Goal: Task Accomplishment & Management: Manage account settings

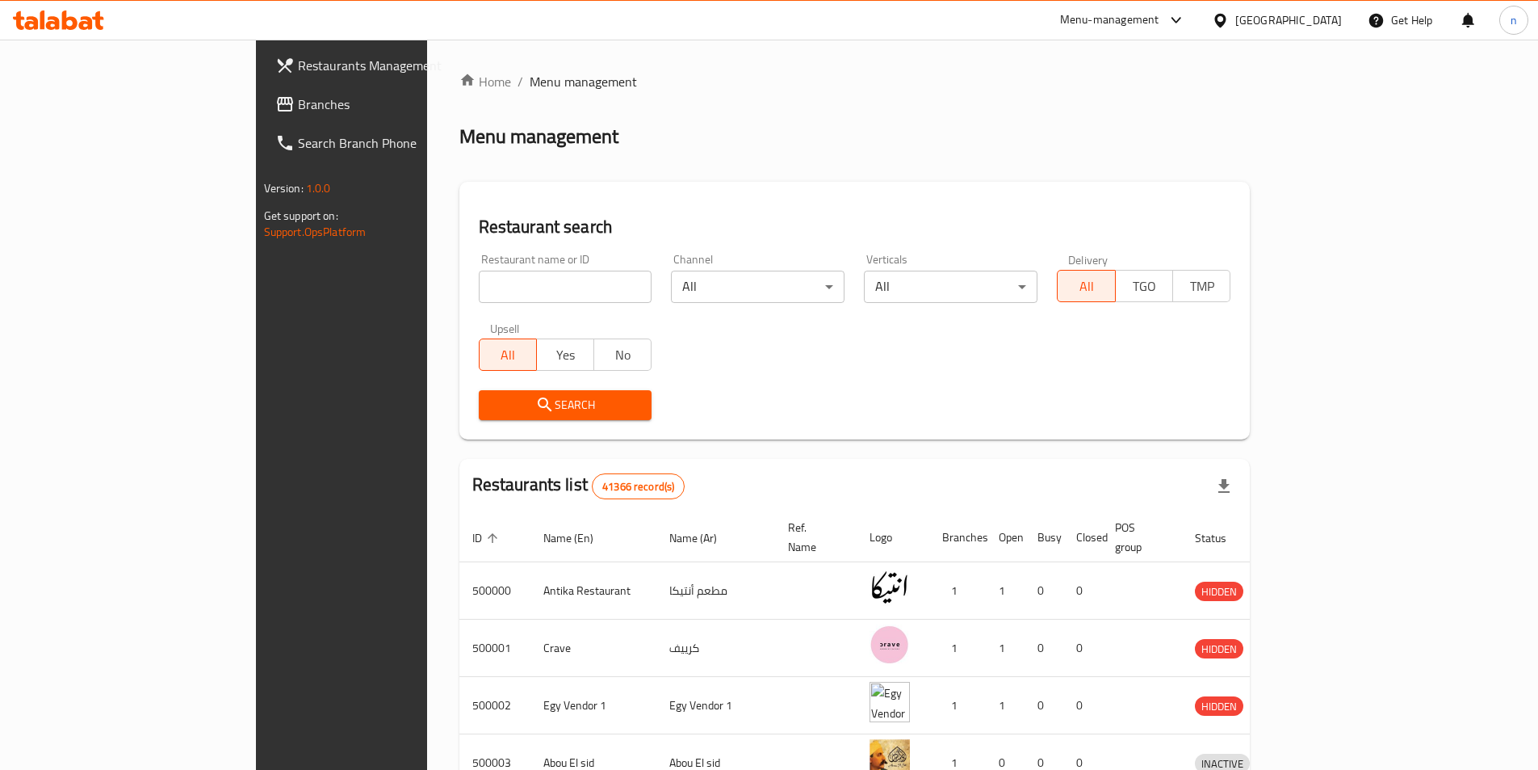
click at [262, 90] on link "Branches" at bounding box center [387, 104] width 250 height 39
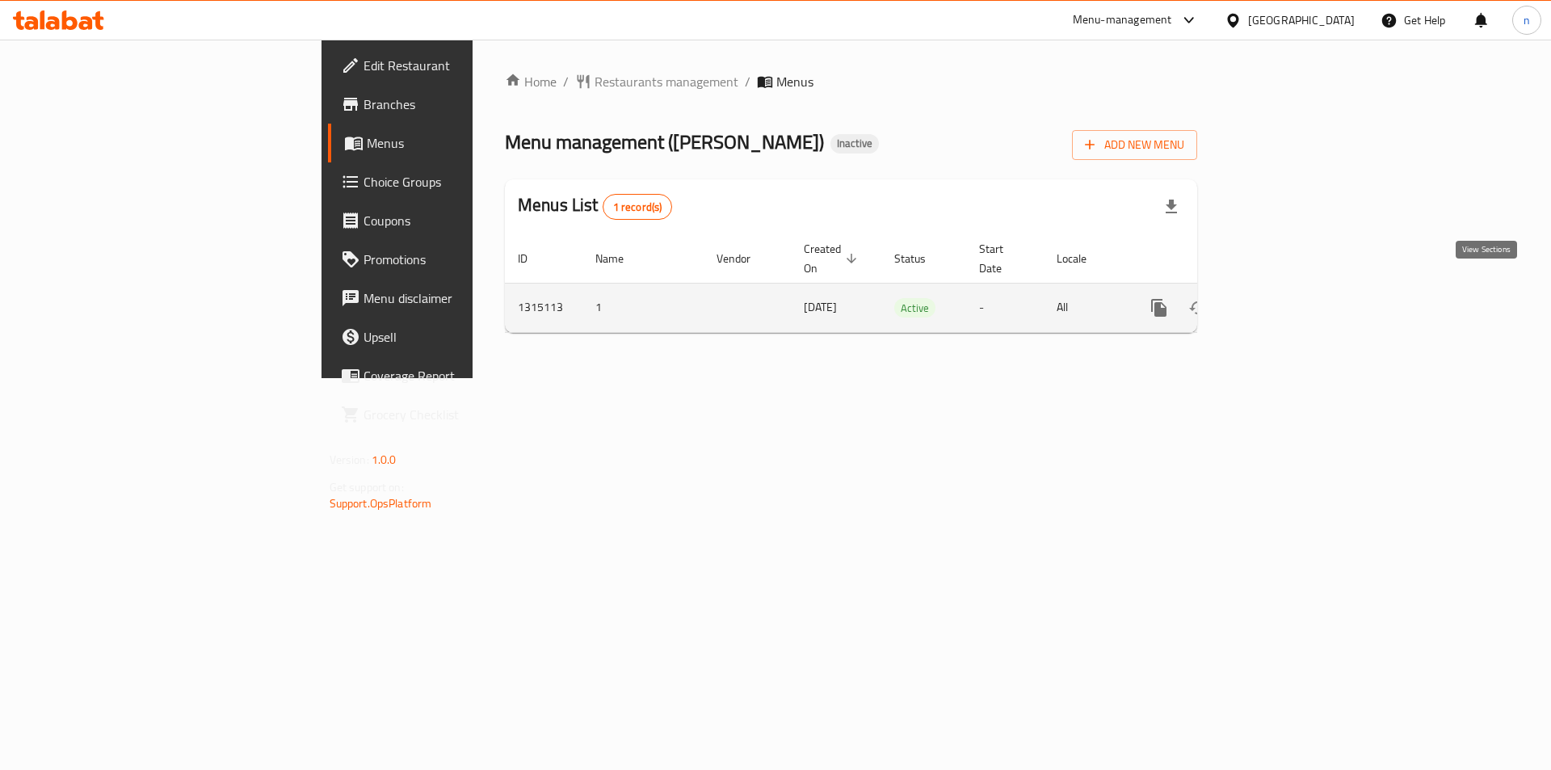
click at [1285, 298] on icon "enhanced table" at bounding box center [1275, 307] width 19 height 19
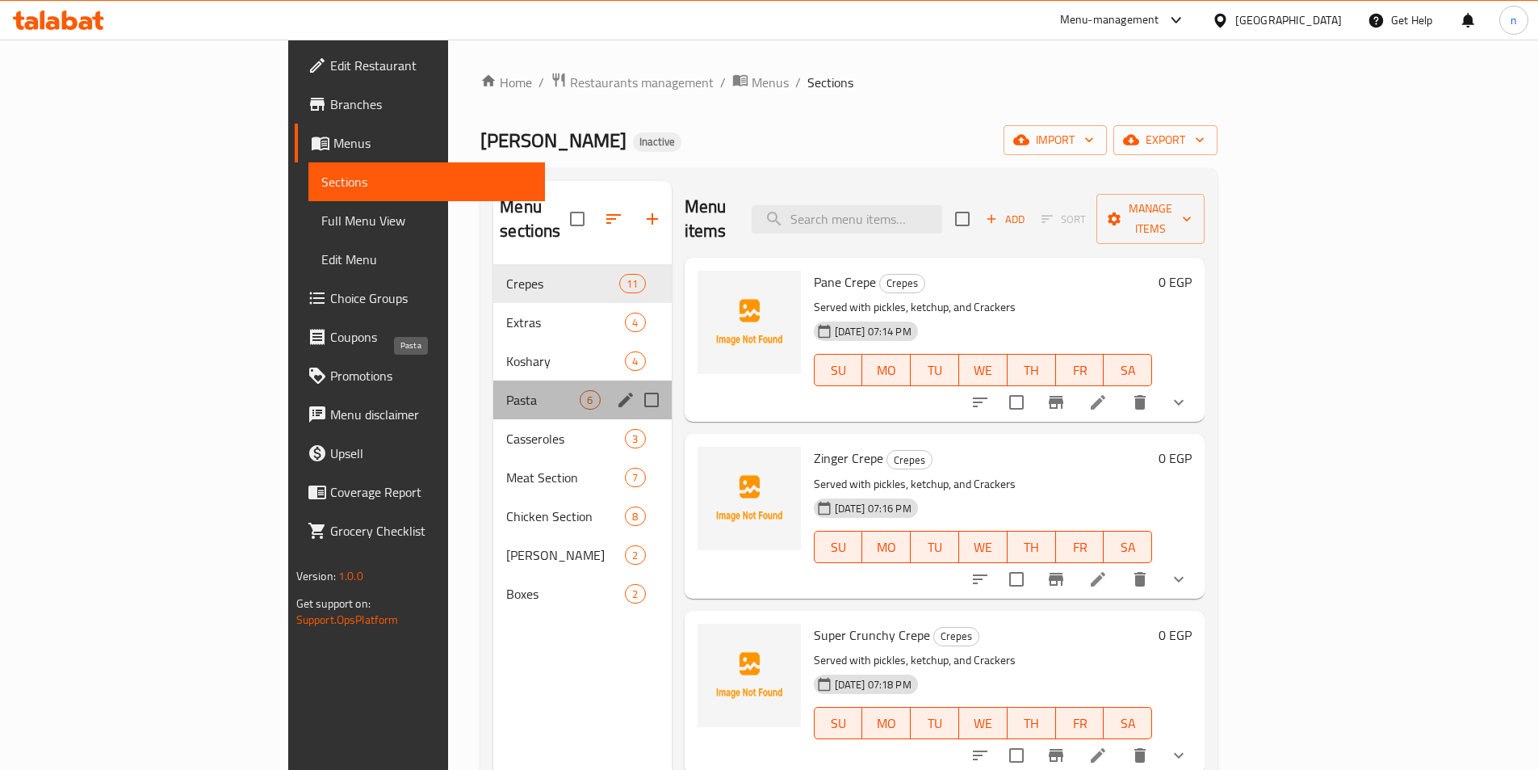
click at [506, 390] on span "Pasta" at bounding box center [542, 399] width 73 height 19
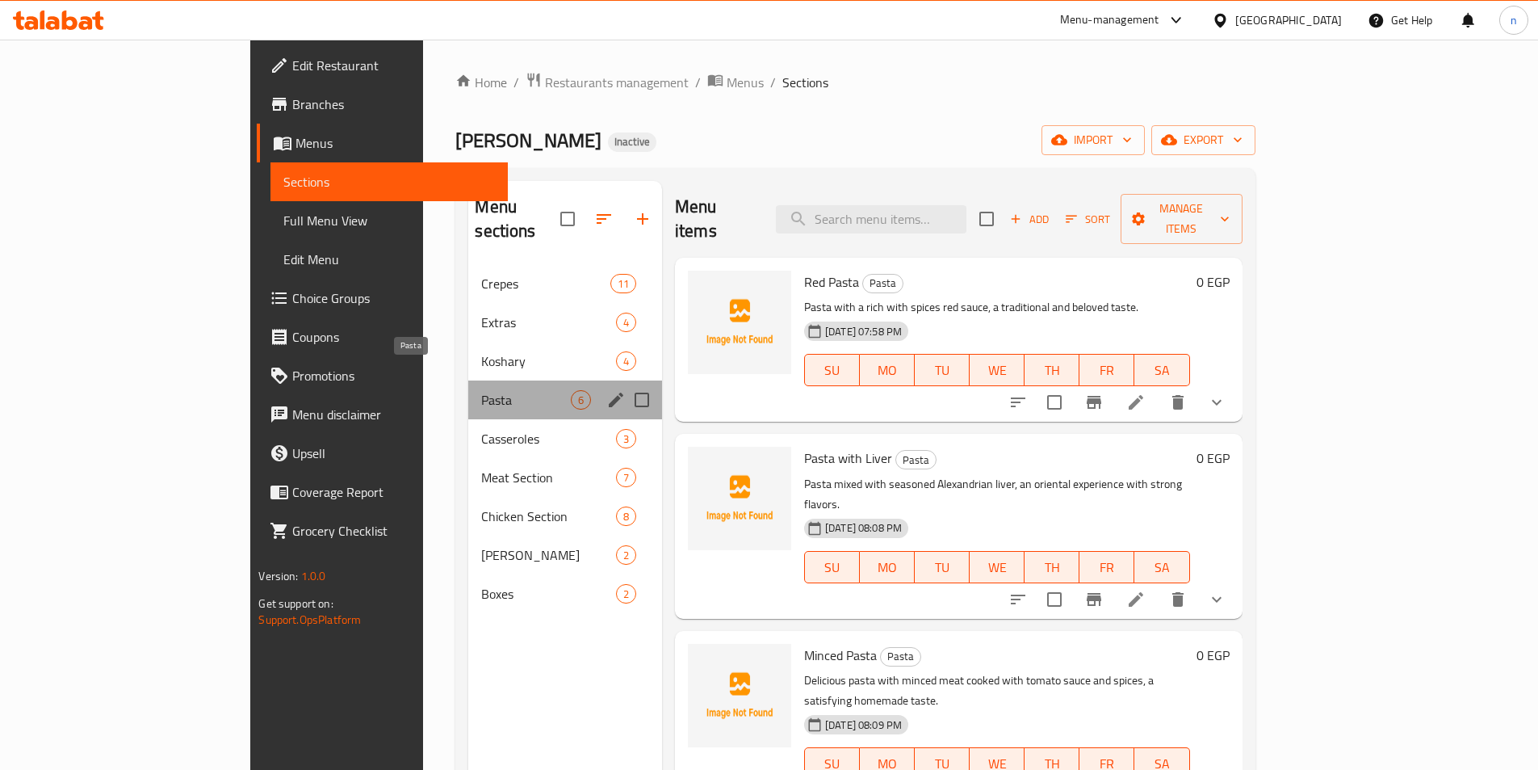
click at [481, 390] on span "Pasta" at bounding box center [525, 399] width 89 height 19
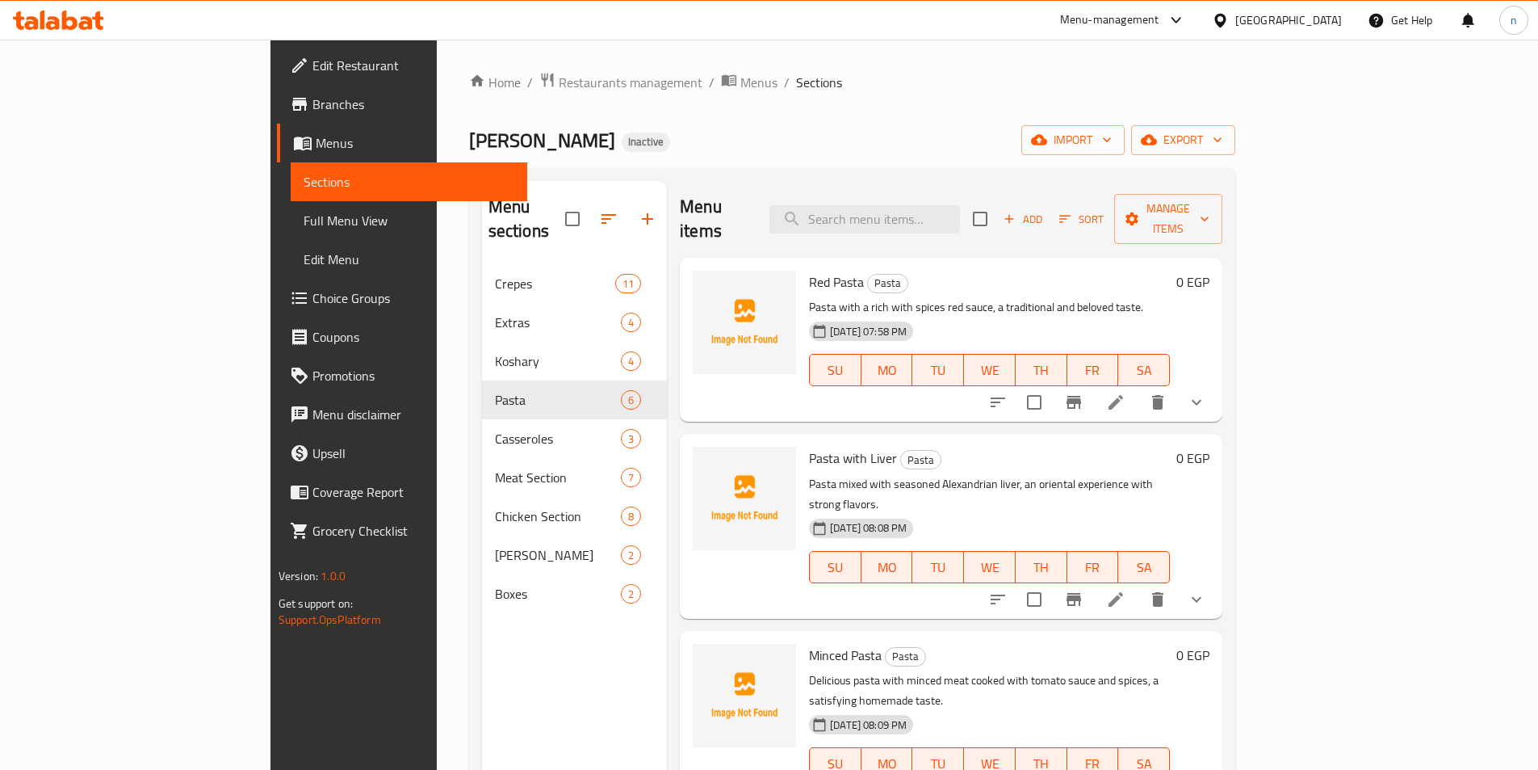
click at [1096, 203] on div "Menu items Add Sort Manage items" at bounding box center [951, 219] width 543 height 77
click at [1139, 391] on li at bounding box center [1115, 402] width 45 height 29
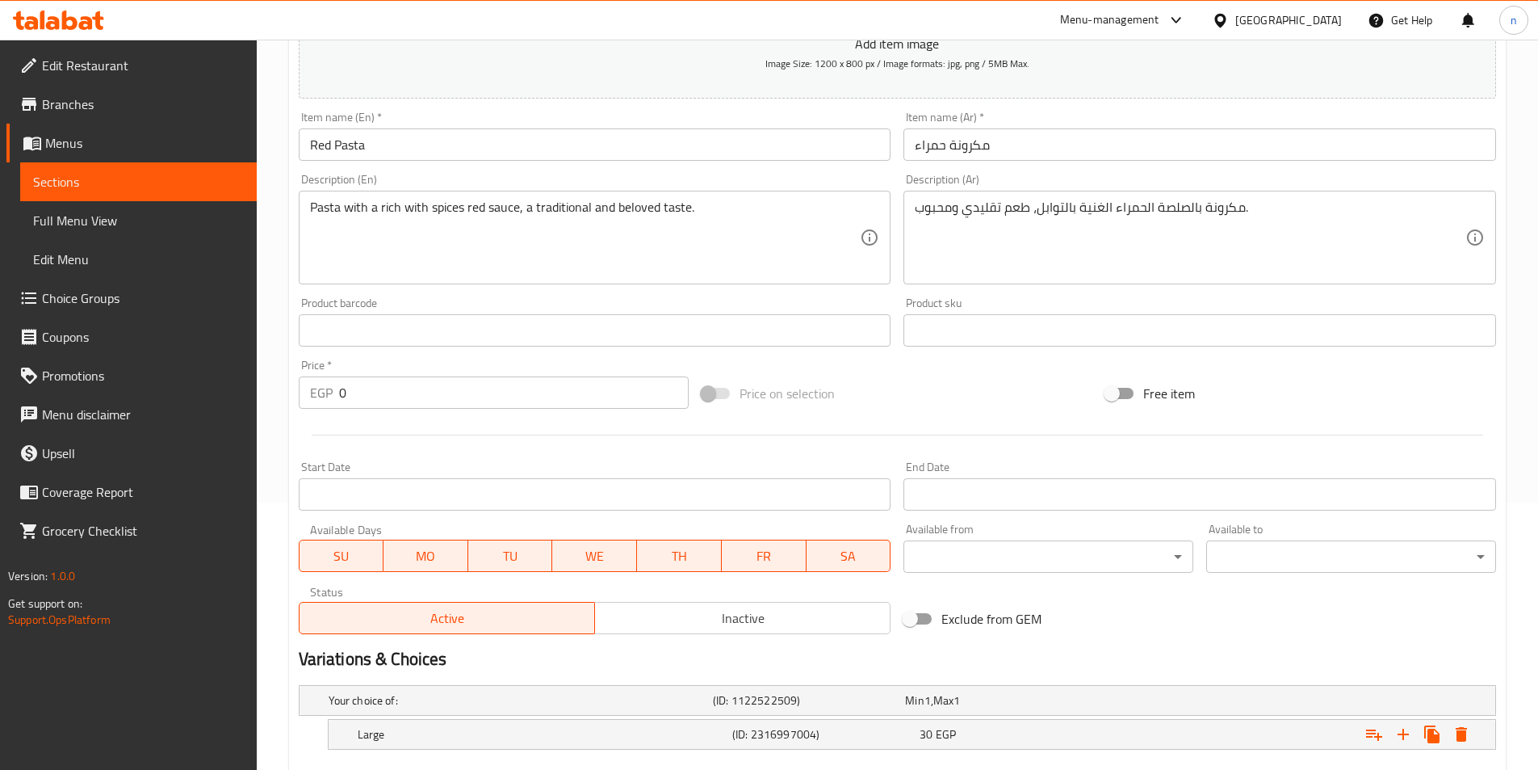
scroll to position [361, 0]
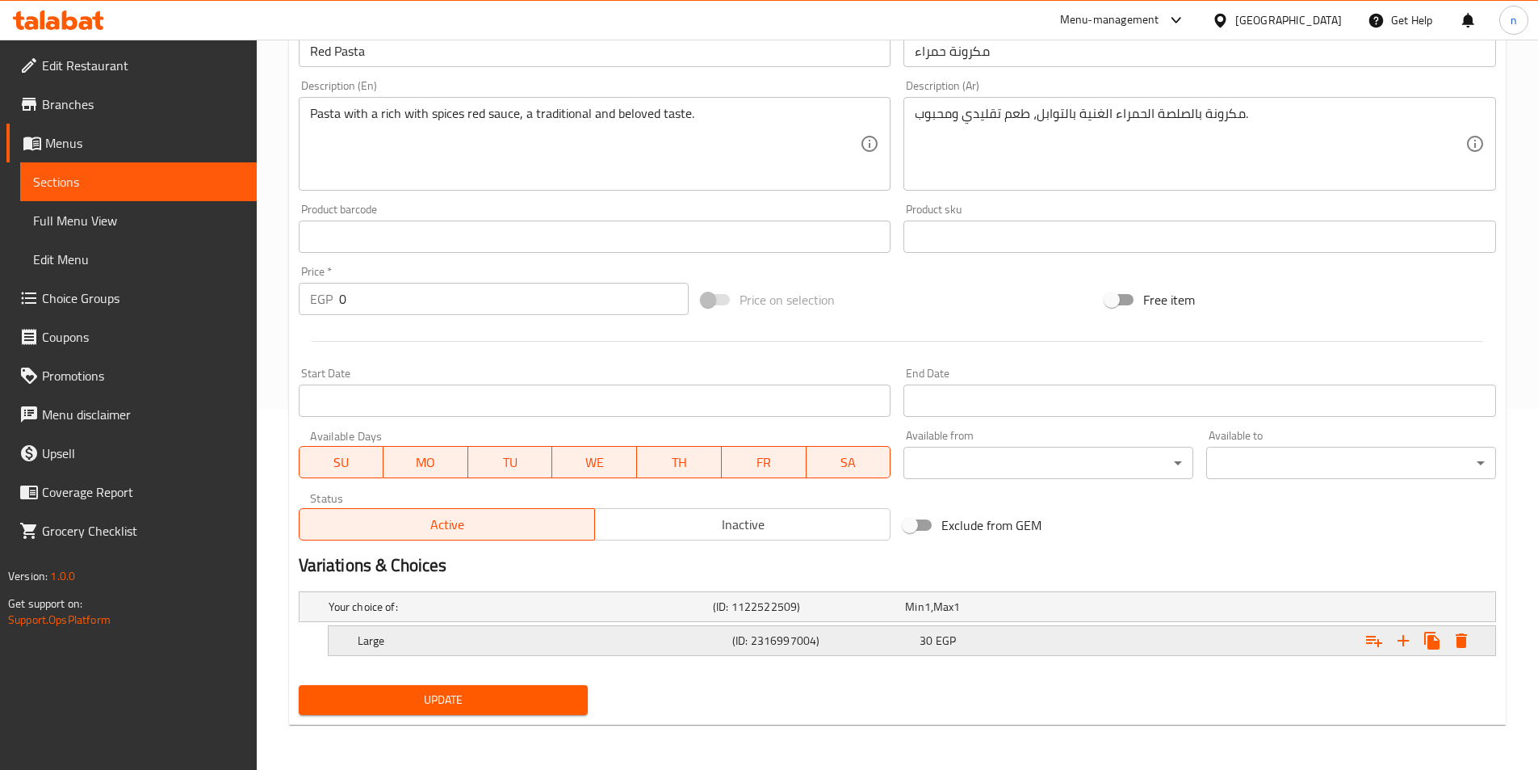
click at [1010, 642] on div "30 EGP" at bounding box center [1010, 640] width 181 height 16
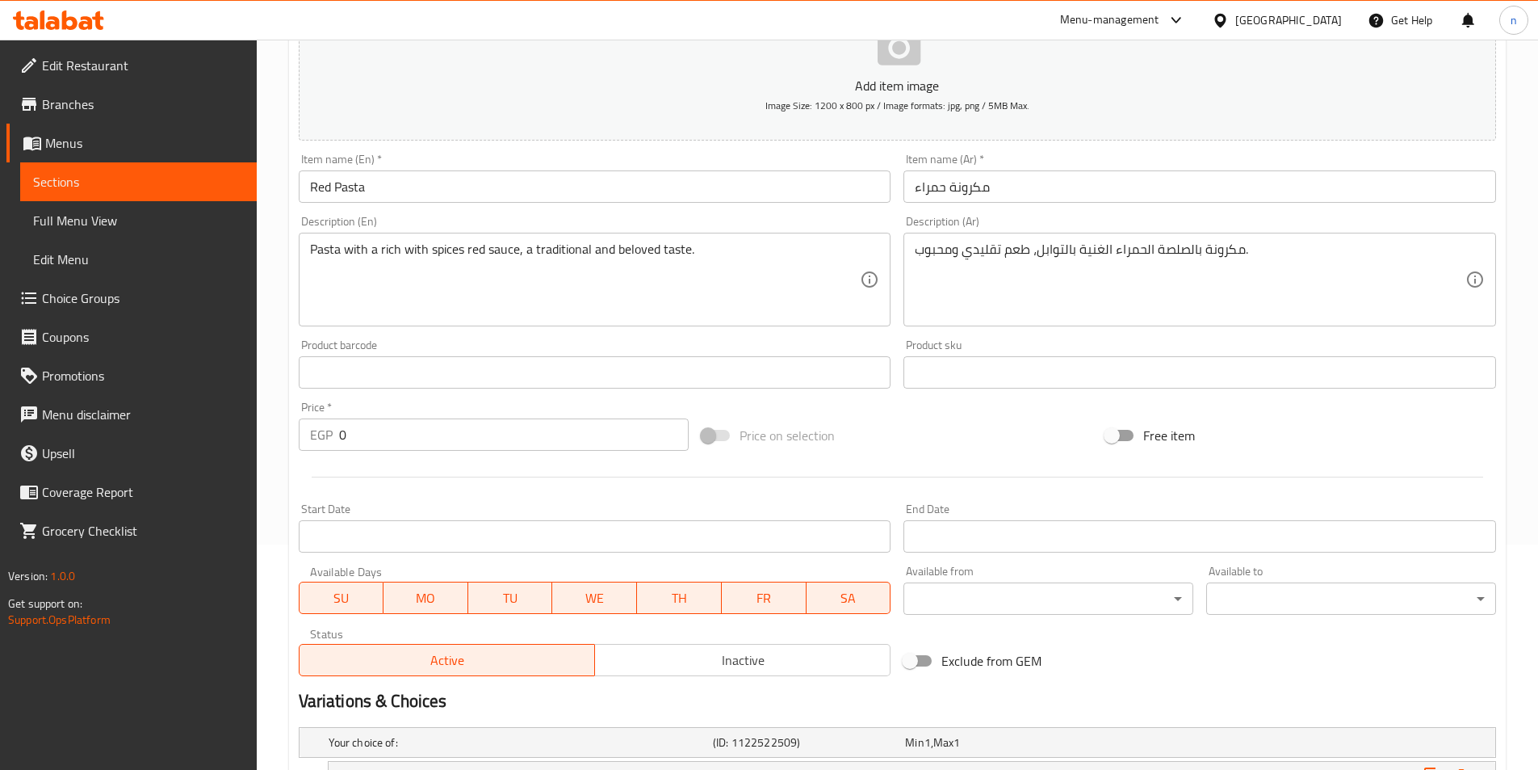
scroll to position [0, 0]
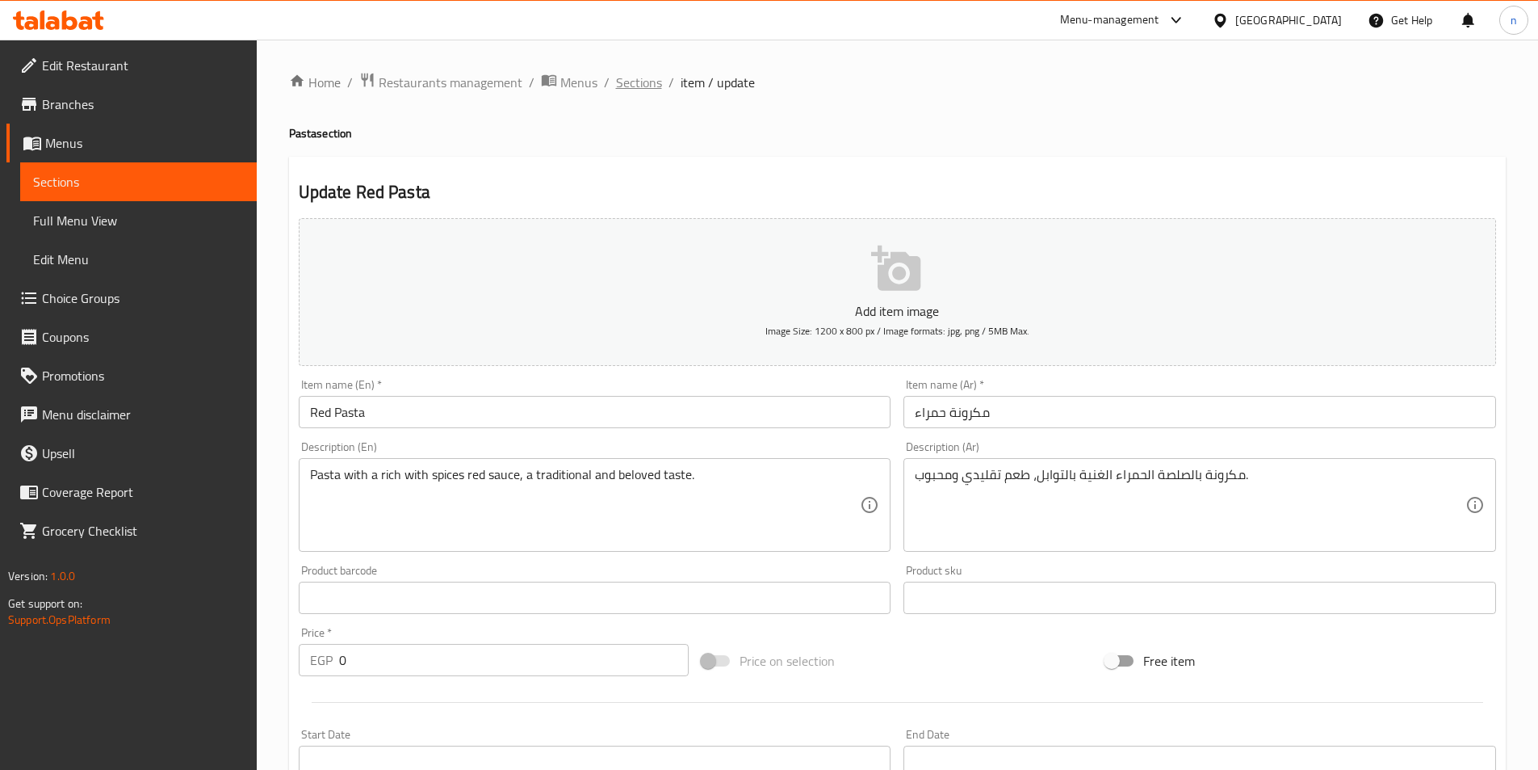
click at [650, 90] on span "Sections" at bounding box center [639, 82] width 46 height 19
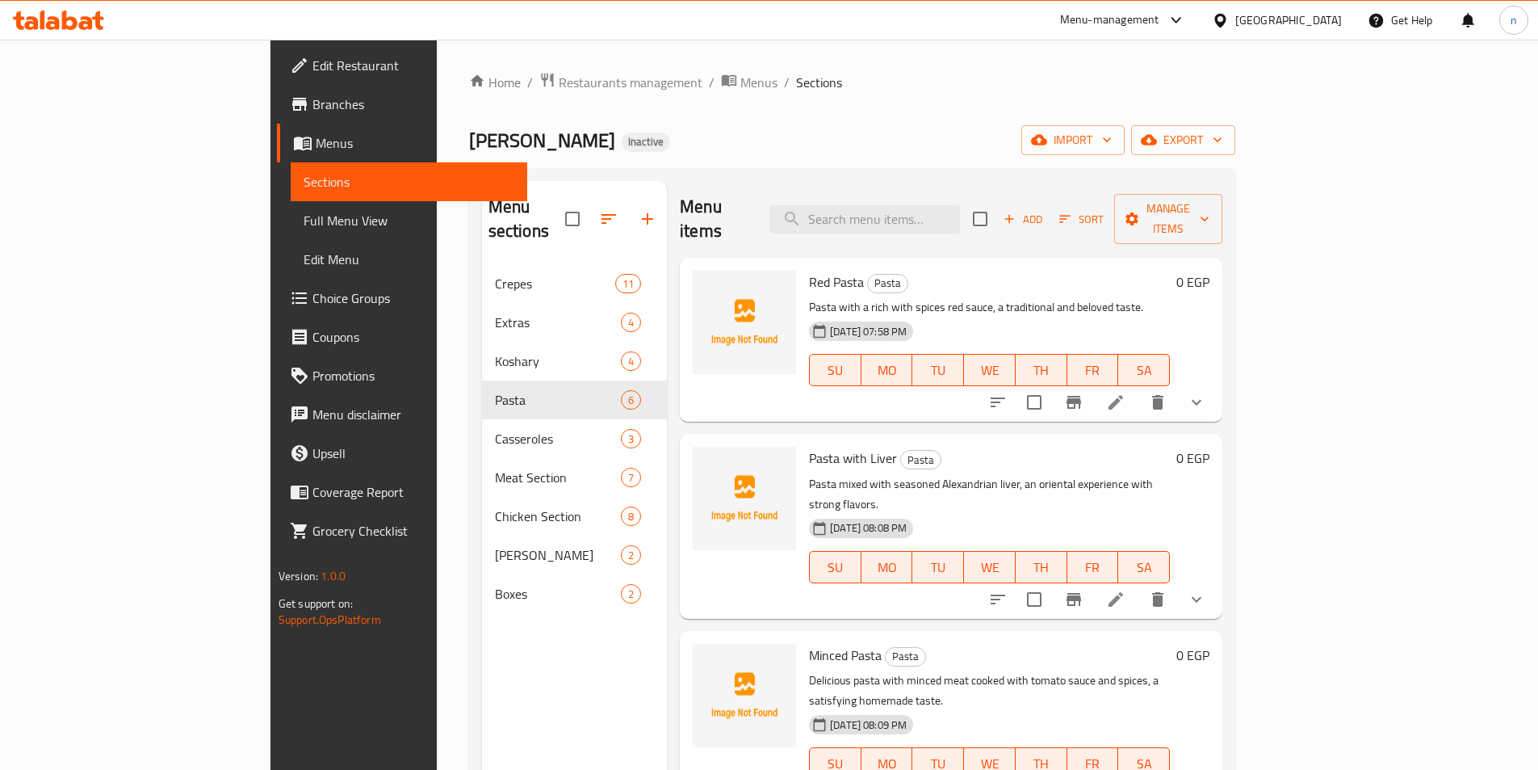
click at [864, 138] on div "Baba Abdo Inactive import export" at bounding box center [852, 140] width 766 height 30
click at [1126, 392] on icon at bounding box center [1115, 401] width 19 height 19
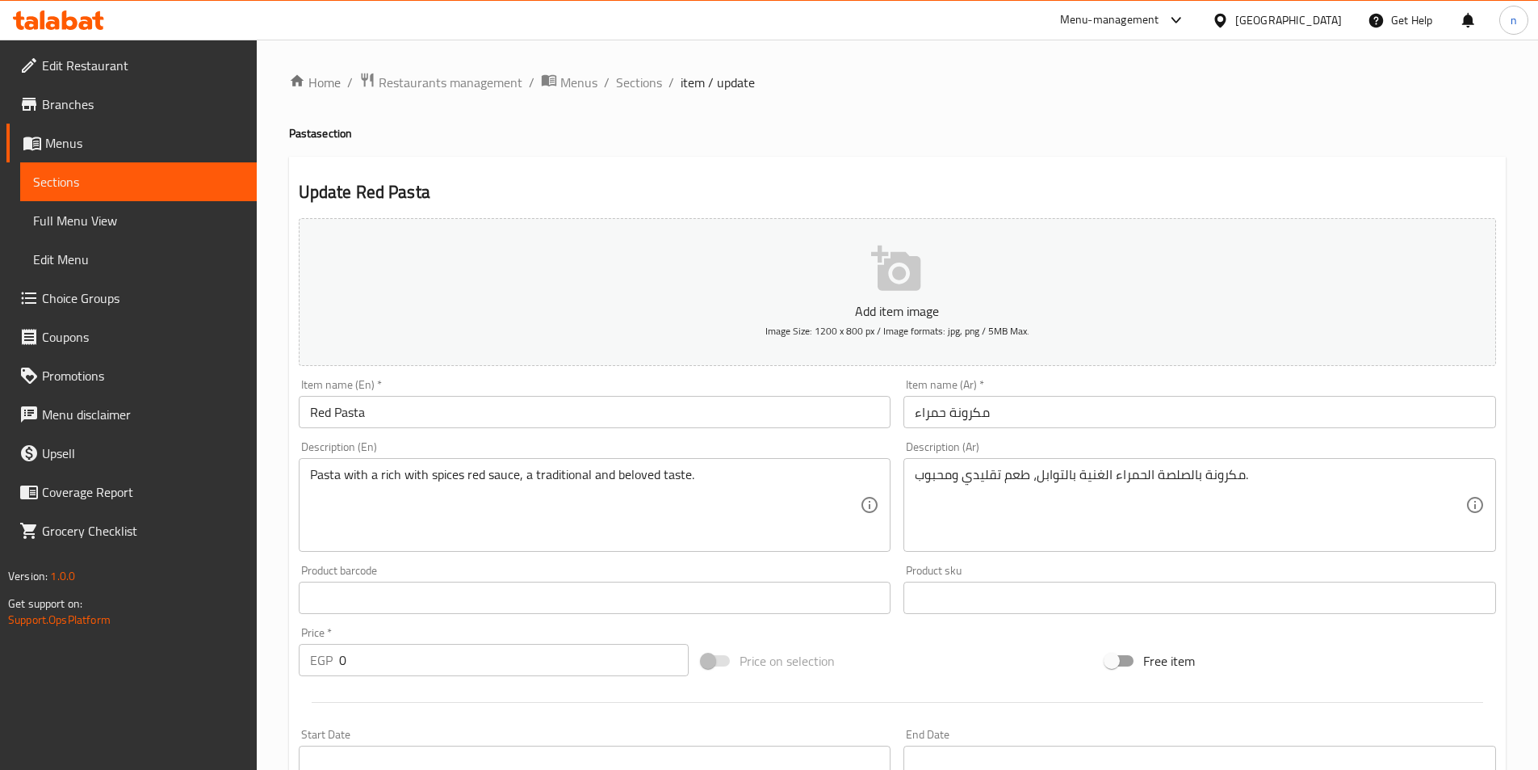
click at [924, 644] on div "Price on selection" at bounding box center [897, 661] width 404 height 44
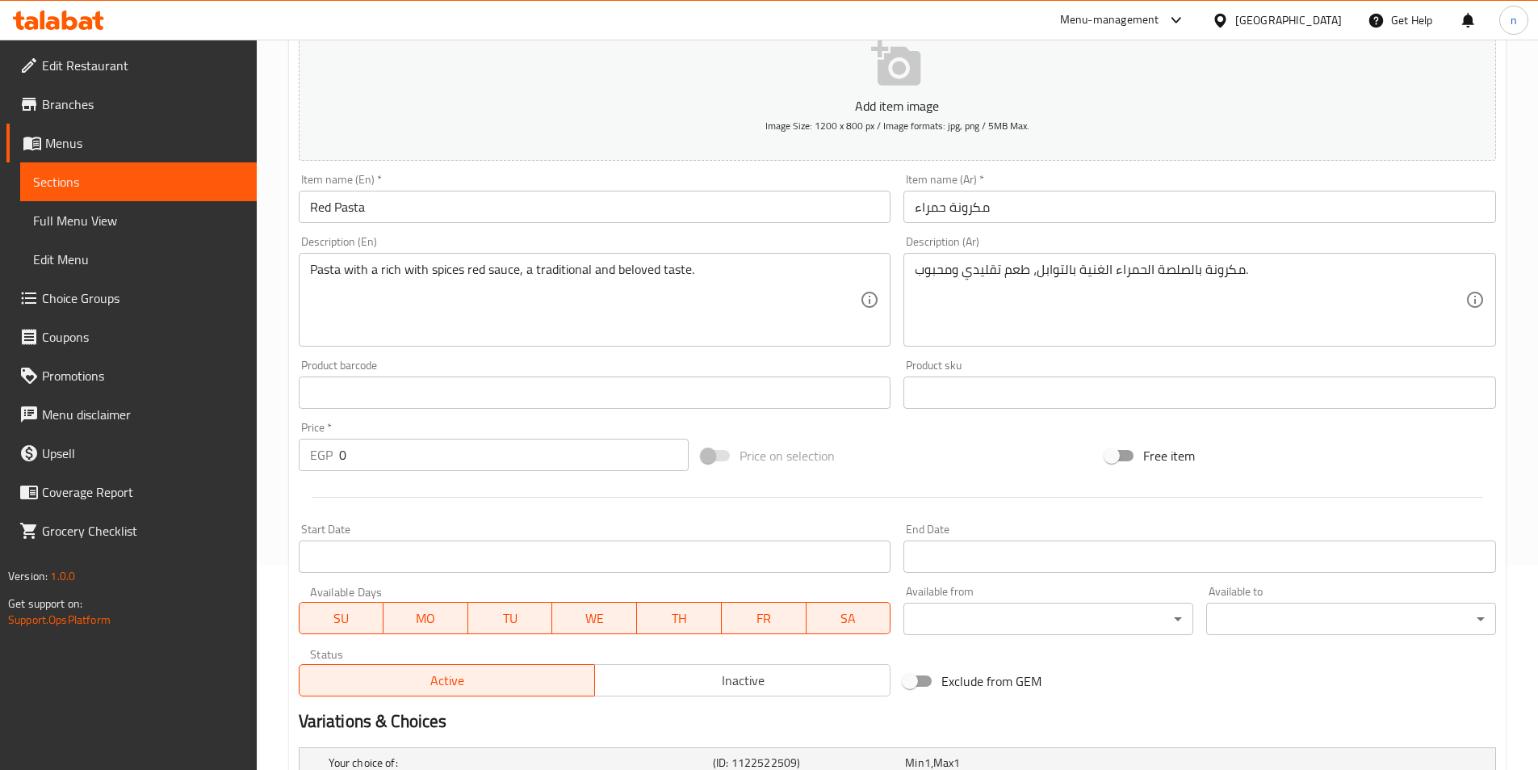
scroll to position [361, 0]
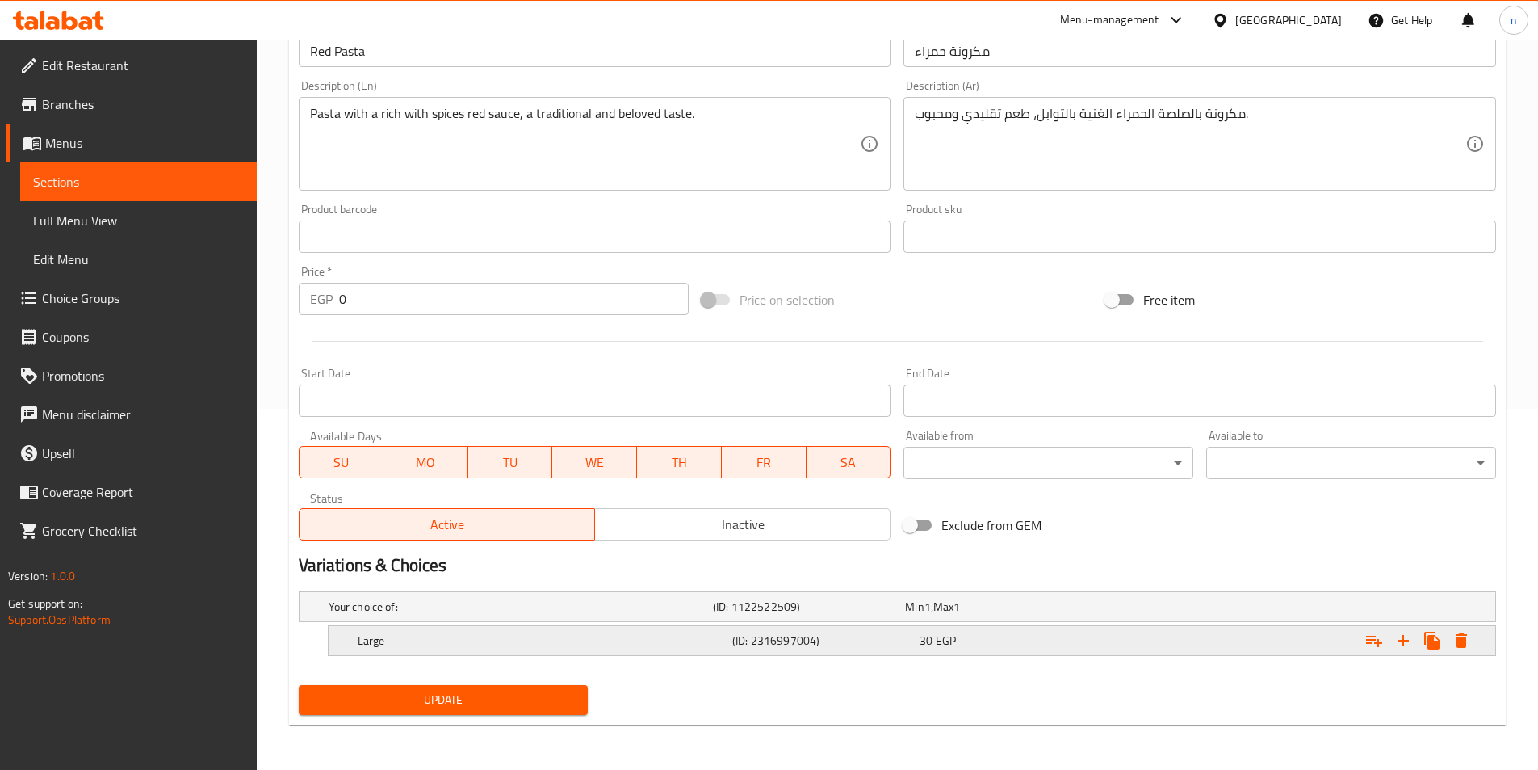
click at [917, 640] on div "30 EGP" at bounding box center [1010, 640] width 187 height 23
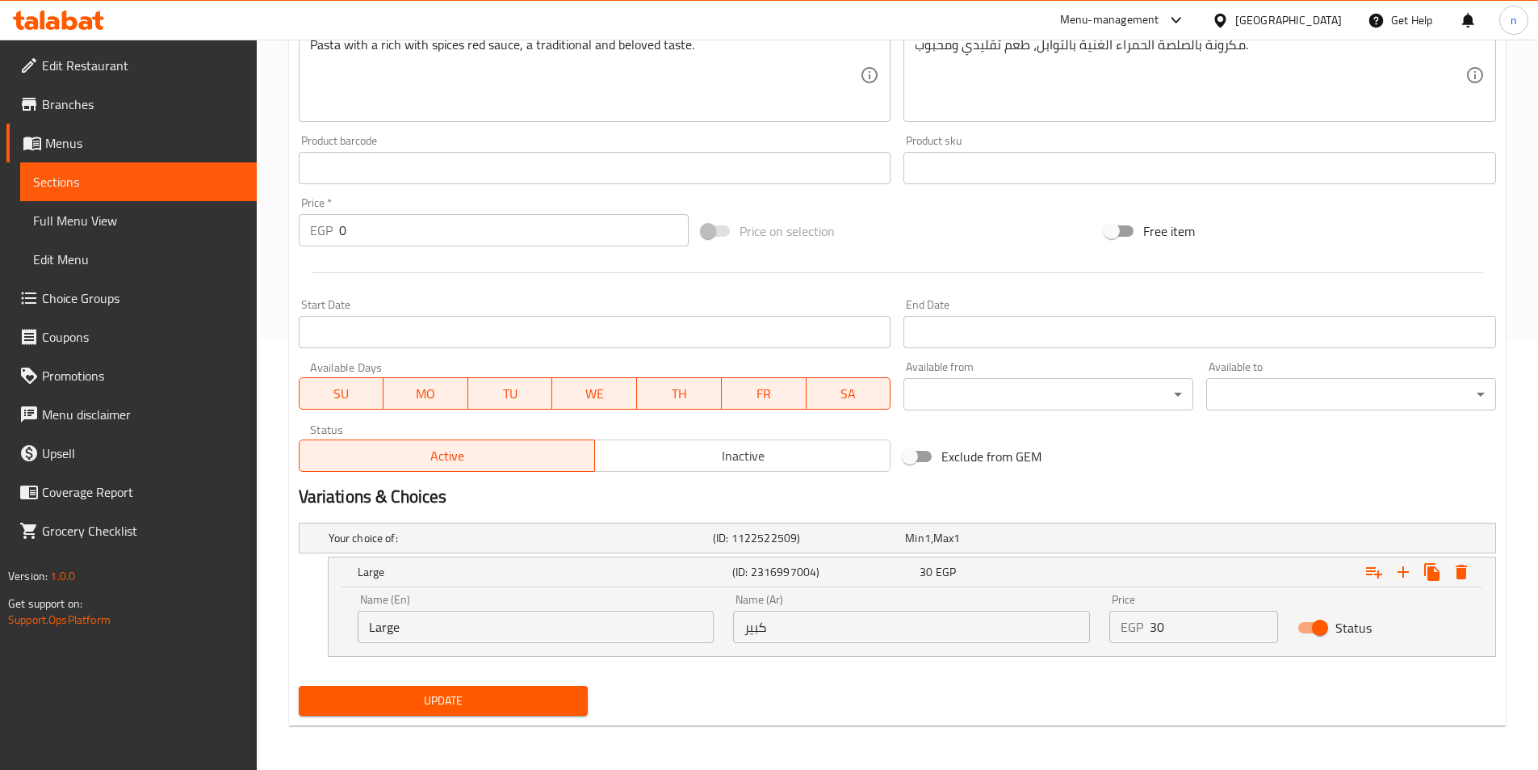
scroll to position [430, 0]
click at [390, 630] on input "Large" at bounding box center [536, 626] width 357 height 32
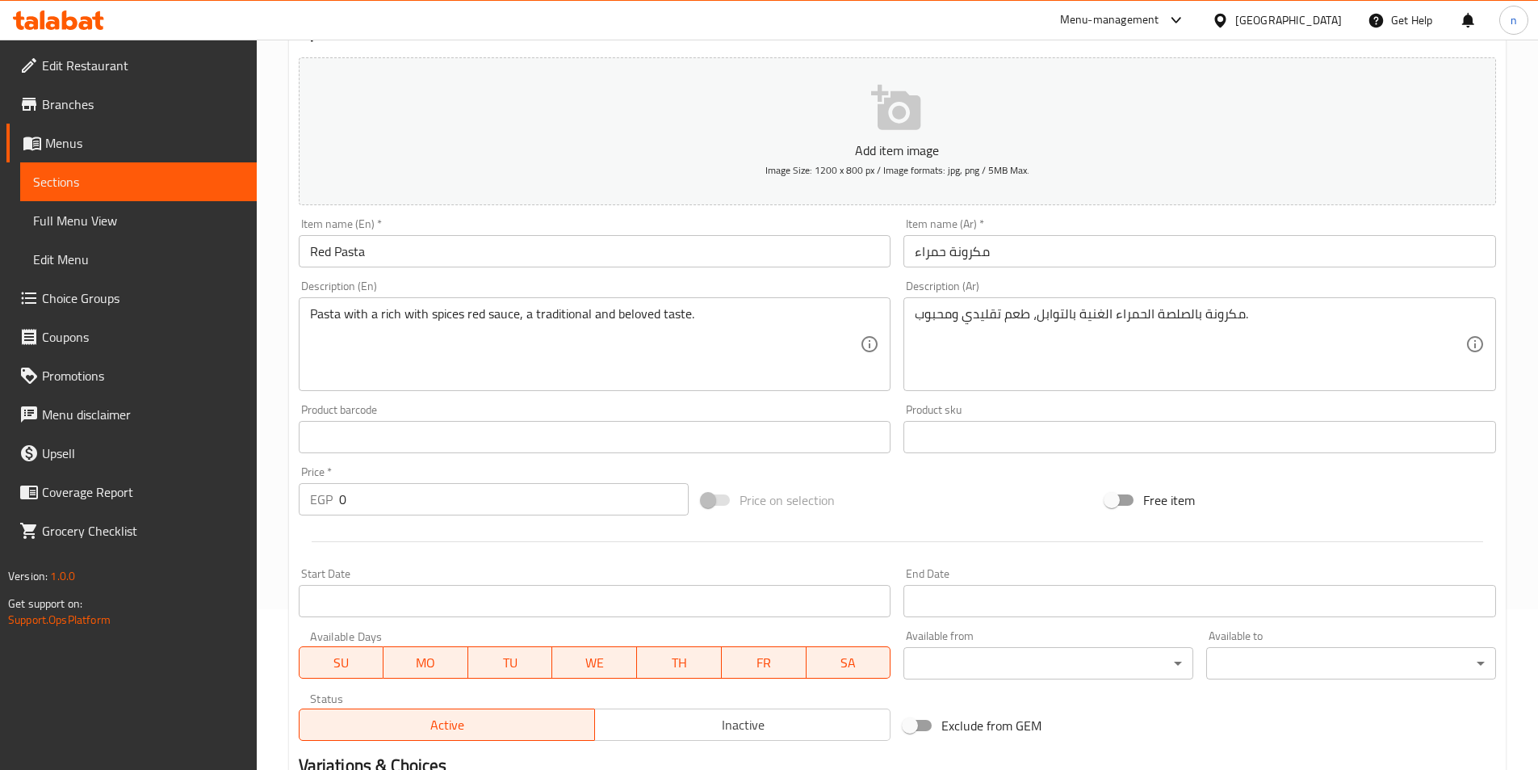
scroll to position [27, 0]
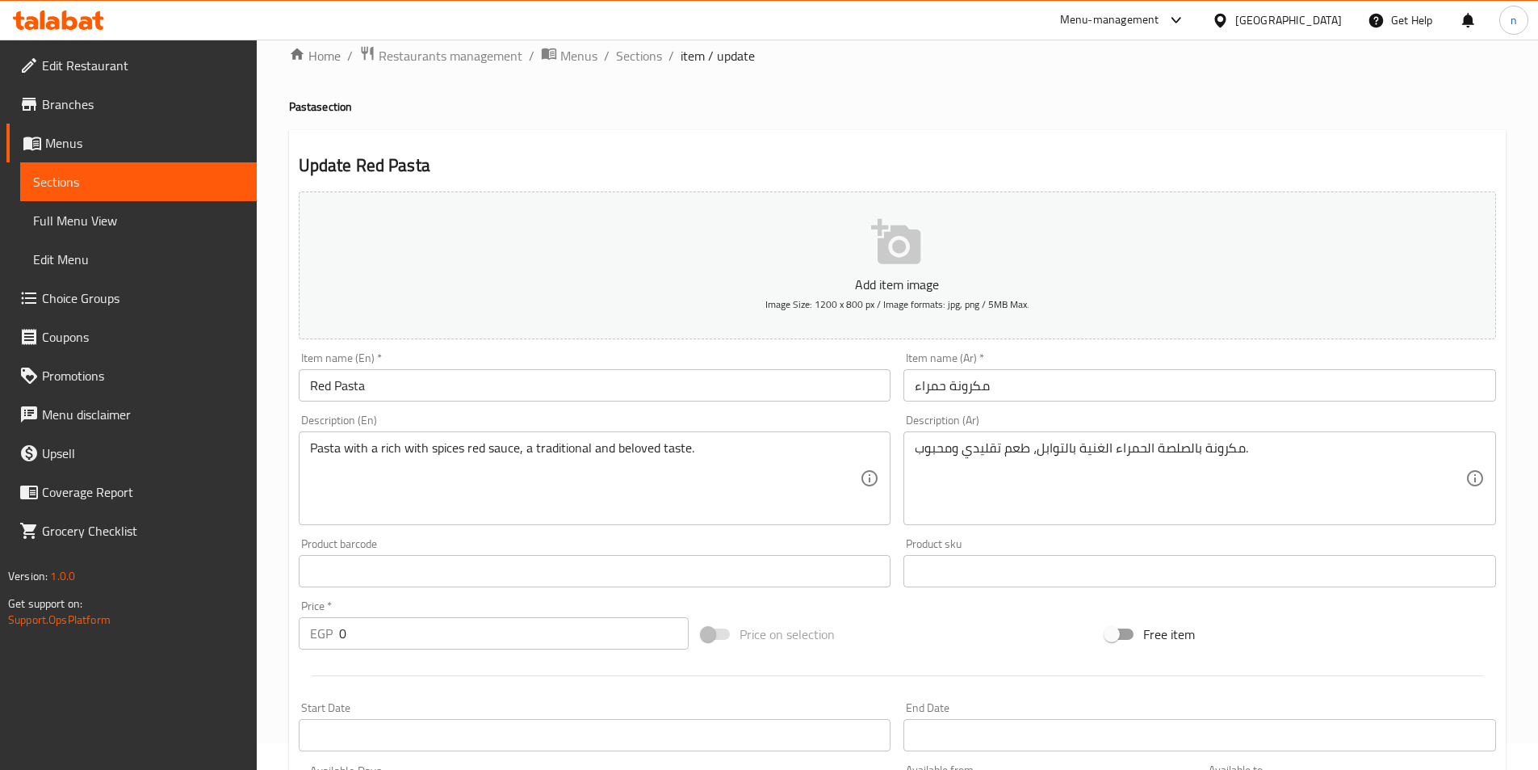
click at [304, 381] on input "Red Pasta" at bounding box center [595, 385] width 593 height 32
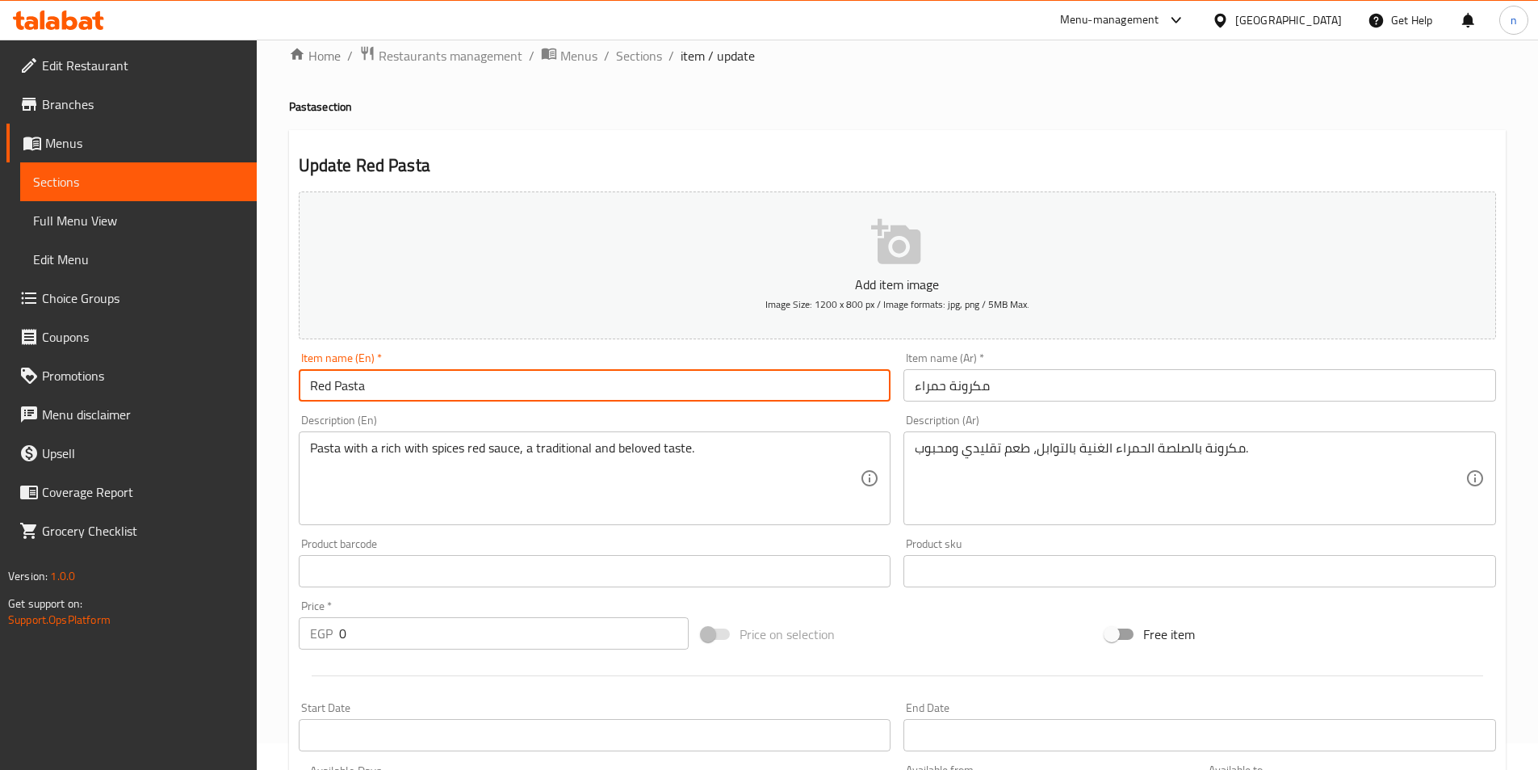
paste input "Large"
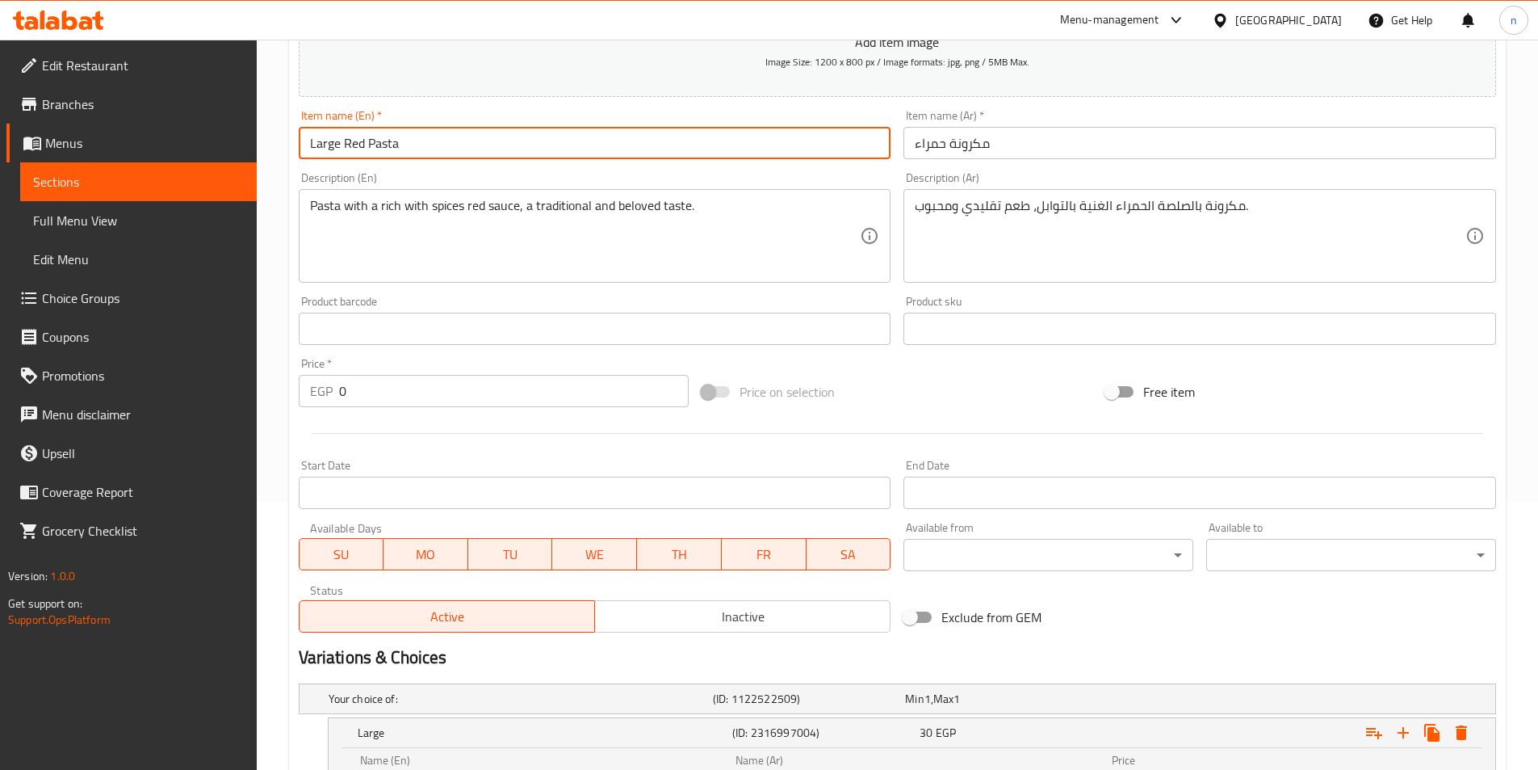
scroll to position [430, 0]
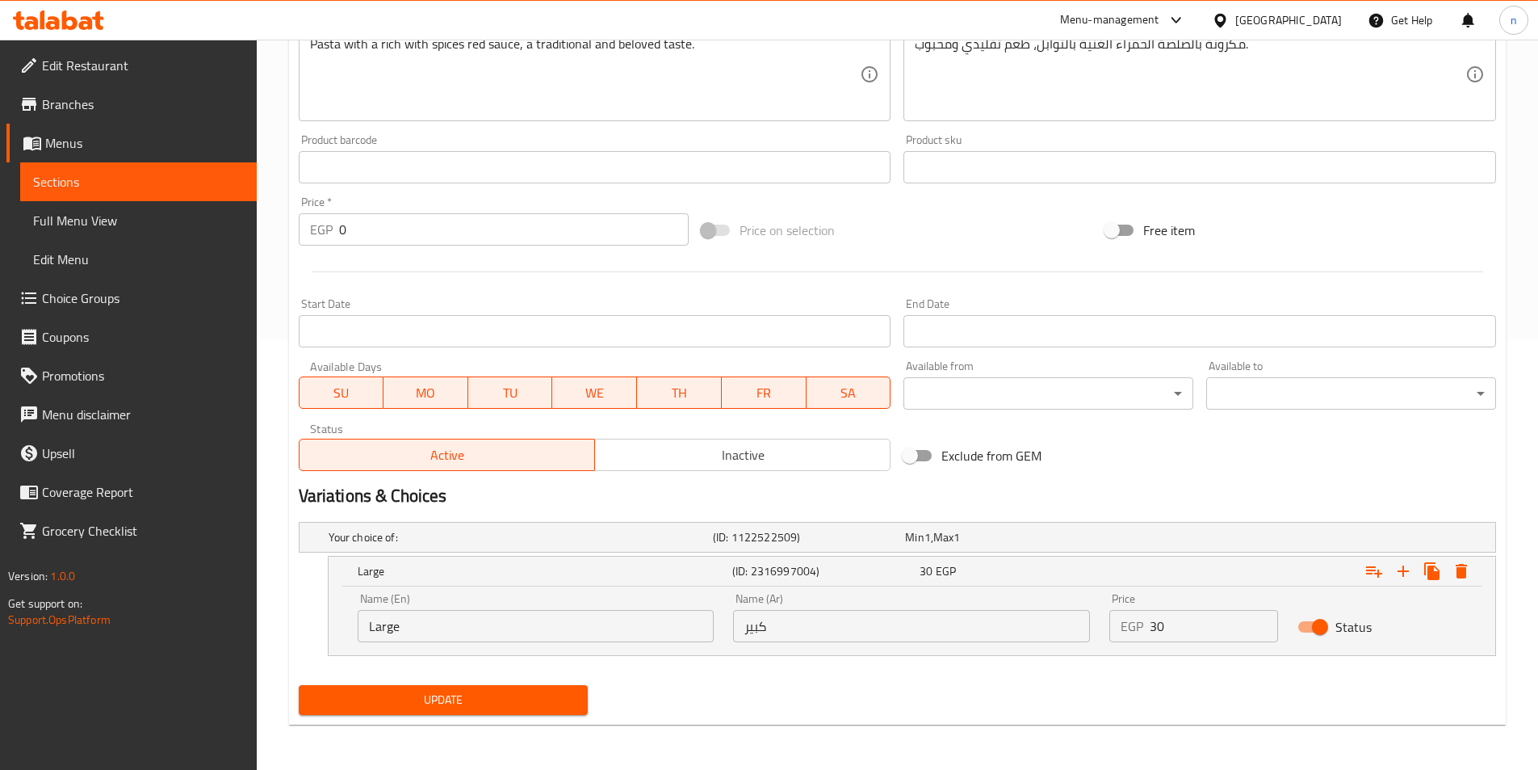
type input "Large Red Pasta"
click at [768, 628] on input "كبير" at bounding box center [911, 626] width 357 height 32
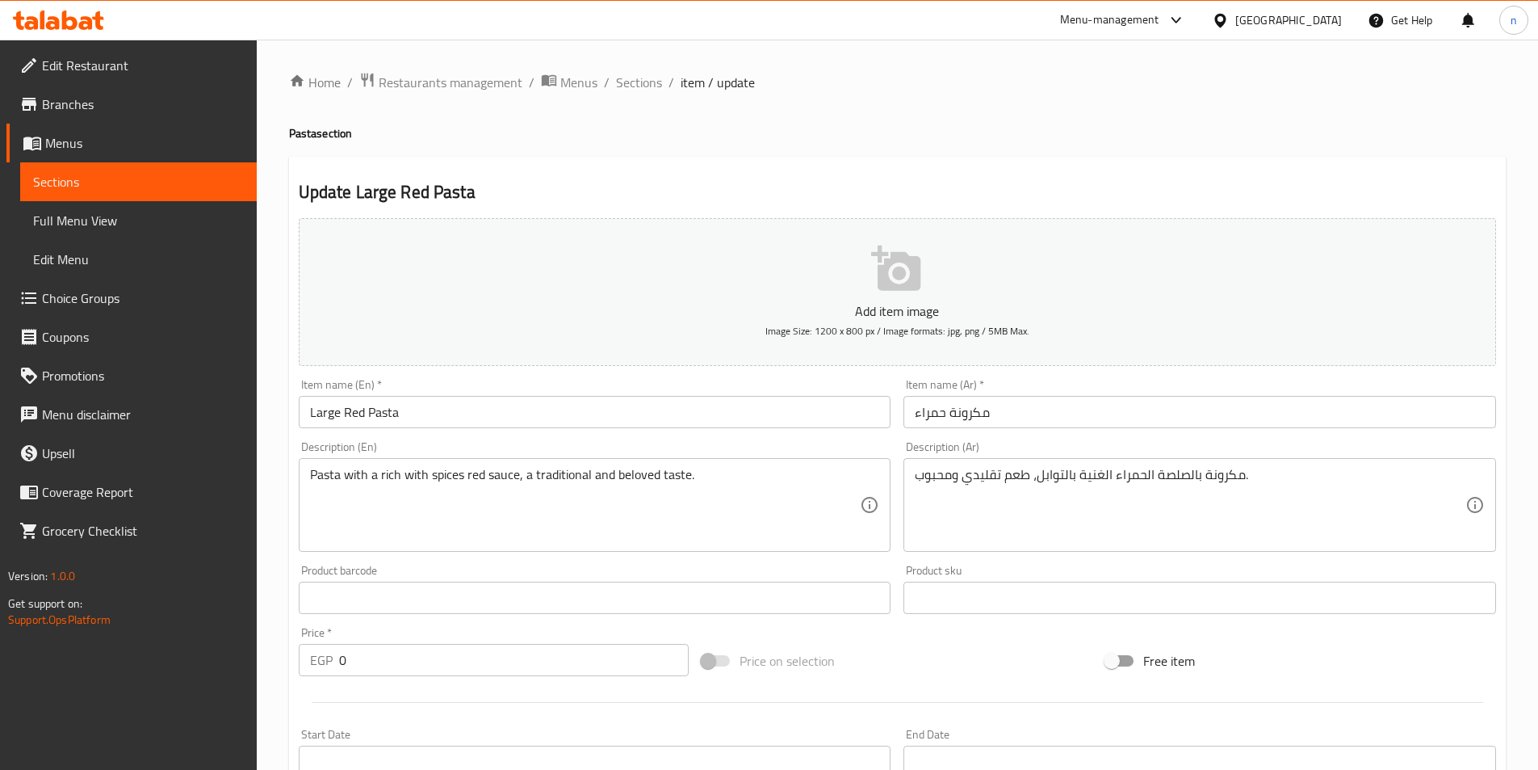
click at [977, 413] on input "مكرونة حمراء" at bounding box center [1200, 412] width 593 height 32
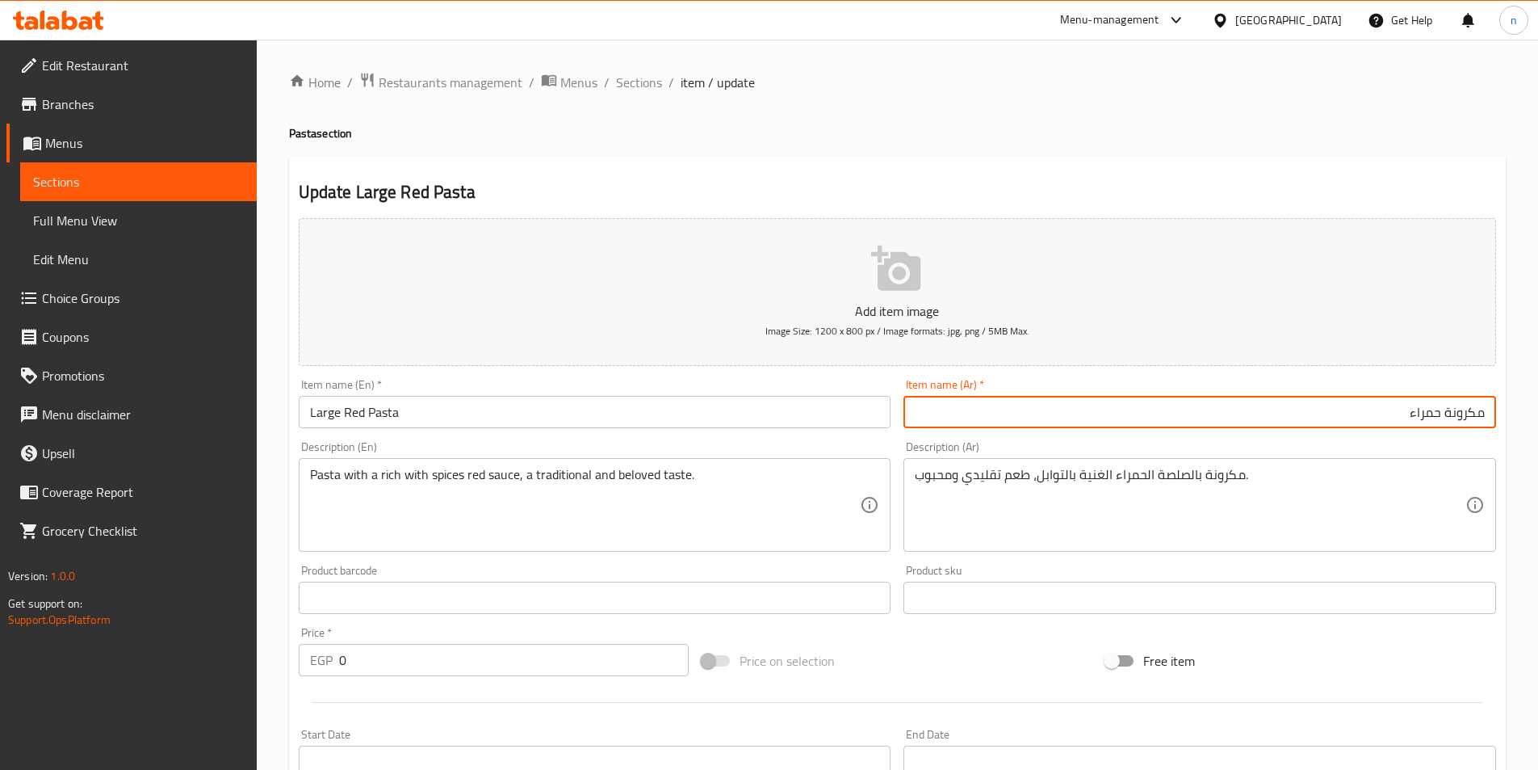
click at [1396, 415] on input "مكرونة حمراء" at bounding box center [1200, 412] width 593 height 32
paste input "كبير"
type input "مكرونة حمراء كبير"
click at [994, 650] on div "Price on selection" at bounding box center [897, 661] width 404 height 44
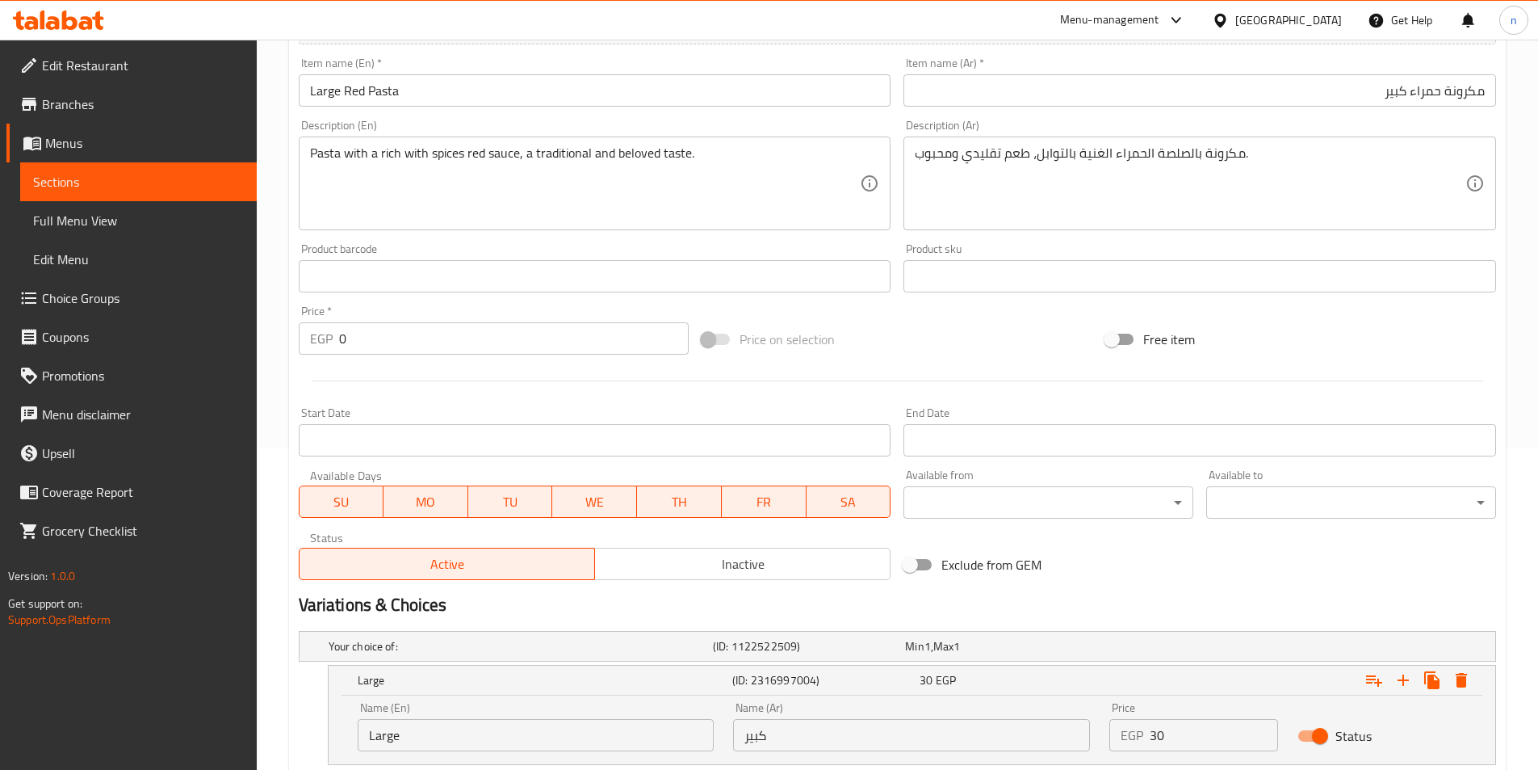
scroll to position [323, 0]
click at [584, 334] on input "0" at bounding box center [514, 337] width 351 height 32
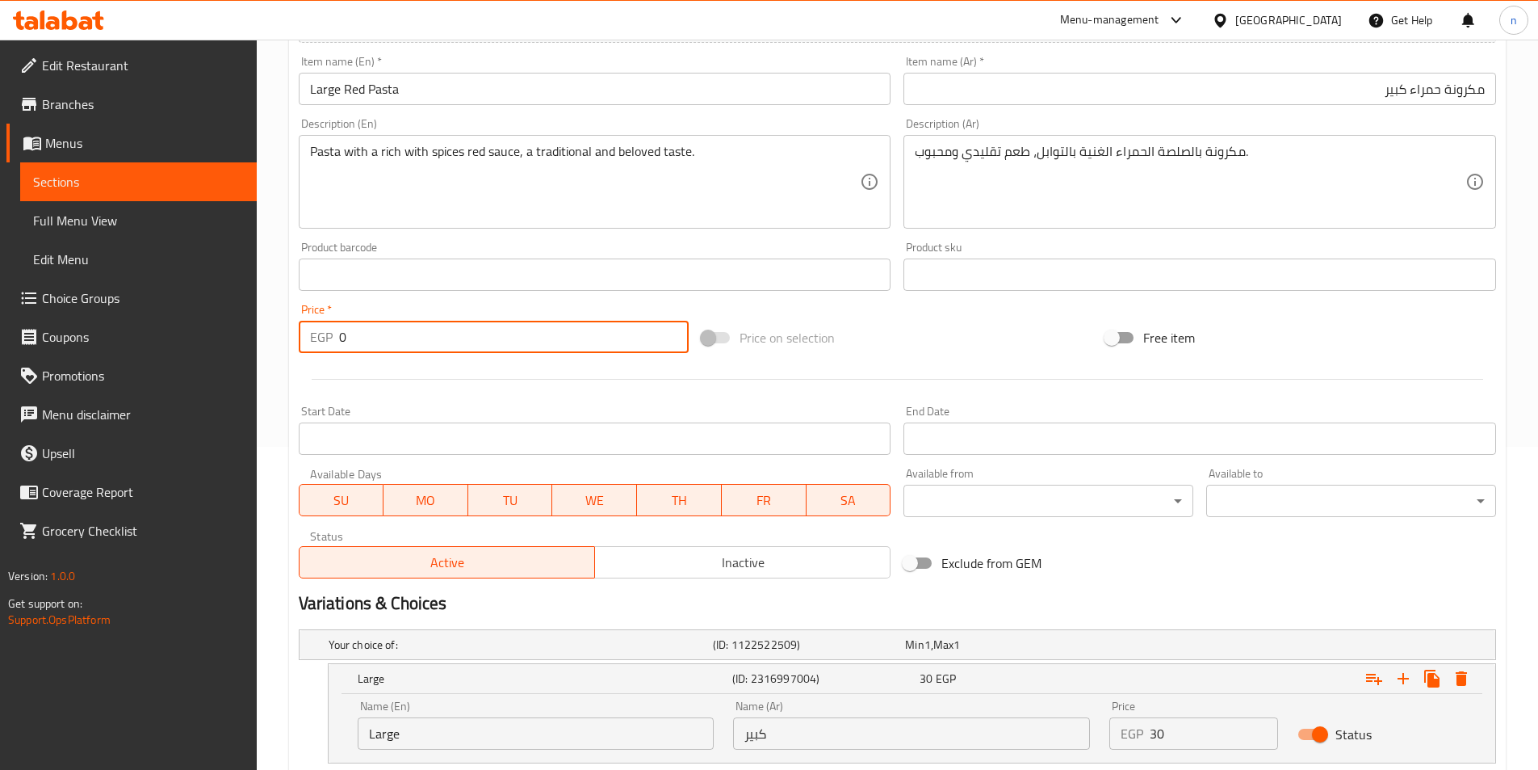
click at [584, 334] on input "0" at bounding box center [514, 337] width 351 height 32
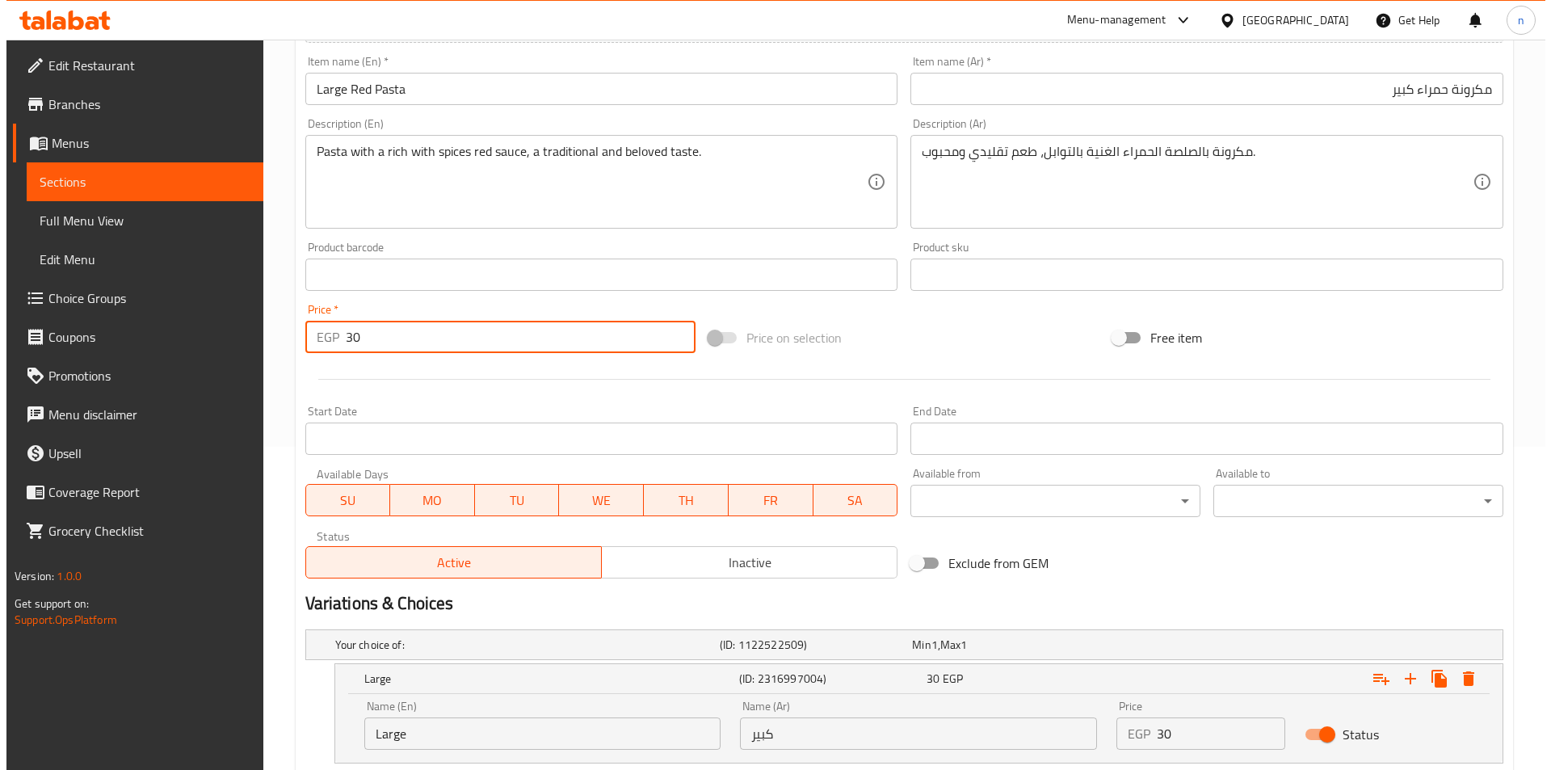
scroll to position [430, 0]
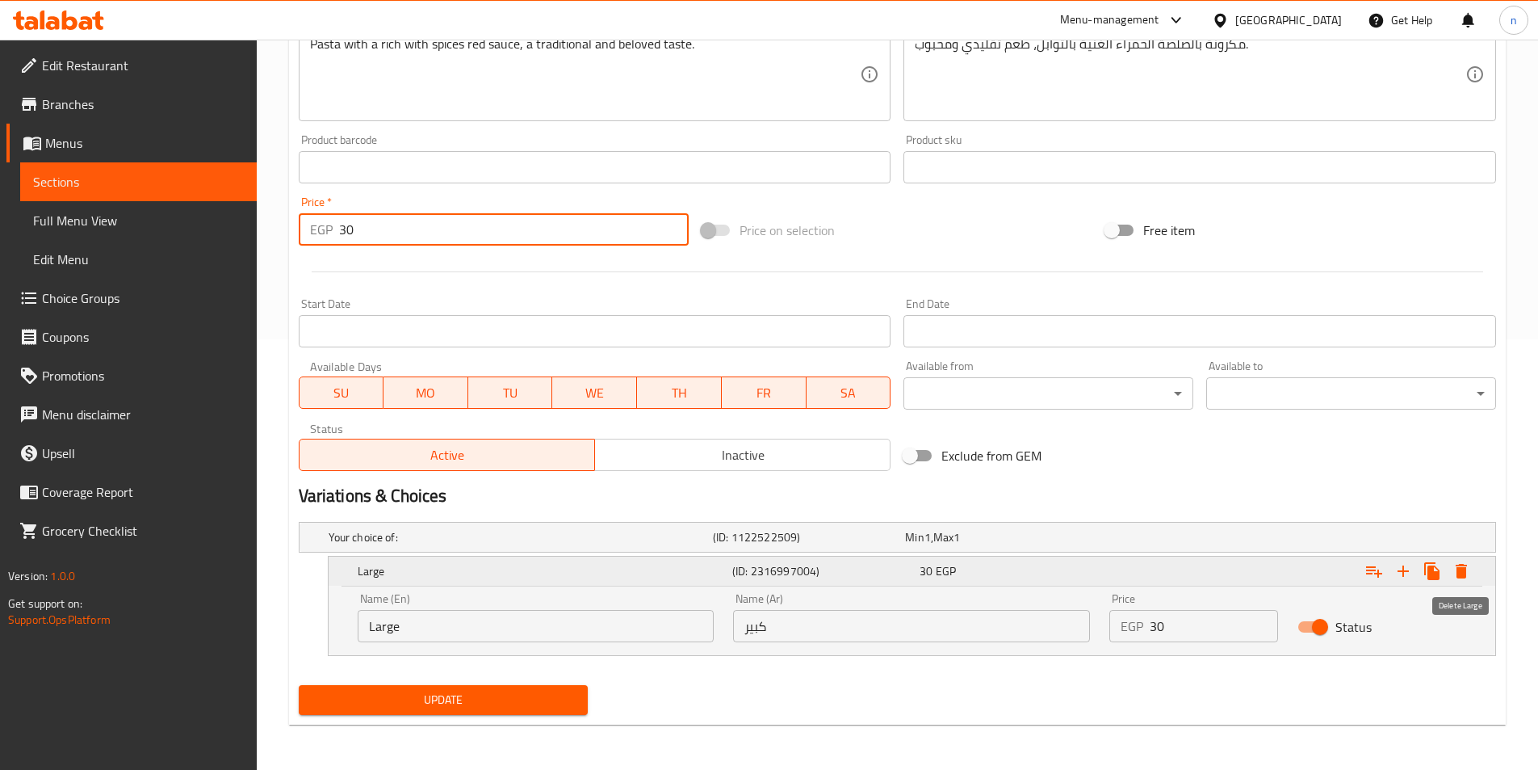
type input "30"
click at [1467, 565] on icon "Expand" at bounding box center [1461, 571] width 11 height 15
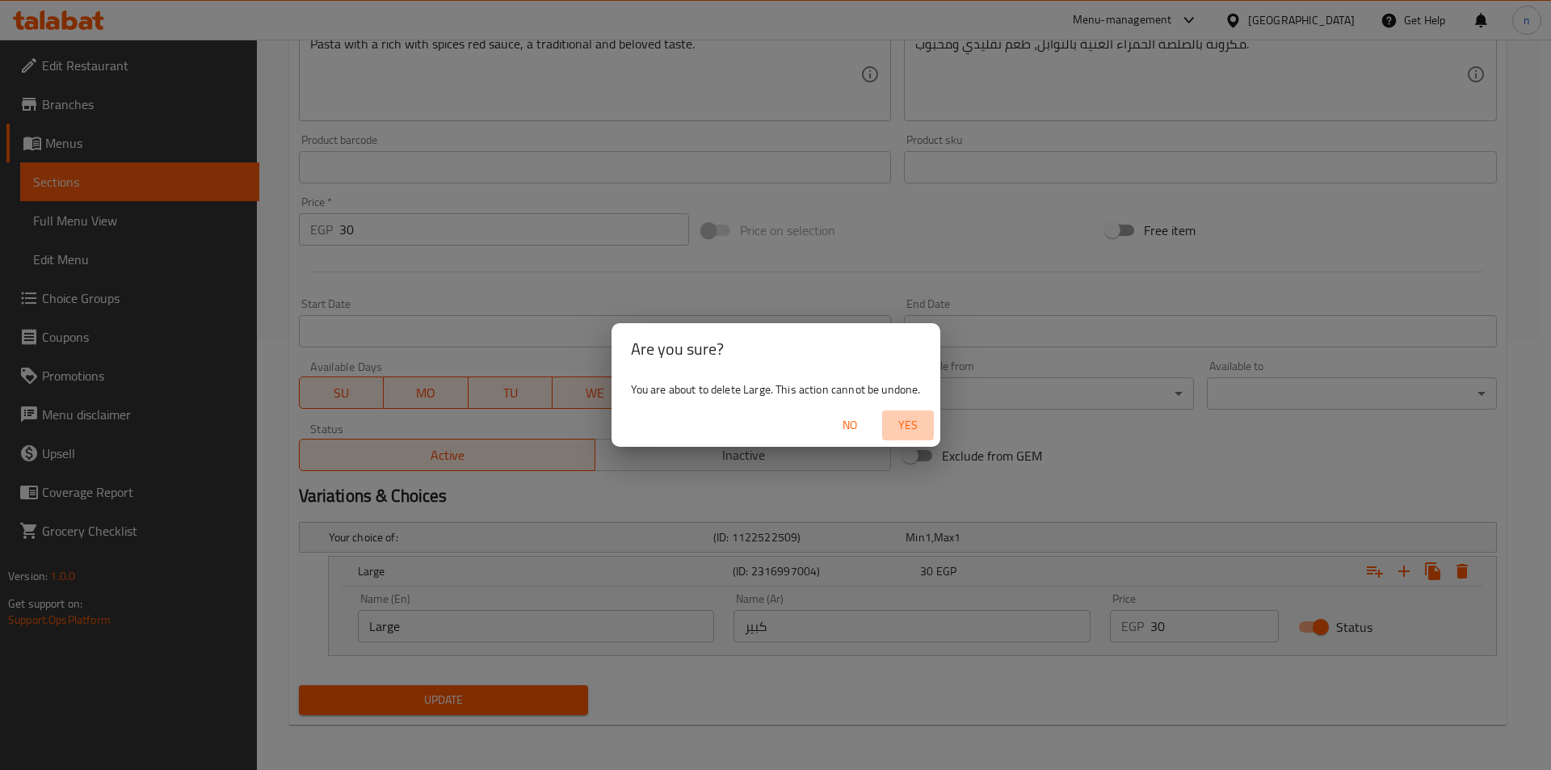
click at [900, 427] on span "Yes" at bounding box center [907, 425] width 39 height 20
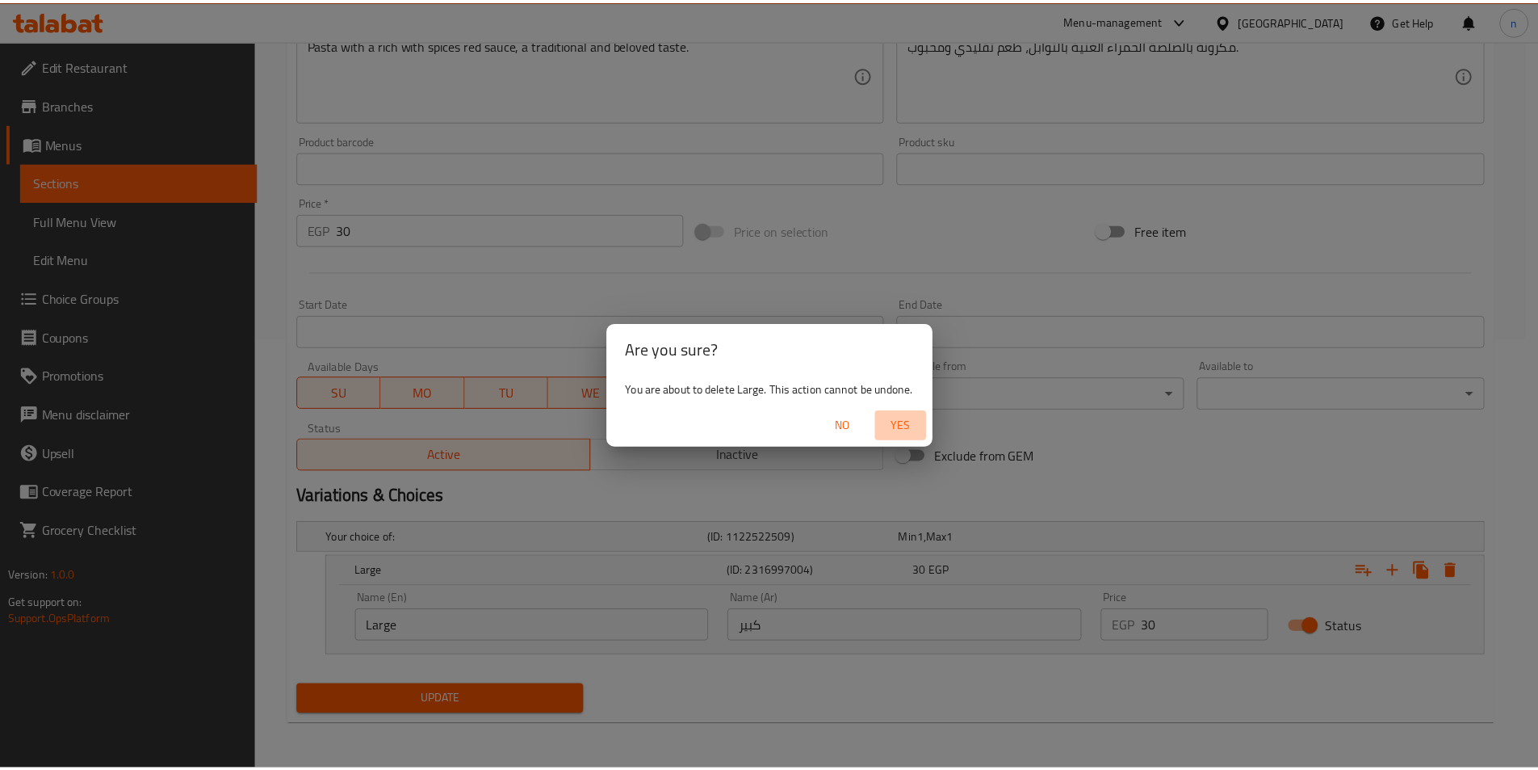
scroll to position [371, 0]
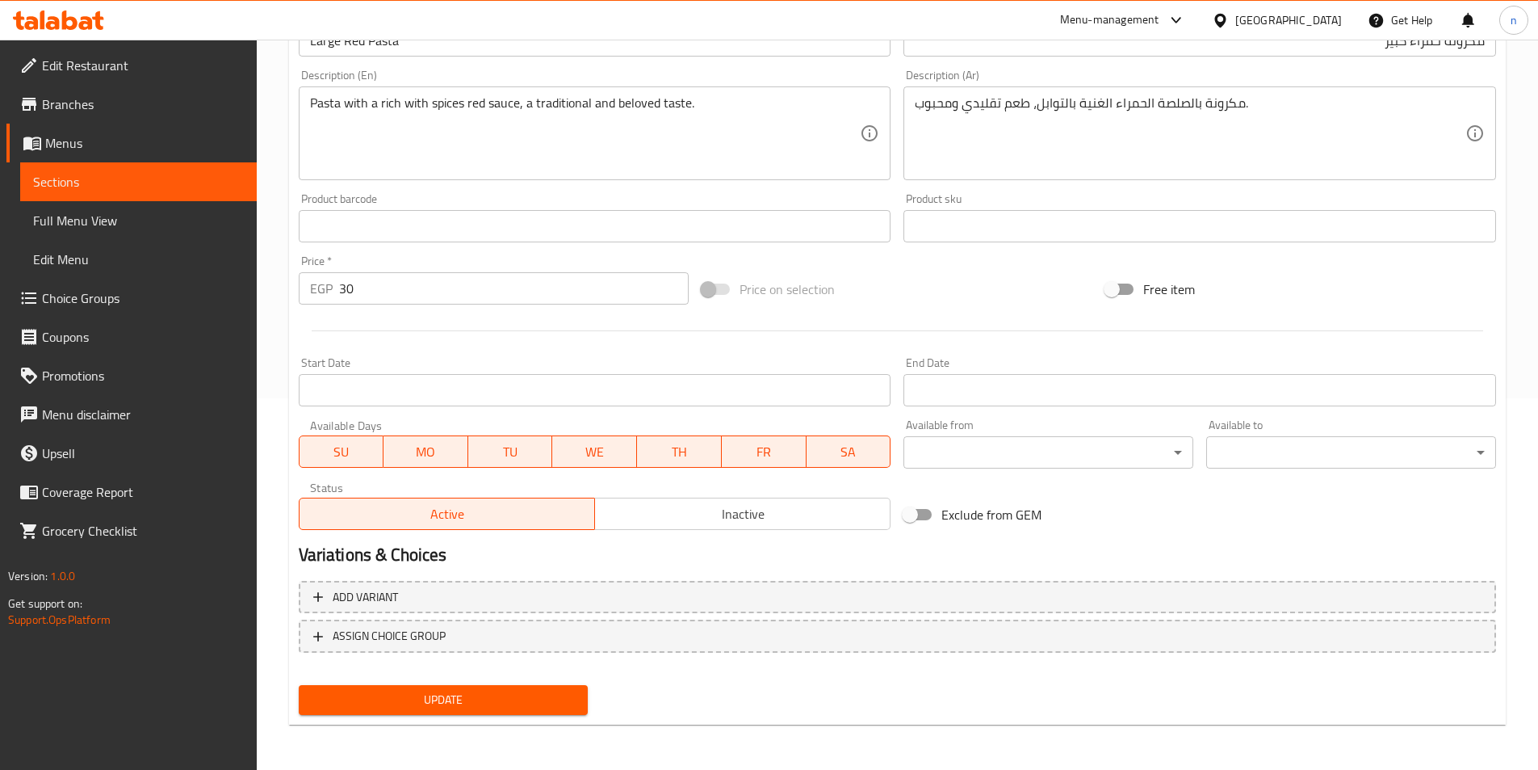
click at [445, 701] on span "Update" at bounding box center [444, 700] width 264 height 20
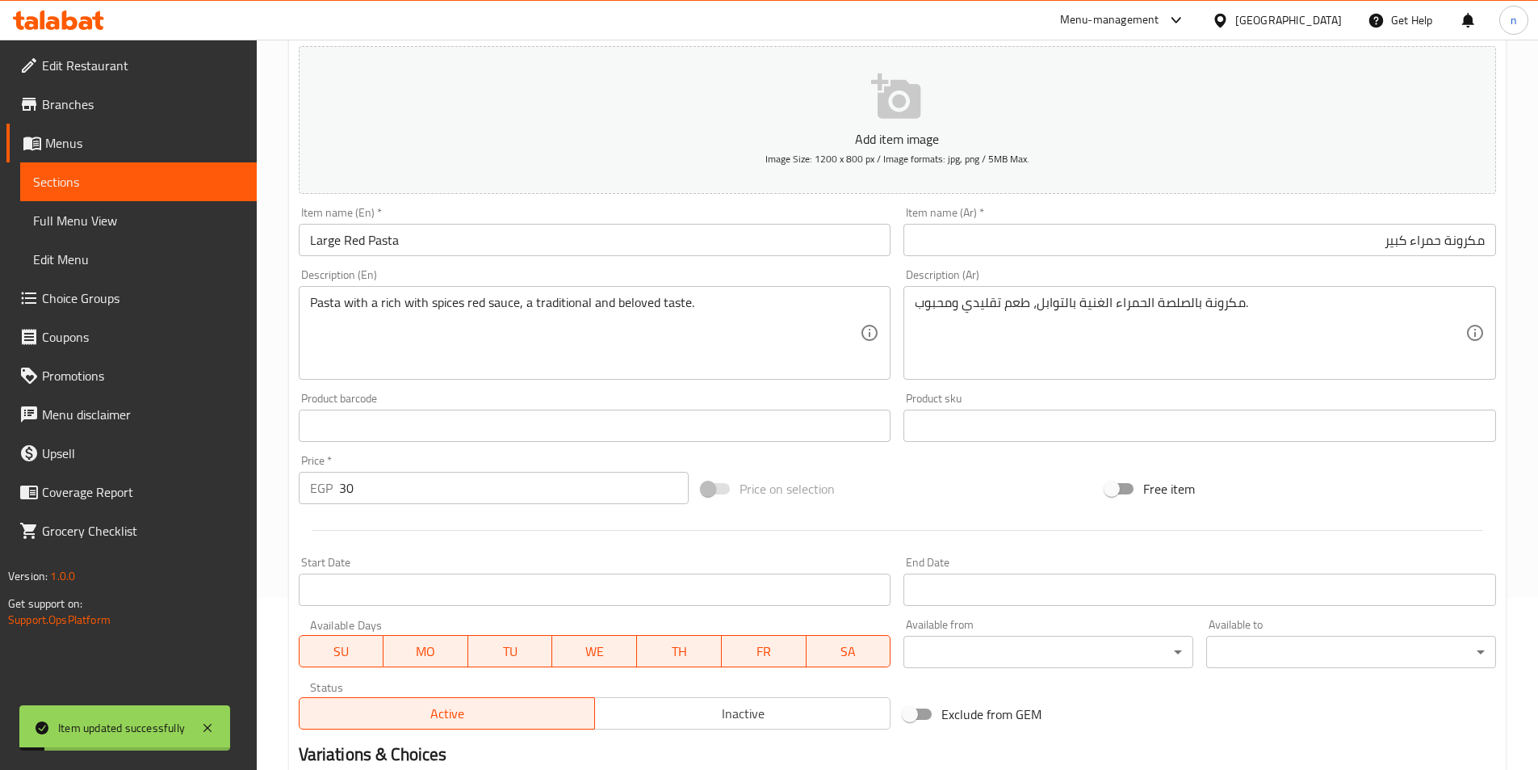
scroll to position [0, 0]
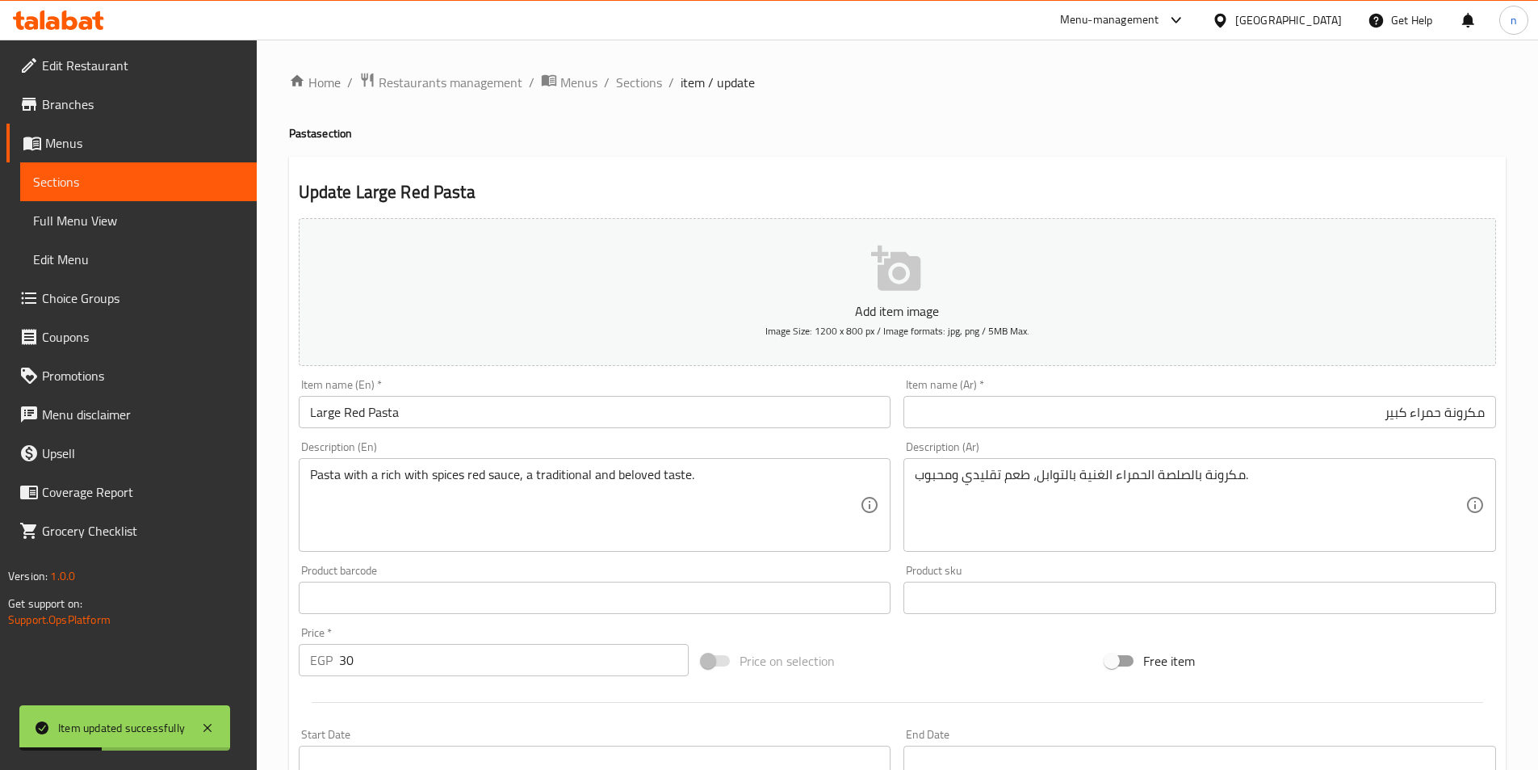
click at [867, 159] on div "Update Large Red Pasta Add item image Image Size: 1200 x 800 px / Image formats…" at bounding box center [897, 627] width 1217 height 940
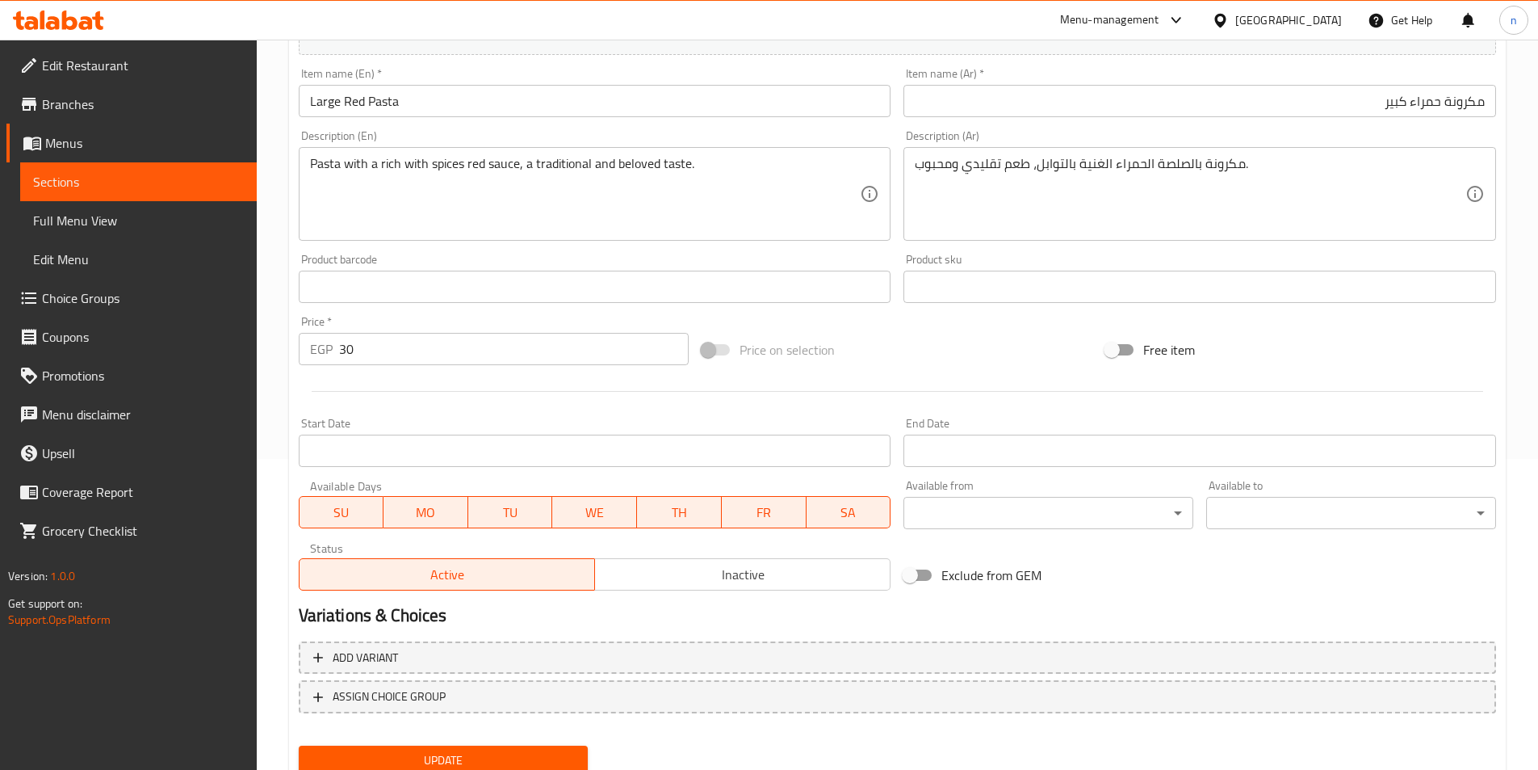
scroll to position [371, 0]
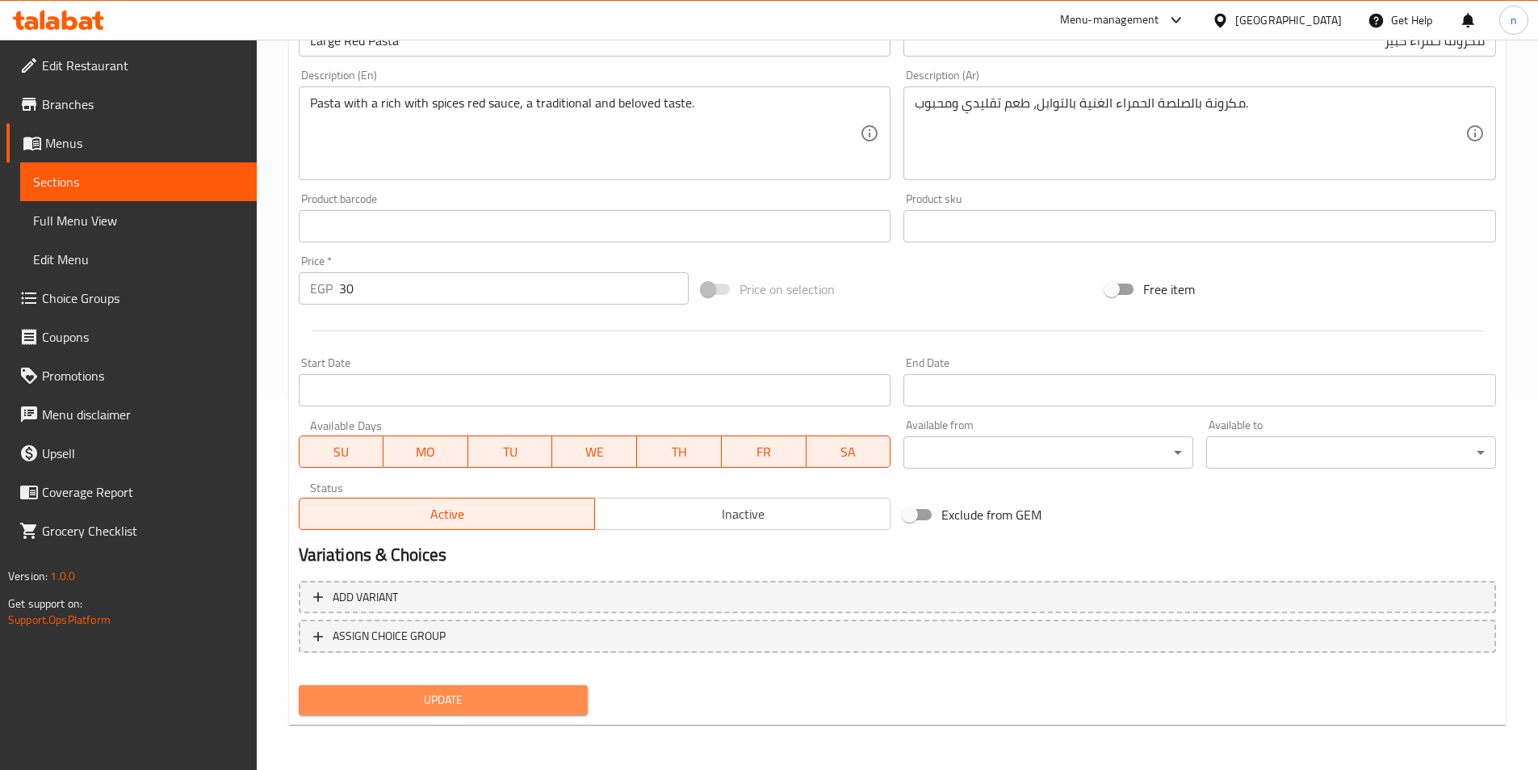
click at [564, 692] on span "Update" at bounding box center [444, 700] width 264 height 20
click at [1289, 557] on h2 "Variations & Choices" at bounding box center [898, 555] width 1198 height 24
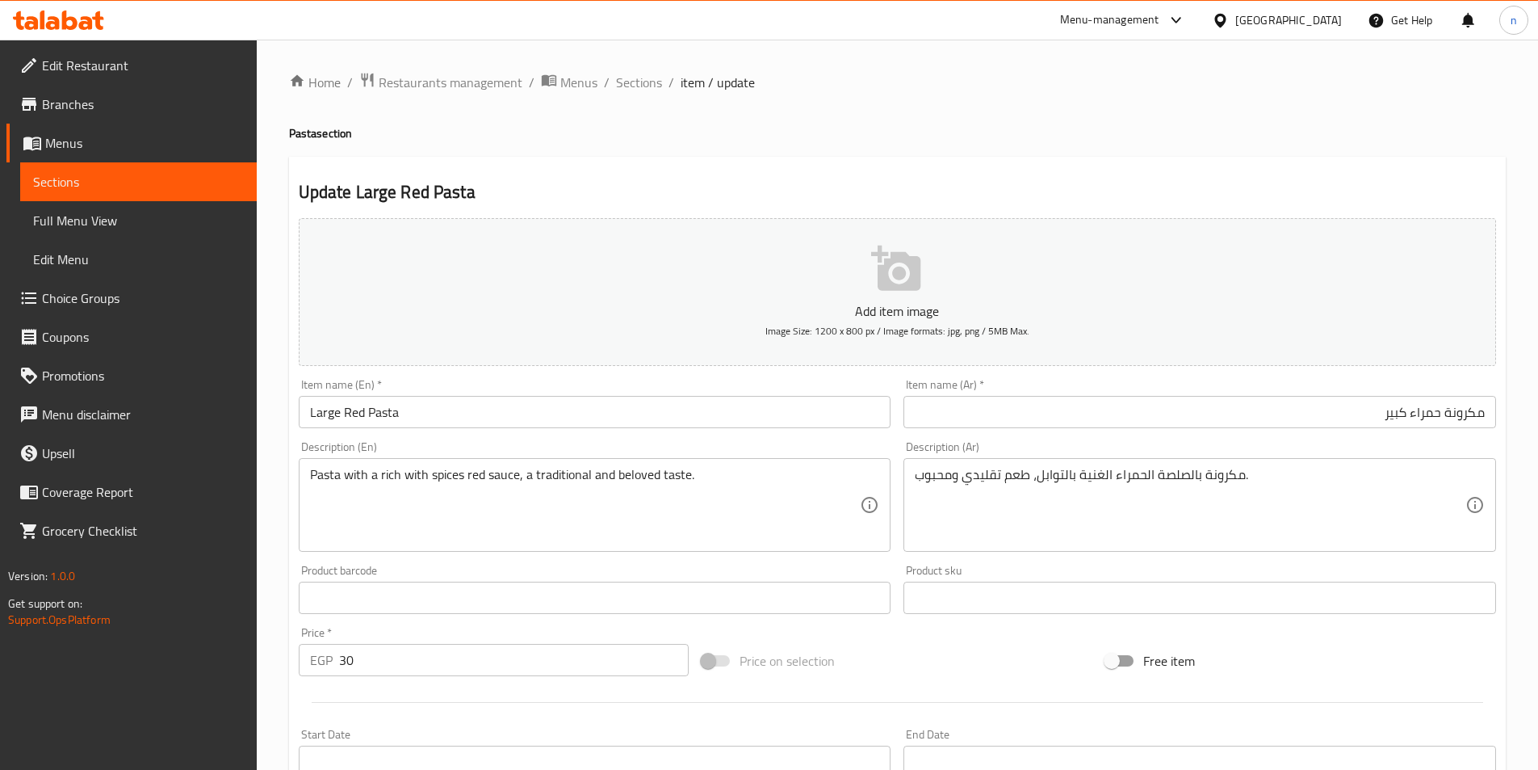
scroll to position [323, 0]
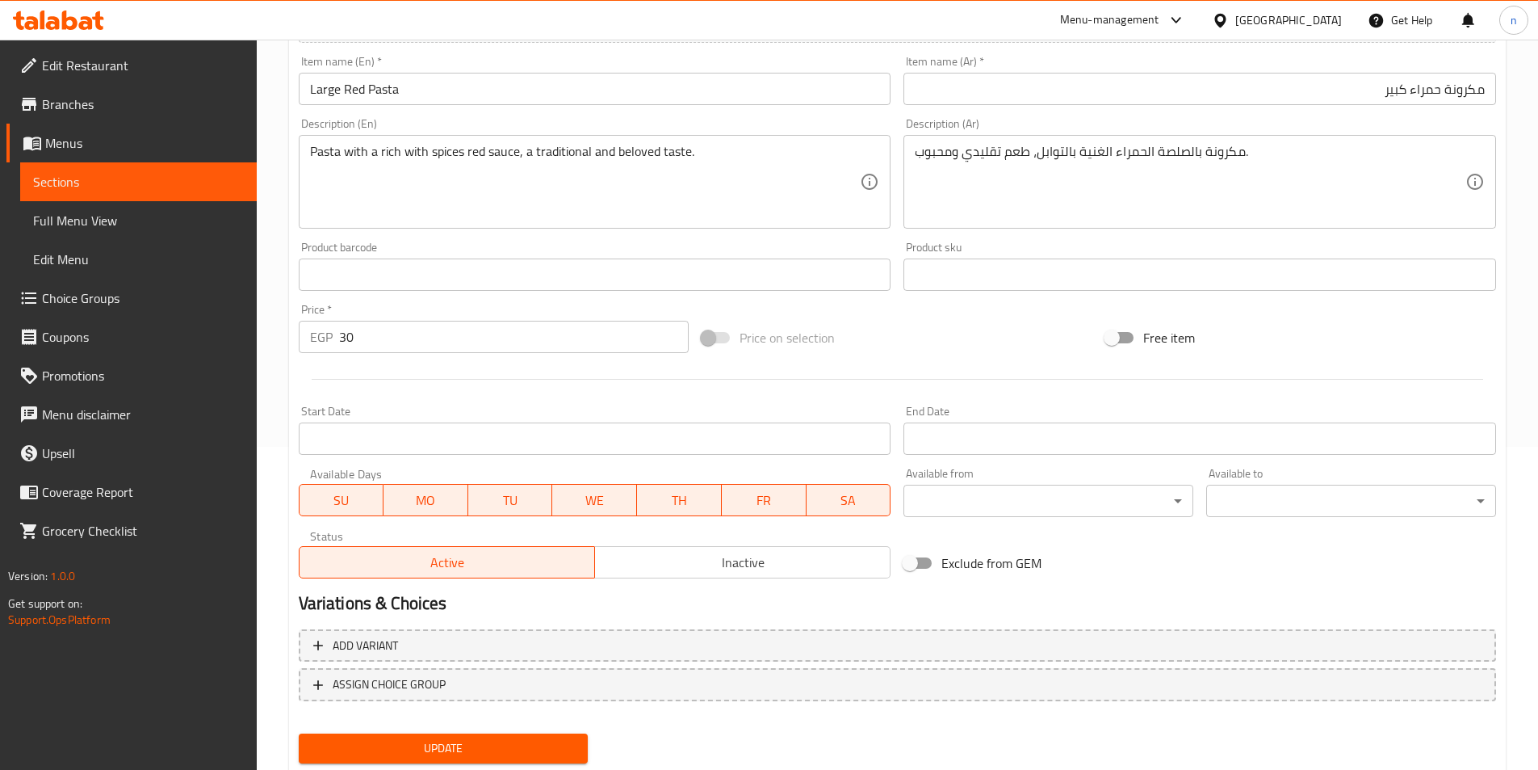
click at [460, 751] on span "Update" at bounding box center [444, 748] width 264 height 20
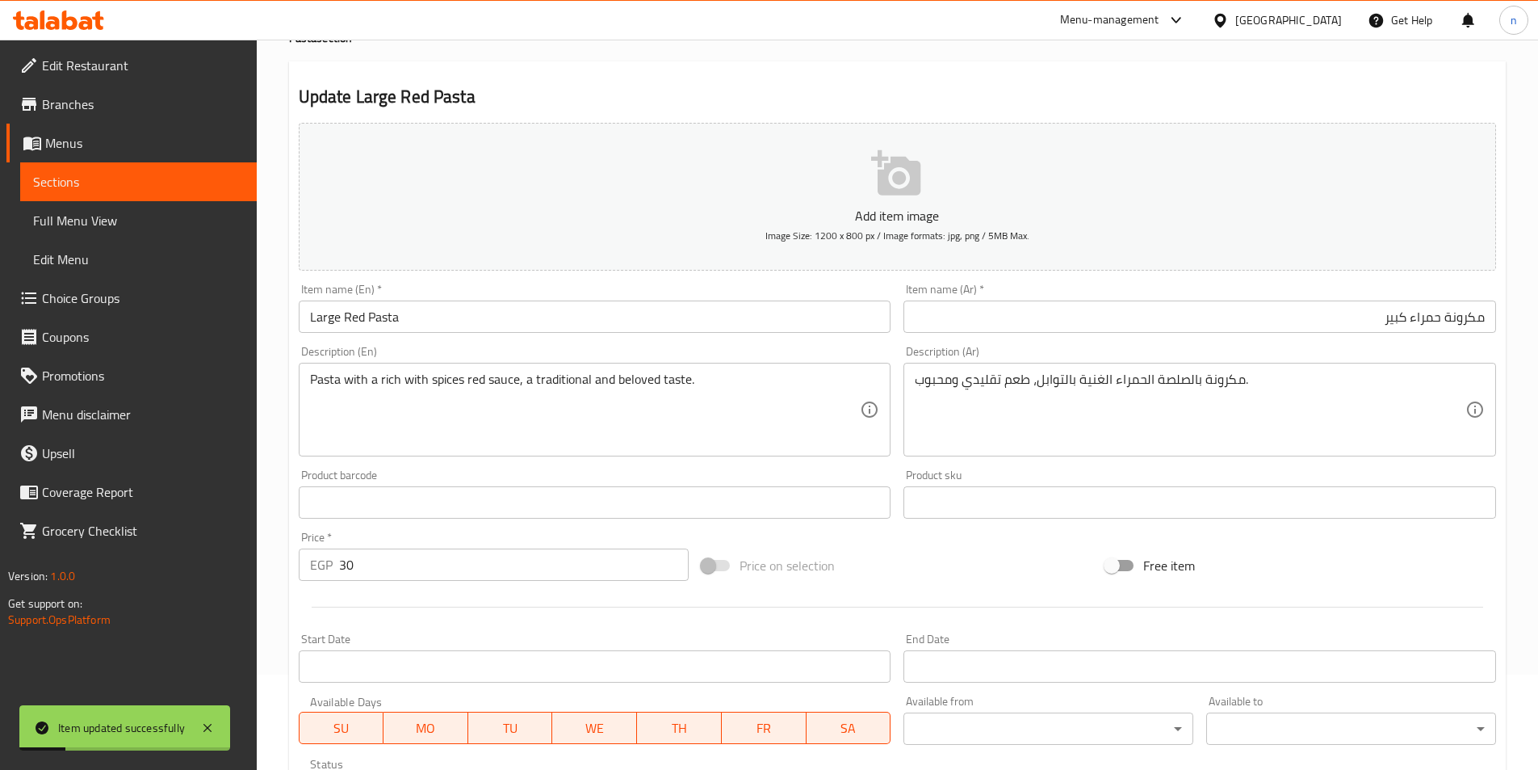
scroll to position [0, 0]
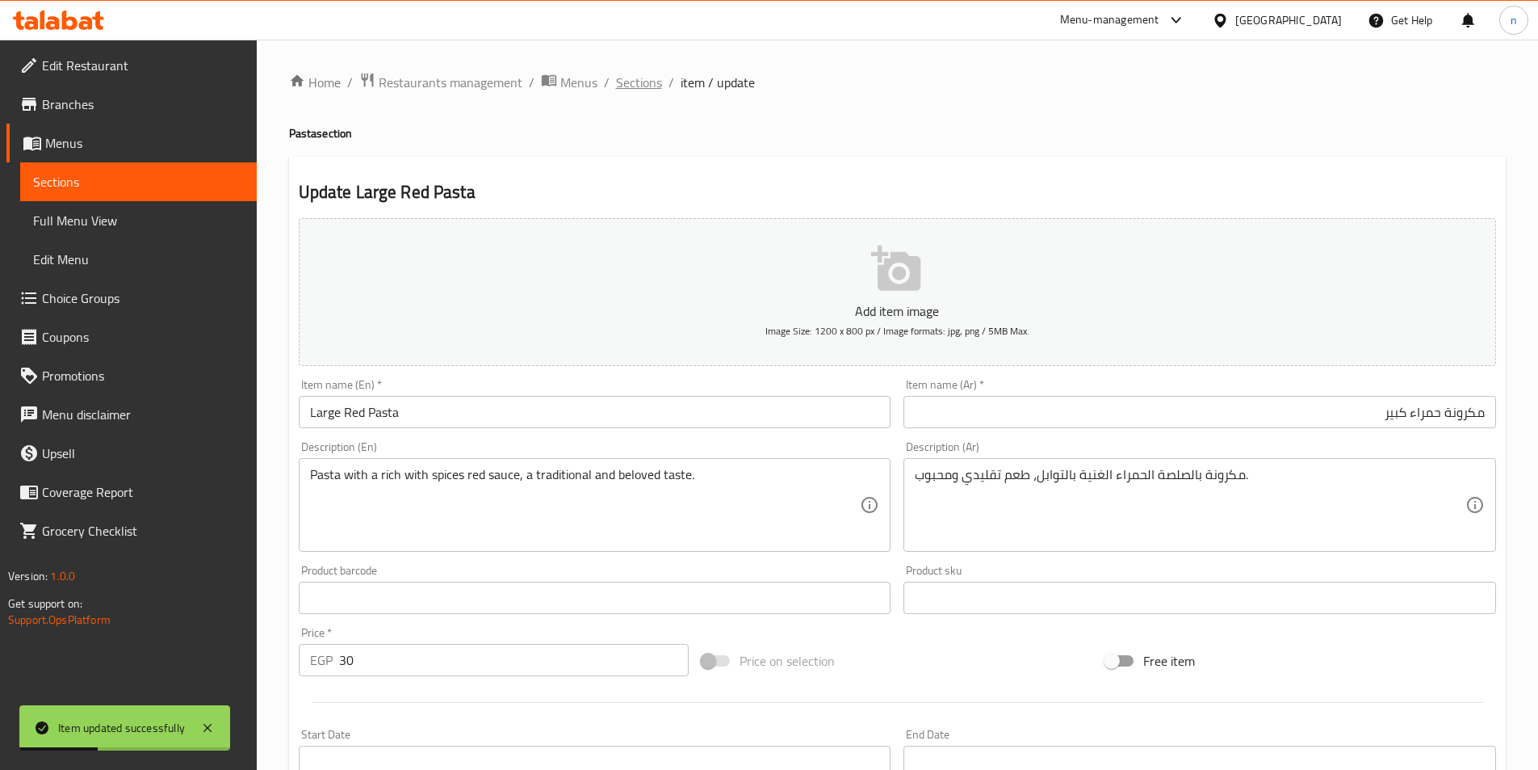
click at [616, 76] on span "Sections" at bounding box center [639, 82] width 46 height 19
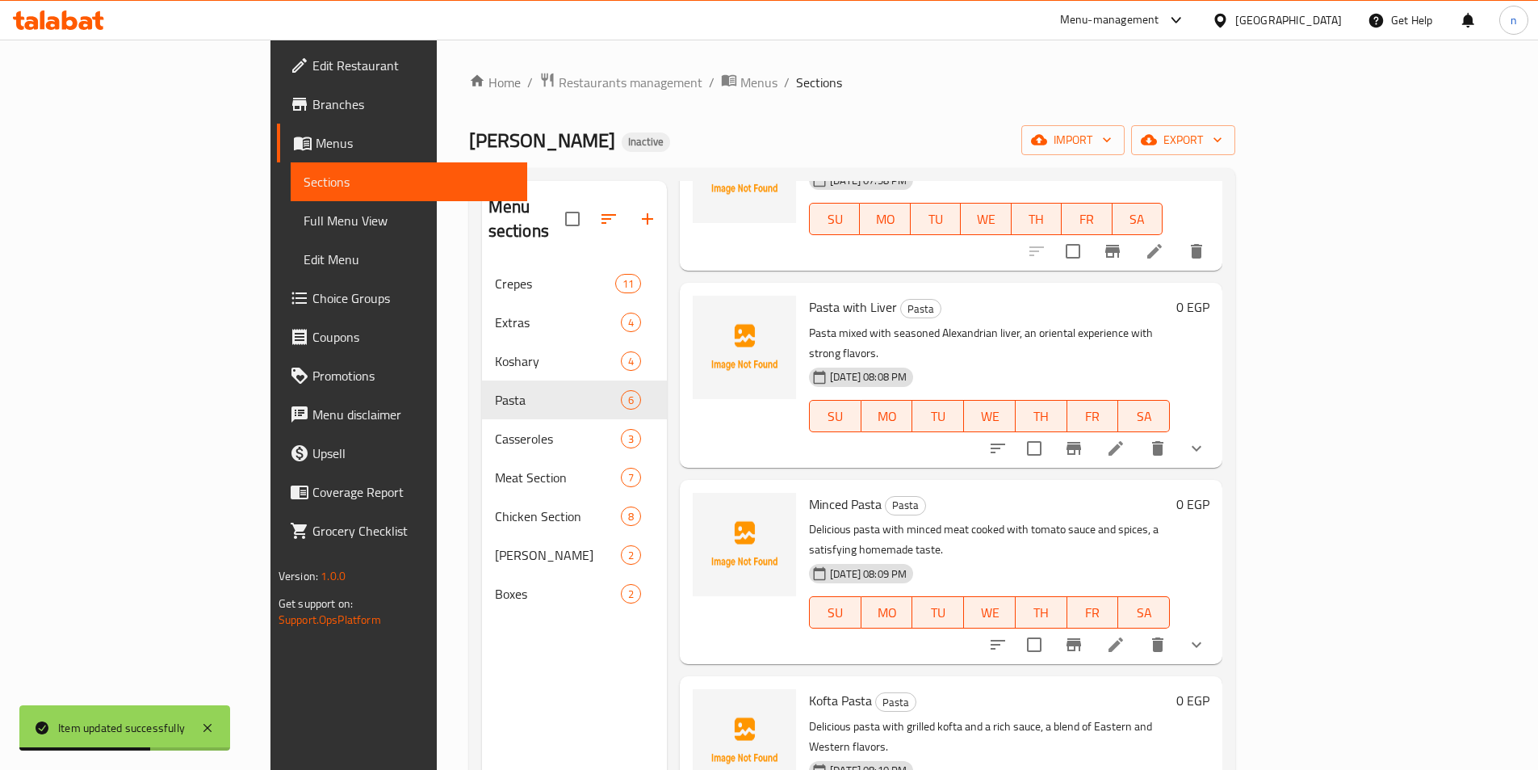
scroll to position [162, 0]
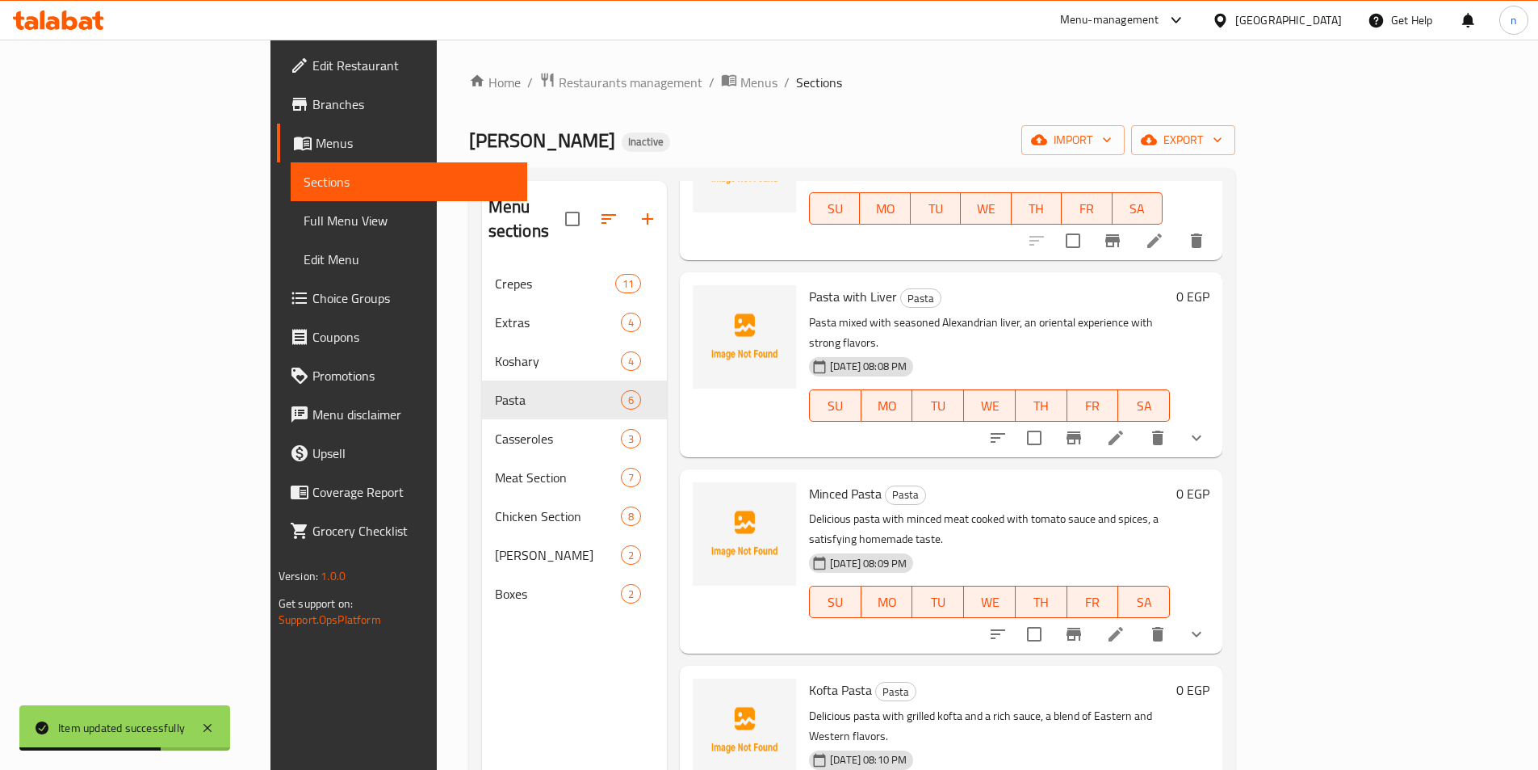
click at [1126, 428] on icon at bounding box center [1115, 437] width 19 height 19
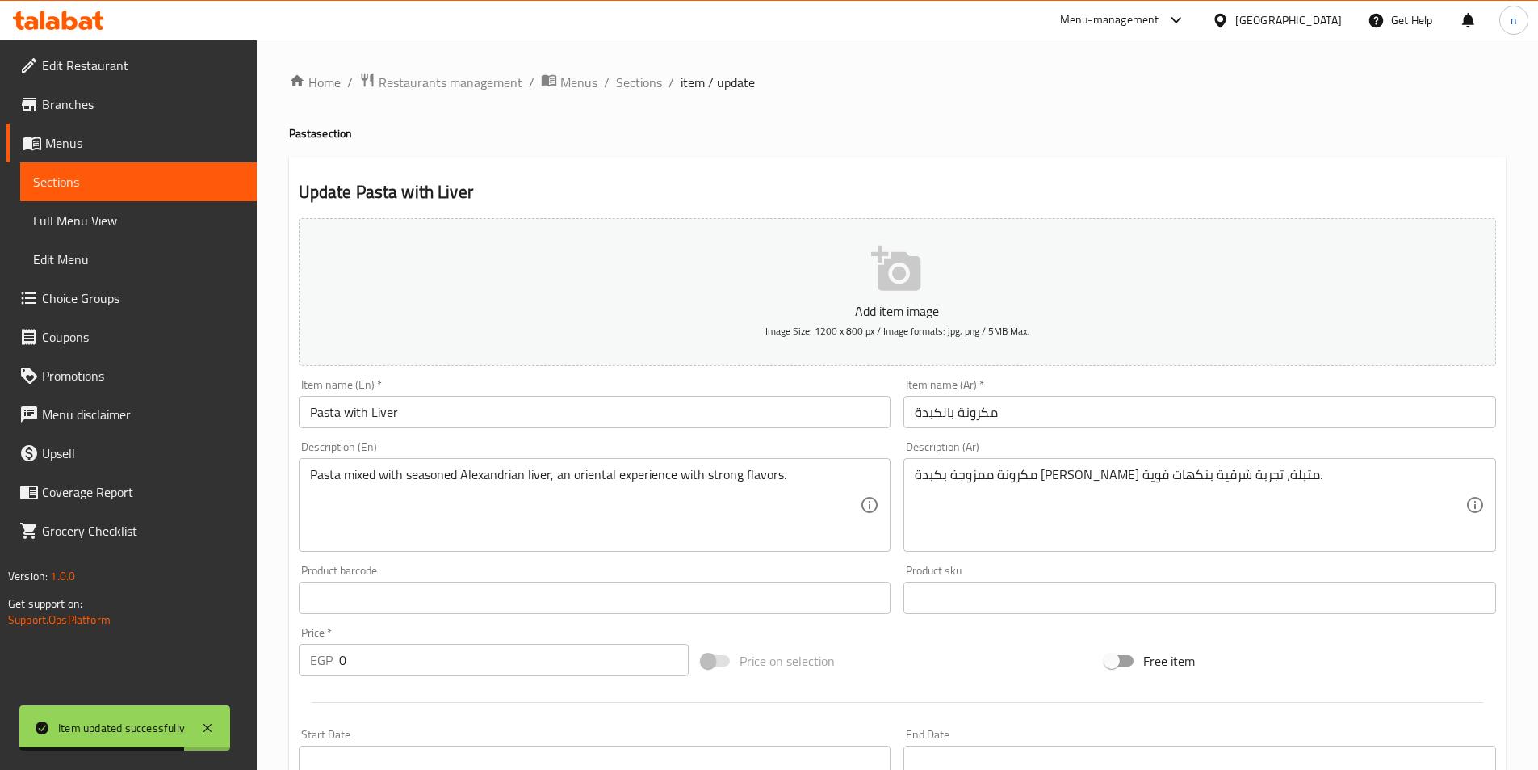
scroll to position [361, 0]
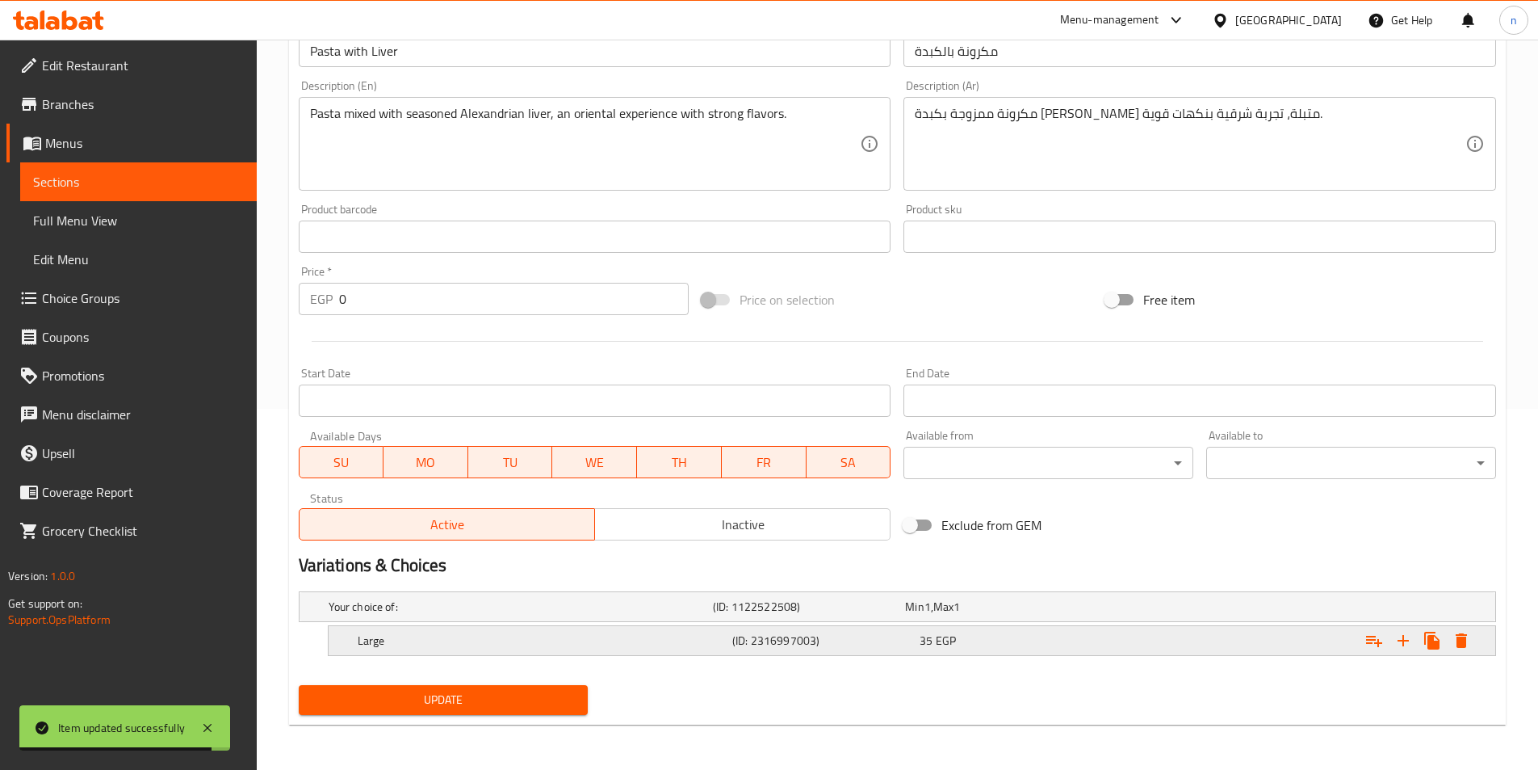
click at [850, 632] on h5 "(ID: 2316997003)" at bounding box center [822, 640] width 181 height 16
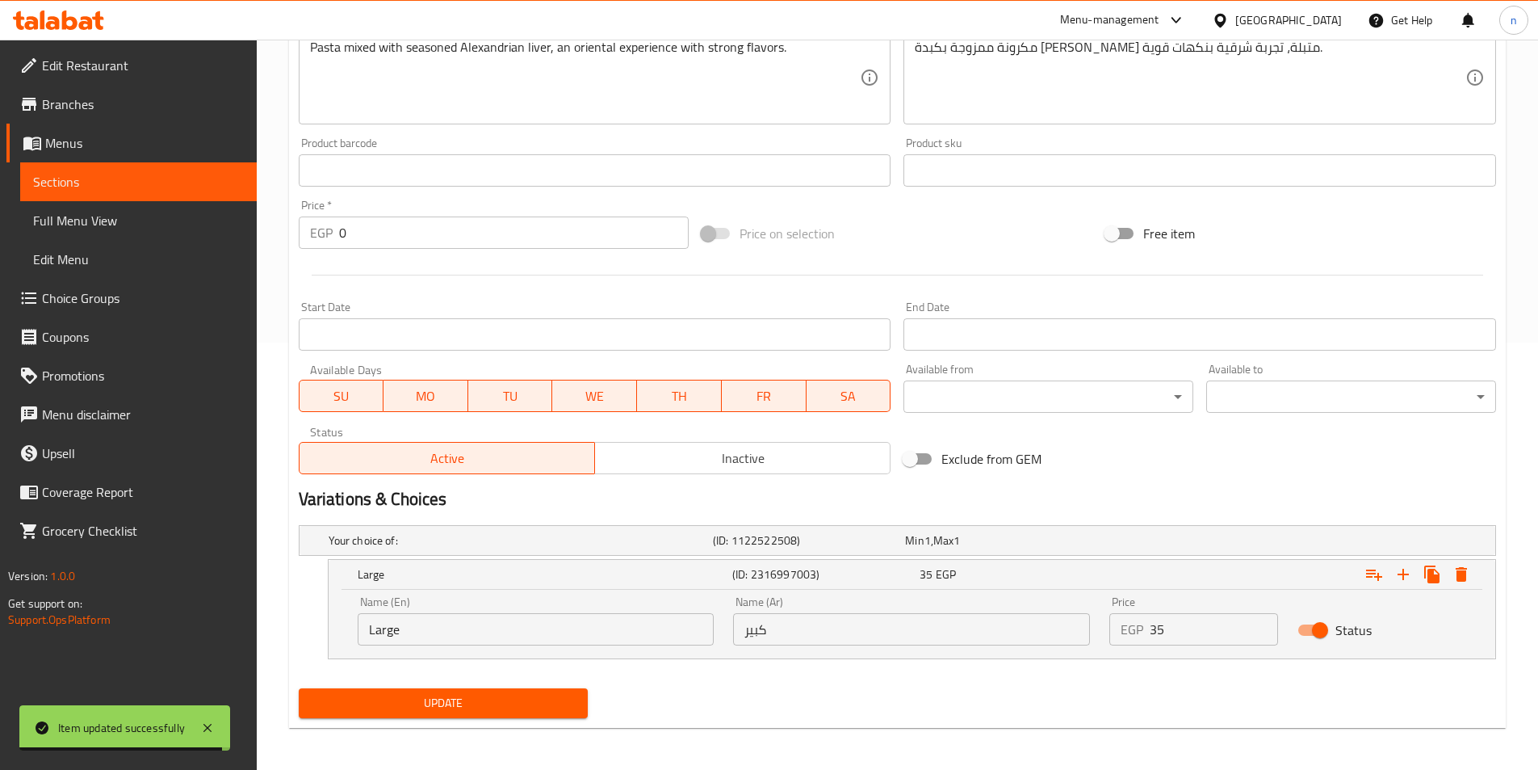
scroll to position [430, 0]
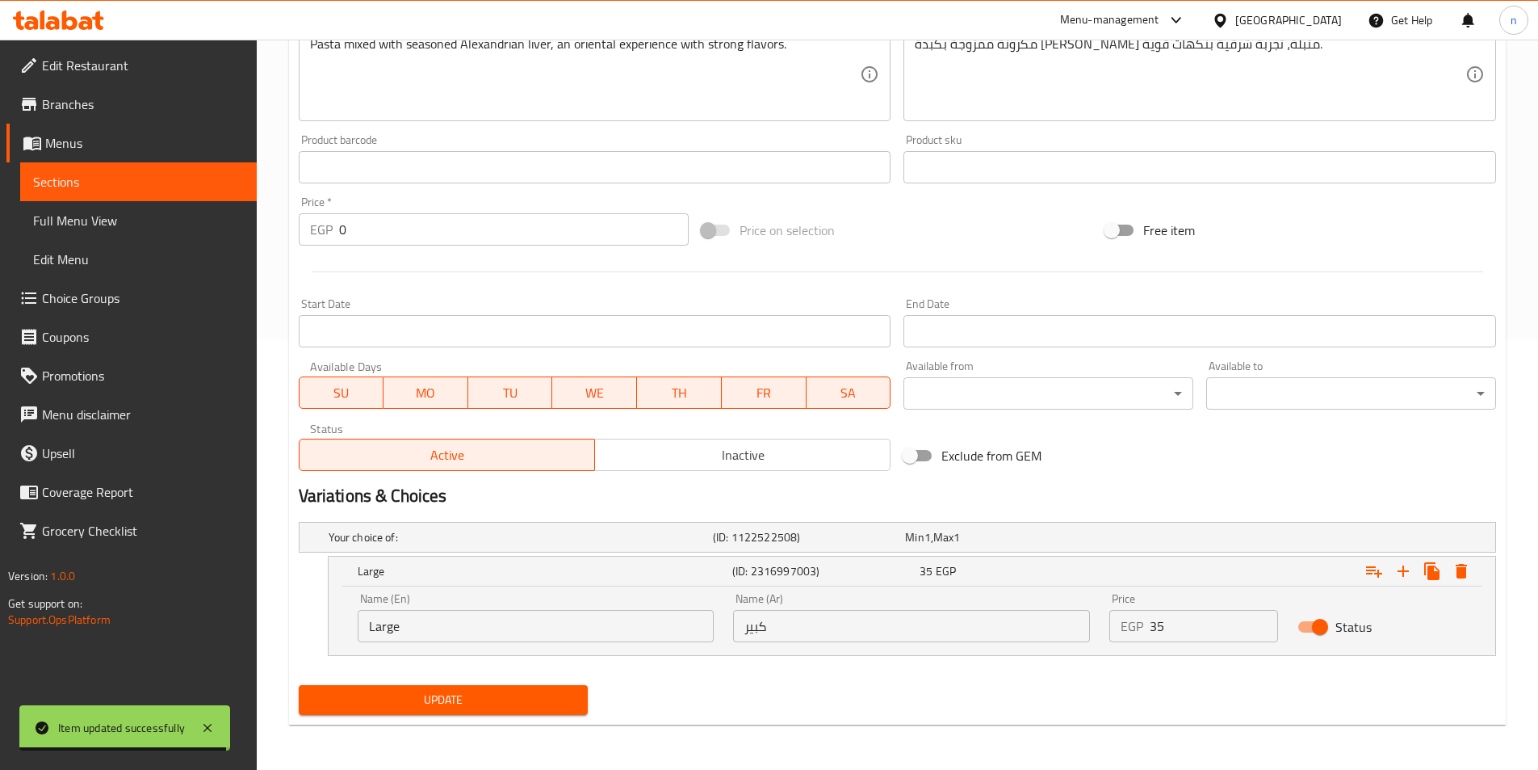
click at [636, 647] on div "Name (En) Large Name (En)" at bounding box center [536, 617] width 376 height 69
click at [624, 623] on input "Large" at bounding box center [536, 626] width 357 height 32
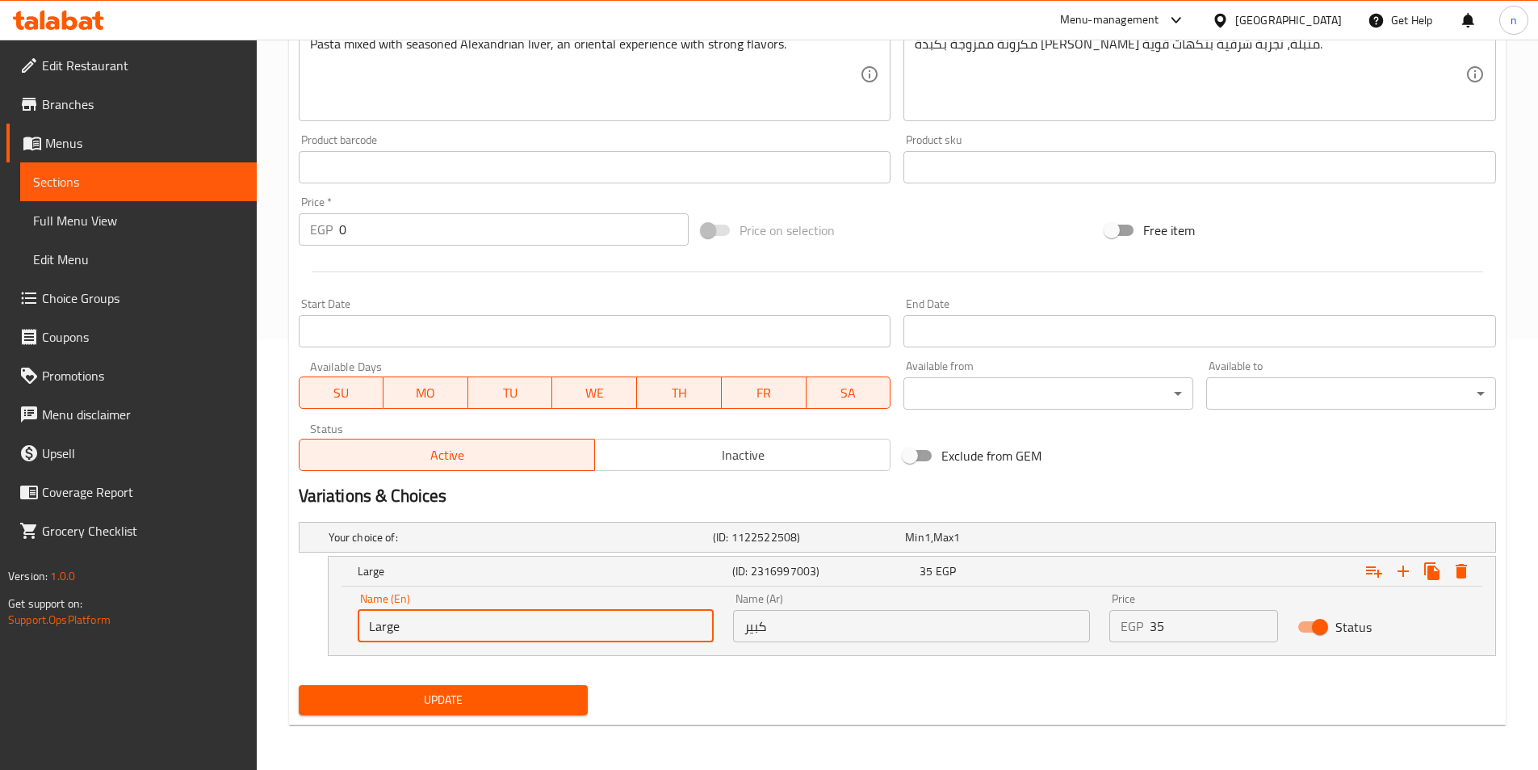
click at [624, 623] on input "Large" at bounding box center [536, 626] width 357 height 32
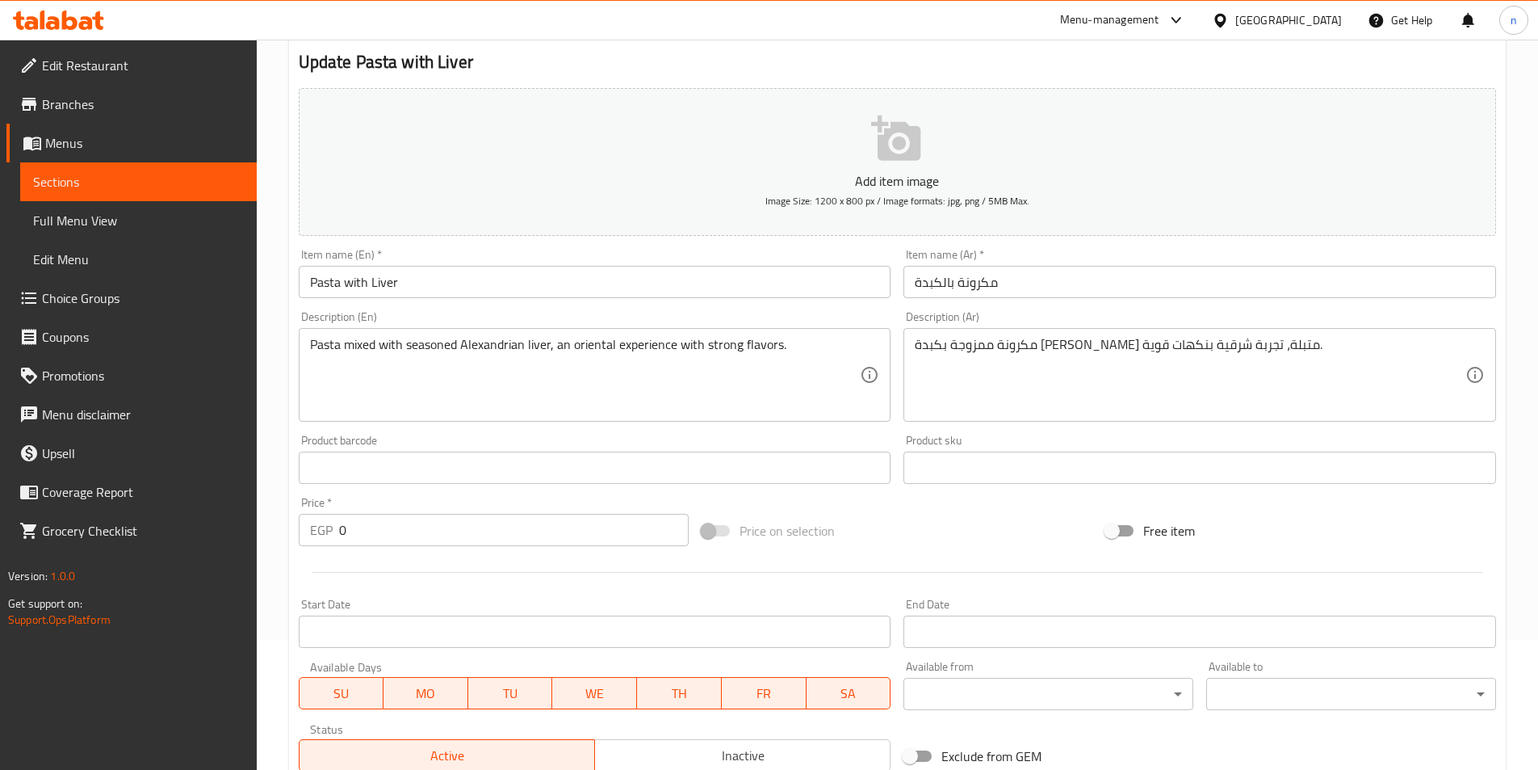
scroll to position [0, 0]
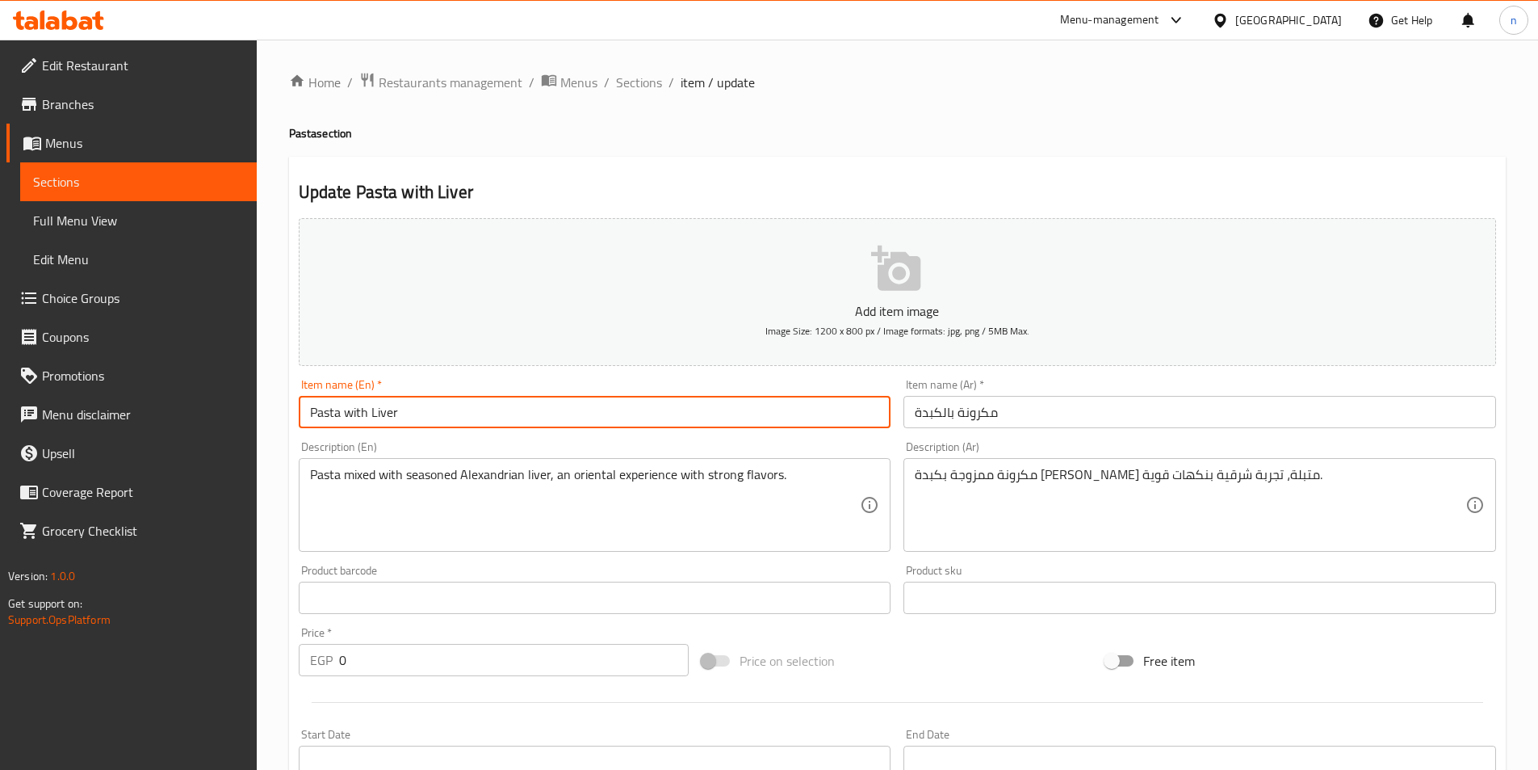
click at [301, 408] on input "Pasta with Liver" at bounding box center [595, 412] width 593 height 32
paste input "Large"
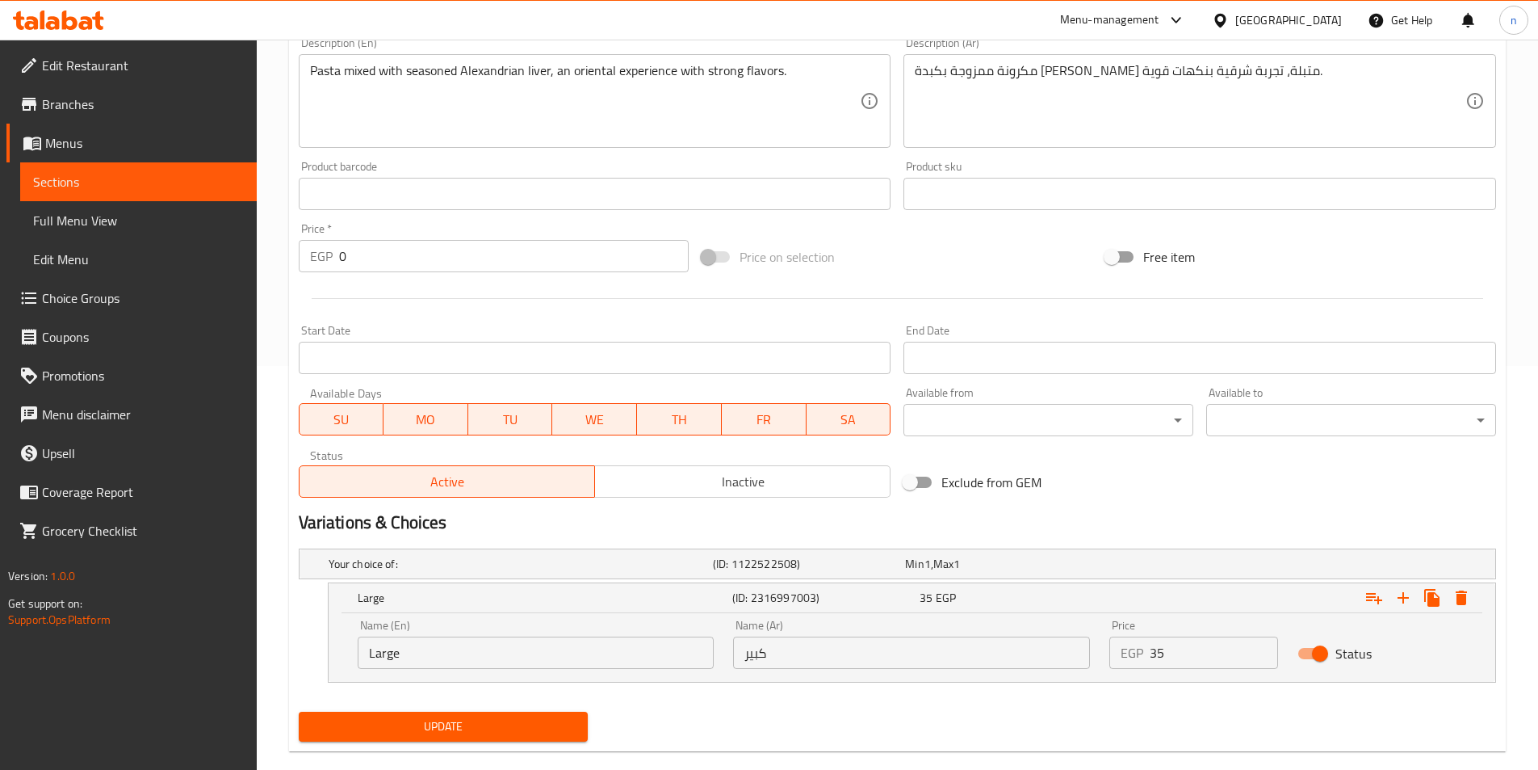
type input "Large Pasta with Liver"
click at [769, 648] on input "كبير" at bounding box center [911, 652] width 357 height 32
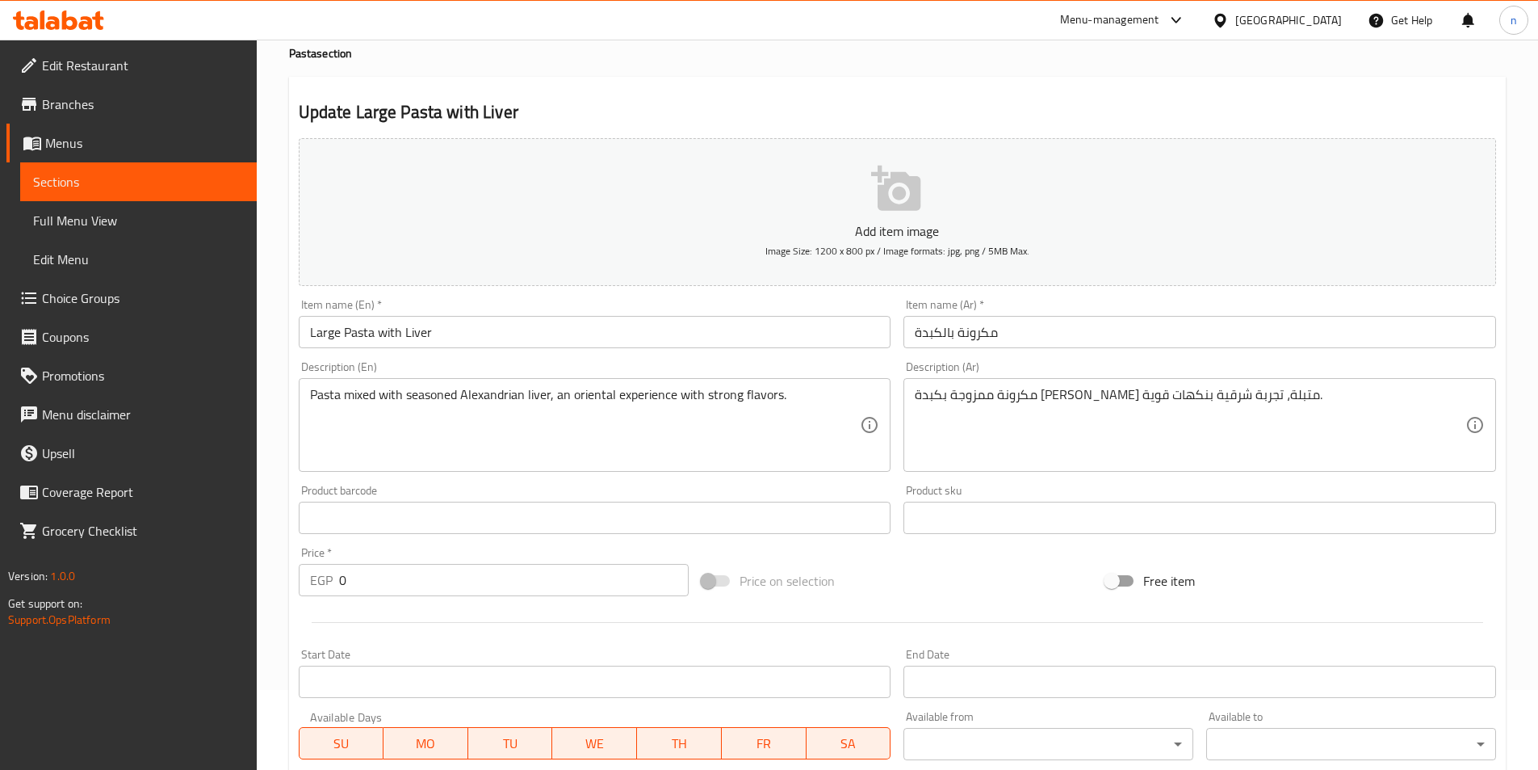
scroll to position [0, 0]
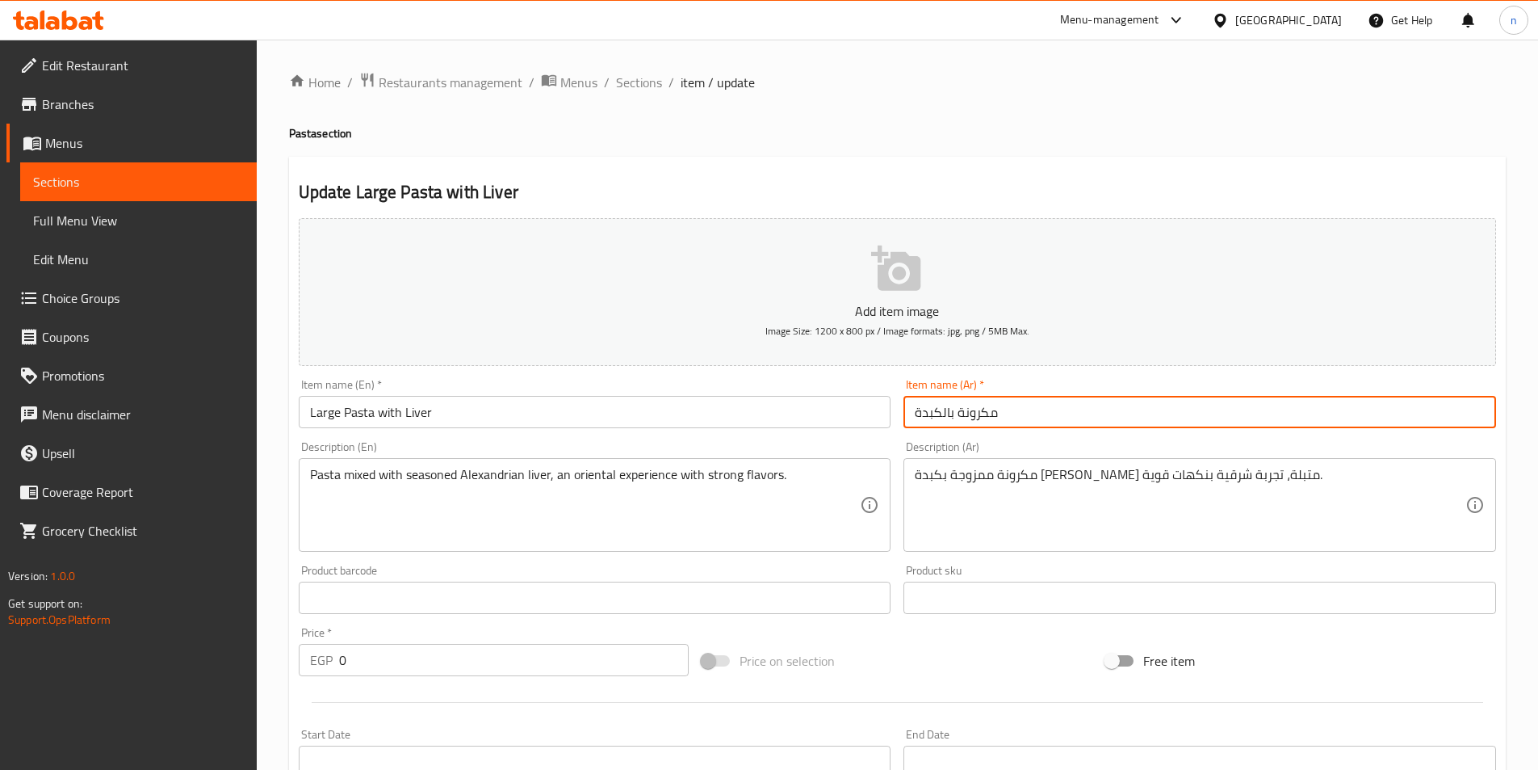
click at [973, 414] on input "مكرونة بالكبدة" at bounding box center [1200, 412] width 593 height 32
click at [1483, 418] on input "مكرونة بالكبدة" at bounding box center [1200, 412] width 593 height 32
paste input "كبير"
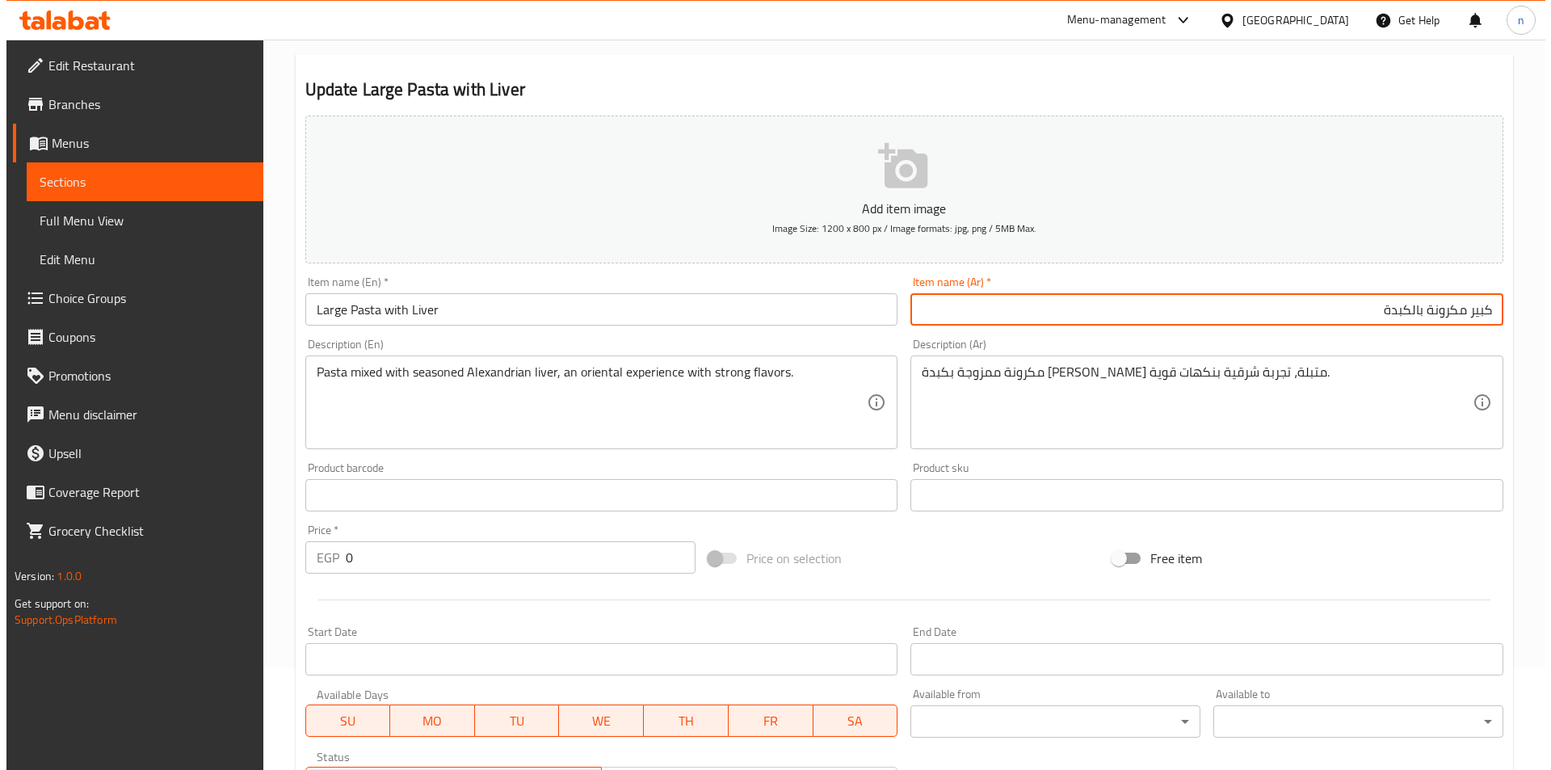
scroll to position [430, 0]
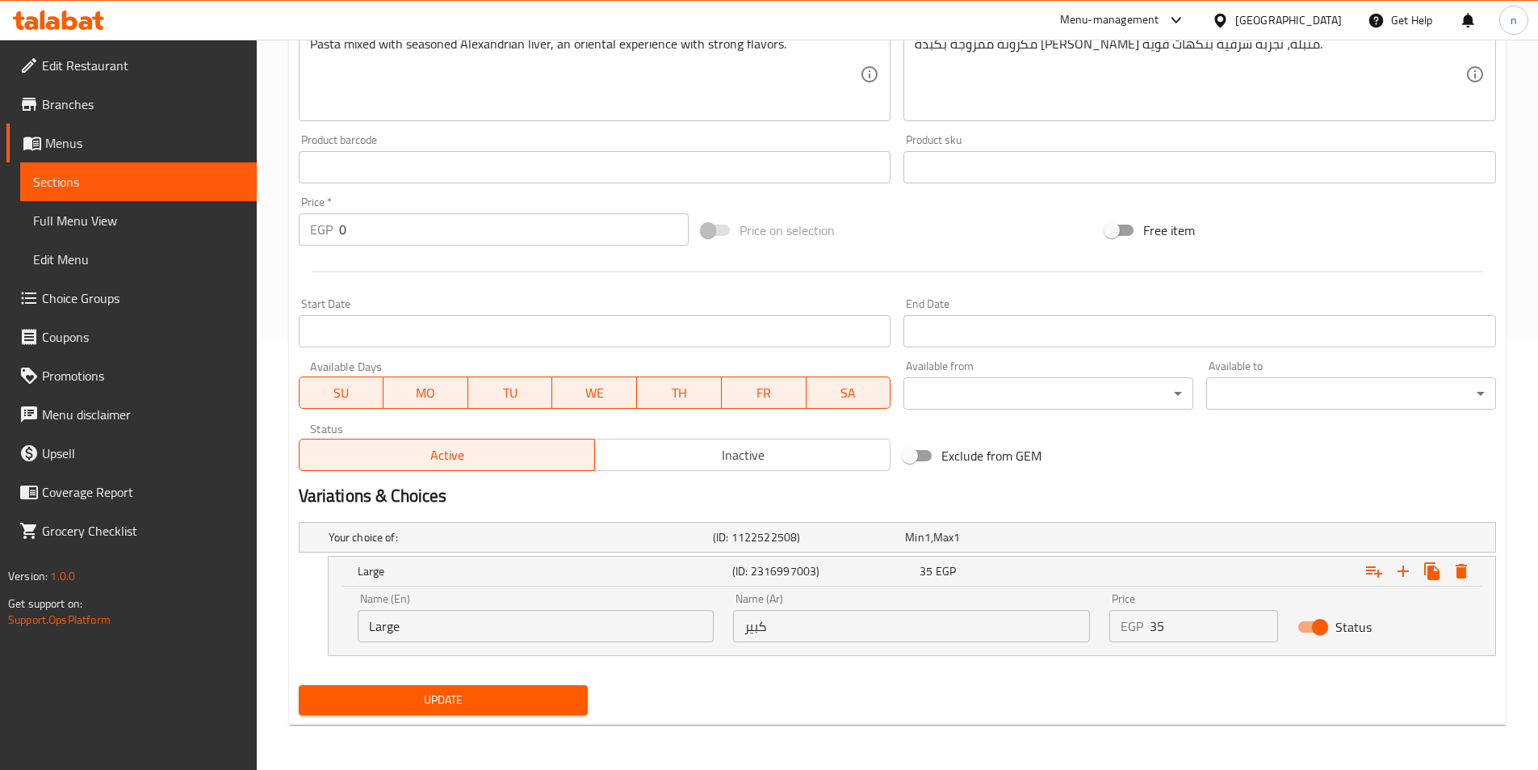
type input "كبير مكرونة بالكبدة"
click at [491, 234] on input "0" at bounding box center [514, 229] width 351 height 32
type input "35"
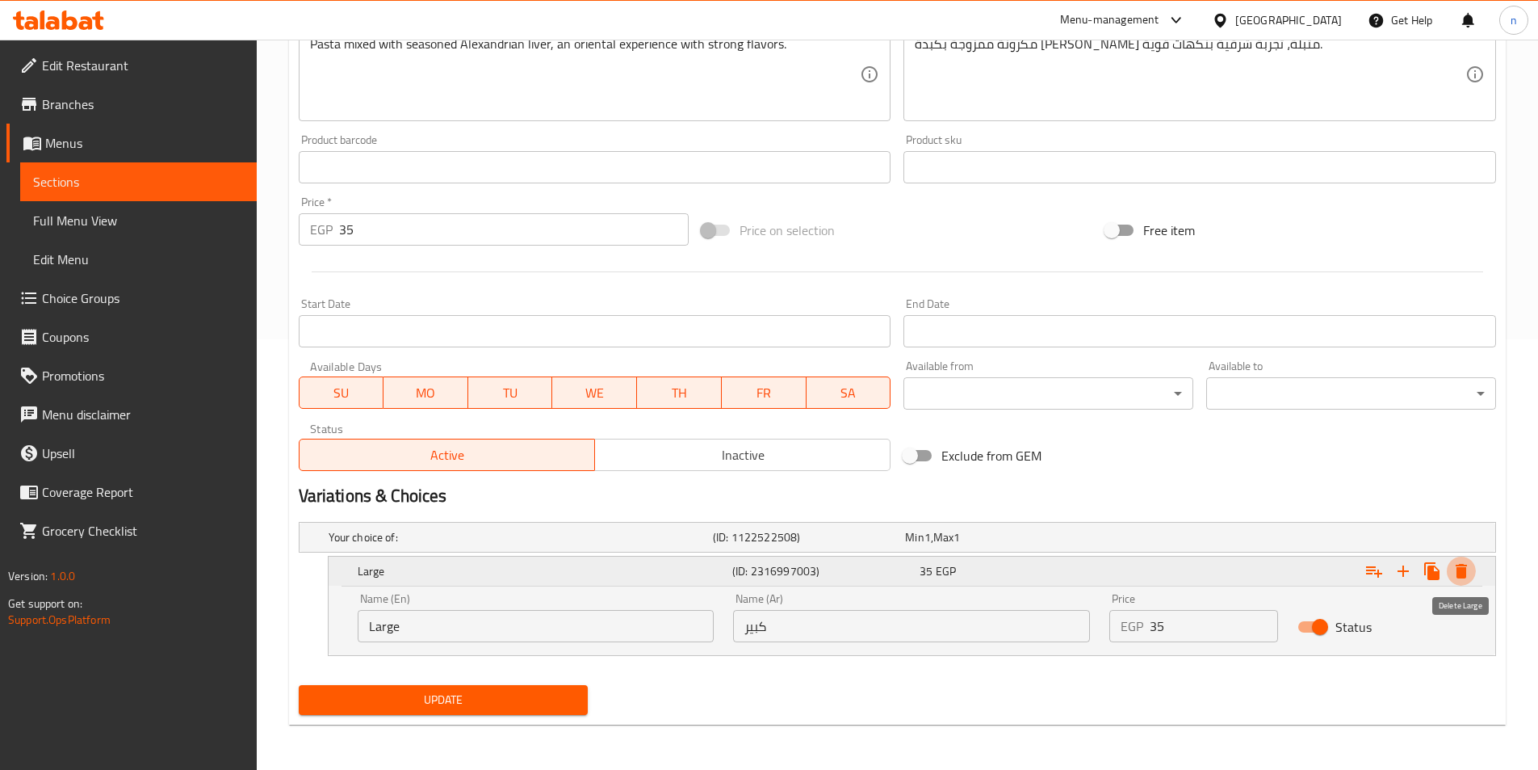
click at [1455, 580] on icon "Expand" at bounding box center [1461, 570] width 19 height 19
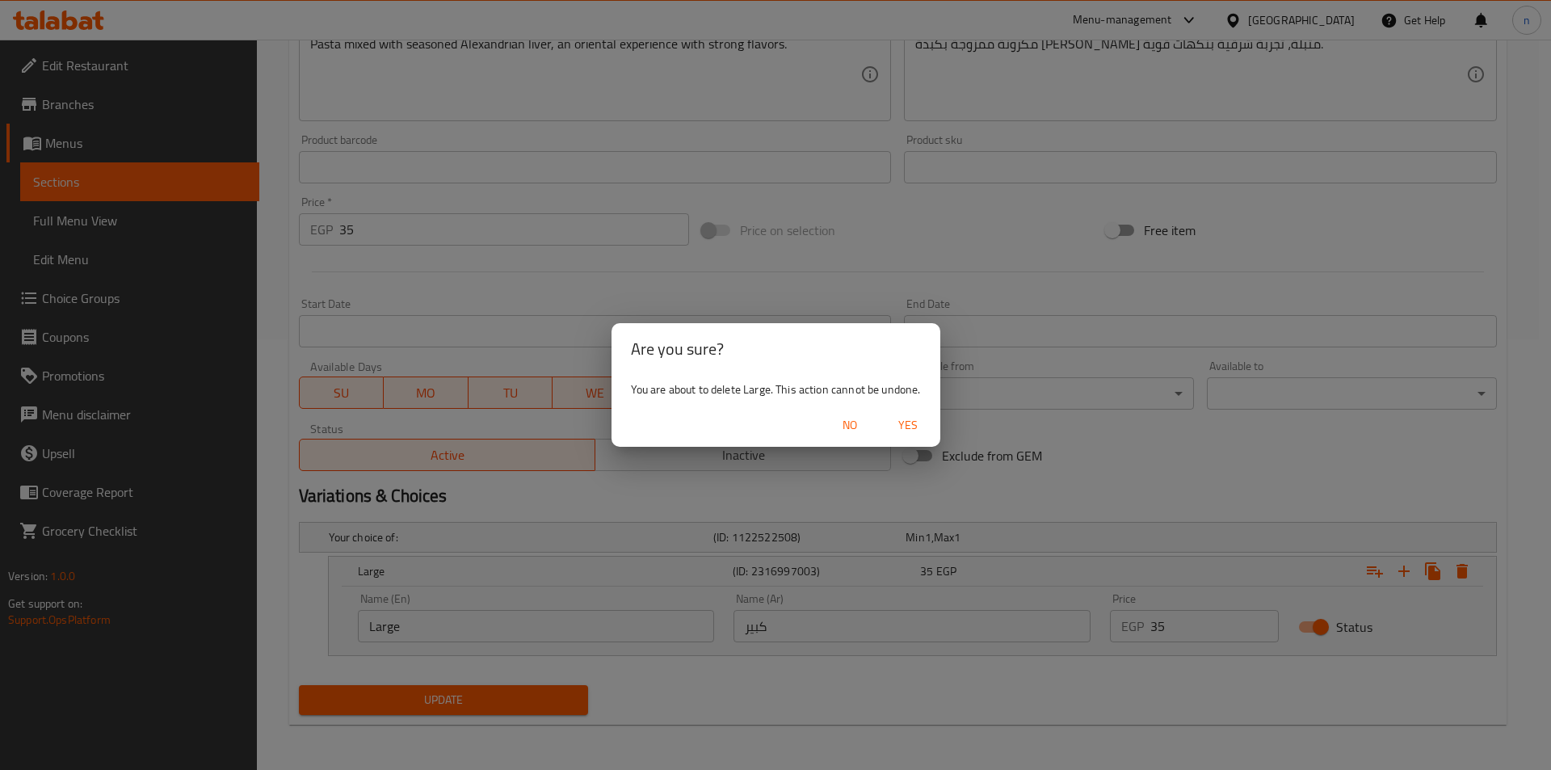
click at [911, 421] on span "Yes" at bounding box center [907, 425] width 39 height 20
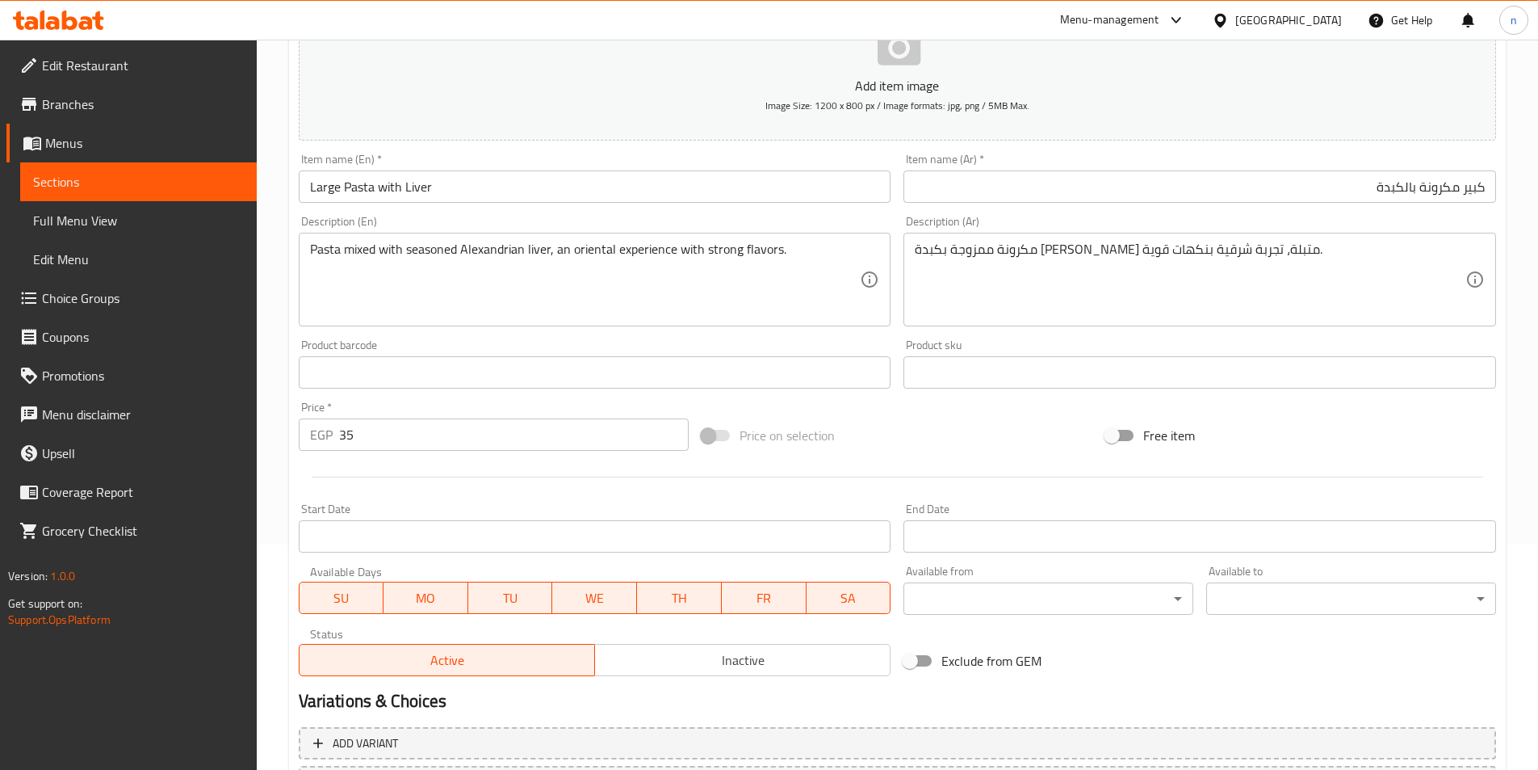
scroll to position [371, 0]
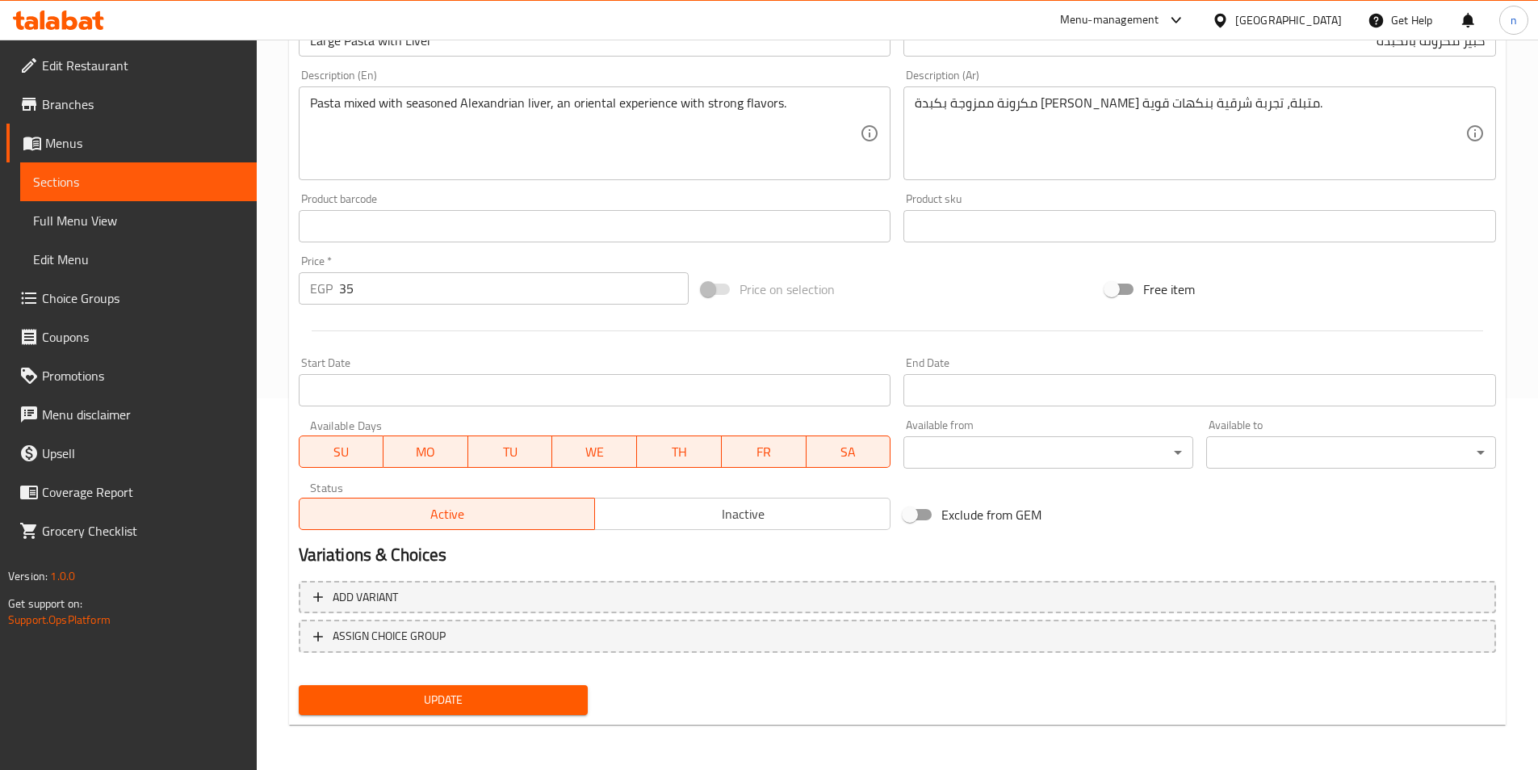
click at [478, 708] on span "Update" at bounding box center [444, 700] width 264 height 20
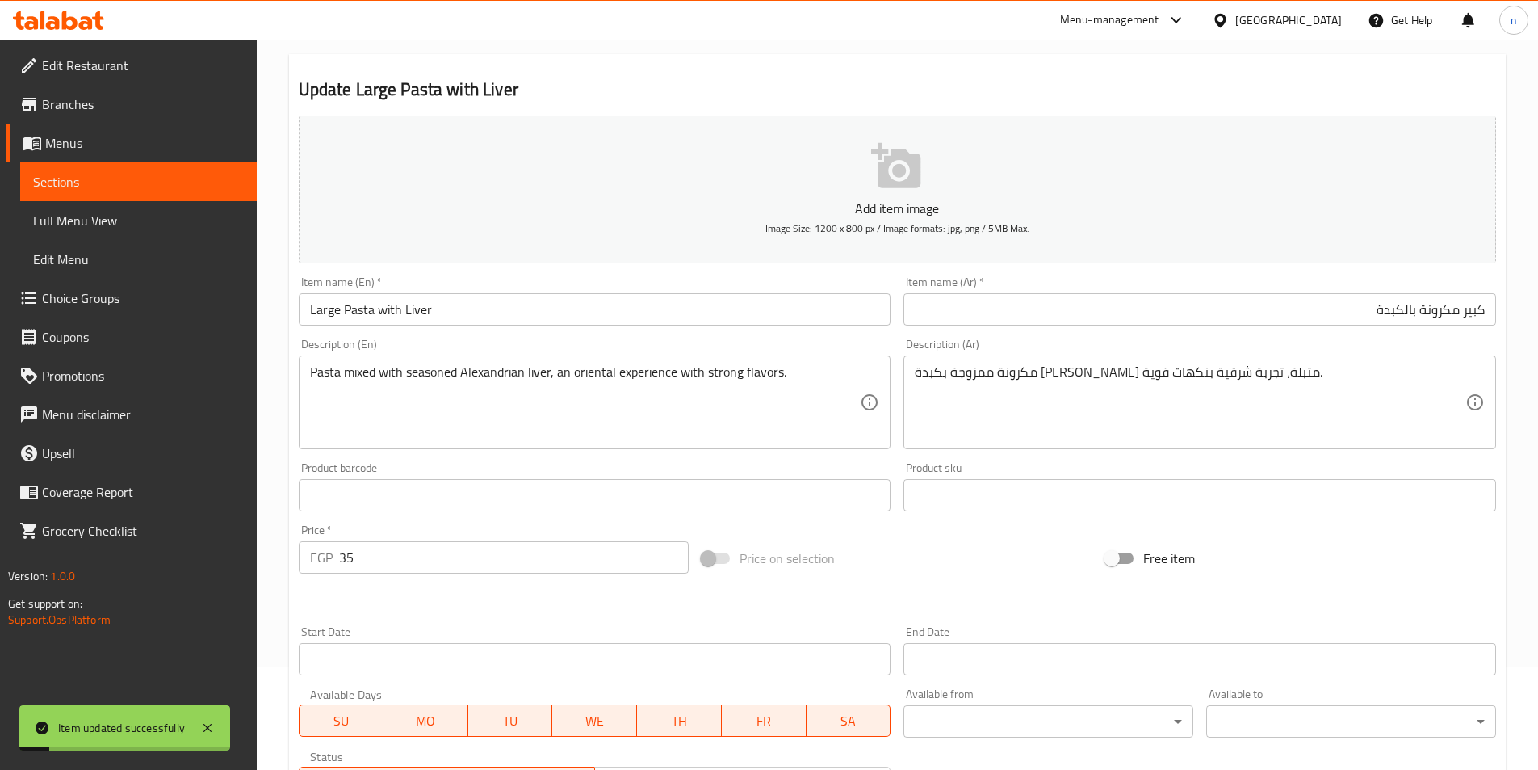
scroll to position [0, 0]
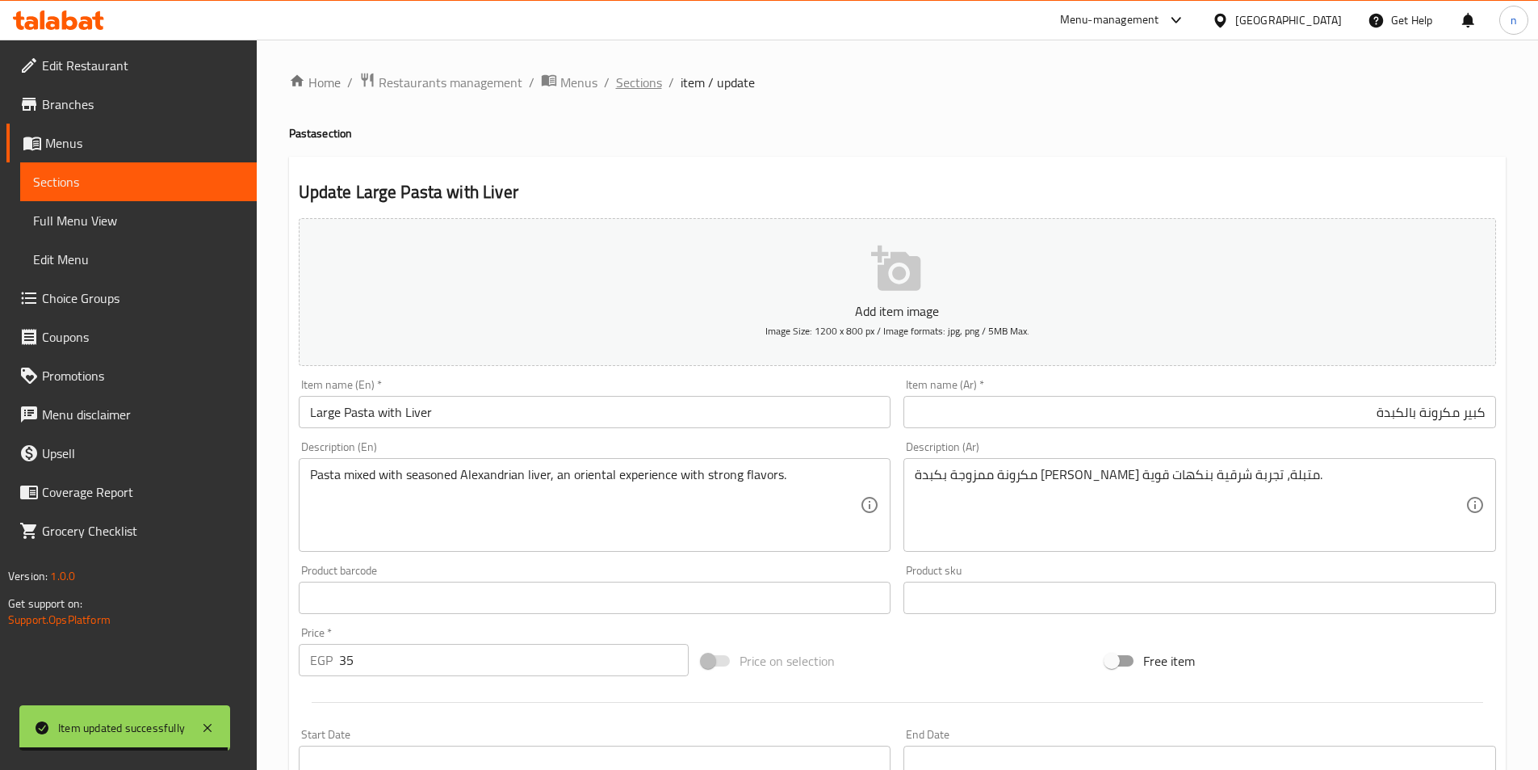
click at [630, 86] on span "Sections" at bounding box center [639, 82] width 46 height 19
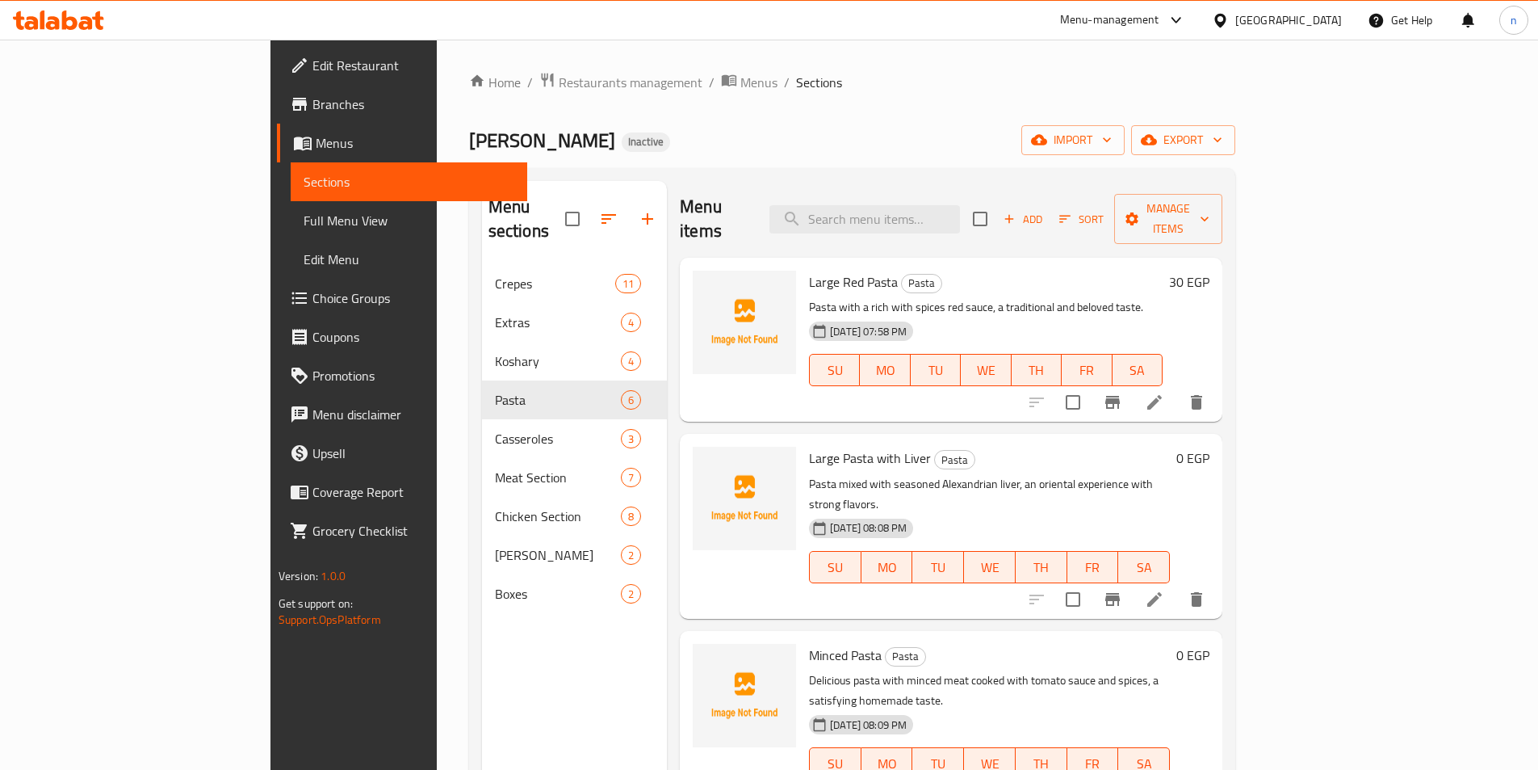
scroll to position [162, 0]
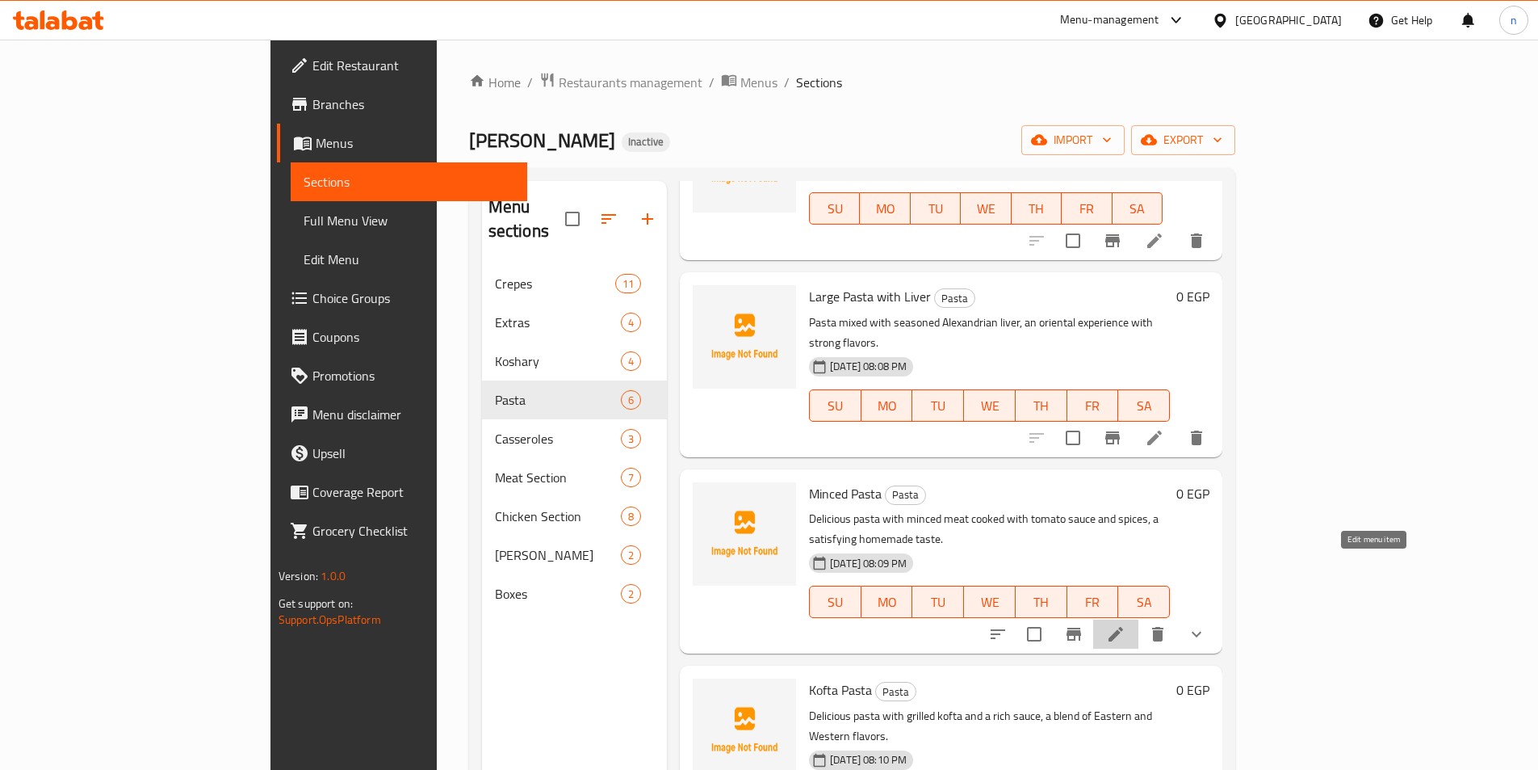
click at [1126, 624] on icon at bounding box center [1115, 633] width 19 height 19
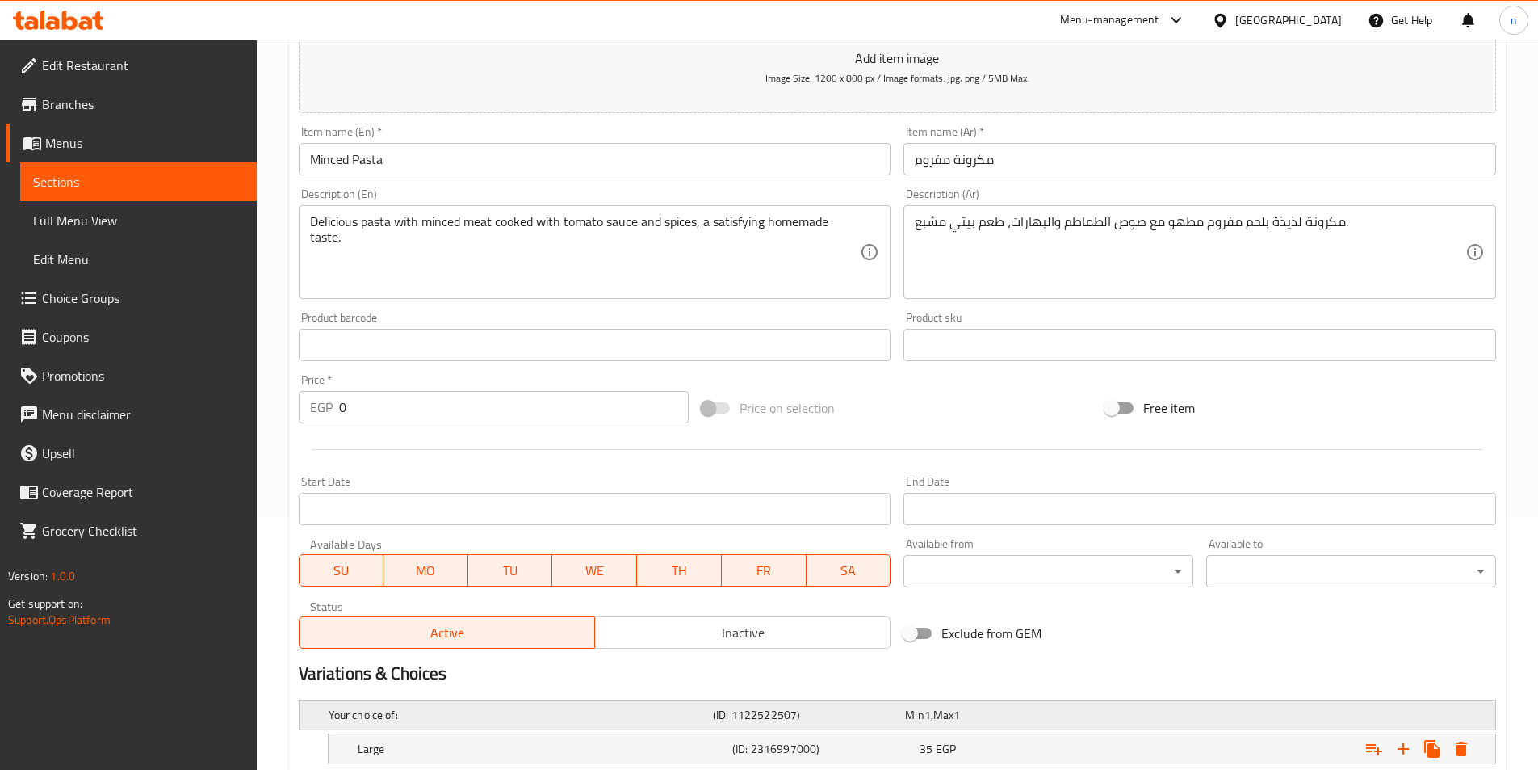
scroll to position [361, 0]
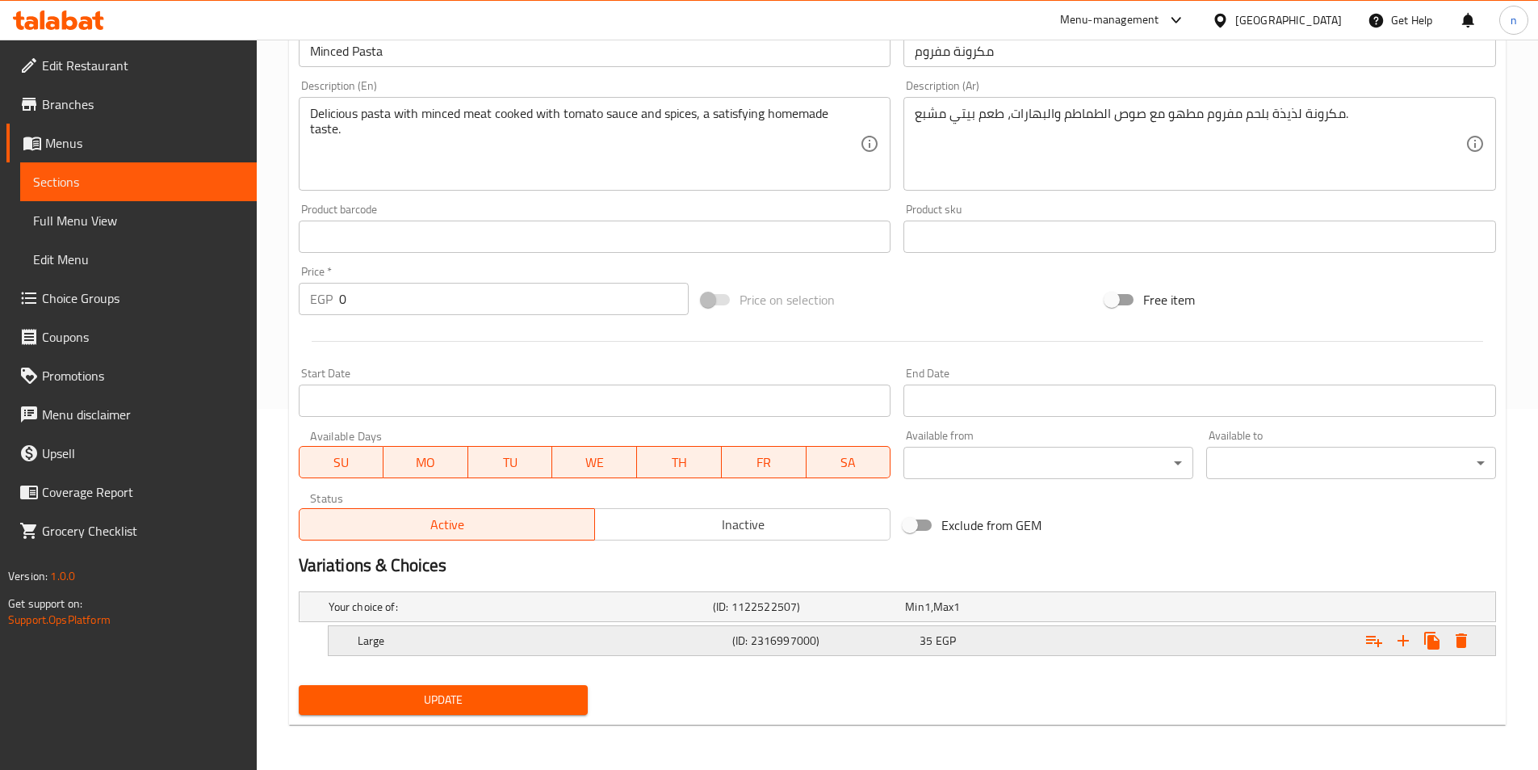
click at [627, 624] on div "Large (ID: 2316997000) 35 EGP" at bounding box center [917, 641] width 1125 height 36
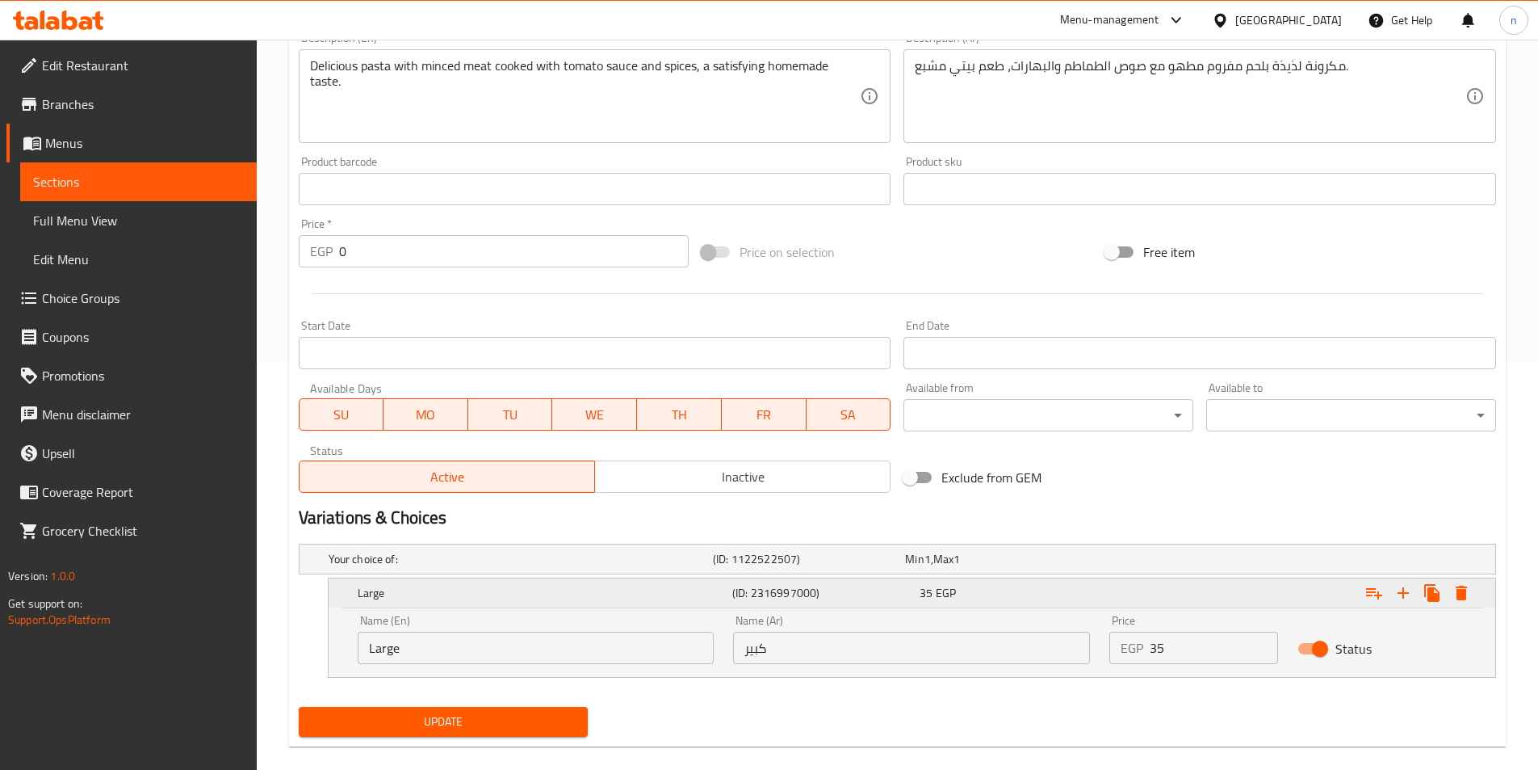
scroll to position [430, 0]
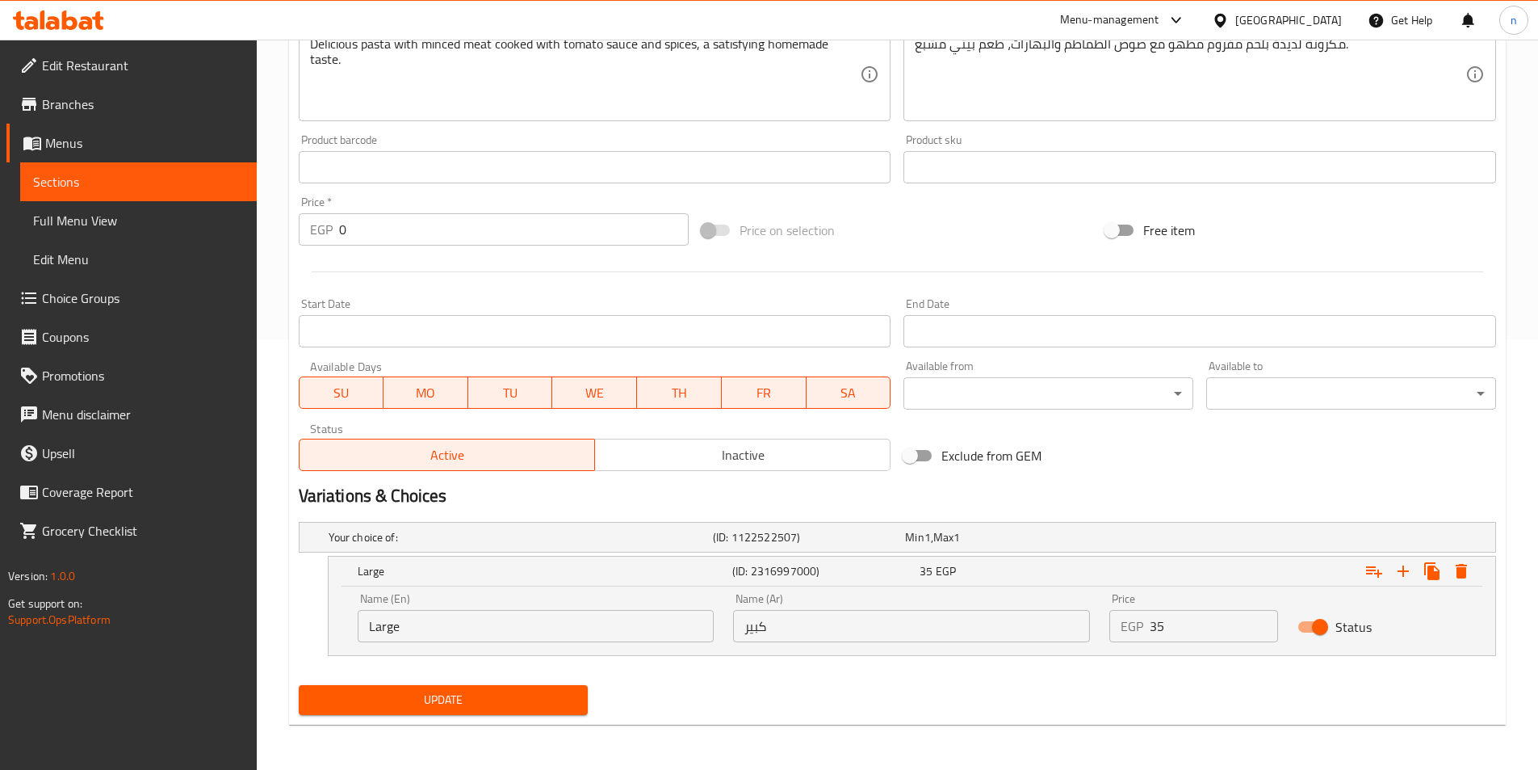
click at [485, 616] on input "Large" at bounding box center [536, 626] width 357 height 32
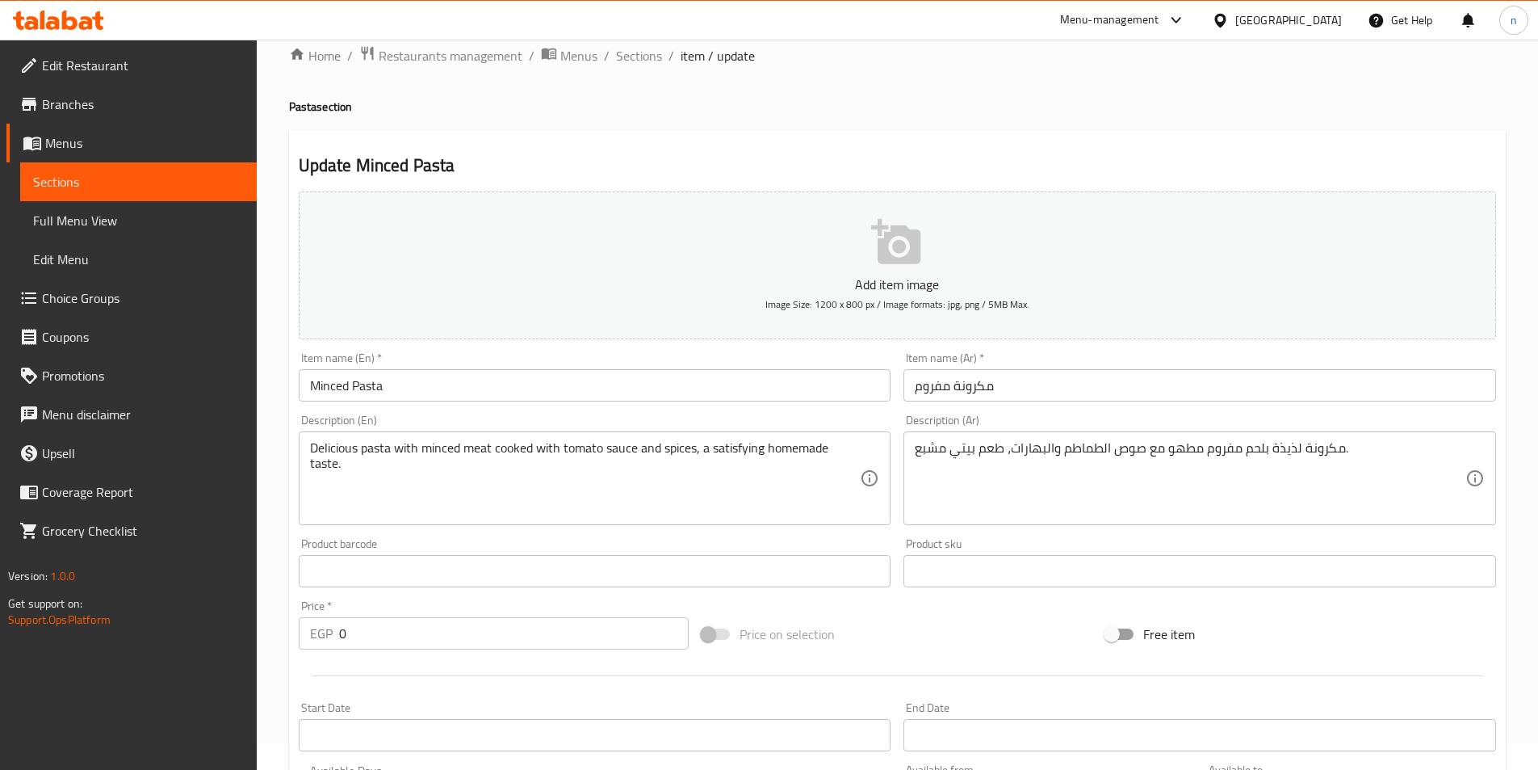
click at [306, 389] on input "Minced Pasta" at bounding box center [595, 385] width 593 height 32
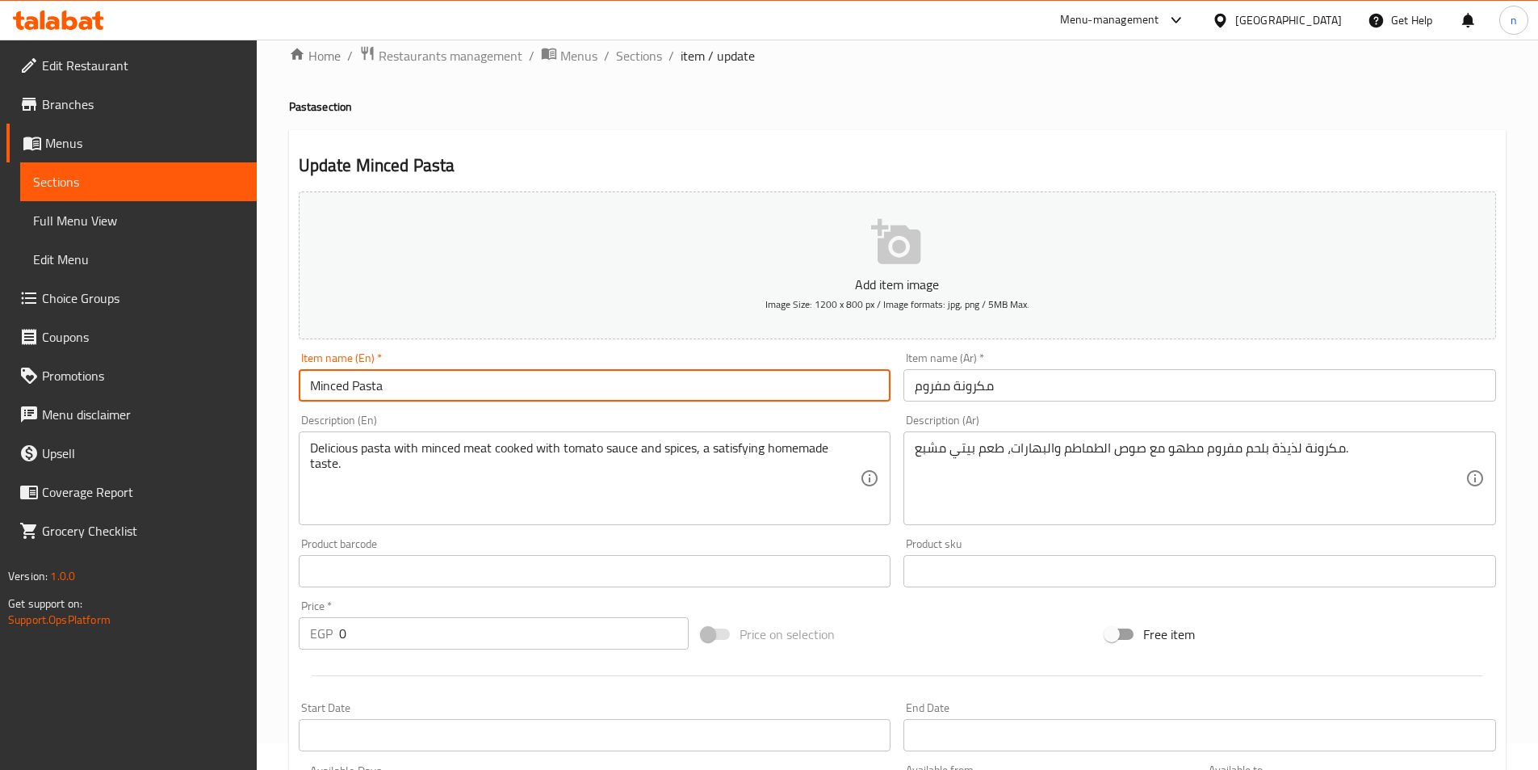
paste input "Large"
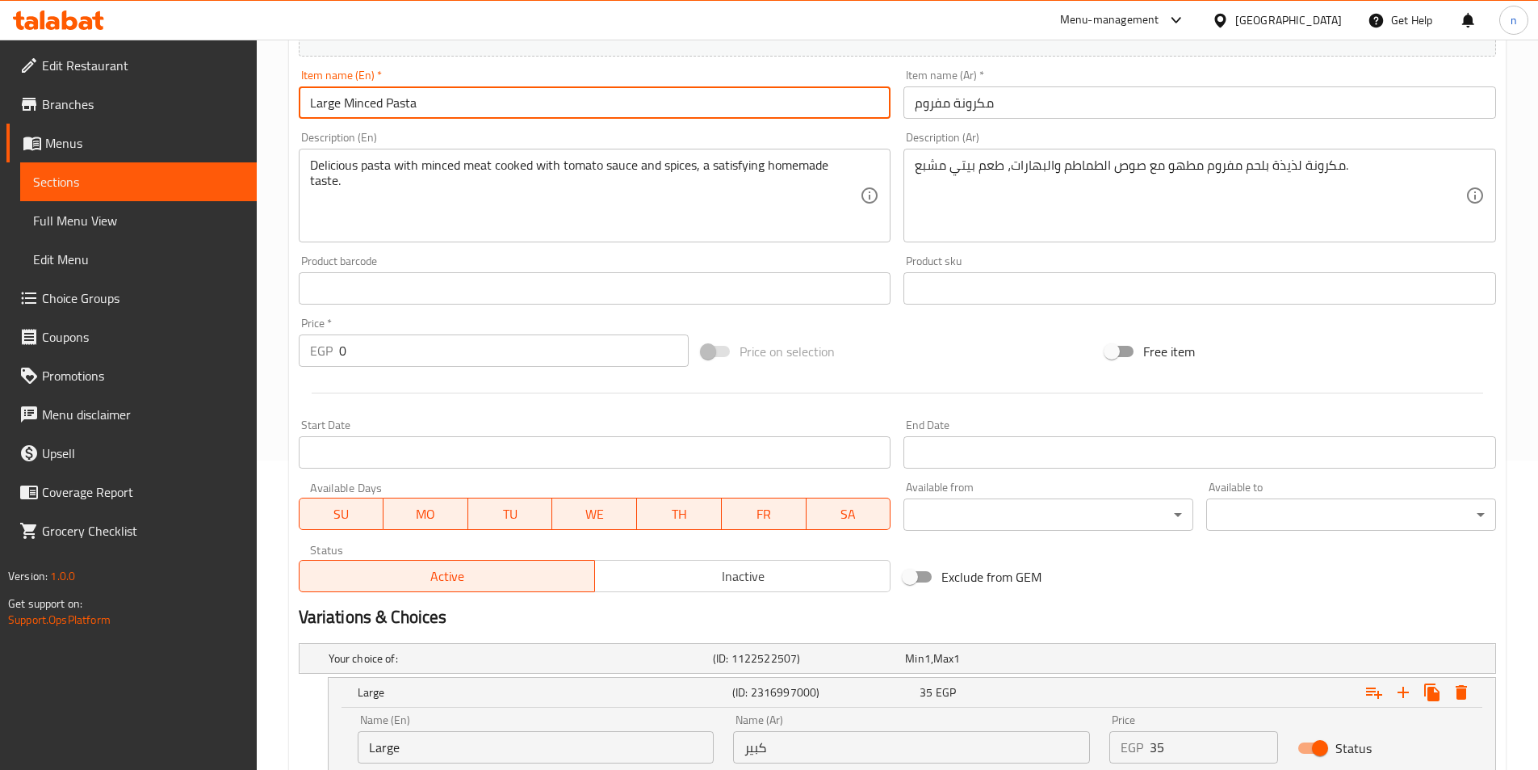
scroll to position [430, 0]
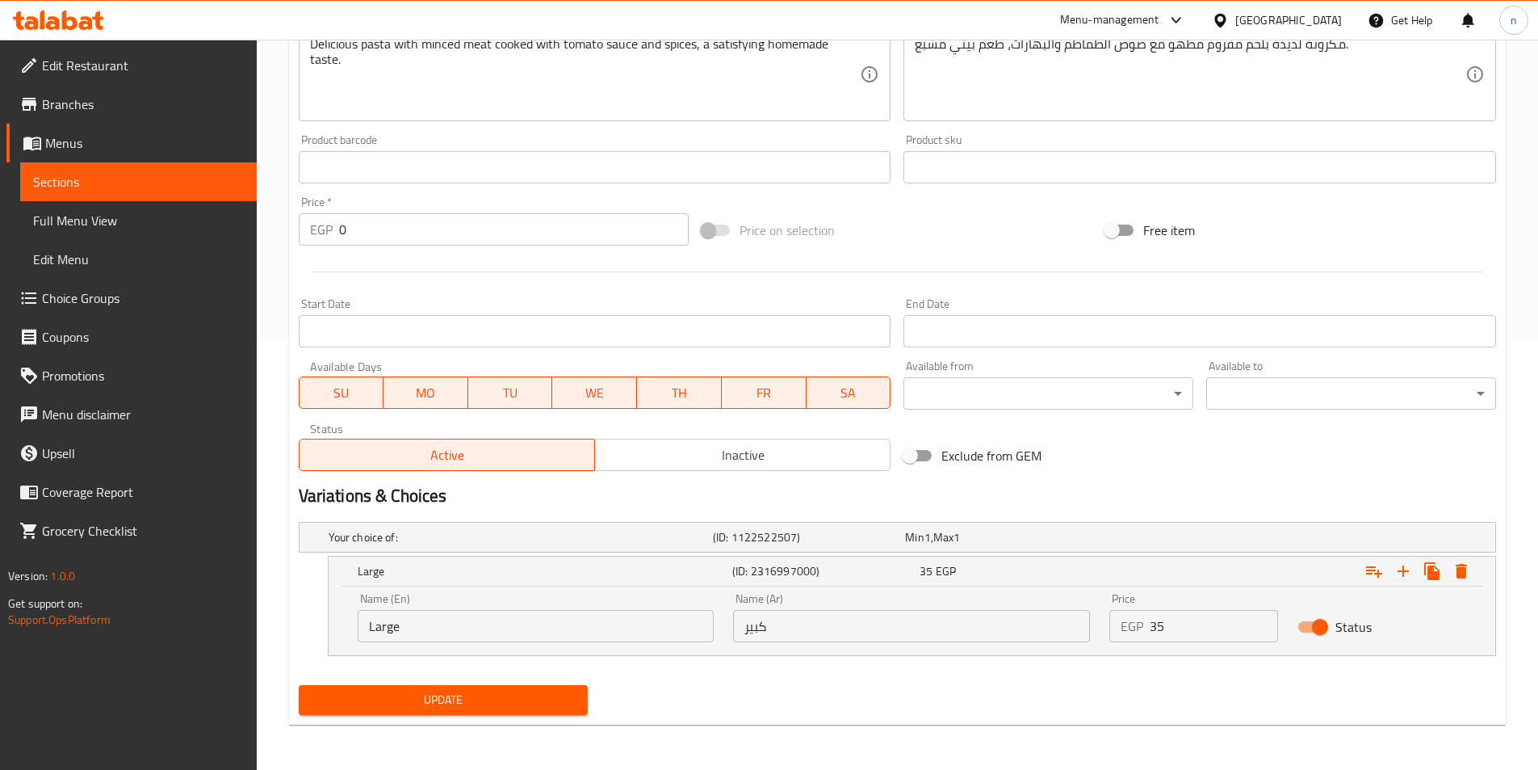
type input "Large Minced Pasta"
click at [758, 621] on input "كبير" at bounding box center [911, 626] width 357 height 32
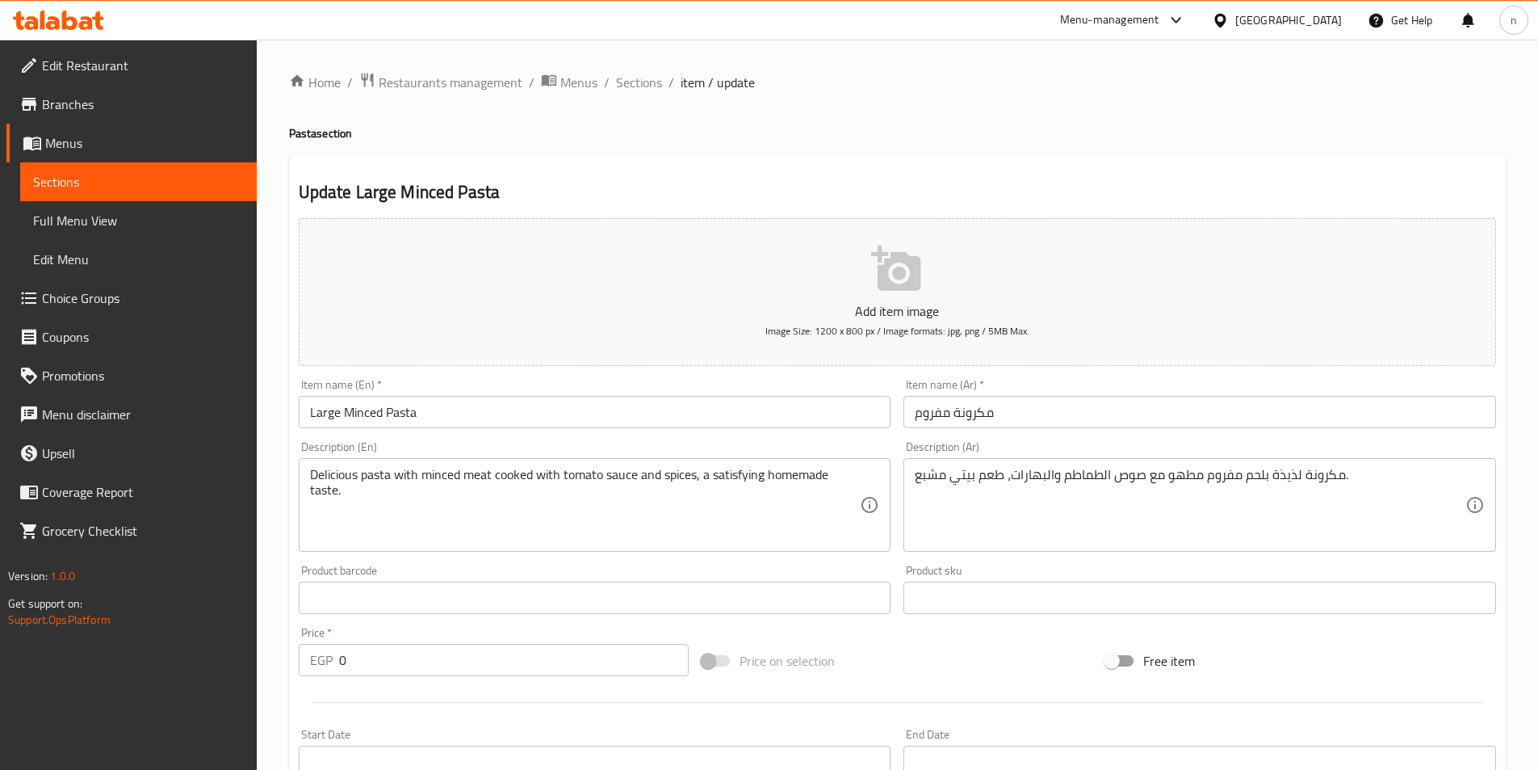
click at [1057, 415] on input "مكرونة مفروم" at bounding box center [1200, 412] width 593 height 32
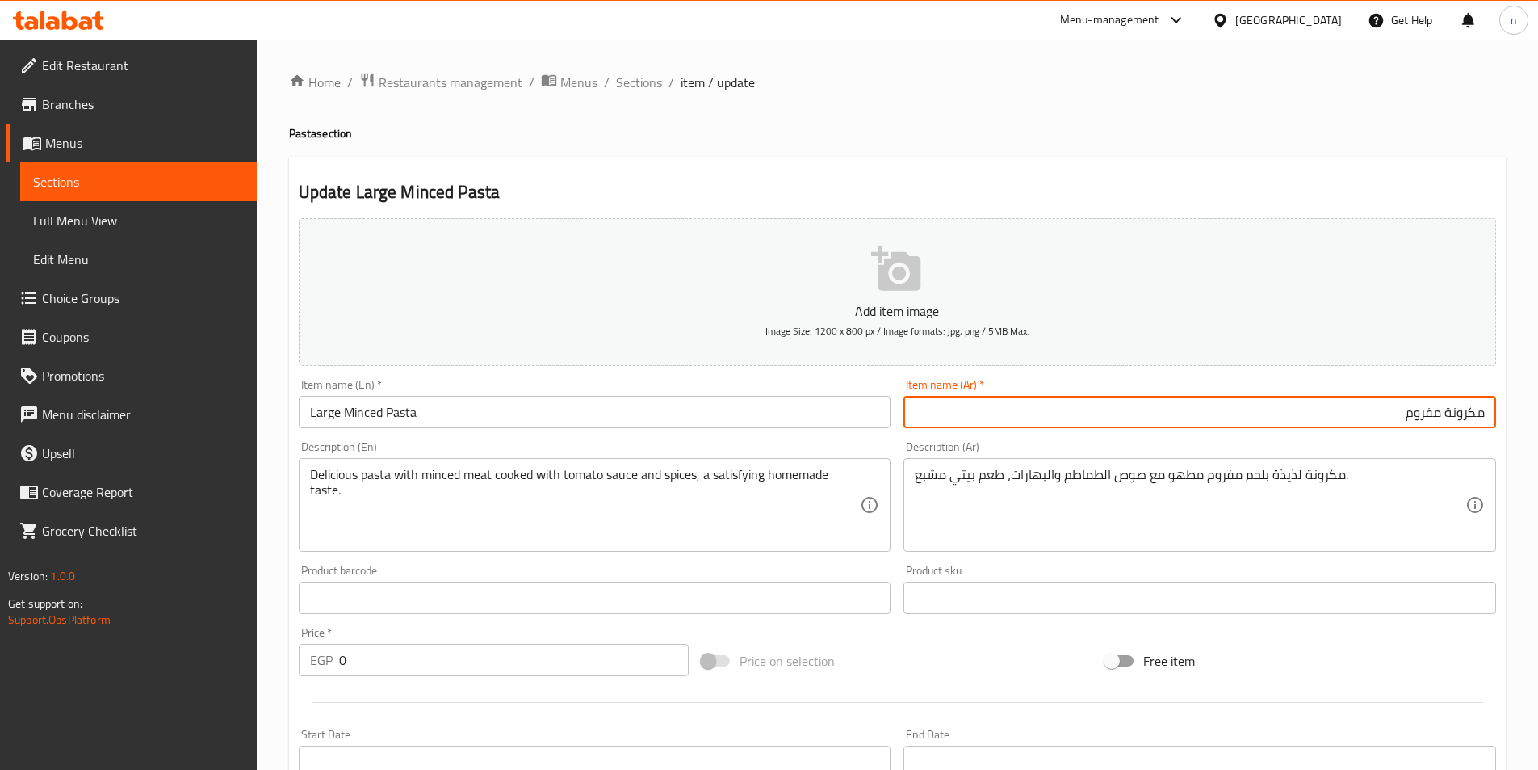
click at [1486, 415] on input "مكرونة مفروم" at bounding box center [1200, 412] width 593 height 32
paste input "كبير"
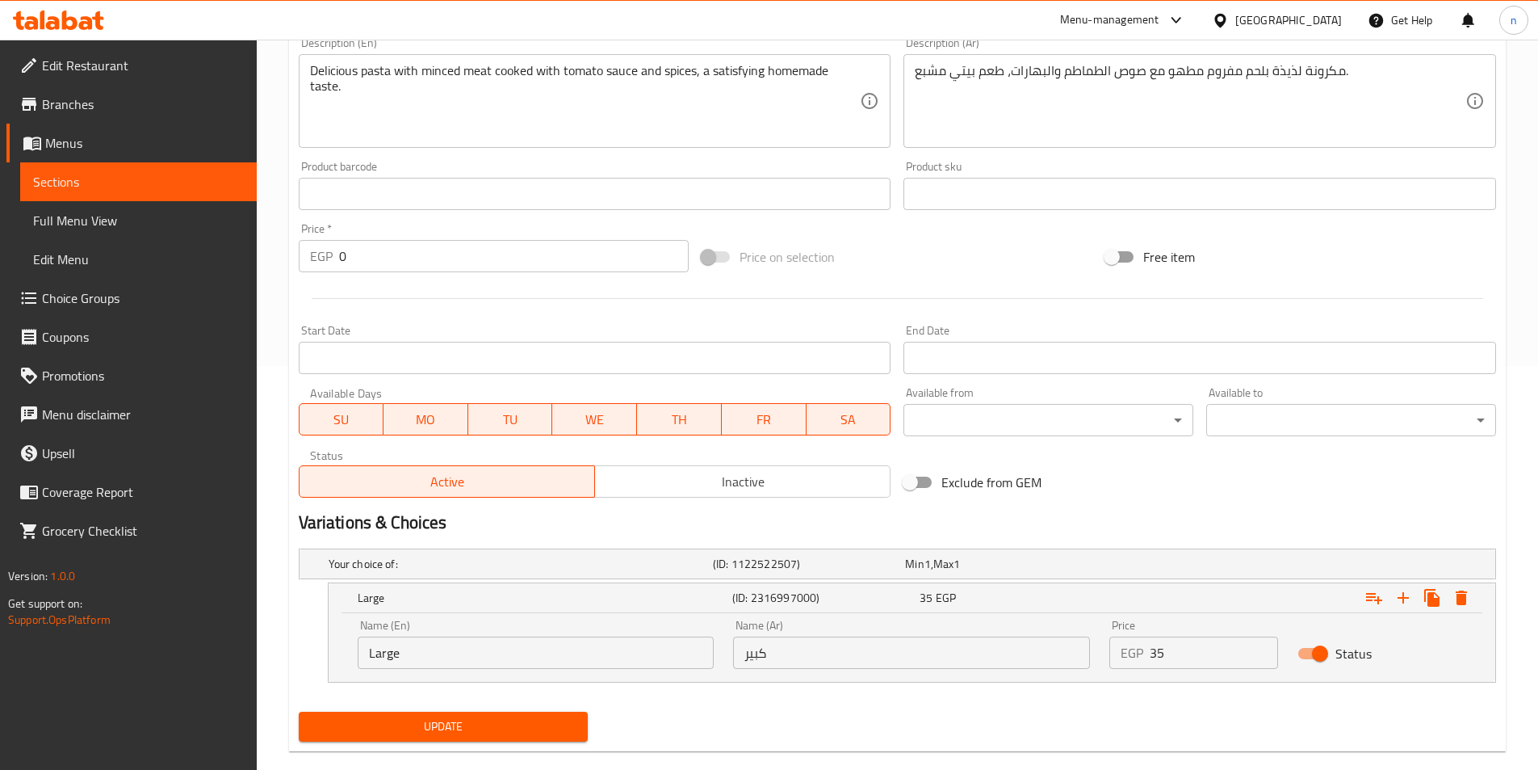
scroll to position [162, 0]
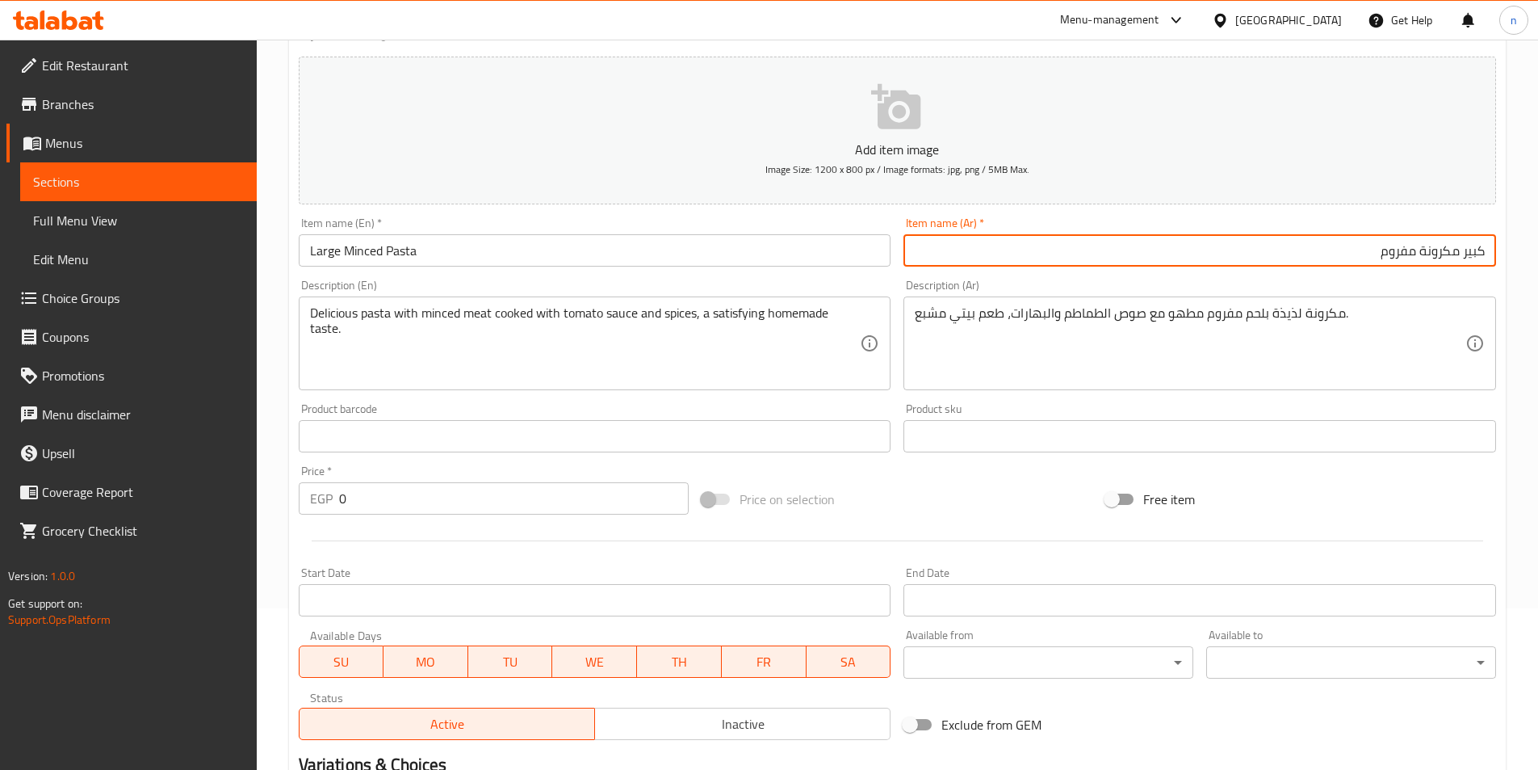
type input "كبير مكرونة مفروم"
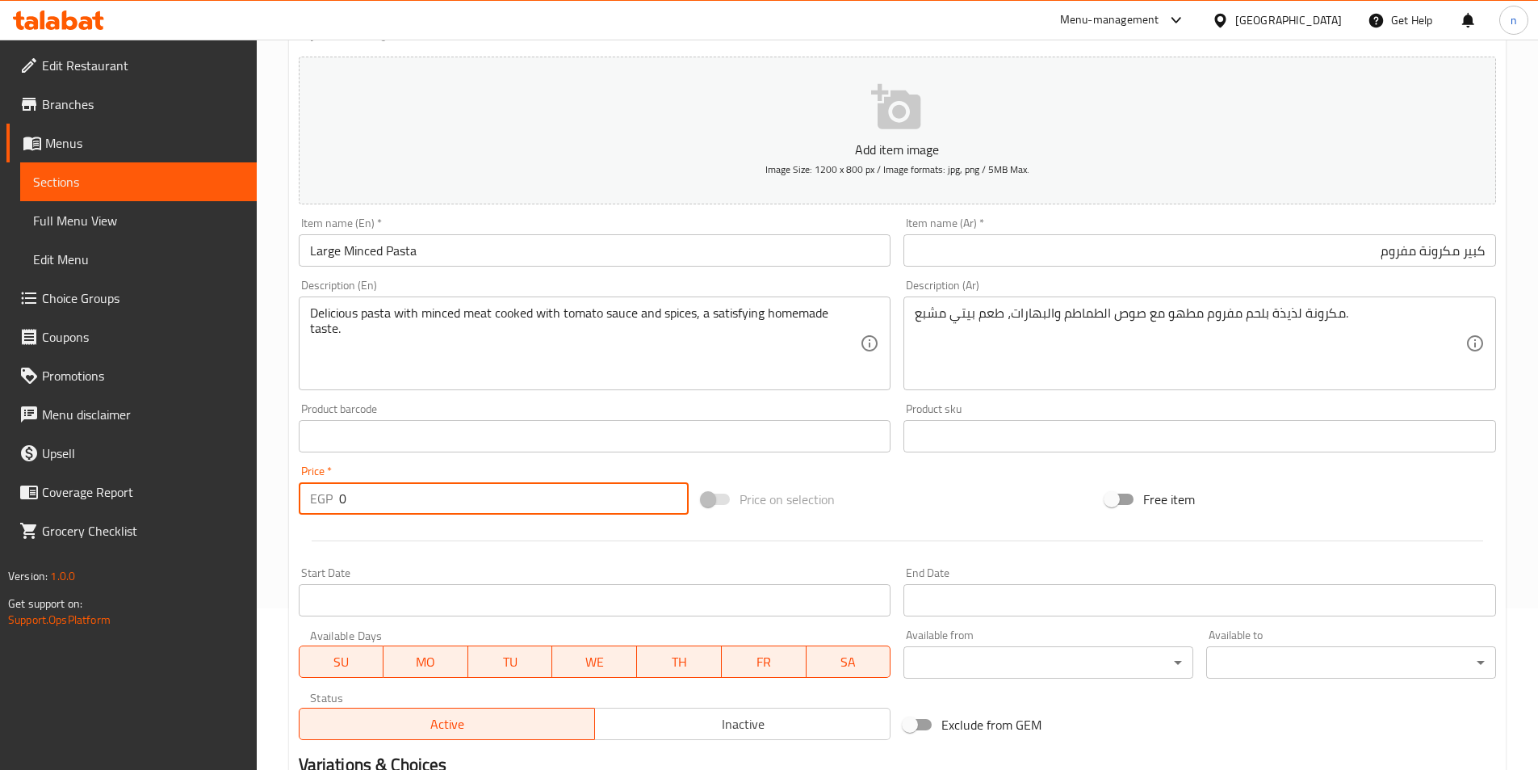
click at [444, 489] on input "0" at bounding box center [514, 498] width 351 height 32
type input "35"
click at [936, 513] on div "Price on selection" at bounding box center [897, 499] width 404 height 44
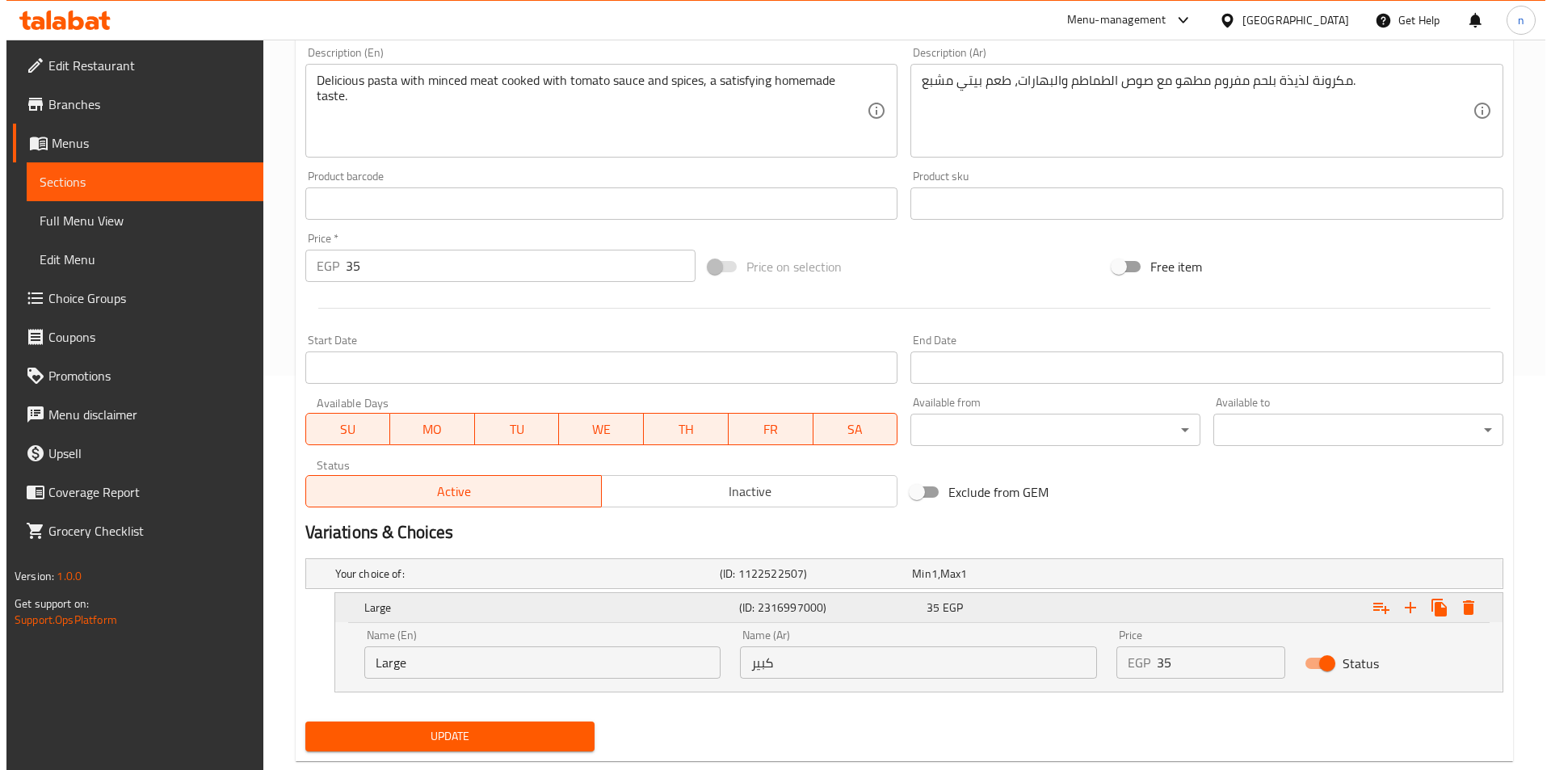
scroll to position [430, 0]
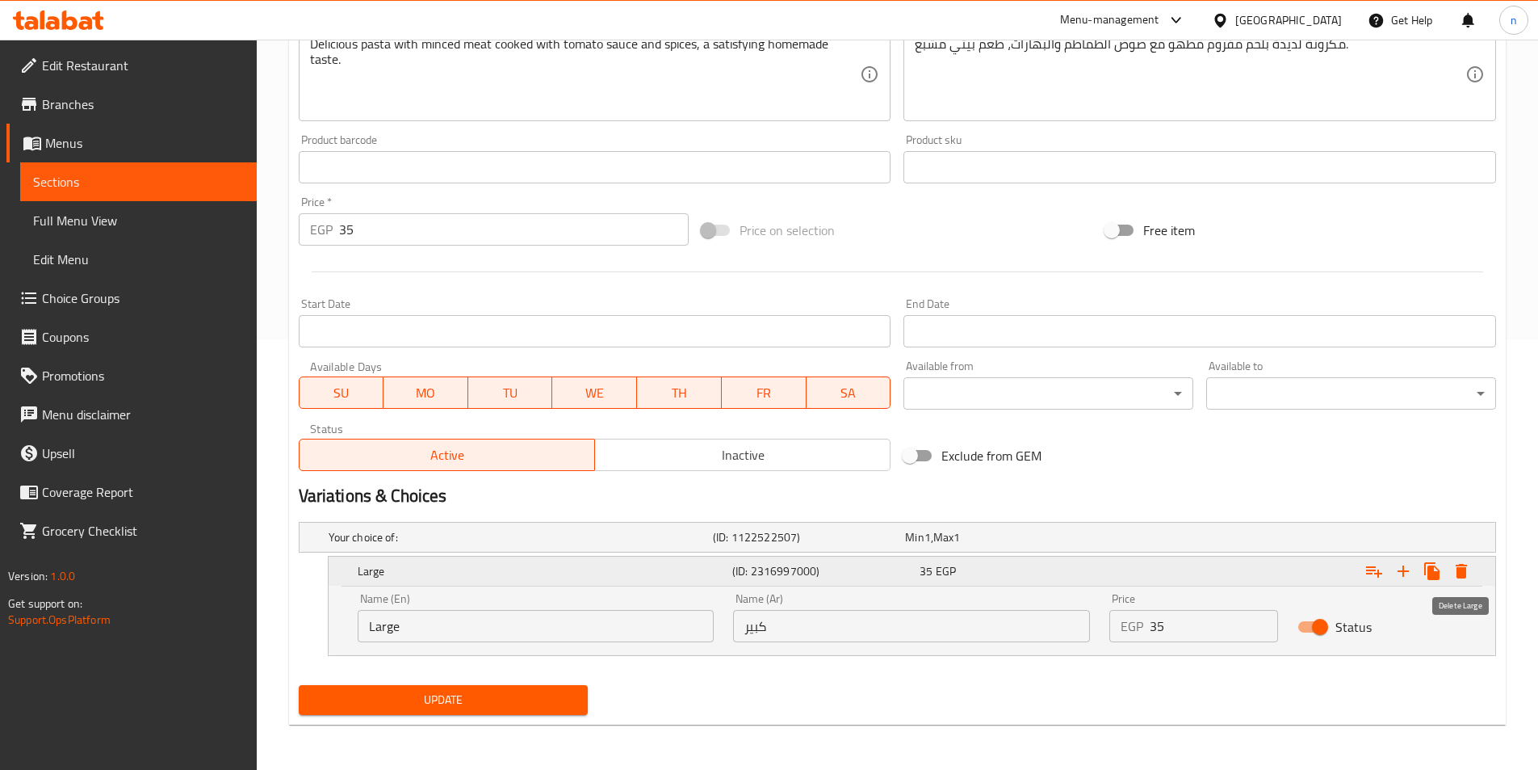
click at [1465, 581] on button "Expand" at bounding box center [1461, 570] width 29 height 29
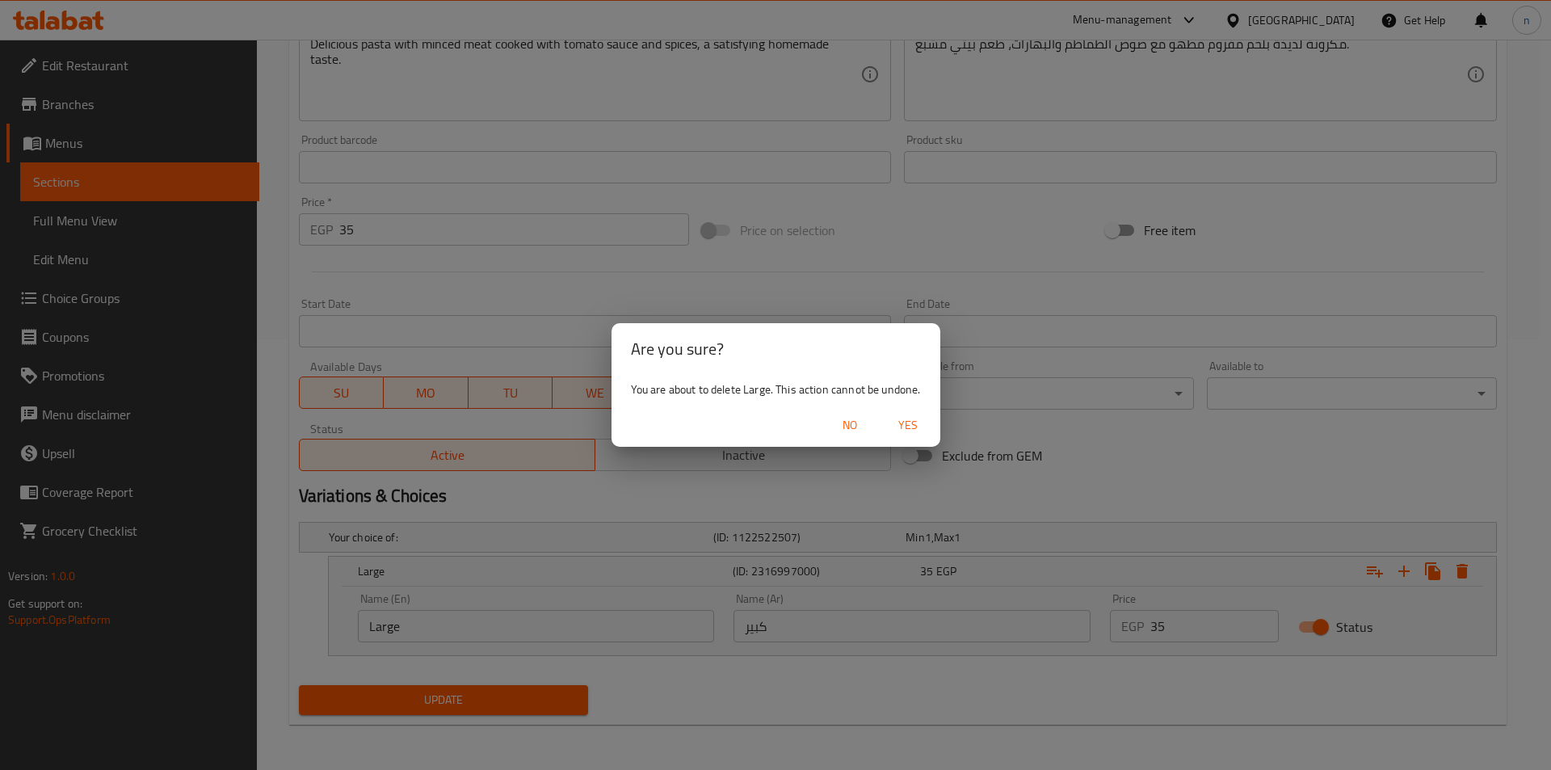
click at [909, 437] on button "Yes" at bounding box center [908, 425] width 52 height 30
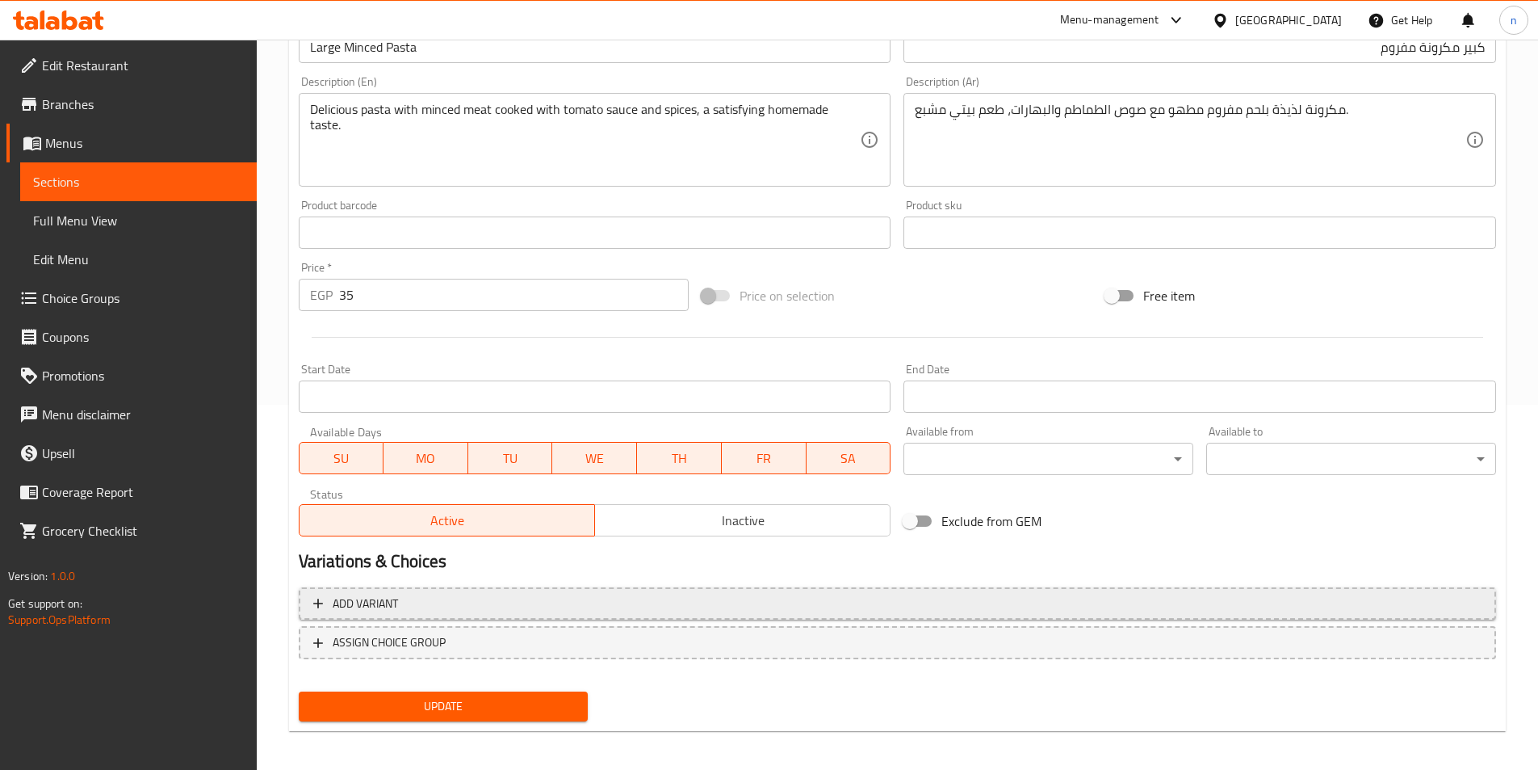
scroll to position [371, 0]
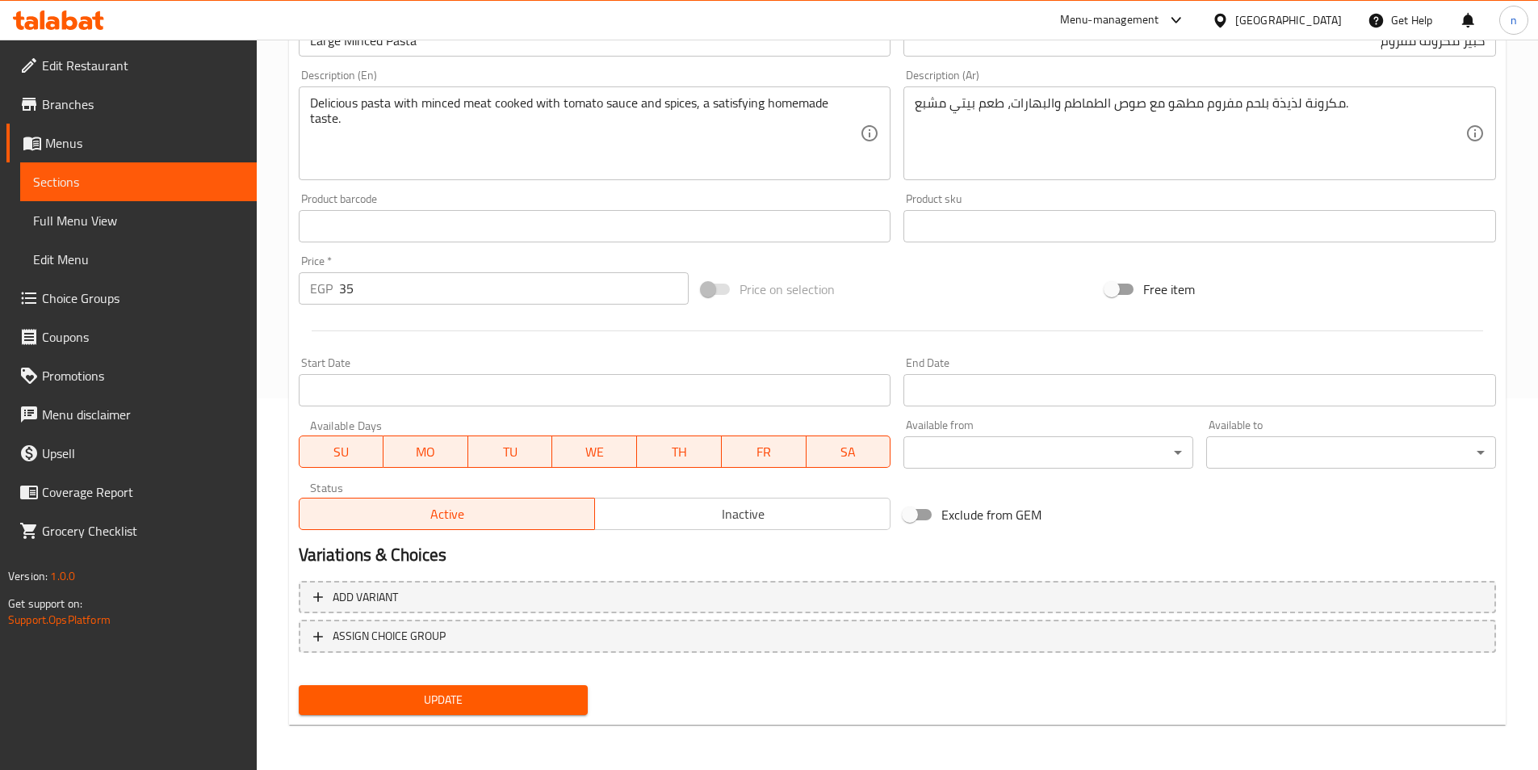
click at [466, 689] on button "Update" at bounding box center [444, 700] width 290 height 30
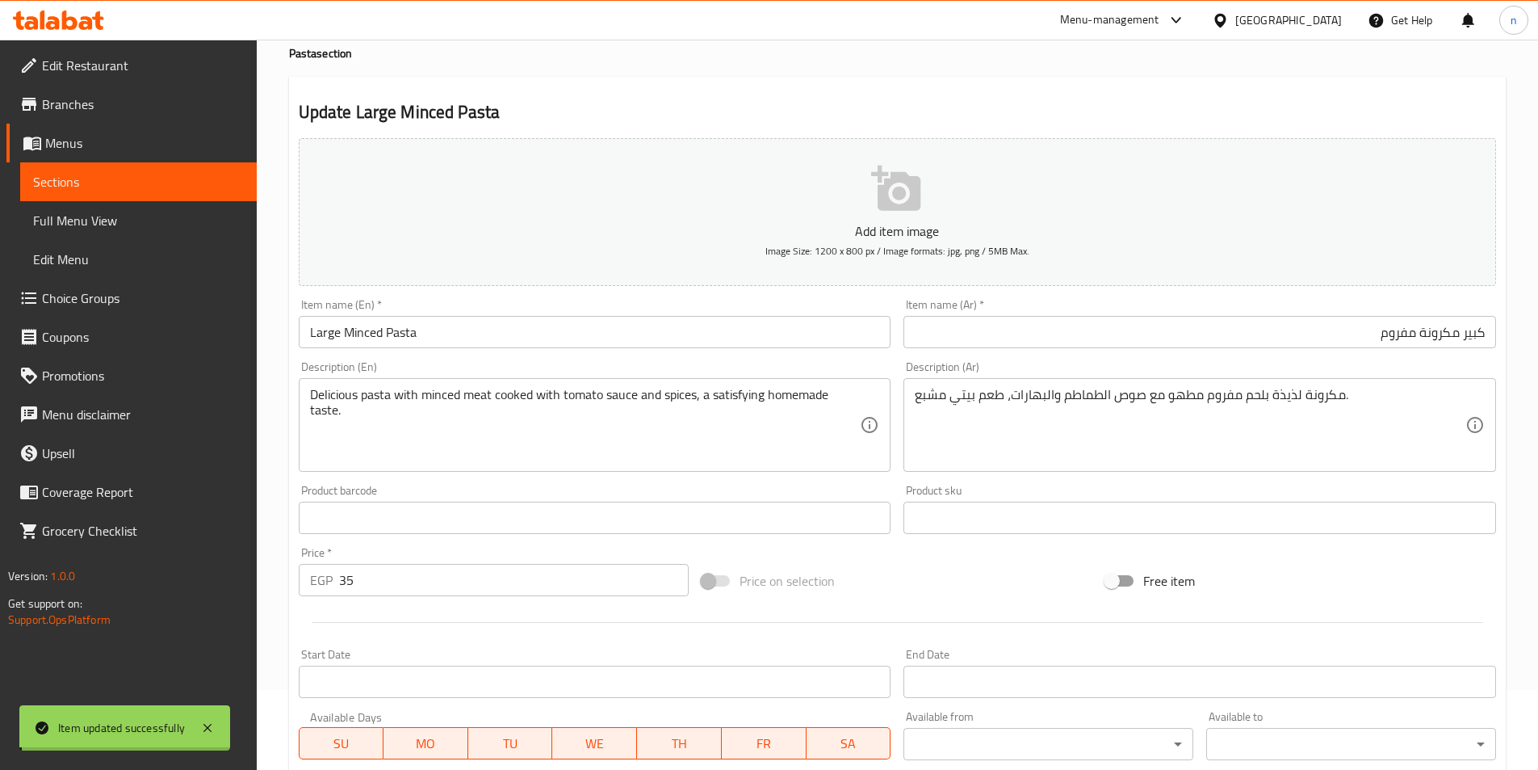
scroll to position [0, 0]
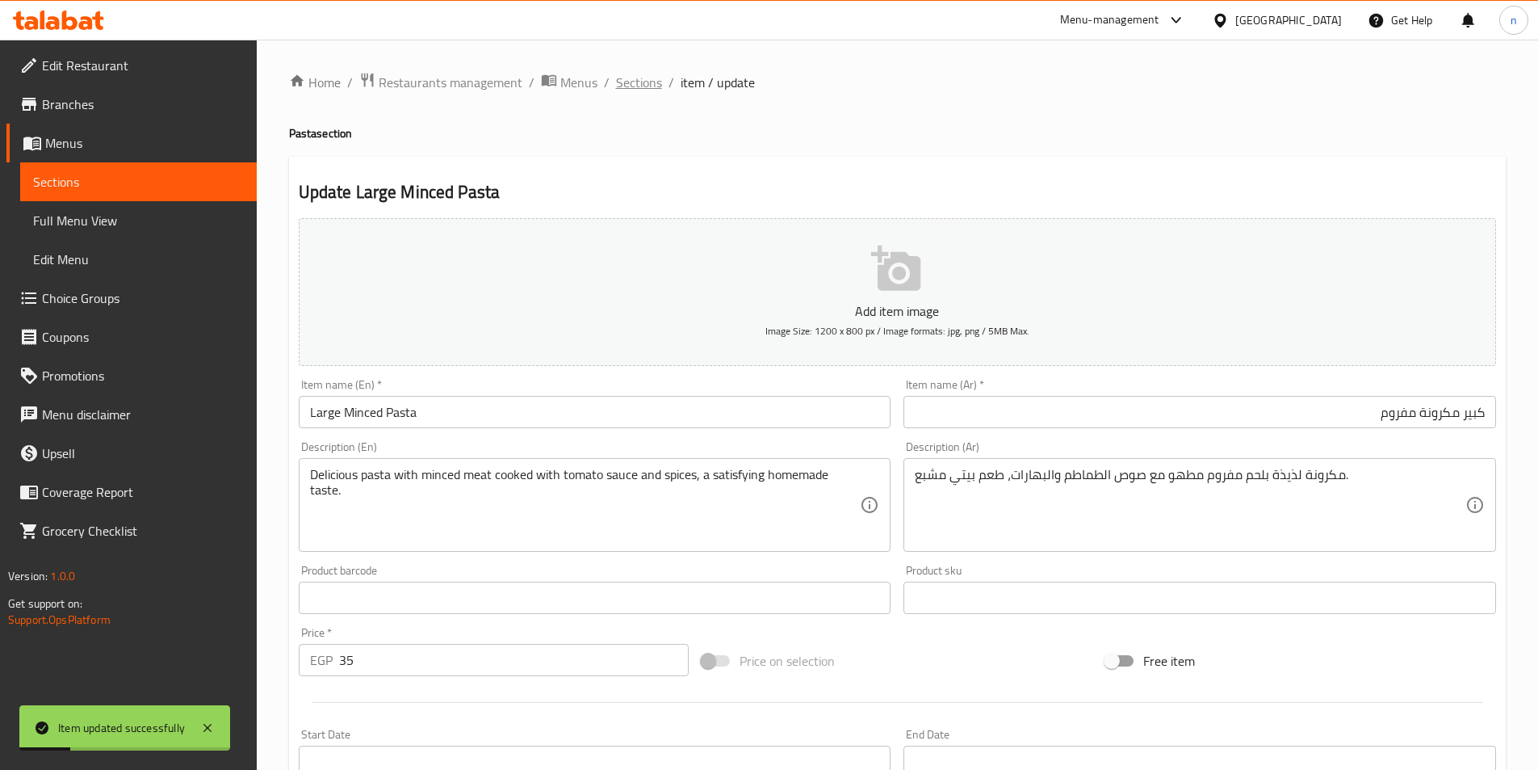
click at [628, 82] on span "Sections" at bounding box center [639, 82] width 46 height 19
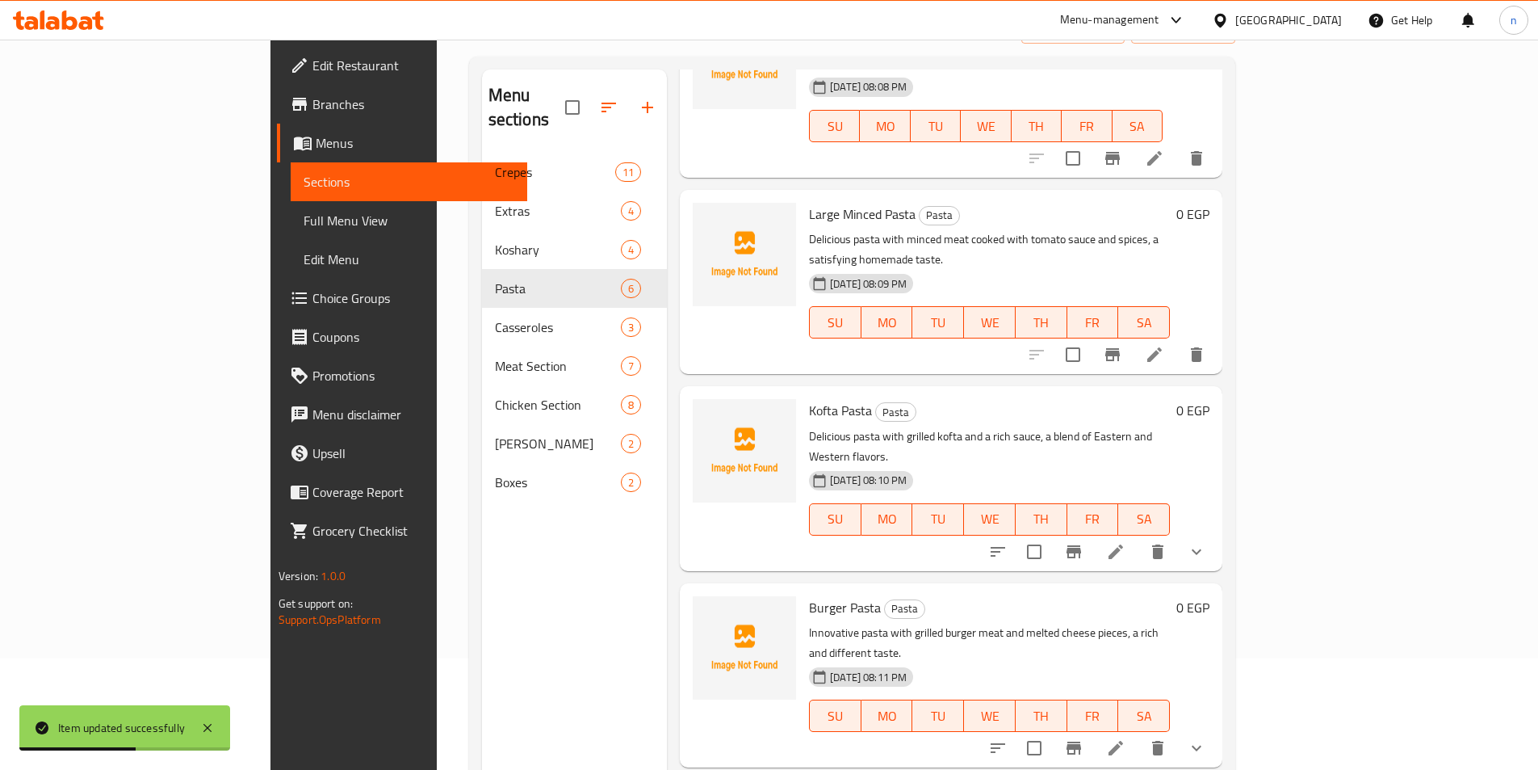
scroll to position [226, 0]
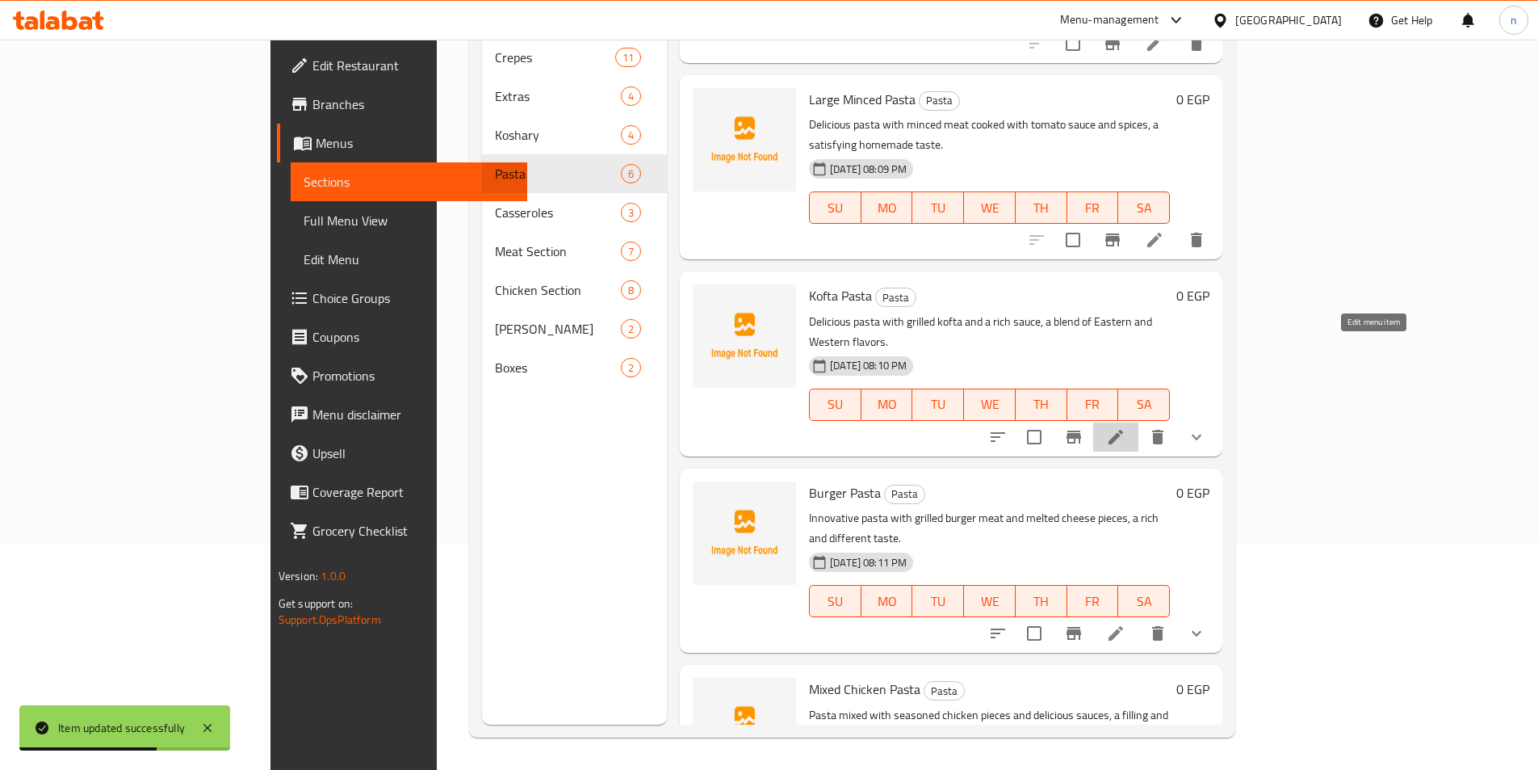
click at [1126, 427] on icon at bounding box center [1115, 436] width 19 height 19
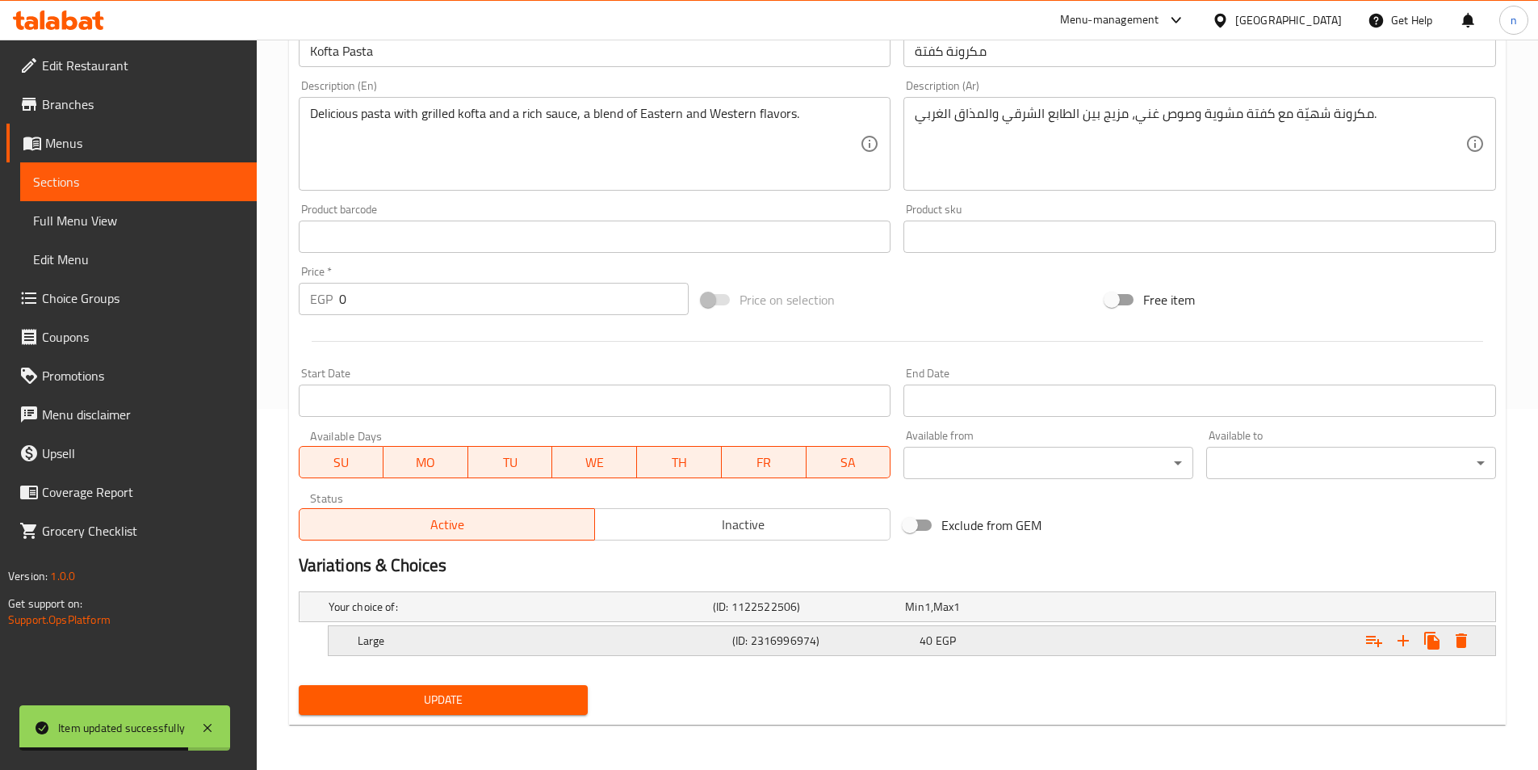
click at [545, 639] on h5 "Large" at bounding box center [542, 640] width 368 height 16
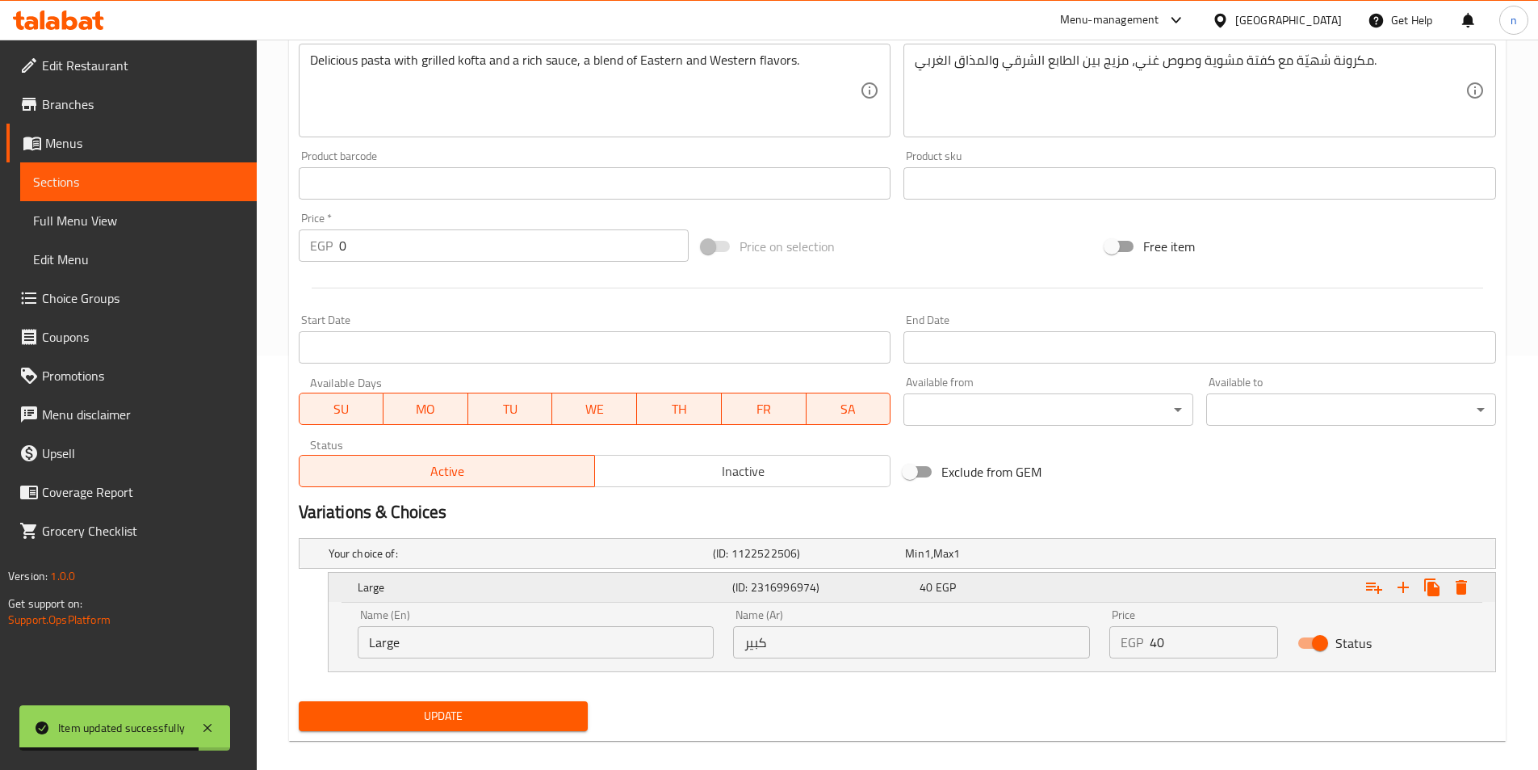
scroll to position [430, 0]
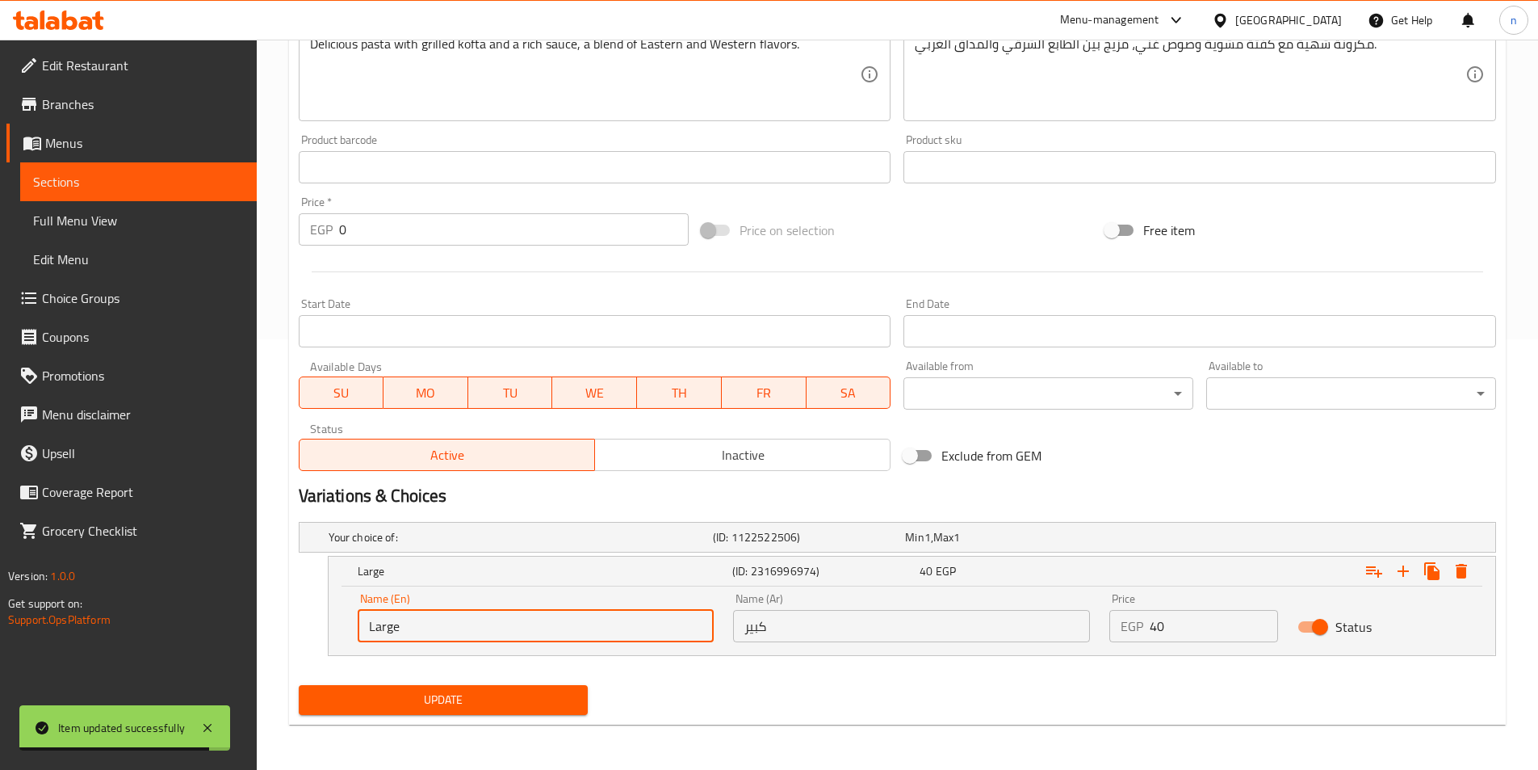
click at [497, 636] on input "Large" at bounding box center [536, 626] width 357 height 32
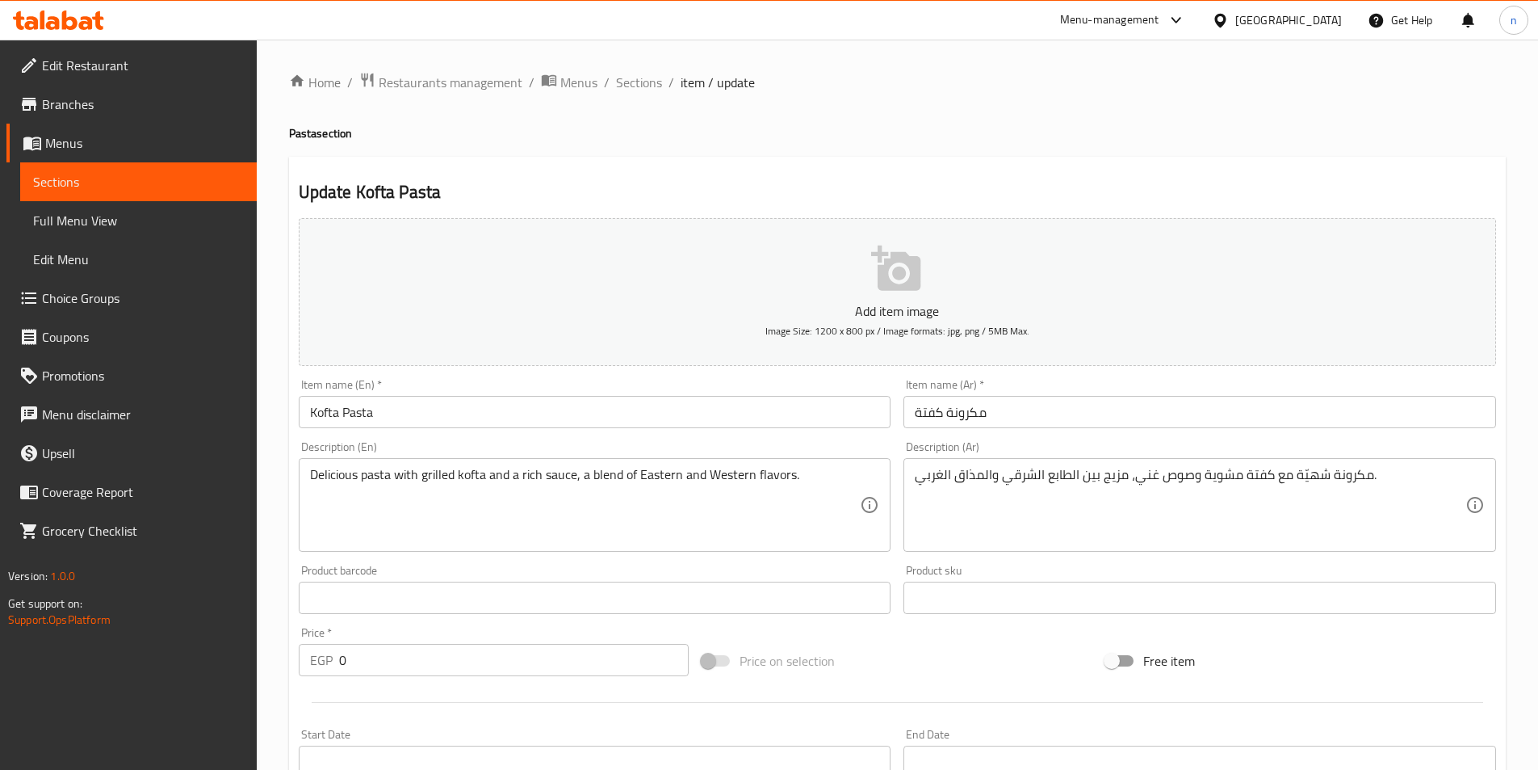
click at [307, 410] on input "Kofta Pasta" at bounding box center [595, 412] width 593 height 32
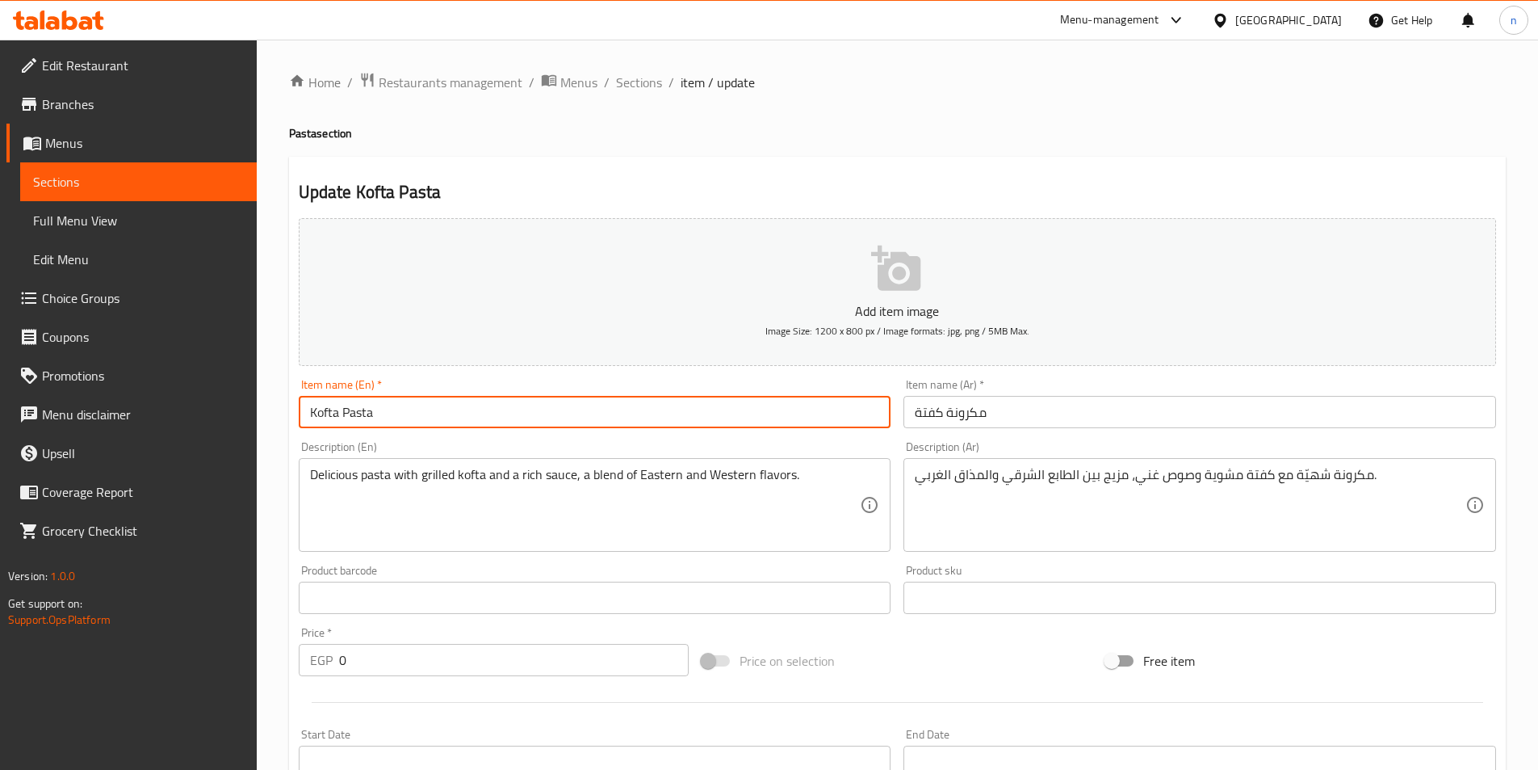
paste input "Large"
type input "Large Kofta Pasta"
click at [1072, 415] on input "مكرونة كفتة" at bounding box center [1200, 412] width 593 height 32
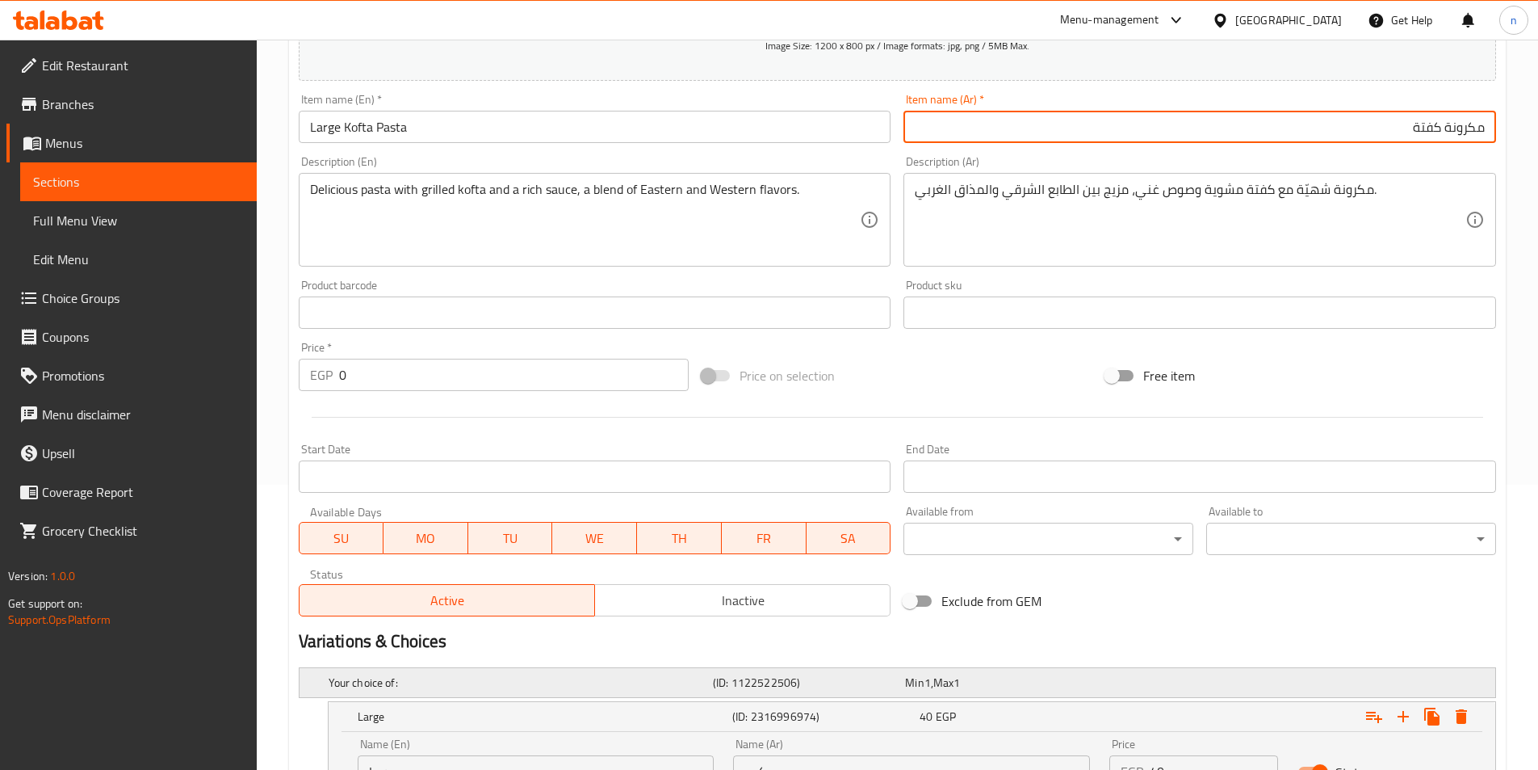
scroll to position [404, 0]
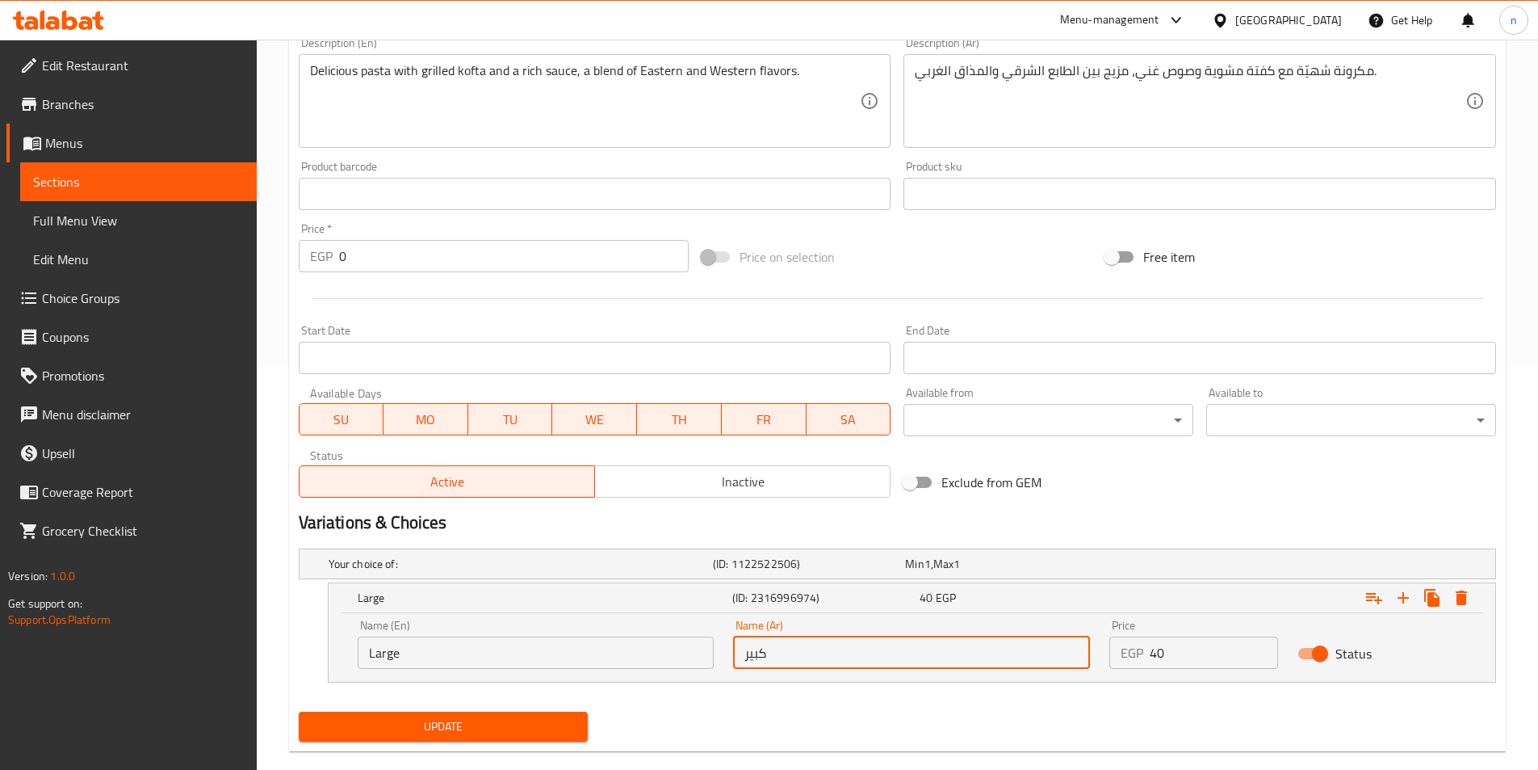
click at [771, 658] on input "كبير" at bounding box center [911, 652] width 357 height 32
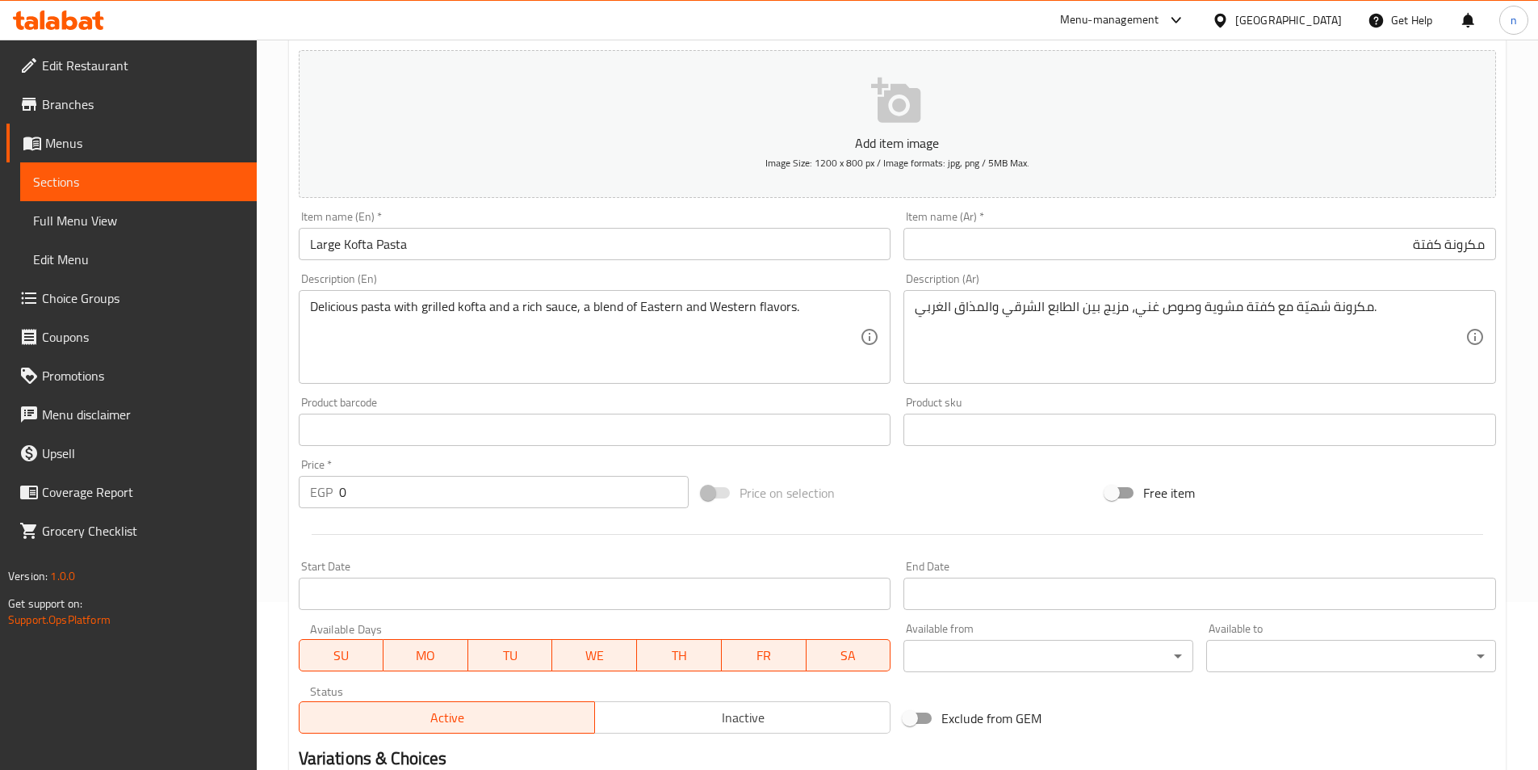
scroll to position [0, 0]
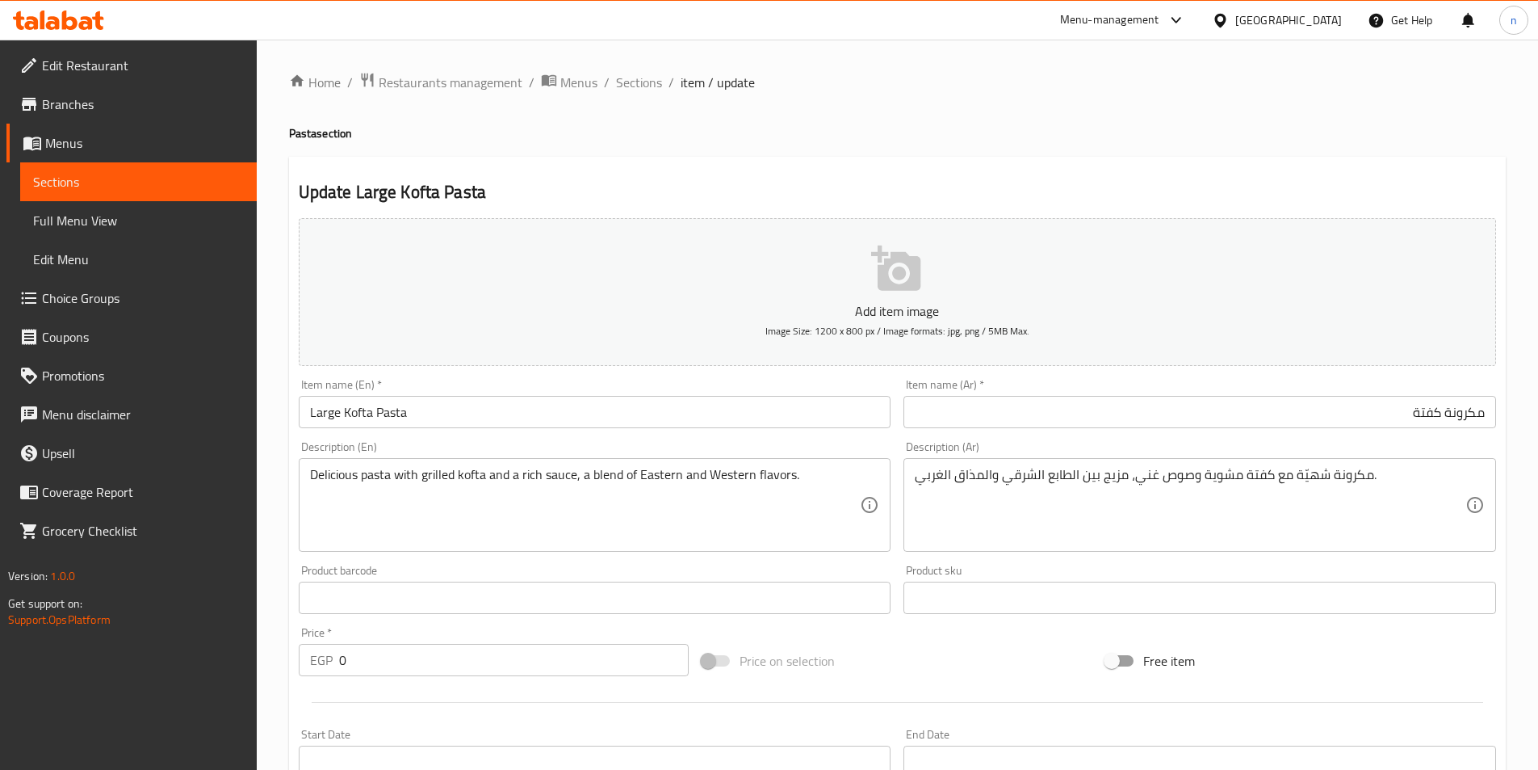
click at [1483, 418] on input "مكرونة كفتة" at bounding box center [1200, 412] width 593 height 32
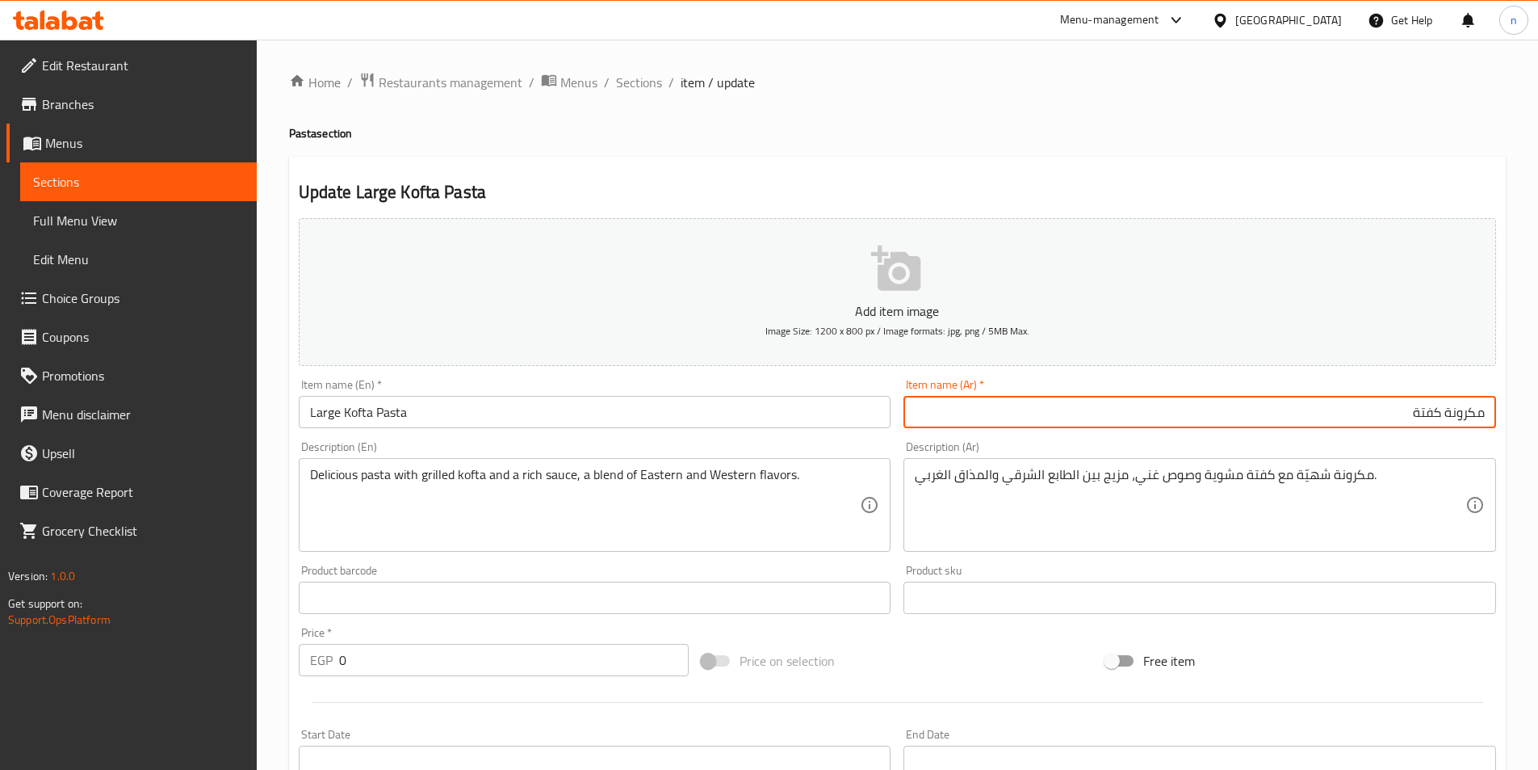
paste input "كبير"
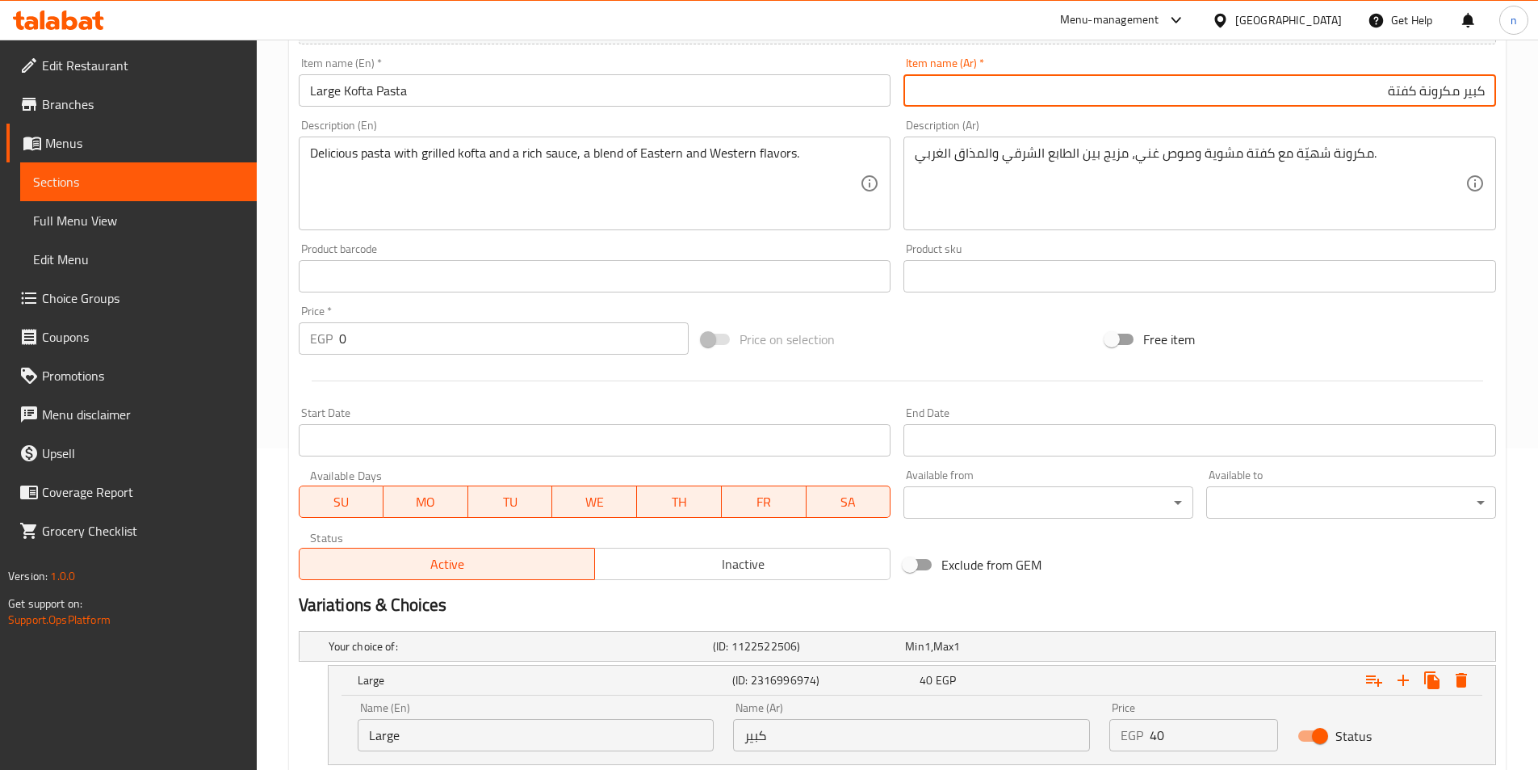
scroll to position [242, 0]
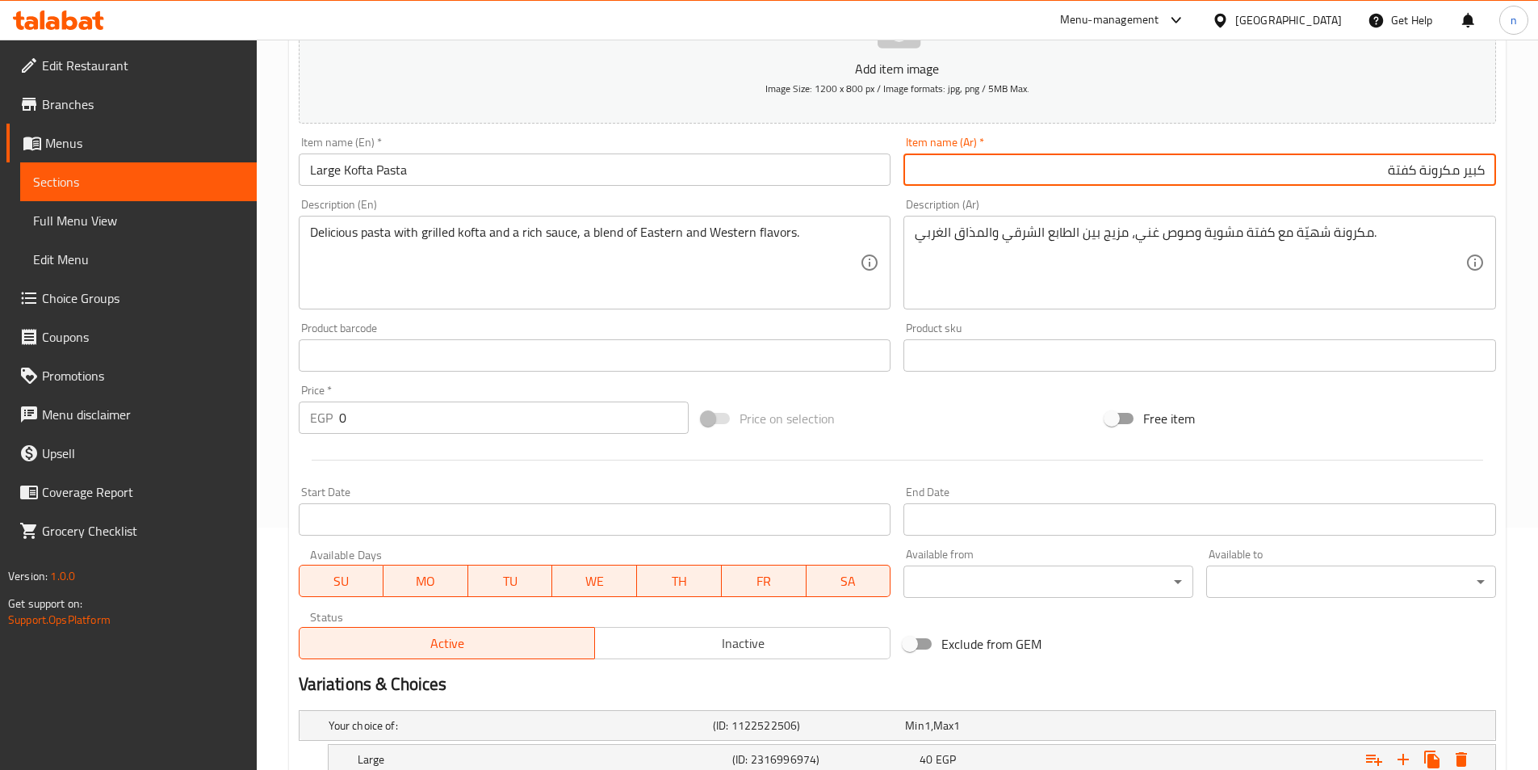
type input "كبير مكرونة كفتة"
click at [458, 417] on input "0" at bounding box center [514, 417] width 351 height 32
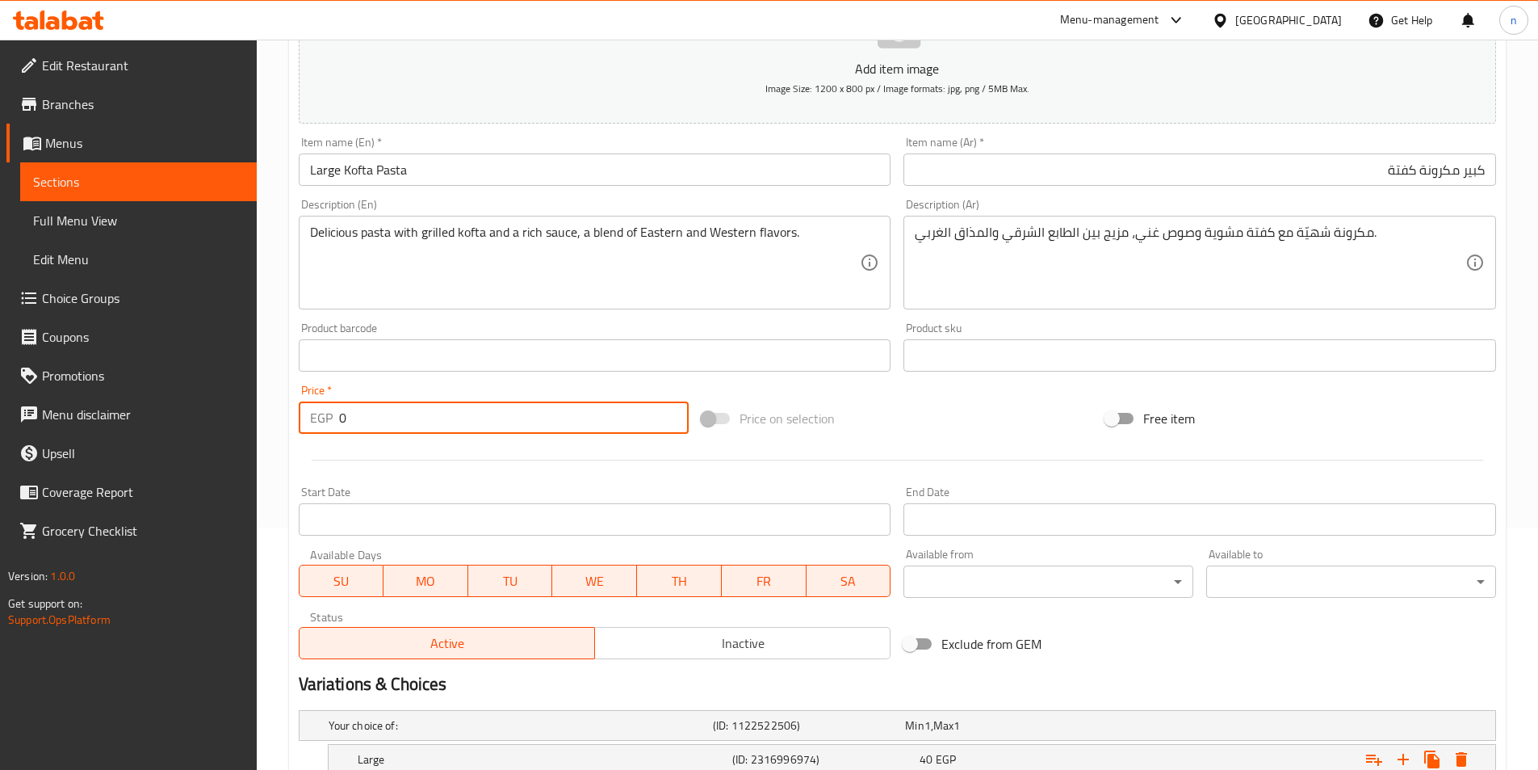
click at [458, 417] on input "0" at bounding box center [514, 417] width 351 height 32
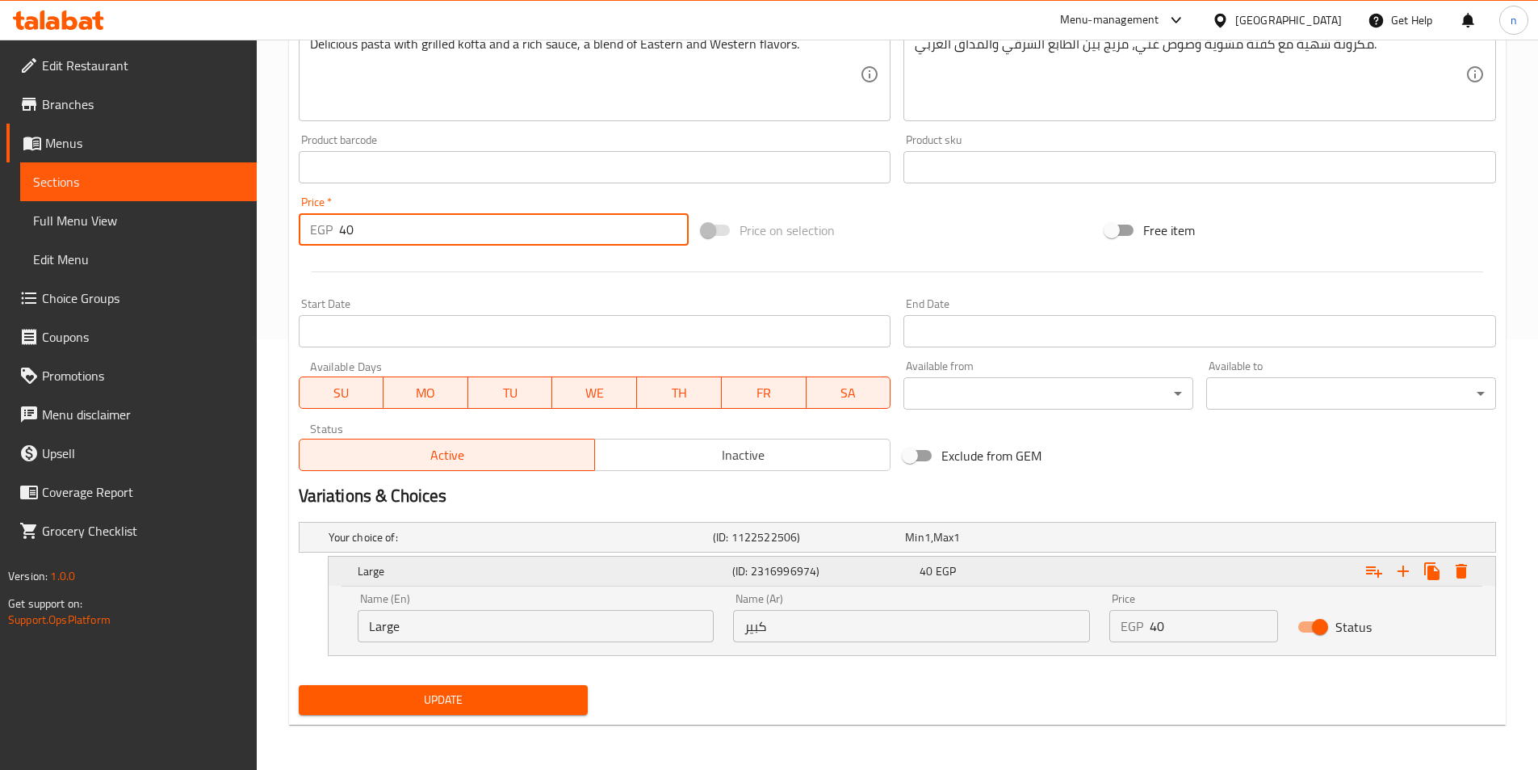
type input "40"
click at [1477, 560] on div "Expand" at bounding box center [1291, 571] width 375 height 36
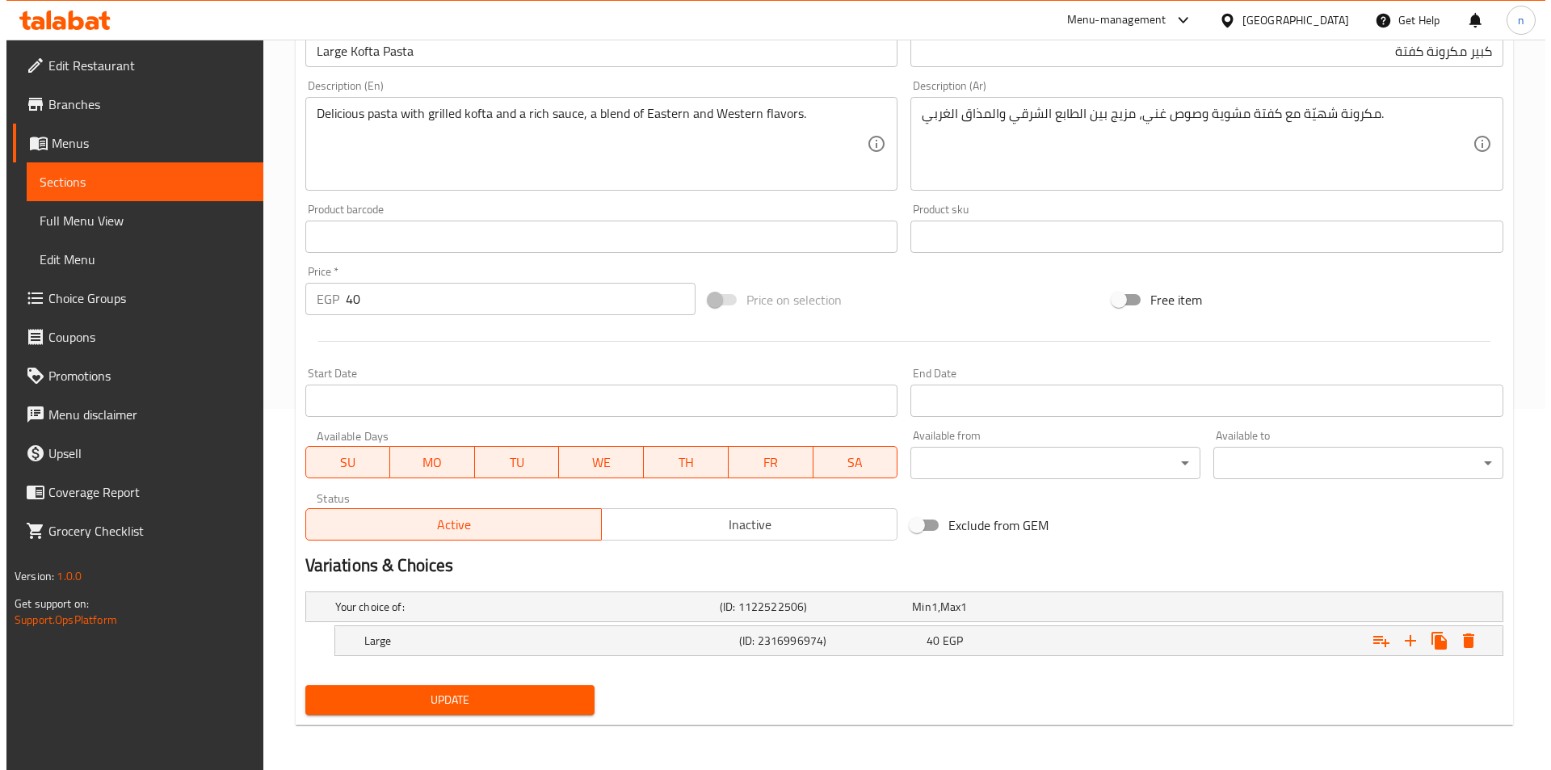
scroll to position [361, 0]
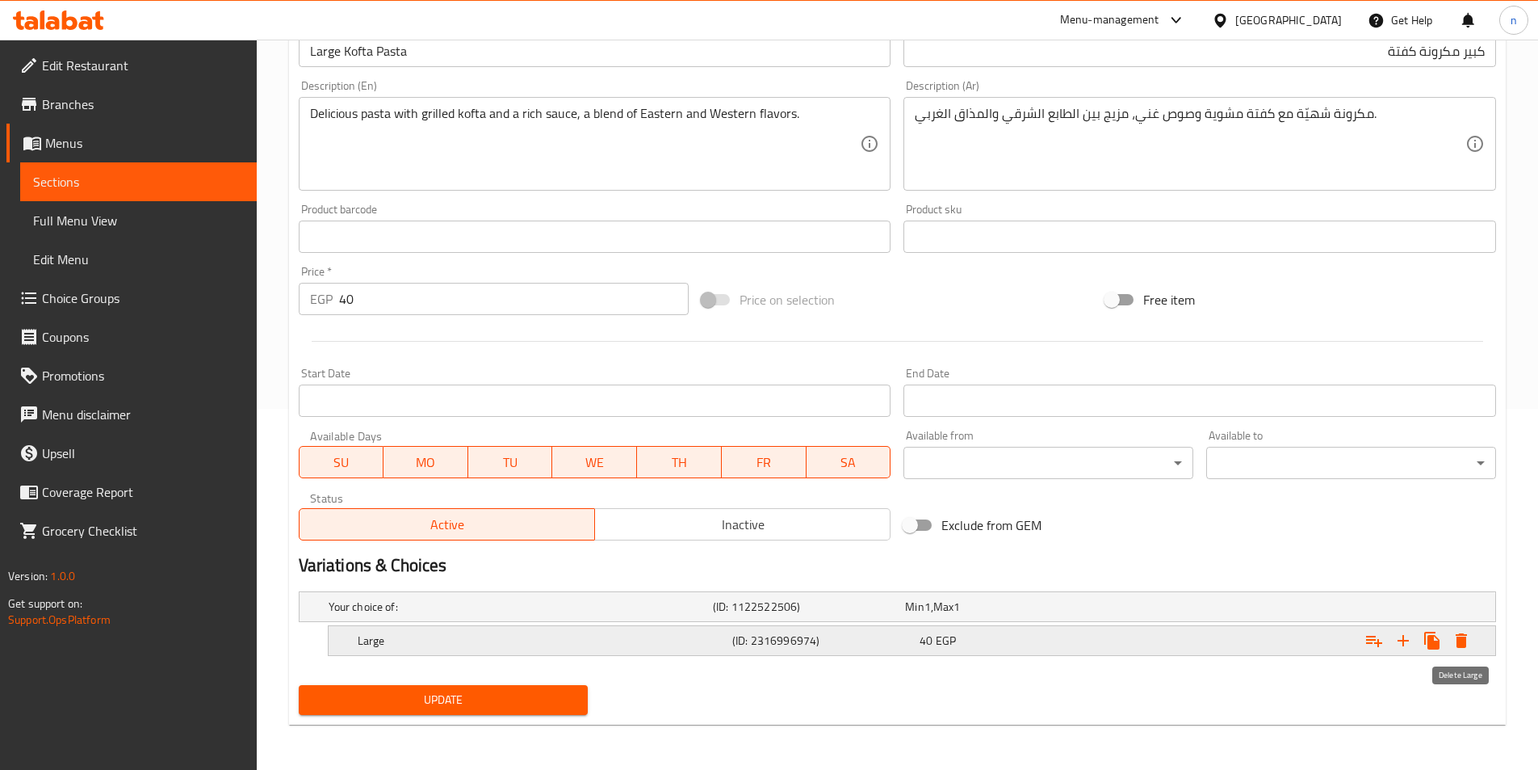
click at [1473, 633] on button "Expand" at bounding box center [1461, 640] width 29 height 29
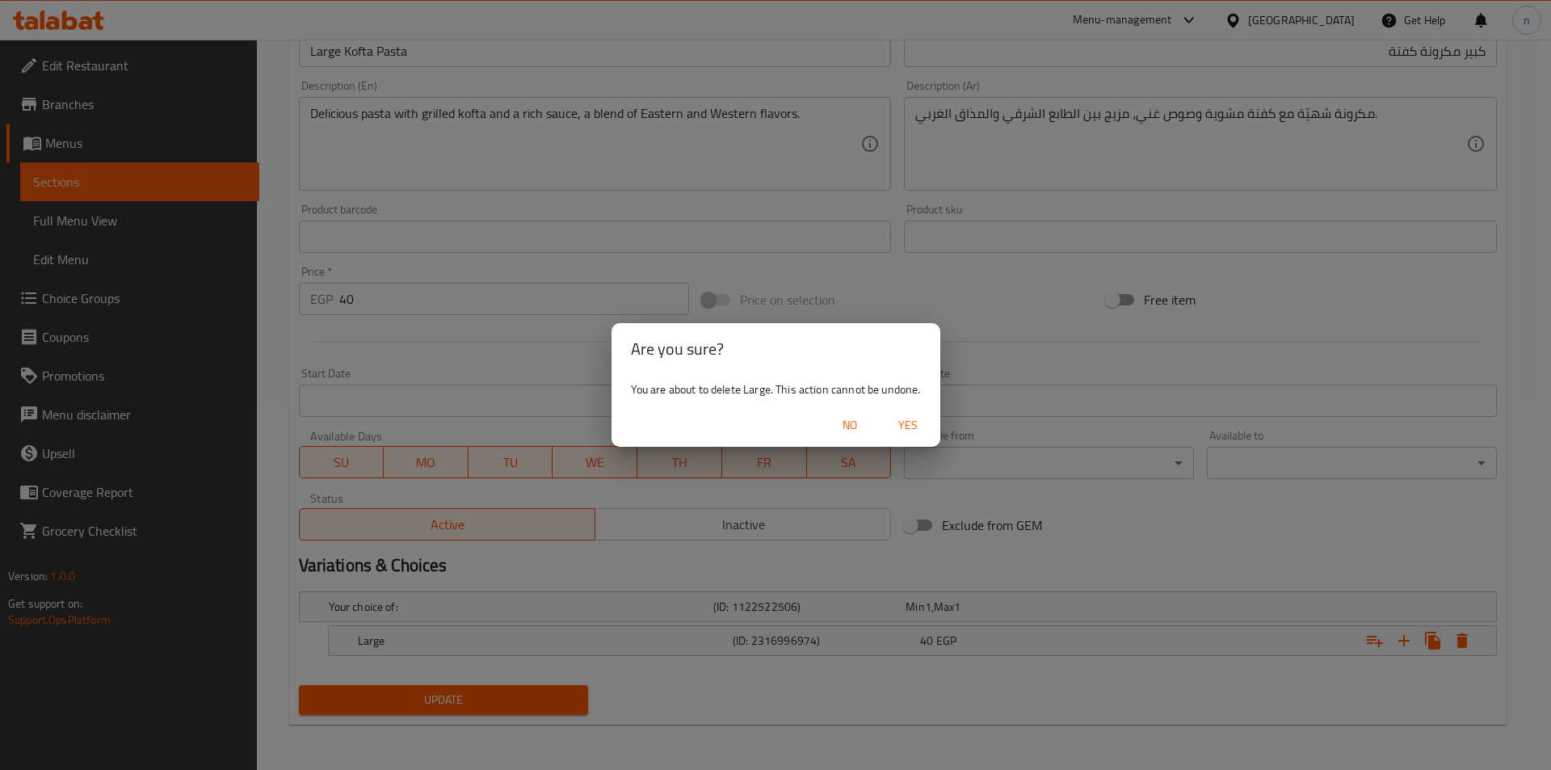
click at [900, 413] on button "Yes" at bounding box center [908, 425] width 52 height 30
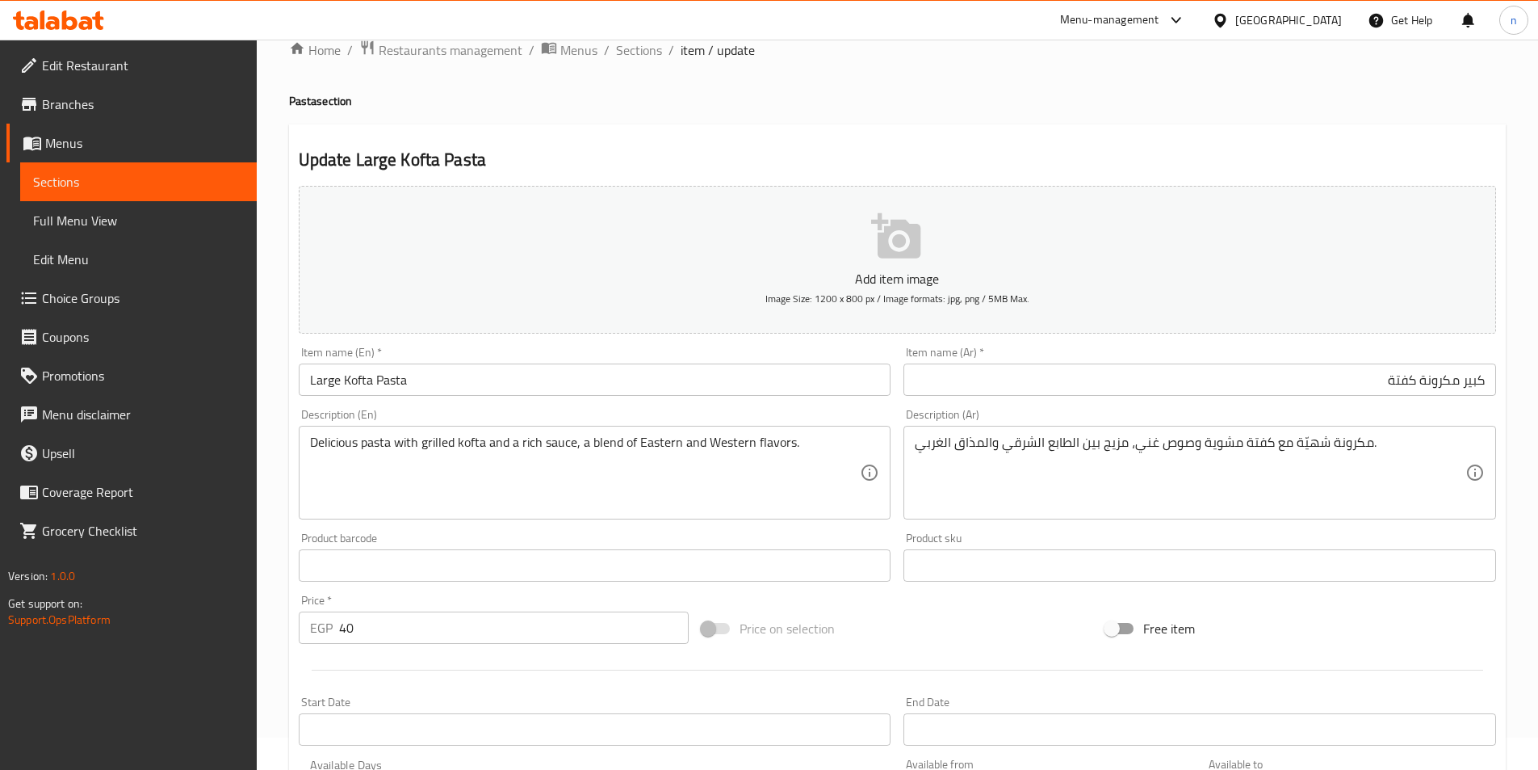
scroll to position [355, 0]
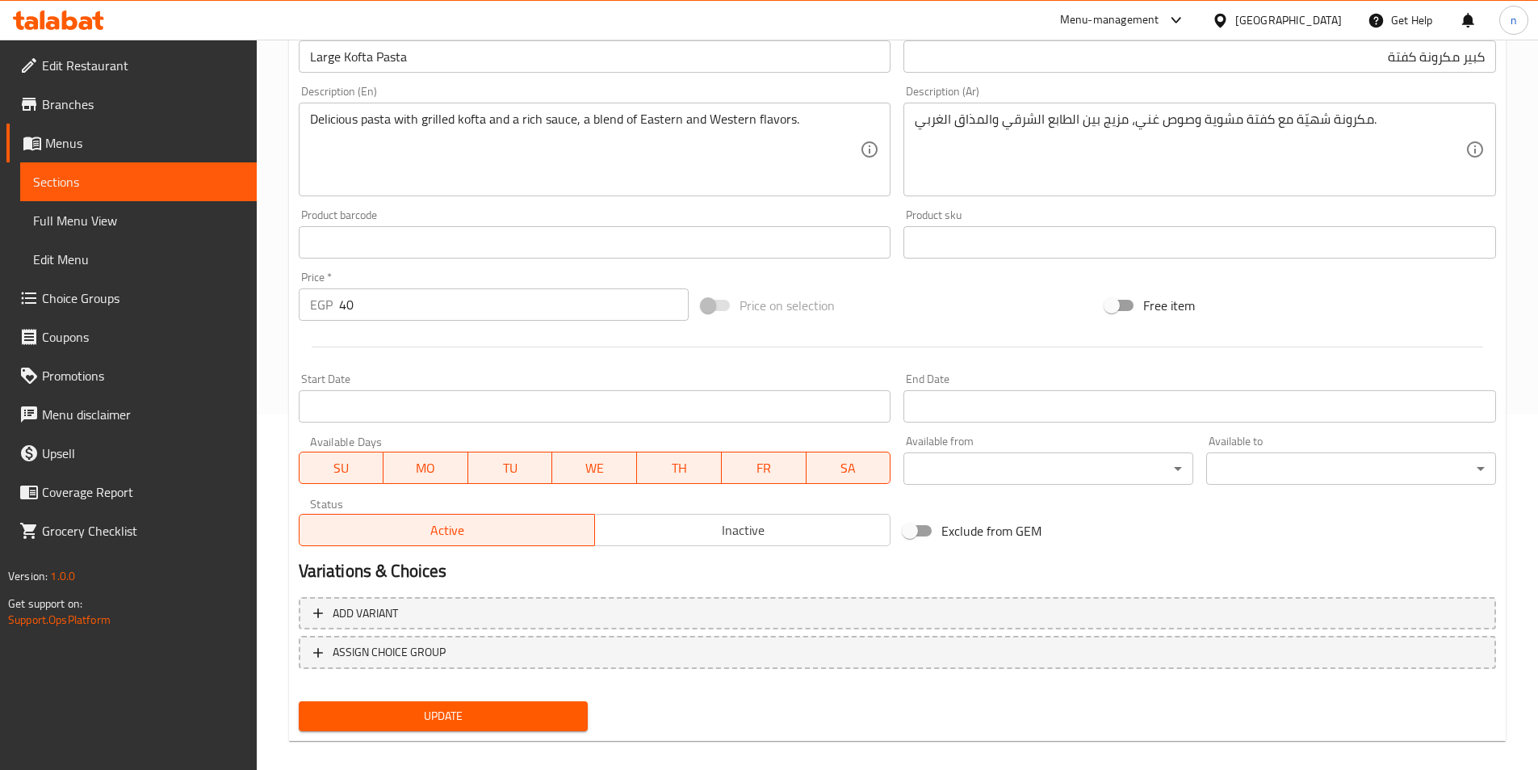
click at [558, 720] on span "Update" at bounding box center [444, 716] width 264 height 20
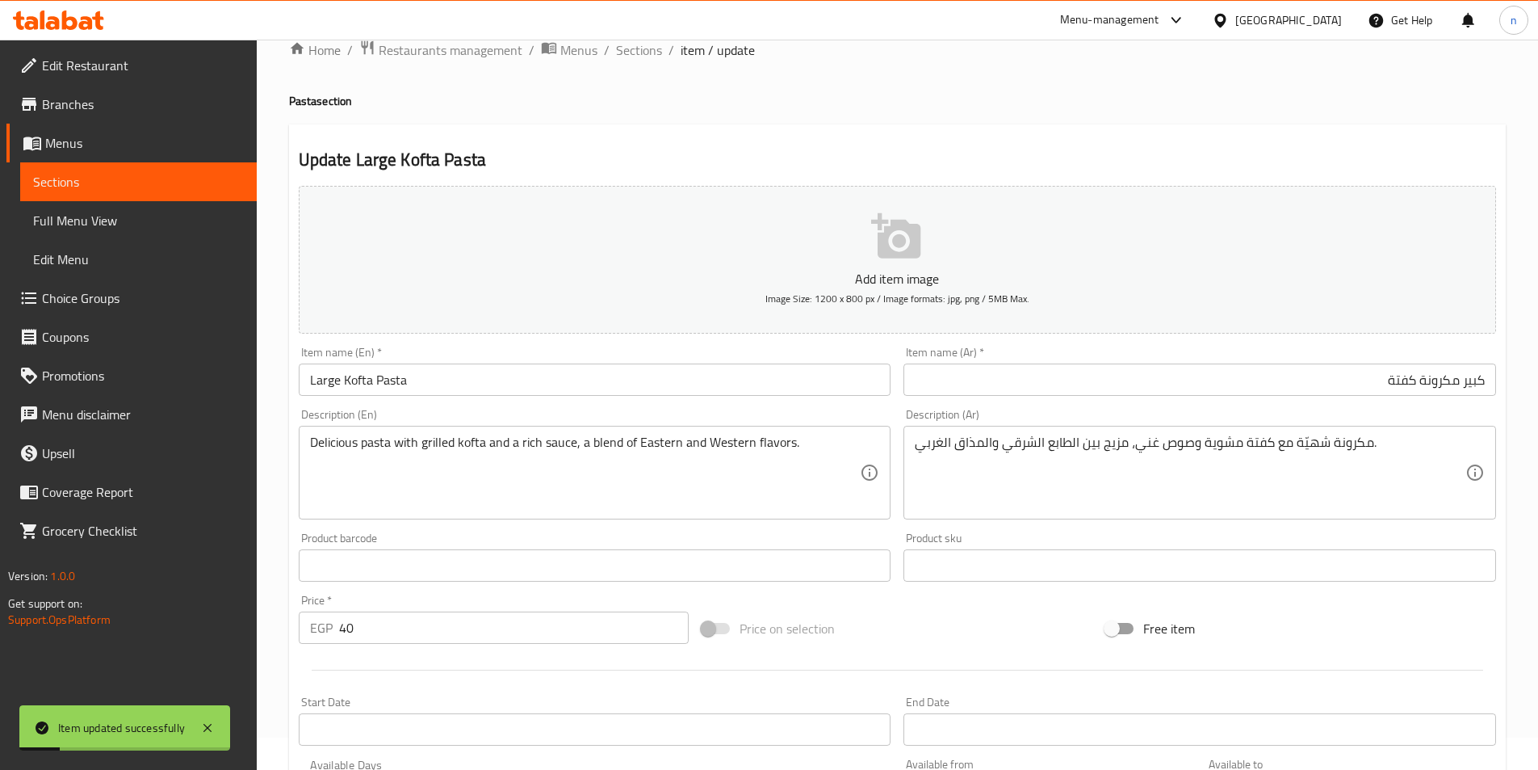
scroll to position [0, 0]
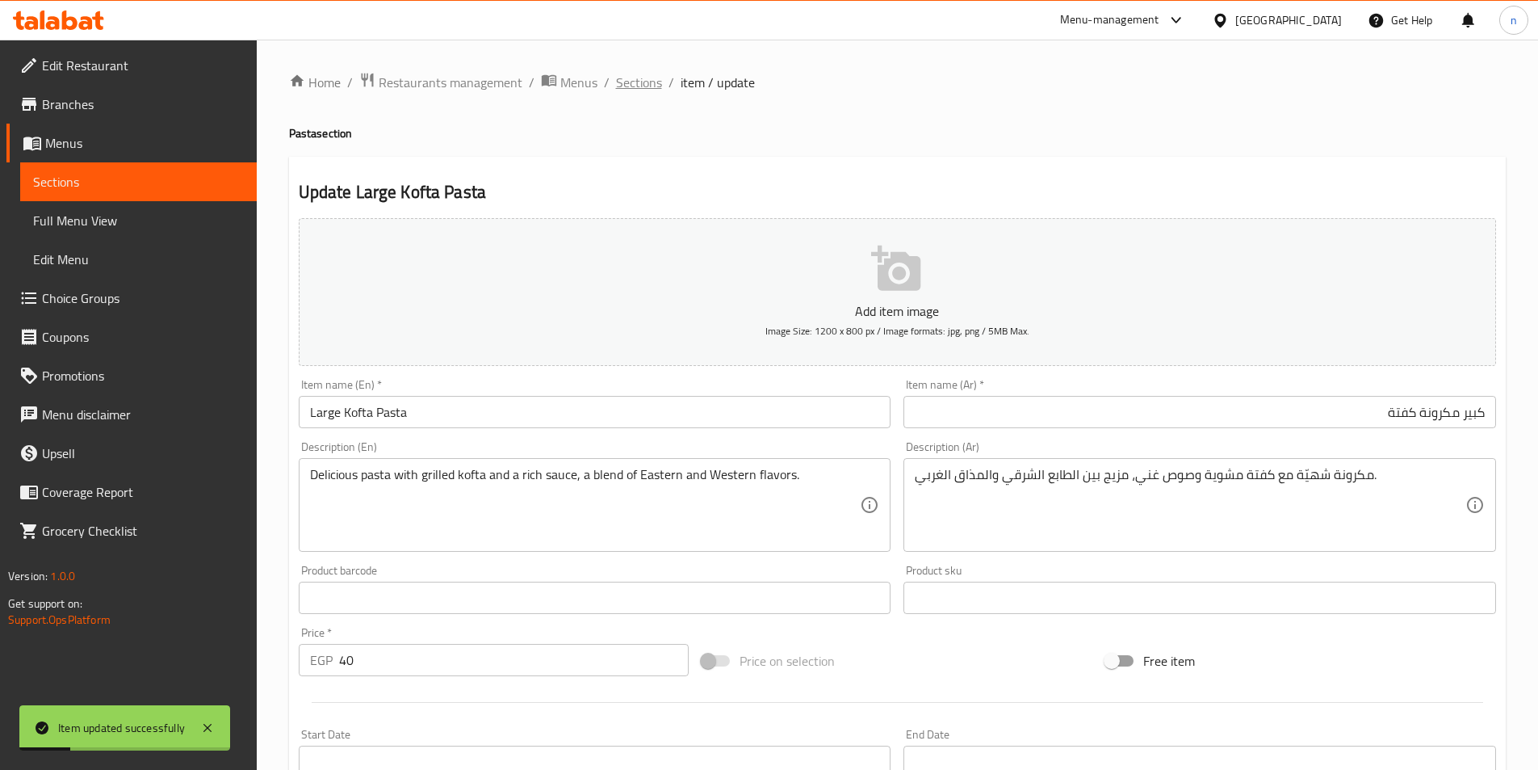
click at [641, 80] on span "Sections" at bounding box center [639, 82] width 46 height 19
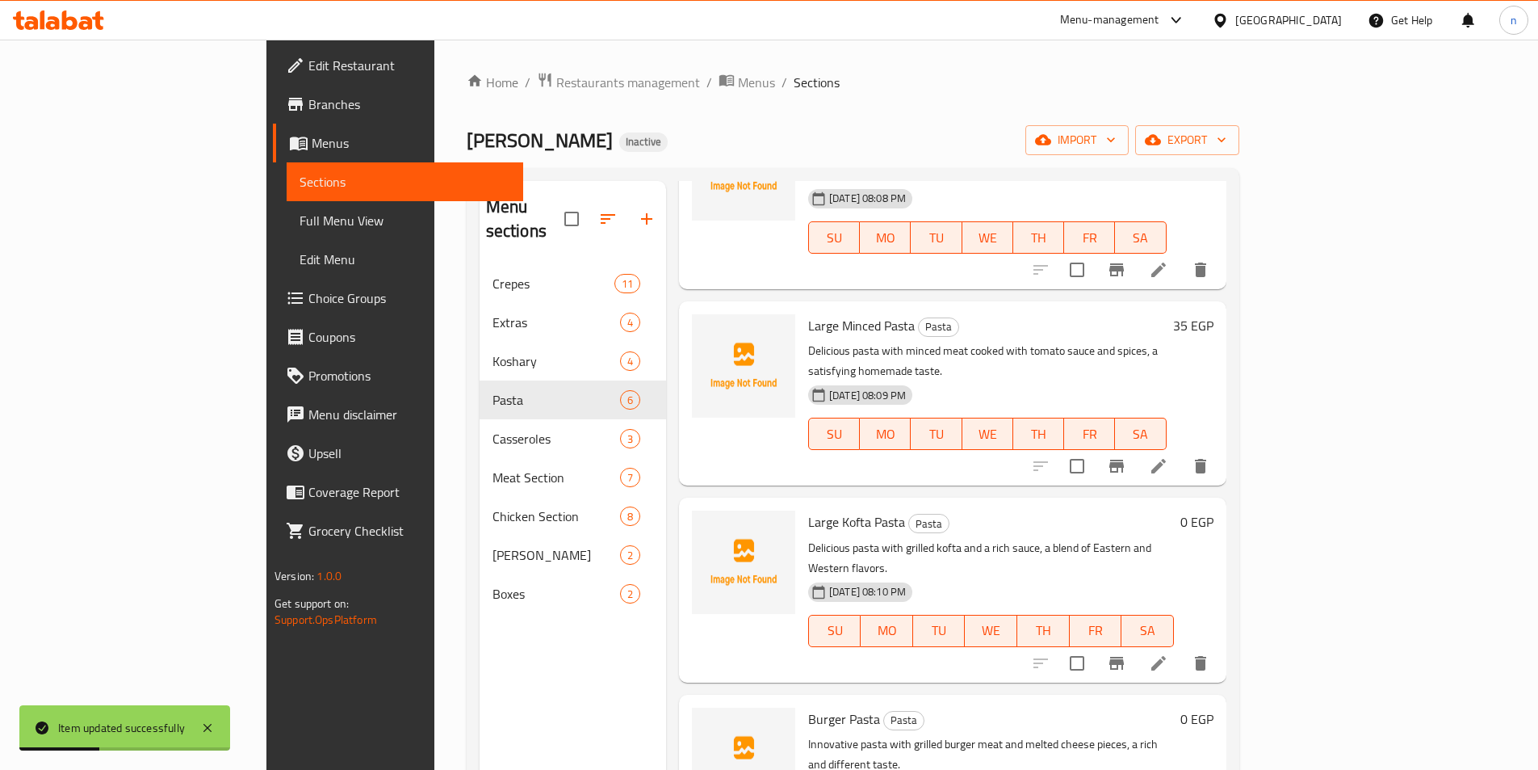
scroll to position [226, 0]
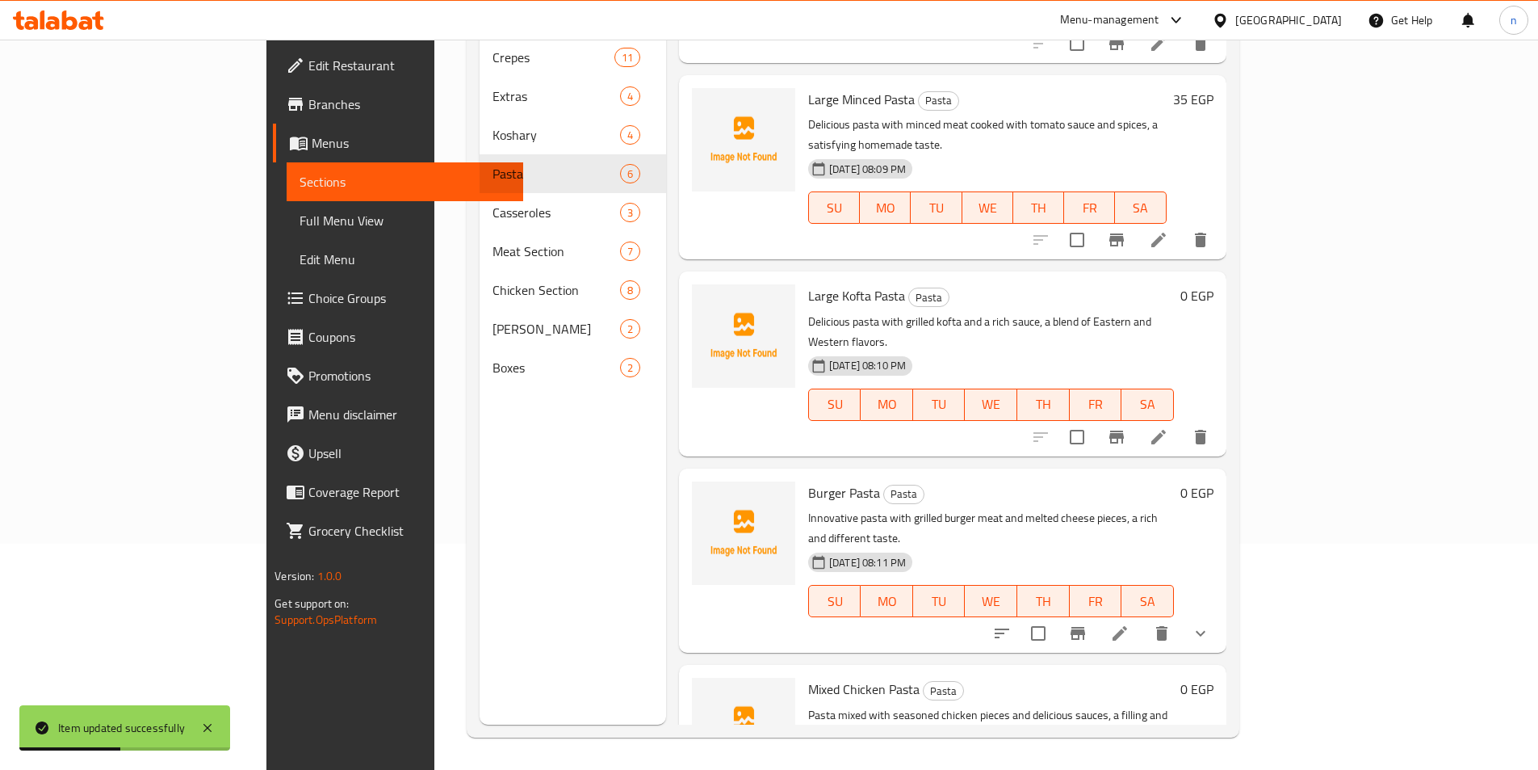
click at [1127, 626] on icon at bounding box center [1120, 633] width 15 height 15
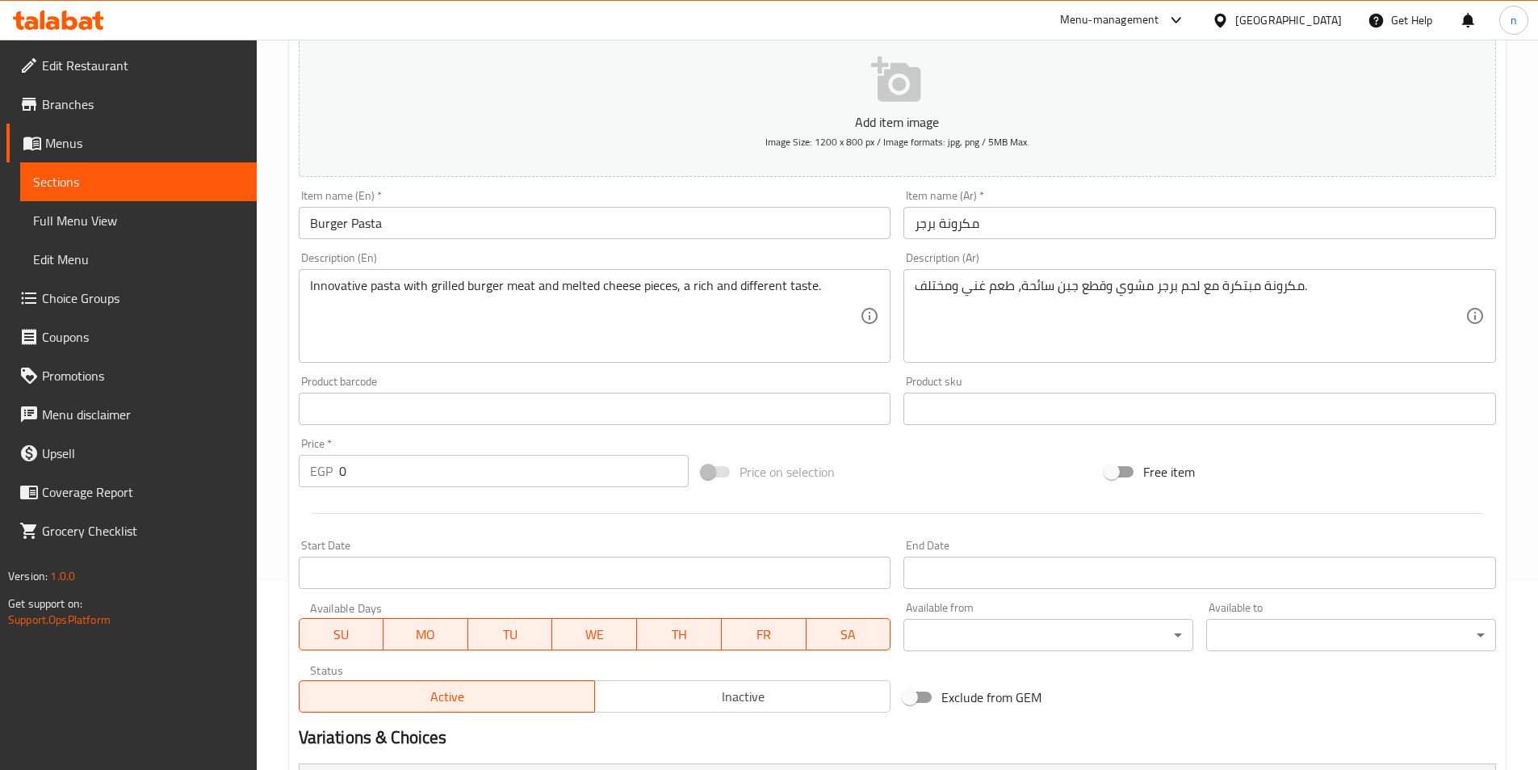
scroll to position [361, 0]
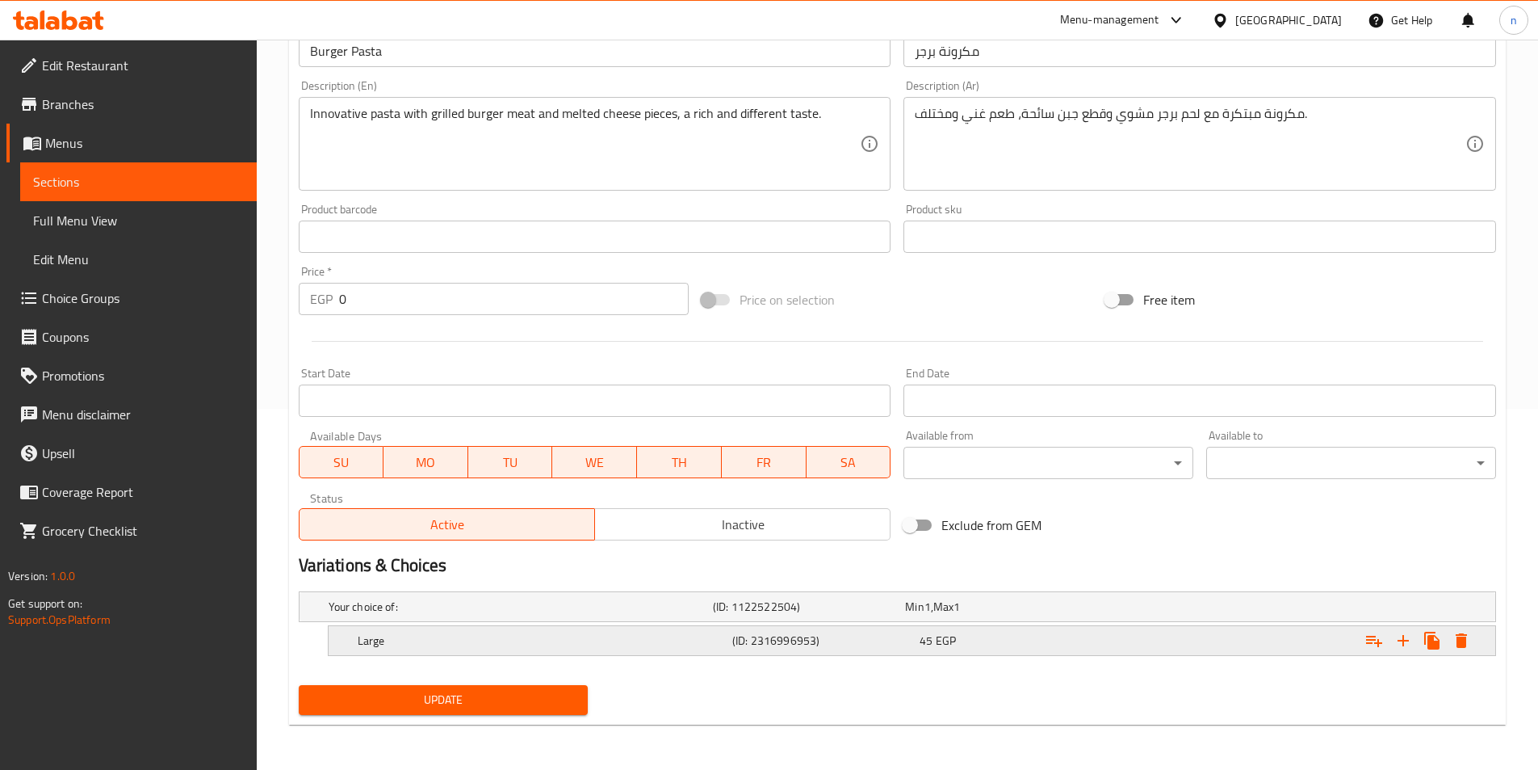
click at [630, 653] on div "Large (ID: 2316996953) 45 EGP" at bounding box center [917, 641] width 1125 height 36
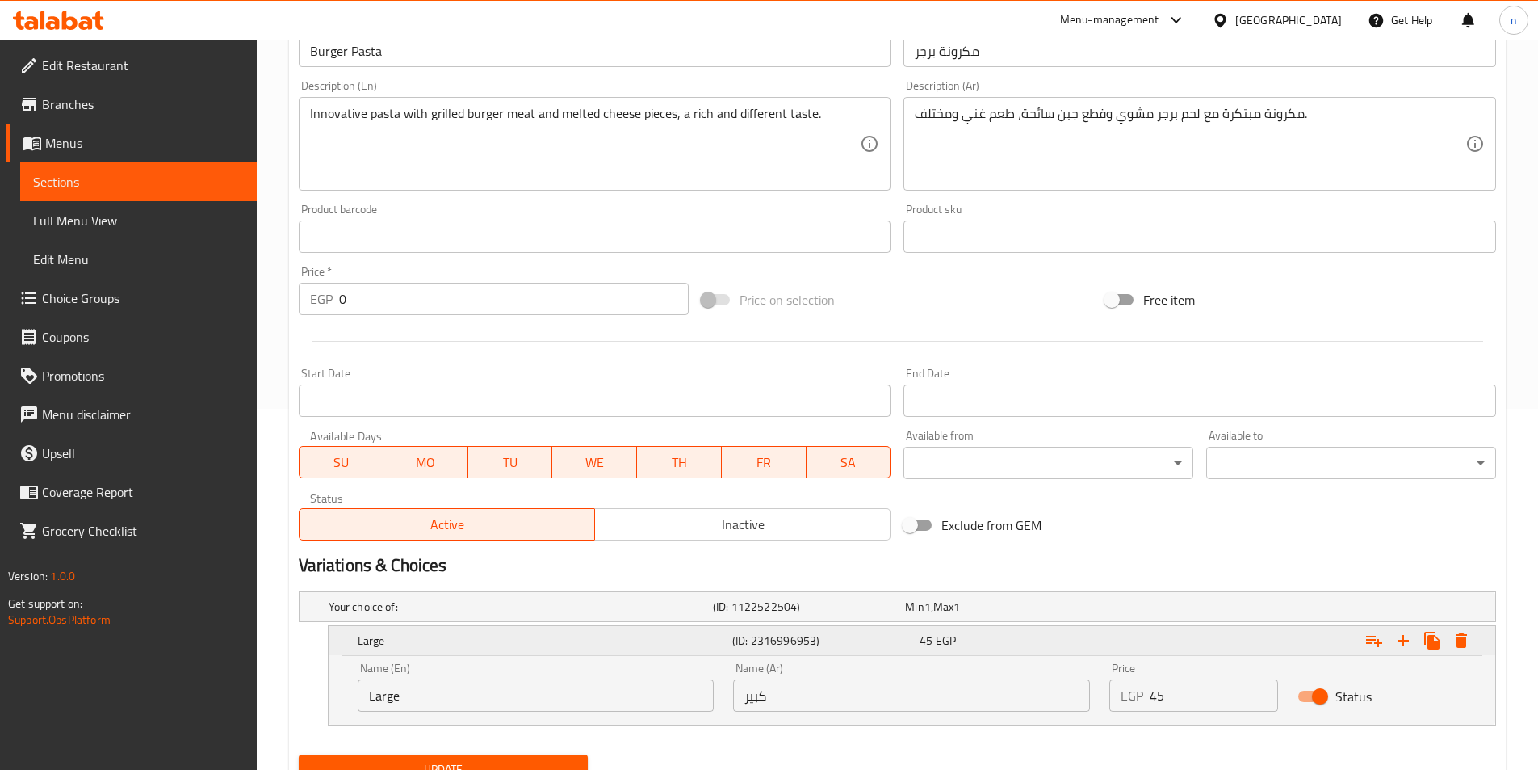
scroll to position [430, 0]
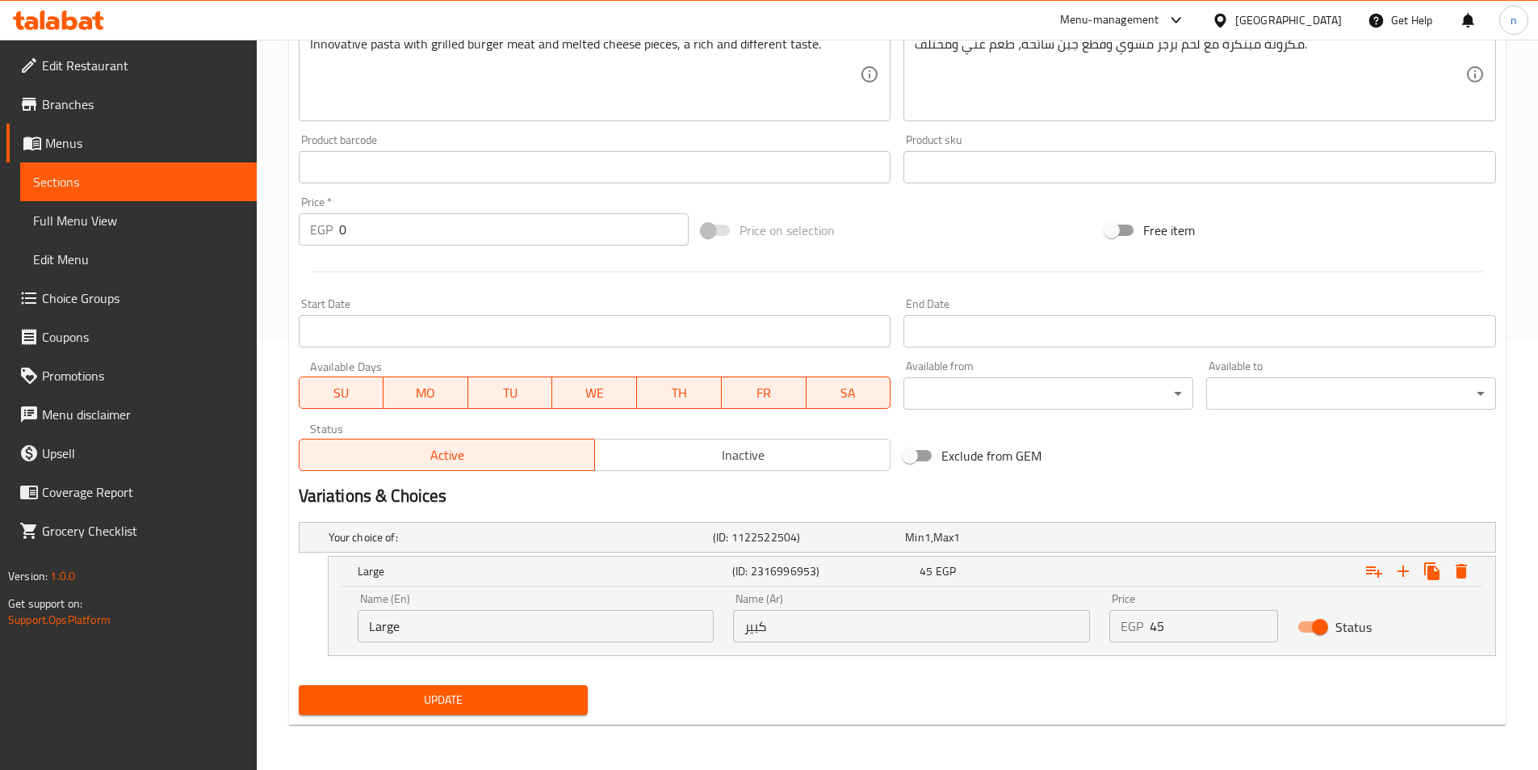
click at [369, 636] on input "Large" at bounding box center [536, 626] width 357 height 32
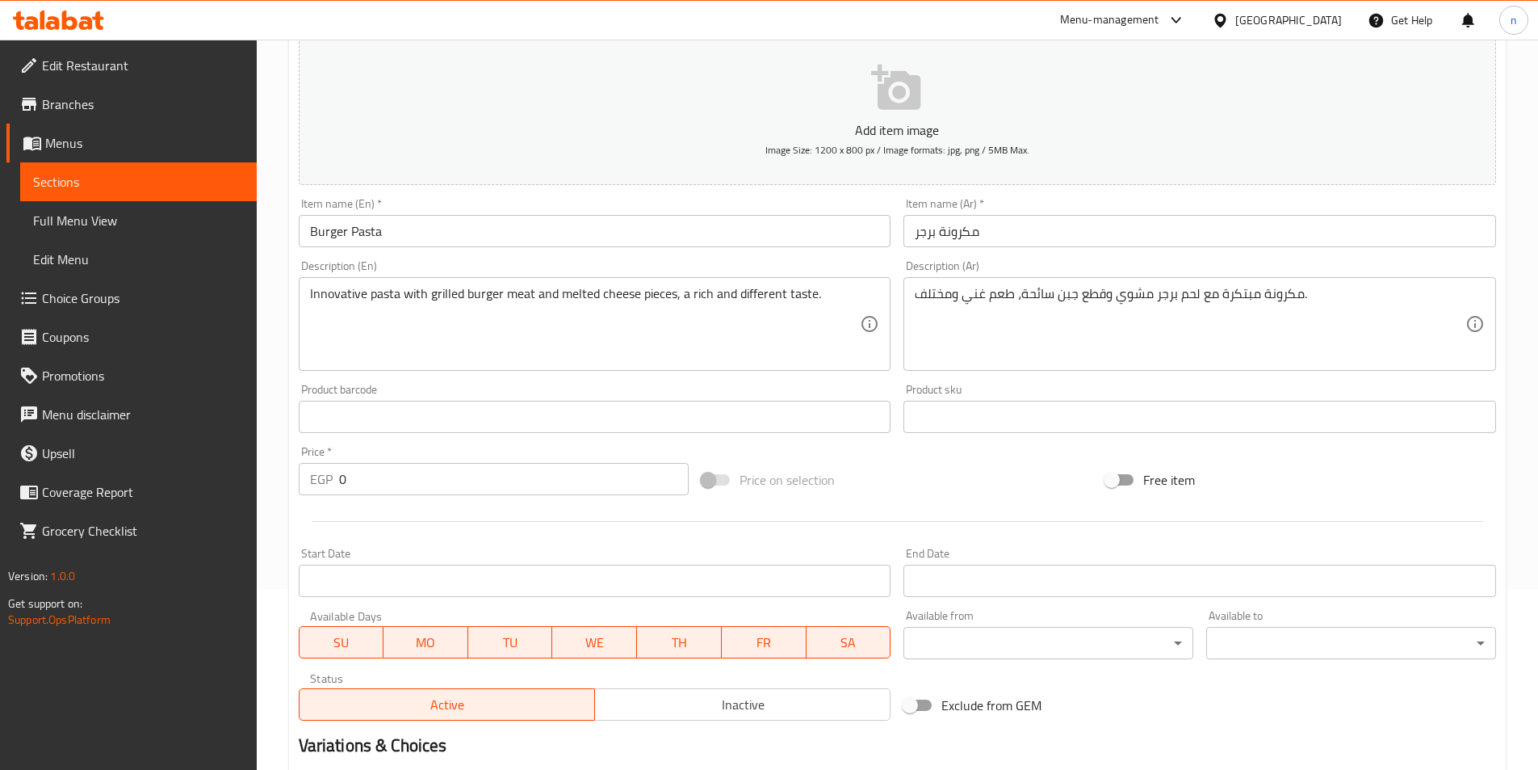
scroll to position [27, 0]
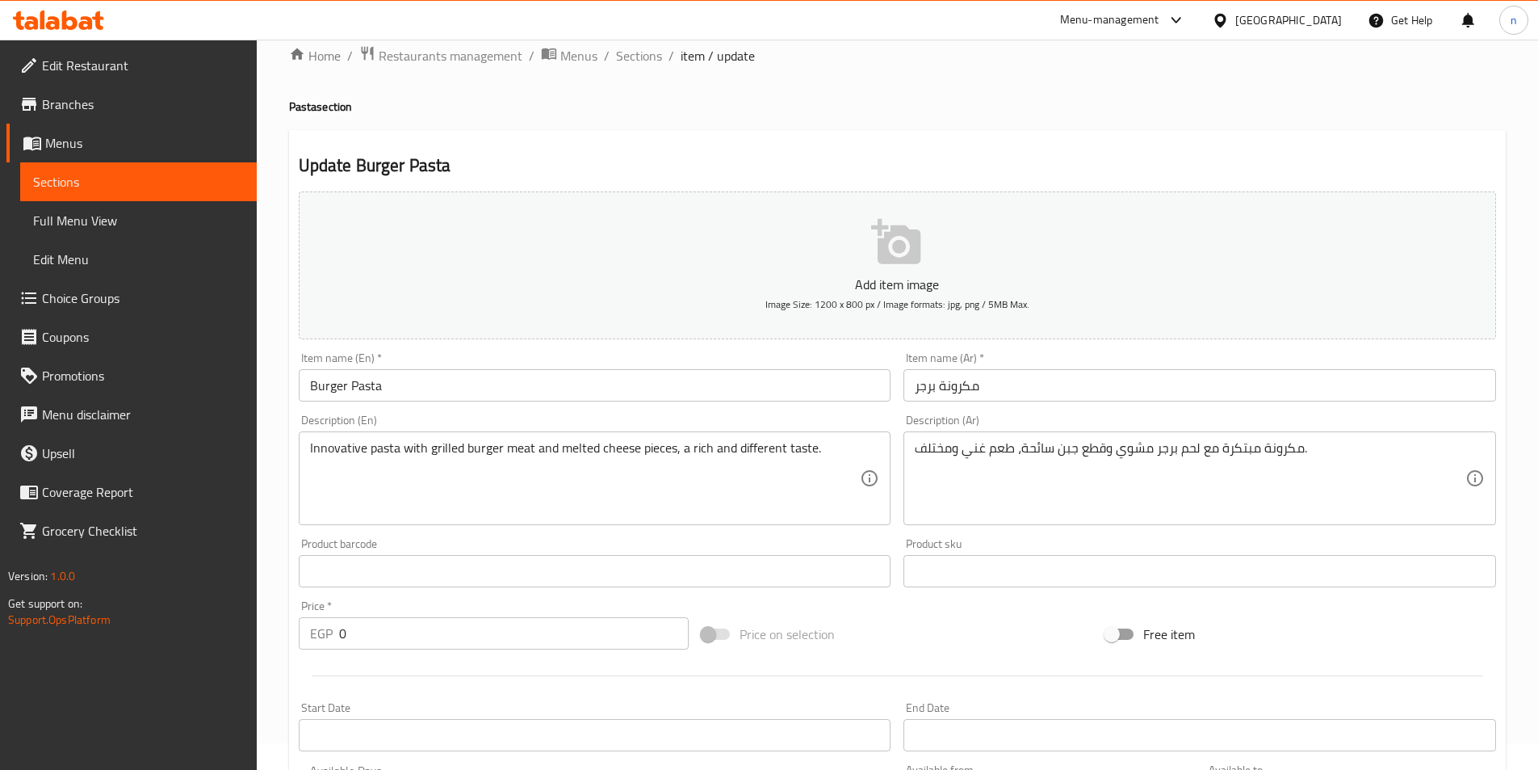
click at [304, 383] on input "Burger Pasta" at bounding box center [595, 385] width 593 height 32
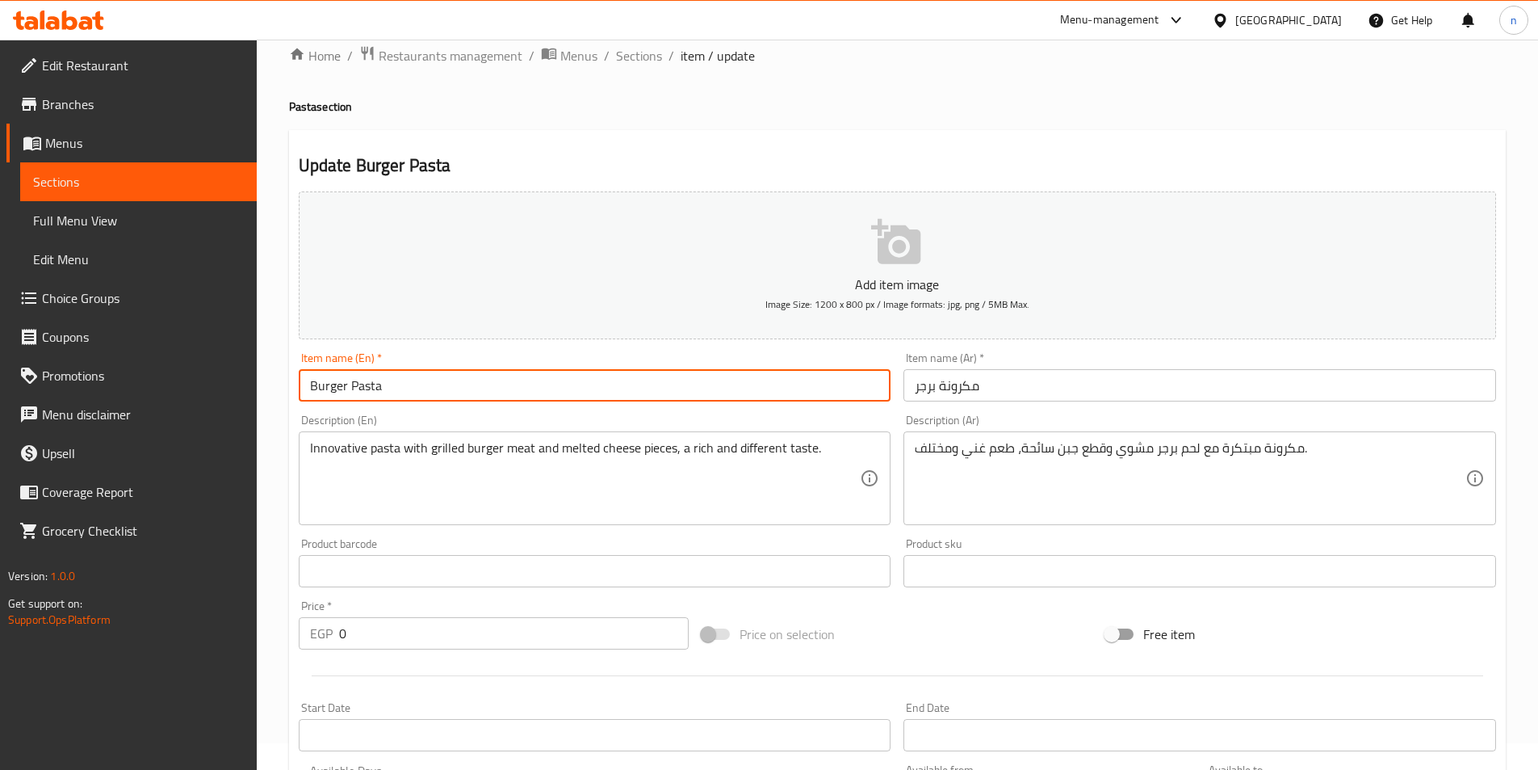
paste input "Large"
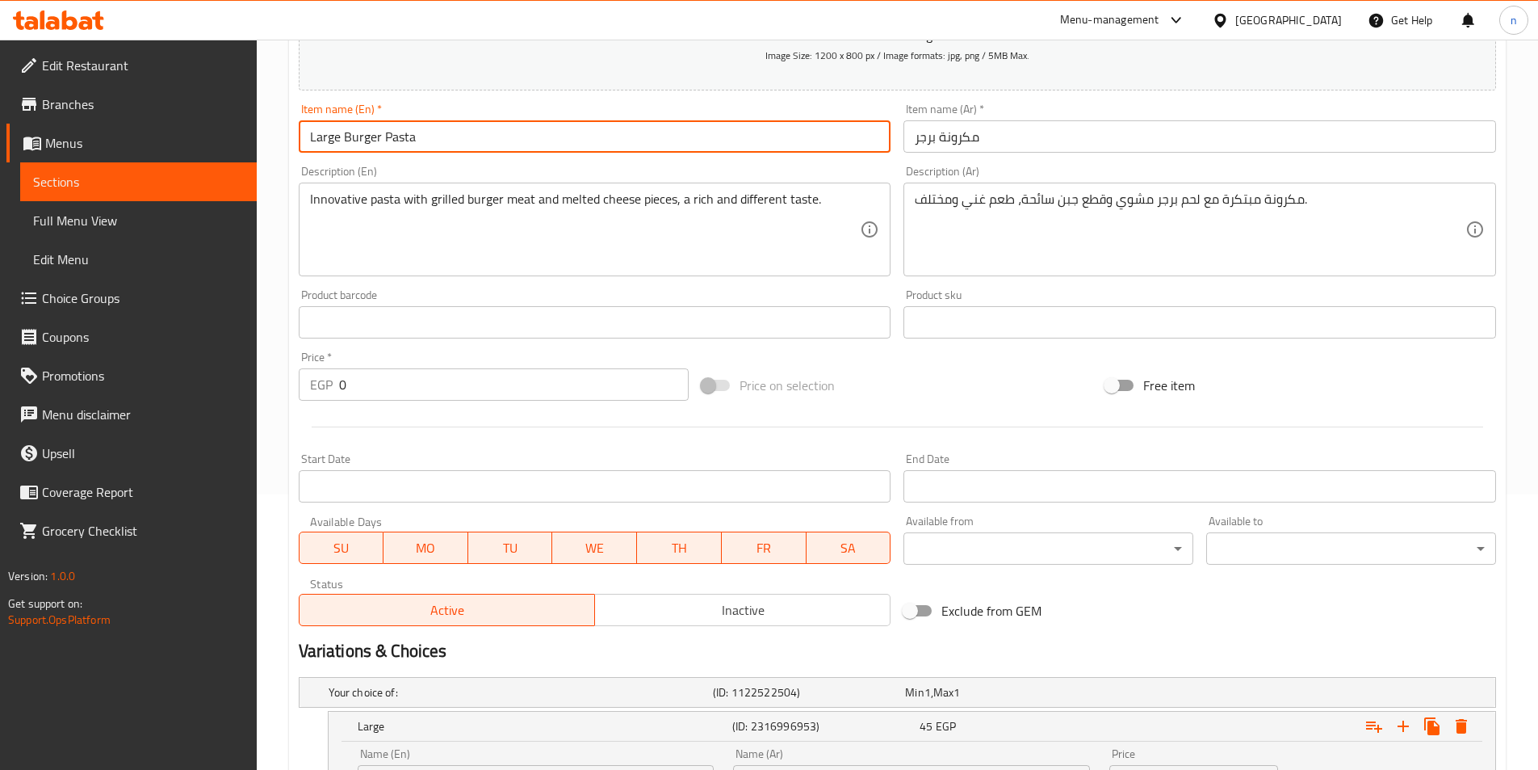
scroll to position [350, 0]
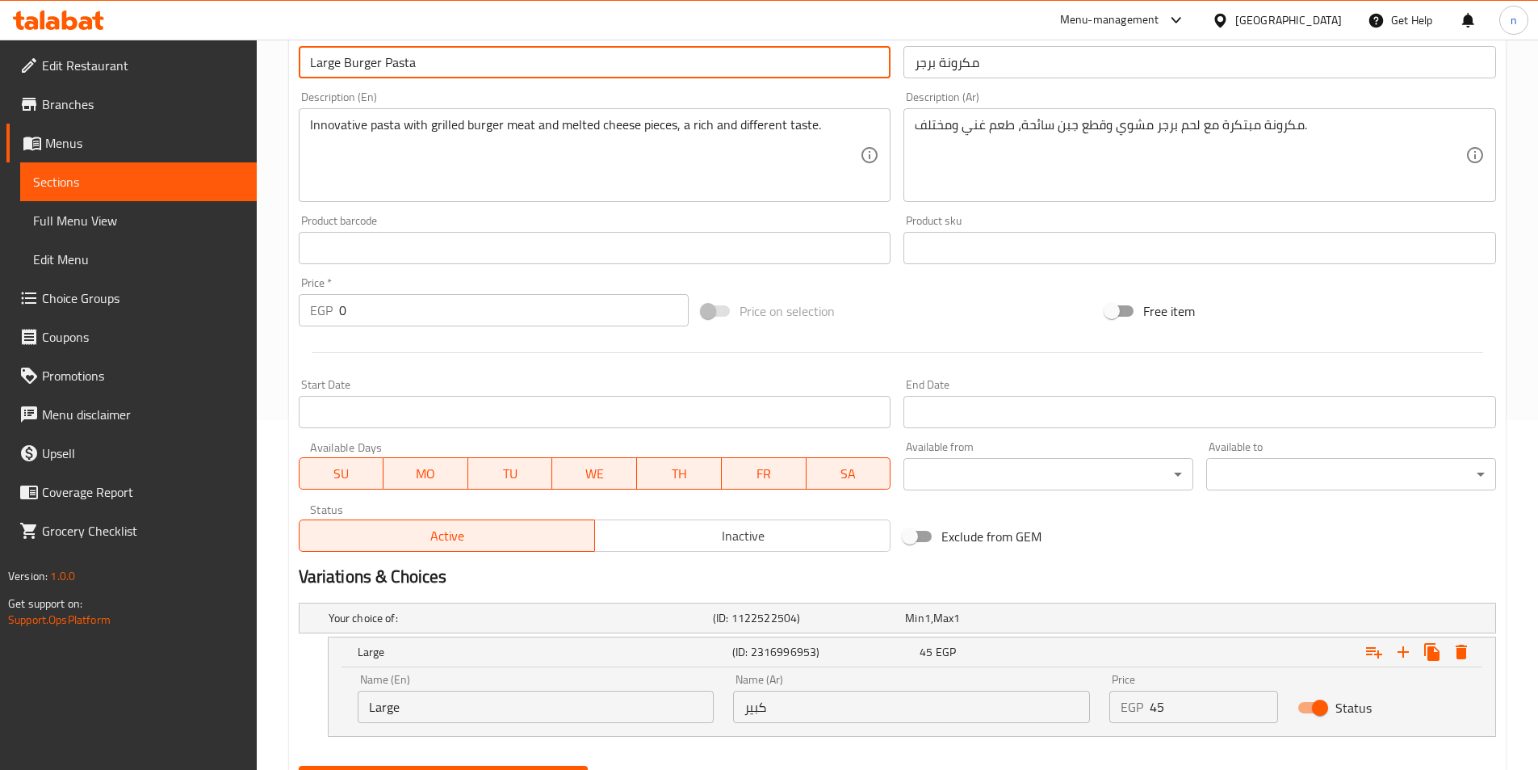
type input "Large Burger Pasta"
click at [757, 699] on input "كبير" at bounding box center [911, 707] width 357 height 32
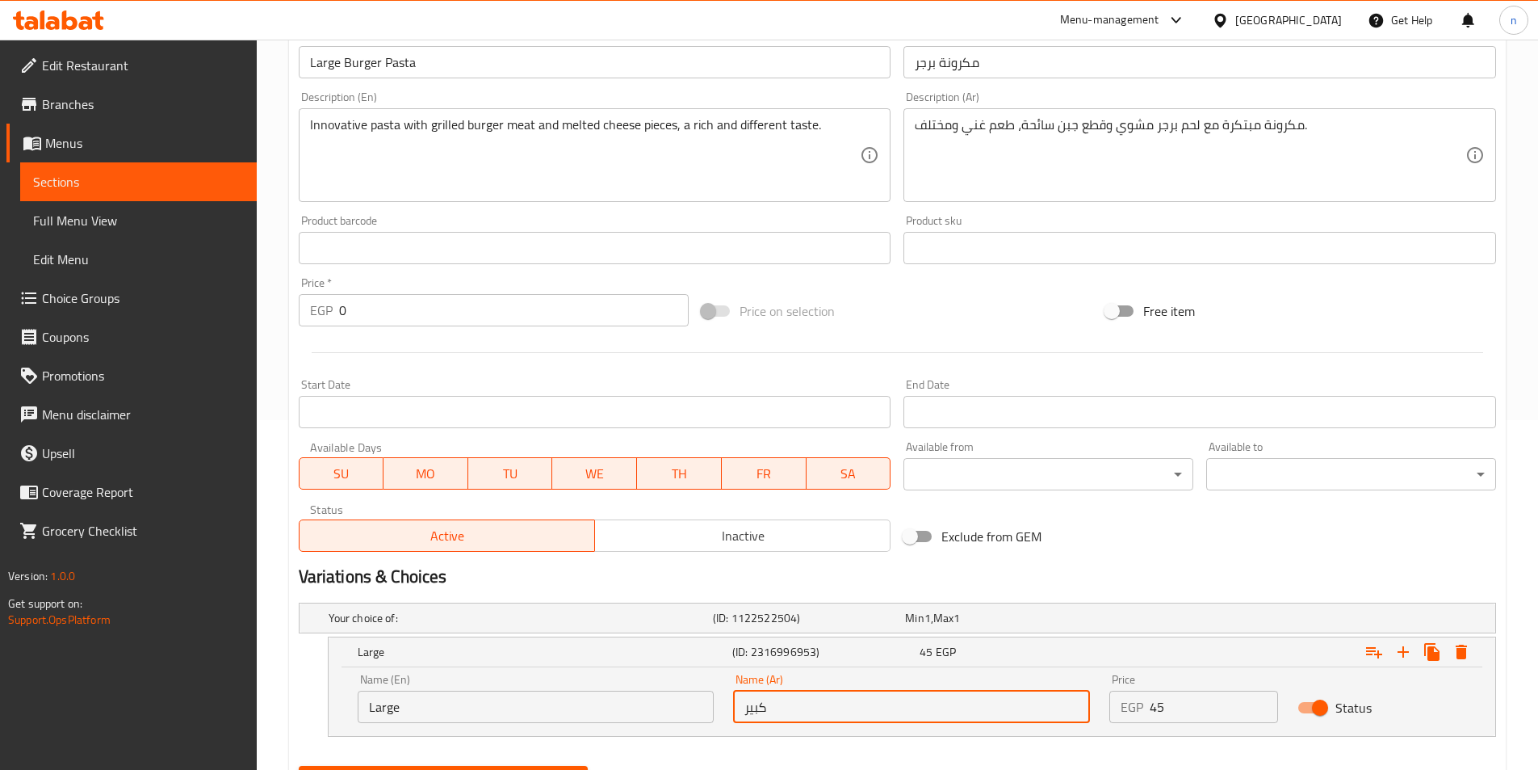
click at [757, 699] on input "كبير" at bounding box center [911, 707] width 357 height 32
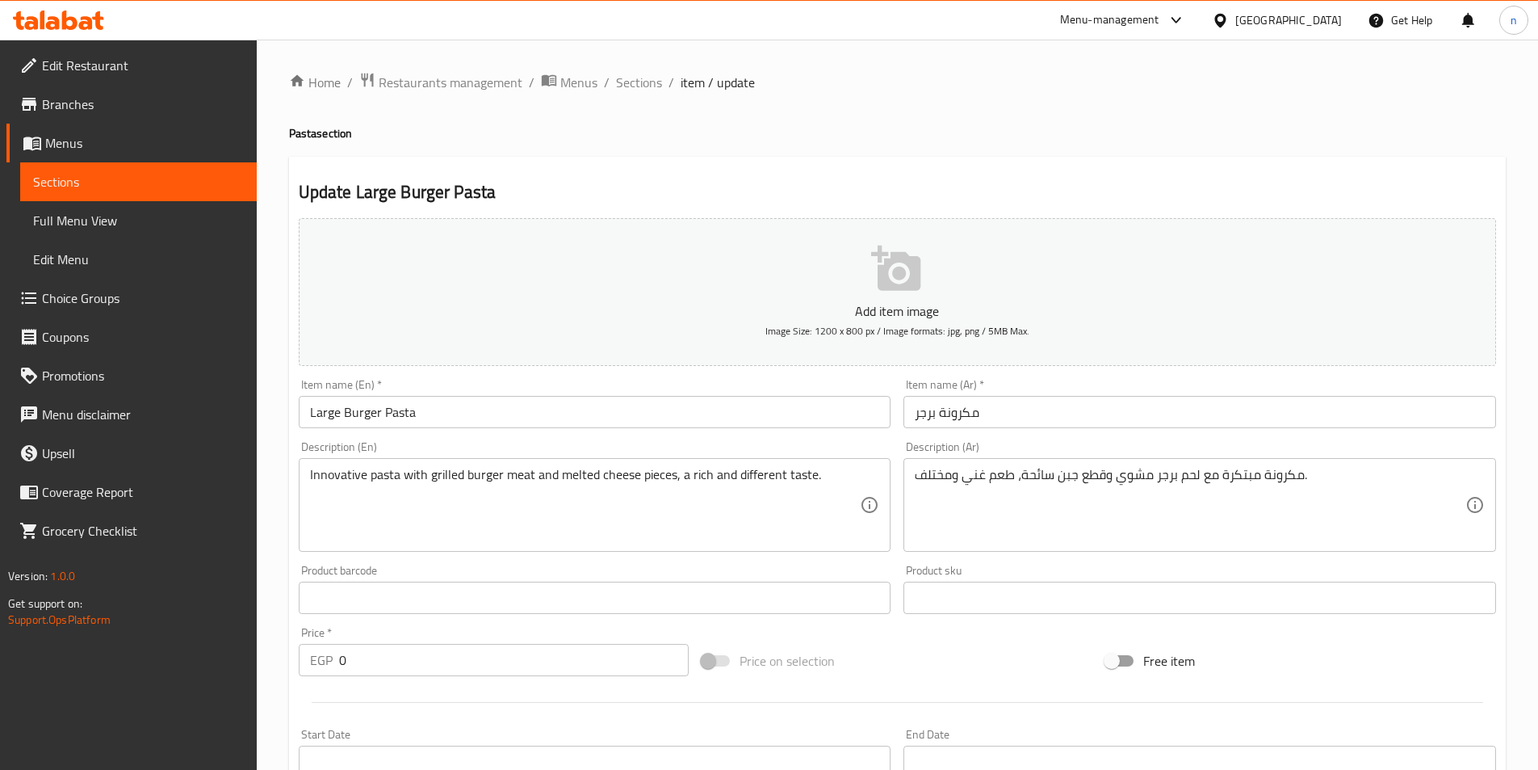
click at [1103, 426] on input "مكرونة برجر" at bounding box center [1200, 412] width 593 height 32
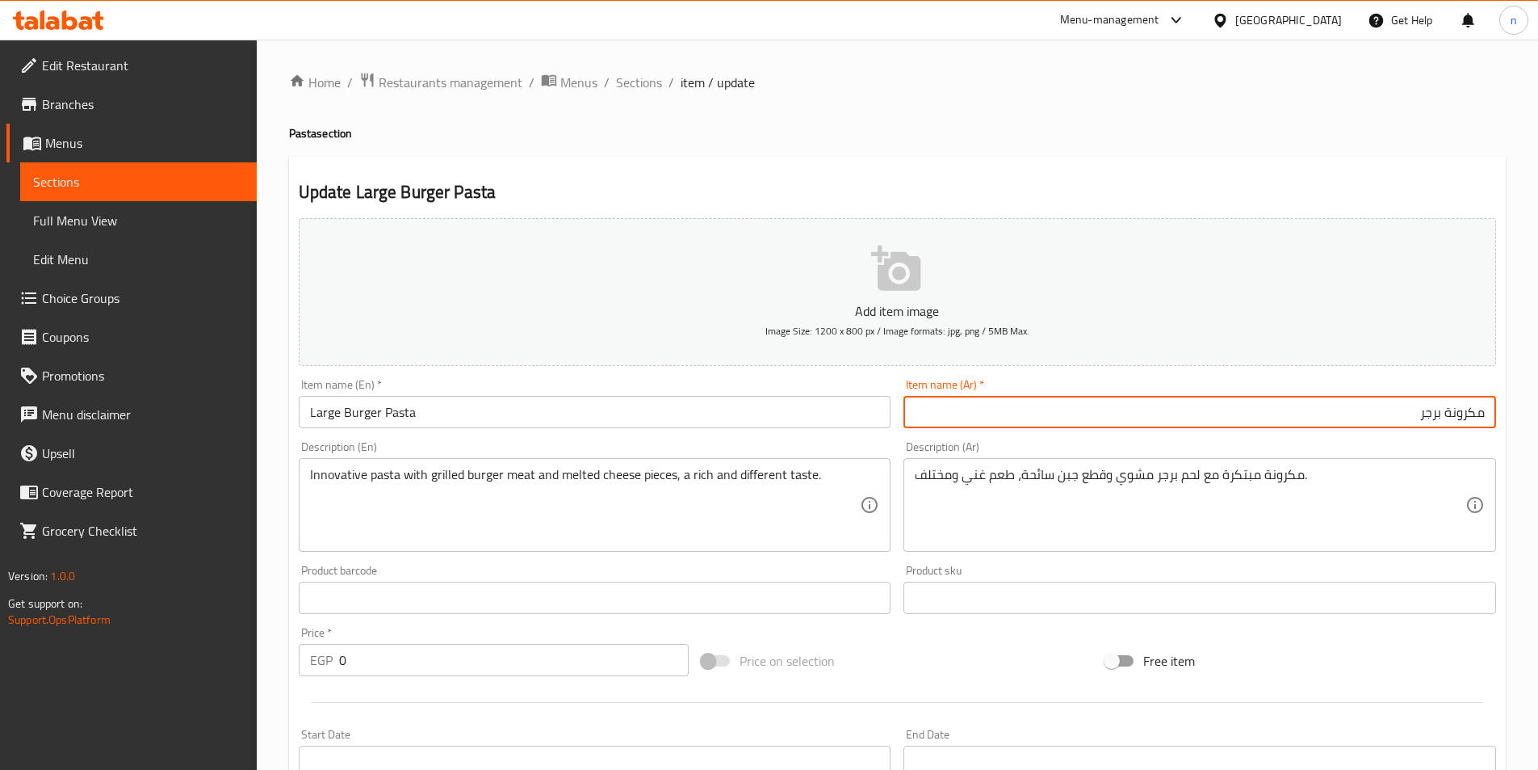
click at [1486, 407] on input "مكرونة برجر" at bounding box center [1200, 412] width 593 height 32
paste input "كبير"
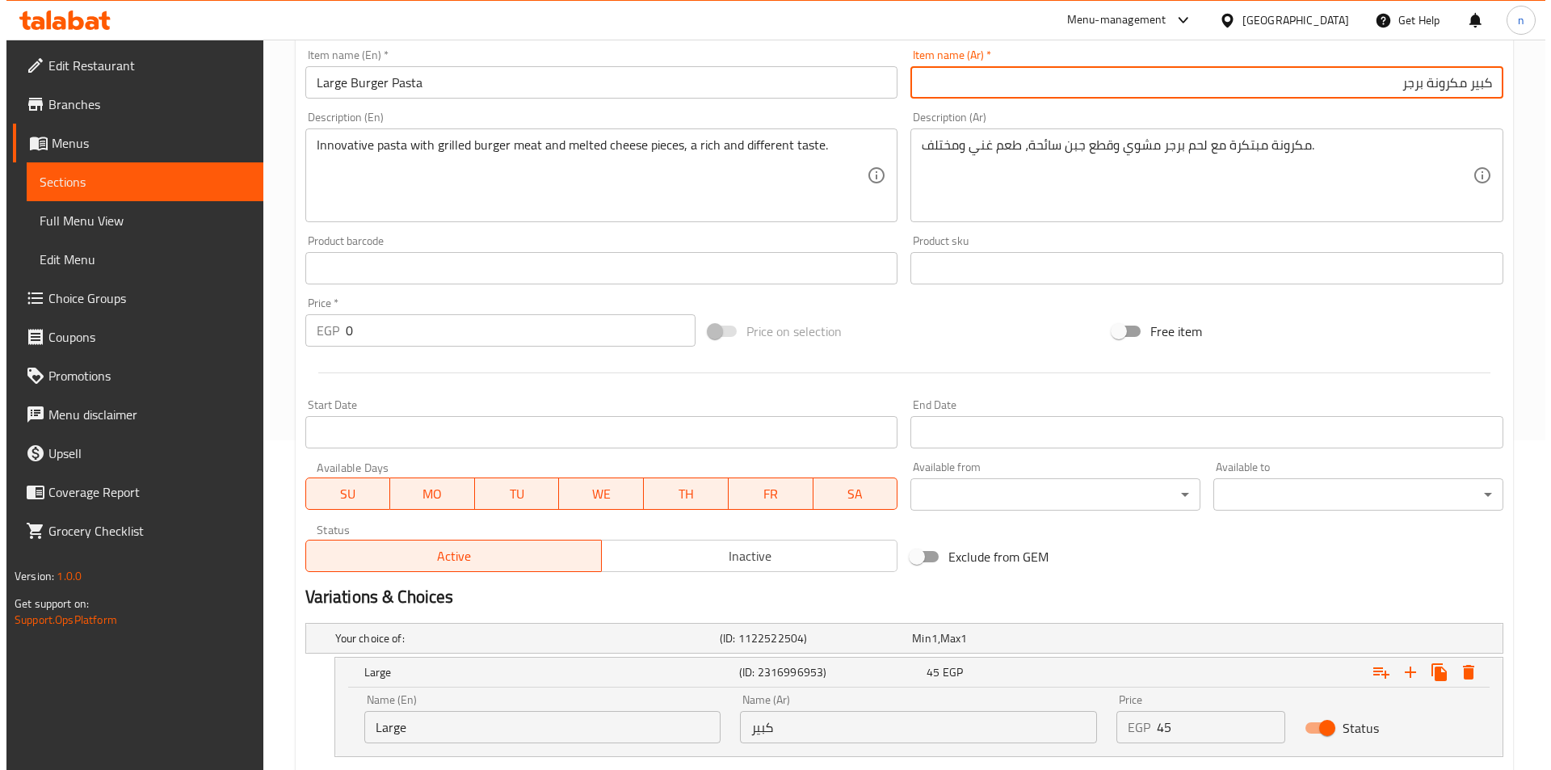
scroll to position [430, 0]
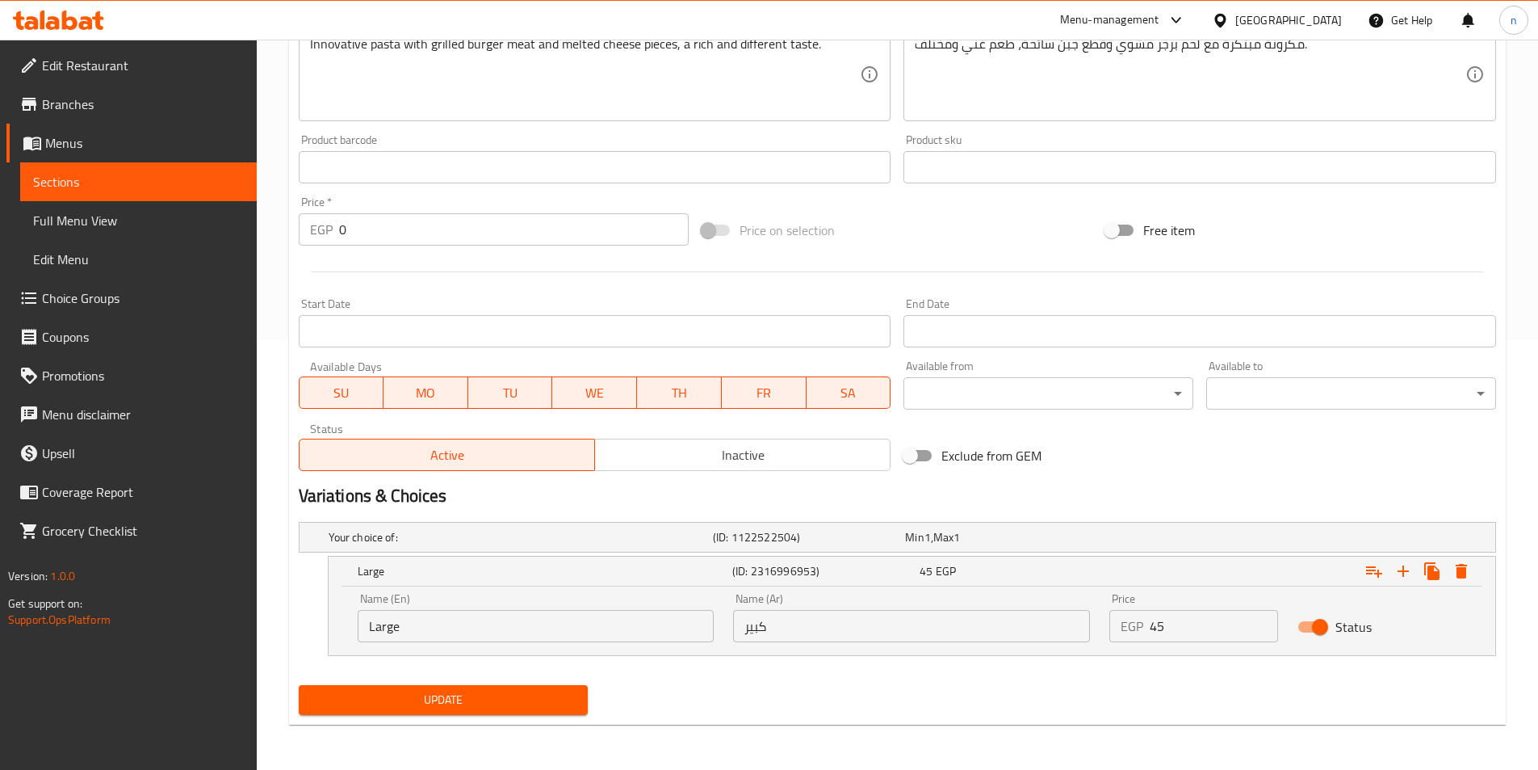
type input "كبير مكرونة برجر"
click at [526, 225] on input "0" at bounding box center [514, 229] width 351 height 32
type input "45"
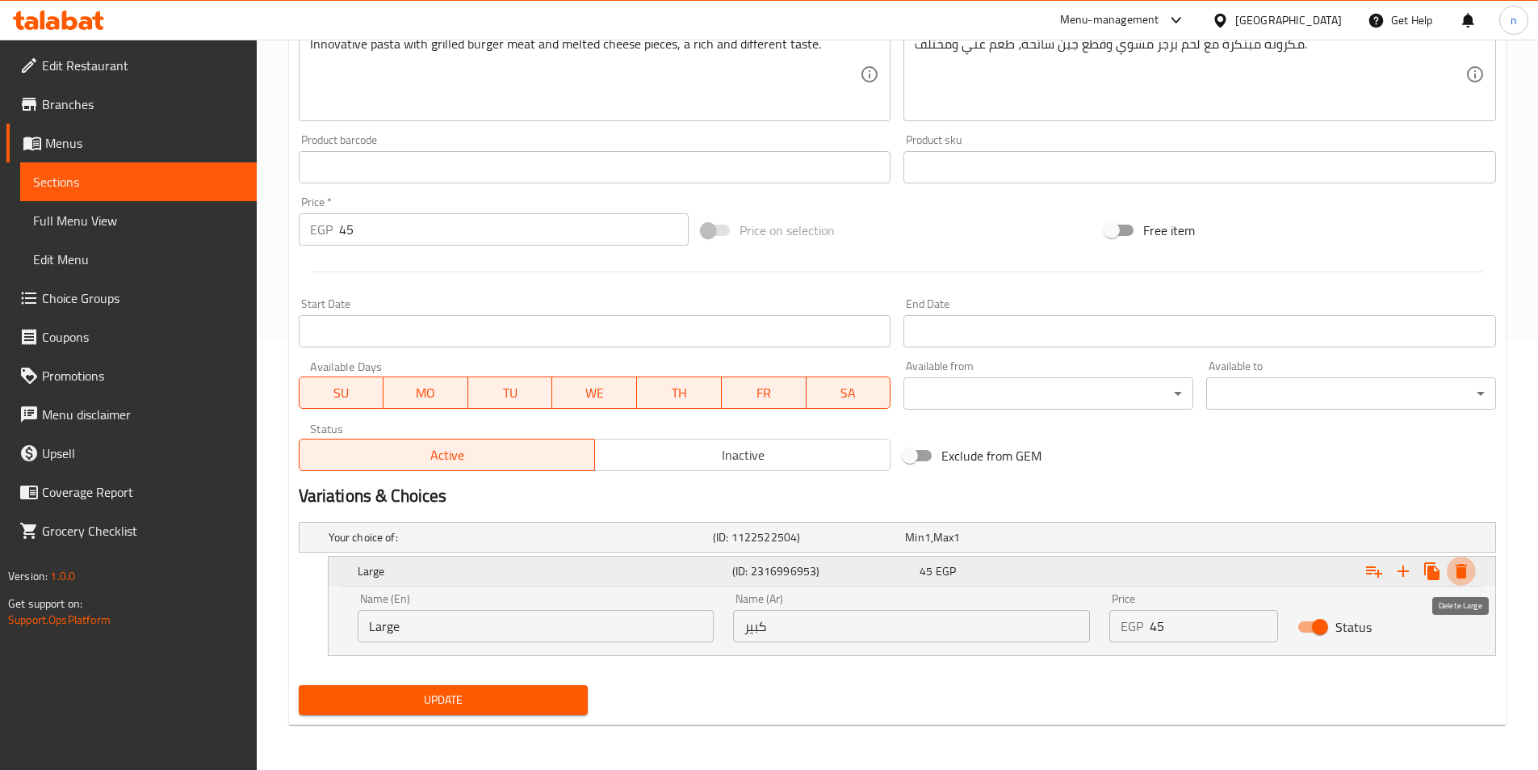
click at [1471, 575] on button "Expand" at bounding box center [1461, 570] width 29 height 29
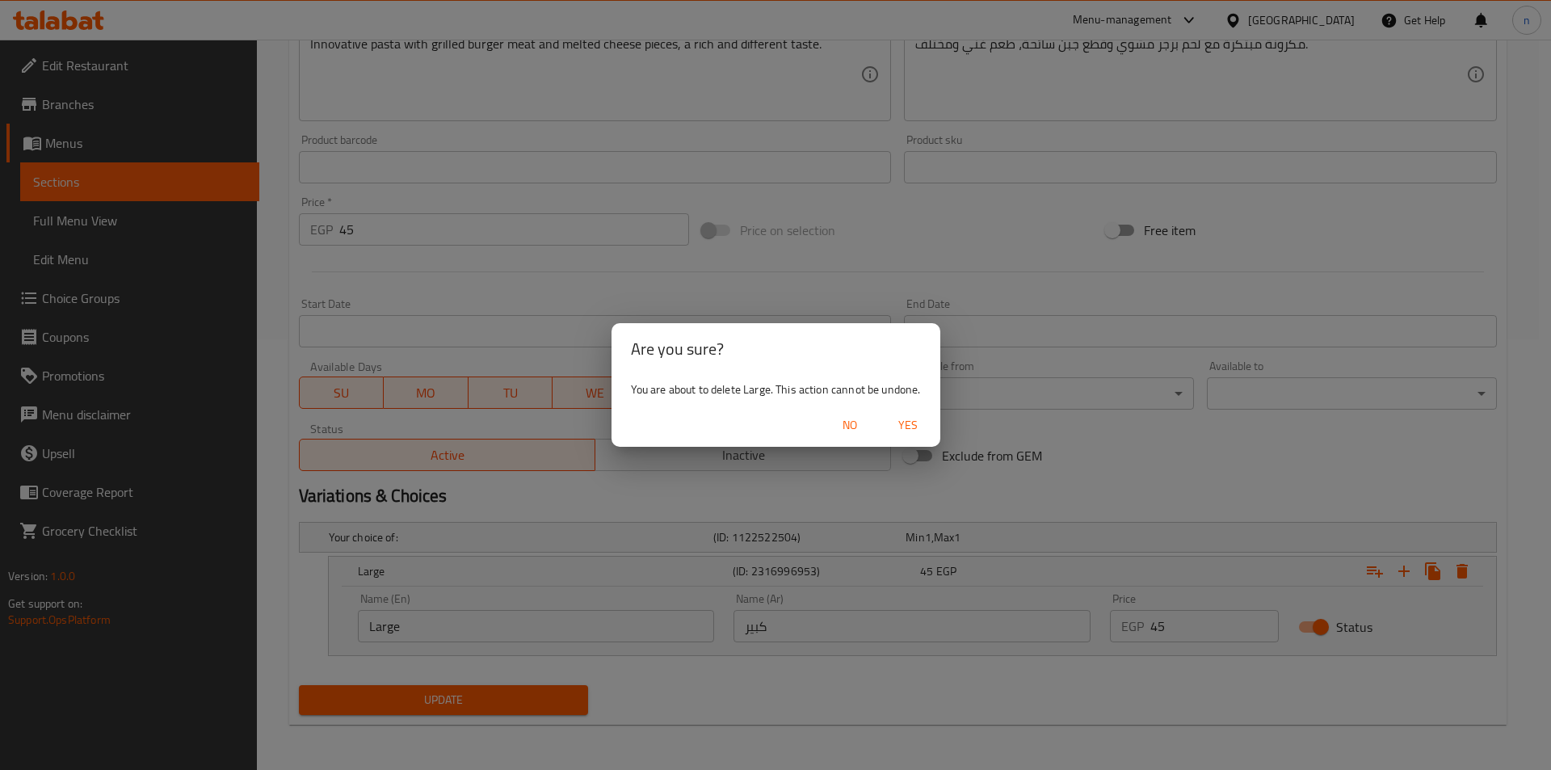
click at [909, 436] on button "Yes" at bounding box center [908, 425] width 52 height 30
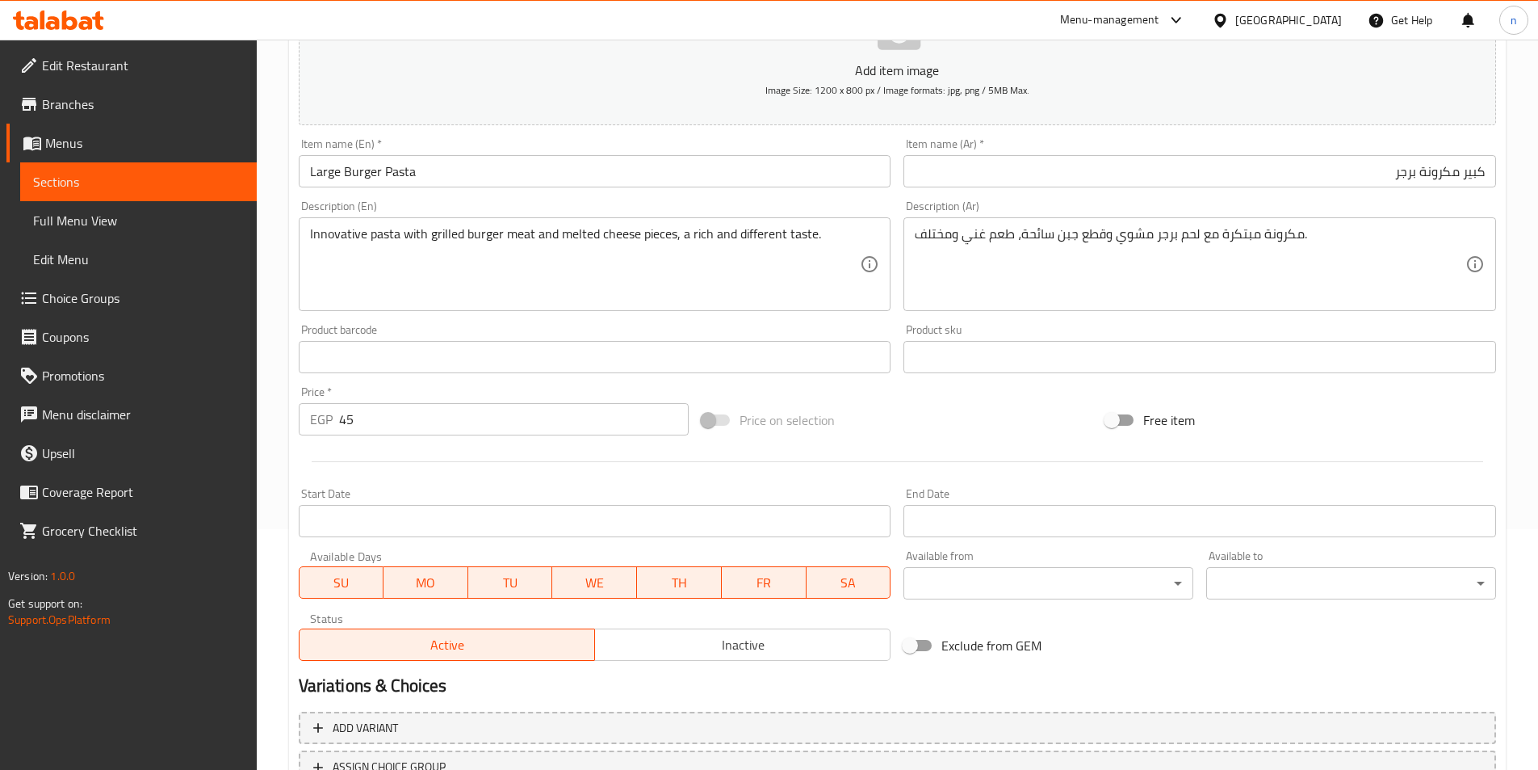
scroll to position [371, 0]
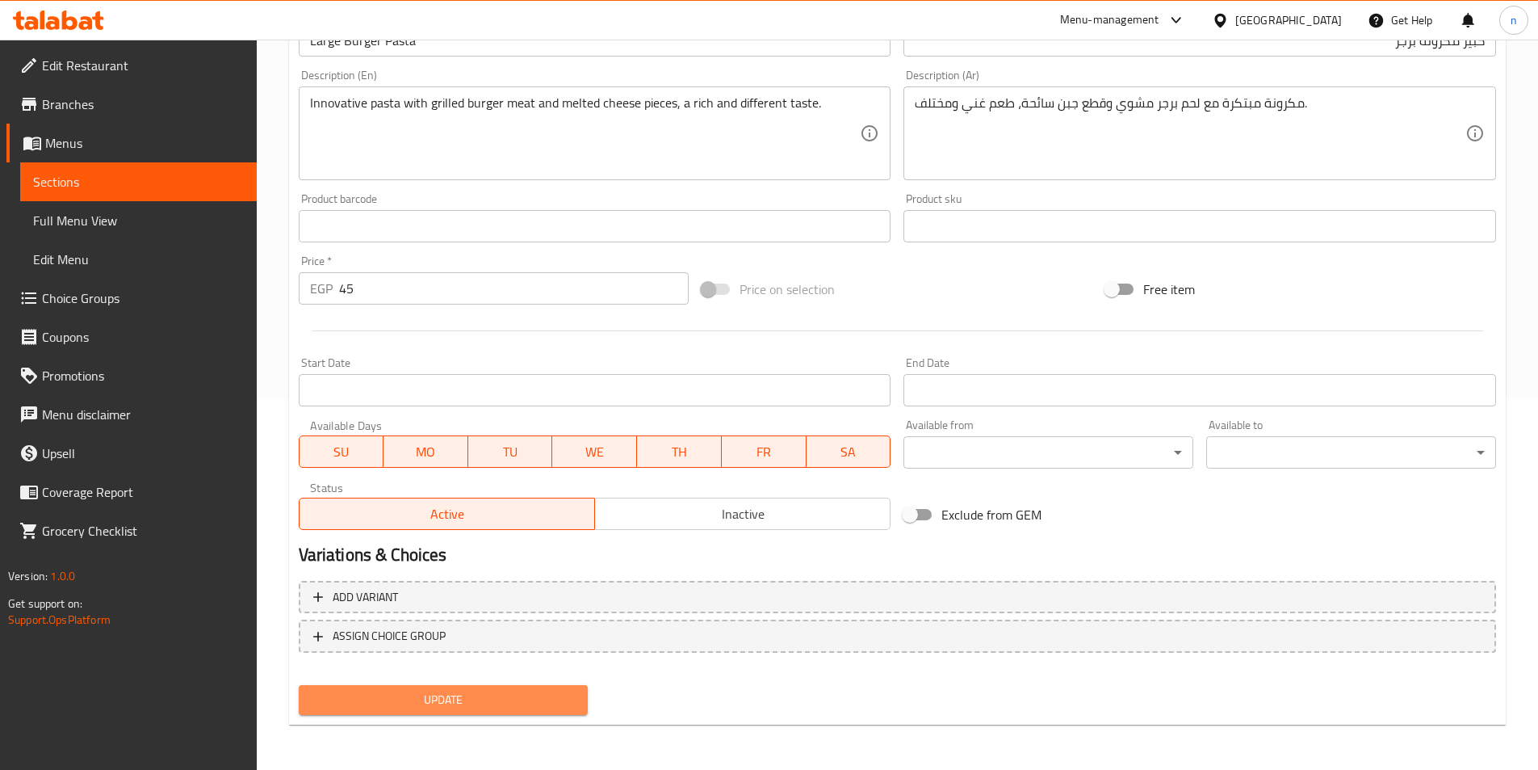
click at [426, 703] on span "Update" at bounding box center [444, 700] width 264 height 20
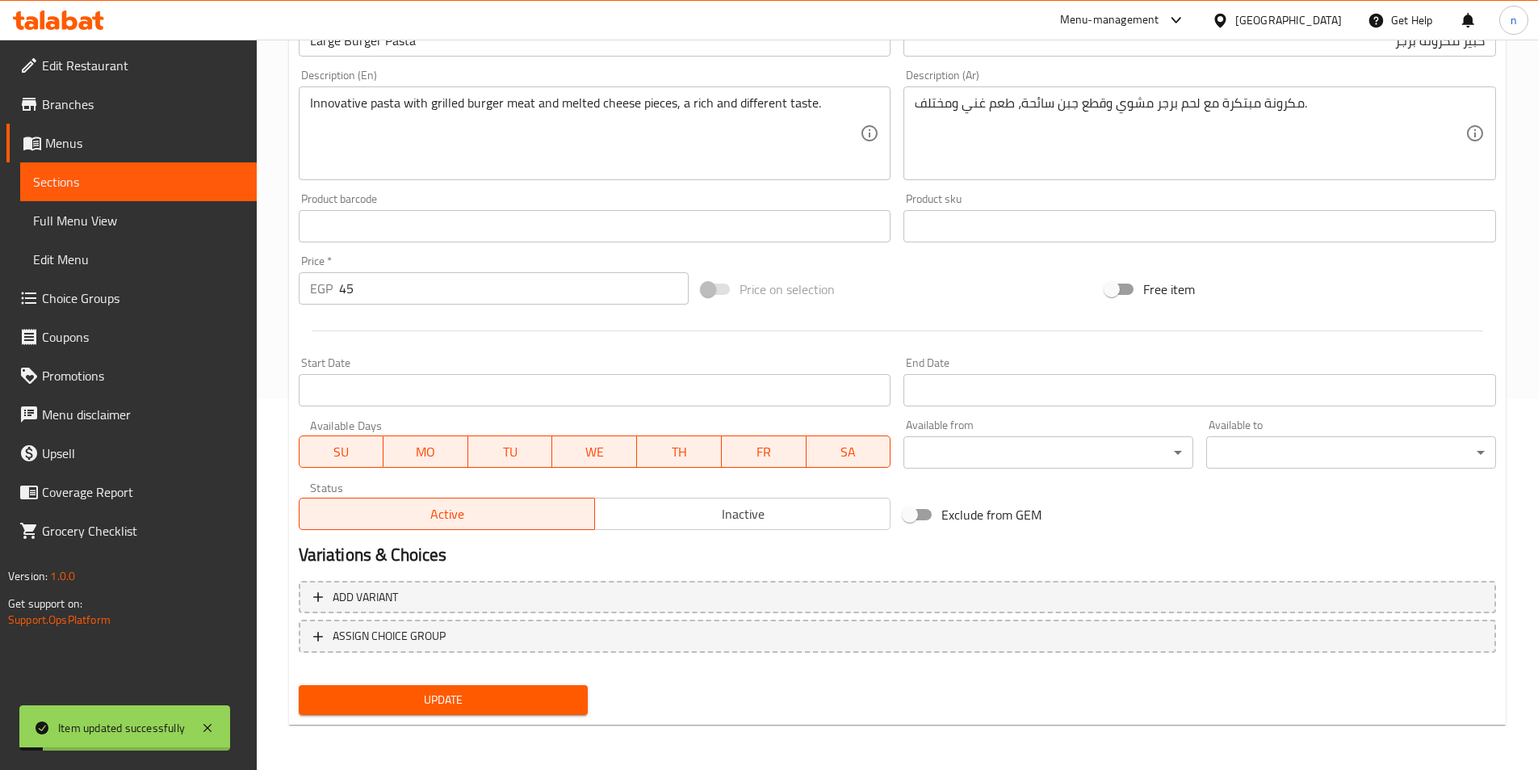
scroll to position [0, 0]
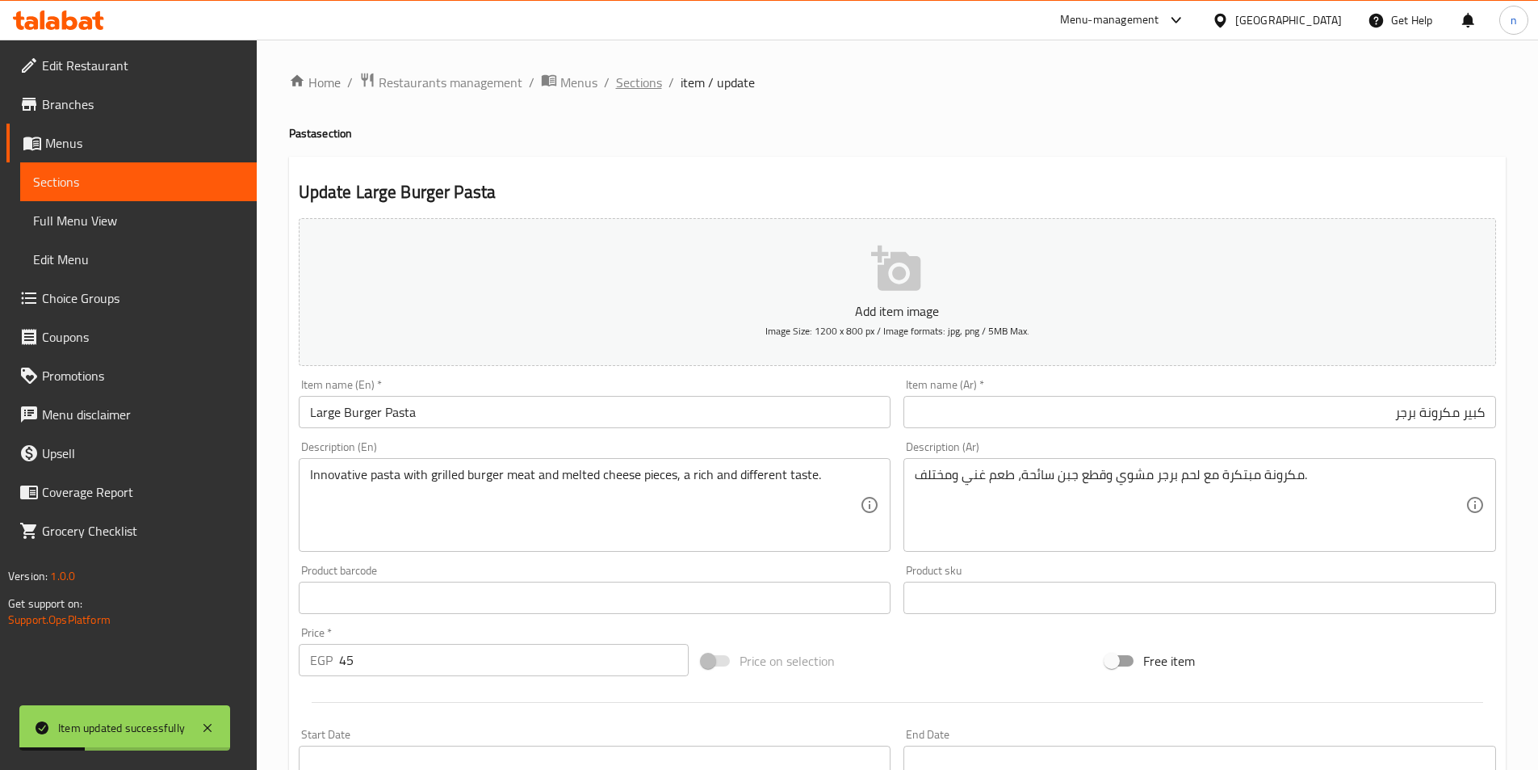
click at [638, 80] on span "Sections" at bounding box center [639, 82] width 46 height 19
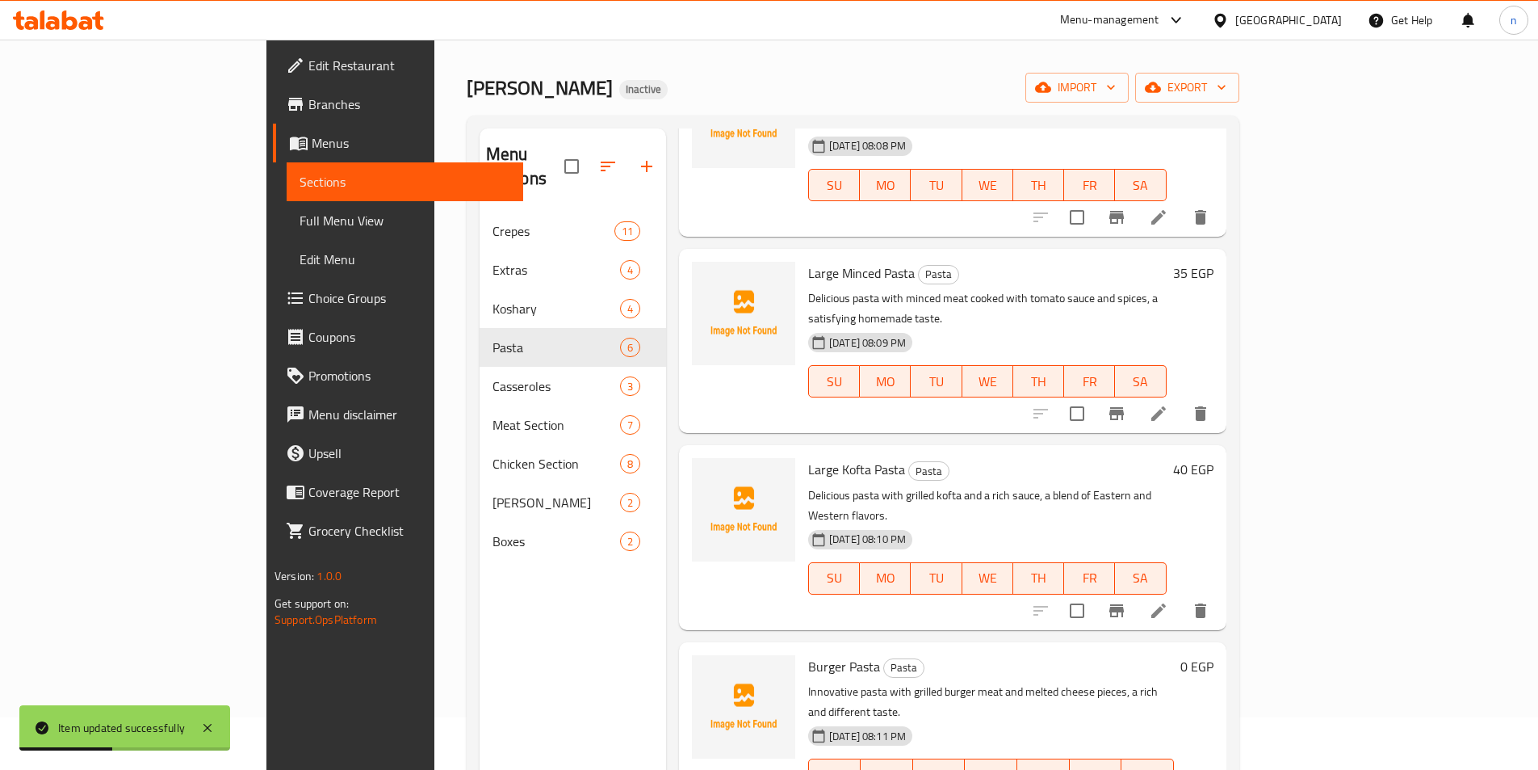
scroll to position [226, 0]
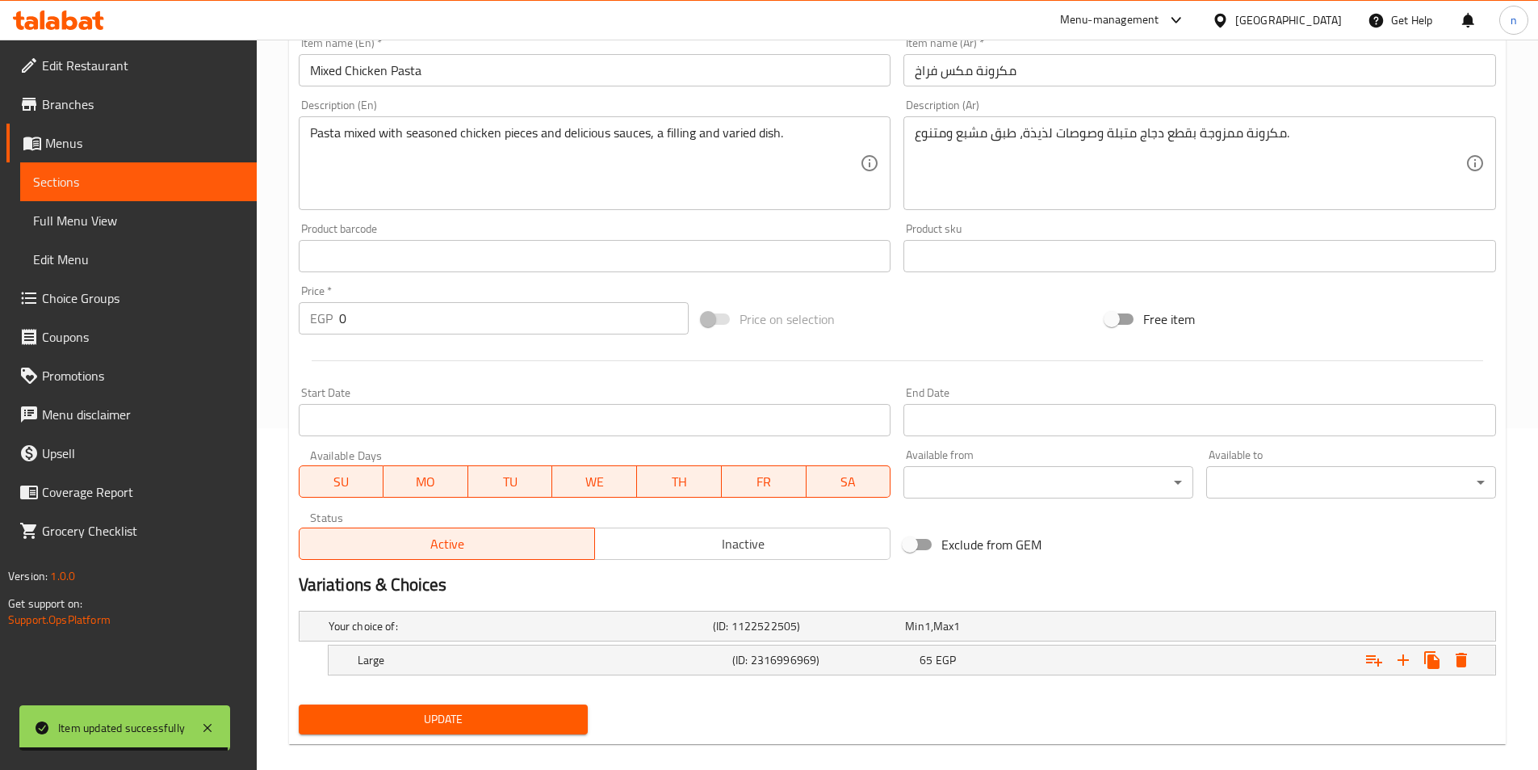
scroll to position [361, 0]
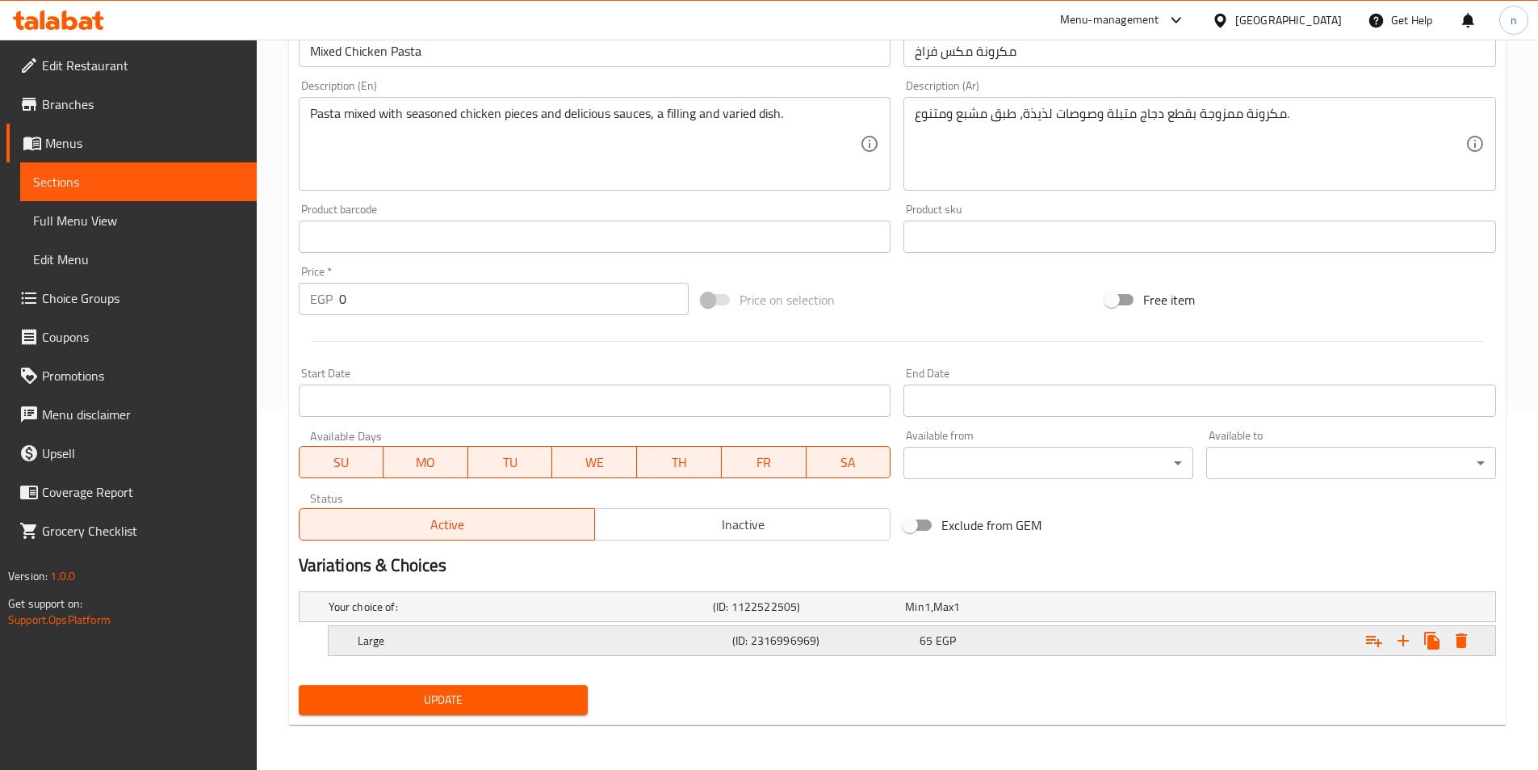
click at [886, 654] on div "Large (ID: 2316996969) 65 EGP" at bounding box center [917, 641] width 1125 height 36
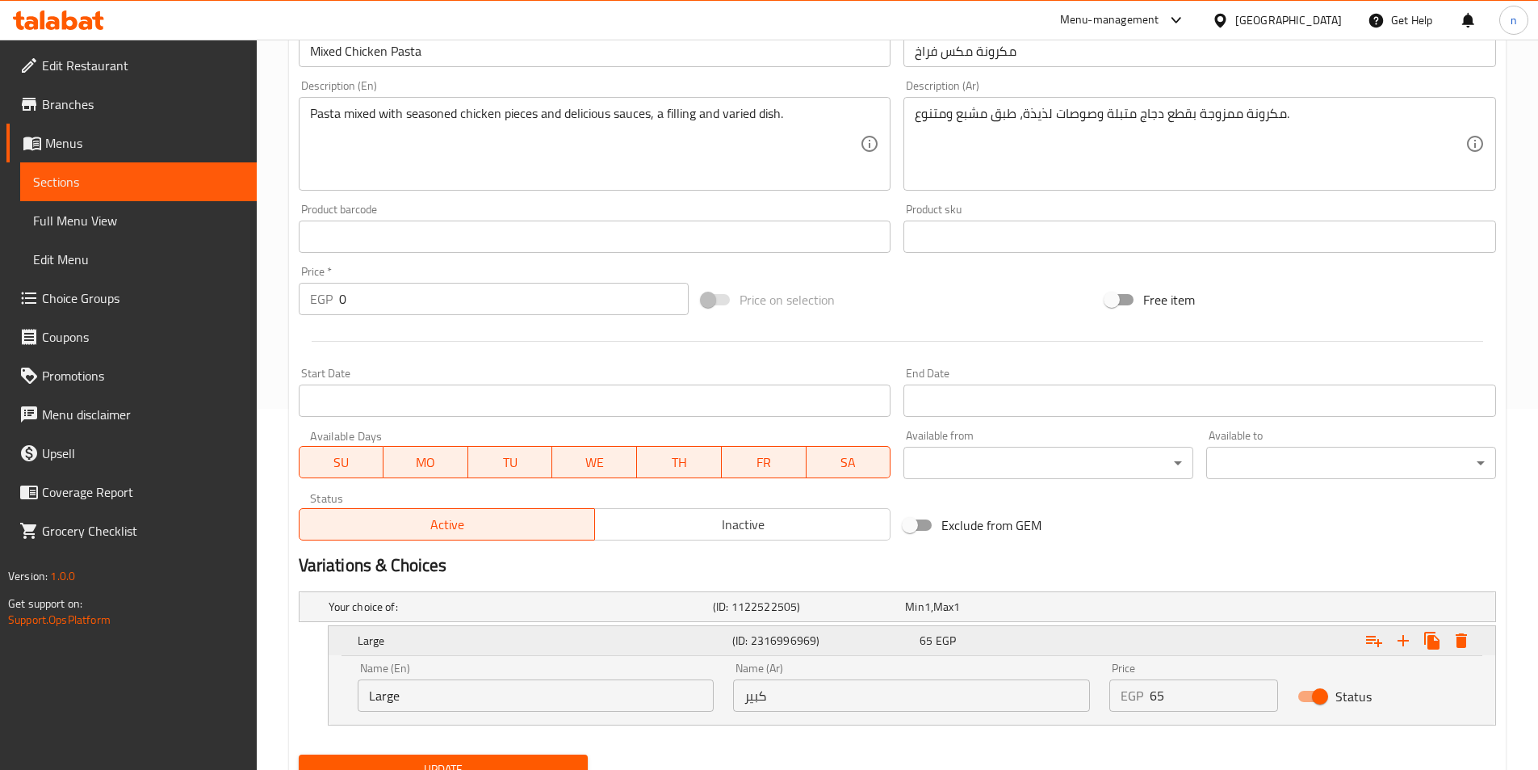
scroll to position [430, 0]
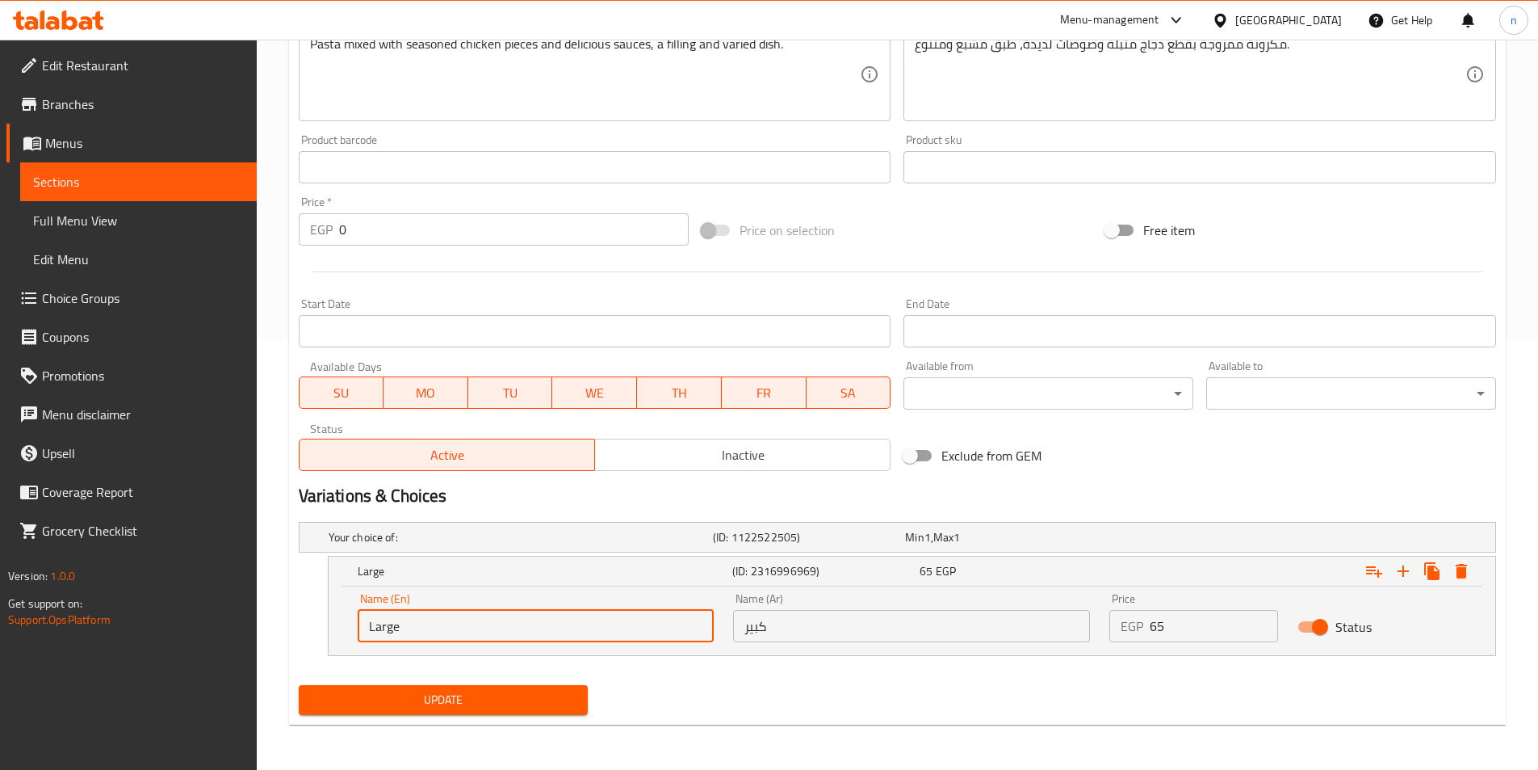
click at [517, 623] on input "Large" at bounding box center [536, 626] width 357 height 32
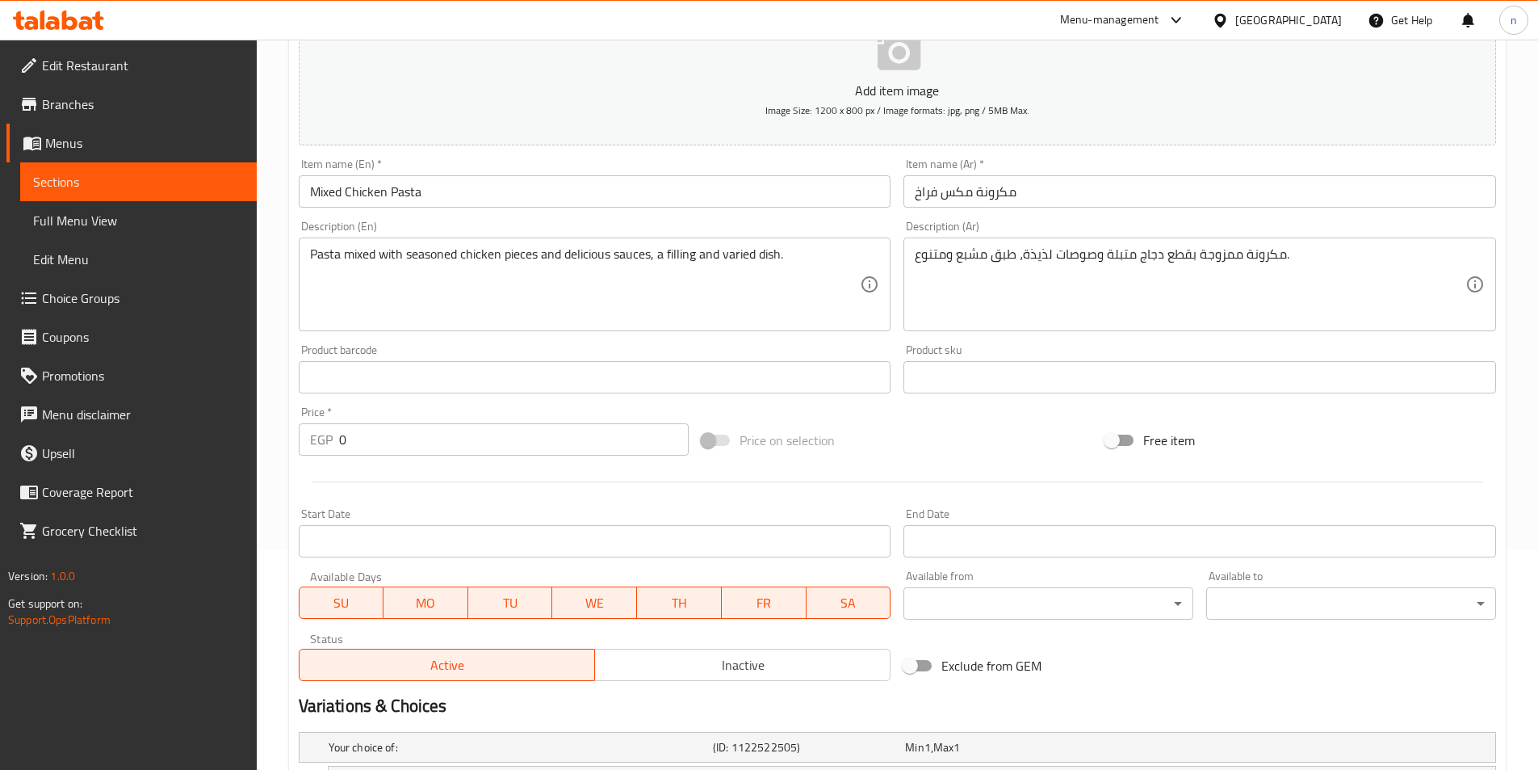
scroll to position [0, 0]
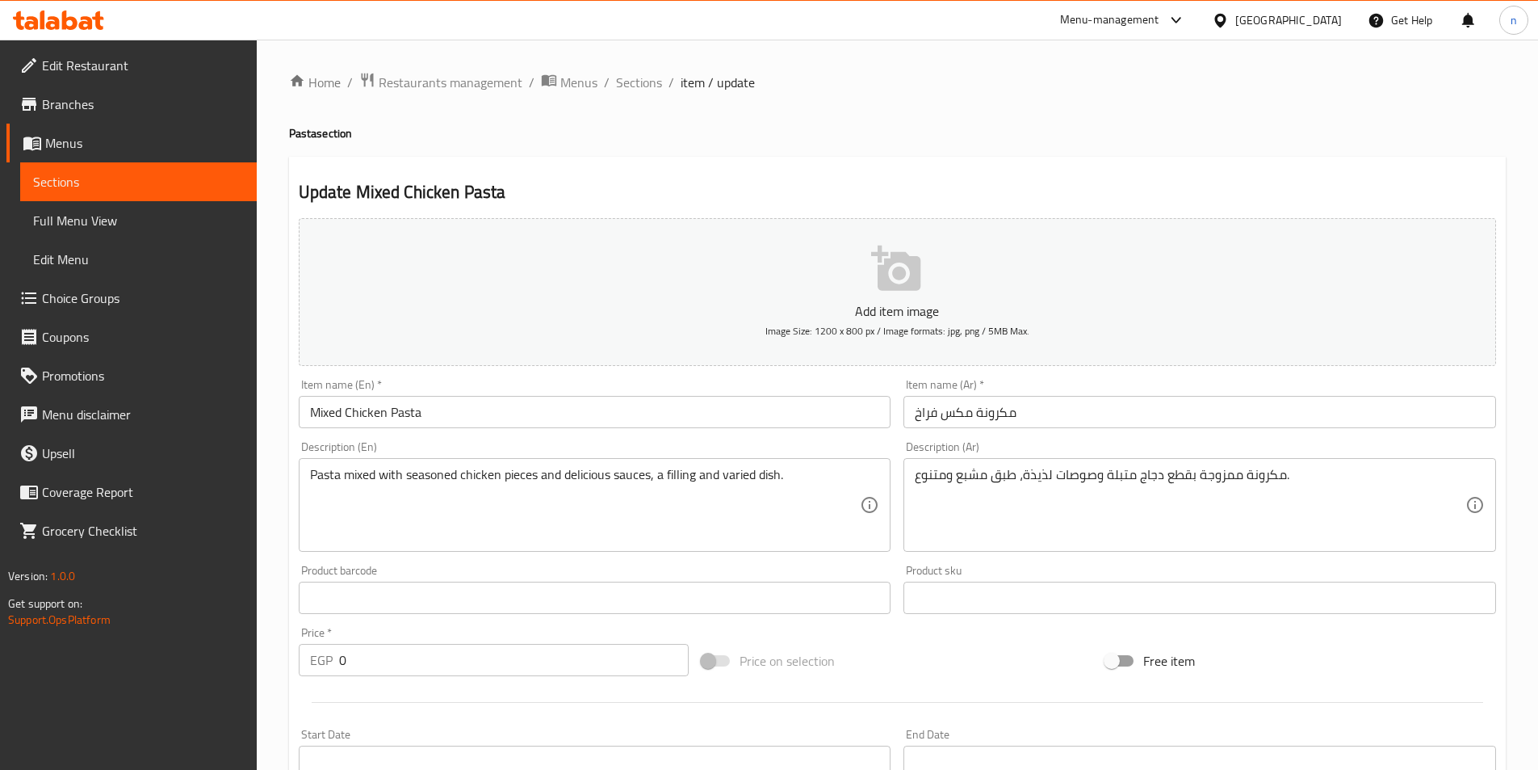
click at [306, 410] on input "Mixed Chicken Pasta" at bounding box center [595, 412] width 593 height 32
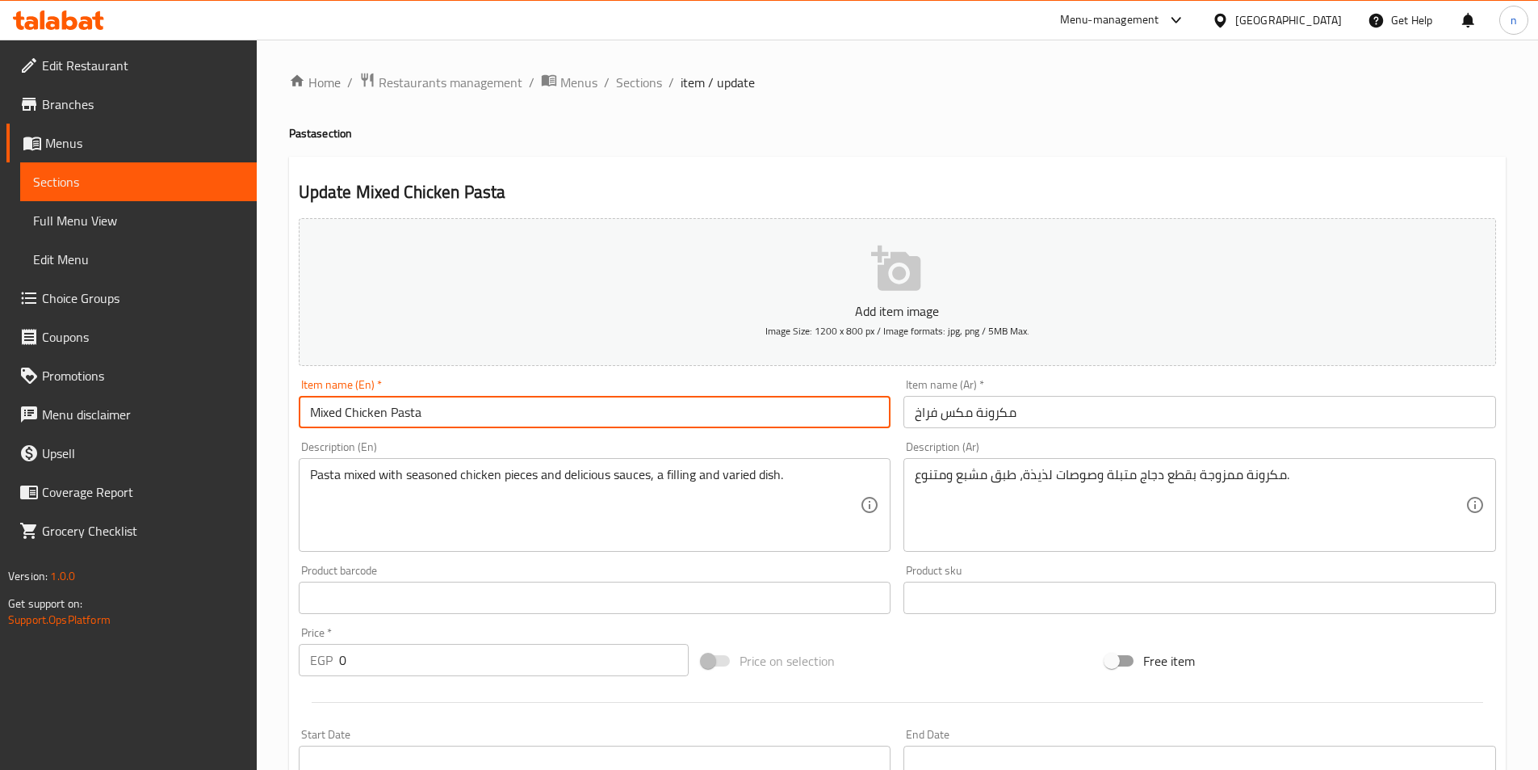
paste input "Large"
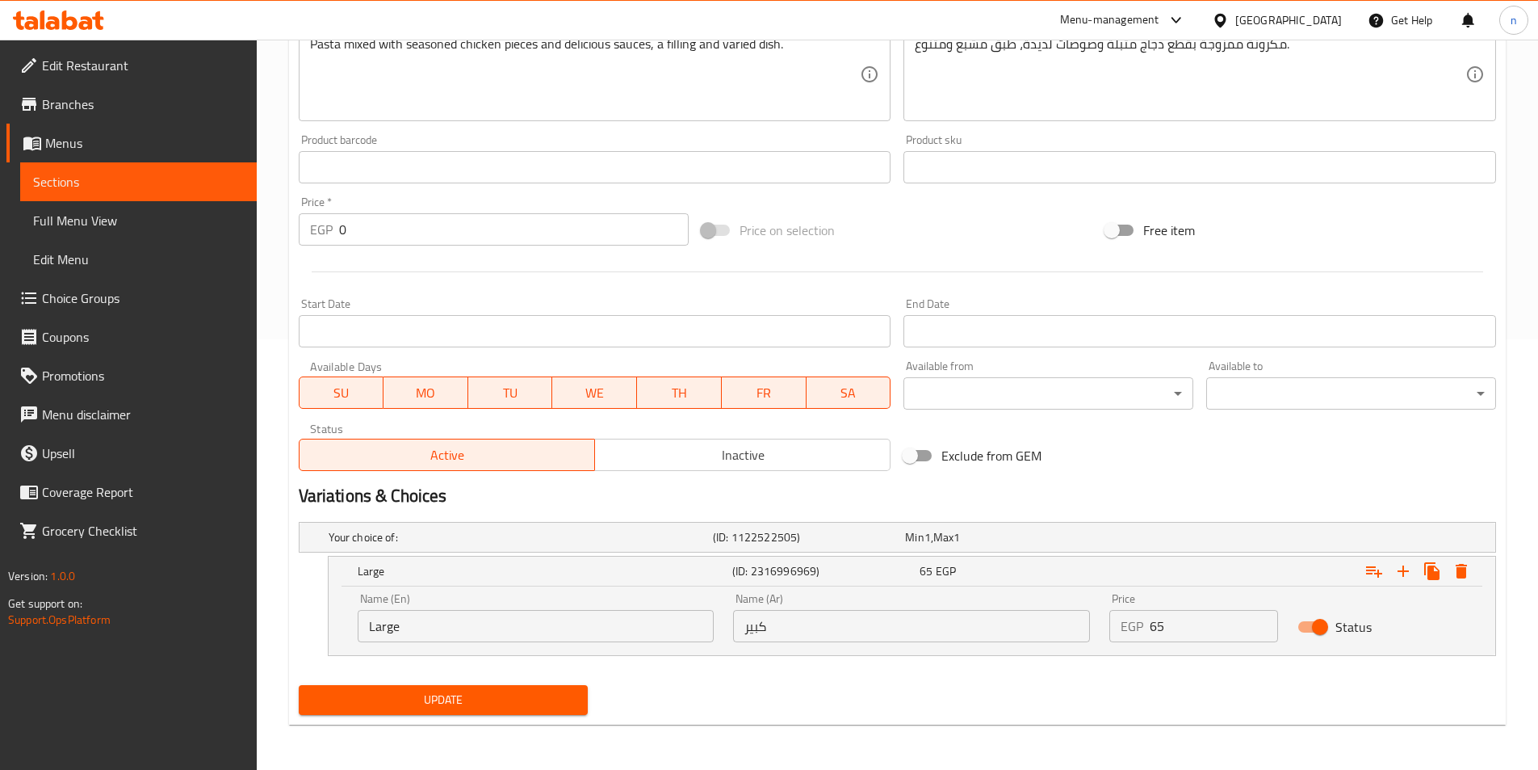
type input "Large Mixed Chicken Pasta"
click at [749, 615] on input "كبير" at bounding box center [911, 626] width 357 height 32
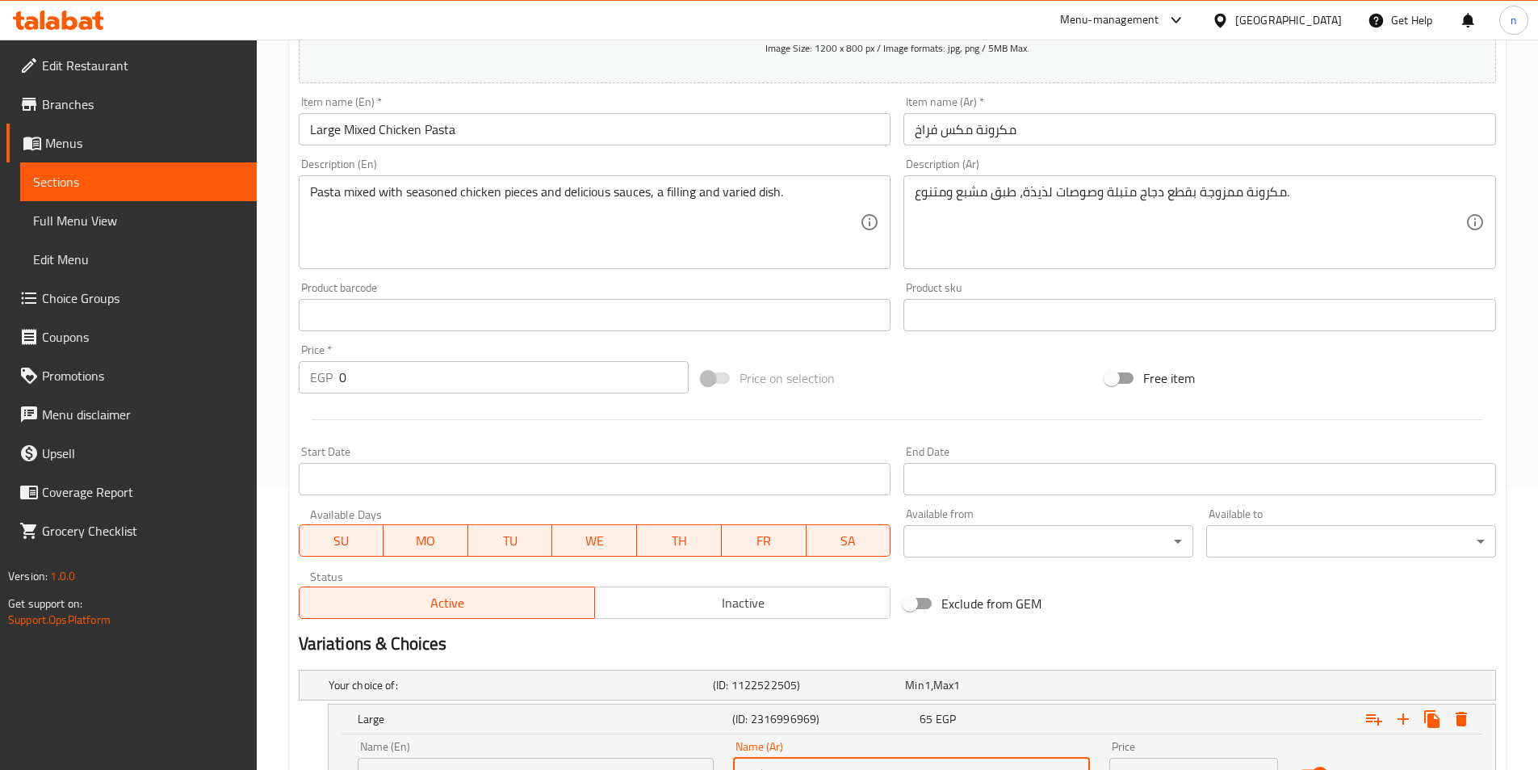
scroll to position [107, 0]
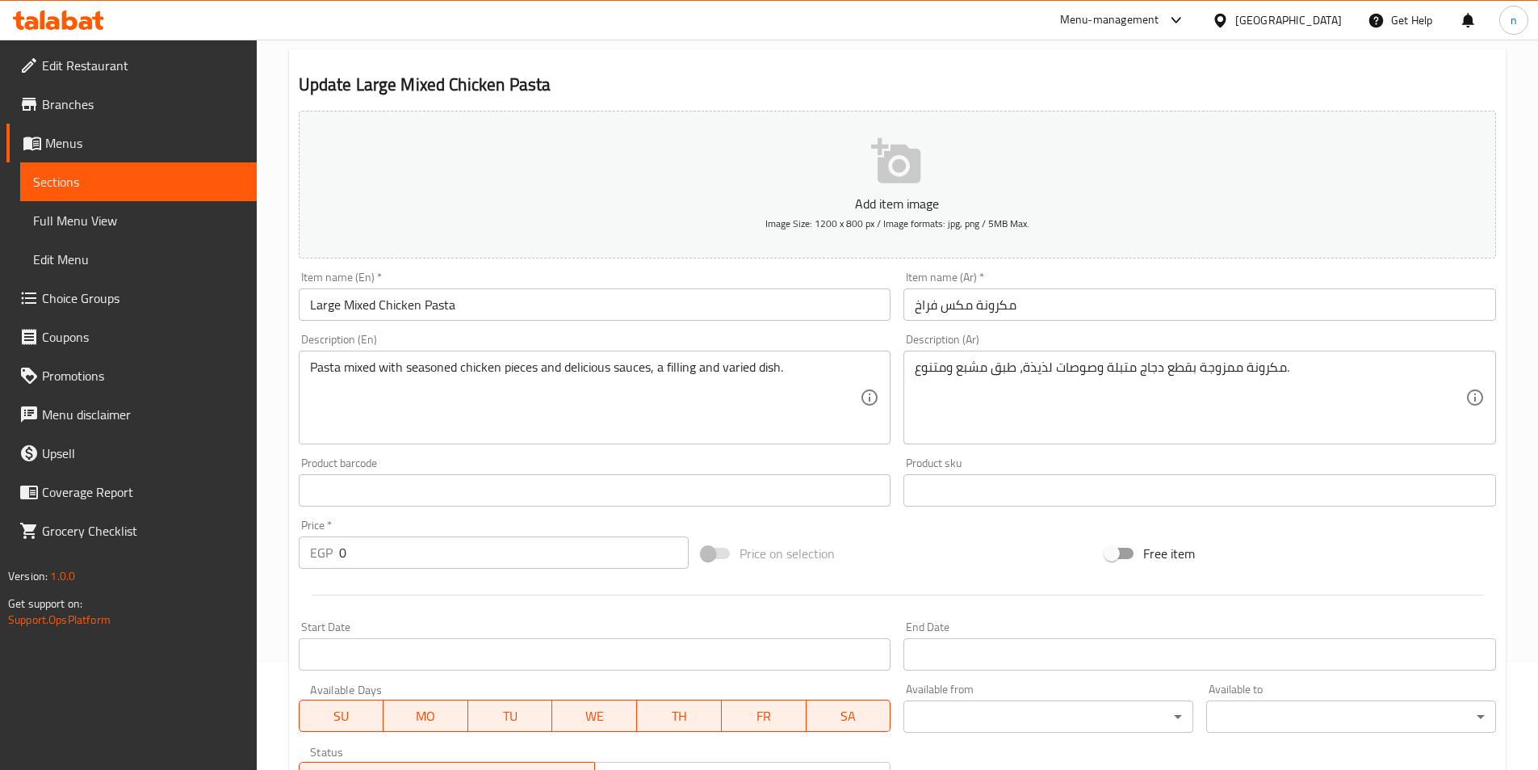
click at [1032, 302] on input "مكرونة مكس فراخ" at bounding box center [1200, 304] width 593 height 32
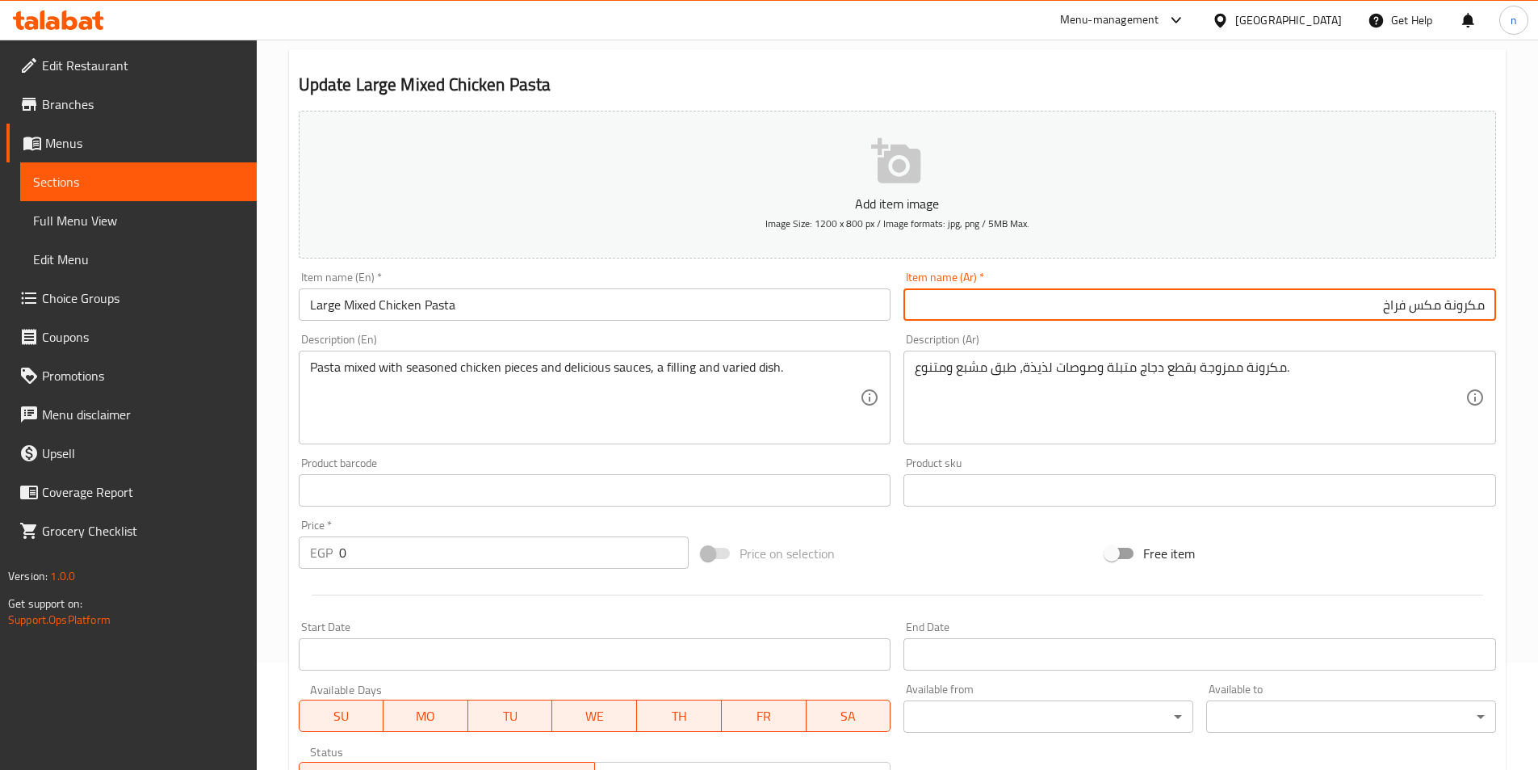
click at [1491, 305] on input "مكرونة مكس فراخ" at bounding box center [1200, 304] width 593 height 32
paste input "كبير"
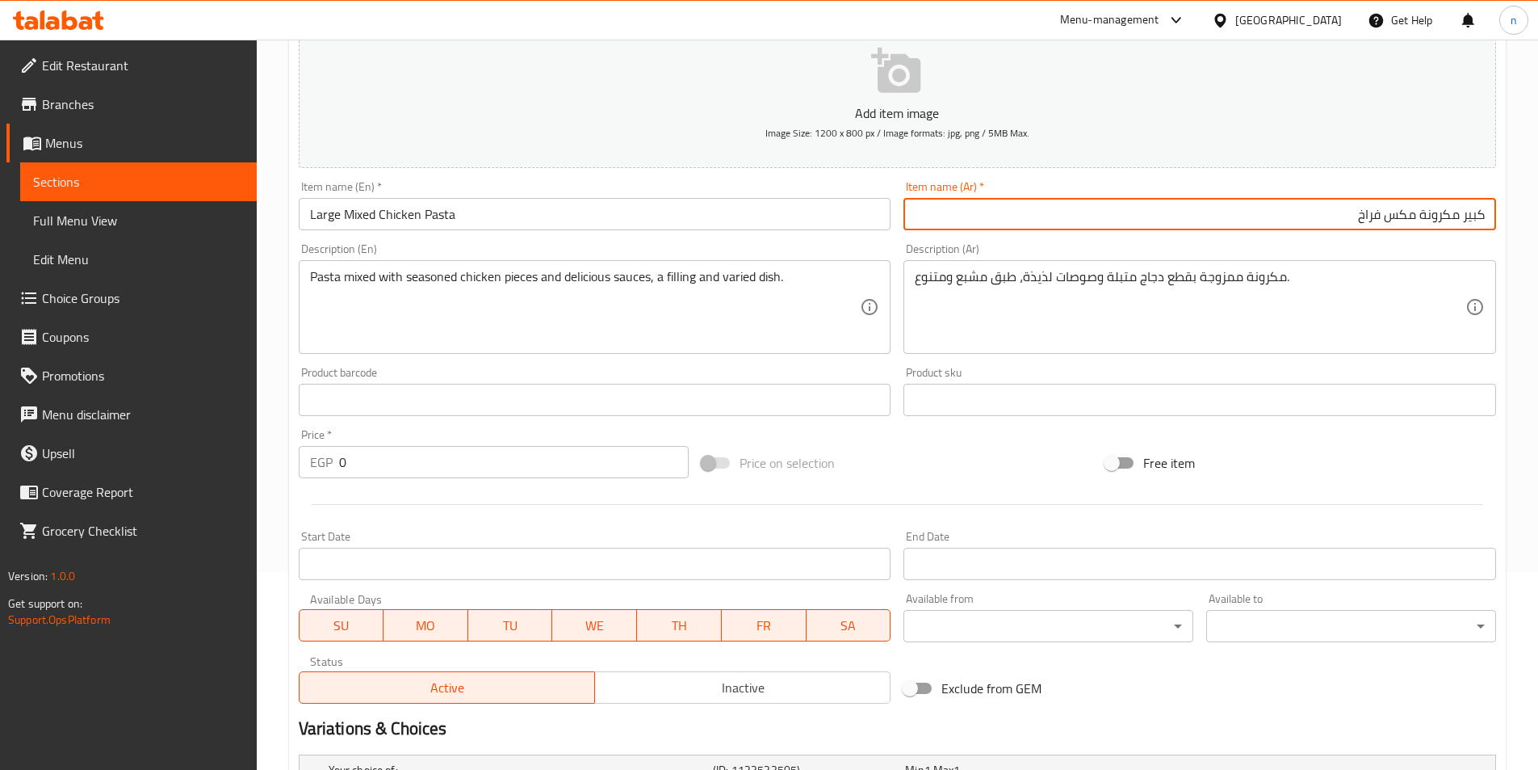
scroll to position [188, 0]
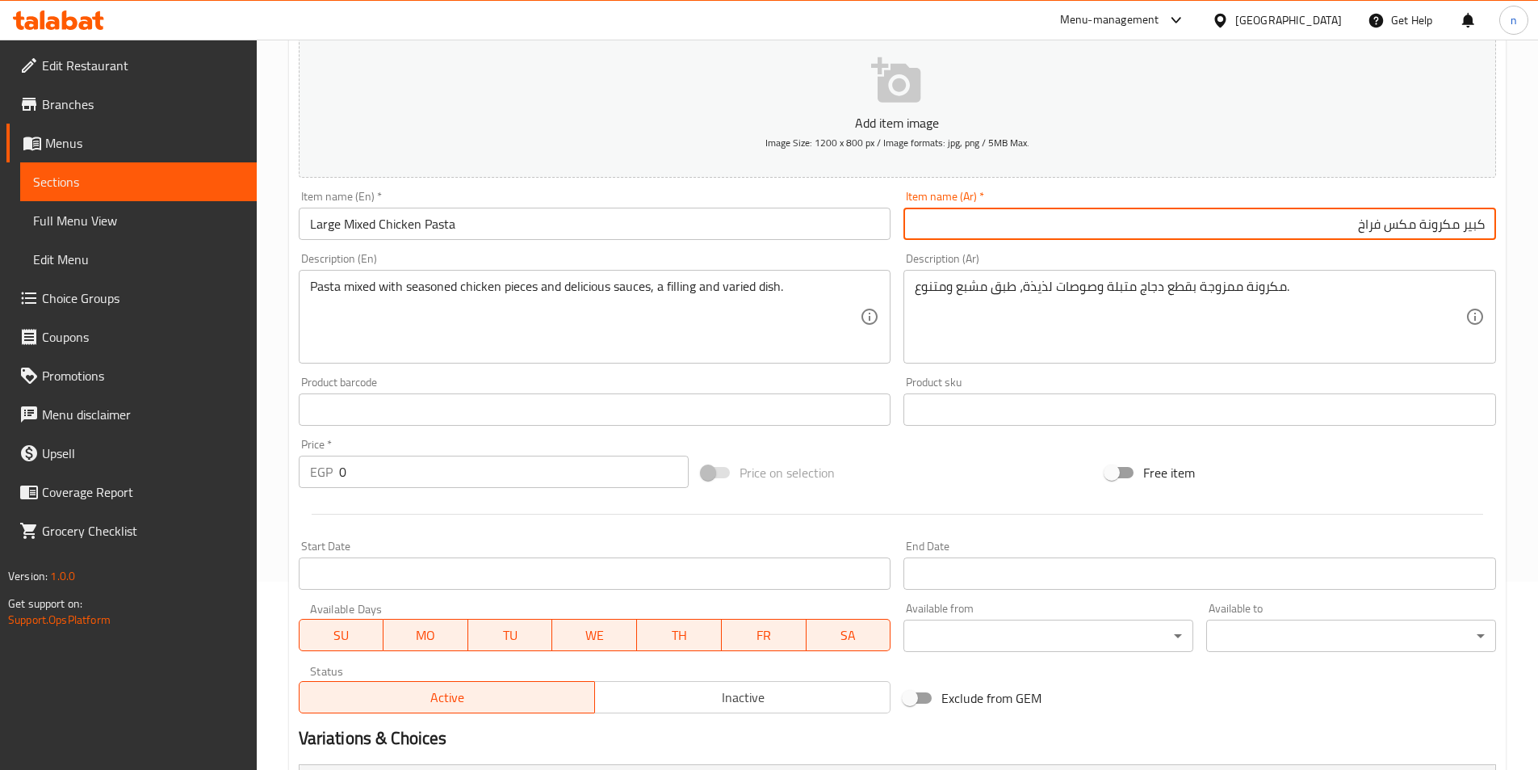
type input "كبير مكرونة مكس فراخ"
click at [489, 489] on div "Price   * EGP 0 Price *" at bounding box center [494, 463] width 404 height 62
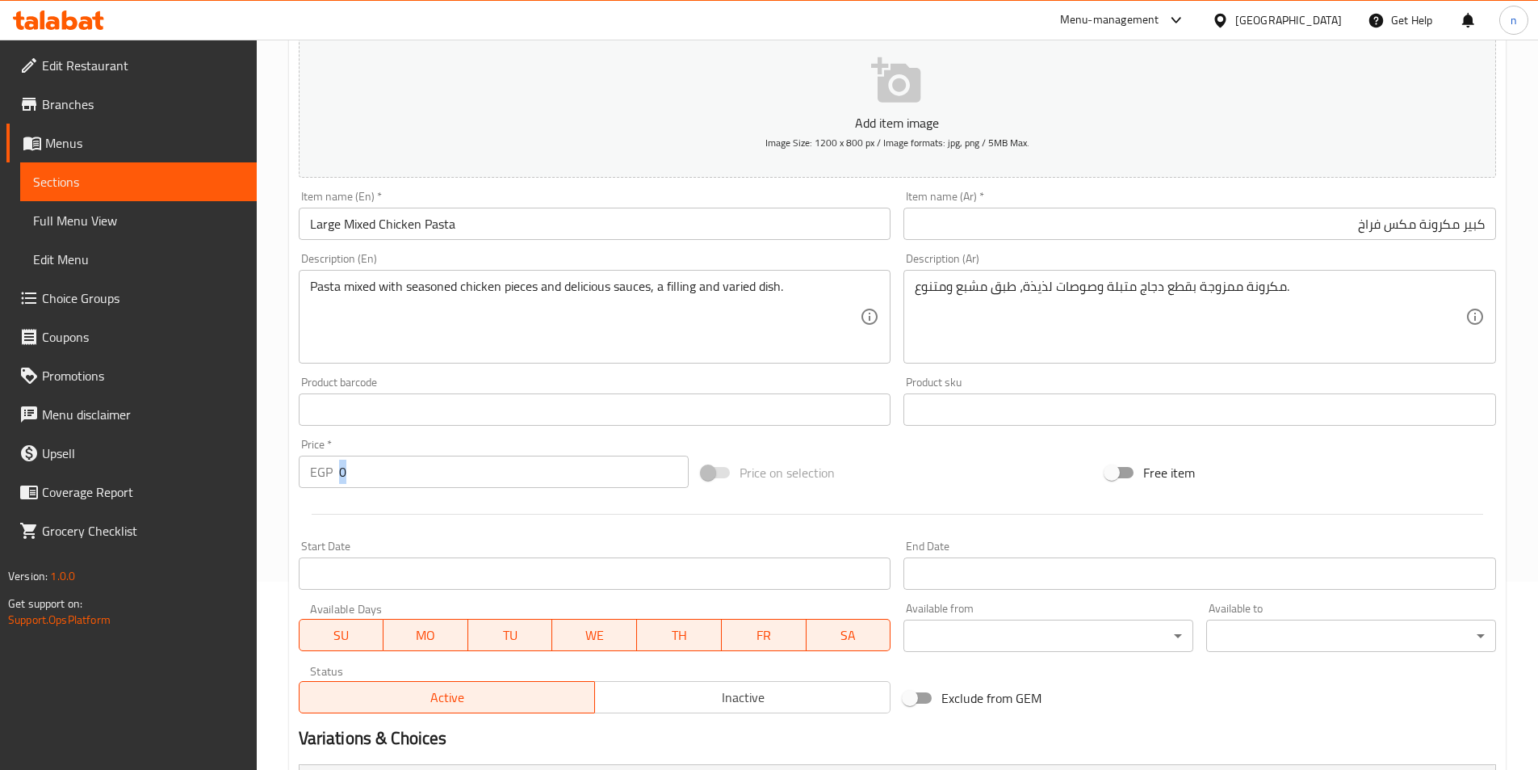
click at [489, 489] on div "Price   * EGP 0 Price *" at bounding box center [494, 463] width 404 height 62
click at [497, 474] on input "0" at bounding box center [514, 471] width 351 height 32
type input "65"
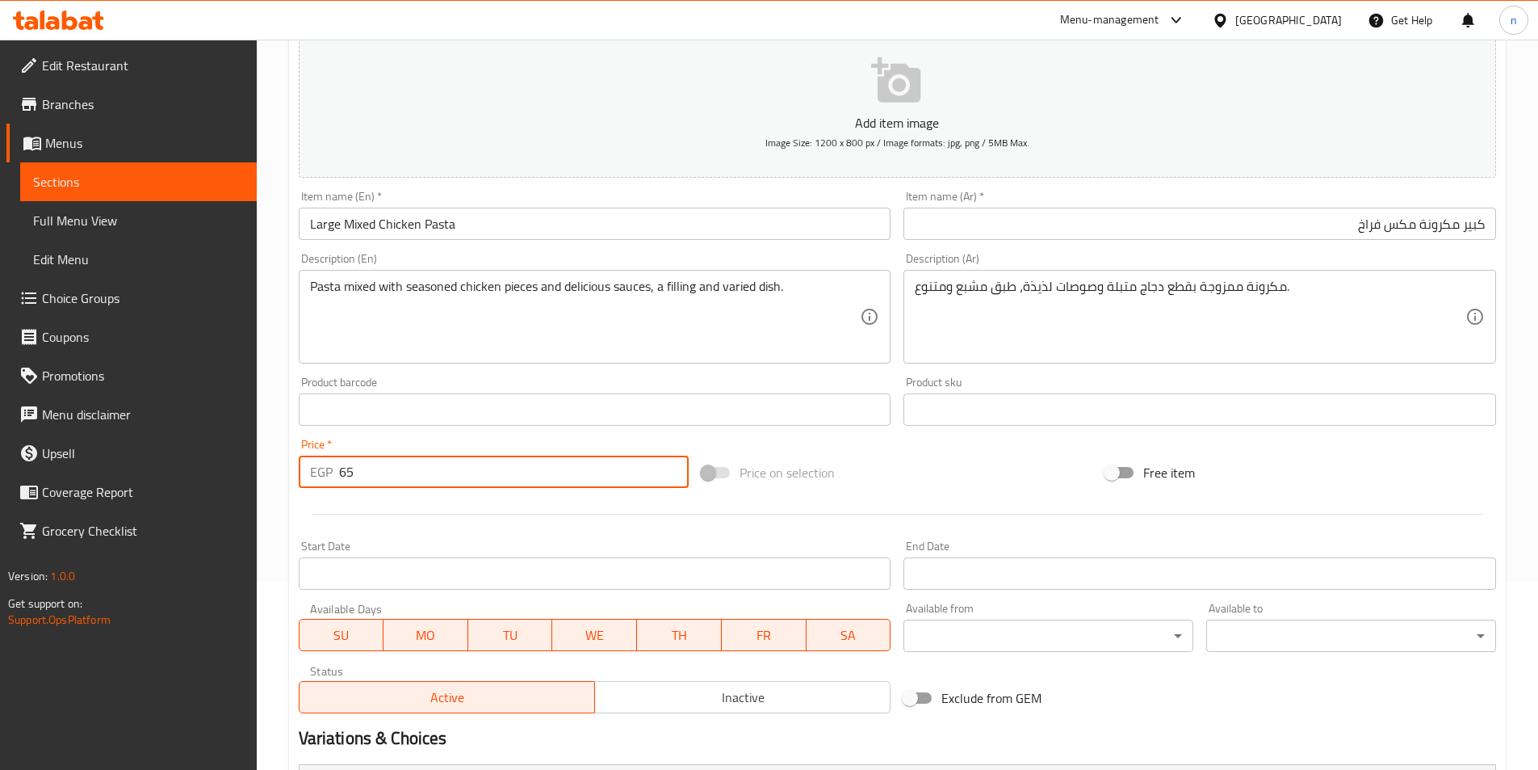
click at [874, 456] on div "Price on selection" at bounding box center [897, 473] width 404 height 44
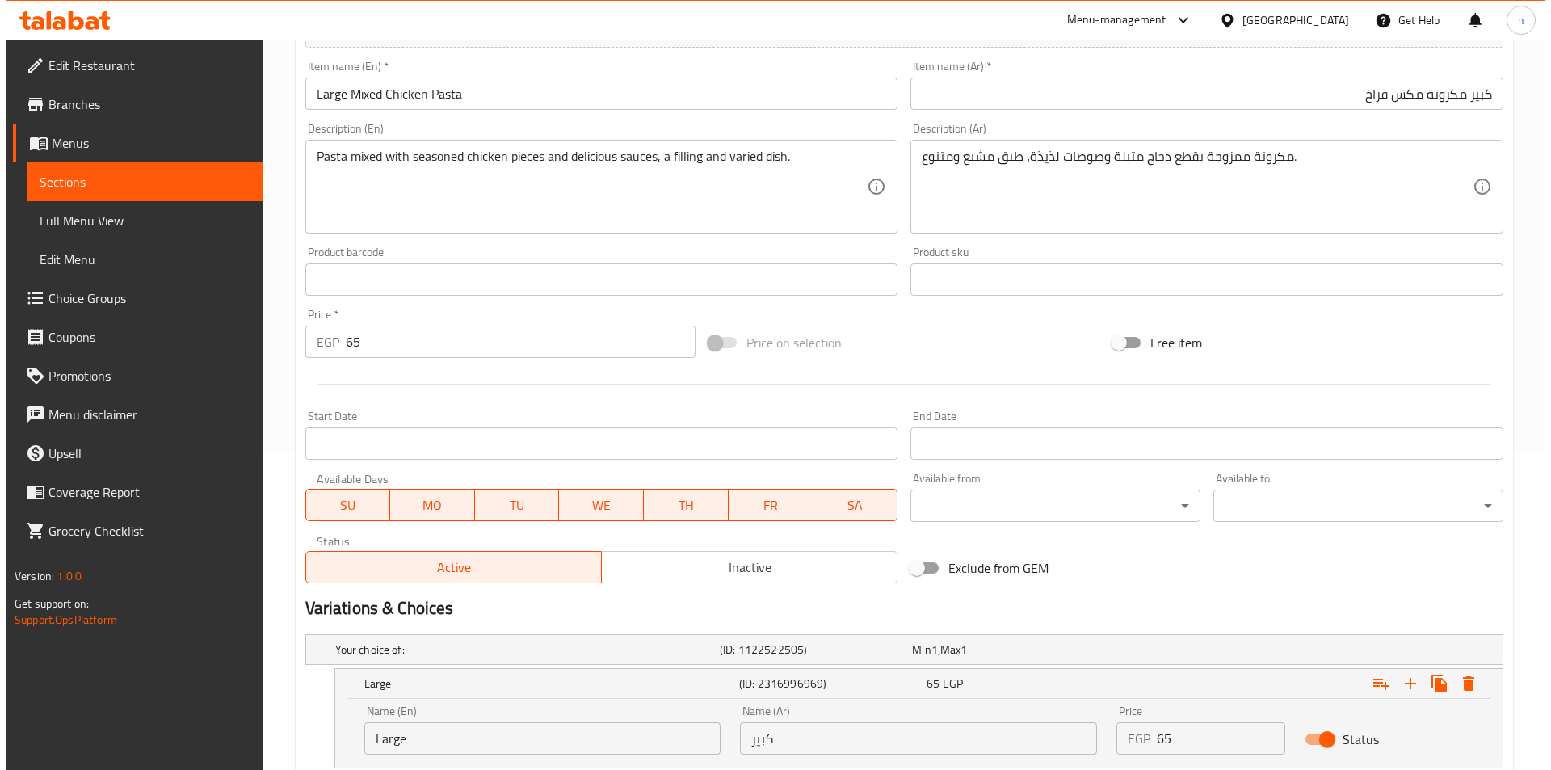
scroll to position [430, 0]
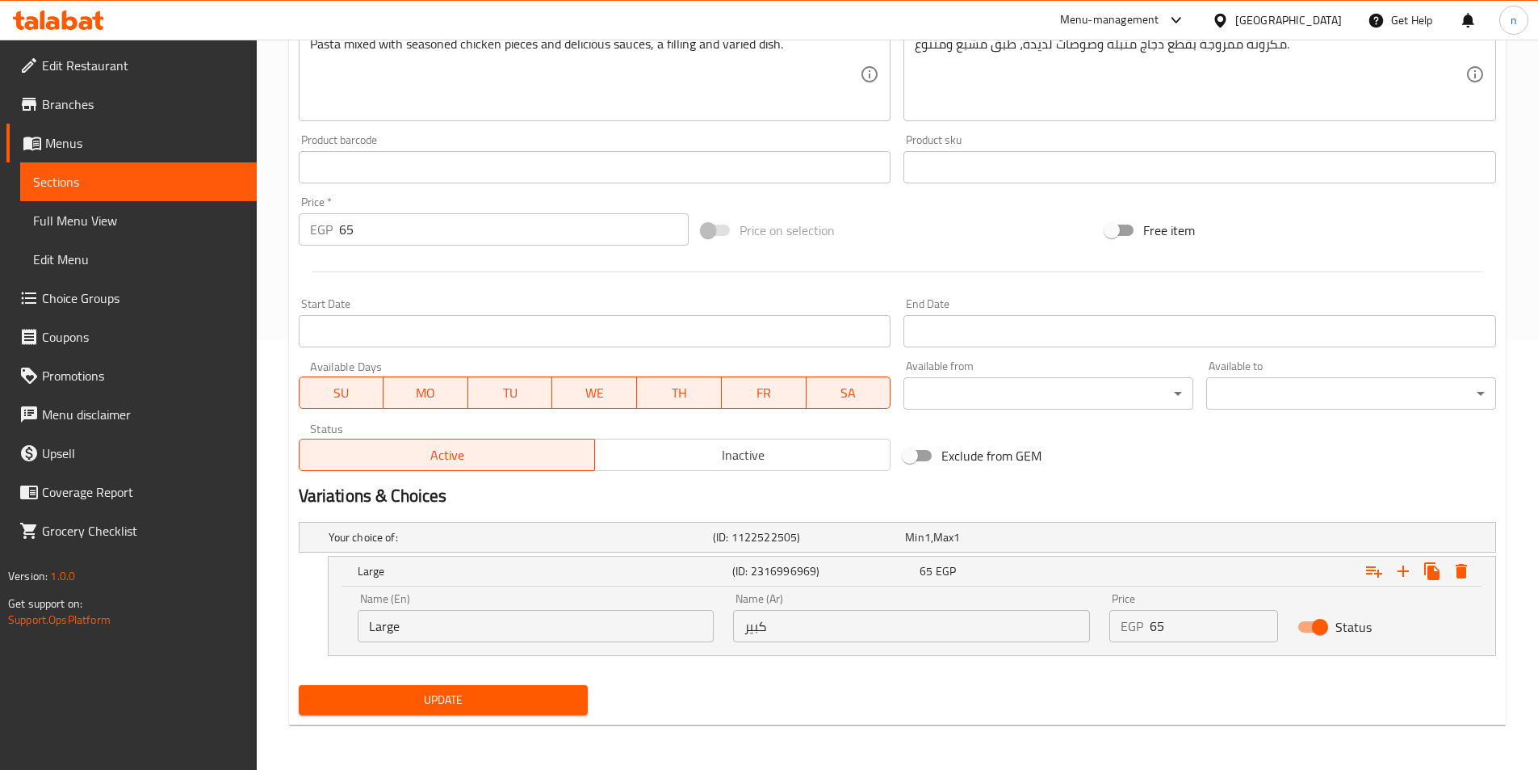
click at [519, 703] on span "Update" at bounding box center [444, 700] width 264 height 20
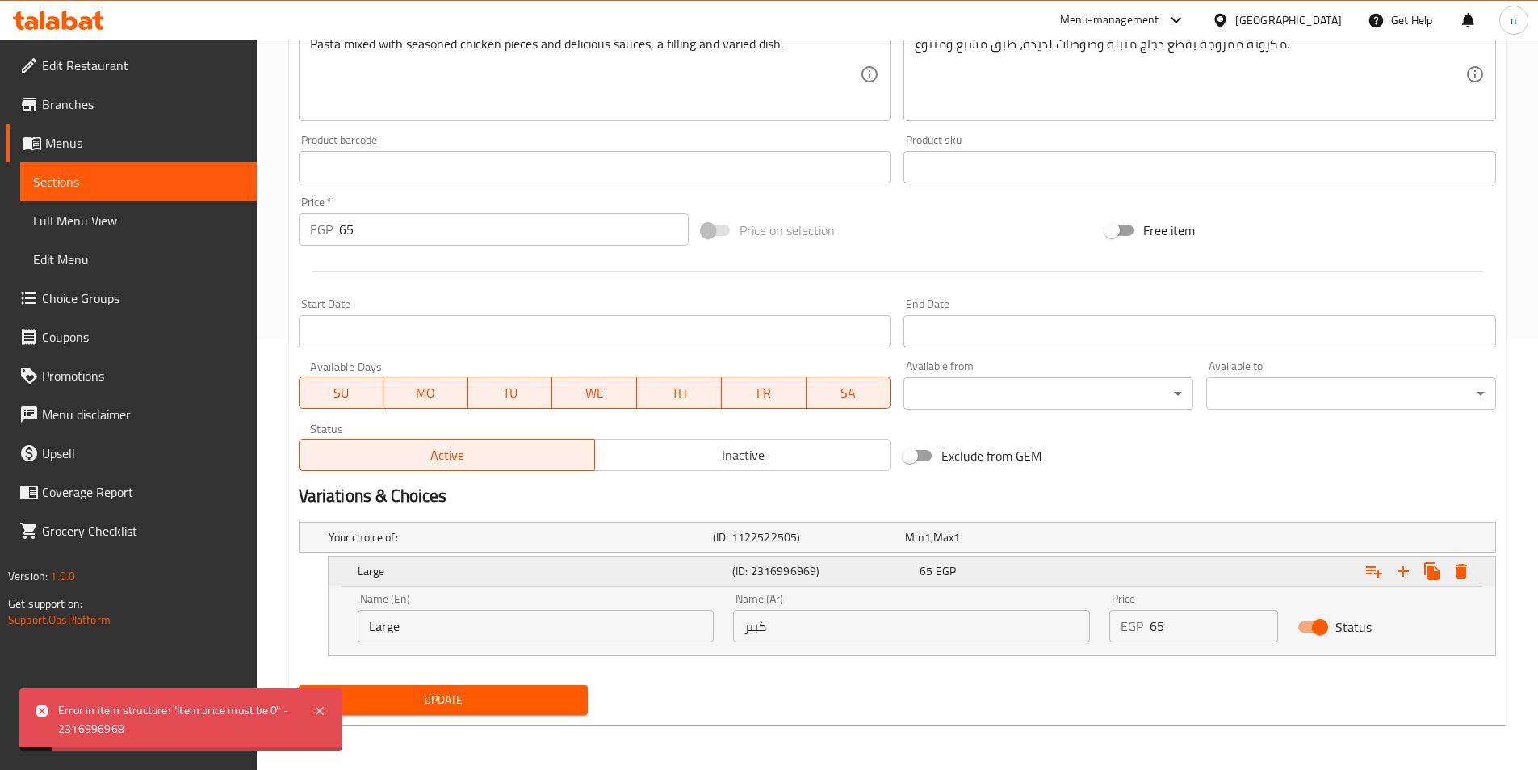
click at [1463, 574] on icon "Expand" at bounding box center [1461, 571] width 11 height 15
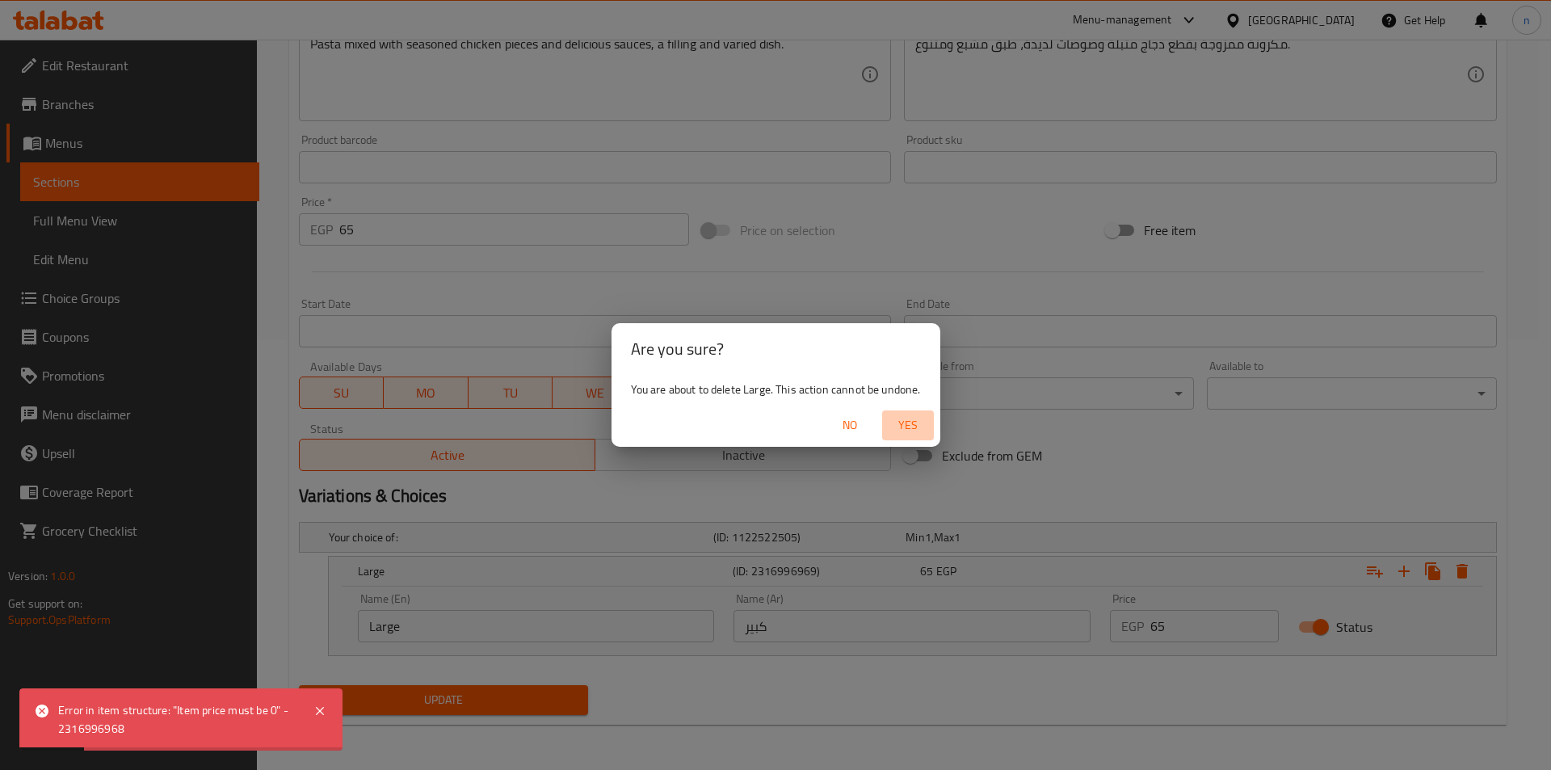
click at [917, 427] on span "Yes" at bounding box center [907, 425] width 39 height 20
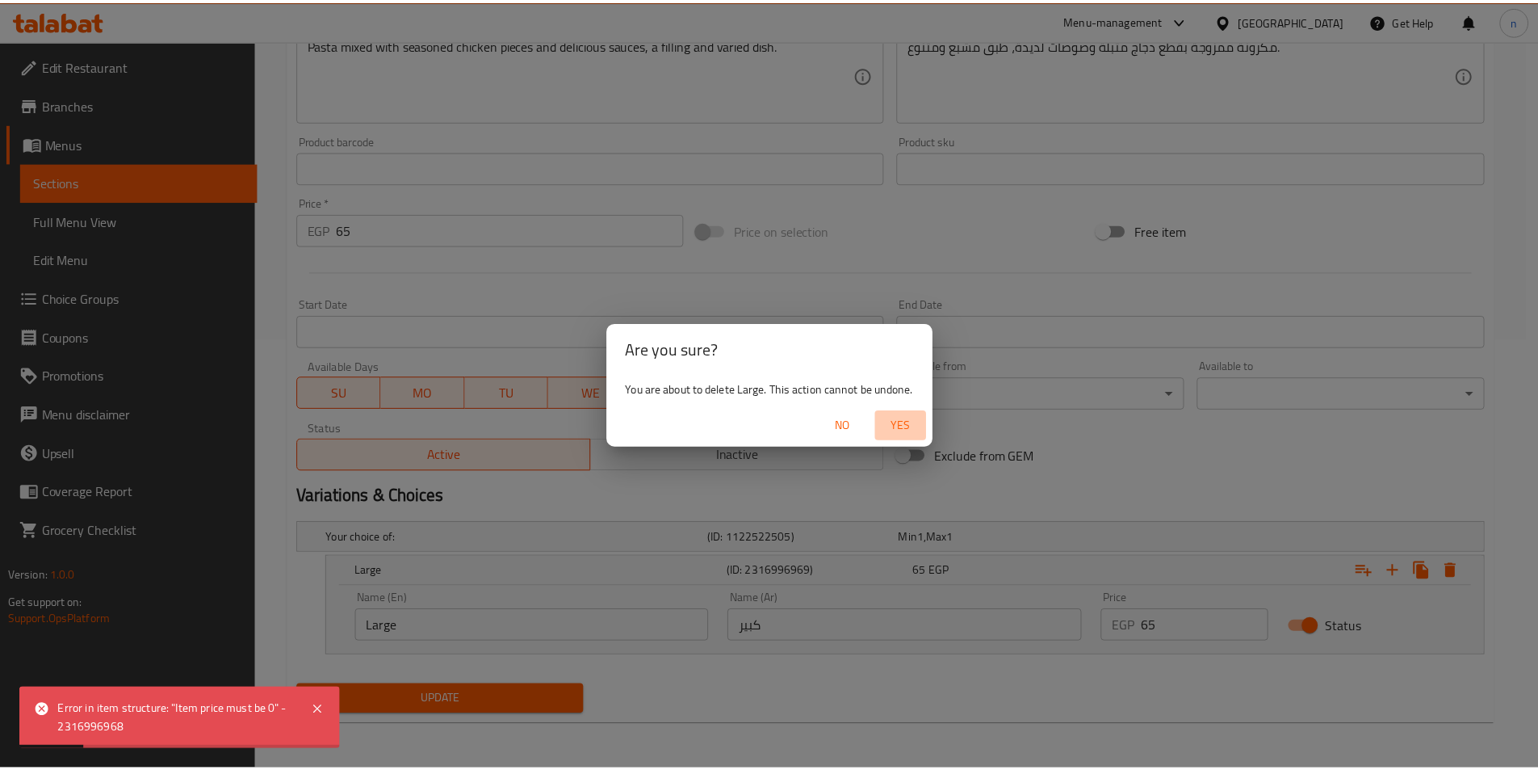
scroll to position [371, 0]
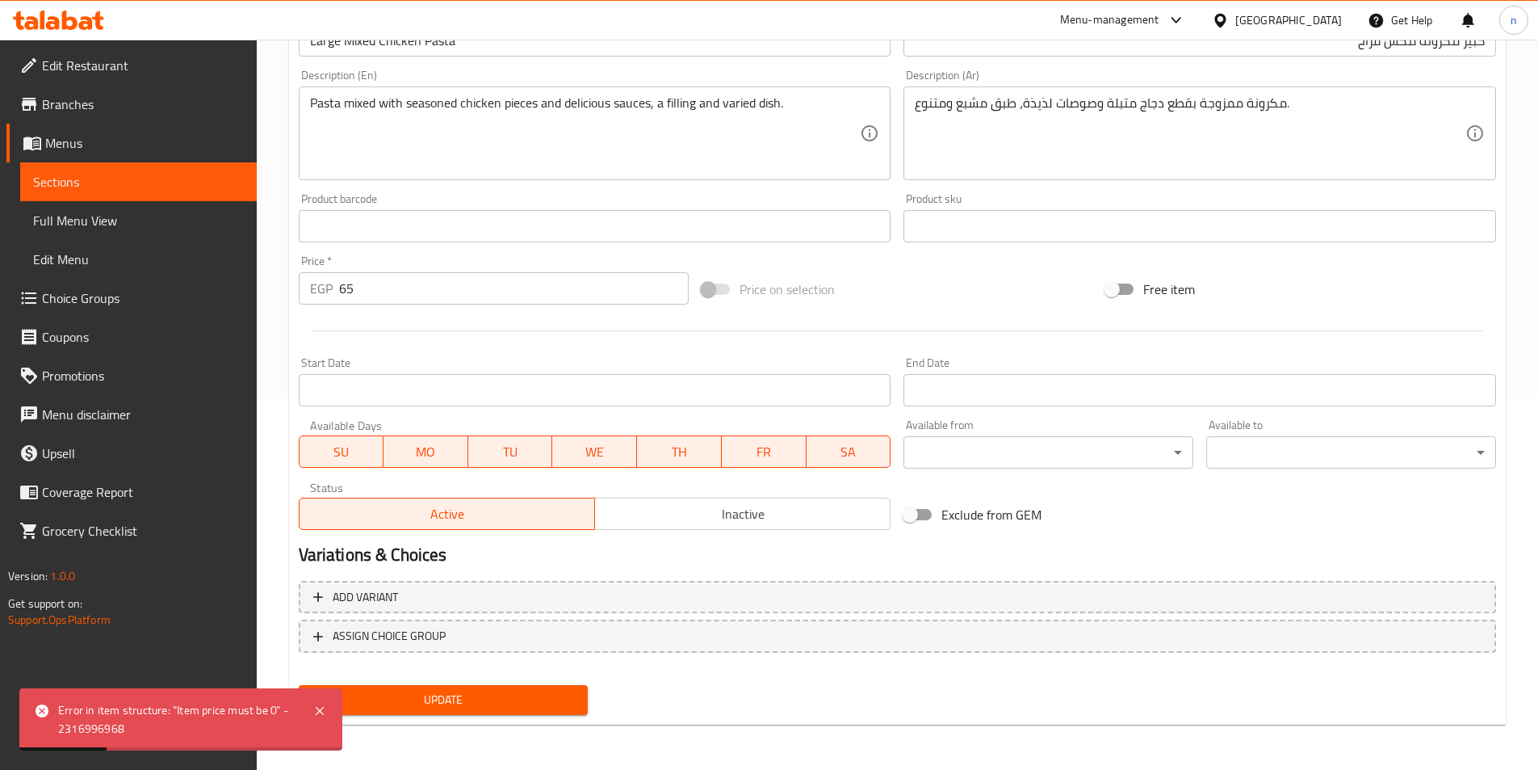
click at [558, 696] on span "Update" at bounding box center [444, 700] width 264 height 20
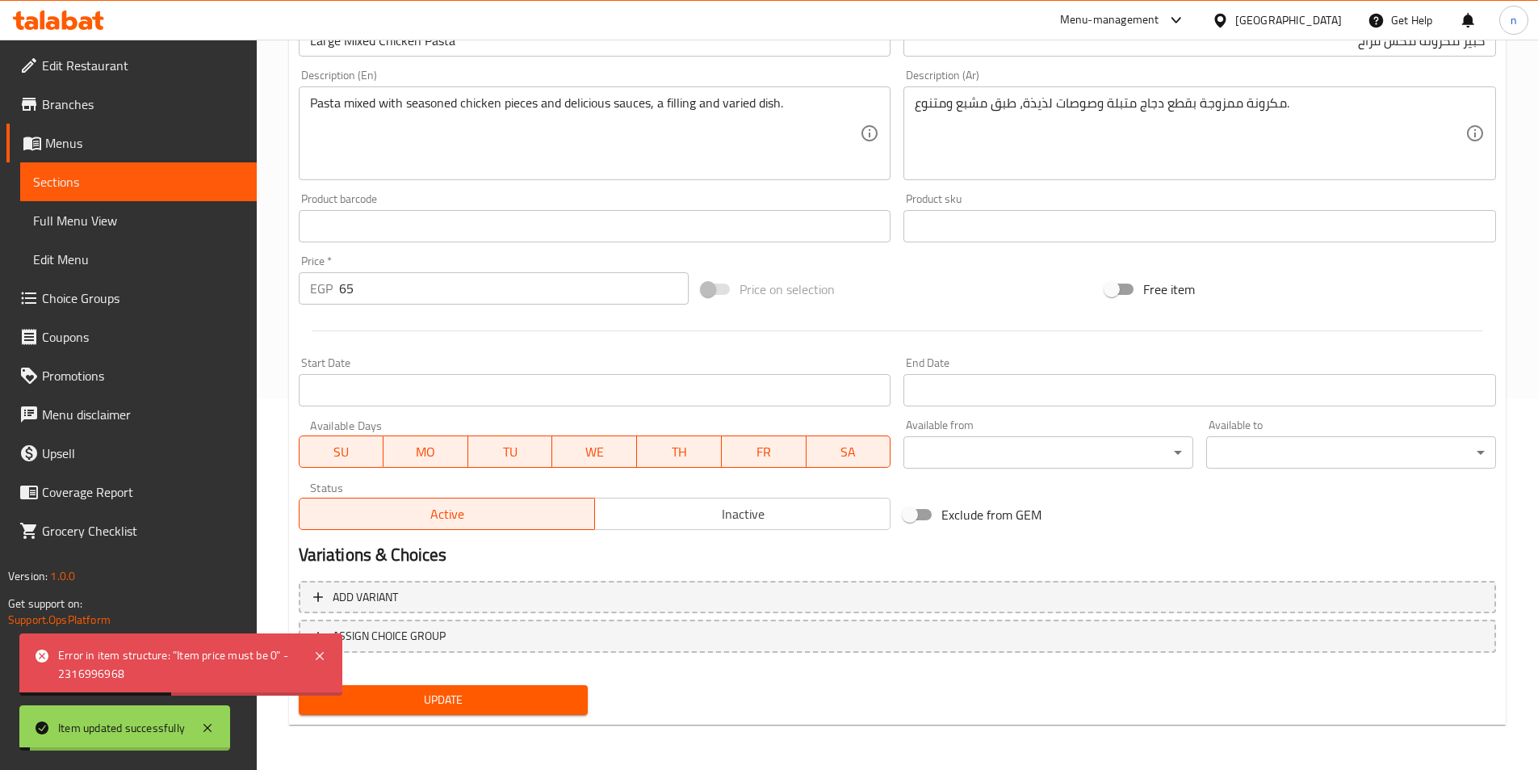
scroll to position [0, 0]
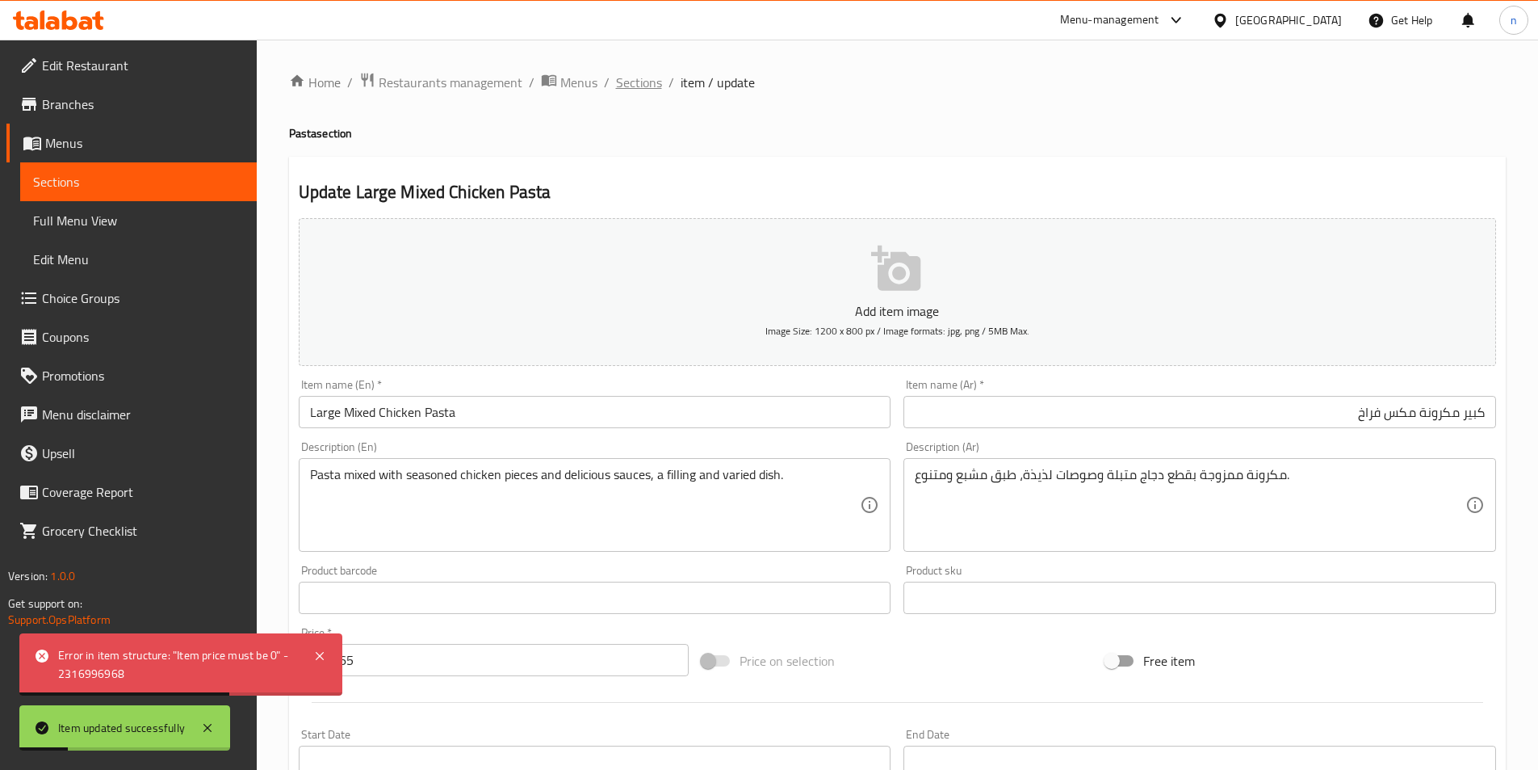
click at [616, 84] on span "Sections" at bounding box center [639, 82] width 46 height 19
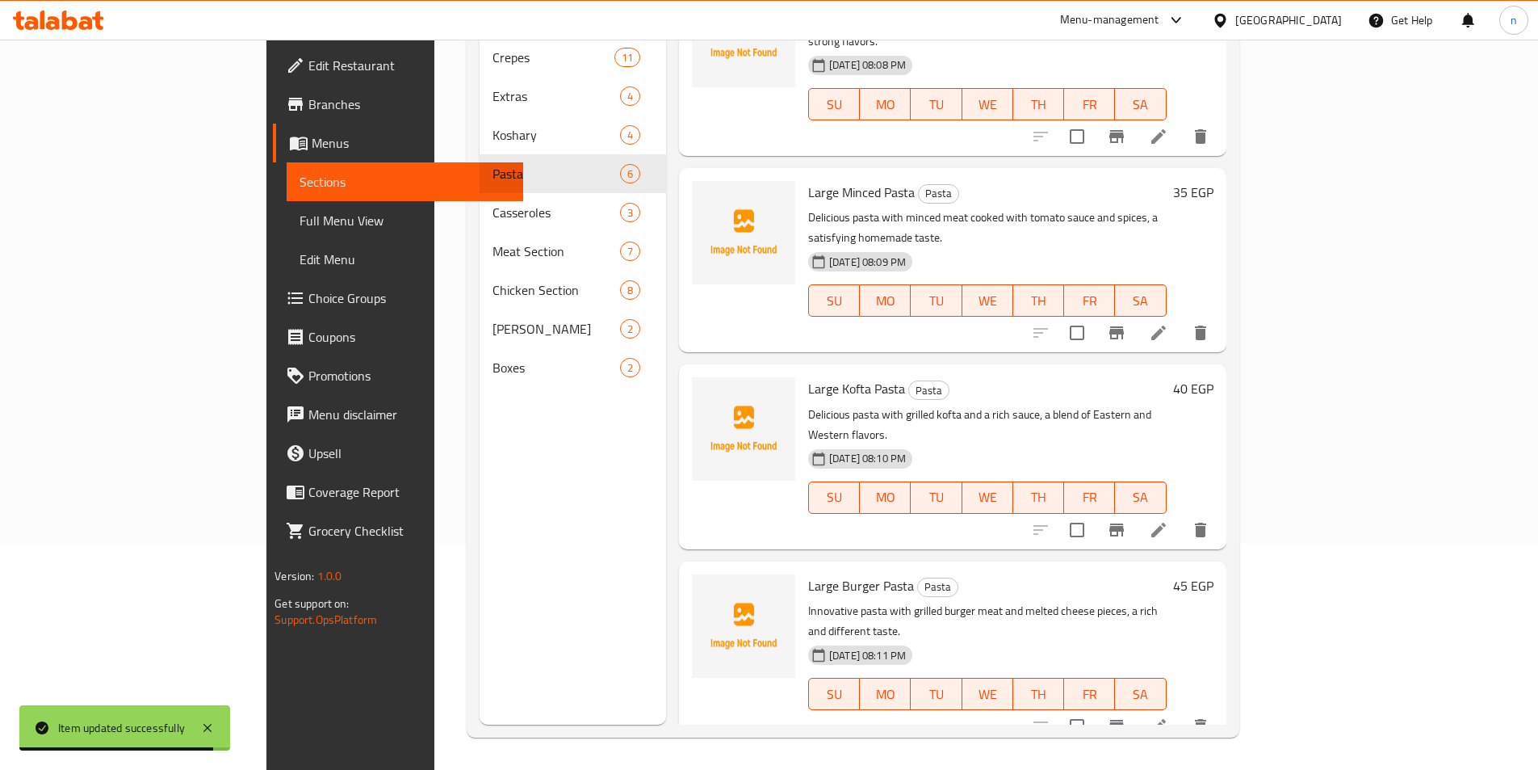
scroll to position [330, 0]
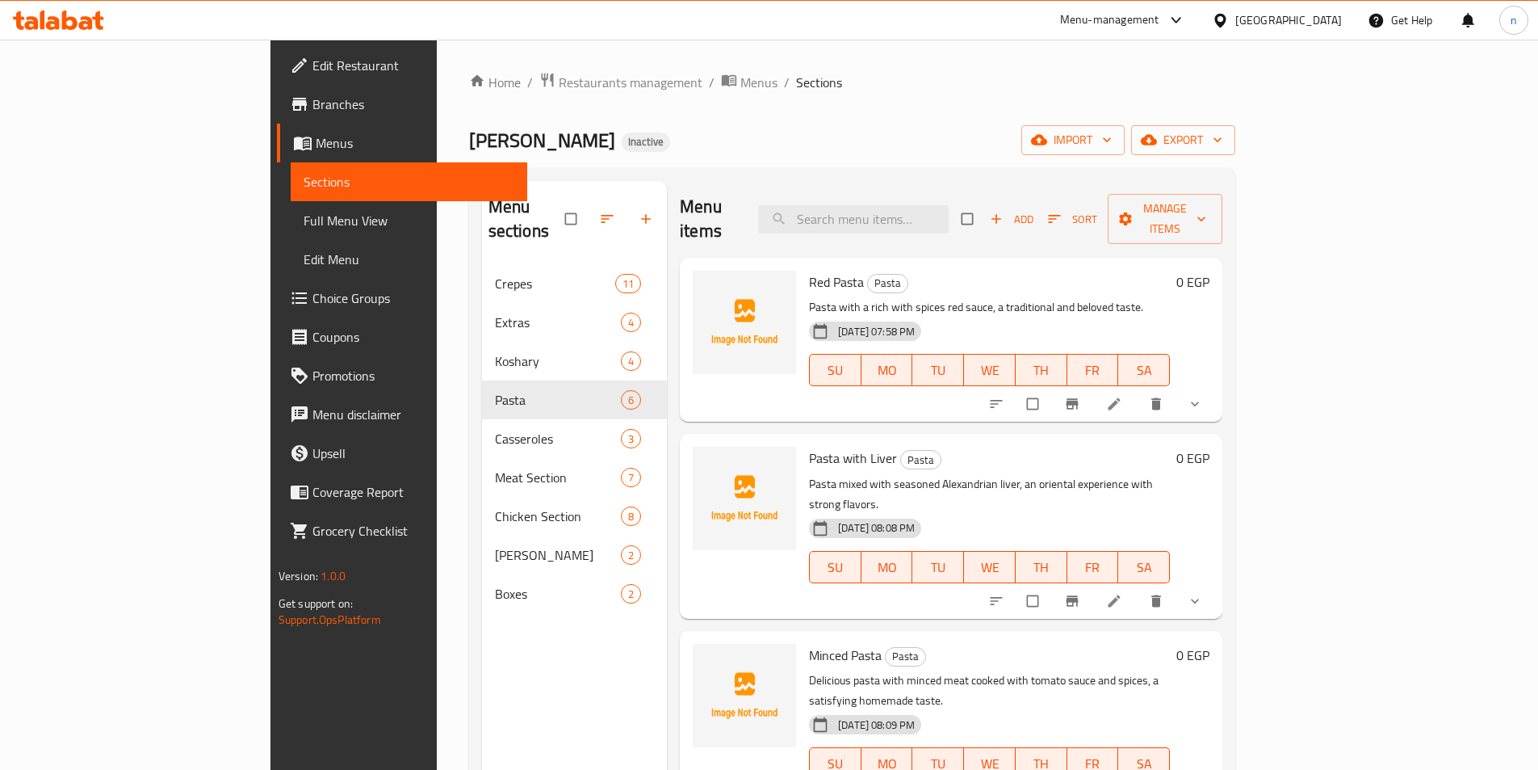
click at [291, 233] on link "Full Menu View" at bounding box center [409, 220] width 237 height 39
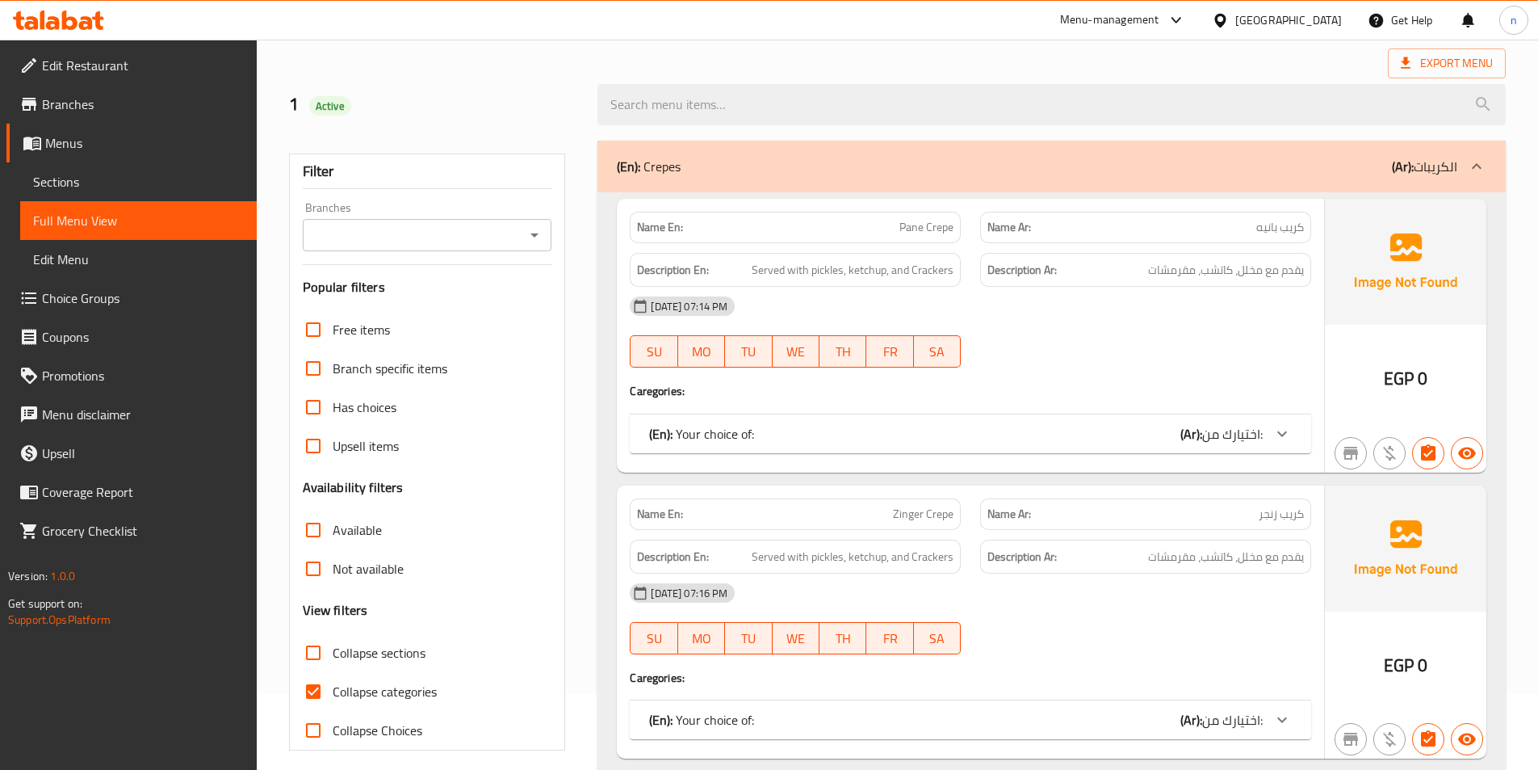
scroll to position [162, 0]
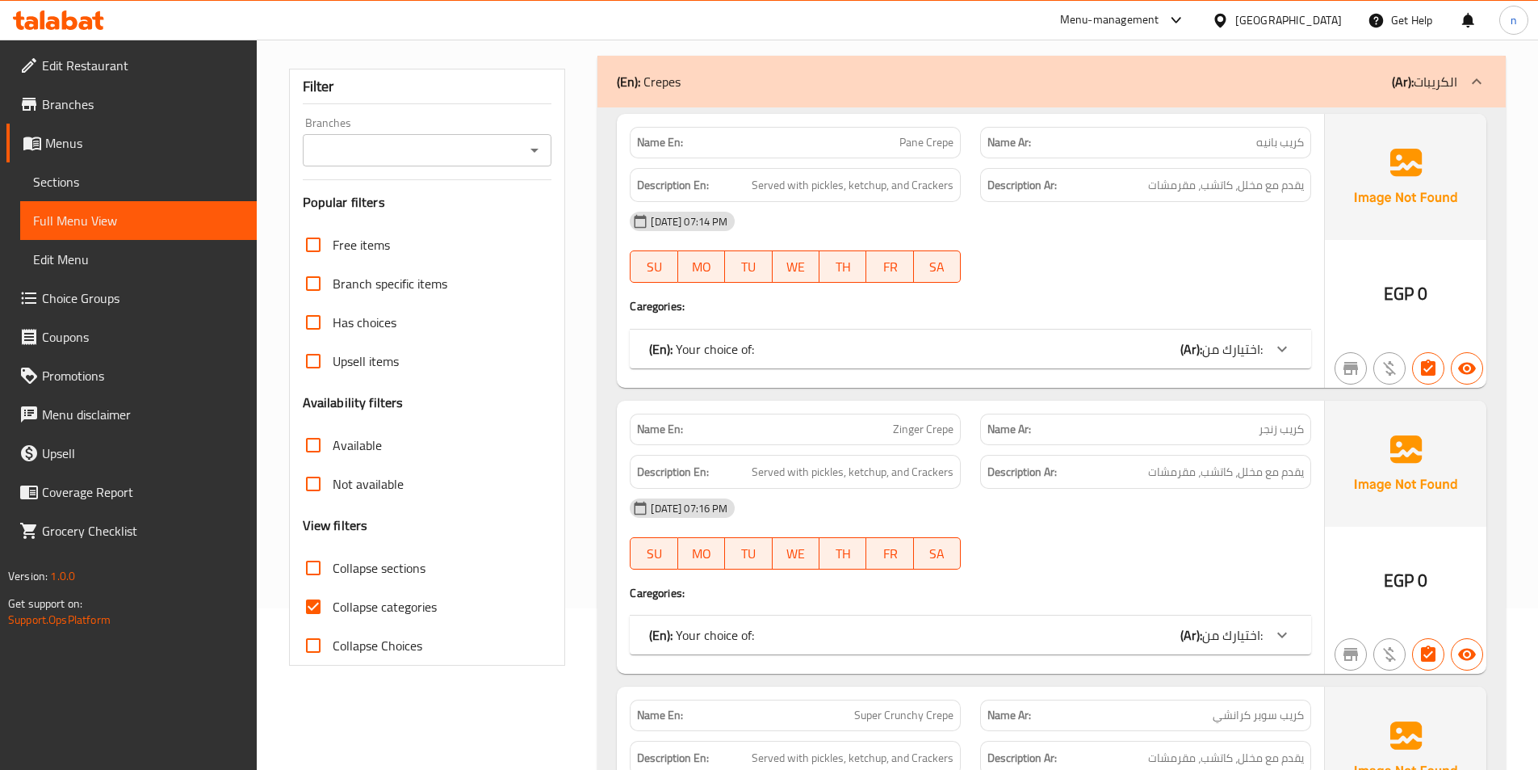
click at [309, 605] on input "Collapse categories" at bounding box center [313, 606] width 39 height 39
checkbox input "false"
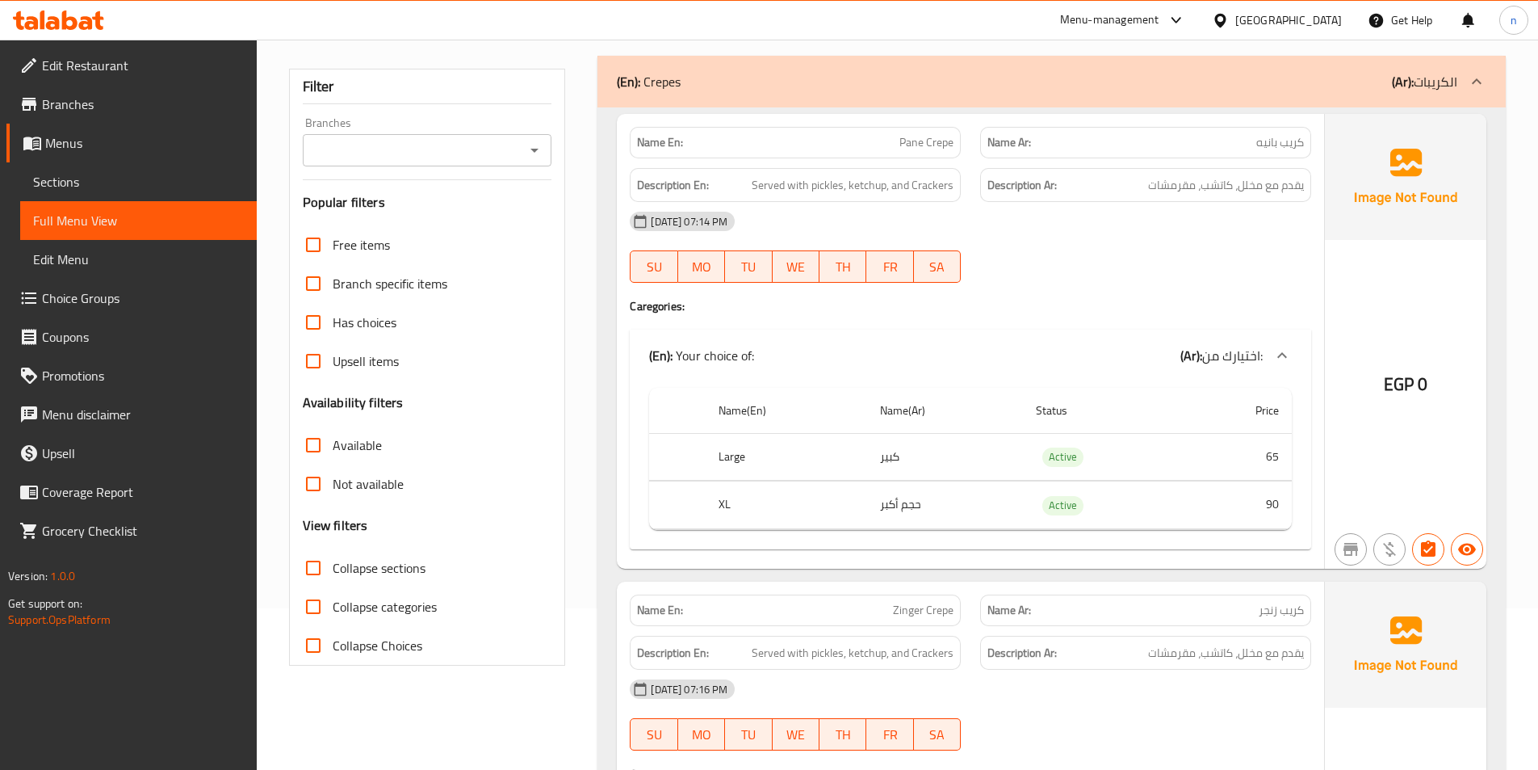
scroll to position [0, 0]
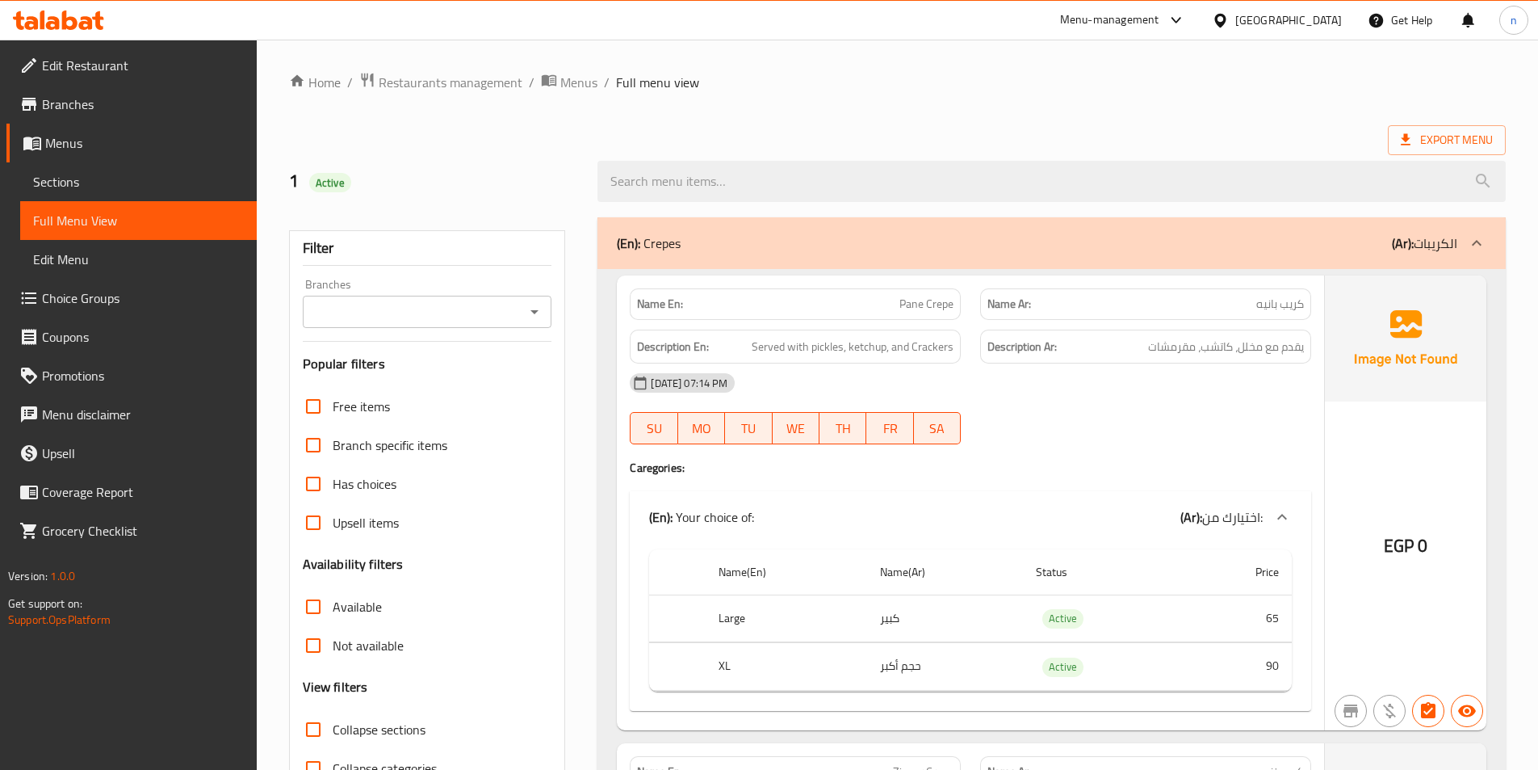
click at [1148, 263] on div "(En): Crepes (Ar): الكريبات" at bounding box center [1052, 243] width 909 height 52
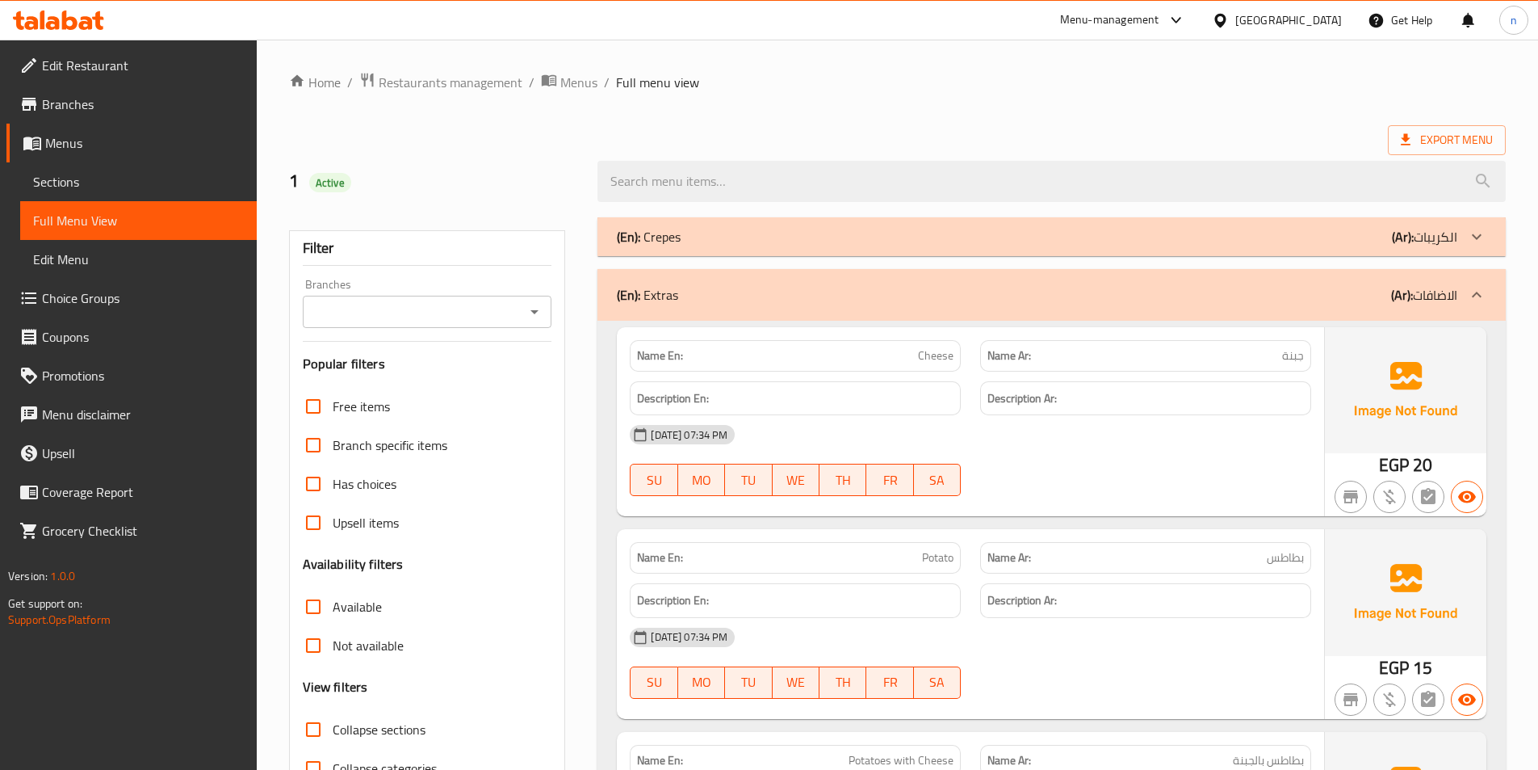
click at [1145, 291] on div "(En): Extras (Ar): الاضافات" at bounding box center [1037, 294] width 841 height 19
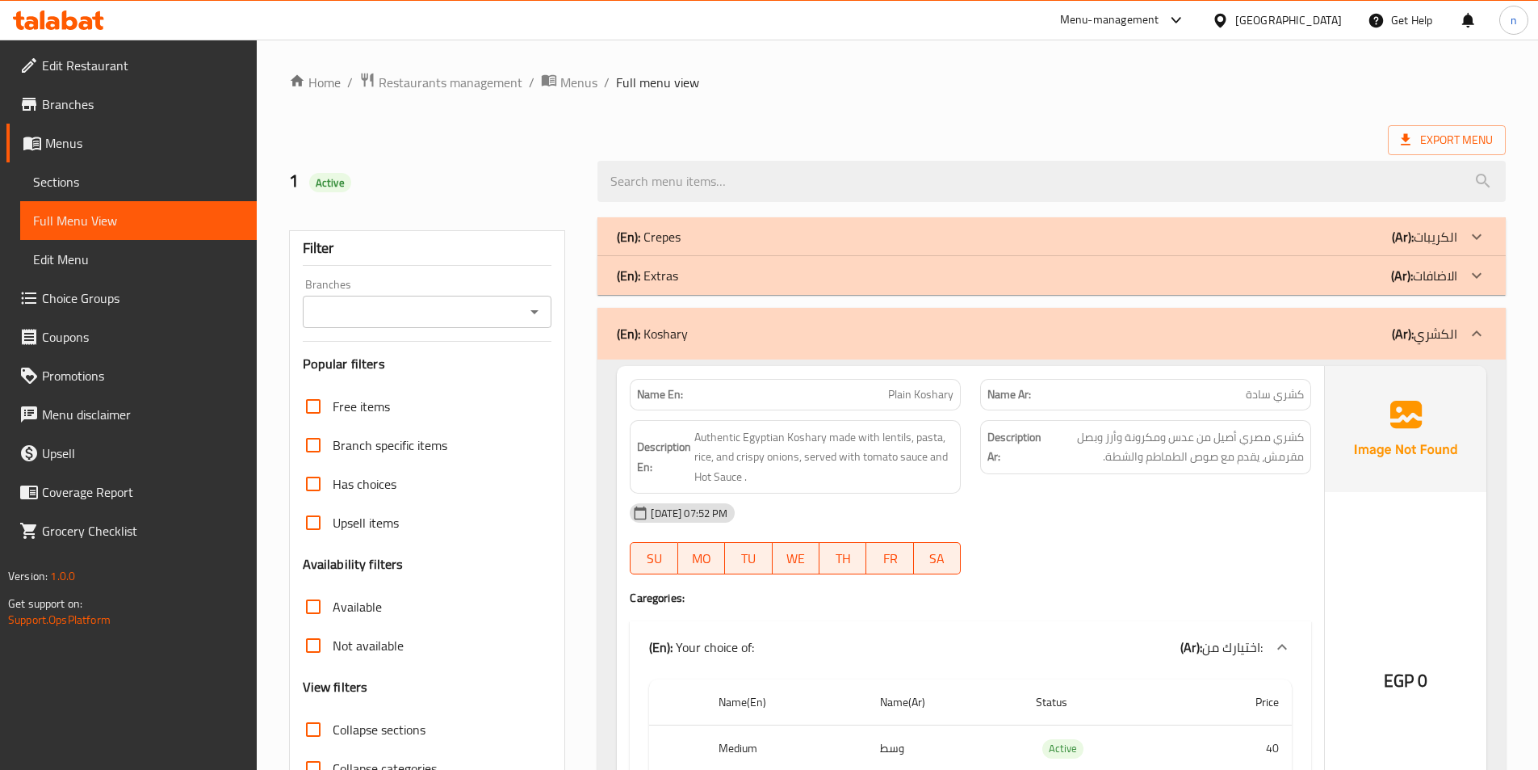
click at [1192, 334] on div "(En): Koshary (Ar): الكشري" at bounding box center [1037, 333] width 841 height 19
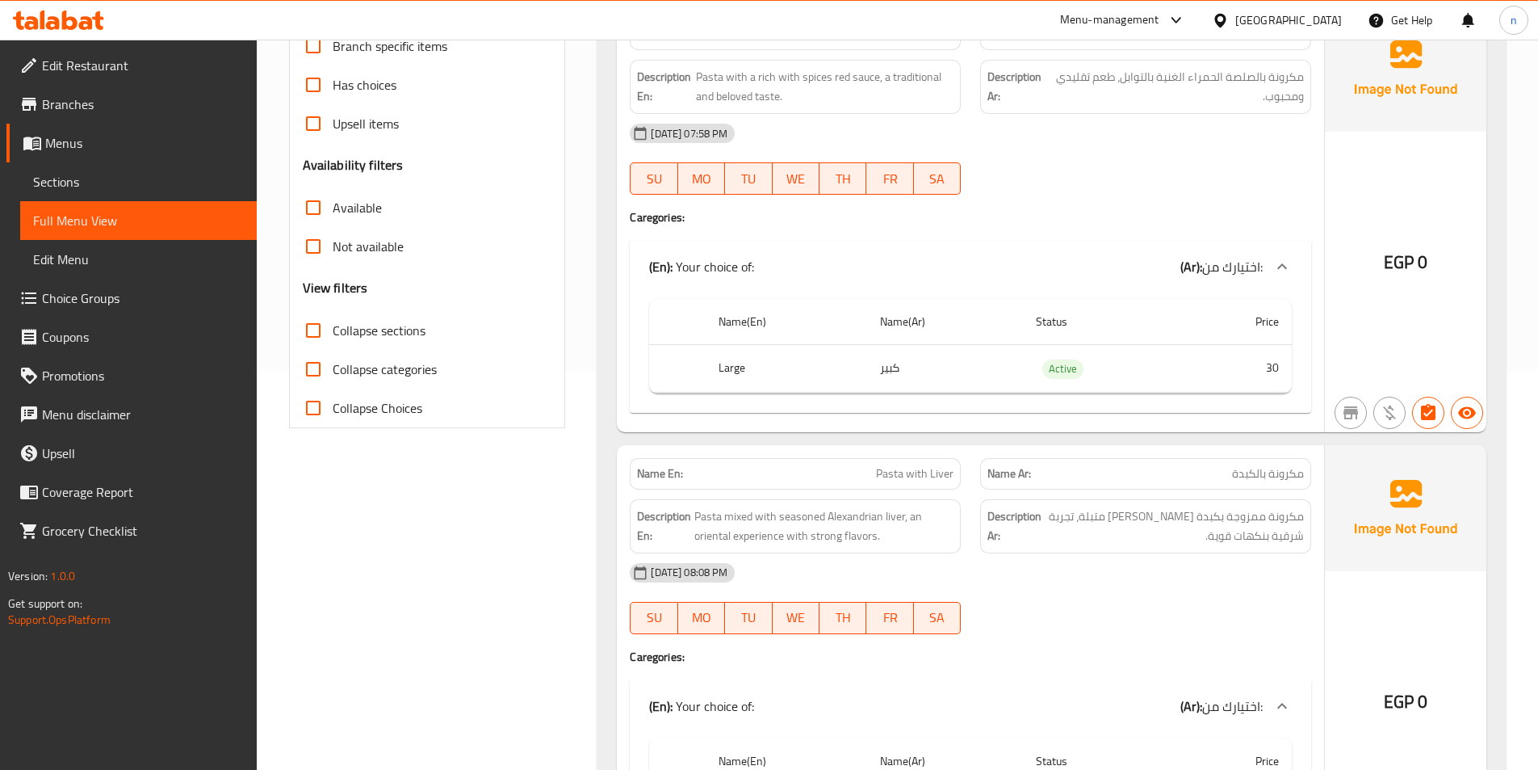
scroll to position [404, 0]
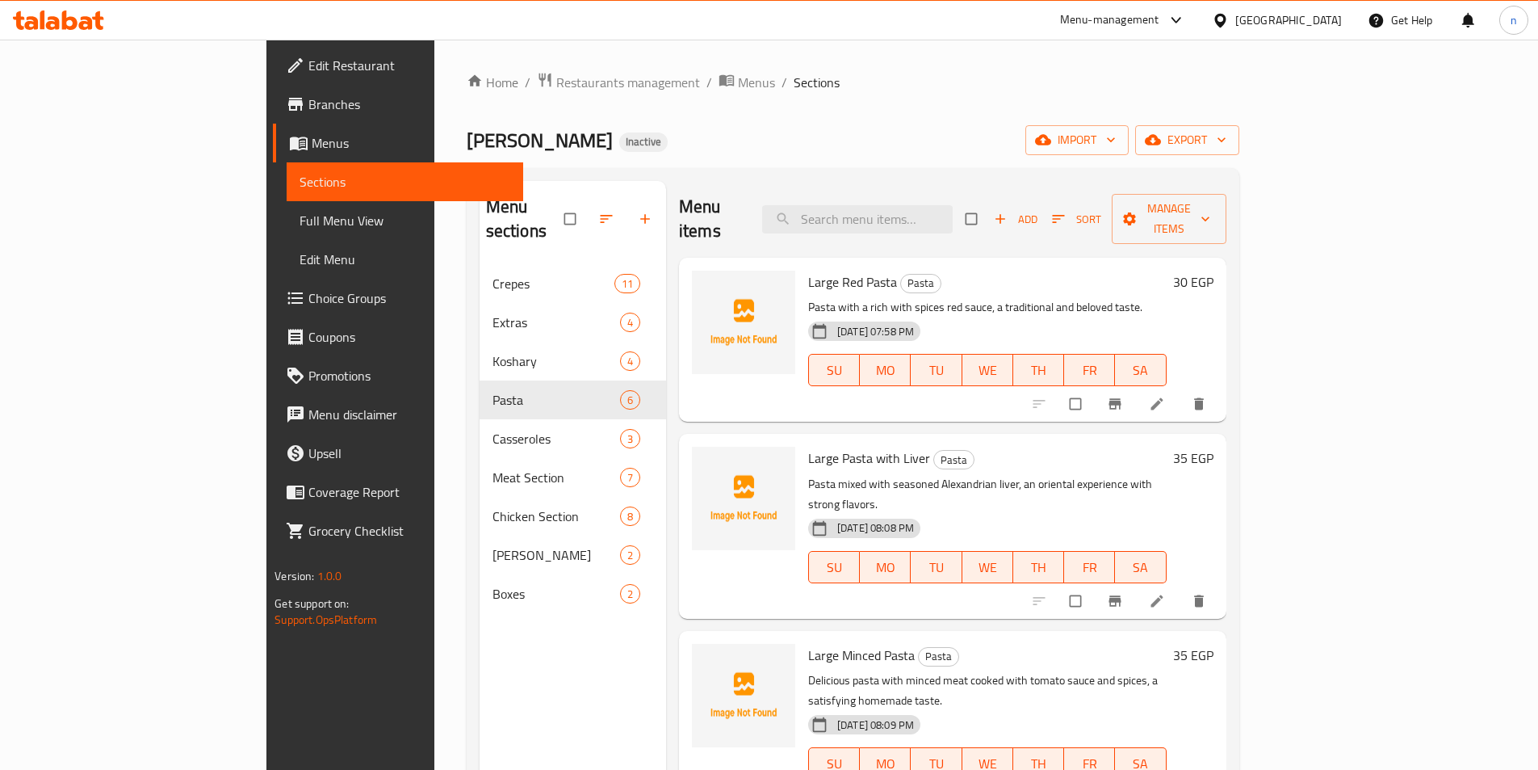
click at [1165, 396] on icon at bounding box center [1157, 404] width 16 height 16
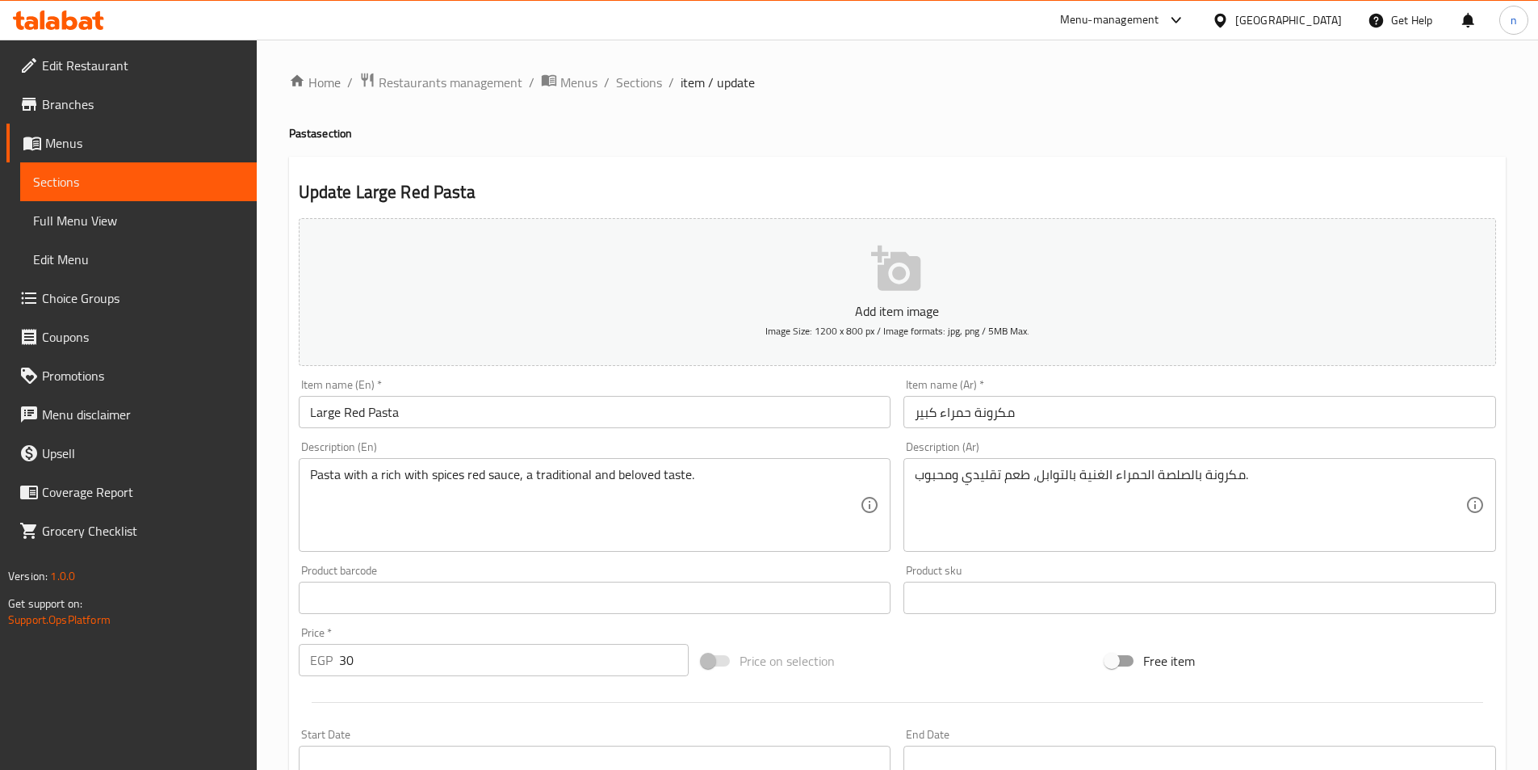
click at [339, 411] on input "Large Red Pasta" at bounding box center [595, 412] width 593 height 32
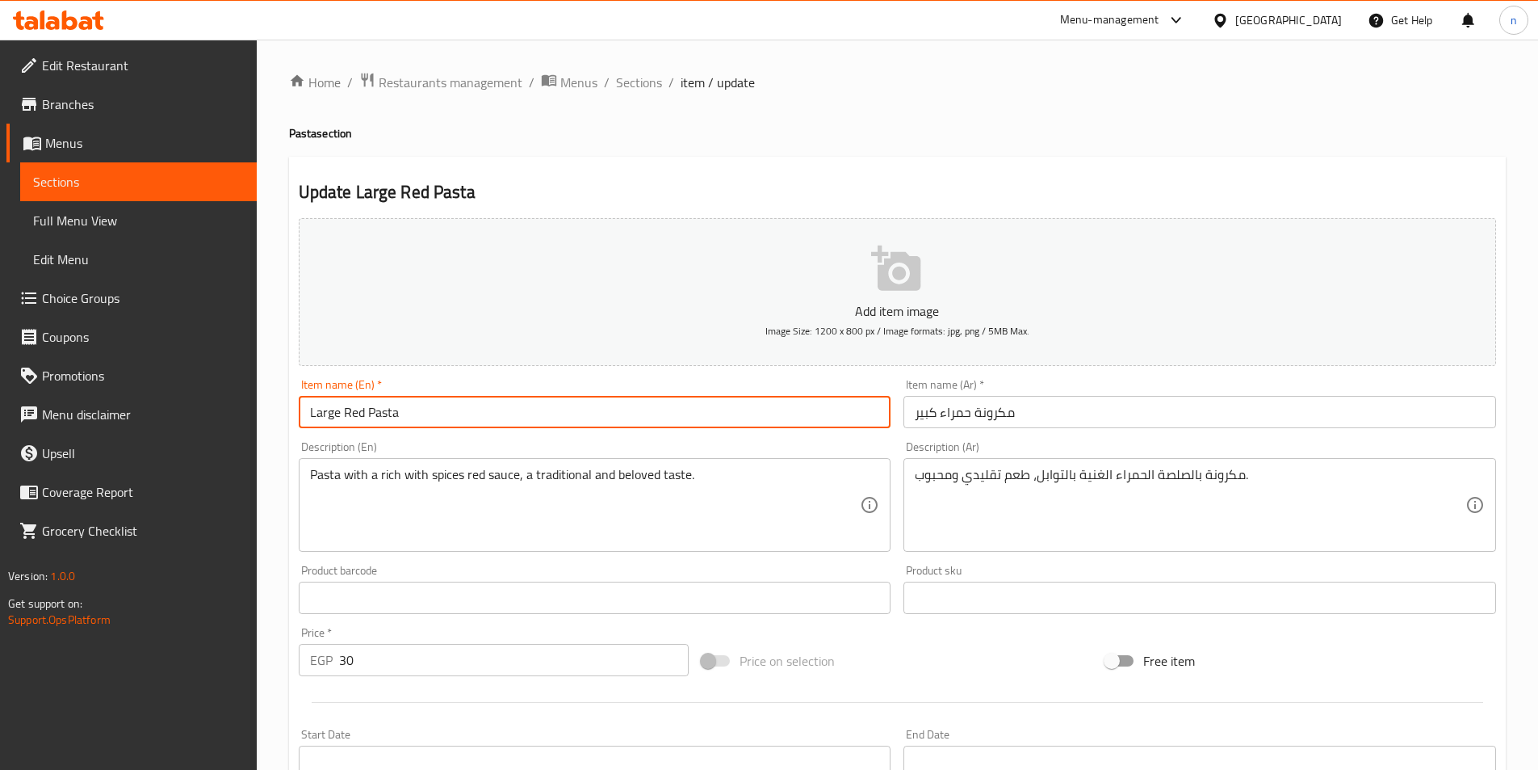
click at [339, 411] on input "Large Red Pasta" at bounding box center [595, 412] width 593 height 32
click at [337, 413] on input "Large Red Pasta" at bounding box center [595, 412] width 593 height 32
click at [321, 409] on input "Large Red Pasta" at bounding box center [595, 412] width 593 height 32
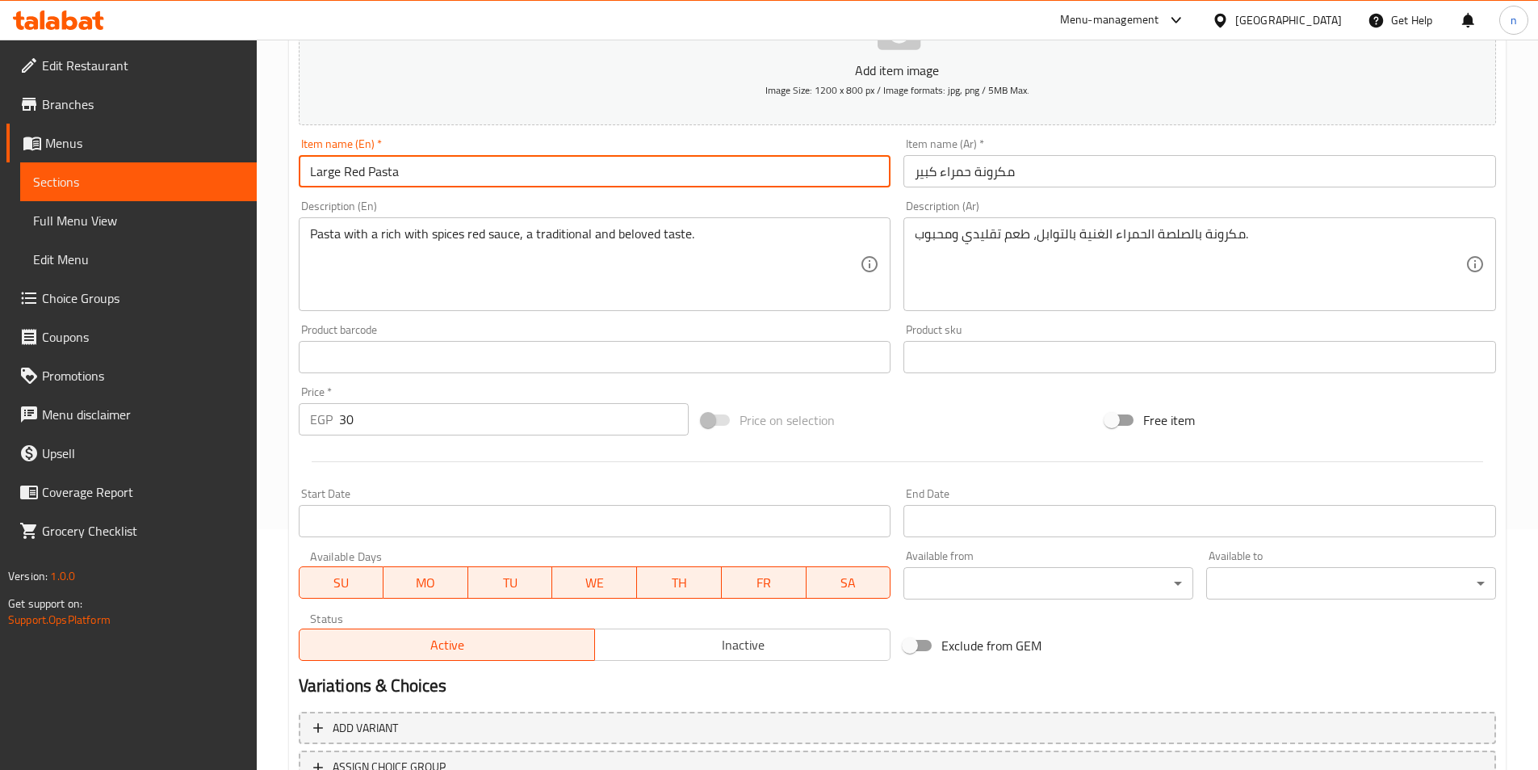
scroll to position [162, 0]
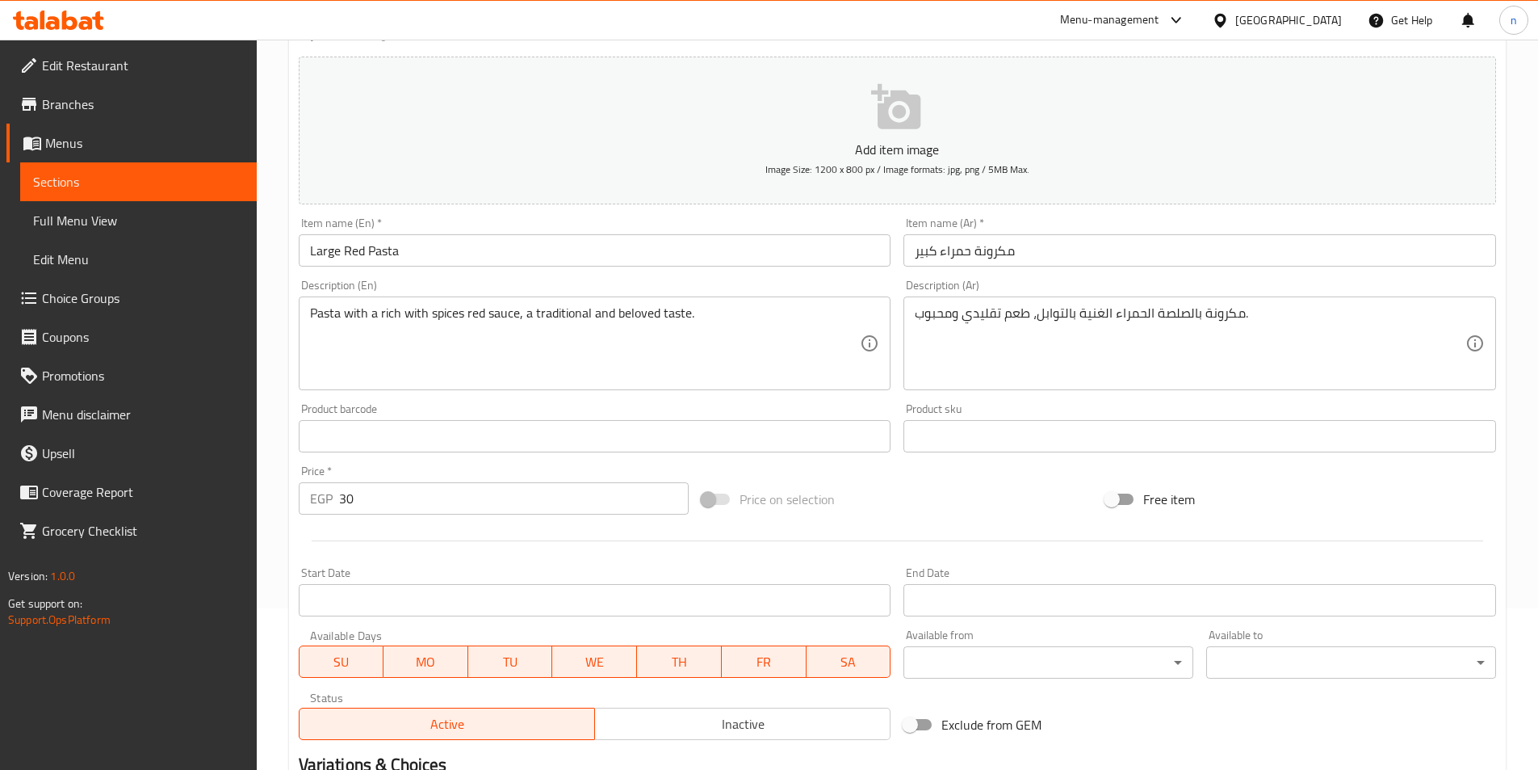
click at [306, 309] on div "Pasta with a rich with spices red sauce, a traditional and beloved taste. Descr…" at bounding box center [595, 343] width 593 height 94
paste textarea "Large"
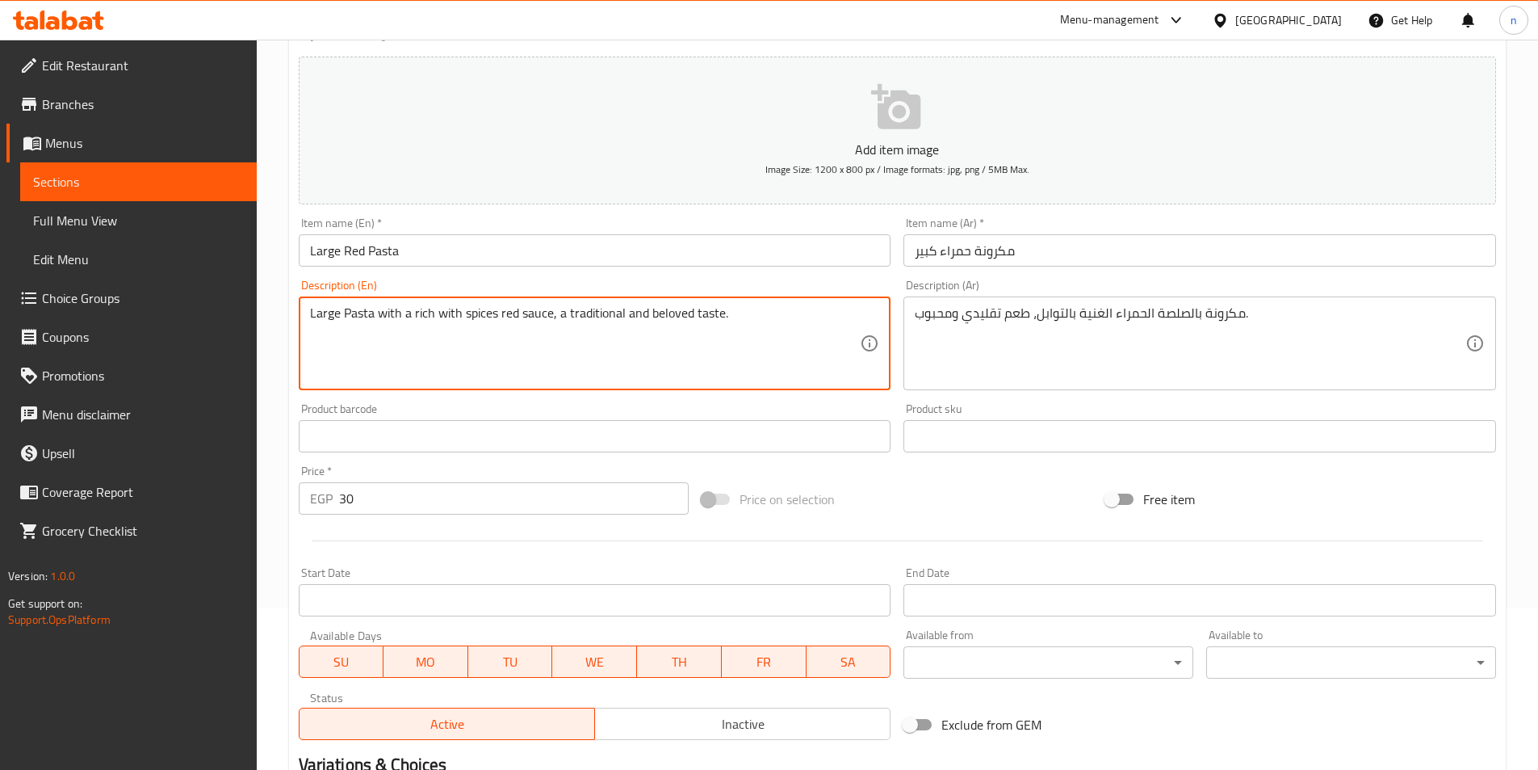
type textarea "Large Pasta with a rich with spices red sauce, a traditional and beloved taste."
click at [930, 259] on input "مكرونة حمراء كبير" at bounding box center [1200, 250] width 593 height 32
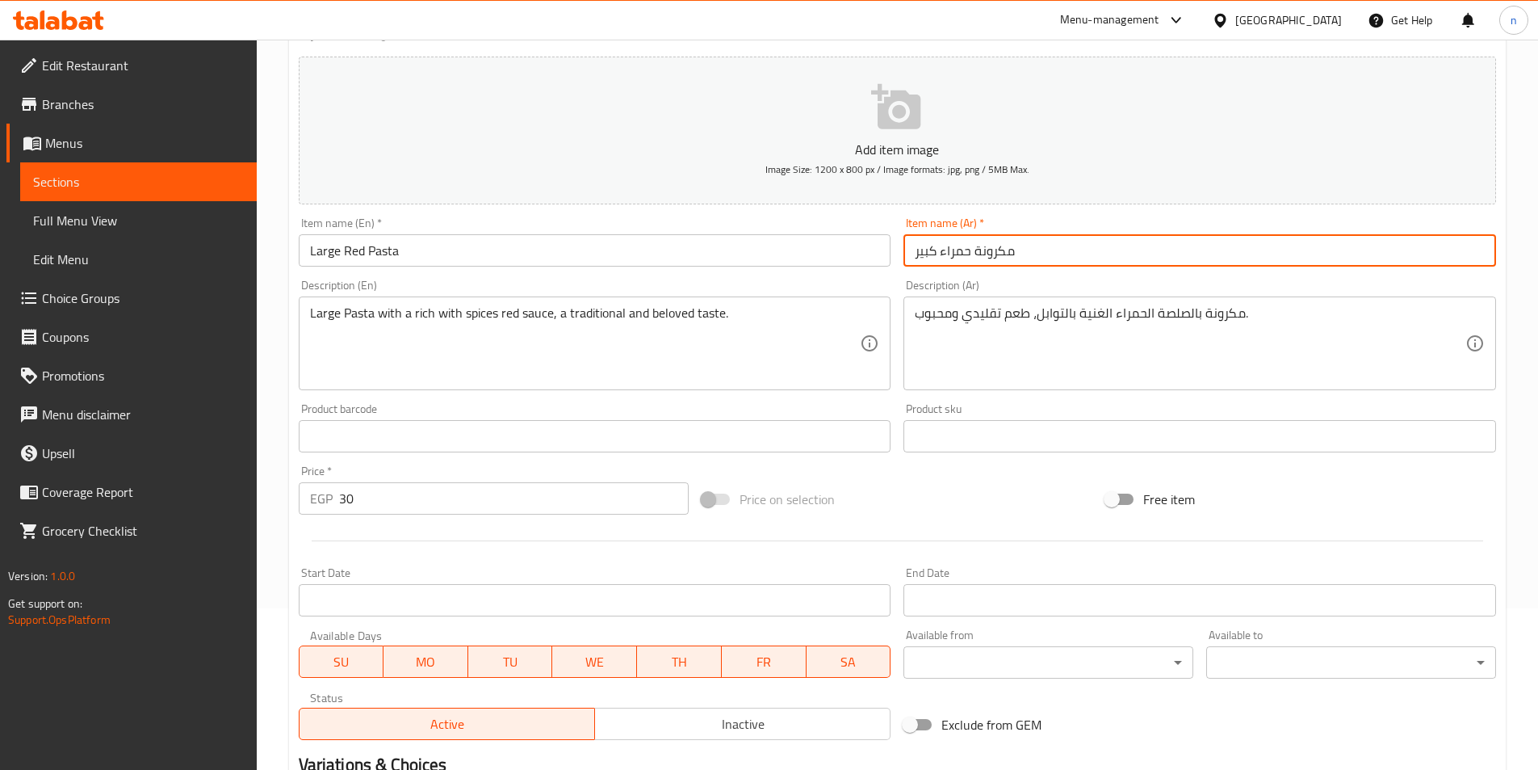
click at [930, 259] on input "مكرونة حمراء كبير" at bounding box center [1200, 250] width 593 height 32
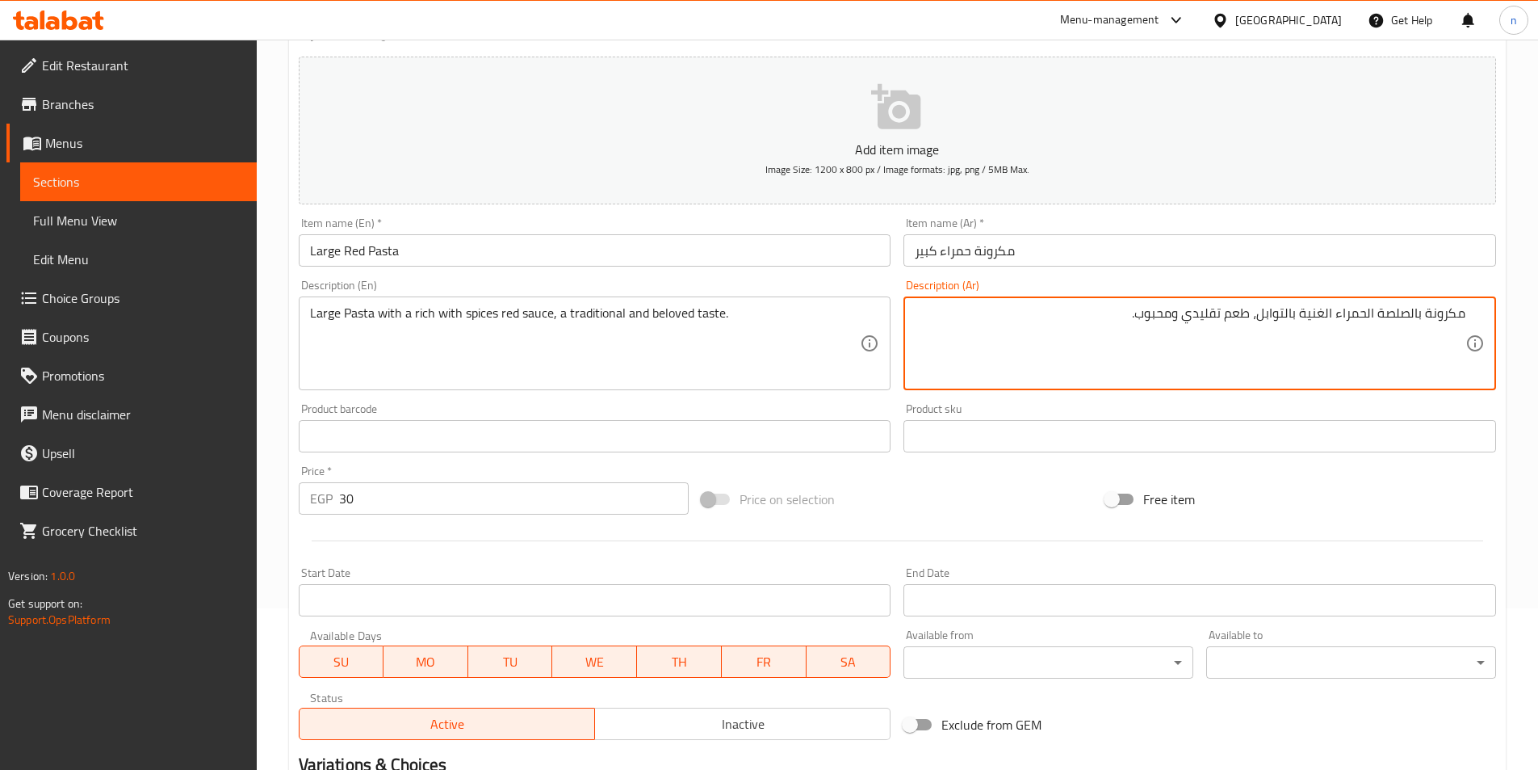
click at [1425, 317] on textarea "مكرونة بالصلصة الحمراء الغنية بالتوابل، طعم تقليدي ومحبوب." at bounding box center [1190, 343] width 551 height 77
paste textarea "كبير"
click at [1429, 317] on textarea "مكرونةكبير بالصلصة الحمراء الغنية بالتوابل، طعم تقليدي ومحبوب." at bounding box center [1190, 343] width 551 height 77
click at [1428, 317] on textarea "مكرونةكبير بالصلصة الحمراء الغنية بالتوابل، طعم تقليدي ومحبوب." at bounding box center [1190, 343] width 551 height 77
click at [1429, 314] on textarea "مكرونةكبير بالصلصة الحمراء الغنية بالتوابل، طعم تقليدي ومحبوب." at bounding box center [1190, 343] width 551 height 77
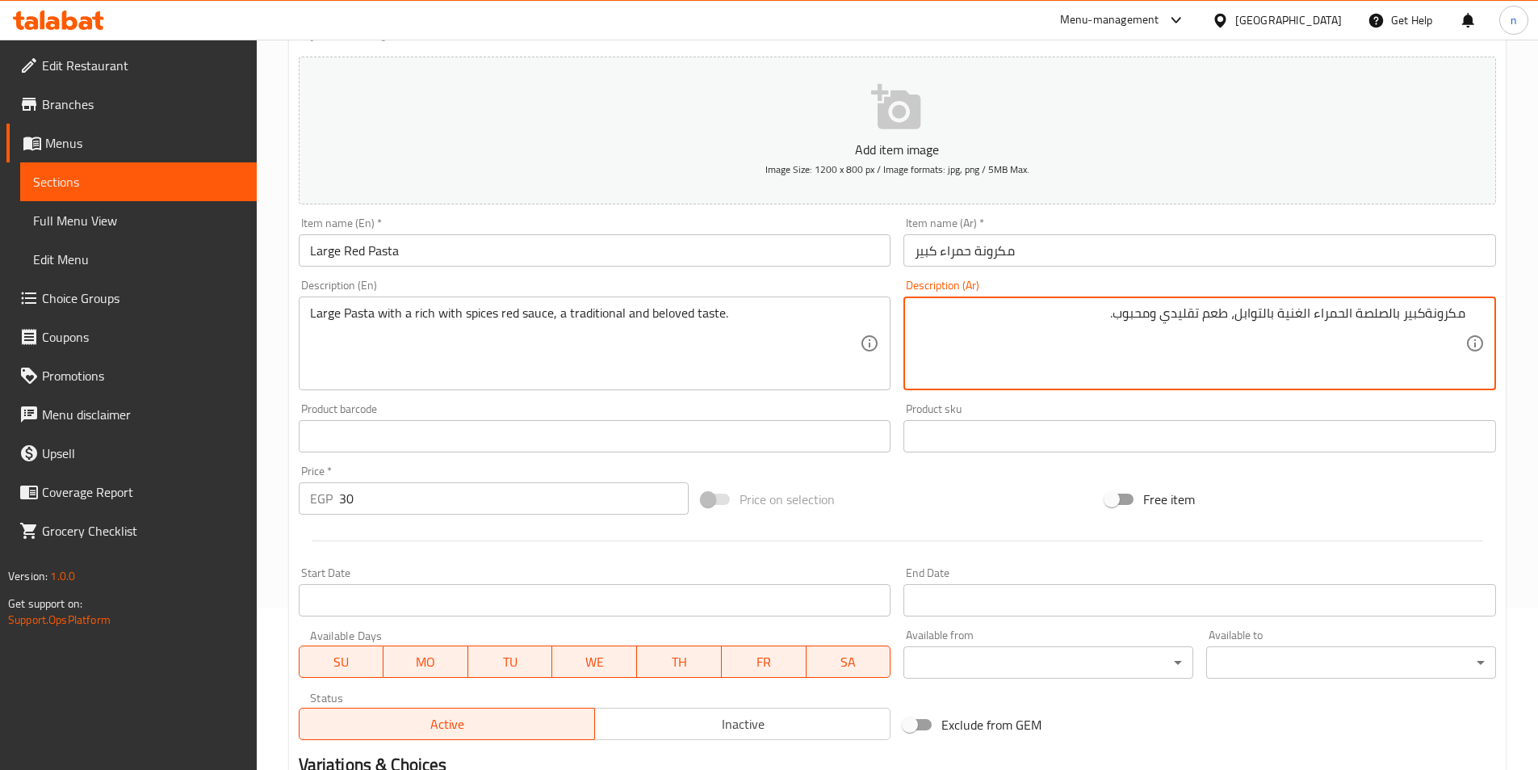
click at [1424, 316] on textarea "مكرونةكبير بالصلصة الحمراء الغنية بالتوابل، طعم تقليدي ومحبوب." at bounding box center [1190, 343] width 551 height 77
type textarea "مكرونة كبير بالصلصة الحمراء الغنية بالتوابل، طعم تقليدي ومحبوب."
click at [946, 258] on input "مكرونة حمراء كبير" at bounding box center [1200, 250] width 593 height 32
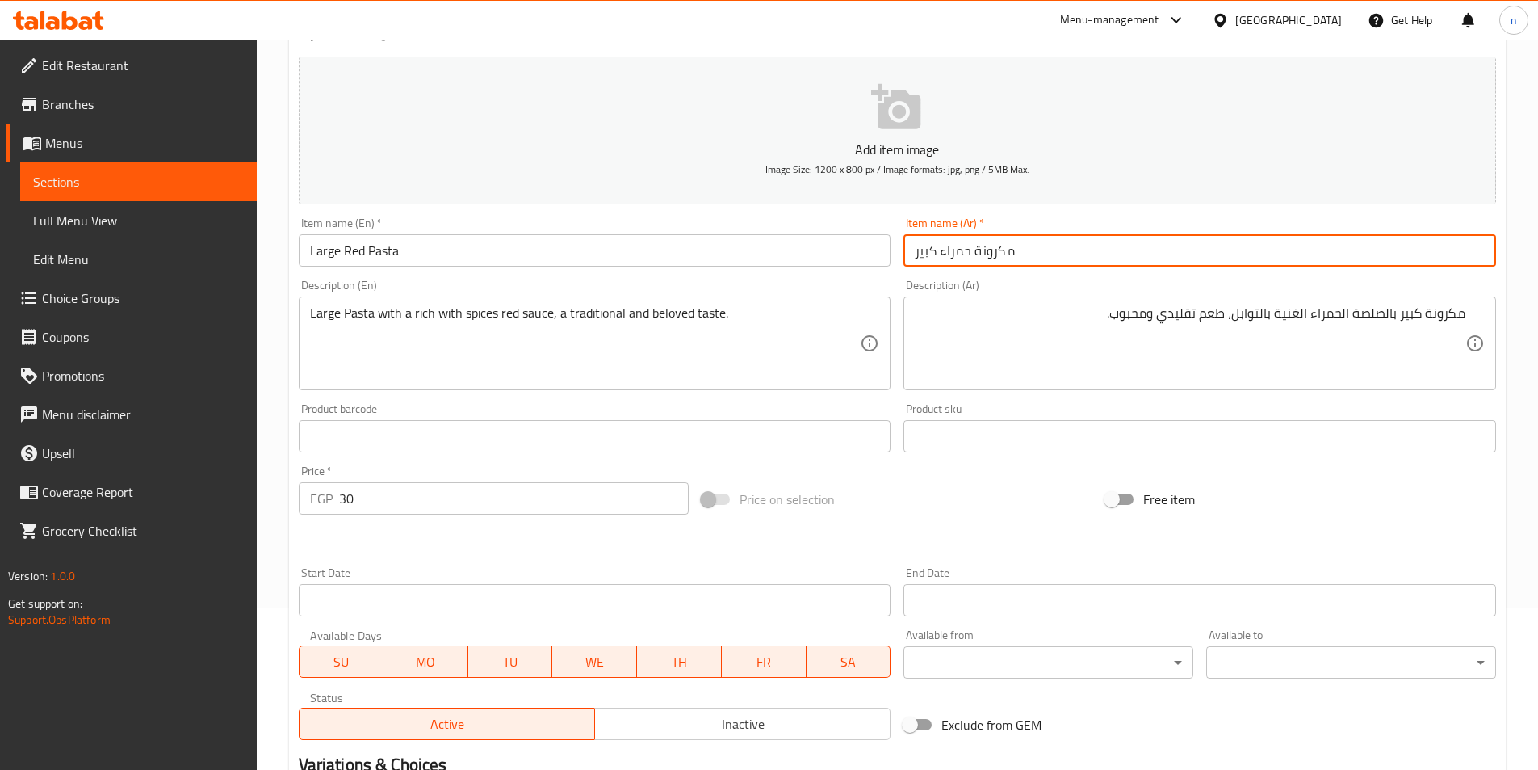
click at [949, 248] on input "مكرونة حمراء كبير" at bounding box center [1200, 250] width 593 height 32
click at [922, 254] on input "مكرونة حمراء كبير" at bounding box center [1200, 250] width 593 height 32
type input "مكرونة حمراء"
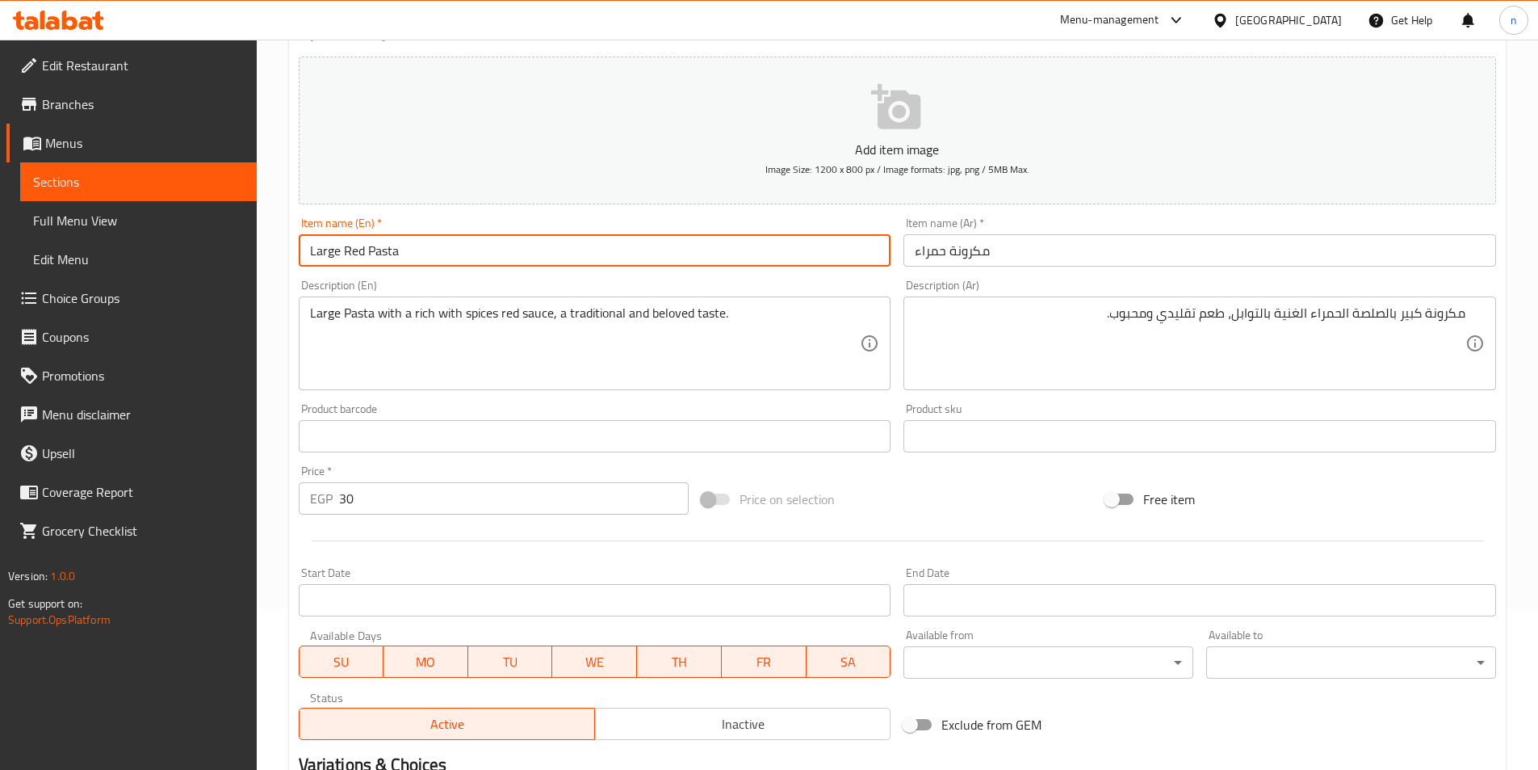
click at [333, 254] on input "Large Red Pasta" at bounding box center [595, 250] width 593 height 32
click at [315, 249] on input "Red Pasta" at bounding box center [595, 250] width 593 height 32
type input "Red Pasta"
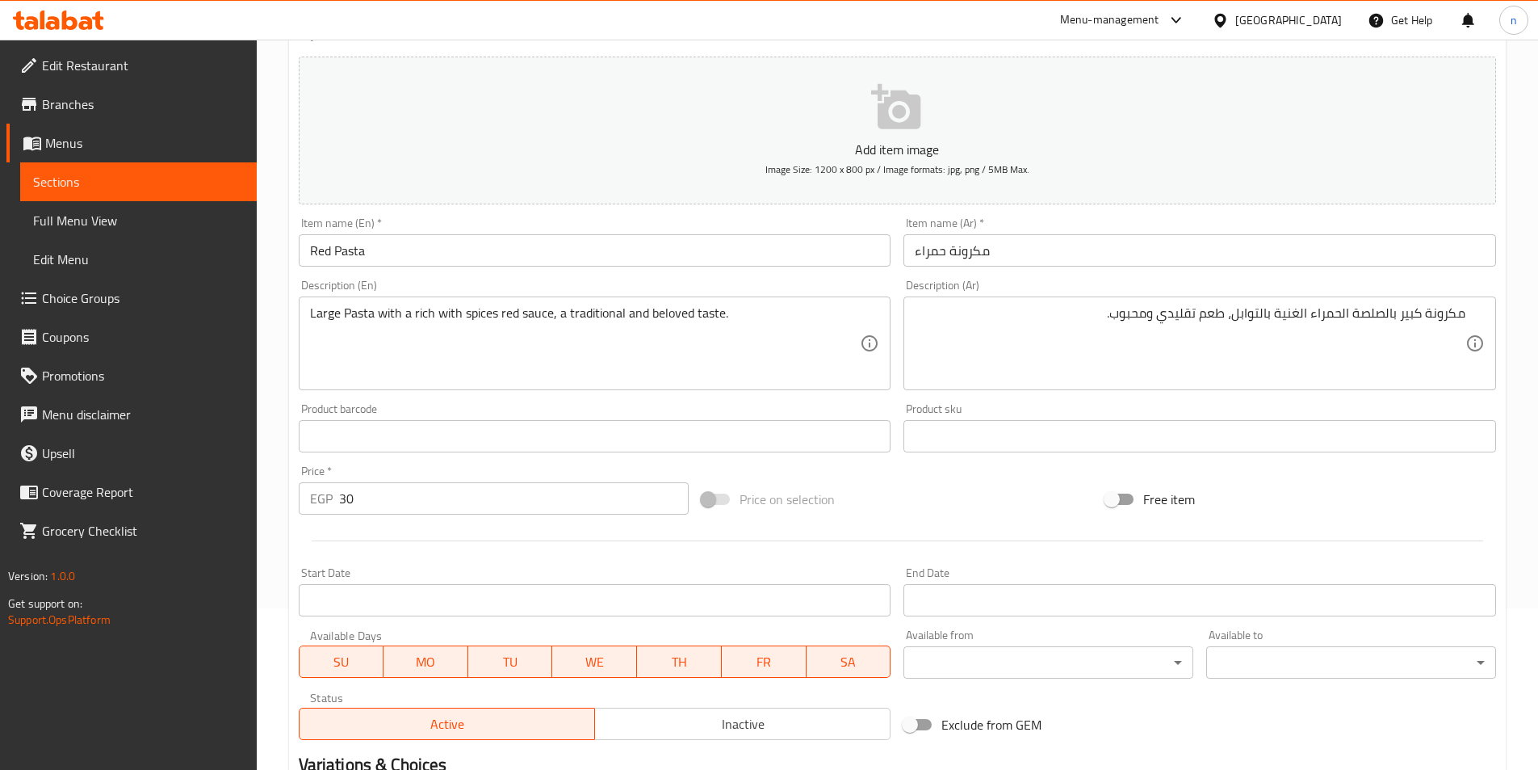
click at [885, 504] on div "Price on selection" at bounding box center [897, 499] width 404 height 44
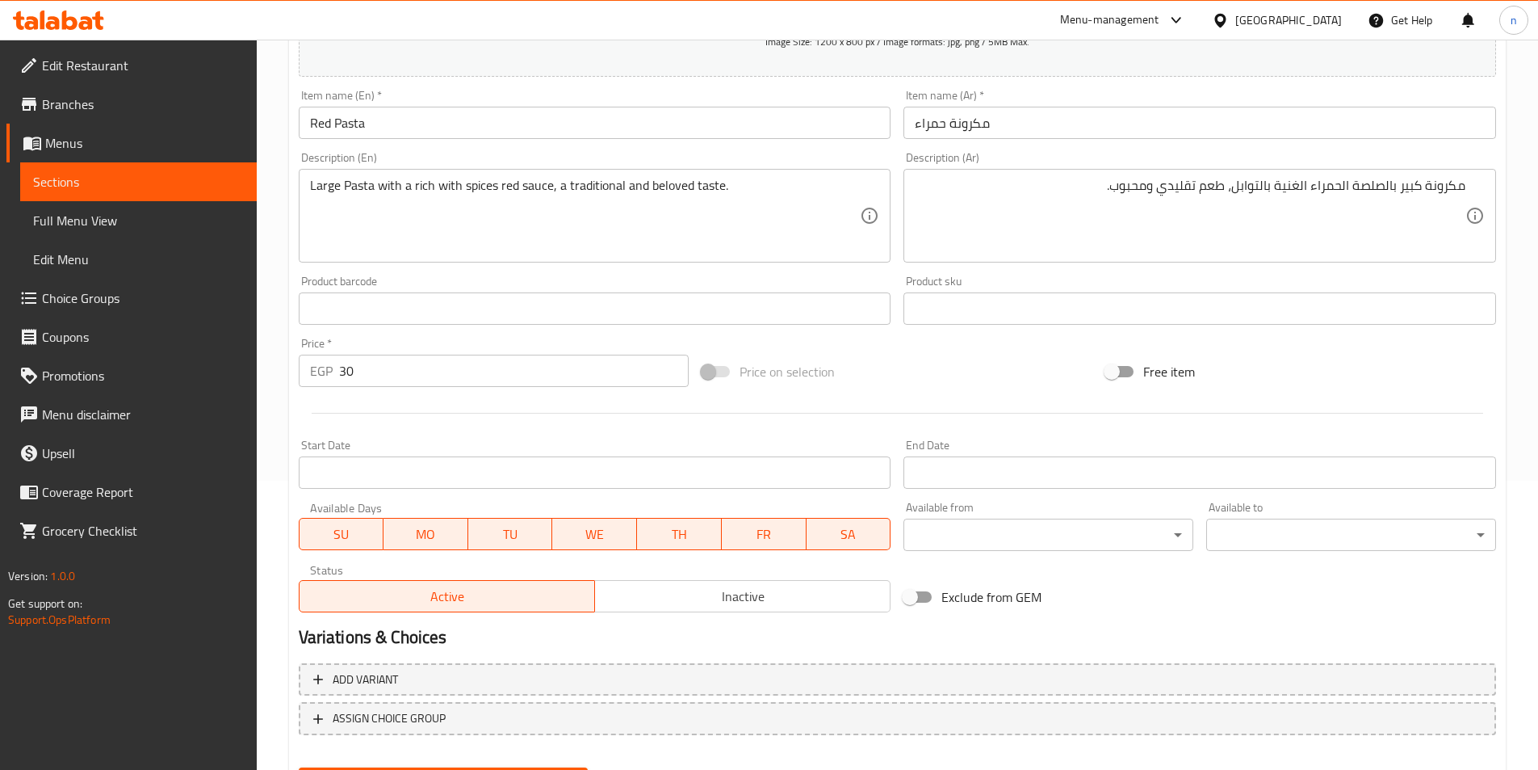
scroll to position [371, 0]
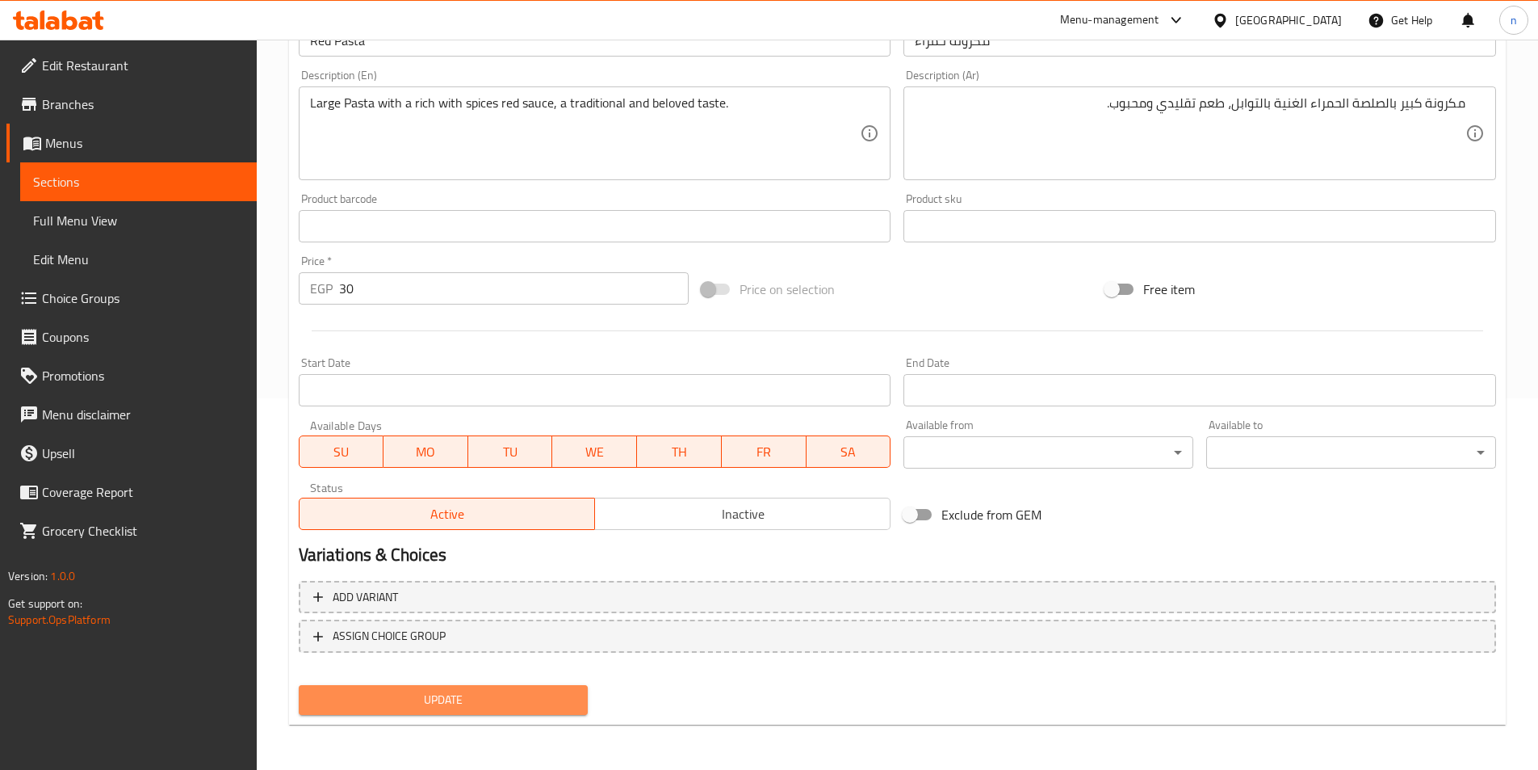
click at [493, 704] on span "Update" at bounding box center [444, 700] width 264 height 20
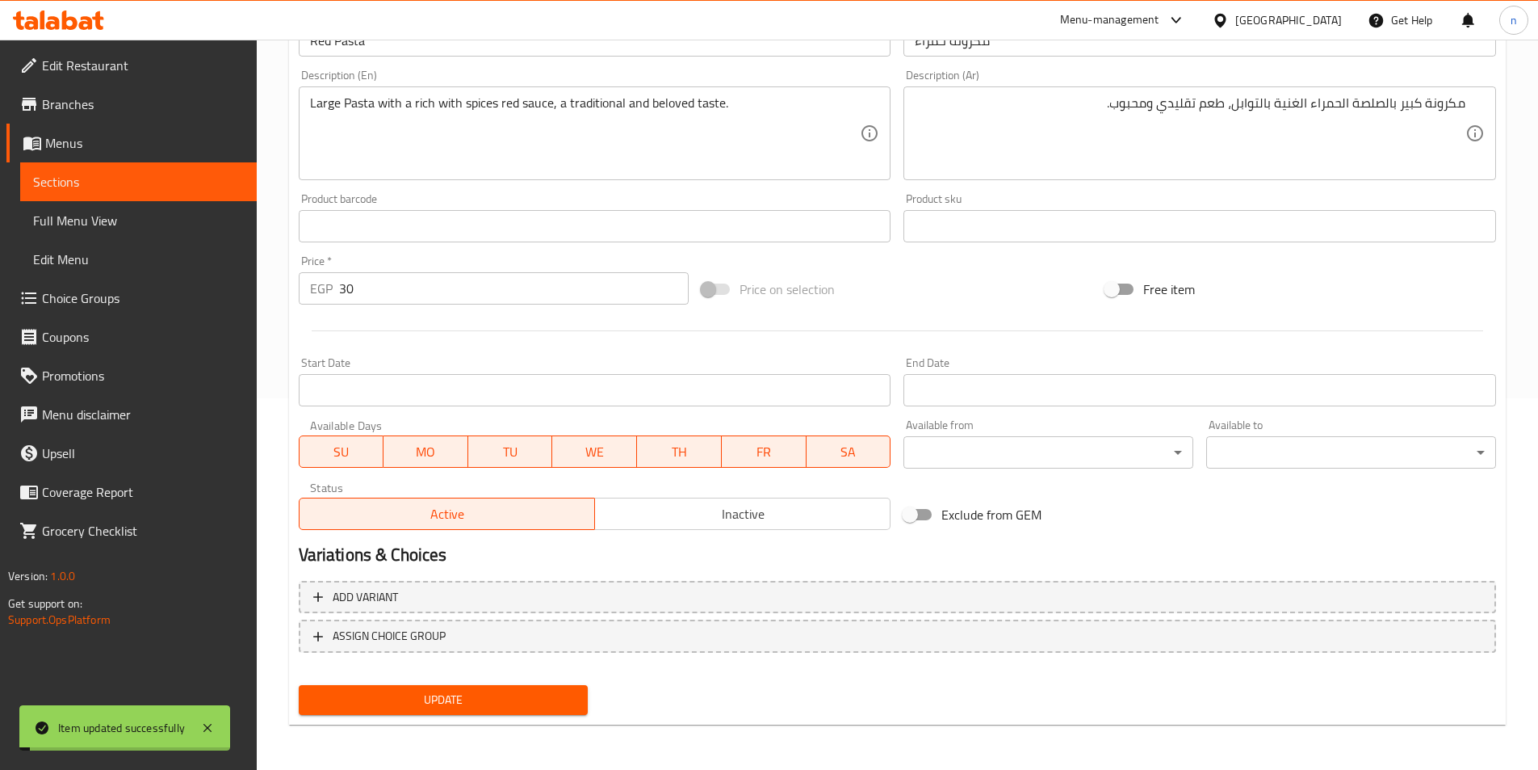
scroll to position [0, 0]
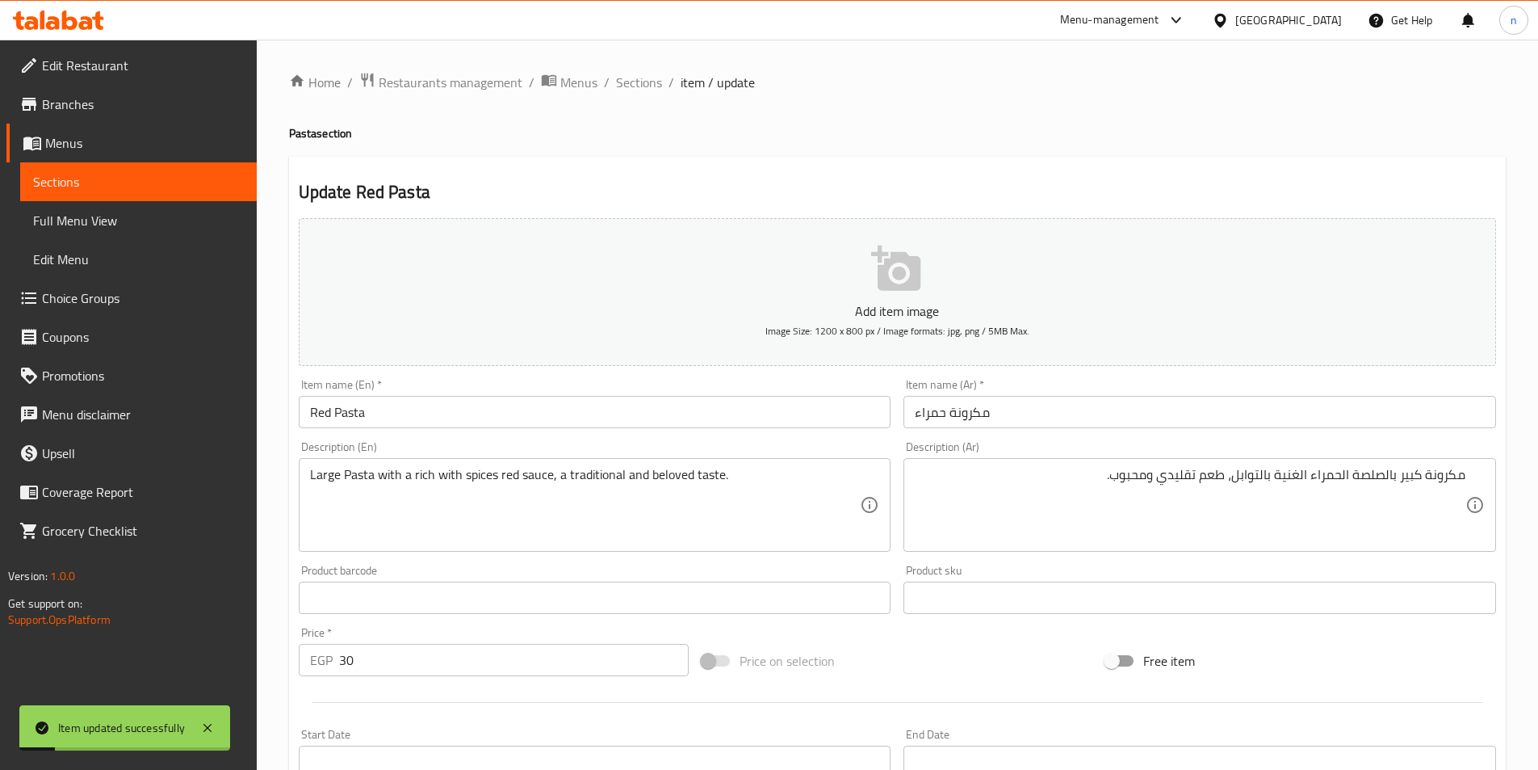
click at [645, 82] on span "Sections" at bounding box center [639, 82] width 46 height 19
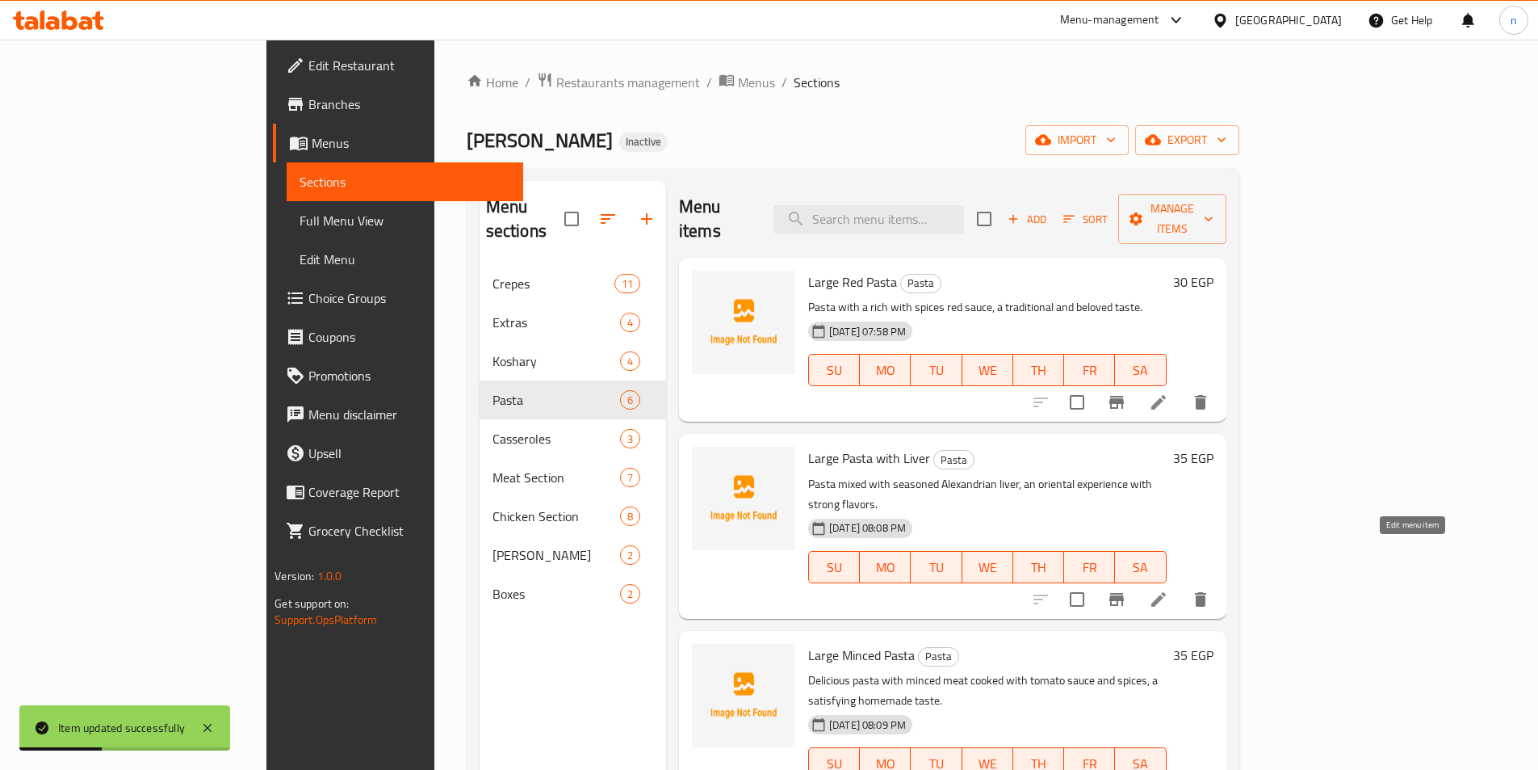
click at [1169, 590] on icon at bounding box center [1158, 599] width 19 height 19
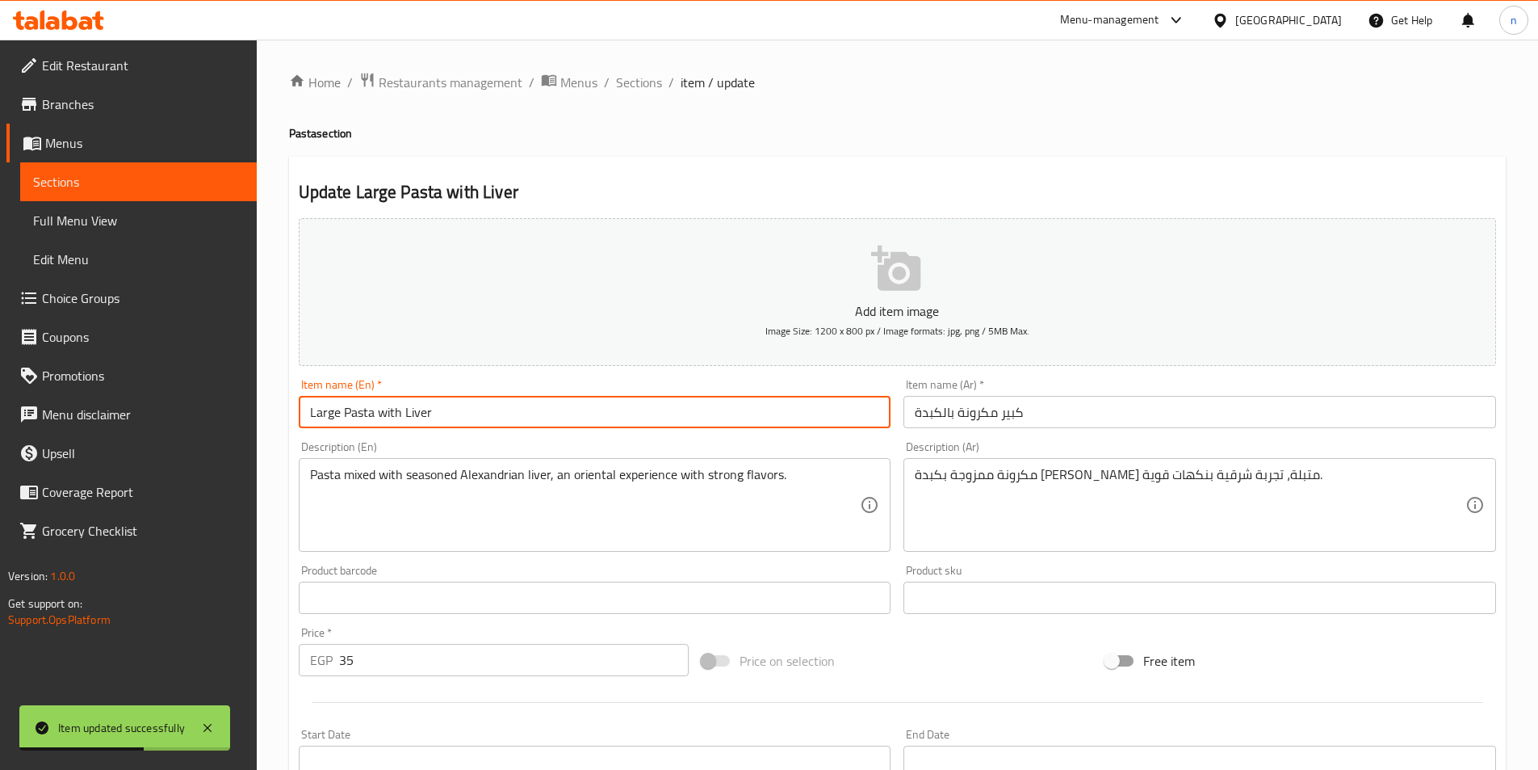
click at [318, 411] on input "Large Pasta with Liver" at bounding box center [595, 412] width 593 height 32
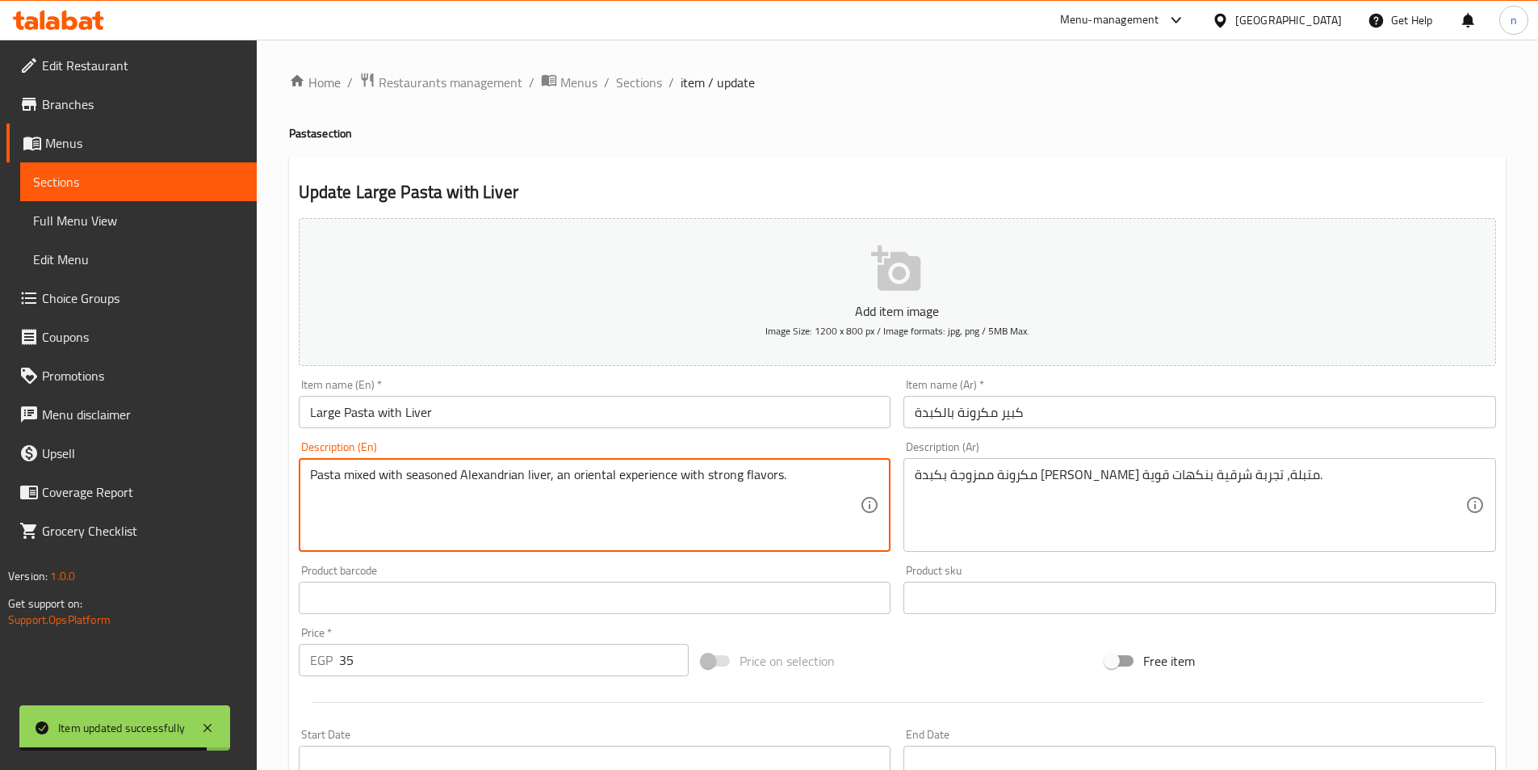
paste textarea "Large"
type textarea "Large Pasta mixed with seasoned Alexandrian liver, an oriental experience with …"
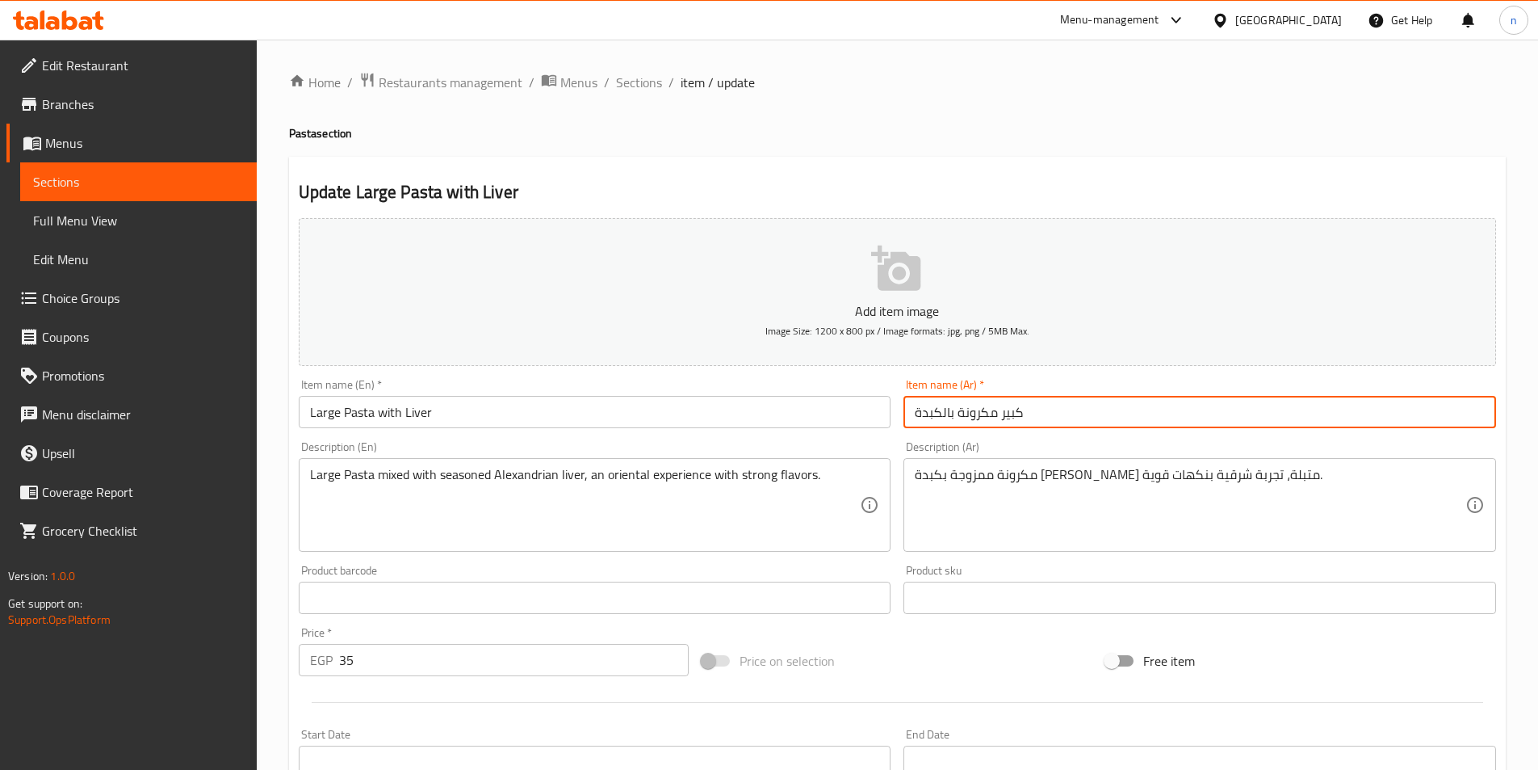
scroll to position [81, 0]
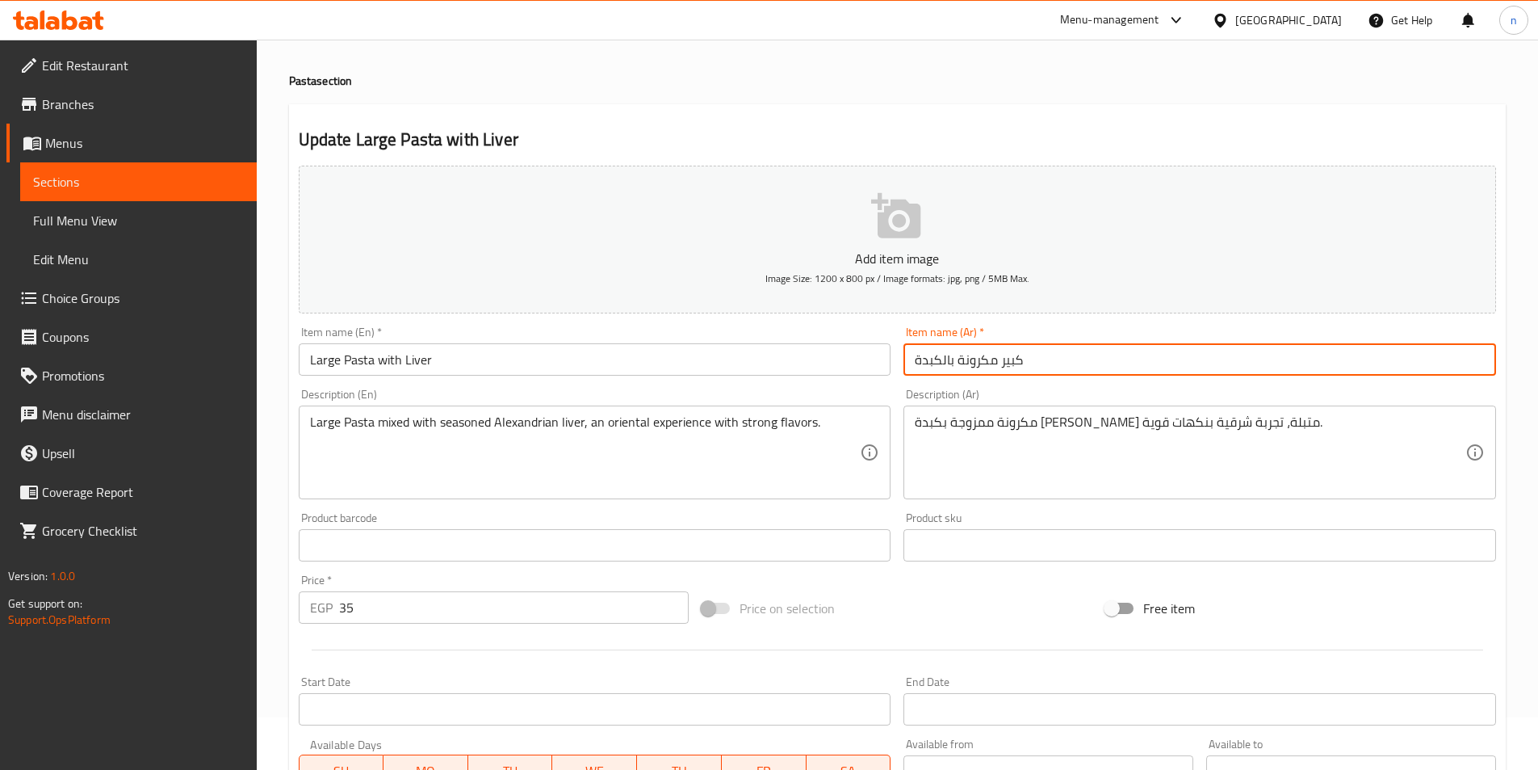
click at [1006, 416] on div "Add item image Image Size: 1200 x 800 px / Image formats: jpg, png / 5MB Max. I…" at bounding box center [897, 507] width 1211 height 696
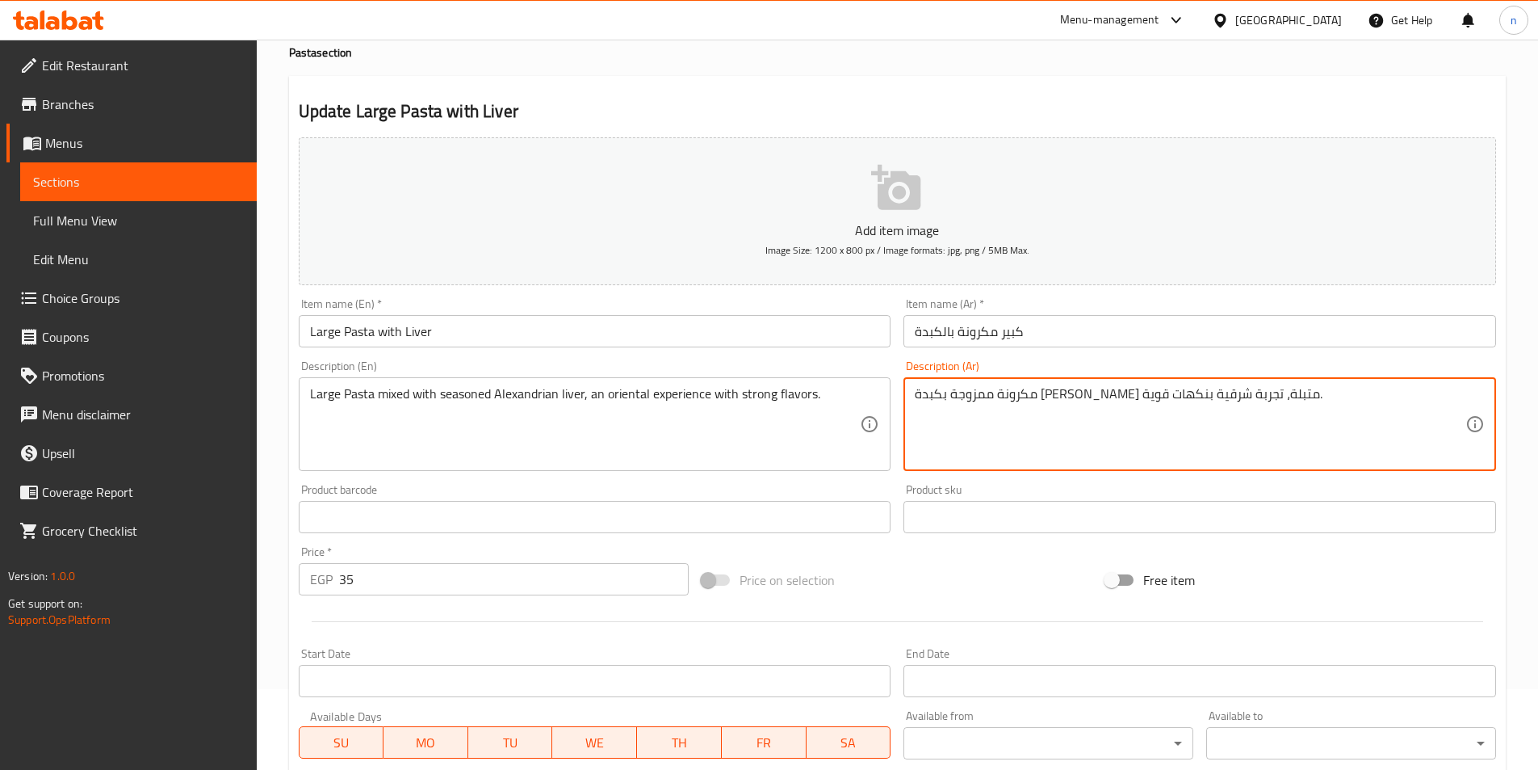
click at [1010, 338] on input "كبير مكرونة بالكبدة" at bounding box center [1200, 331] width 593 height 32
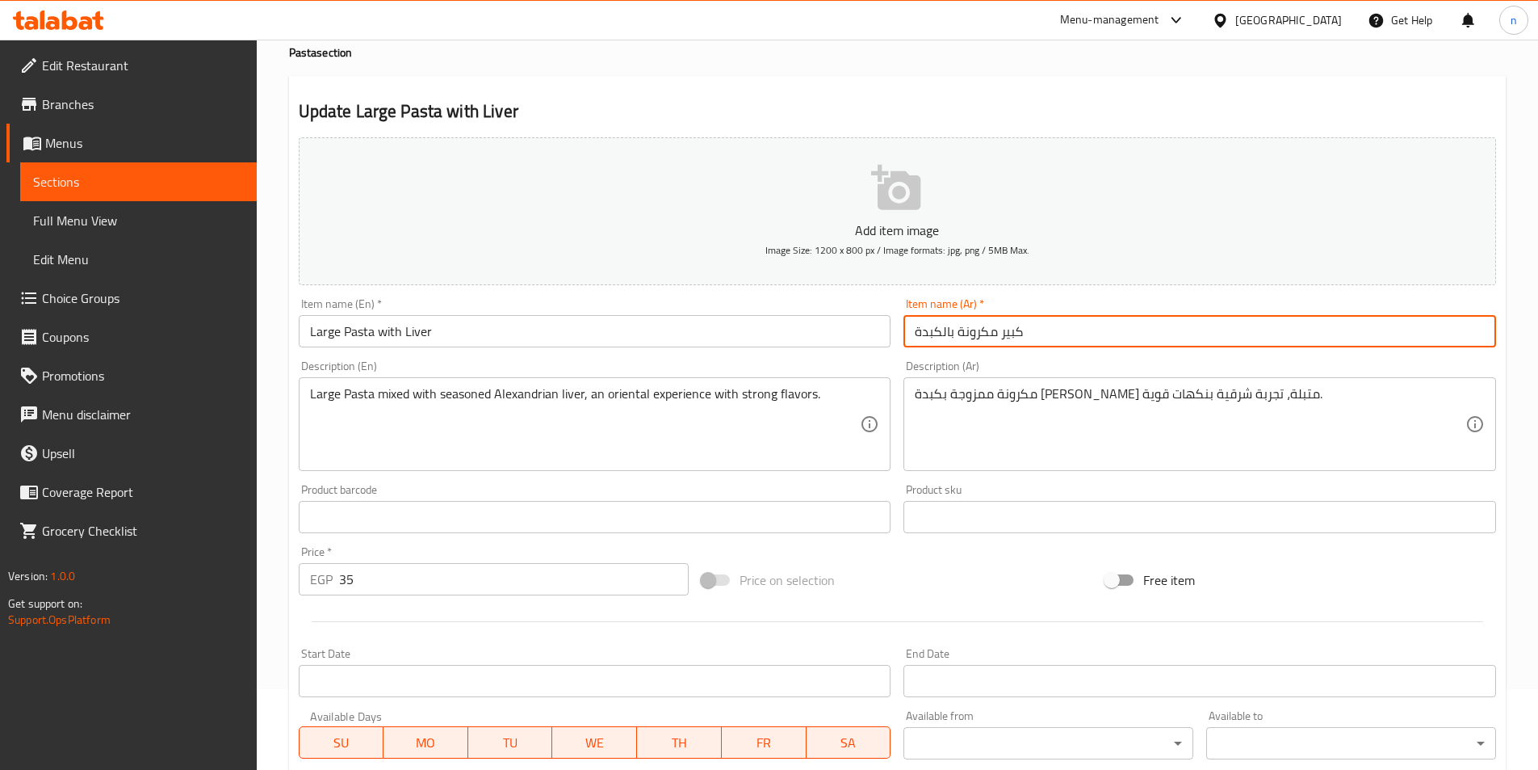
click at [1010, 338] on input "كبير مكرونة بالكبدة" at bounding box center [1200, 331] width 593 height 32
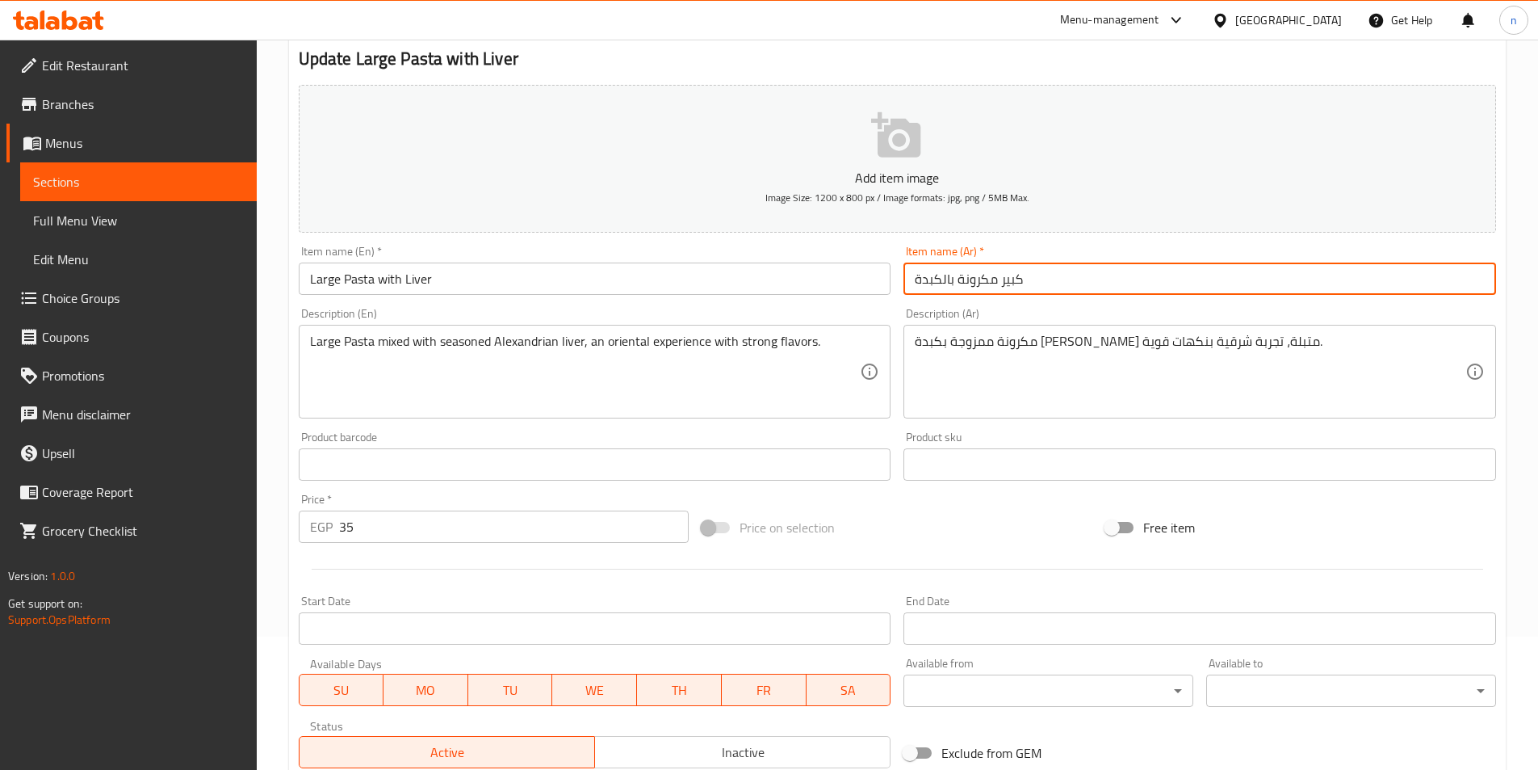
scroll to position [162, 0]
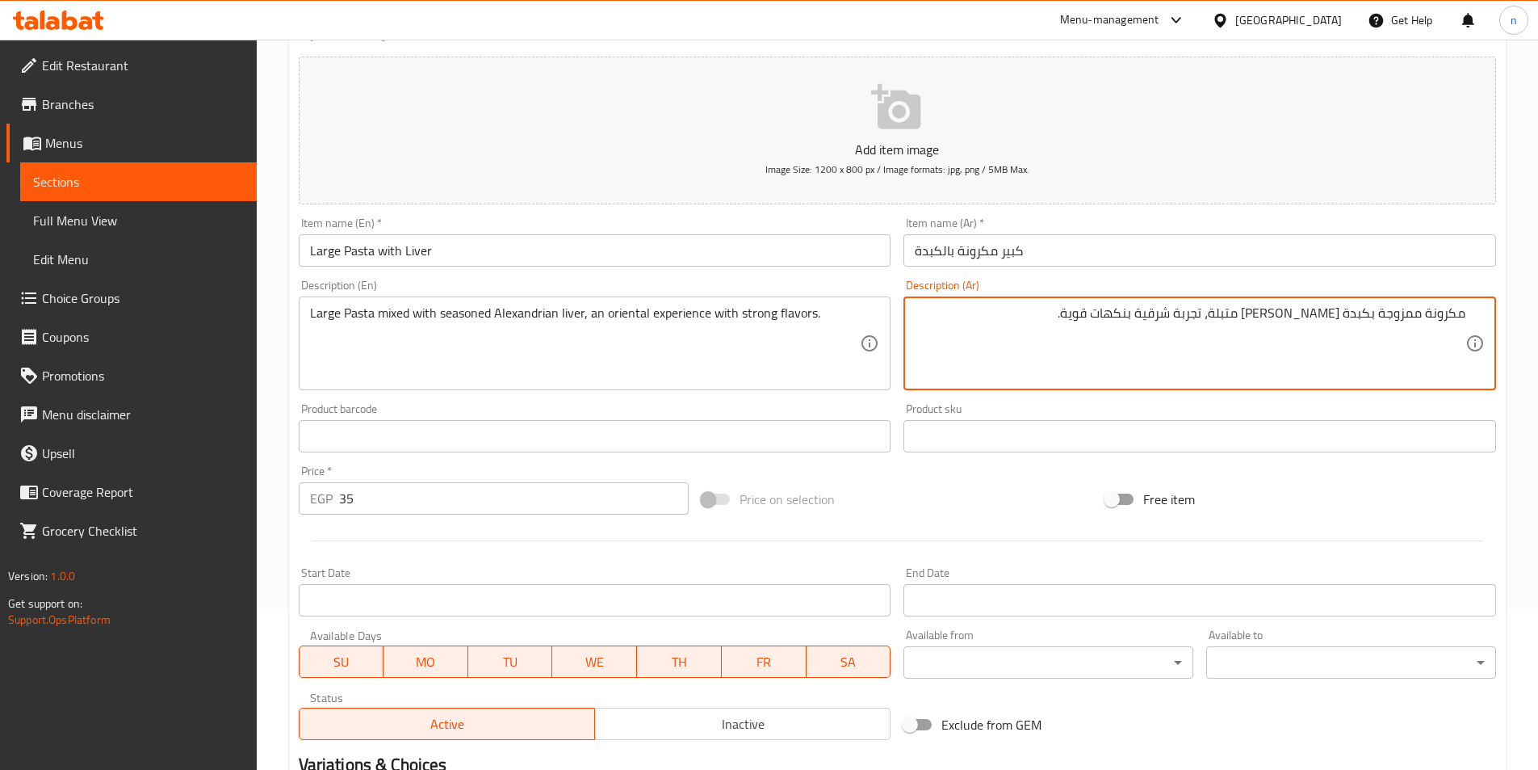
click at [1427, 317] on textarea "مكرونة ممزوجة بكبدة [PERSON_NAME] متبلة، تجربة شرقية بنكهات قوية." at bounding box center [1190, 343] width 551 height 77
paste textarea "كبير"
click at [1425, 317] on textarea "مكرونةكبير ممزوجة بكبدة إسكندراني متبلة، تجربة شرقية بنكهات قوية." at bounding box center [1190, 343] width 551 height 77
type textarea "مكرونة كبير ممزوجة بكبدة إسكندراني متبلة، تجربة شرقية بنكهات قوية."
click at [1021, 494] on div "Price on selection" at bounding box center [897, 499] width 404 height 44
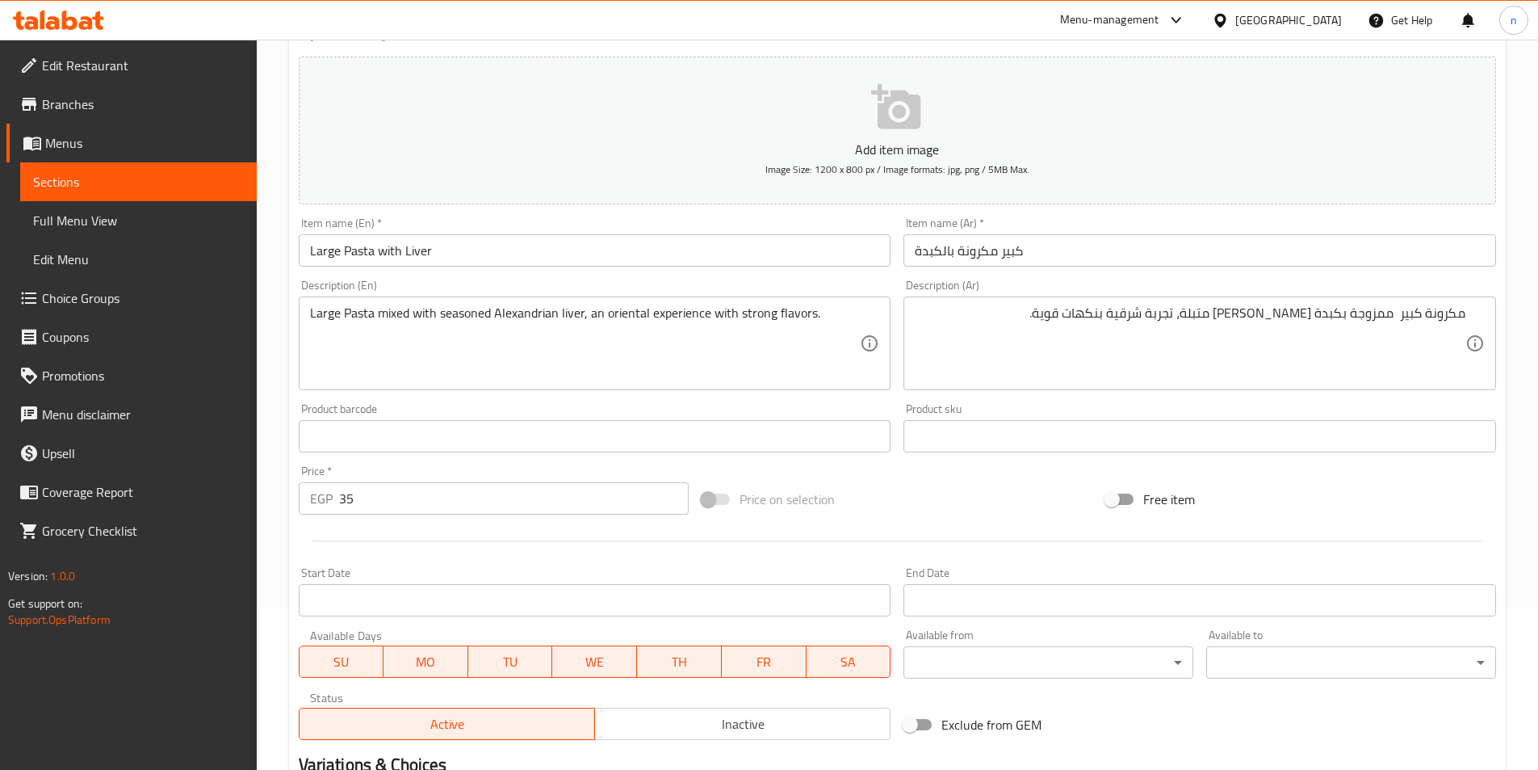
scroll to position [371, 0]
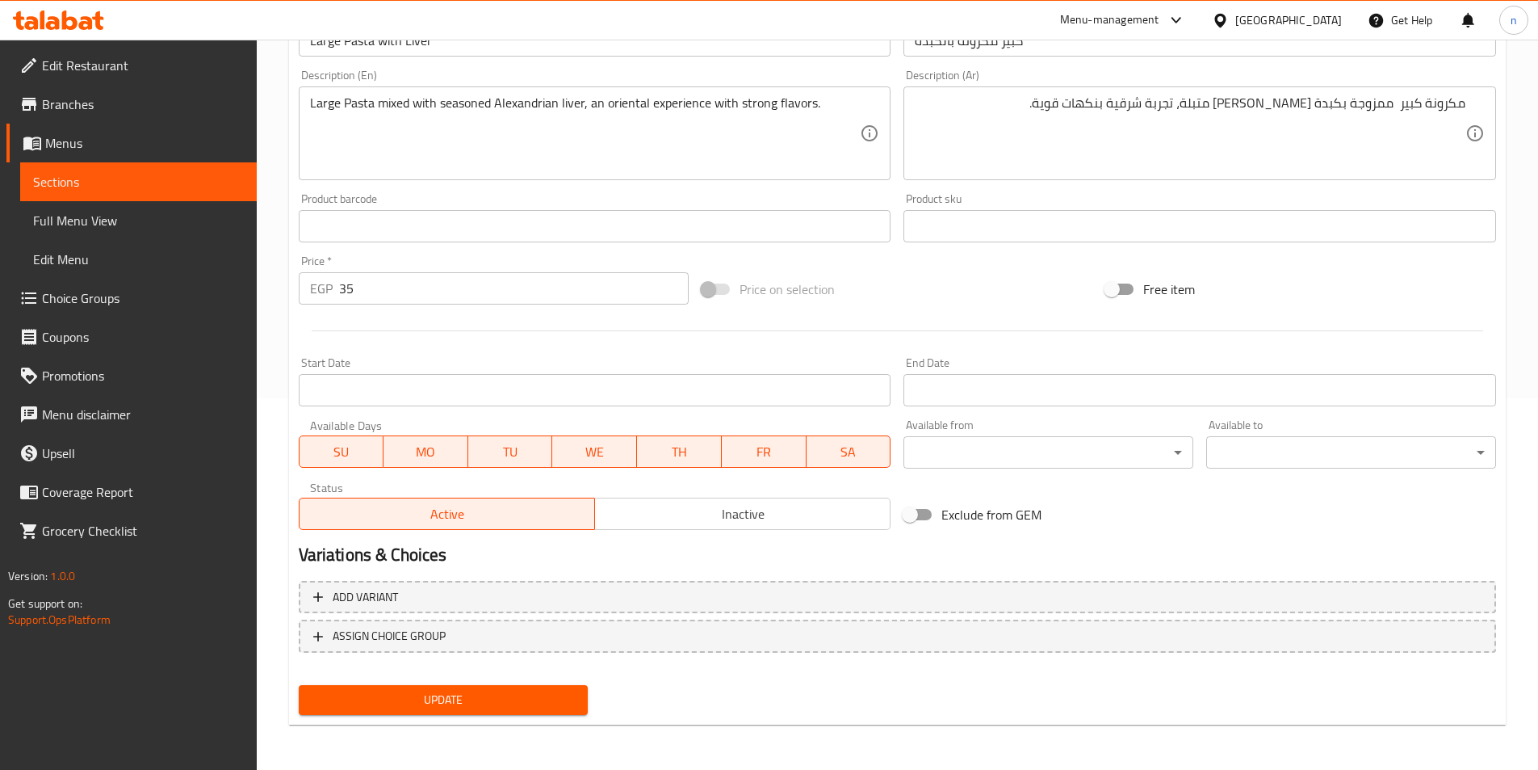
click at [532, 699] on span "Update" at bounding box center [444, 700] width 264 height 20
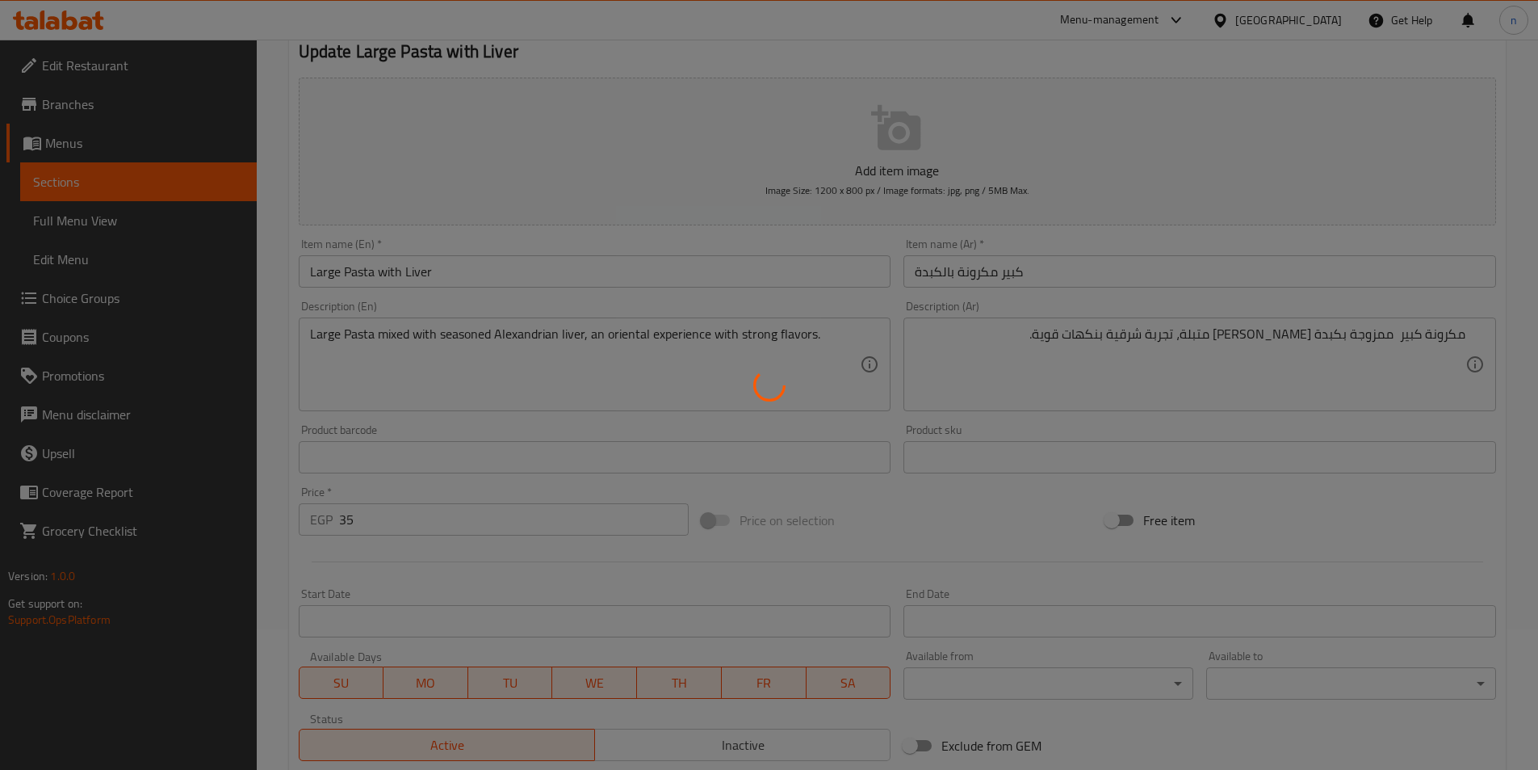
scroll to position [0, 0]
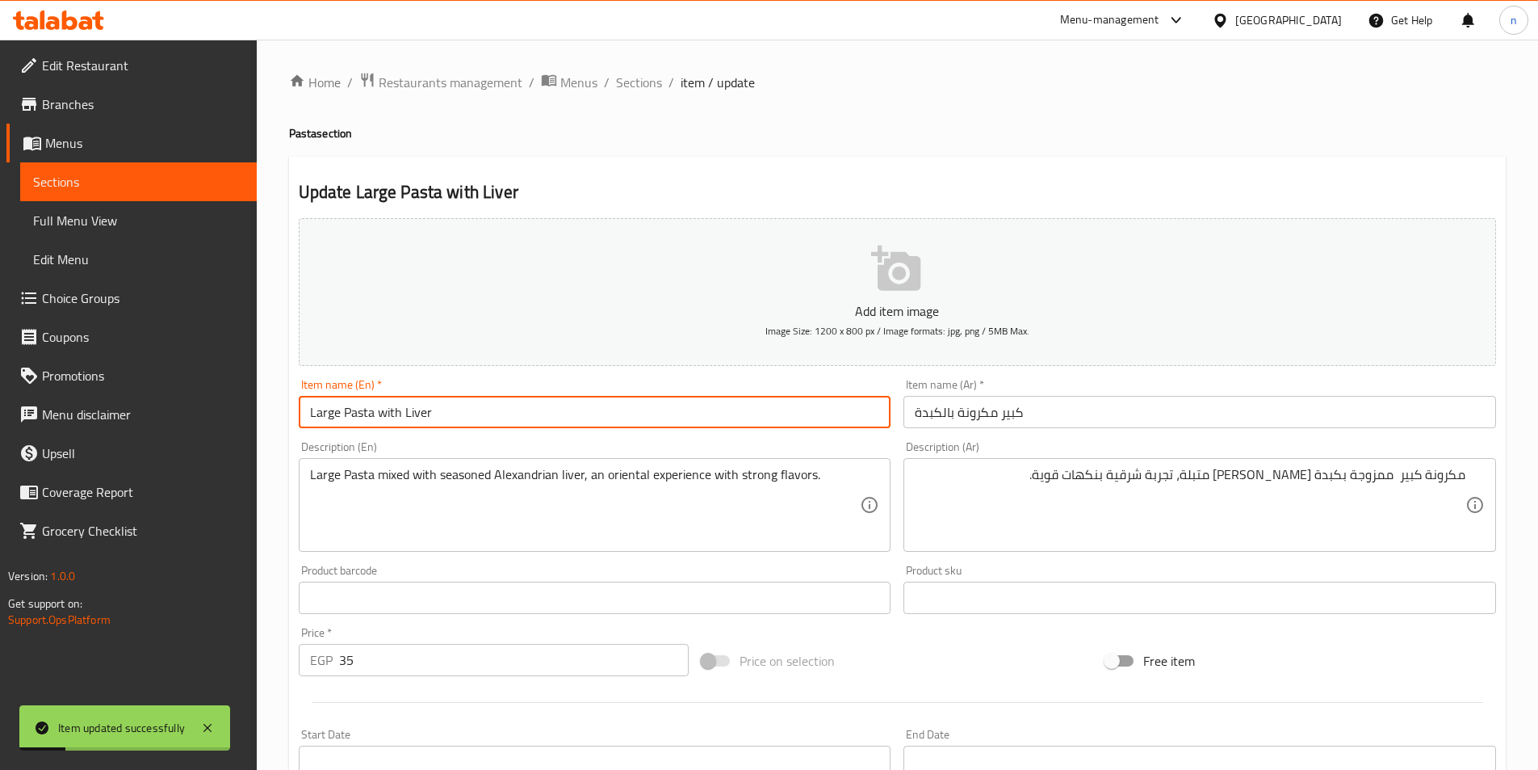
click at [325, 411] on input "Large Pasta with Liver" at bounding box center [595, 412] width 593 height 32
type input "Pasta with Liver"
click at [1026, 415] on input "كبير مكرونة بالكبدة" at bounding box center [1200, 412] width 593 height 32
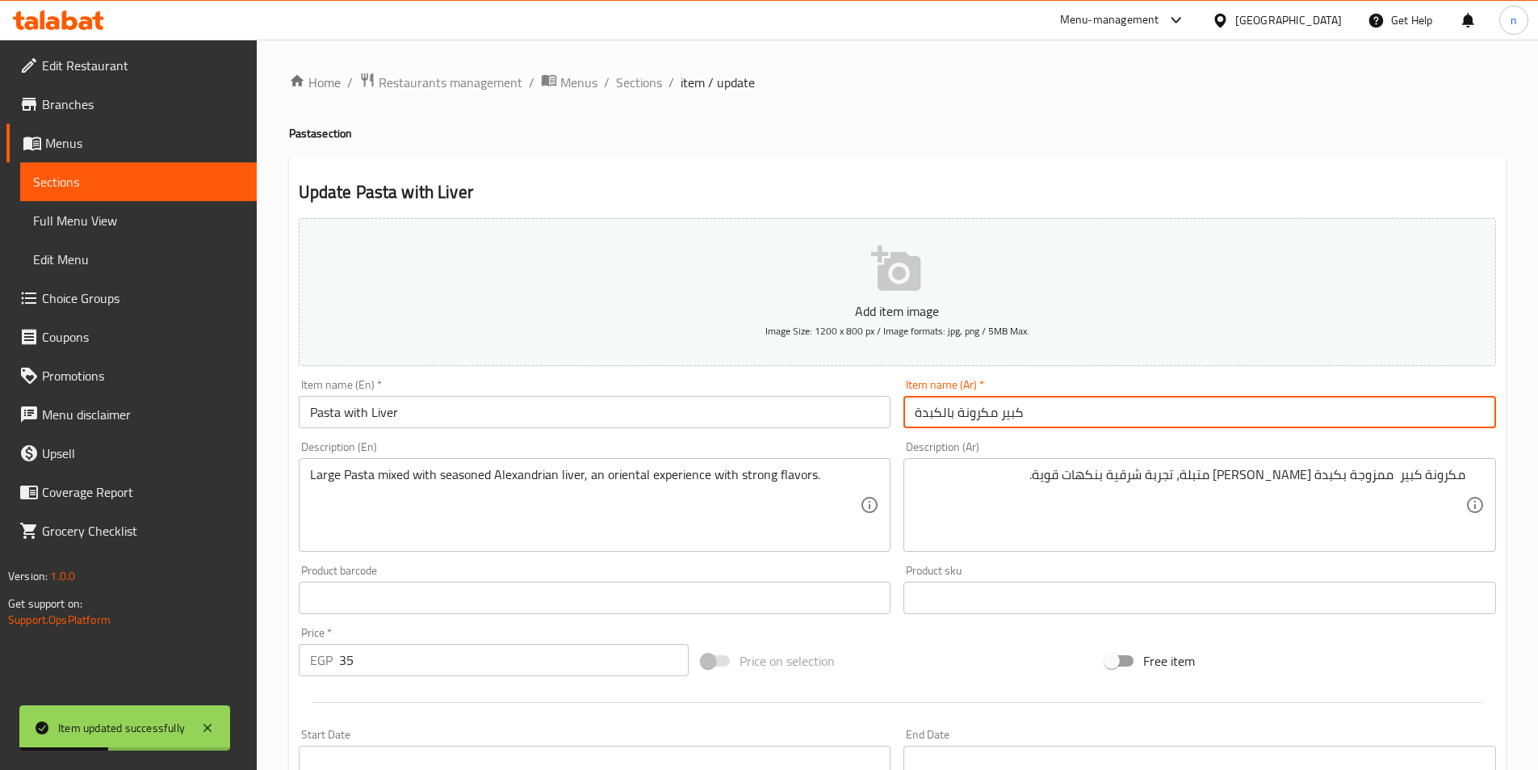
click at [1026, 415] on input "كبير مكرونة بالكبدة" at bounding box center [1200, 412] width 593 height 32
click at [1013, 415] on input "كبير مكرونة بالكبدة" at bounding box center [1200, 412] width 593 height 32
type input "مكرونة بالكبدة"
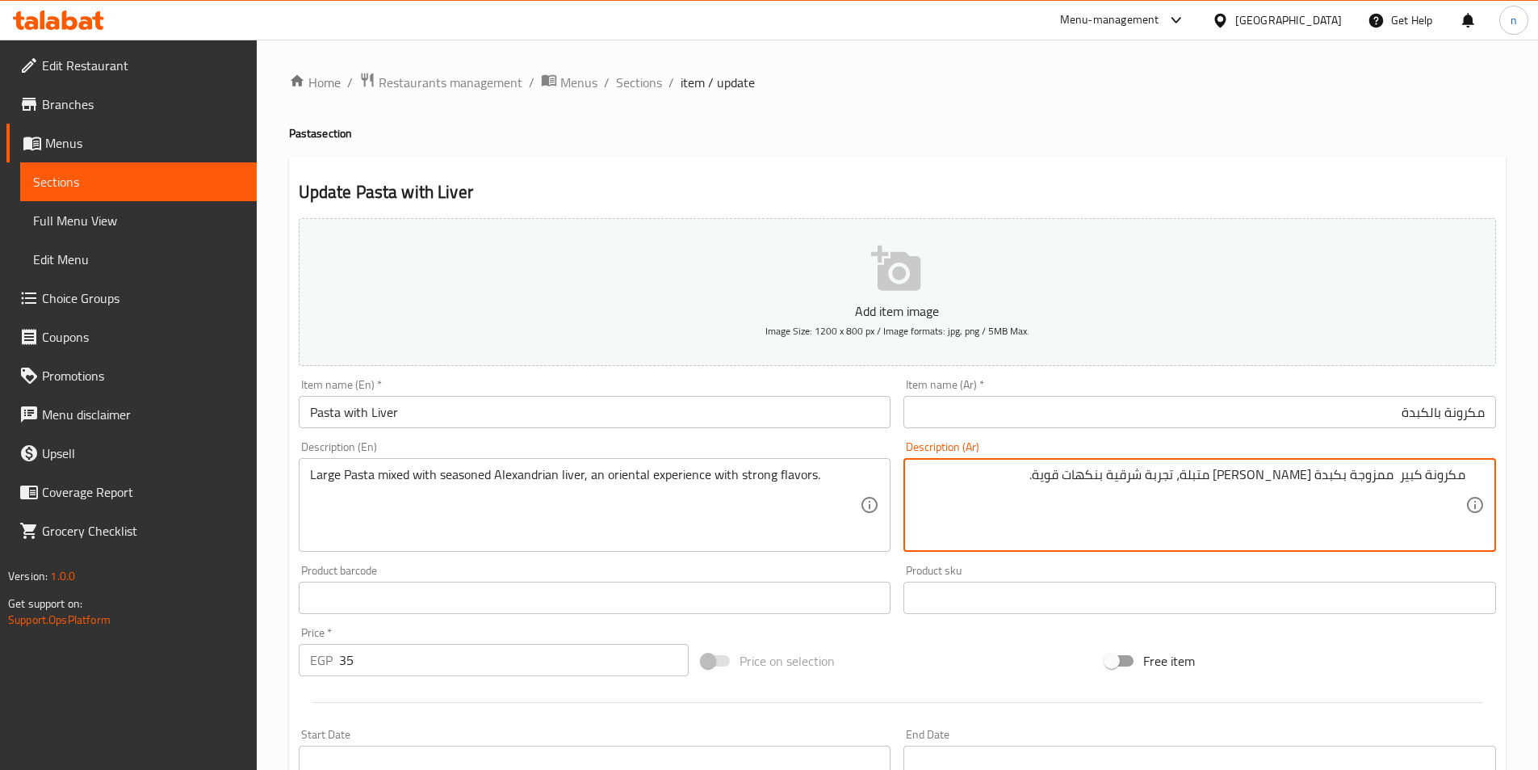
click at [1395, 476] on textarea "مكرونة كبير ممزوجة بكبدة إسكندراني متبلة، تجربة شرقية بنكهات قوية." at bounding box center [1190, 505] width 551 height 77
type textarea "مكرونة كبير ممزوجة بكبدة إسكندراني متبلة، تجربة شرقية بنكهات قوية."
click at [1015, 652] on div "Price on selection" at bounding box center [897, 661] width 404 height 44
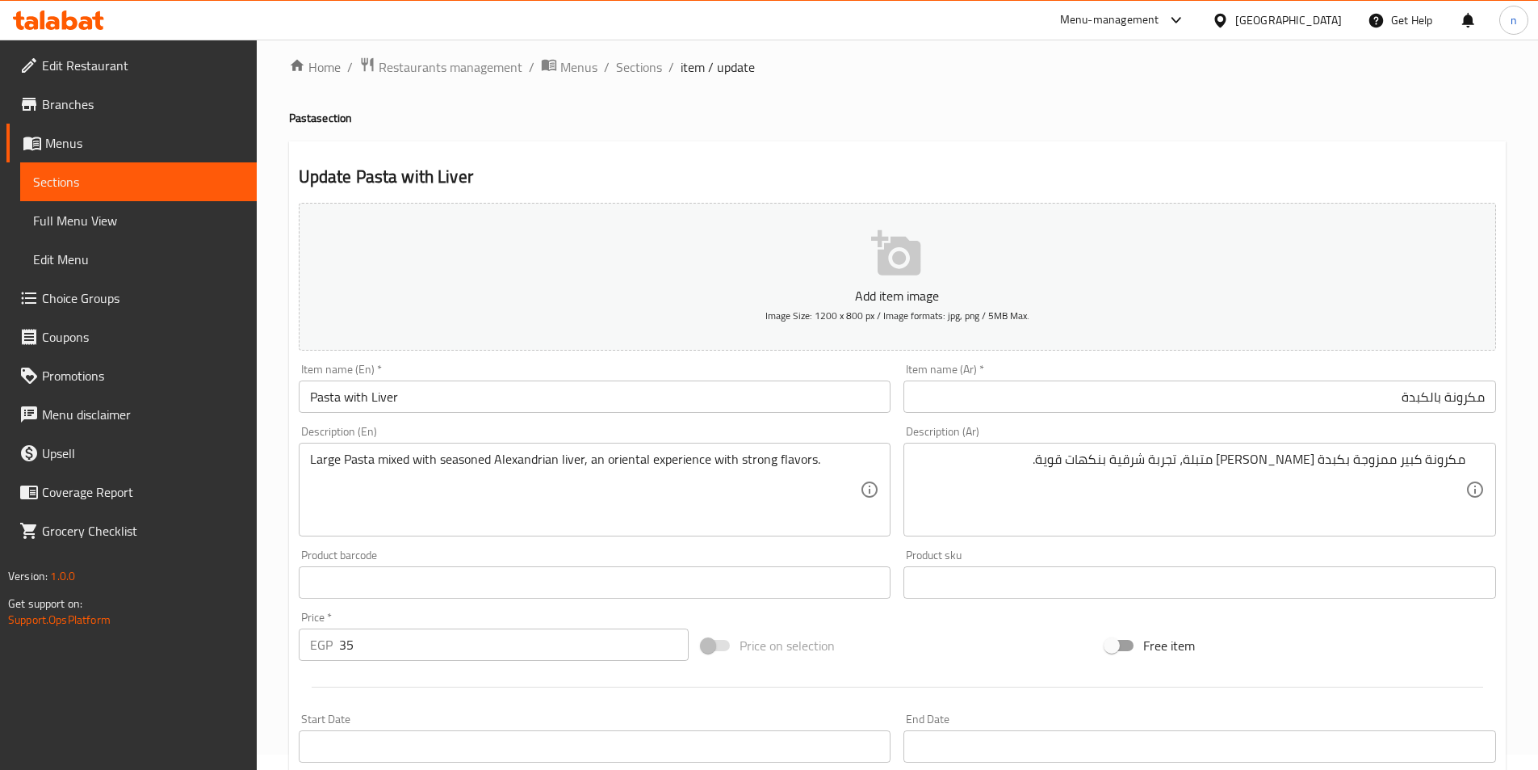
scroll to position [371, 0]
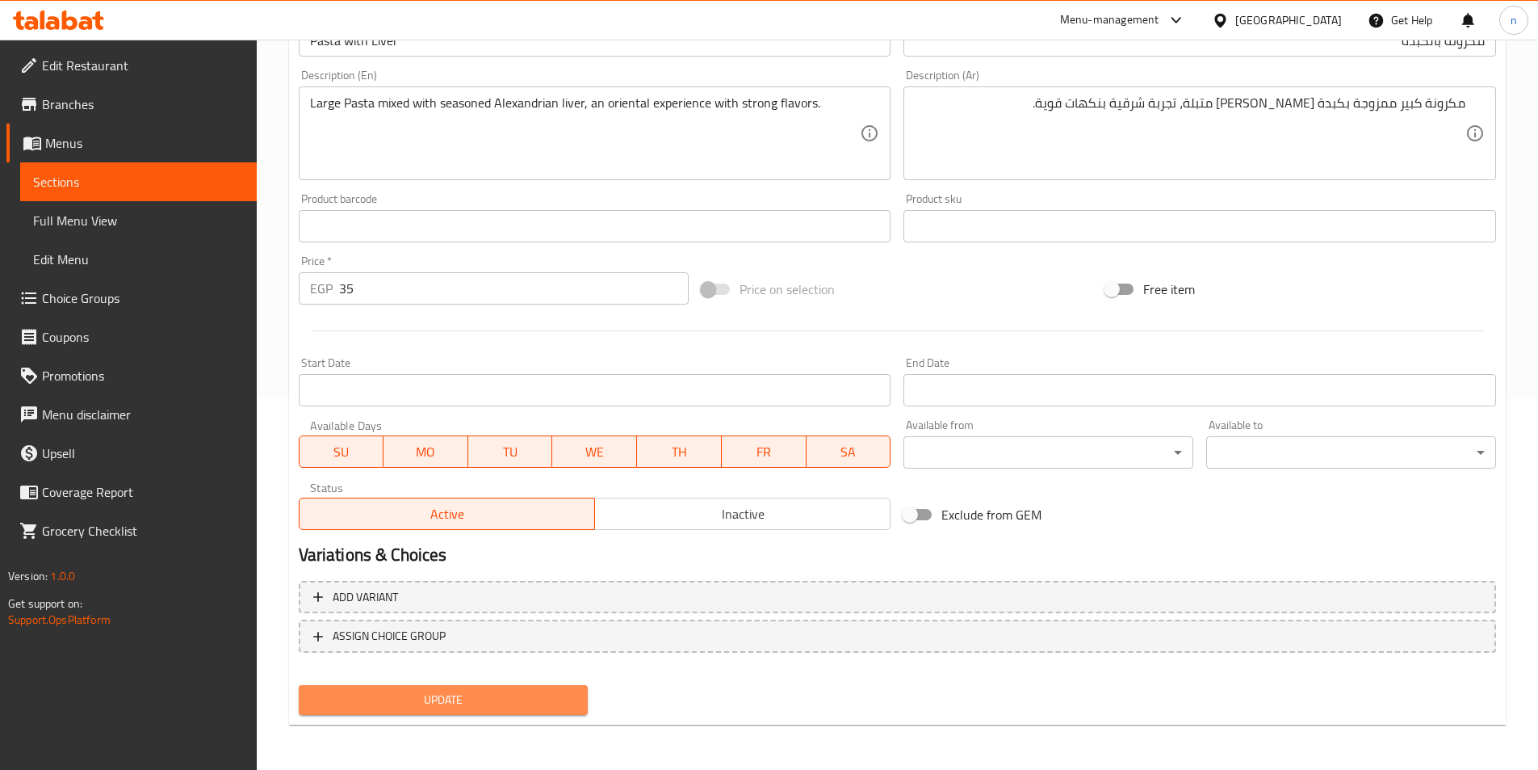
click at [546, 696] on span "Update" at bounding box center [444, 700] width 264 height 20
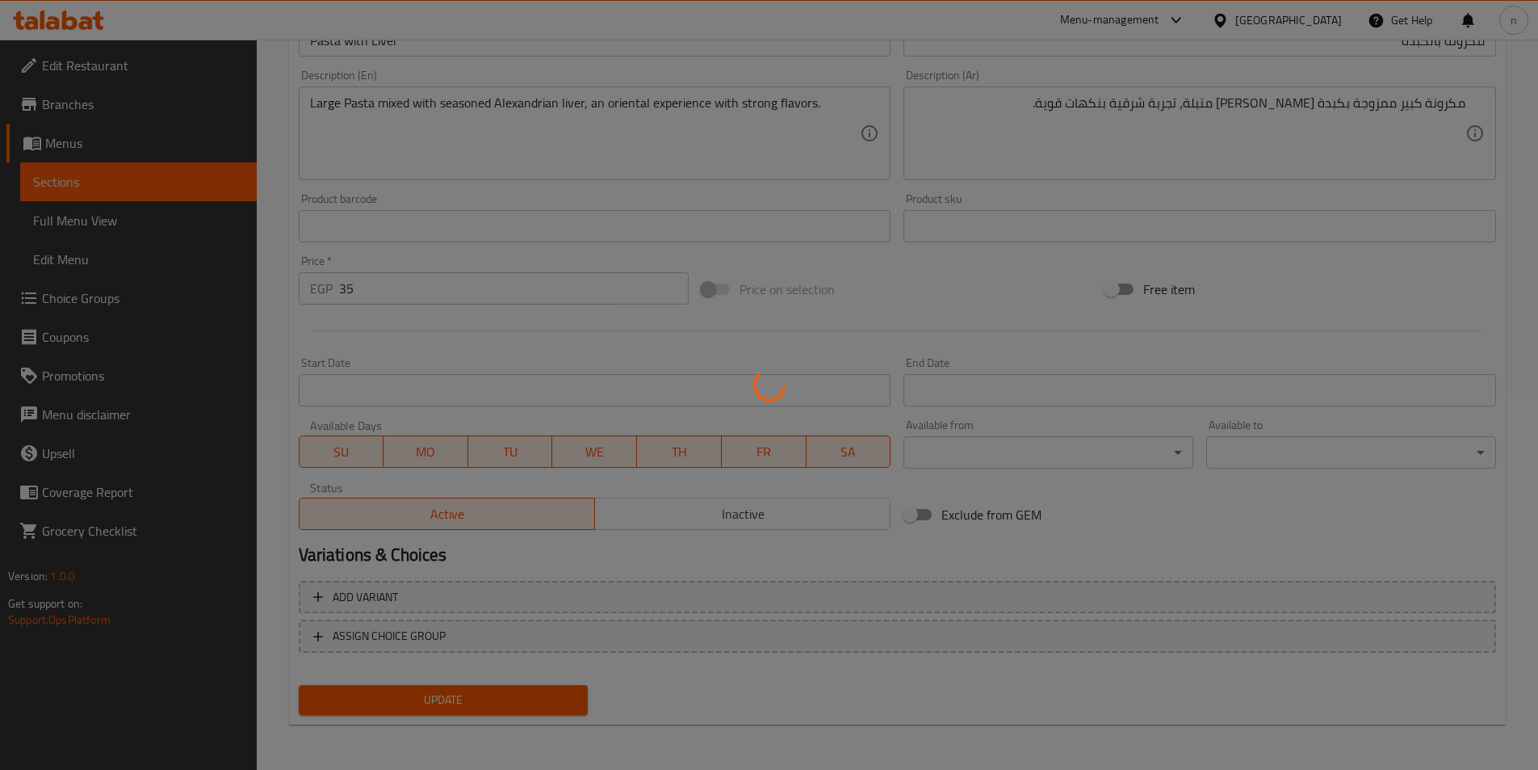
scroll to position [0, 0]
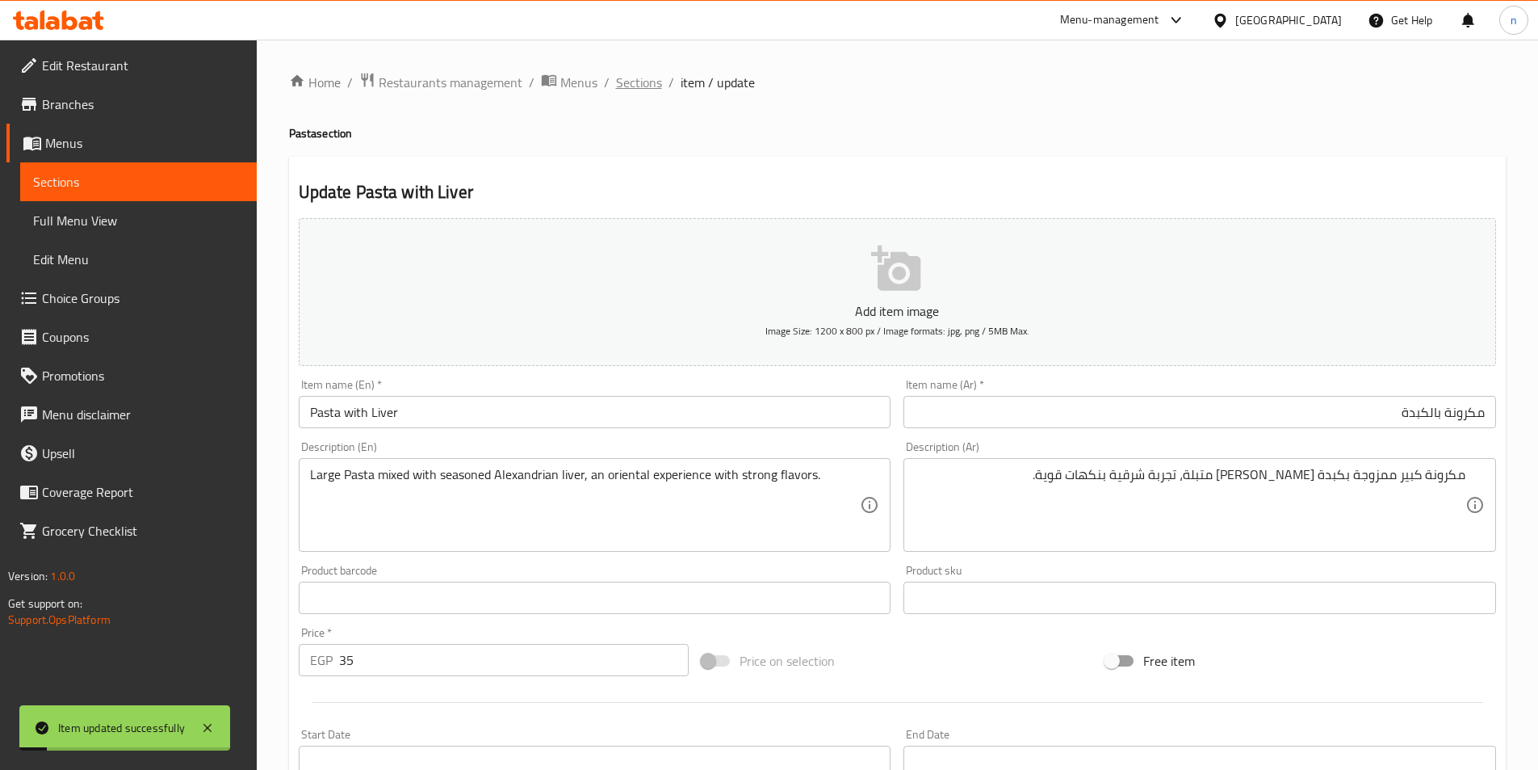
click at [639, 73] on span "Sections" at bounding box center [639, 82] width 46 height 19
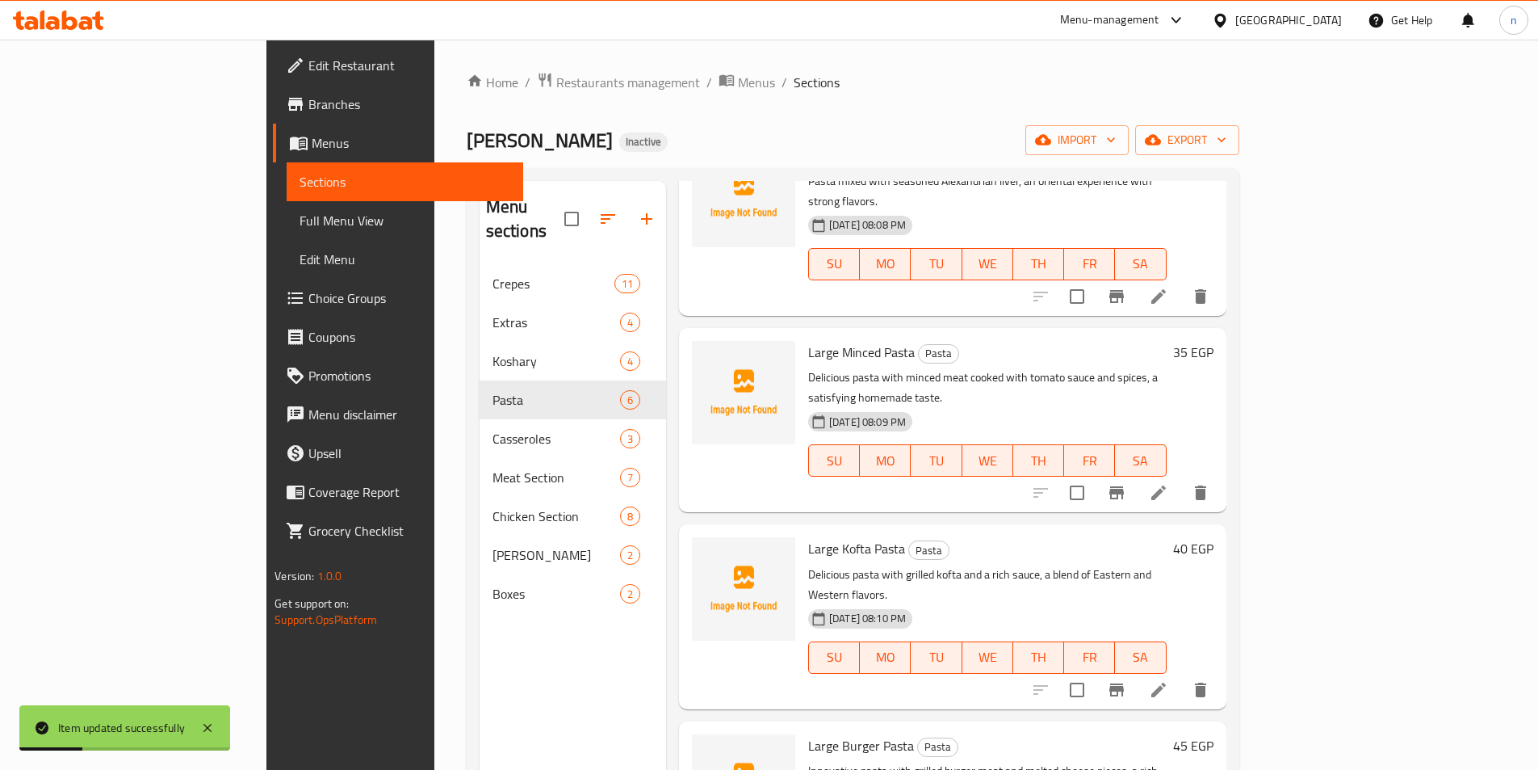
scroll to position [162, 0]
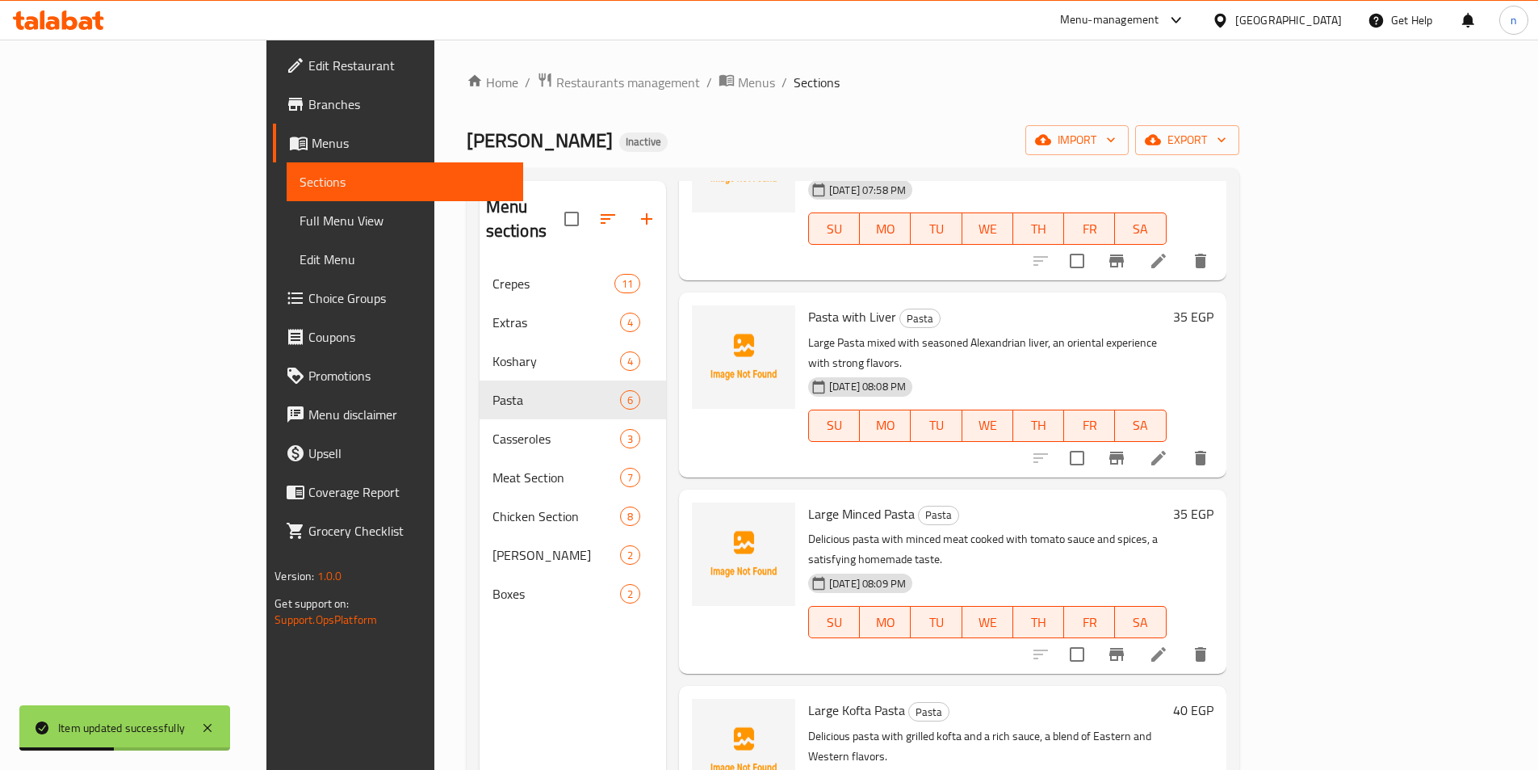
click at [1166, 647] on icon at bounding box center [1159, 654] width 15 height 15
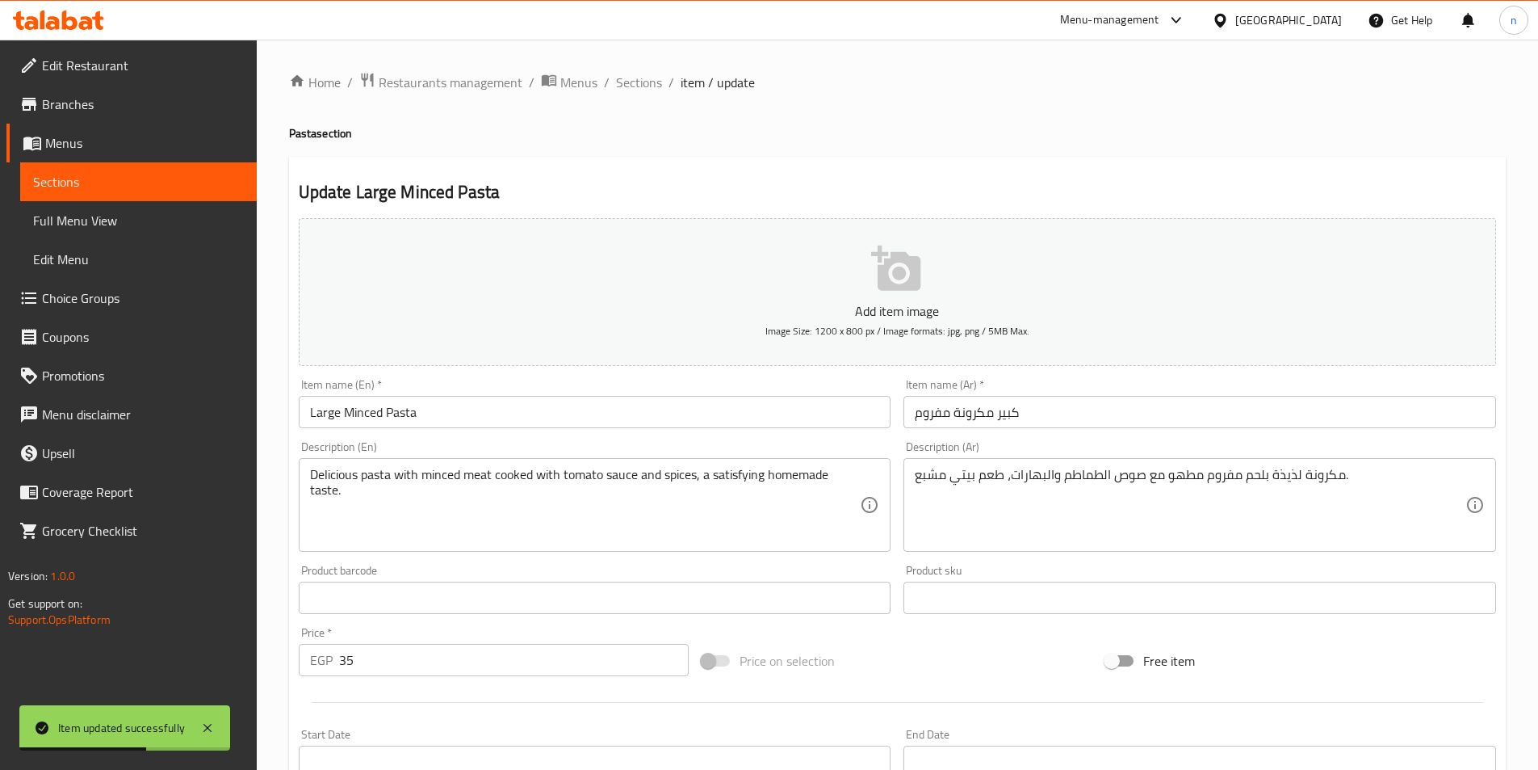
click at [320, 410] on input "Large Minced Pasta" at bounding box center [595, 412] width 593 height 32
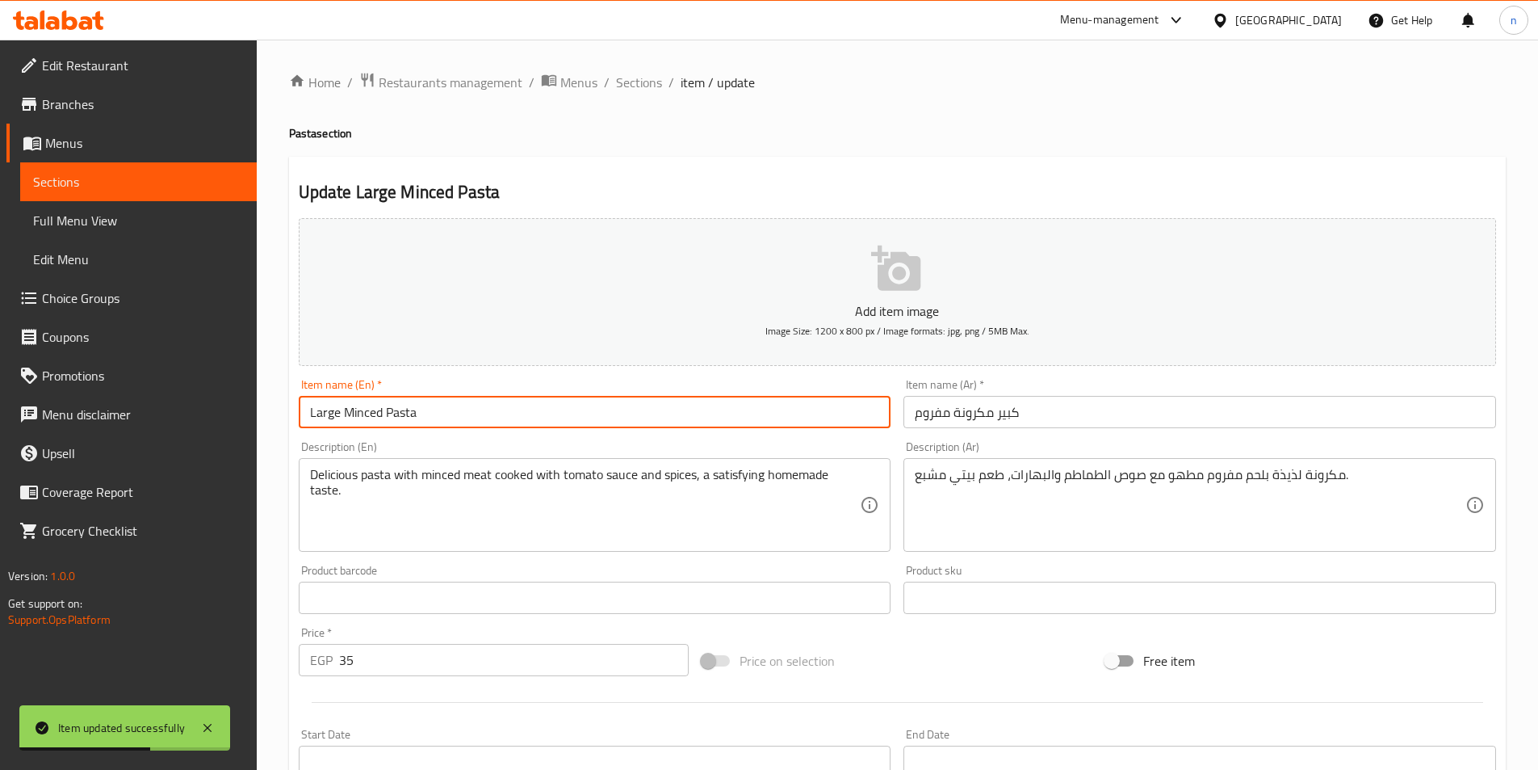
click at [320, 410] on input "Large Minced Pasta" at bounding box center [595, 412] width 593 height 32
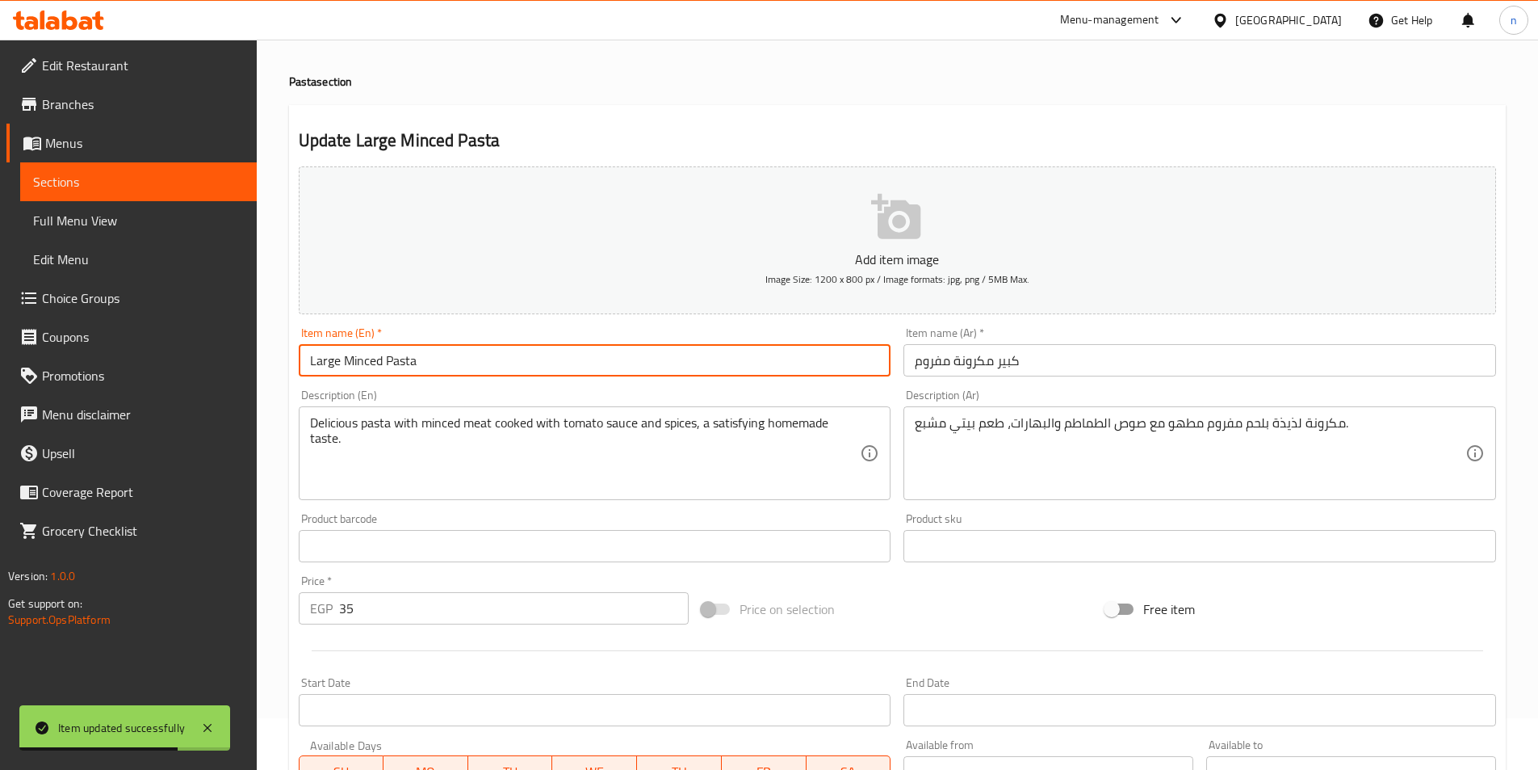
scroll to position [81, 0]
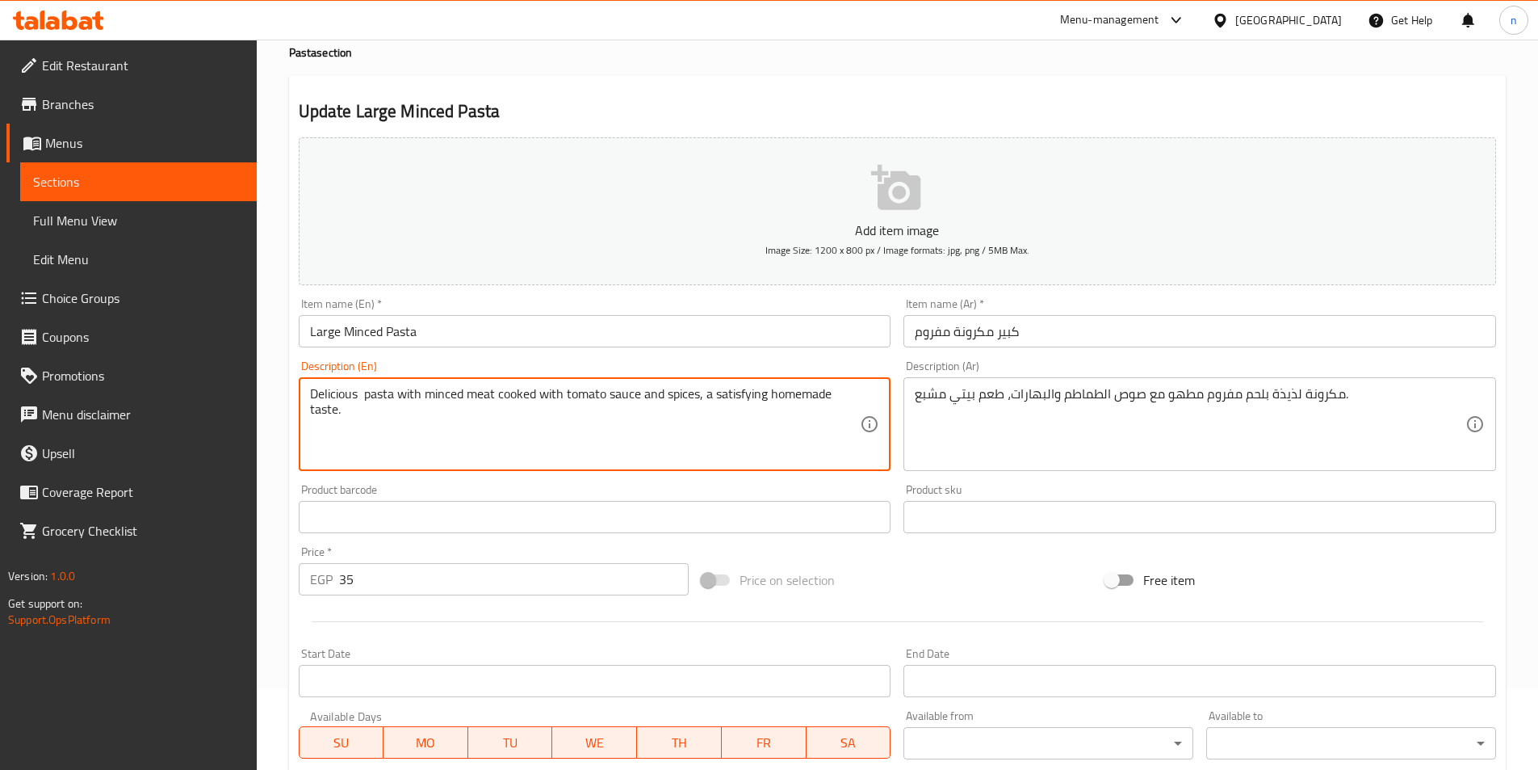
paste textarea "Large"
type textarea "Delicious Large pasta with minced meat cooked with tomato sauce and spices, a s…"
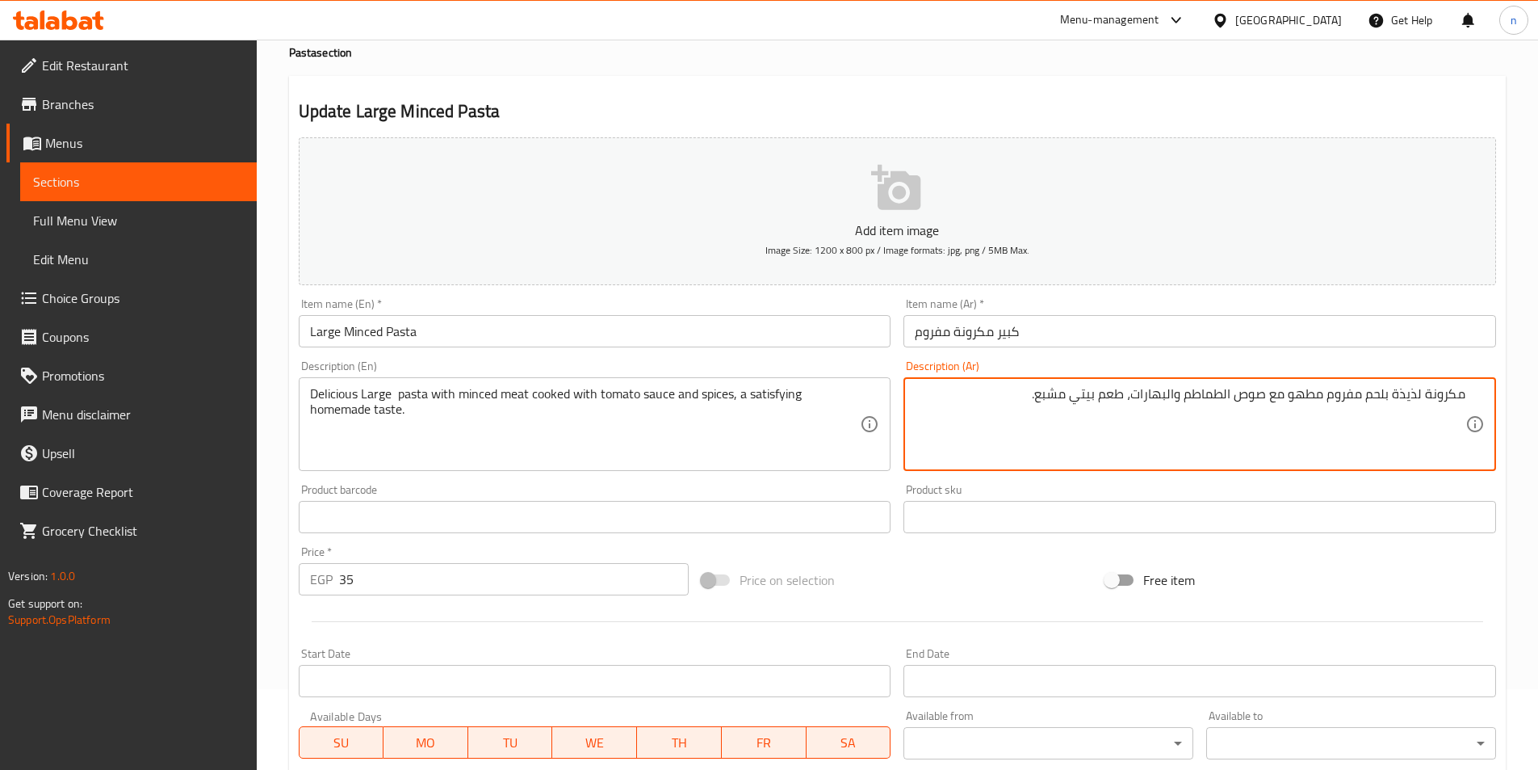
click at [1427, 396] on textarea "مكرونة لذيذة بلحم مفروم مطهو مع صوص الطماطم والبهارات، طعم بيتي مشبع." at bounding box center [1190, 424] width 551 height 77
paste textarea "Large"
click at [1404, 397] on textarea "مكرونة Large لذيذة بلحم مفروم مطهو مع صوص الطماطم والبهارات، طعم بيتي مشبع." at bounding box center [1190, 424] width 551 height 77
click at [1000, 329] on input "كبير مكرونة مفروم" at bounding box center [1200, 331] width 593 height 32
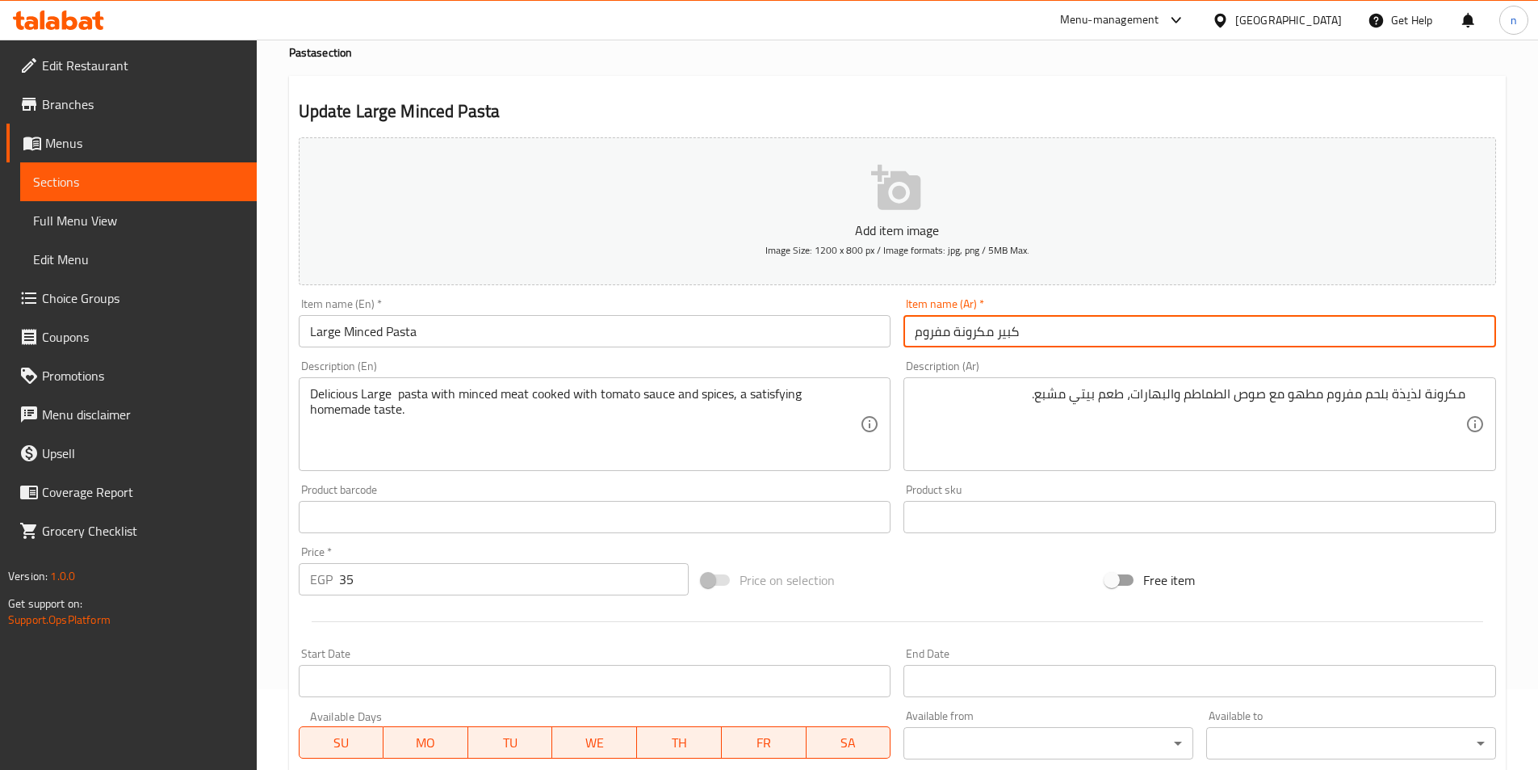
click at [1000, 329] on input "كبير مكرونة مفروم" at bounding box center [1200, 331] width 593 height 32
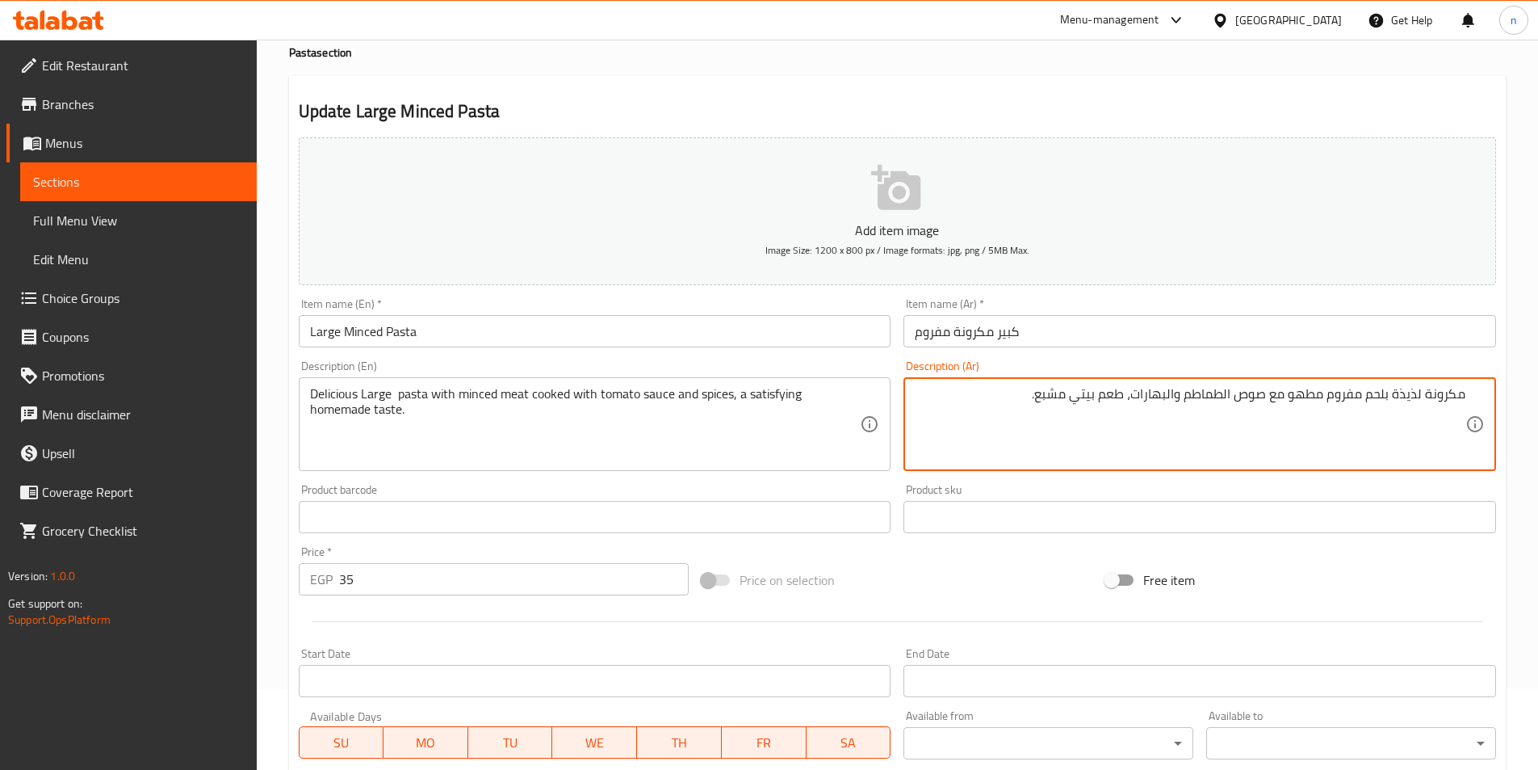
click at [1424, 397] on textarea "مكرونة لذيذة بلحم مفروم مطهو مع صوص الطماطم والبهارات، طعم بيتي مشبع." at bounding box center [1190, 424] width 551 height 77
click at [1426, 393] on textarea "مكرونة لذيذة بلحم مفروم مطهو مع صوص الطماطم والبهارات، طعم بيتي مشبع." at bounding box center [1190, 424] width 551 height 77
paste textarea "كبير"
type textarea "مكرونة كبير لذيذة بلحم مفروم مطهو مع صوص الطماطم والبهارات، طعم بيتي مشبع."
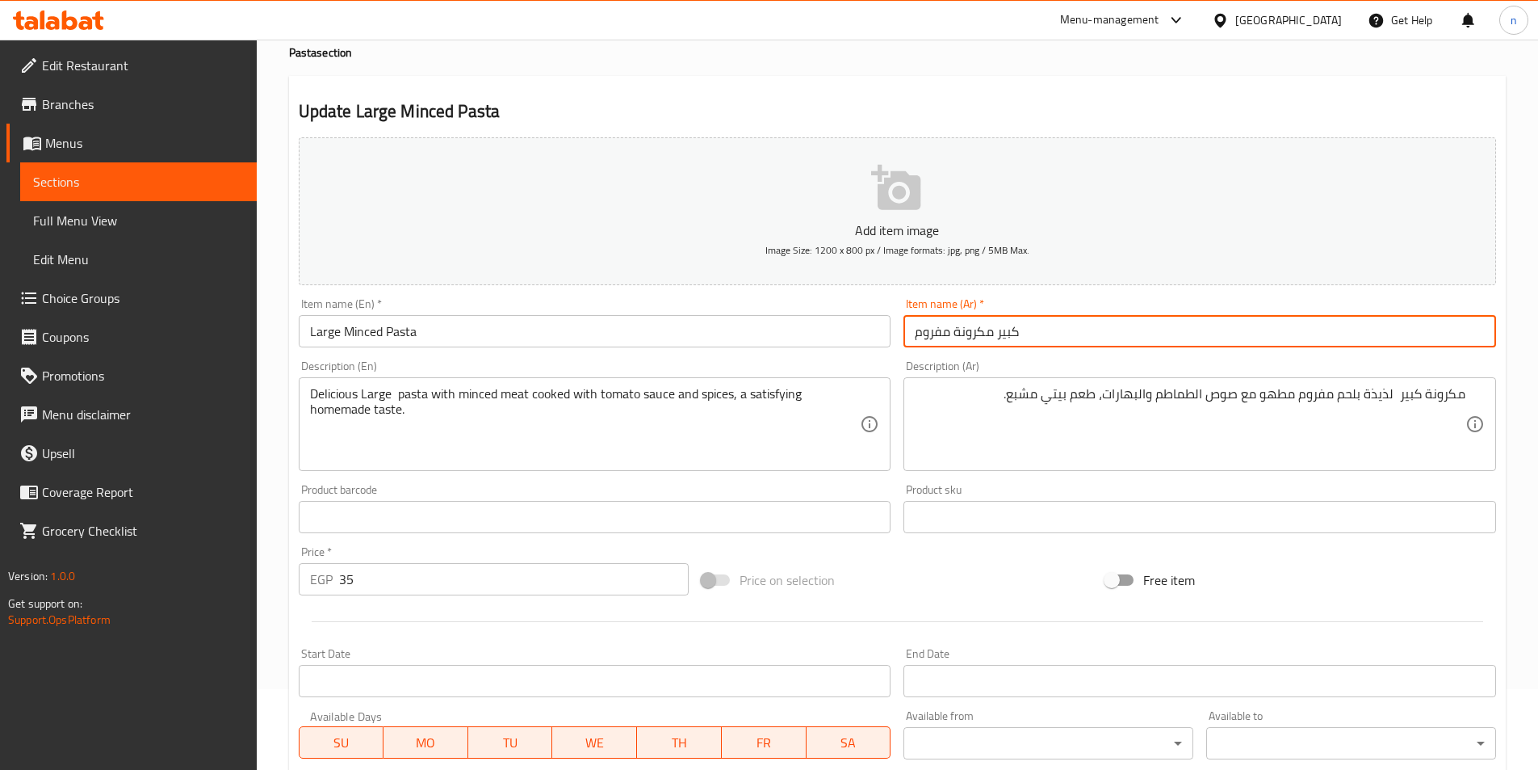
click at [1000, 330] on input "كبير مكرونة مفروم" at bounding box center [1200, 331] width 593 height 32
type input "مكرونة مفروم"
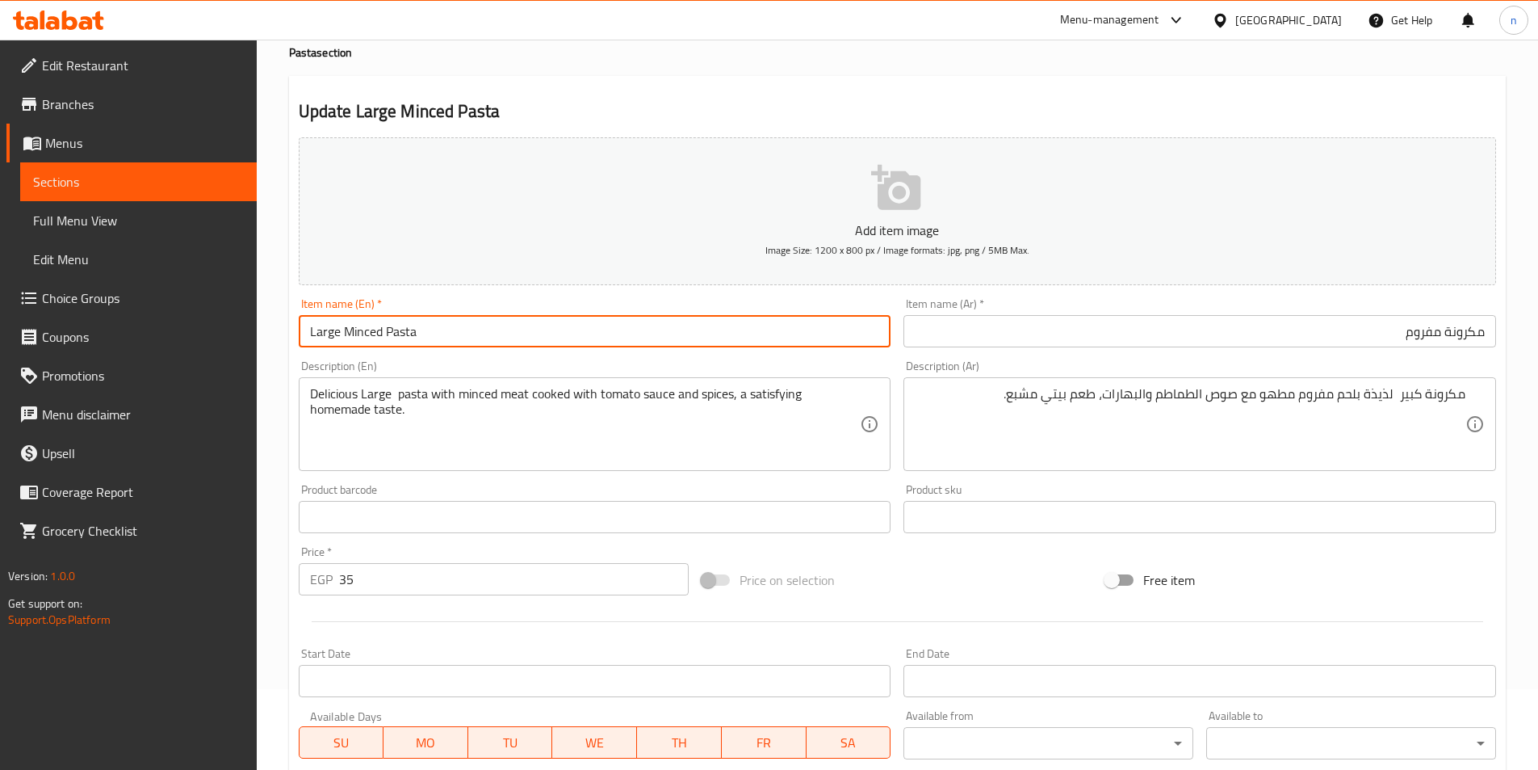
click at [325, 335] on input "Large Minced Pasta" at bounding box center [595, 331] width 593 height 32
type input "Minced Pasta"
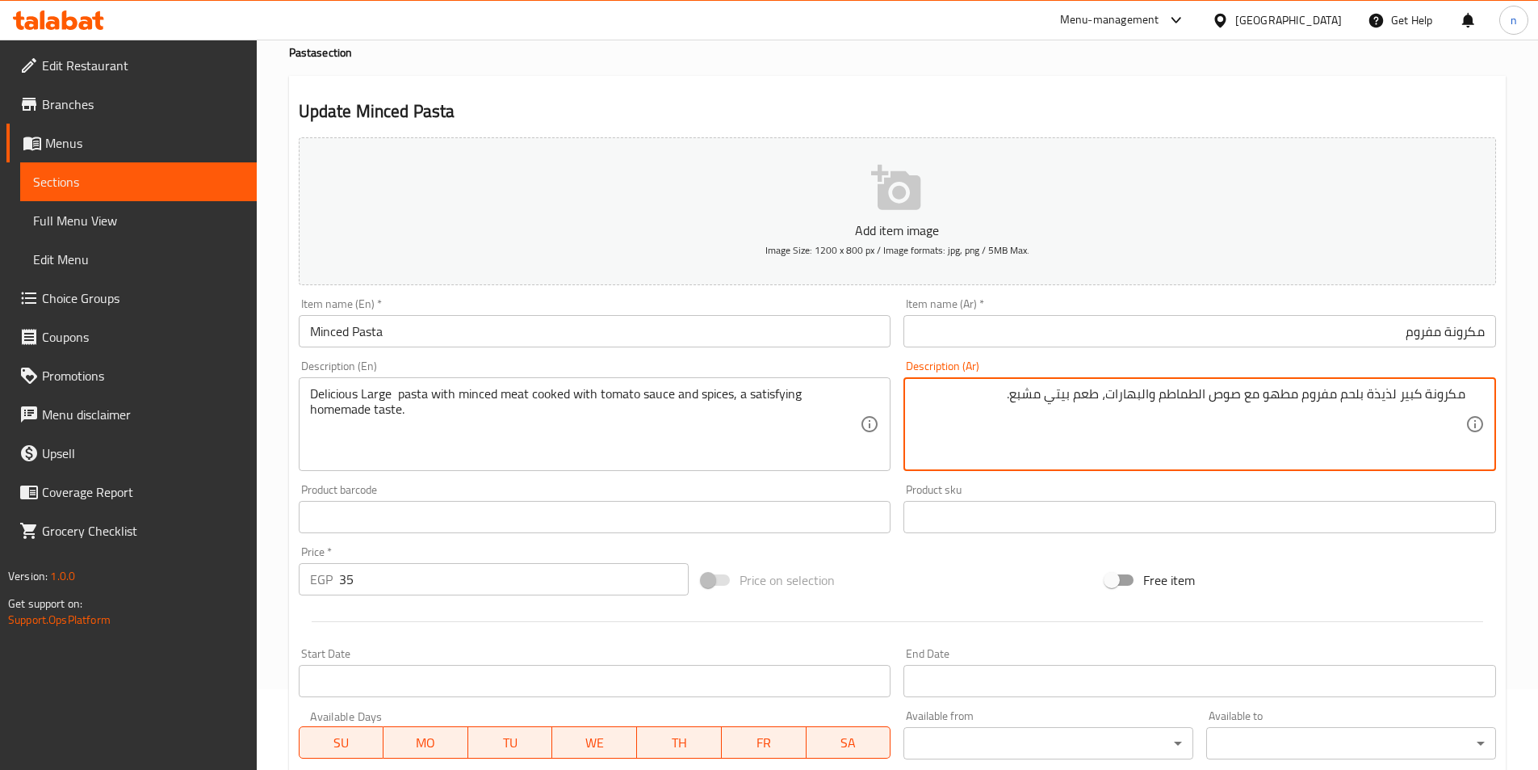
type textarea "مكرونة كبير لذيذة بلحم مفروم مطهو مع صوص الطماطم والبهارات، طعم بيتي مشبع."
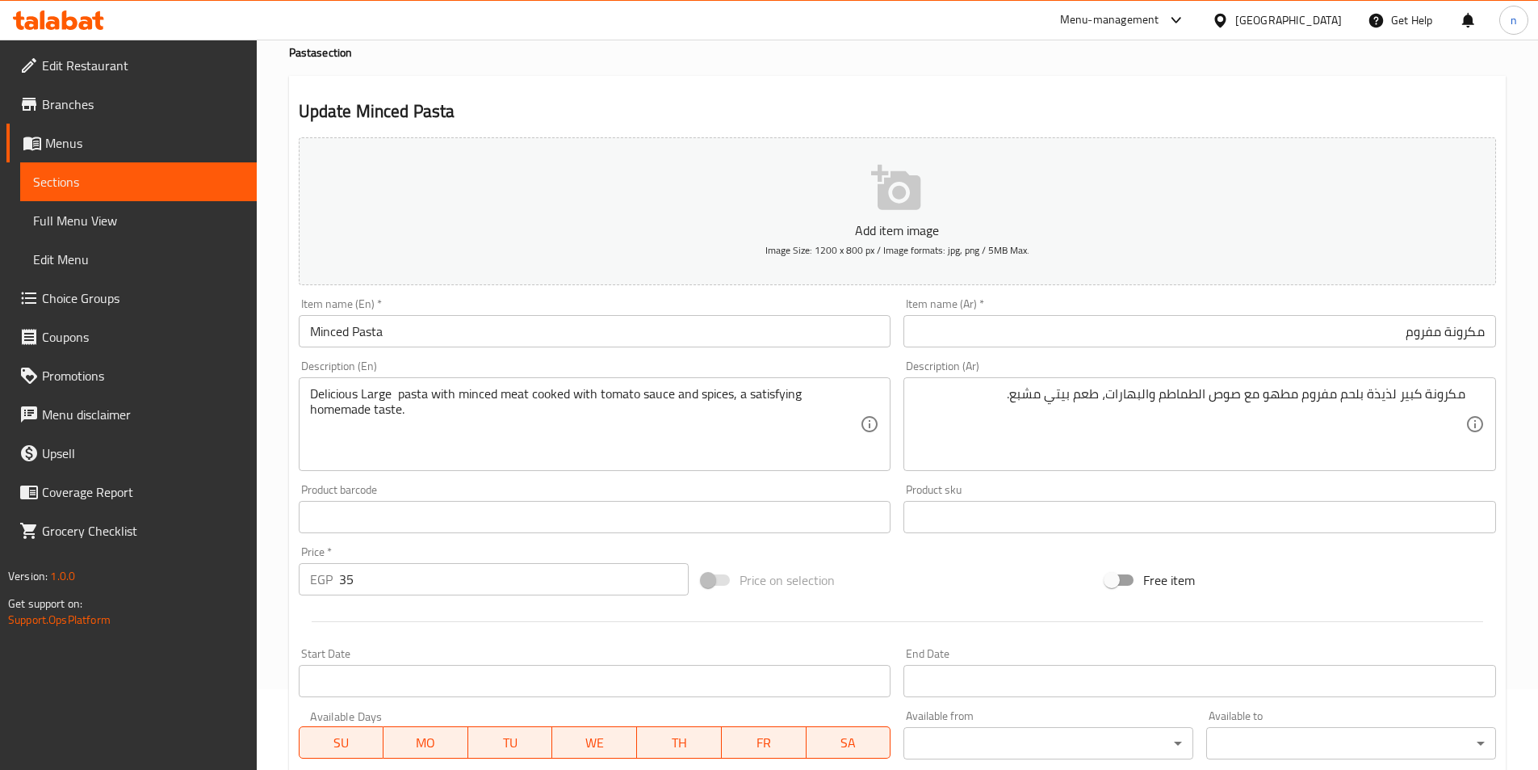
click at [988, 613] on div at bounding box center [897, 622] width 1211 height 40
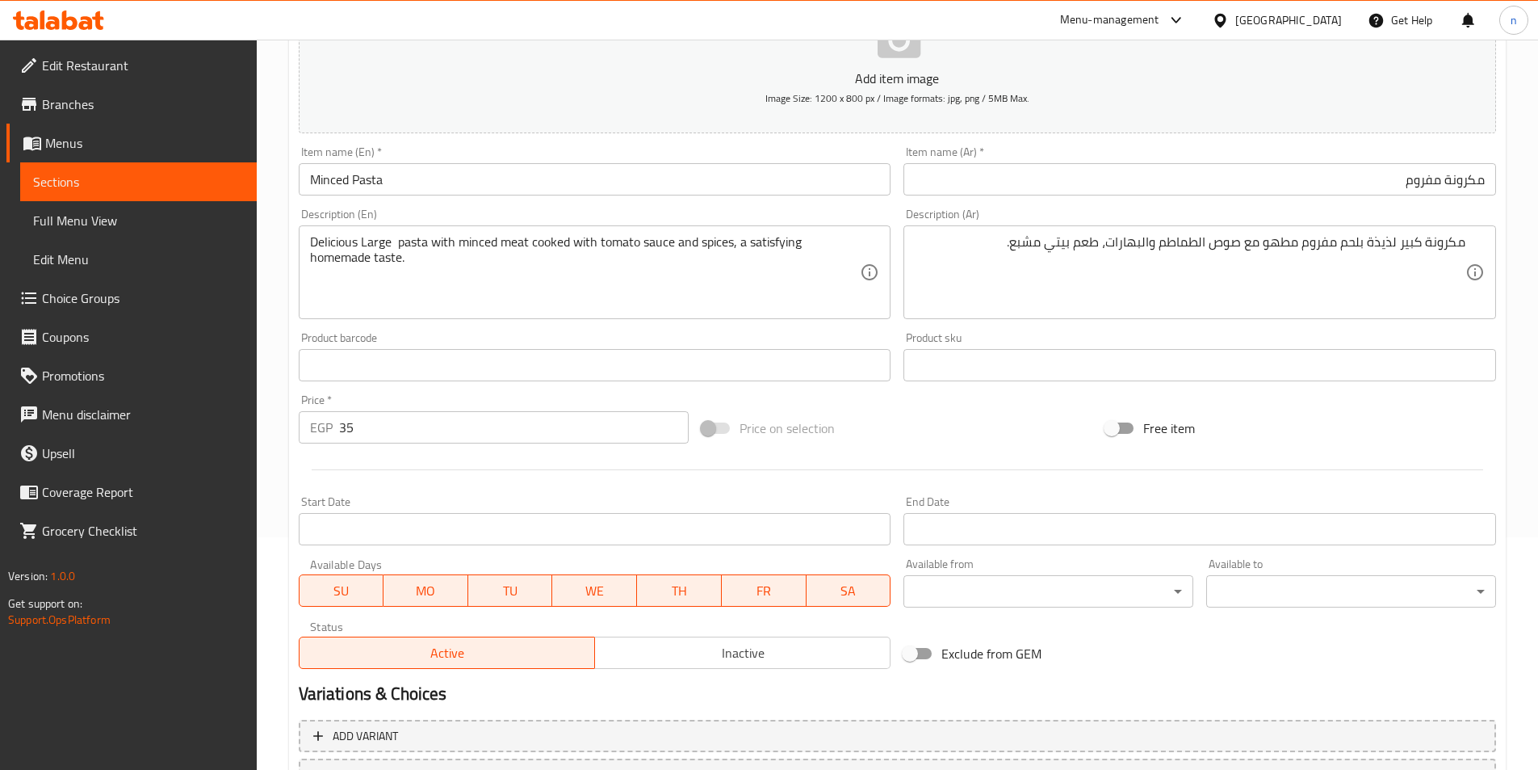
scroll to position [371, 0]
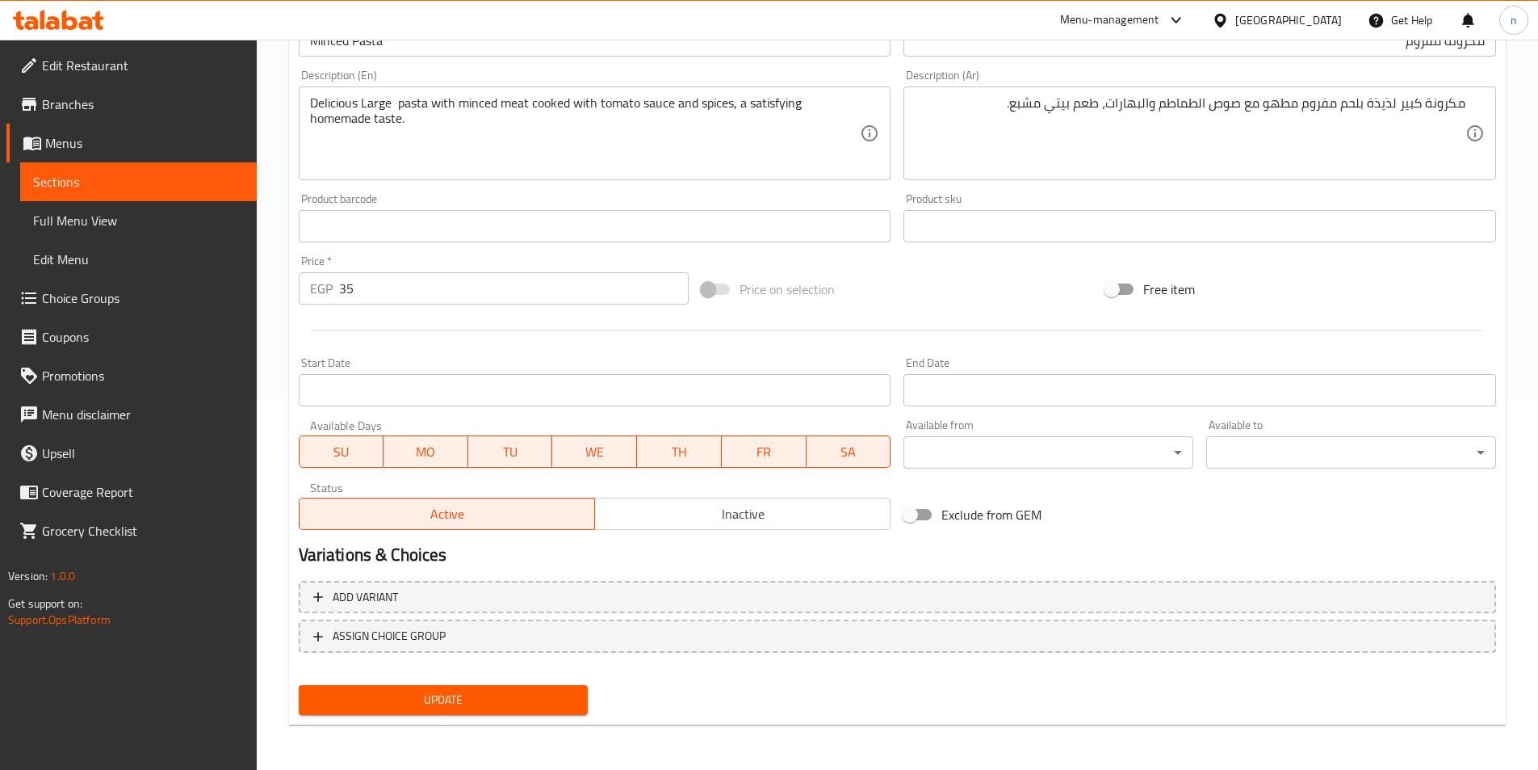
click at [506, 690] on span "Update" at bounding box center [444, 700] width 264 height 20
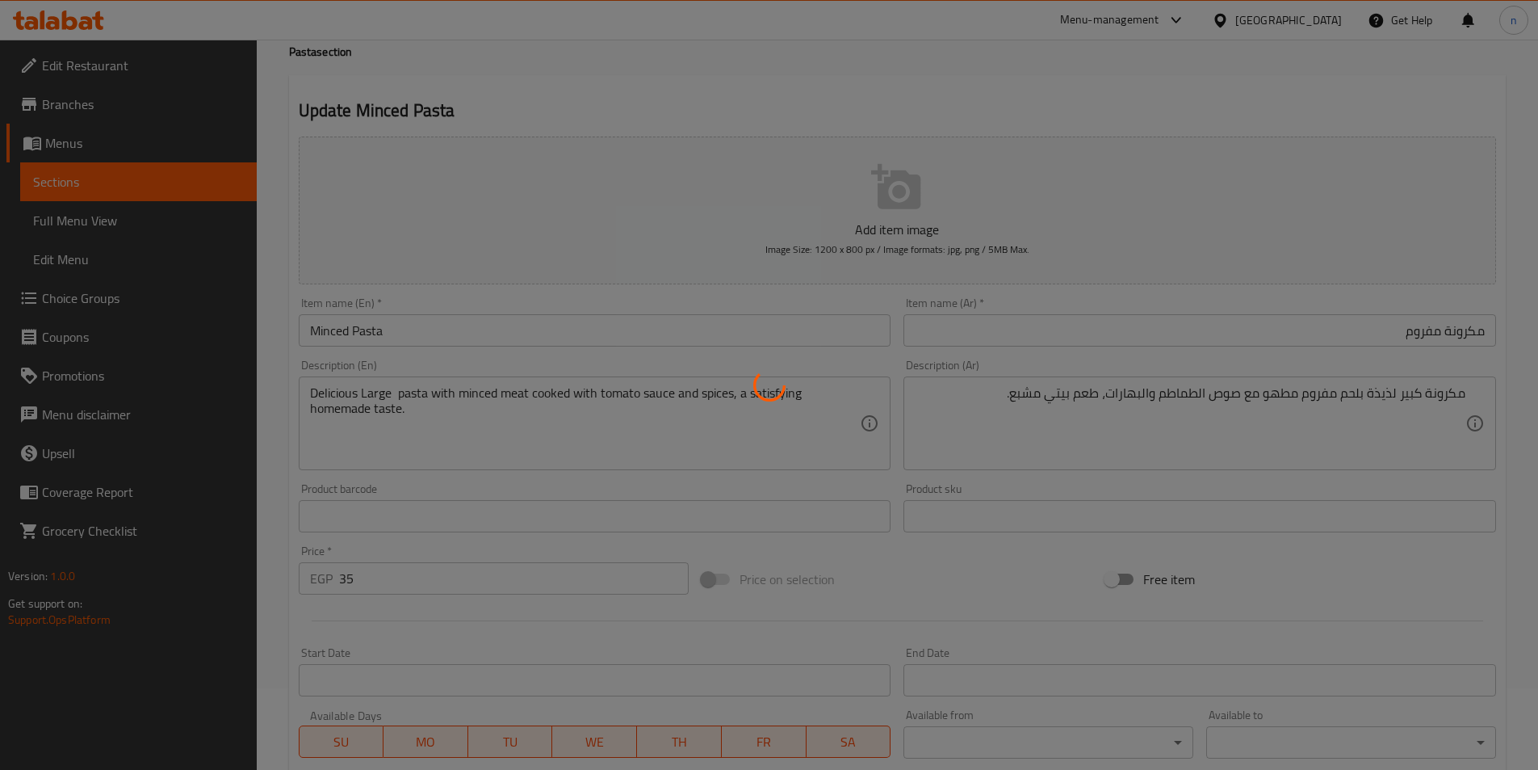
scroll to position [0, 0]
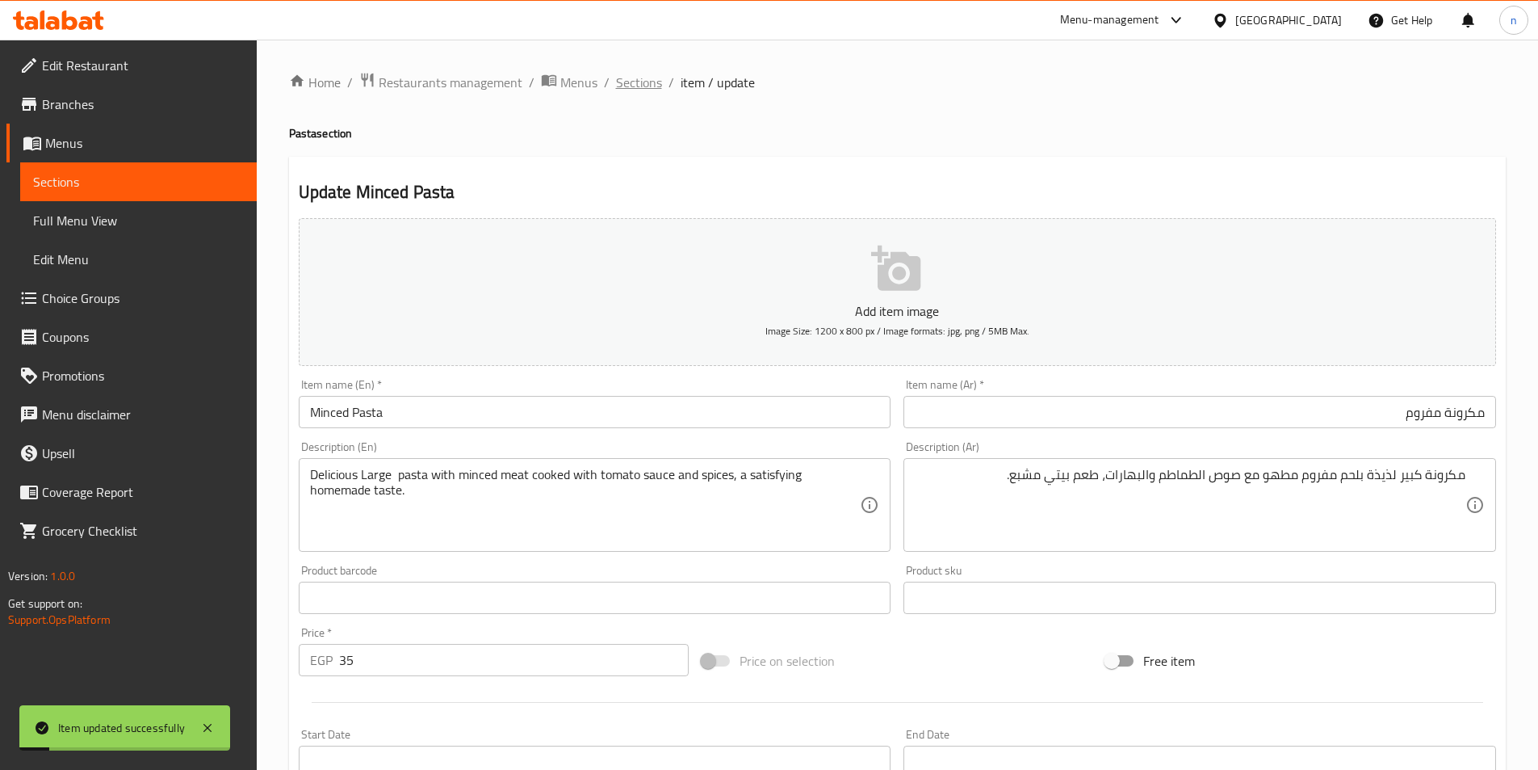
click at [635, 84] on span "Sections" at bounding box center [639, 82] width 46 height 19
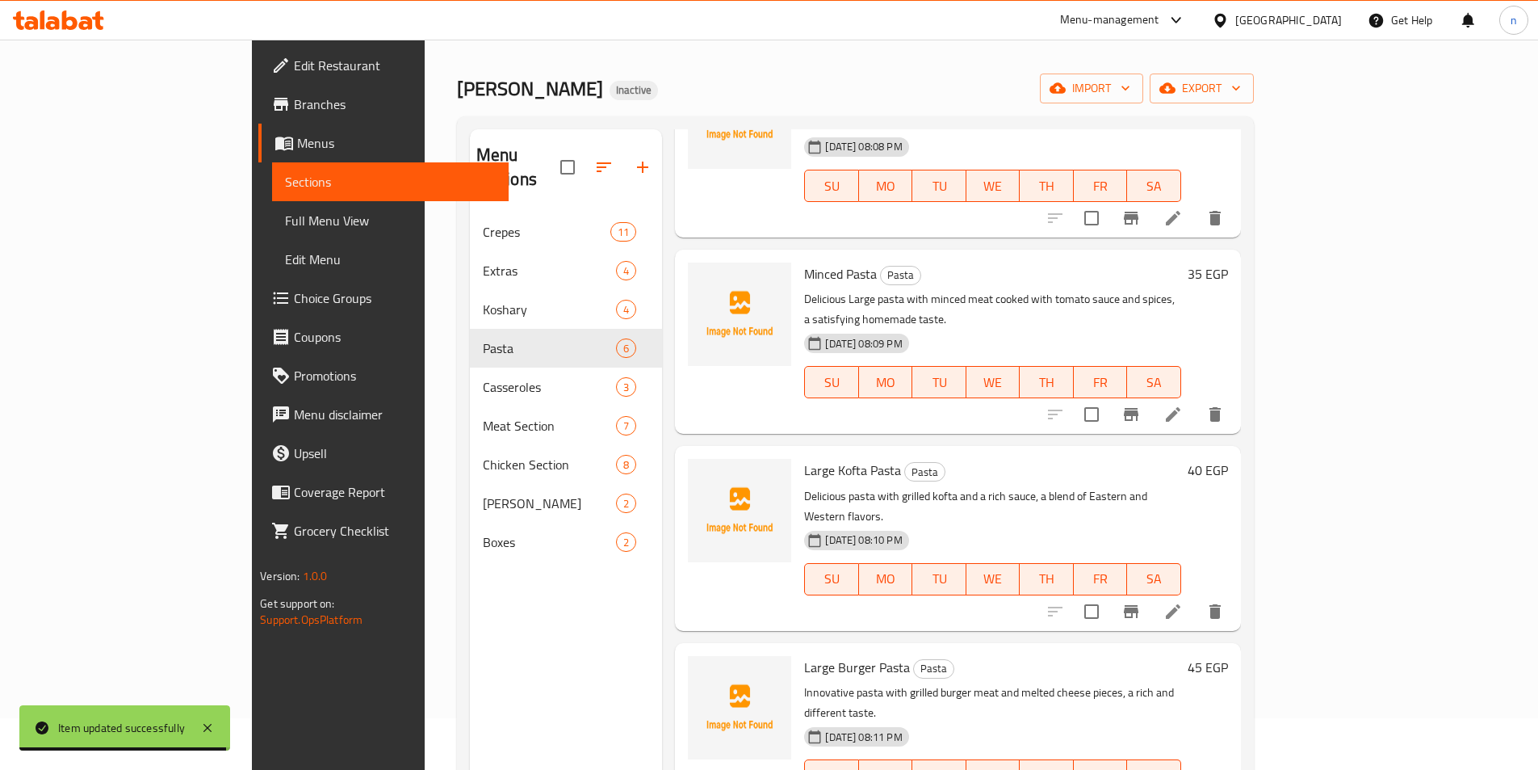
scroll to position [81, 0]
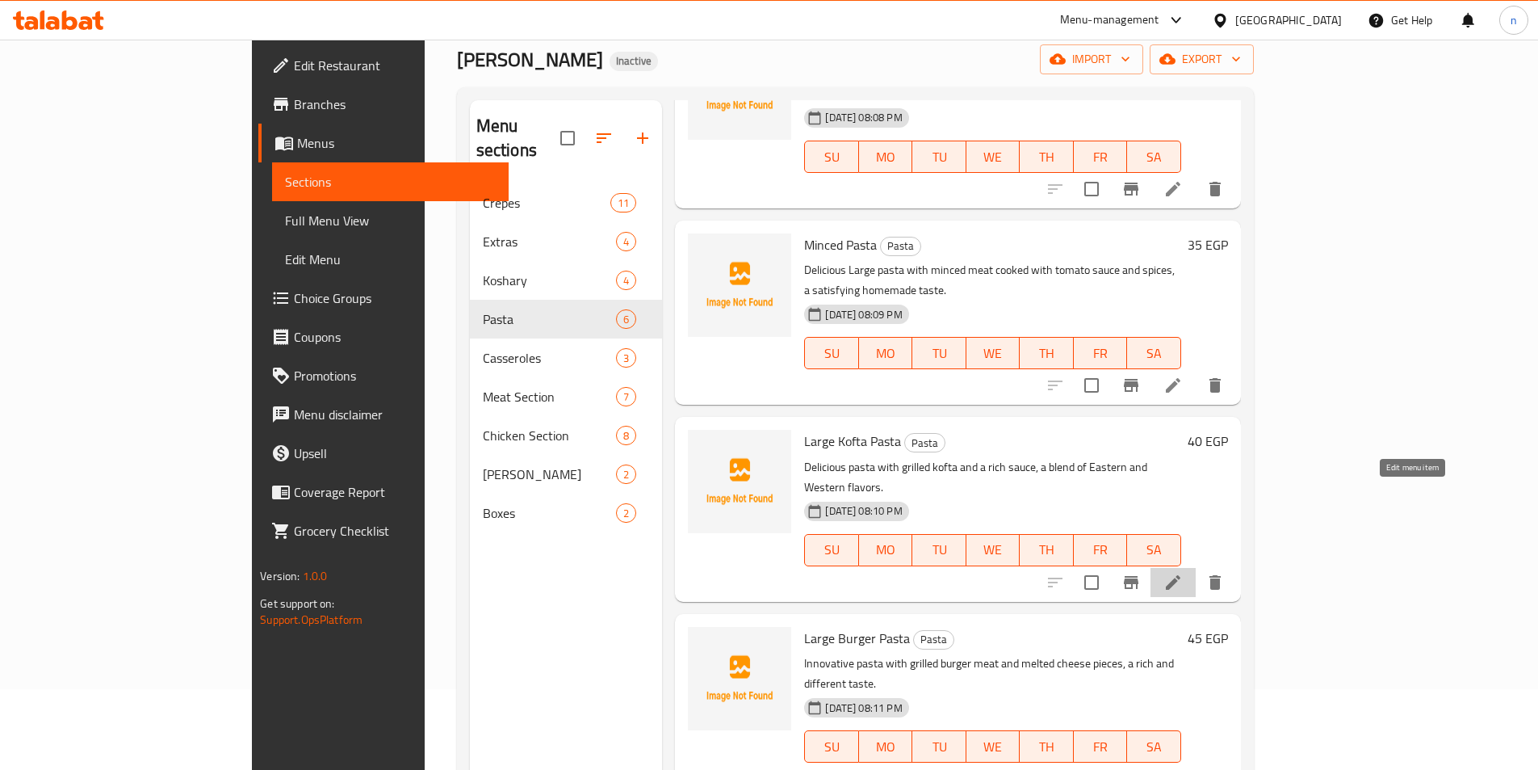
click at [1183, 573] on icon at bounding box center [1173, 582] width 19 height 19
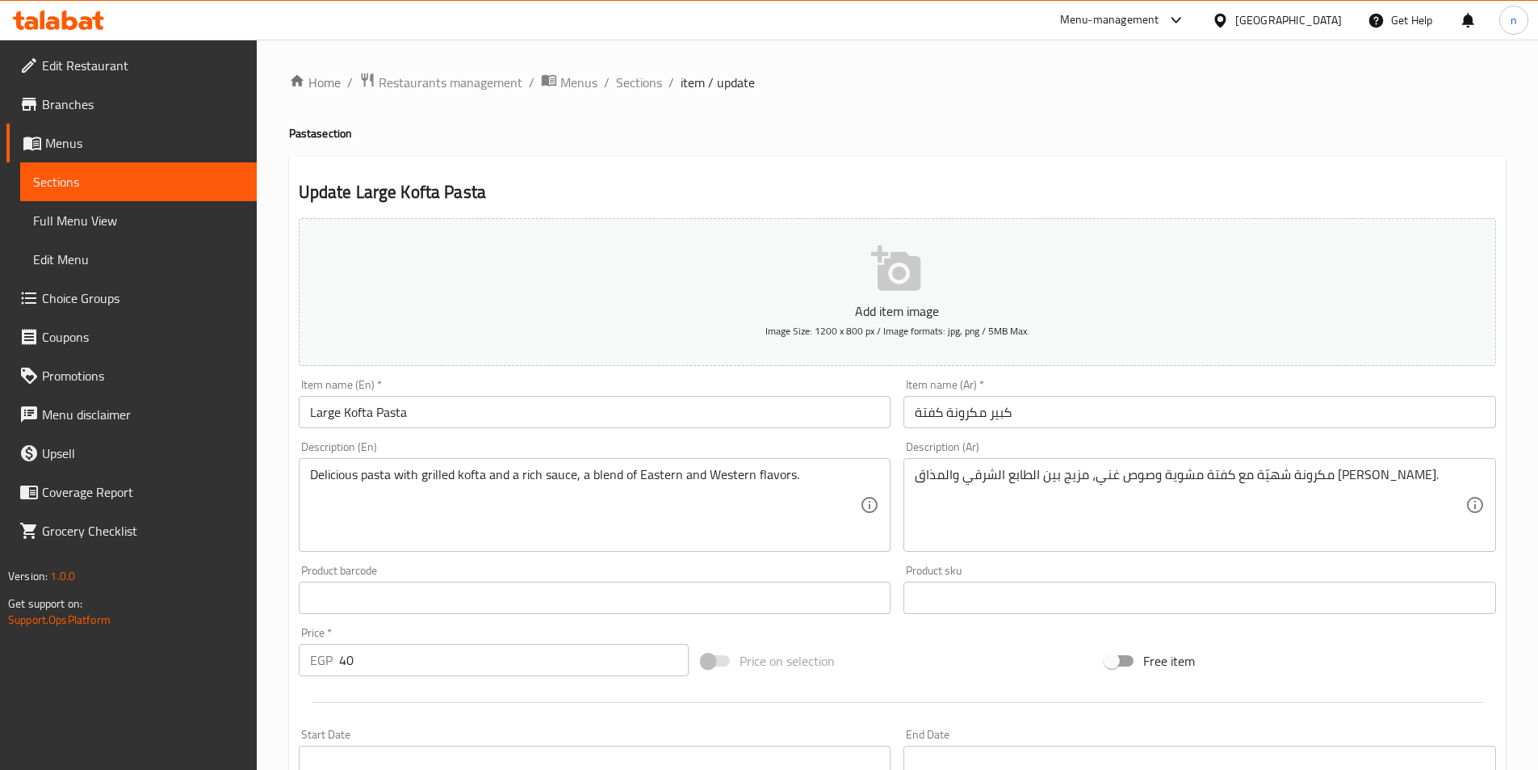
click at [1048, 416] on input "كبير مكرونة كفتة" at bounding box center [1200, 412] width 593 height 32
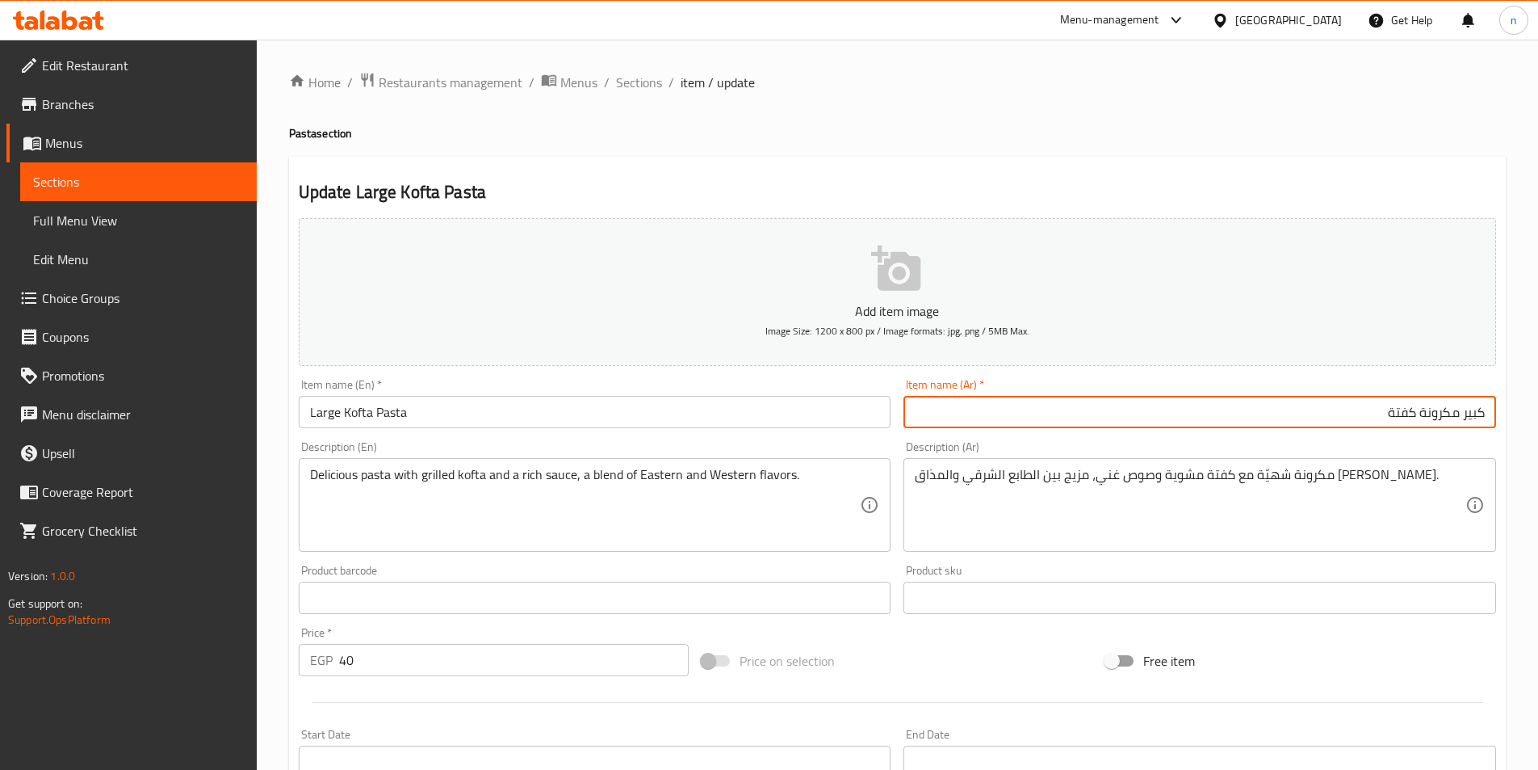
click at [330, 418] on input "Large Kofta Pasta" at bounding box center [595, 412] width 593 height 32
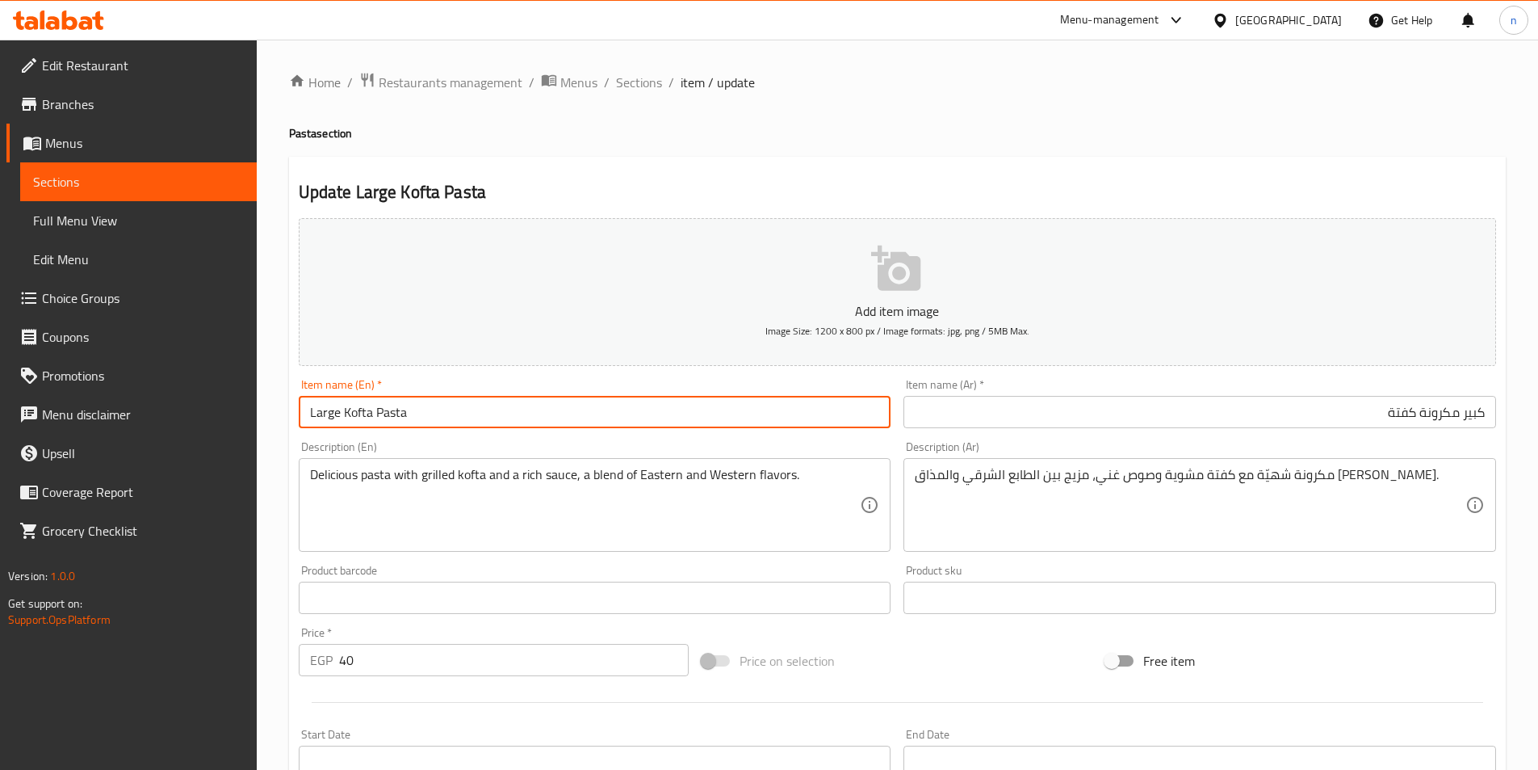
click at [330, 418] on input "Large Kofta Pasta" at bounding box center [595, 412] width 593 height 32
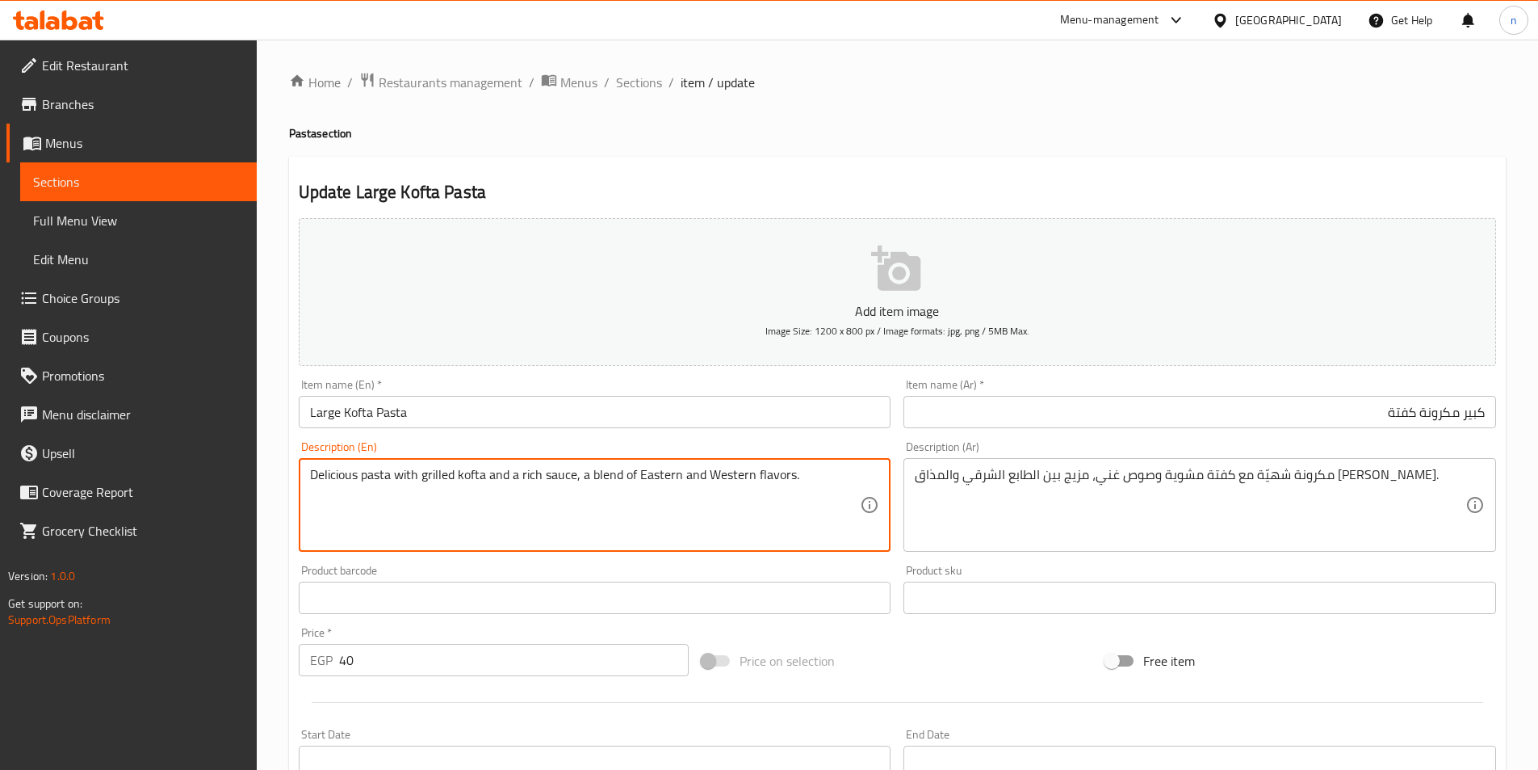
paste textarea "Large"
click at [359, 480] on textarea "DeliciousLarge pasta with grilled kofta and a rich sauce, a blend of Eastern an…" at bounding box center [585, 505] width 551 height 77
type textarea "Delicious Large pasta with grilled kofta and a rich sauce, a blend of Eastern a…"
click at [327, 418] on input "Large Kofta Pasta" at bounding box center [595, 412] width 593 height 32
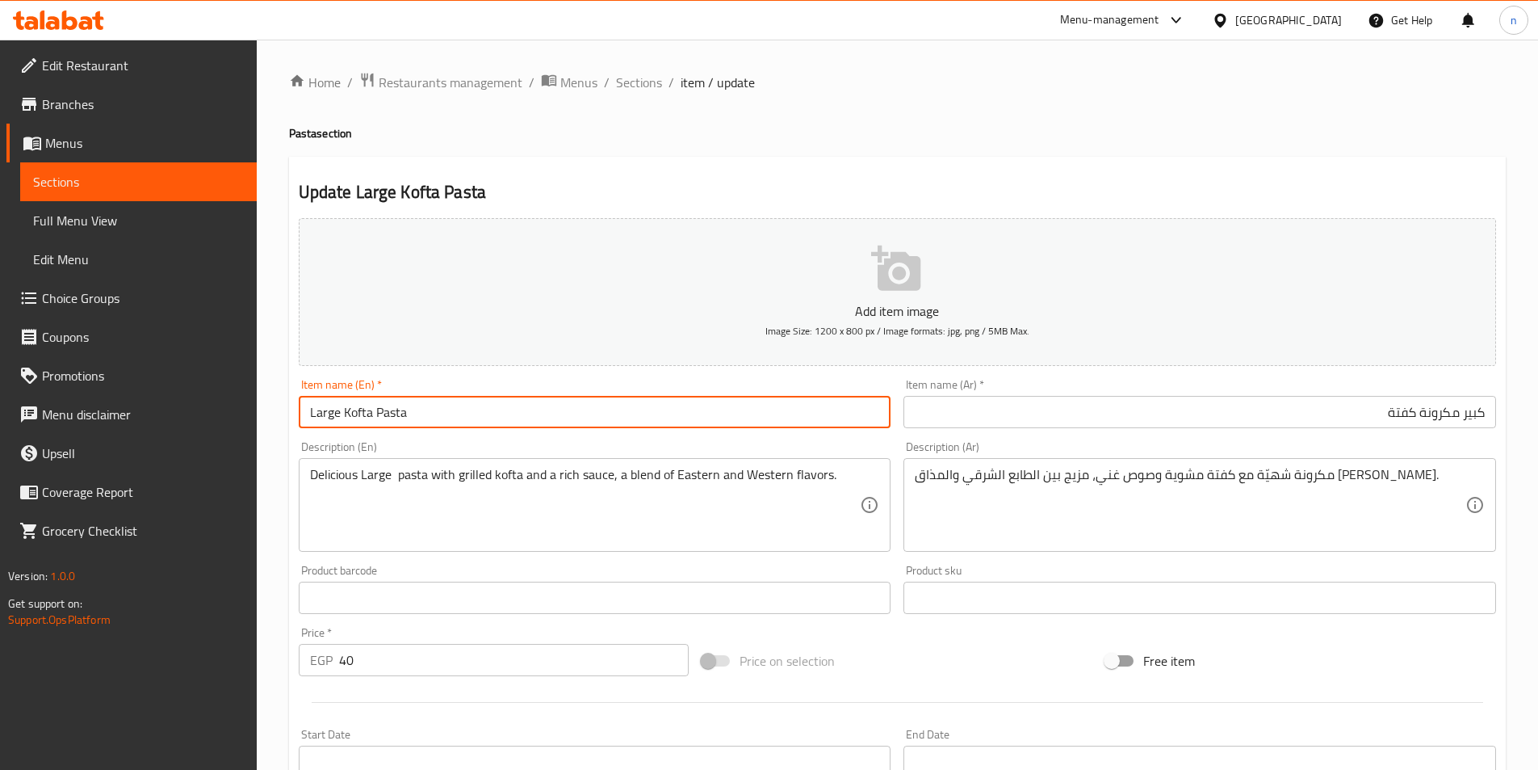
click at [327, 418] on input "Large Kofta Pasta" at bounding box center [595, 412] width 593 height 32
type input "Kofta Pasta"
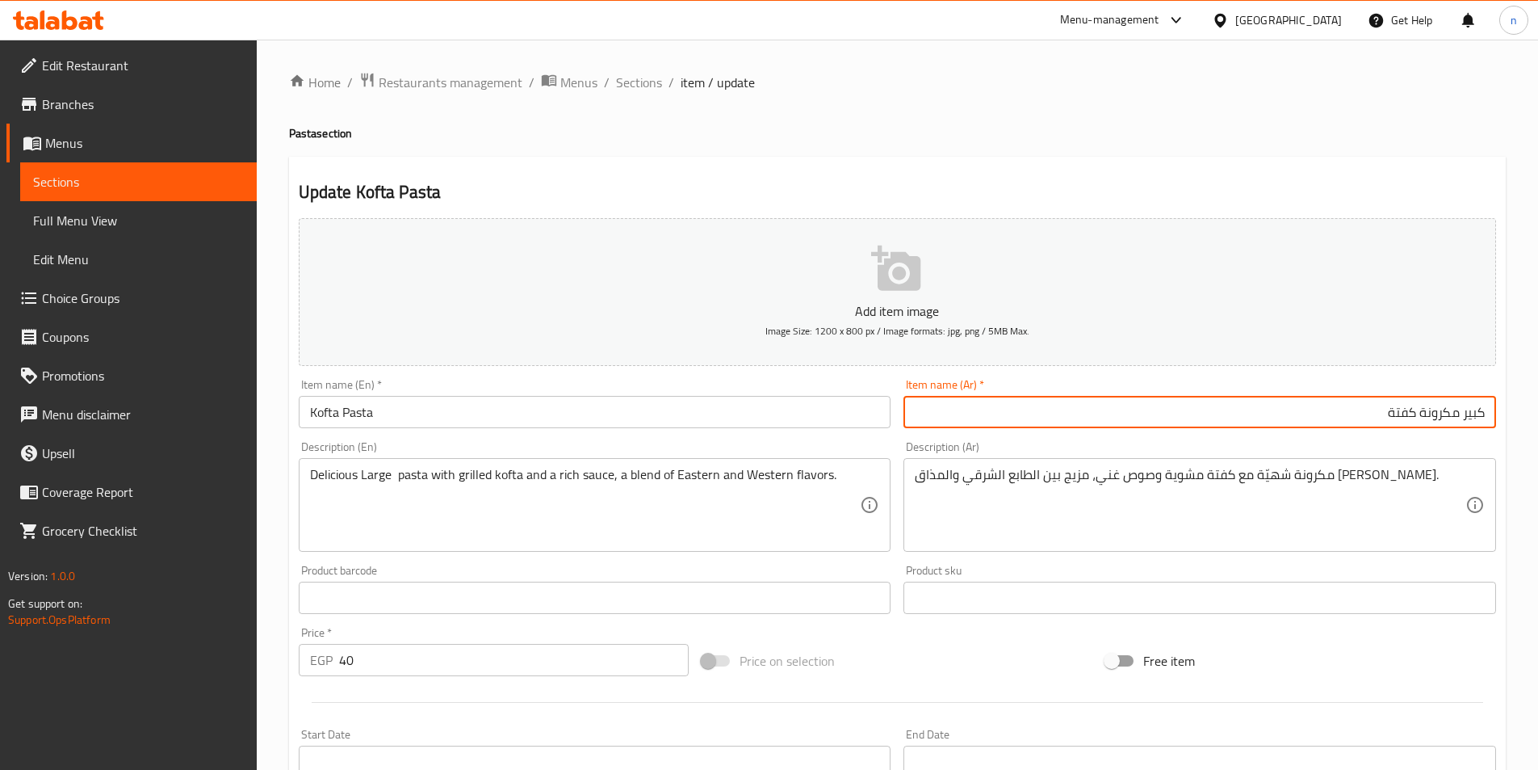
click at [1466, 411] on input "كبير مكرونة كفتة" at bounding box center [1200, 412] width 593 height 32
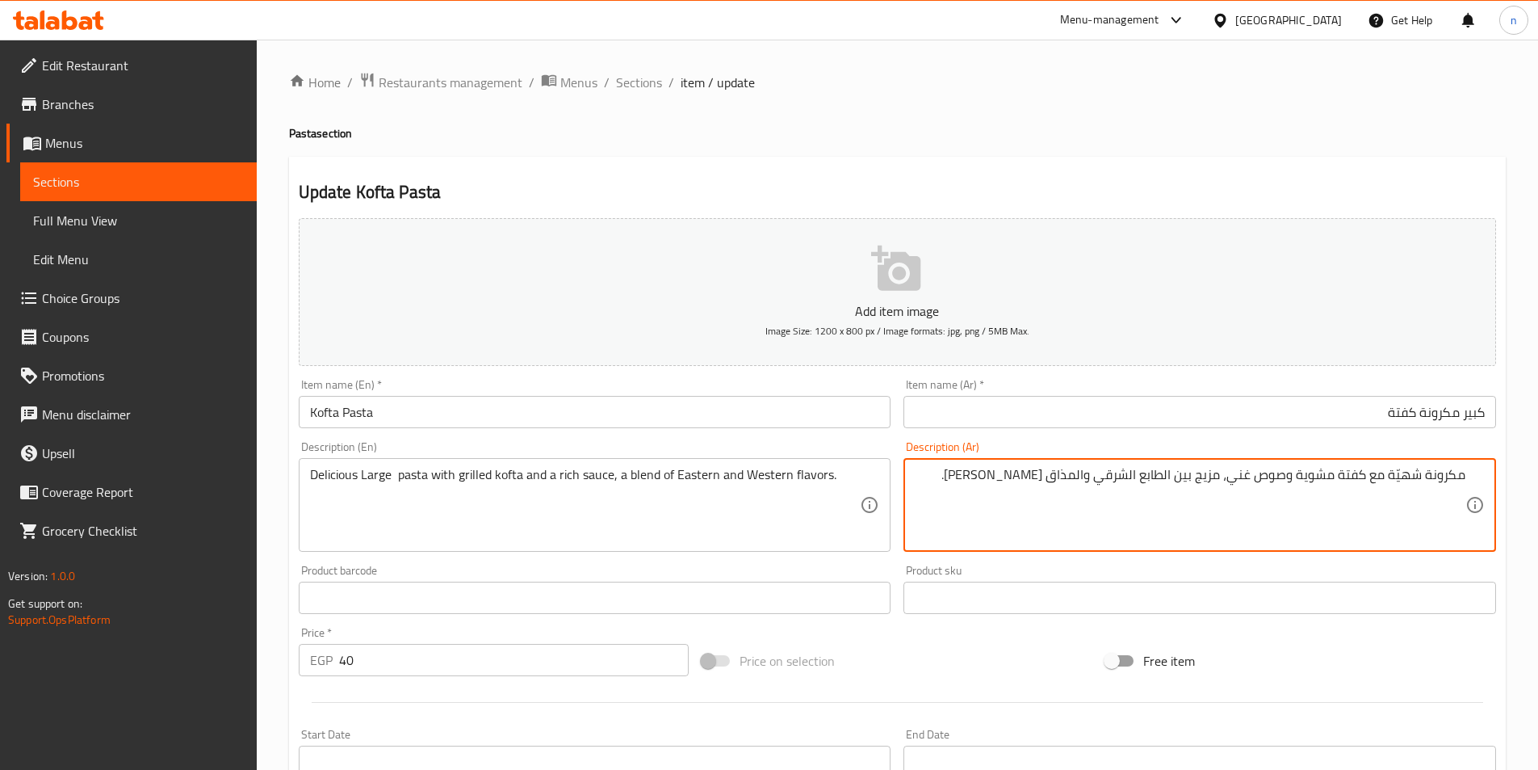
drag, startPoint x: 1425, startPoint y: 472, endPoint x: 1442, endPoint y: 520, distance: 51.1
click at [1425, 472] on textarea "مكرونة شهيّة مع كفتة مشوية وصوص غني، مزيج بين الطابع الشرقي والمذاق الغربي." at bounding box center [1190, 505] width 551 height 77
paste textarea "كبير"
click at [1424, 480] on textarea "مكرونةكبير شهيّة مع كفتة مشوية وصوص غني، مزيج بين الطابع الشرقي والمذاق الغربي." at bounding box center [1190, 505] width 551 height 77
type textarea "مكرونة كبير شهيّة مع كفتة مشوية وصوص غني، مزيج بين الطابع الشرقي والمذاق الغربي."
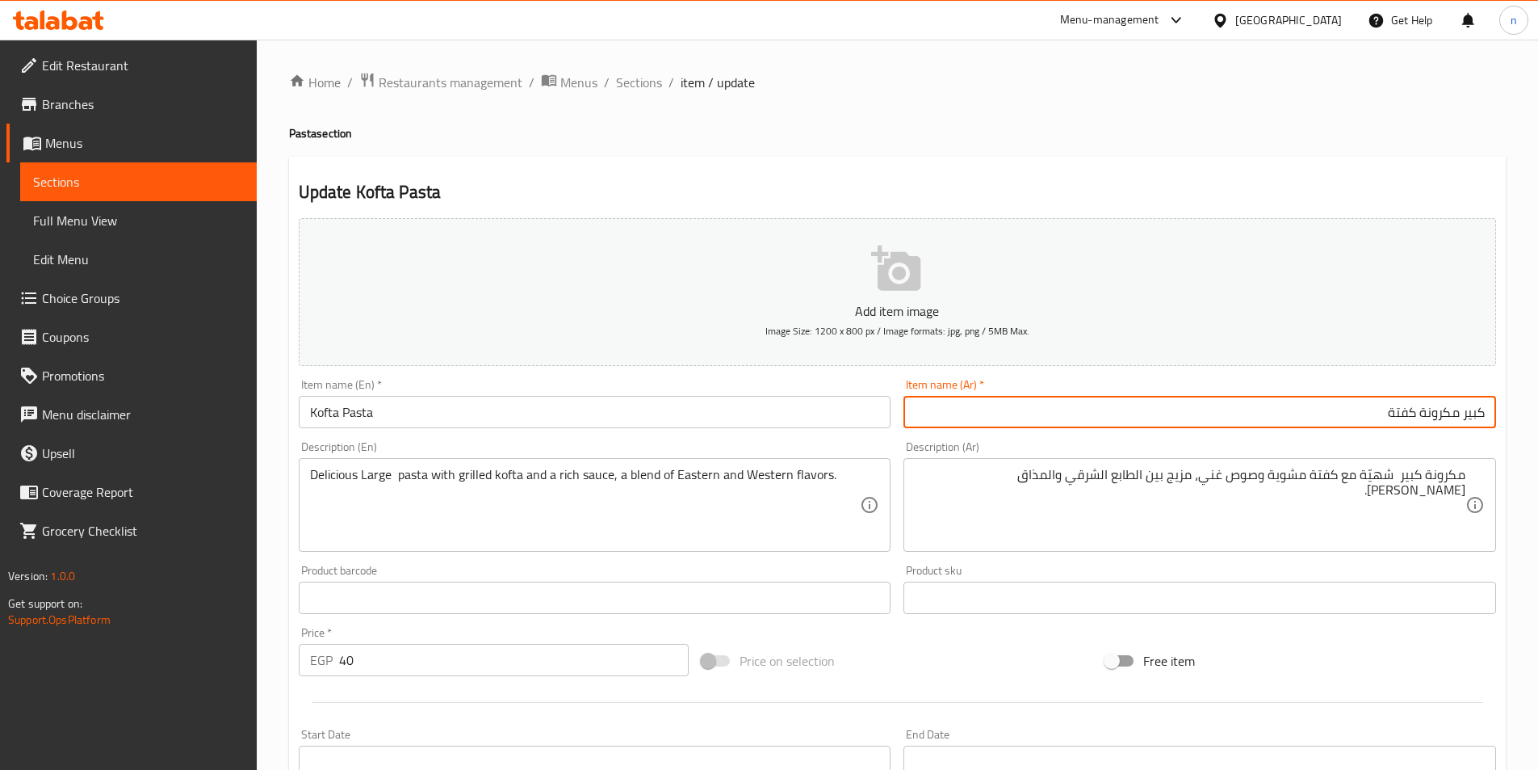
click at [1466, 417] on input "كبير مكرونة كفتة" at bounding box center [1200, 412] width 593 height 32
type input "مكرونة كفتة"
click at [885, 625] on div "Add item image Image Size: 1200 x 800 px / Image formats: jpg, png / 5MB Max. I…" at bounding box center [897, 560] width 1211 height 696
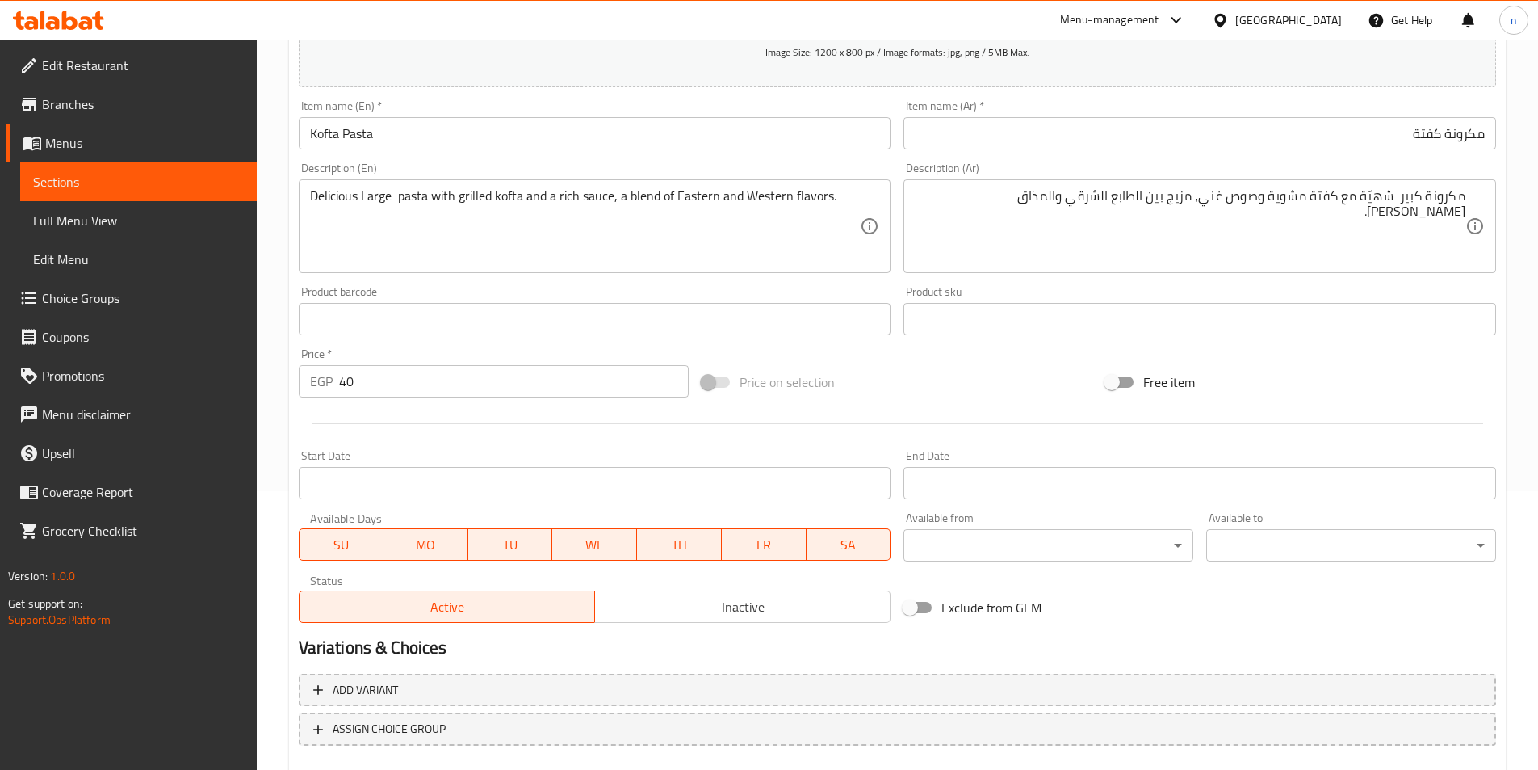
scroll to position [371, 0]
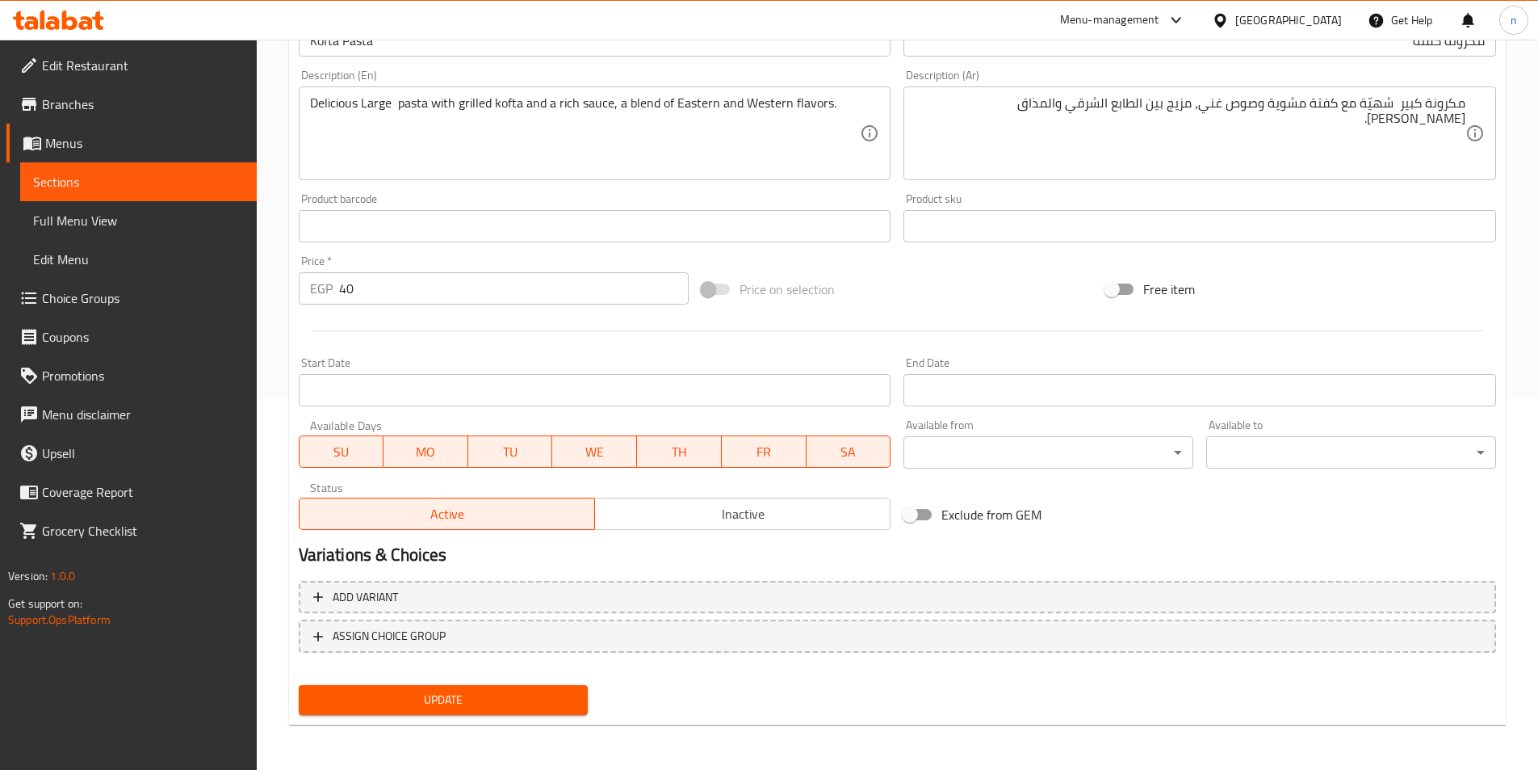
drag, startPoint x: 568, startPoint y: 691, endPoint x: 562, endPoint y: 702, distance: 11.9
click at [565, 695] on span "Update" at bounding box center [444, 700] width 264 height 20
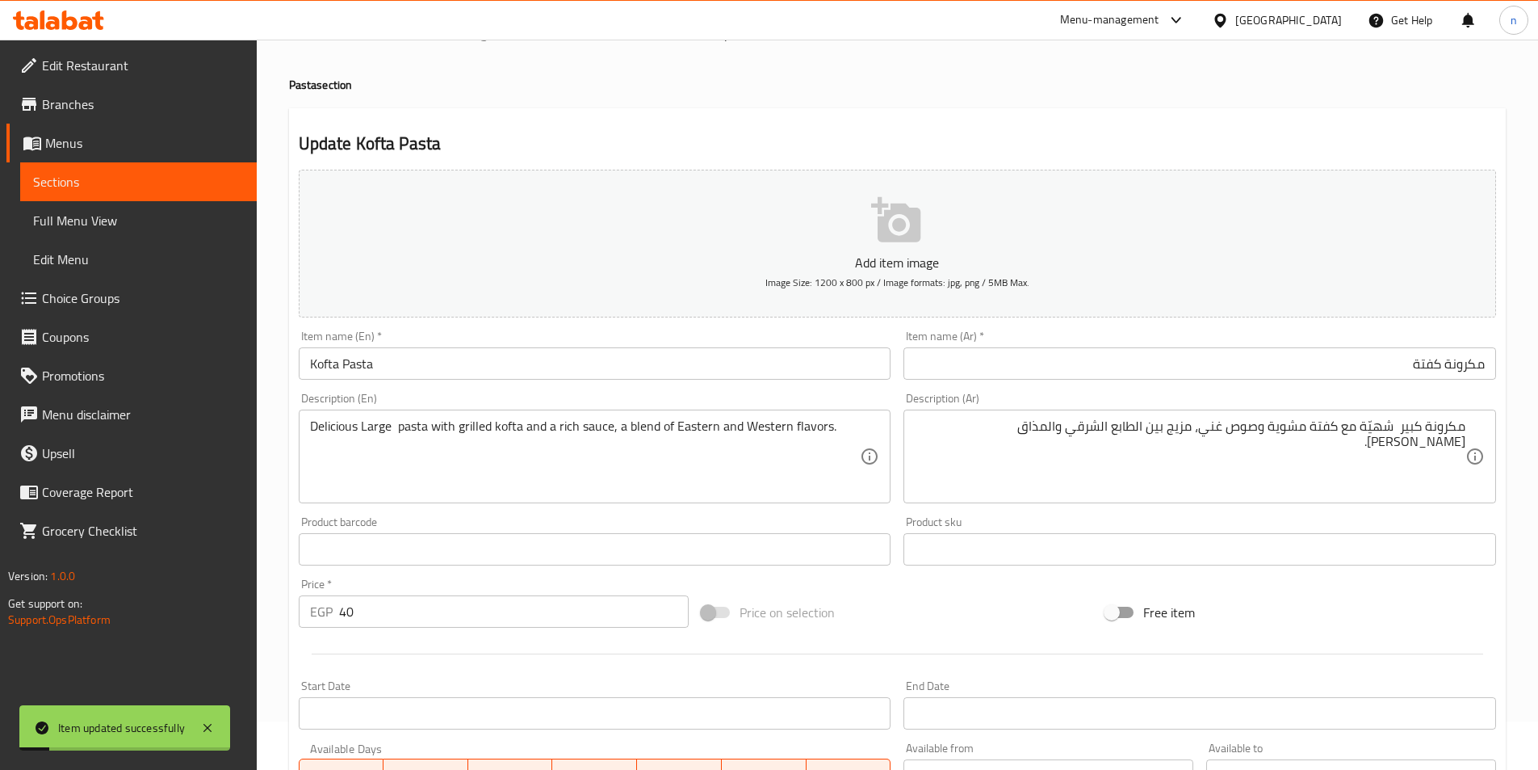
scroll to position [0, 0]
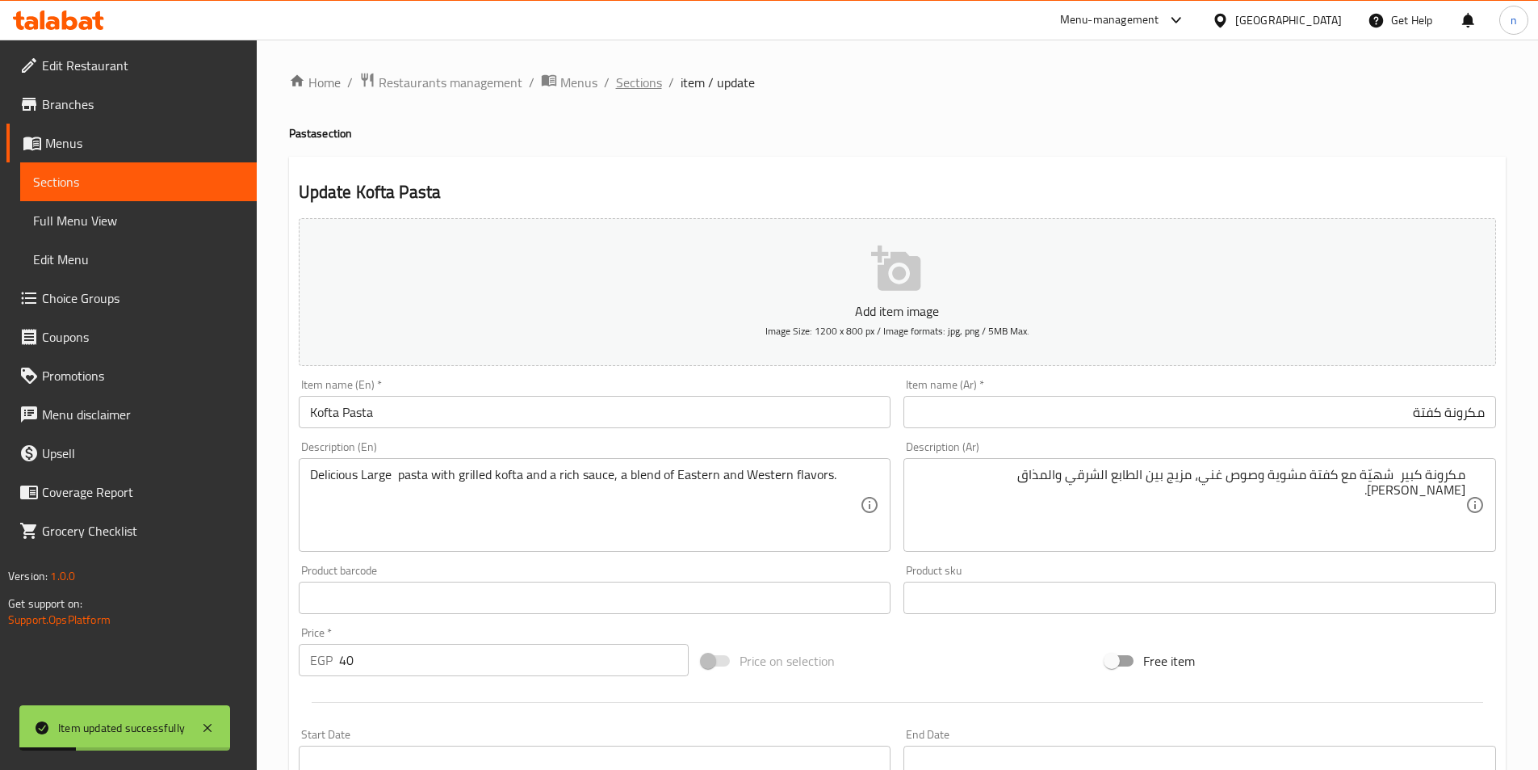
click at [644, 90] on span "Sections" at bounding box center [639, 82] width 46 height 19
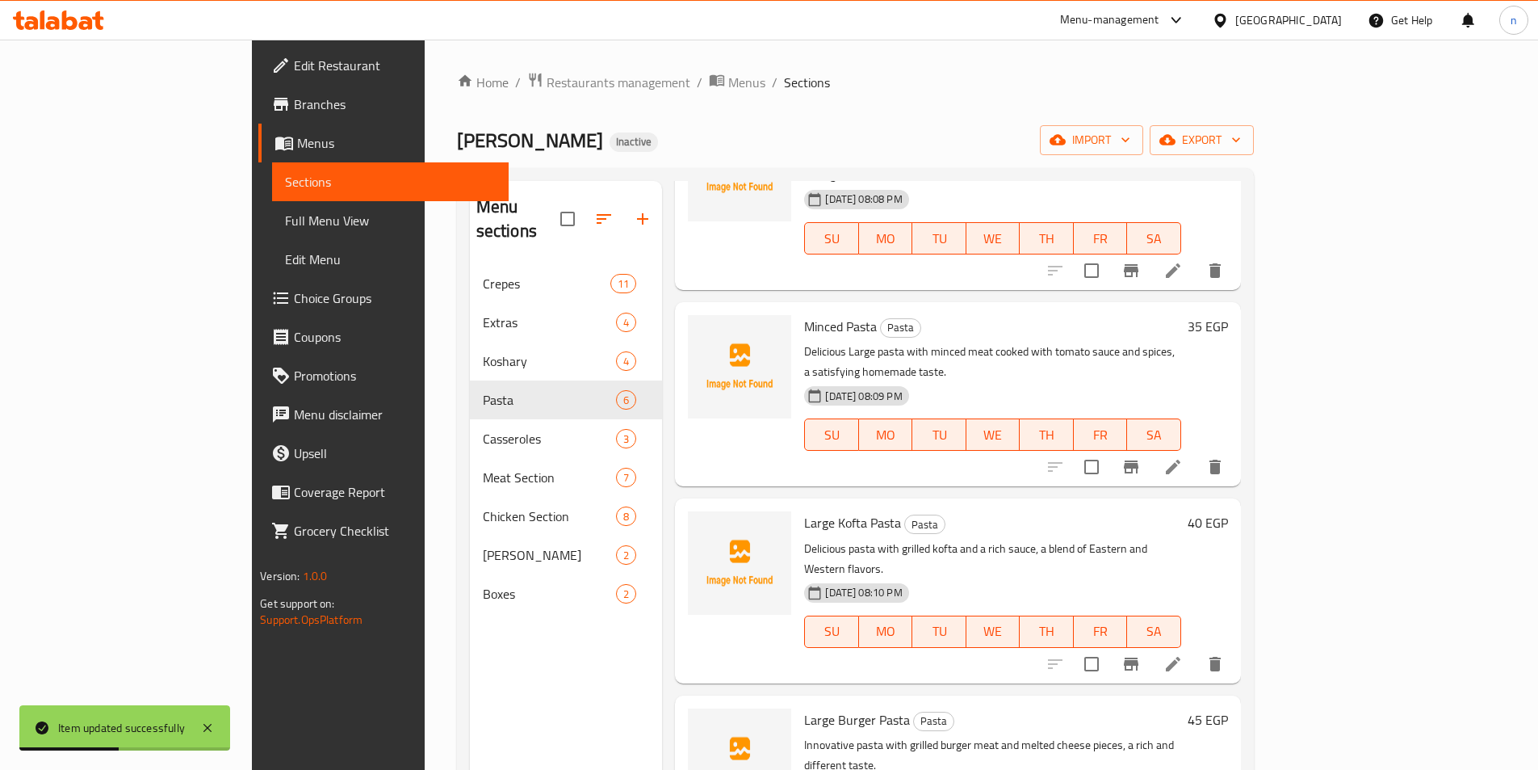
scroll to position [330, 0]
click at [1183, 653] on icon at bounding box center [1173, 662] width 19 height 19
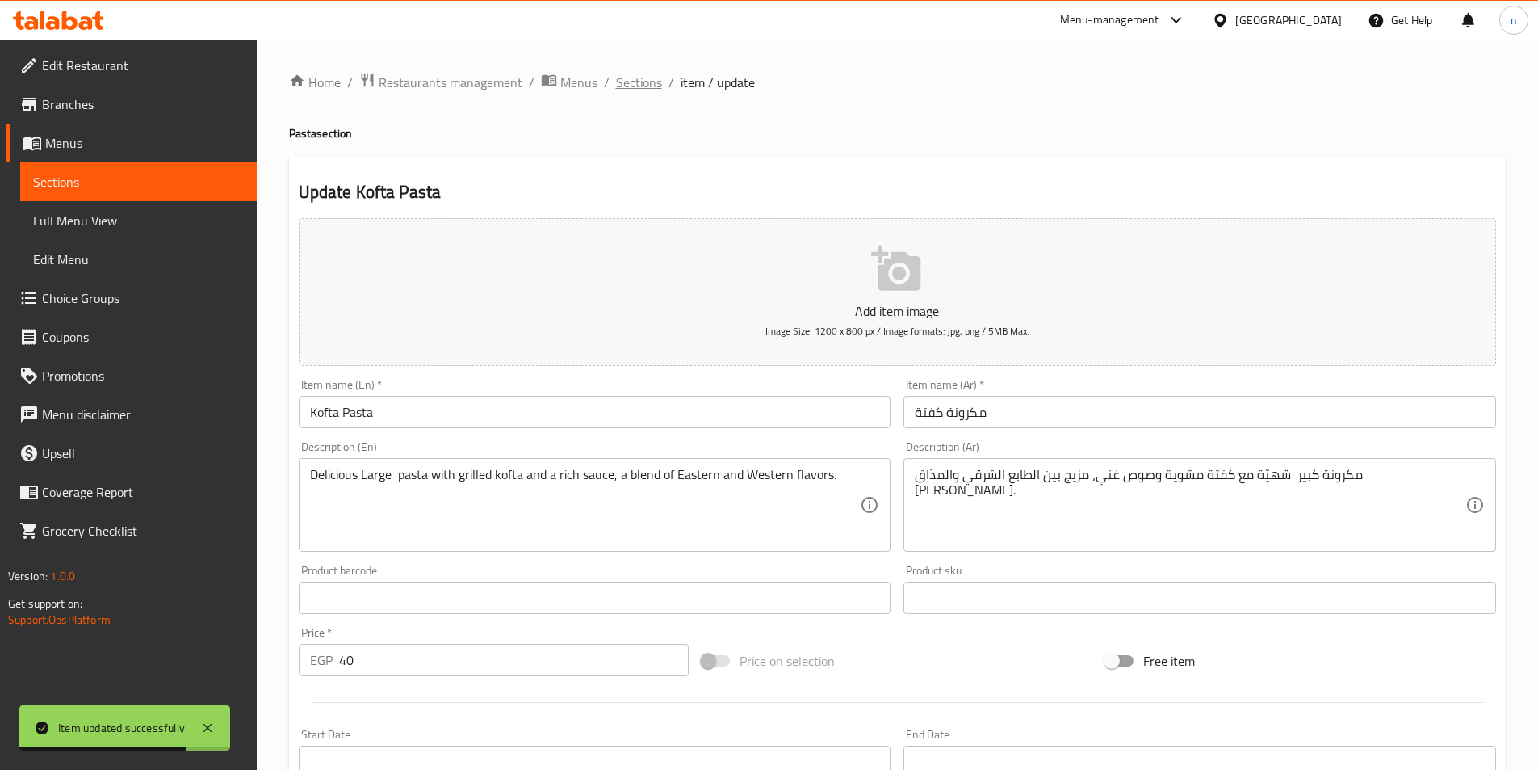
click at [632, 77] on span "Sections" at bounding box center [639, 82] width 46 height 19
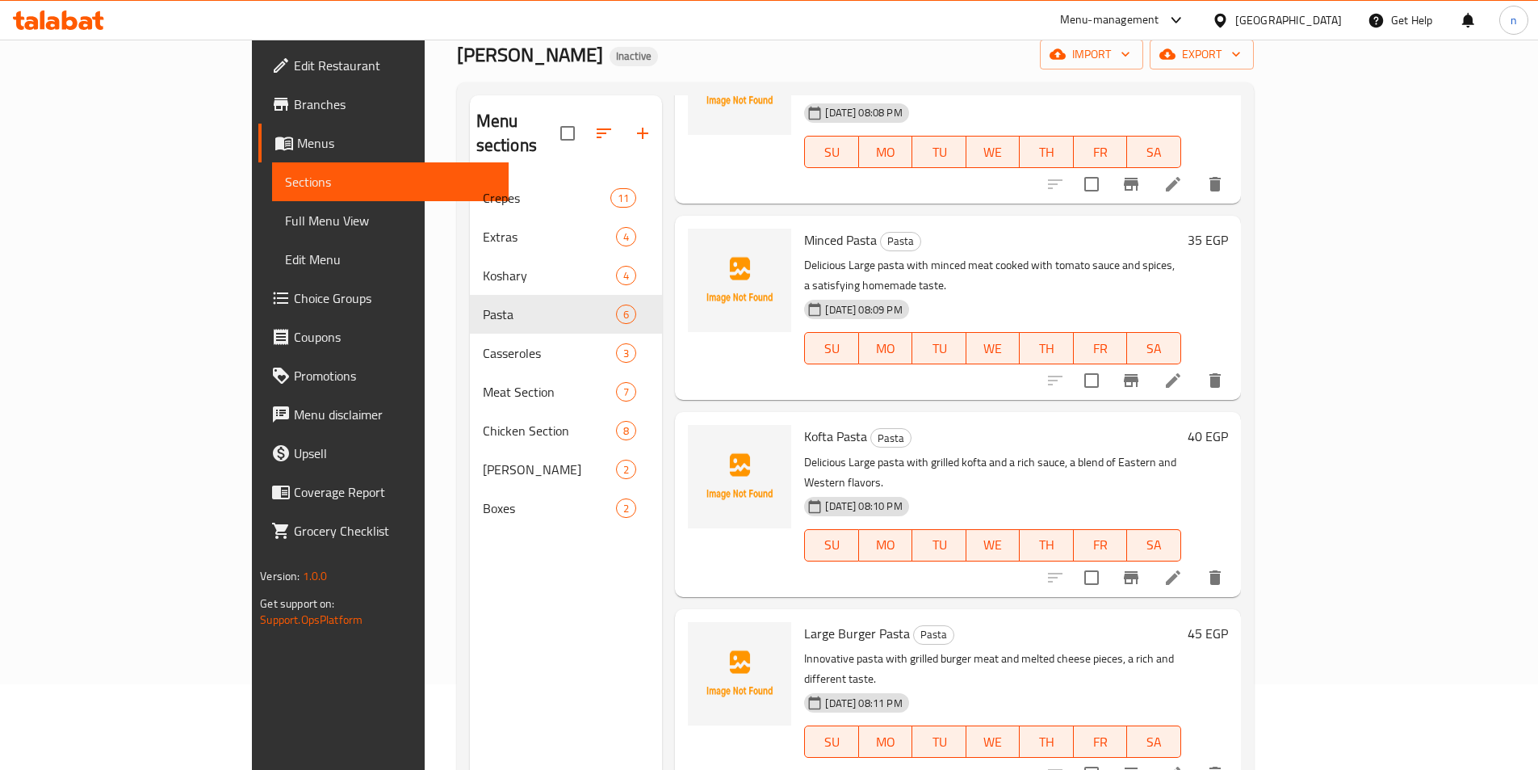
scroll to position [226, 0]
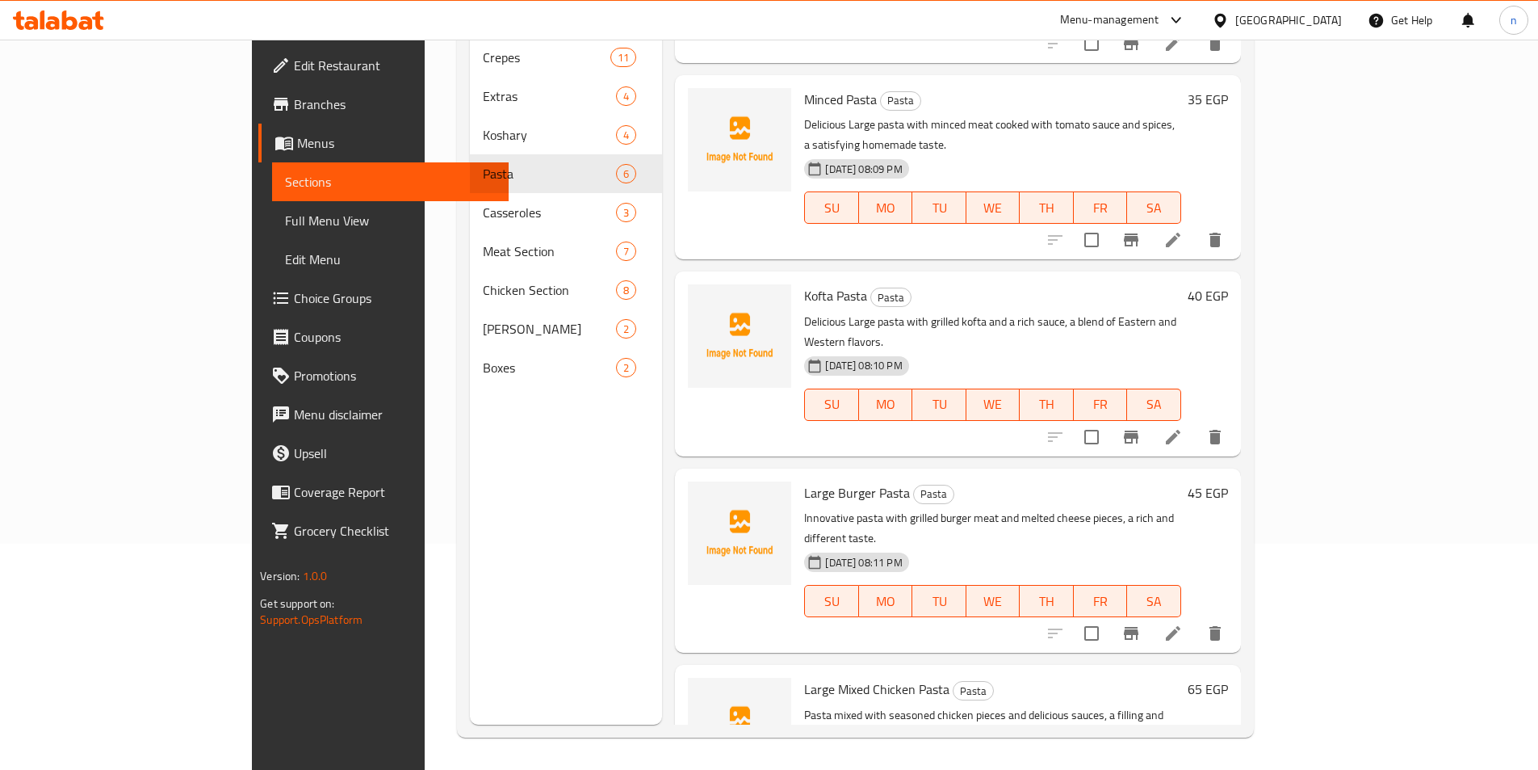
click at [1196, 619] on li at bounding box center [1173, 633] width 45 height 29
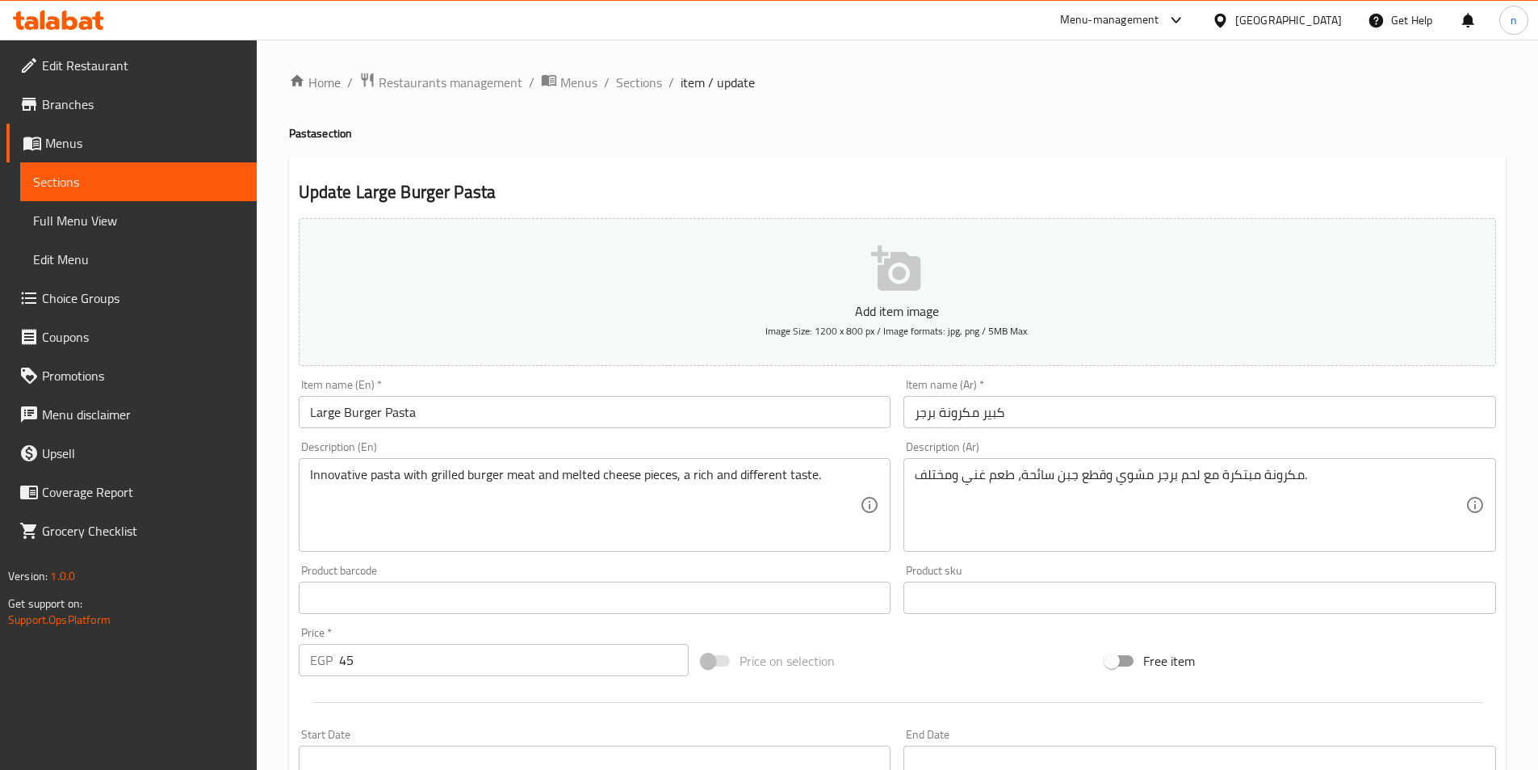
click at [1005, 415] on input "كبير مكرونة برجر" at bounding box center [1200, 412] width 593 height 32
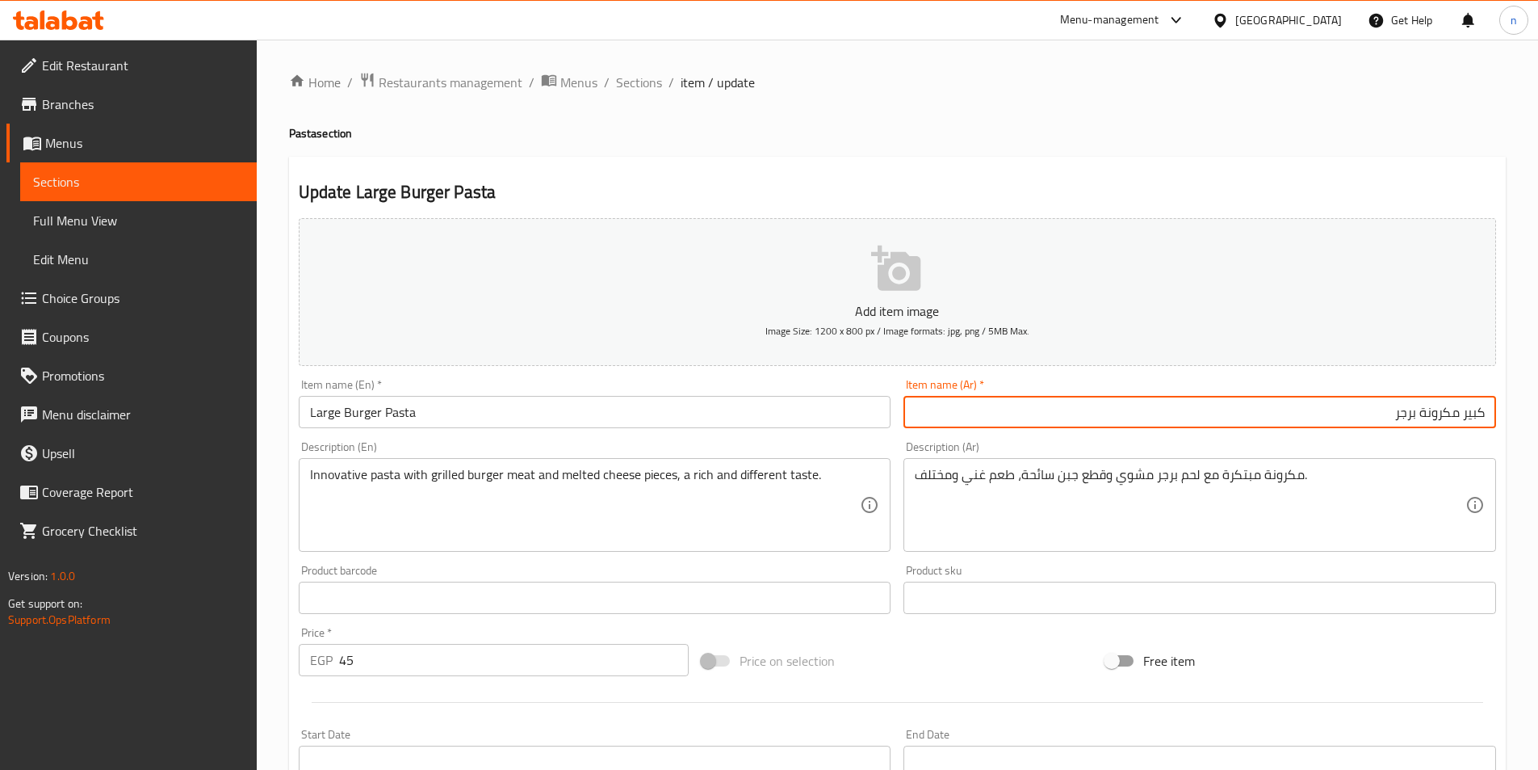
click at [344, 408] on input "Large Burger Pasta" at bounding box center [595, 412] width 593 height 32
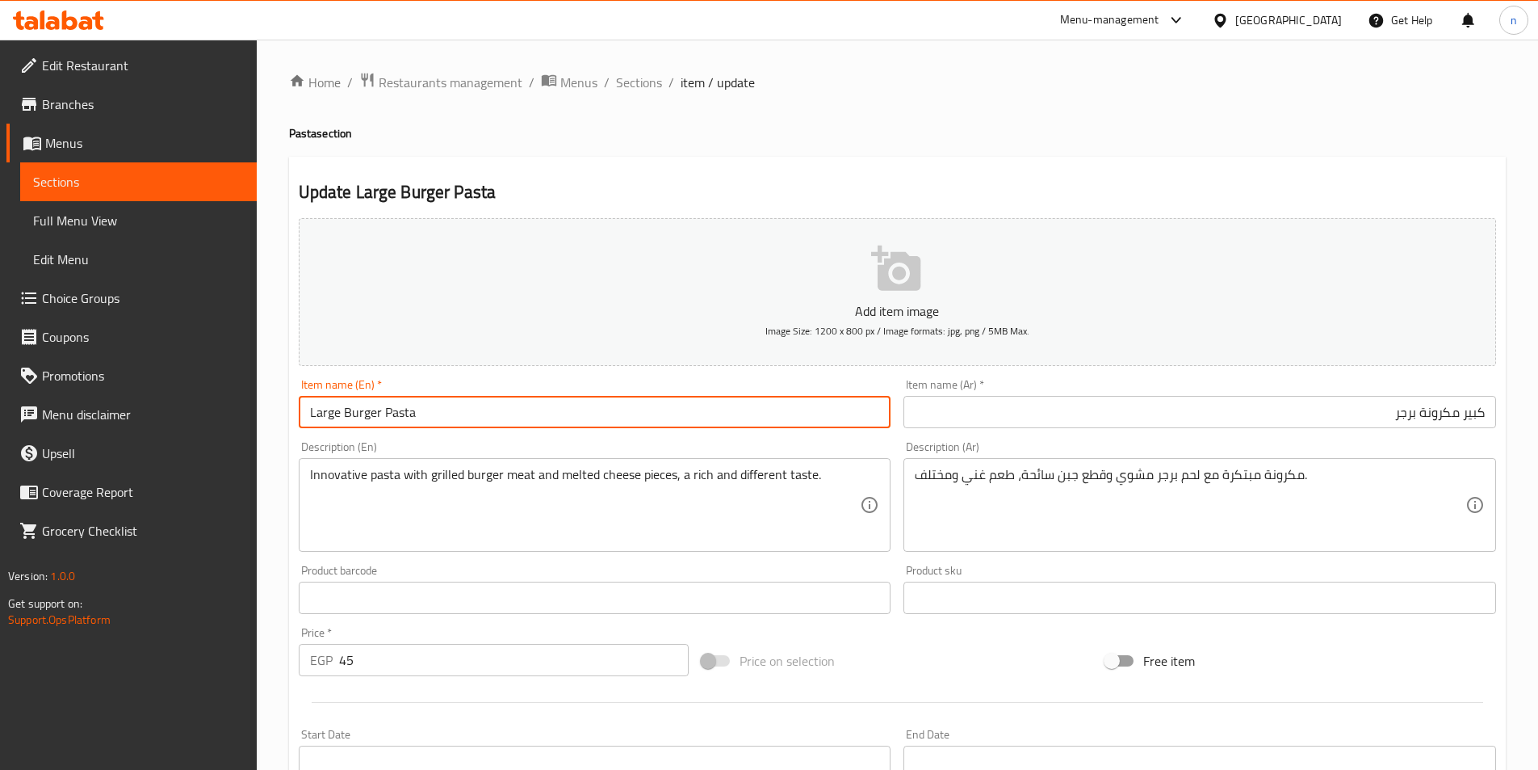
click at [328, 409] on input "Large Burger Pasta" at bounding box center [595, 412] width 593 height 32
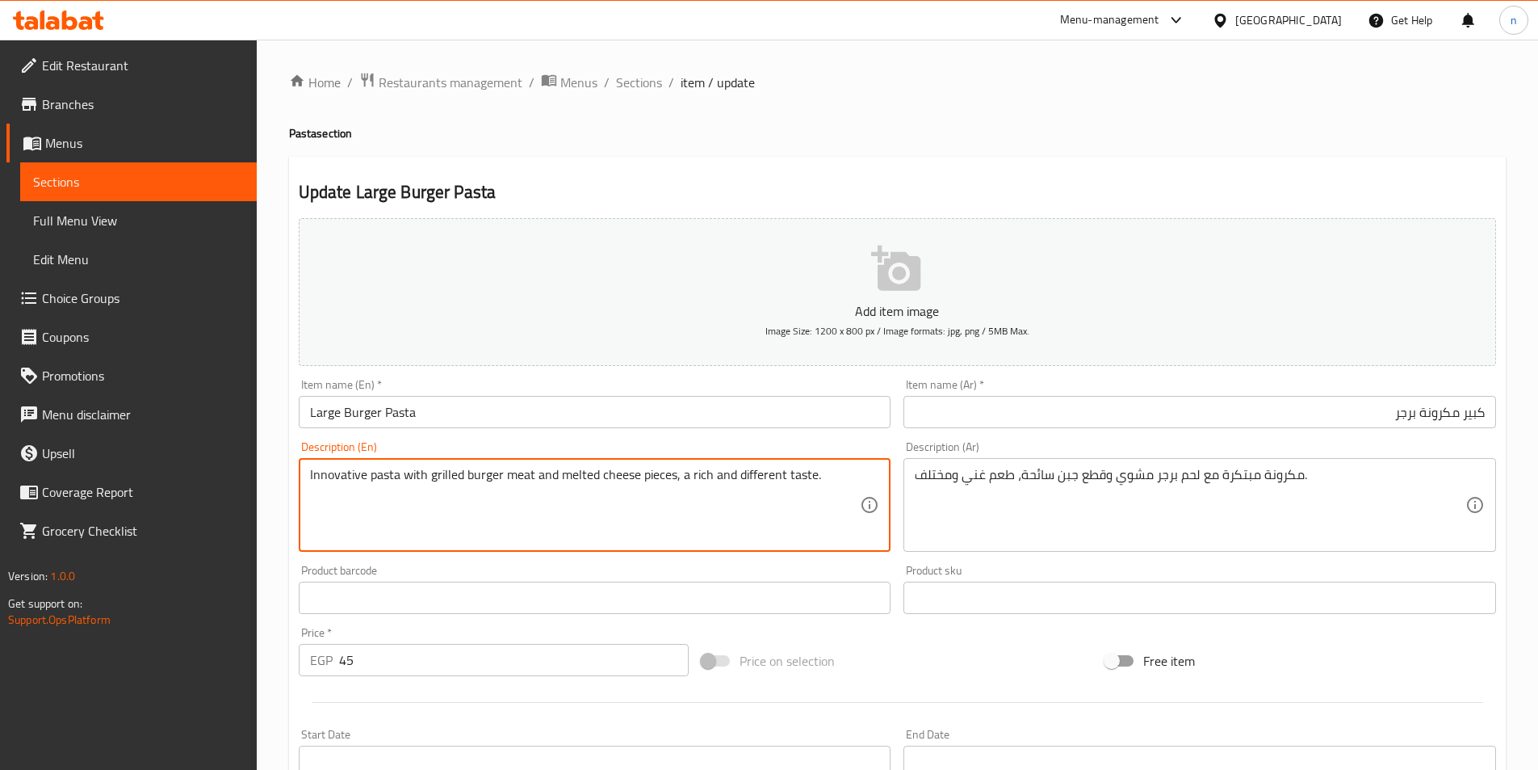
click at [365, 482] on textarea "Innovative pasta with grilled burger meat and melted cheese pieces, a rich and …" at bounding box center [585, 505] width 551 height 77
paste textarea "Large"
click at [366, 480] on textarea "InnovativeLarge pasta with grilled burger meat and melted cheese pieces, a rich…" at bounding box center [585, 505] width 551 height 77
type textarea "Innovative Large pasta with grilled burger meat and melted cheese pieces, a ric…"
click at [1461, 420] on input "كبير مكرونة برجر" at bounding box center [1200, 412] width 593 height 32
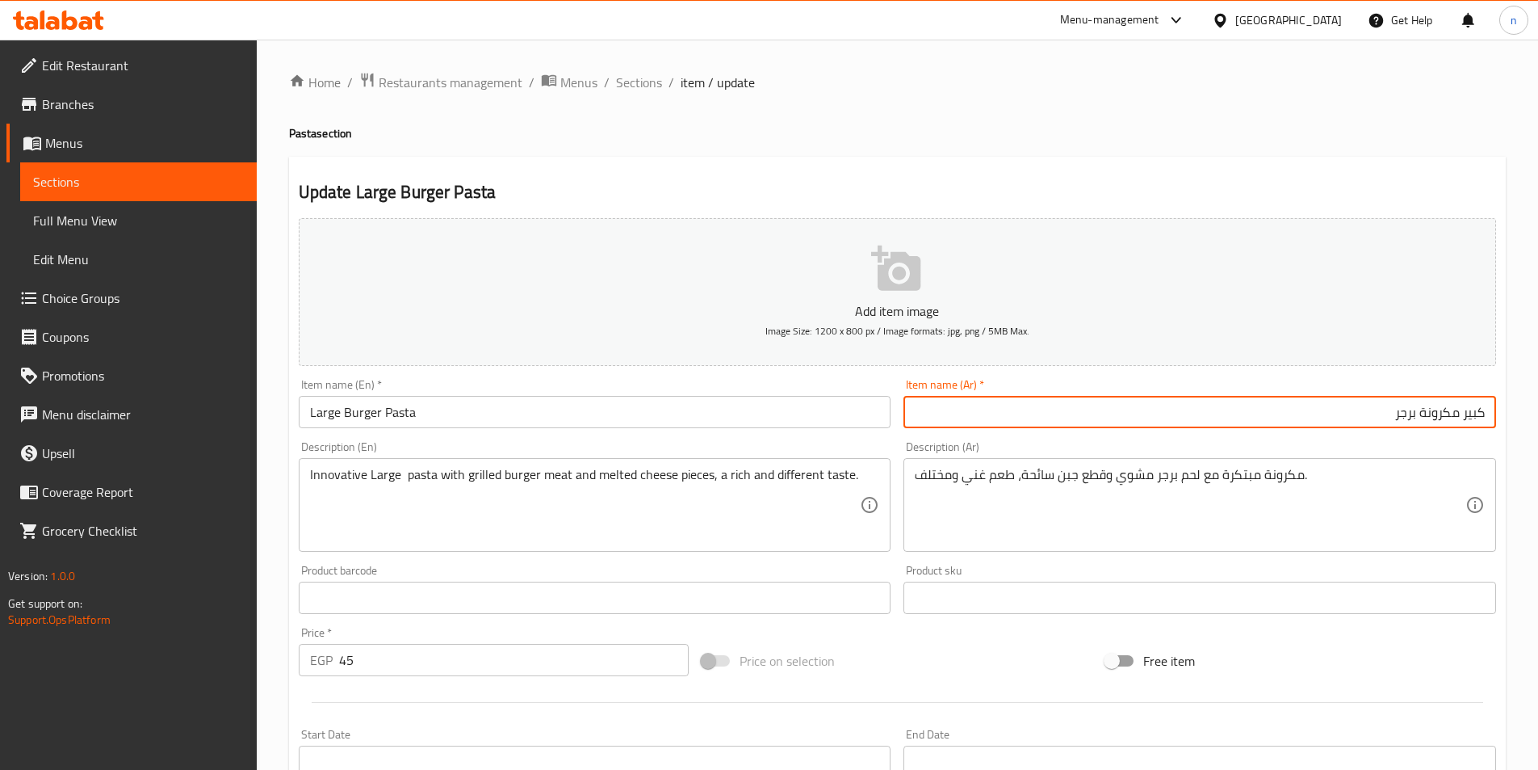
click at [1461, 420] on input "كبير مكرونة برجر" at bounding box center [1200, 412] width 593 height 32
click at [1475, 420] on input "كبير مكرونة برجر" at bounding box center [1200, 412] width 593 height 32
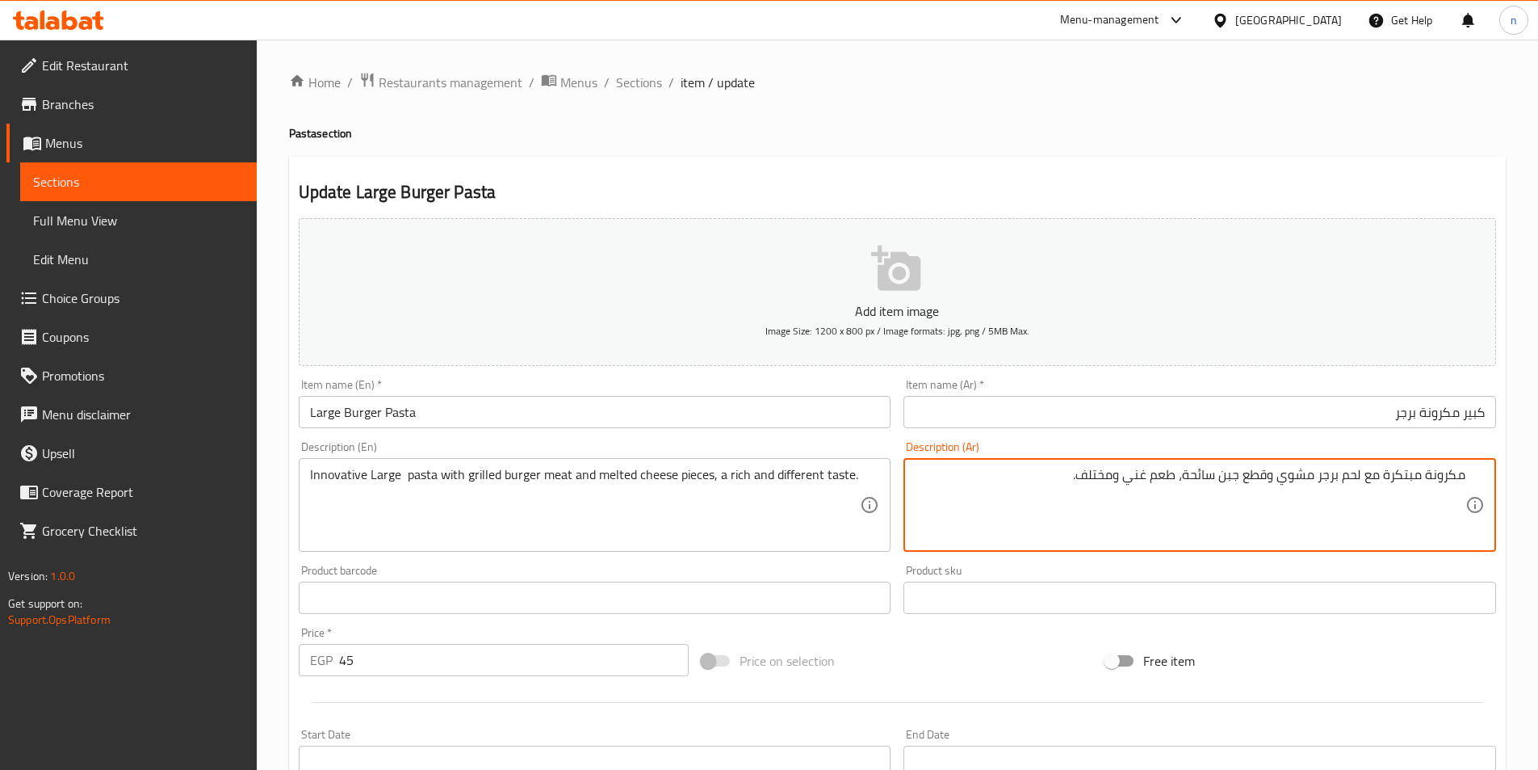
click at [1427, 478] on textarea "مكرونة مبتكرة مع لحم برجر مشوي وقطع جبن سائحة، طعم غني ومختلف." at bounding box center [1190, 505] width 551 height 77
paste textarea "كبير"
type textarea "مكرونة كبير مبتكرة مع لحم برجر مشوي وقطع جبن سائحة، طعم غني ومختلف."
click at [1480, 416] on input "كبير مكرونة برجر" at bounding box center [1200, 412] width 593 height 32
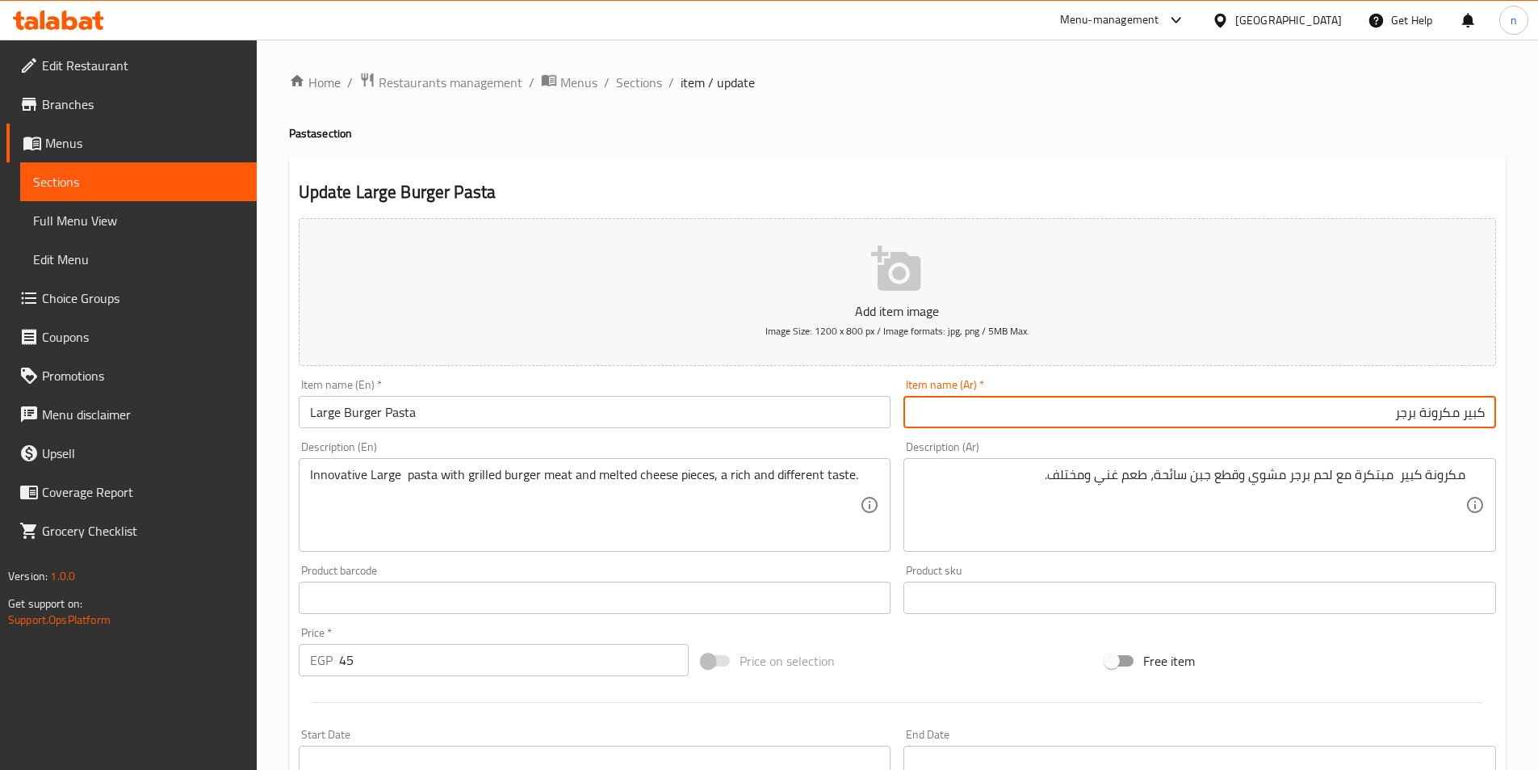
click at [1480, 416] on input "كبير مكرونة برجر" at bounding box center [1200, 412] width 593 height 32
type input "مكرونة برجر"
click at [333, 408] on input "Large Burger Pasta" at bounding box center [595, 412] width 593 height 32
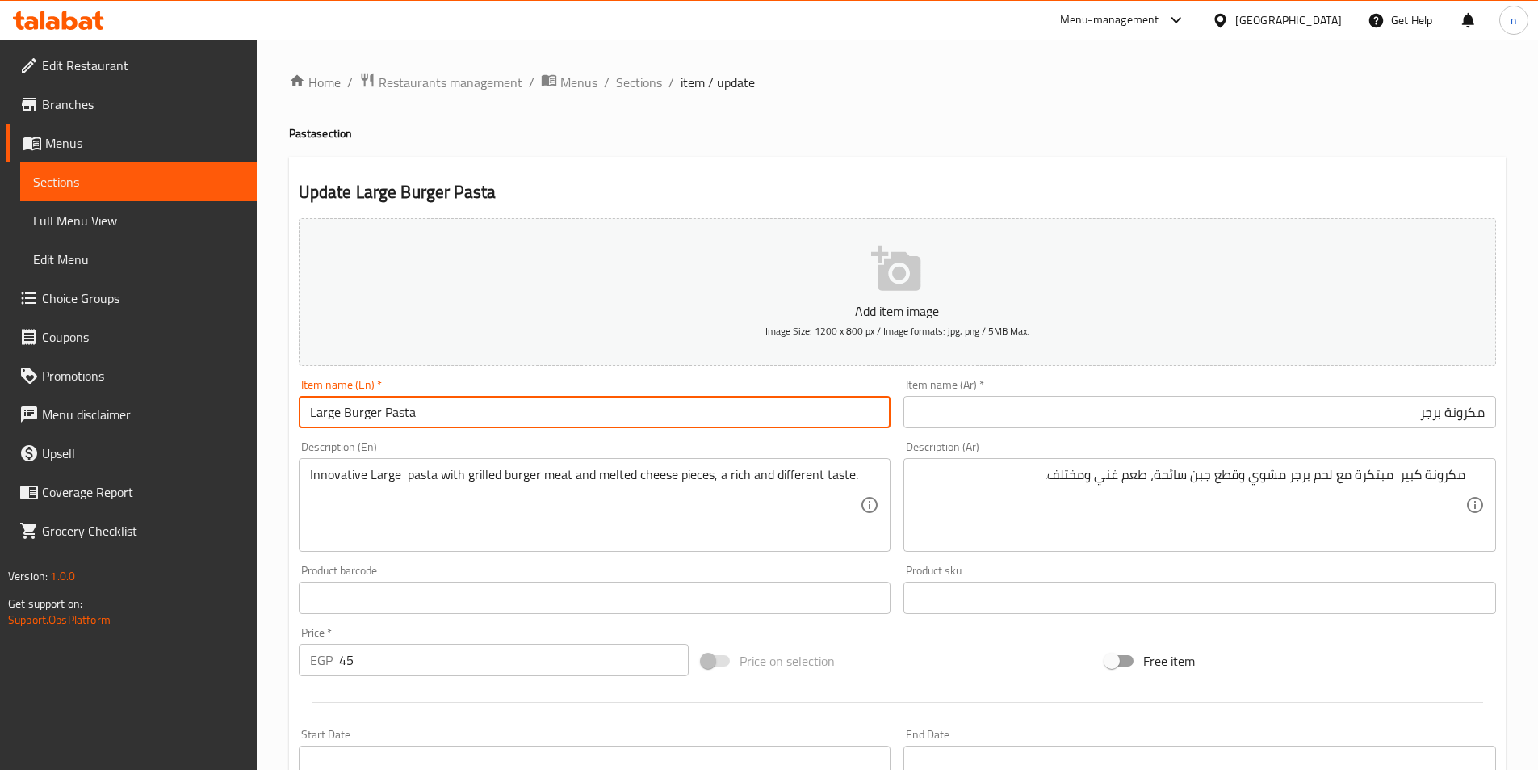
click at [333, 408] on input "Large Burger Pasta" at bounding box center [595, 412] width 593 height 32
type input "Burger Pasta"
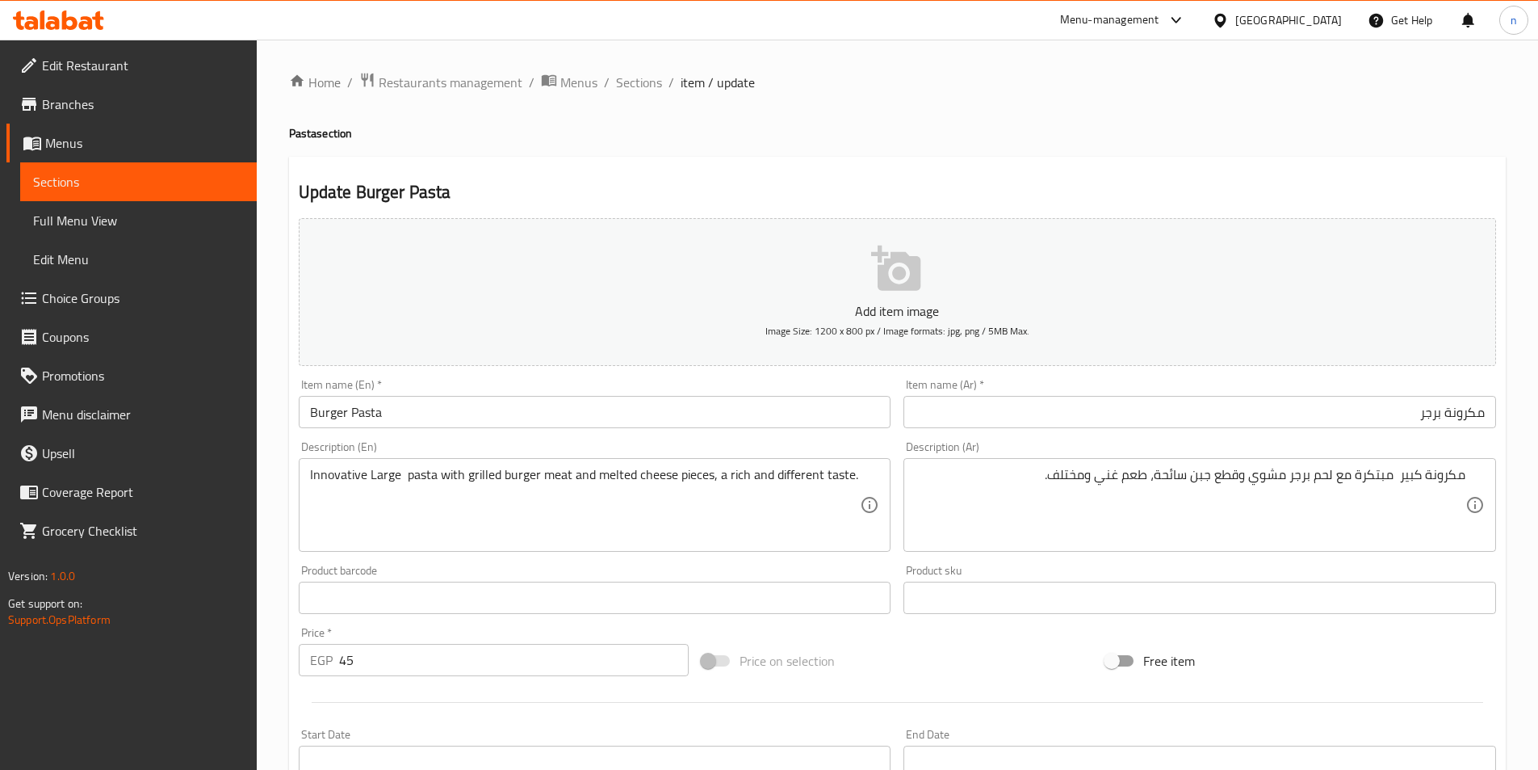
click at [292, 548] on div "Description (En) Innovative Large pasta with grilled burger meat and melted che…" at bounding box center [595, 496] width 606 height 124
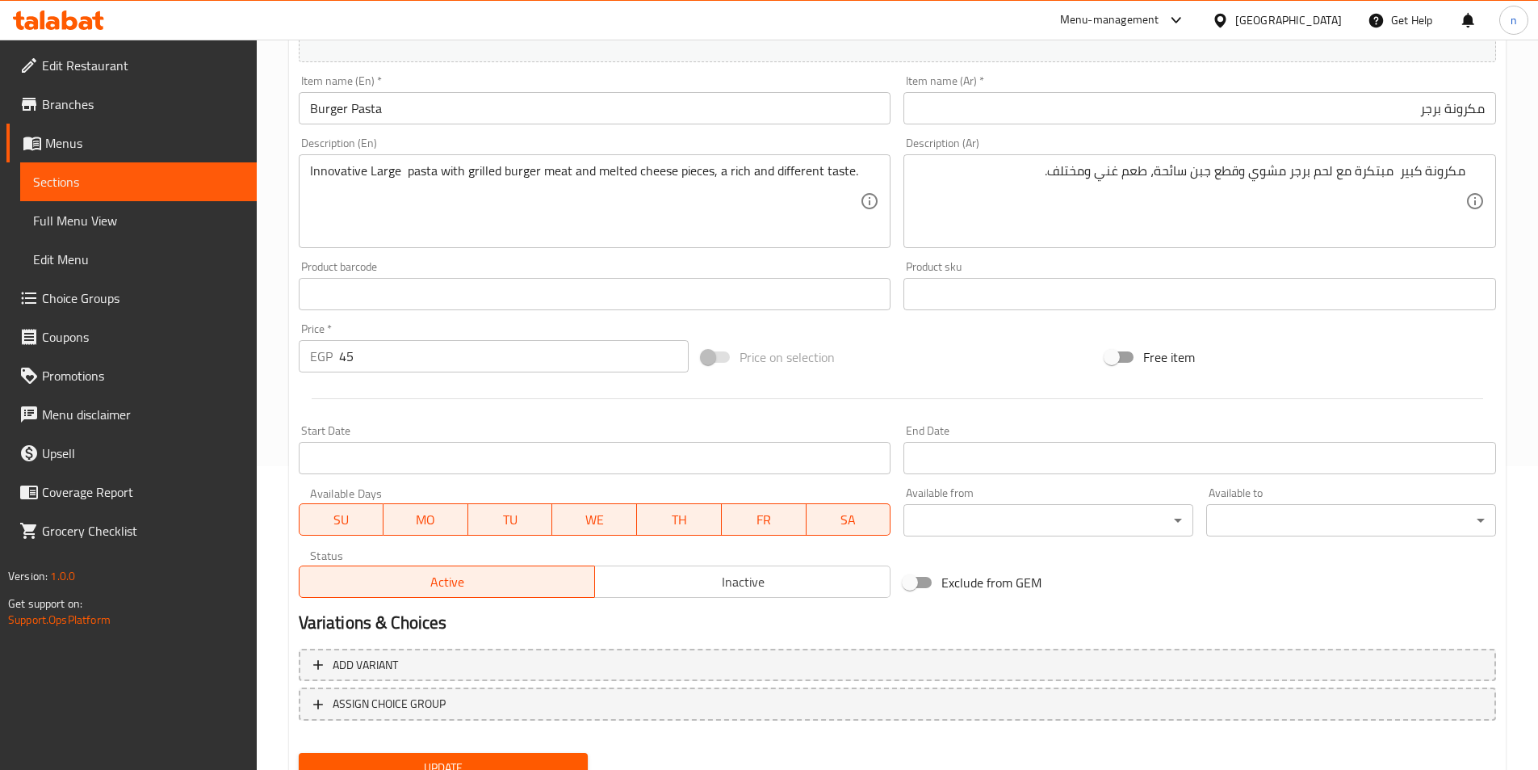
scroll to position [371, 0]
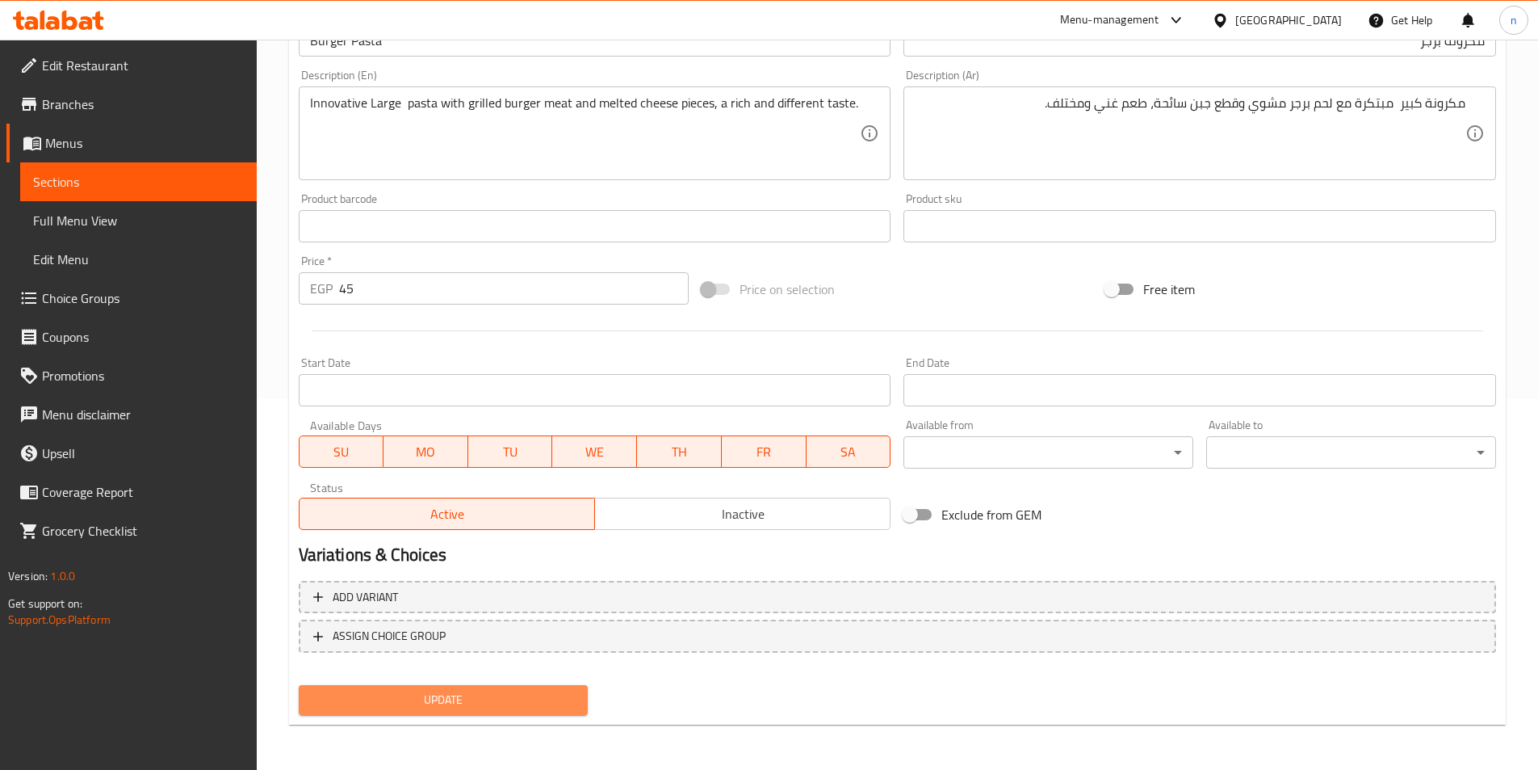
click at [417, 704] on span "Update" at bounding box center [444, 700] width 264 height 20
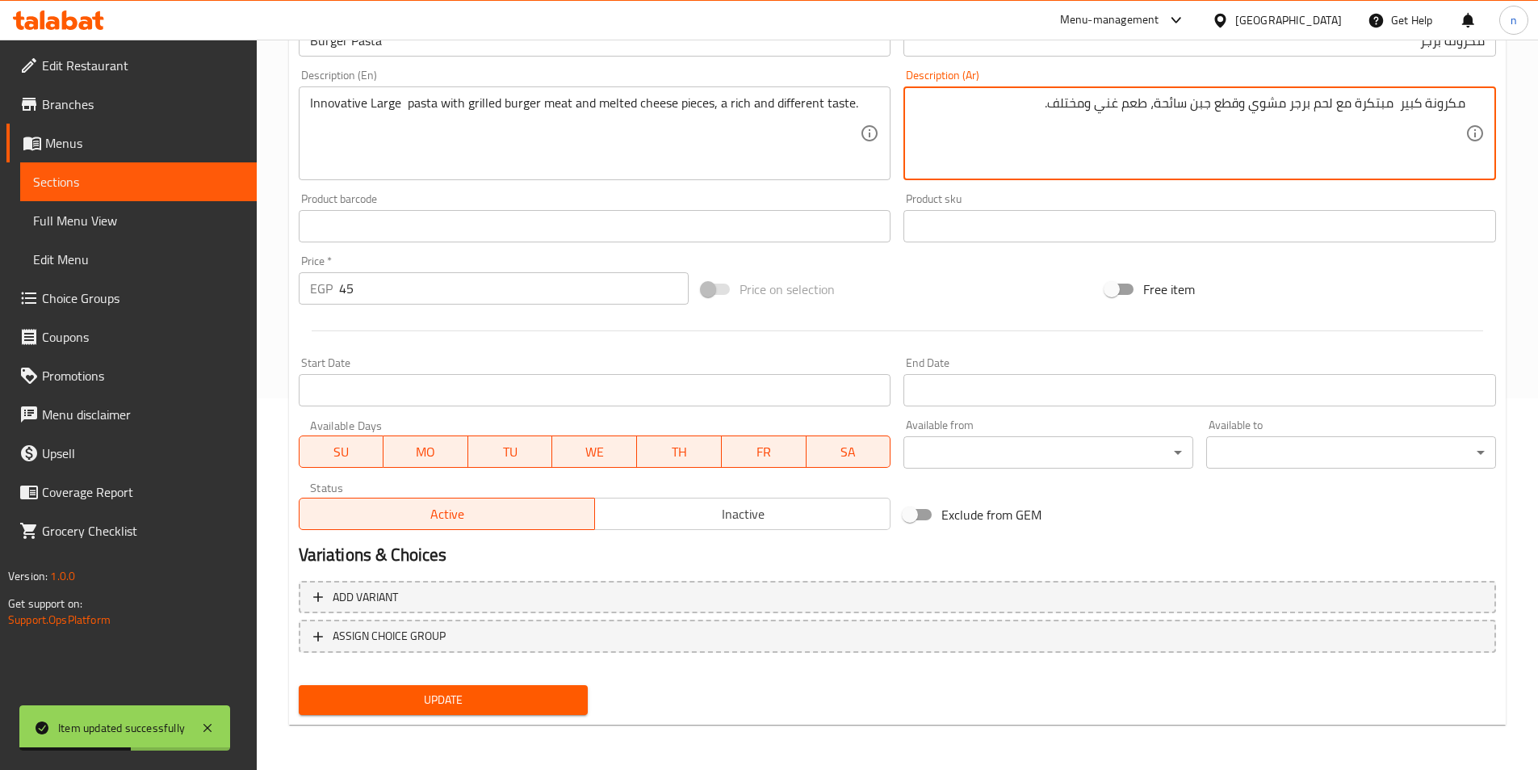
click at [1395, 108] on textarea "مكرونة كبير مبتكرة مع لحم برجر مشوي وقطع جبن سائحة، طعم غني ومختلف." at bounding box center [1190, 133] width 551 height 77
type textarea "مكرونة كبير مبتكرة مع لحم برجر مشوي وقطع جبن سائحة، طعم غني ومختلف."
click at [1352, 304] on div "Free item" at bounding box center [1301, 289] width 404 height 44
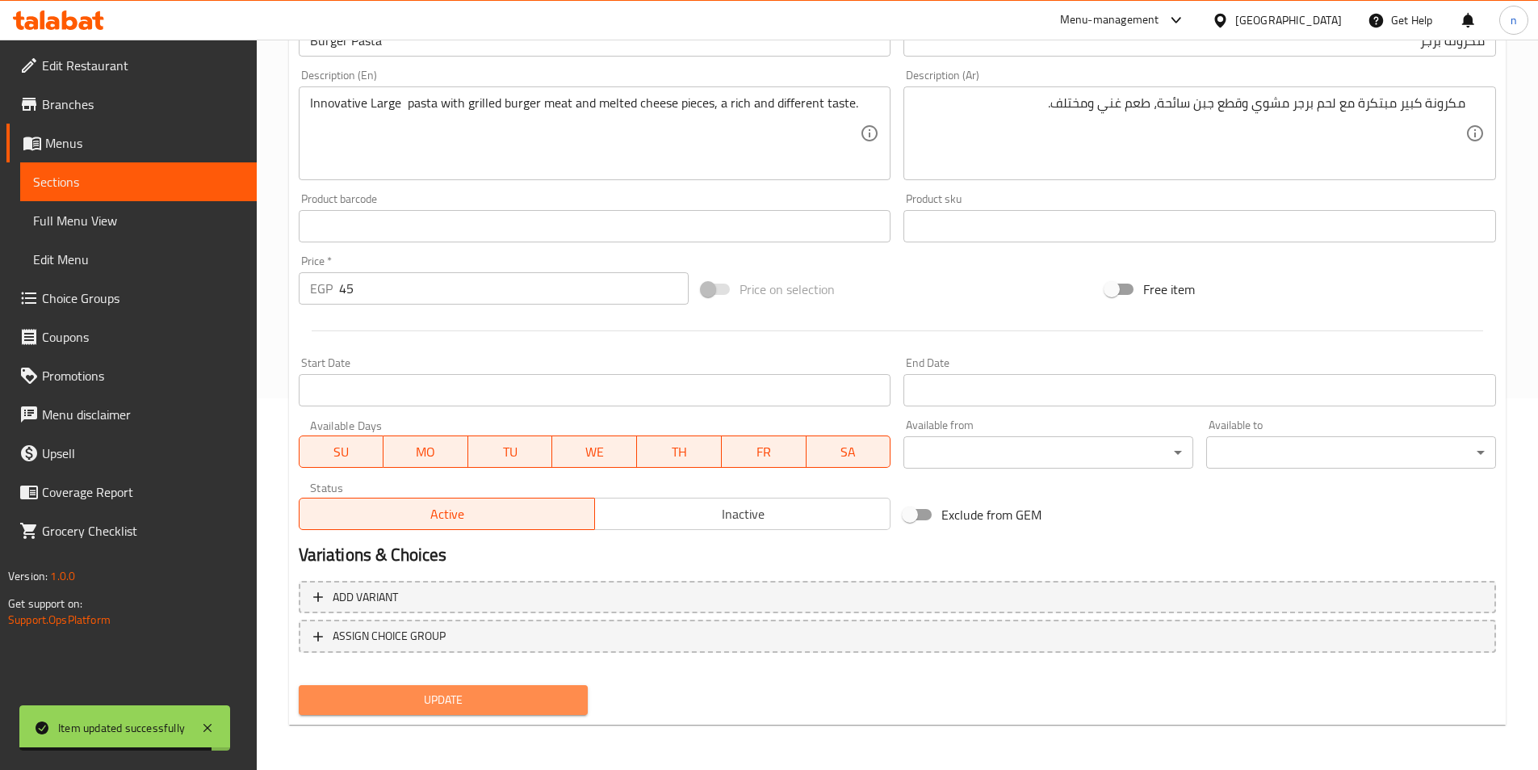
click at [476, 695] on span "Update" at bounding box center [444, 700] width 264 height 20
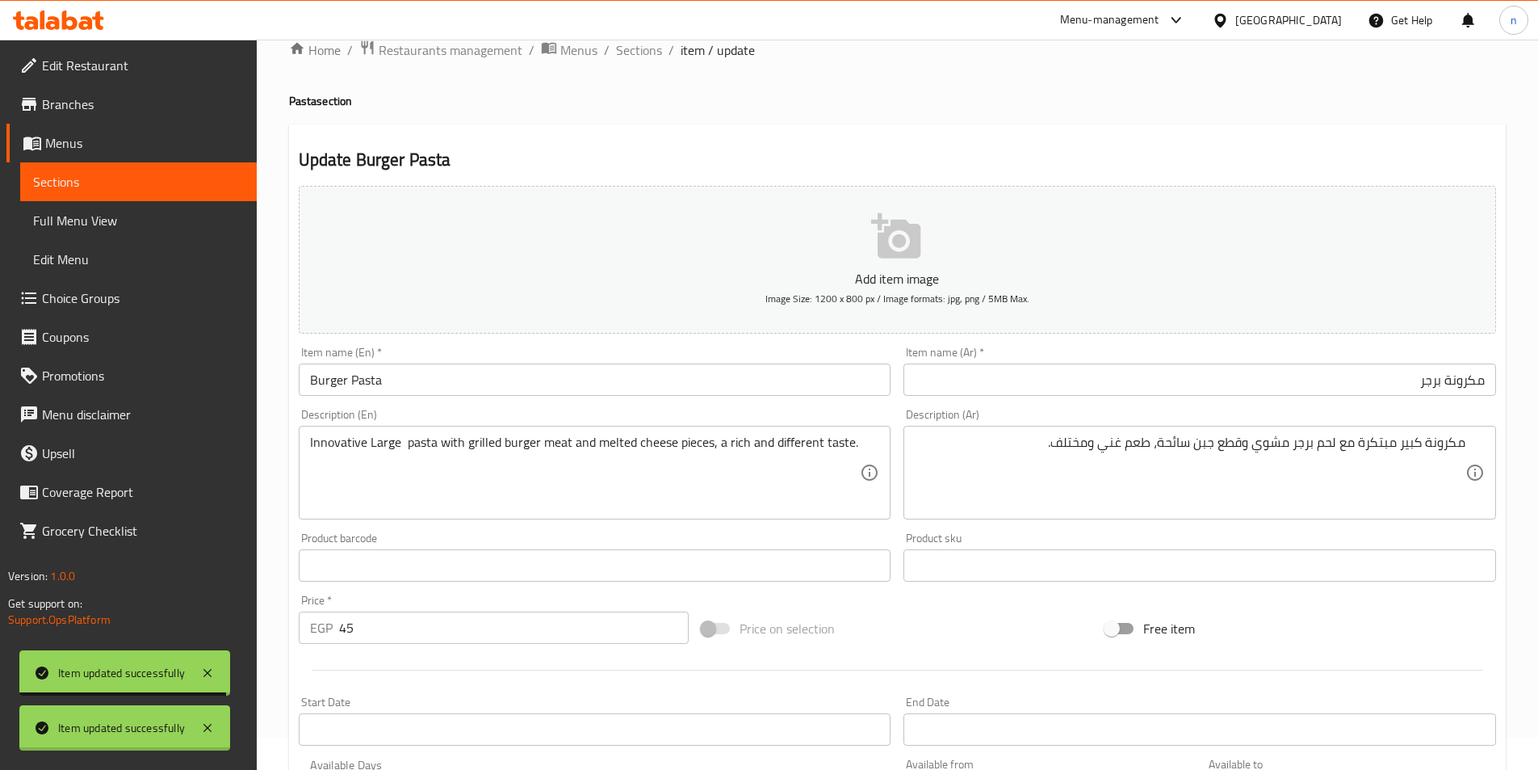
scroll to position [0, 0]
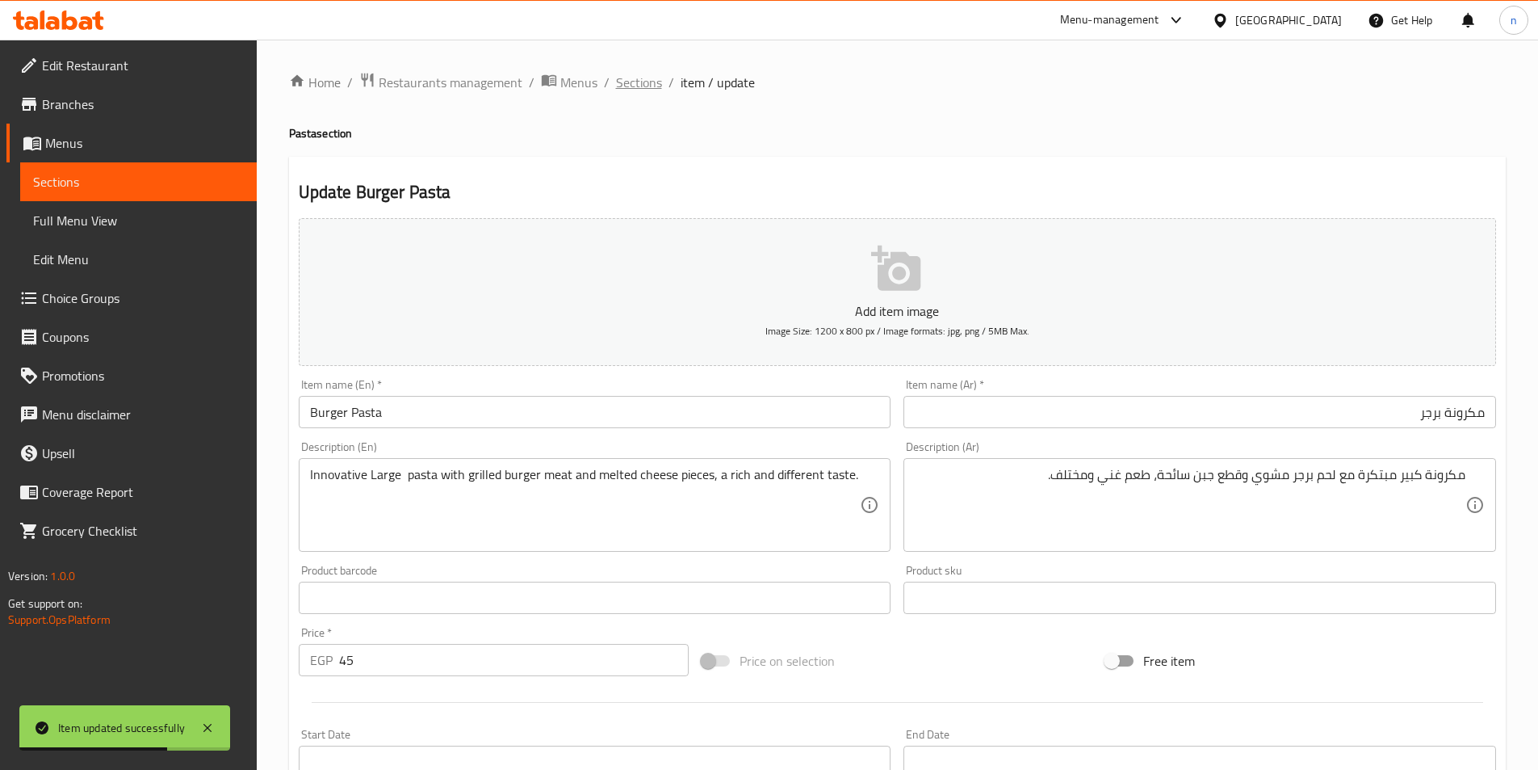
click at [620, 85] on span "Sections" at bounding box center [639, 82] width 46 height 19
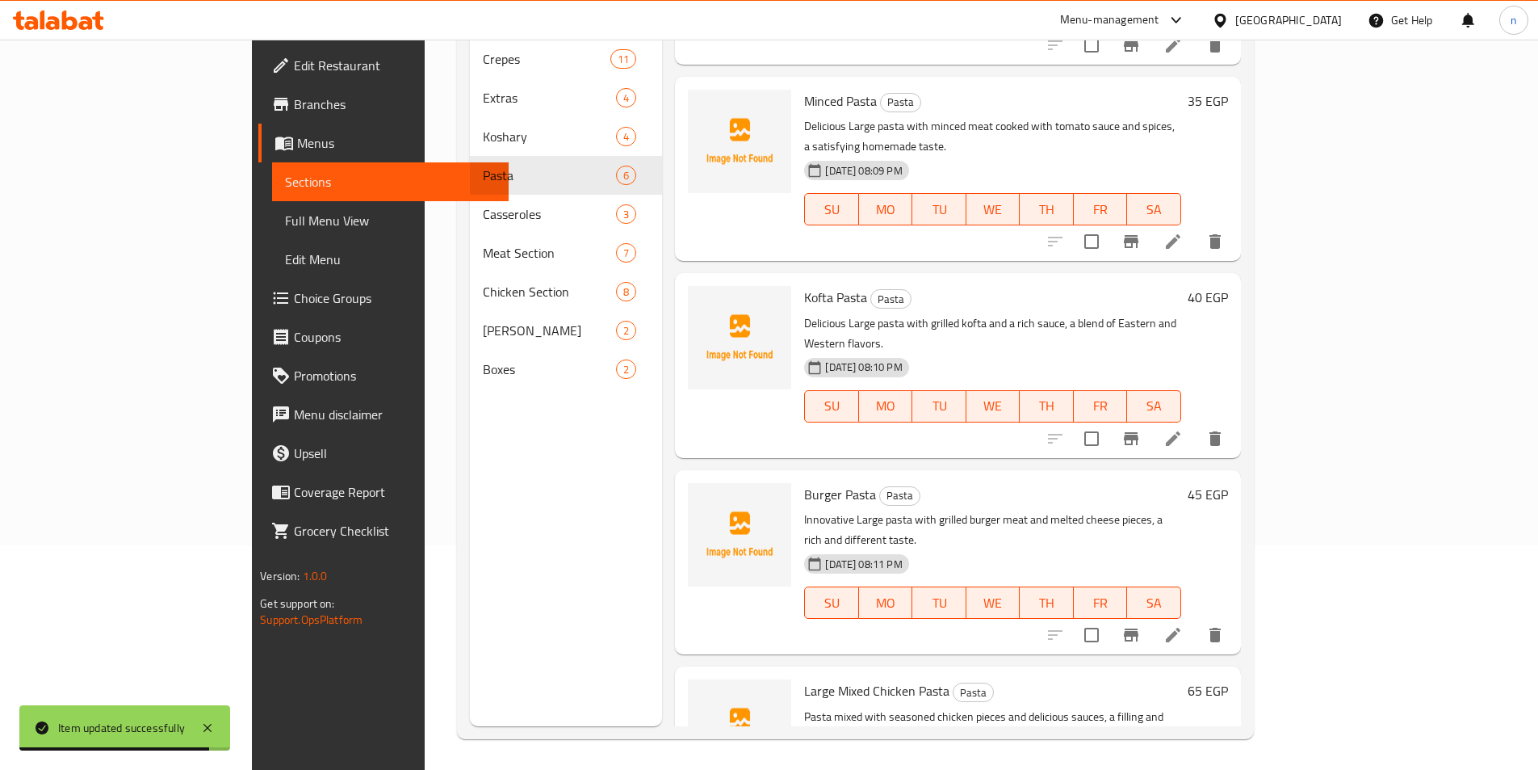
scroll to position [226, 0]
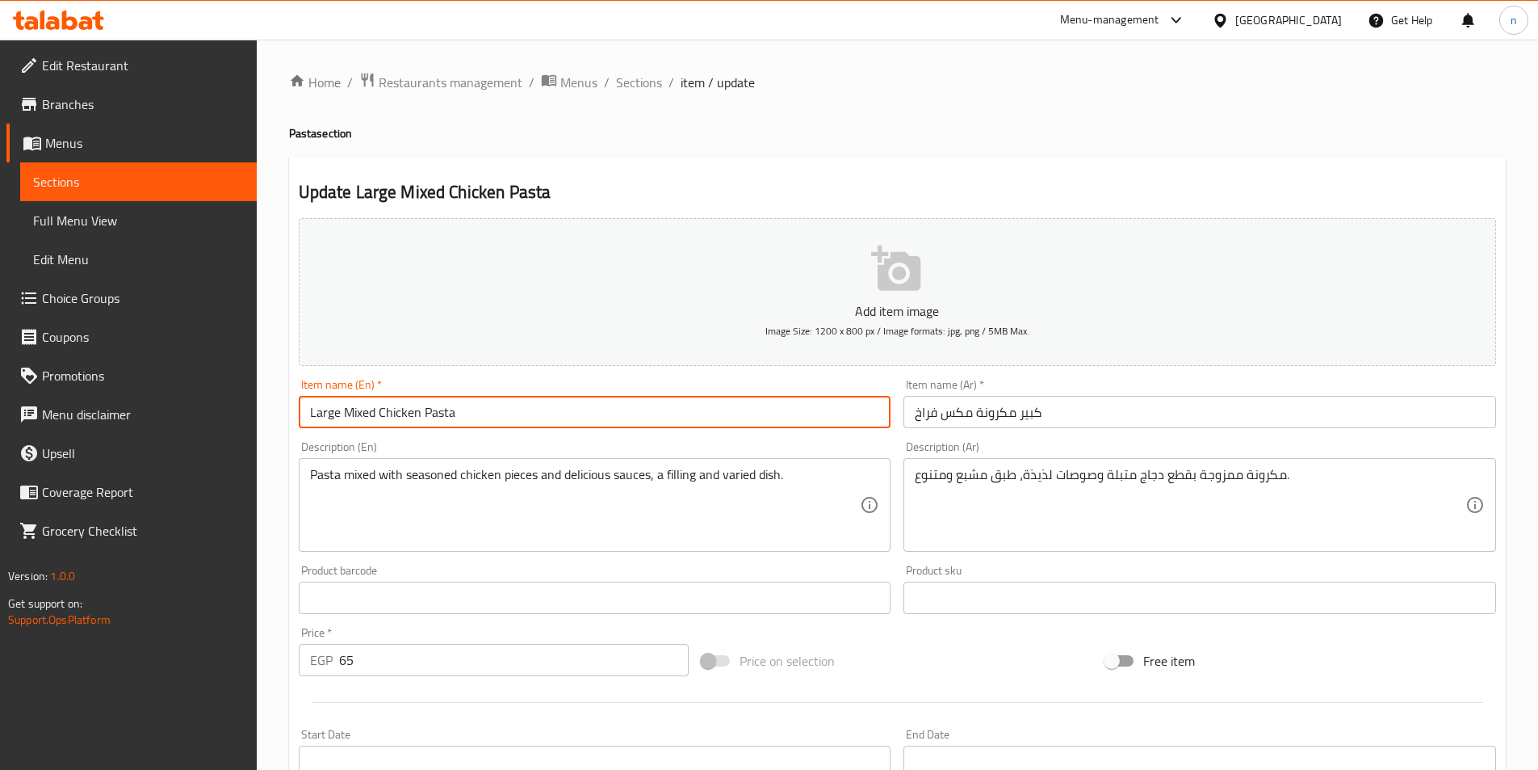
click at [326, 415] on input "Large Mixed Chicken Pasta" at bounding box center [595, 412] width 593 height 32
click at [306, 474] on div "Pasta mixed with seasoned chicken pieces and delicious sauces, a filling and va…" at bounding box center [595, 505] width 593 height 94
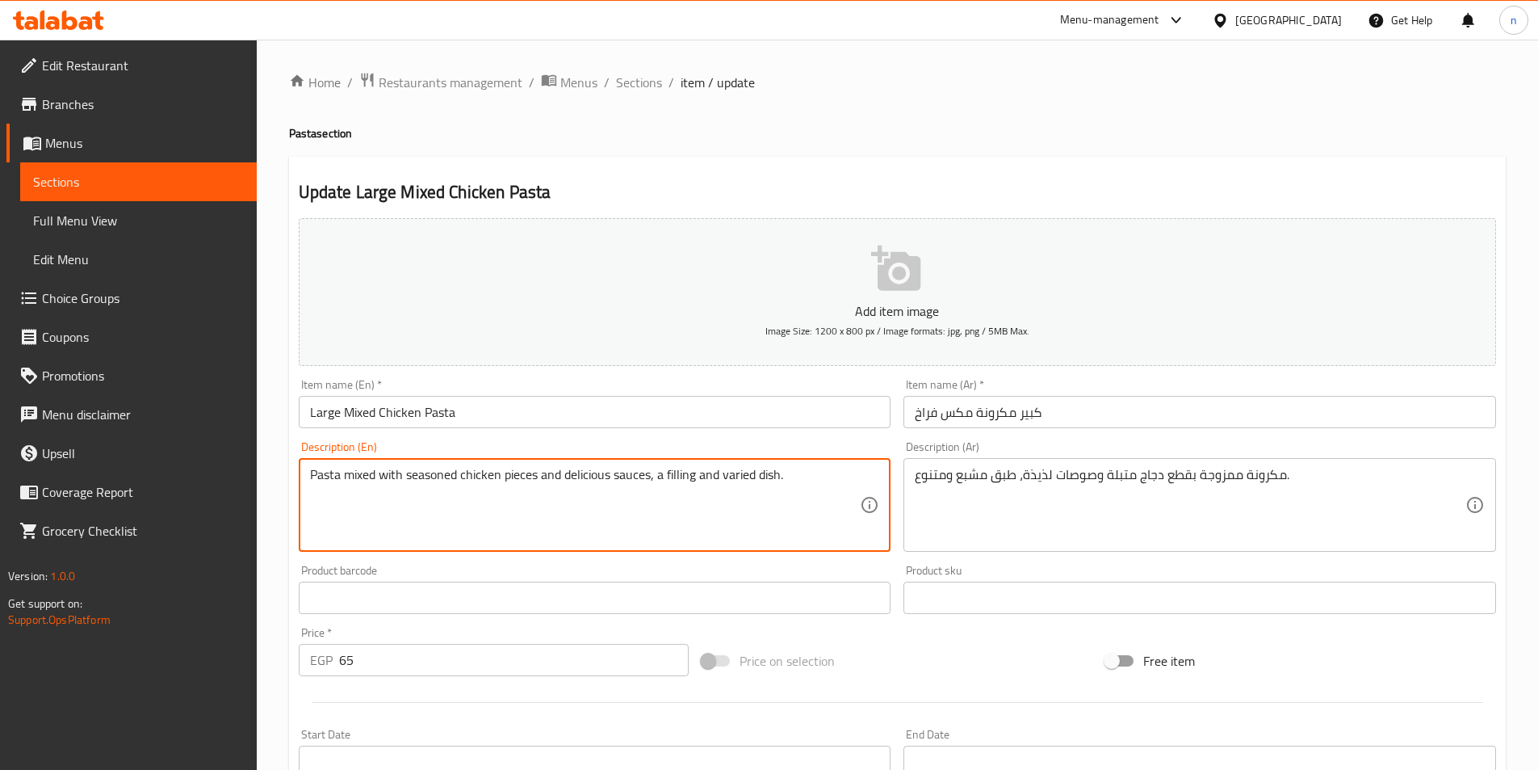
paste textarea "Large"
type textarea "Large Pasta mixed with seasoned chicken pieces and delicious sauces, a filling …"
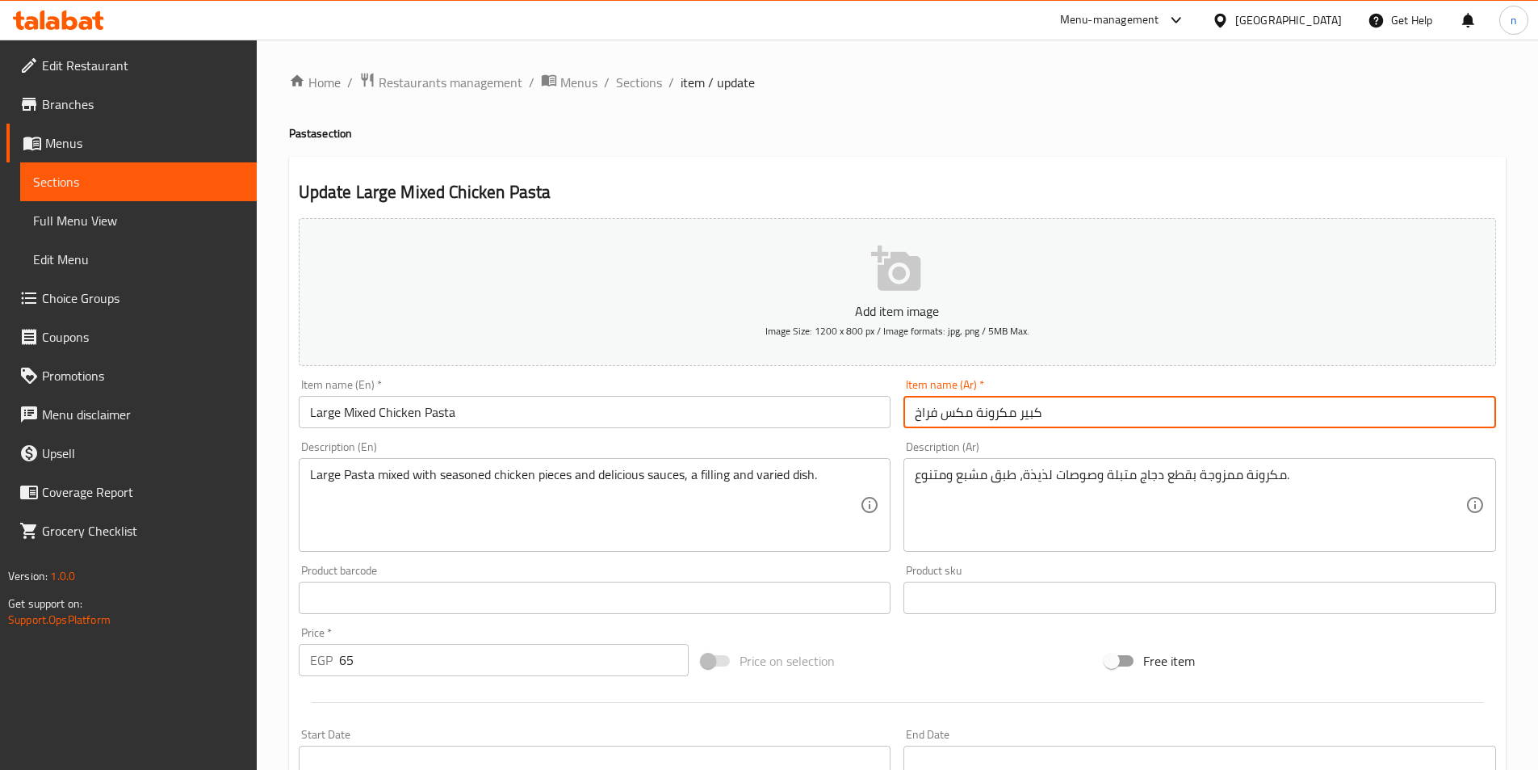
click at [1036, 412] on input "كبير مكرونة مكس فراخ" at bounding box center [1200, 412] width 593 height 32
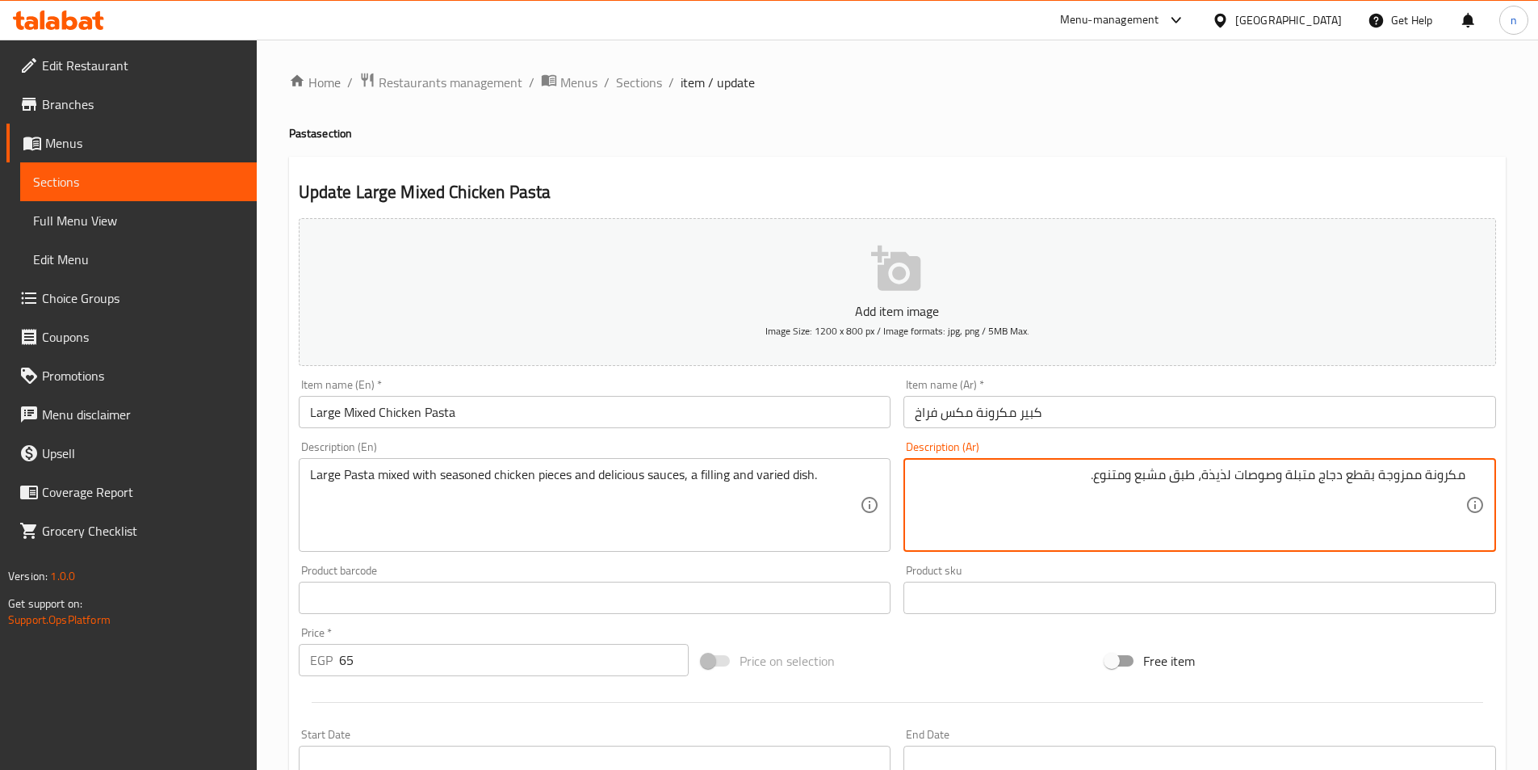
click at [1424, 470] on textarea "مكرونة ممزوجة بقطع دجاج متبلة وصوصات لذيذة، طبق مشبع ومتنوع." at bounding box center [1190, 505] width 551 height 77
paste textarea "بير"
type textarea "مكرونة كبير ممزوجة بقطع دجاج متبلة وصوصات لذيذة، طبق مشبع ومتنوع."
click at [327, 416] on input "Large Mixed Chicken Pasta" at bounding box center [595, 412] width 593 height 32
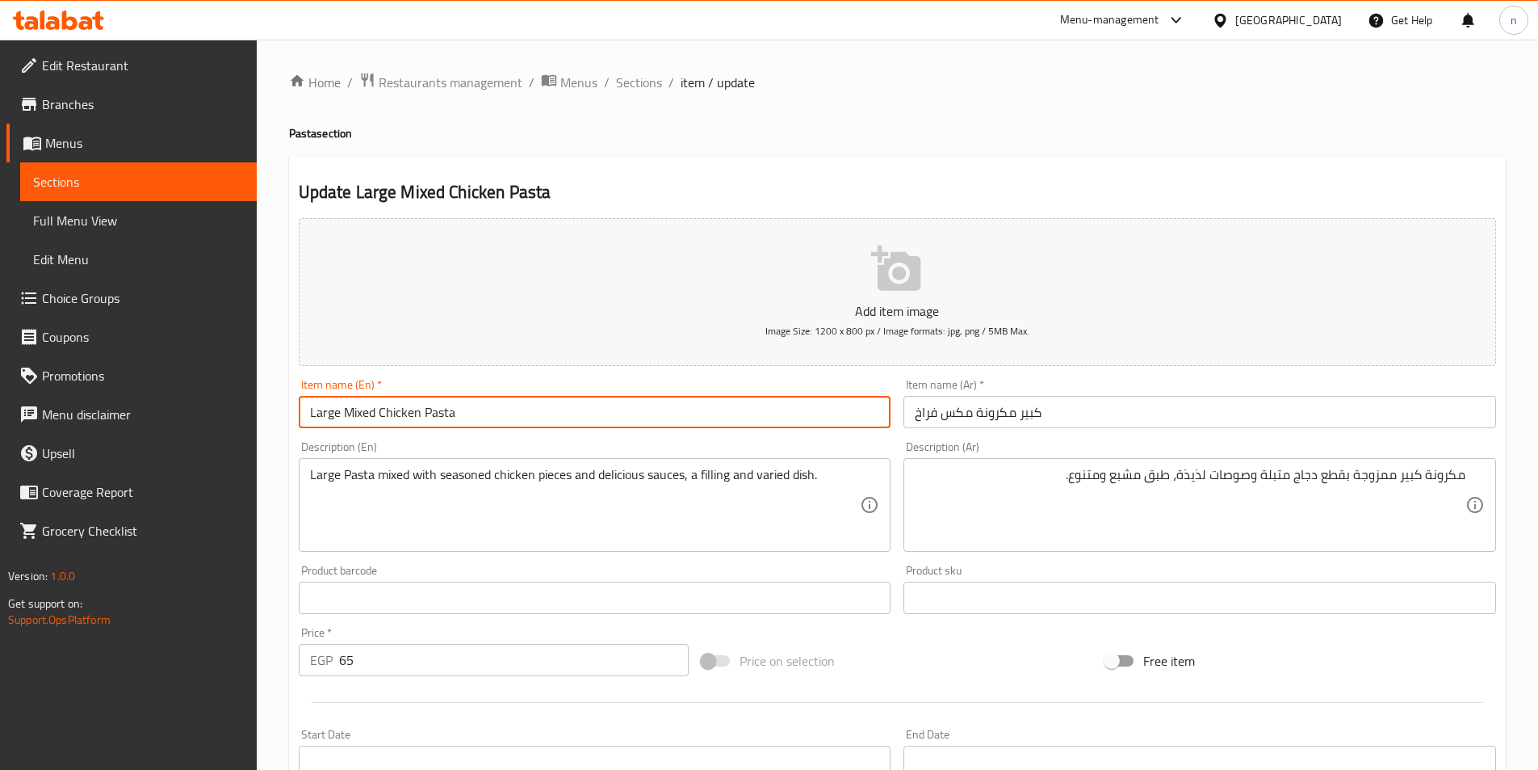
click at [327, 416] on input "Large Mixed Chicken Pasta" at bounding box center [595, 412] width 593 height 32
type input "Mixed Chicken Pasta"
click at [1026, 413] on input "كبير مكرونة مكس فراخ" at bounding box center [1200, 412] width 593 height 32
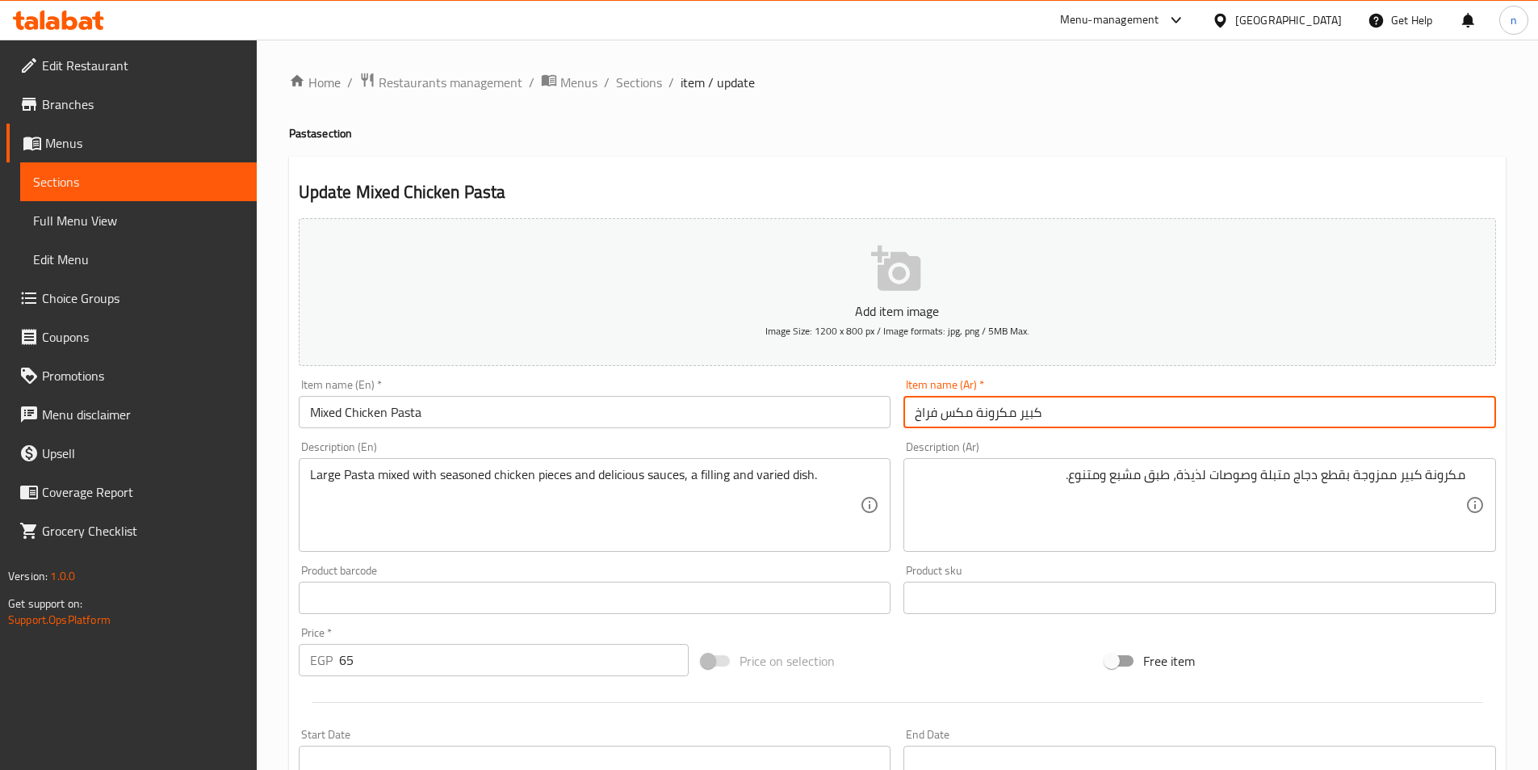
click at [1026, 413] on input "كبير مكرونة مكس فراخ" at bounding box center [1200, 412] width 593 height 32
click at [1042, 422] on input "مكرونة مكس فراخ" at bounding box center [1200, 412] width 593 height 32
type input "مكرونة مكس فراخ"
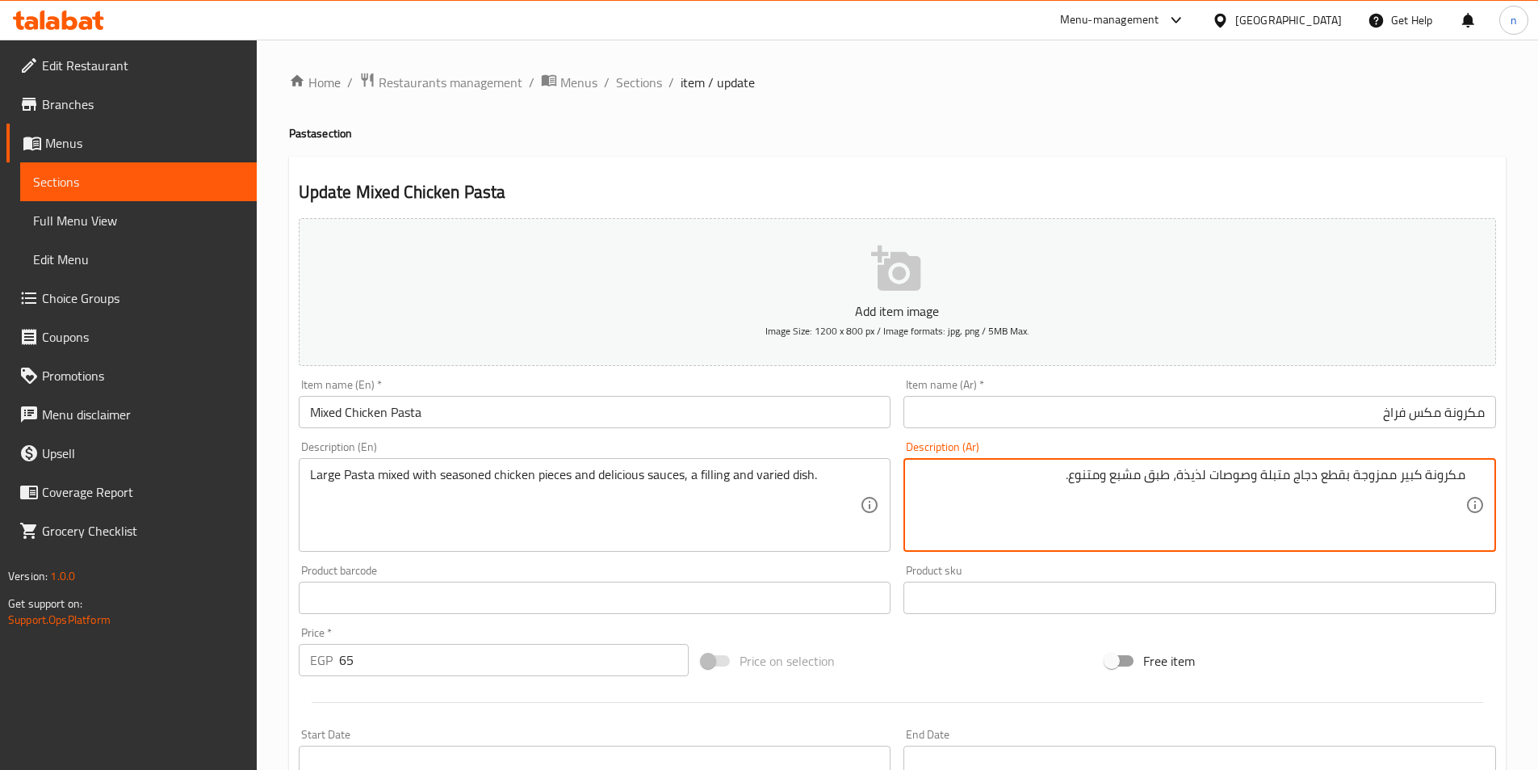
click at [893, 669] on div "Price on selection" at bounding box center [897, 661] width 404 height 44
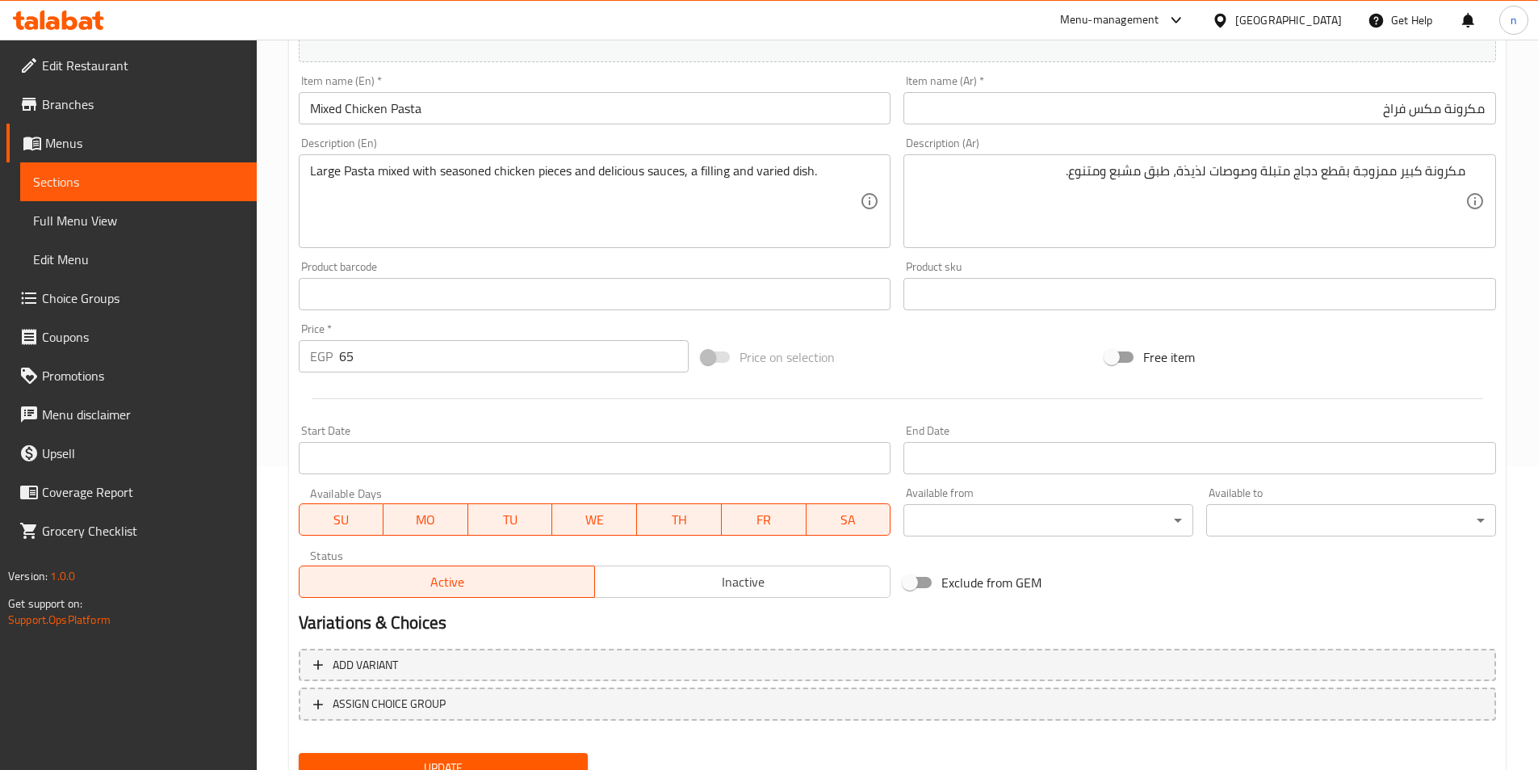
scroll to position [371, 0]
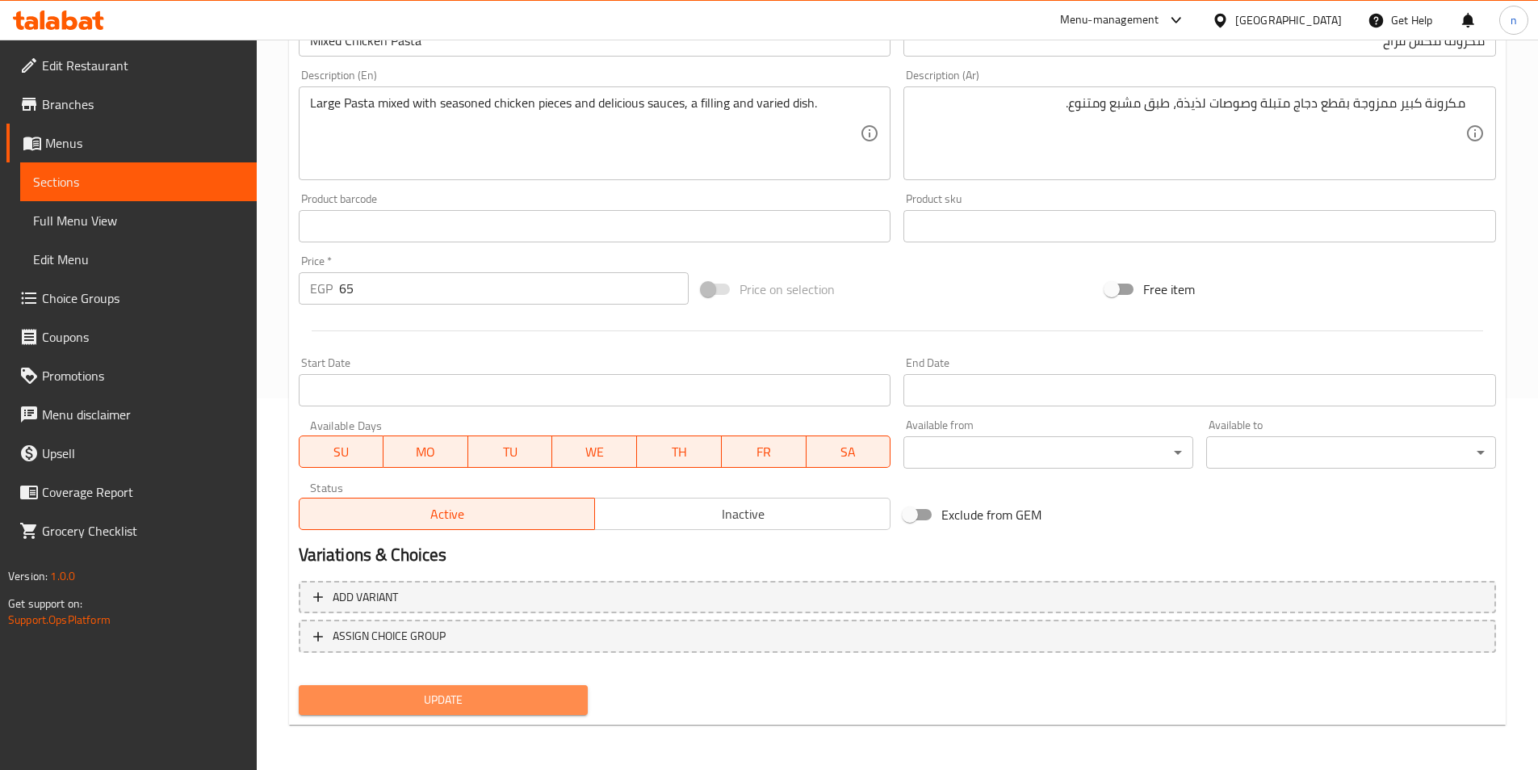
click at [472, 699] on span "Update" at bounding box center [444, 700] width 264 height 20
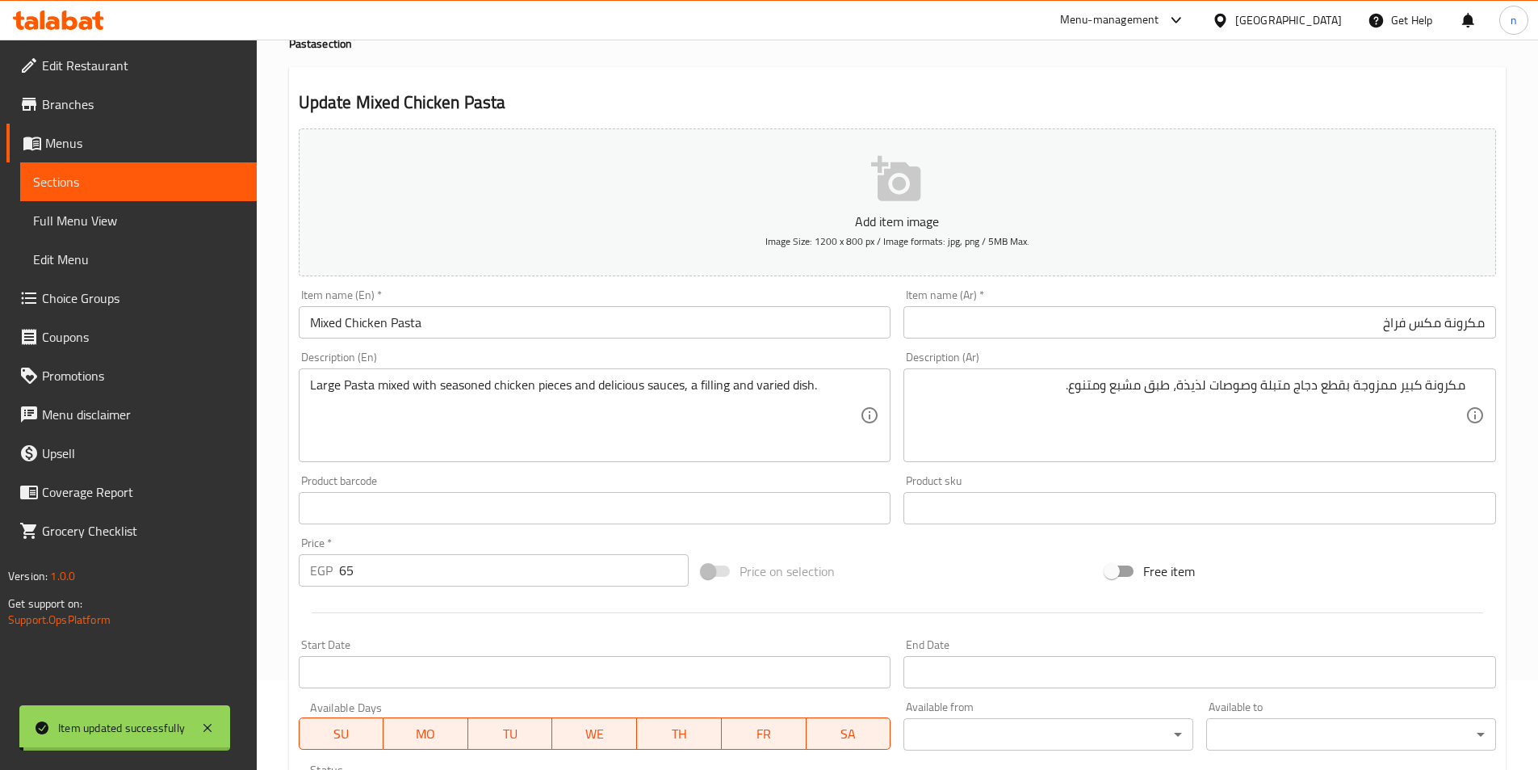
scroll to position [0, 0]
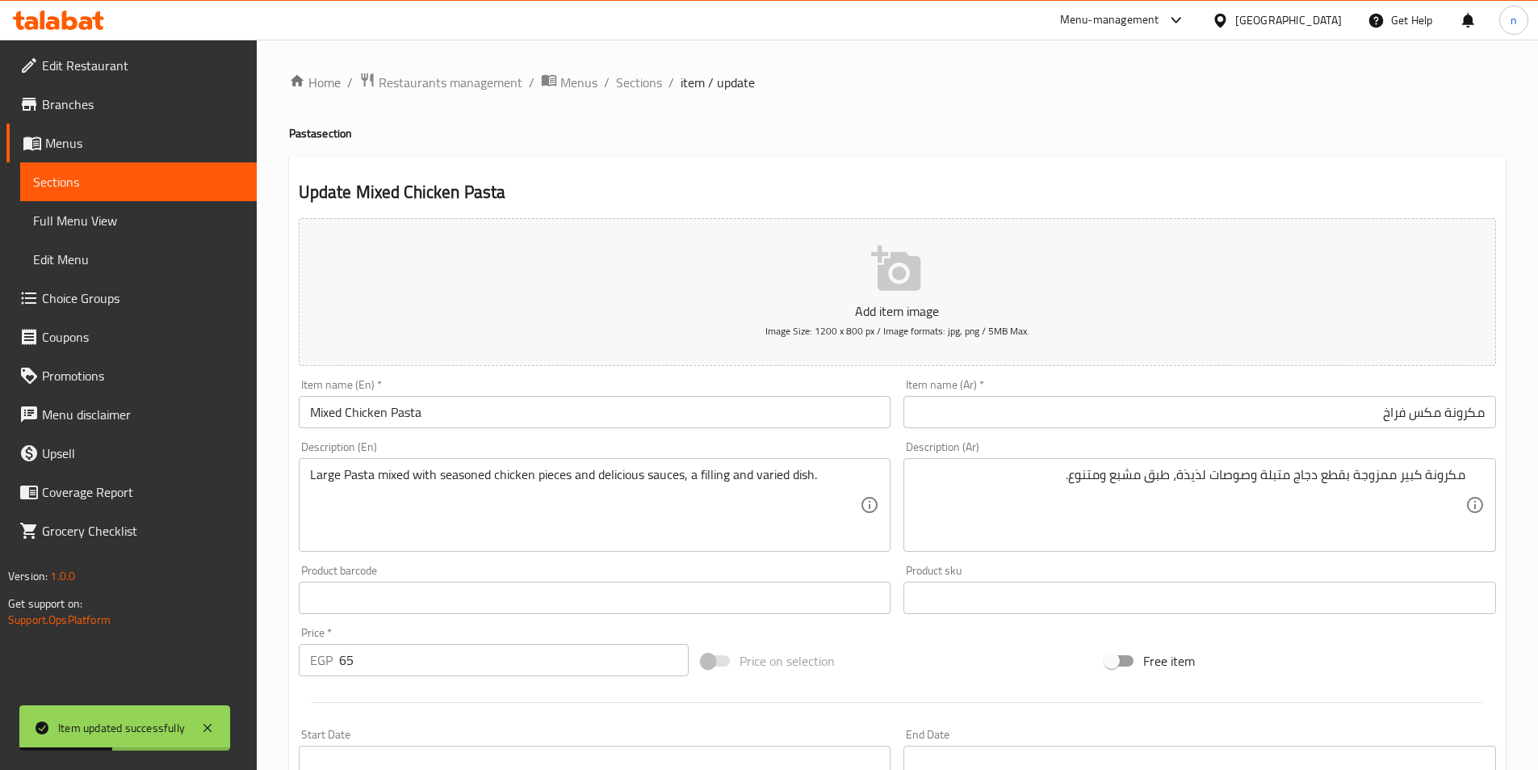
click at [884, 657] on div "Price on selection" at bounding box center [897, 661] width 404 height 44
click at [988, 683] on div at bounding box center [897, 702] width 1211 height 40
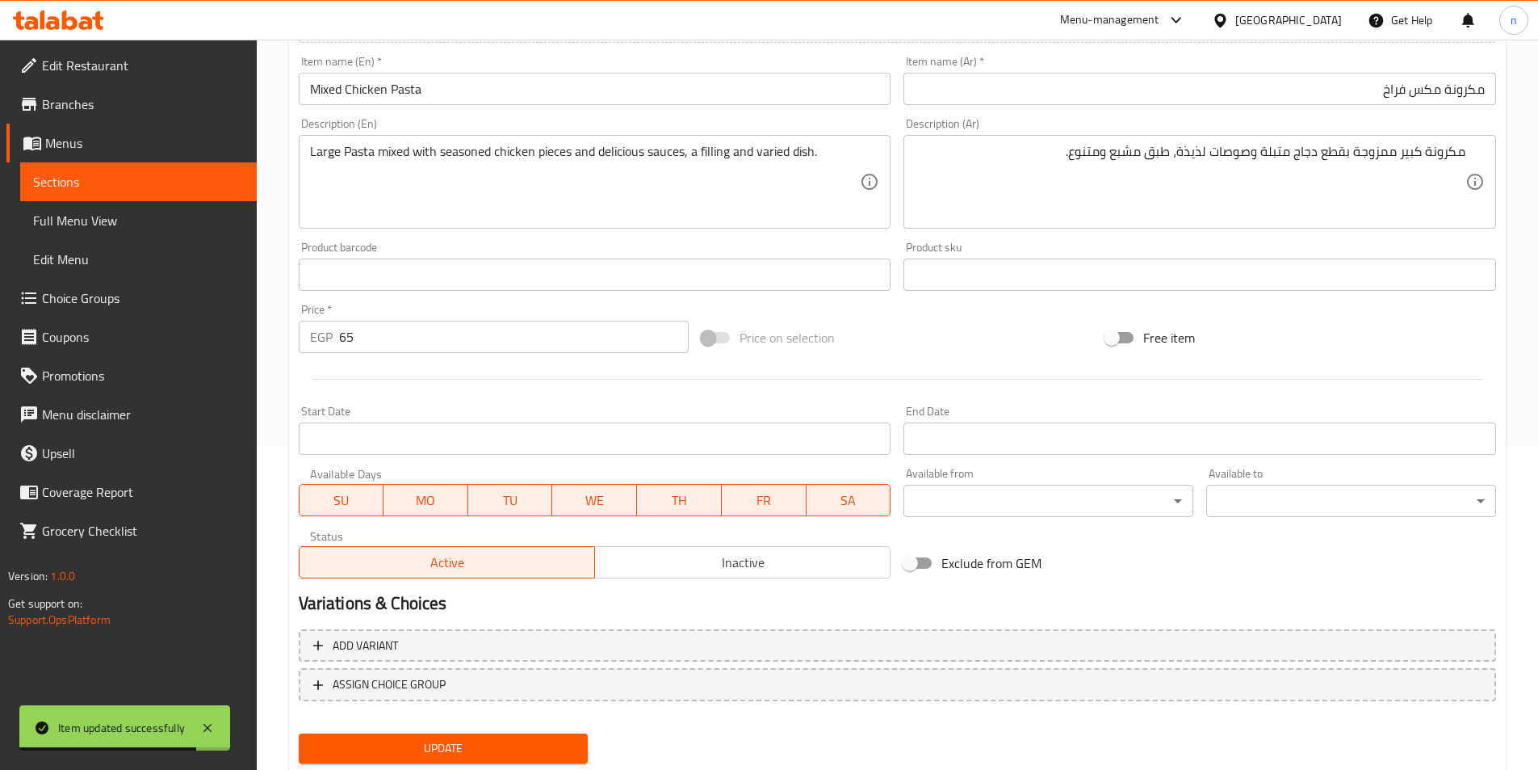
scroll to position [371, 0]
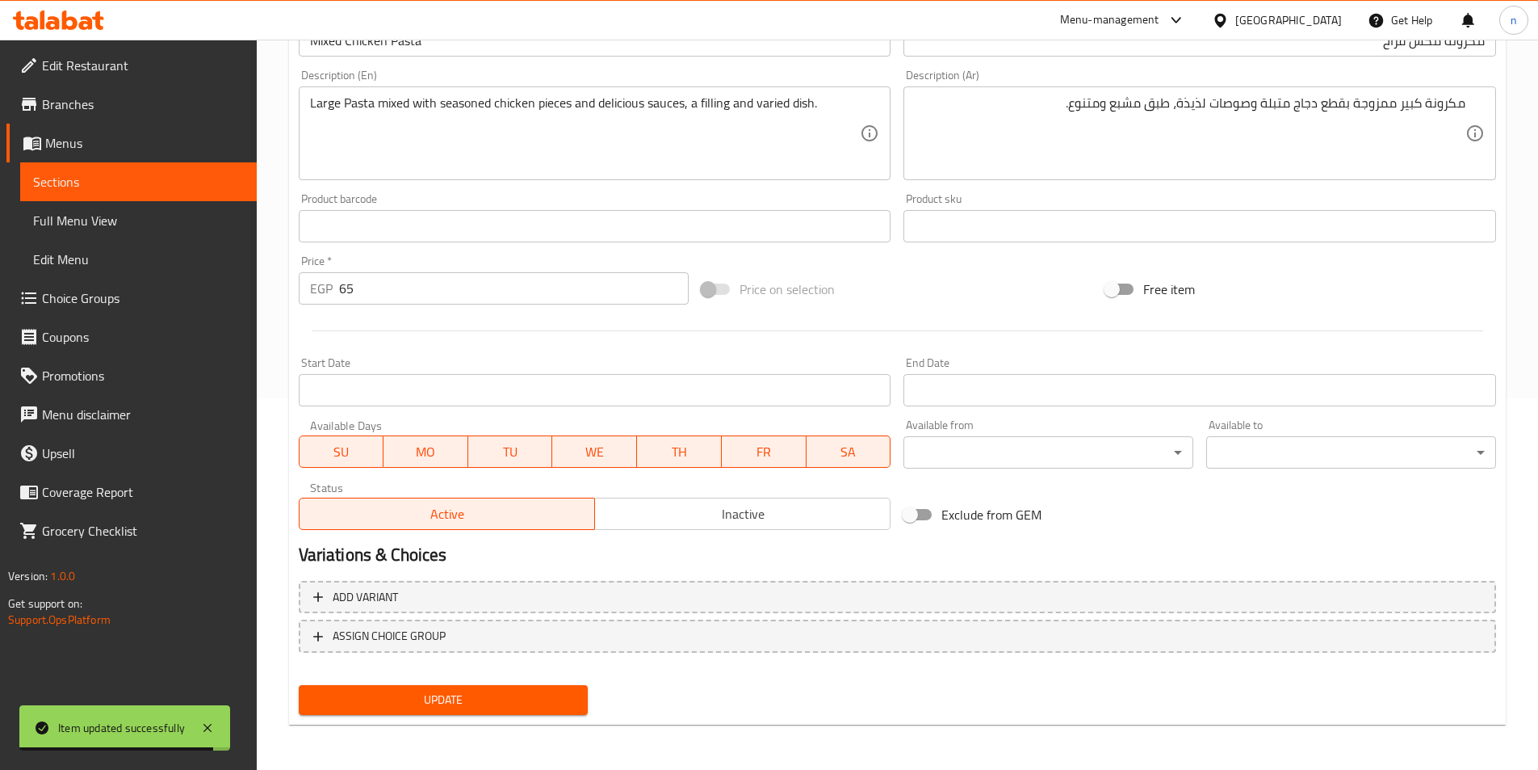
click at [944, 657] on div "Add variant ASSIGN CHOICE GROUP" at bounding box center [897, 626] width 1211 height 105
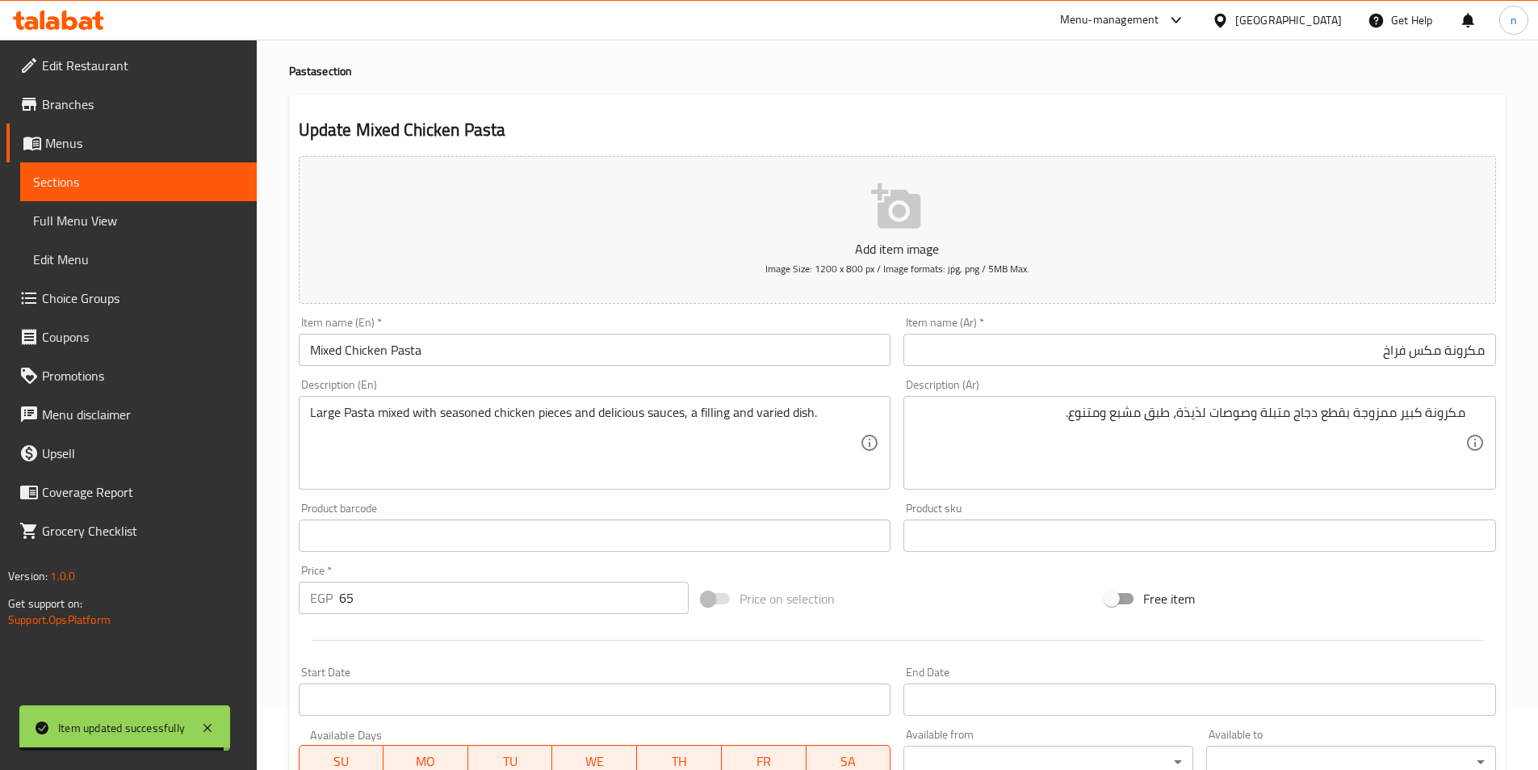
scroll to position [0, 0]
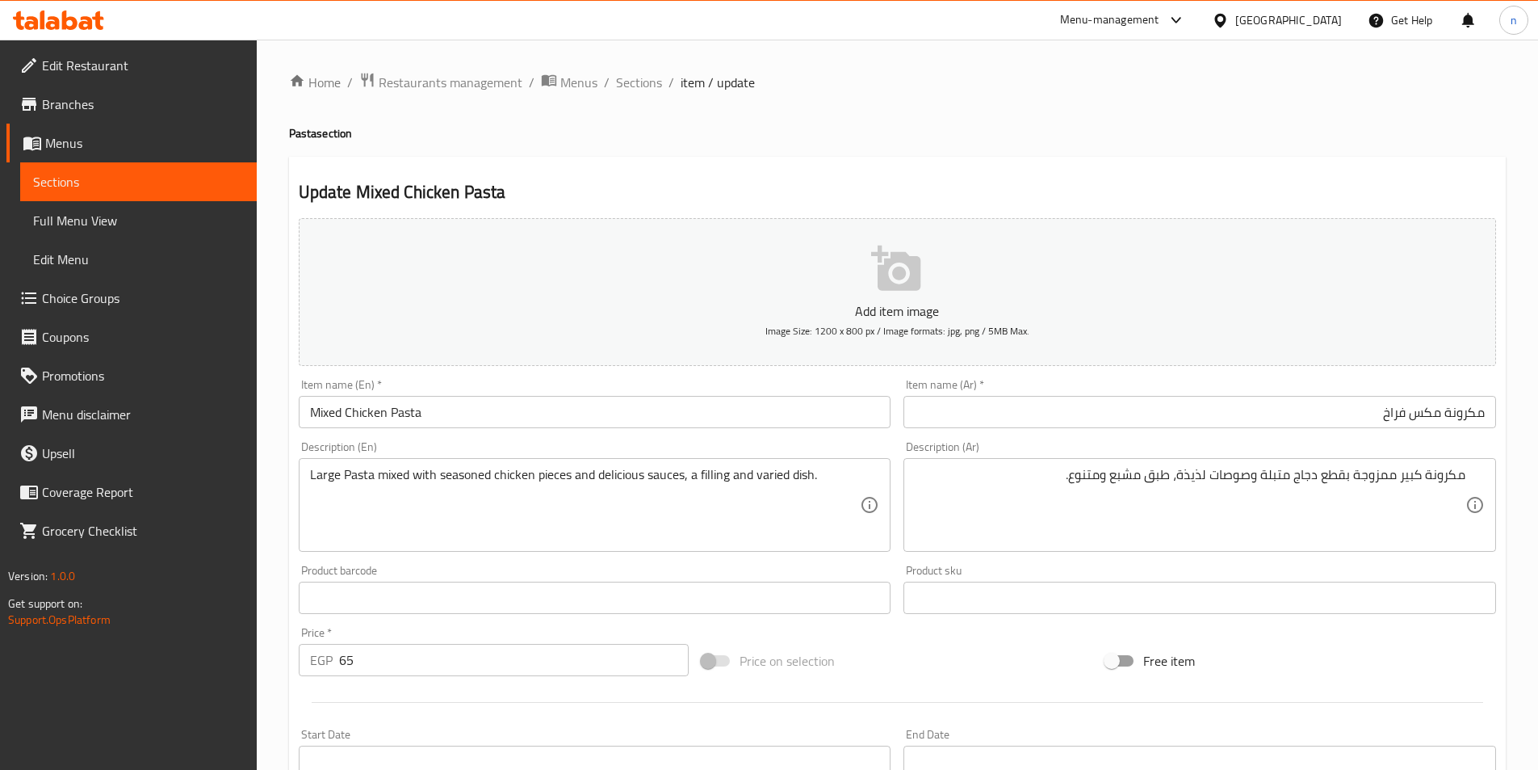
click at [965, 659] on div "Price on selection" at bounding box center [897, 661] width 404 height 44
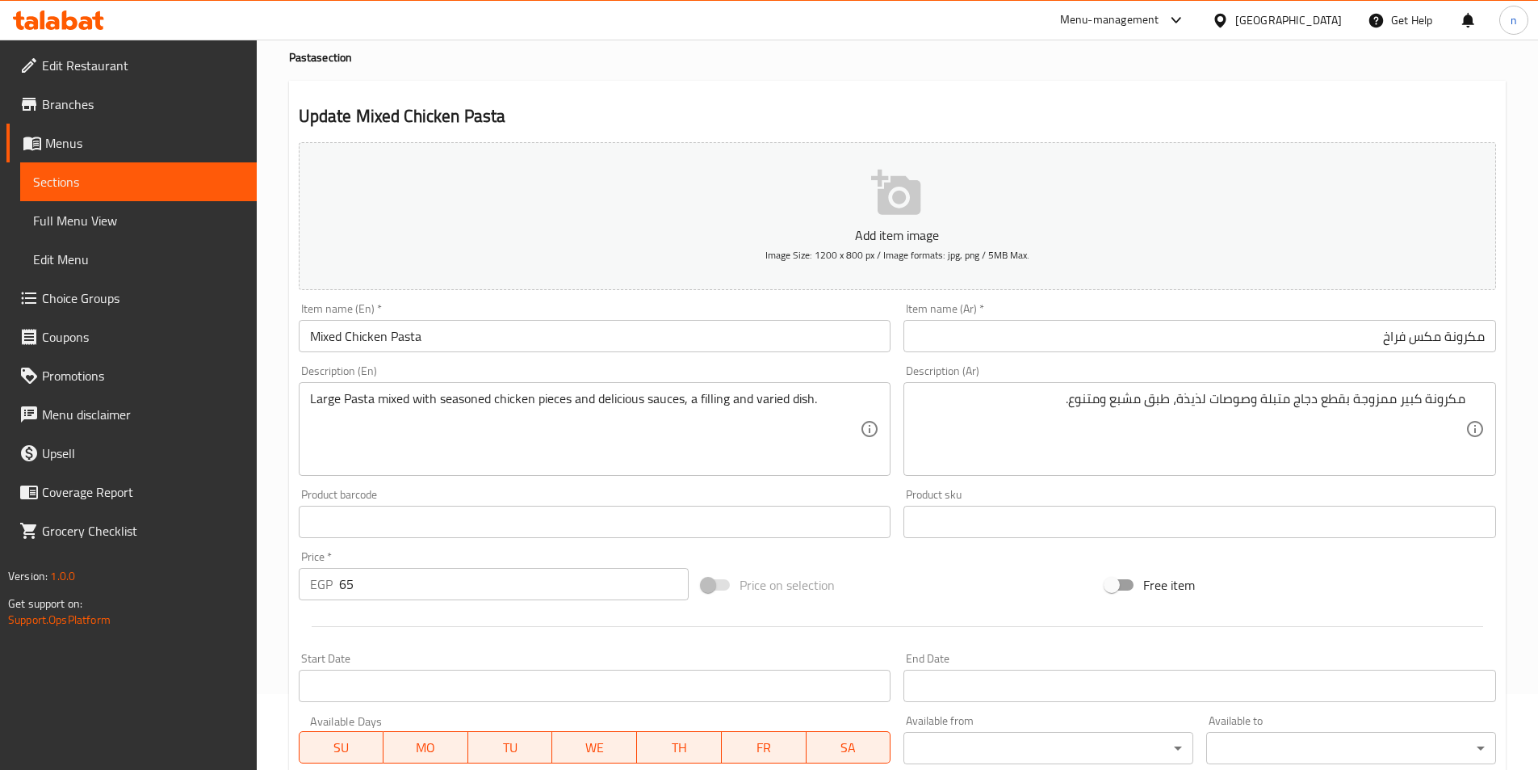
scroll to position [162, 0]
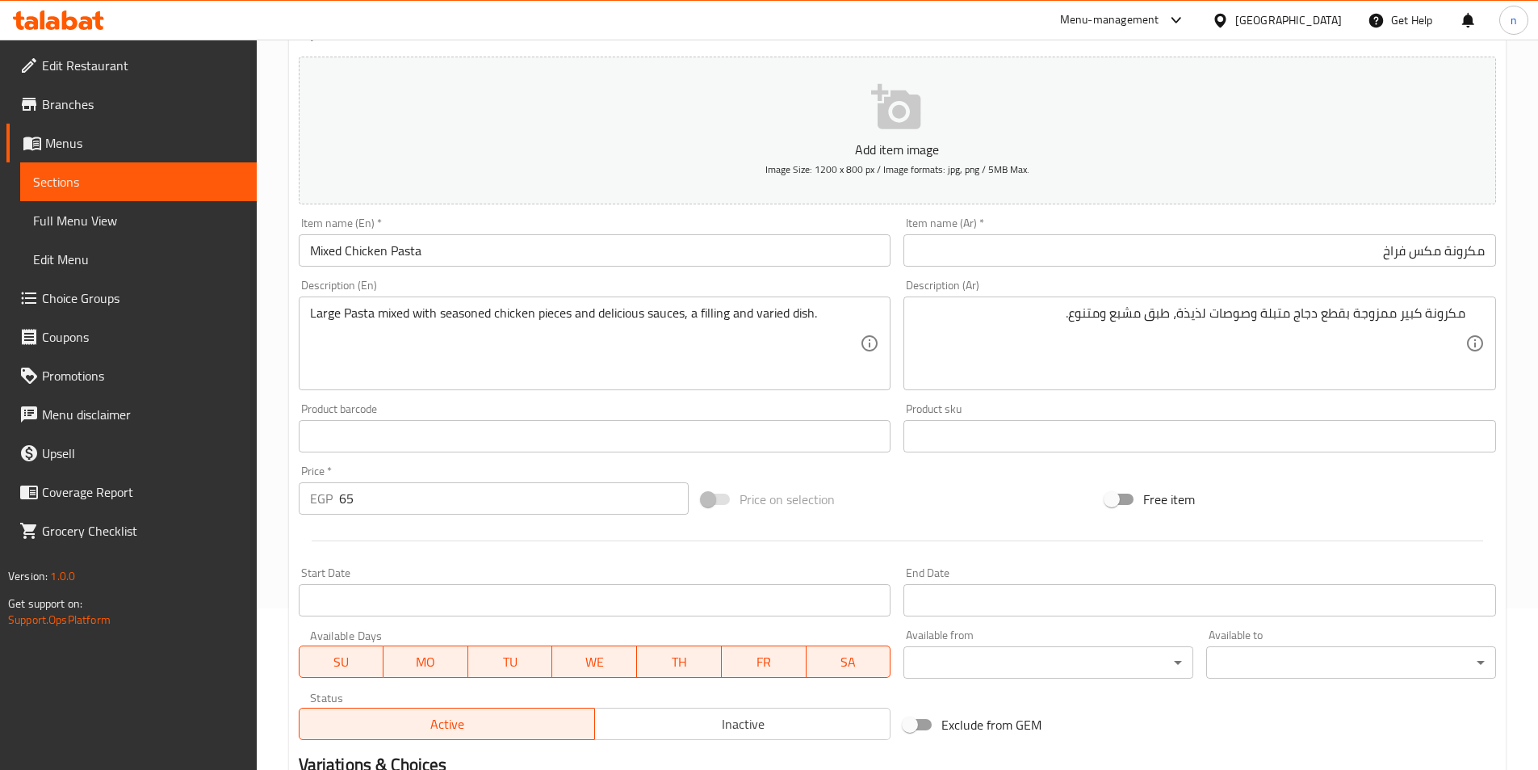
click at [1033, 521] on div at bounding box center [897, 541] width 1211 height 40
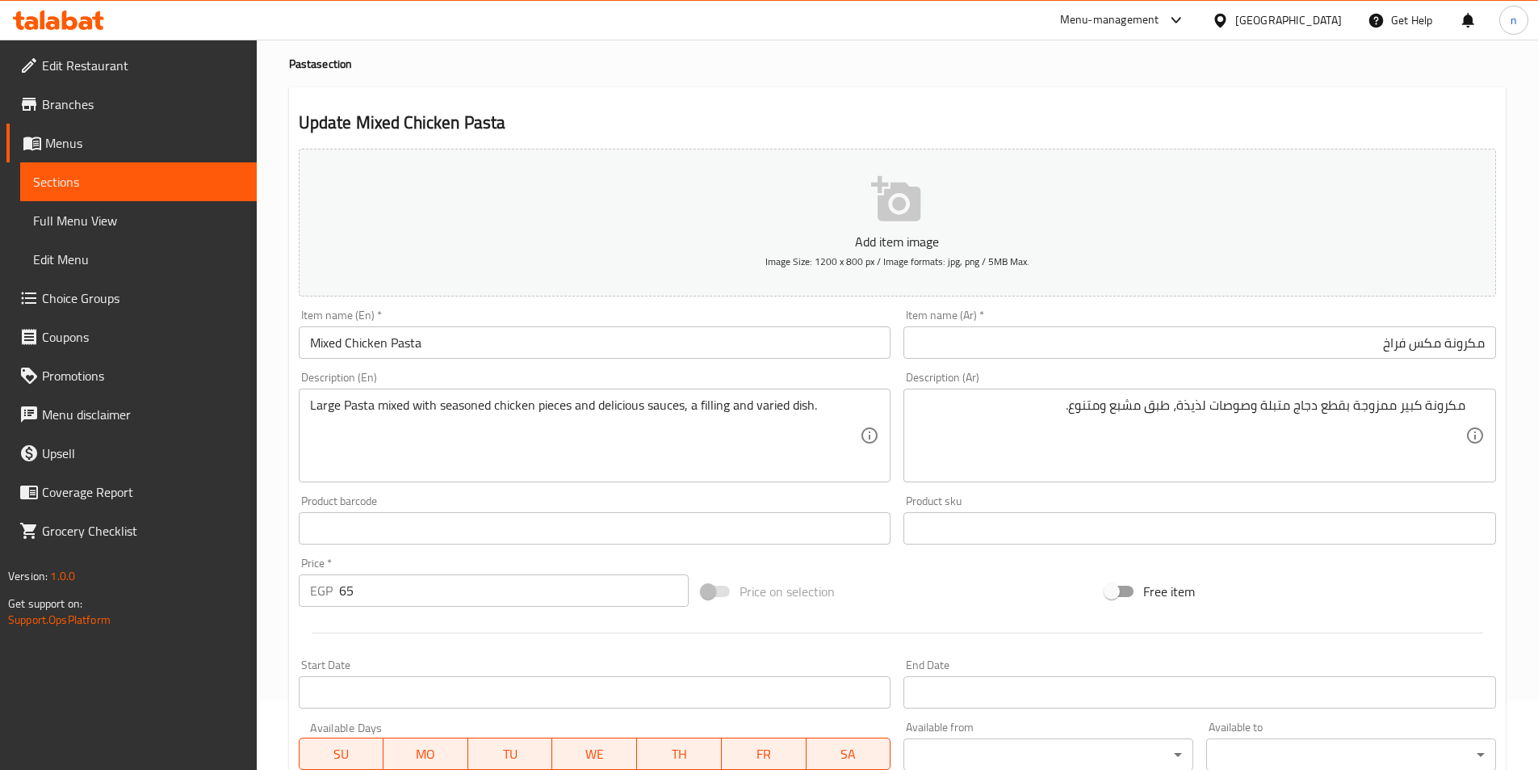
scroll to position [0, 0]
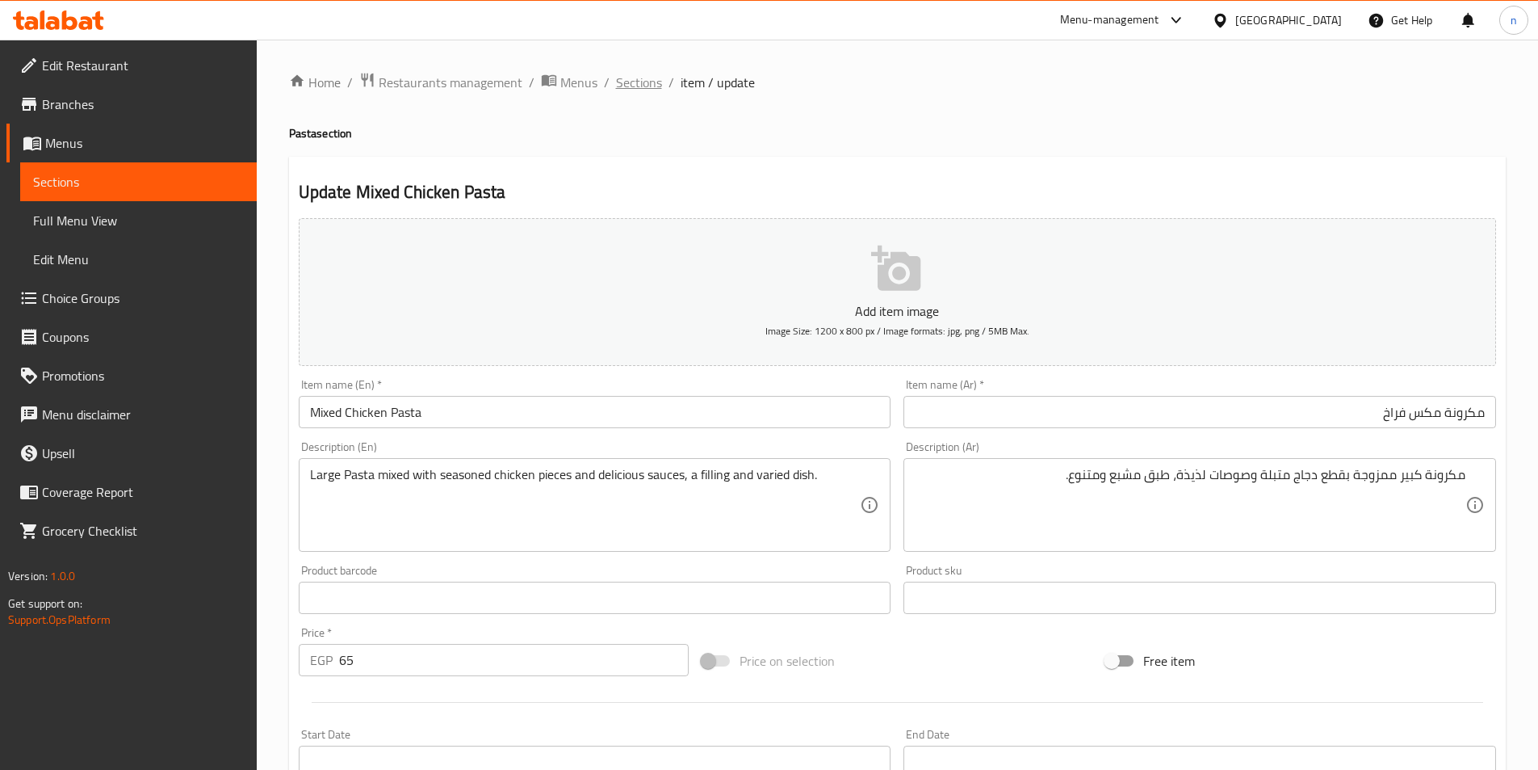
click at [636, 73] on span "Sections" at bounding box center [639, 82] width 46 height 19
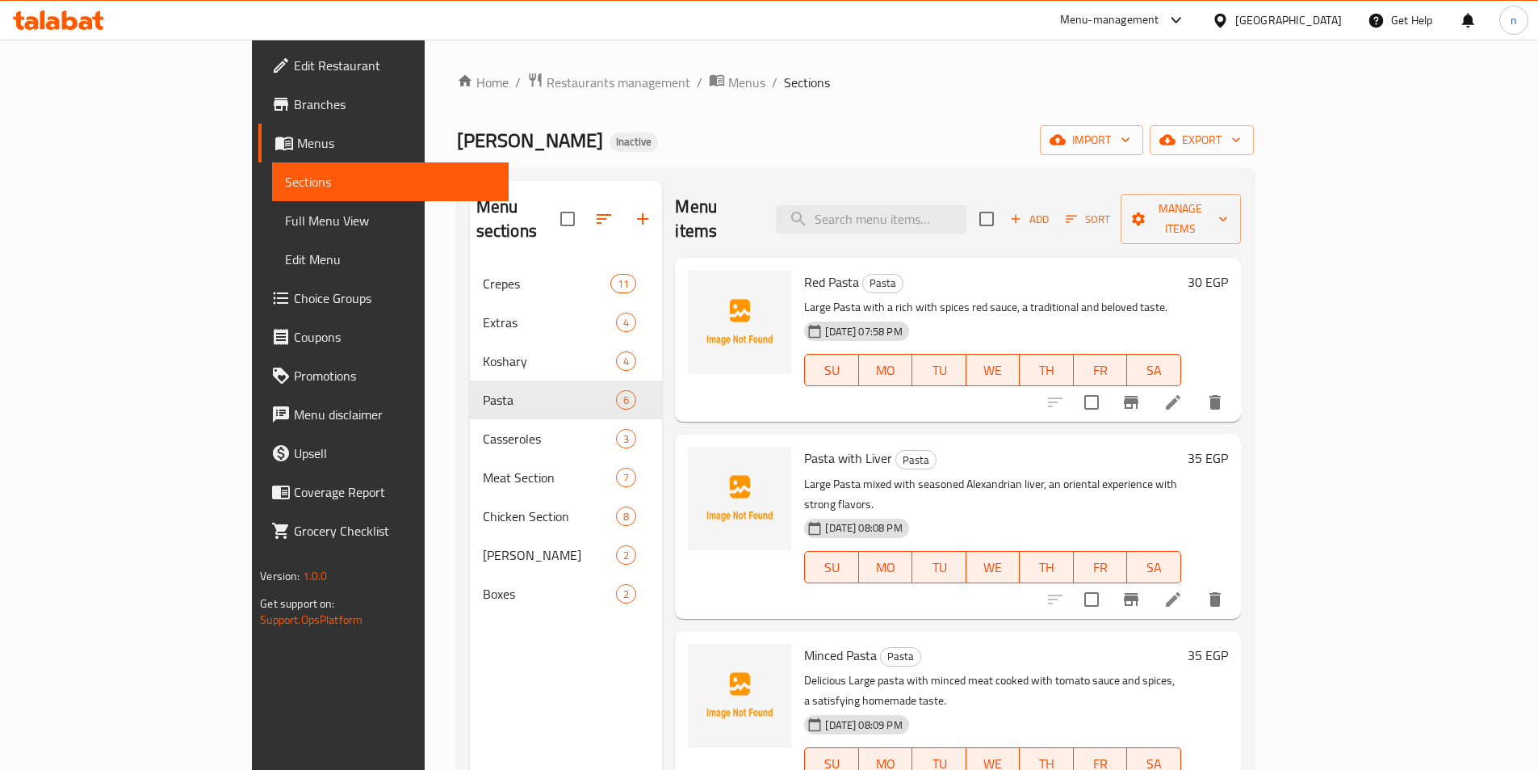
click at [470, 606] on div "Menu sections Crepes 11 Extras 4 Koshary 4 Pasta 6 Casseroles 3 Meat Section 7 …" at bounding box center [566, 566] width 193 height 770
click at [470, 636] on div "Menu sections Crepes 11 Extras 4 Koshary 4 Pasta 6 Casseroles 3 Meat Section 7 …" at bounding box center [566, 566] width 193 height 770
click at [967, 215] on input "search" at bounding box center [871, 219] width 191 height 28
paste input "Hawawshi"
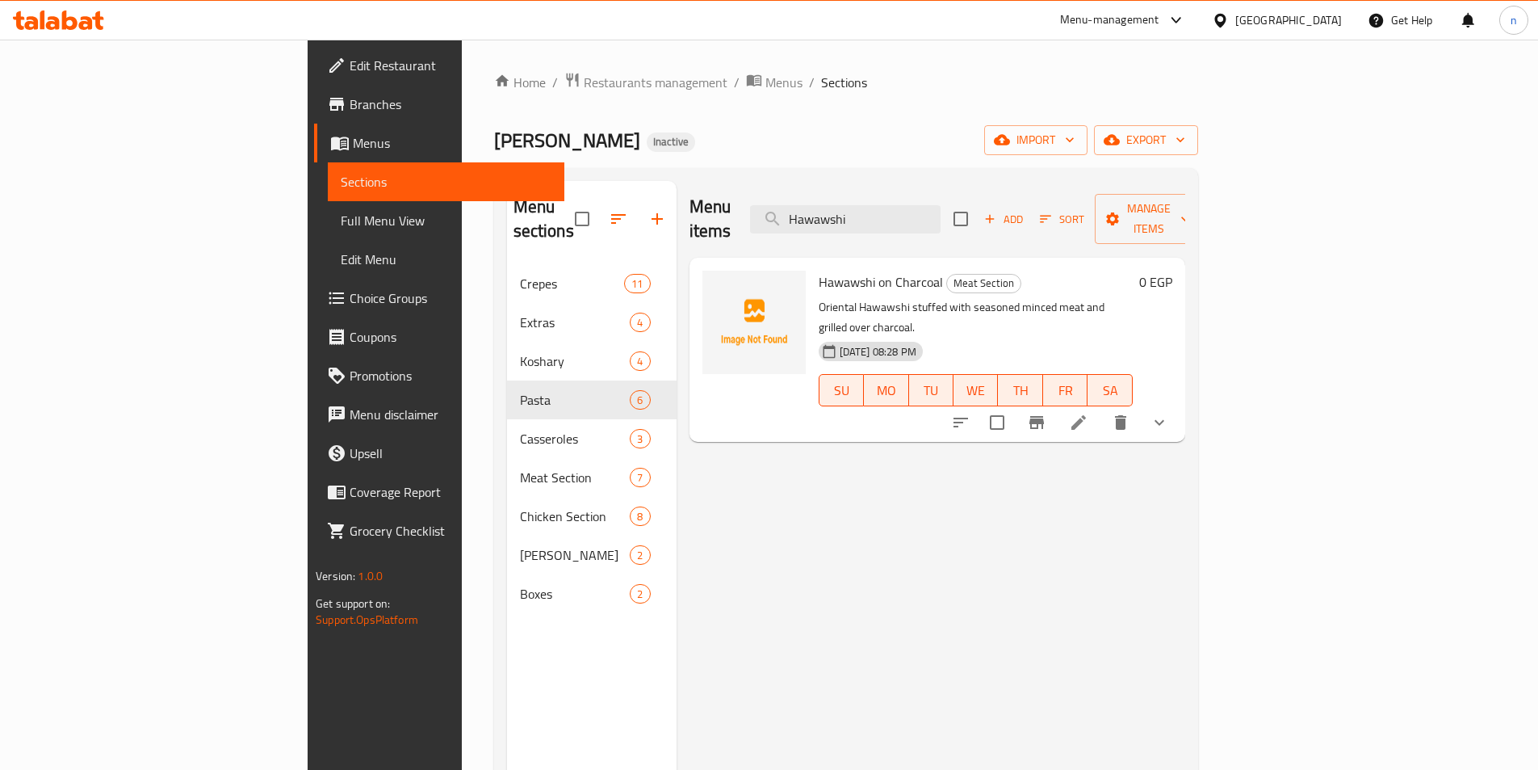
type input "Hawawshi"
click at [1089, 413] on icon at bounding box center [1078, 422] width 19 height 19
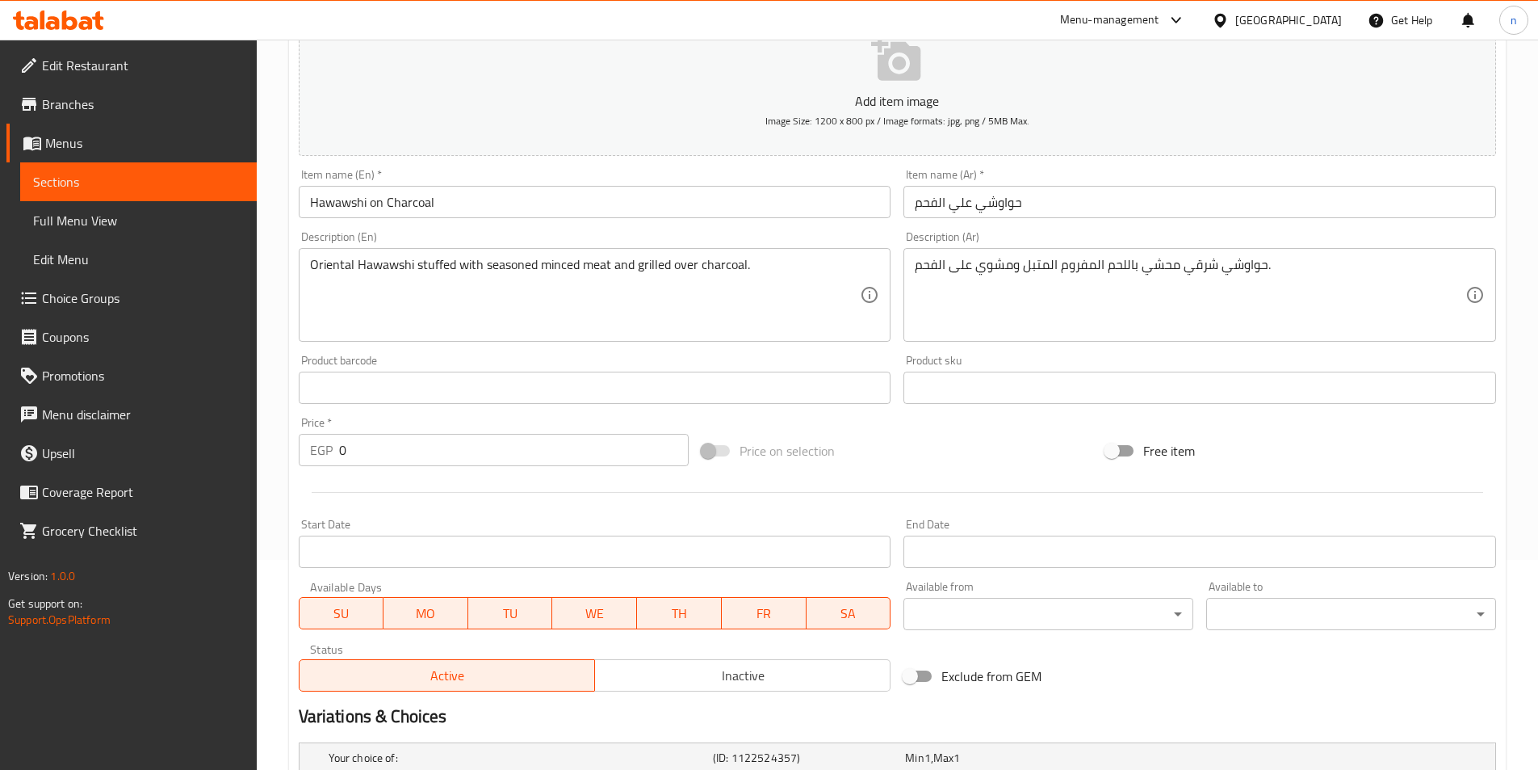
scroll to position [361, 0]
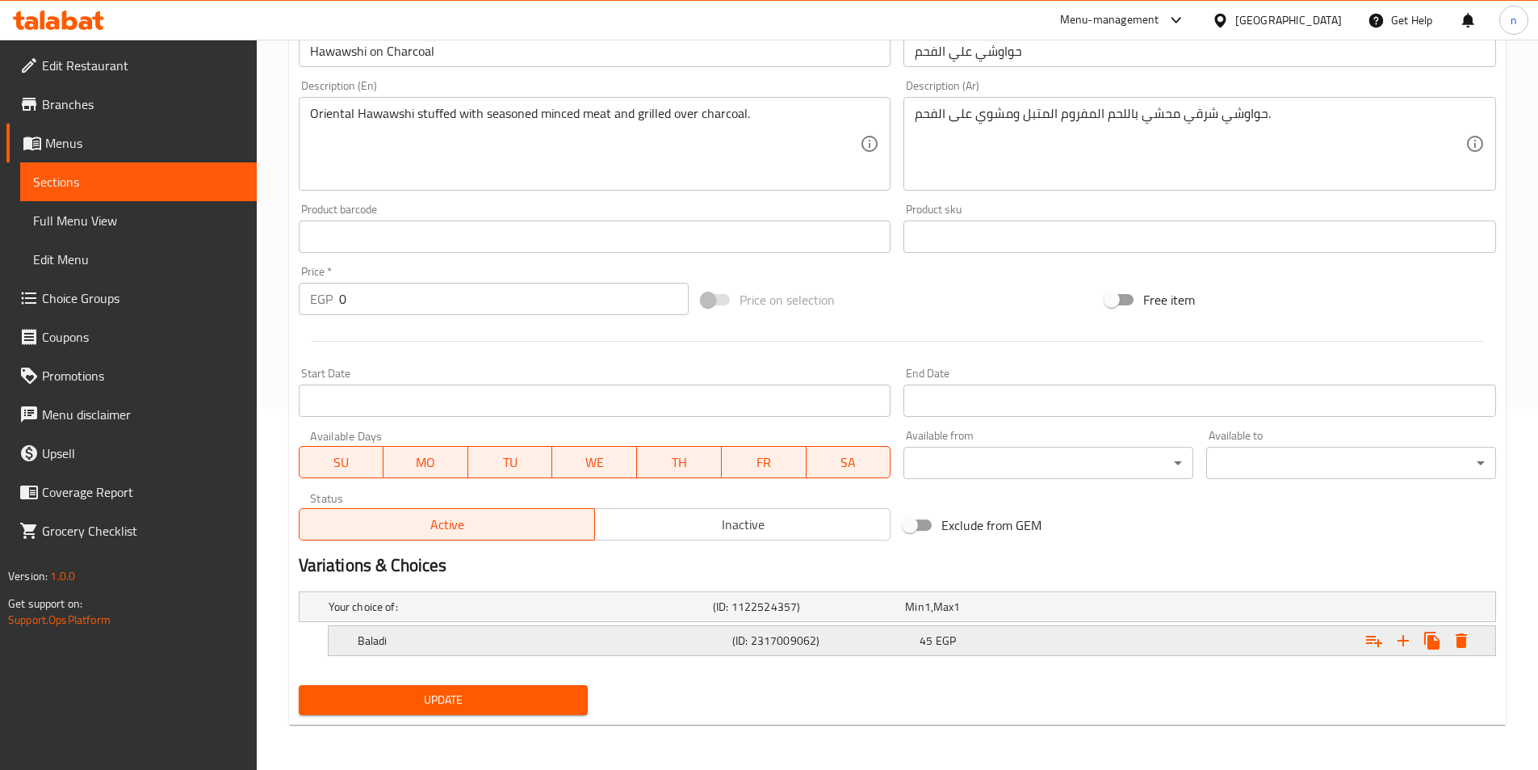
click at [845, 646] on h5 "(ID: 2317009062)" at bounding box center [822, 640] width 181 height 16
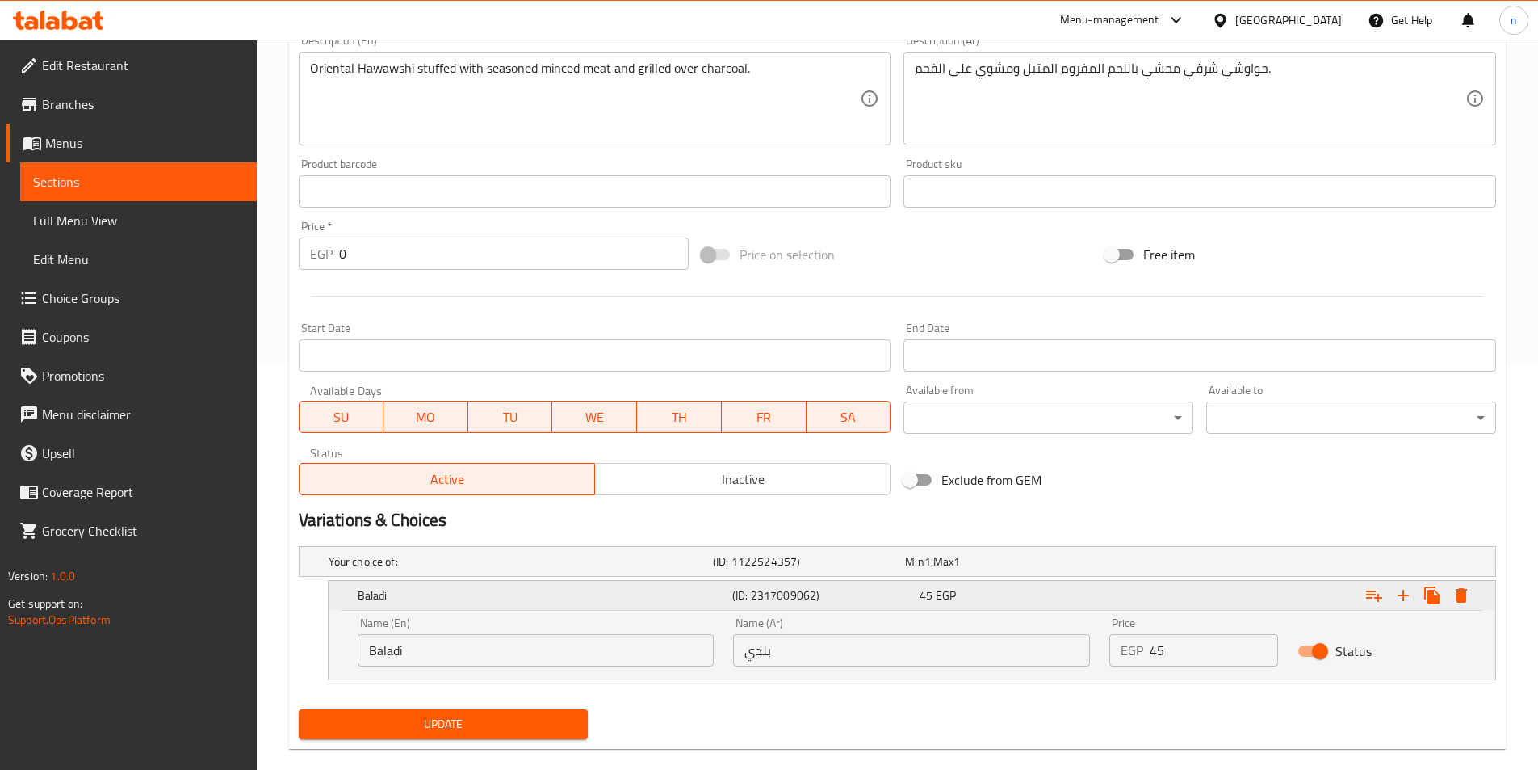
scroll to position [430, 0]
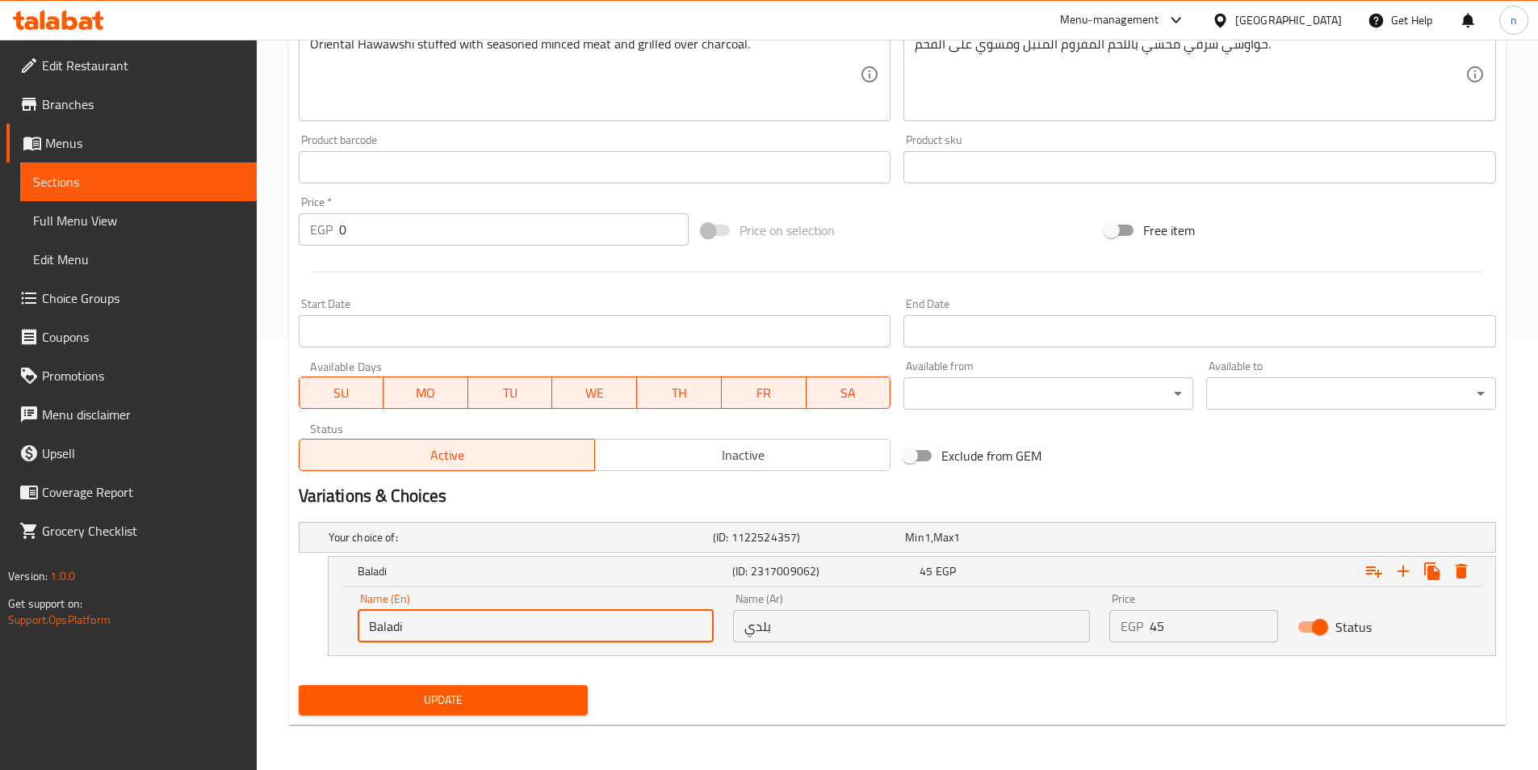
click at [439, 628] on input "Baladi" at bounding box center [536, 626] width 357 height 32
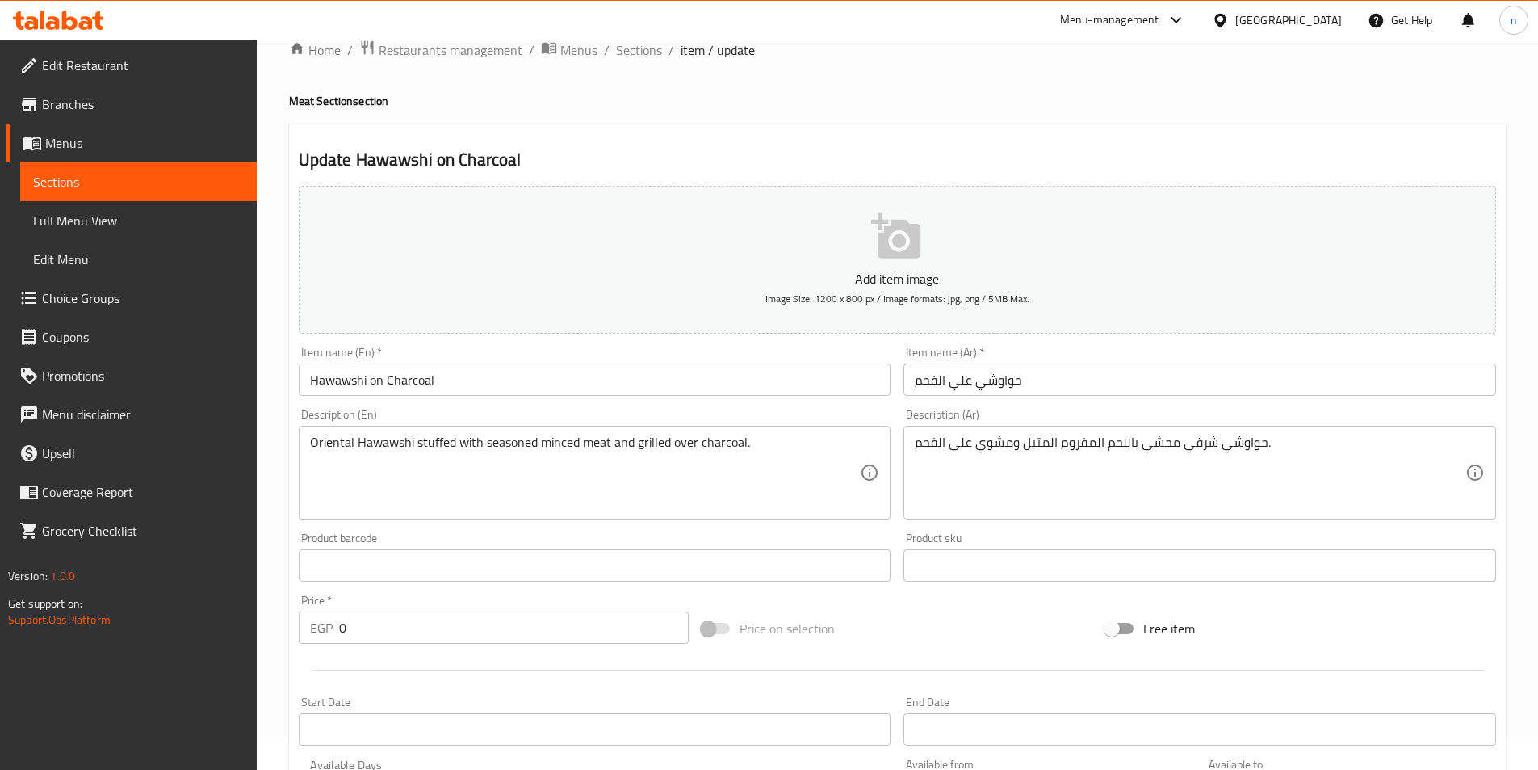
scroll to position [27, 0]
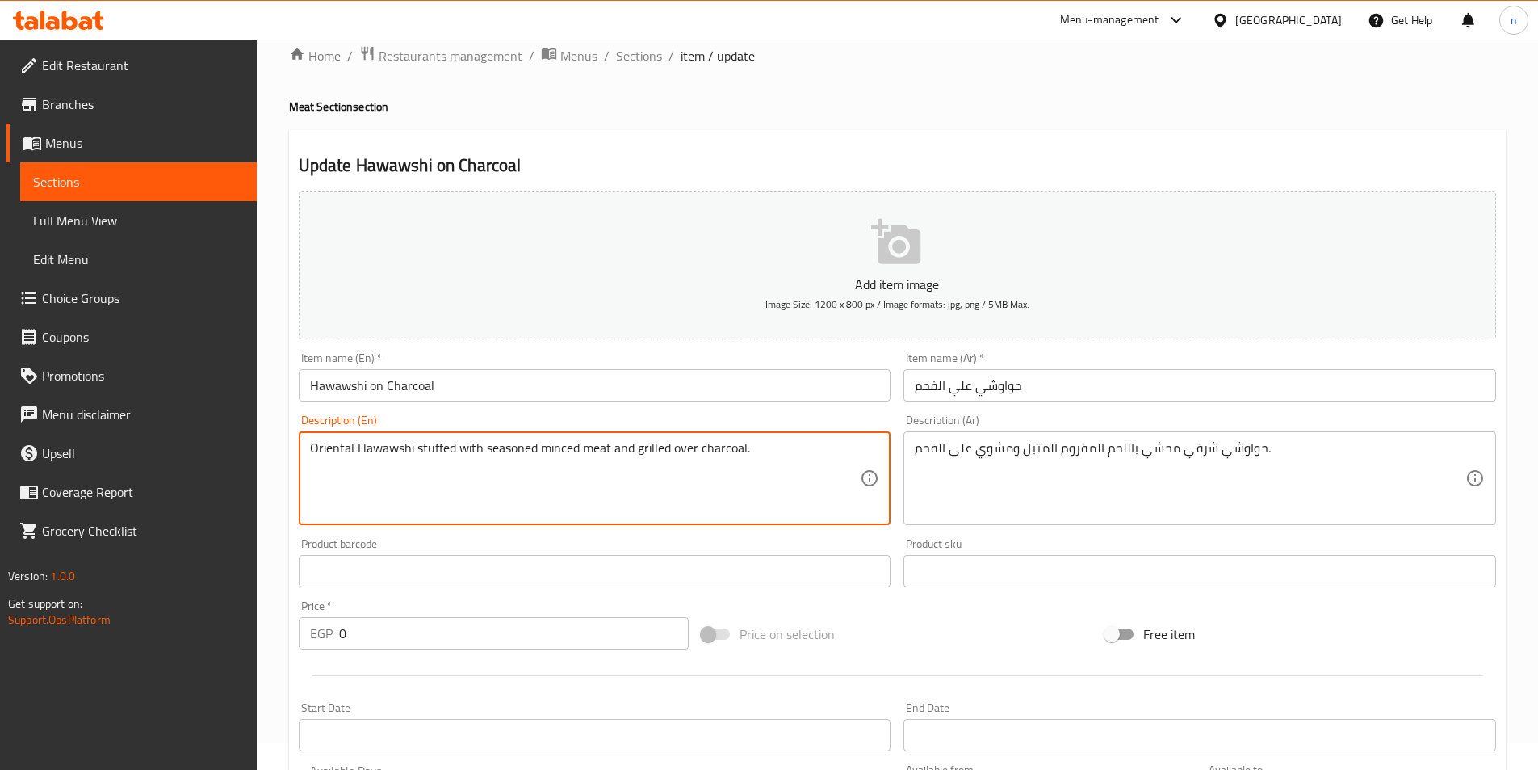
click at [417, 452] on textarea "Oriental Hawawshi stuffed with seasoned minced meat and grilled over charcoal." at bounding box center [585, 478] width 551 height 77
paste textarea "Baladi"
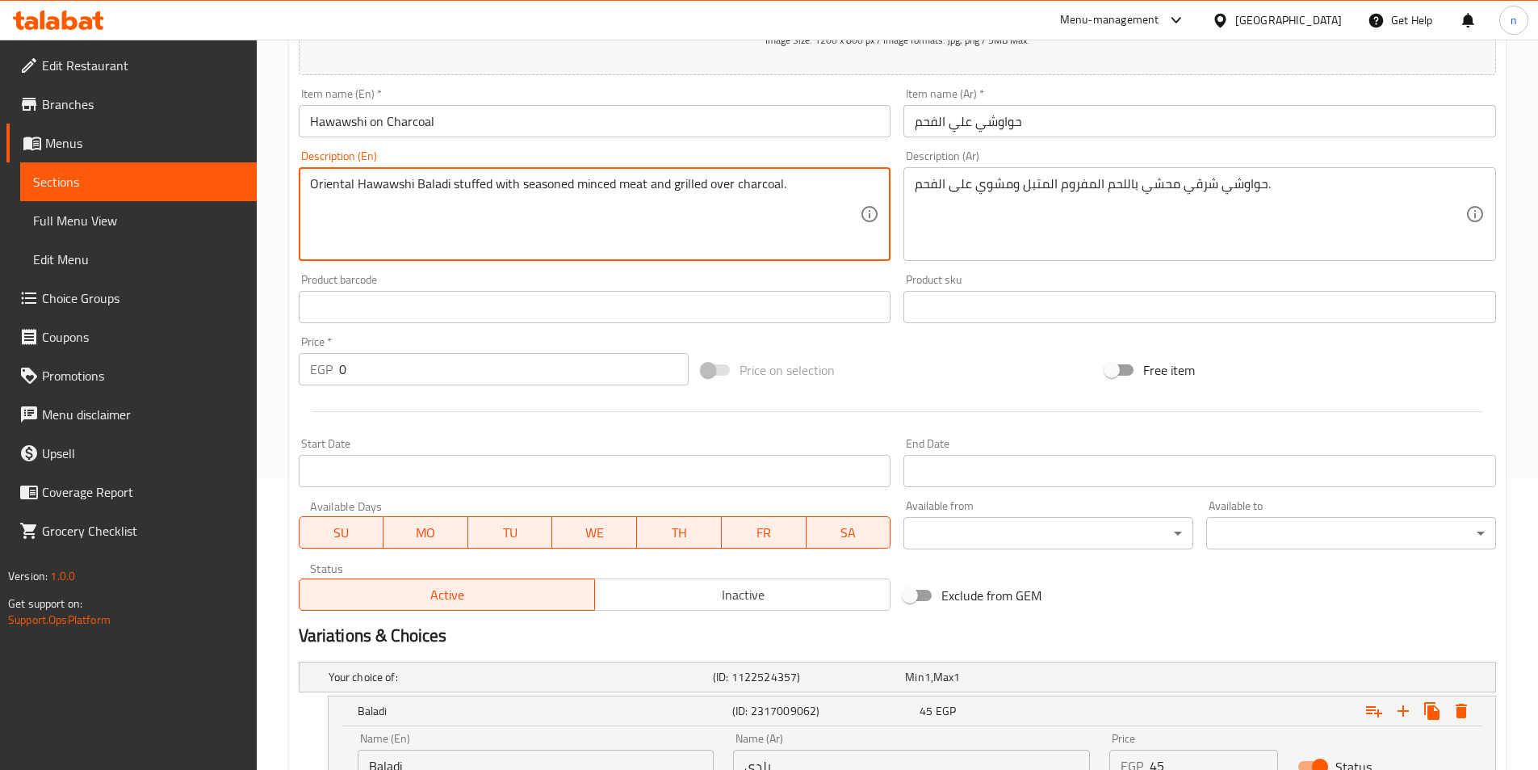
scroll to position [430, 0]
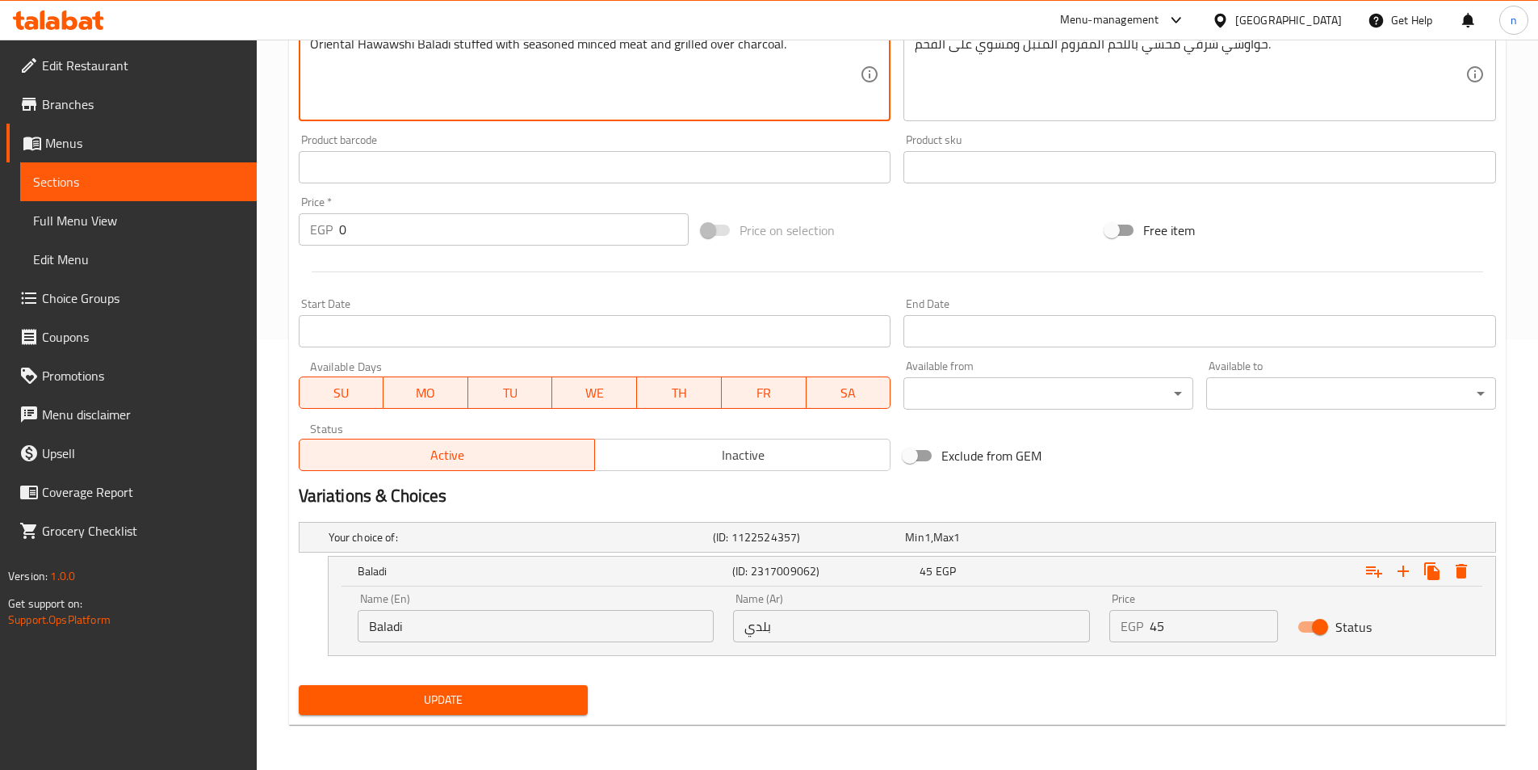
type textarea "Oriental Hawawshi Baladi stuffed with seasoned minced meat and grilled over cha…"
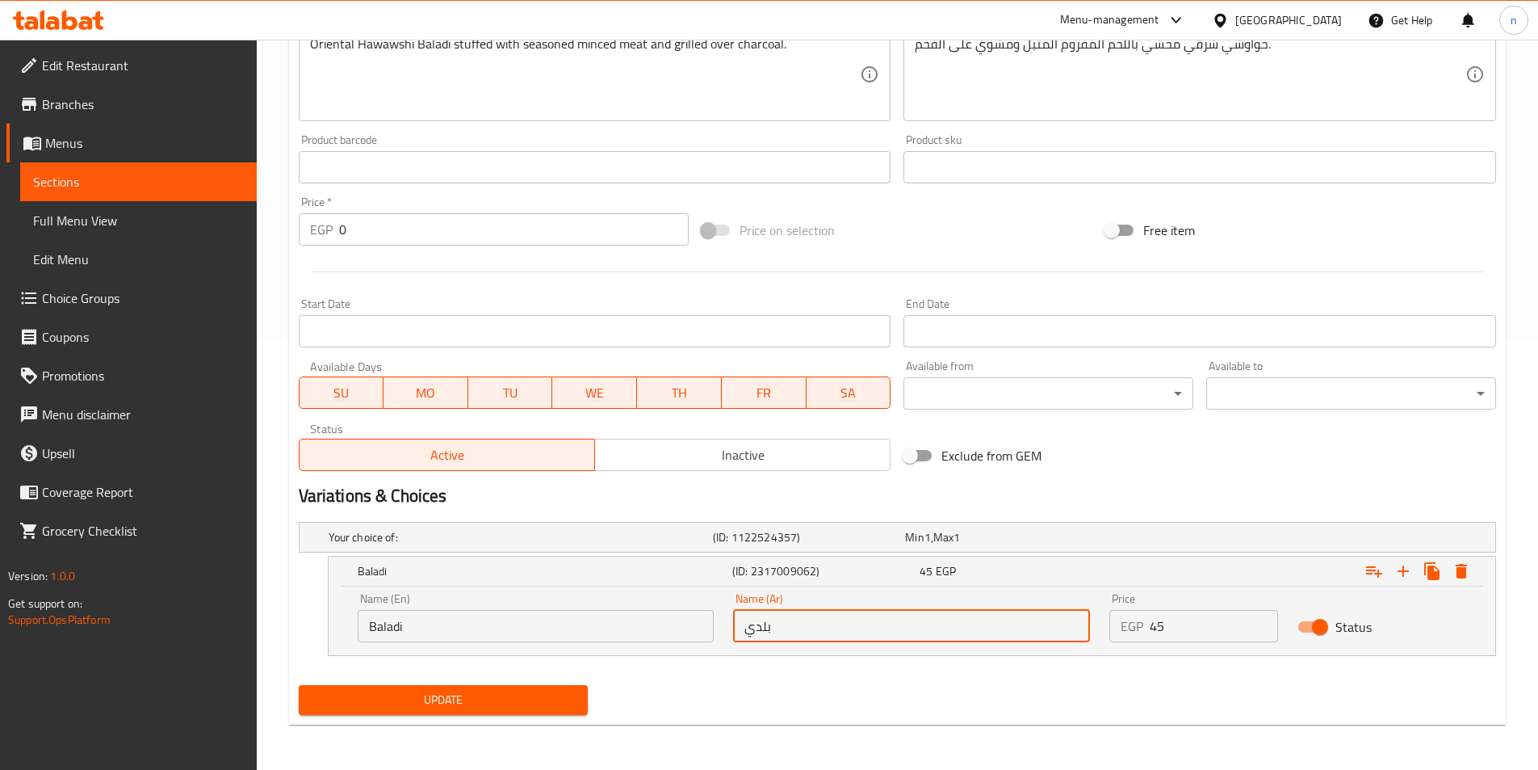
click at [753, 631] on input "بلدي" at bounding box center [911, 626] width 357 height 32
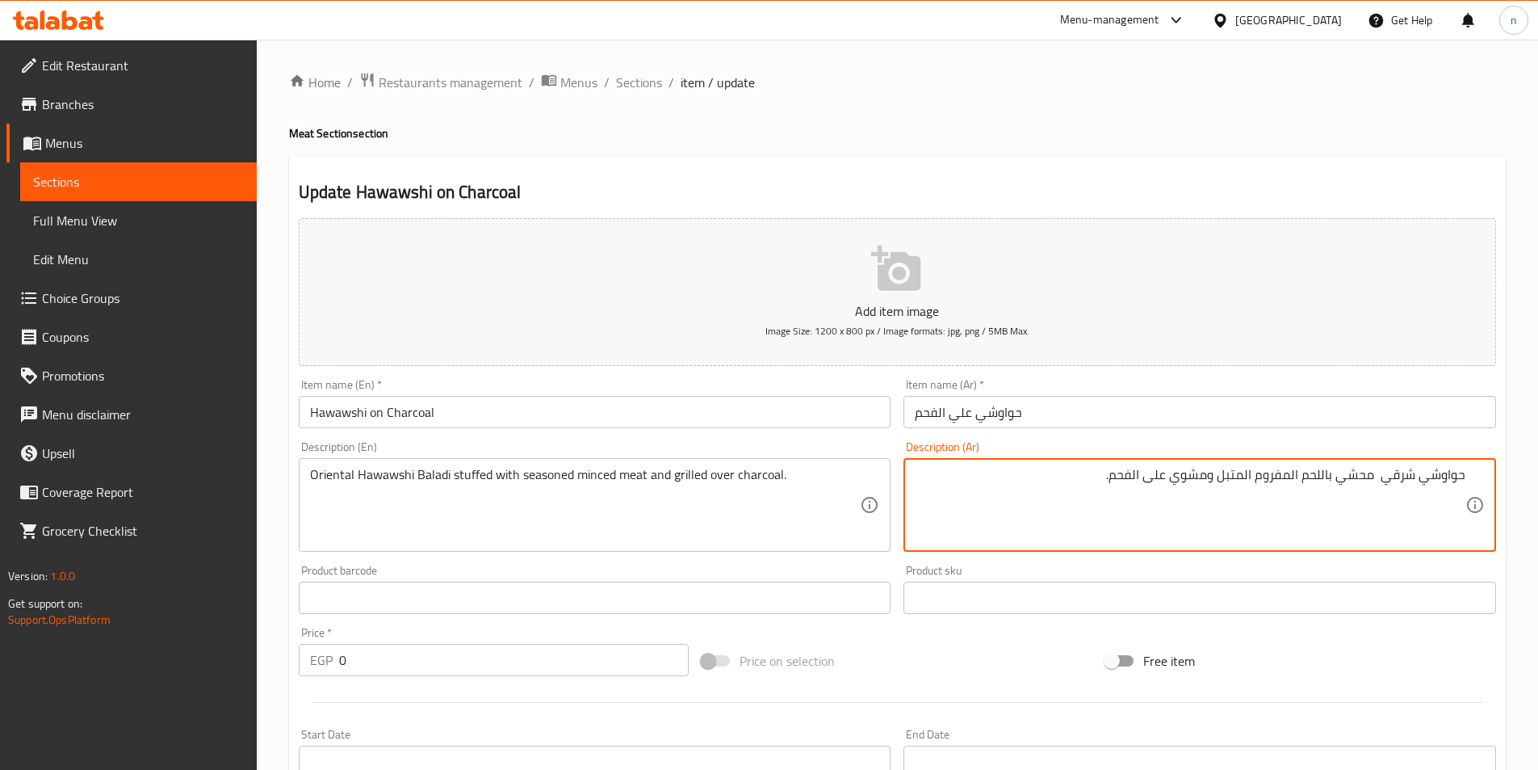
paste textarea "بلدي"
click at [1421, 477] on textarea "حواوشي شرقي بلدي محشي باللحم المفروم المتبل ومشوي على الفحم." at bounding box center [1190, 505] width 551 height 77
paste textarea "بلدي"
click at [1342, 477] on textarea "حواوشي بلدي شرقي بلدي محشي باللحم المفروم المتبل ومشوي على الفحم." at bounding box center [1190, 505] width 551 height 77
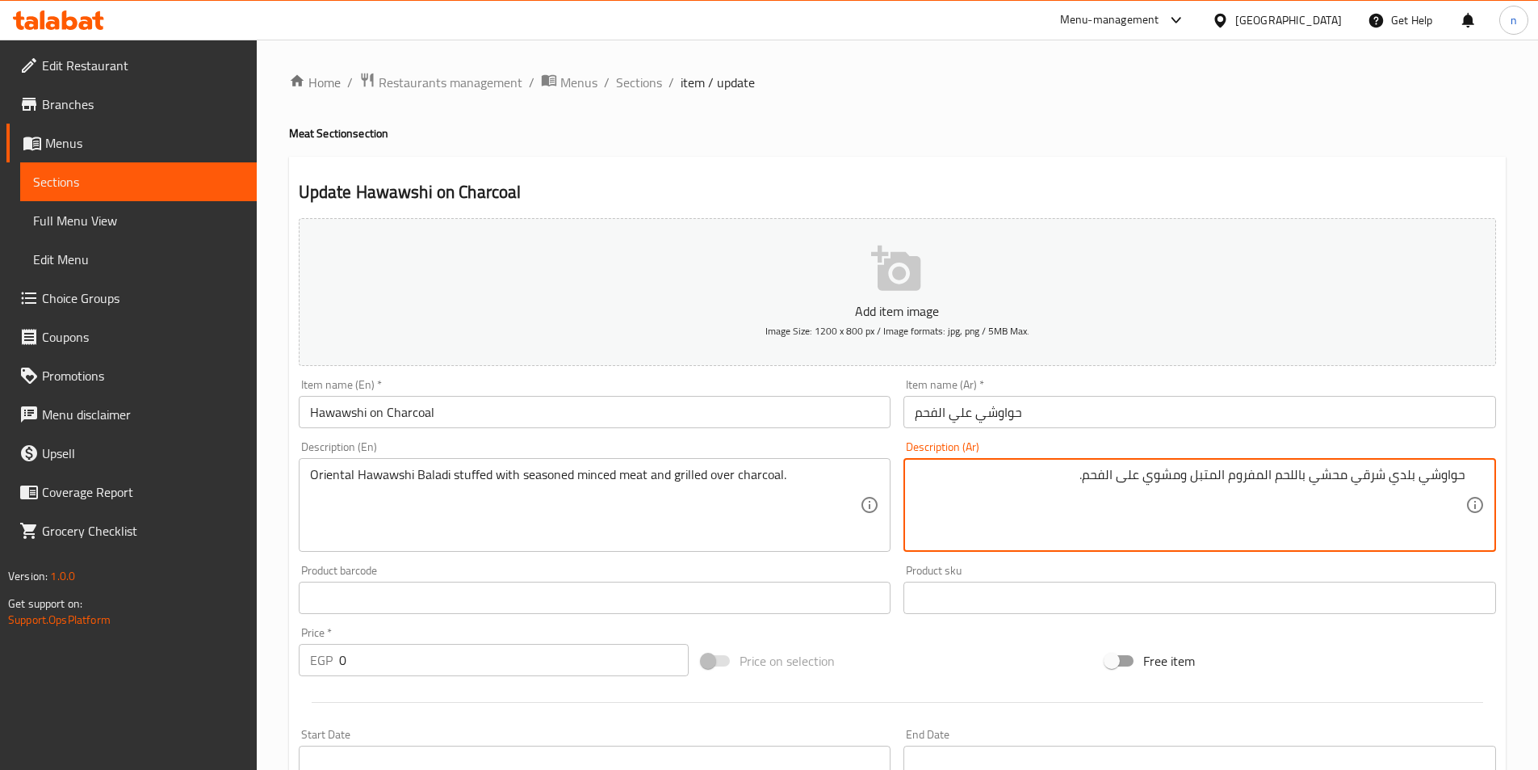
type textarea "حواوشي بلدي شرقي محشي باللحم المفروم المتبل ومشوي على الفحم."
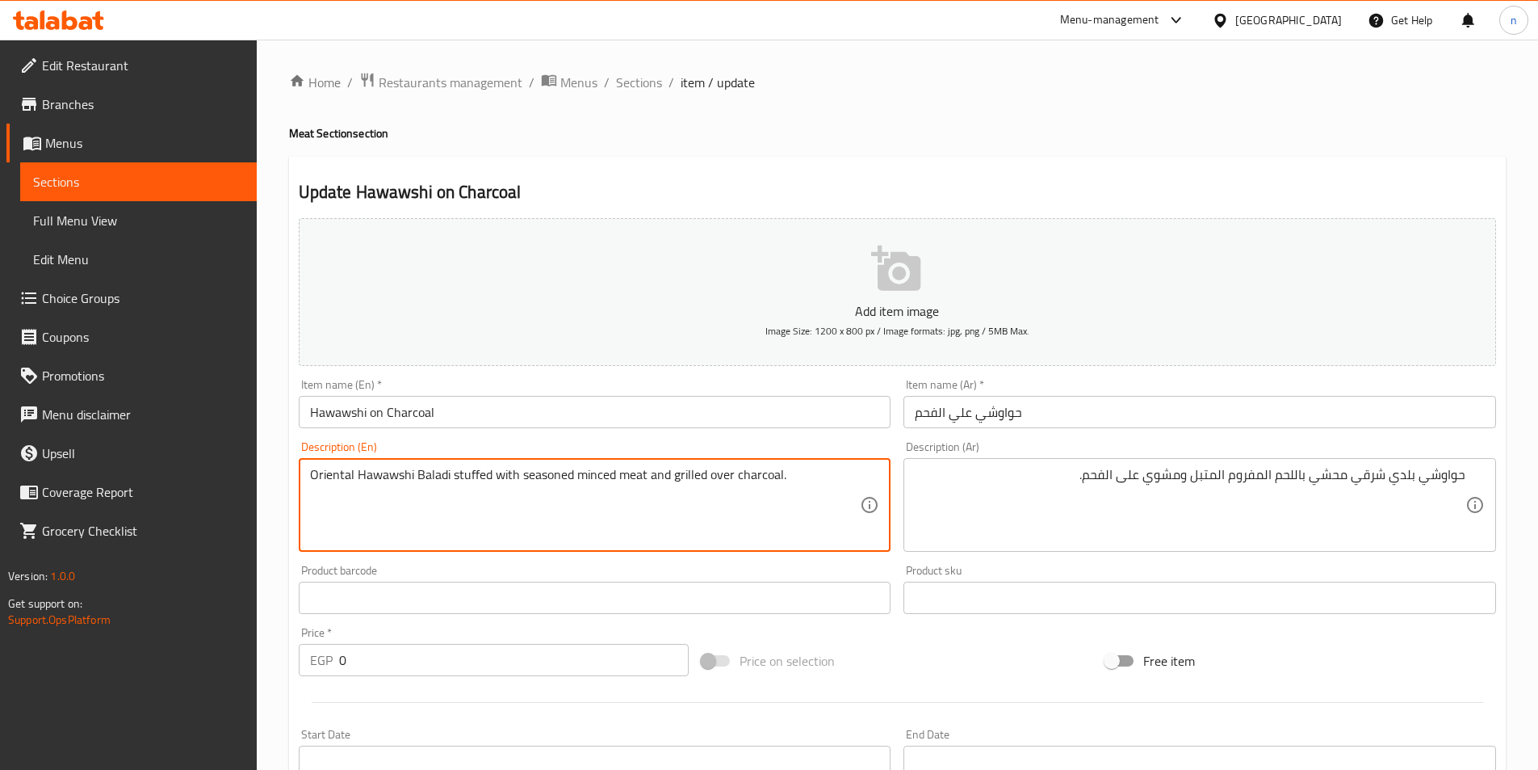
click at [957, 645] on div "Price on selection" at bounding box center [897, 661] width 404 height 44
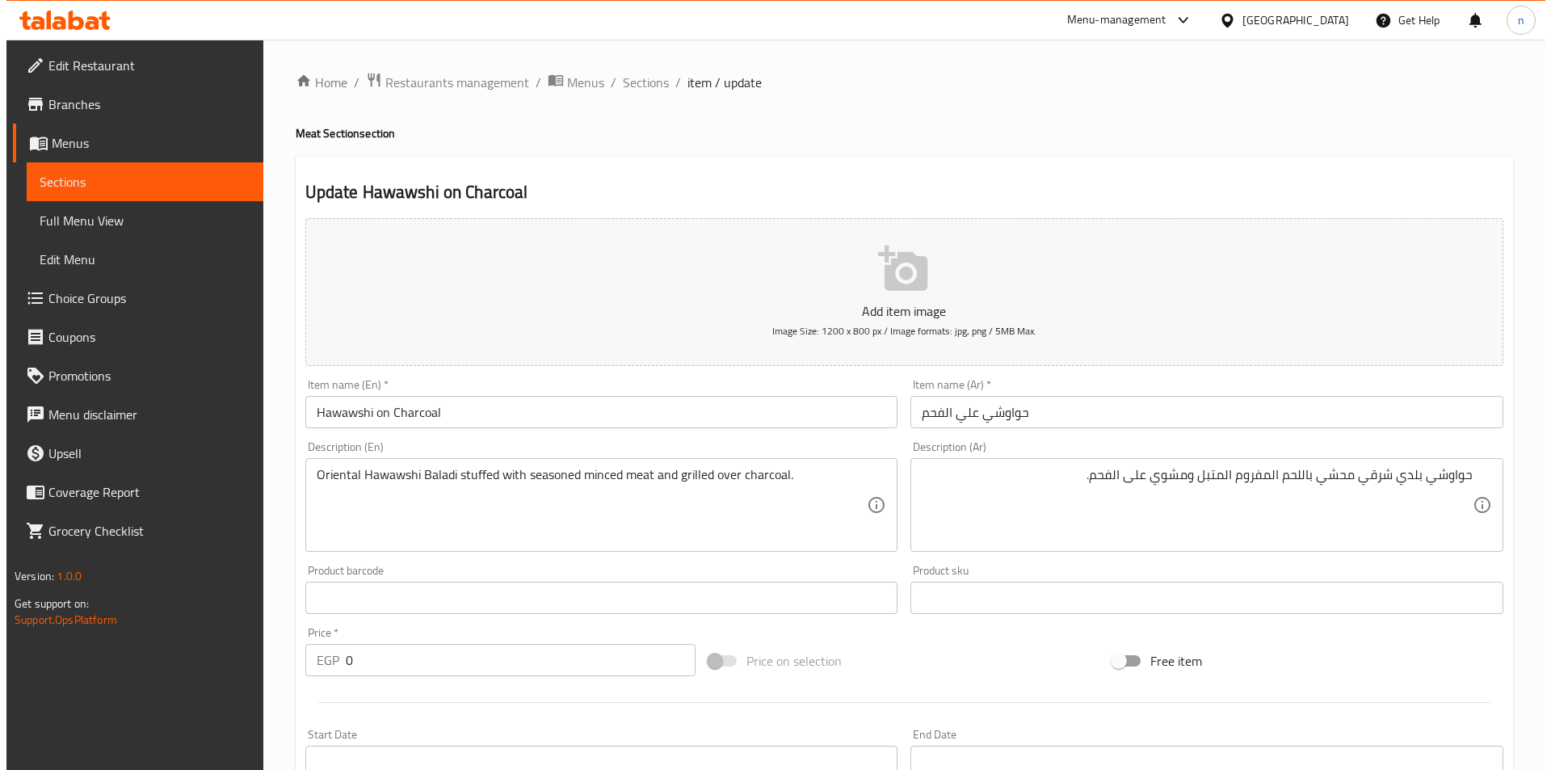
scroll to position [430, 0]
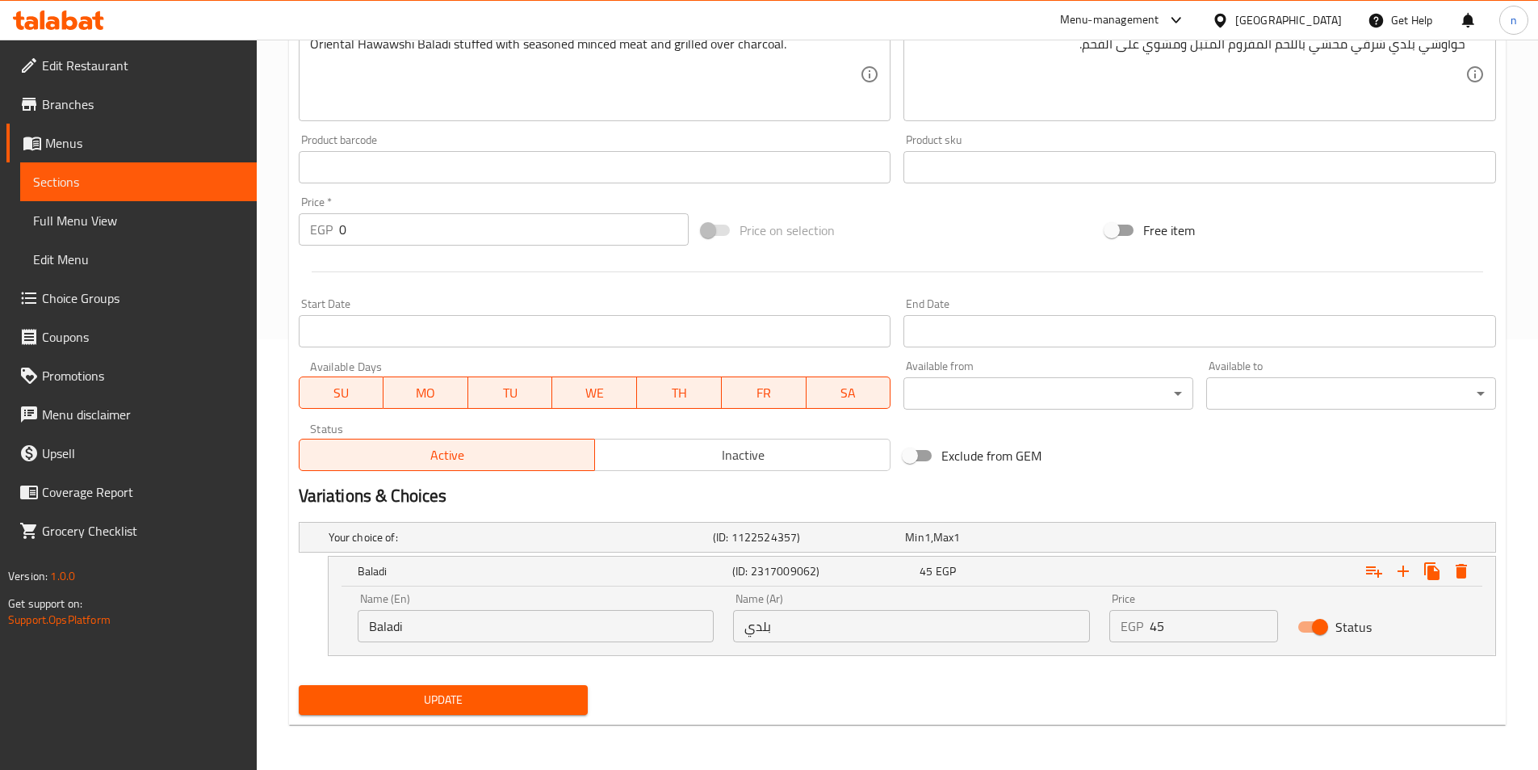
click at [602, 230] on input "0" at bounding box center [514, 229] width 351 height 32
click at [510, 229] on input "0" at bounding box center [514, 229] width 351 height 32
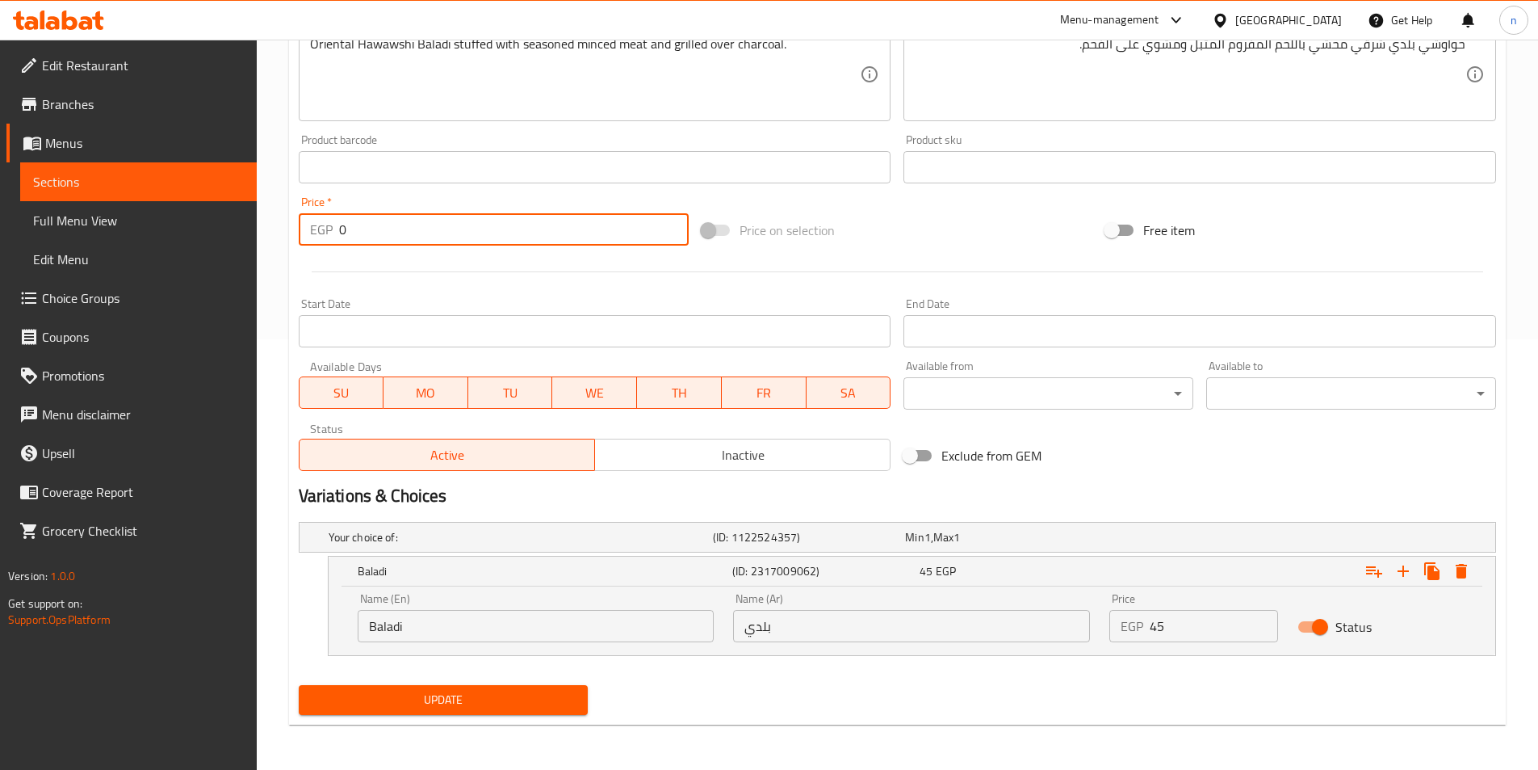
click at [510, 229] on input "0" at bounding box center [514, 229] width 351 height 32
type input "45"
click at [1464, 557] on button "Expand" at bounding box center [1461, 570] width 29 height 29
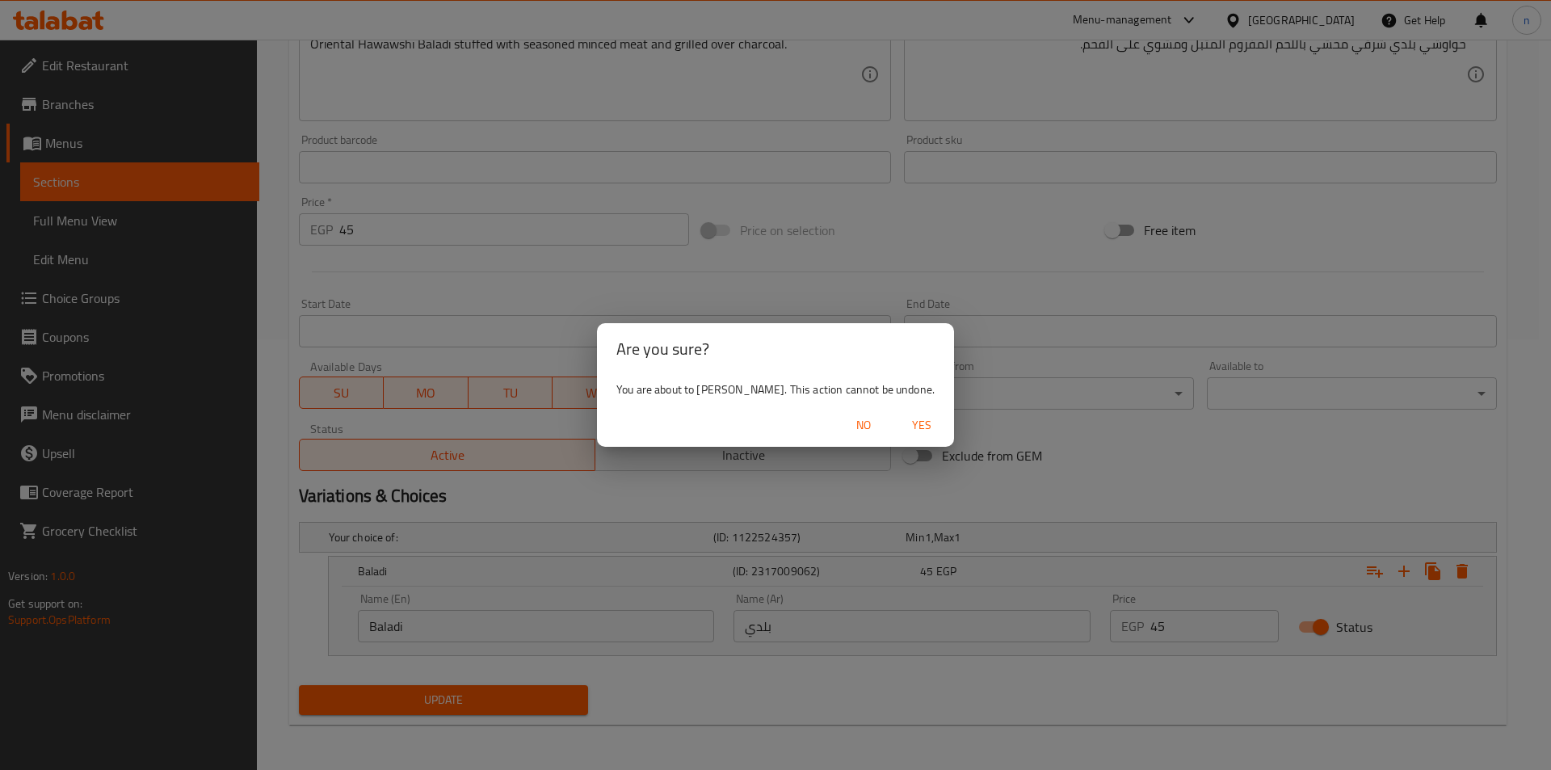
click at [905, 425] on span "Yes" at bounding box center [921, 425] width 39 height 20
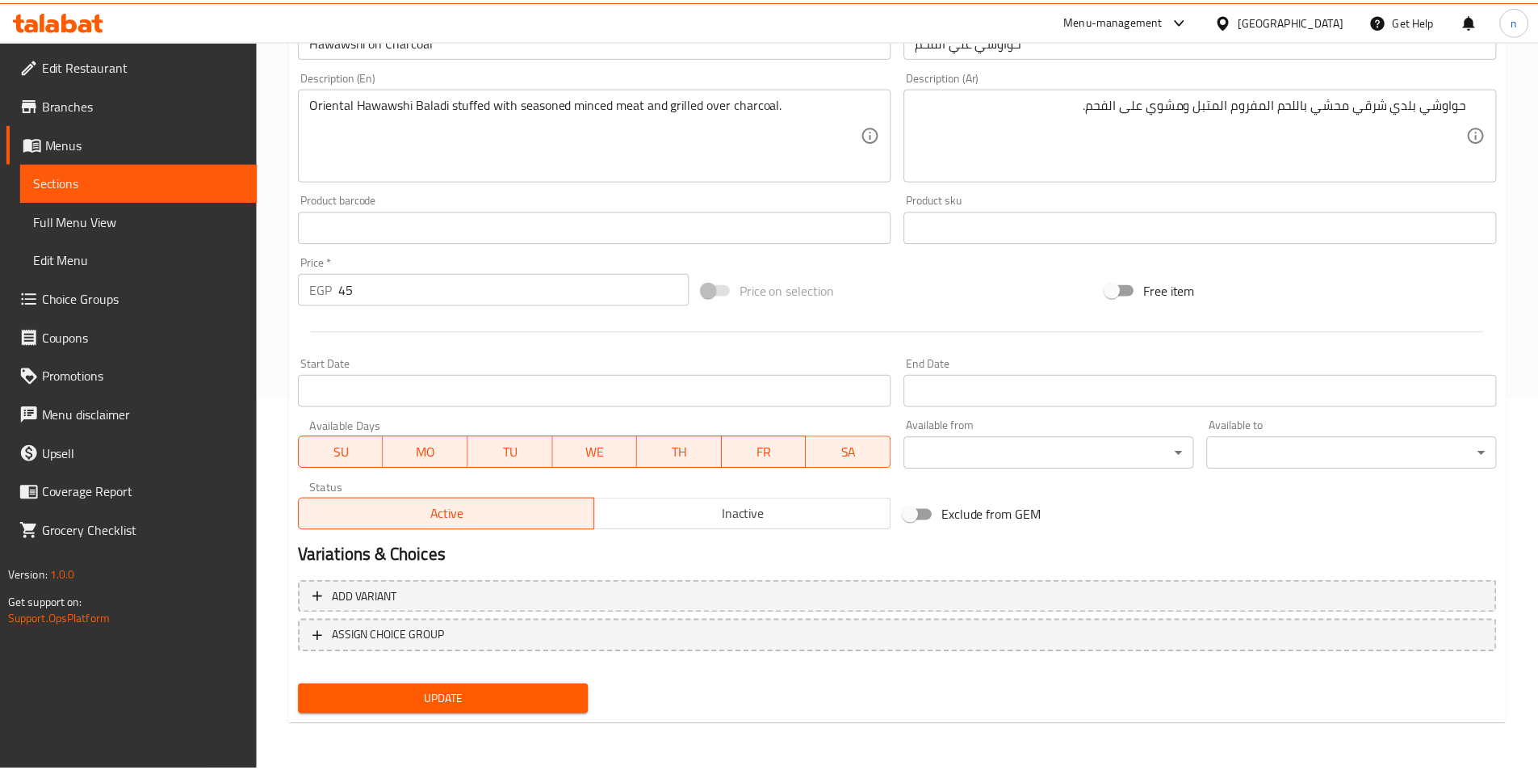
scroll to position [371, 0]
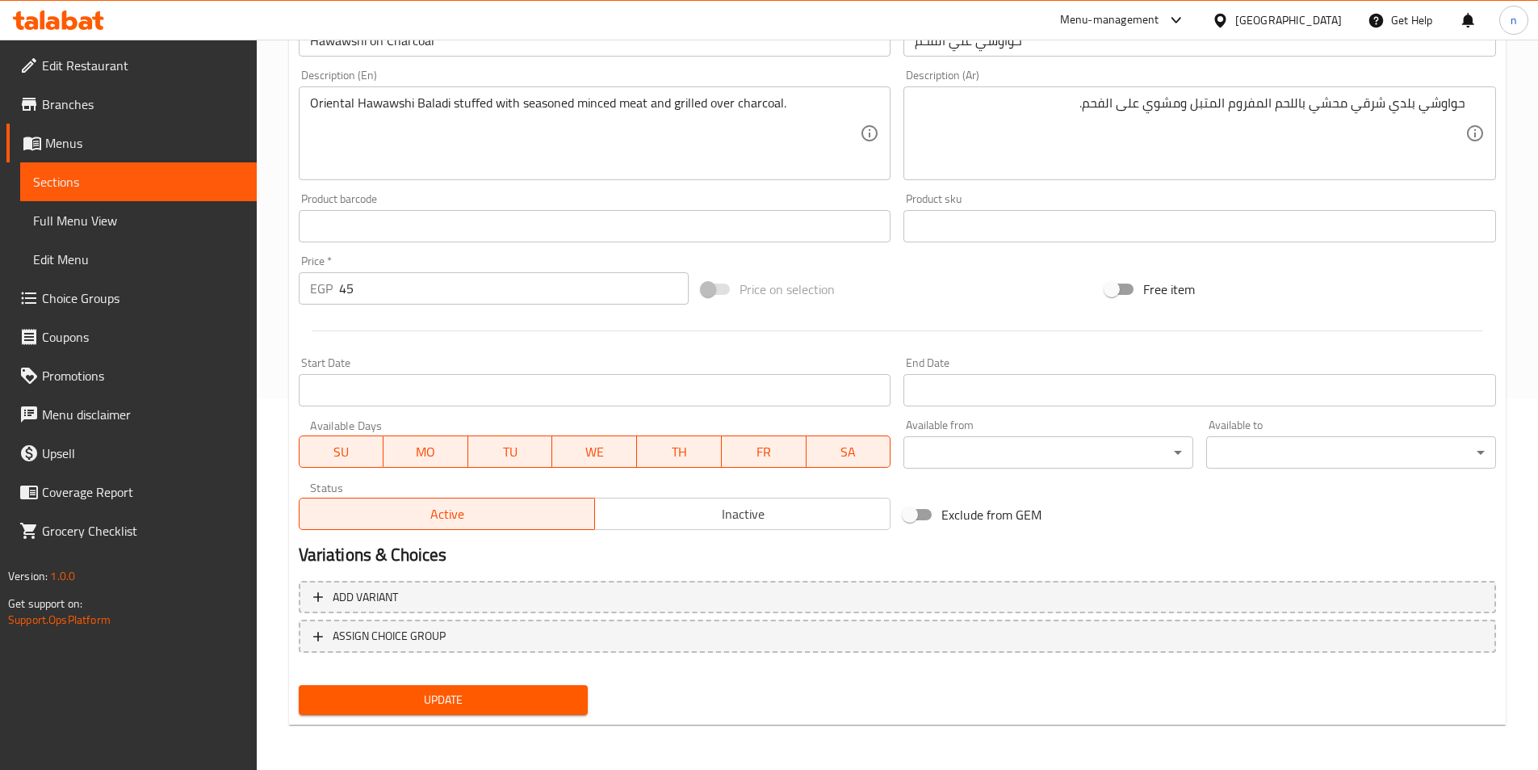
click at [537, 695] on span "Update" at bounding box center [444, 700] width 264 height 20
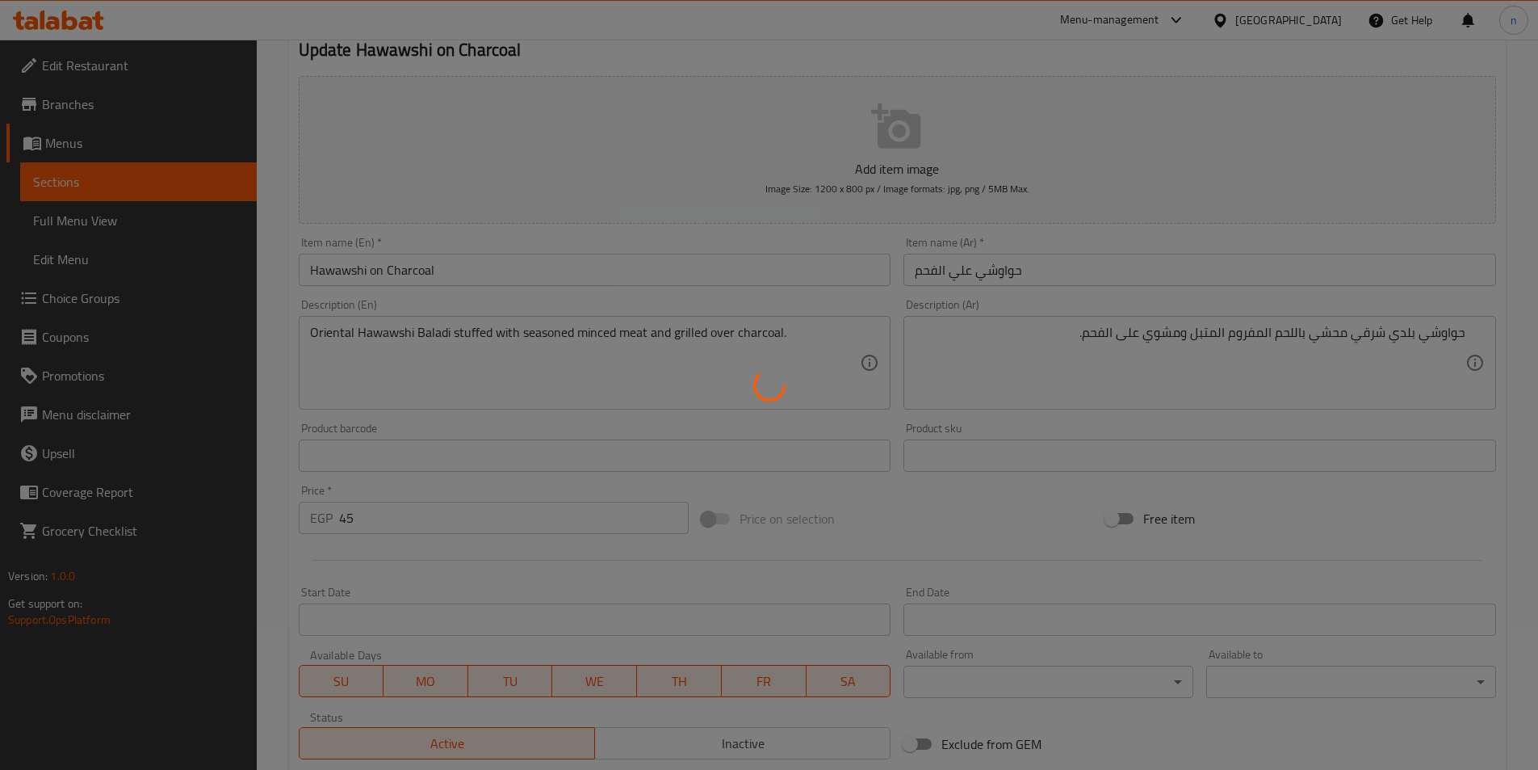
scroll to position [0, 0]
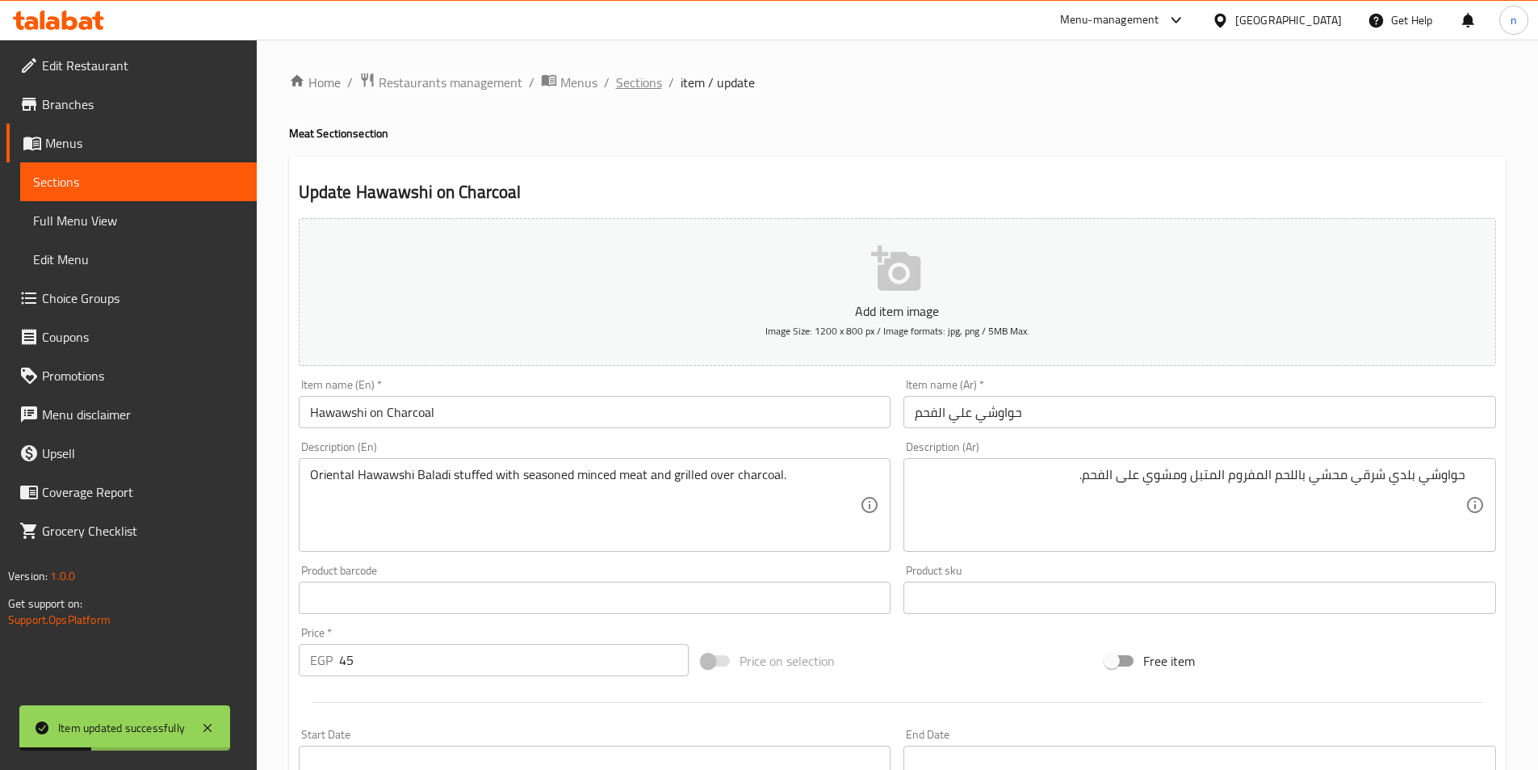
click at [637, 84] on span "Sections" at bounding box center [639, 82] width 46 height 19
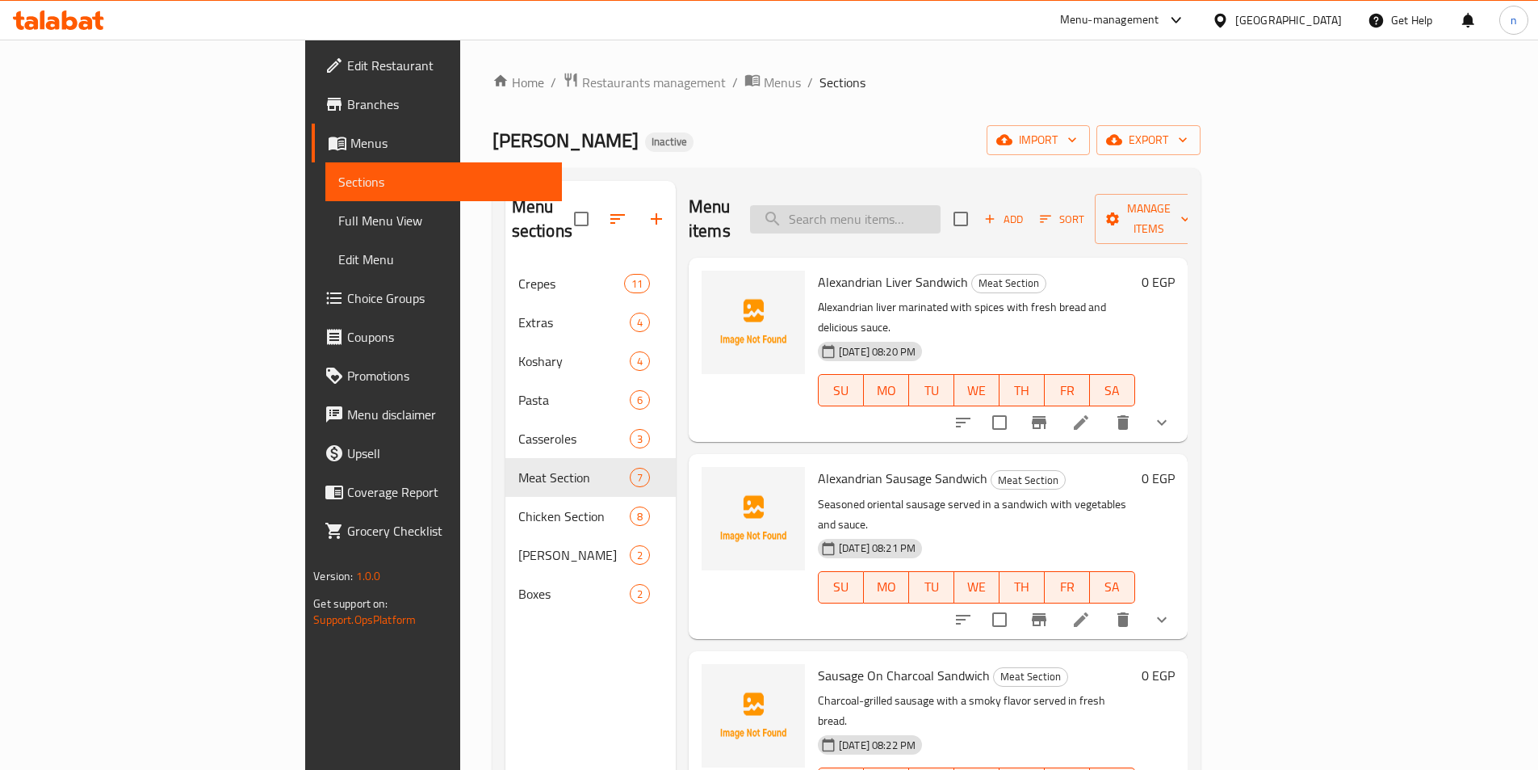
click at [935, 205] on input "search" at bounding box center [845, 219] width 191 height 28
paste input "Hawawshi"
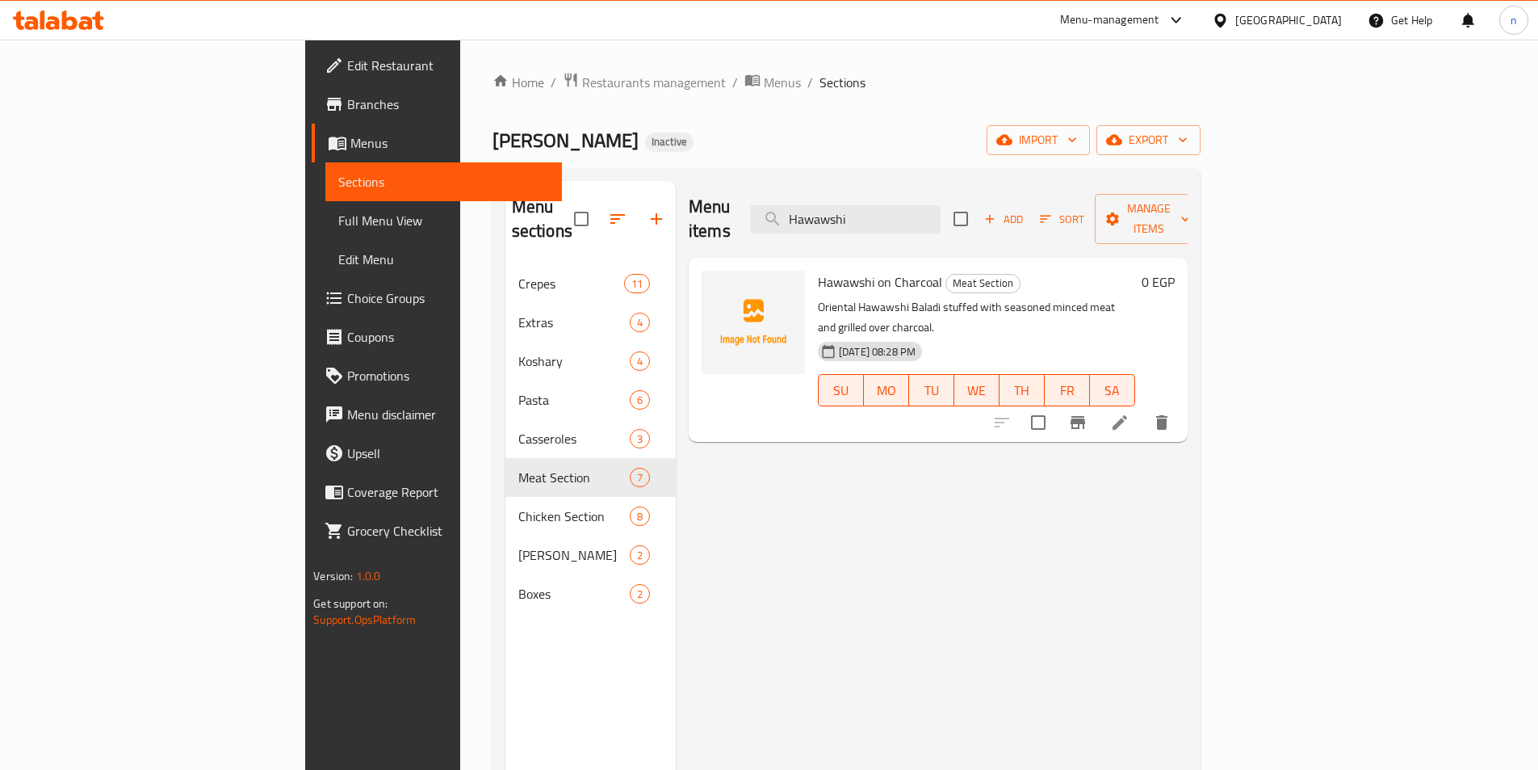
type input "Hawawshi"
click at [1127, 415] on icon at bounding box center [1120, 422] width 15 height 15
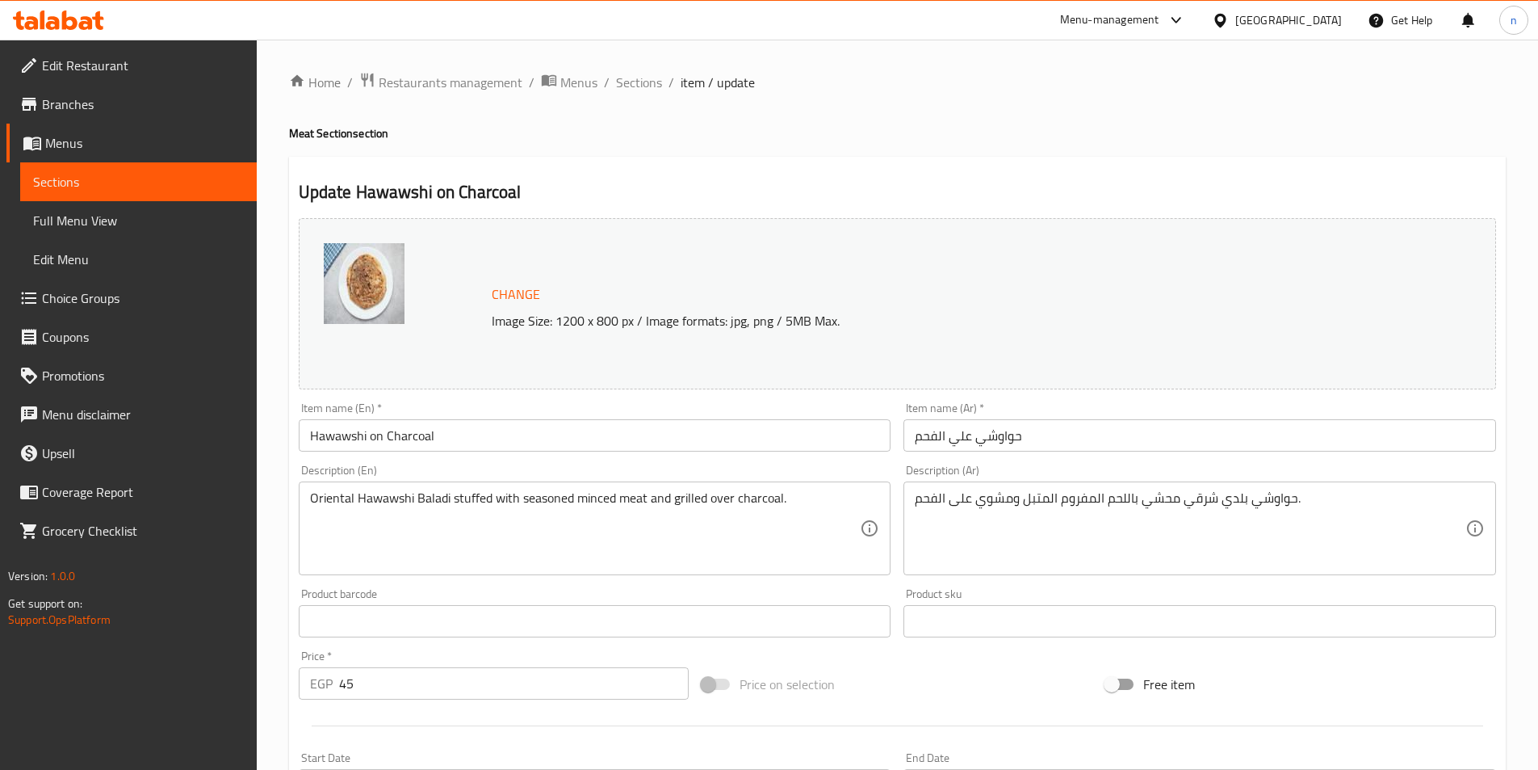
click at [998, 703] on div "Price on selection" at bounding box center [897, 684] width 404 height 44
click at [633, 81] on span "Sections" at bounding box center [639, 82] width 46 height 19
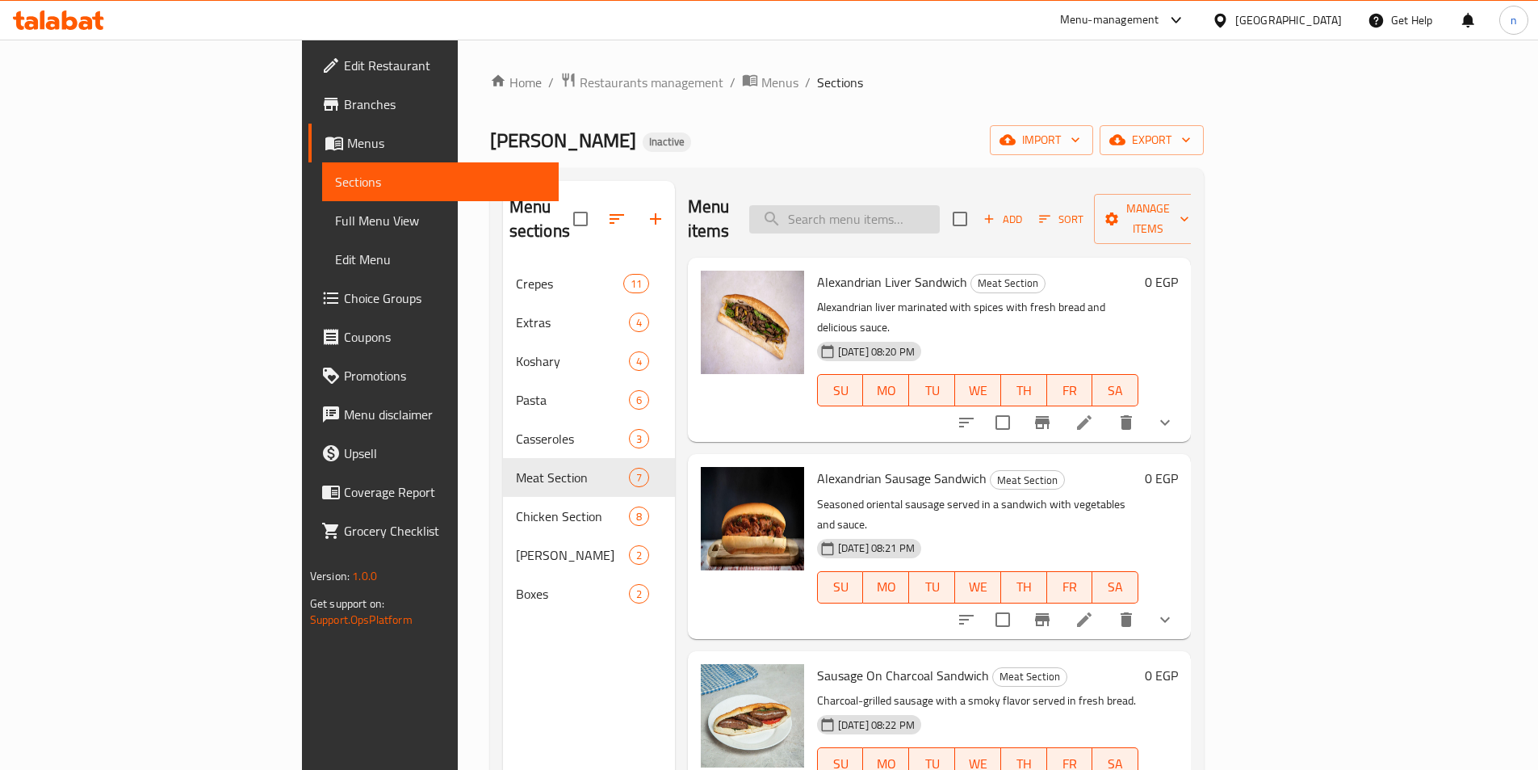
click at [896, 212] on input "search" at bounding box center [844, 219] width 191 height 28
paste input "Mix sandwich Baba Abdo"
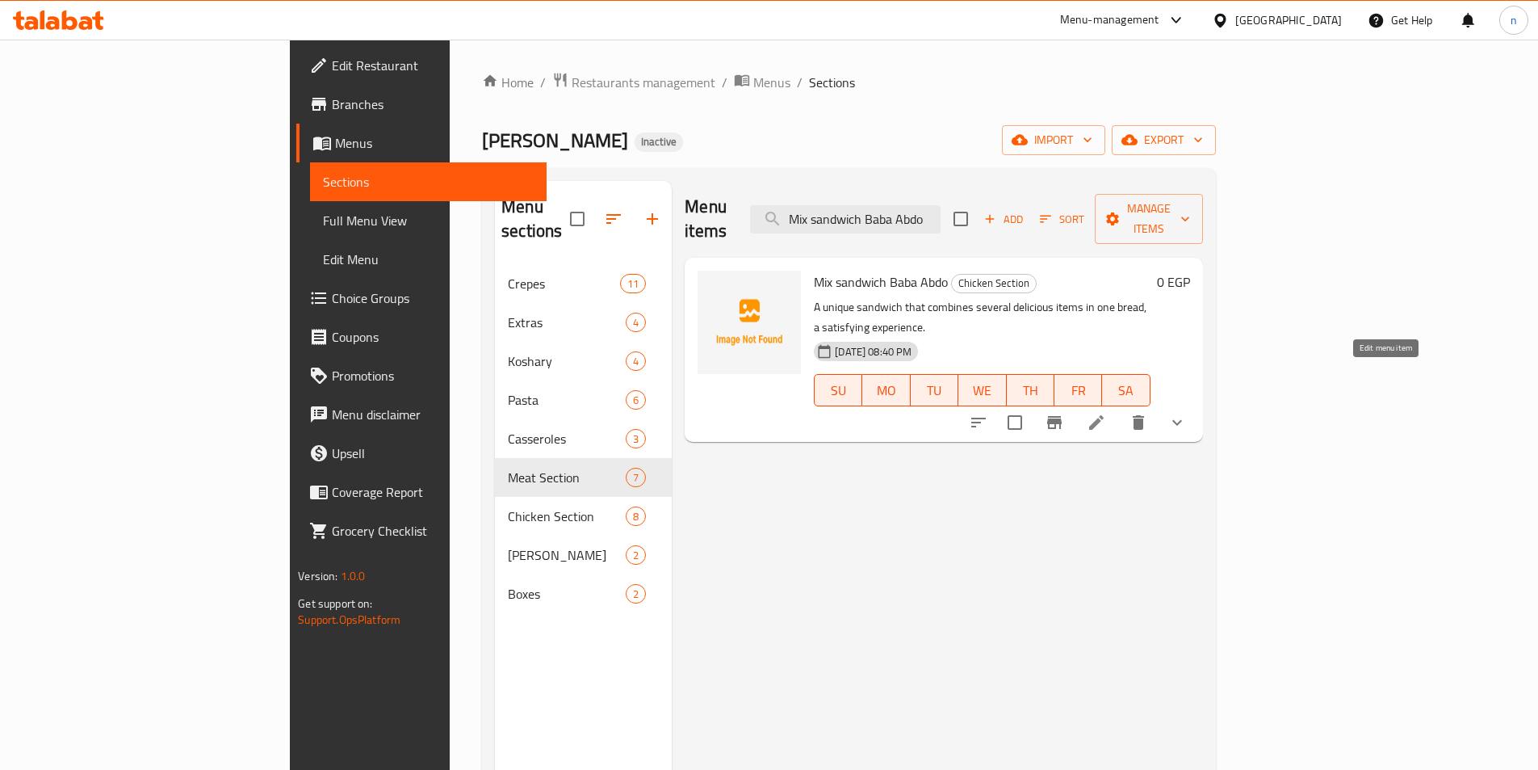
type input "Mix sandwich Baba Abdo"
click at [1104, 415] on icon at bounding box center [1096, 422] width 15 height 15
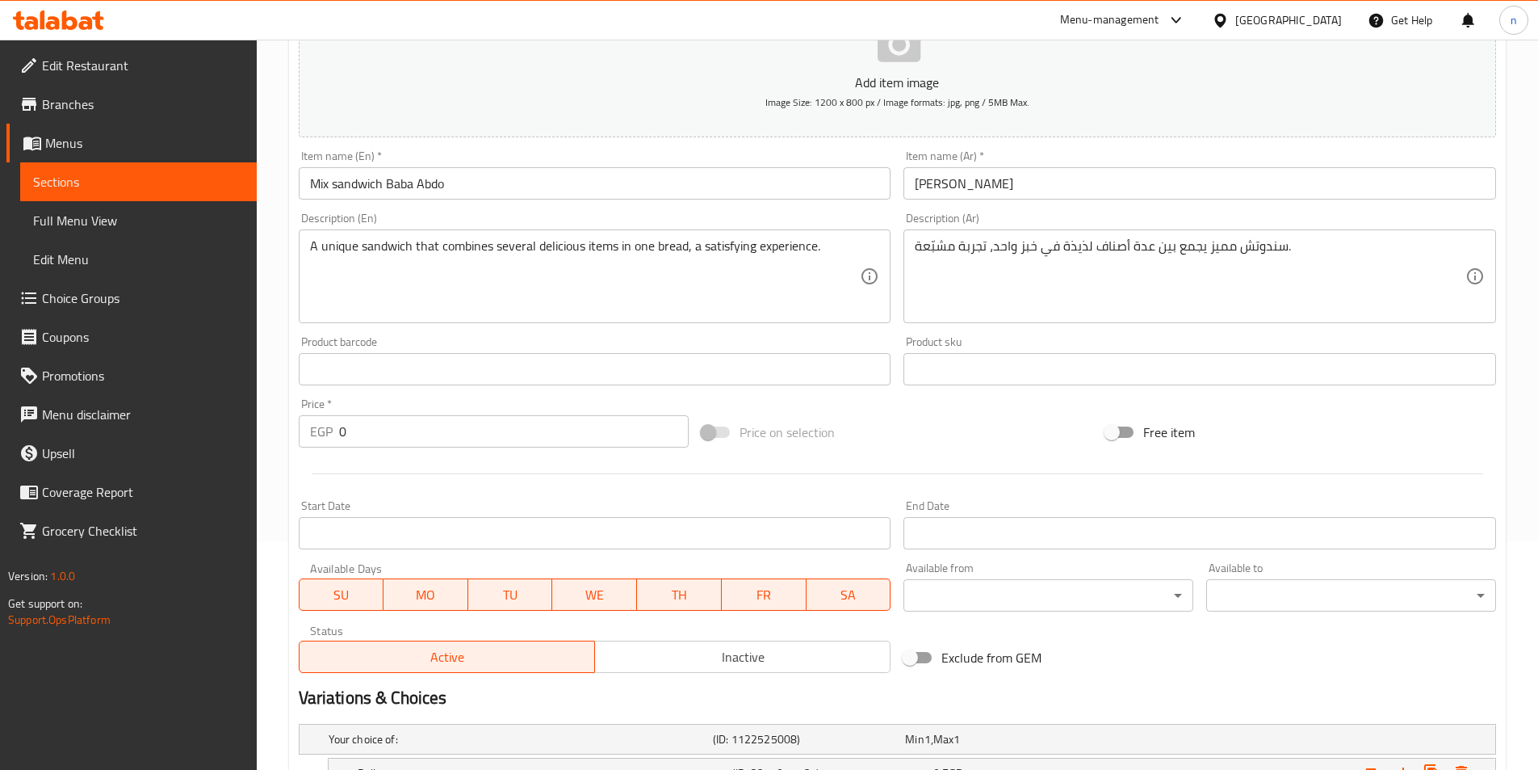
scroll to position [361, 0]
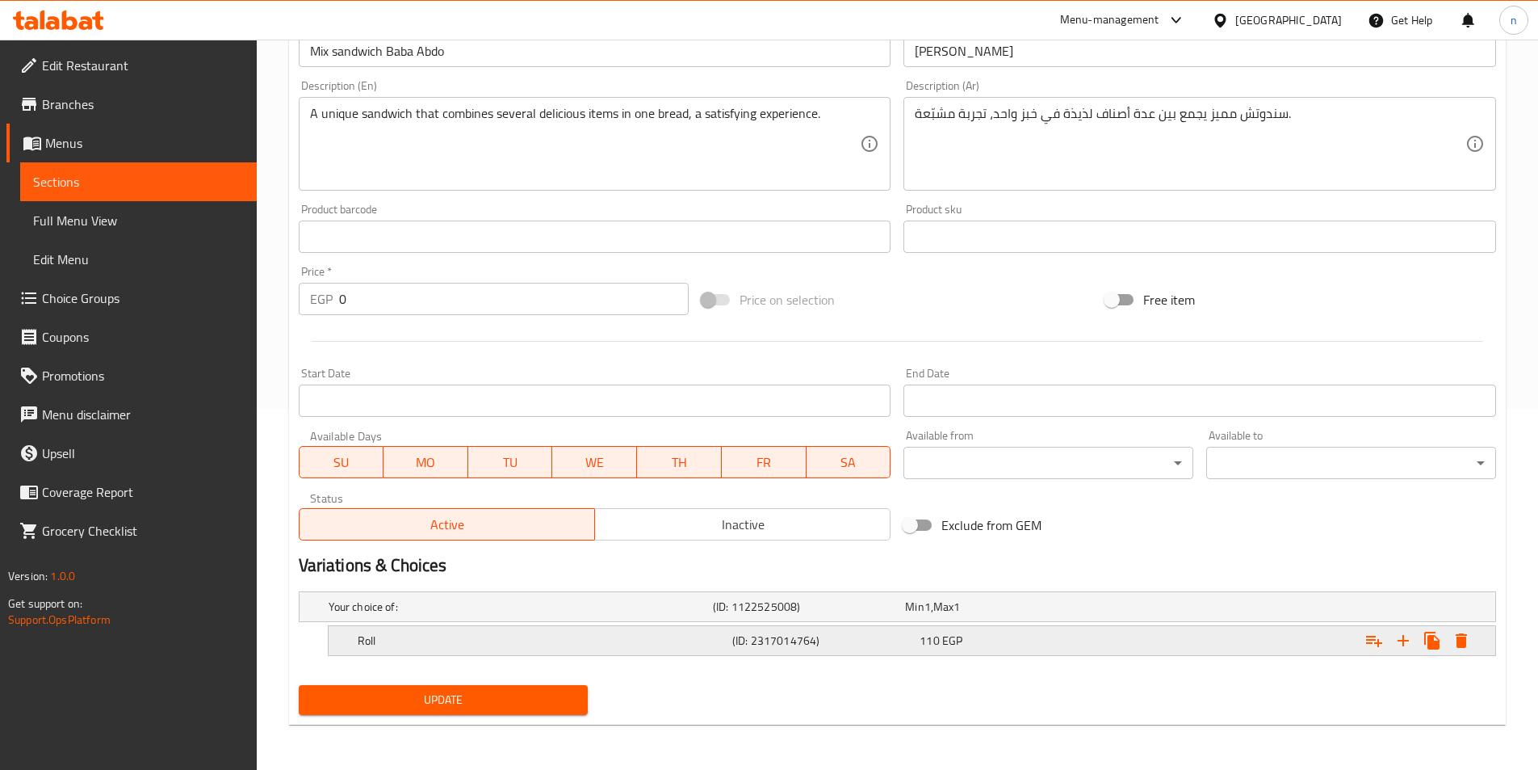
click at [821, 646] on h5 "(ID: 2317014764)" at bounding box center [822, 640] width 181 height 16
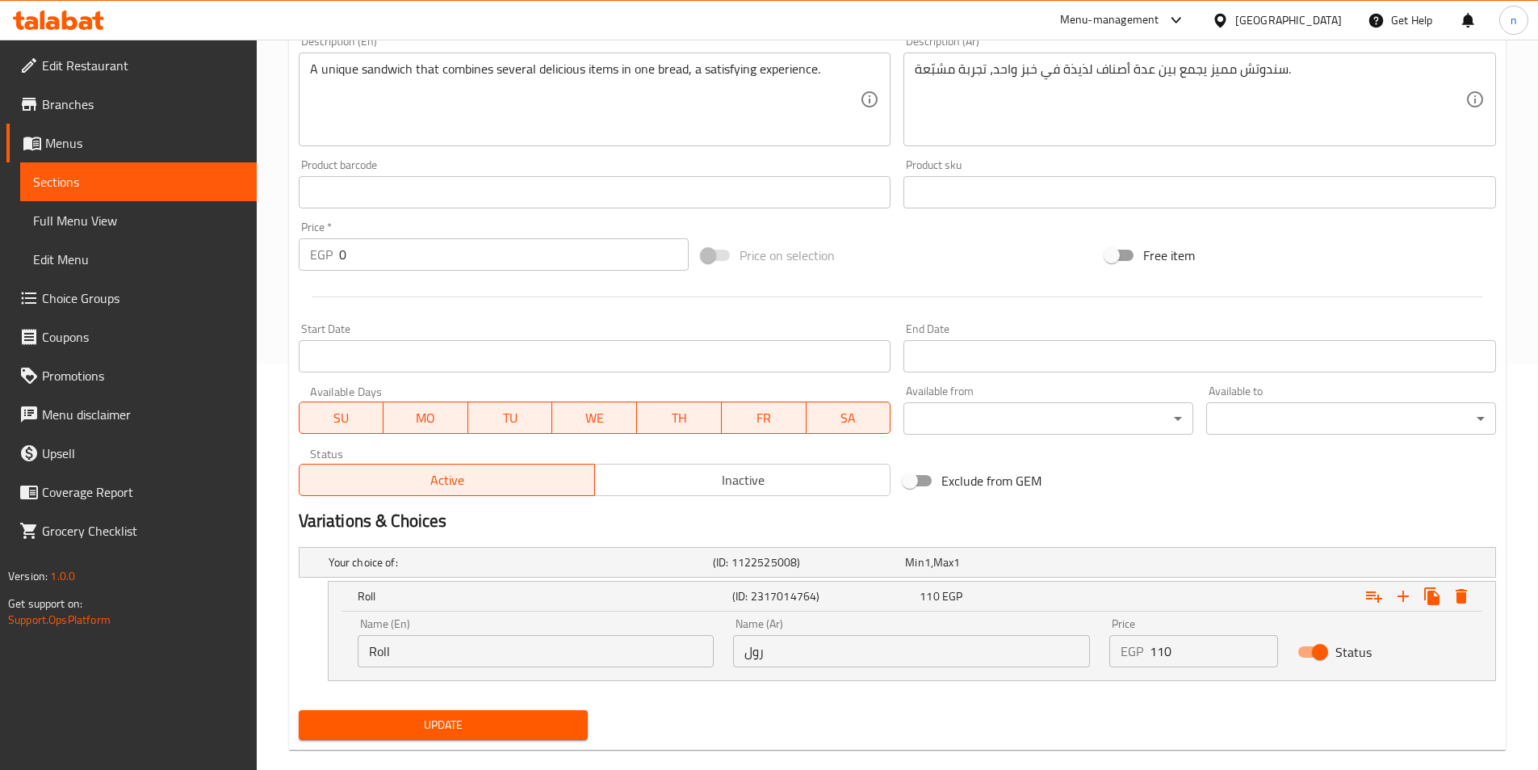
scroll to position [430, 0]
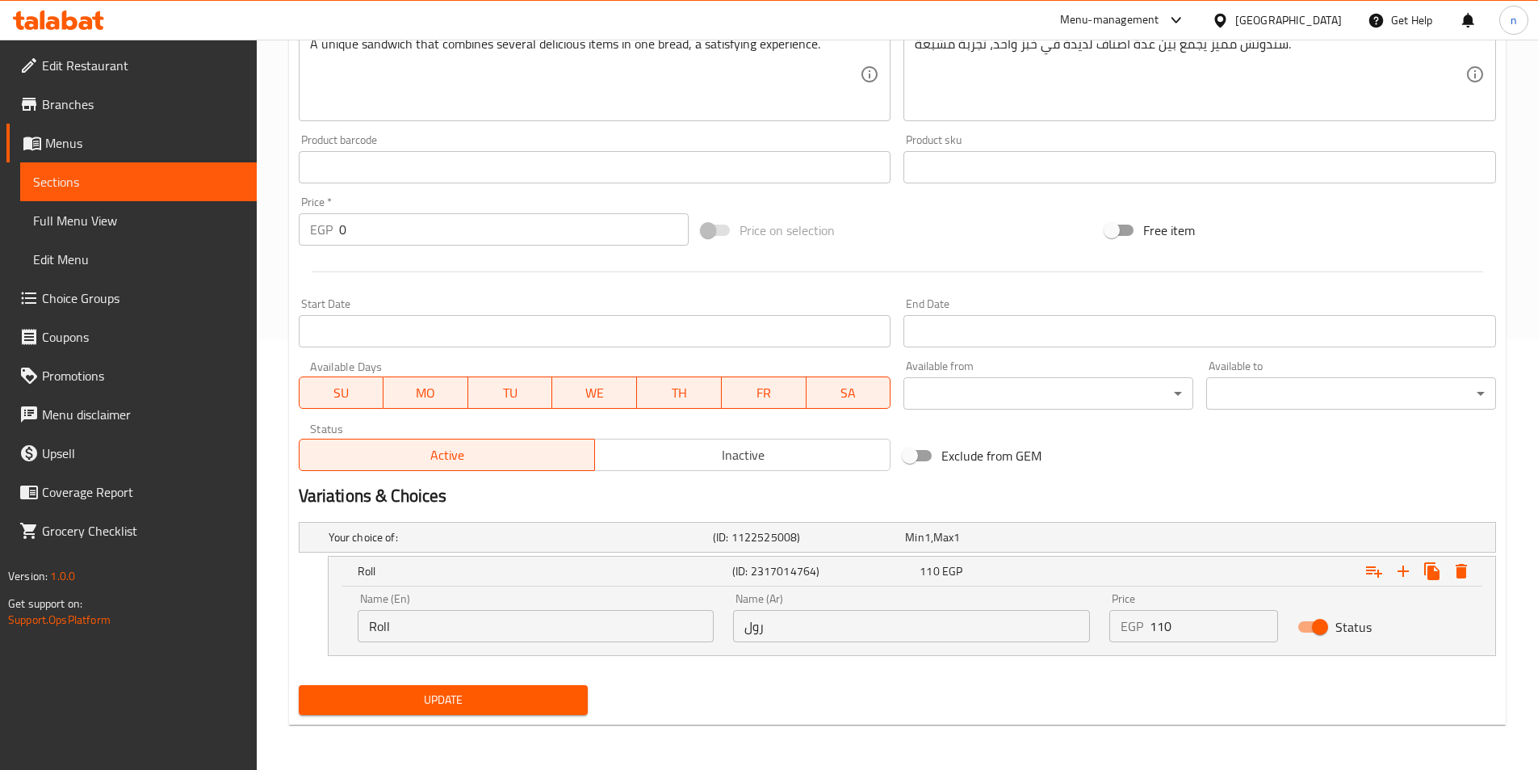
click at [535, 626] on input "Roll" at bounding box center [536, 626] width 357 height 32
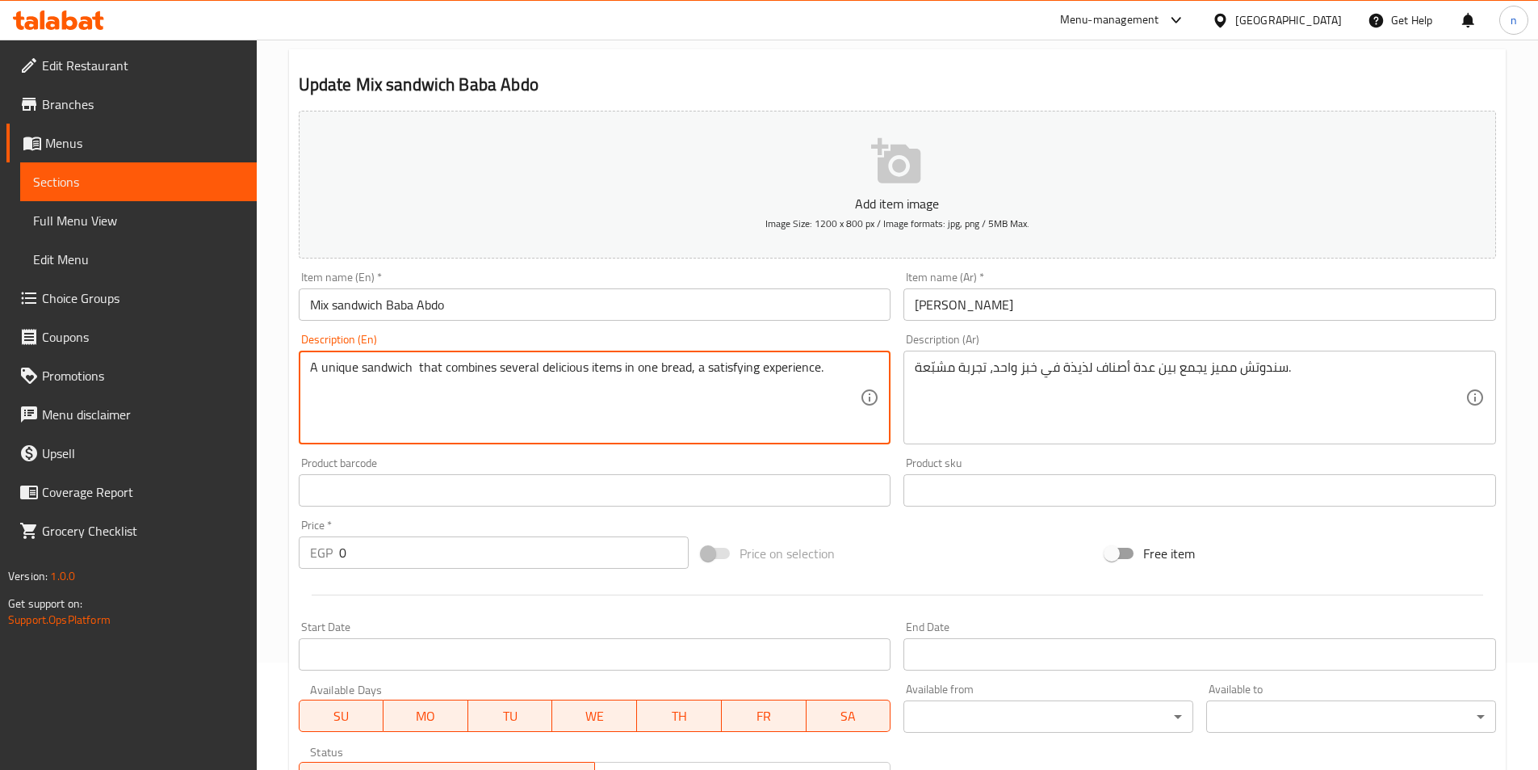
paste textarea "Roll"
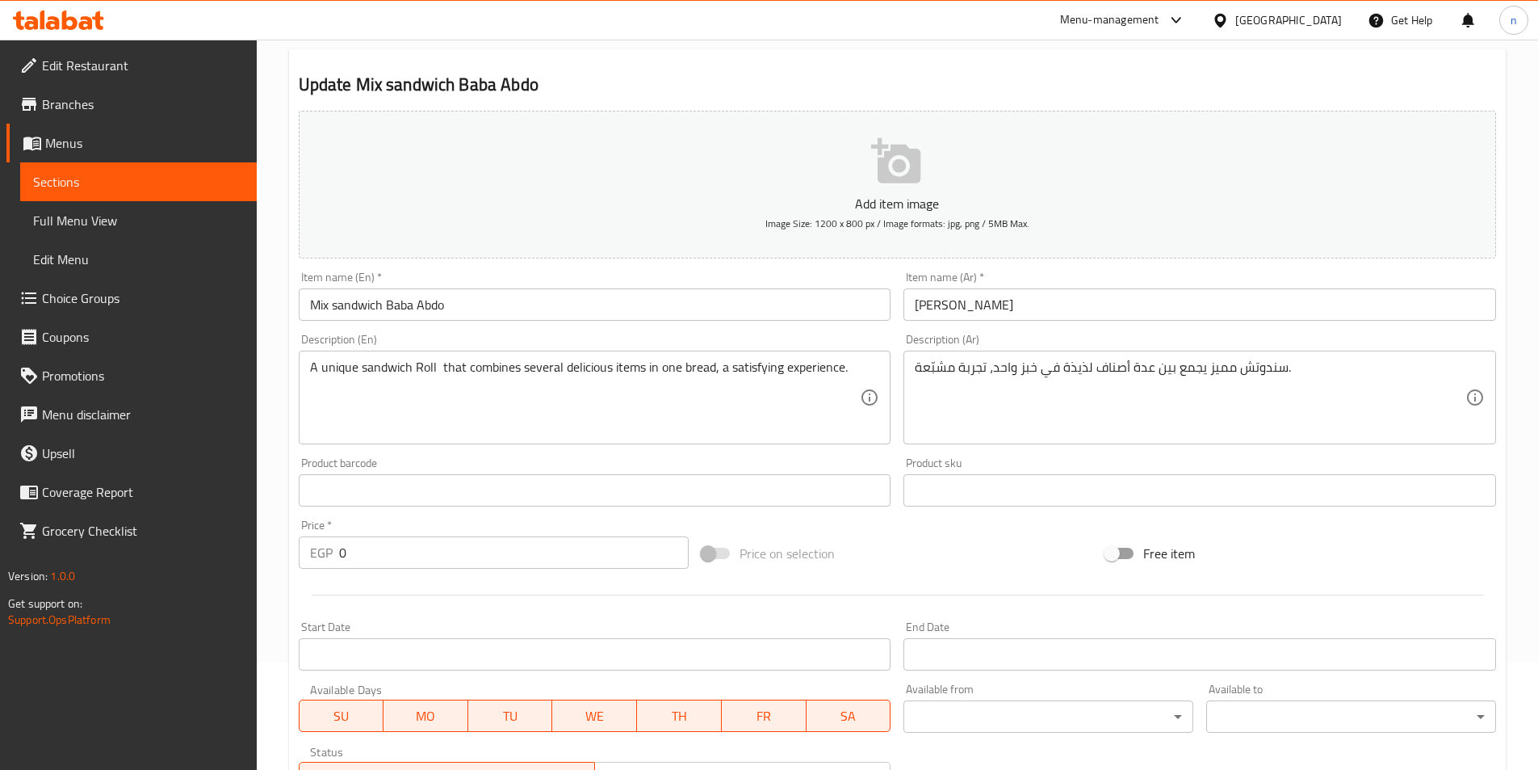
click at [437, 368] on textarea "A unique sandwich Roll that combines several delicious items in one bread, a sa…" at bounding box center [585, 397] width 551 height 77
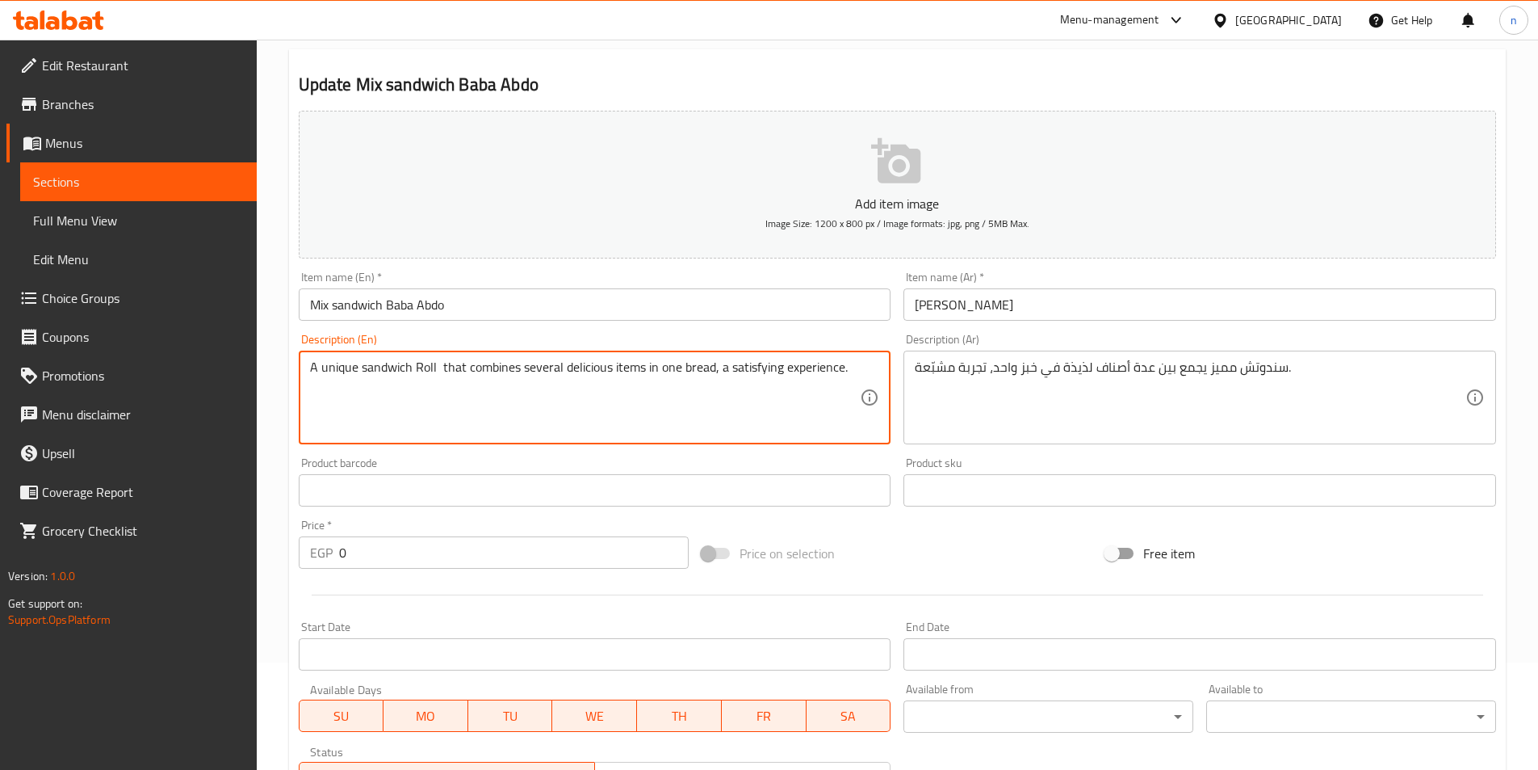
click at [433, 376] on textarea "A unique sandwich Roll that combines several delicious items in one bread, a sa…" at bounding box center [585, 397] width 551 height 77
click at [435, 367] on textarea "A unique sandwich Roll that combines several delicious items in one bread, a sa…" at bounding box center [585, 397] width 551 height 77
paste textarea "Syrian"
click at [476, 375] on textarea "A unique sandwich Roll Syrian that combines several delicious items in one brea…" at bounding box center [585, 397] width 551 height 77
drag, startPoint x: 782, startPoint y: 405, endPoint x: 704, endPoint y: 409, distance: 77.7
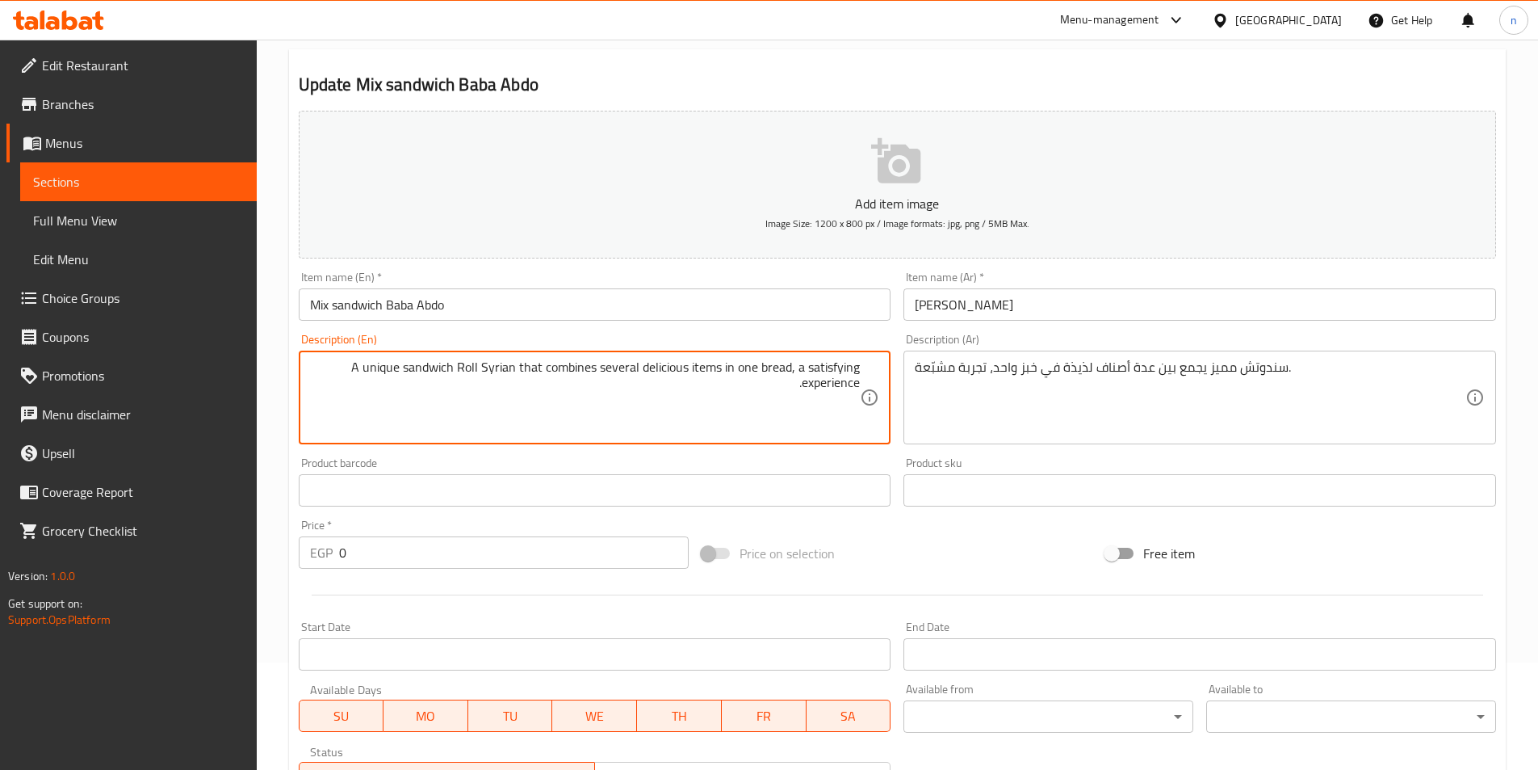
click at [704, 409] on textarea "A unique sandwich Roll Syrian that combines several delicious items in one brea…" at bounding box center [585, 397] width 551 height 77
type textarea "A unique sandwich Roll Syrian that combines several delicious items in one brea…"
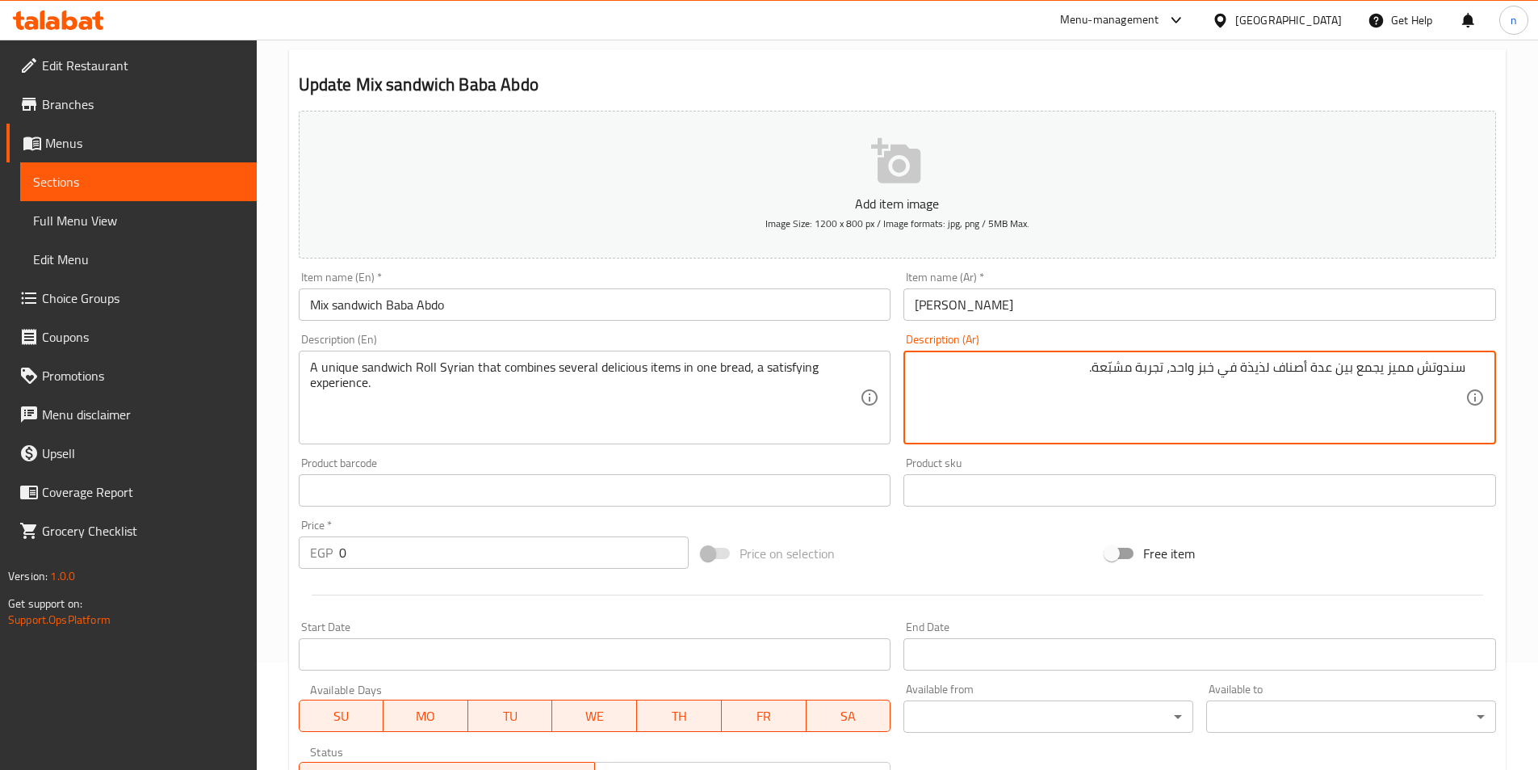
click at [1420, 374] on textarea "سندوتش مميز يجمع بين عدة أصناف لذيذة في خبز واحد، تجربة مشبّعة." at bounding box center [1190, 397] width 551 height 77
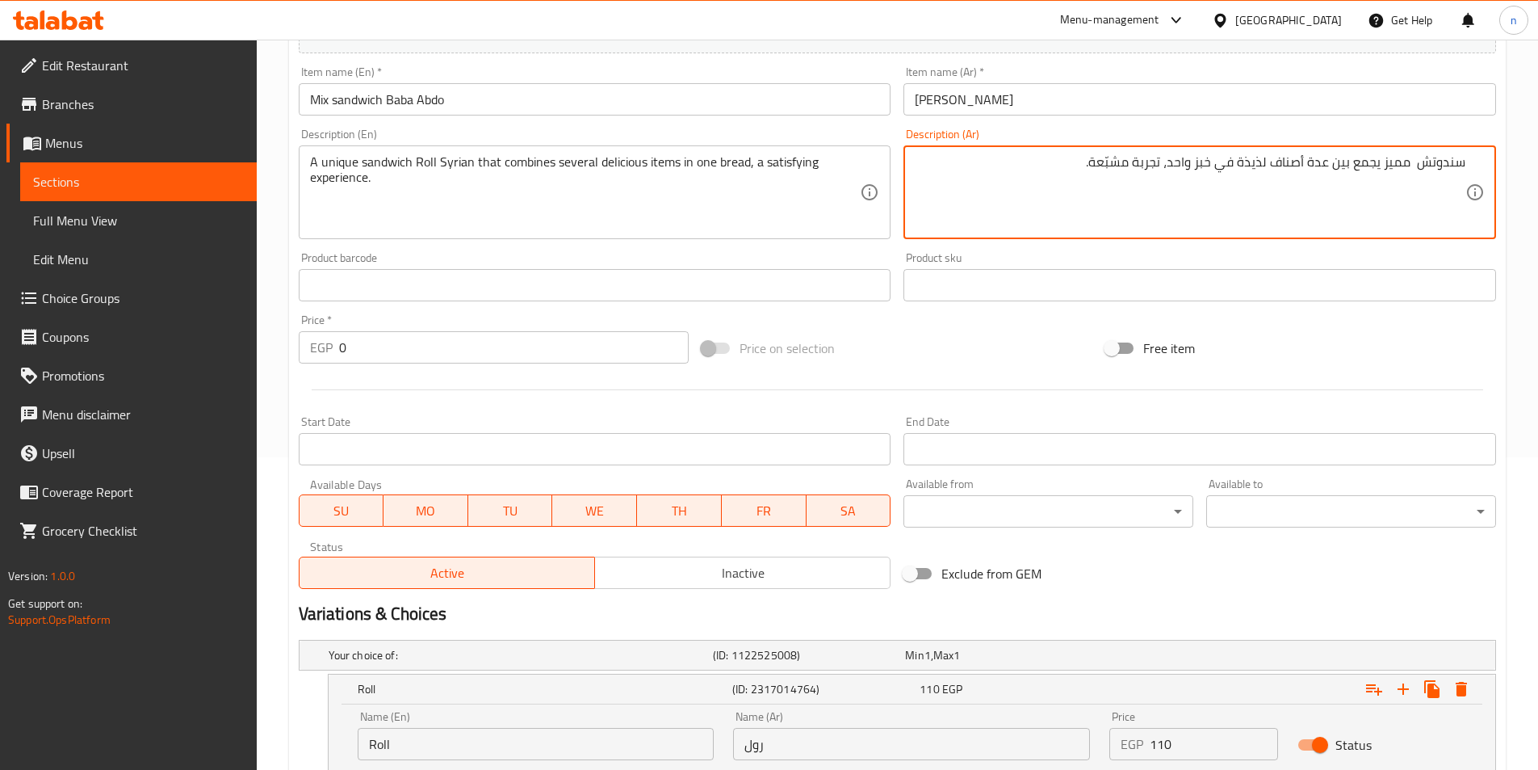
scroll to position [430, 0]
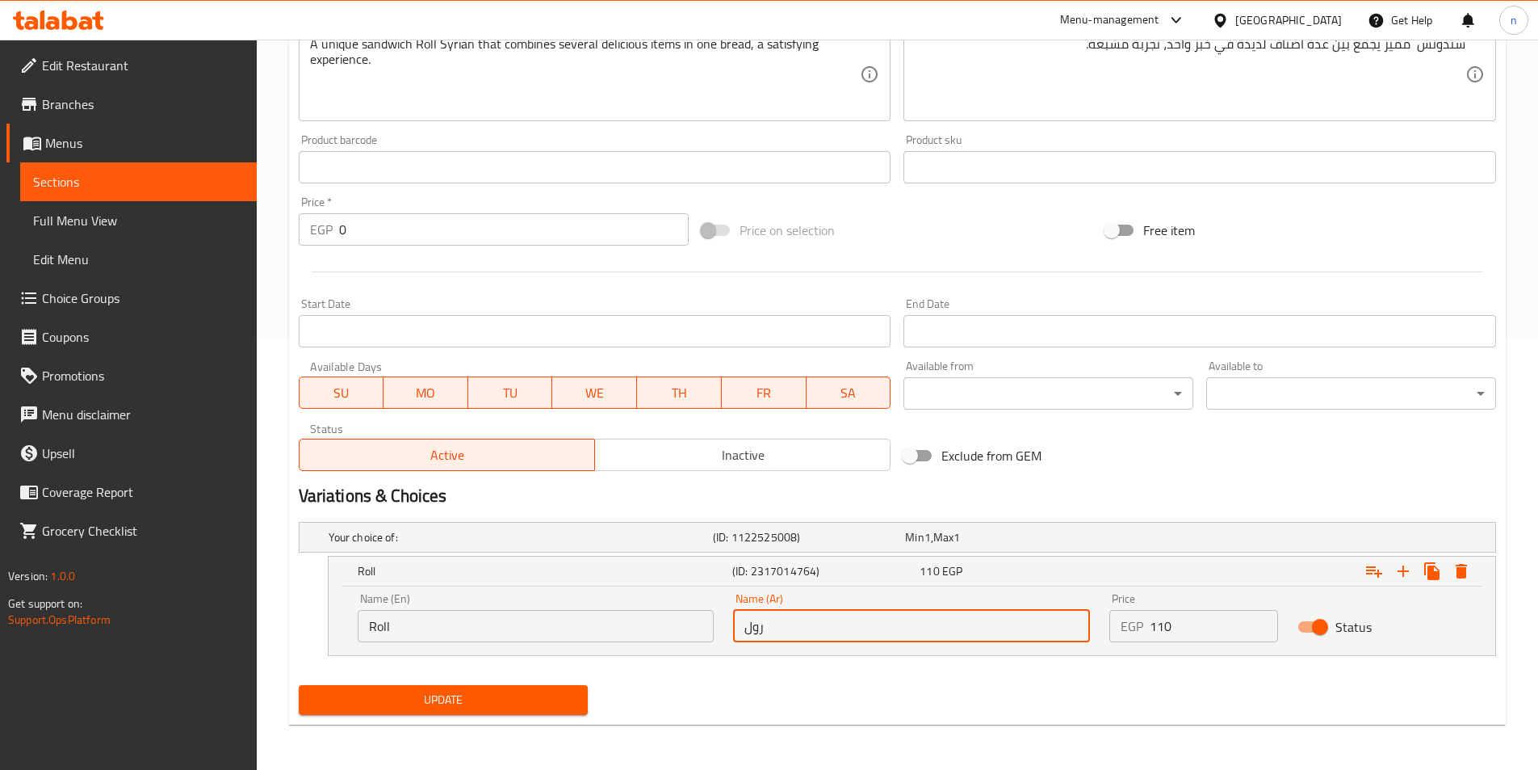
click at [758, 627] on input "رول" at bounding box center [911, 626] width 357 height 32
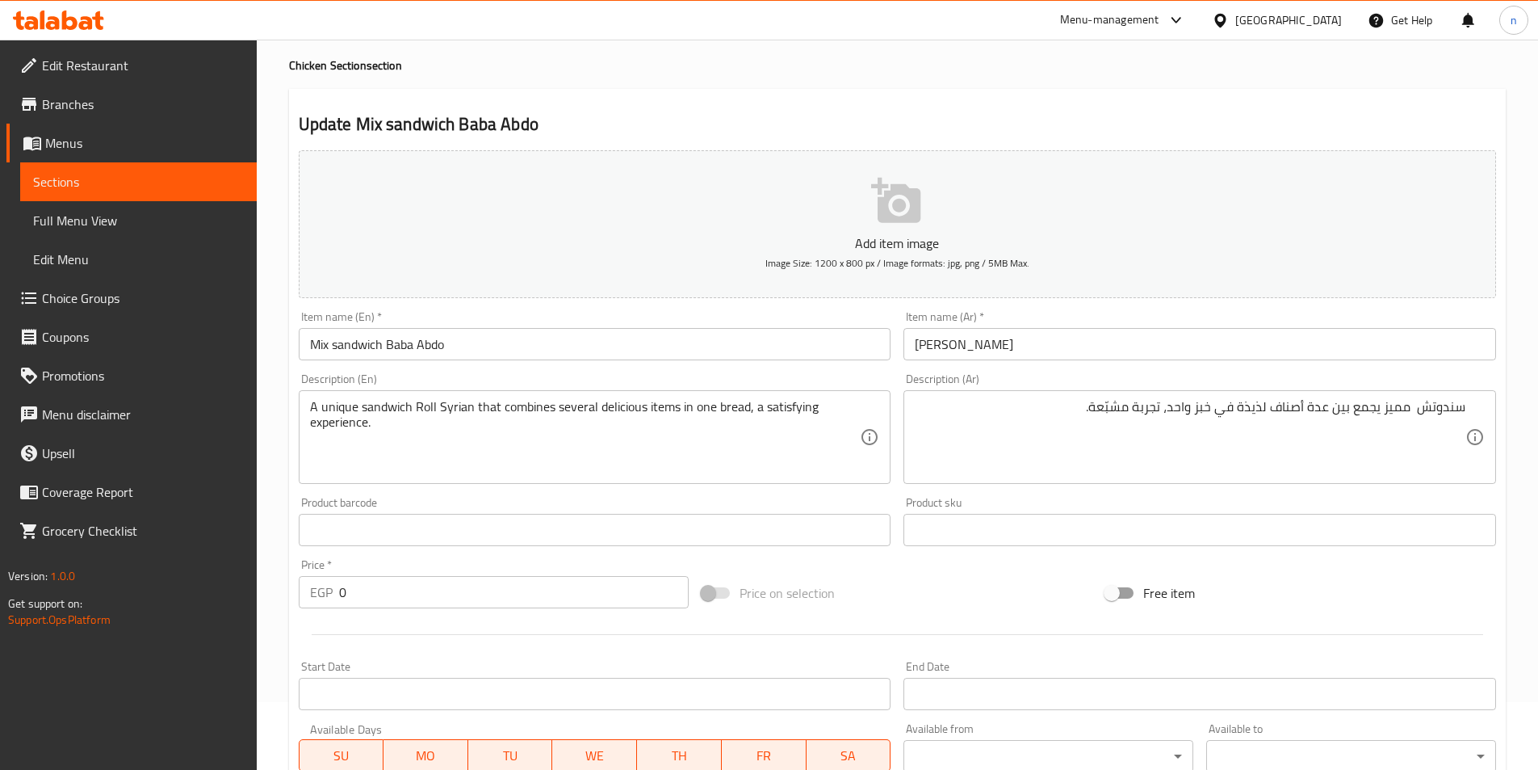
scroll to position [27, 0]
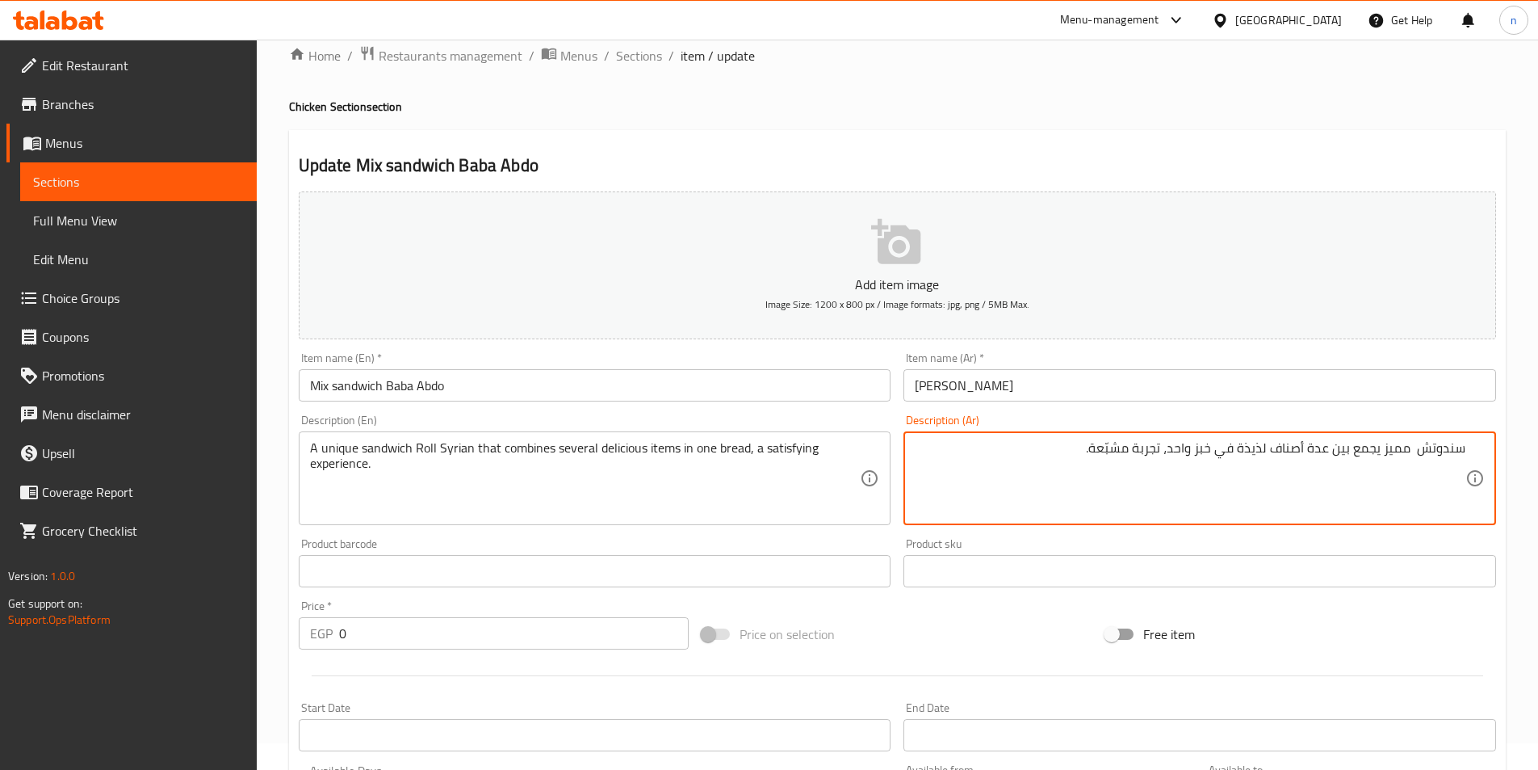
click at [1418, 454] on textarea "سندوتش مميز يجمع بين عدة أصناف لذيذة في خبز واحد، تجربة مشبّعة." at bounding box center [1190, 478] width 551 height 77
paste textarea "رول"
click at [1352, 451] on textarea "سندوتش رول سوري مميز يجمع بين عدة أصناف لذيذة في خبز واحد، تجربة مشبّعة." at bounding box center [1190, 478] width 551 height 77
type textarea "سندوتش رول سوري مميز يجمع بين عدة أصناف لذيذة في خبز واحد، تجربة مشبّعة."
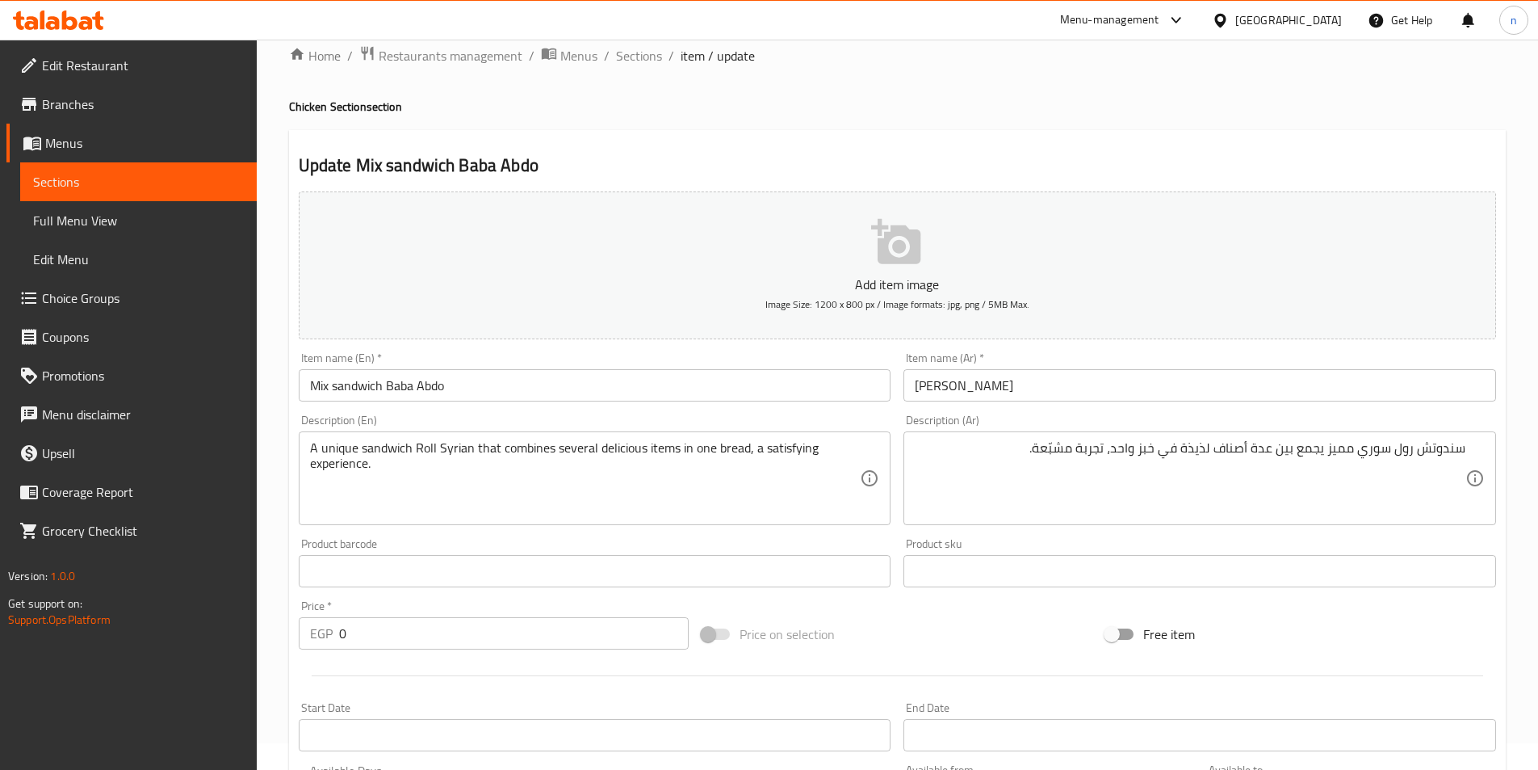
click at [979, 638] on div "Price on selection" at bounding box center [897, 634] width 404 height 44
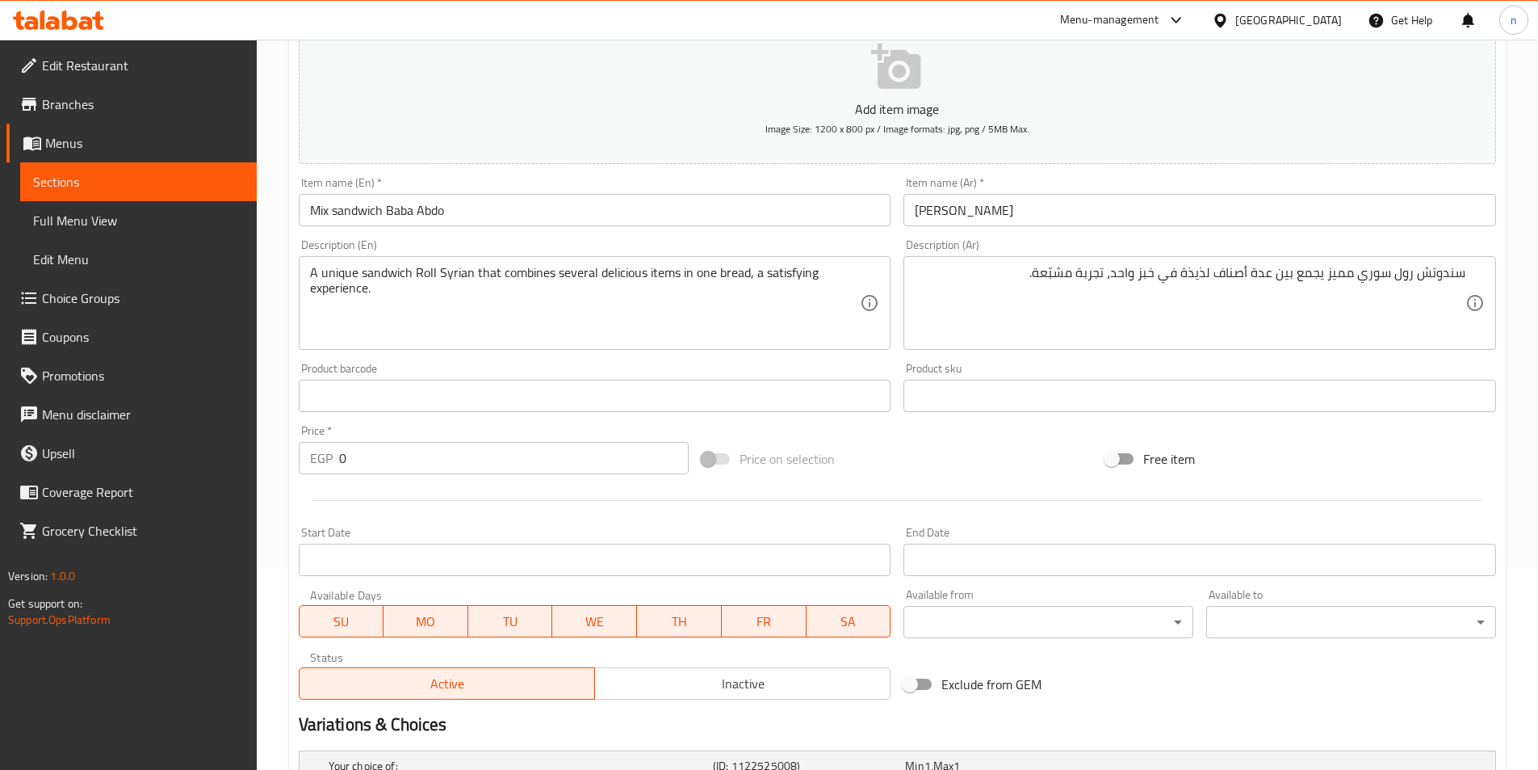
scroll to position [188, 0]
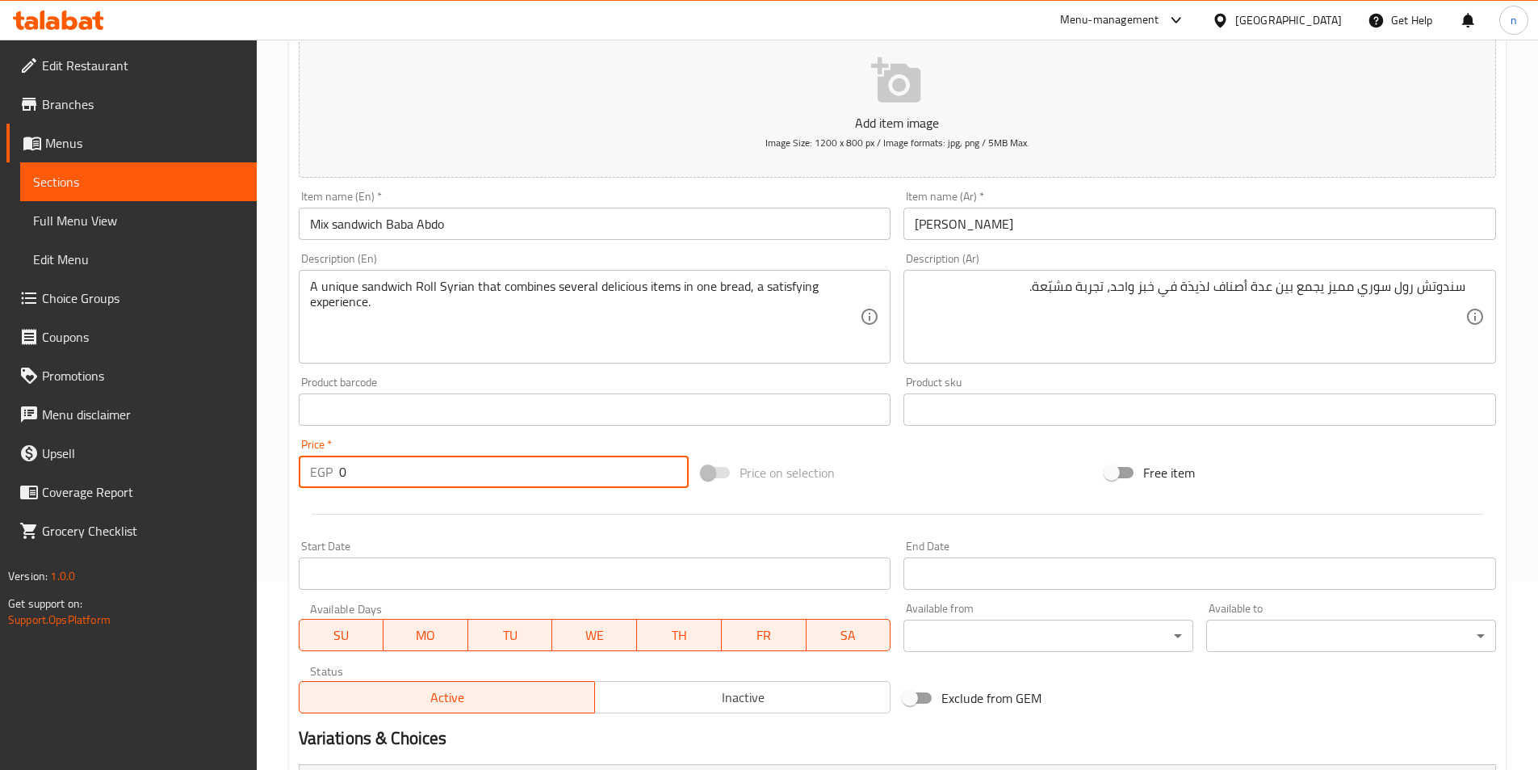
click at [599, 464] on input "0" at bounding box center [514, 471] width 351 height 32
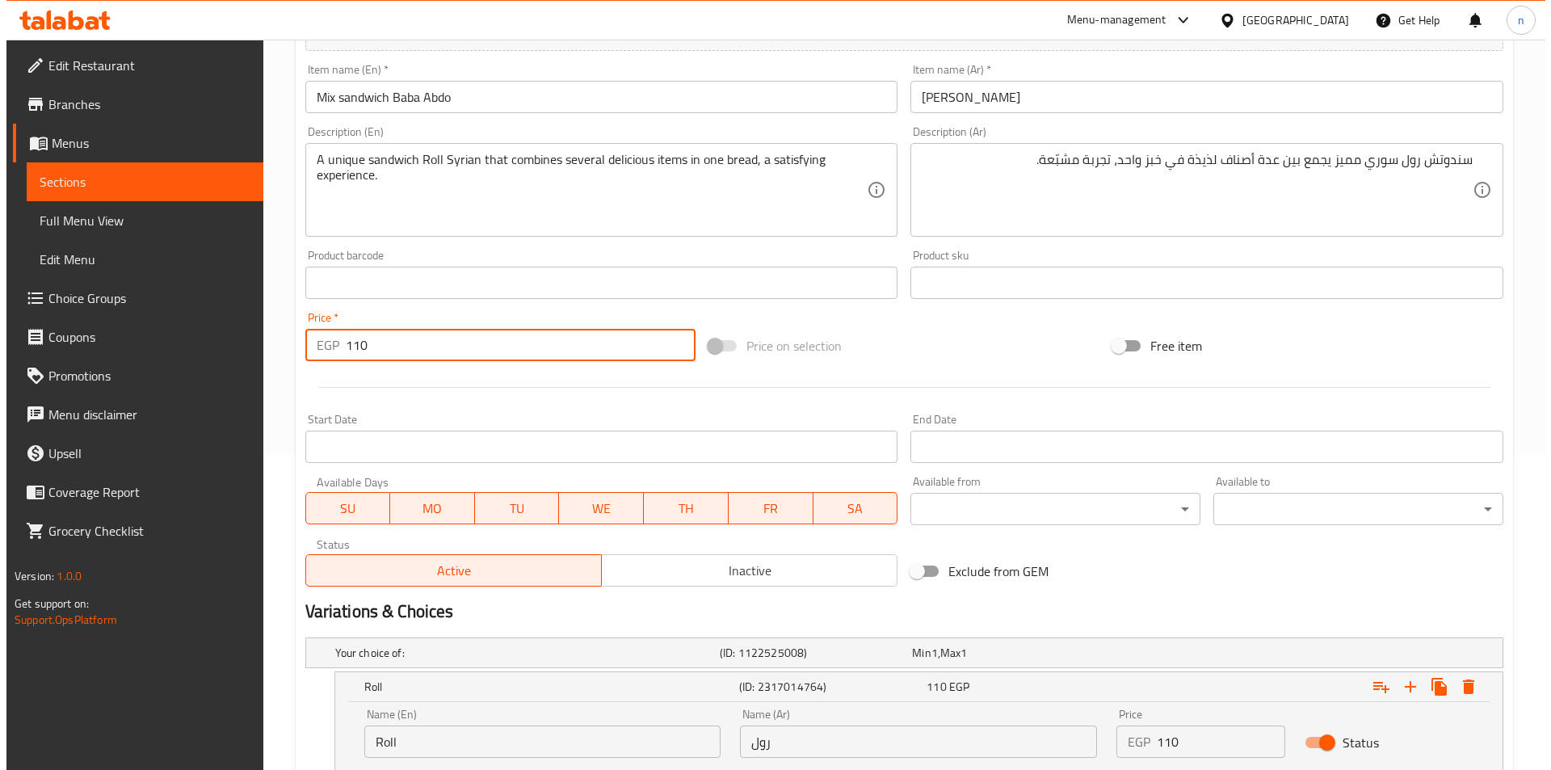
scroll to position [430, 0]
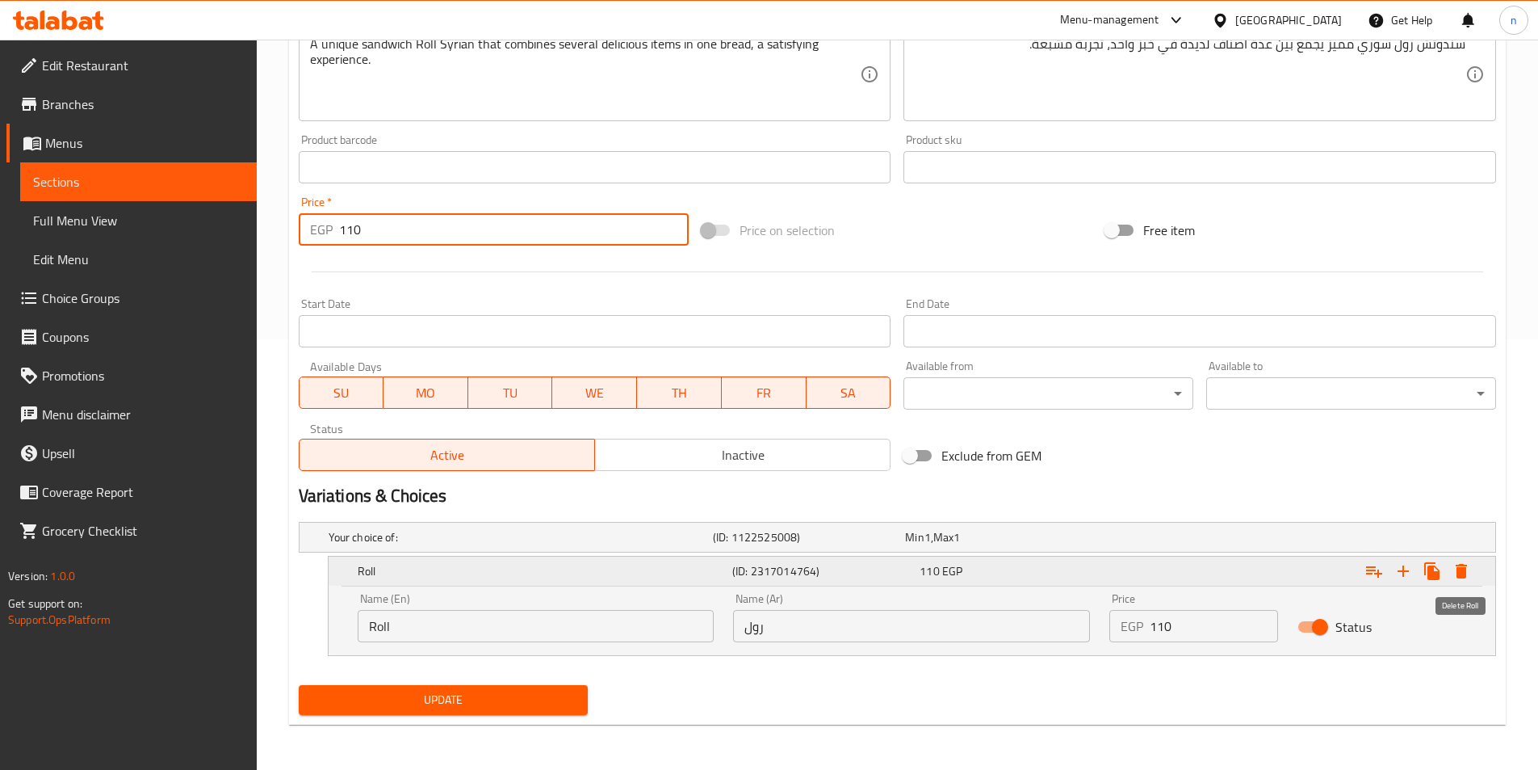
type input "110"
click at [1468, 569] on icon "Expand" at bounding box center [1461, 570] width 19 height 19
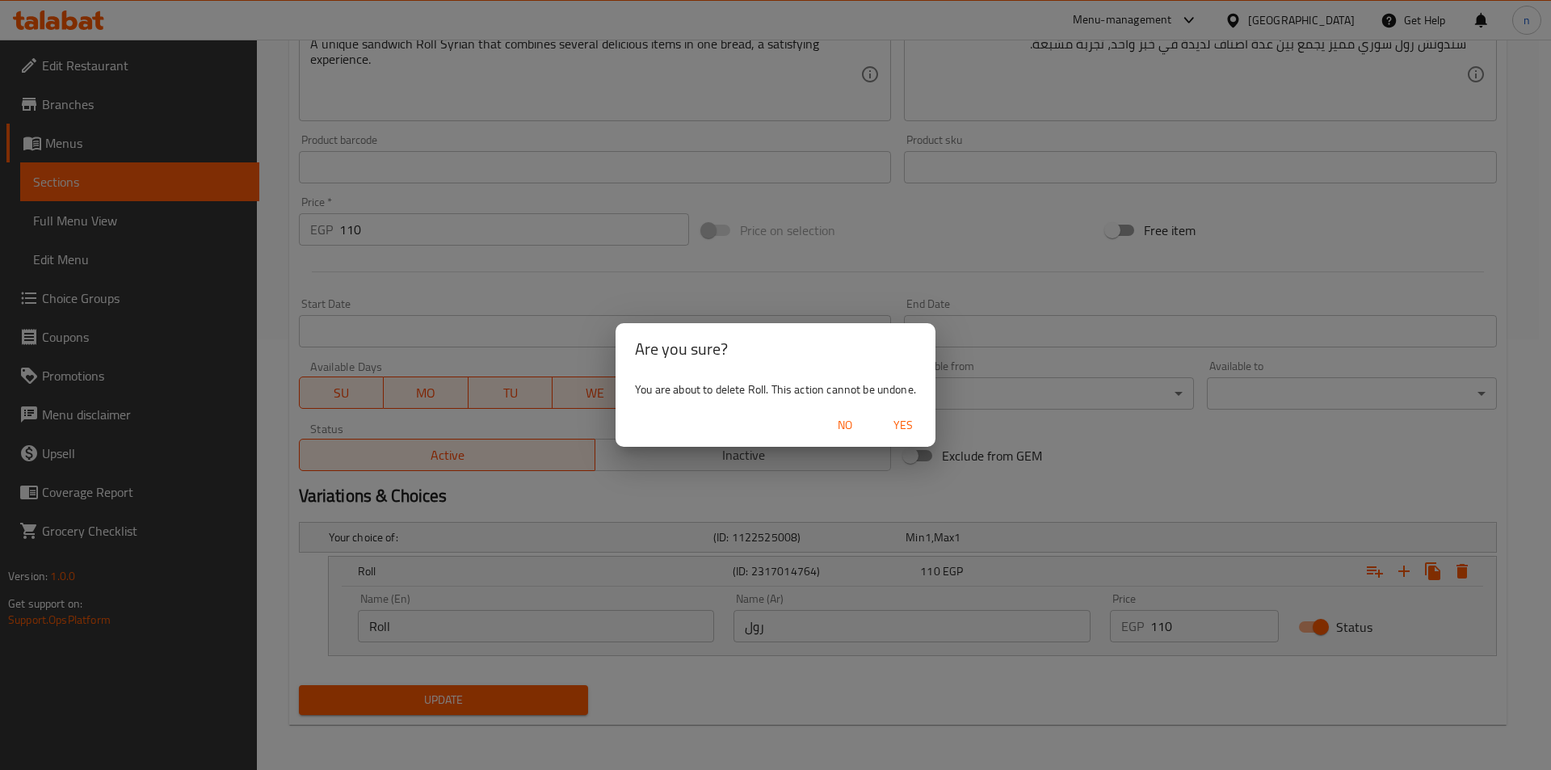
click at [903, 426] on span "Yes" at bounding box center [903, 425] width 39 height 20
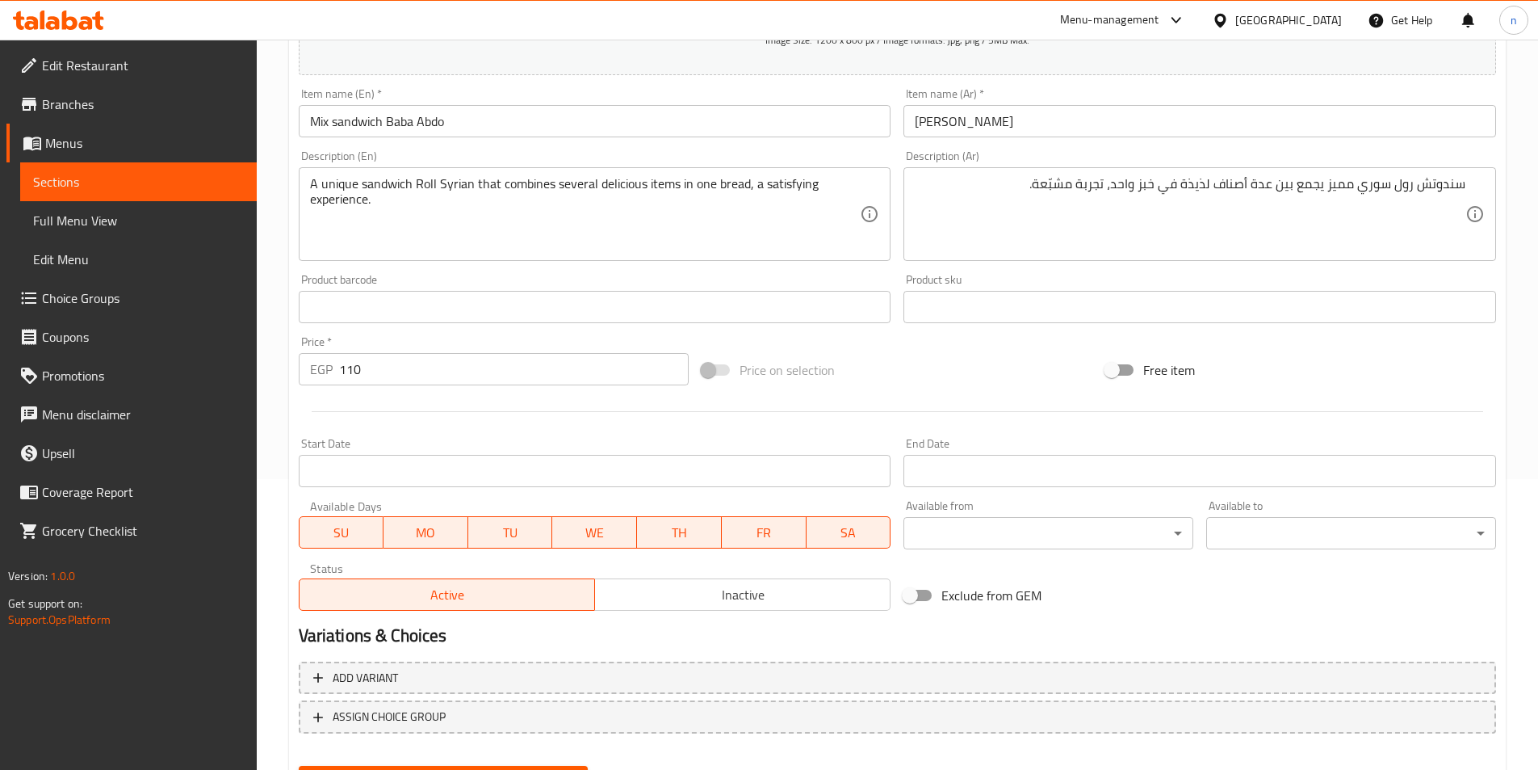
scroll to position [371, 0]
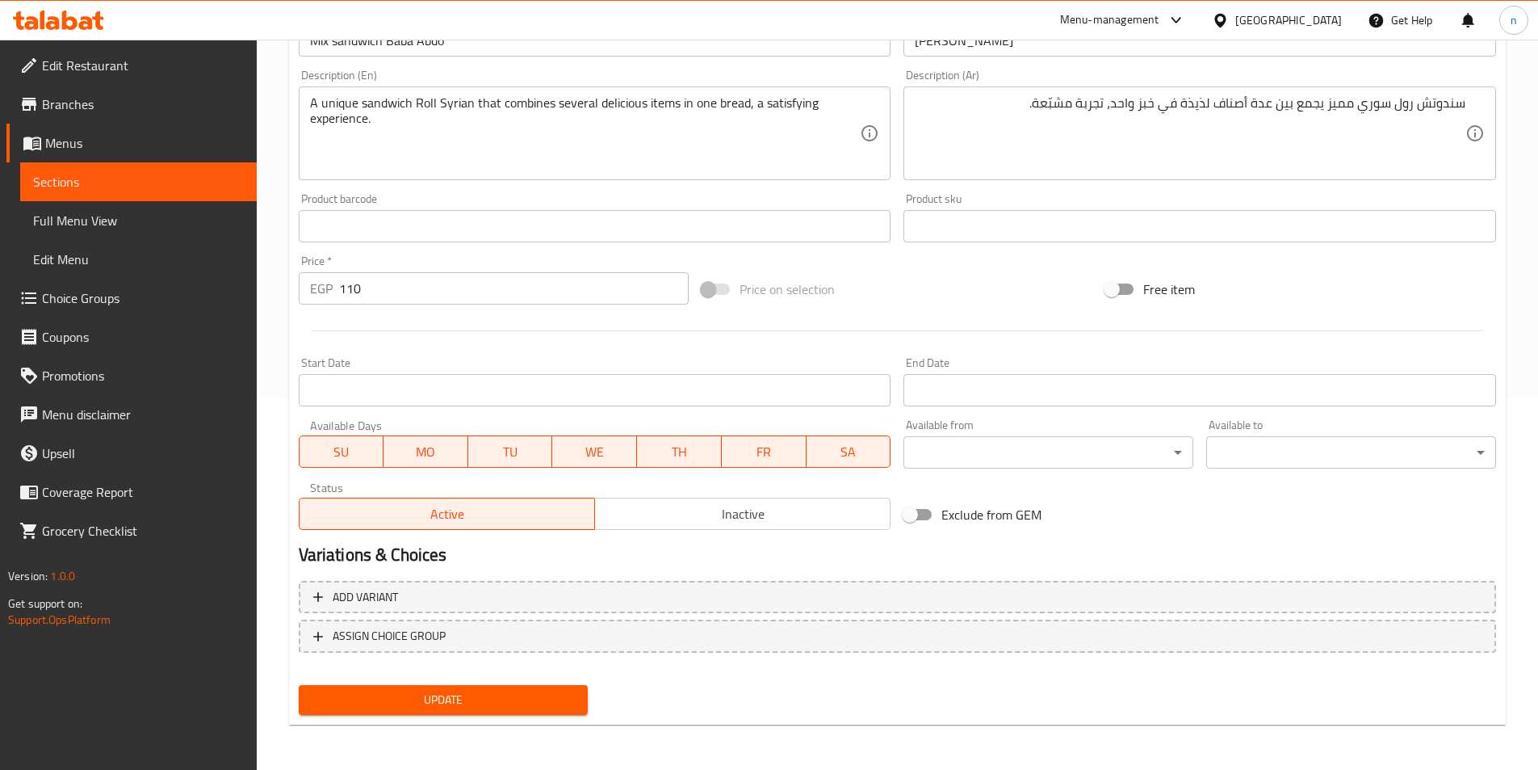
click at [527, 701] on span "Update" at bounding box center [444, 700] width 264 height 20
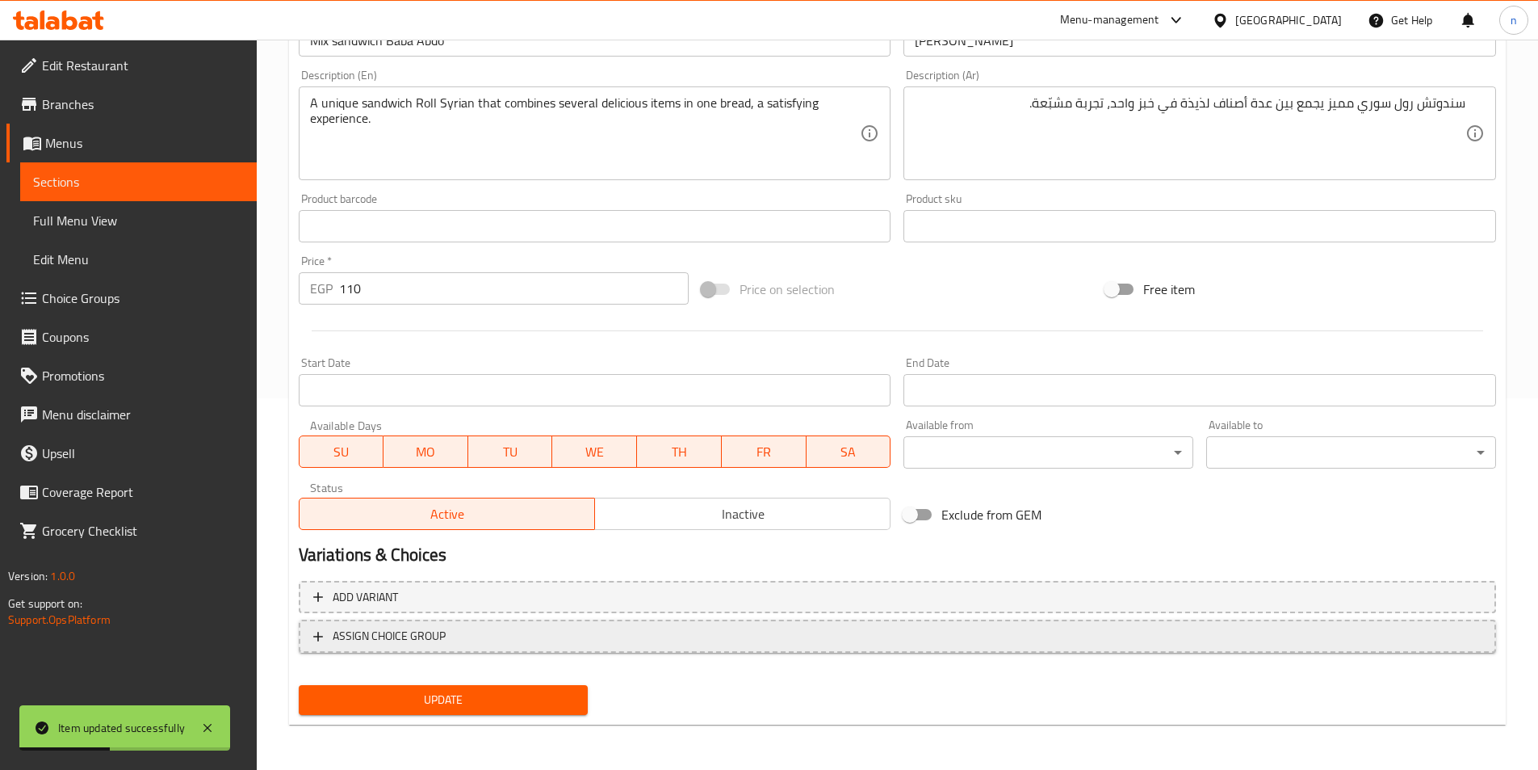
scroll to position [0, 0]
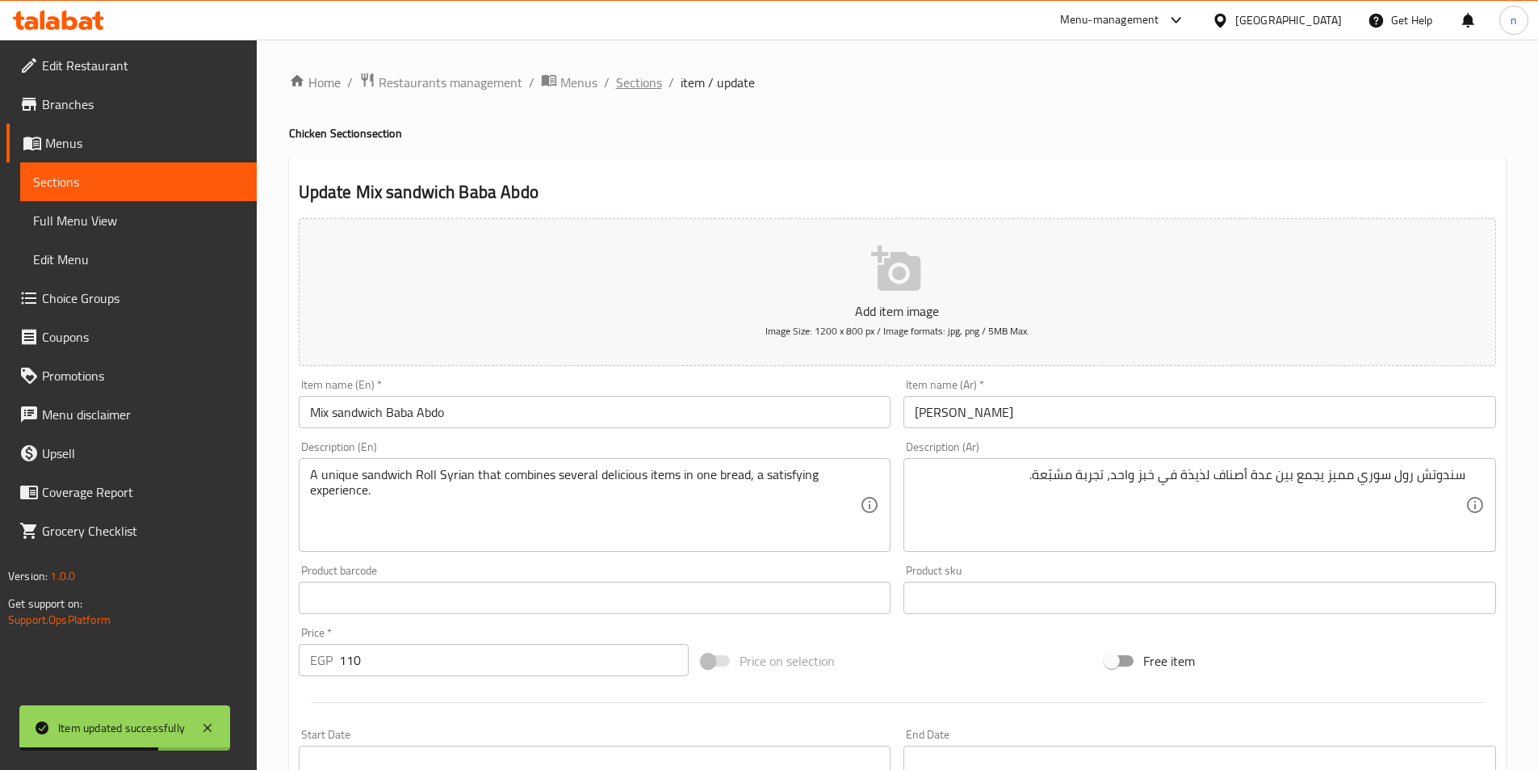
click at [650, 79] on span "Sections" at bounding box center [639, 82] width 46 height 19
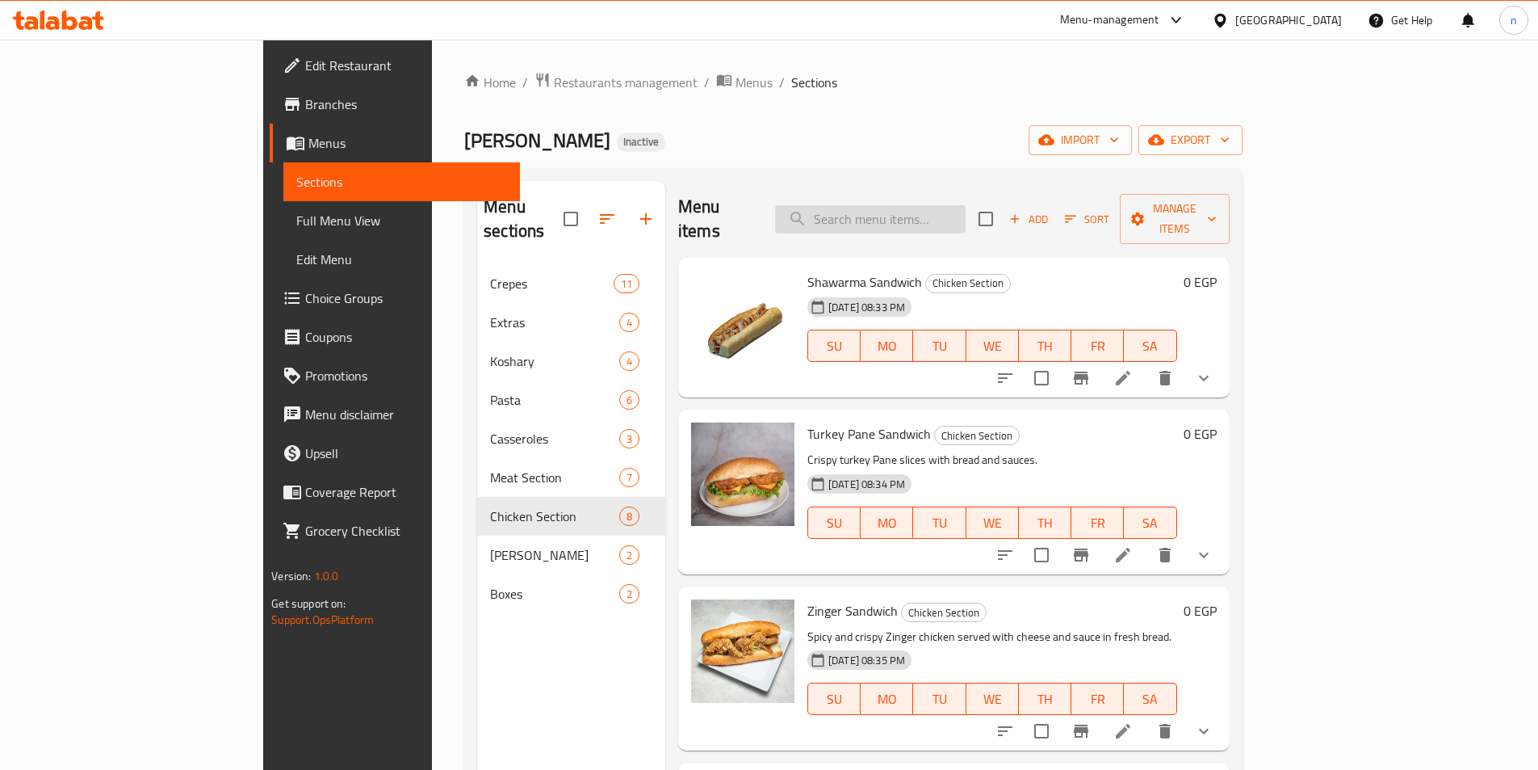
click at [930, 205] on input "search" at bounding box center [870, 219] width 191 height 28
paste input "mix sandwich"
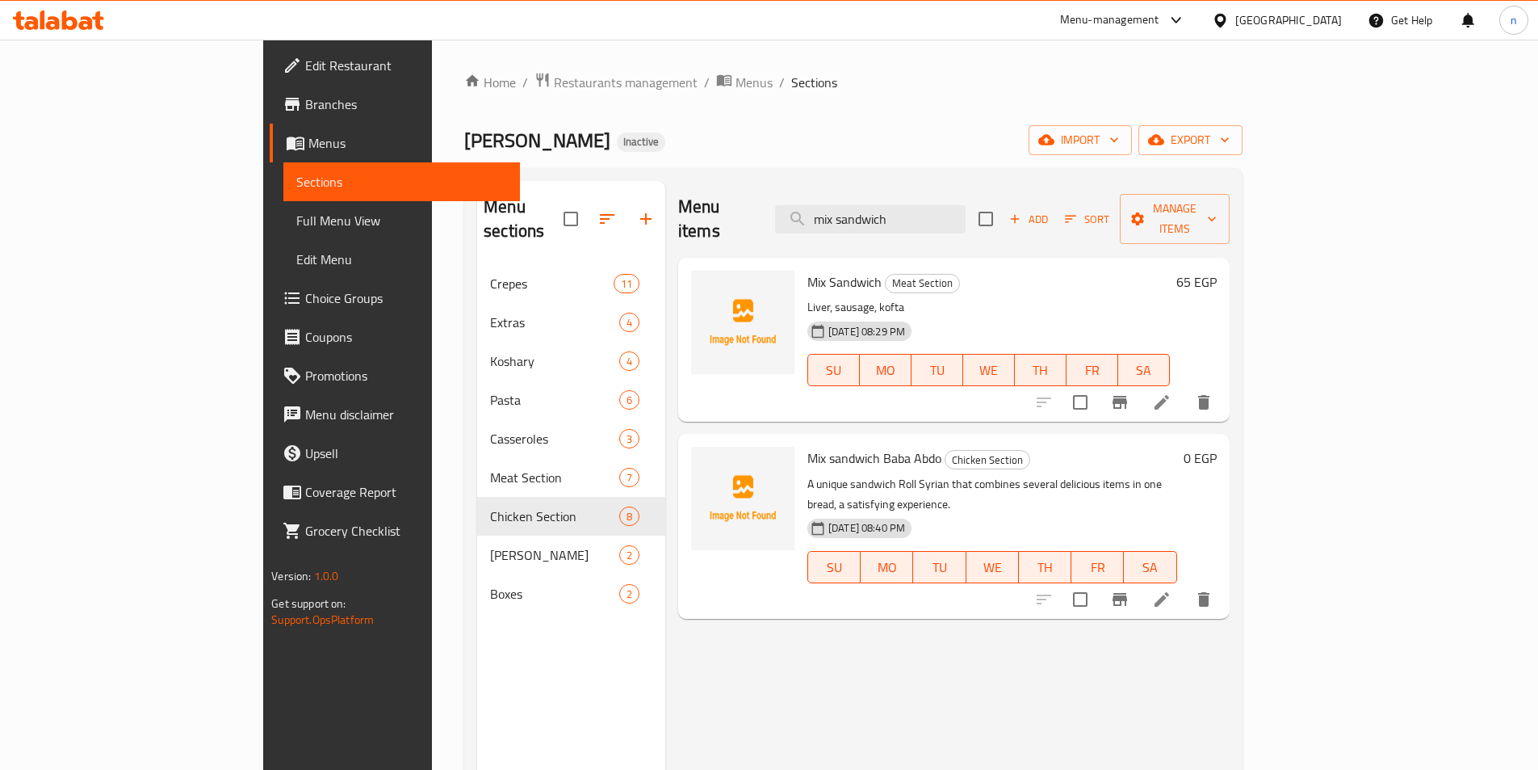
type input "mix sandwich"
click at [1172, 392] on icon at bounding box center [1161, 401] width 19 height 19
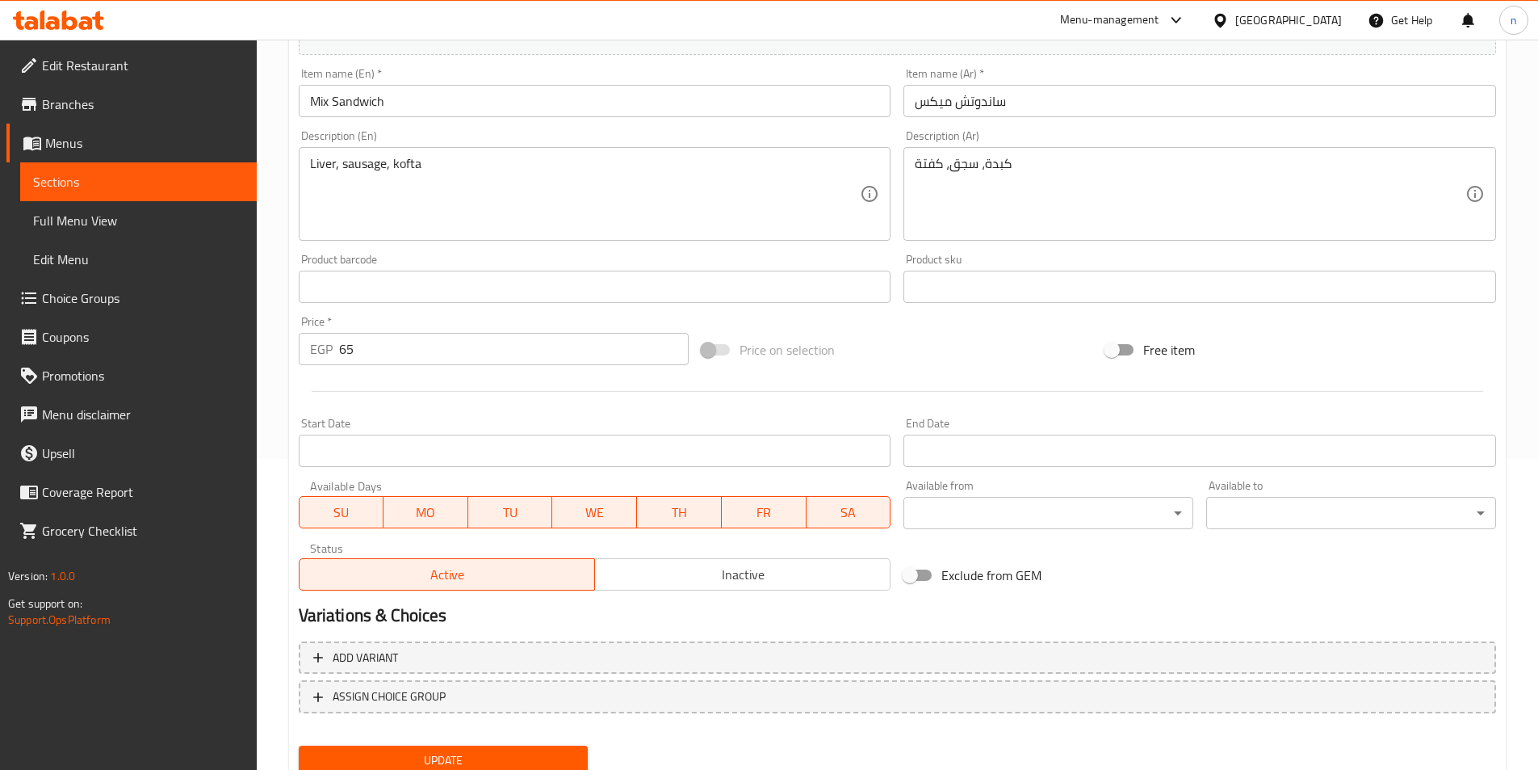
scroll to position [323, 0]
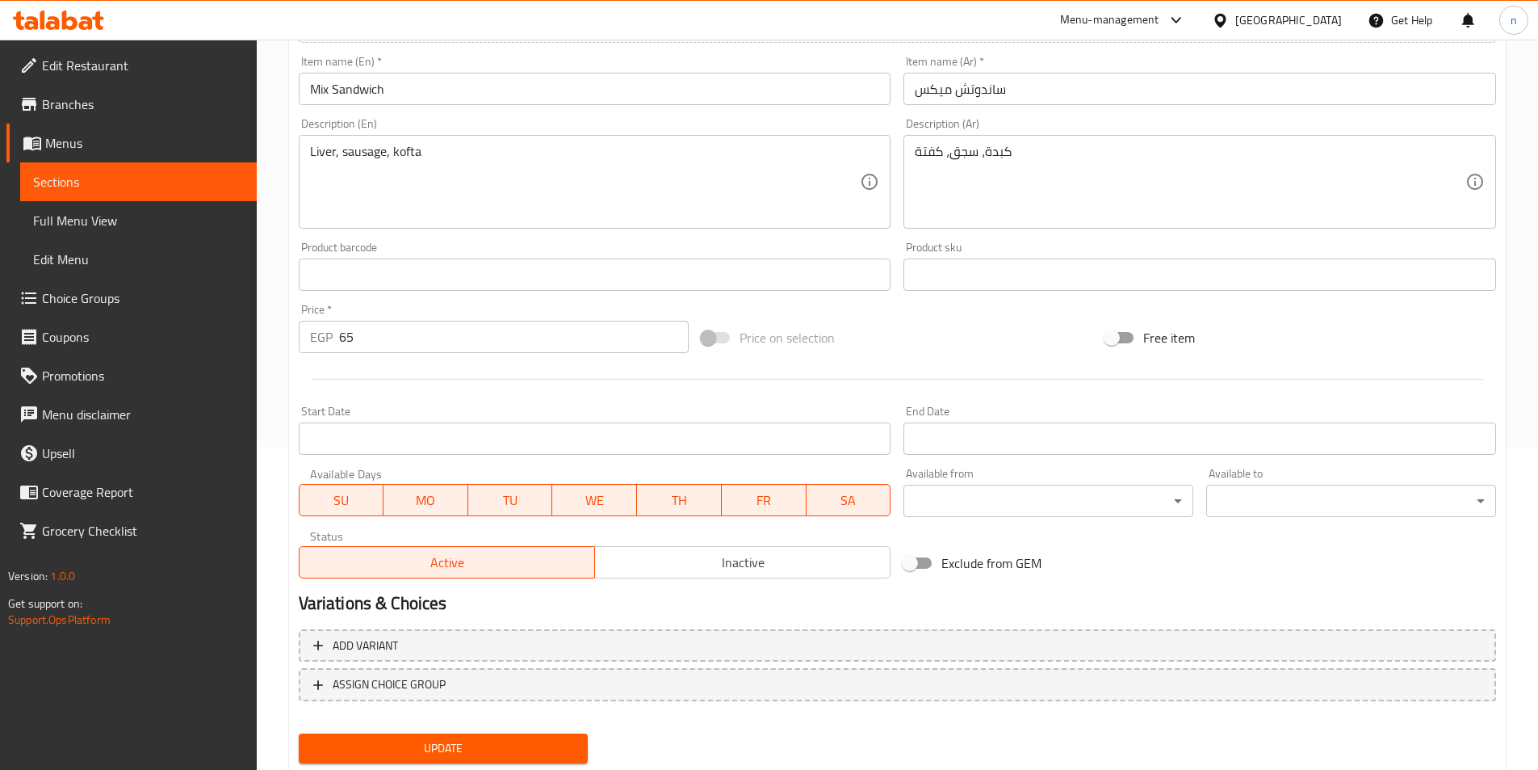
click at [309, 150] on div "Liver, sausage, kofta Description (En)" at bounding box center [595, 182] width 593 height 94
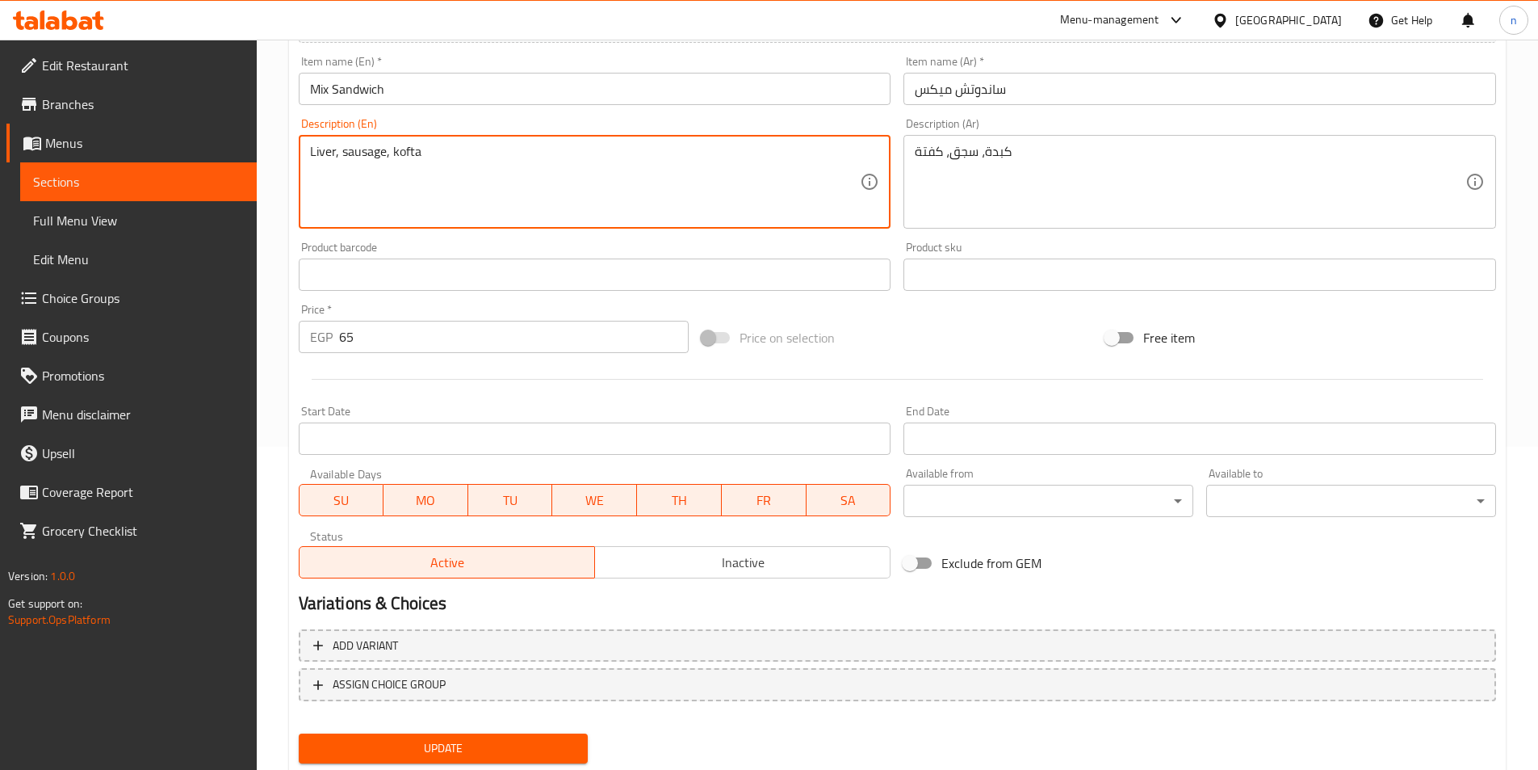
paste textarea "baladi"
type textarea "baladi Liver, sausage, kofta"
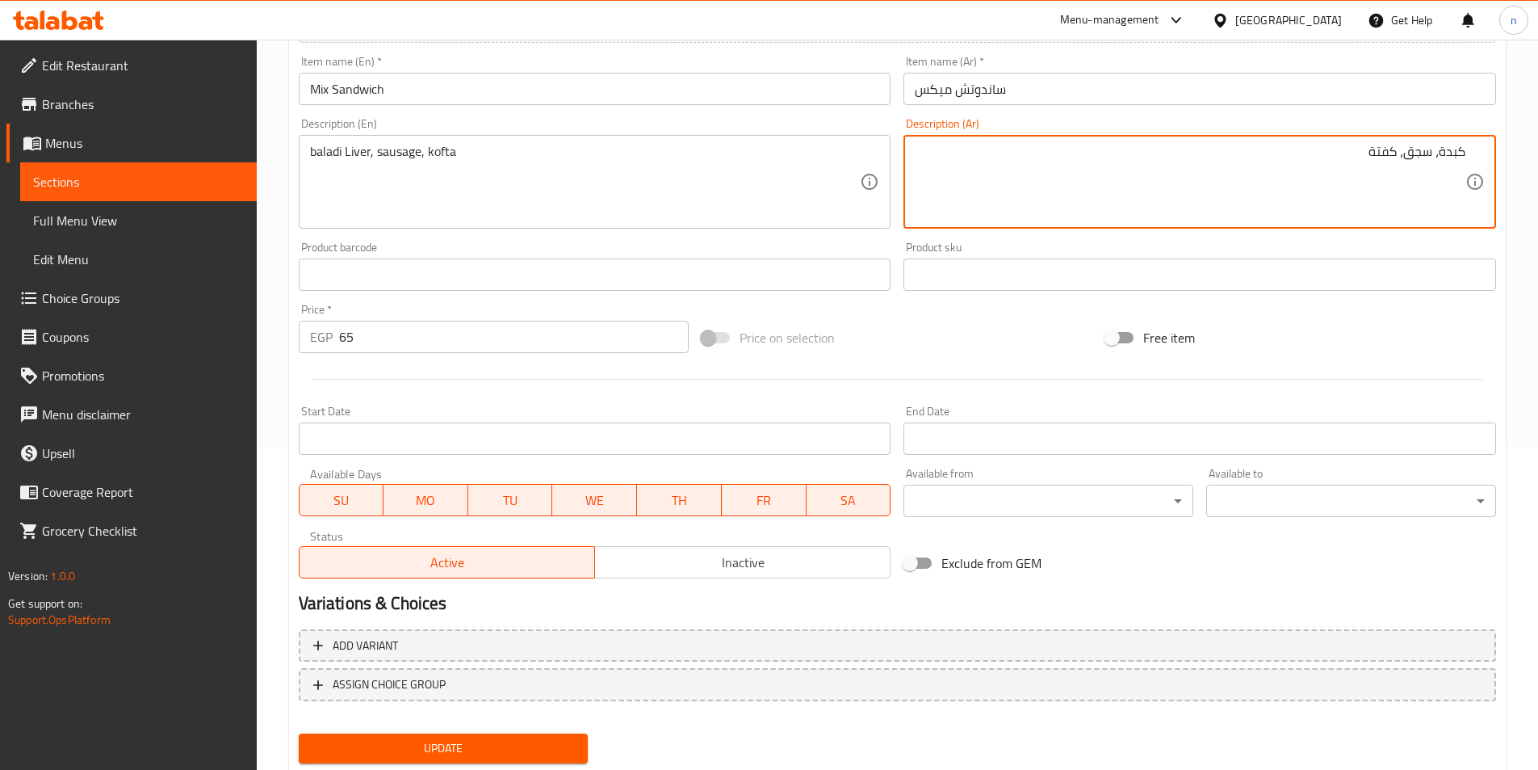
click at [1466, 152] on div "كبدة، سجق، كفتة Description (Ar)" at bounding box center [1200, 182] width 593 height 94
click at [1342, 152] on textarea "كبدة، سجق، كفتة" at bounding box center [1190, 182] width 551 height 77
type textarea "كبدة، سجق، كفتة بلدي"
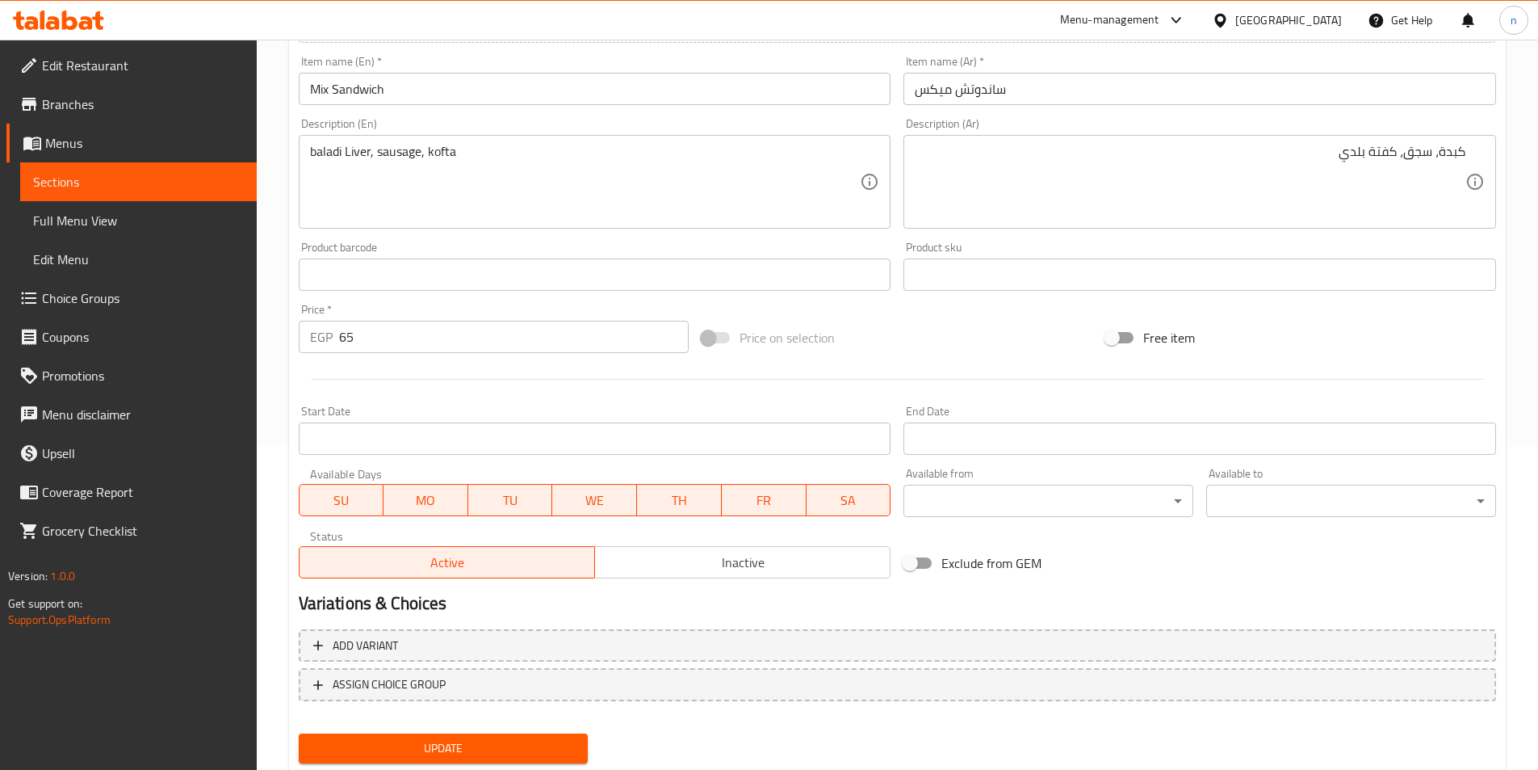
click at [1165, 569] on div "Exclude from GEM" at bounding box center [1099, 563] width 404 height 44
click at [557, 745] on span "Update" at bounding box center [444, 748] width 264 height 20
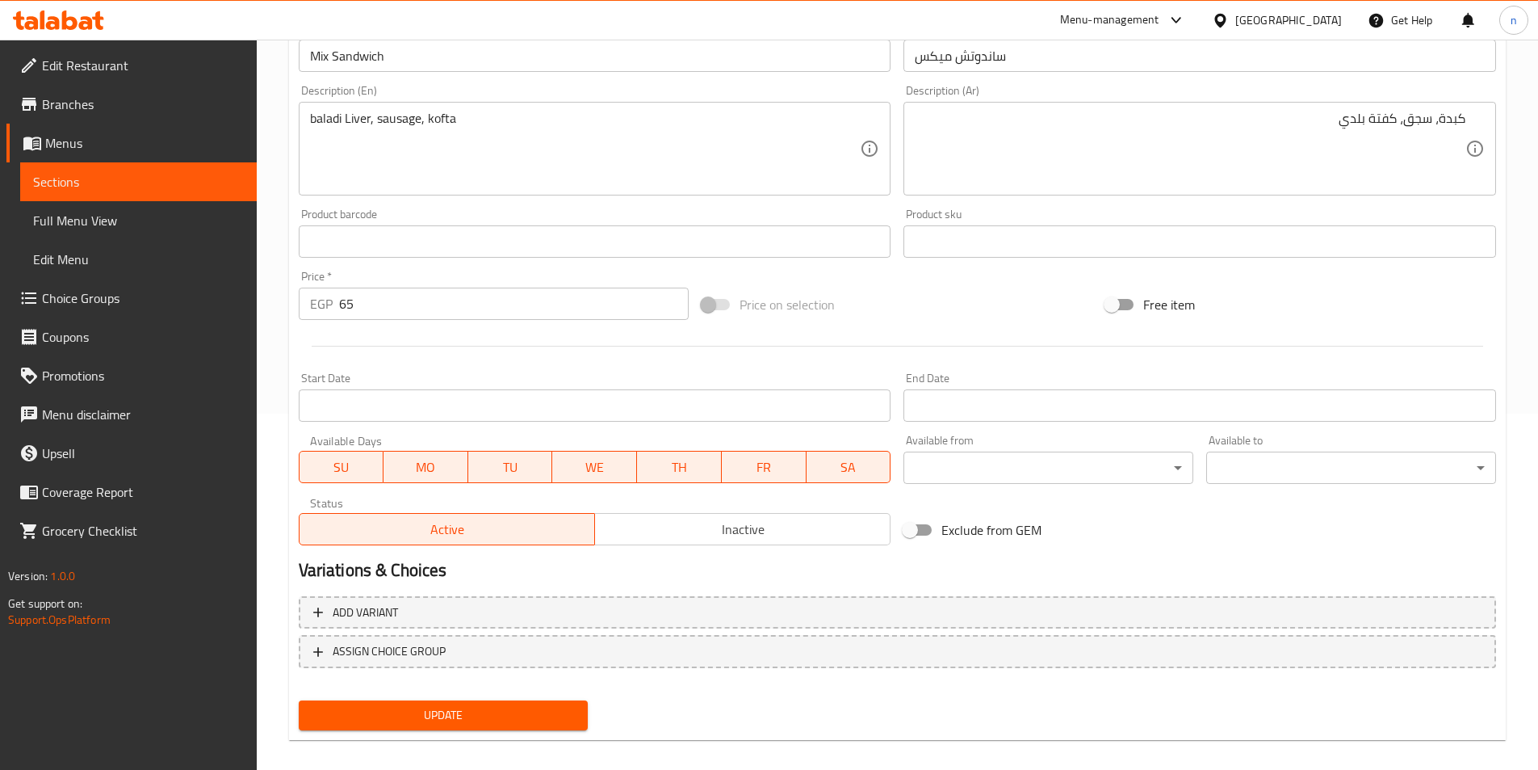
scroll to position [371, 0]
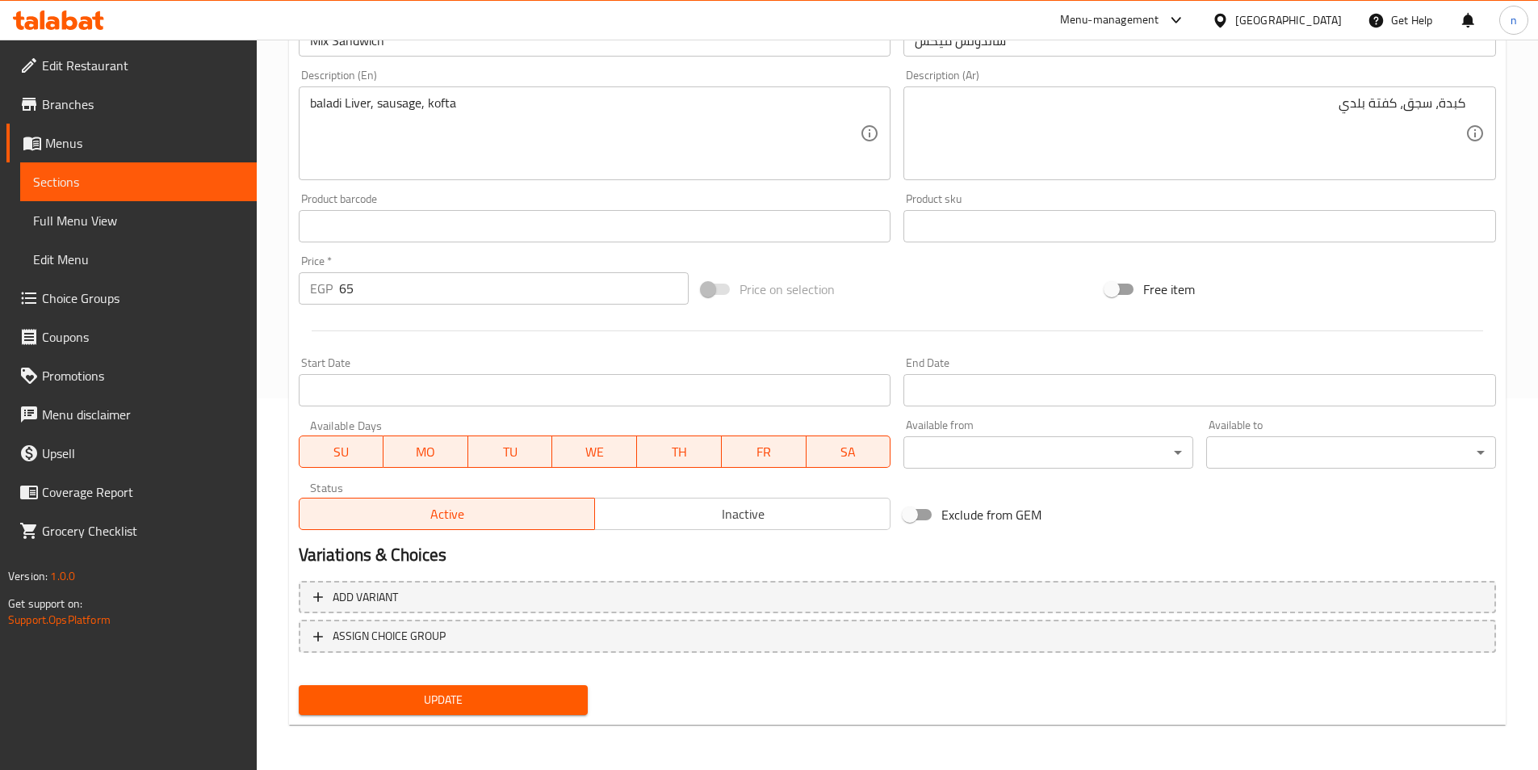
click at [466, 700] on span "Update" at bounding box center [444, 700] width 264 height 20
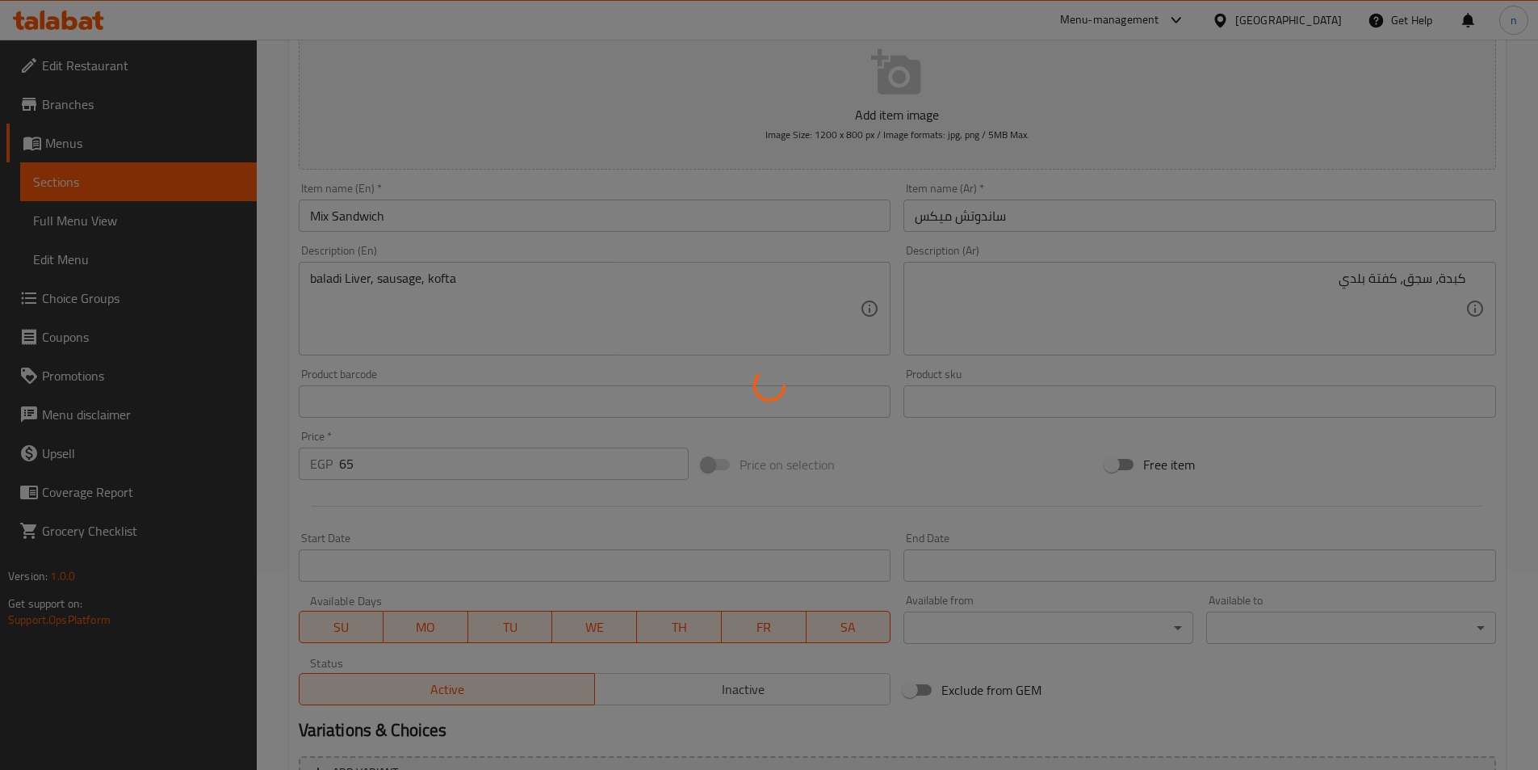
scroll to position [0, 0]
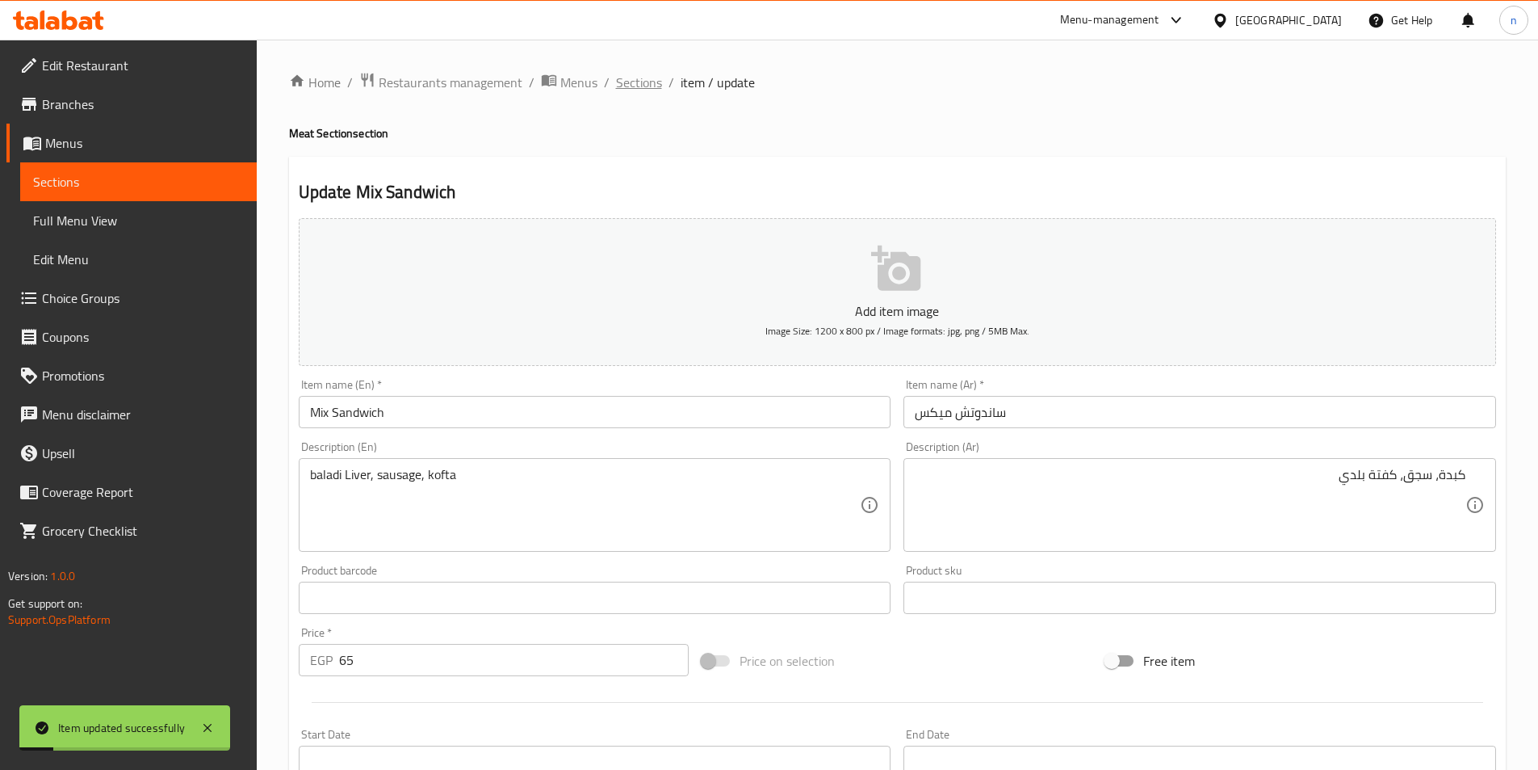
click at [645, 82] on span "Sections" at bounding box center [639, 82] width 46 height 19
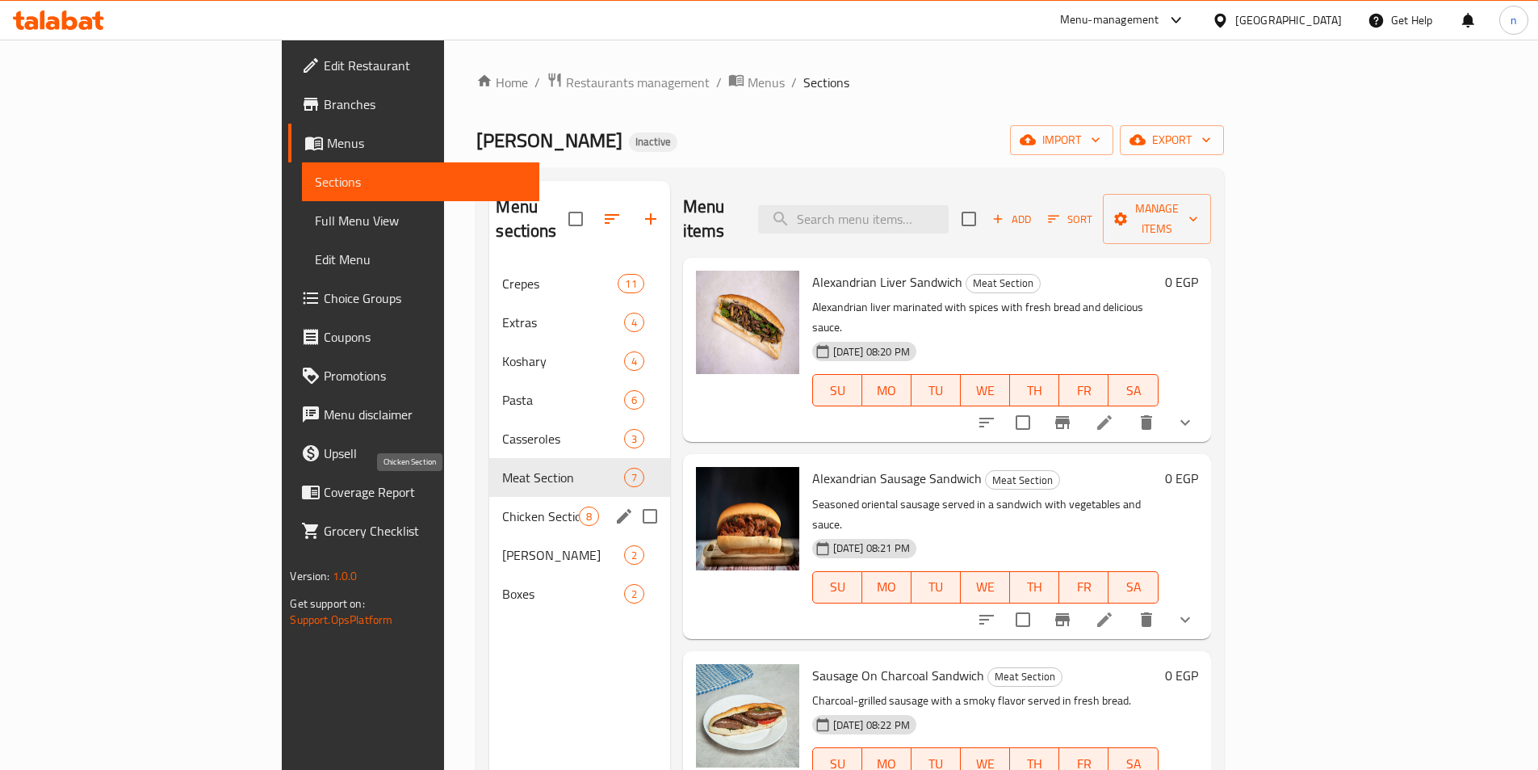
click at [502, 506] on span "Chicken Section" at bounding box center [540, 515] width 76 height 19
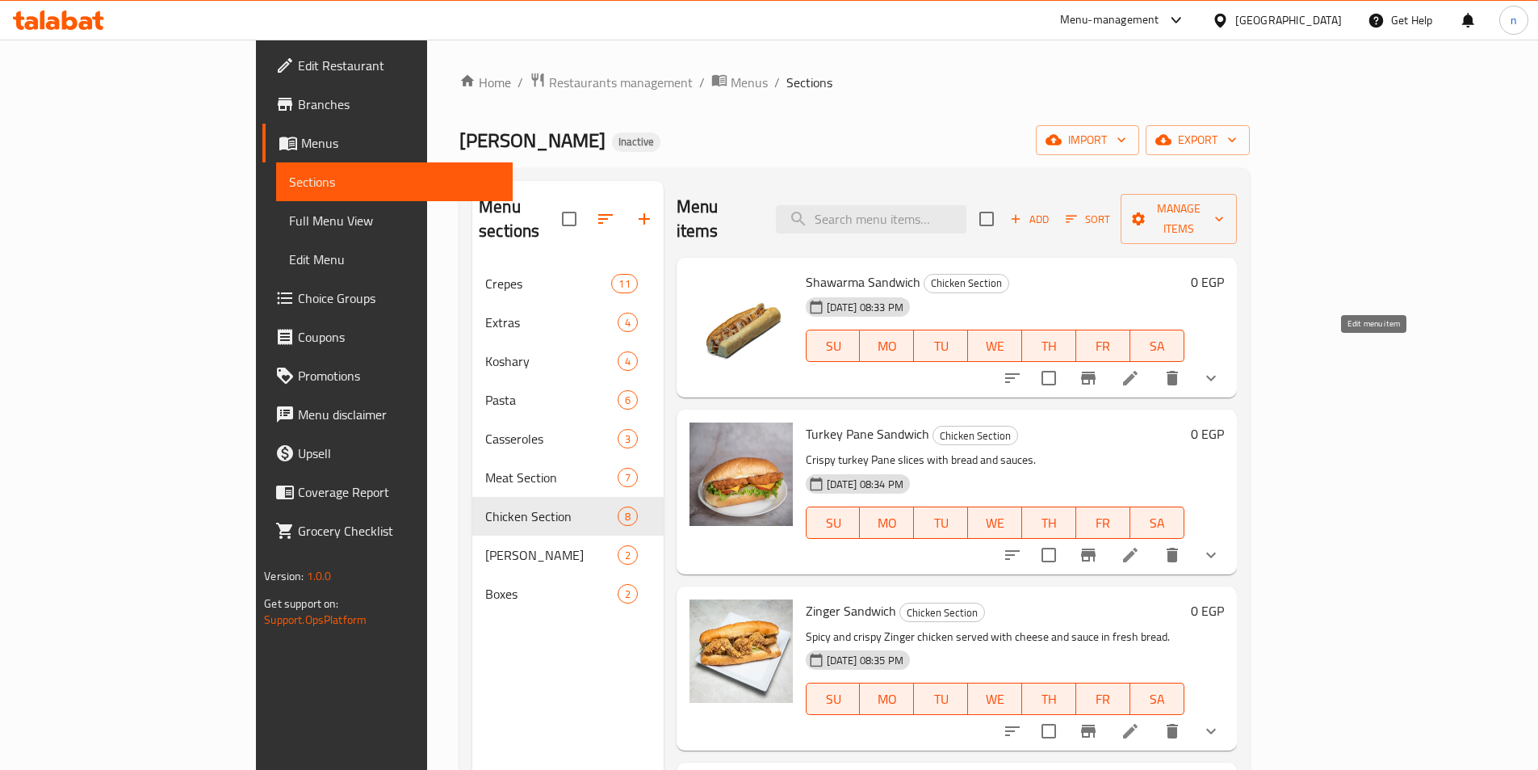
click at [1140, 368] on icon at bounding box center [1130, 377] width 19 height 19
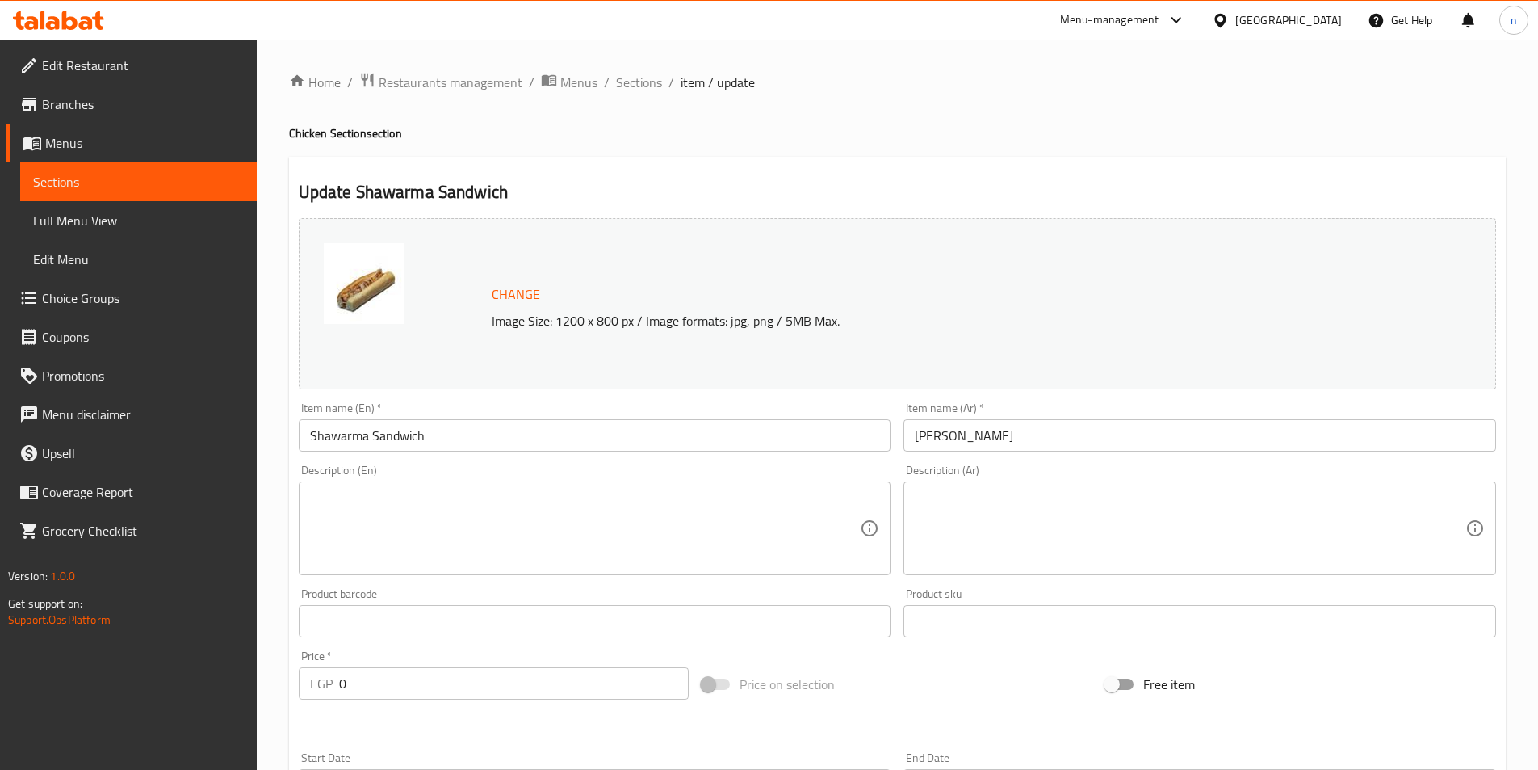
click at [995, 686] on div "Price on selection" at bounding box center [897, 684] width 404 height 44
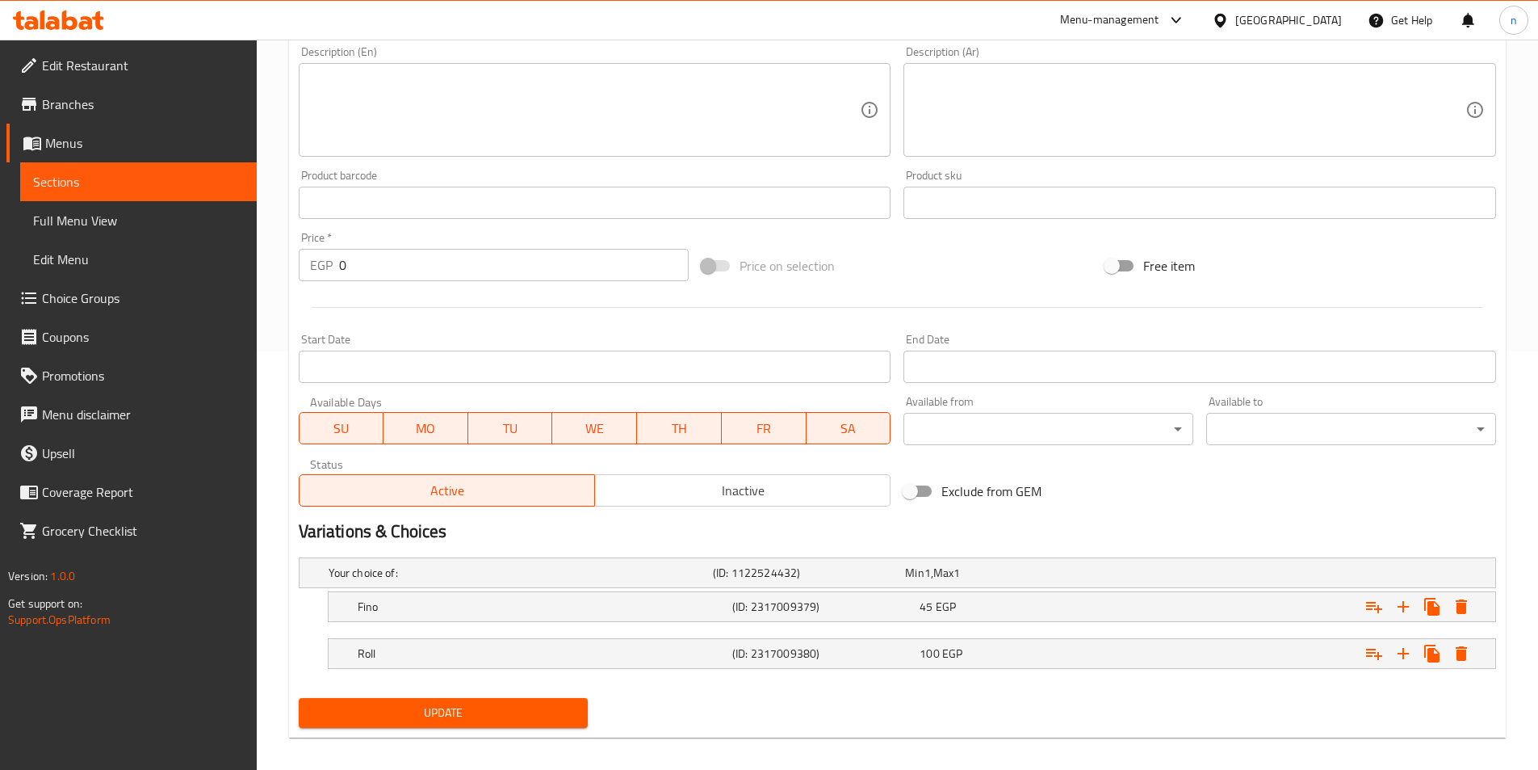
scroll to position [431, 0]
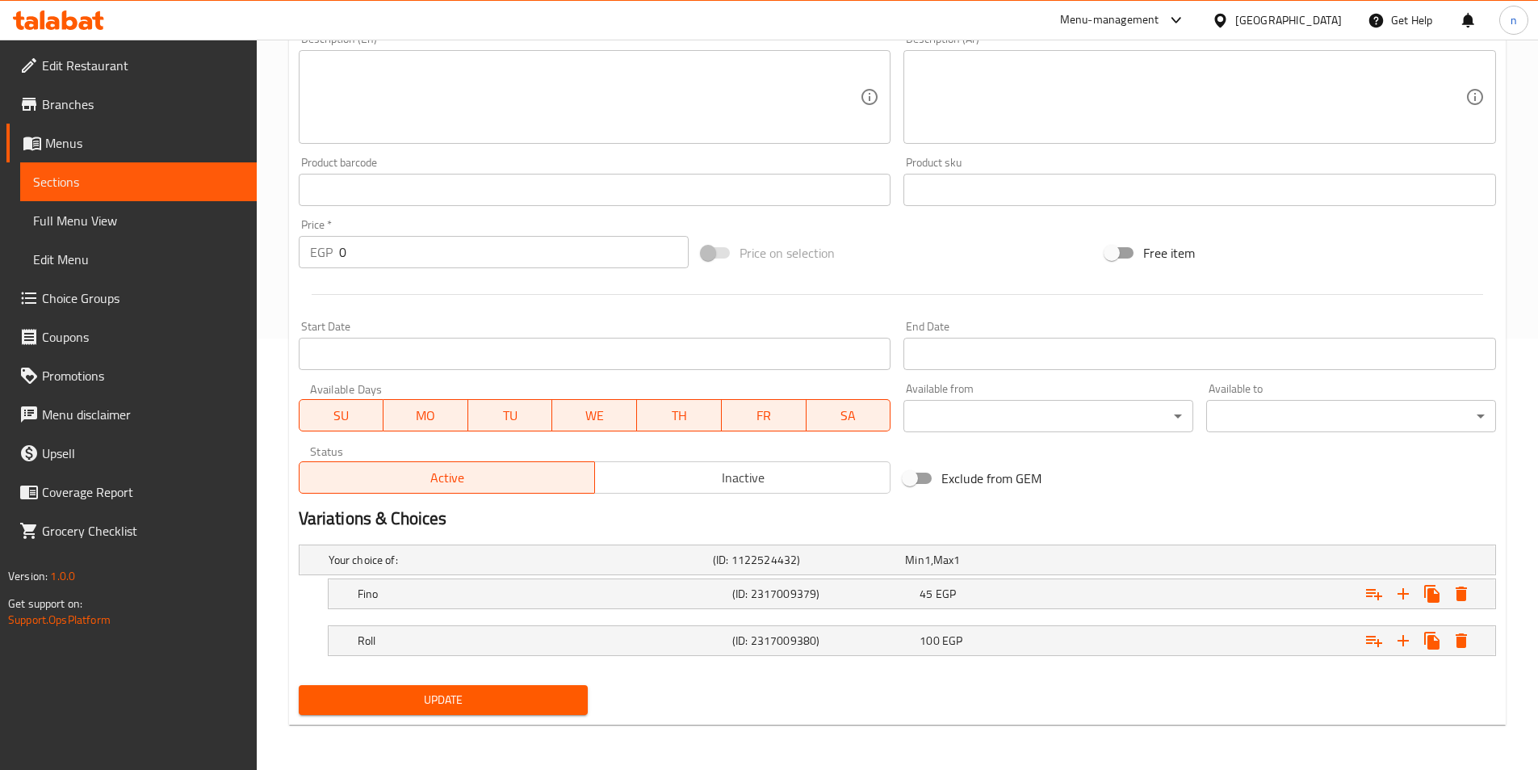
click at [743, 684] on div "Update" at bounding box center [897, 699] width 1211 height 43
click at [818, 696] on div "Update" at bounding box center [897, 699] width 1211 height 43
click at [850, 649] on div "(ID: 2317009380)" at bounding box center [822, 640] width 187 height 23
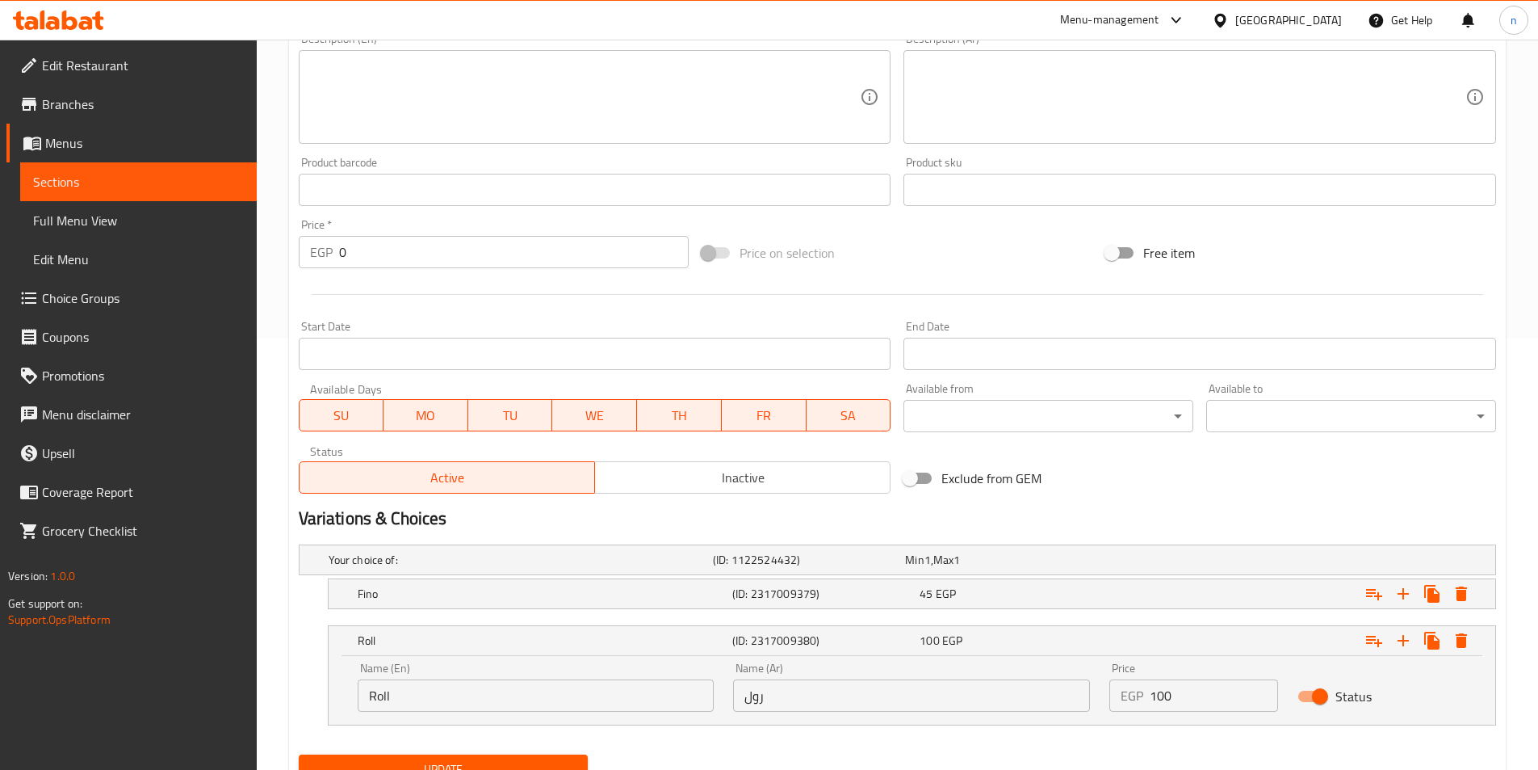
scroll to position [501, 0]
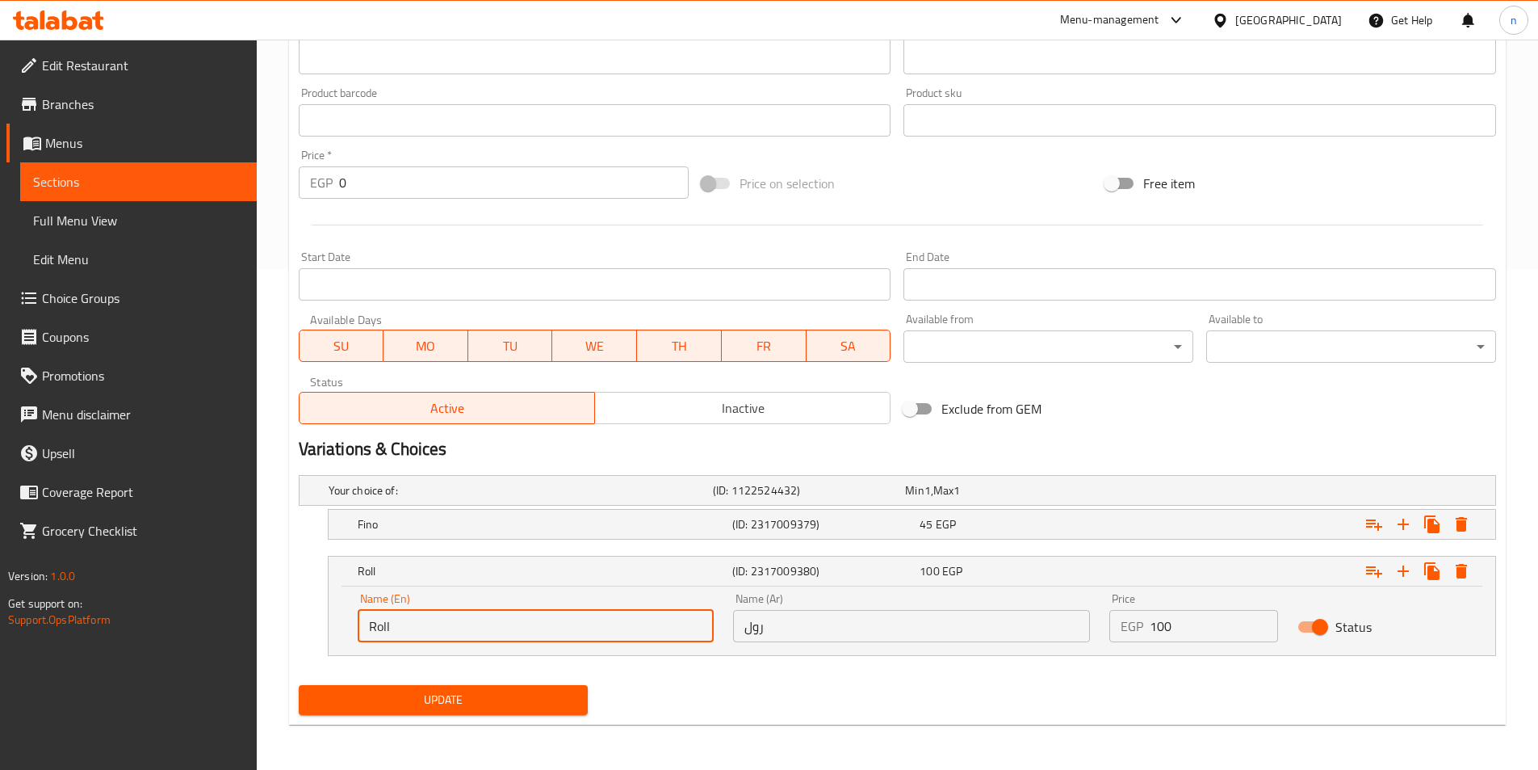
click at [546, 632] on input "Roll" at bounding box center [536, 626] width 357 height 32
click at [557, 633] on input "Roll" at bounding box center [536, 626] width 357 height 32
paste input "baladi"
click at [403, 631] on input "Roll baladi" at bounding box center [536, 626] width 357 height 32
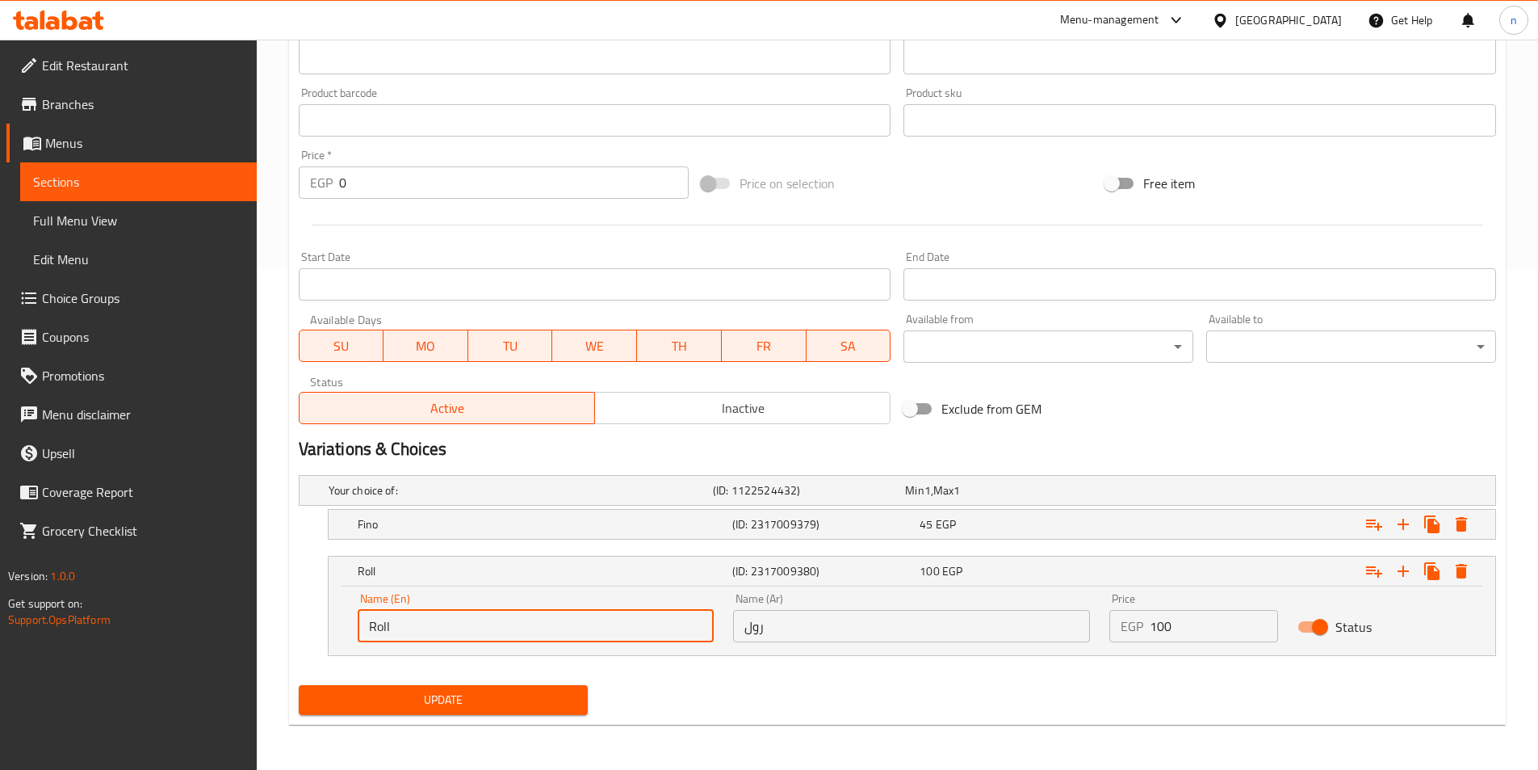
click at [502, 621] on input "Roll" at bounding box center [536, 626] width 357 height 32
paste input "Syrian"
type input "Roll Syrian"
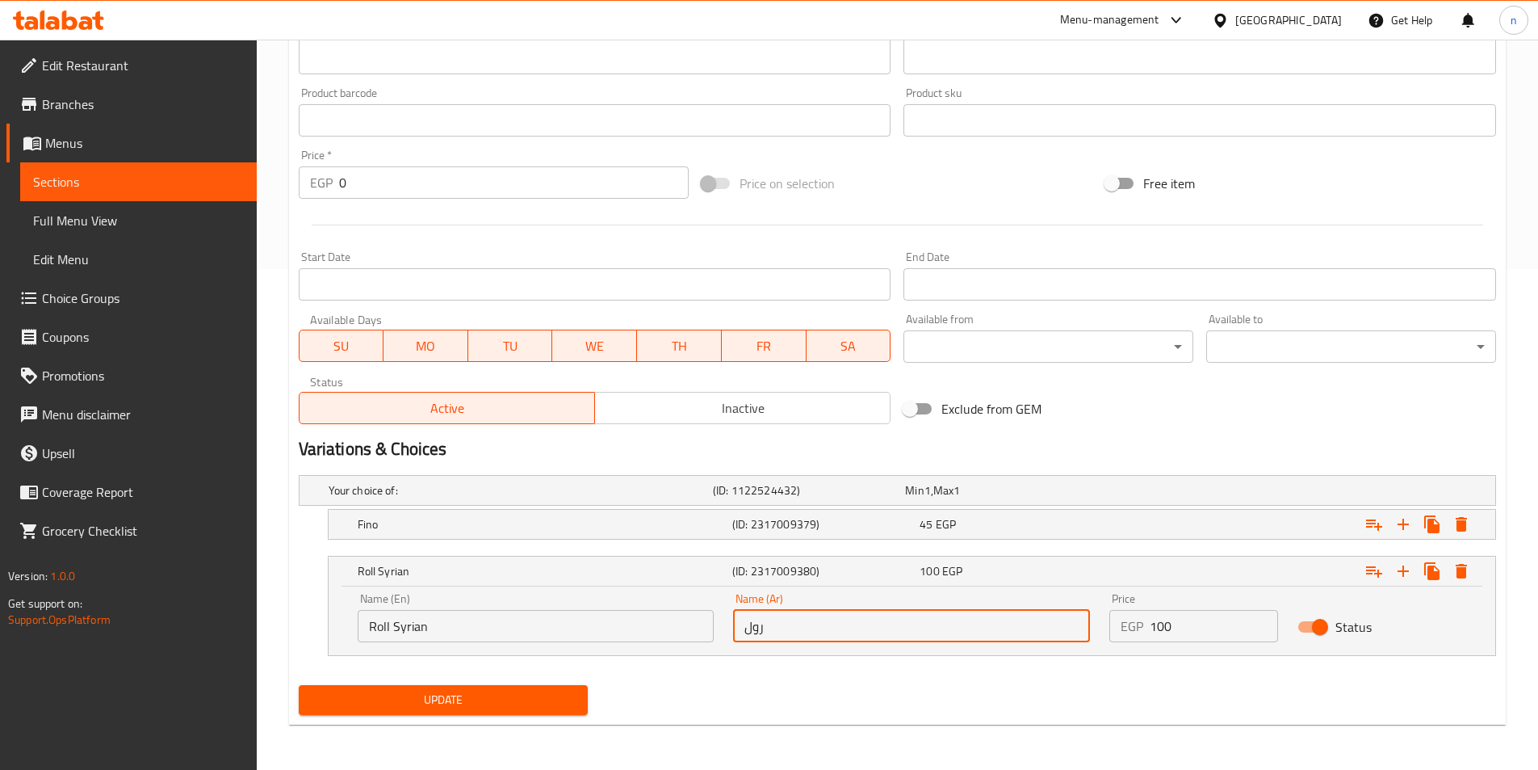
click at [796, 619] on input "رول" at bounding box center [911, 626] width 357 height 32
paste input "سوري"
type input "رول سوري"
click at [1045, 698] on div "Update" at bounding box center [897, 699] width 1211 height 43
click at [1131, 535] on div "Expand" at bounding box center [1291, 524] width 375 height 36
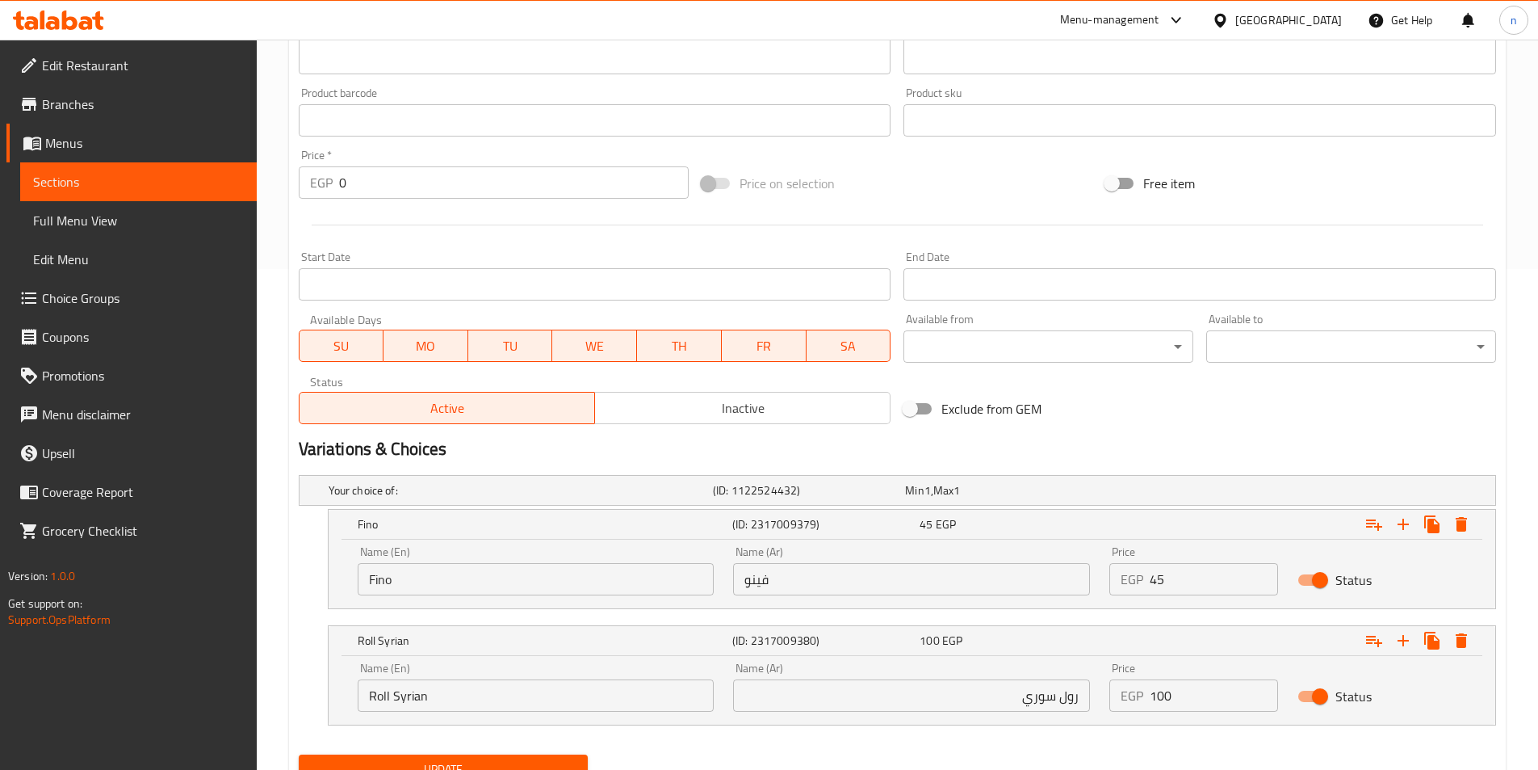
click at [1211, 736] on nav at bounding box center [898, 734] width 1198 height 13
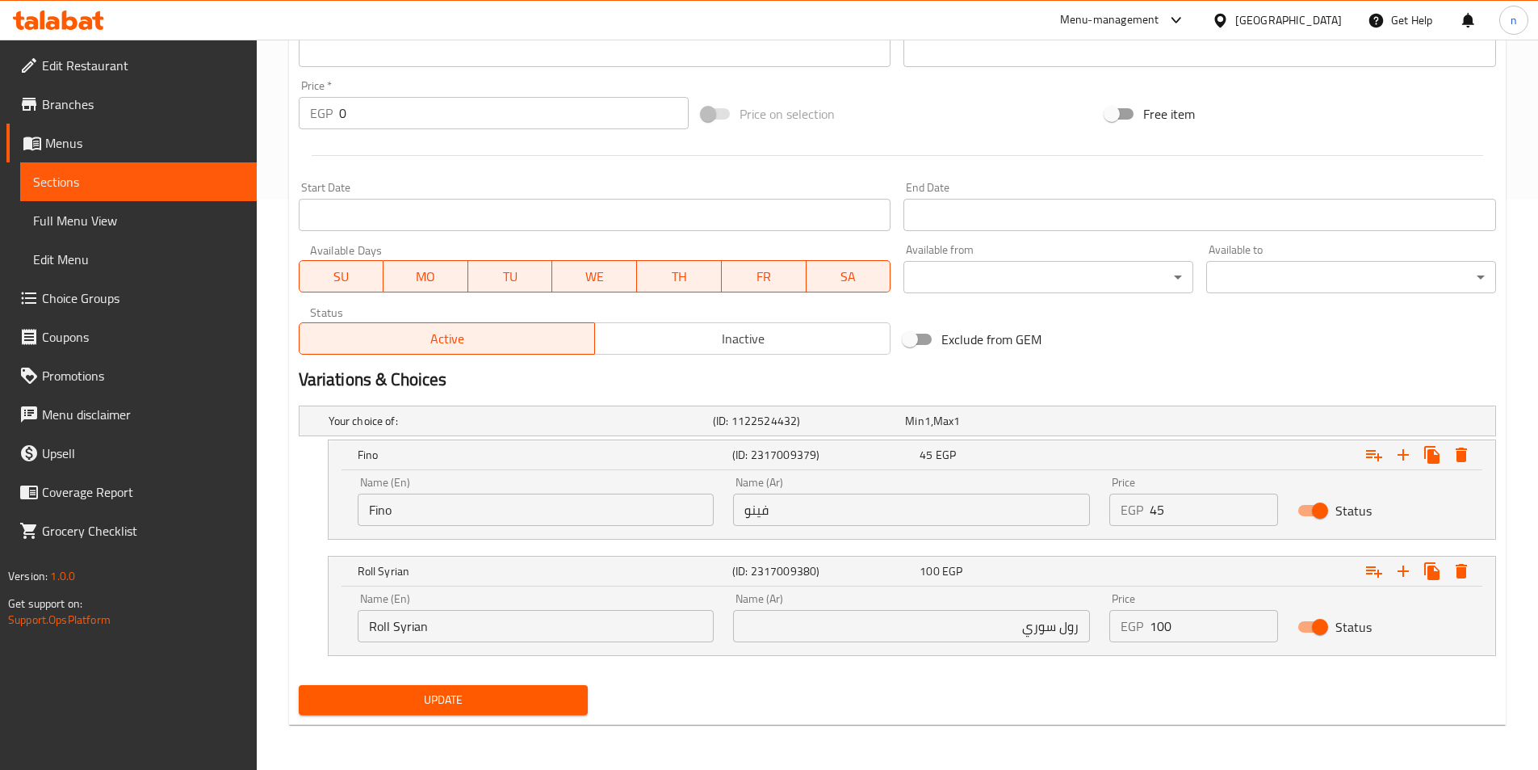
click at [485, 700] on span "Update" at bounding box center [444, 700] width 264 height 20
click at [909, 671] on nav at bounding box center [898, 665] width 1198 height 13
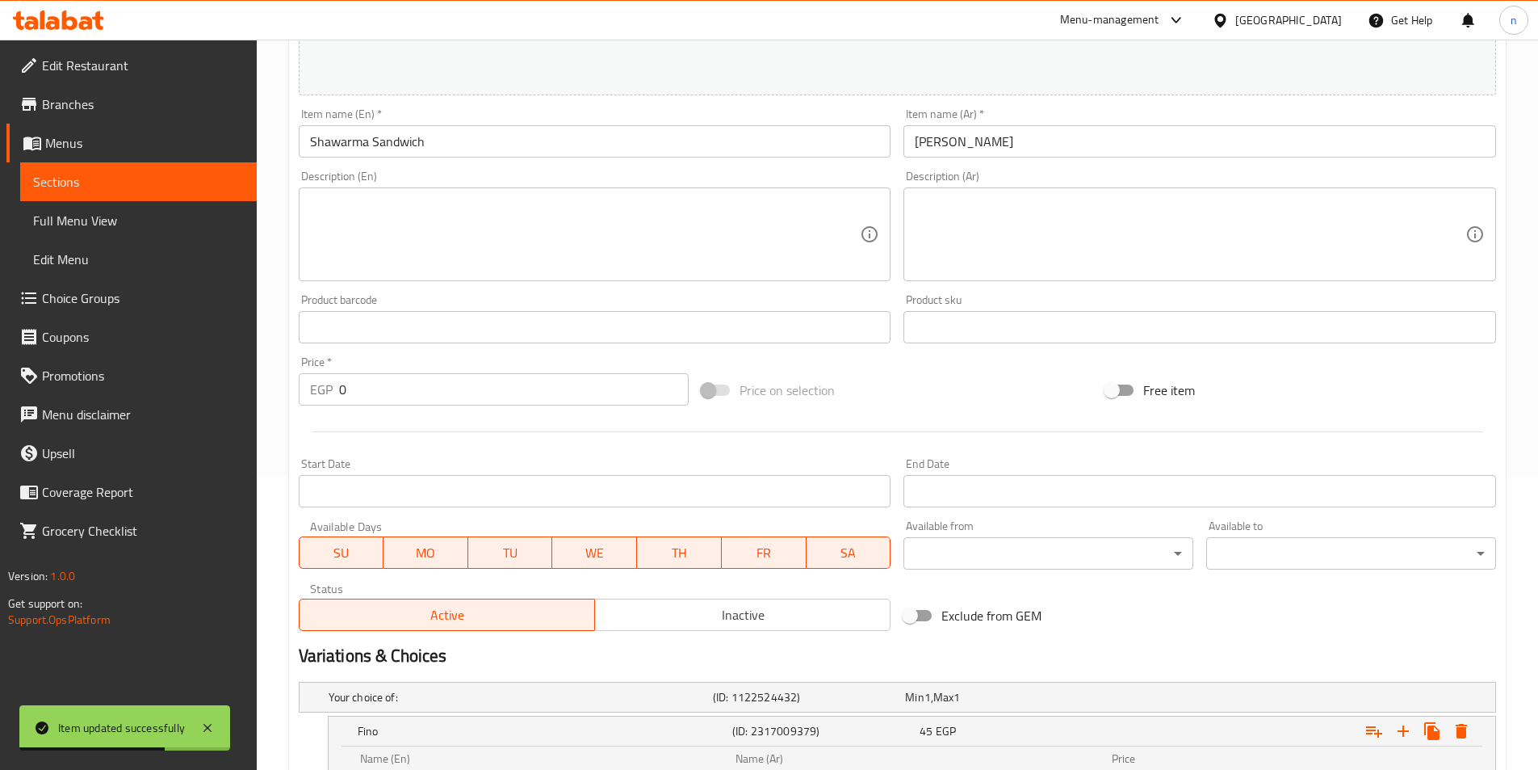
scroll to position [0, 0]
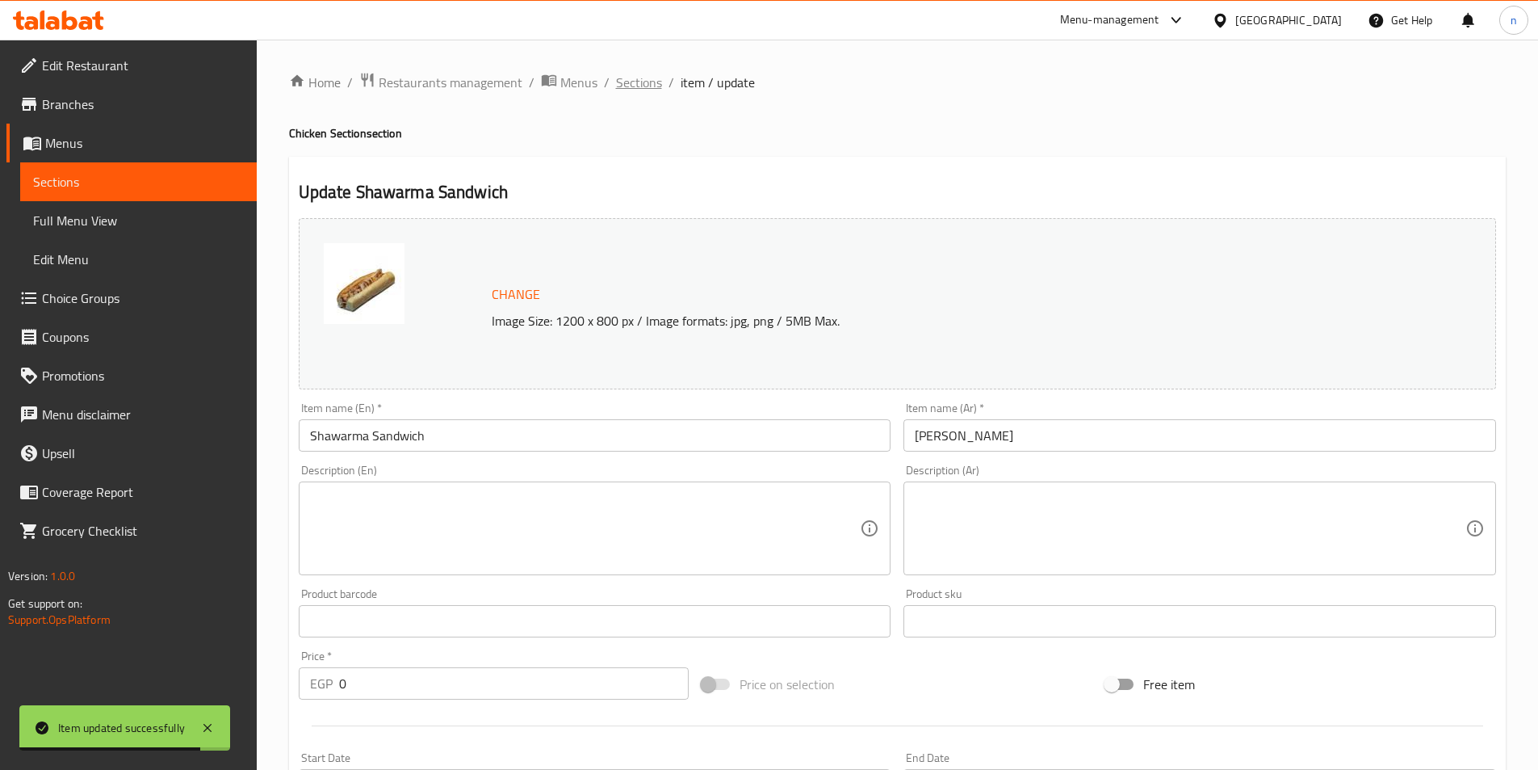
click at [644, 80] on span "Sections" at bounding box center [639, 82] width 46 height 19
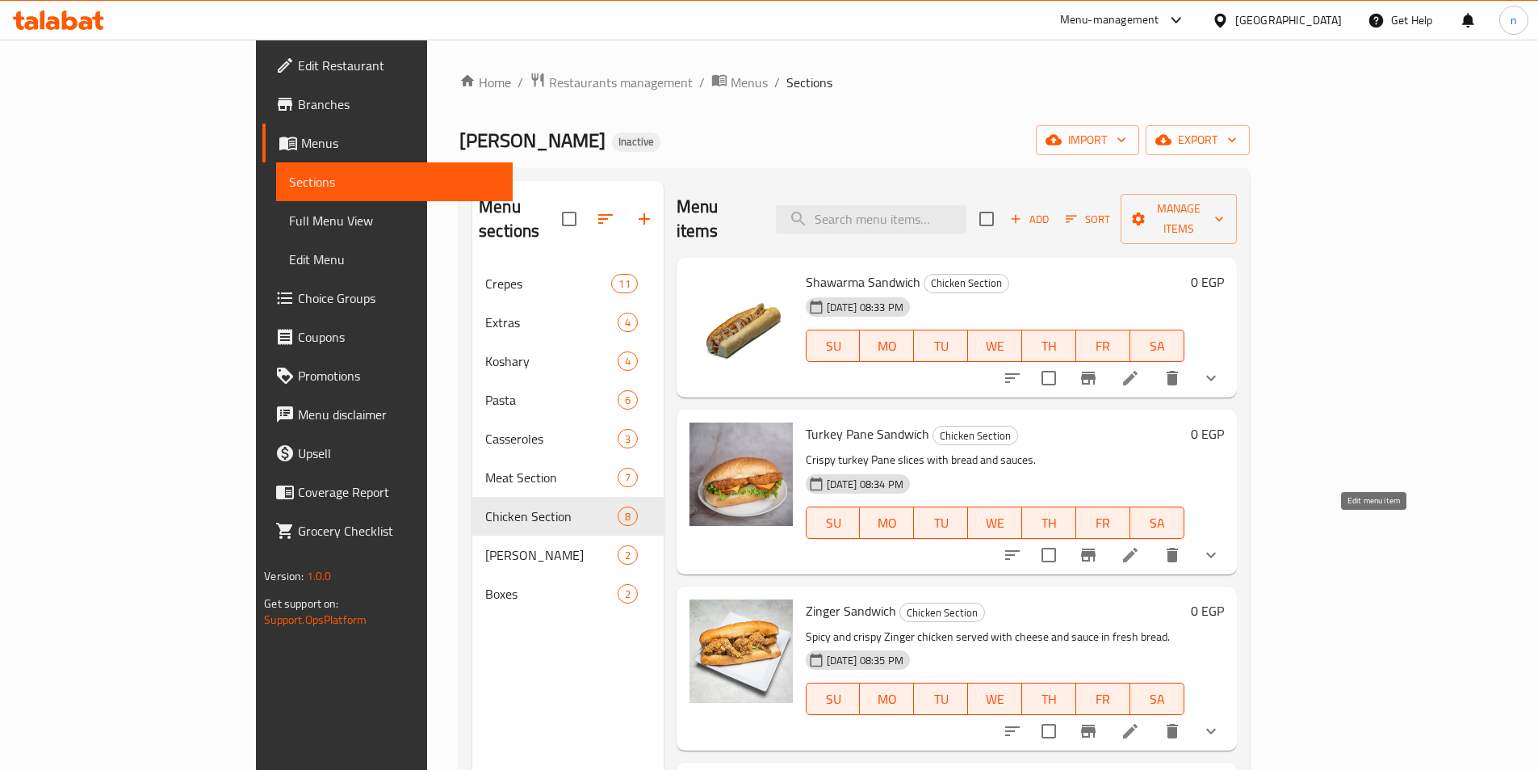
click at [1140, 545] on icon at bounding box center [1130, 554] width 19 height 19
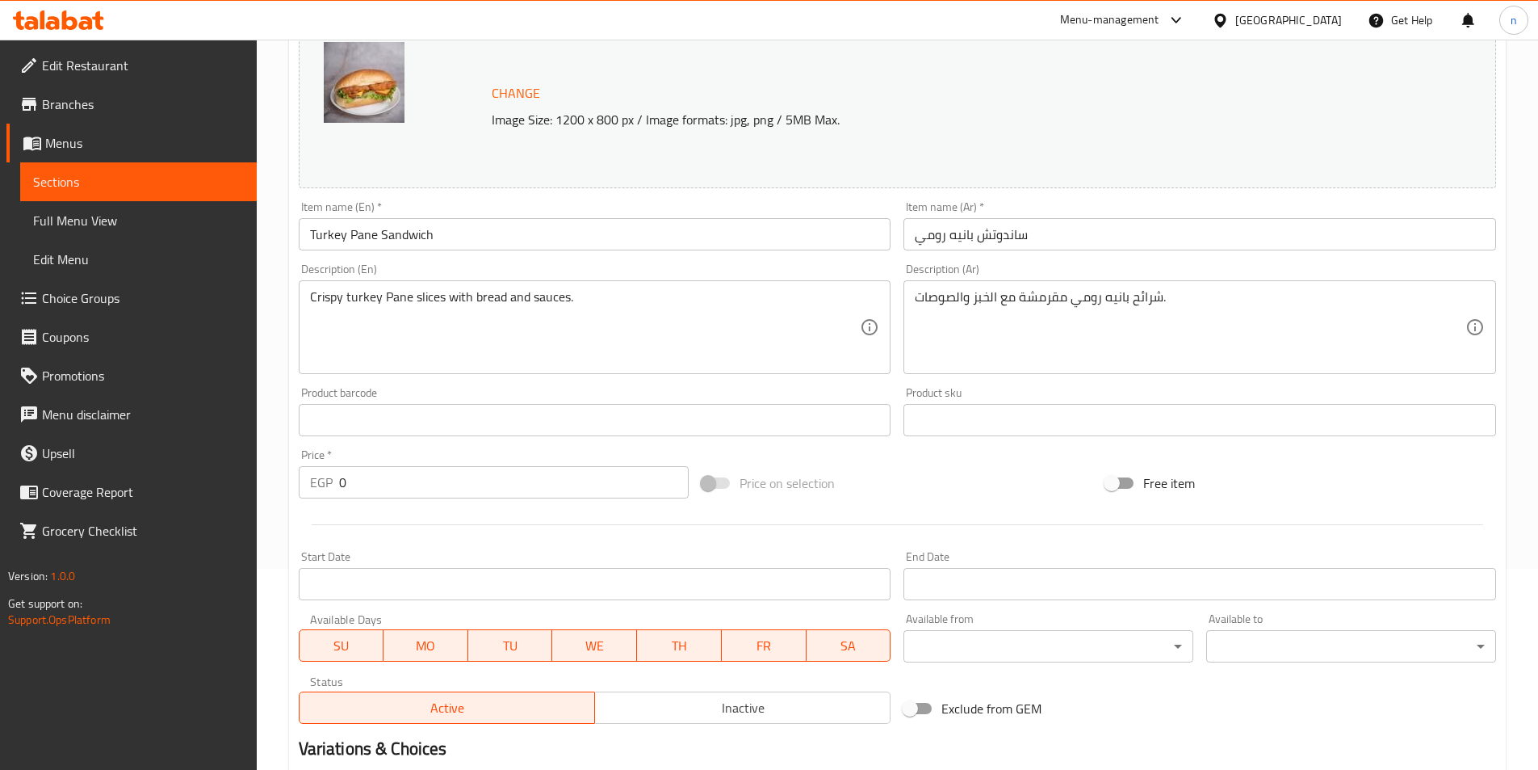
scroll to position [431, 0]
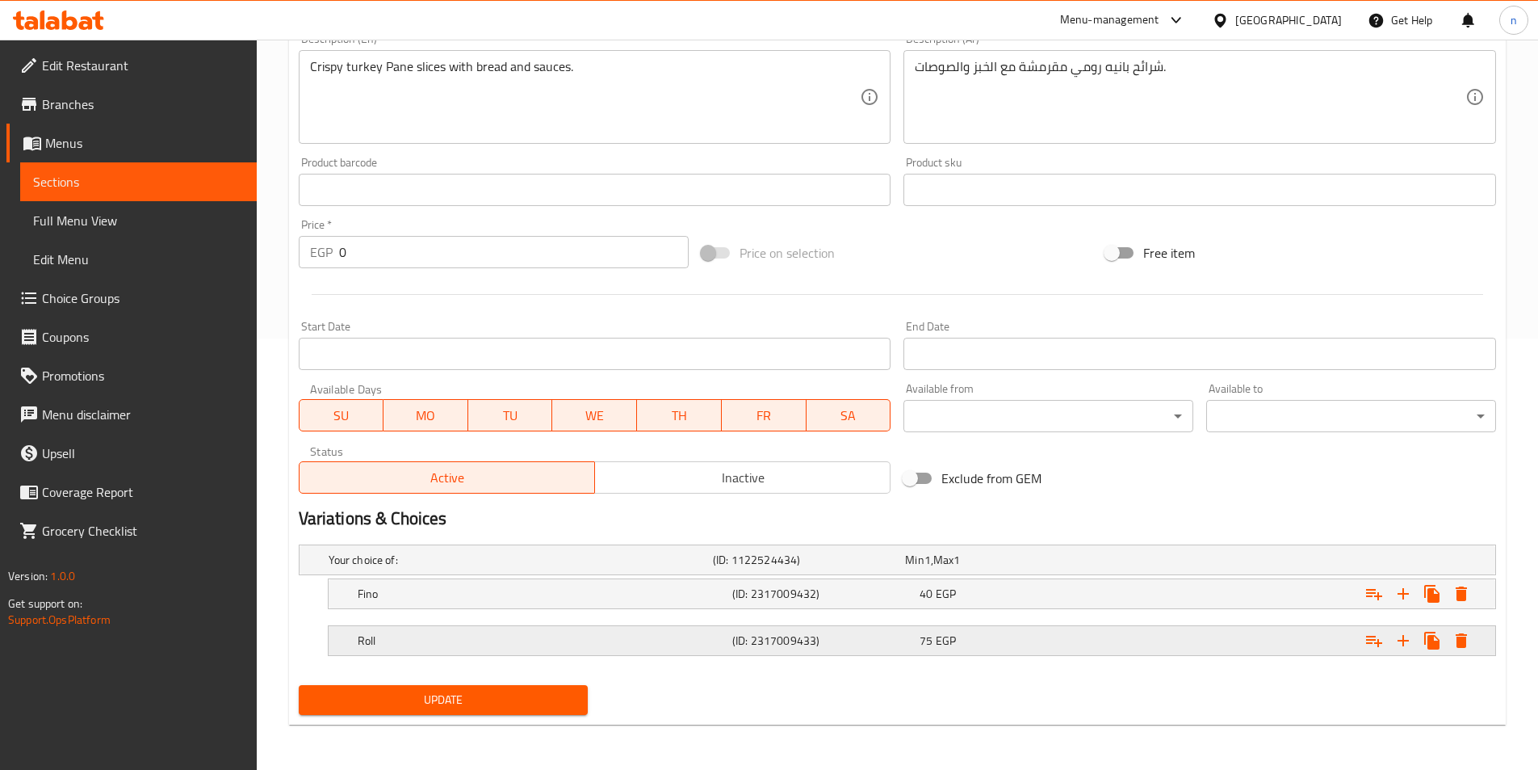
click at [619, 633] on h5 "Roll" at bounding box center [542, 640] width 368 height 16
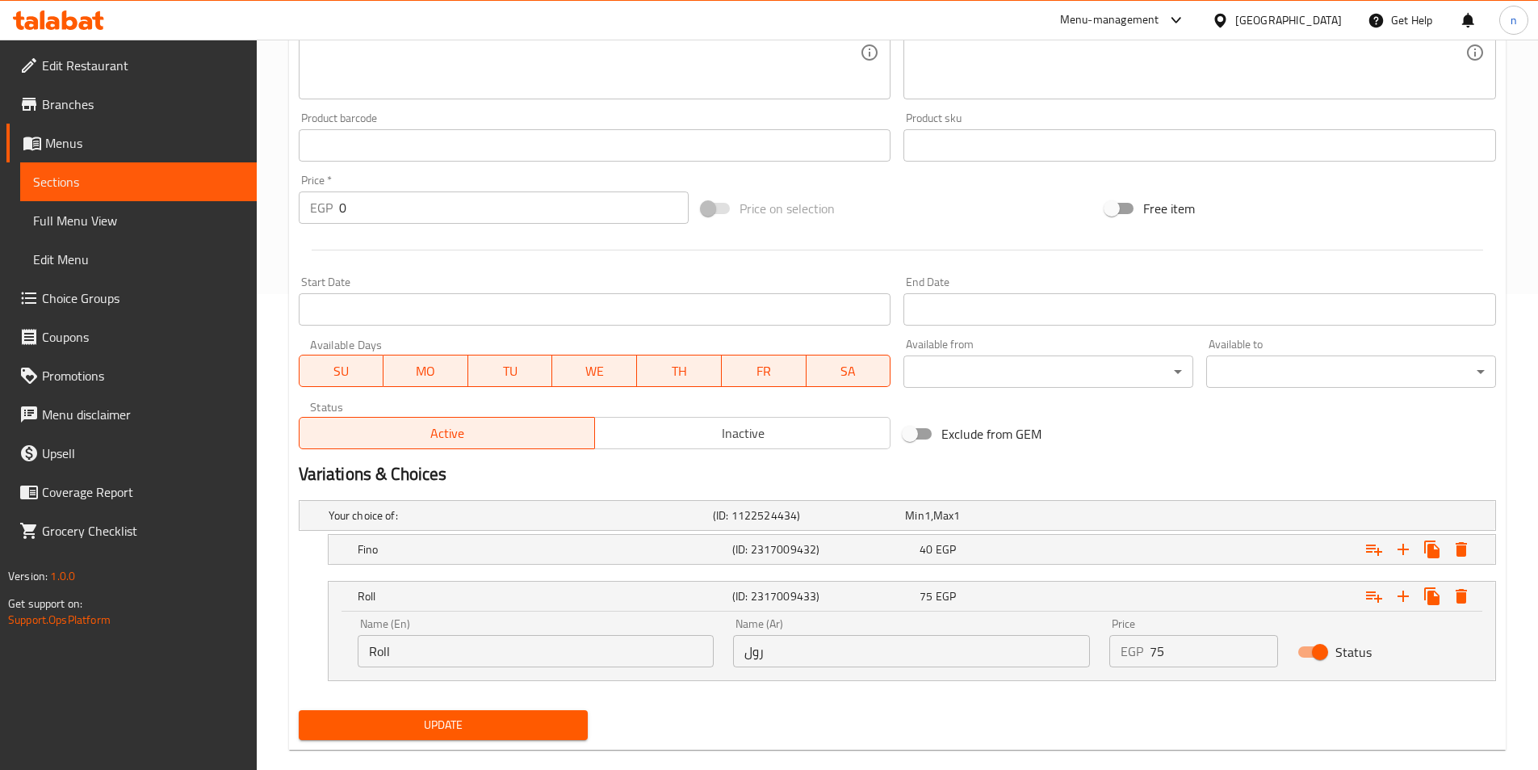
scroll to position [501, 0]
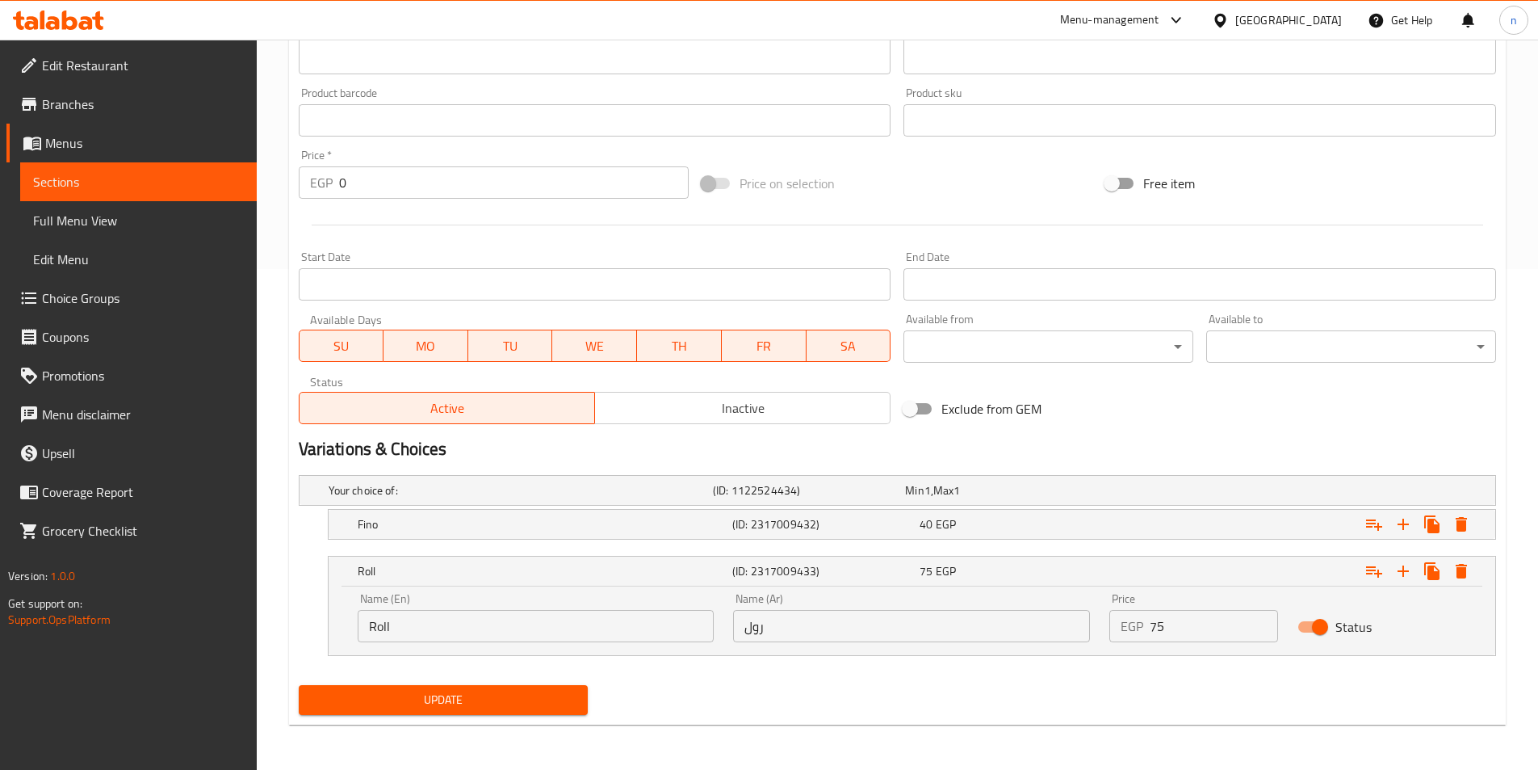
click at [525, 637] on input "Roll" at bounding box center [536, 626] width 357 height 32
paste input "Syrian"
type input "Roll Syrian"
click at [858, 620] on input "رول" at bounding box center [911, 626] width 357 height 32
type input "رول سوري"
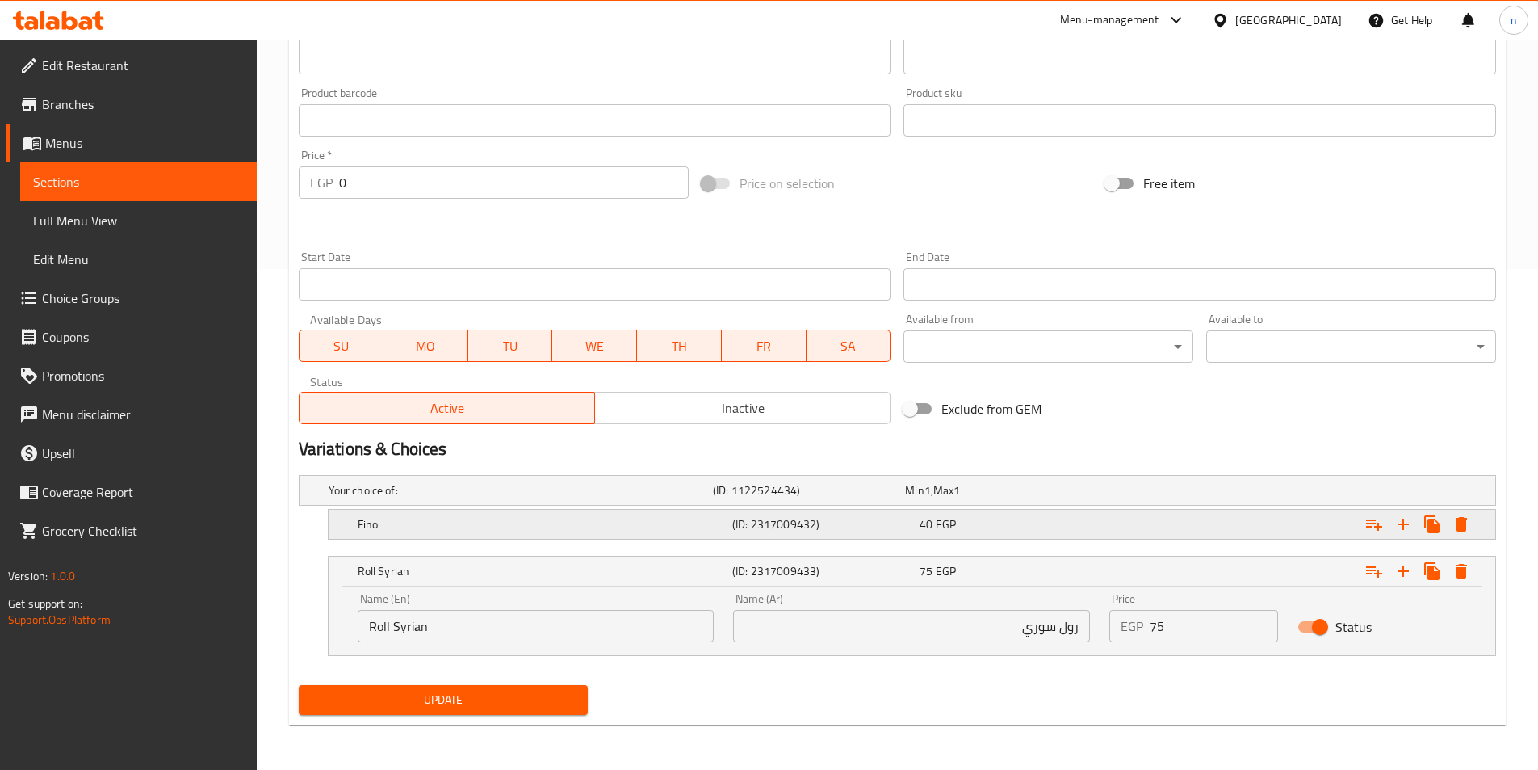
click at [1068, 523] on div "40 EGP" at bounding box center [1010, 524] width 181 height 16
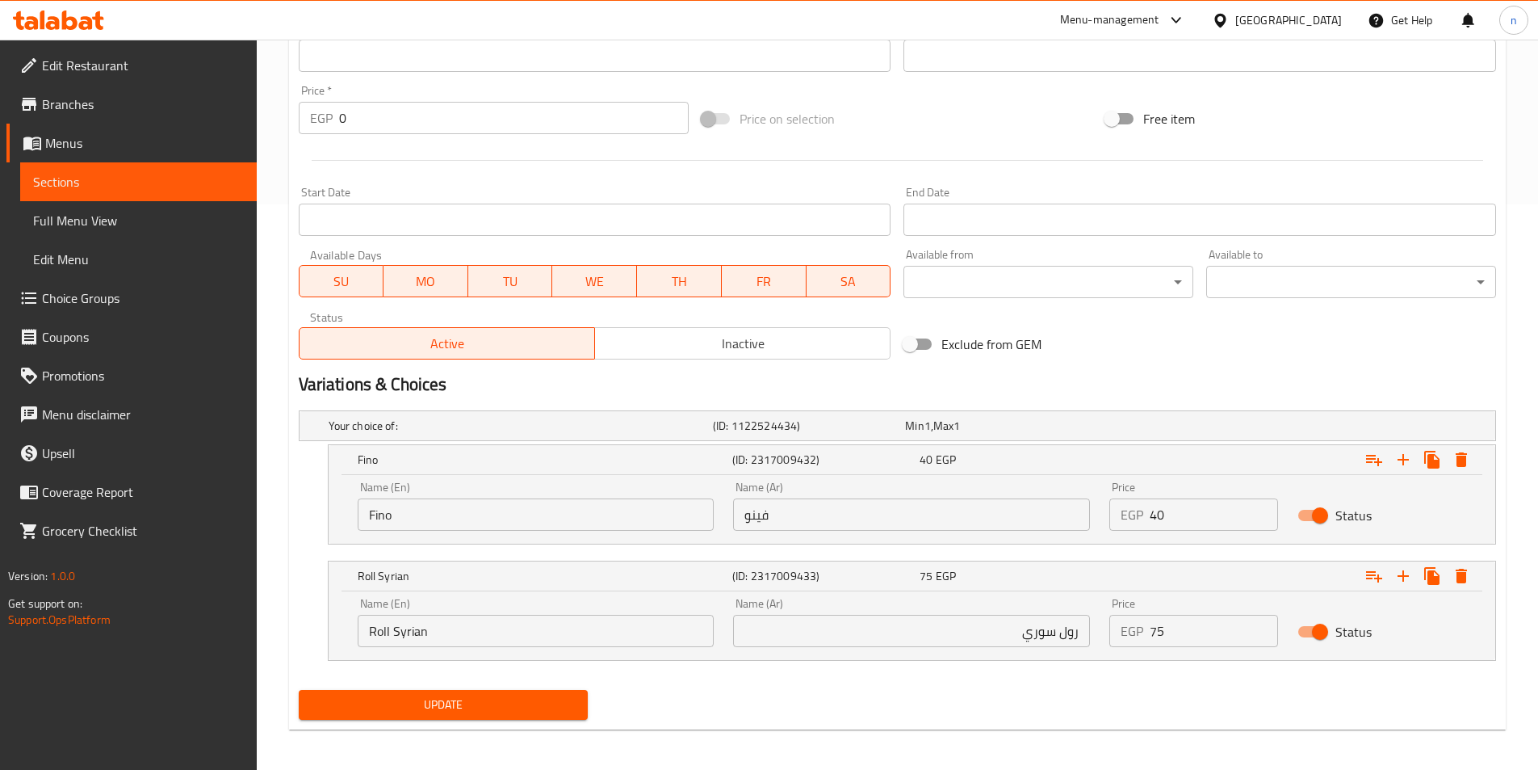
scroll to position [570, 0]
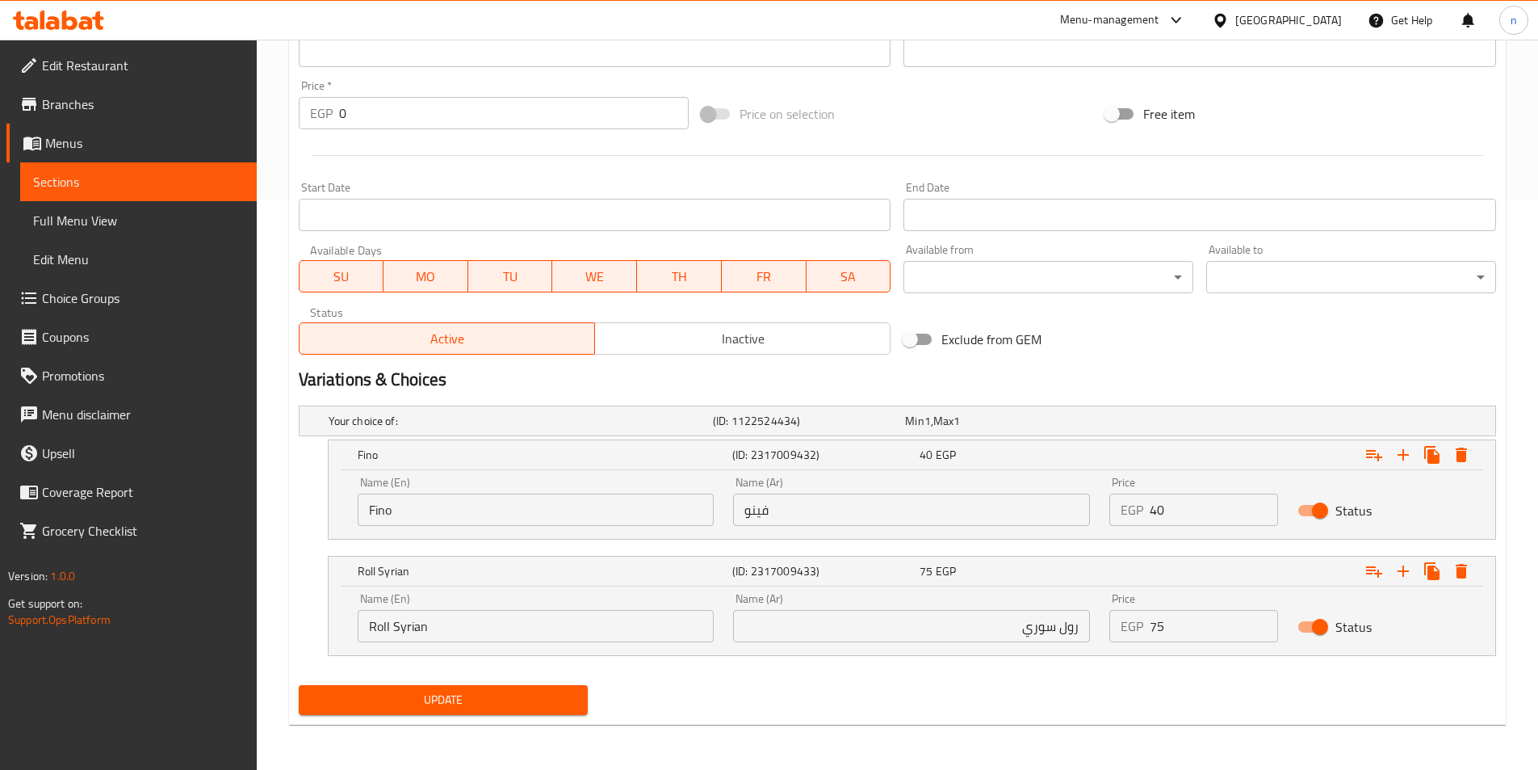
click at [544, 711] on button "Update" at bounding box center [444, 700] width 290 height 30
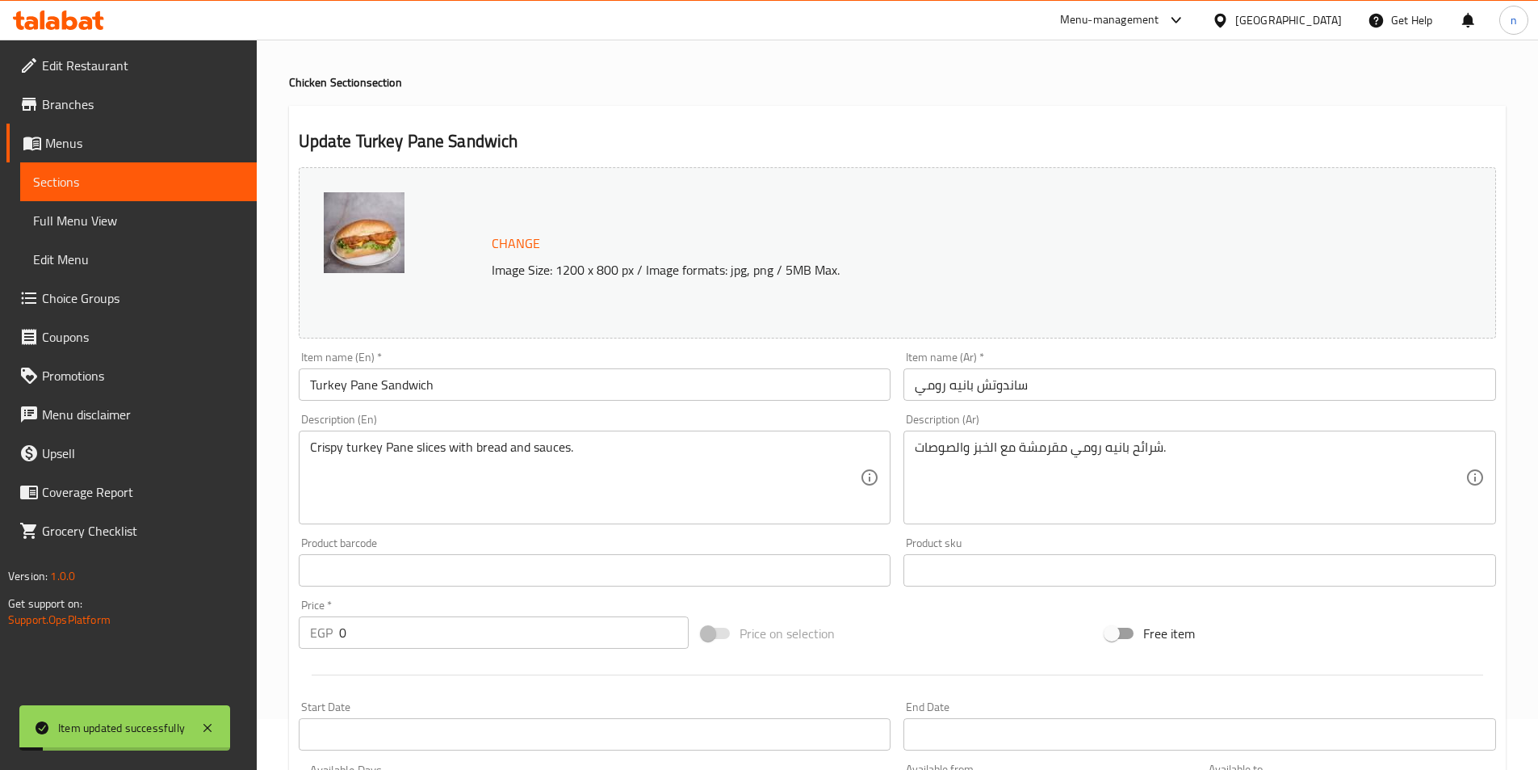
scroll to position [0, 0]
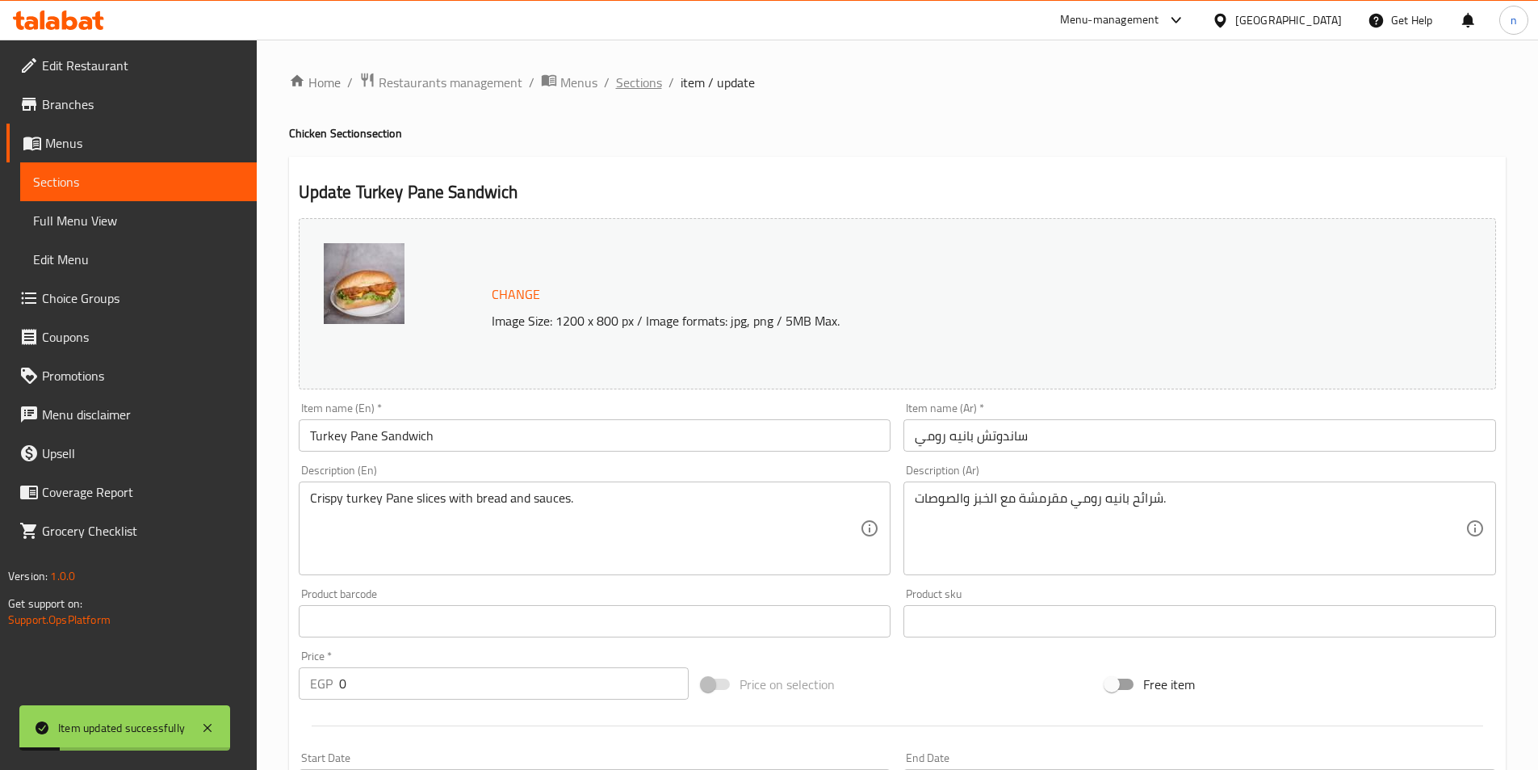
click at [639, 90] on span "Sections" at bounding box center [639, 82] width 46 height 19
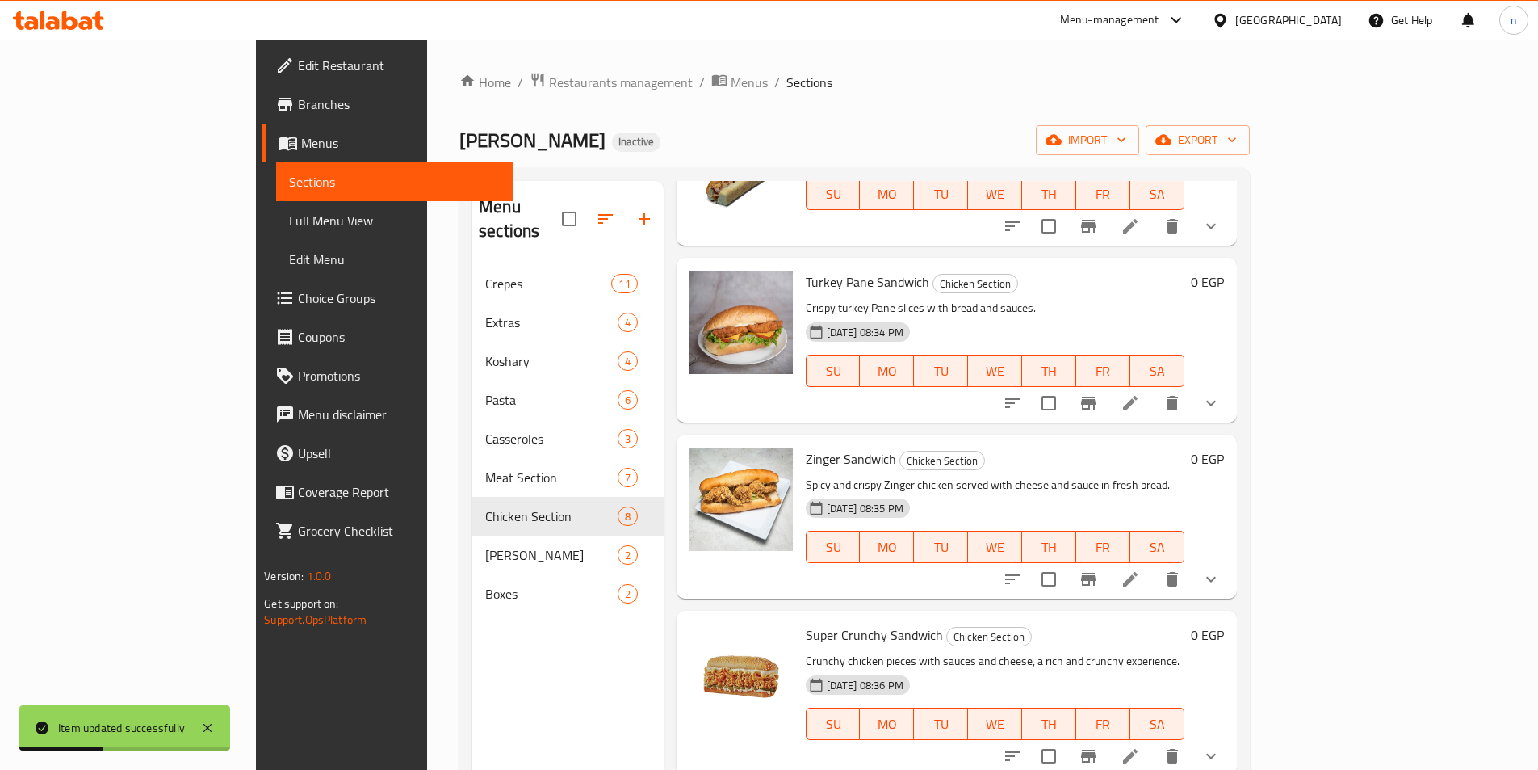
scroll to position [162, 0]
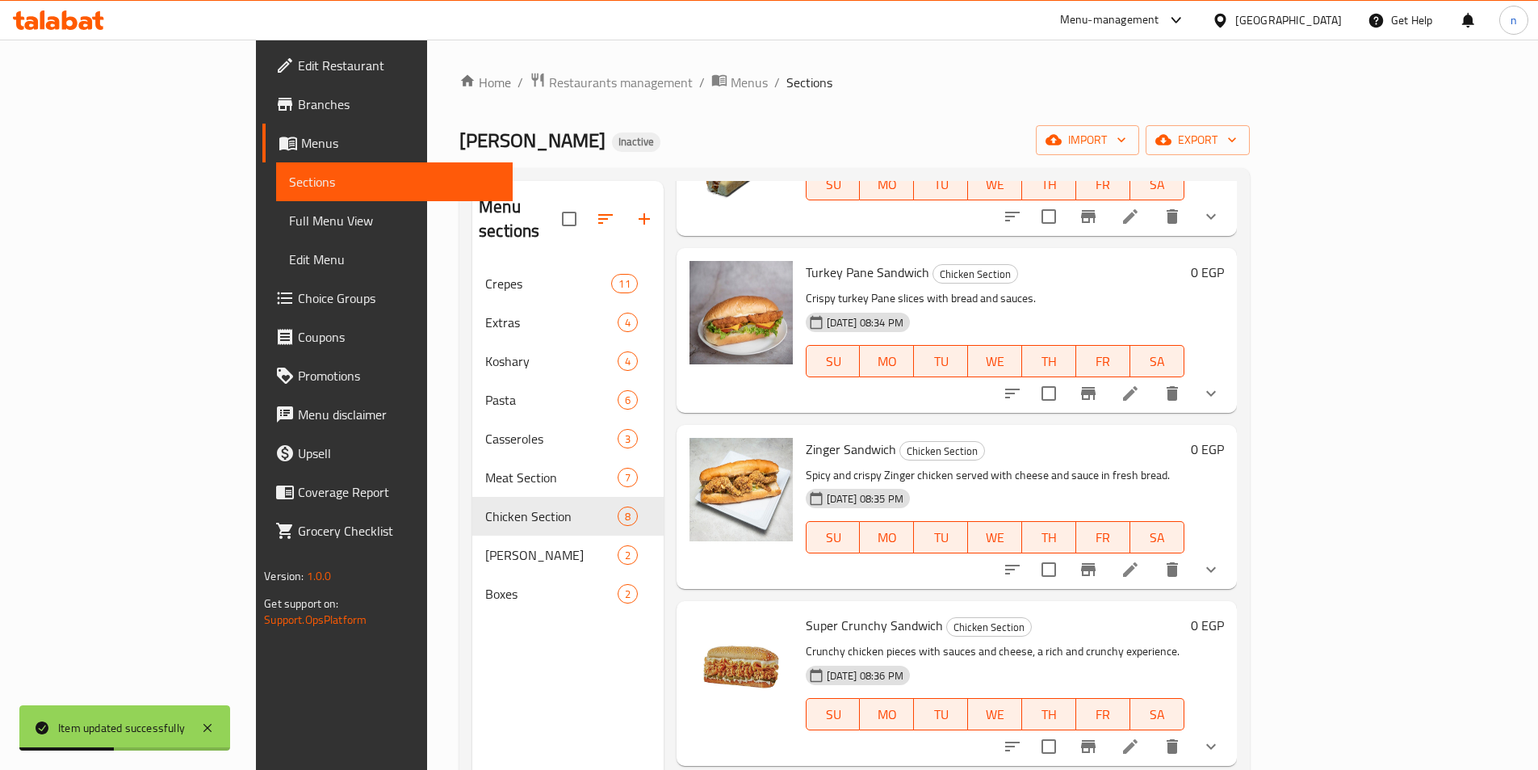
click at [1153, 560] on li at bounding box center [1130, 569] width 45 height 29
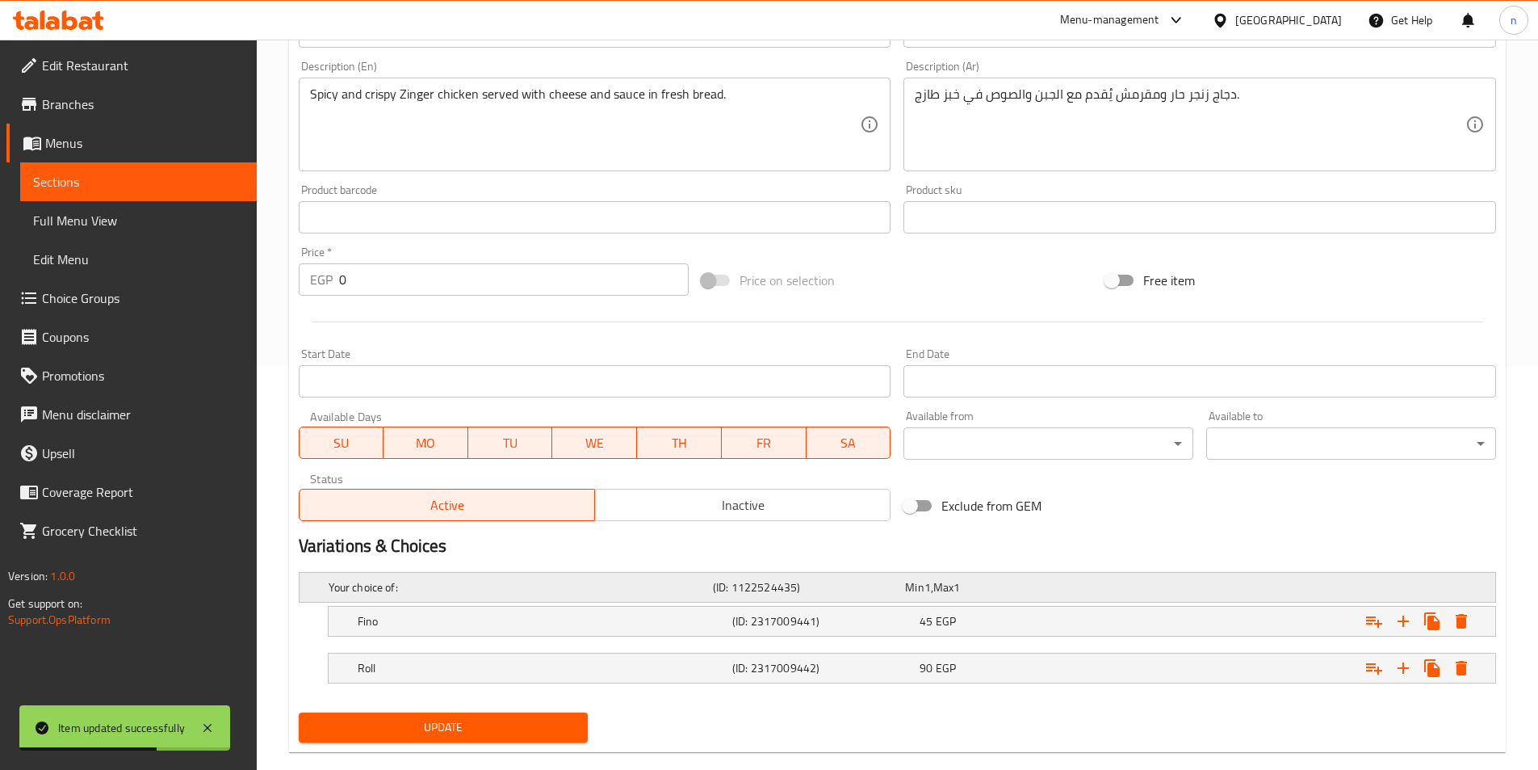
scroll to position [431, 0]
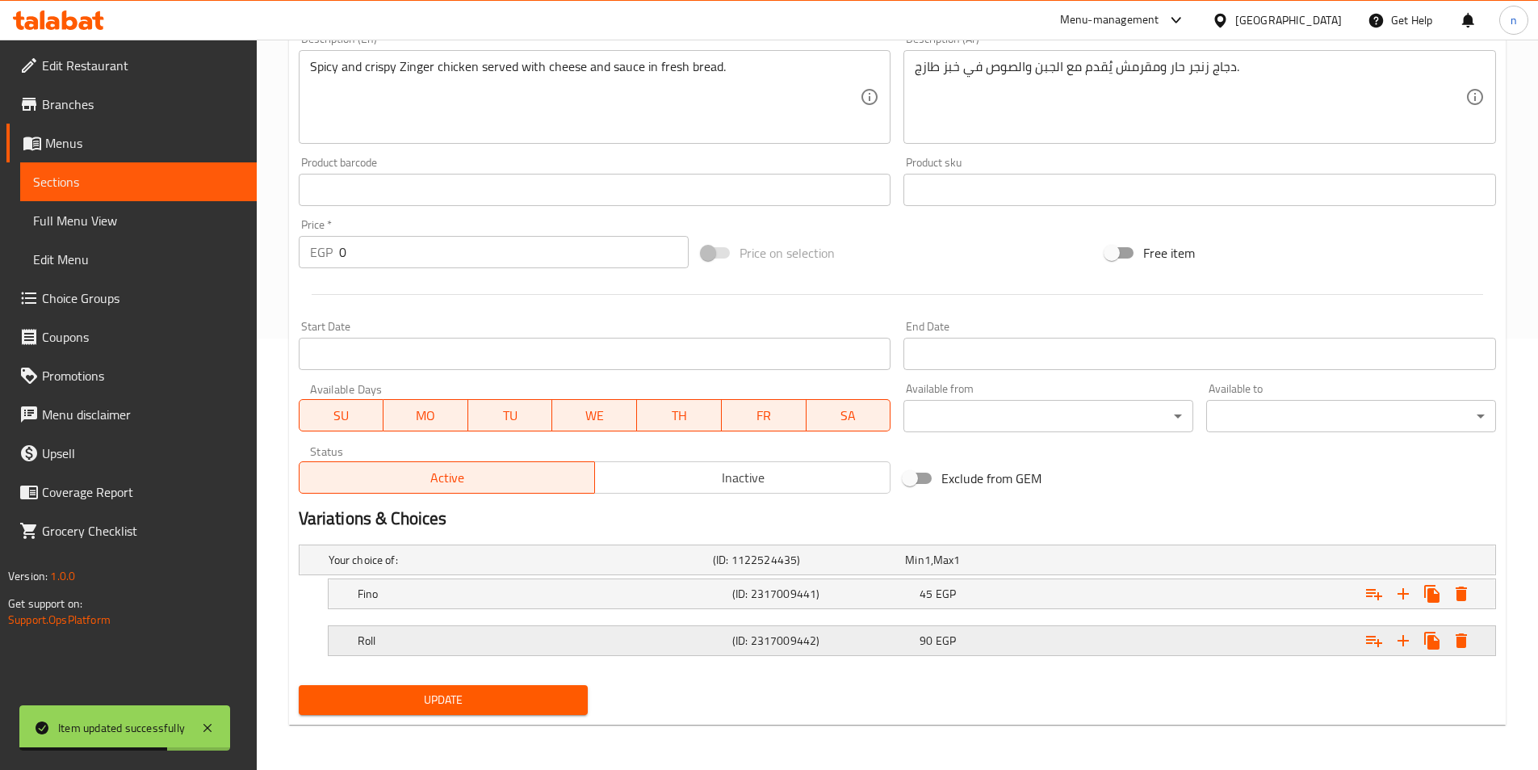
click at [733, 640] on h5 "(ID: 2317009442)" at bounding box center [822, 640] width 181 height 16
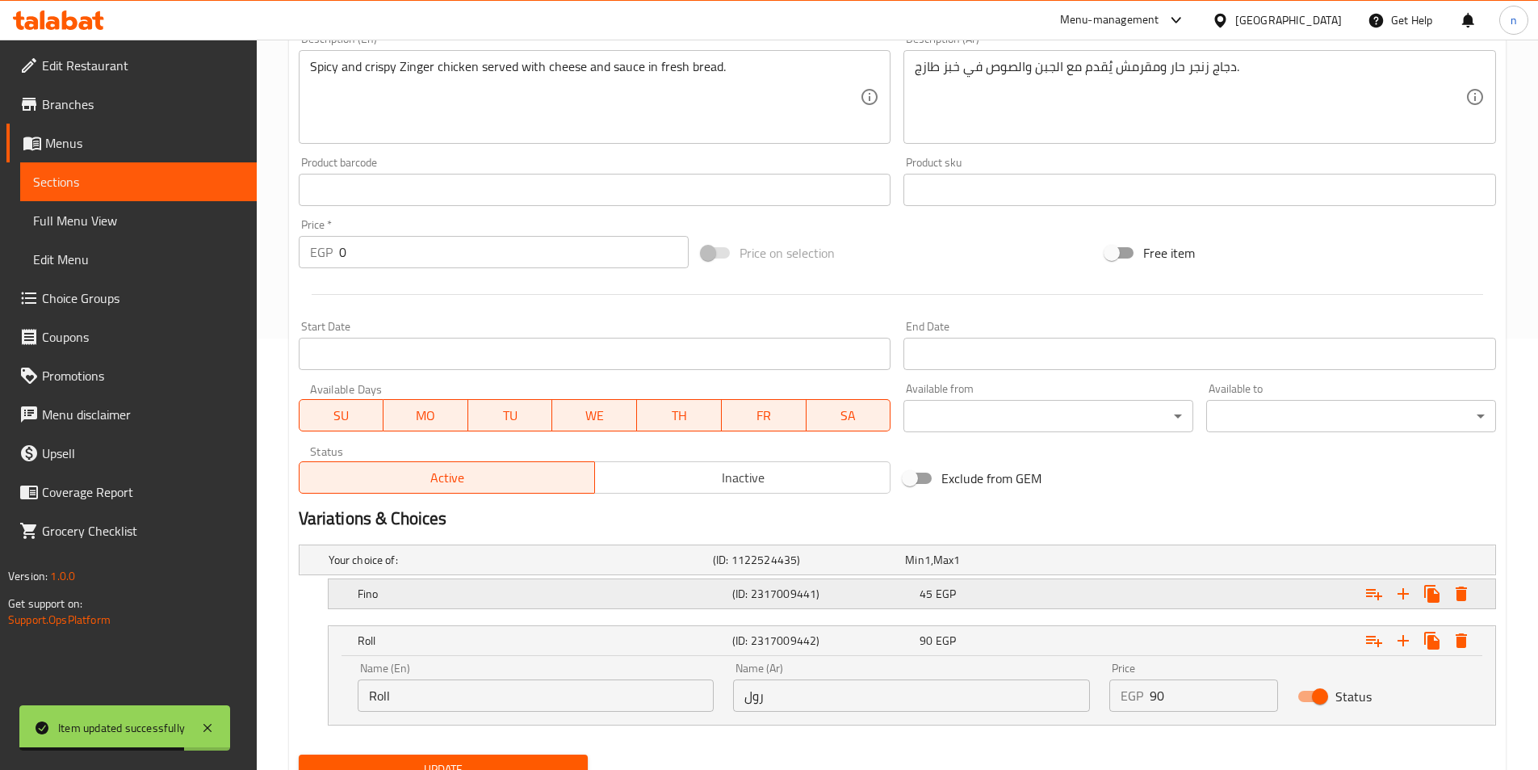
click at [738, 586] on h5 "(ID: 2317009441)" at bounding box center [822, 594] width 181 height 16
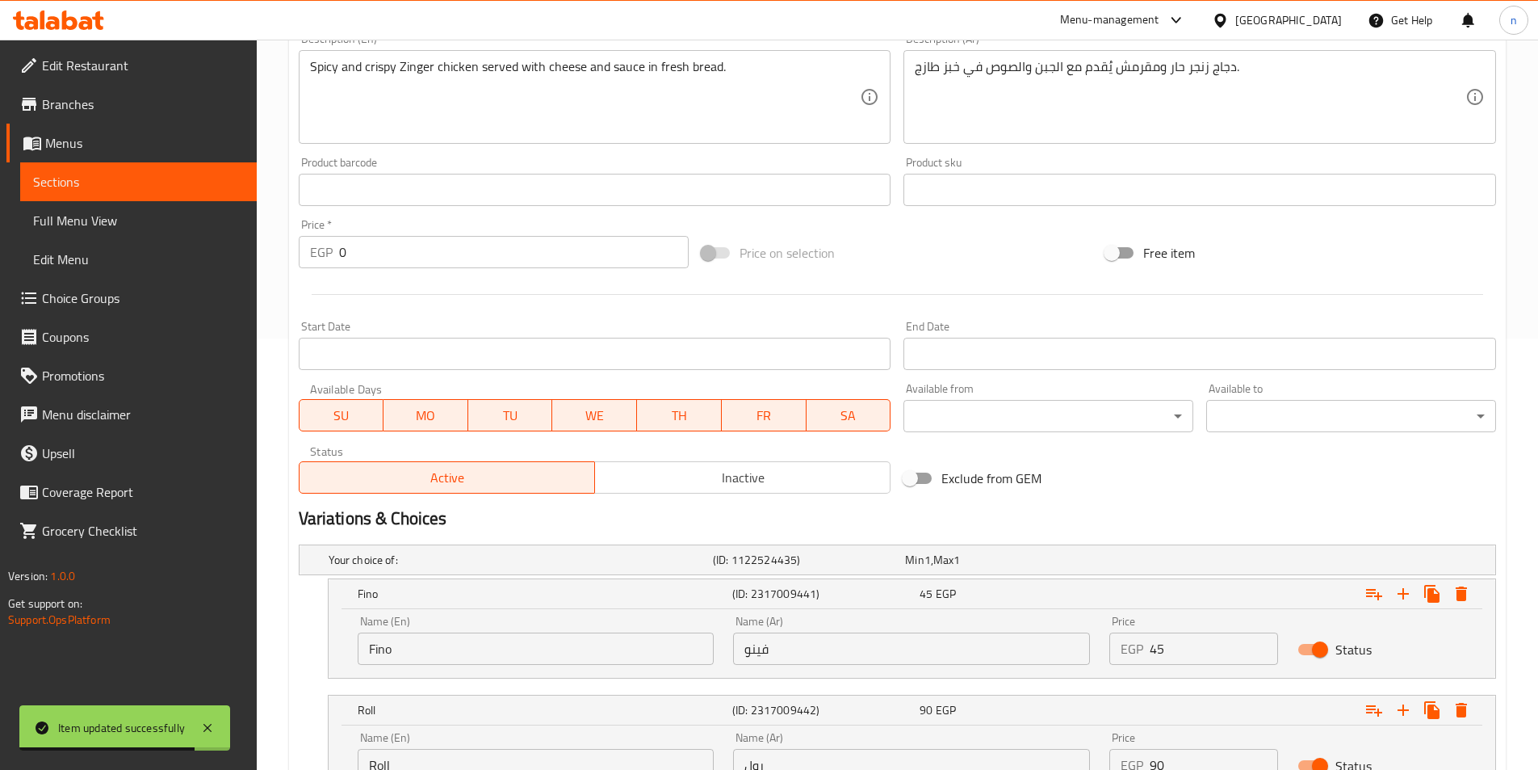
scroll to position [570, 0]
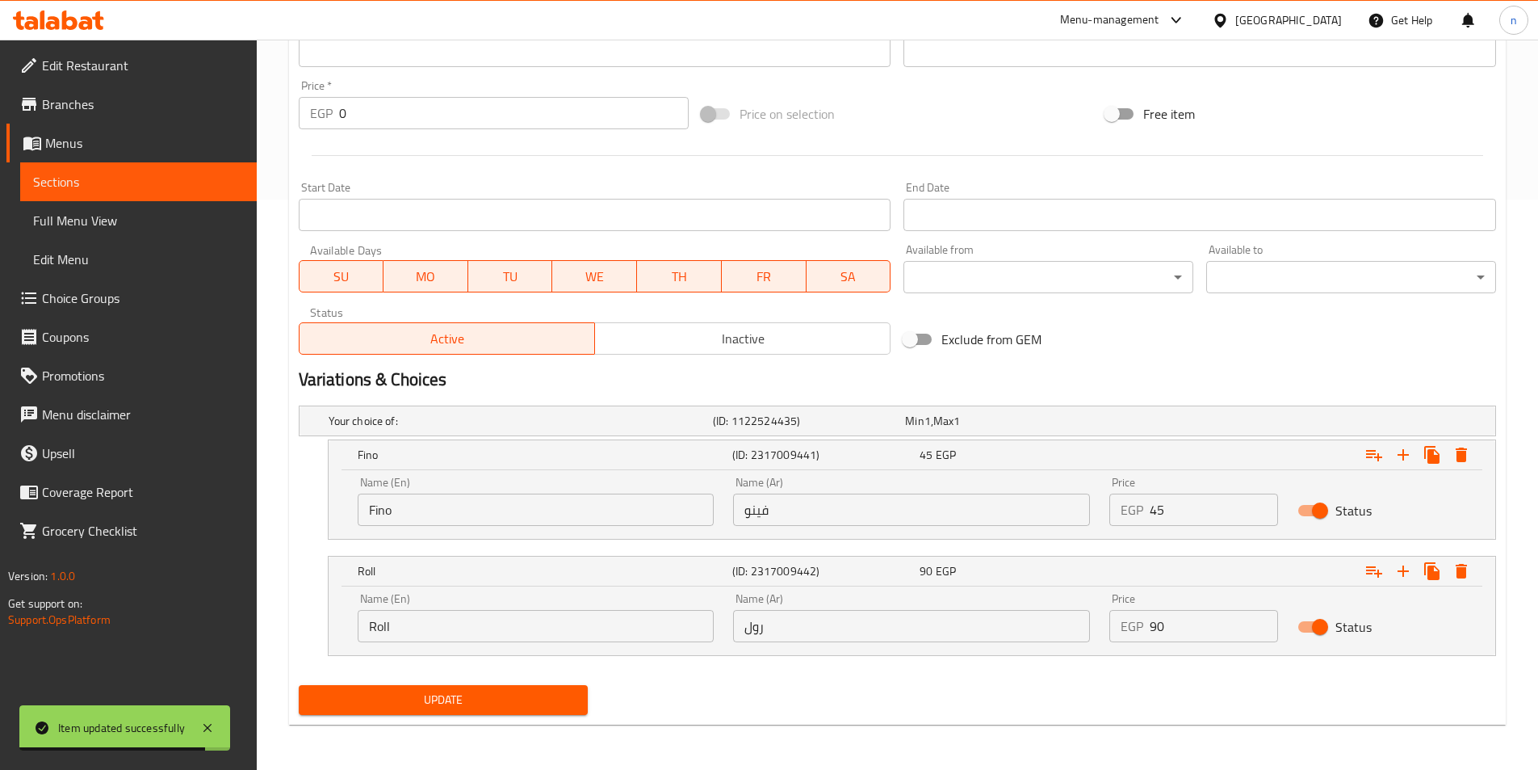
click at [623, 623] on input "Roll" at bounding box center [536, 626] width 357 height 32
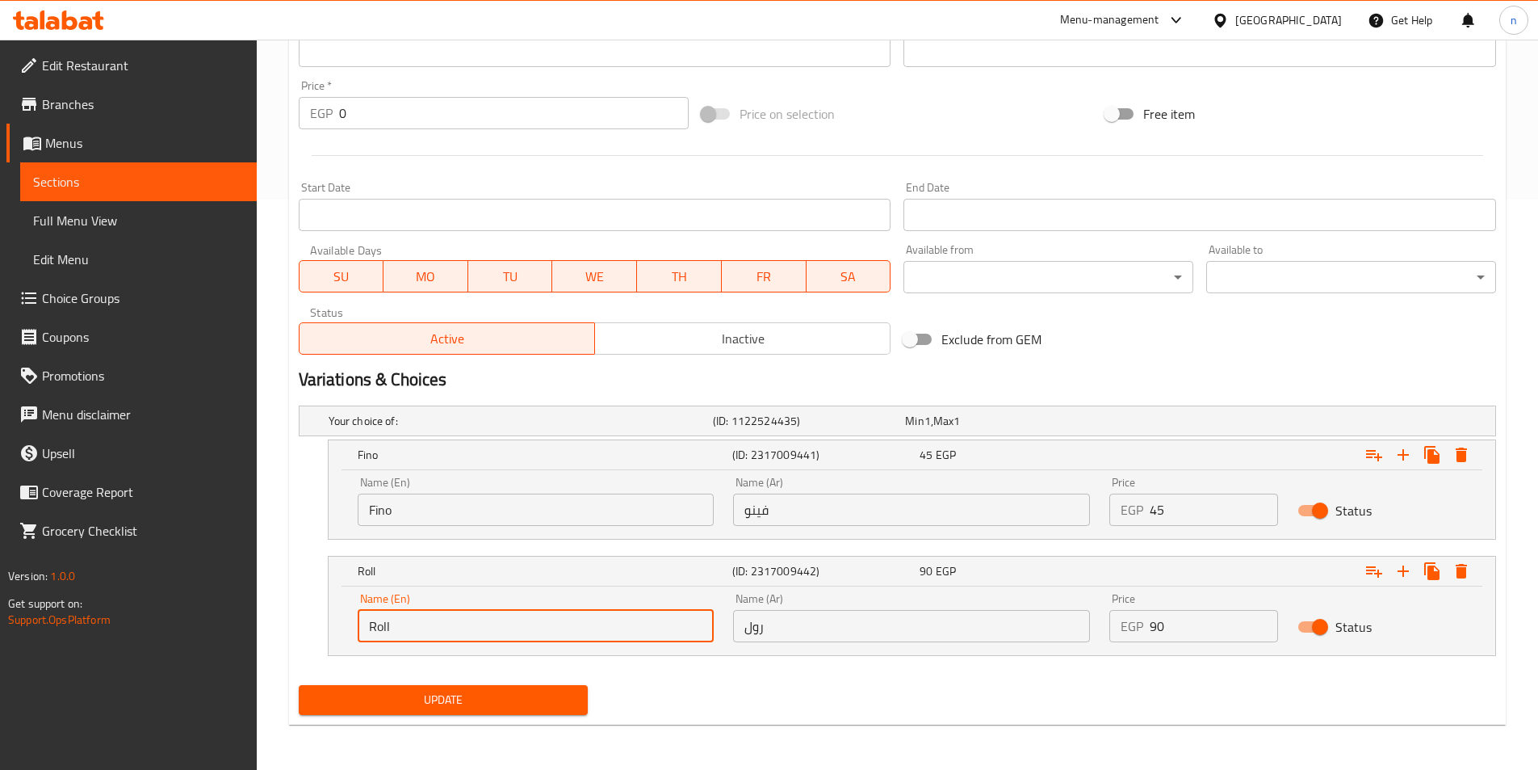
click at [542, 629] on input "Roll" at bounding box center [536, 626] width 357 height 32
click at [573, 627] on input "Roll" at bounding box center [536, 626] width 357 height 32
paste input "Syrian"
type input "Roll Syrian"
click at [804, 631] on input "رول" at bounding box center [911, 626] width 357 height 32
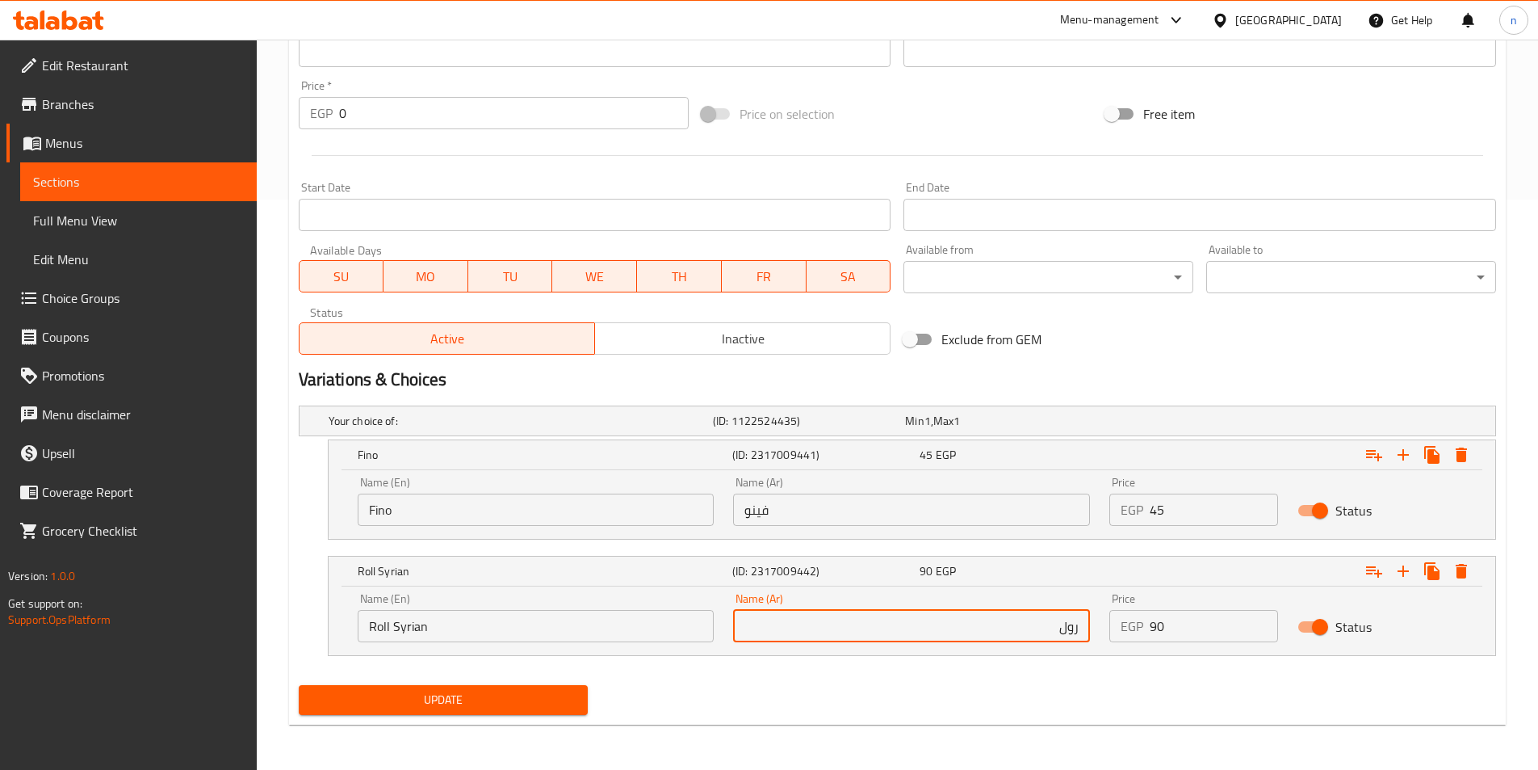
type input "رول سوري"
click at [399, 690] on span "Update" at bounding box center [444, 700] width 264 height 20
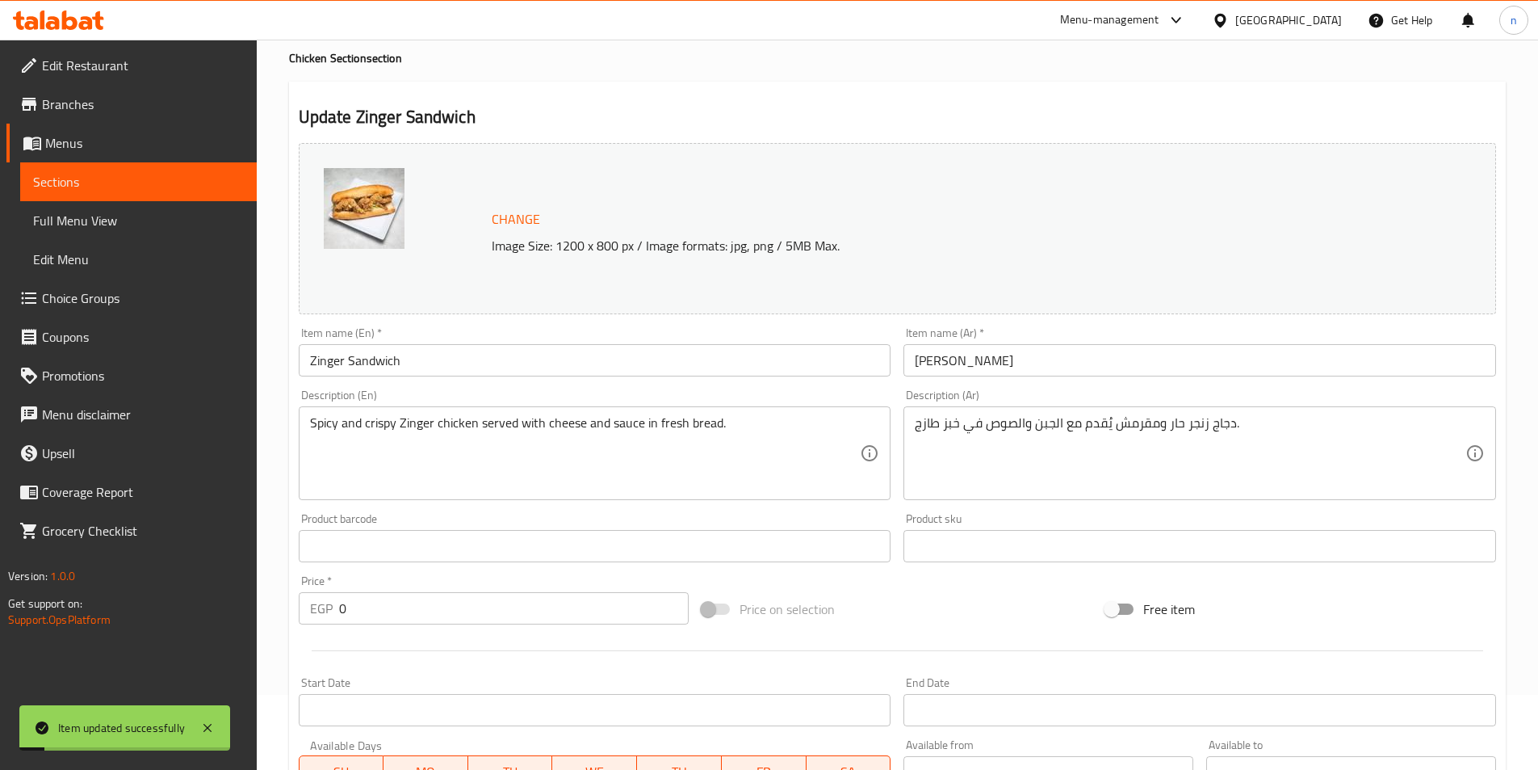
scroll to position [0, 0]
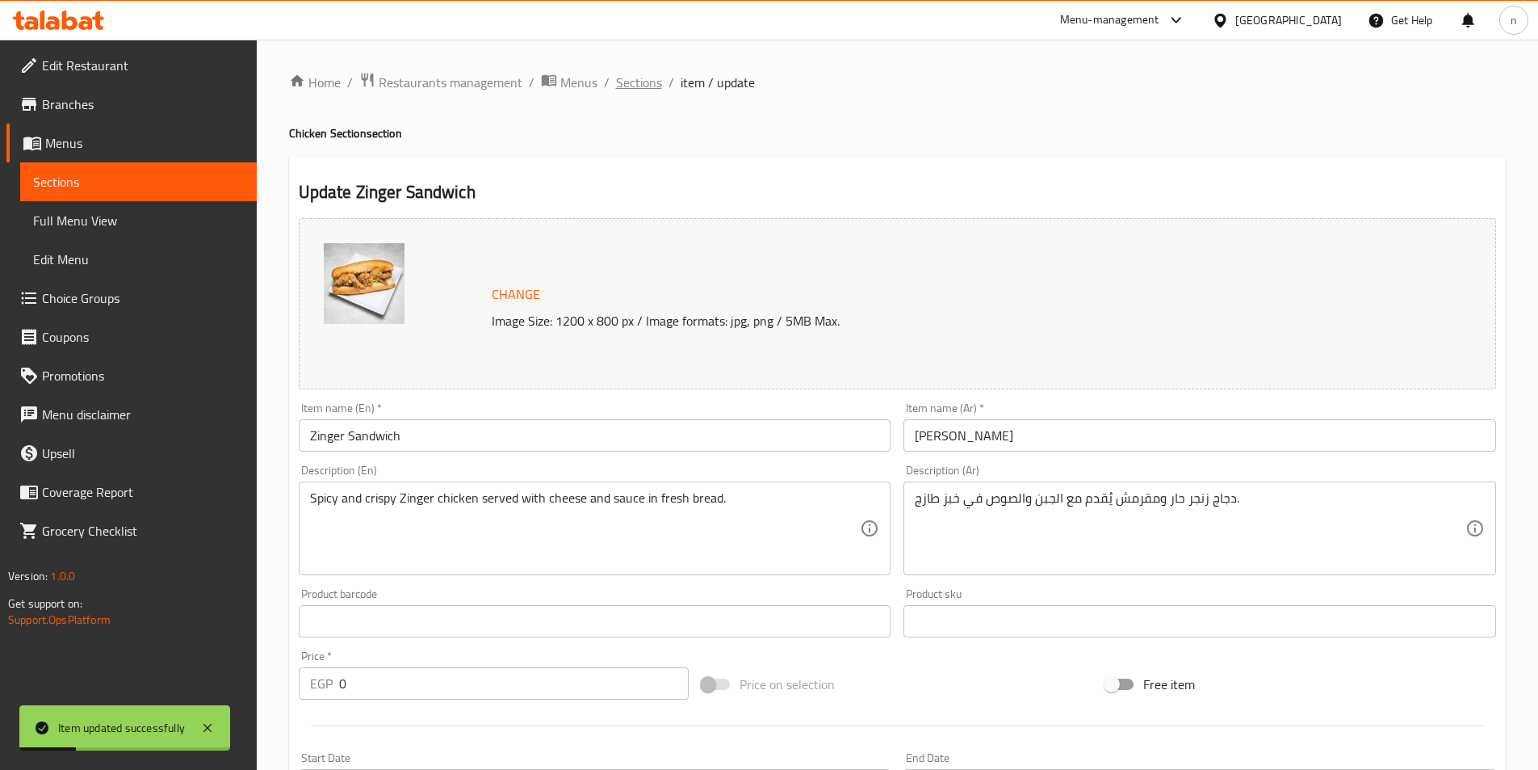
click at [628, 86] on span "Sections" at bounding box center [639, 82] width 46 height 19
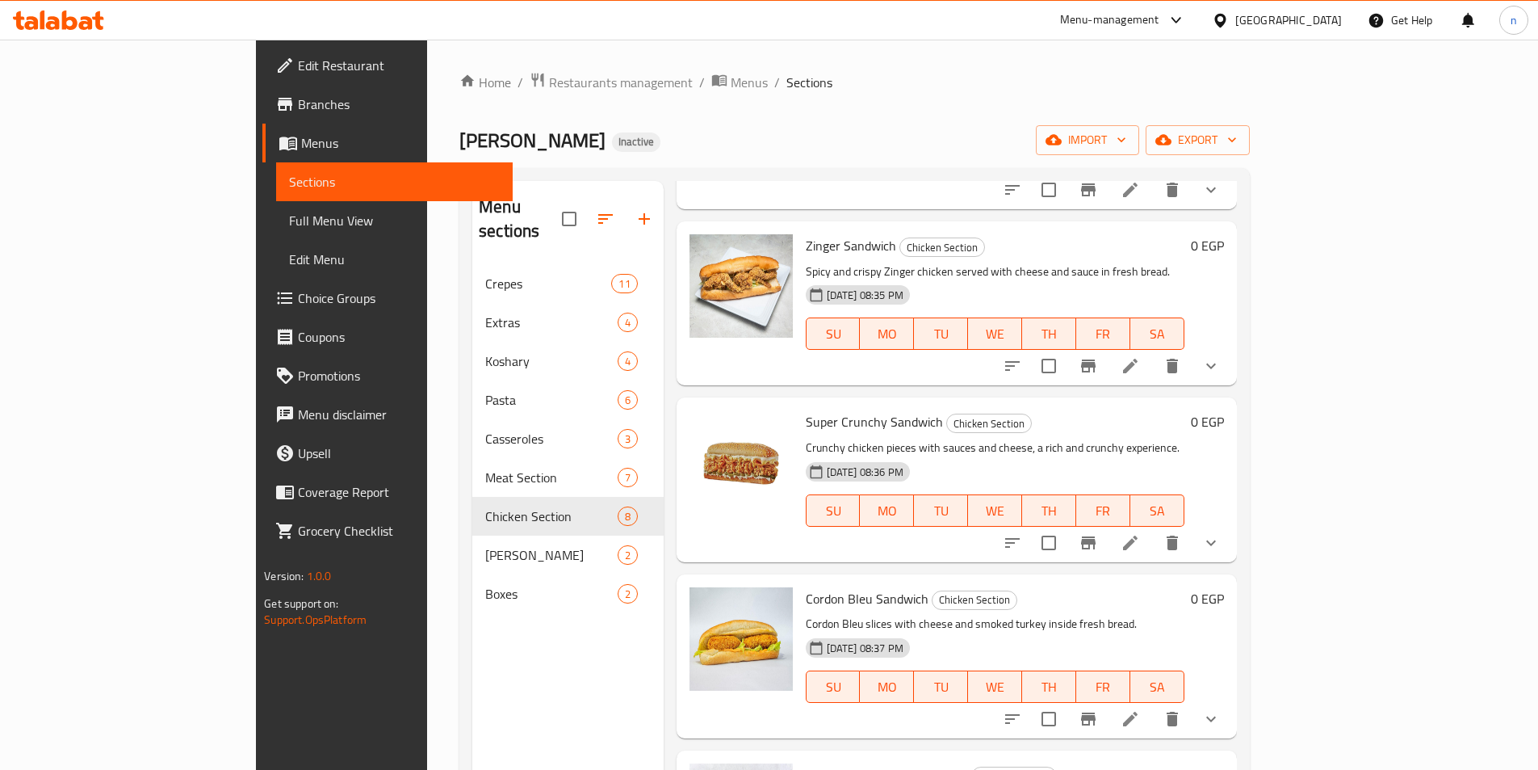
scroll to position [404, 0]
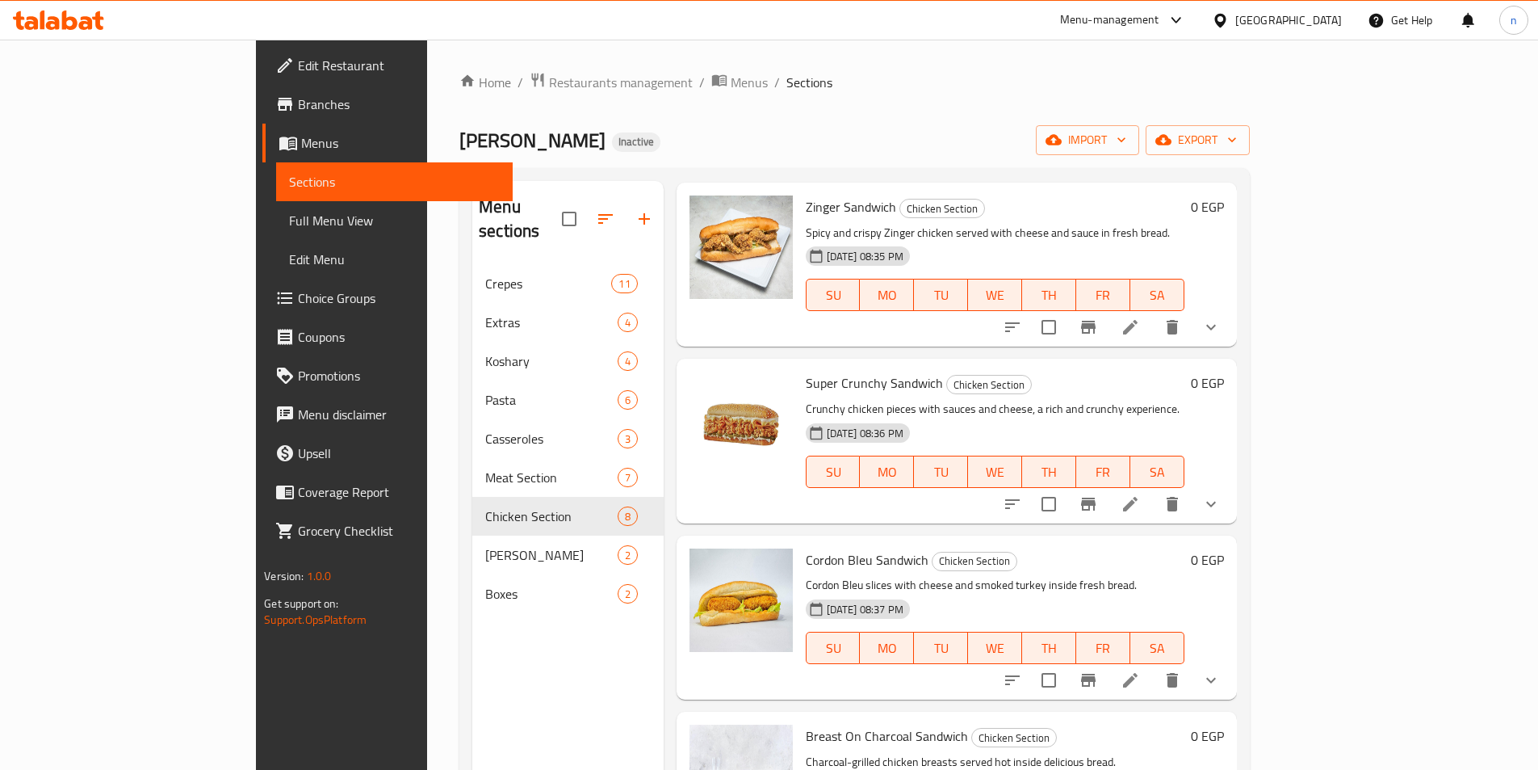
click at [1140, 494] on icon at bounding box center [1130, 503] width 19 height 19
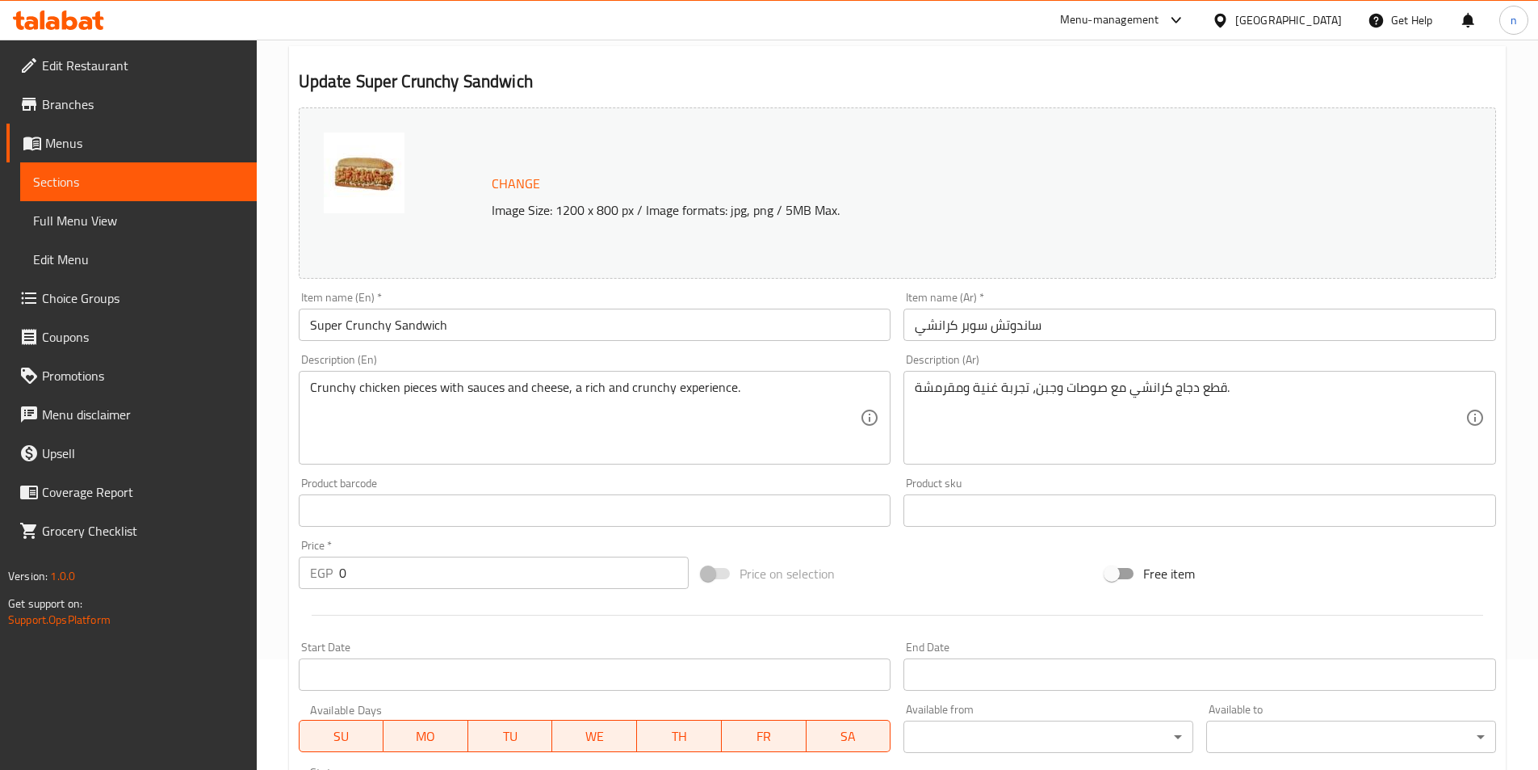
scroll to position [431, 0]
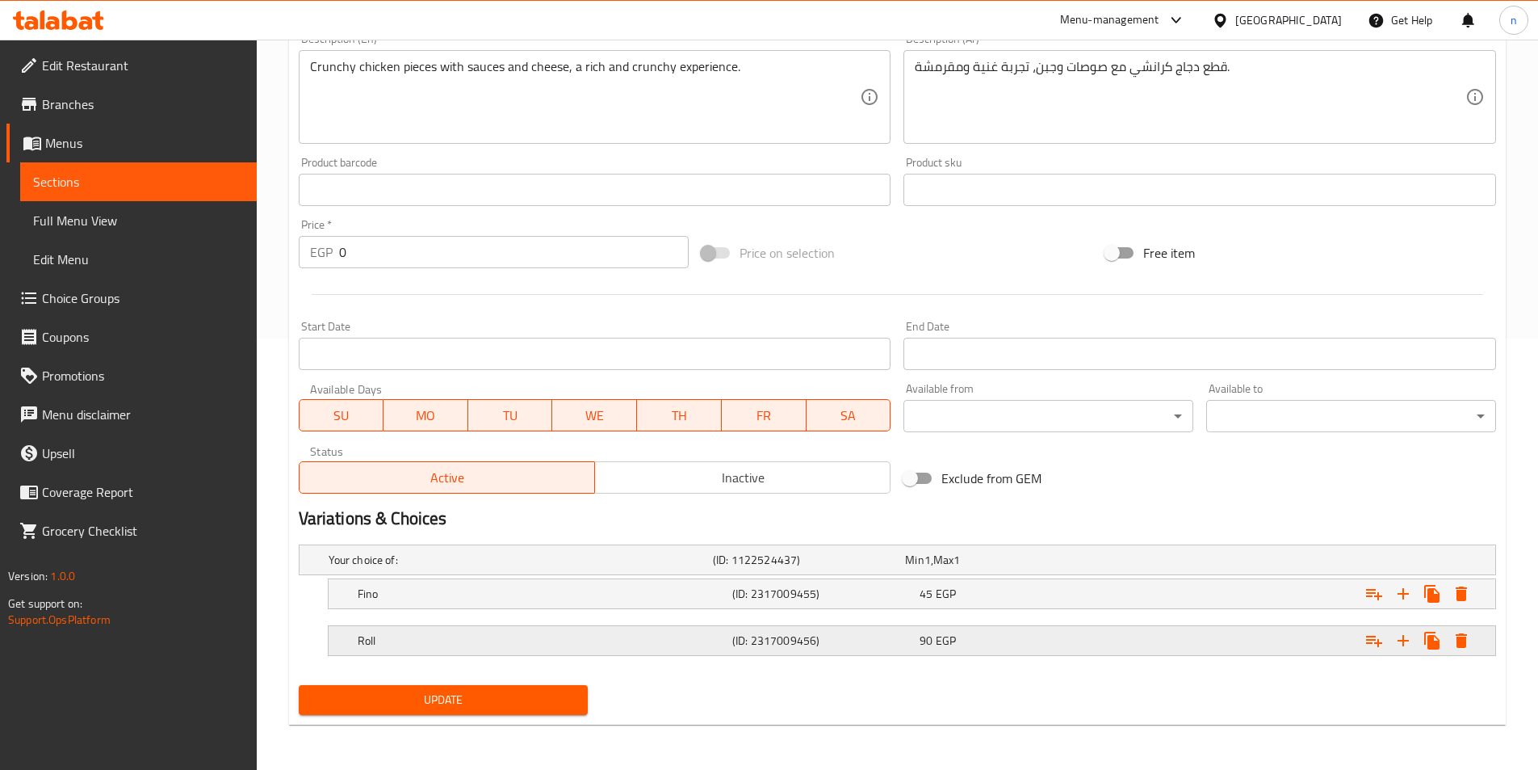
click at [670, 640] on h5 "Roll" at bounding box center [542, 640] width 368 height 16
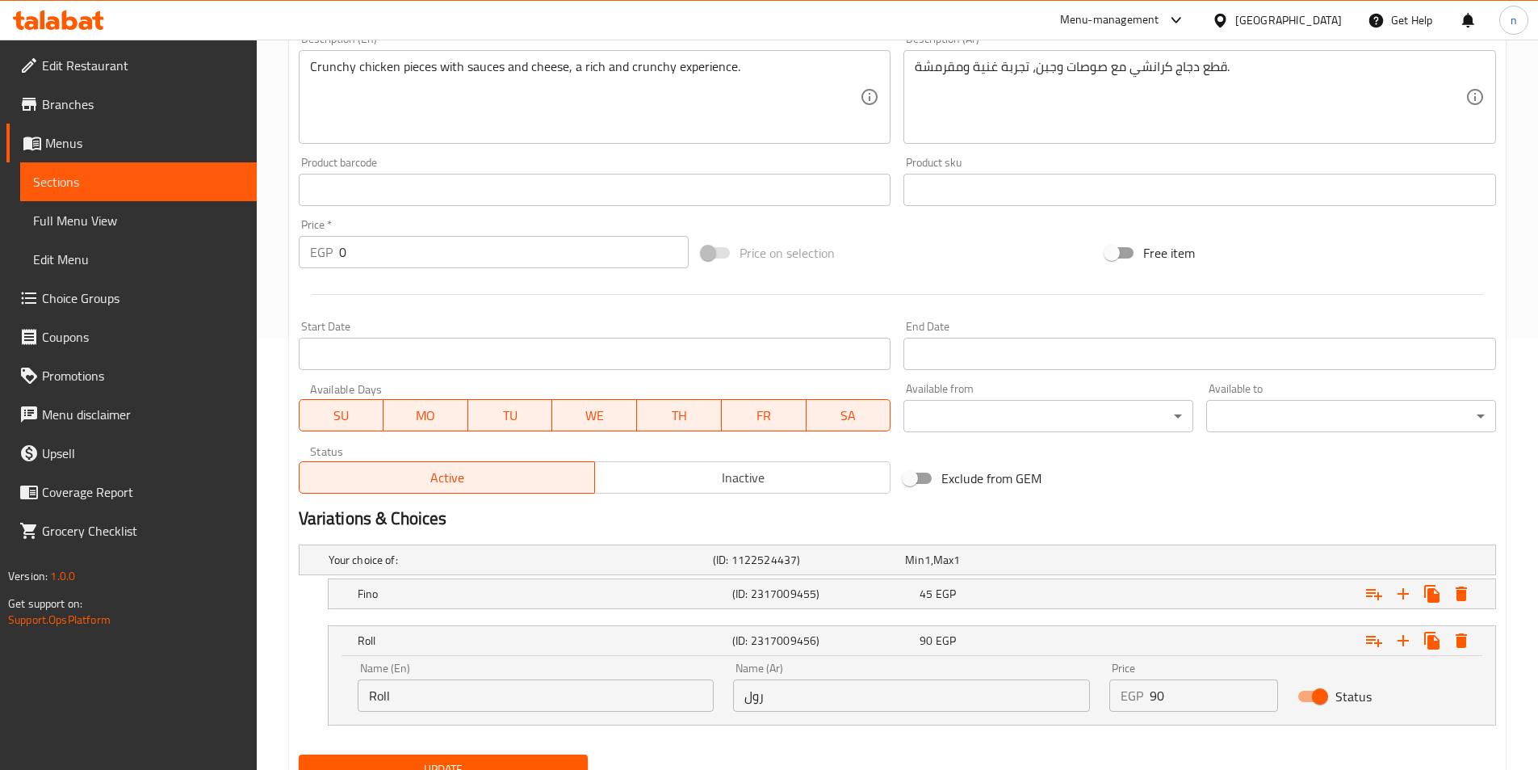
click at [420, 697] on input "Roll" at bounding box center [536, 695] width 357 height 32
type input "Roll Syrian"
click at [863, 700] on input "رول" at bounding box center [911, 695] width 357 height 32
type input "رول سوري"
click at [925, 602] on span "45" at bounding box center [926, 593] width 13 height 21
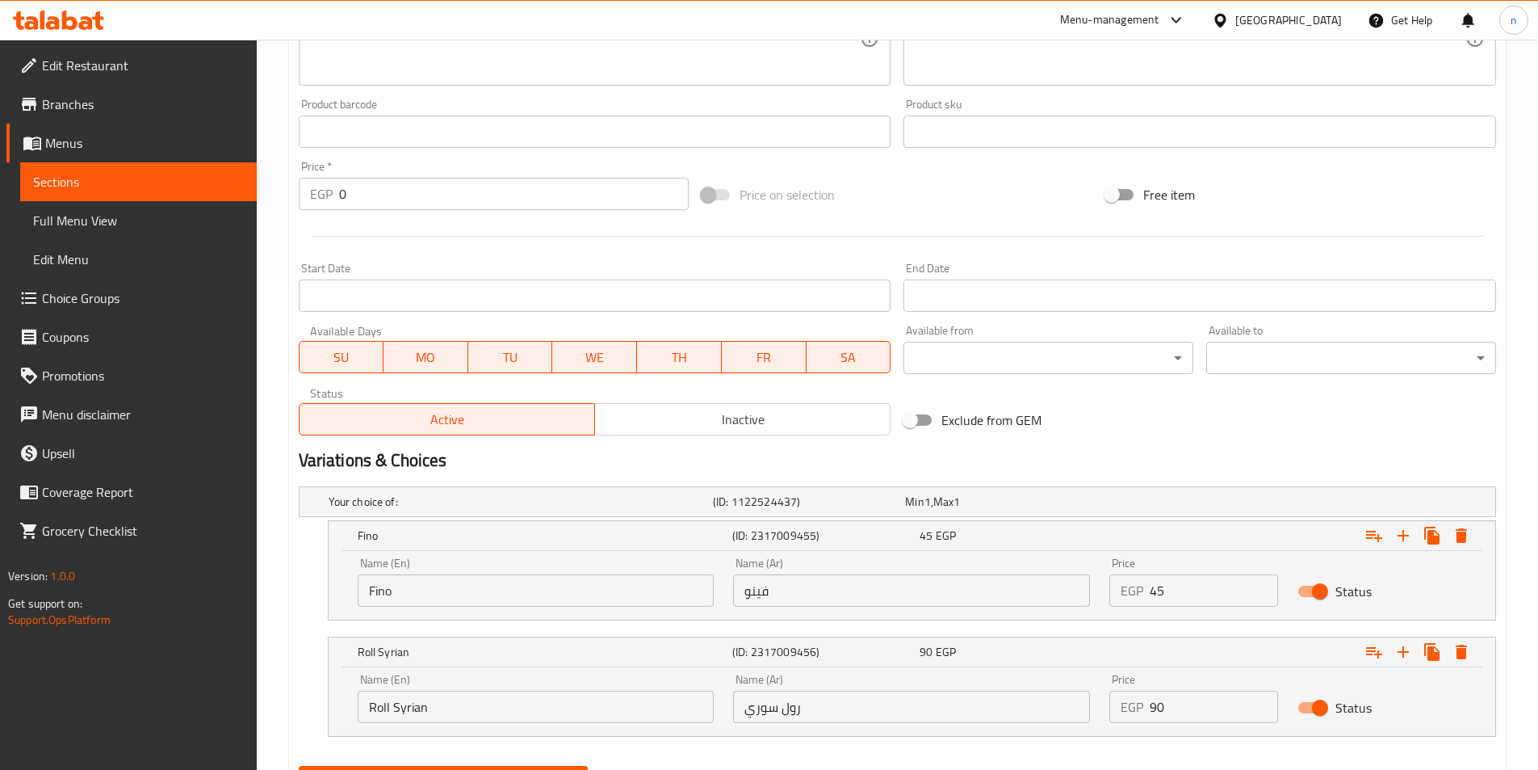
scroll to position [570, 0]
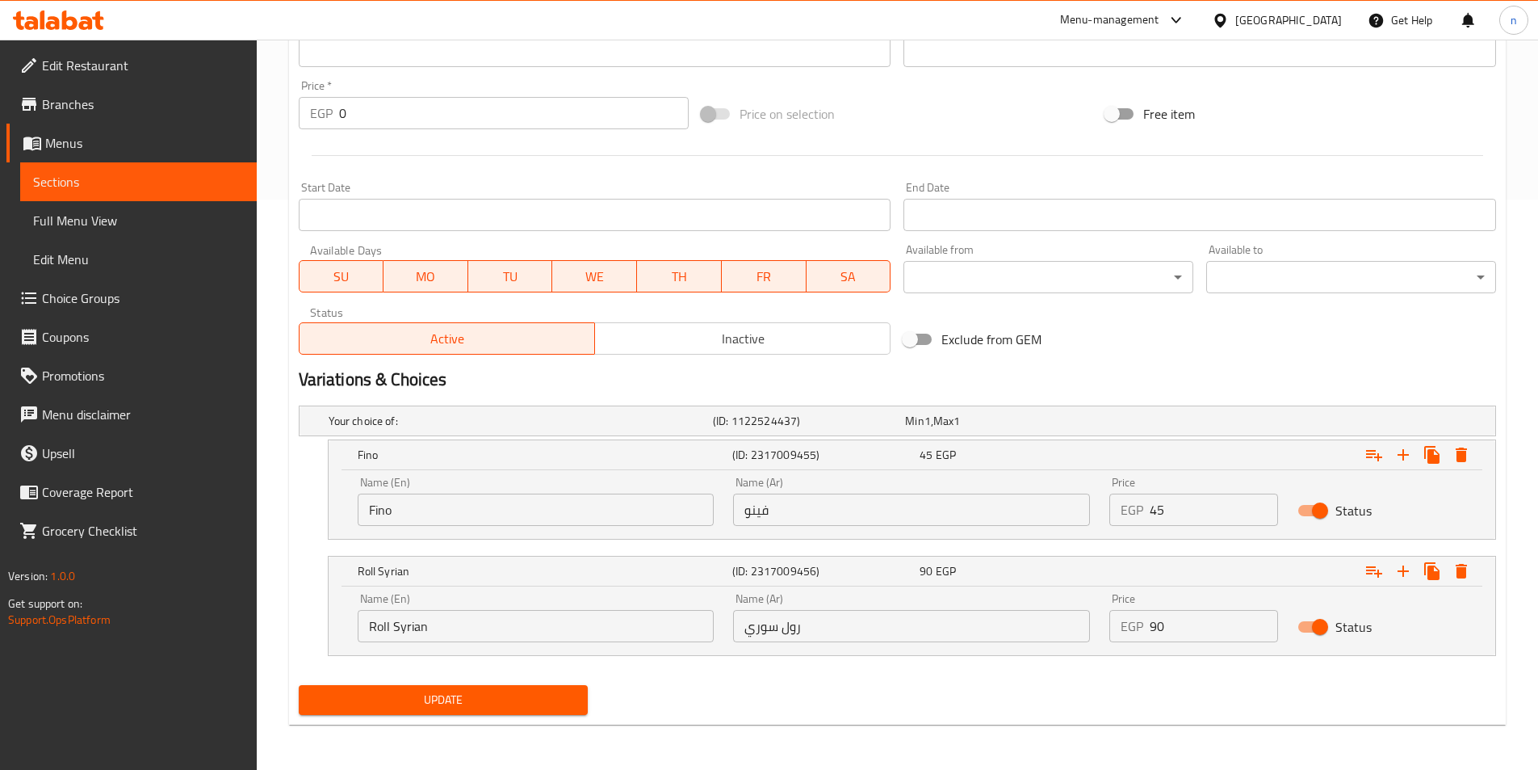
click at [500, 703] on span "Update" at bounding box center [444, 700] width 264 height 20
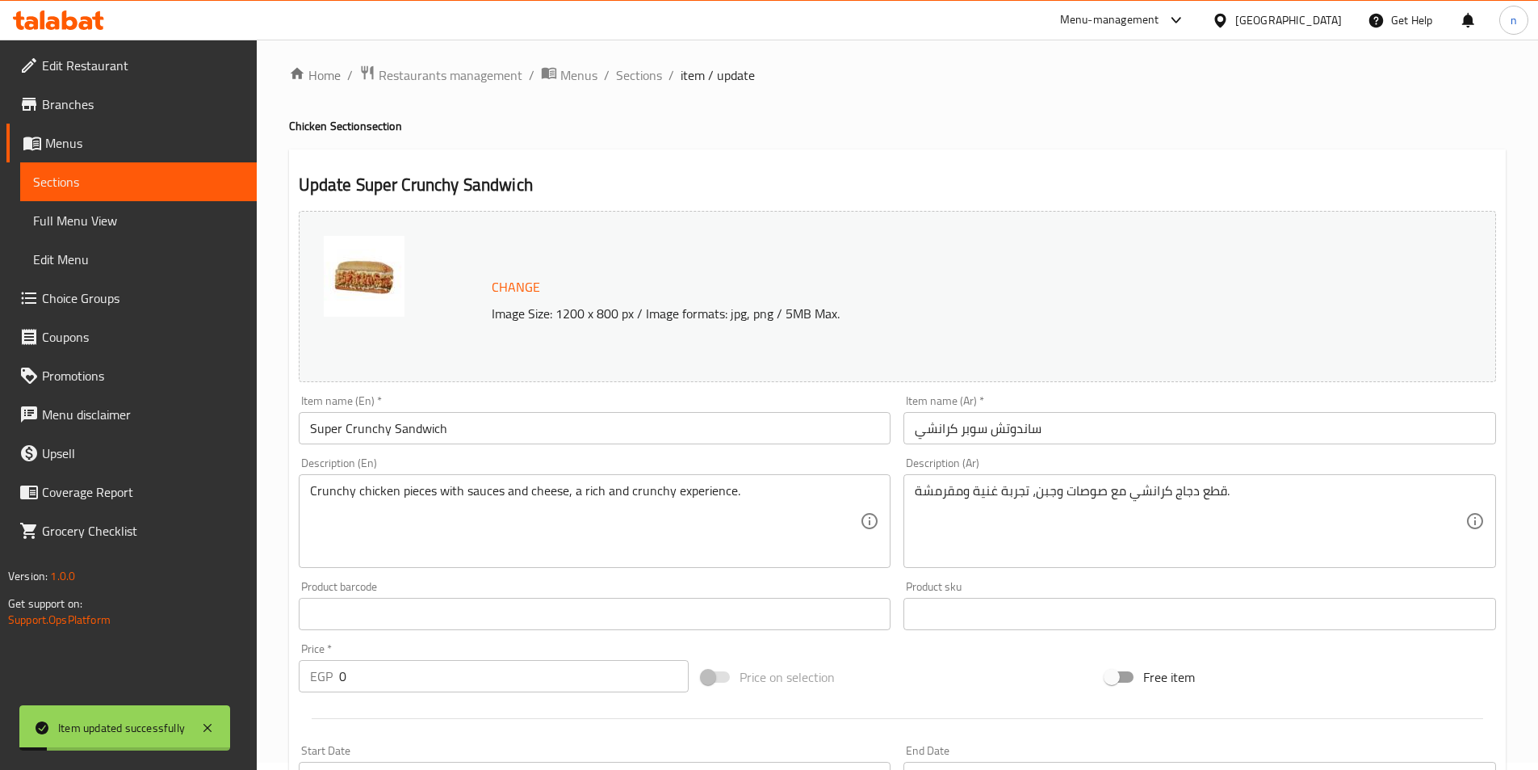
scroll to position [0, 0]
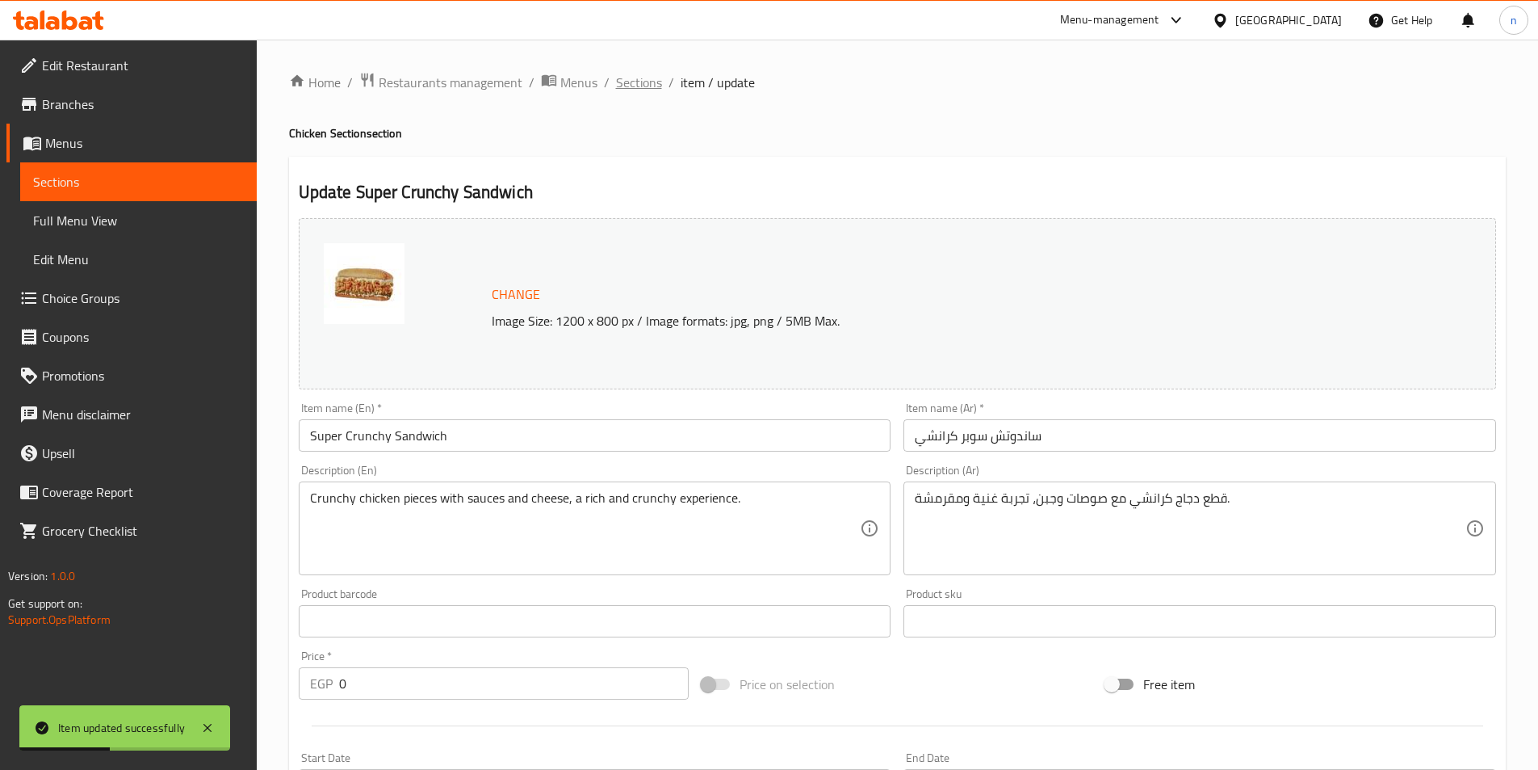
click at [637, 82] on span "Sections" at bounding box center [639, 82] width 46 height 19
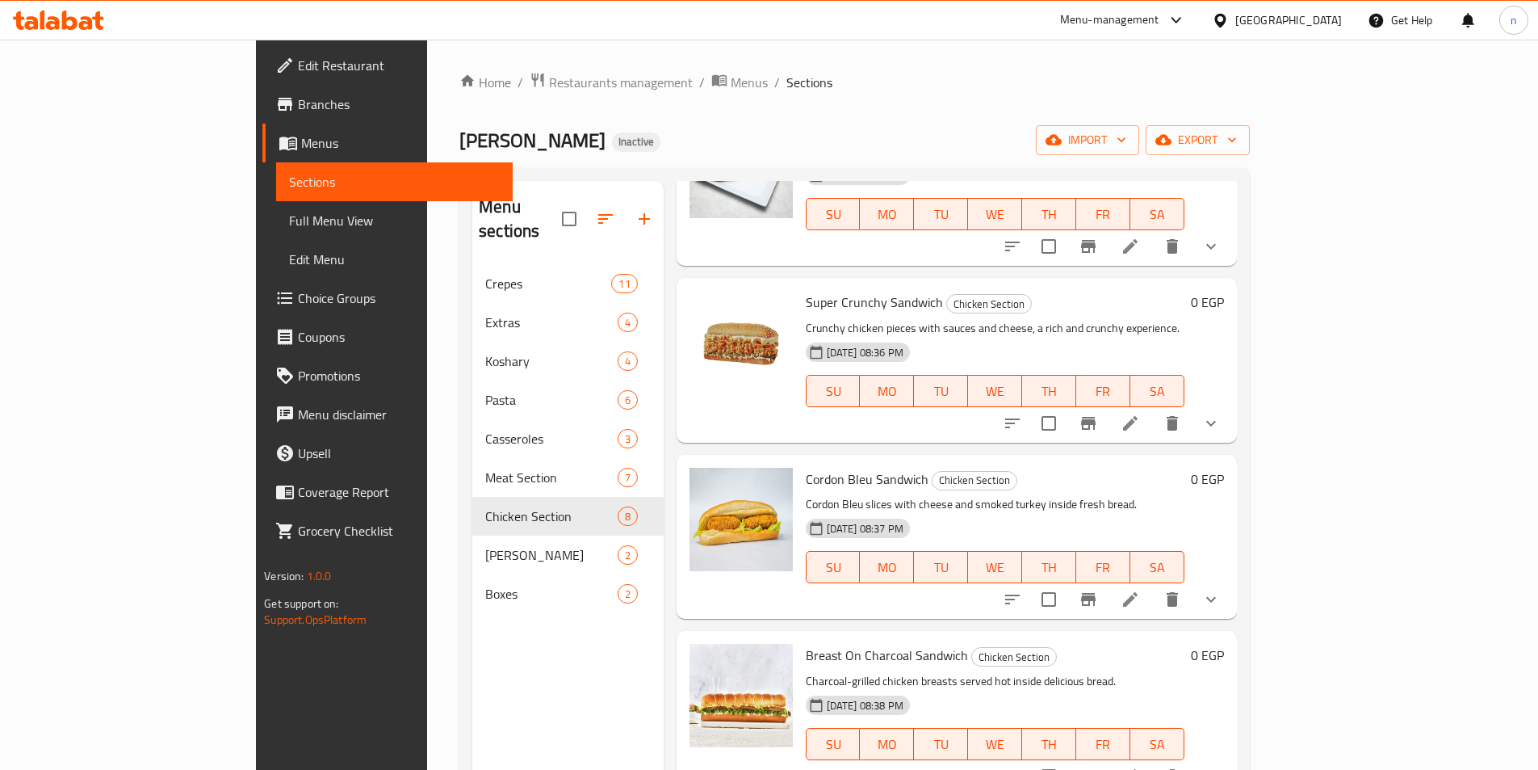
scroll to position [565, 0]
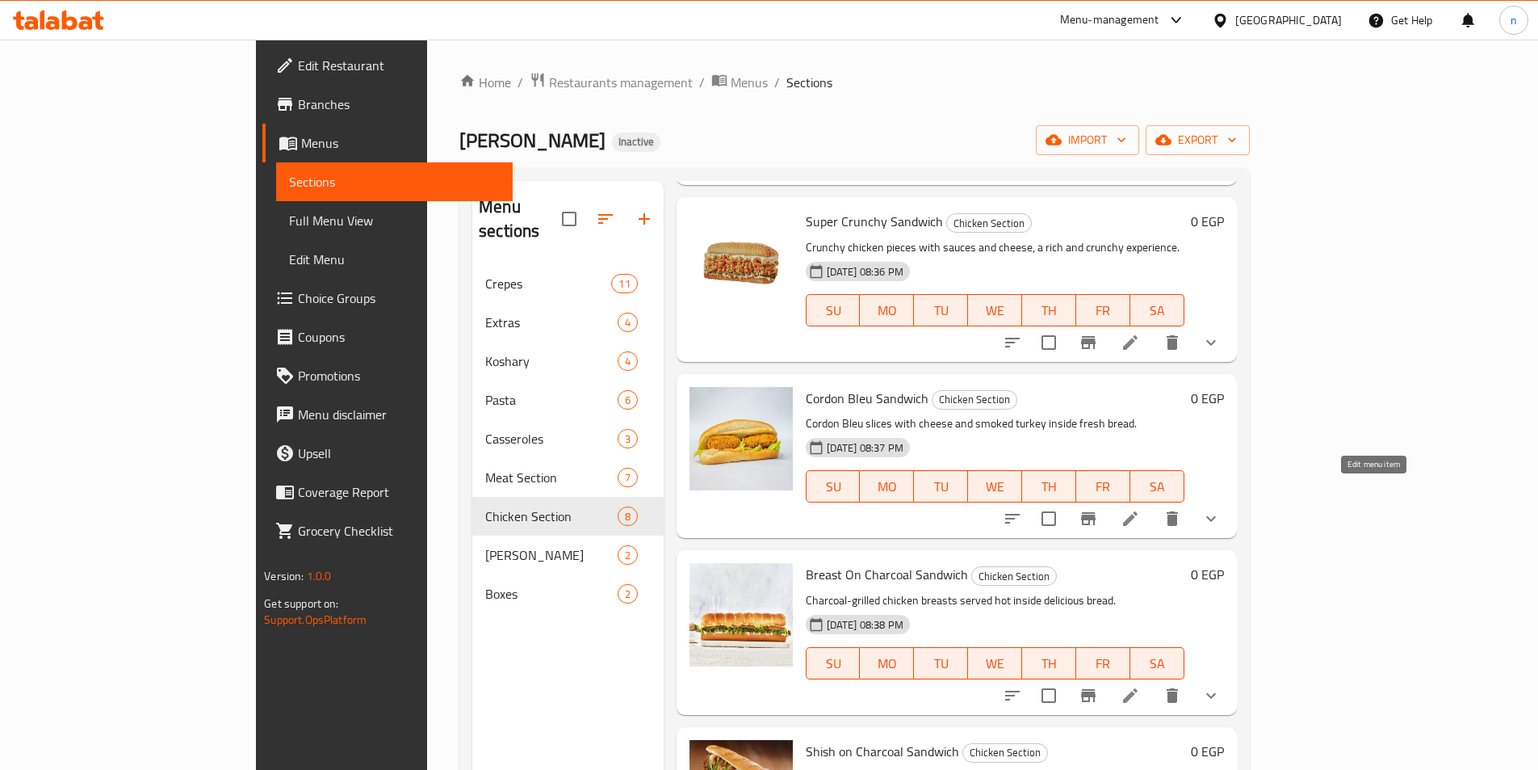
click at [1140, 509] on icon at bounding box center [1130, 518] width 19 height 19
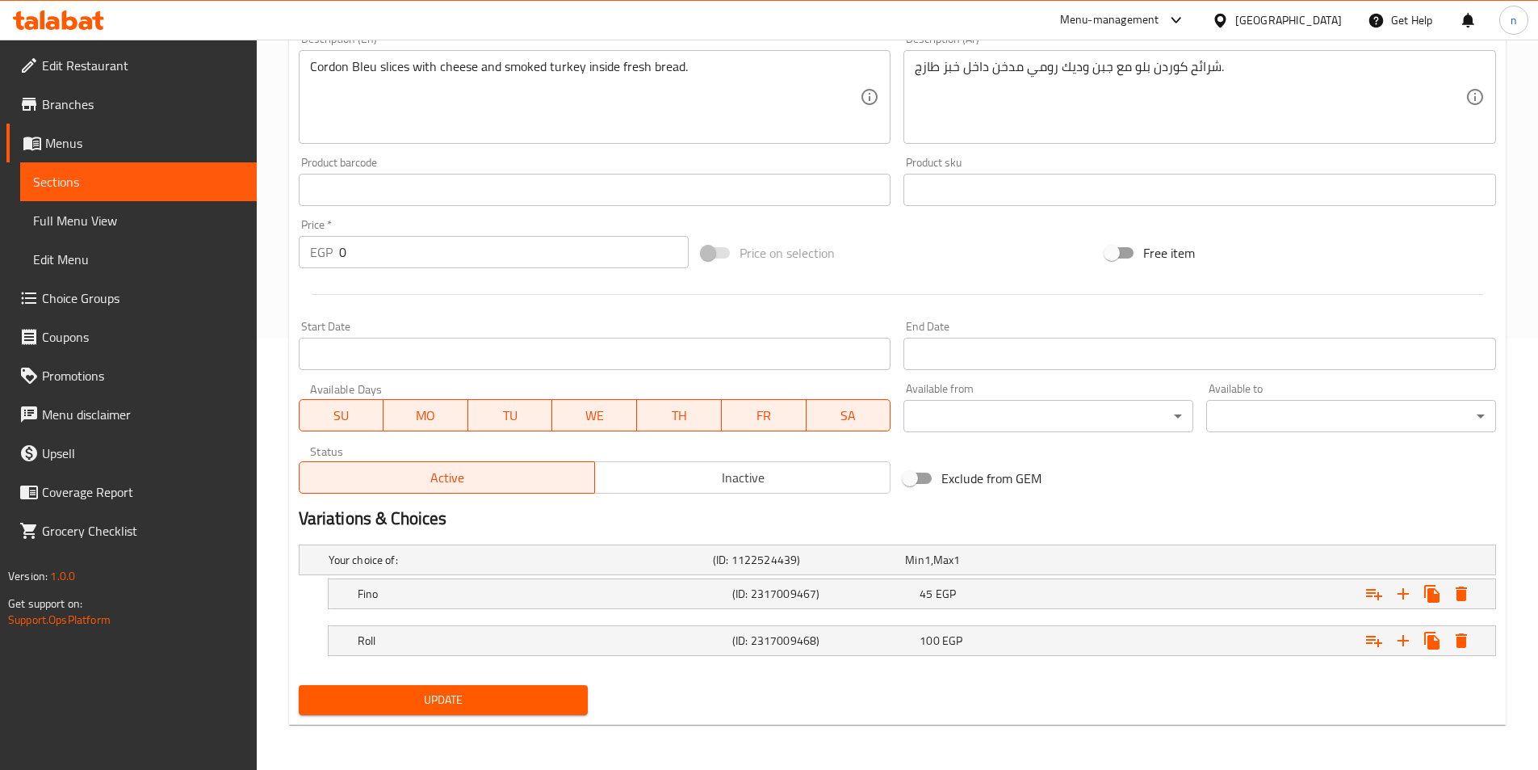
click at [683, 615] on nav at bounding box center [898, 618] width 1198 height 13
click at [683, 637] on h5 "Roll" at bounding box center [542, 640] width 368 height 16
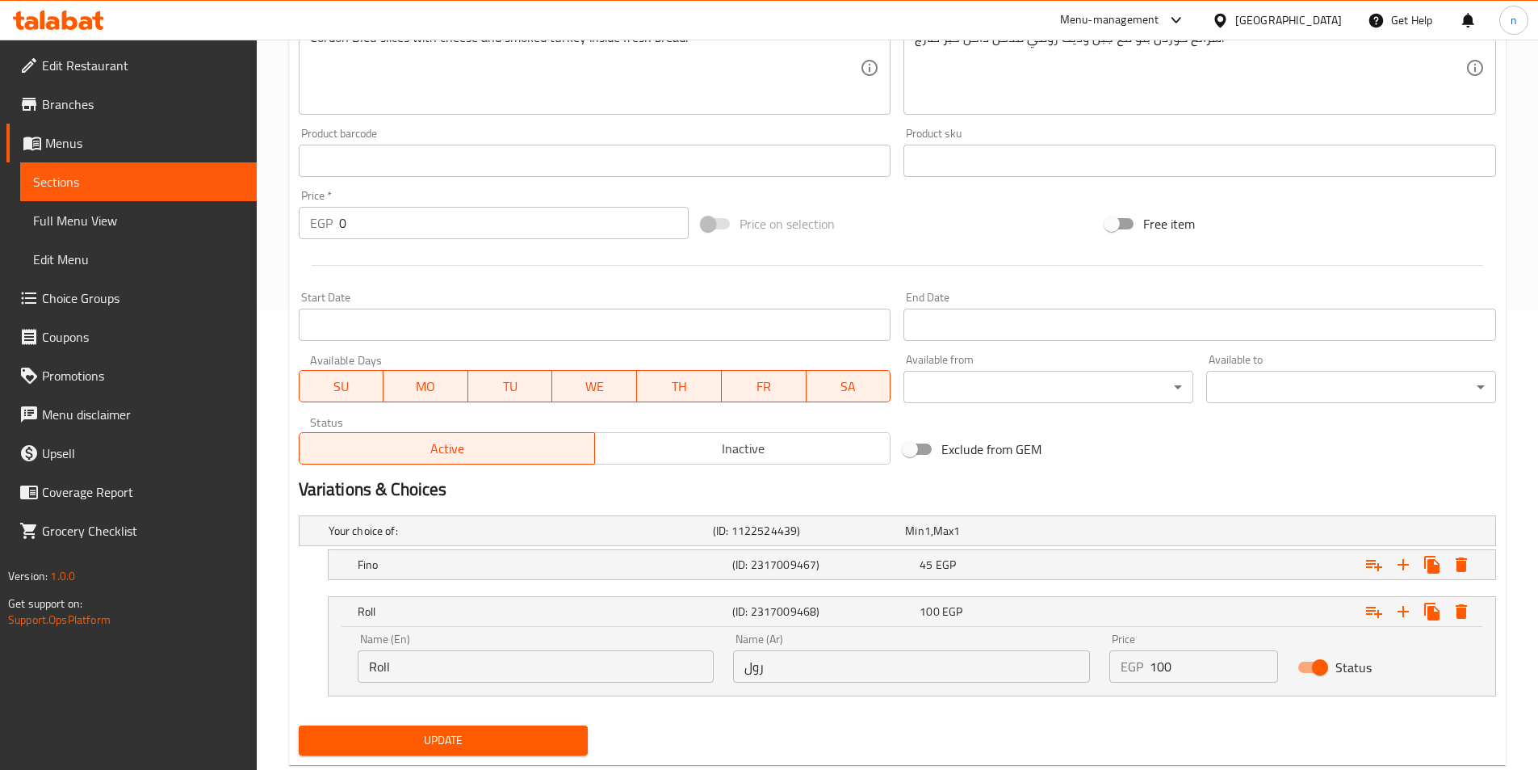
scroll to position [500, 0]
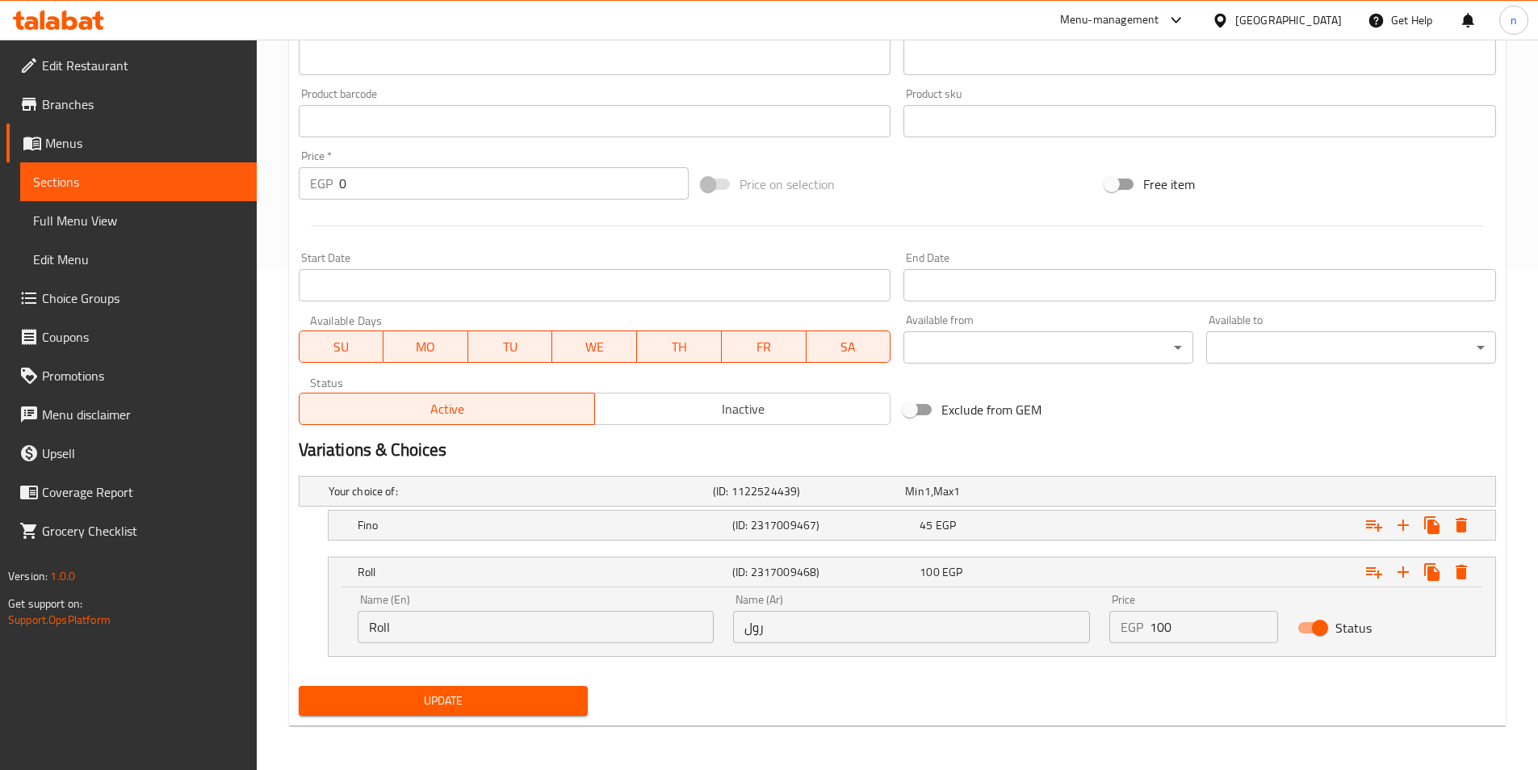
click at [653, 637] on input "Roll" at bounding box center [536, 627] width 357 height 32
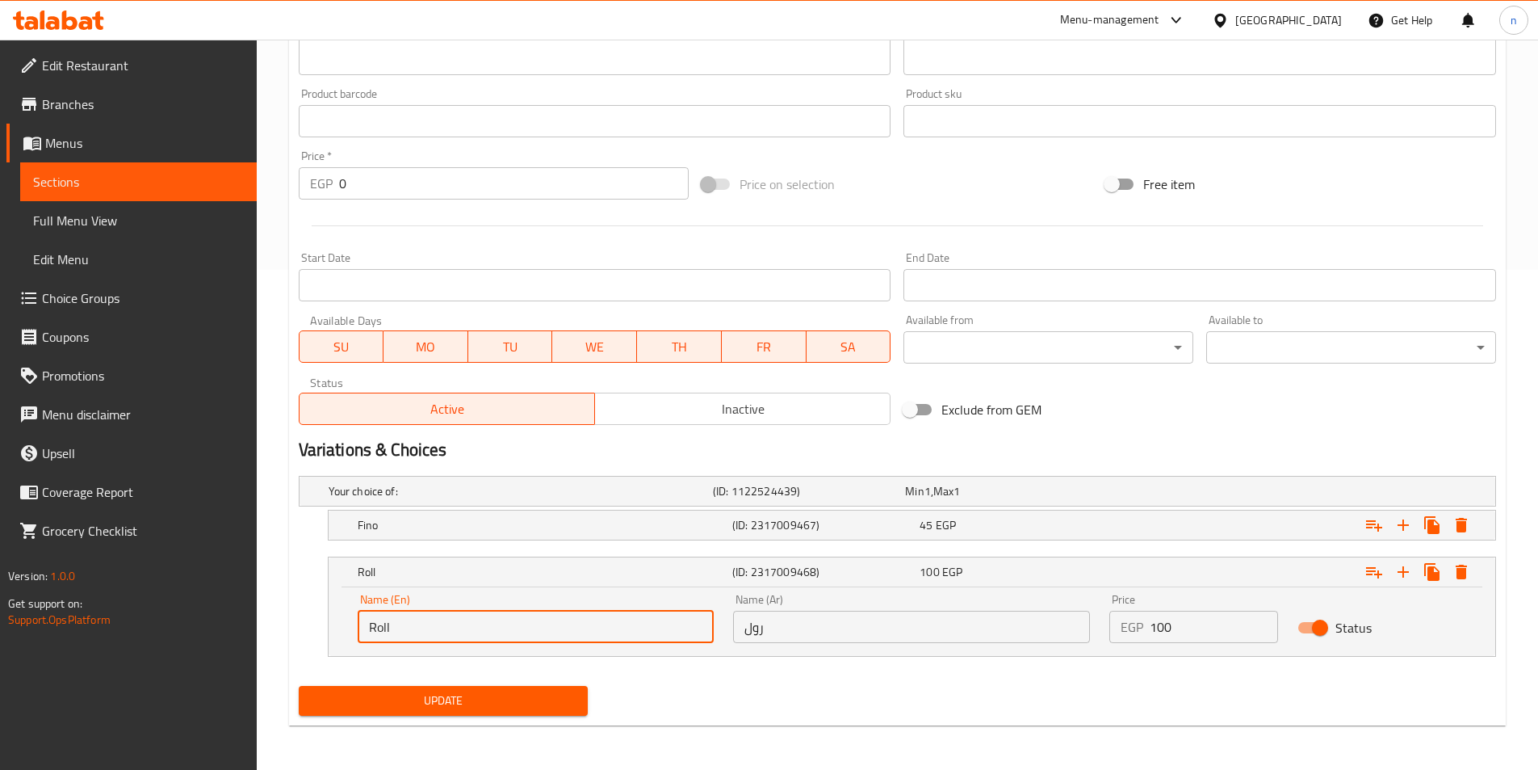
click at [653, 637] on input "Roll" at bounding box center [536, 627] width 357 height 32
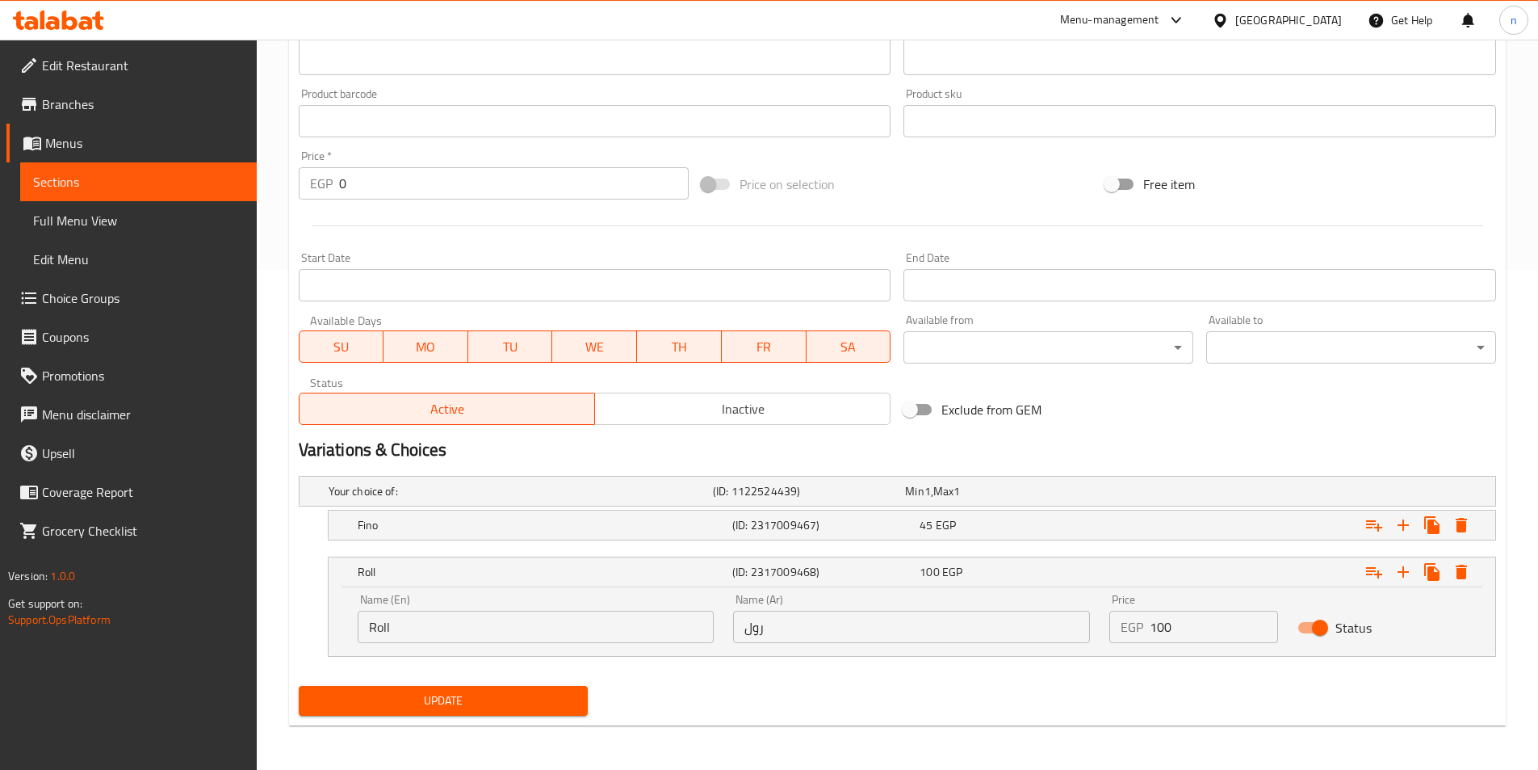
click at [654, 691] on div "Update" at bounding box center [897, 700] width 1211 height 43
click at [622, 632] on input "Roll" at bounding box center [536, 627] width 357 height 32
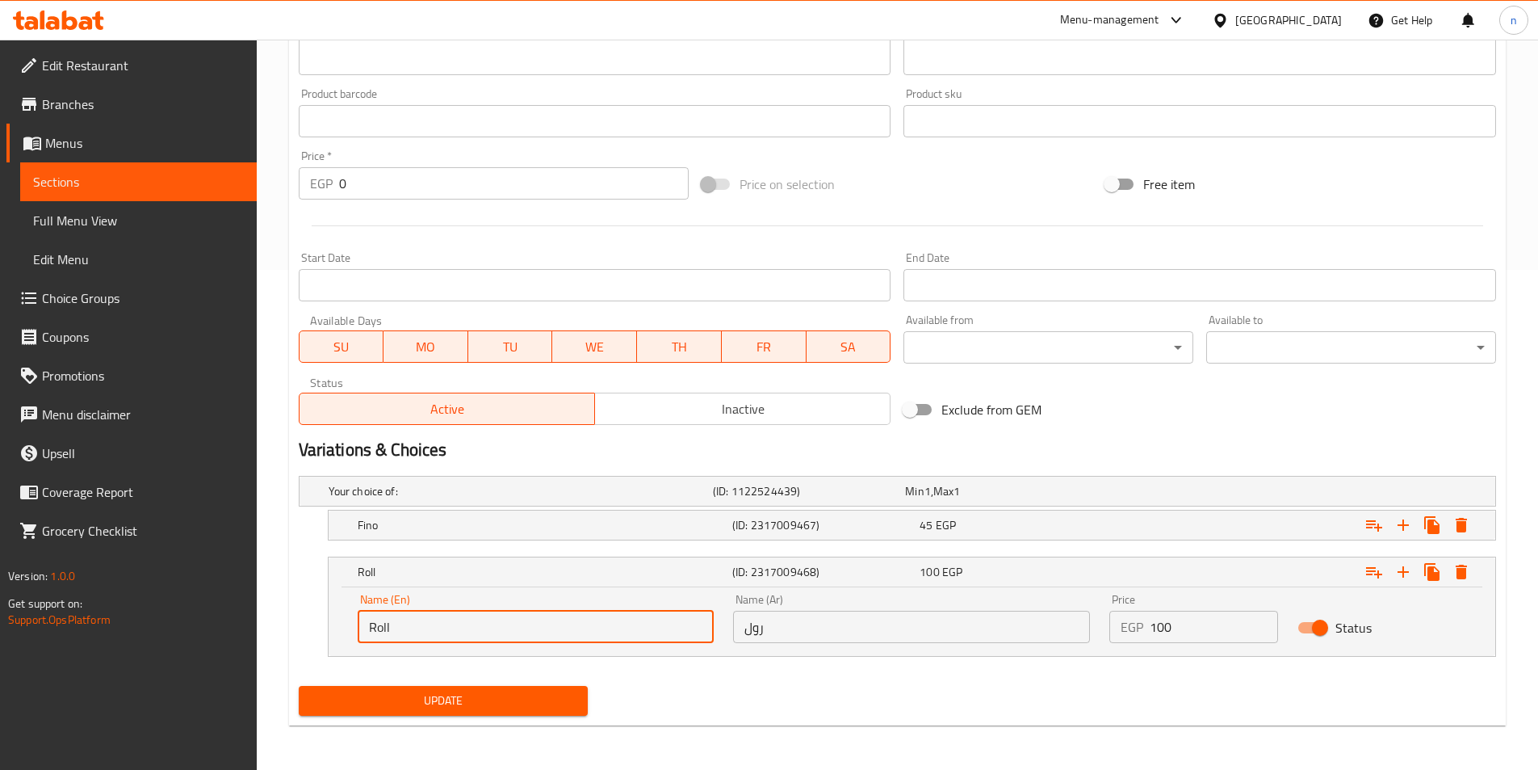
type input "Roll Syrian"
click at [827, 633] on input "رول" at bounding box center [911, 627] width 357 height 32
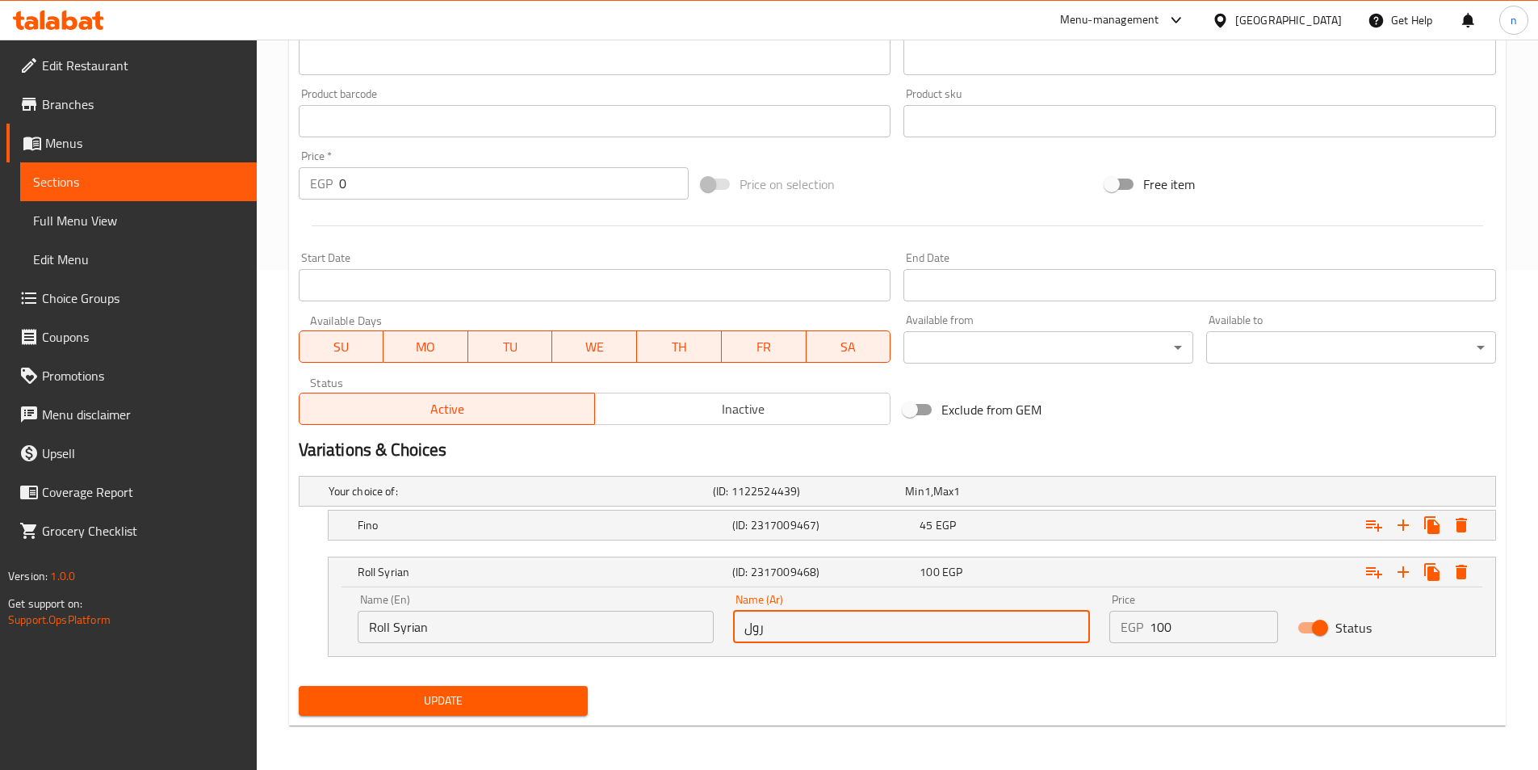
type input "رول سوري"
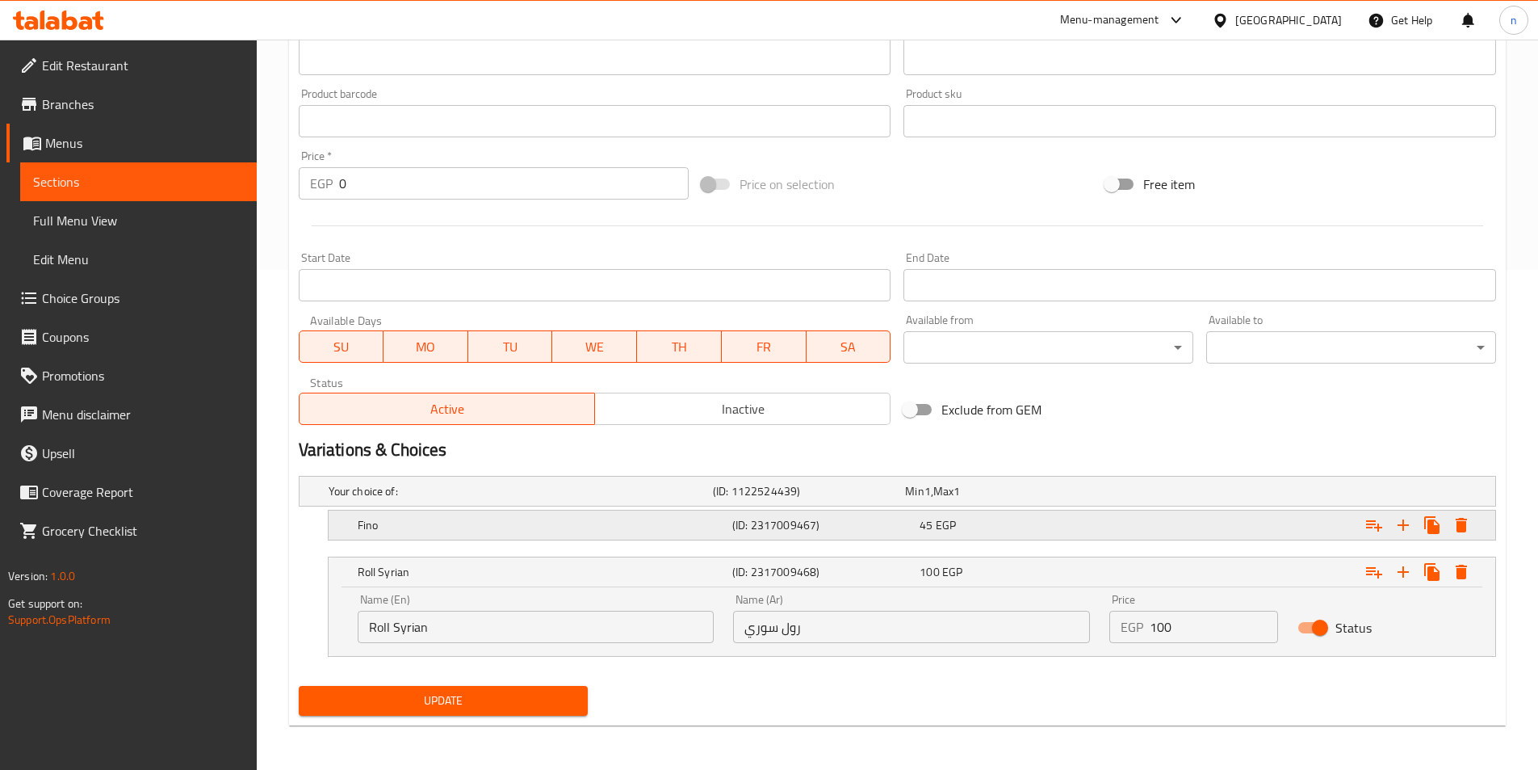
click at [1003, 532] on div "45 EGP" at bounding box center [1010, 525] width 181 height 16
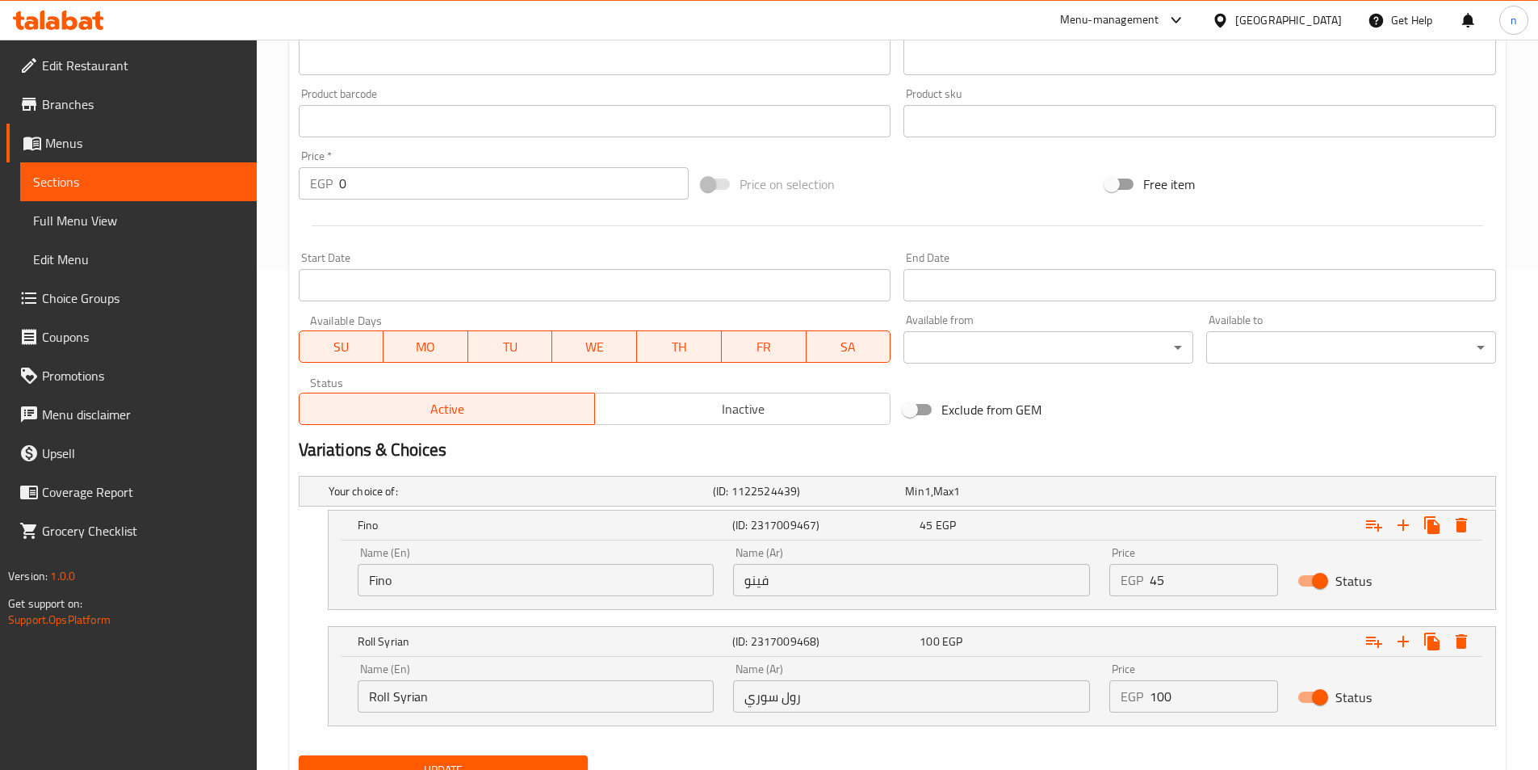
scroll to position [570, 0]
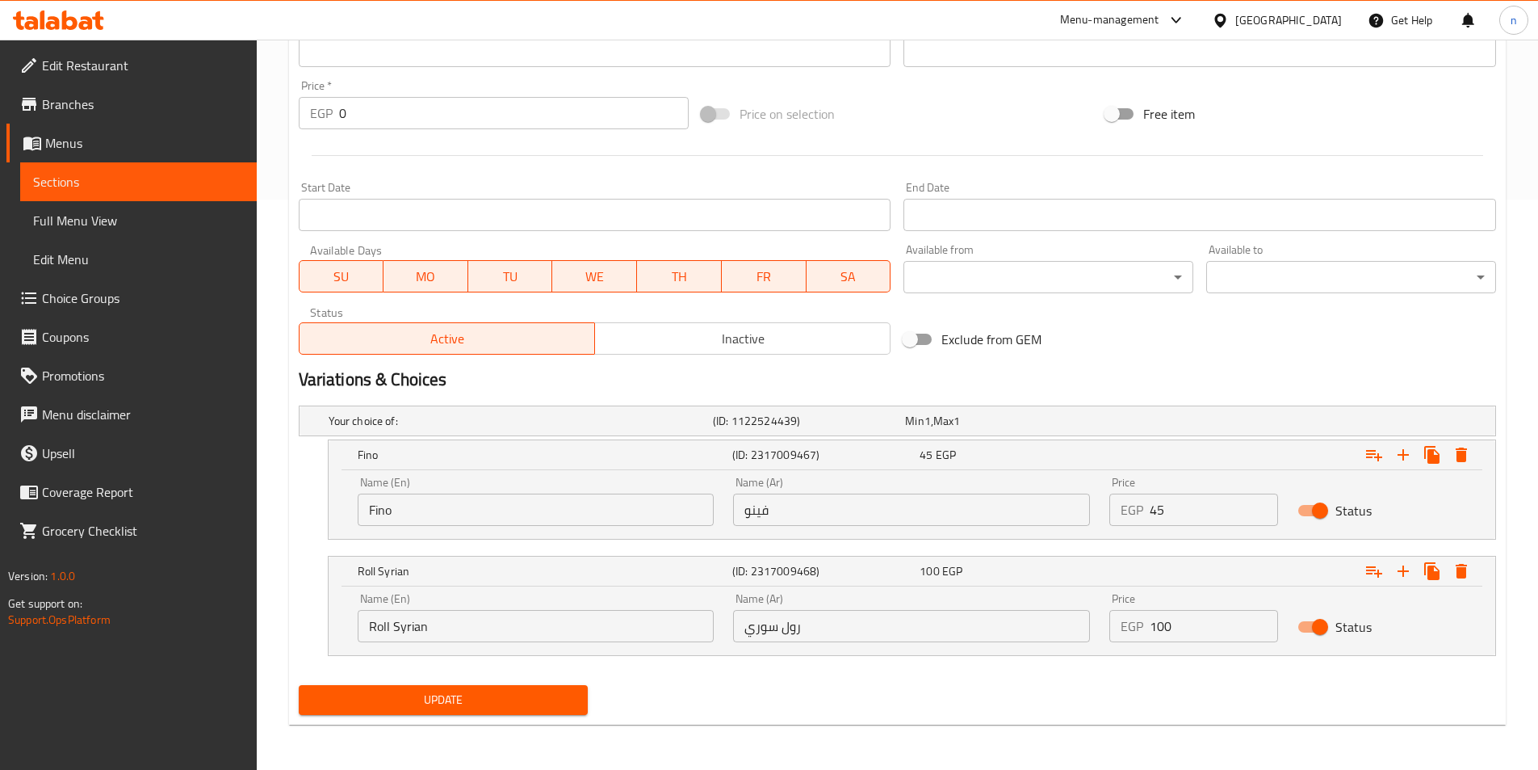
click at [525, 710] on button "Update" at bounding box center [444, 700] width 290 height 30
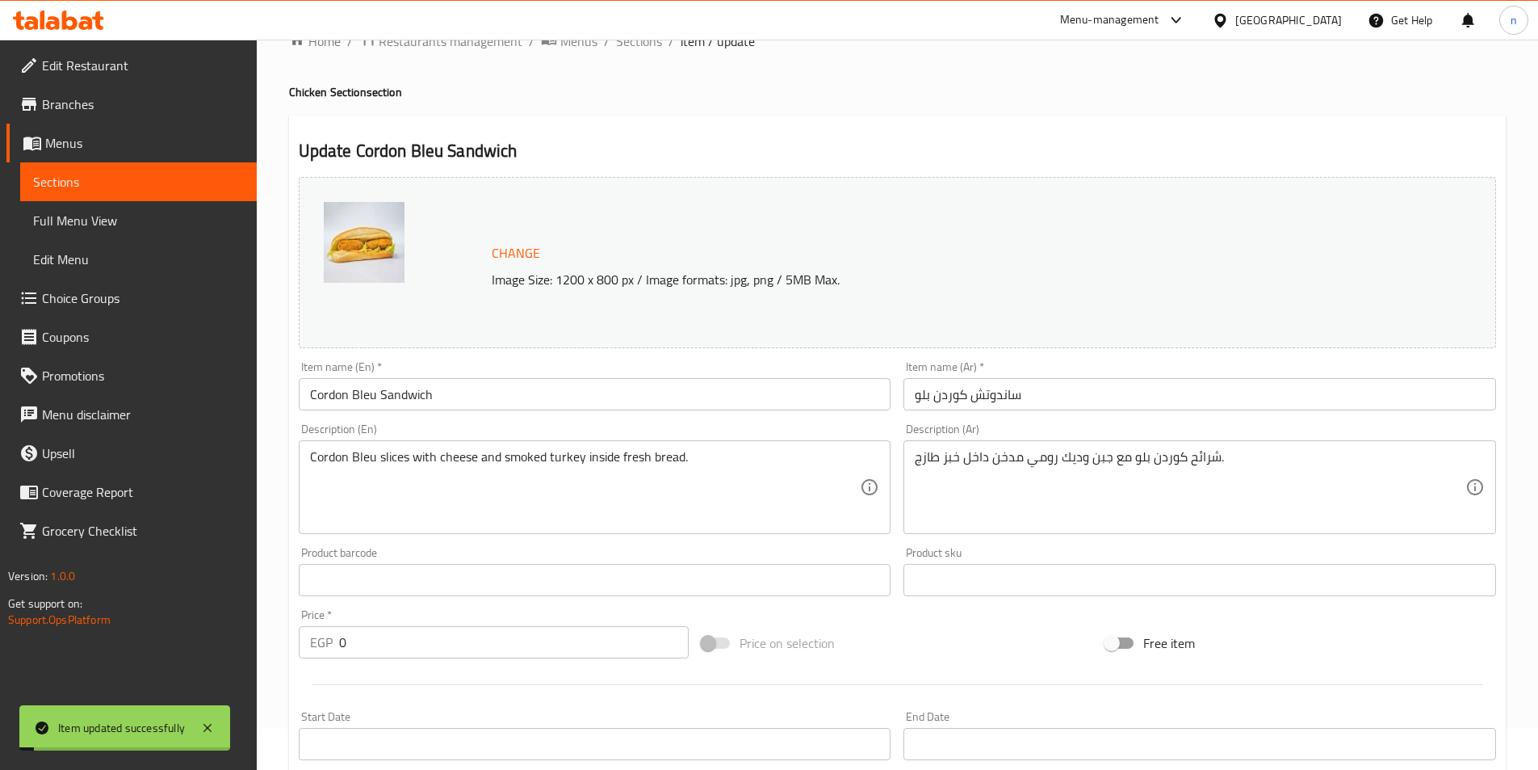
scroll to position [0, 0]
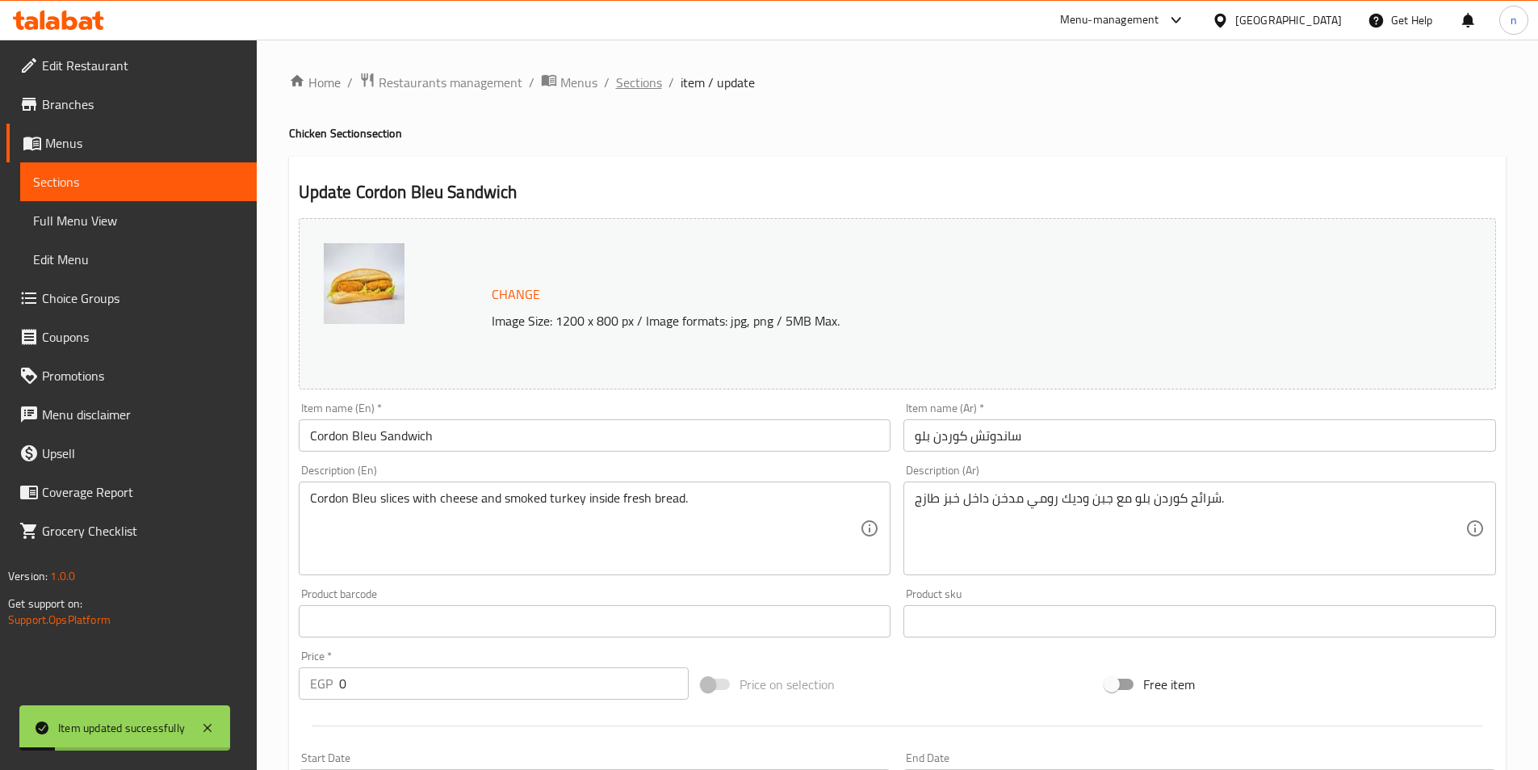
click at [638, 81] on span "Sections" at bounding box center [639, 82] width 46 height 19
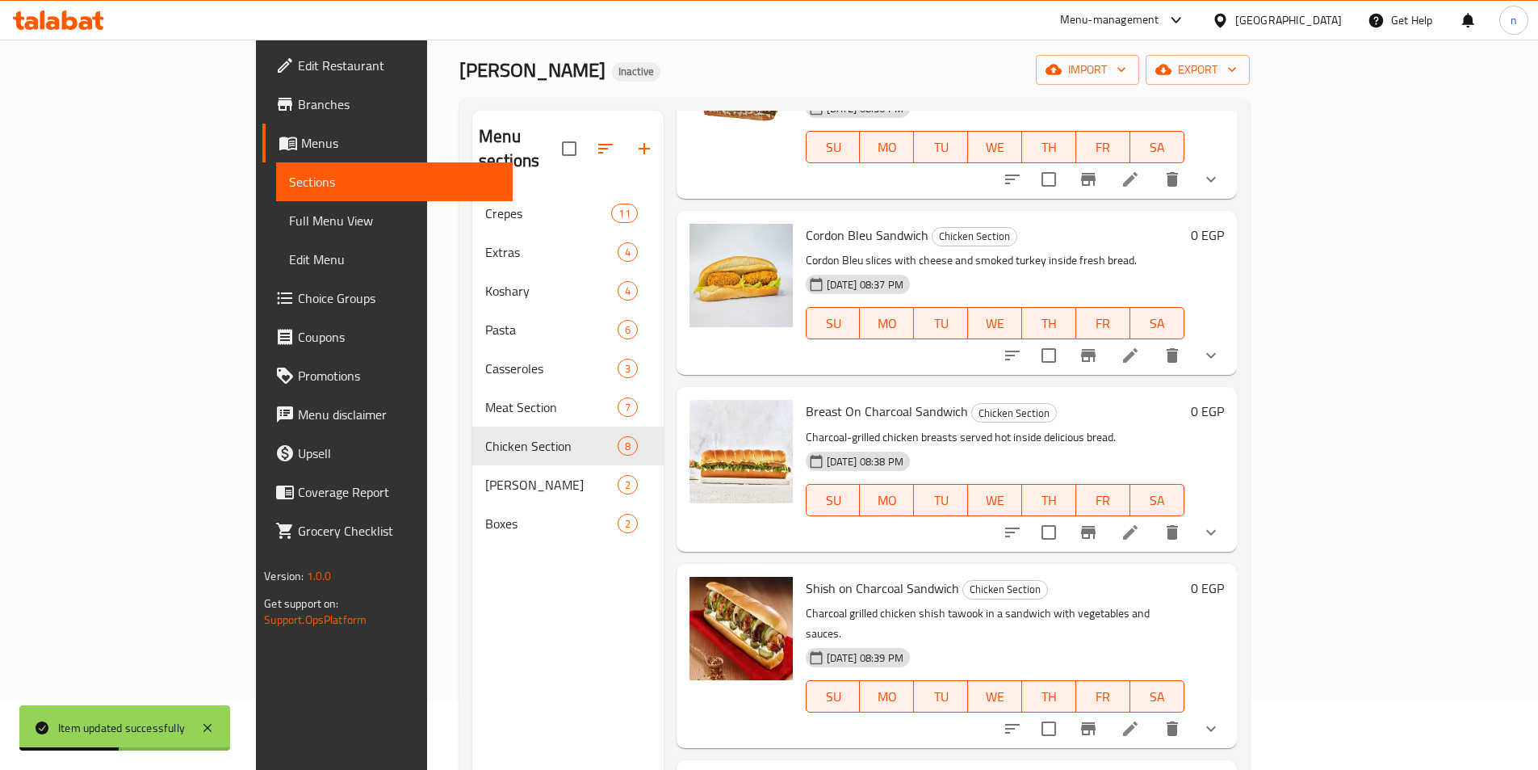
scroll to position [226, 0]
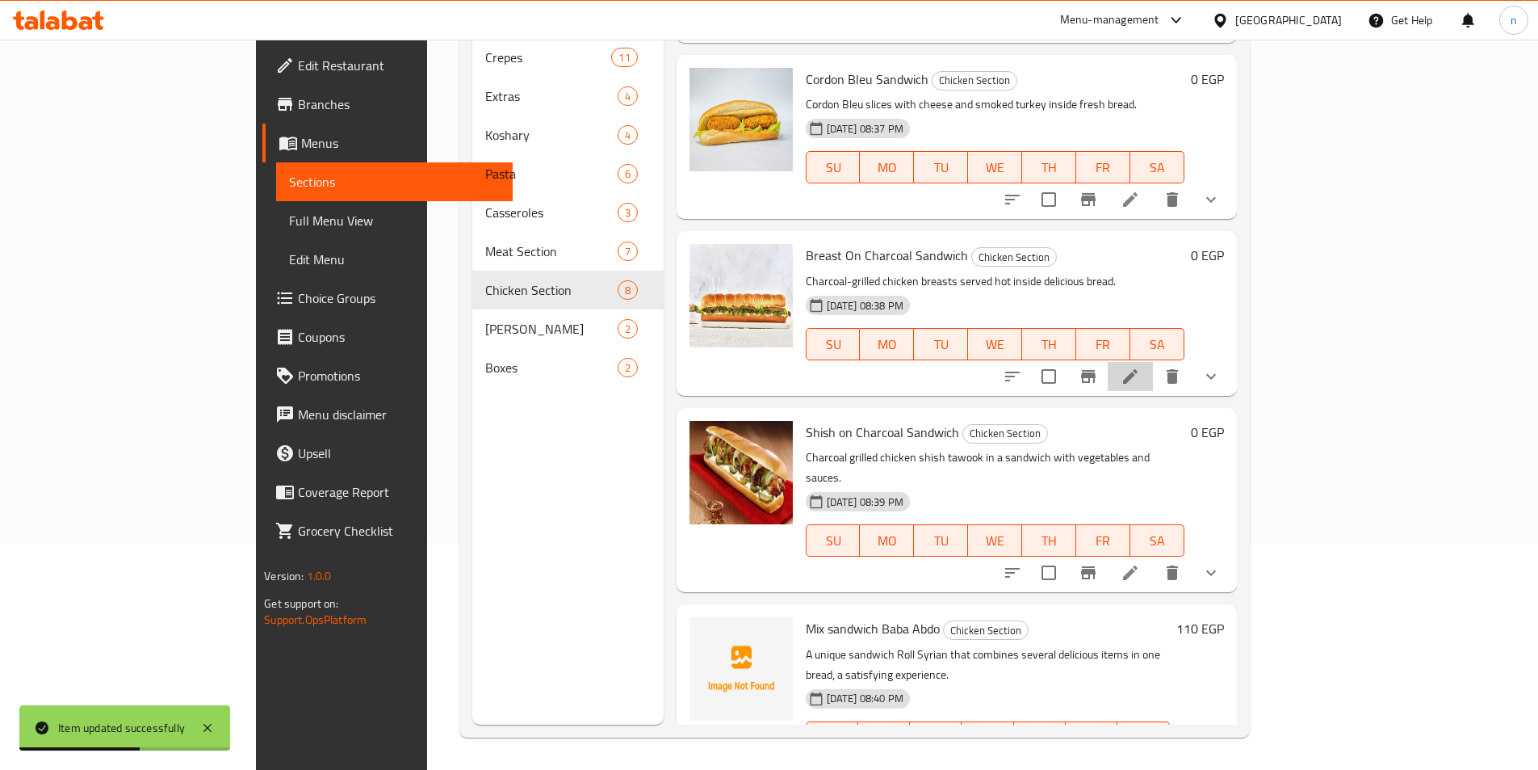
click at [1153, 362] on li at bounding box center [1130, 376] width 45 height 29
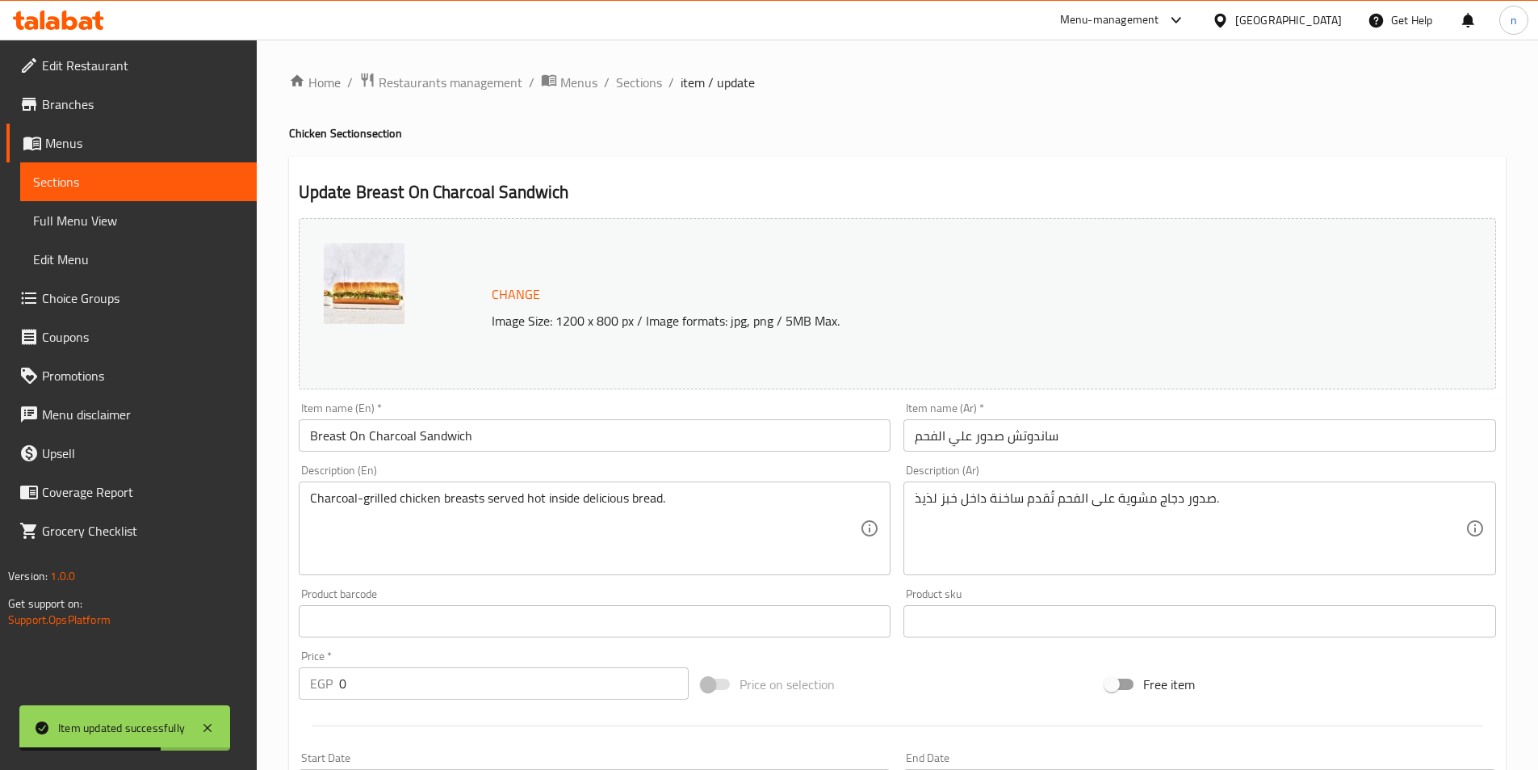
scroll to position [404, 0]
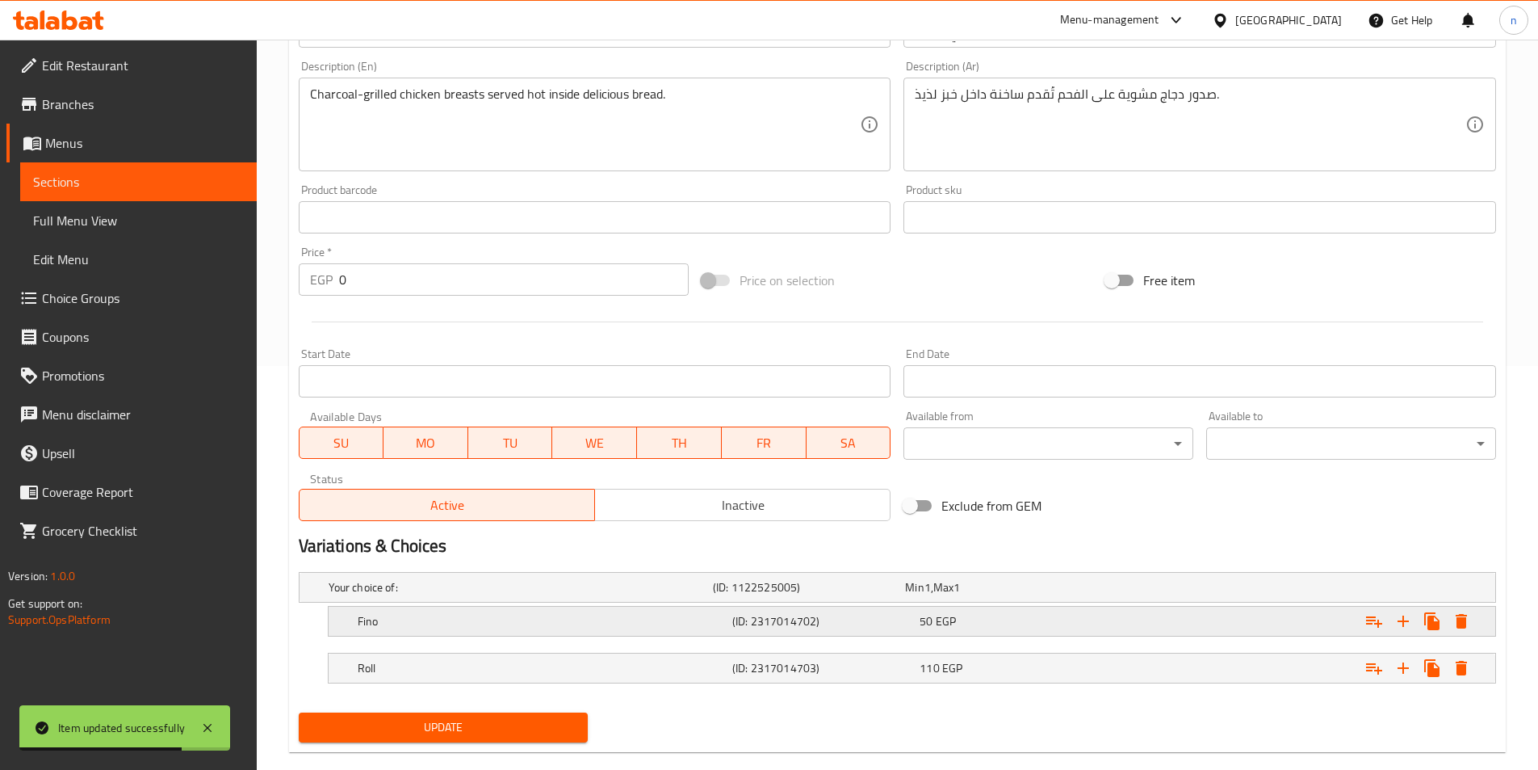
click at [697, 616] on h5 "Fino" at bounding box center [542, 621] width 368 height 16
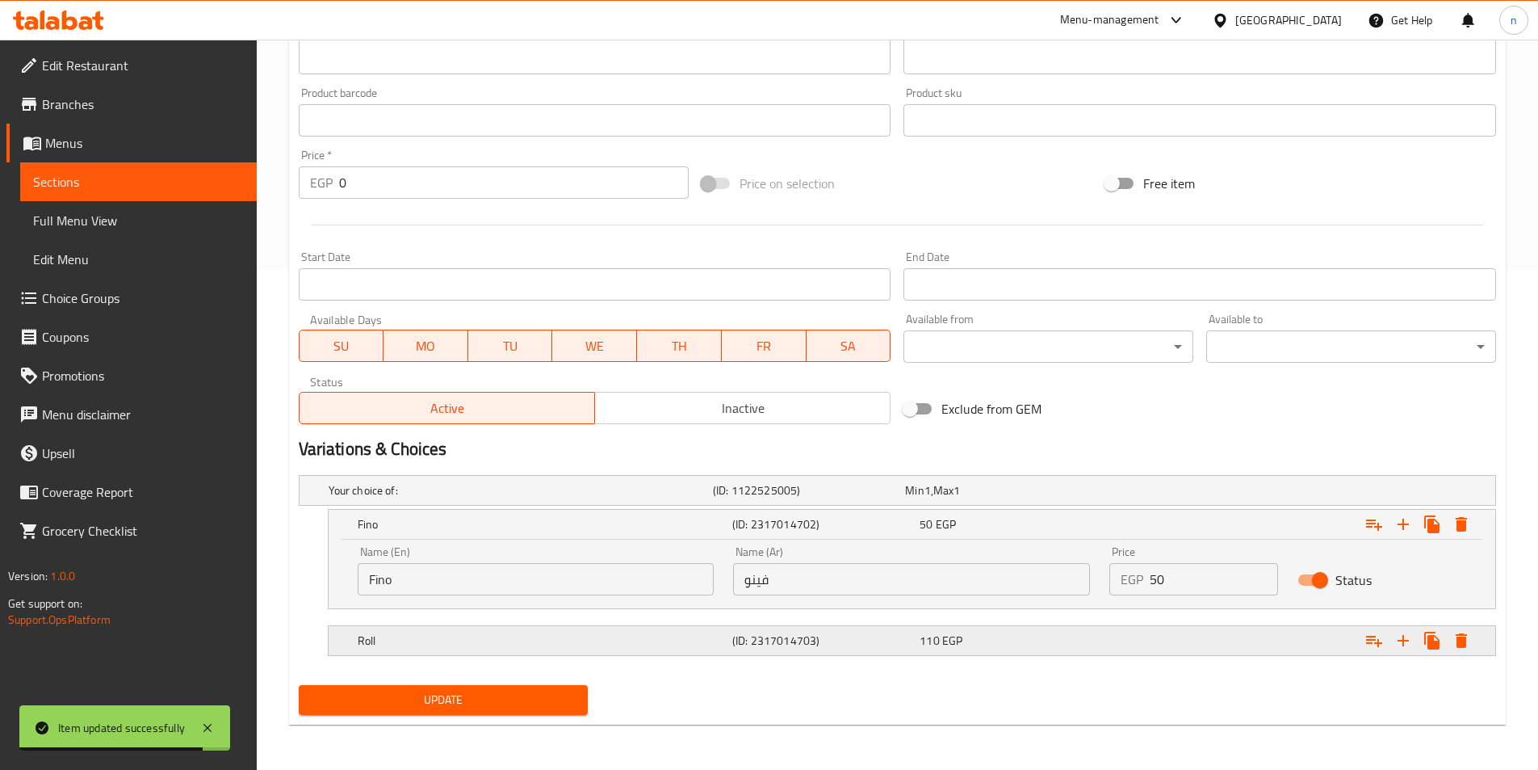
click at [700, 639] on h5 "Roll" at bounding box center [542, 640] width 368 height 16
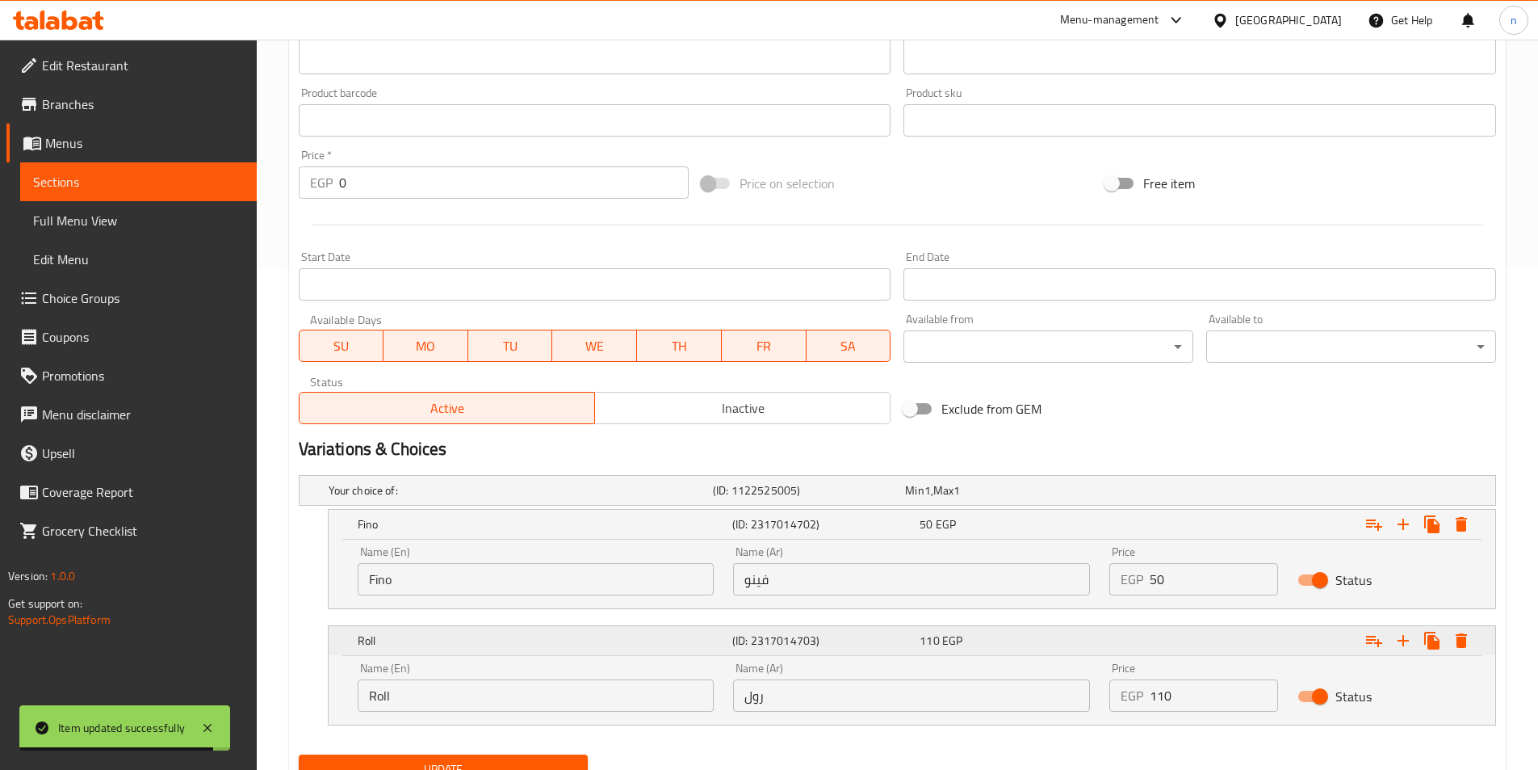
scroll to position [570, 0]
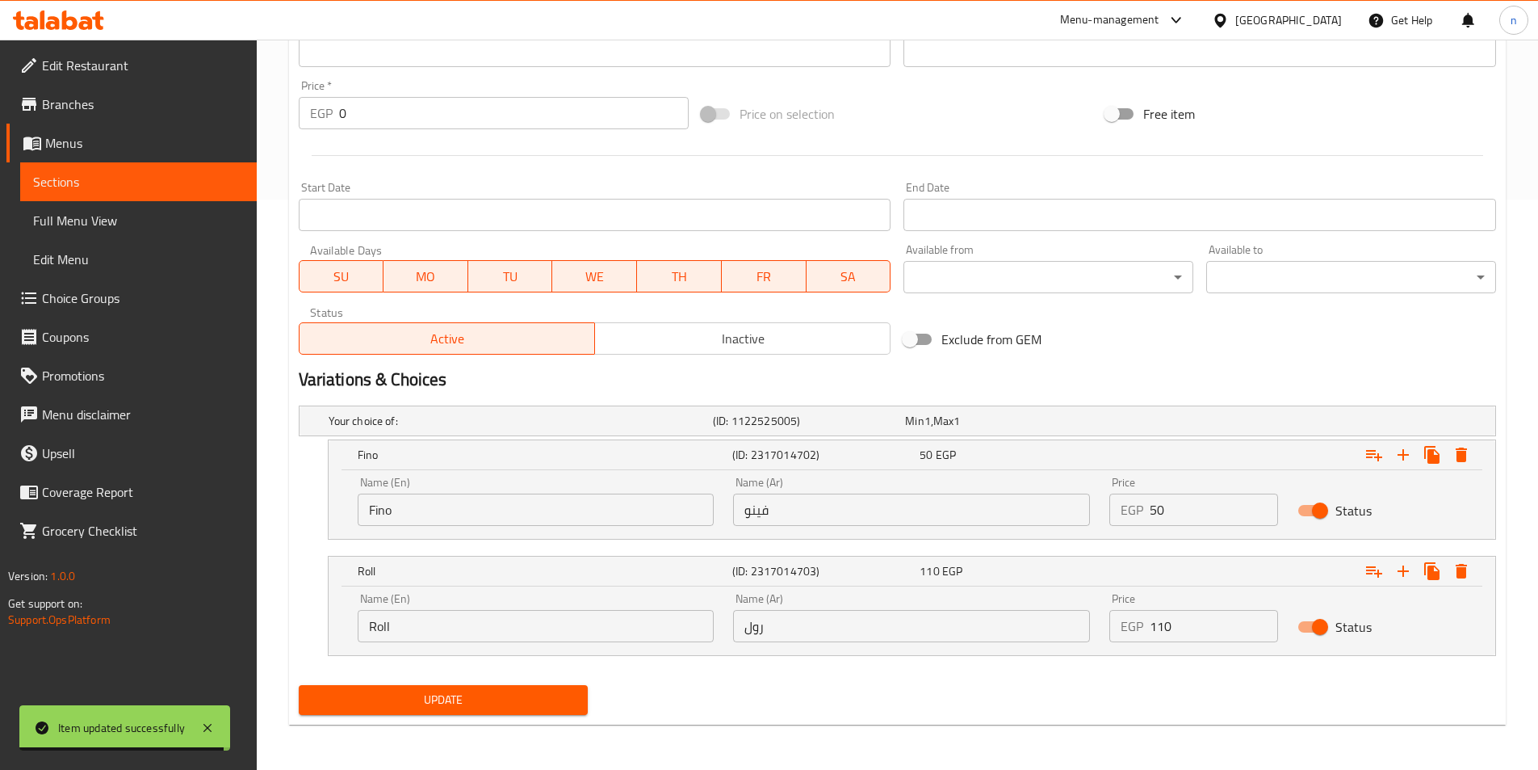
click at [684, 630] on input "Roll" at bounding box center [536, 626] width 357 height 32
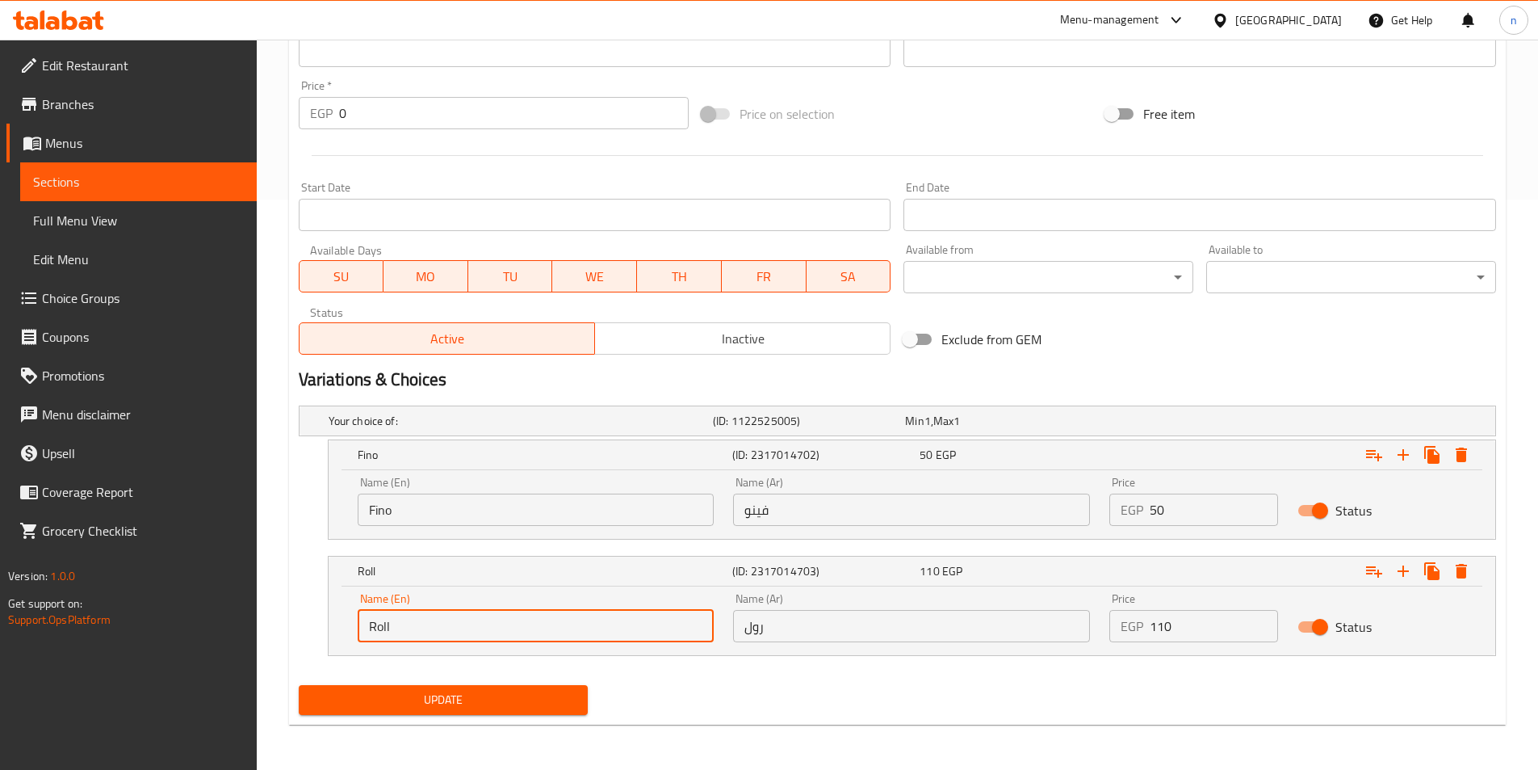
type input "Roll Syrian"
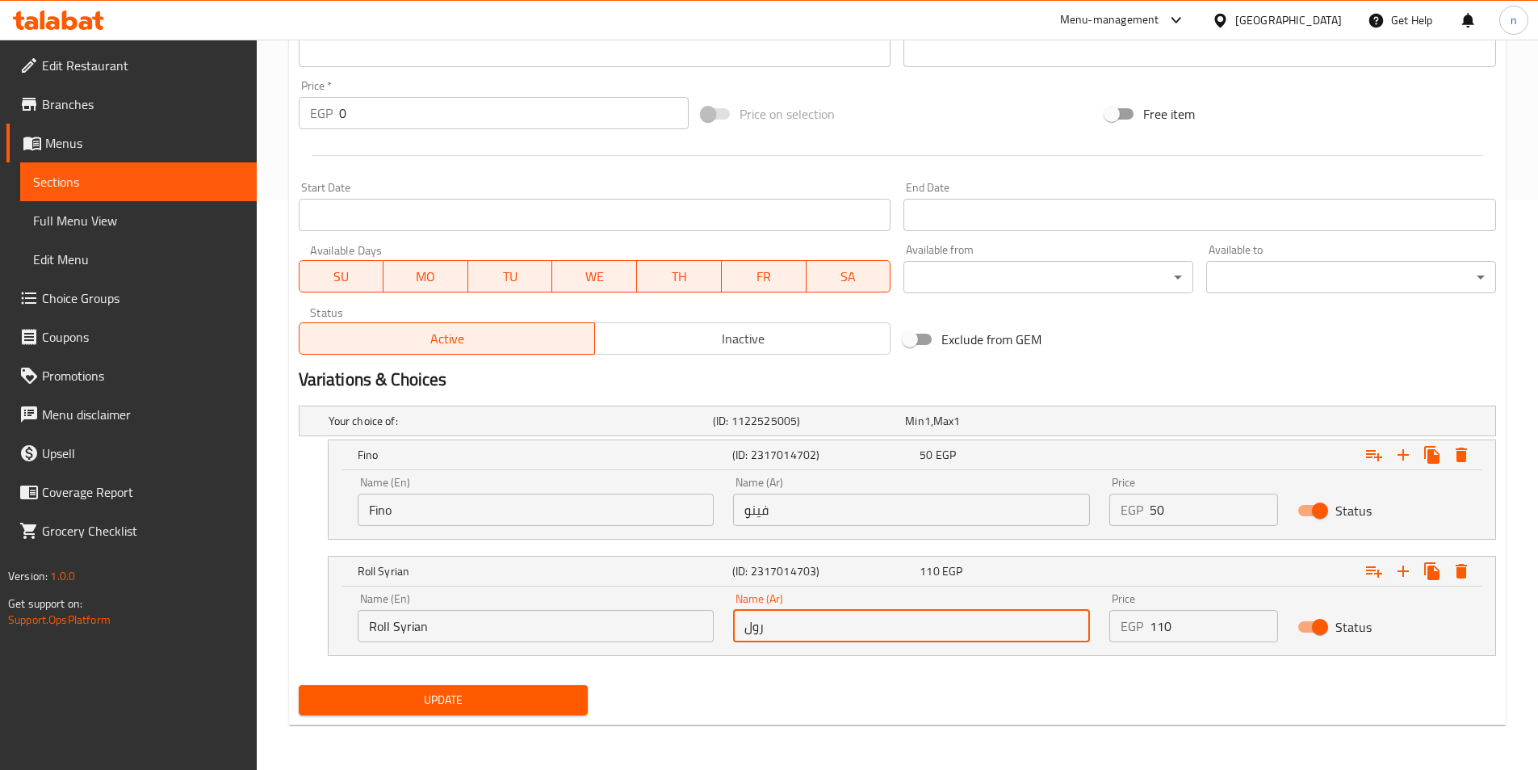
click at [780, 619] on input "رول" at bounding box center [911, 626] width 357 height 32
type input "رول سوري"
click at [443, 700] on span "Update" at bounding box center [444, 700] width 264 height 20
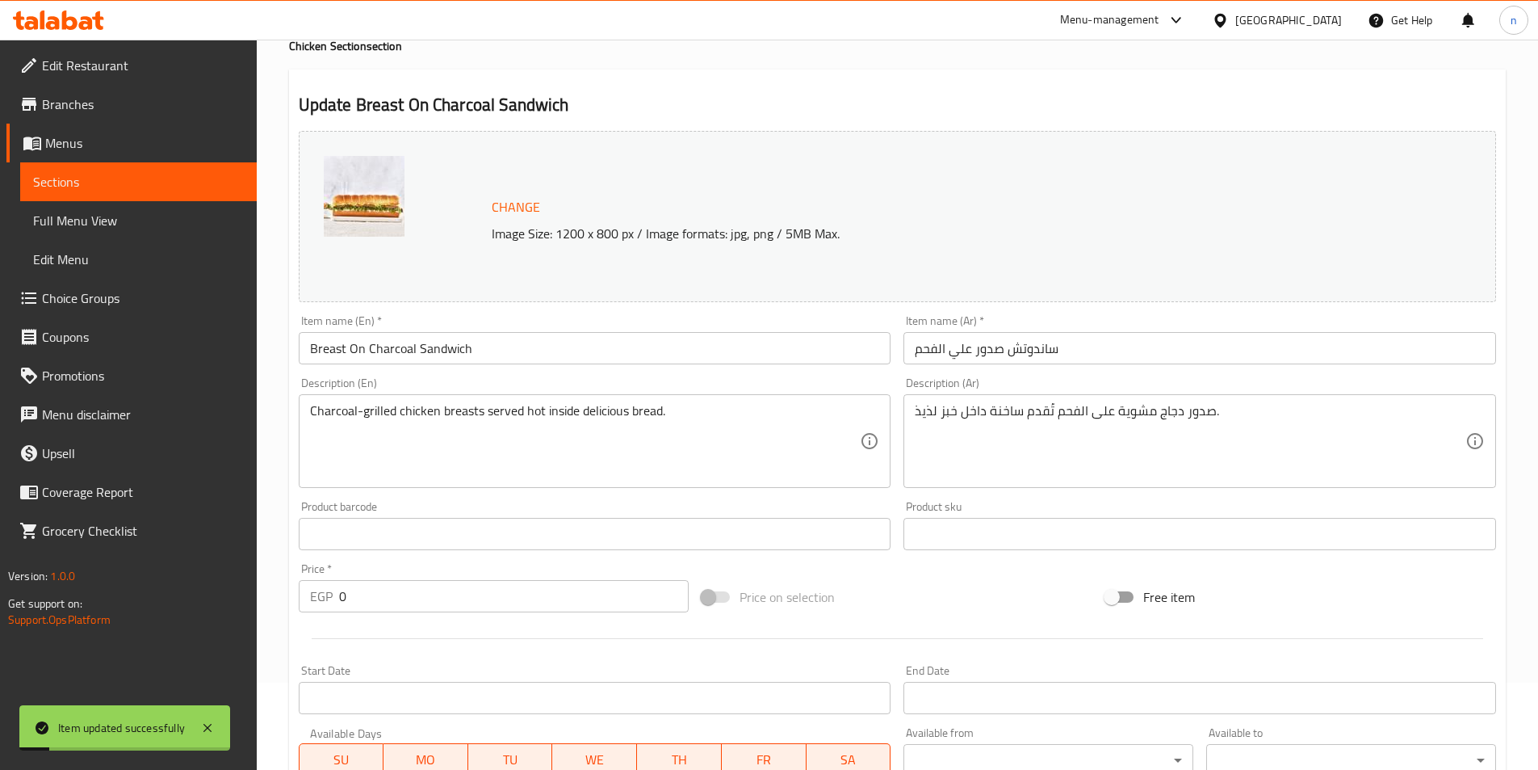
scroll to position [0, 0]
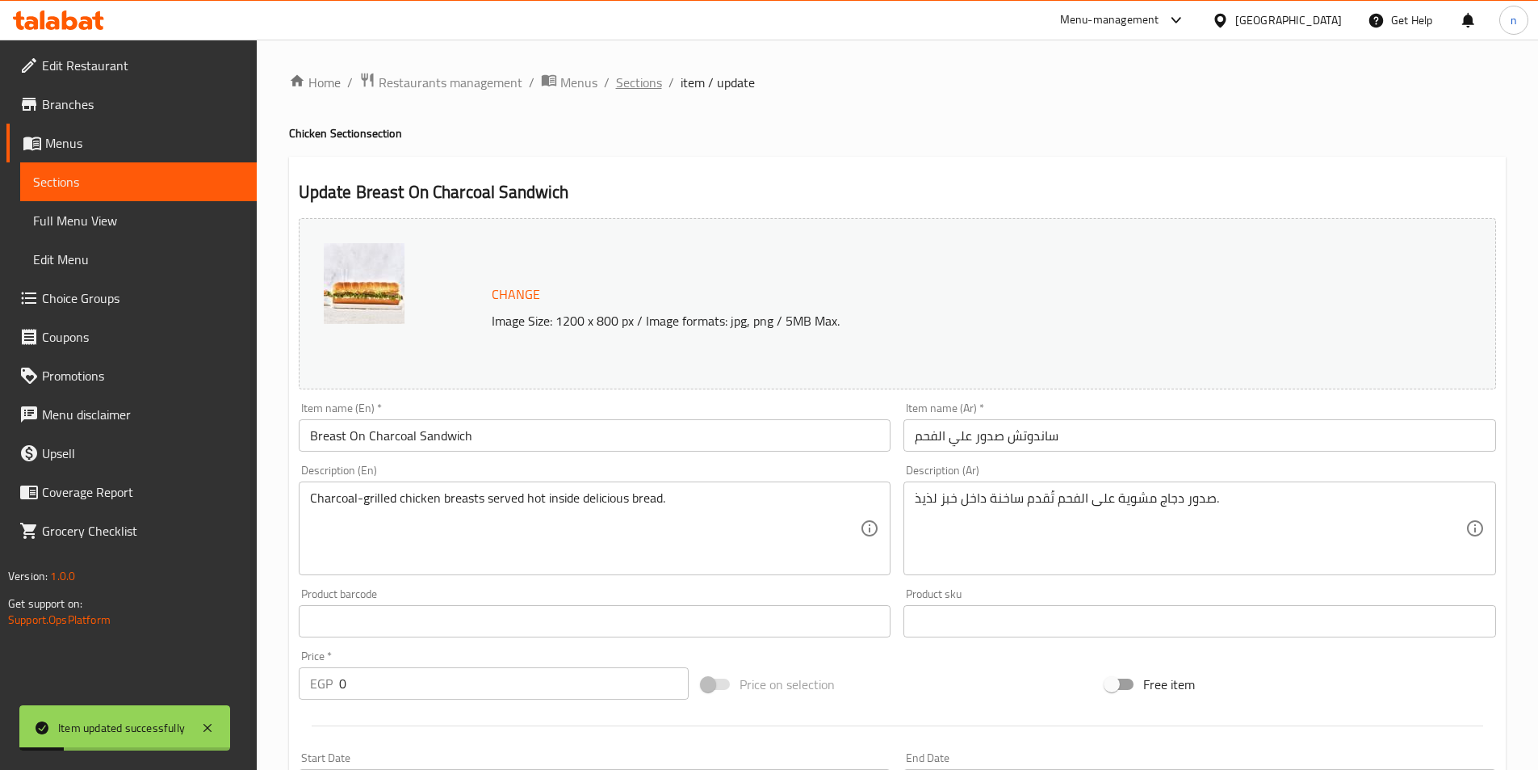
click at [645, 83] on span "Sections" at bounding box center [639, 82] width 46 height 19
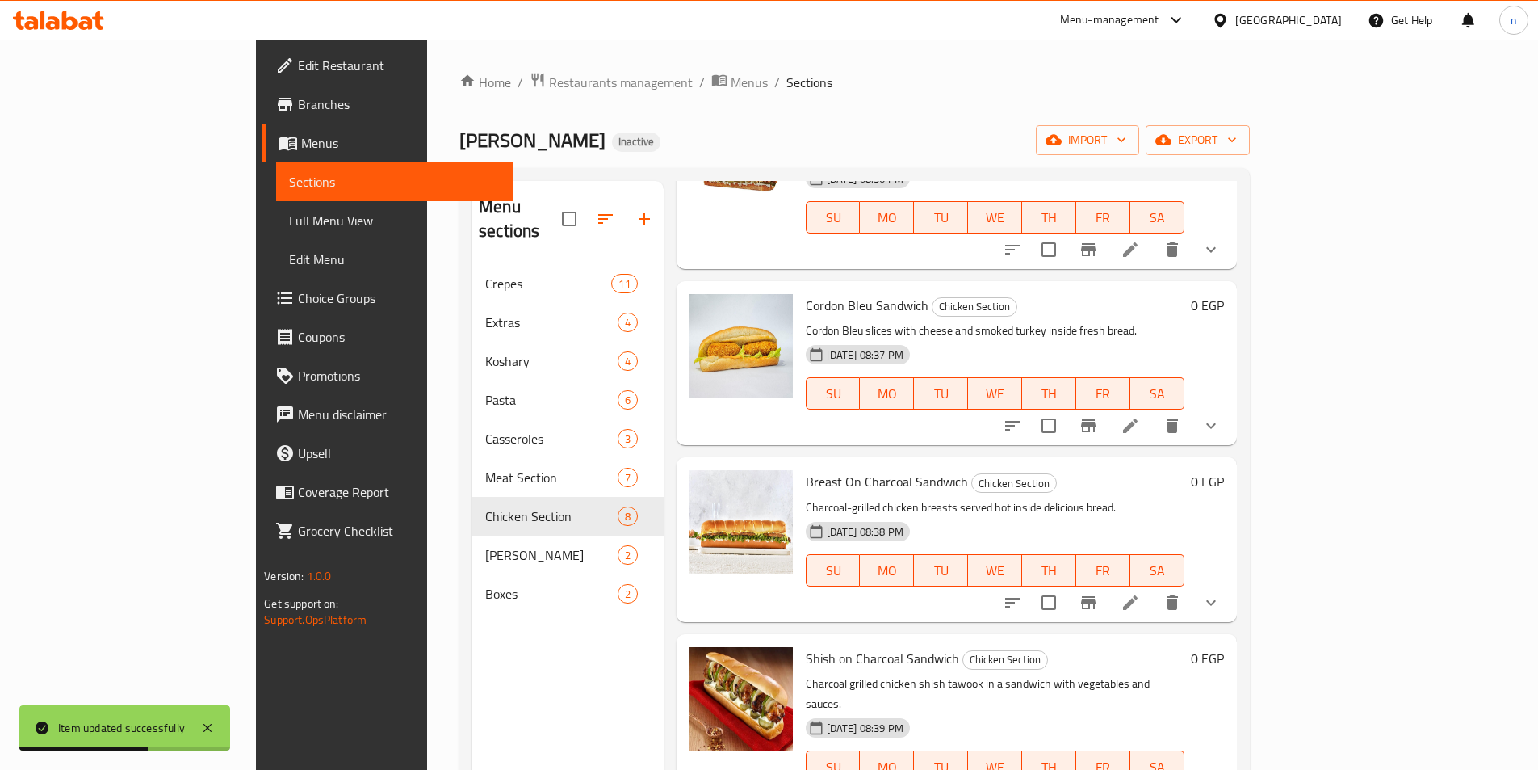
scroll to position [226, 0]
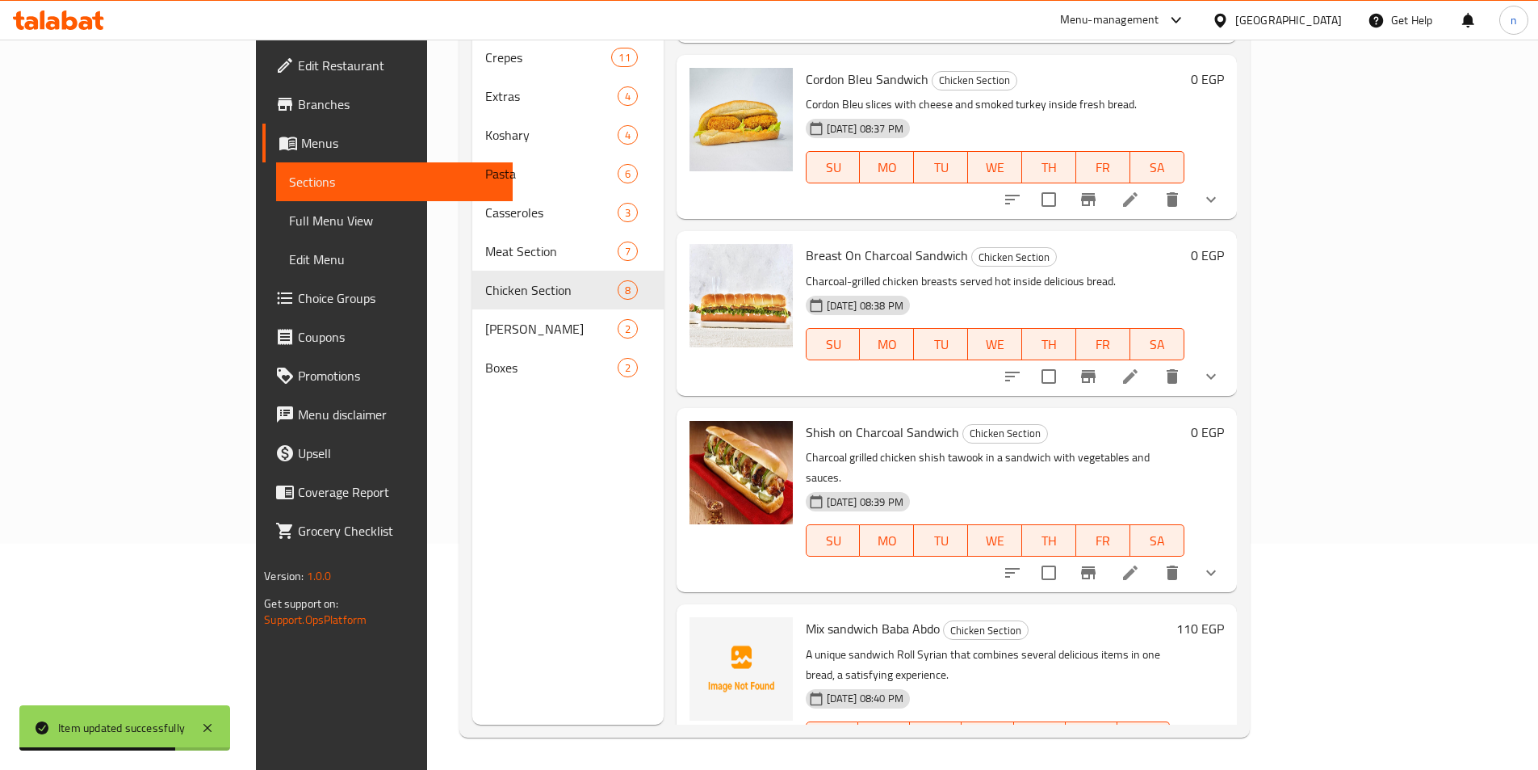
click at [1140, 563] on icon at bounding box center [1130, 572] width 19 height 19
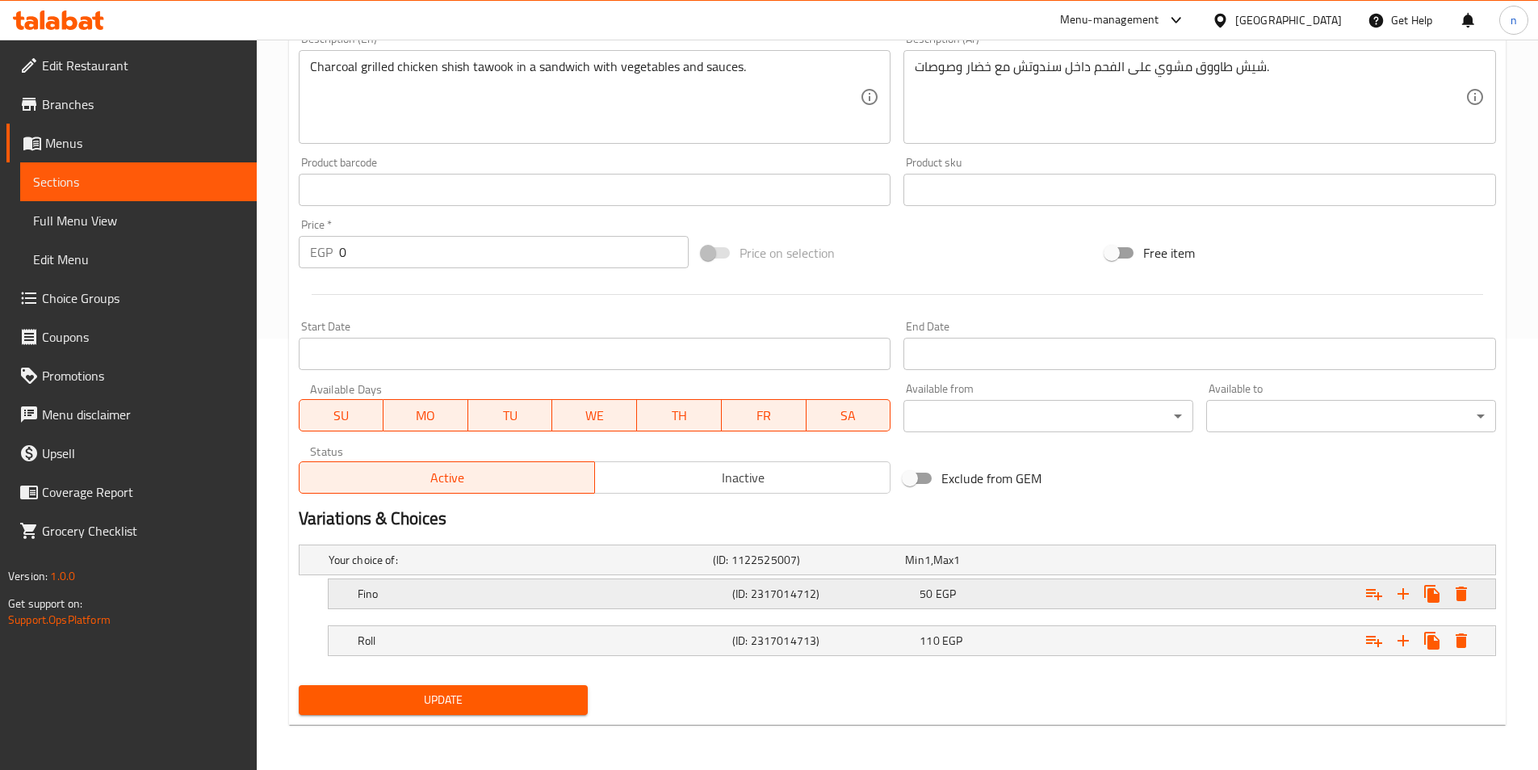
click at [825, 598] on h5 "(ID: 2317014712)" at bounding box center [822, 594] width 181 height 16
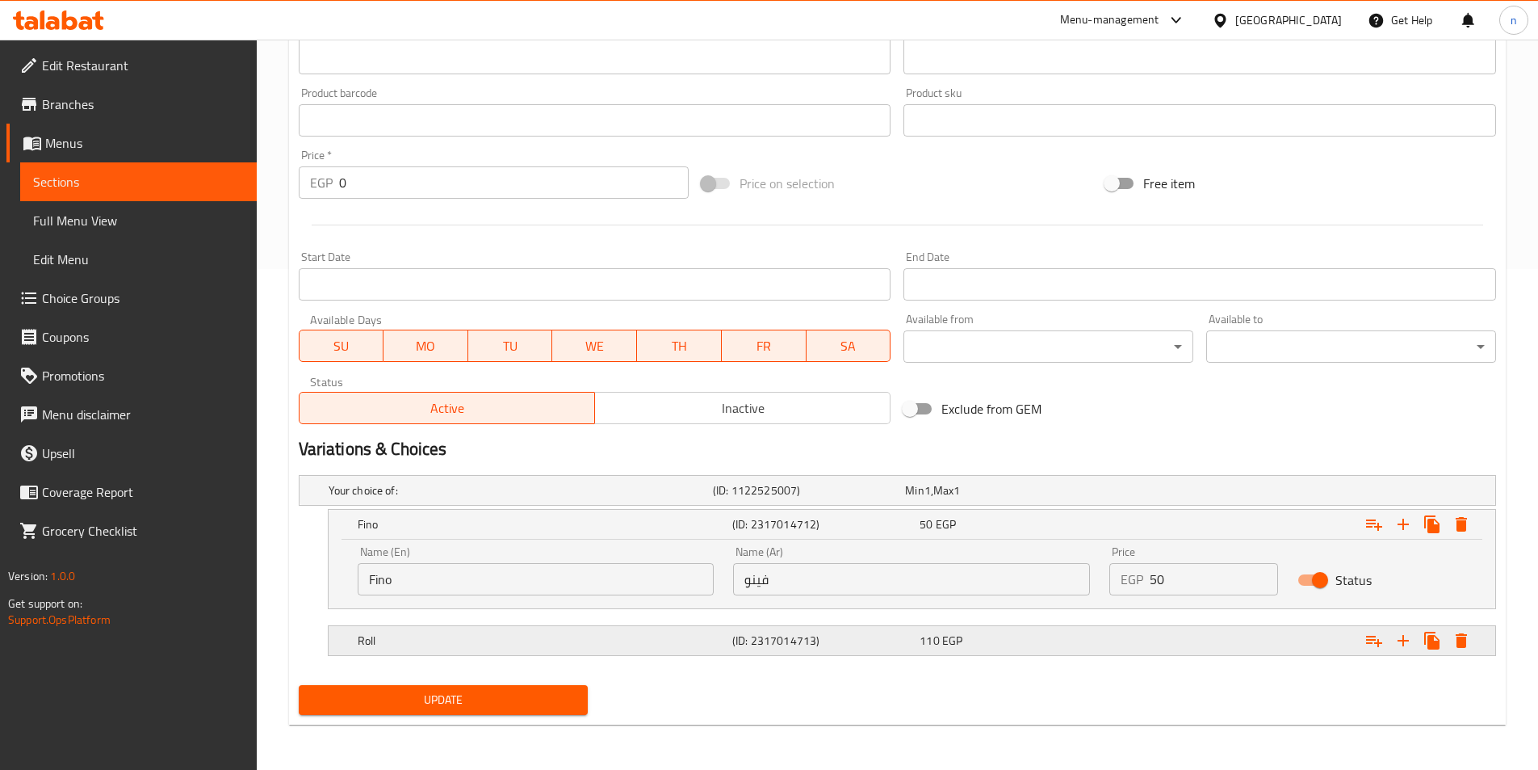
click at [825, 637] on h5 "(ID: 2317014713)" at bounding box center [822, 640] width 181 height 16
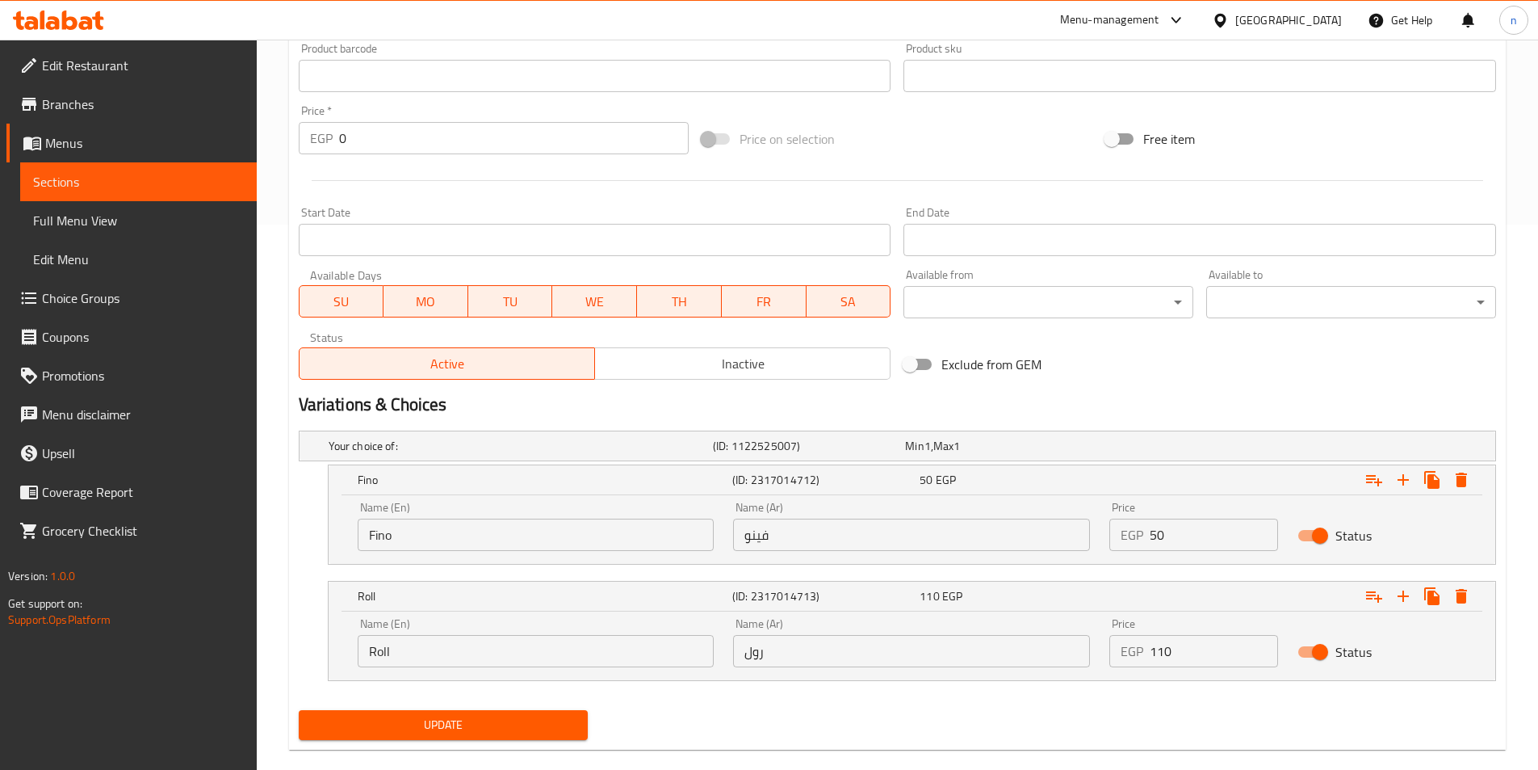
scroll to position [570, 0]
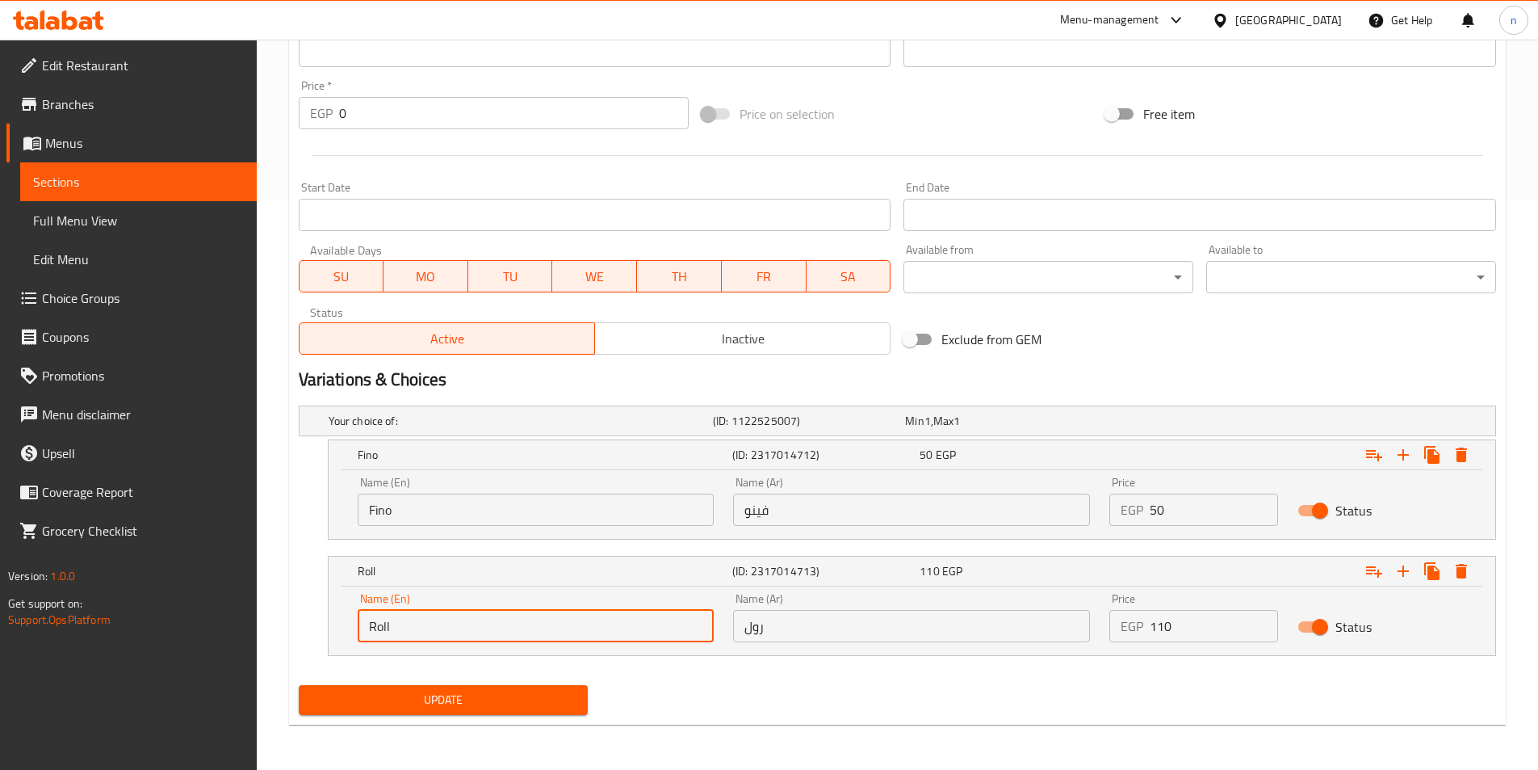
click at [642, 619] on input "Roll" at bounding box center [536, 626] width 357 height 32
type input "Roll Syrian"
drag, startPoint x: 813, startPoint y: 629, endPoint x: 812, endPoint y: 637, distance: 8.1
click at [813, 629] on input "رول" at bounding box center [911, 626] width 357 height 32
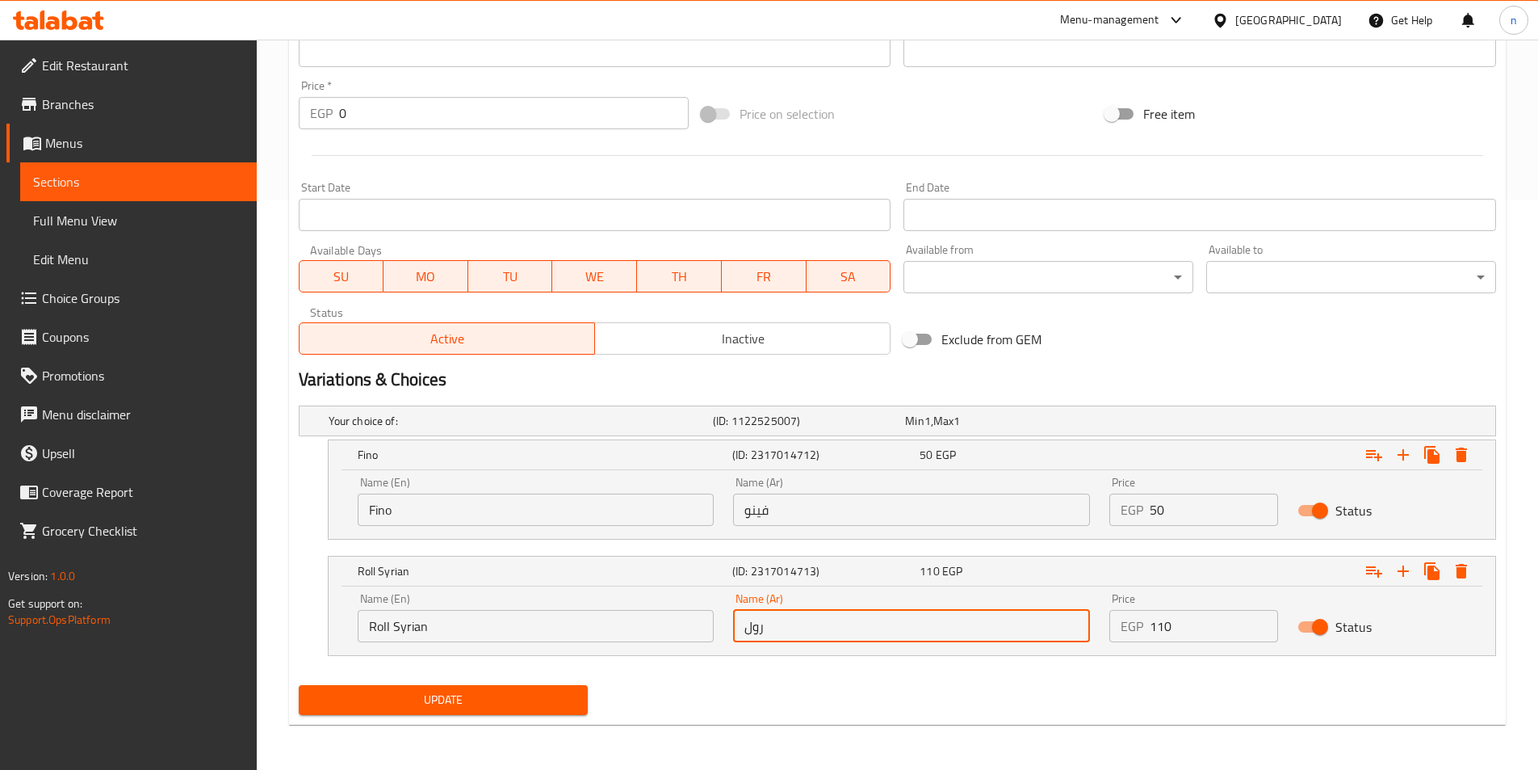
type input "رول سوري"
click at [821, 671] on nav at bounding box center [898, 665] width 1198 height 13
click at [546, 695] on span "Update" at bounding box center [444, 700] width 264 height 20
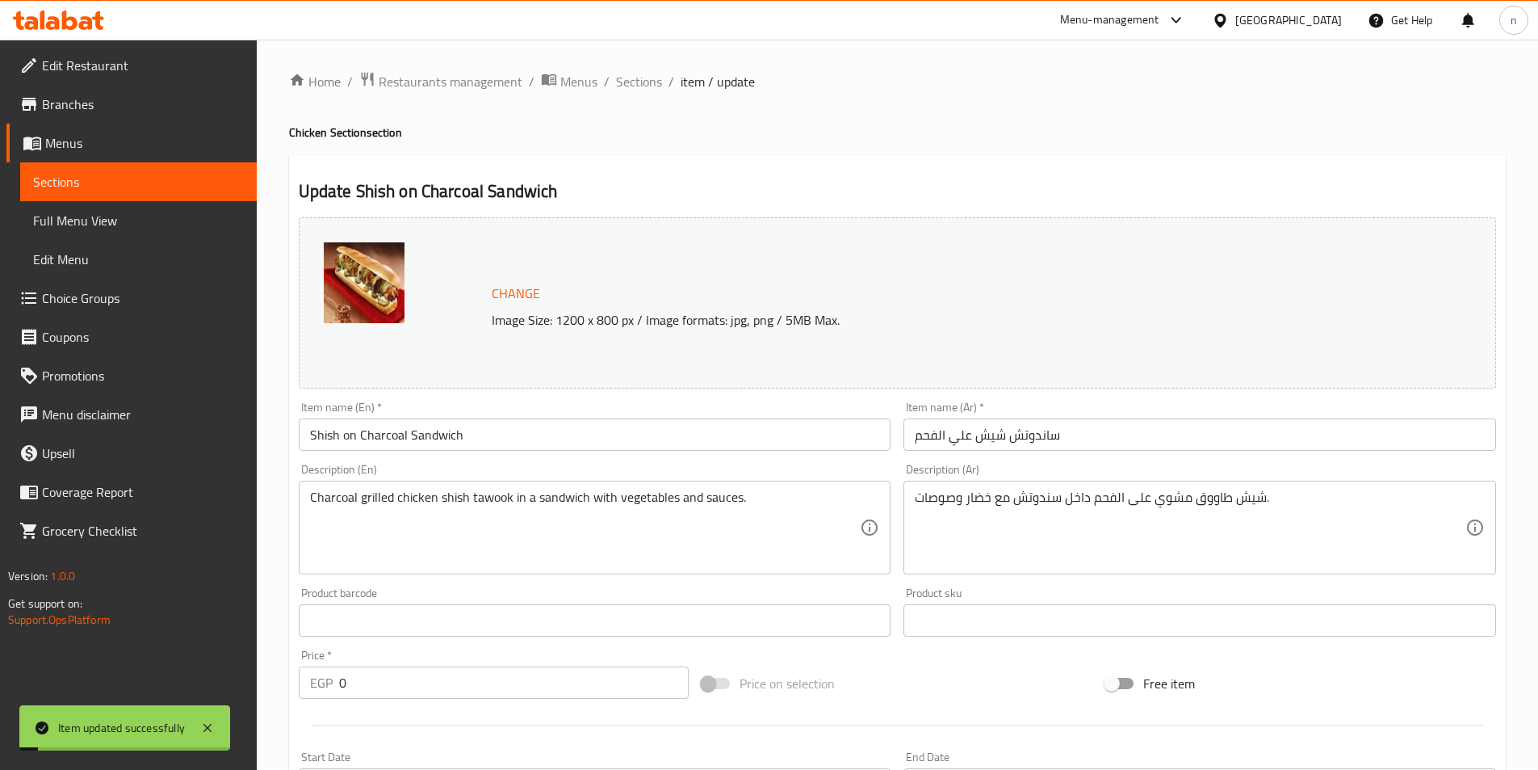
scroll to position [0, 0]
click at [654, 89] on span "Sections" at bounding box center [639, 82] width 46 height 19
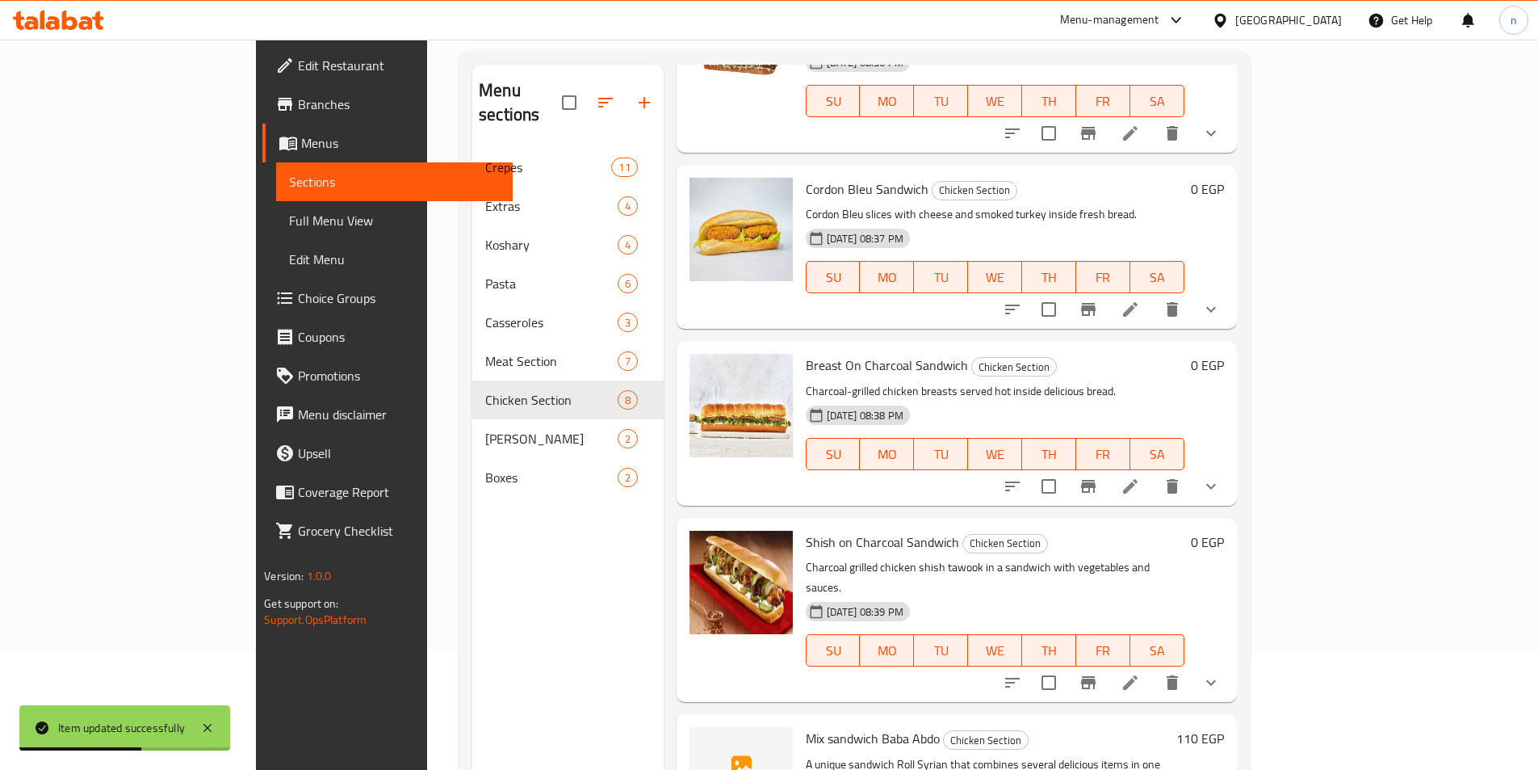
scroll to position [226, 0]
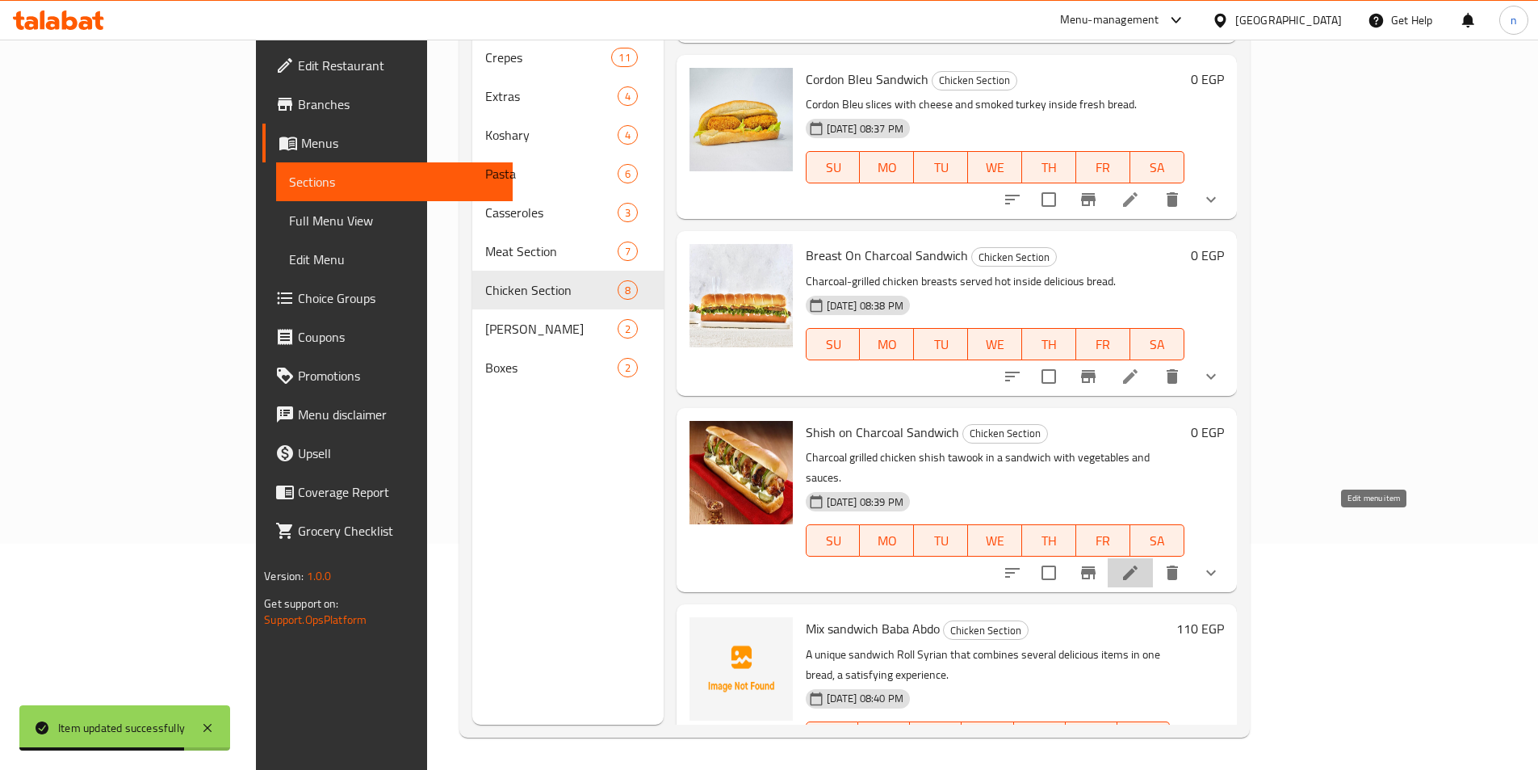
click at [1140, 563] on icon at bounding box center [1130, 572] width 19 height 19
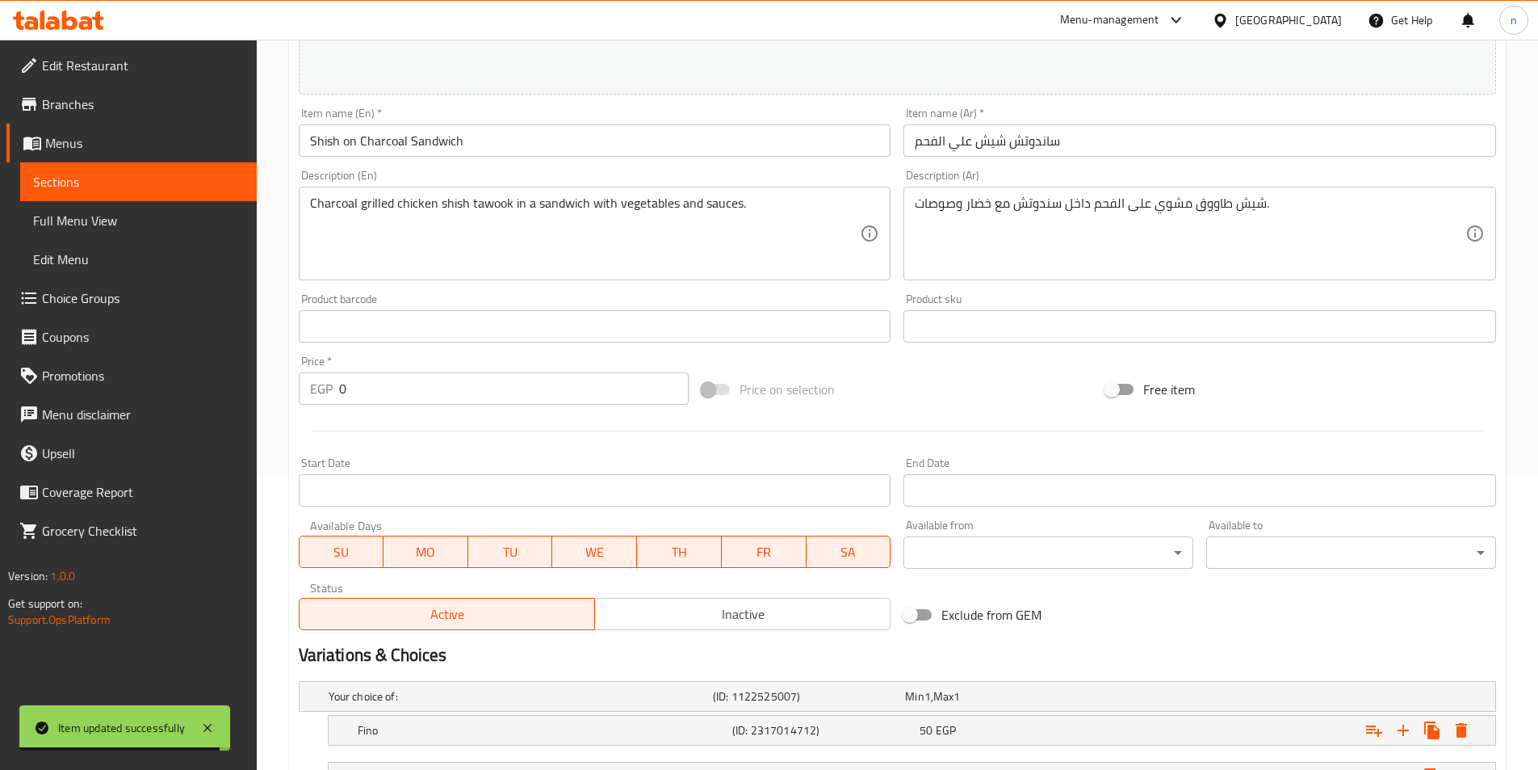
scroll to position [27, 0]
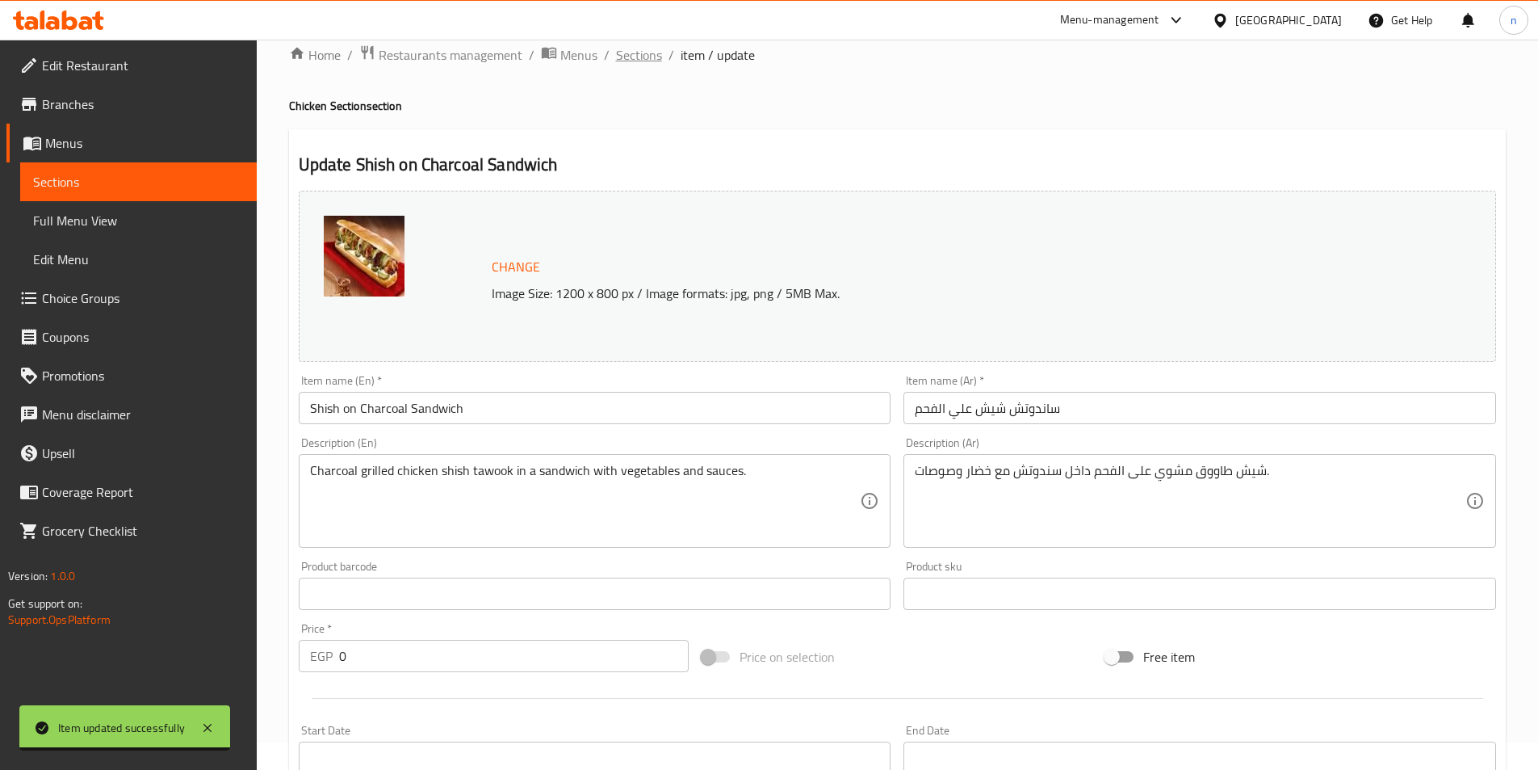
click at [647, 51] on span "Sections" at bounding box center [639, 54] width 46 height 19
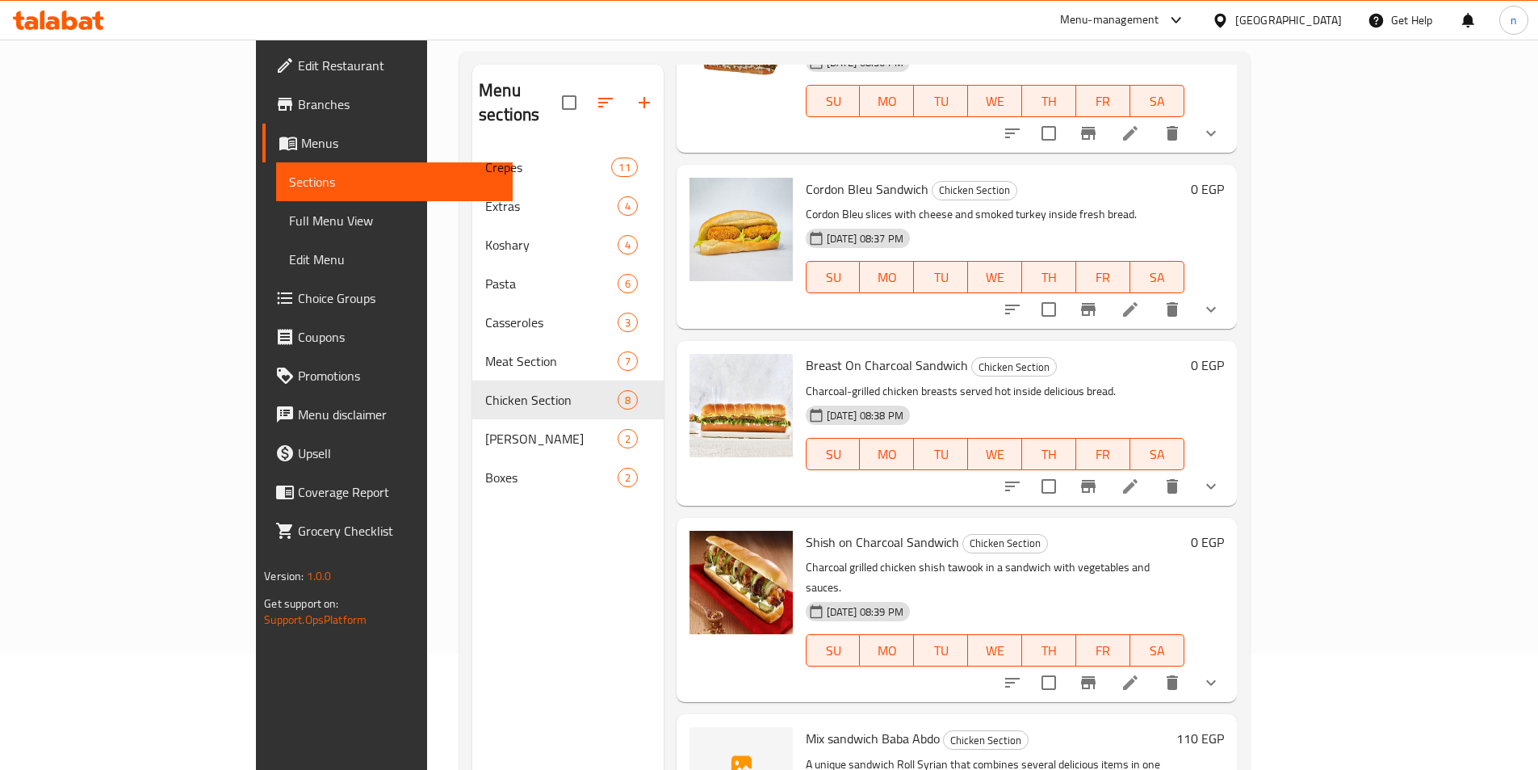
scroll to position [226, 0]
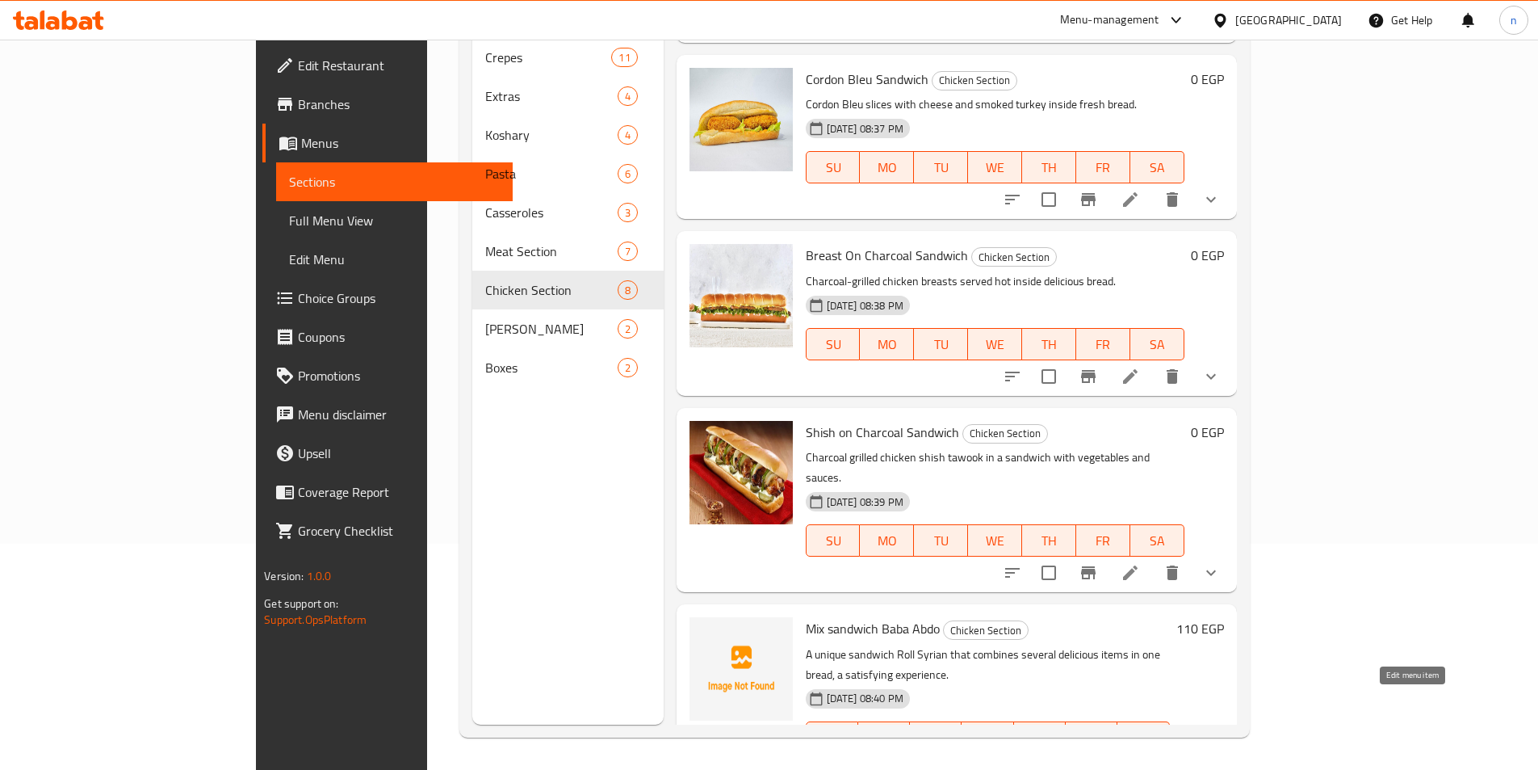
click at [1179, 760] on icon at bounding box center [1169, 769] width 19 height 19
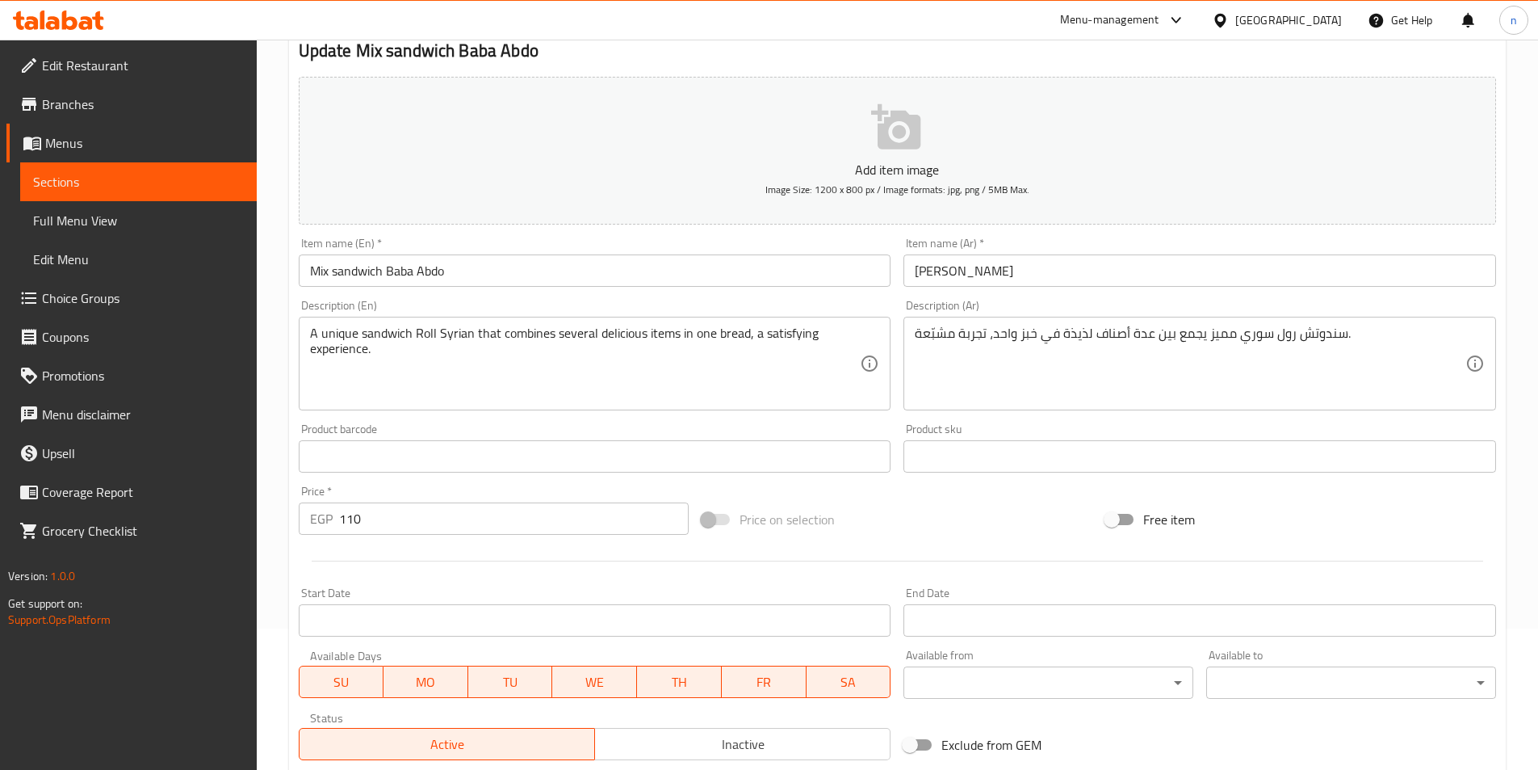
scroll to position [129, 0]
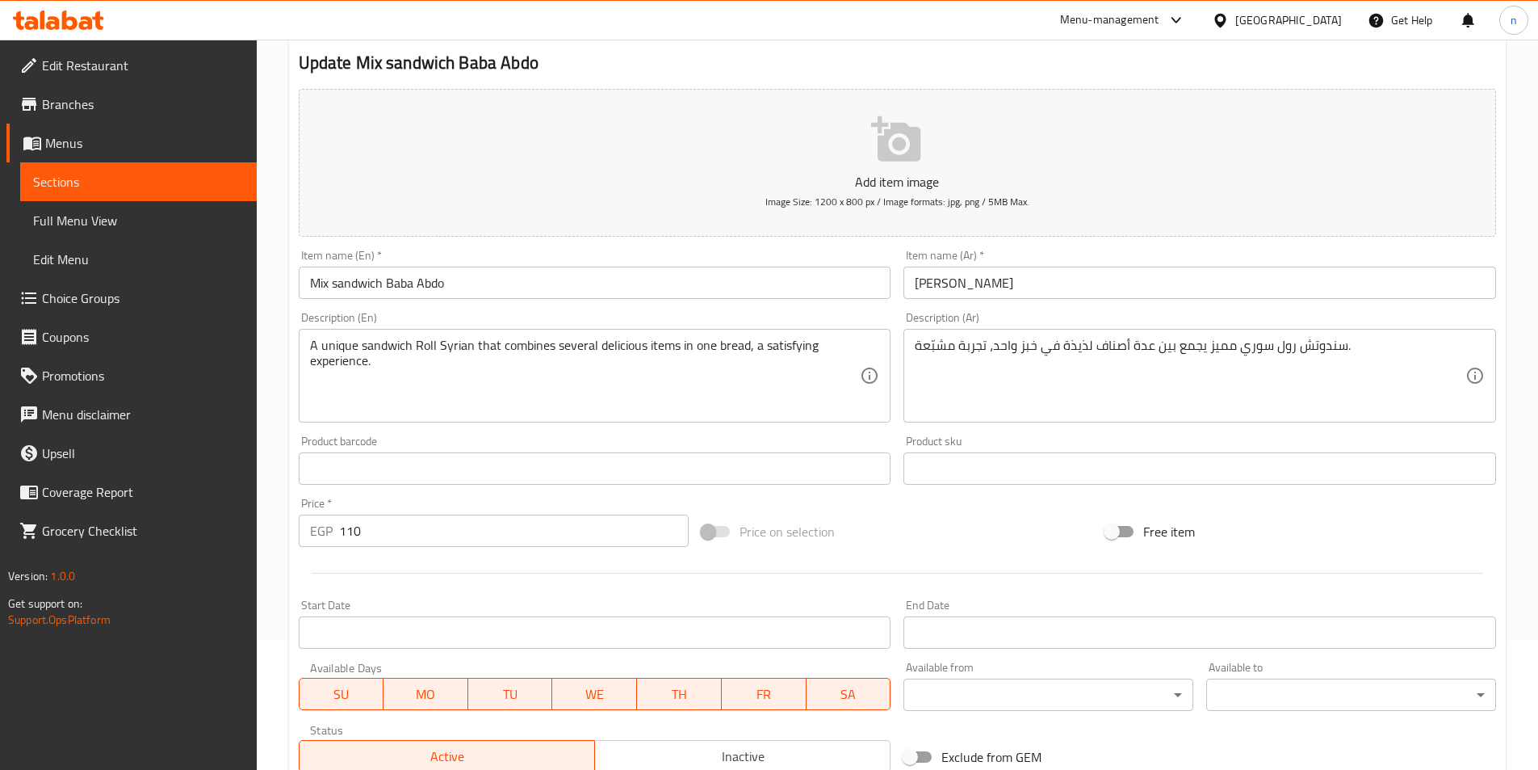
click at [1001, 549] on div "Price on selection" at bounding box center [897, 532] width 404 height 44
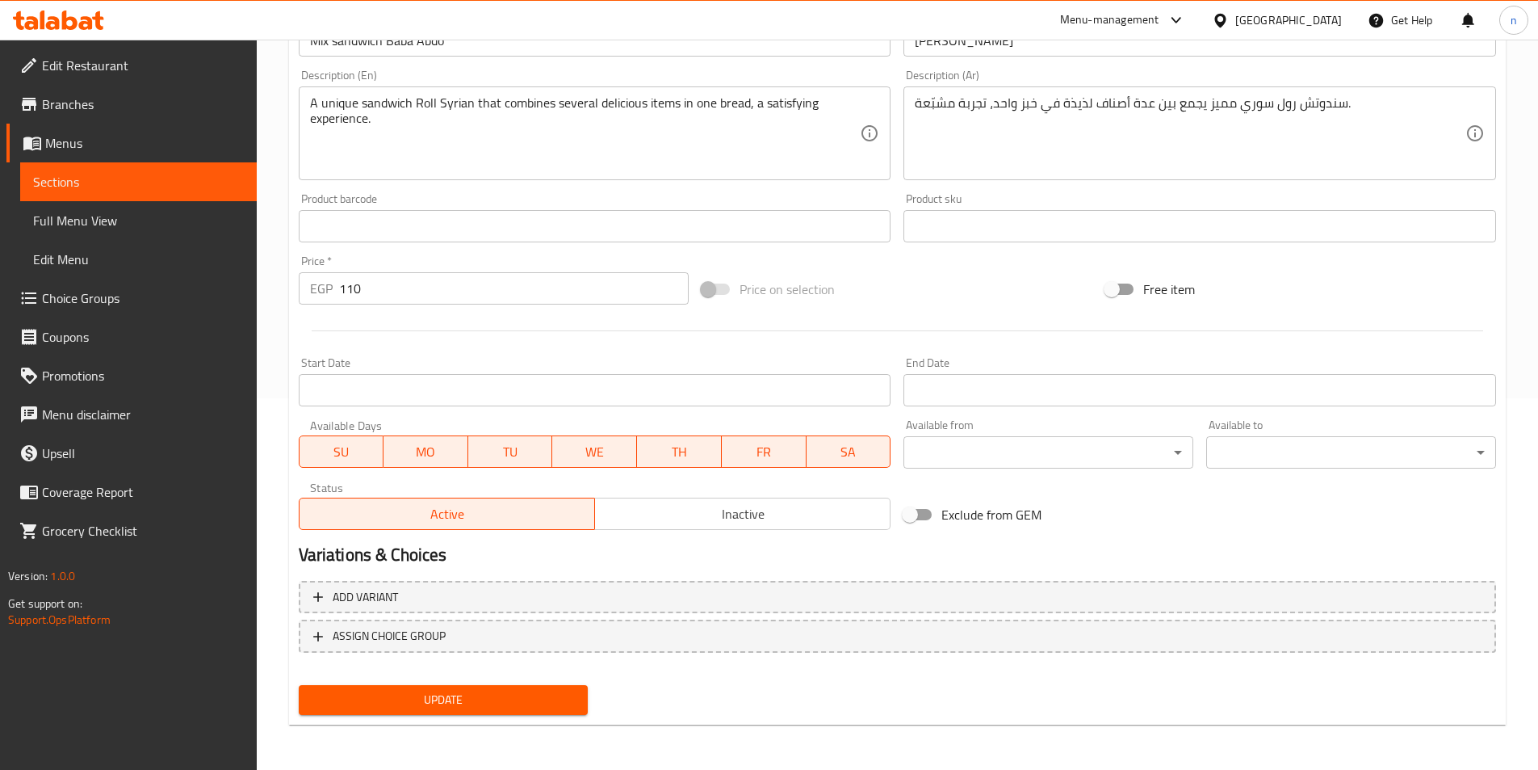
click at [503, 710] on span "Update" at bounding box center [444, 700] width 264 height 20
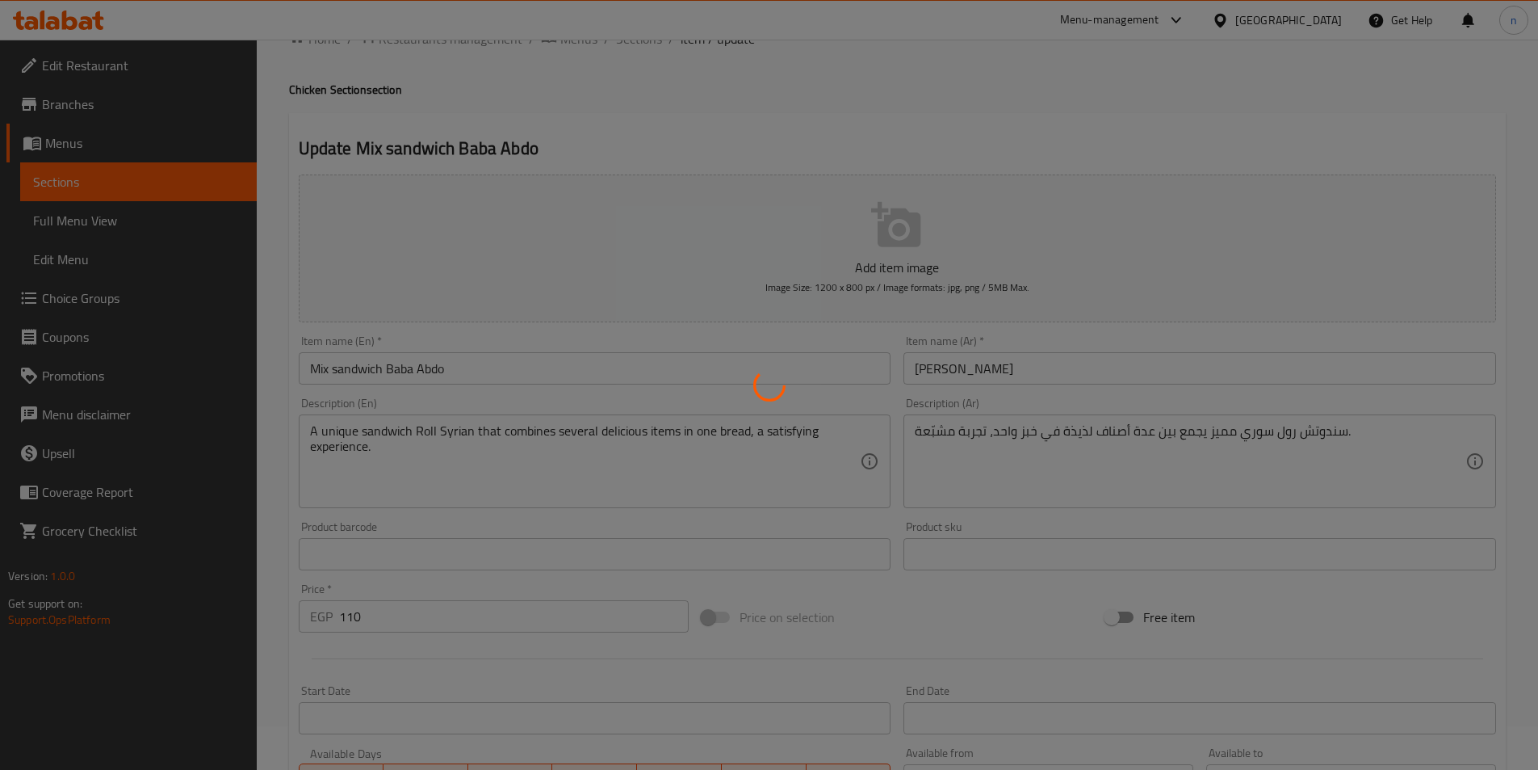
scroll to position [0, 0]
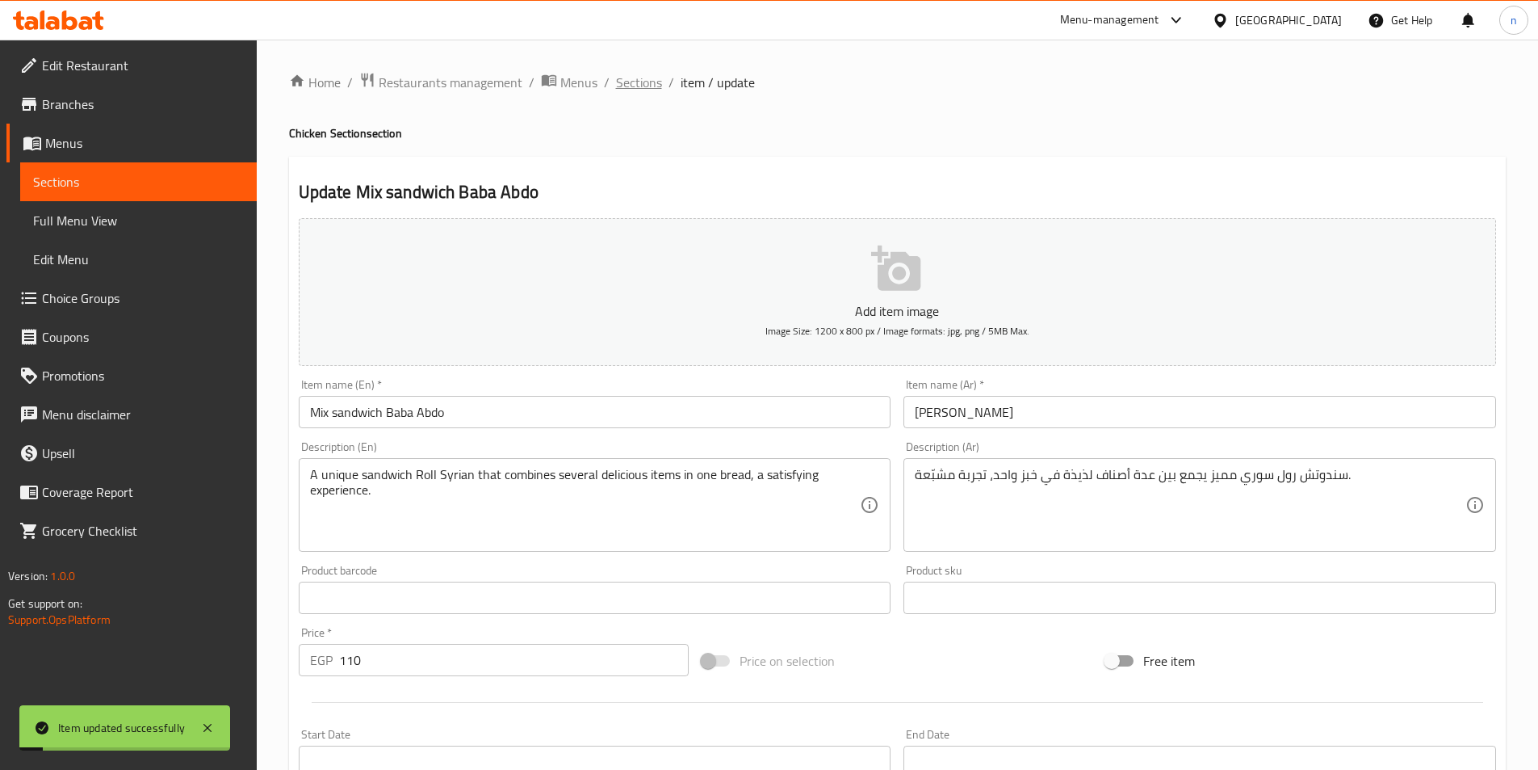
click at [659, 83] on ol "Home / Restaurants management / Menus / Sections / item / update" at bounding box center [897, 82] width 1217 height 21
click at [654, 85] on span "Sections" at bounding box center [639, 82] width 46 height 19
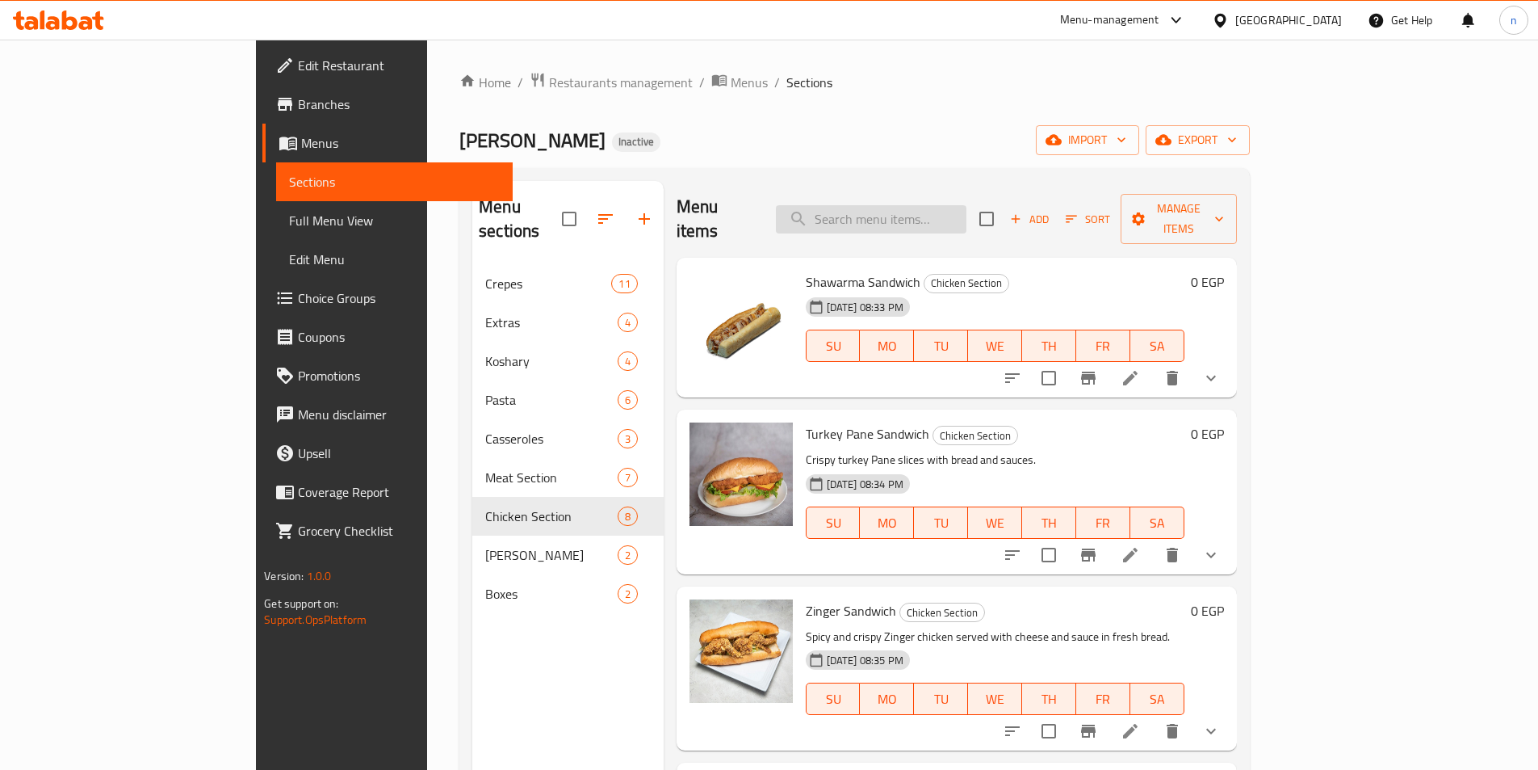
click at [967, 209] on input "search" at bounding box center [871, 219] width 191 height 28
paste input "ساندوتش بانيه رومي"
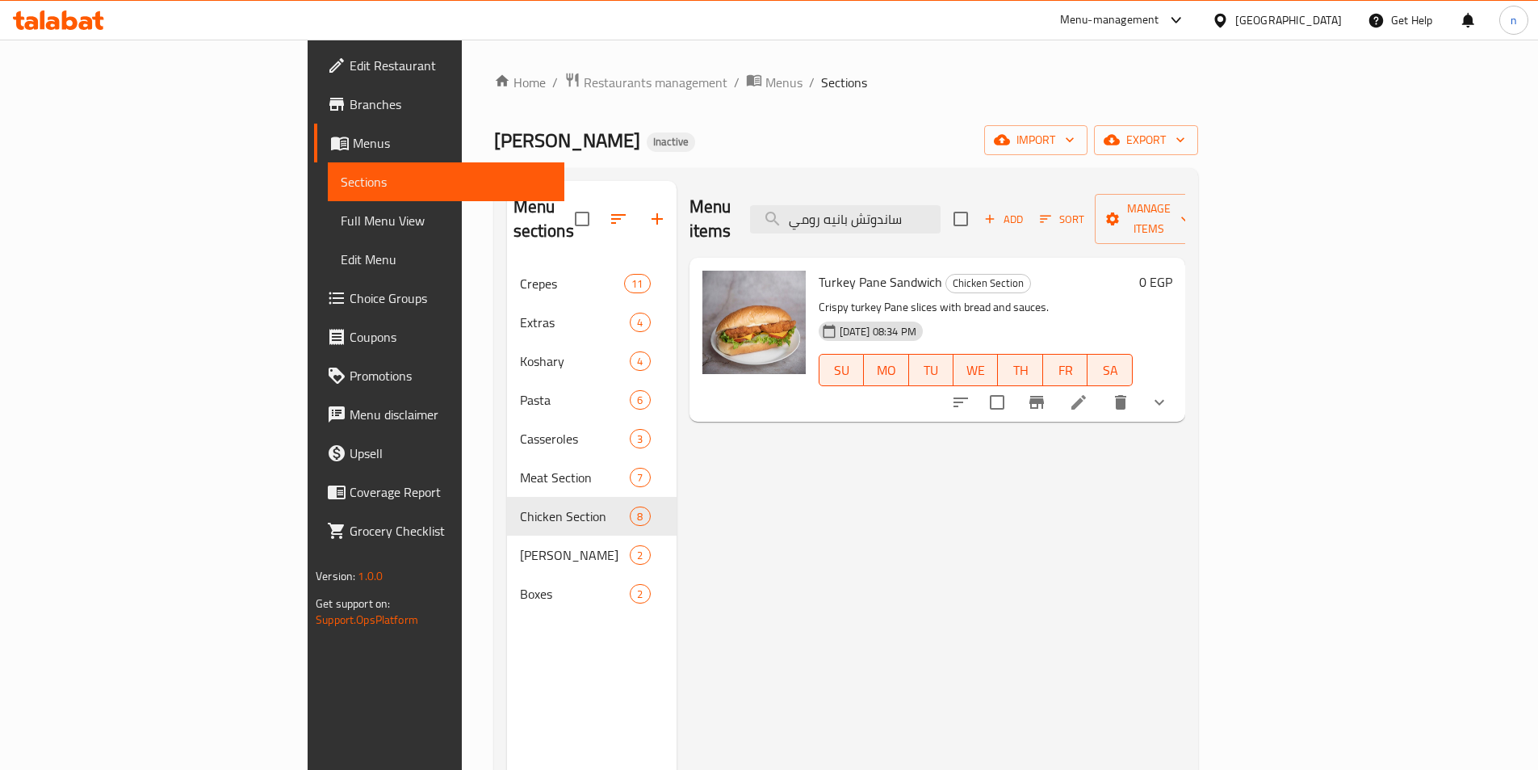
type input "ساندوتش بانيه رومي"
click at [1086, 395] on icon at bounding box center [1079, 402] width 15 height 15
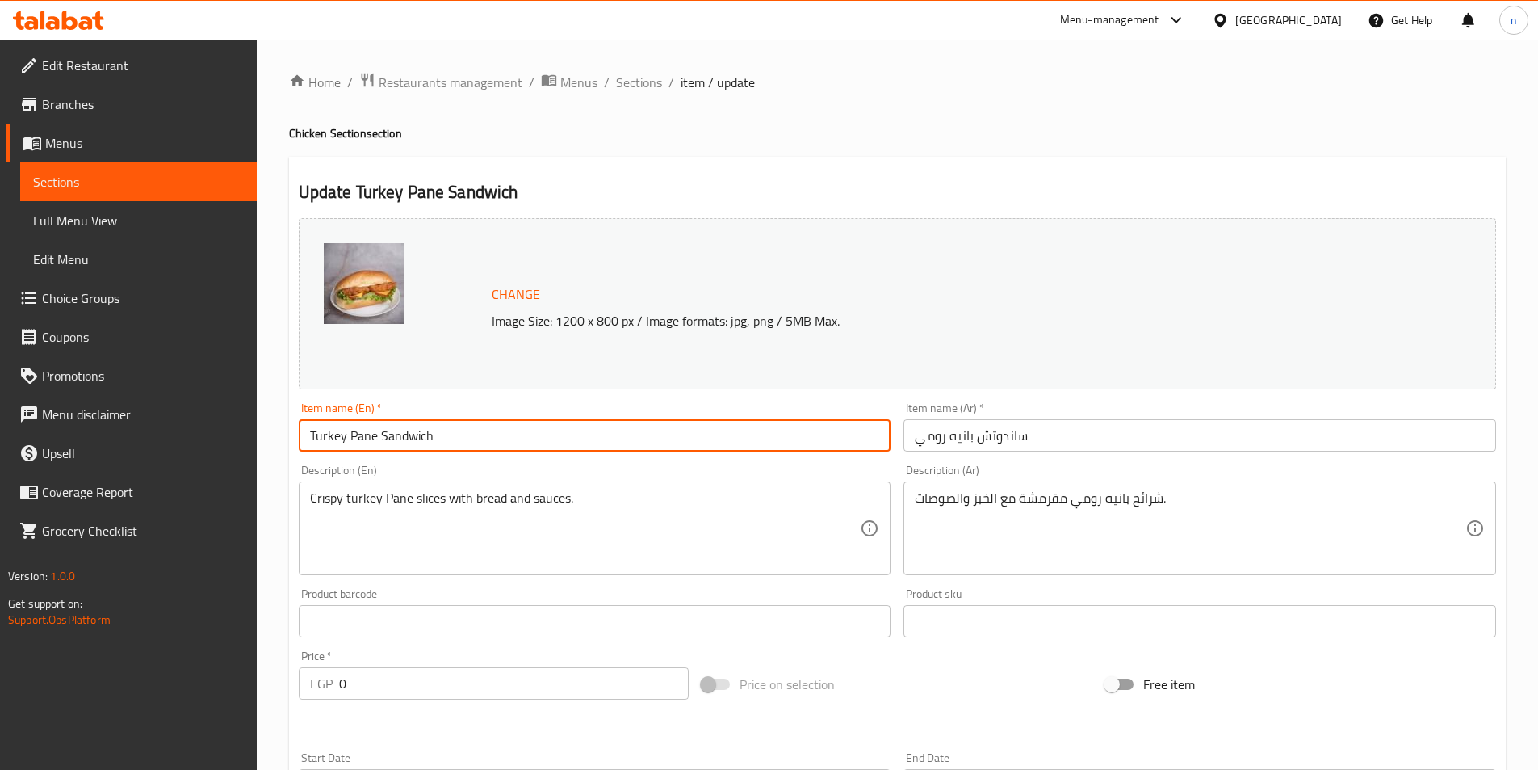
click at [434, 430] on input "Turkey Pane Sandwich" at bounding box center [595, 435] width 593 height 32
paste input "roumy pane sandwich"
click at [317, 438] on input "roumy pane sandwich" at bounding box center [595, 435] width 593 height 32
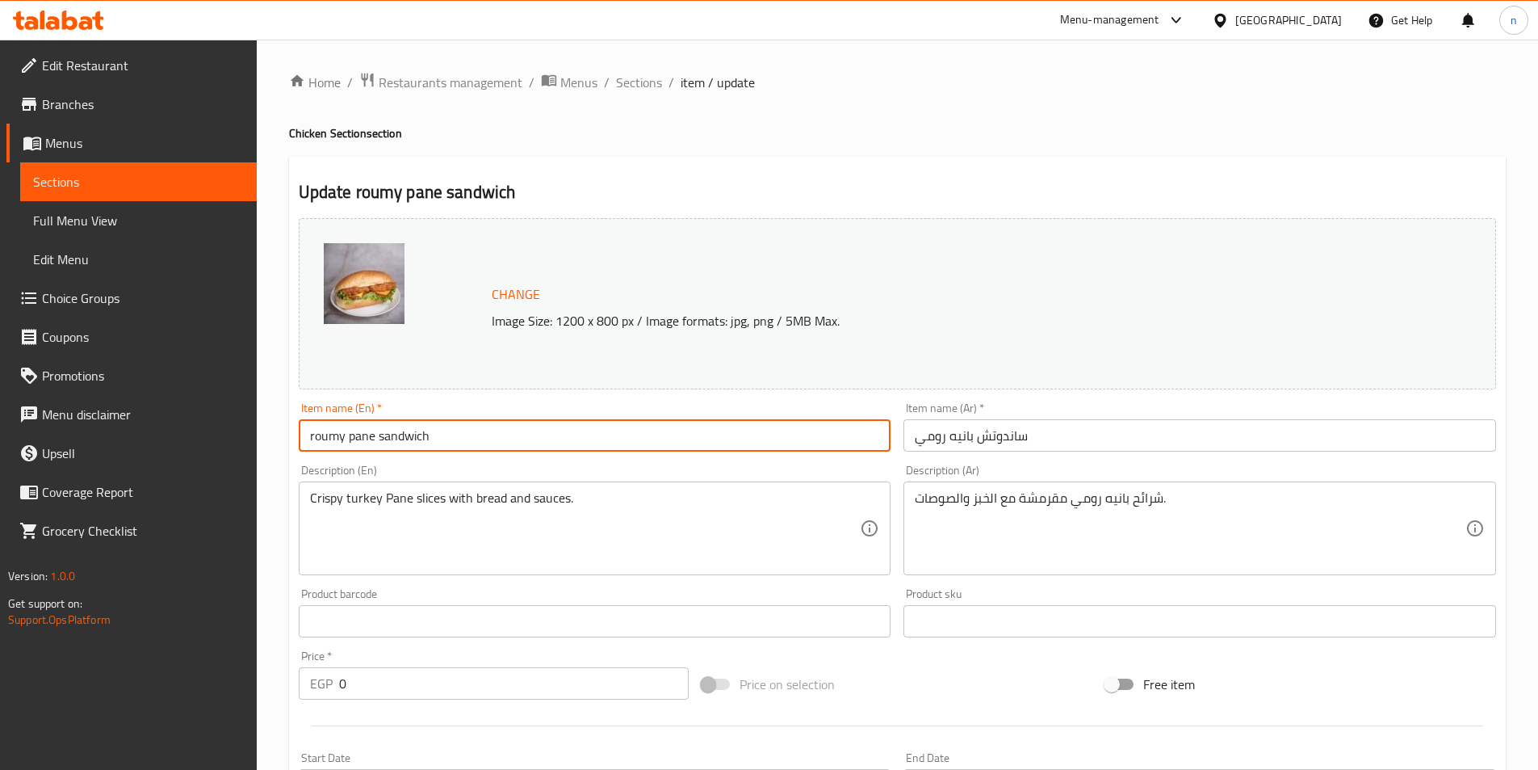
click at [317, 438] on input "roumy pane sandwich" at bounding box center [595, 435] width 593 height 32
type input "roumy pane sandwich"
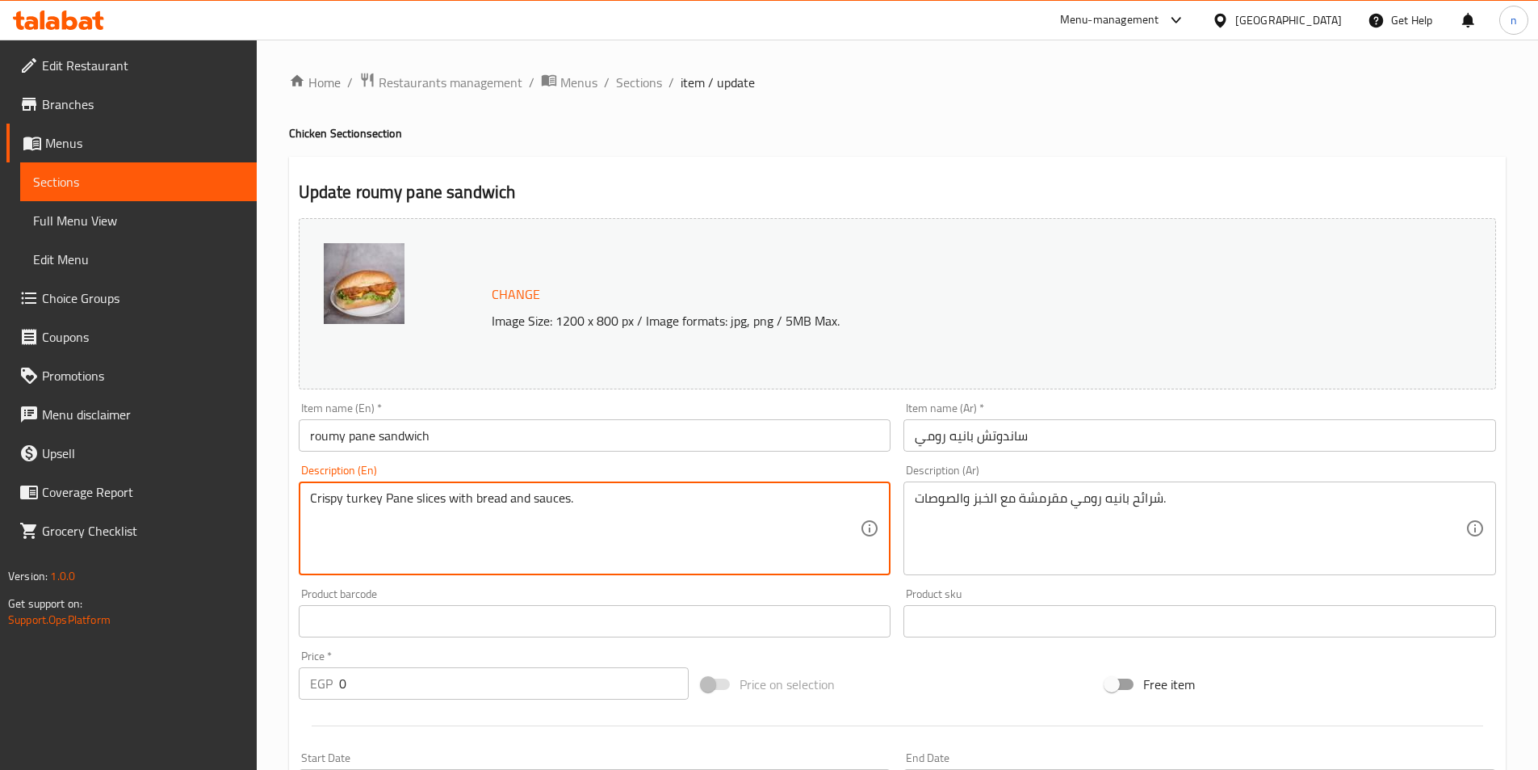
click at [360, 500] on textarea "Crispy turkey Pane slices with bread and sauces." at bounding box center [585, 528] width 551 height 77
paste textarea "roum"
type textarea "Crispy roumy Pane slices with bread and sauces."
click at [941, 674] on div "Price on selection" at bounding box center [897, 684] width 404 height 44
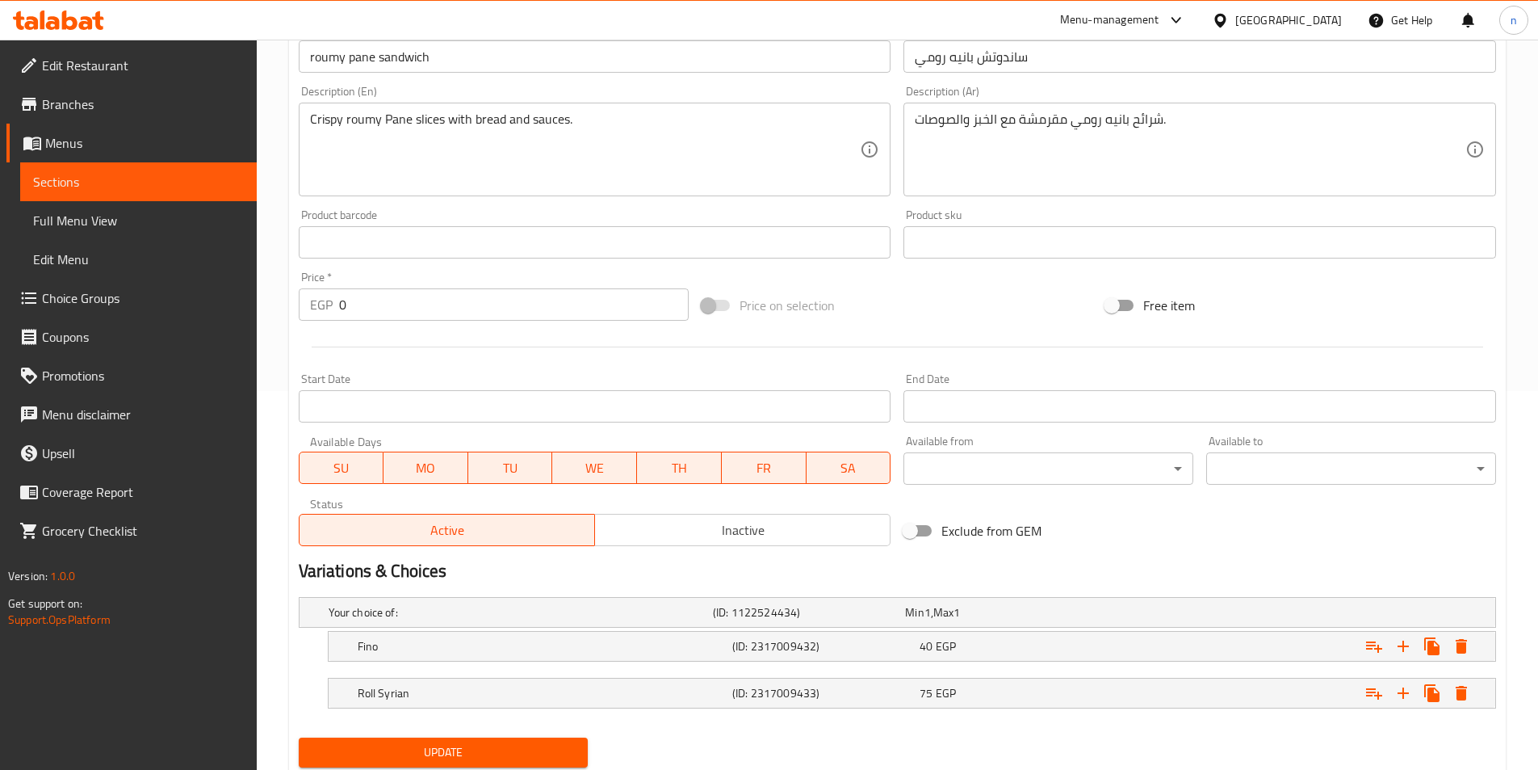
scroll to position [431, 0]
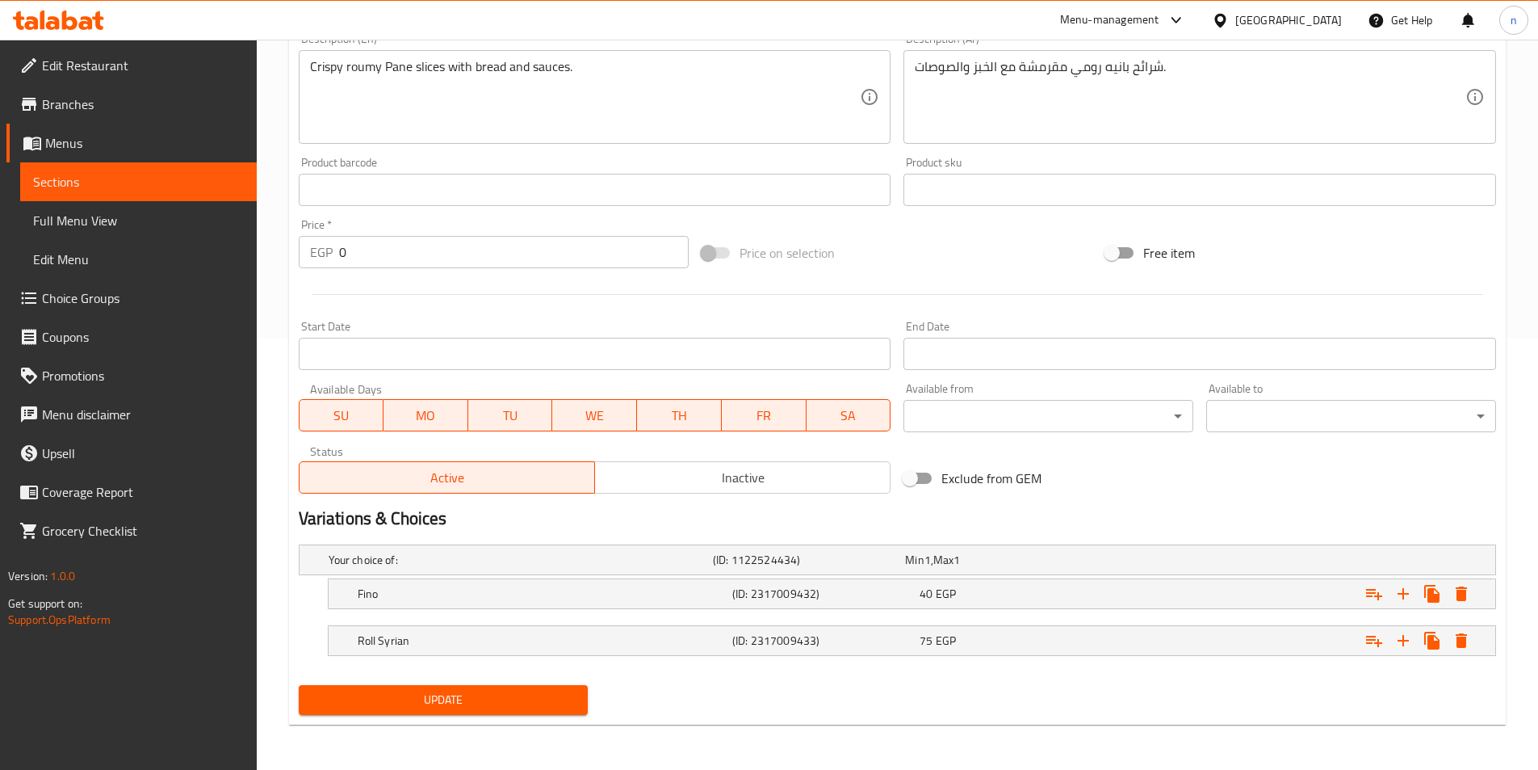
click at [532, 691] on span "Update" at bounding box center [444, 700] width 264 height 20
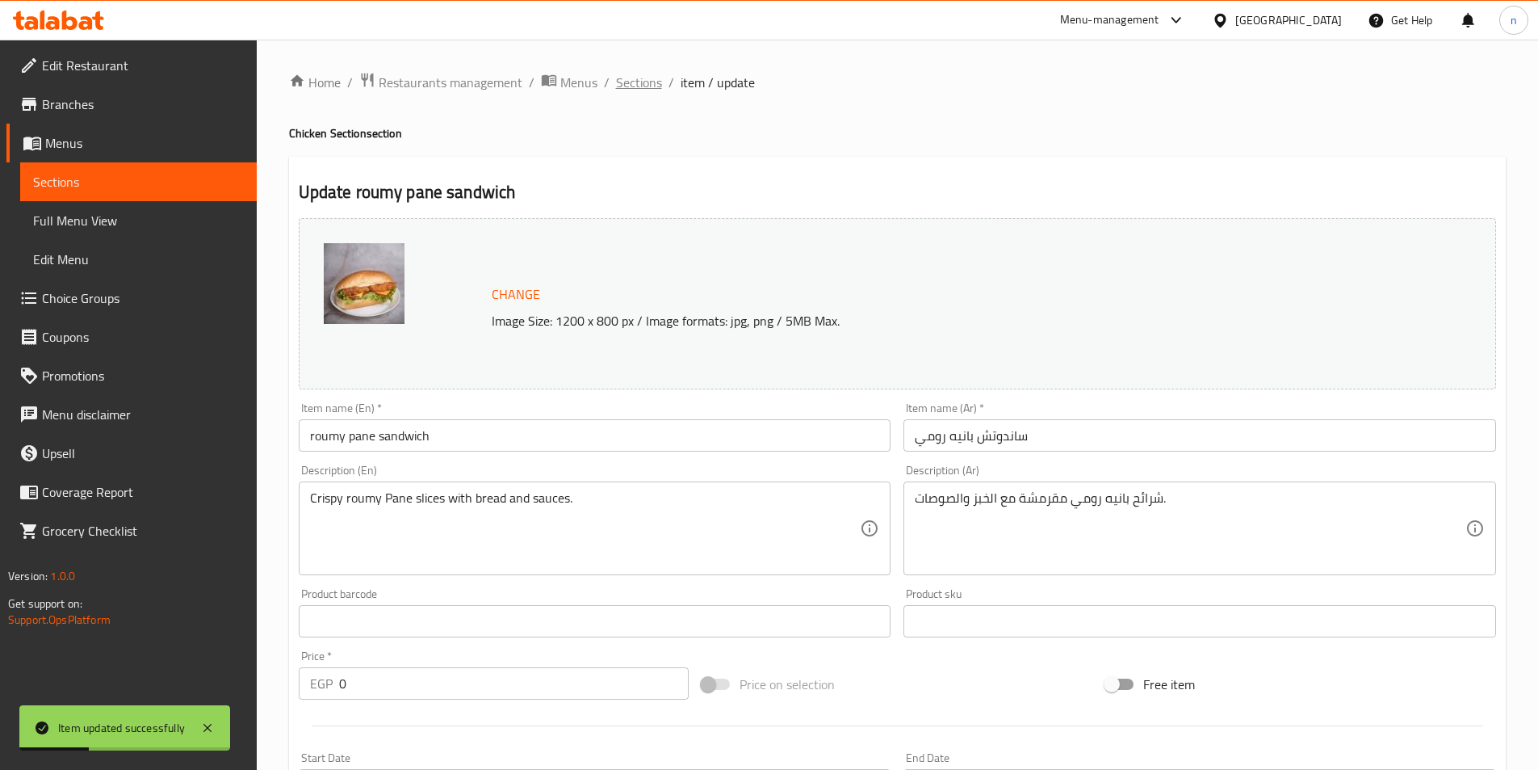
click at [641, 88] on span "Sections" at bounding box center [639, 82] width 46 height 19
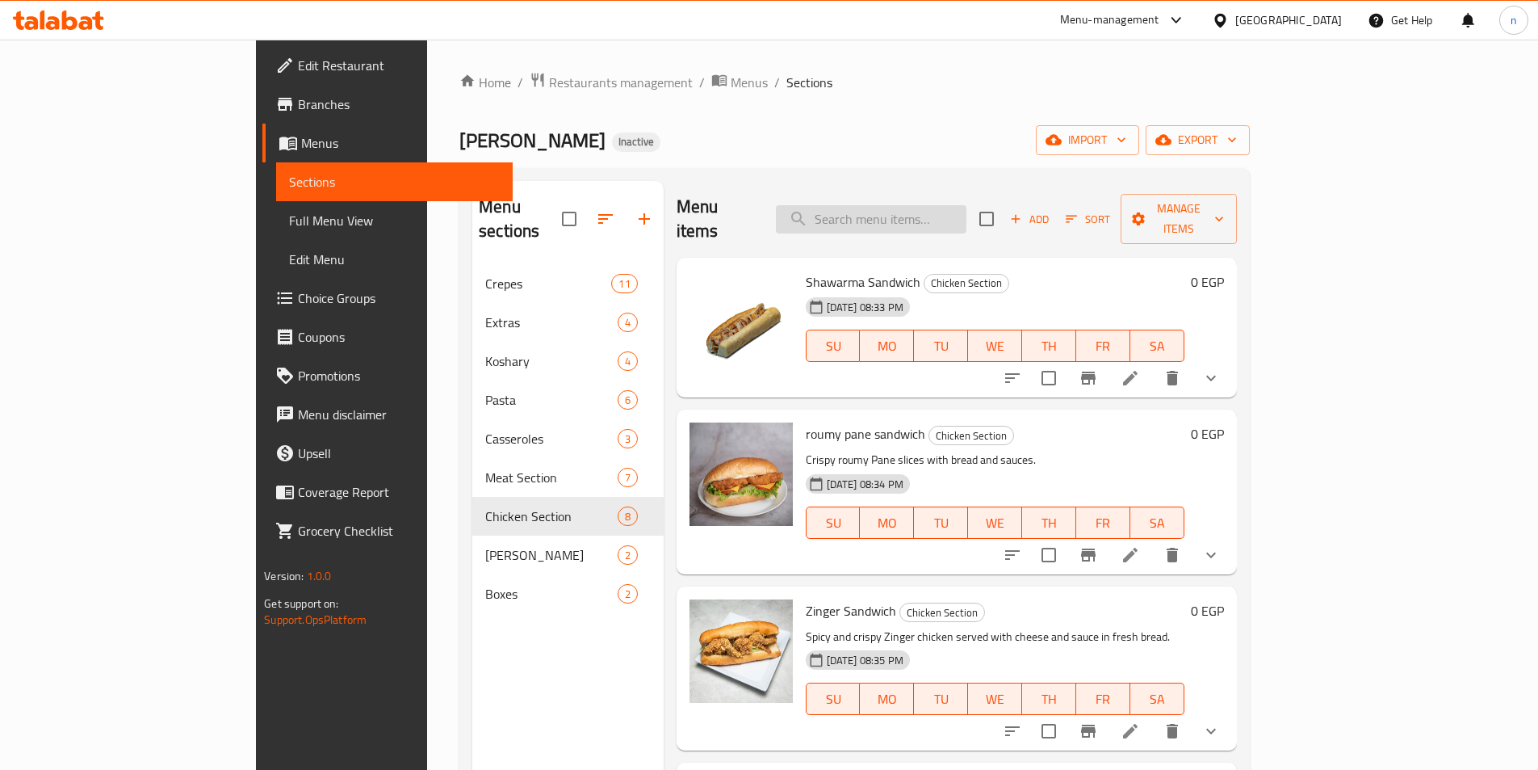
click at [967, 206] on input "search" at bounding box center [871, 219] width 191 height 28
paste input "Shish on Charcoal Sandwich"
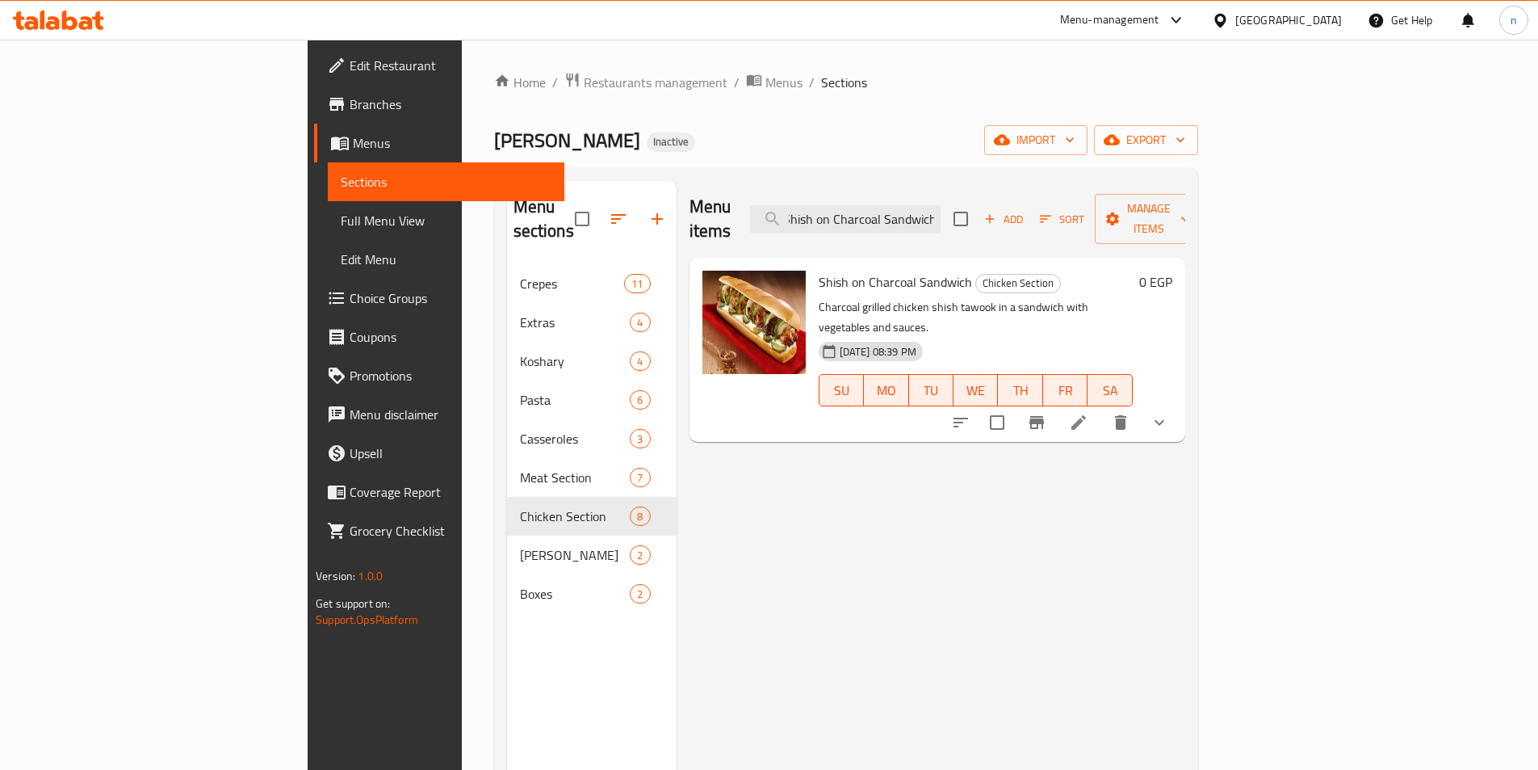
type input "Shish on Charcoal Sandwich"
click at [1089, 413] on icon at bounding box center [1078, 422] width 19 height 19
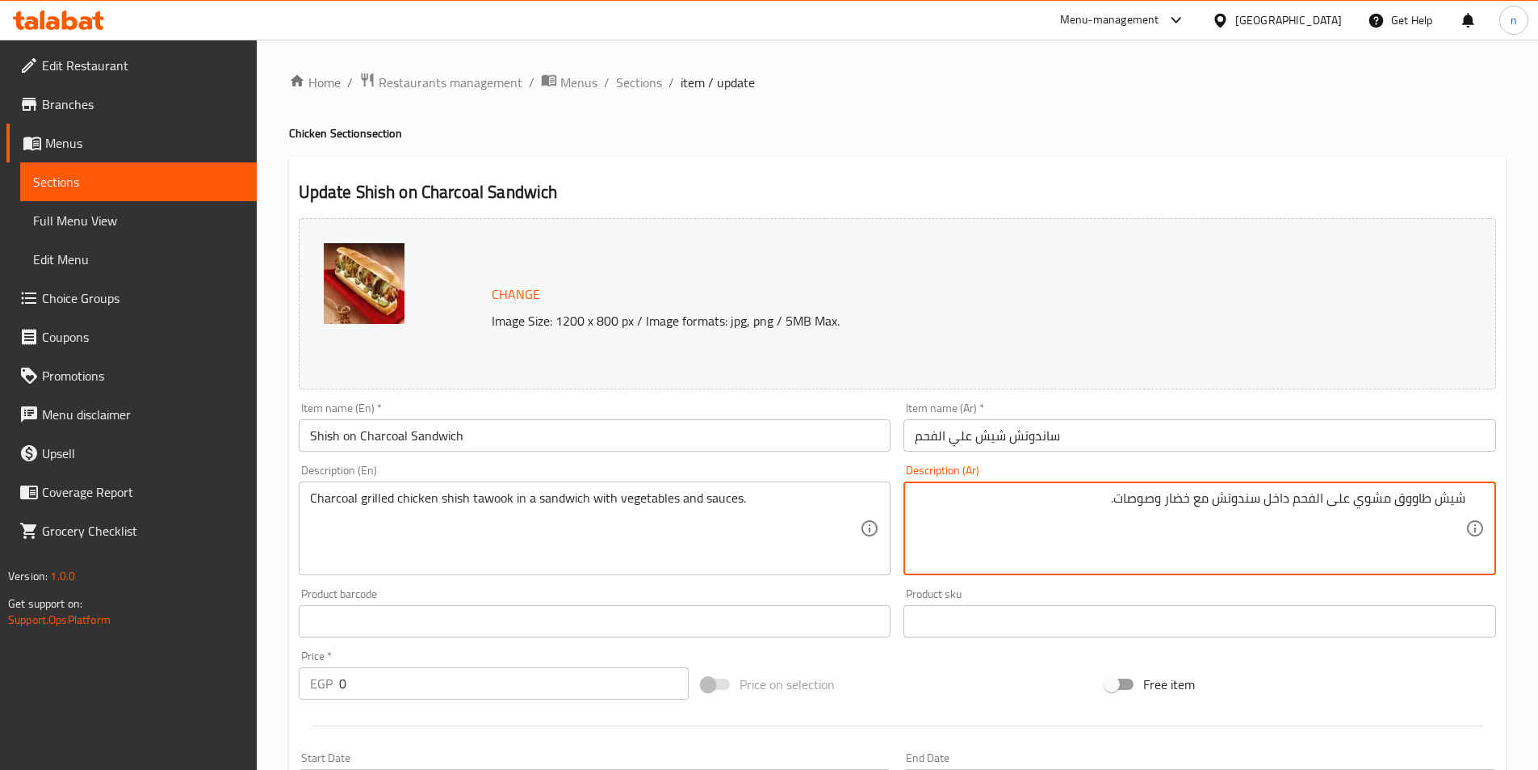
click at [1278, 509] on textarea "شيش طاووق مشوي على الفحم داخل سندوتش مع خضار وصوصات." at bounding box center [1190, 528] width 551 height 77
type textarea "شيش طاووق مشوي على الفحم في سندوتش مع خضار وصوصات."
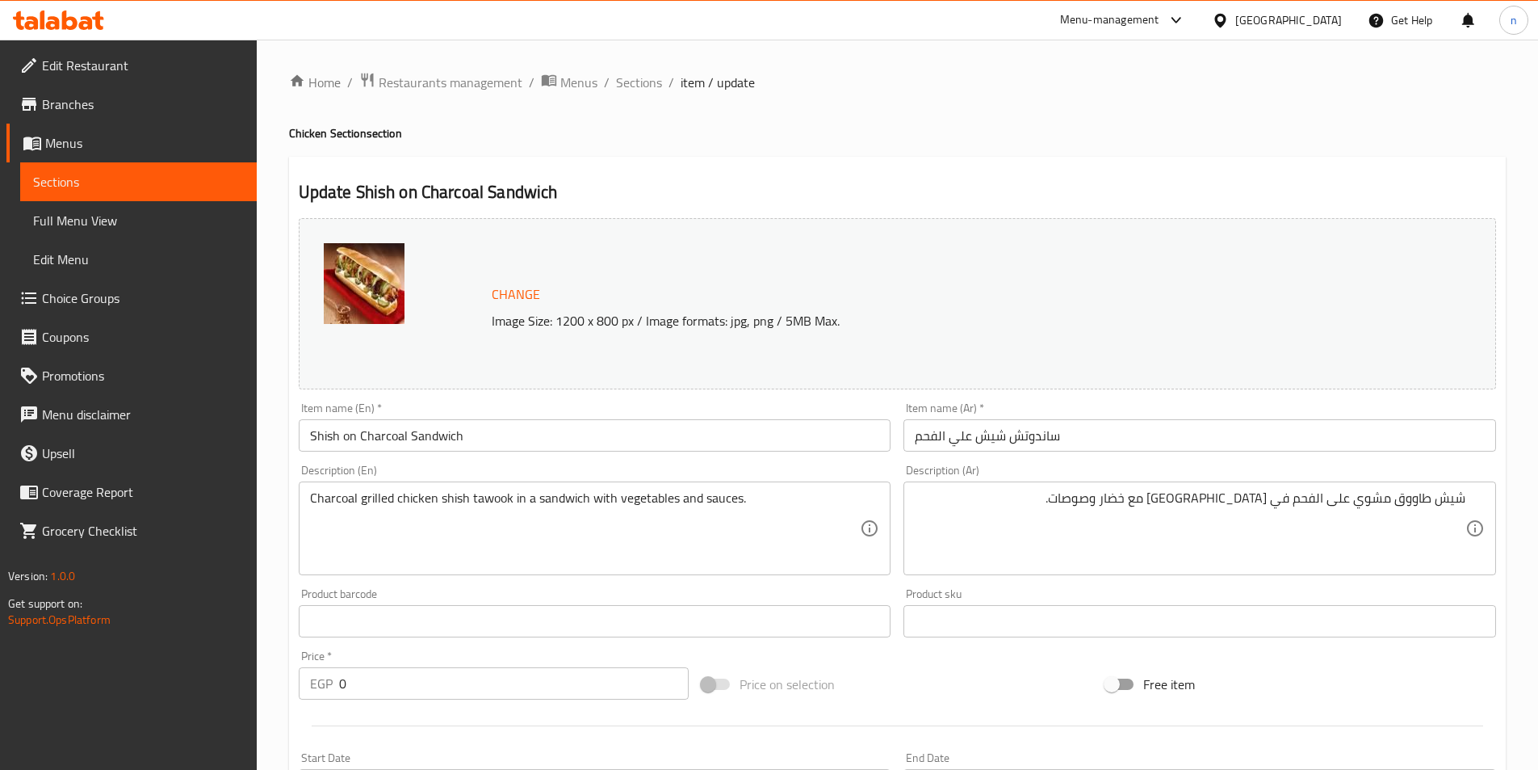
click at [917, 660] on div "Change Image Size: 1200 x 800 px / Image formats: jpg, png / 5MB Max. Item name…" at bounding box center [897, 572] width 1211 height 720
click at [933, 699] on div "Price on selection" at bounding box center [897, 684] width 404 height 44
click at [929, 682] on div "Price on selection" at bounding box center [897, 684] width 404 height 44
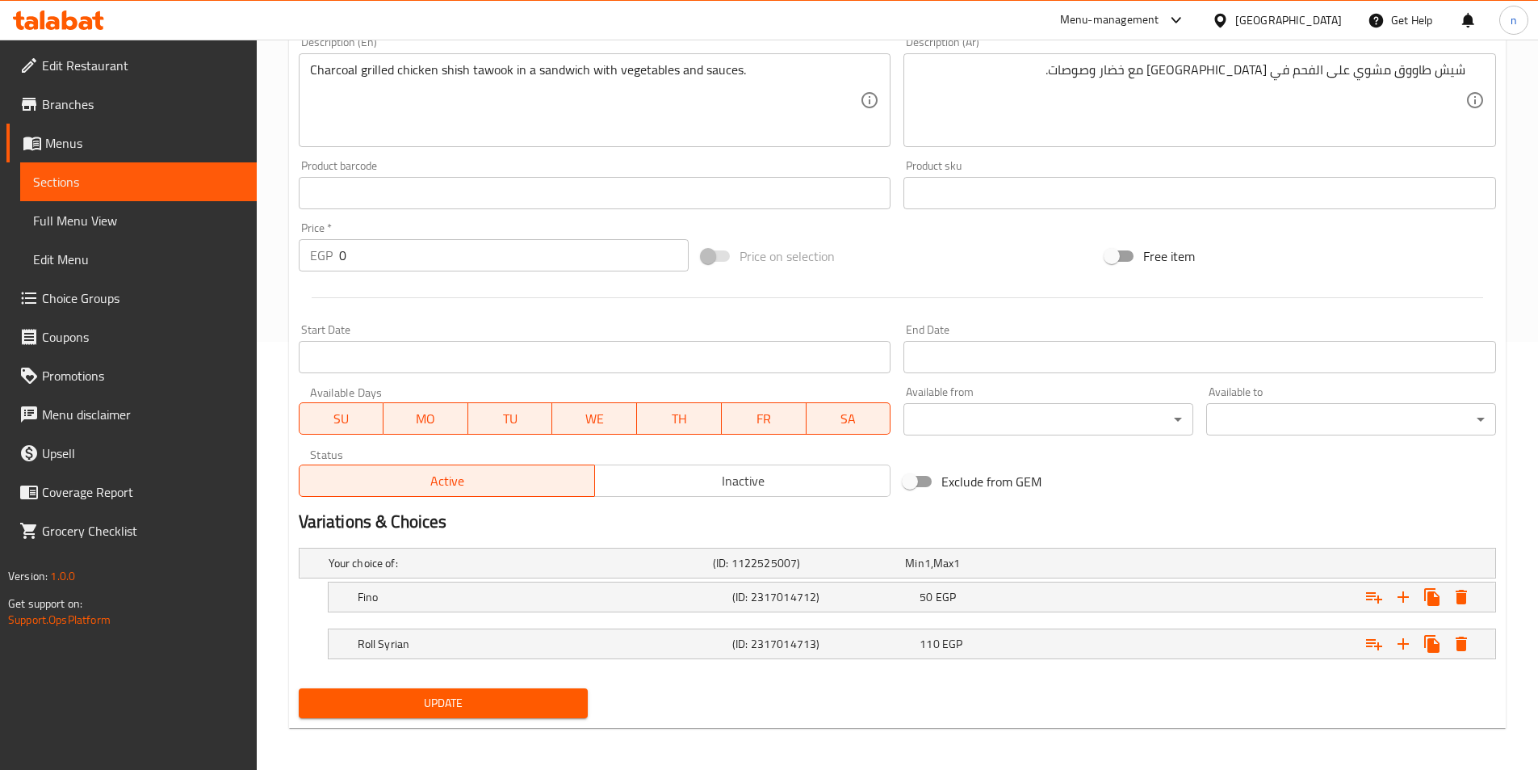
scroll to position [431, 0]
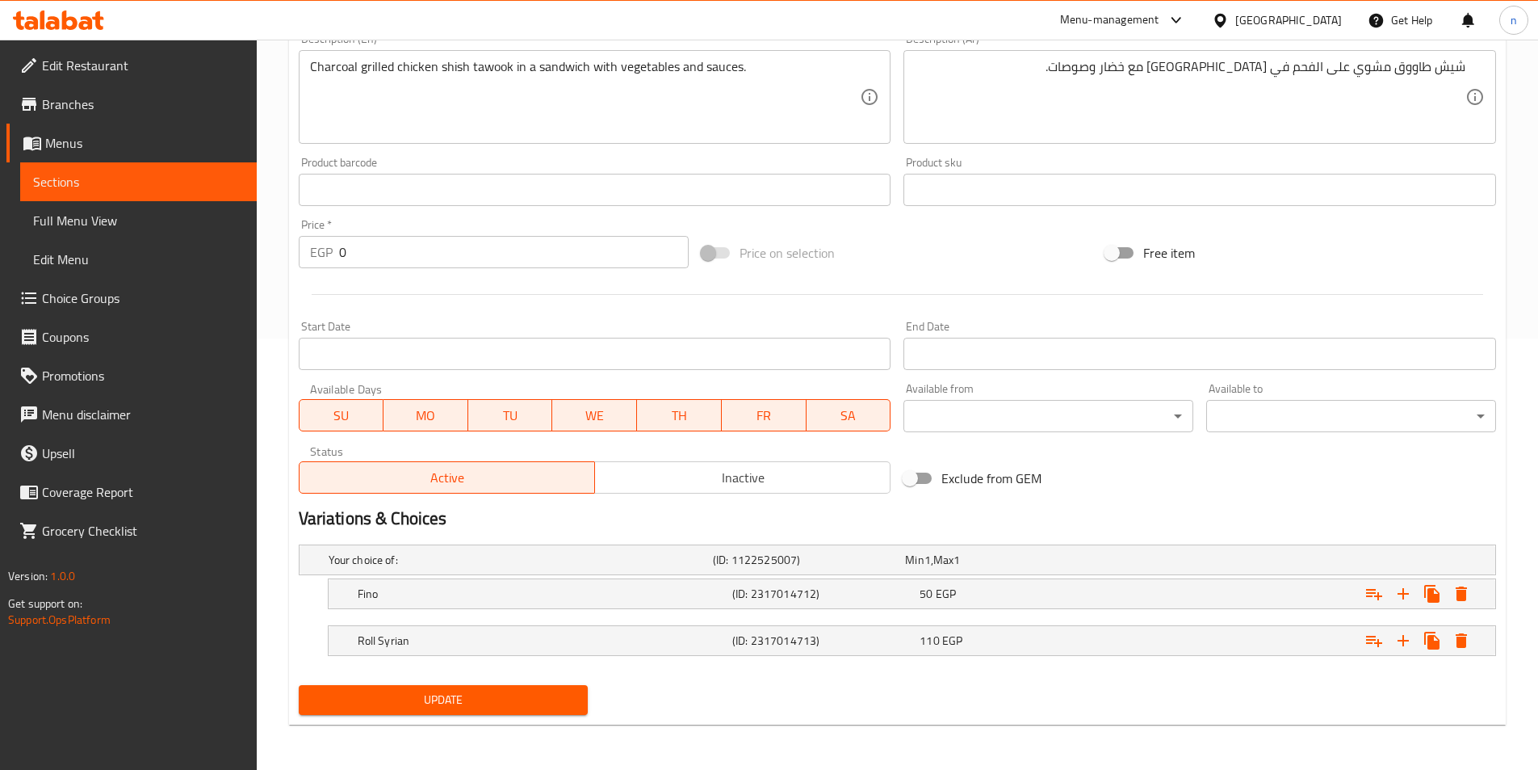
click at [483, 707] on span "Update" at bounding box center [444, 700] width 264 height 20
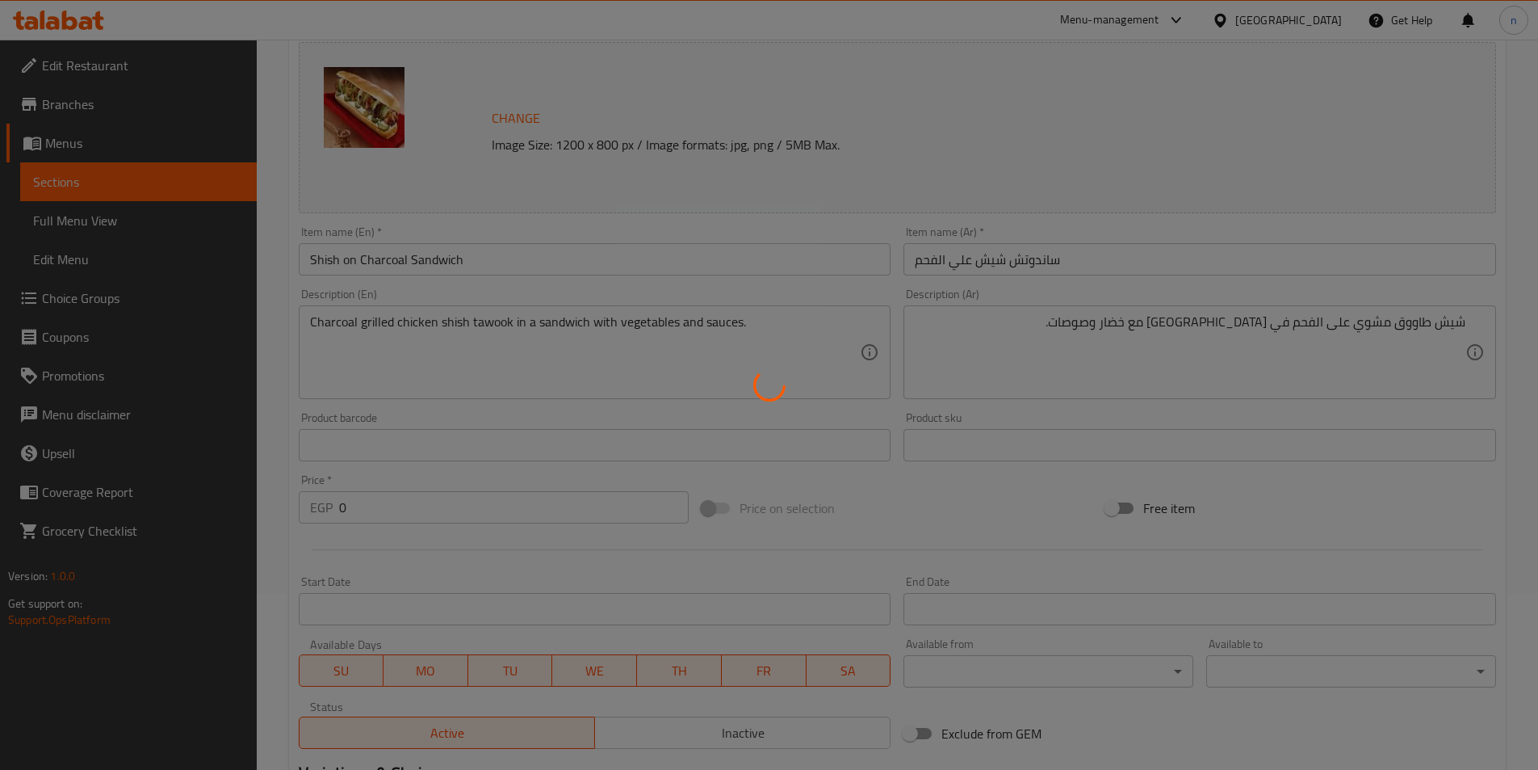
scroll to position [0, 0]
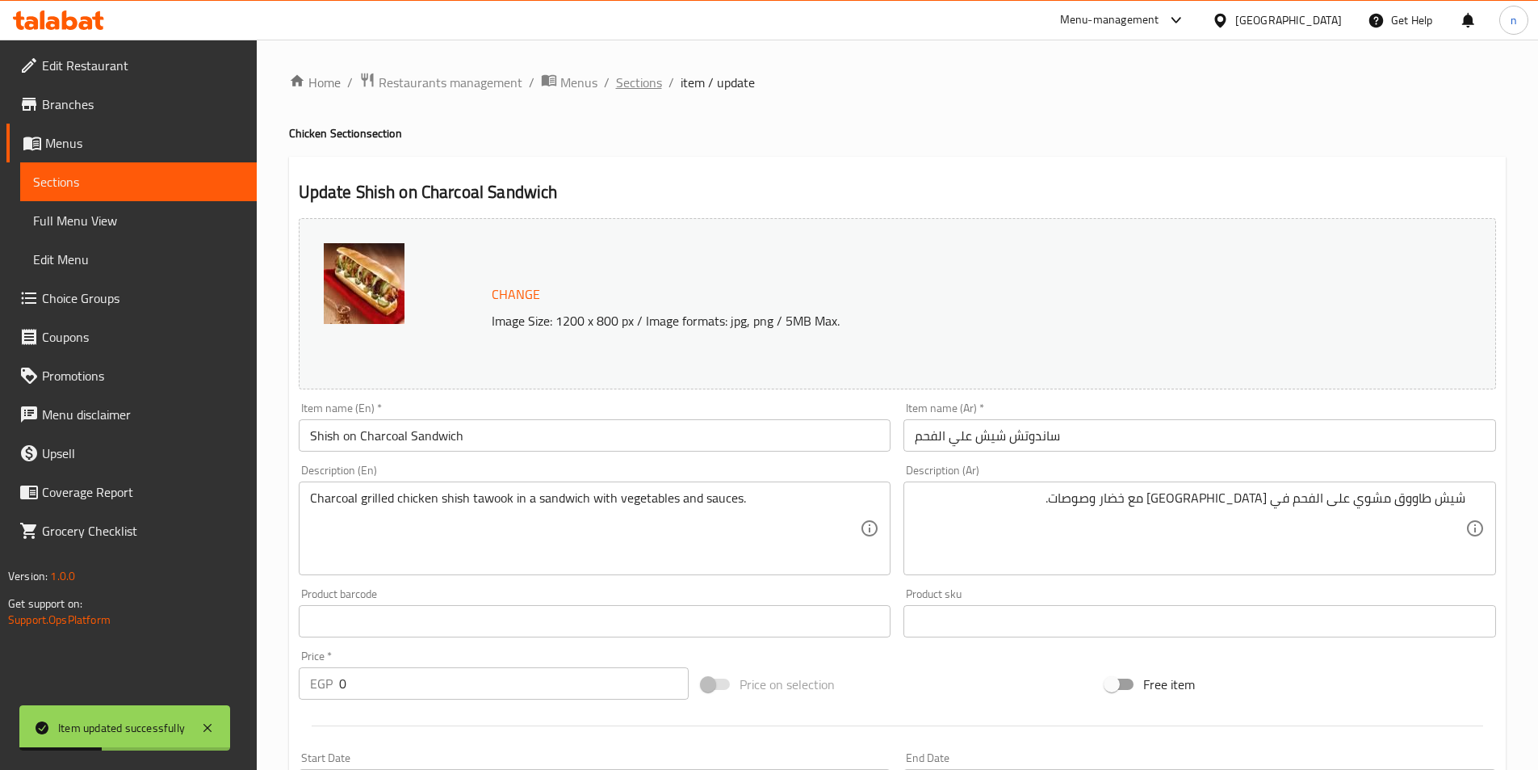
click at [630, 79] on span "Sections" at bounding box center [639, 82] width 46 height 19
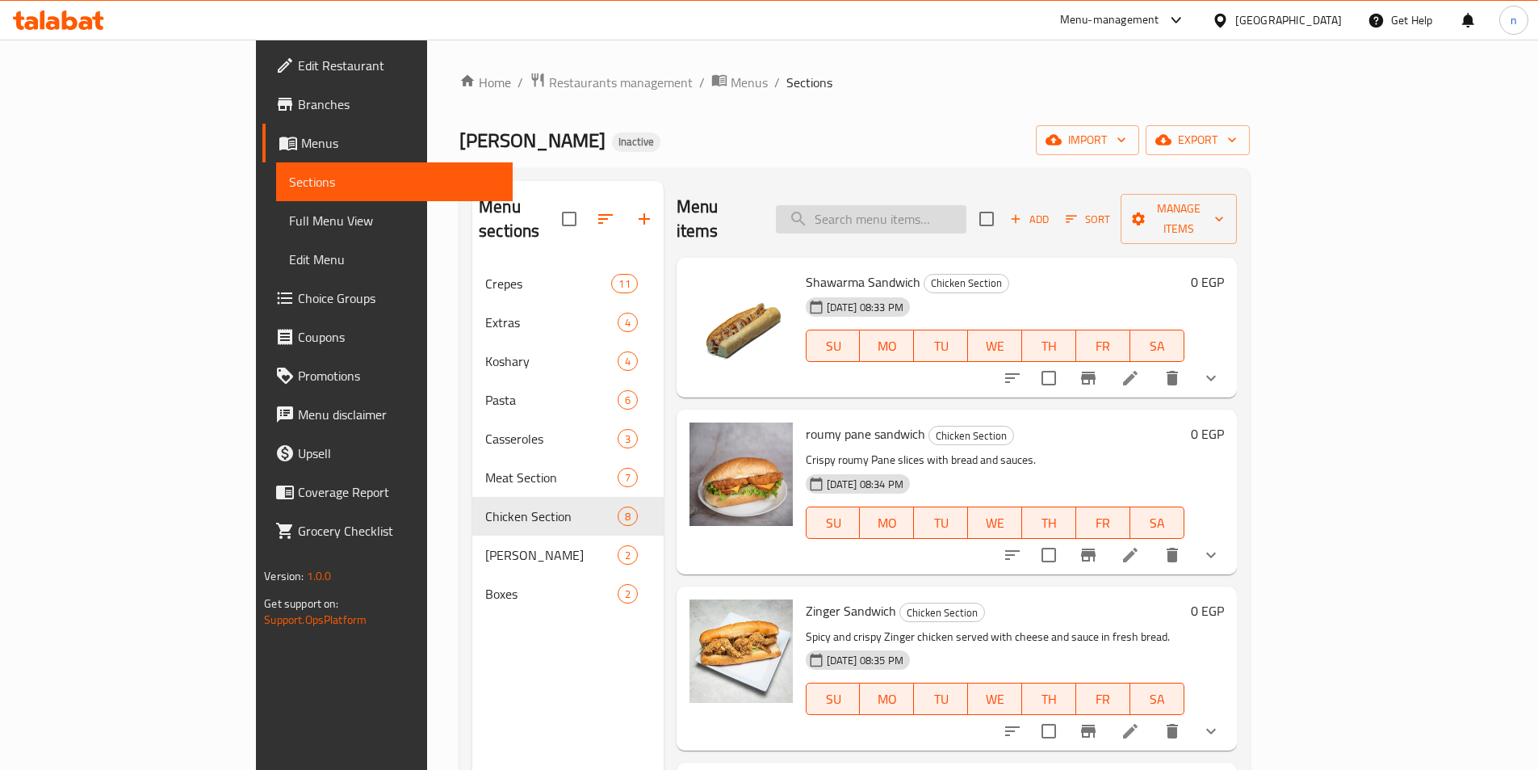
click at [967, 218] on input "search" at bounding box center [871, 219] width 191 height 28
paste input "بانيه رومي"
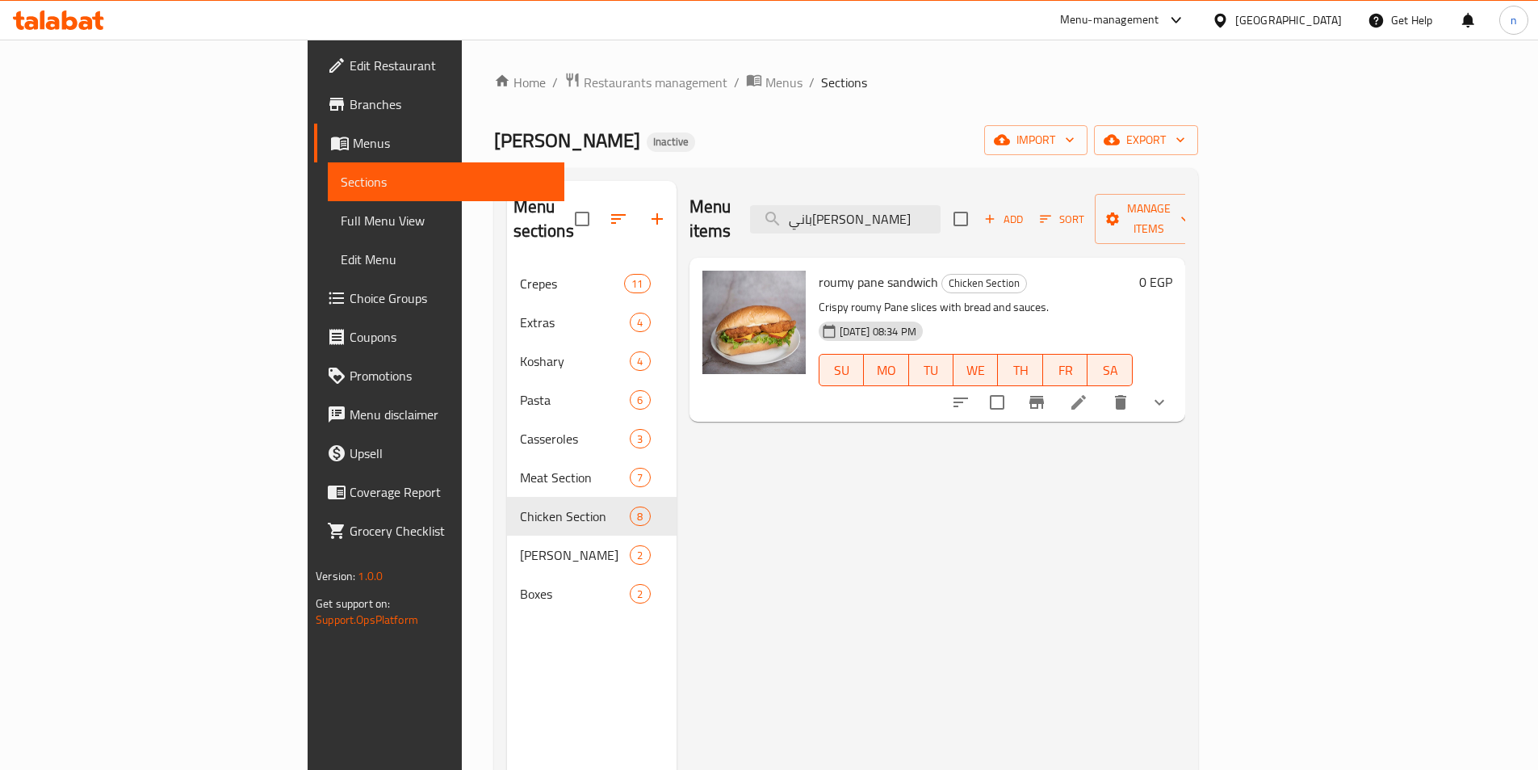
type input "بانيه رومي"
click at [1089, 392] on icon at bounding box center [1078, 401] width 19 height 19
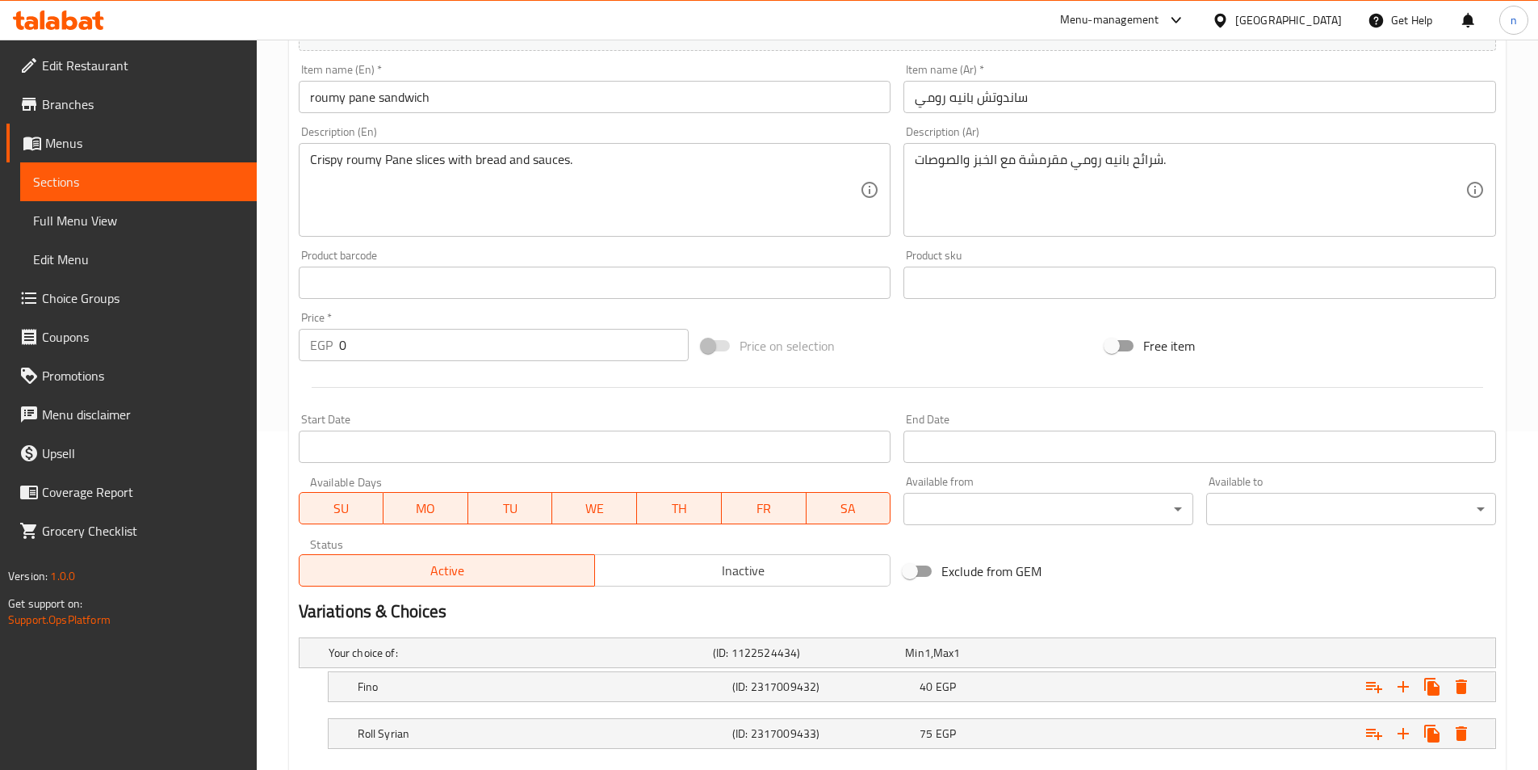
scroll to position [431, 0]
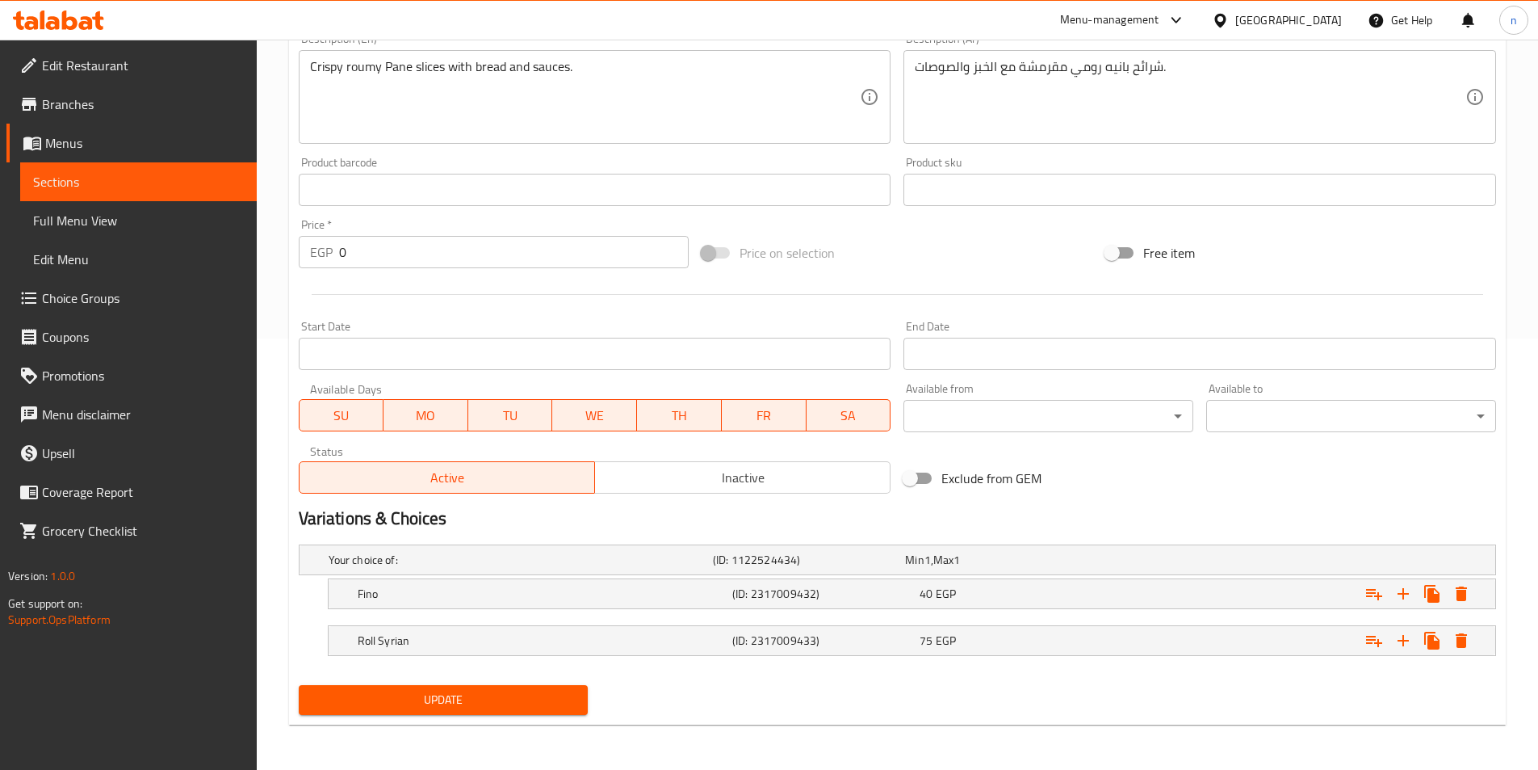
click at [485, 702] on span "Update" at bounding box center [444, 700] width 264 height 20
click at [504, 705] on span "Update" at bounding box center [444, 700] width 264 height 20
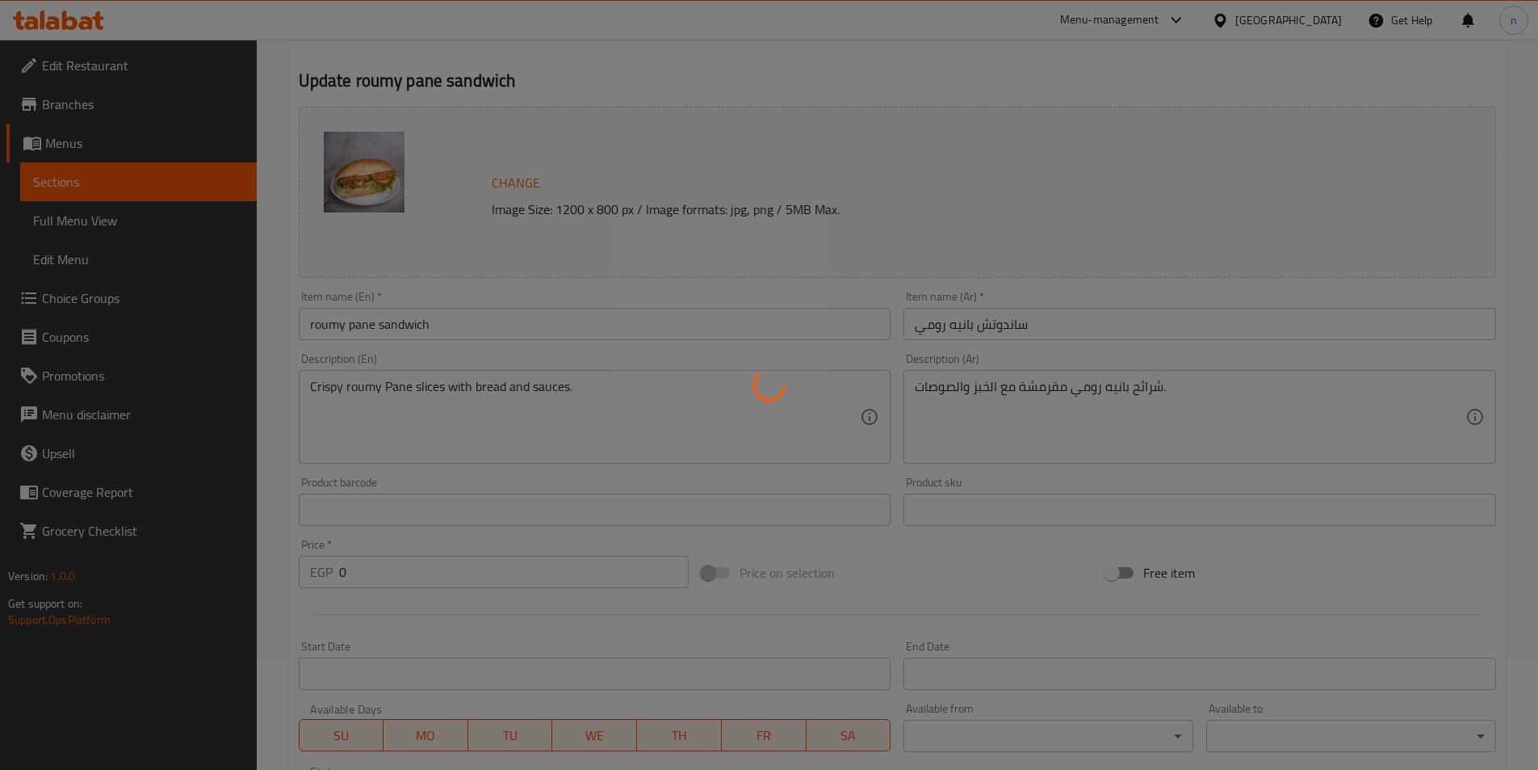
scroll to position [0, 0]
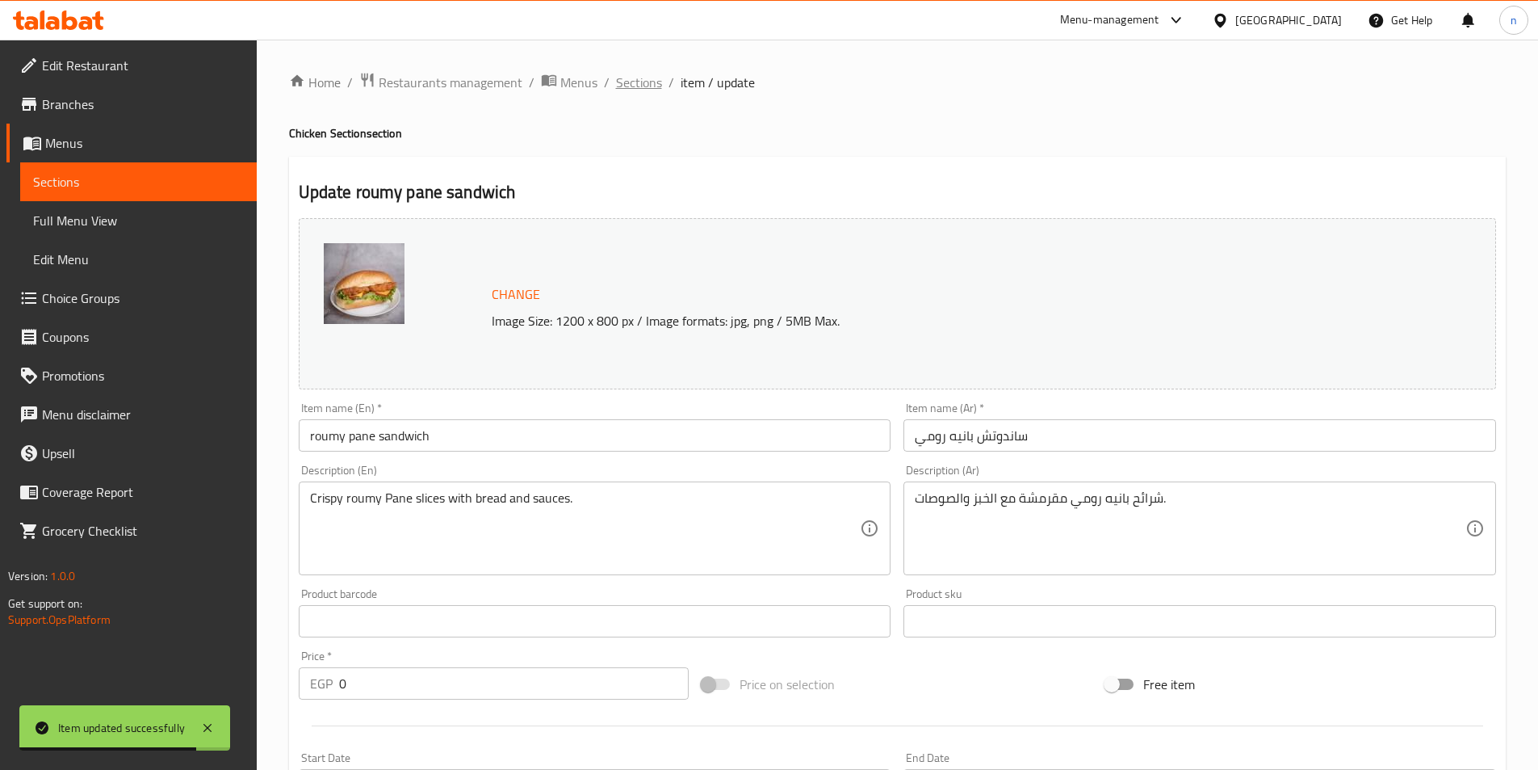
click at [649, 87] on span "Sections" at bounding box center [639, 82] width 46 height 19
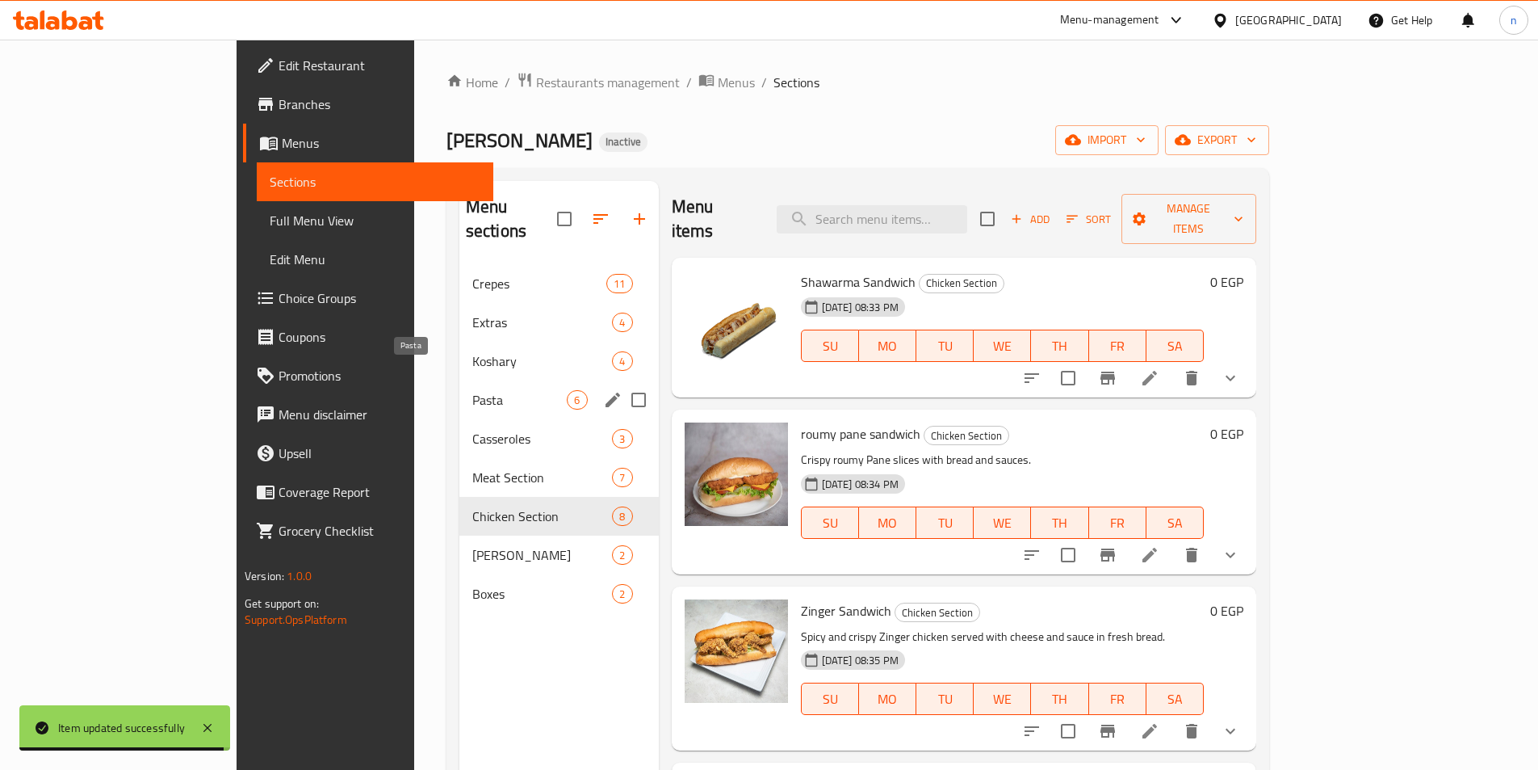
click at [472, 390] on span "Pasta" at bounding box center [519, 399] width 95 height 19
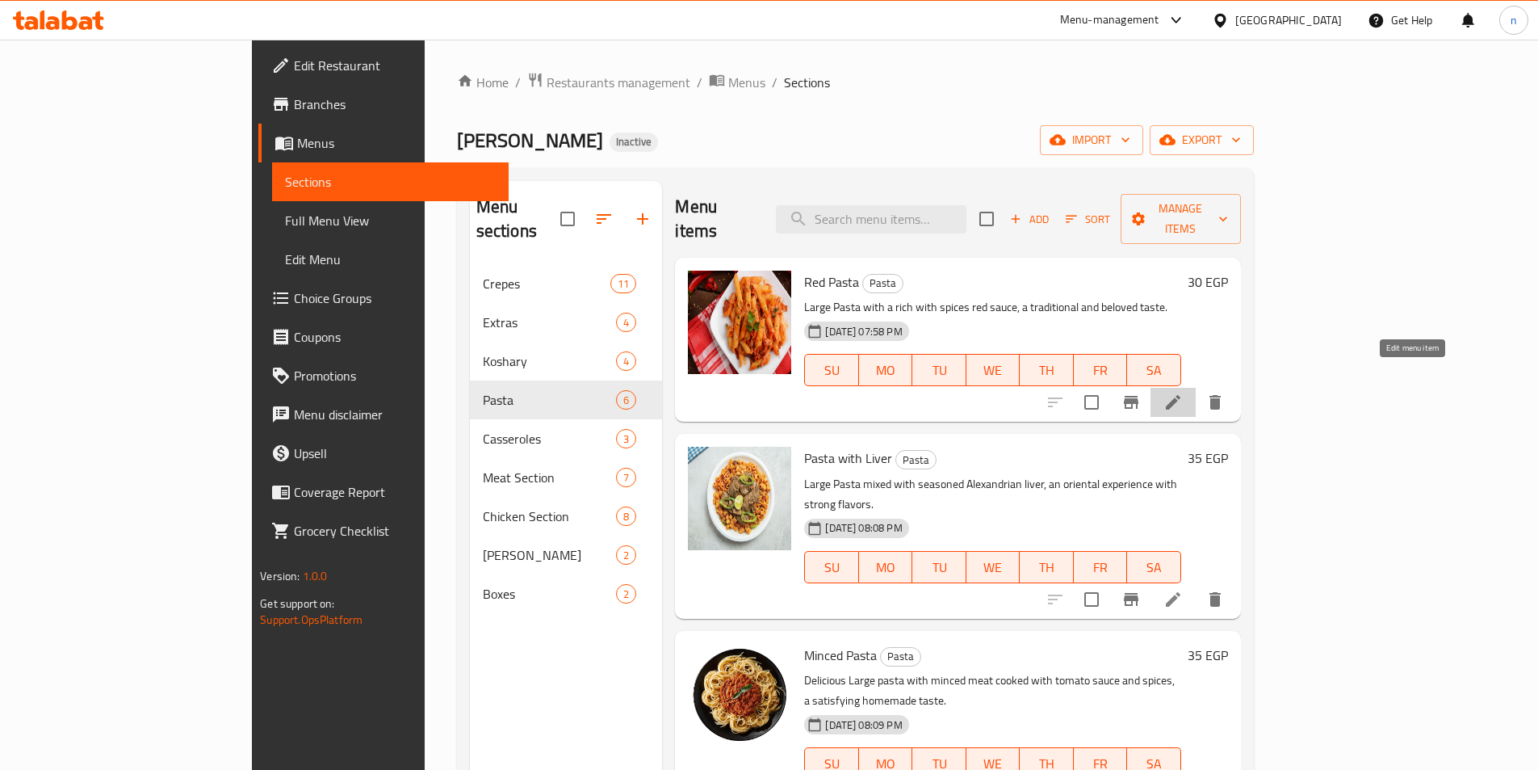
click at [1183, 392] on icon at bounding box center [1173, 401] width 19 height 19
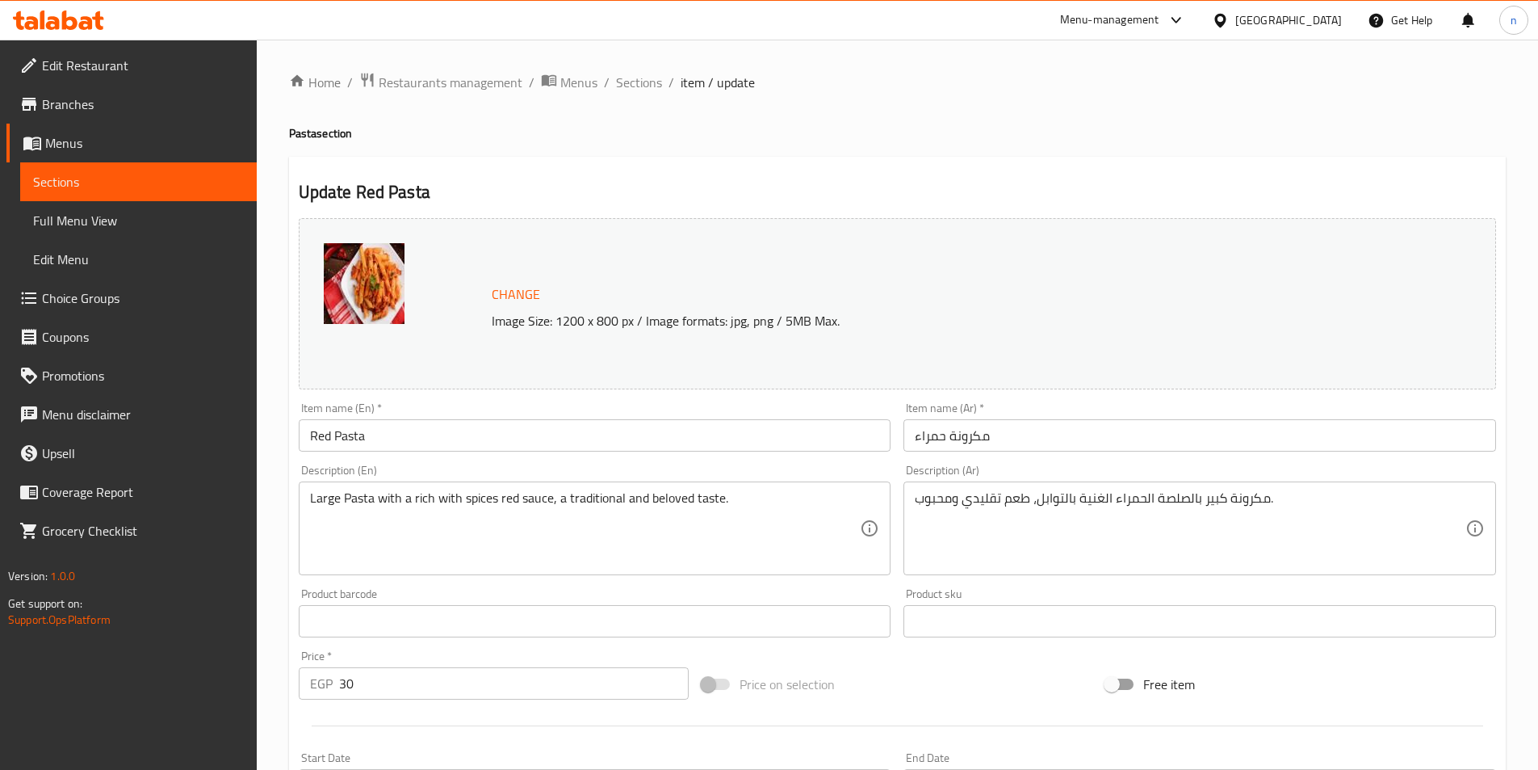
click at [653, 69] on div "Home / Restaurants management / Menus / Sections / item / update Pasta section …" at bounding box center [898, 602] width 1282 height 1125
click at [610, 87] on ol "Home / Restaurants management / Menus / Sections / item / update" at bounding box center [897, 82] width 1217 height 21
click at [626, 85] on span "Sections" at bounding box center [639, 82] width 46 height 19
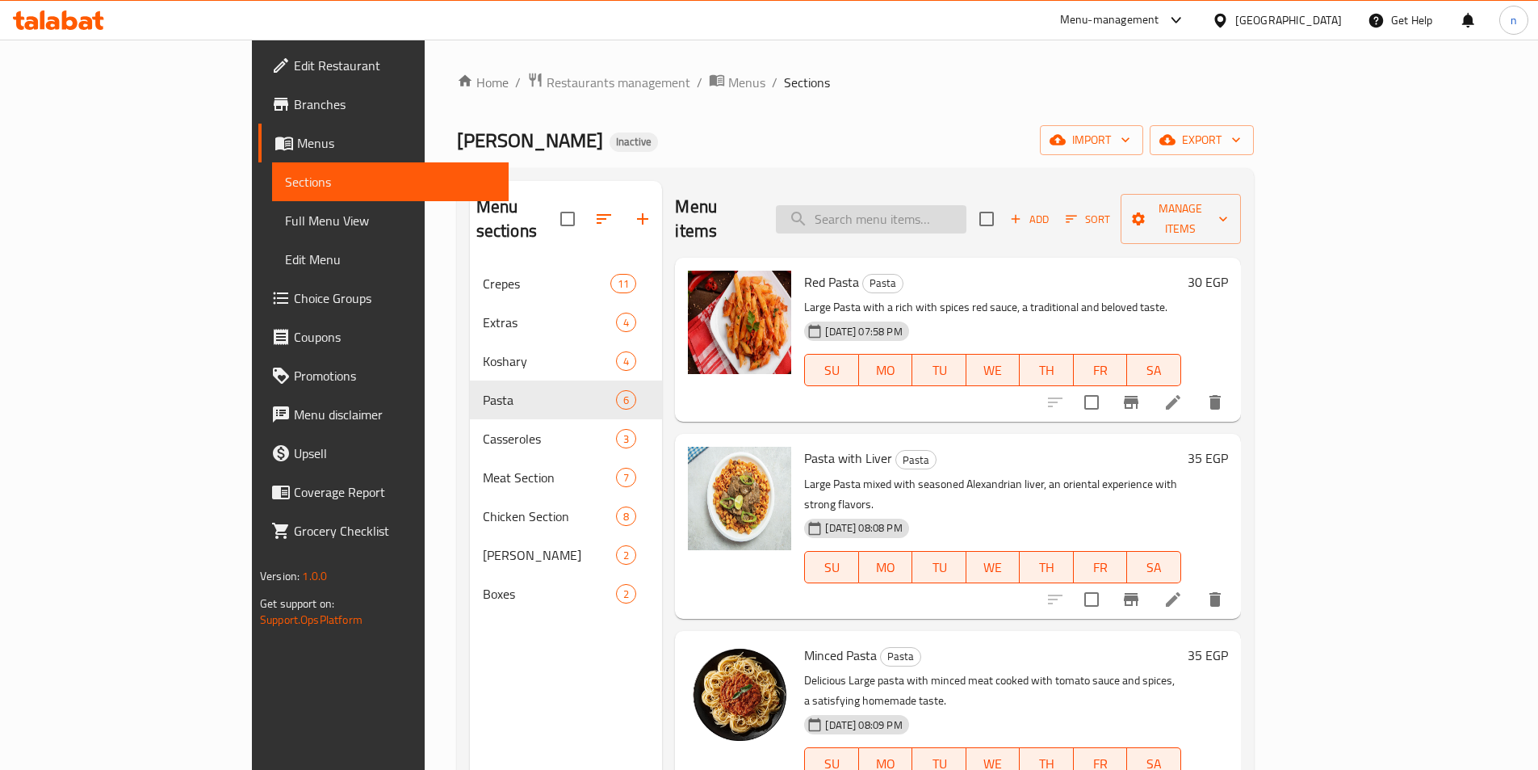
click at [959, 205] on input "search" at bounding box center [871, 219] width 191 height 28
click at [889, 208] on input "search" at bounding box center [871, 219] width 191 height 28
paste input "Hawawshi on Charcoal sandwich"
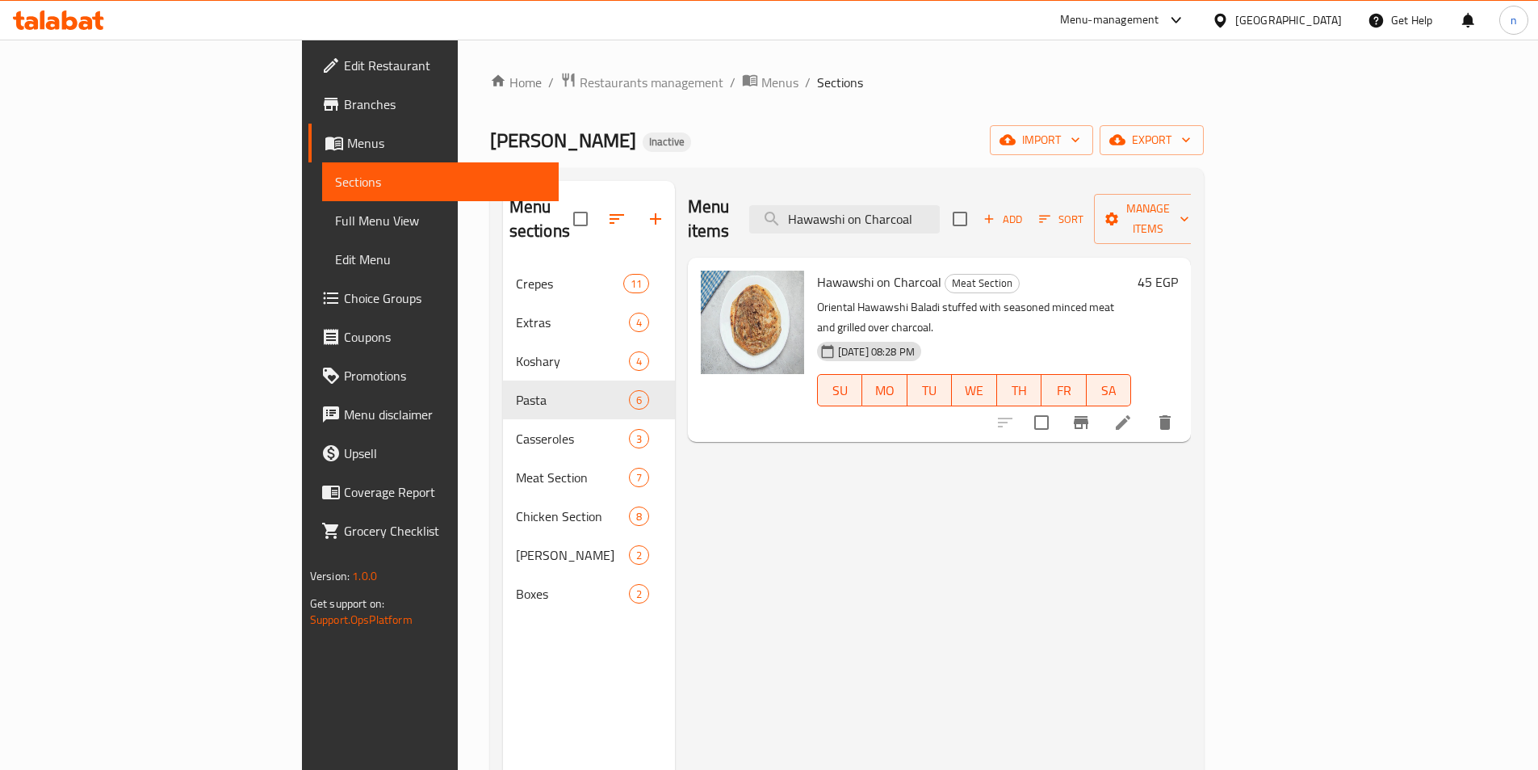
type input "Hawawshi on Charcoal"
click at [1133, 413] on icon at bounding box center [1123, 422] width 19 height 19
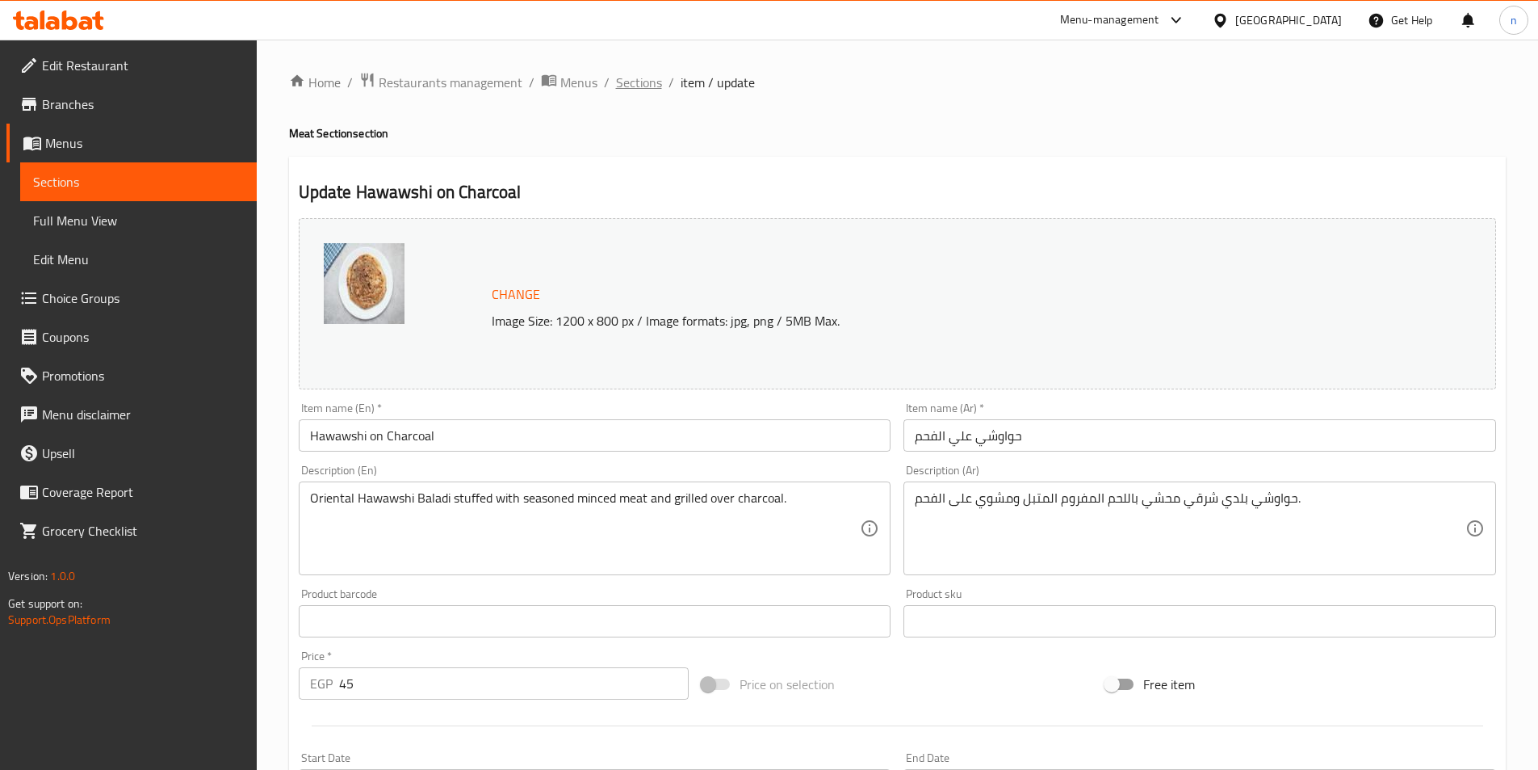
click at [645, 76] on span "Sections" at bounding box center [639, 82] width 46 height 19
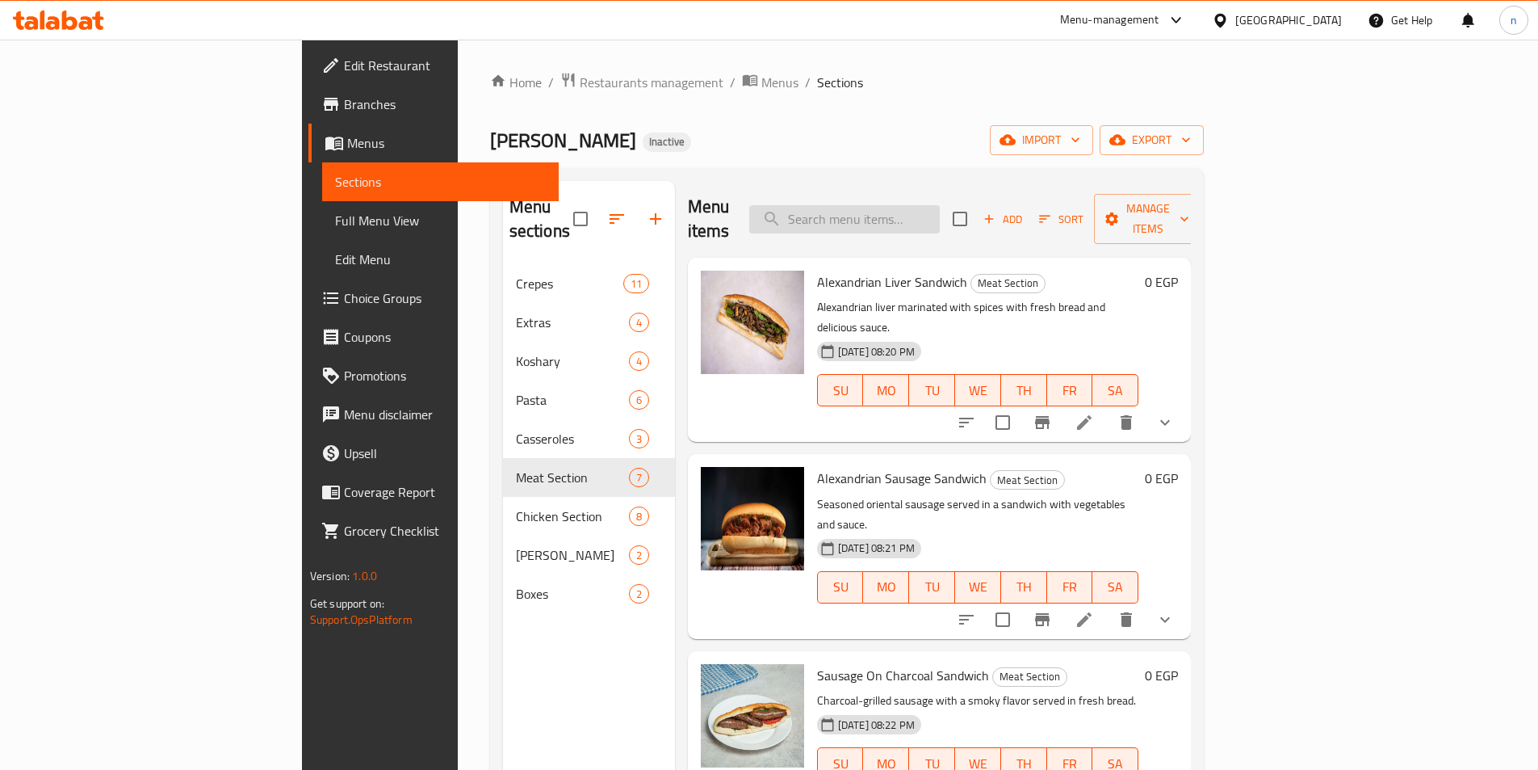
click at [940, 205] on input "search" at bounding box center [844, 219] width 191 height 28
paste input "mix sandwich"
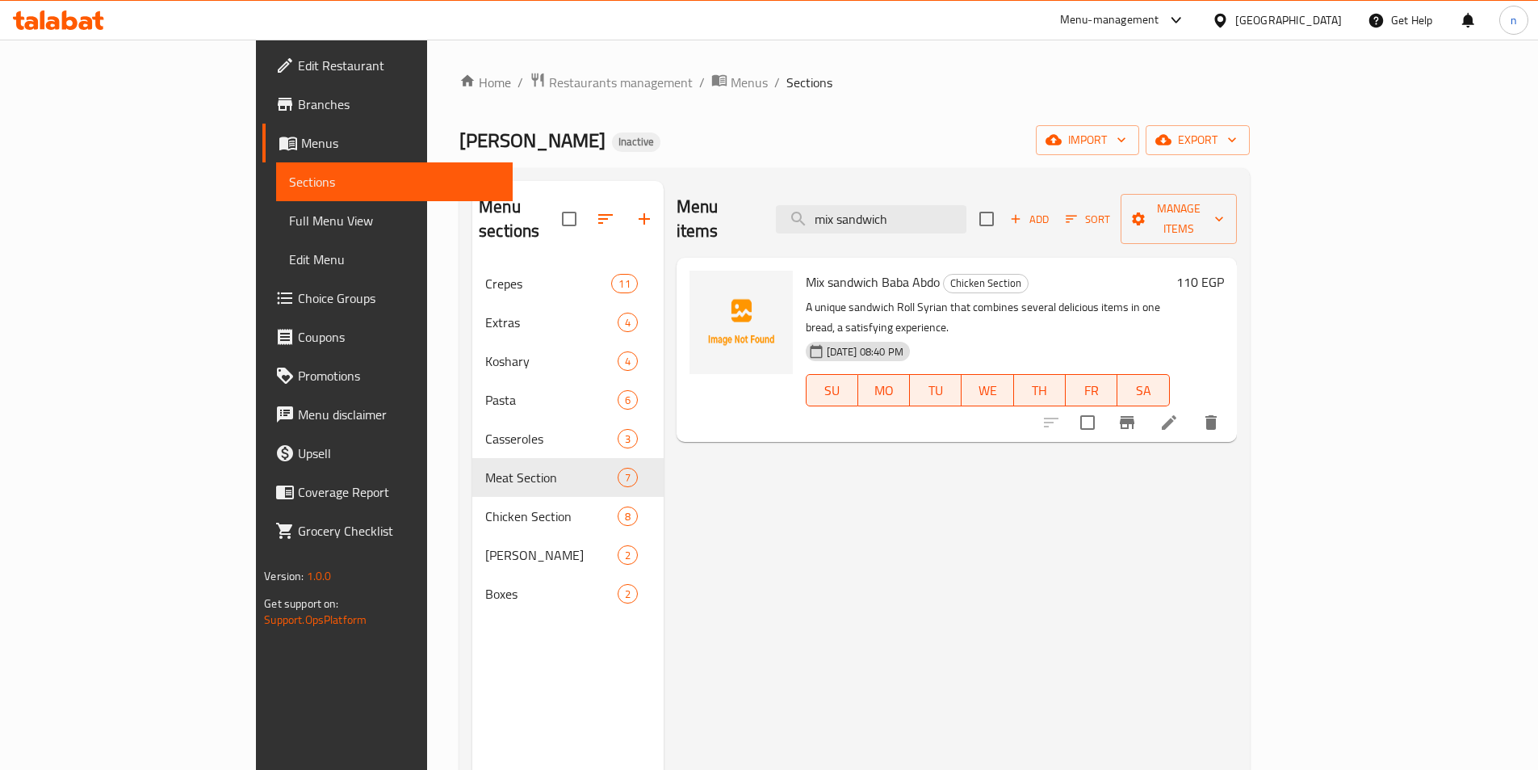
type input "mix sandwich"
click at [1179, 413] on icon at bounding box center [1169, 422] width 19 height 19
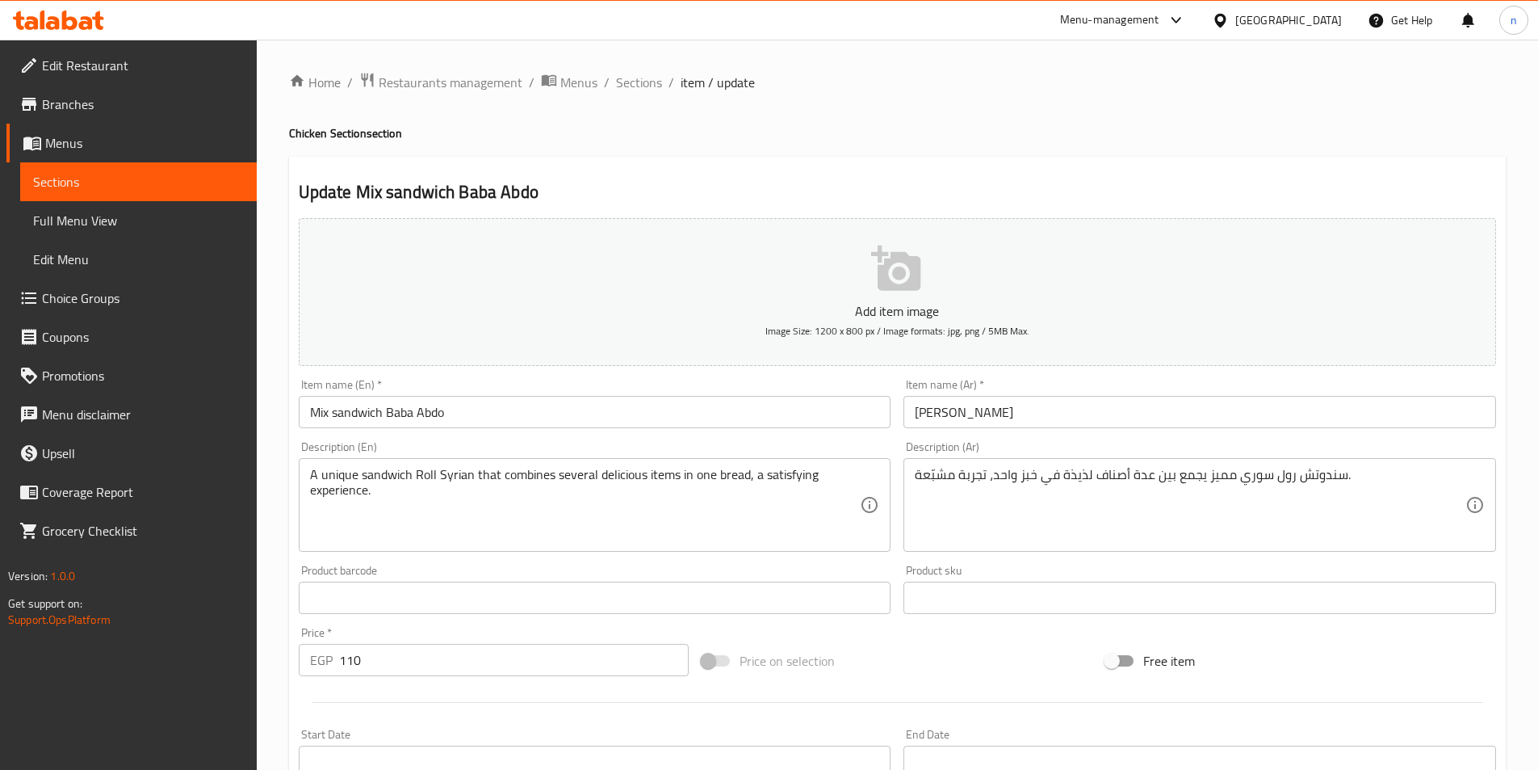
click at [823, 149] on div "Home / Restaurants management / Menus / Sections / item / update Chicken Sectio…" at bounding box center [897, 590] width 1217 height 1037
click at [320, 418] on input "Mix sandwich Baba Abdo" at bounding box center [595, 412] width 593 height 32
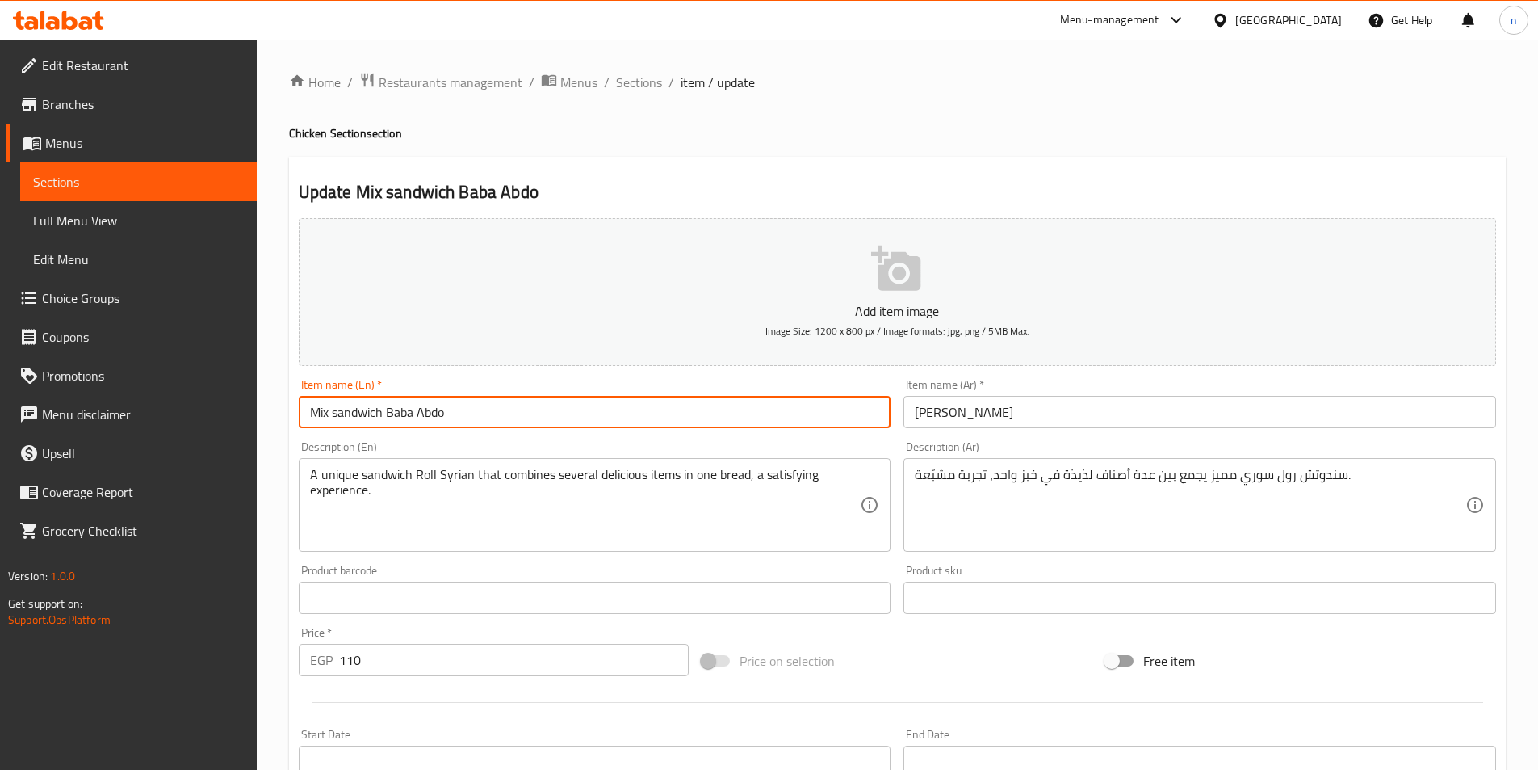
click at [320, 418] on input "Mix sandwich Baba Abdo" at bounding box center [595, 412] width 593 height 32
click at [610, 85] on ol "Home / Restaurants management / Menus / Sections / item / update" at bounding box center [897, 82] width 1217 height 21
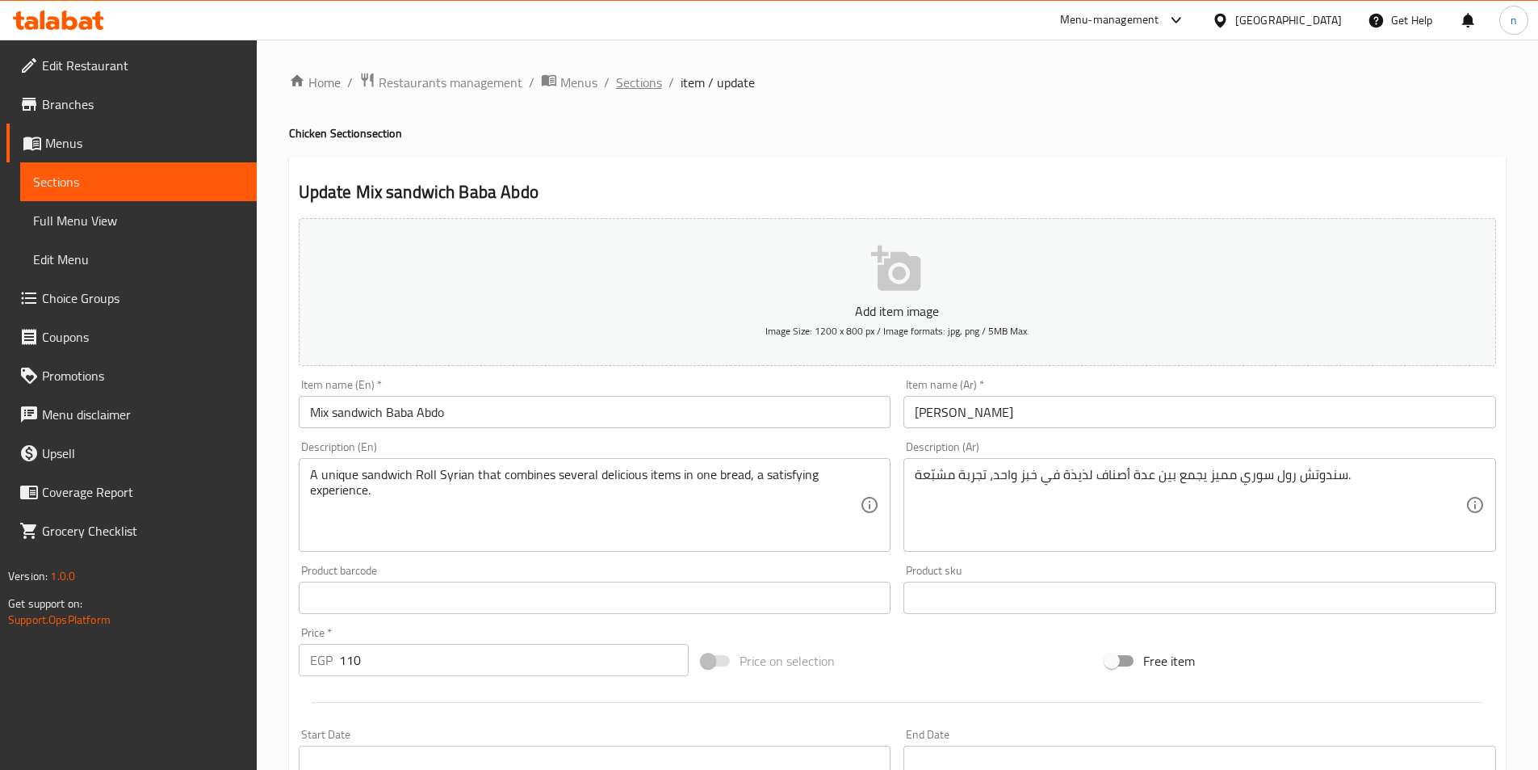
click at [629, 91] on span "Sections" at bounding box center [639, 82] width 46 height 19
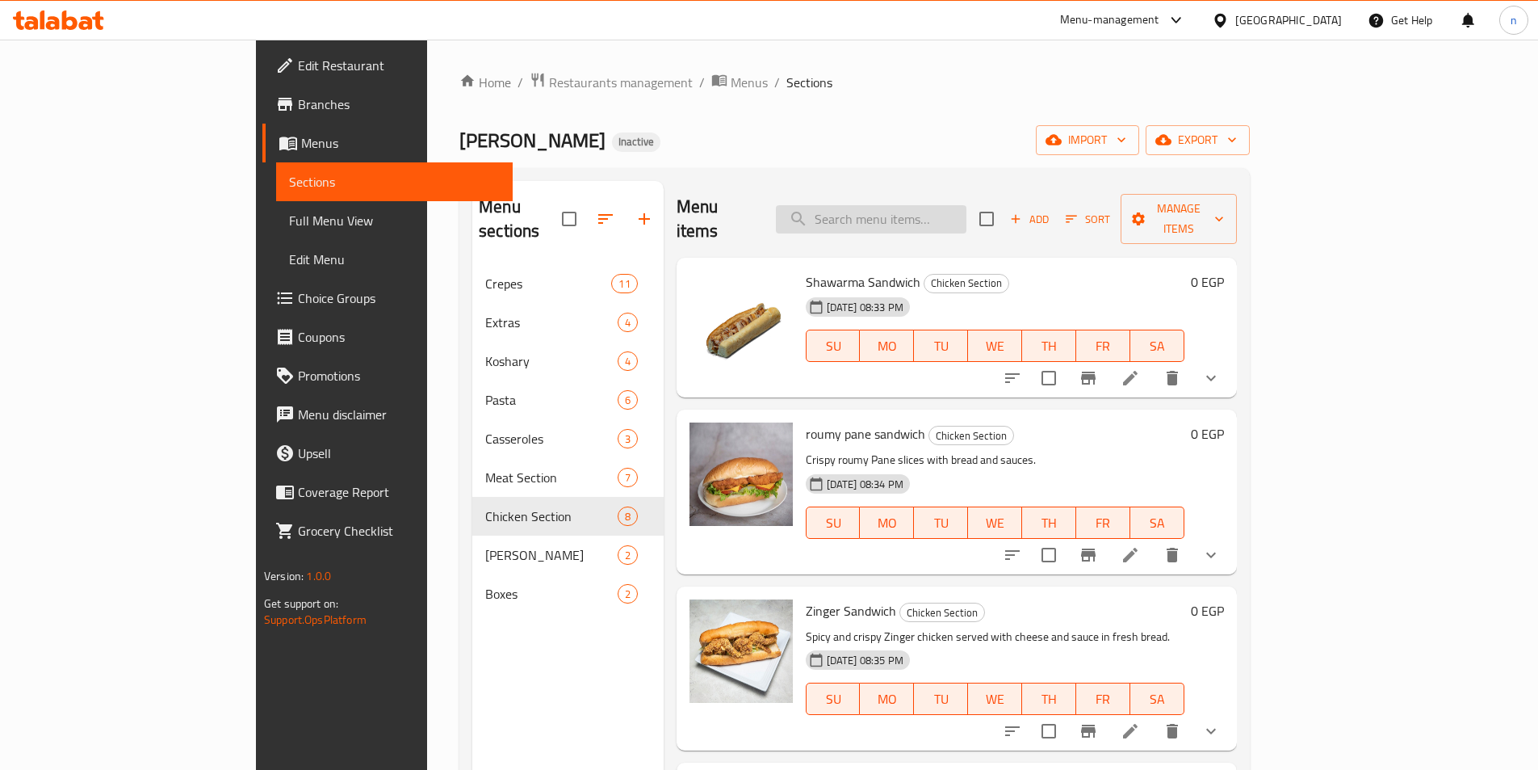
click at [967, 214] on input "search" at bounding box center [871, 219] width 191 height 28
paste input "Mix"
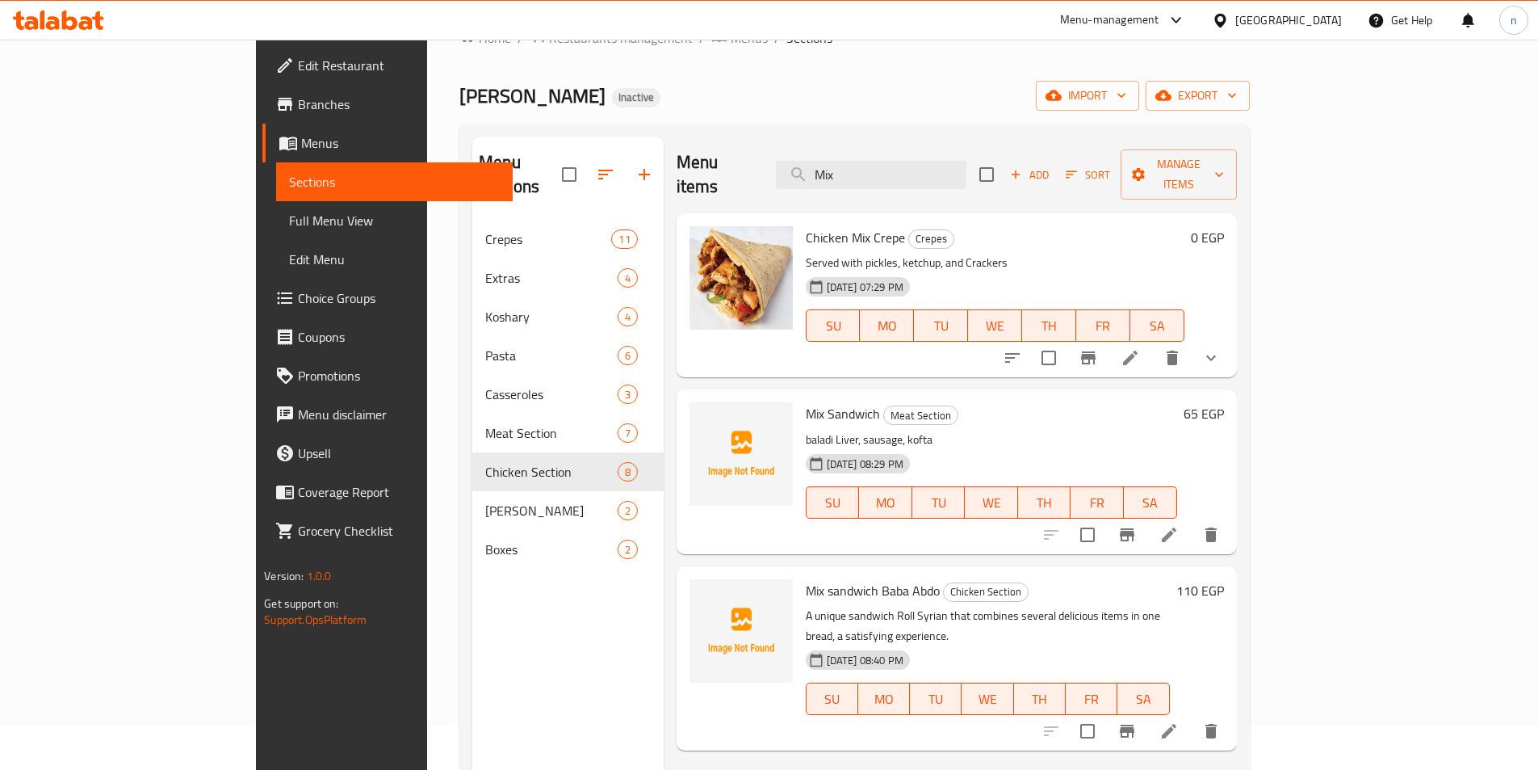
scroll to position [81, 0]
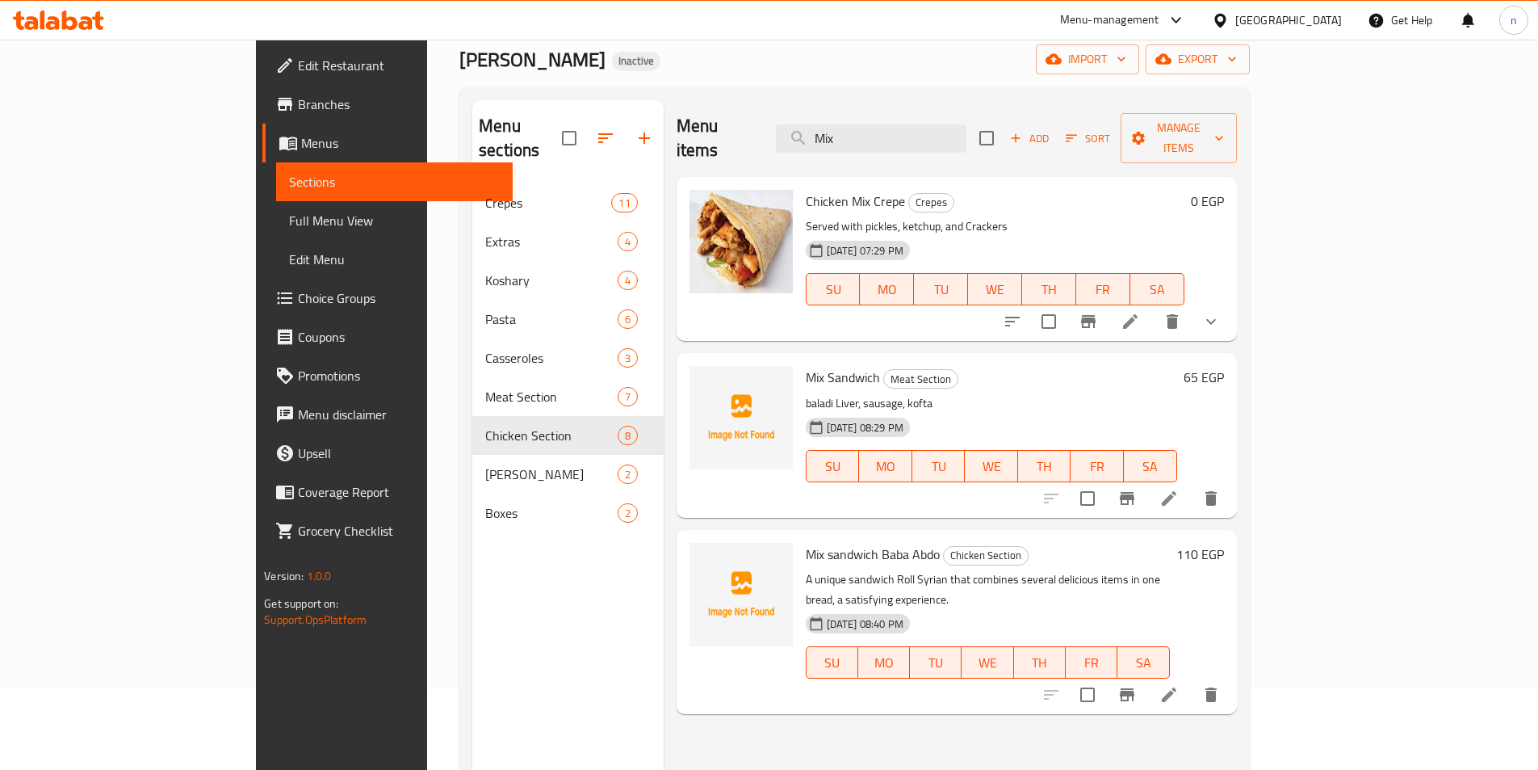
type input "Mix"
click at [1192, 484] on li at bounding box center [1169, 498] width 45 height 29
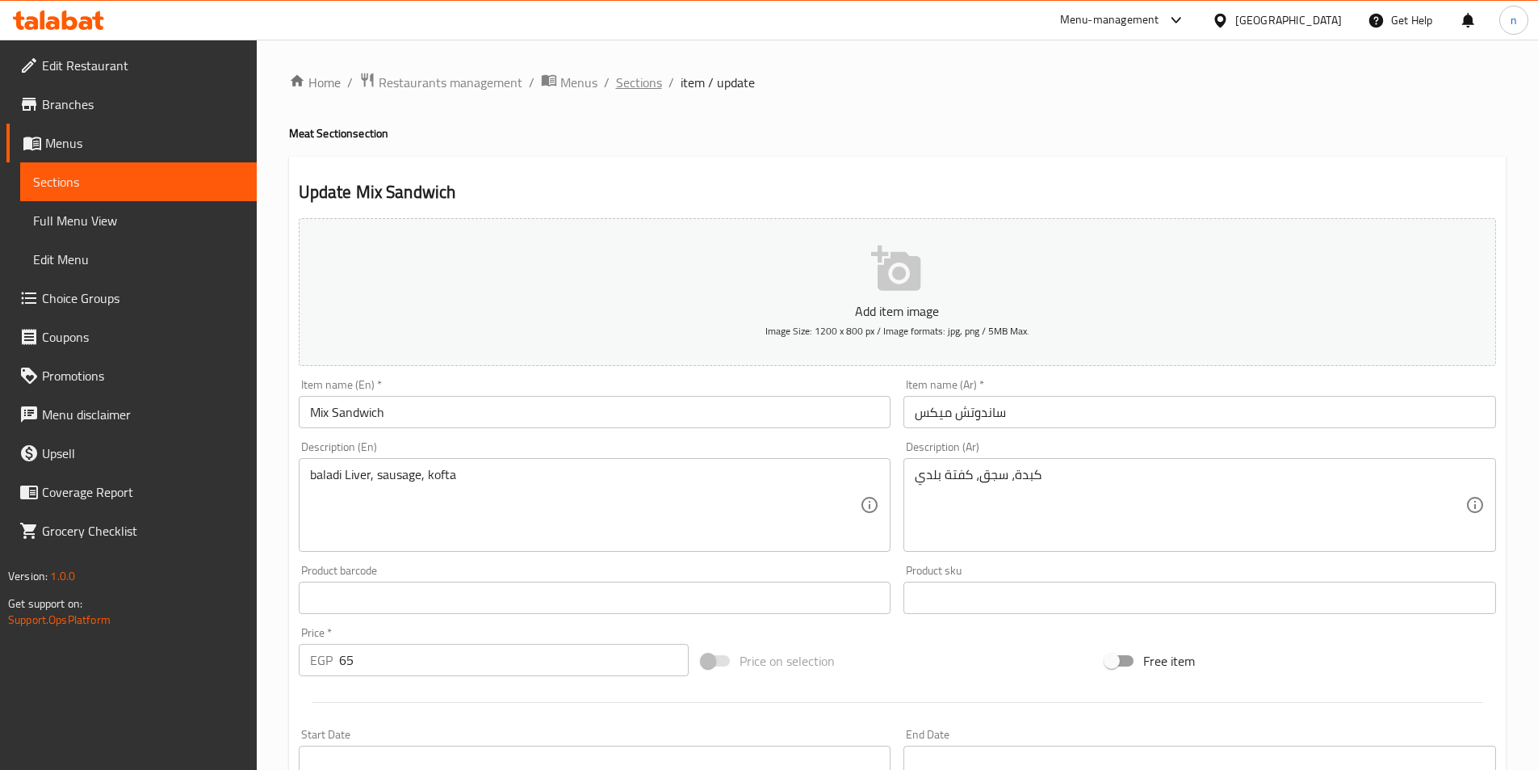
click at [632, 81] on span "Sections" at bounding box center [639, 82] width 46 height 19
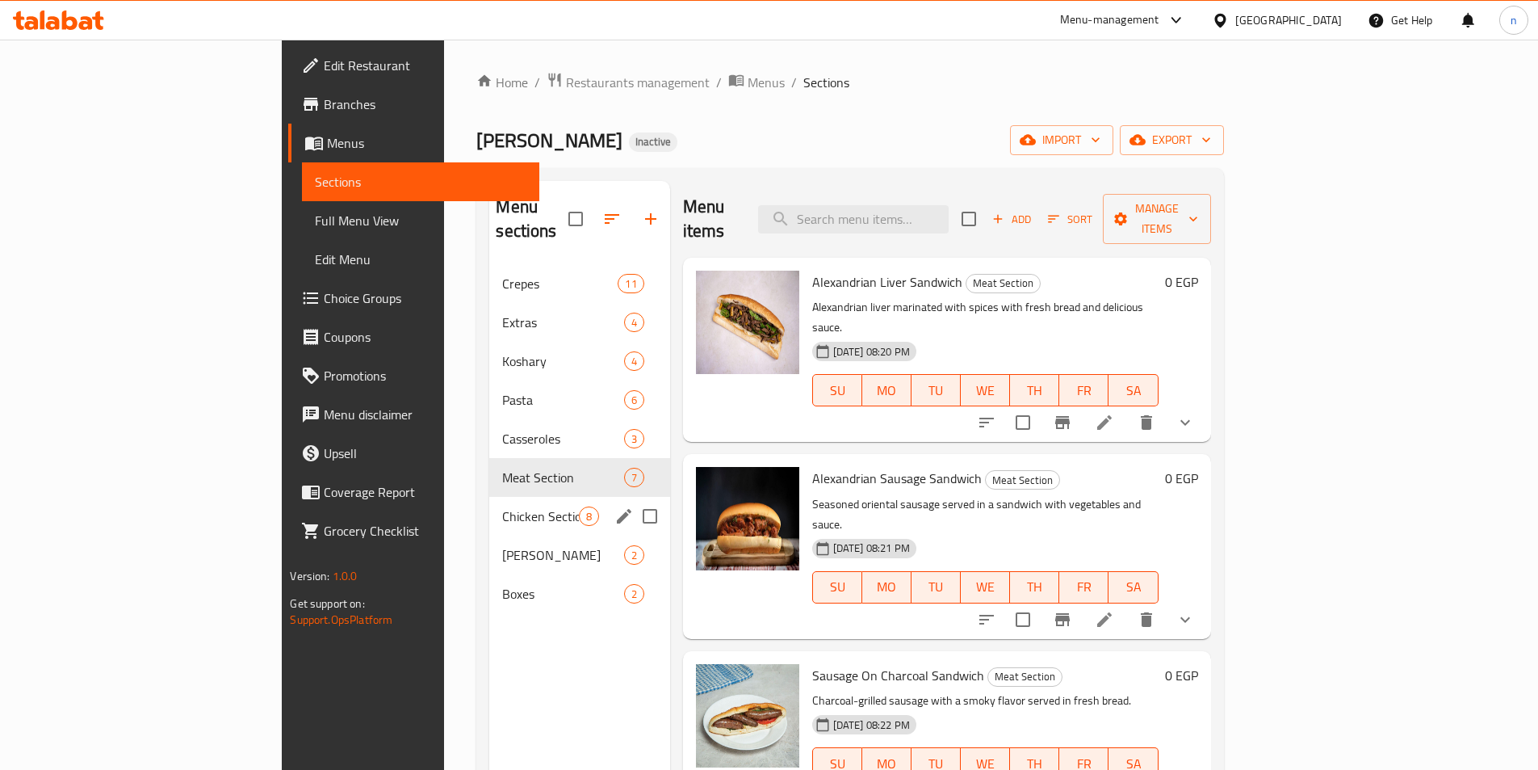
click at [502, 506] on span "Chicken Section" at bounding box center [540, 515] width 76 height 19
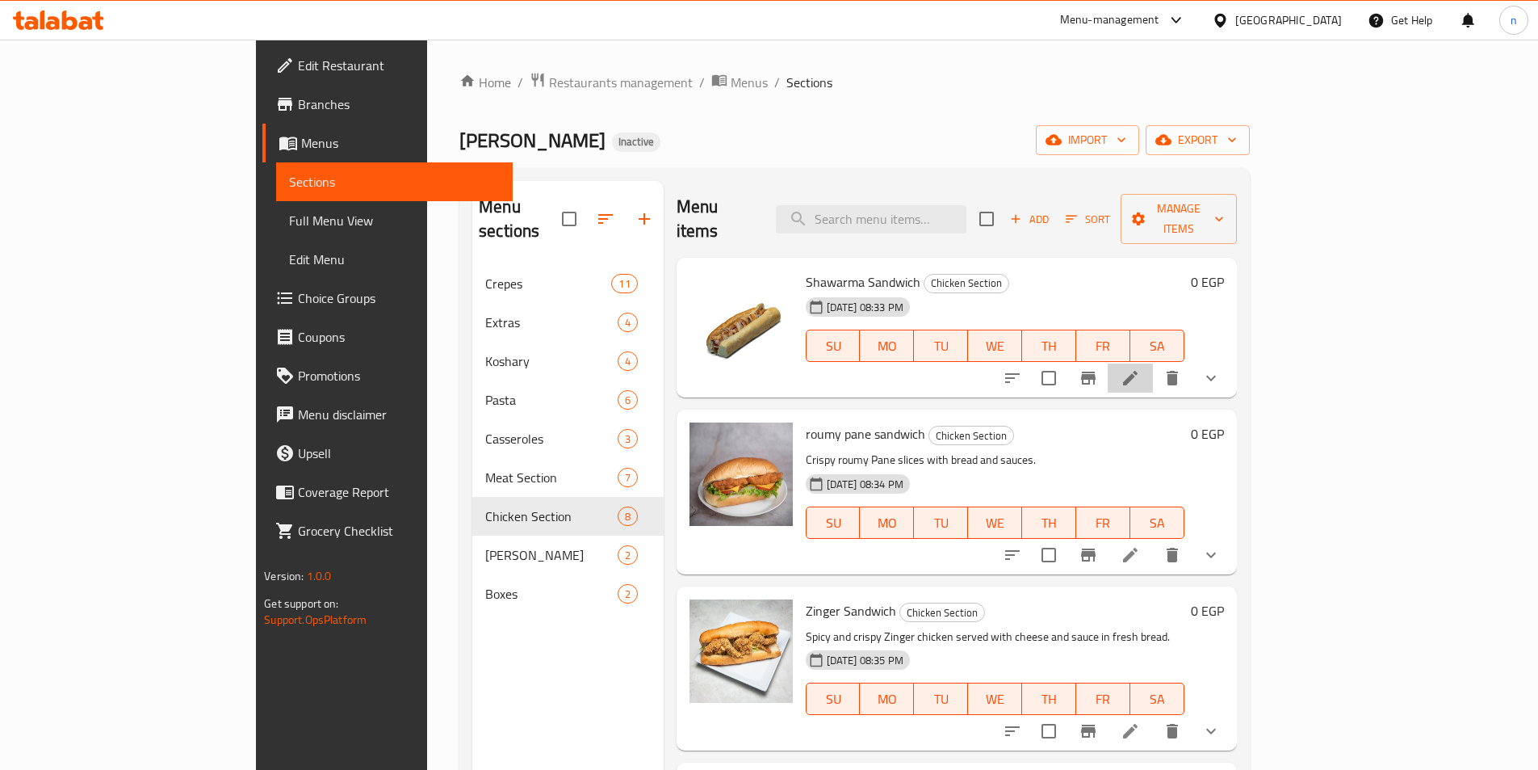
click at [1153, 363] on li at bounding box center [1130, 377] width 45 height 29
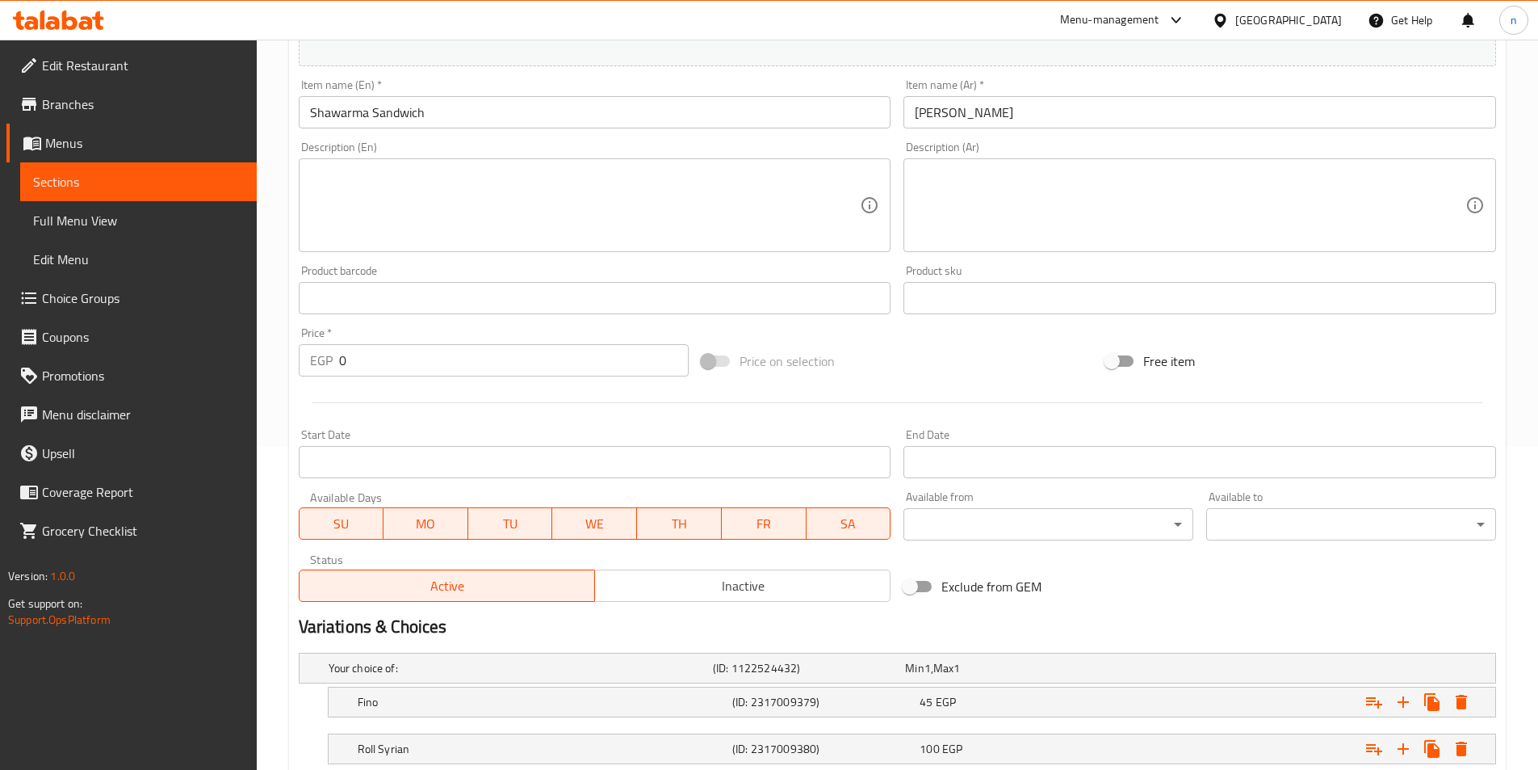
scroll to position [431, 0]
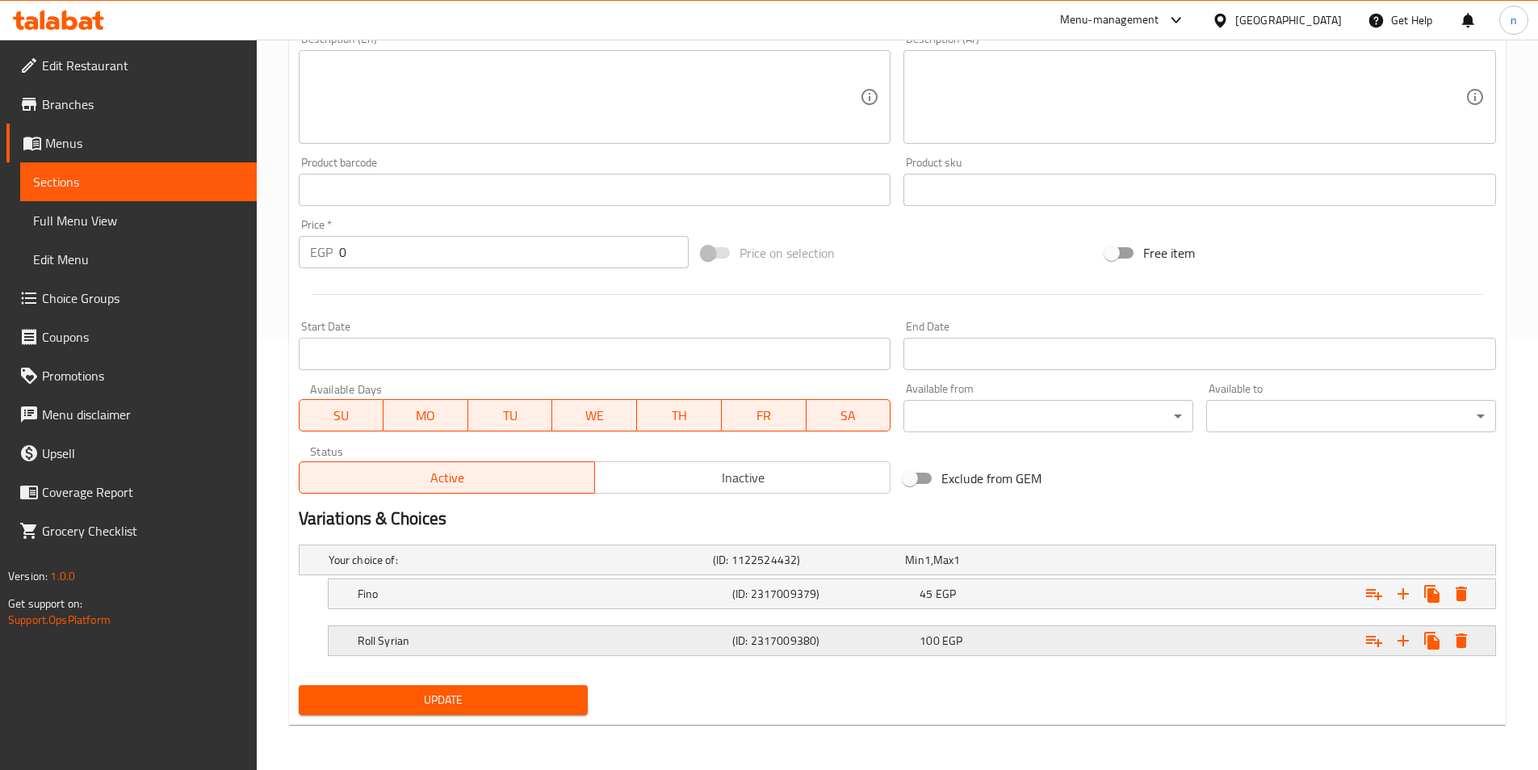
click at [663, 640] on h5 "Roll Syrian" at bounding box center [542, 640] width 368 height 16
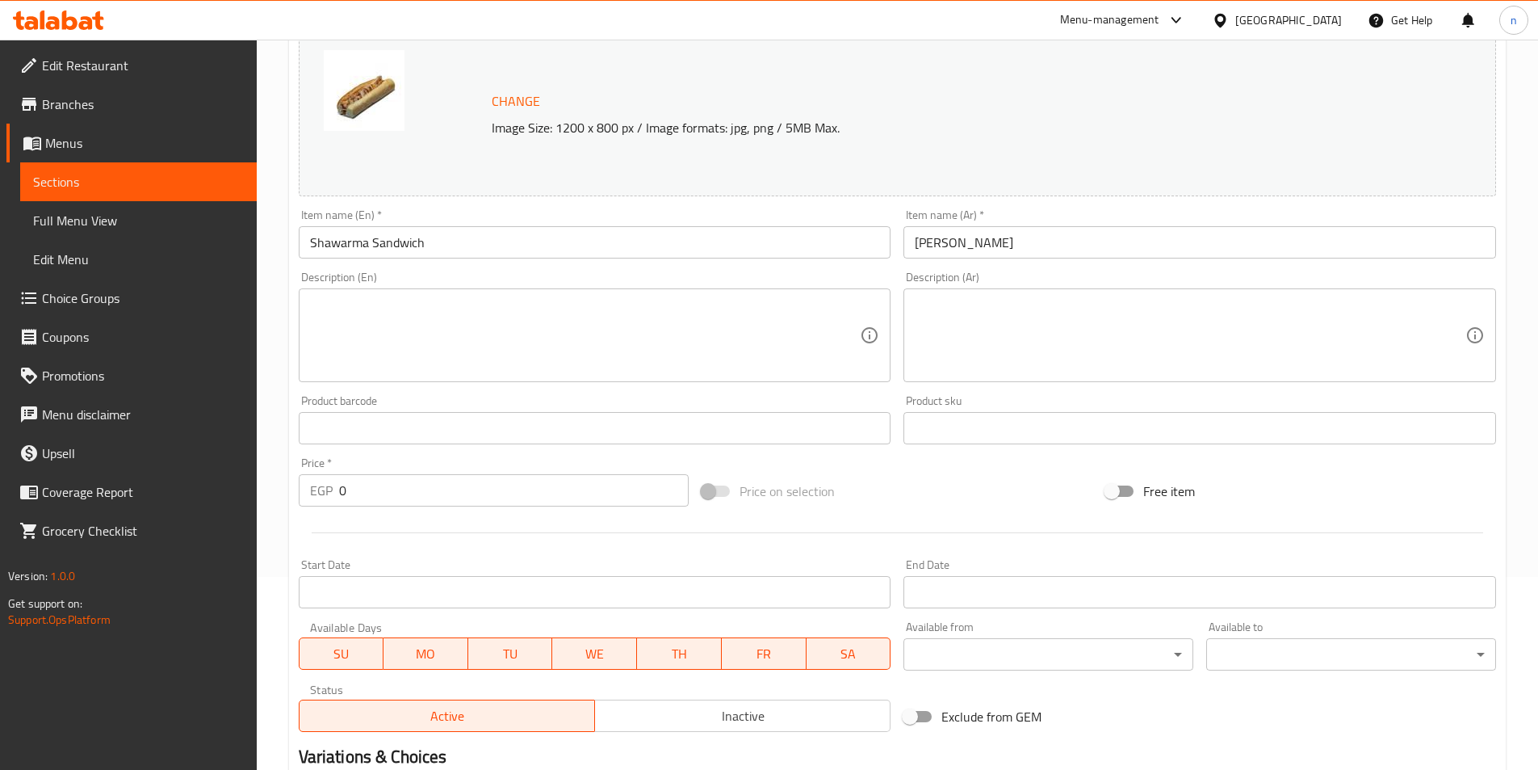
scroll to position [0, 0]
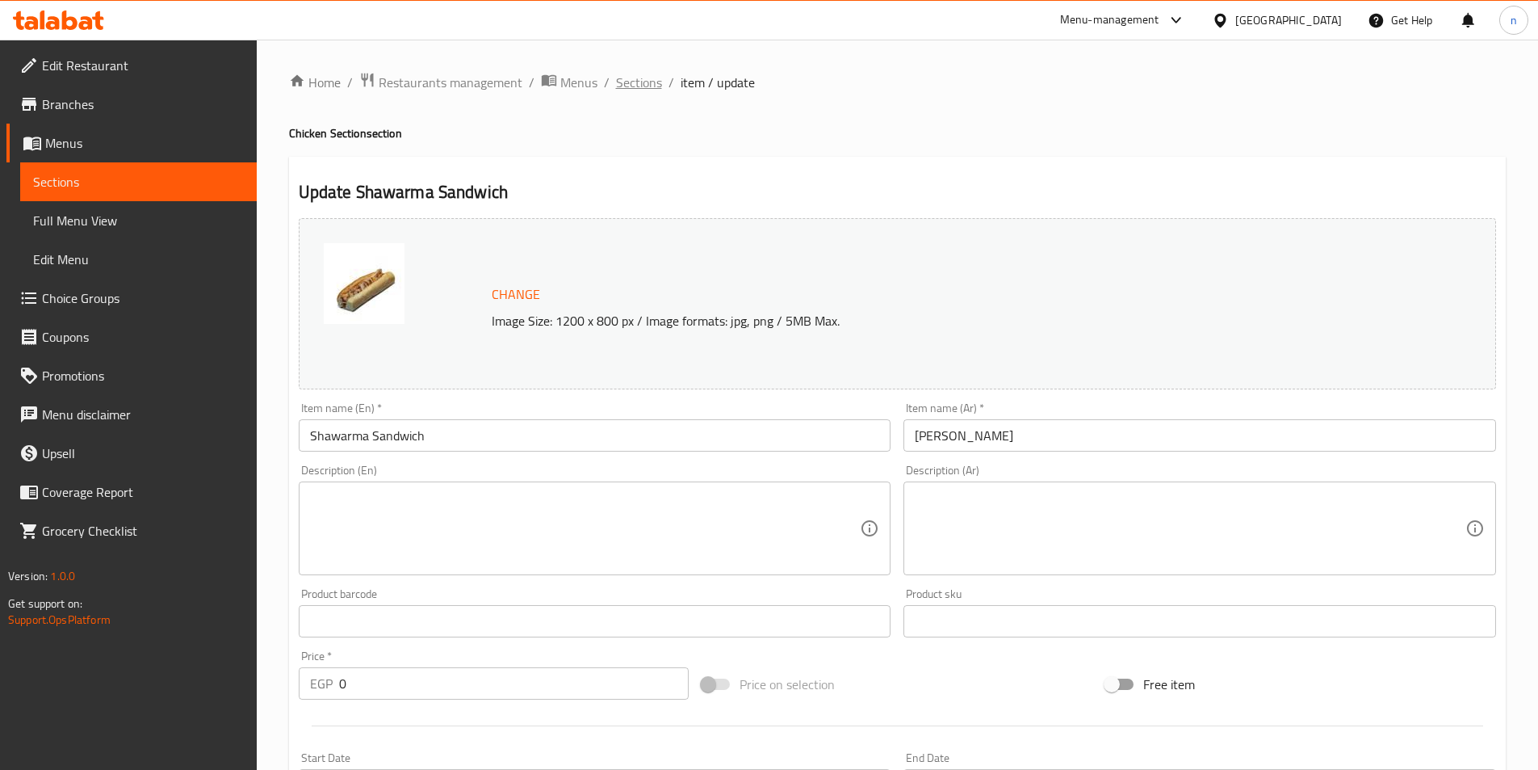
click at [653, 92] on span "Sections" at bounding box center [639, 82] width 46 height 19
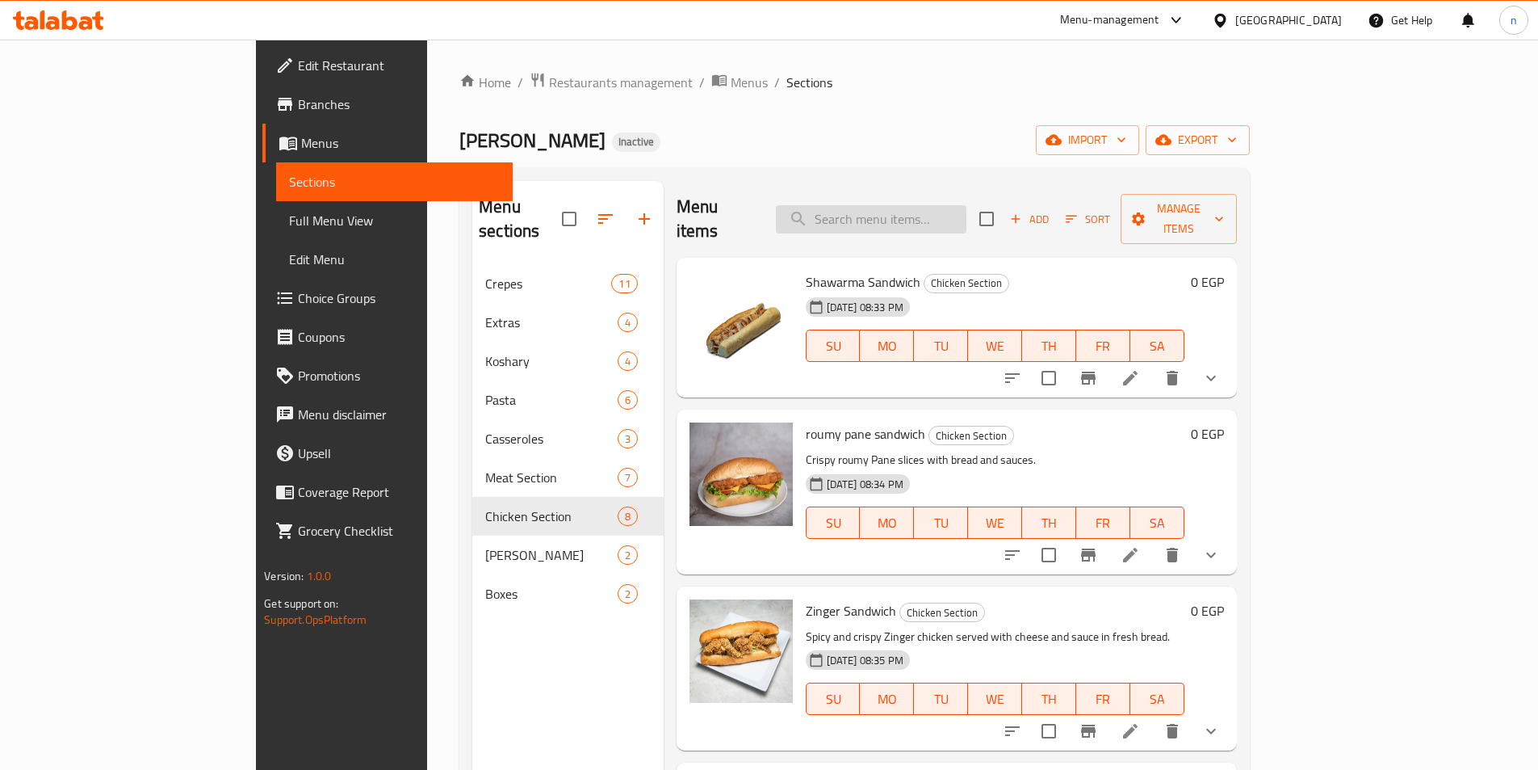
click at [877, 205] on input "search" at bounding box center [871, 219] width 191 height 28
paste input "ساندوتش بانيه رومي"
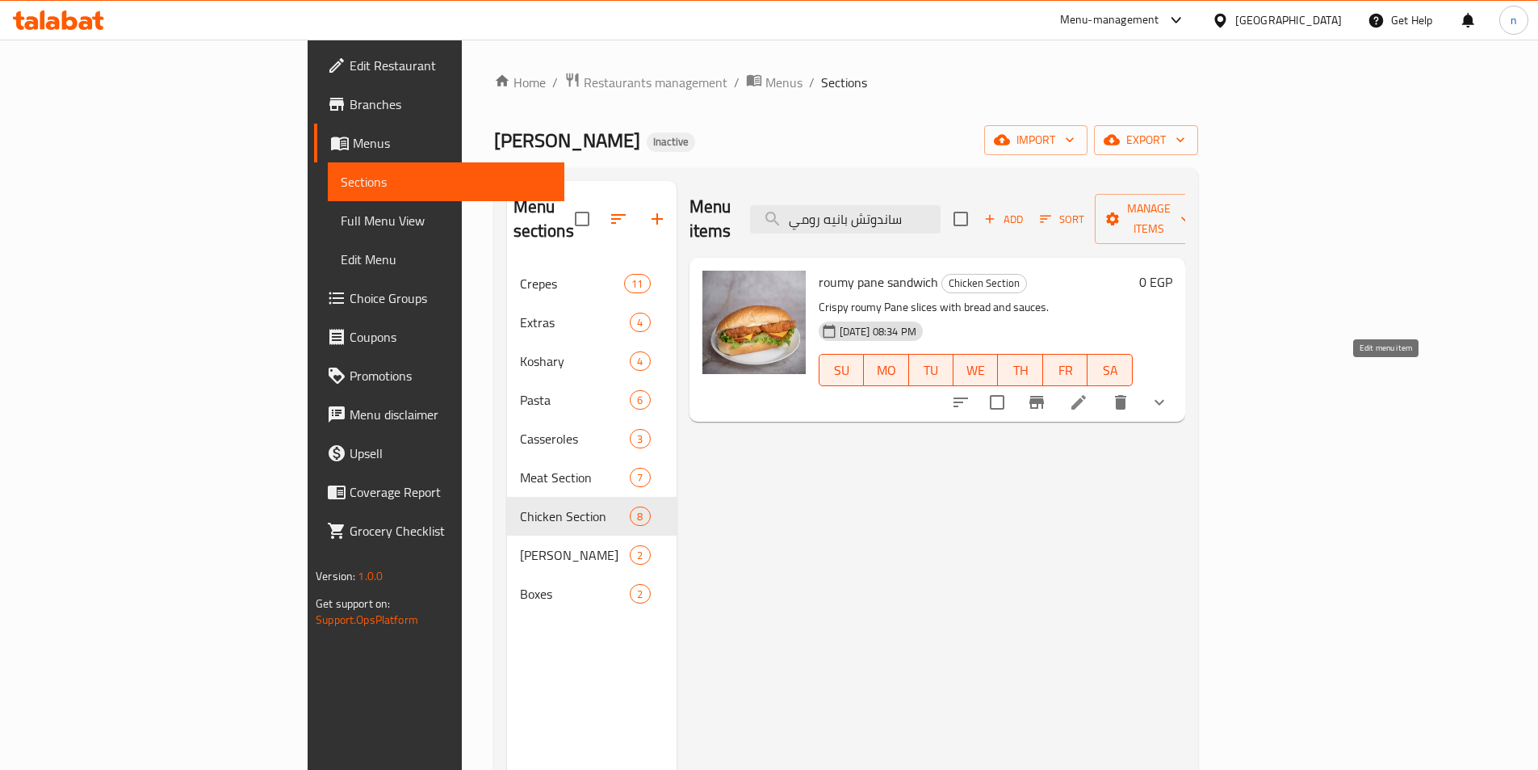
type input "ساندوتش بانيه رومي"
click at [1102, 388] on li at bounding box center [1078, 402] width 45 height 29
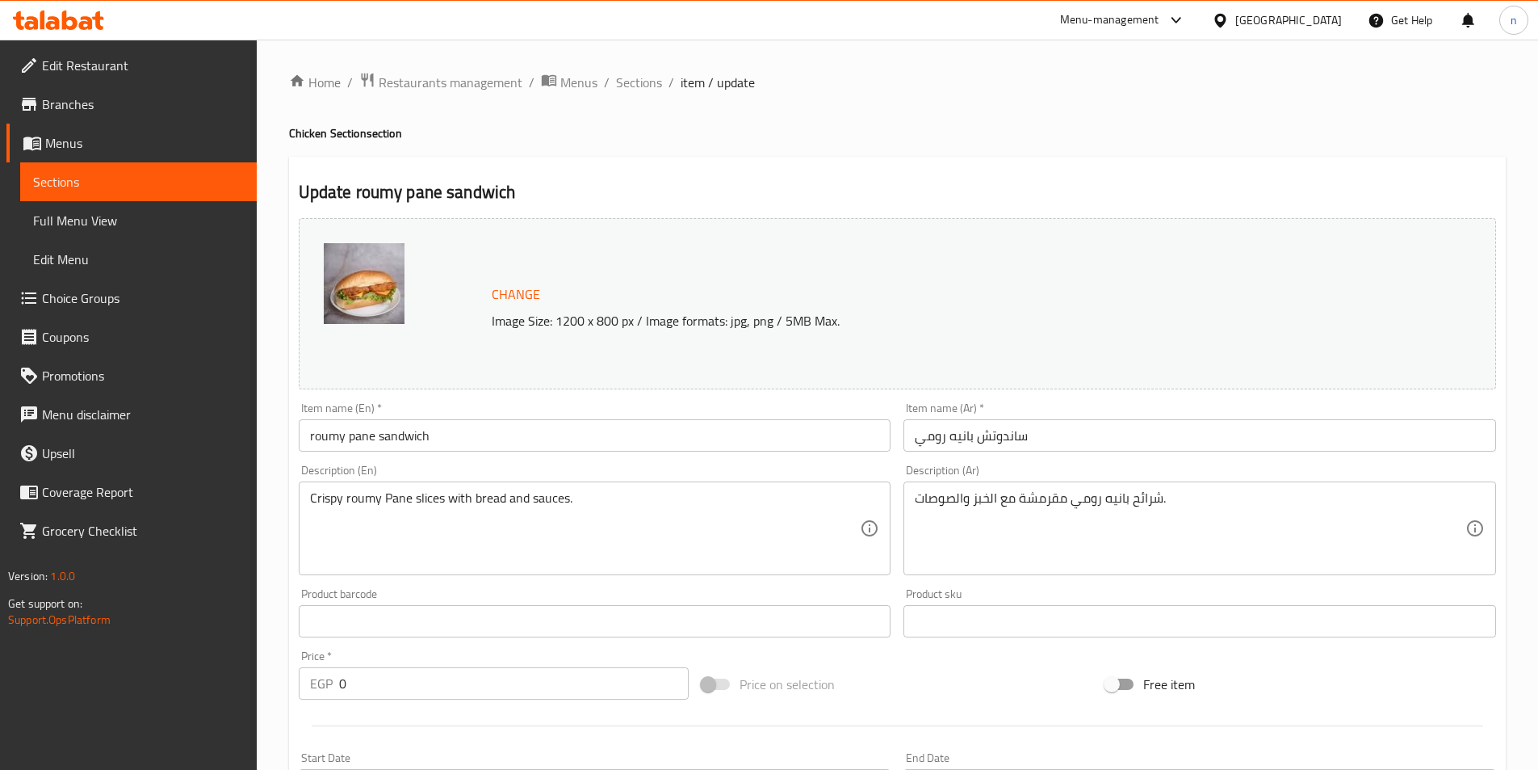
click at [860, 695] on div "Price on selection" at bounding box center [897, 684] width 404 height 44
drag, startPoint x: 619, startPoint y: 80, endPoint x: 655, endPoint y: 111, distance: 47.0
click at [619, 80] on span "Sections" at bounding box center [639, 82] width 46 height 19
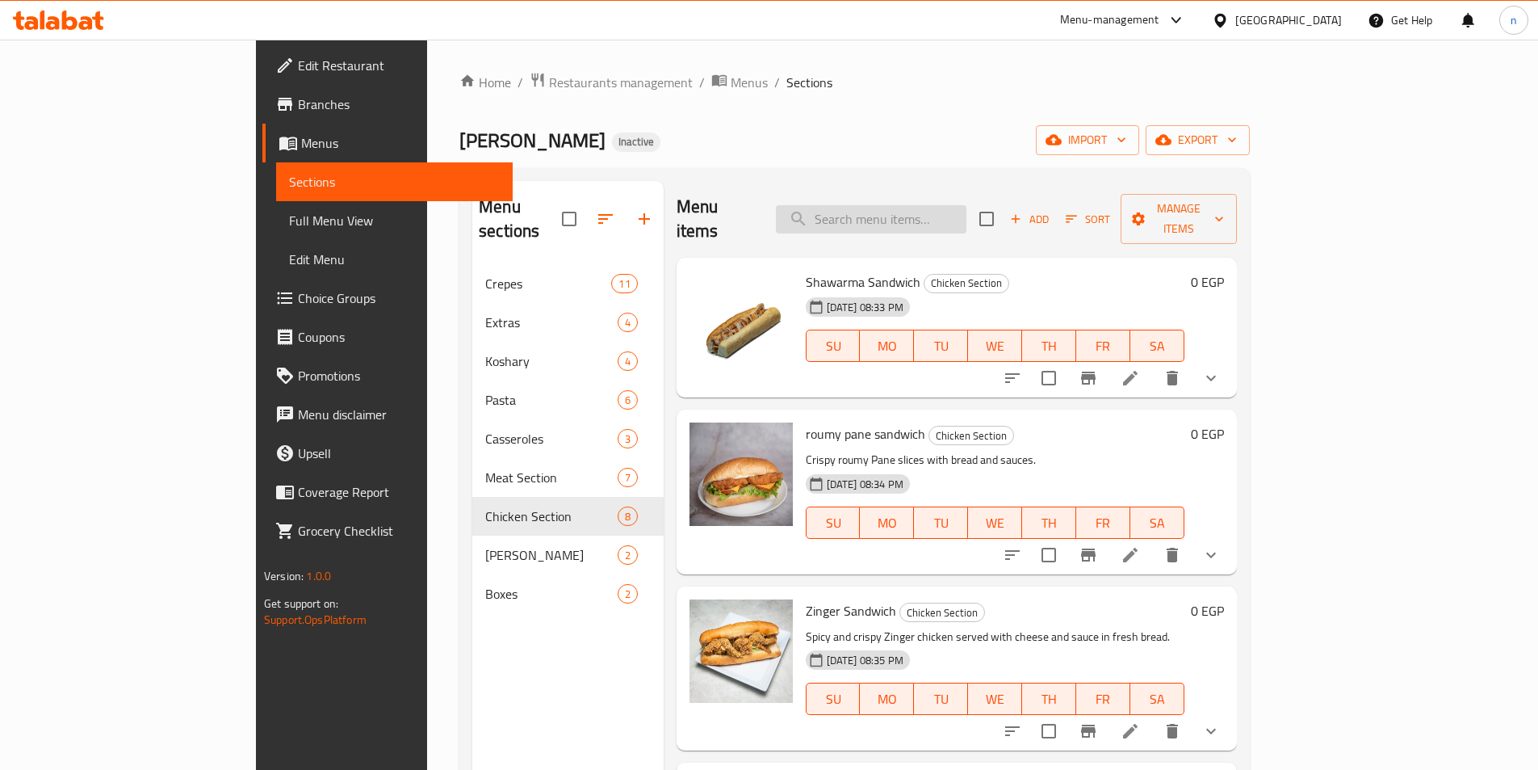
click at [949, 205] on input "search" at bounding box center [871, 219] width 191 height 28
paste input "Charcoal Sandwich"
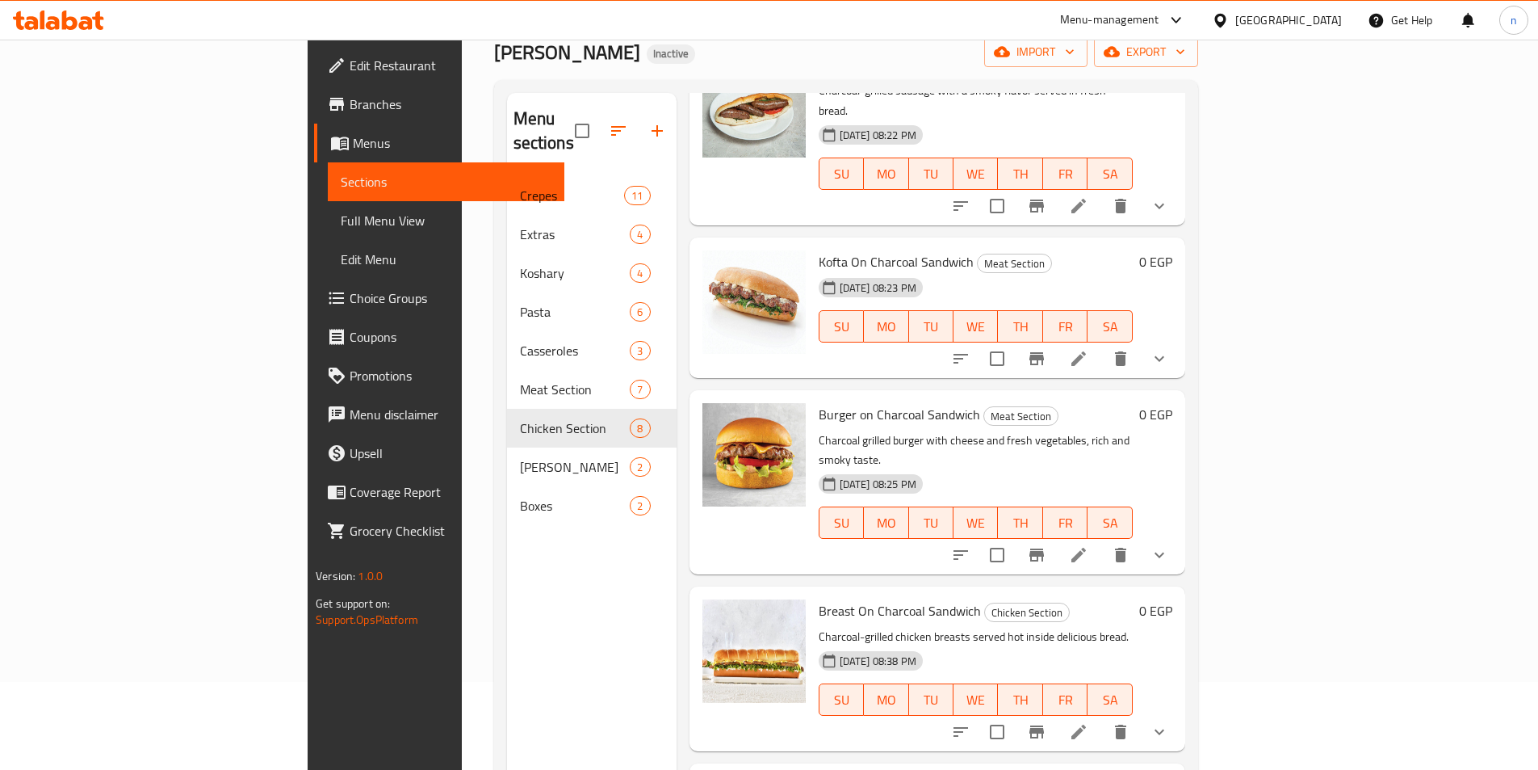
scroll to position [226, 0]
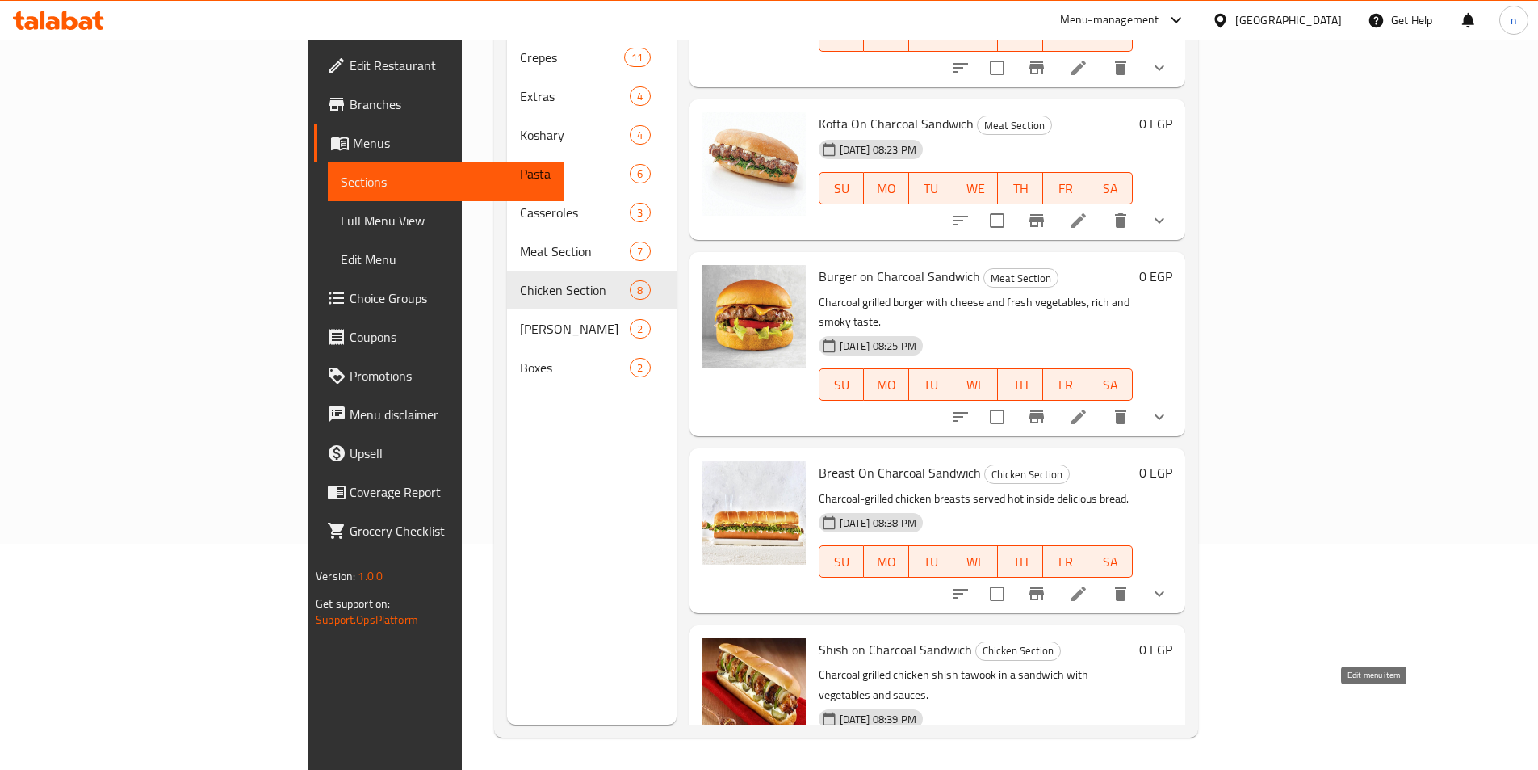
type input "Charcoal Sandwich"
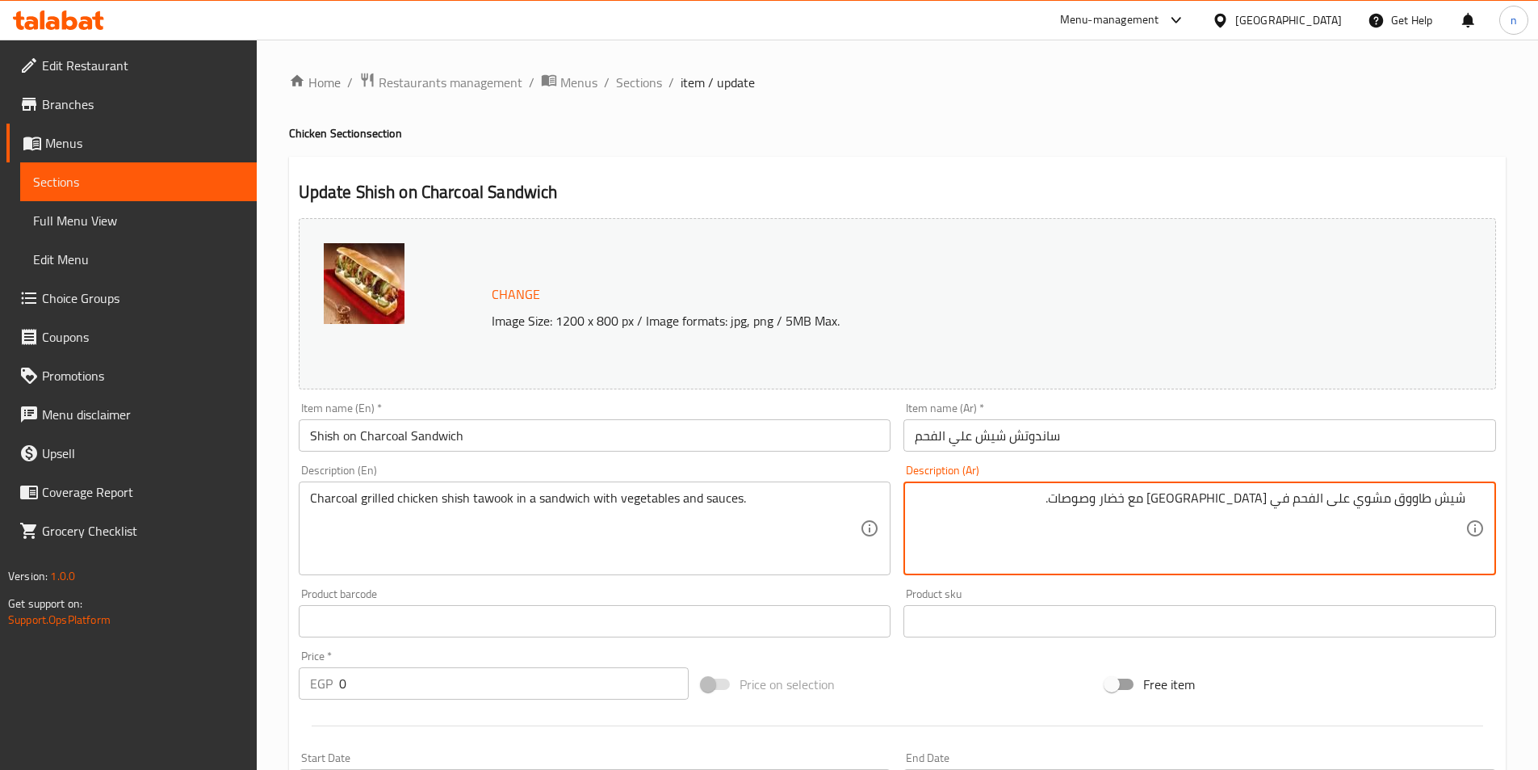
click at [1396, 505] on textarea "شيش طاووق مشوي على الفحم في [GEOGRAPHIC_DATA] مع خضار وصوصات." at bounding box center [1190, 528] width 551 height 77
type textarea "شيش طاووق دجاج مشوي على الفحم في سندوتش مع خضار وصوصات."
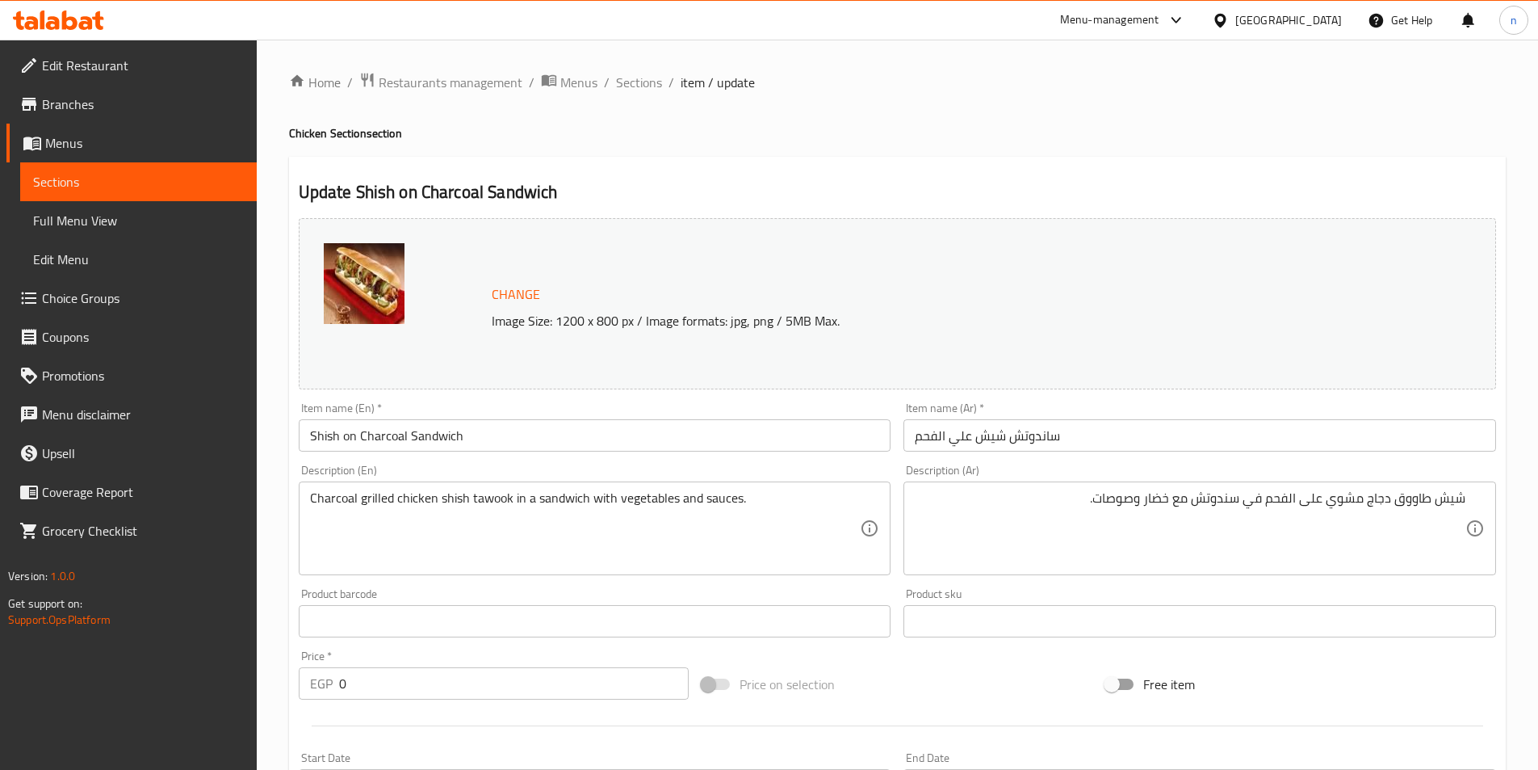
click at [938, 682] on div "Price on selection" at bounding box center [897, 684] width 404 height 44
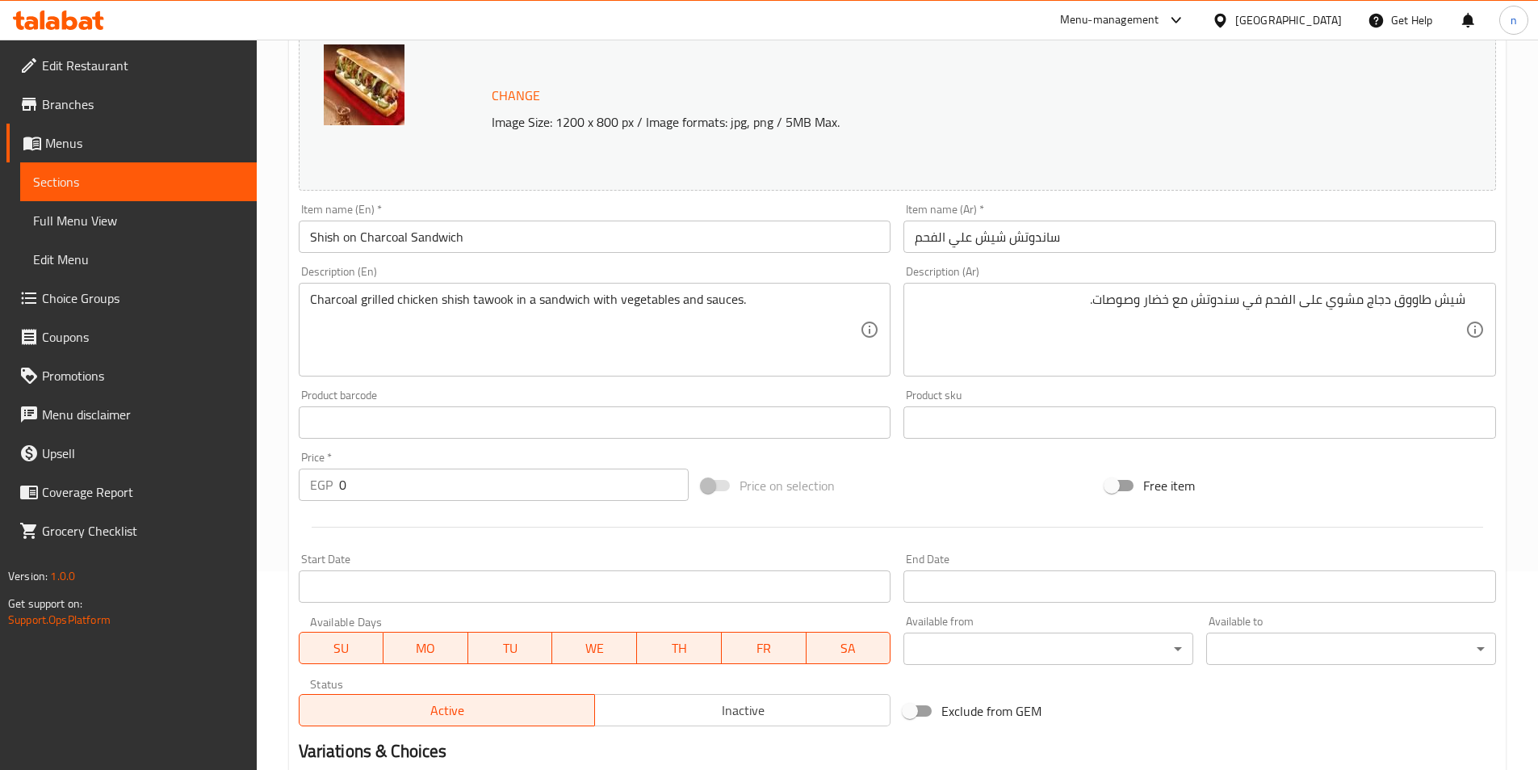
scroll to position [431, 0]
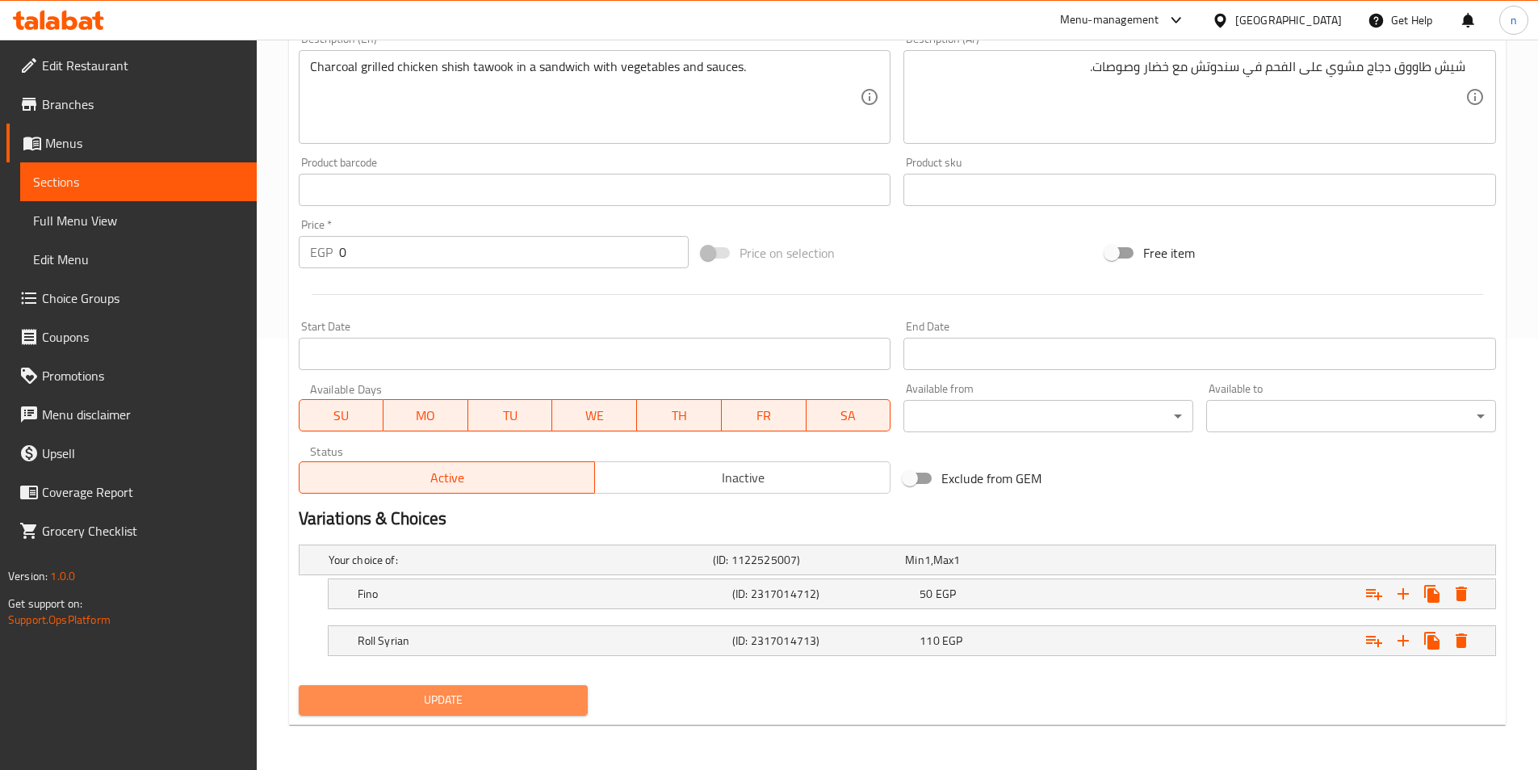
click at [532, 707] on span "Update" at bounding box center [444, 700] width 264 height 20
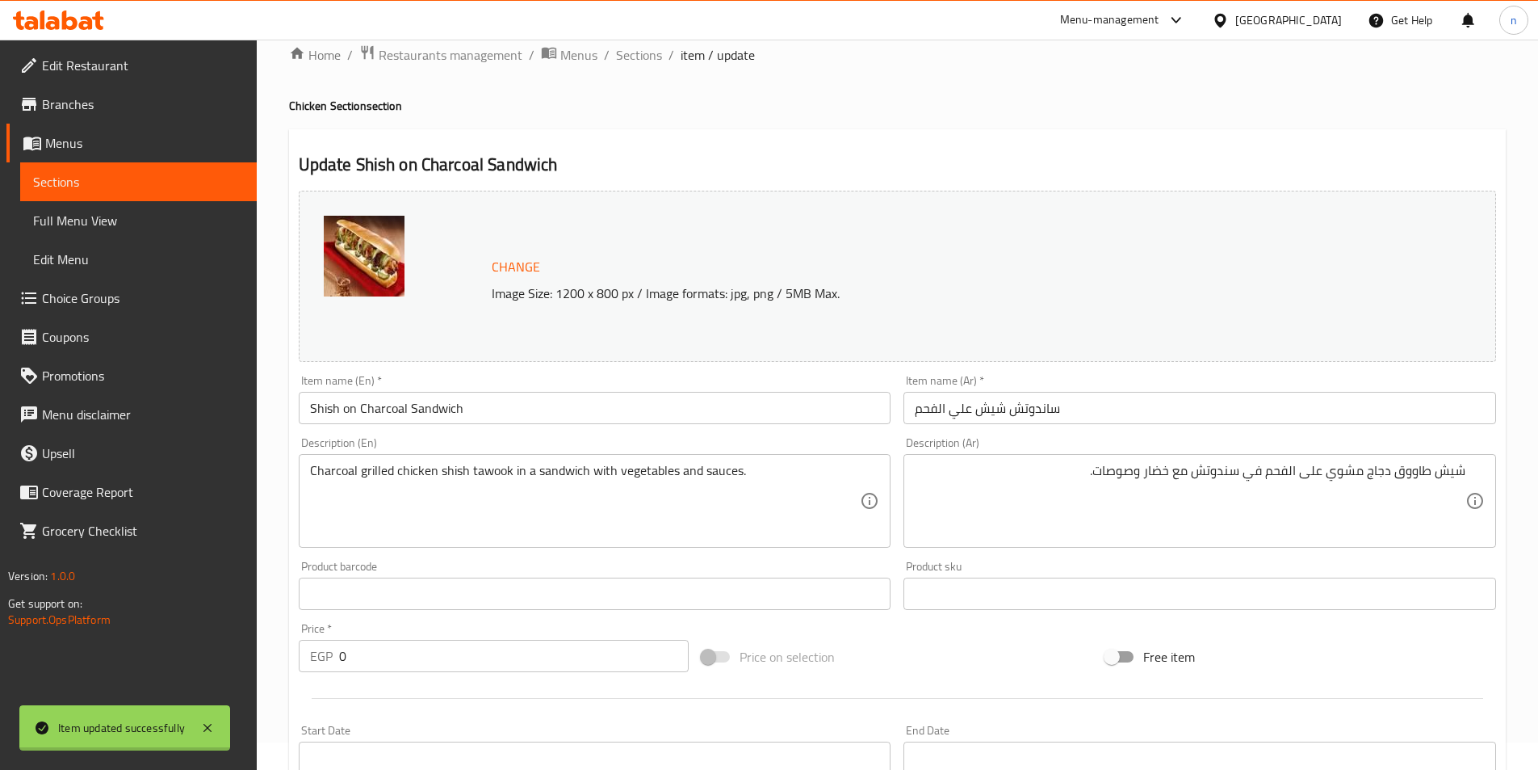
scroll to position [0, 0]
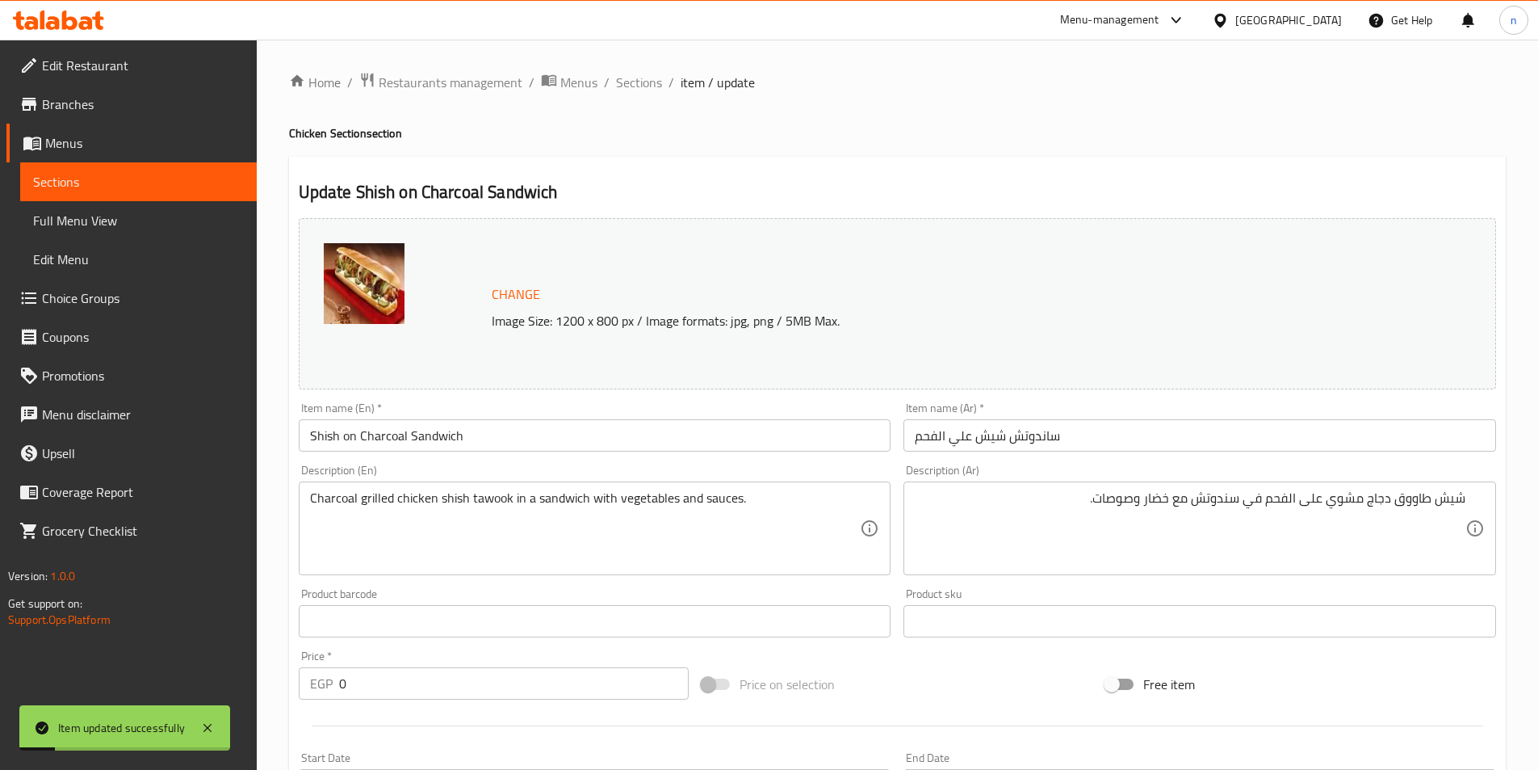
click at [1010, 658] on div "Change Image Size: 1200 x 800 px / Image formats: jpg, png / 5MB Max. Item name…" at bounding box center [897, 572] width 1211 height 720
click at [1043, 667] on div "Price on selection" at bounding box center [897, 684] width 404 height 44
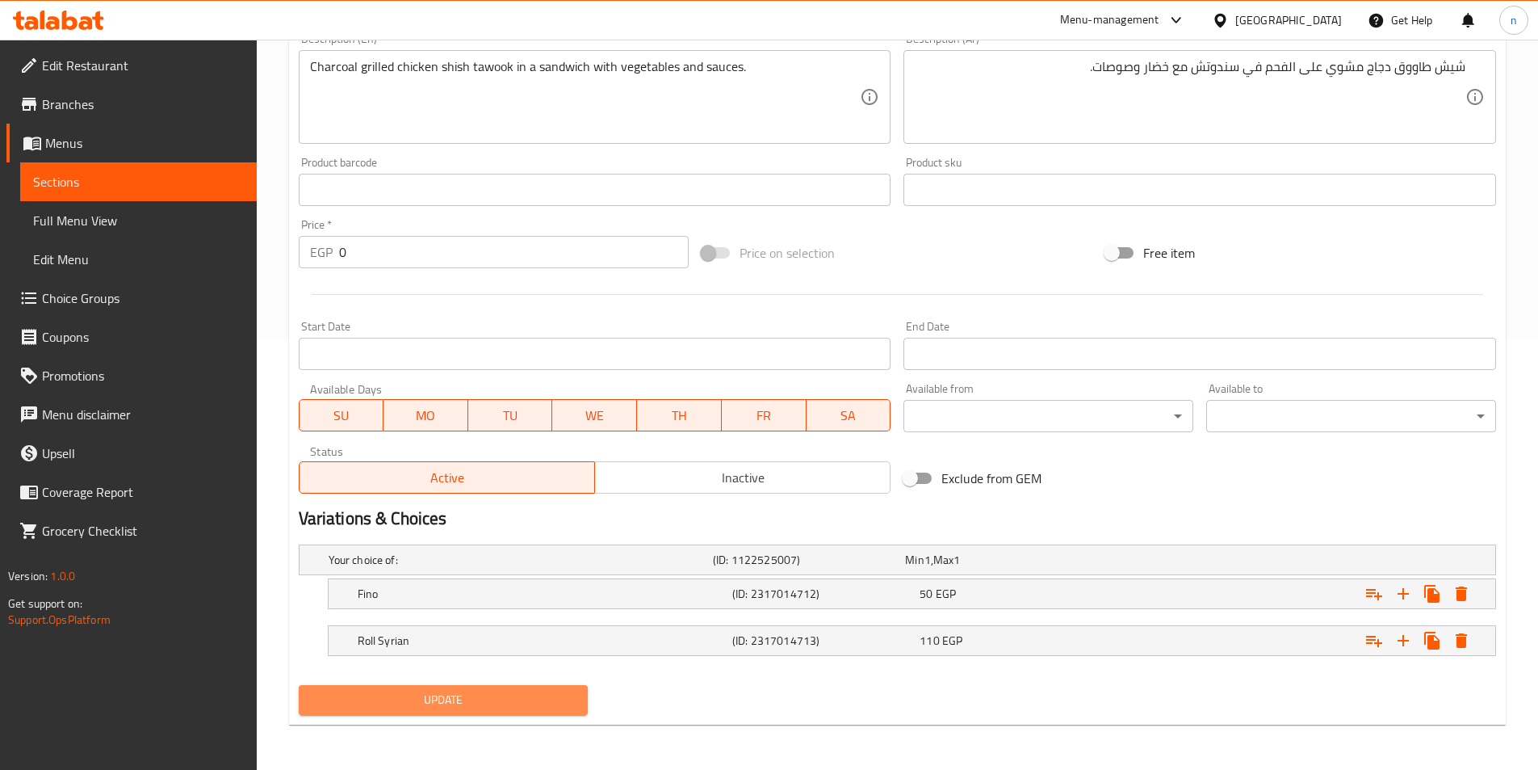
click at [548, 698] on span "Update" at bounding box center [444, 700] width 264 height 20
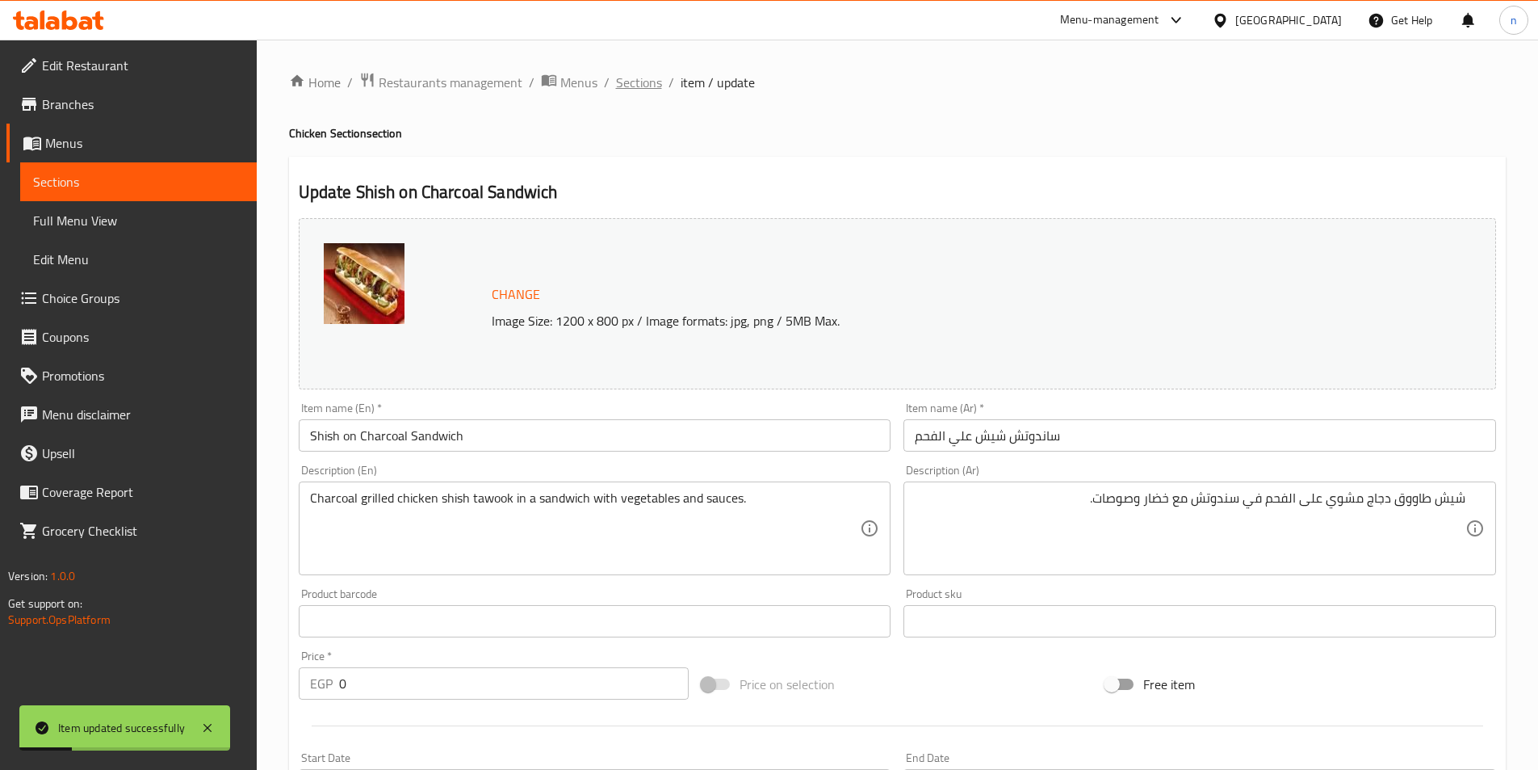
click at [641, 89] on span "Sections" at bounding box center [639, 82] width 46 height 19
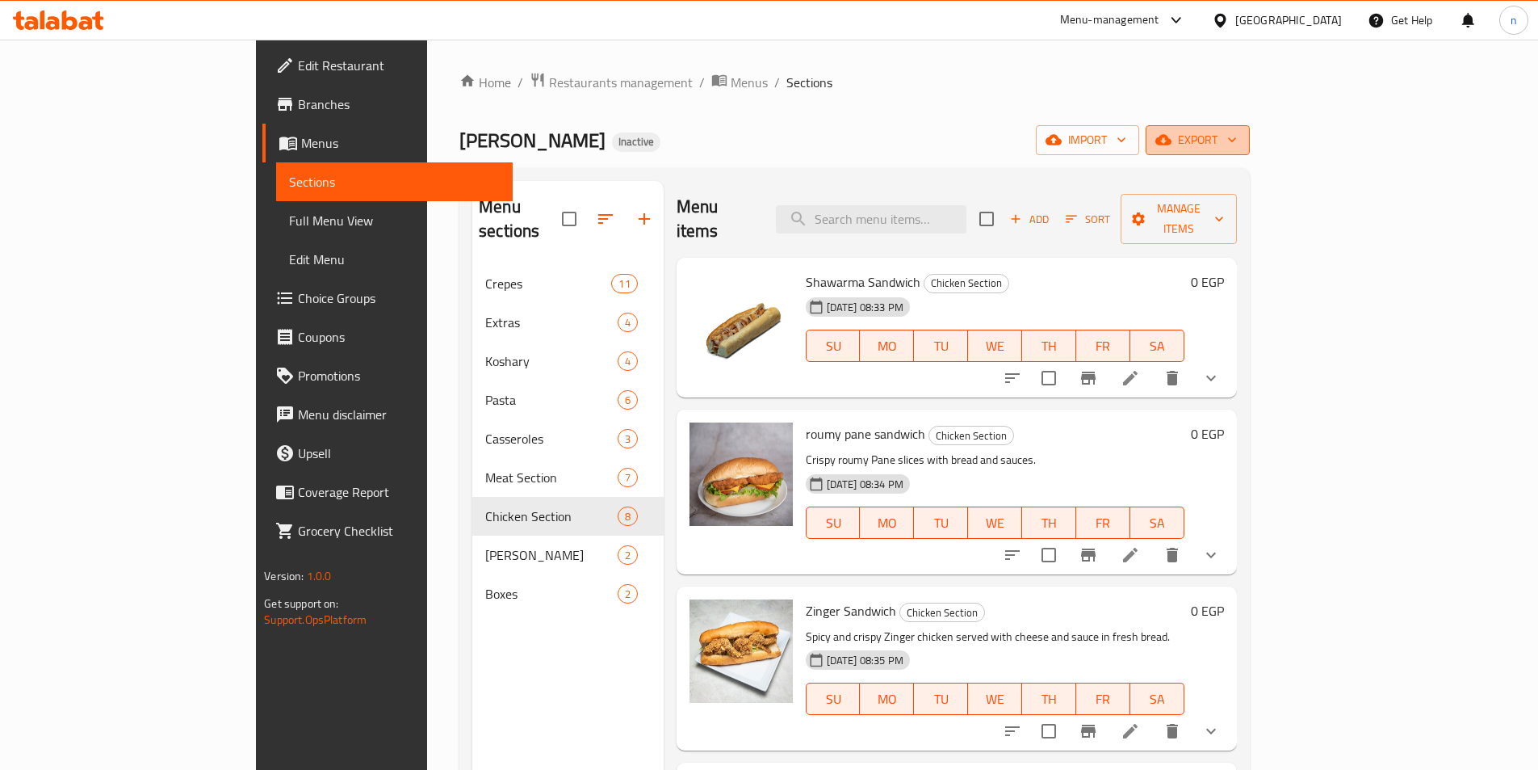
click at [1237, 135] on span "export" at bounding box center [1198, 140] width 78 height 20
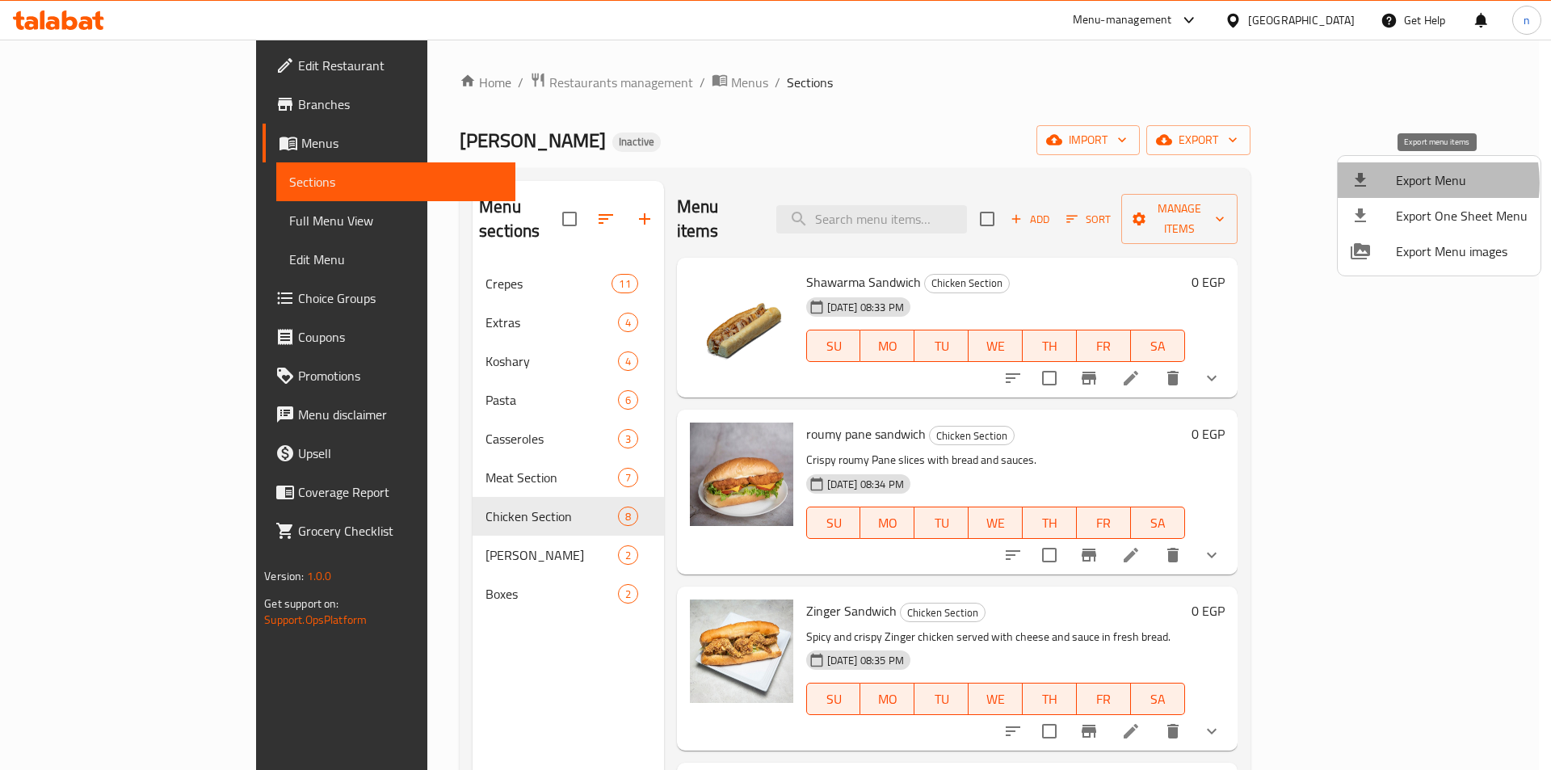
click at [1409, 183] on span "Export Menu" at bounding box center [1462, 179] width 132 height 19
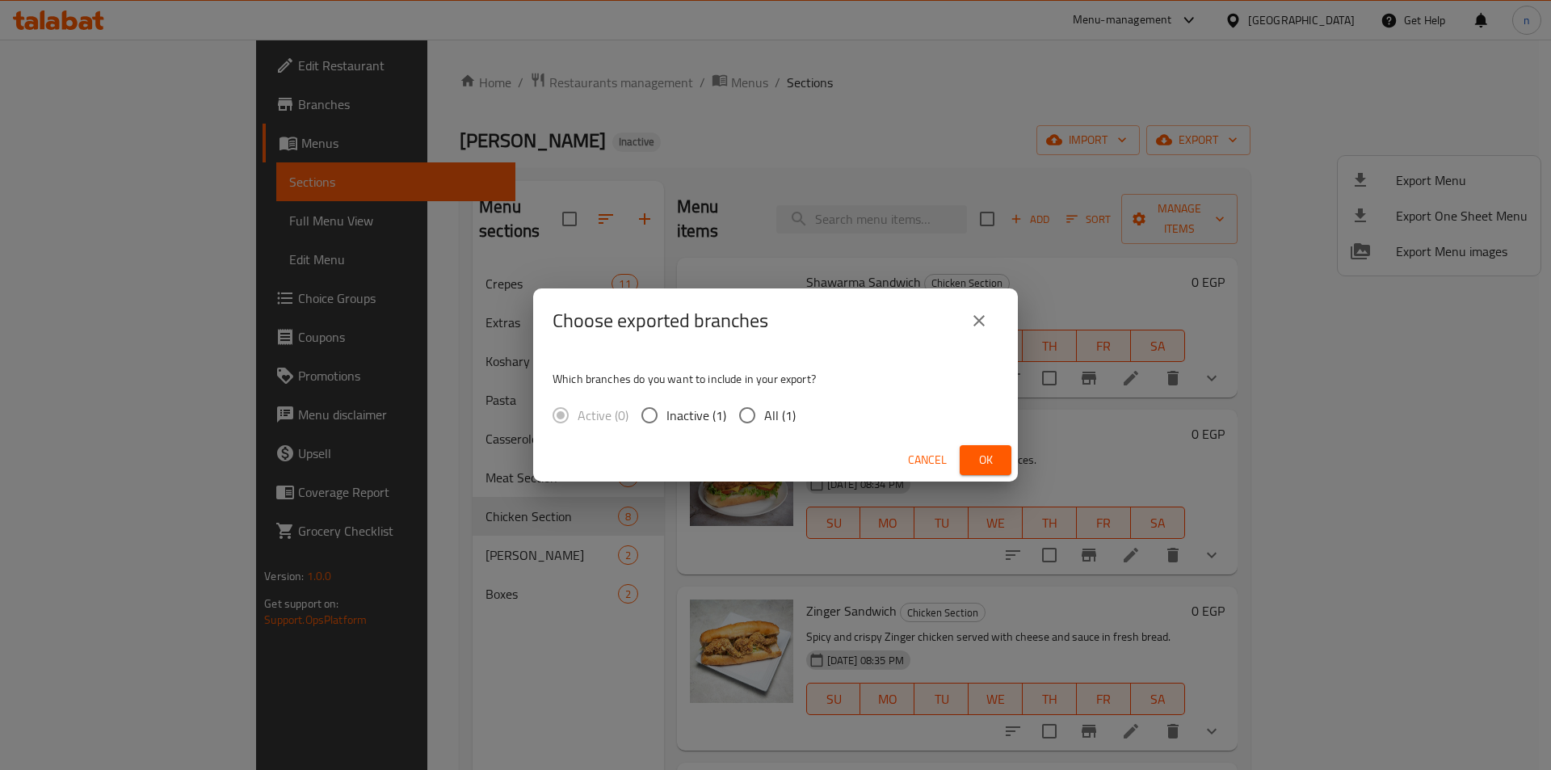
click at [758, 413] on input "All (1)" at bounding box center [747, 415] width 34 height 34
radio input "true"
click at [973, 458] on span "Ok" at bounding box center [985, 460] width 26 height 20
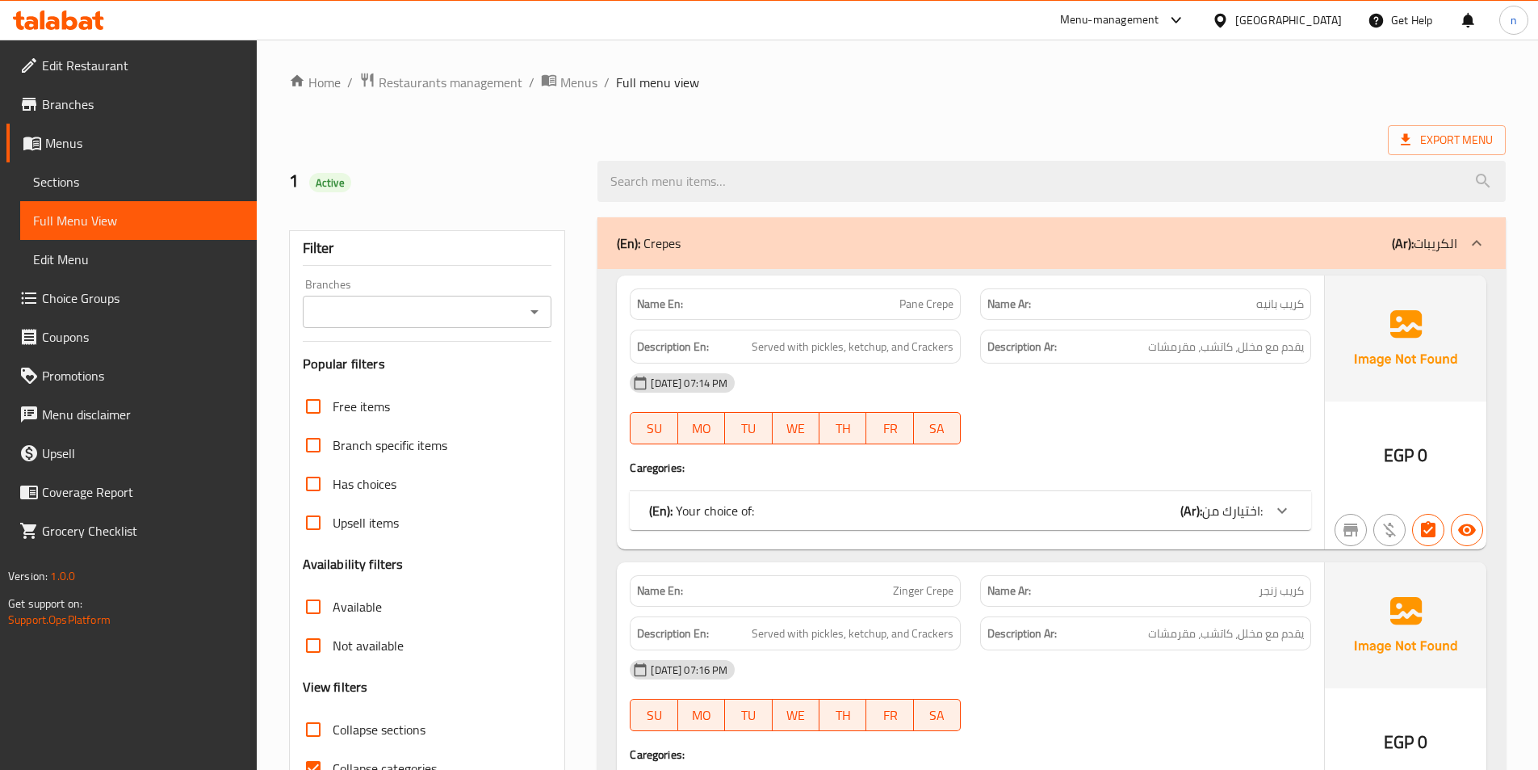
scroll to position [90, 0]
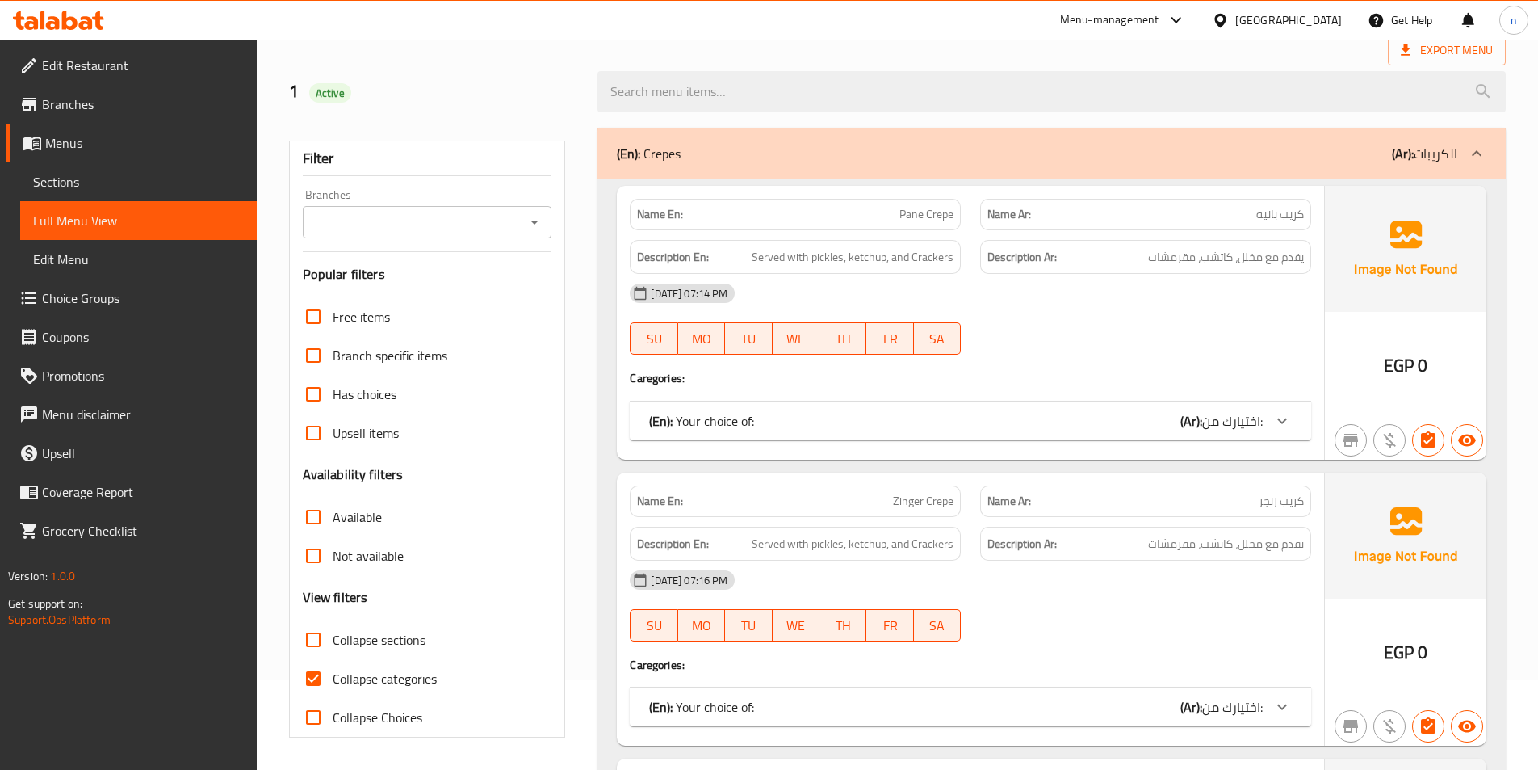
click at [1288, 148] on div "(En): Crepes (Ar): الكريبات" at bounding box center [1037, 153] width 841 height 19
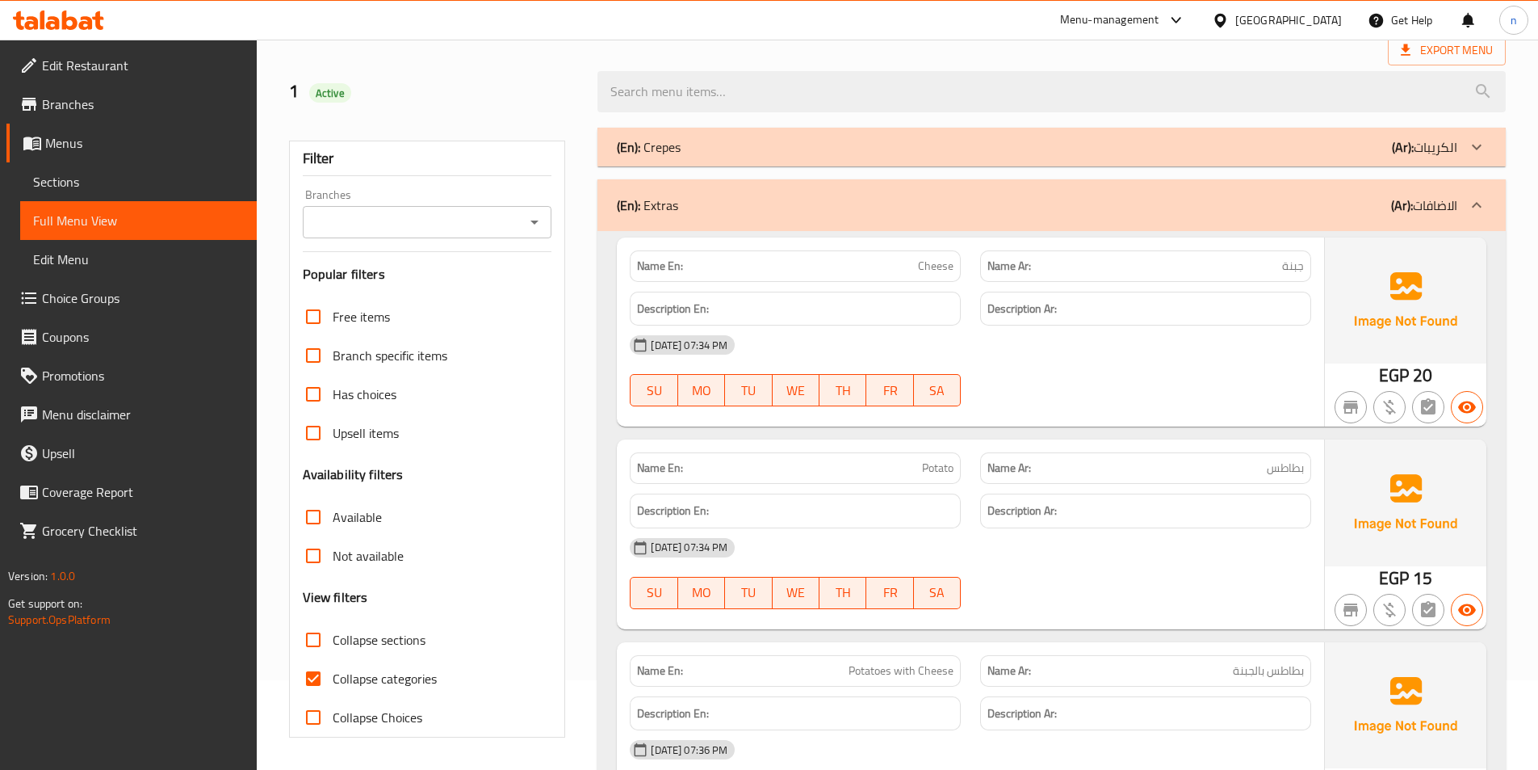
click at [316, 672] on input "Collapse categories" at bounding box center [313, 678] width 39 height 39
checkbox input "false"
click at [1333, 209] on div "(En): Extras (Ar): الاضافات" at bounding box center [1037, 204] width 841 height 19
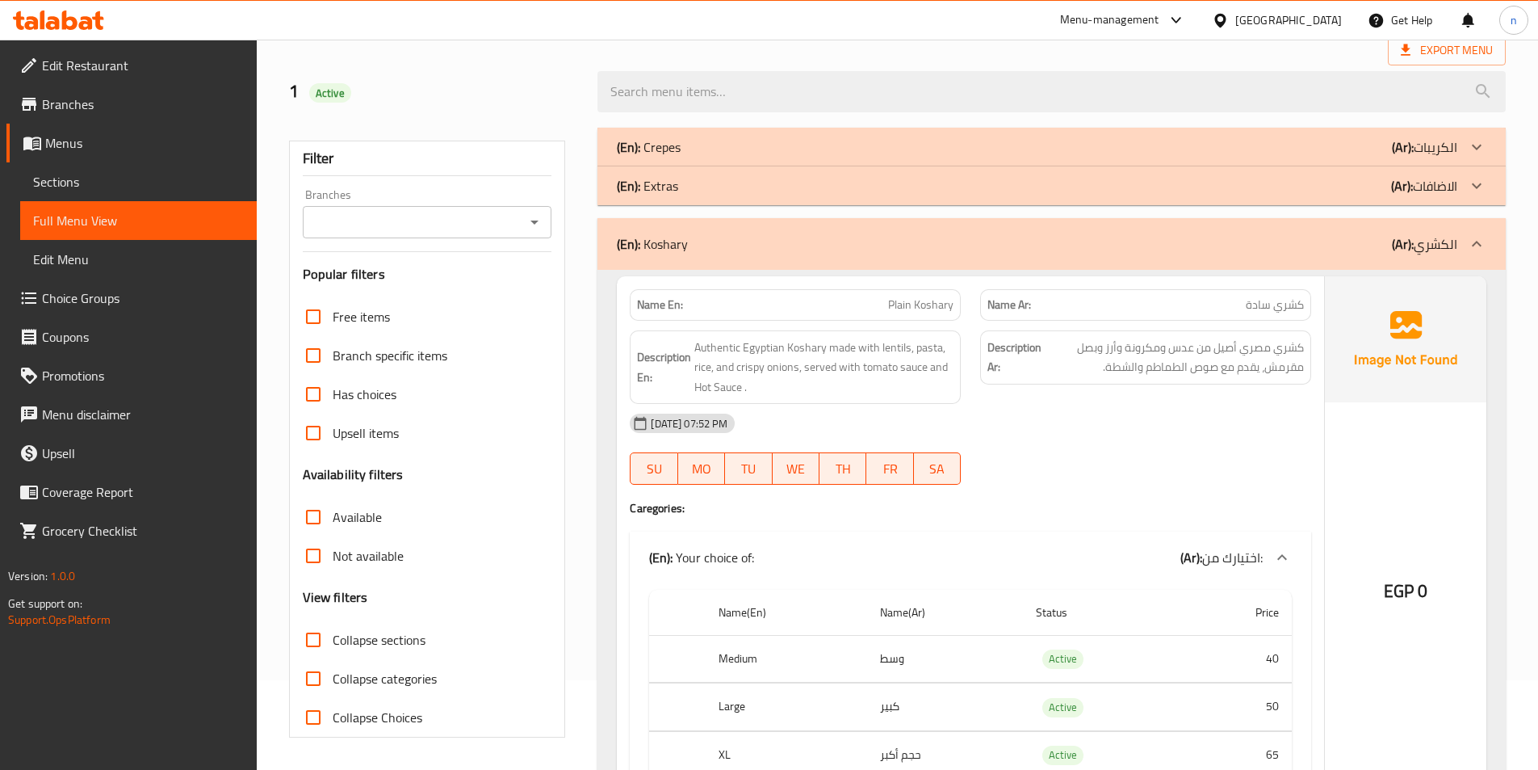
click at [1300, 250] on div "(En): Koshary (Ar): الكشري" at bounding box center [1037, 243] width 841 height 19
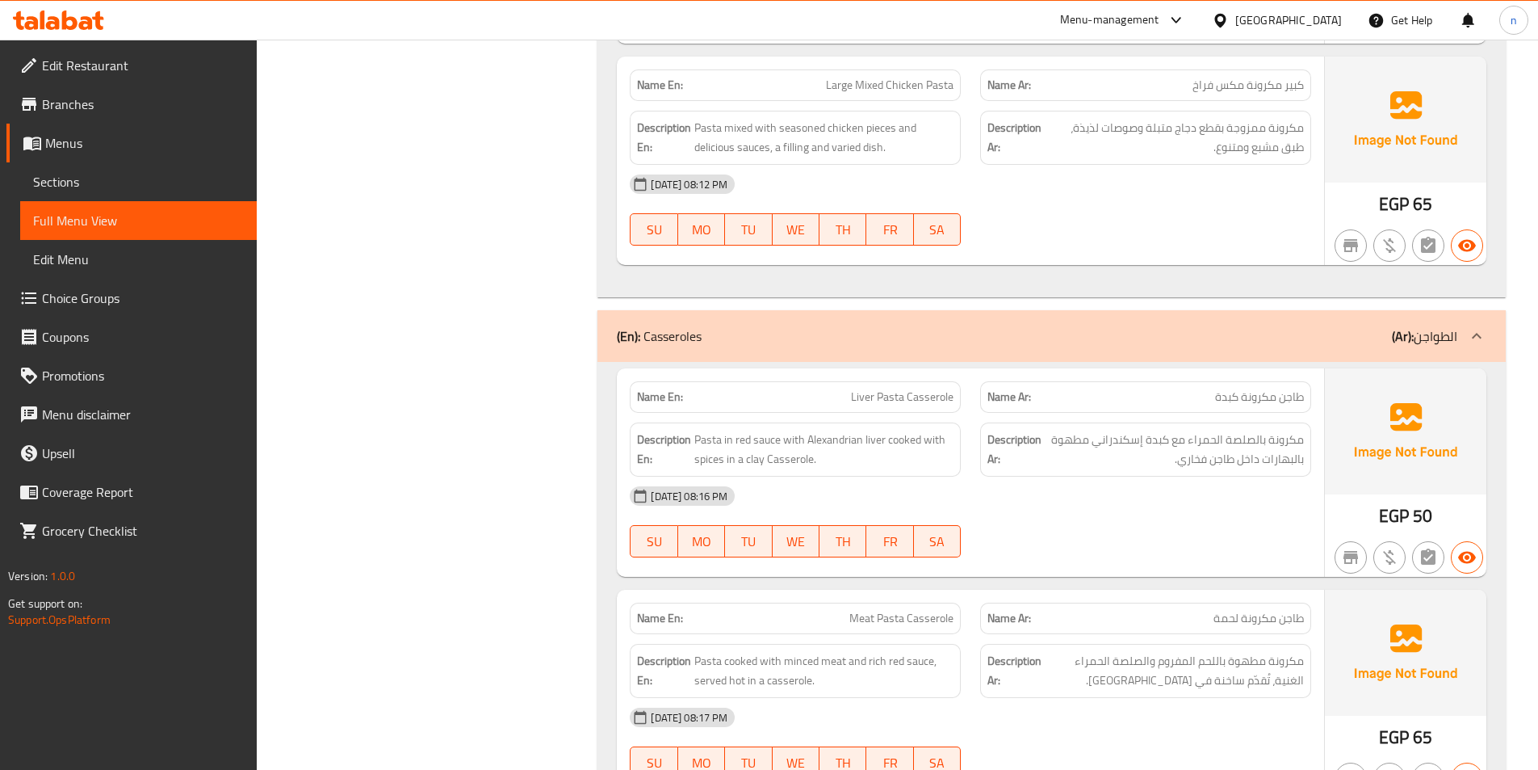
scroll to position [1463, 0]
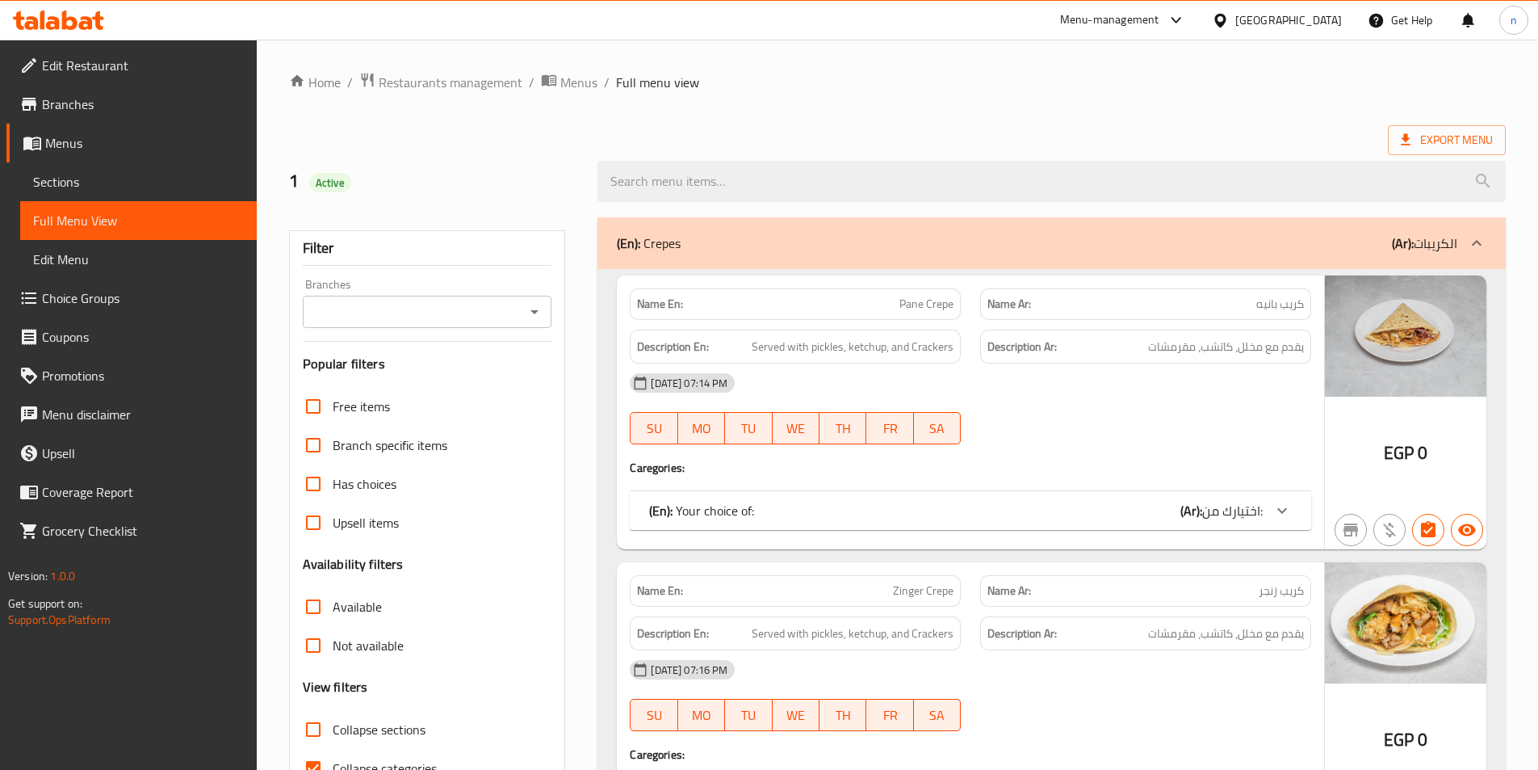
click at [1309, 243] on div "(En): Crepes (Ar): الكريبات" at bounding box center [1037, 242] width 841 height 19
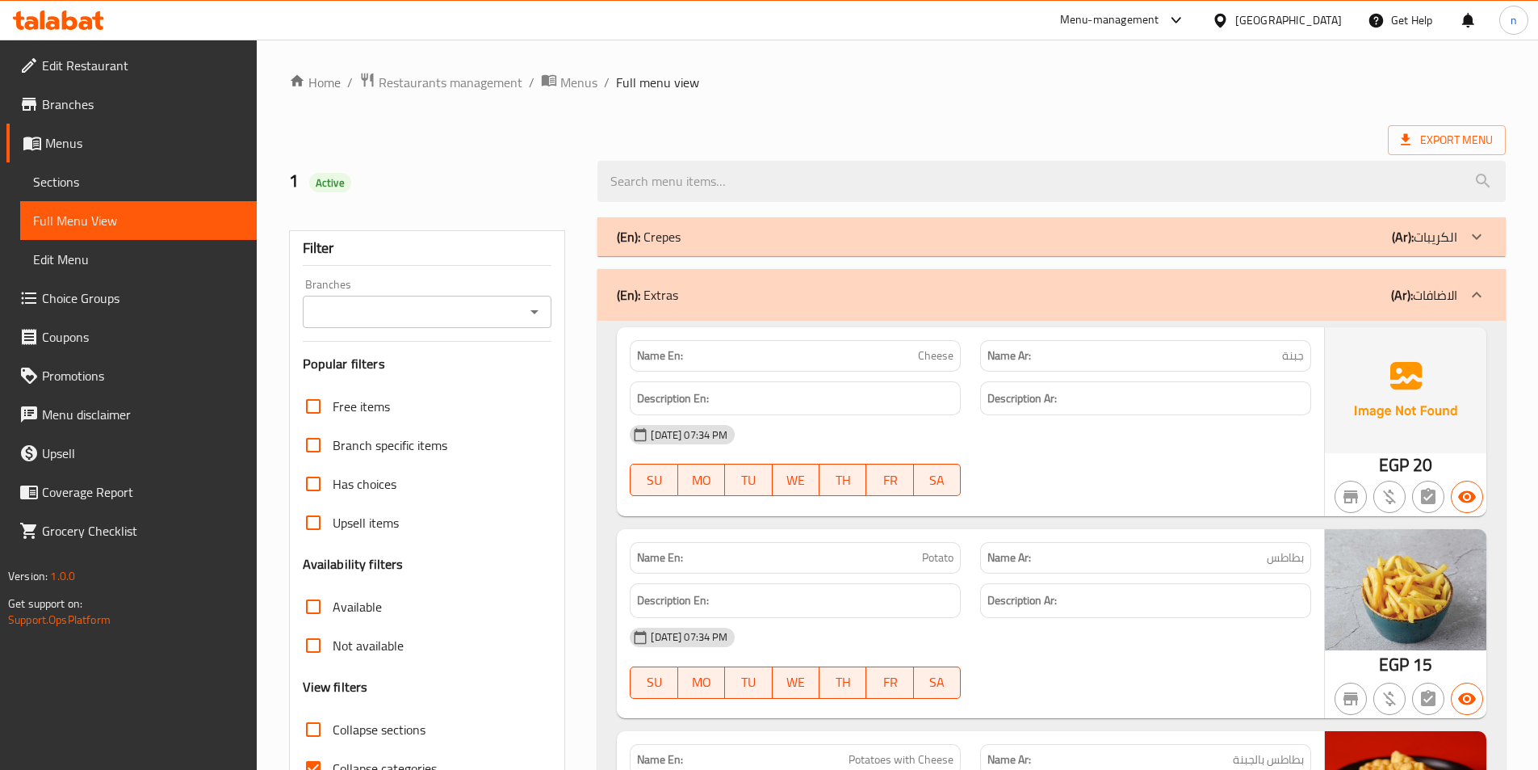
scroll to position [162, 0]
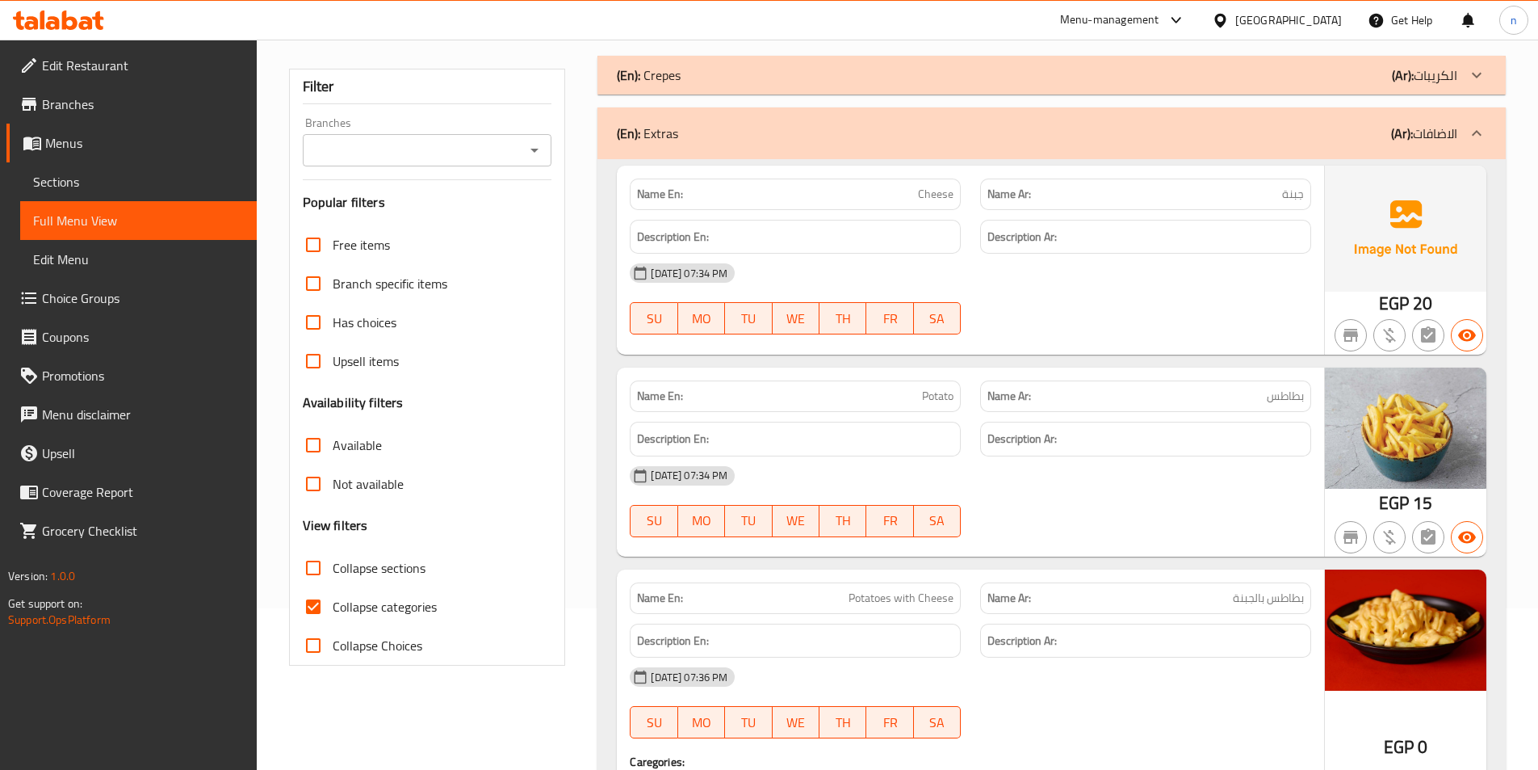
click at [1171, 144] on div "(En): Extras (Ar): الاضافات" at bounding box center [1052, 133] width 909 height 52
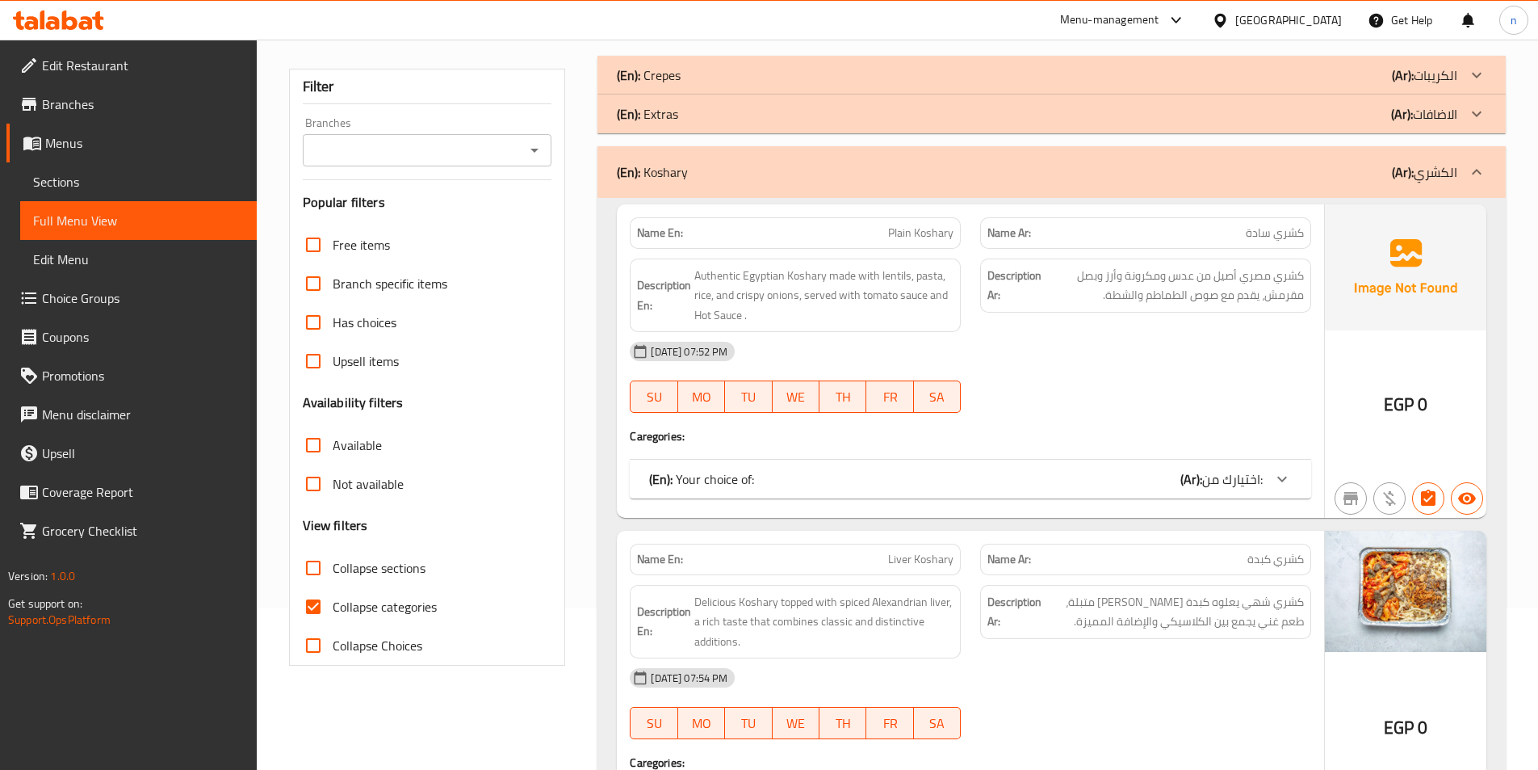
click at [1188, 156] on div "(En): Koshary (Ar): الكشري" at bounding box center [1052, 172] width 909 height 52
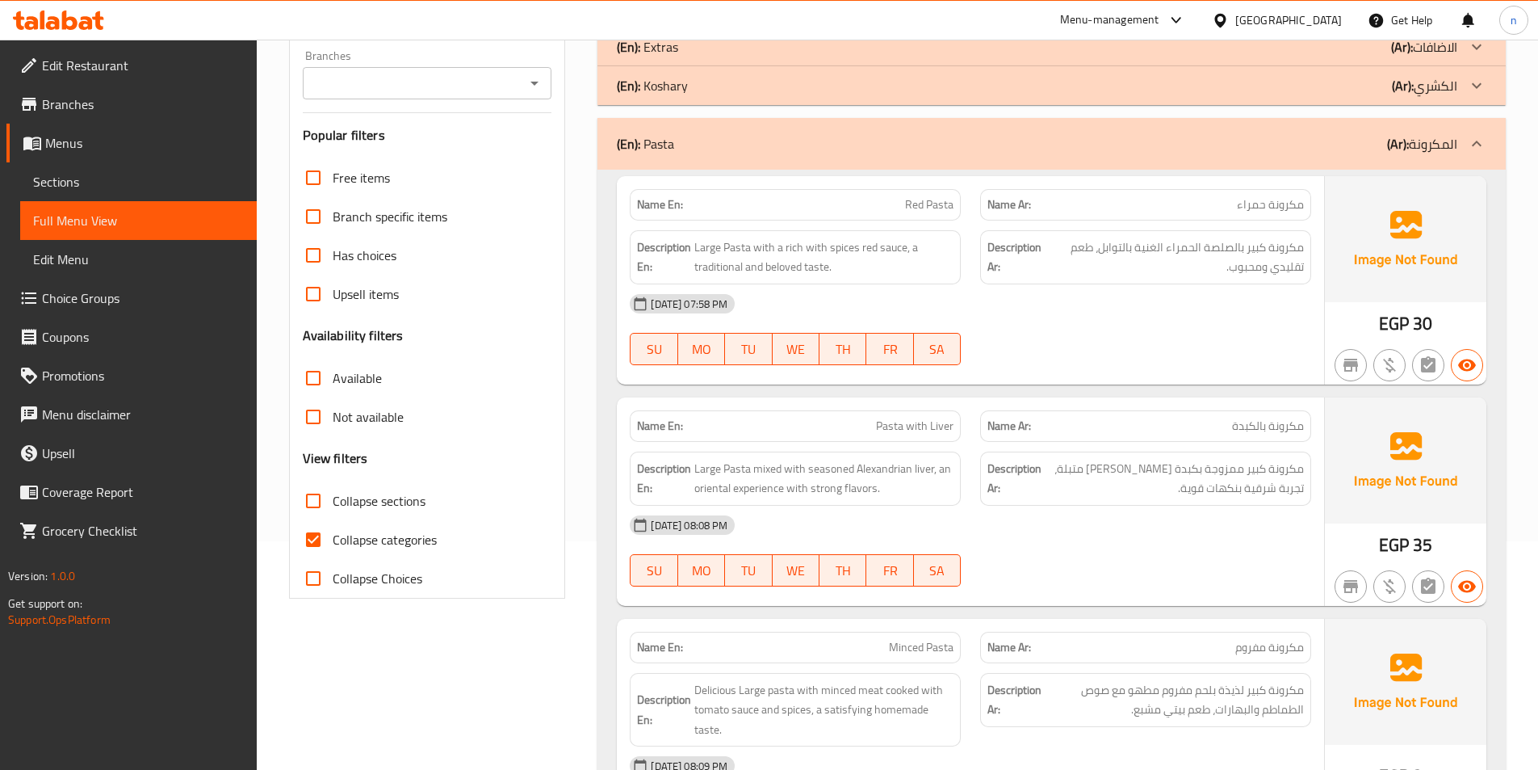
scroll to position [0, 0]
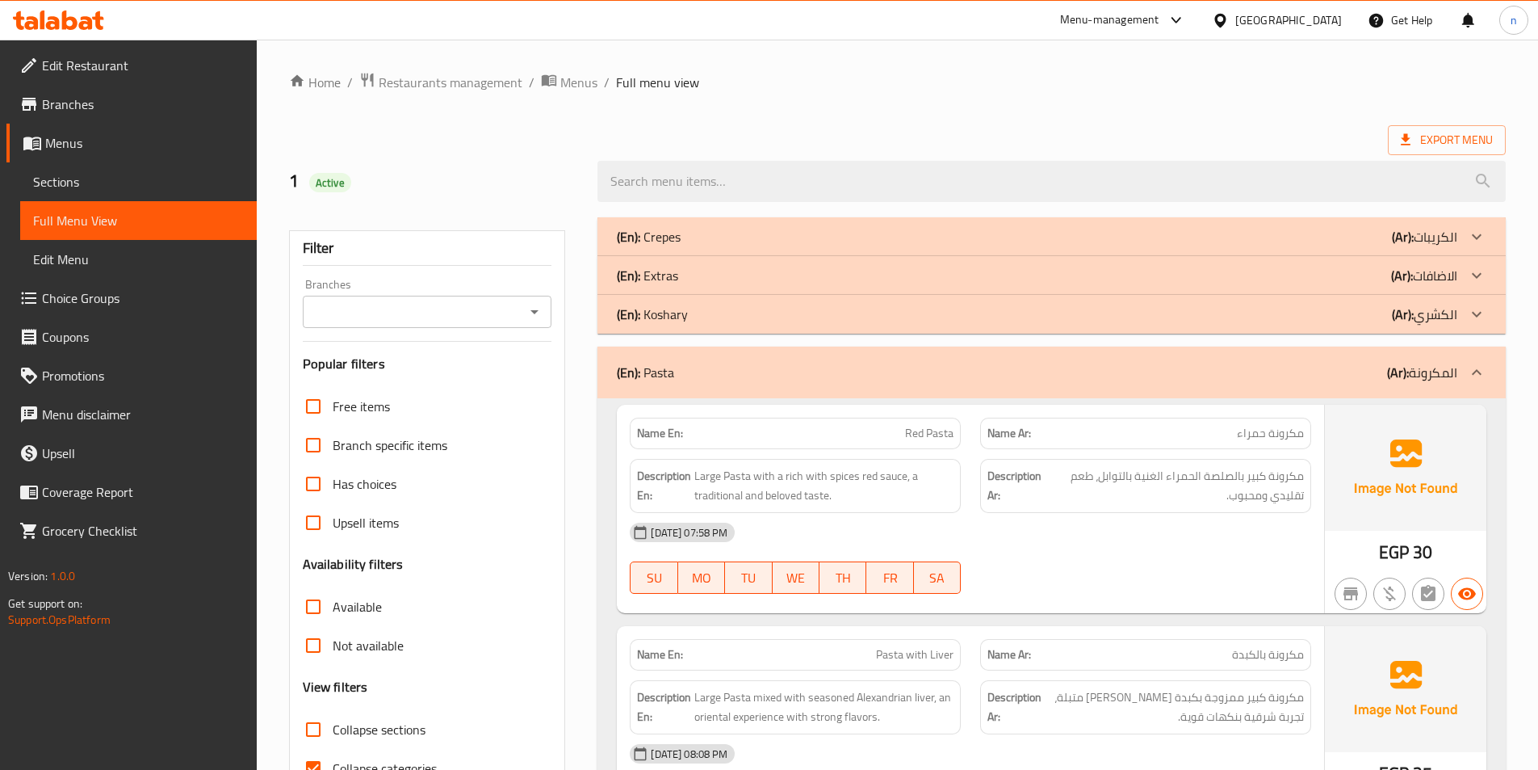
click at [1204, 245] on div "(En): Crepes (Ar): الكريبات" at bounding box center [1037, 236] width 841 height 19
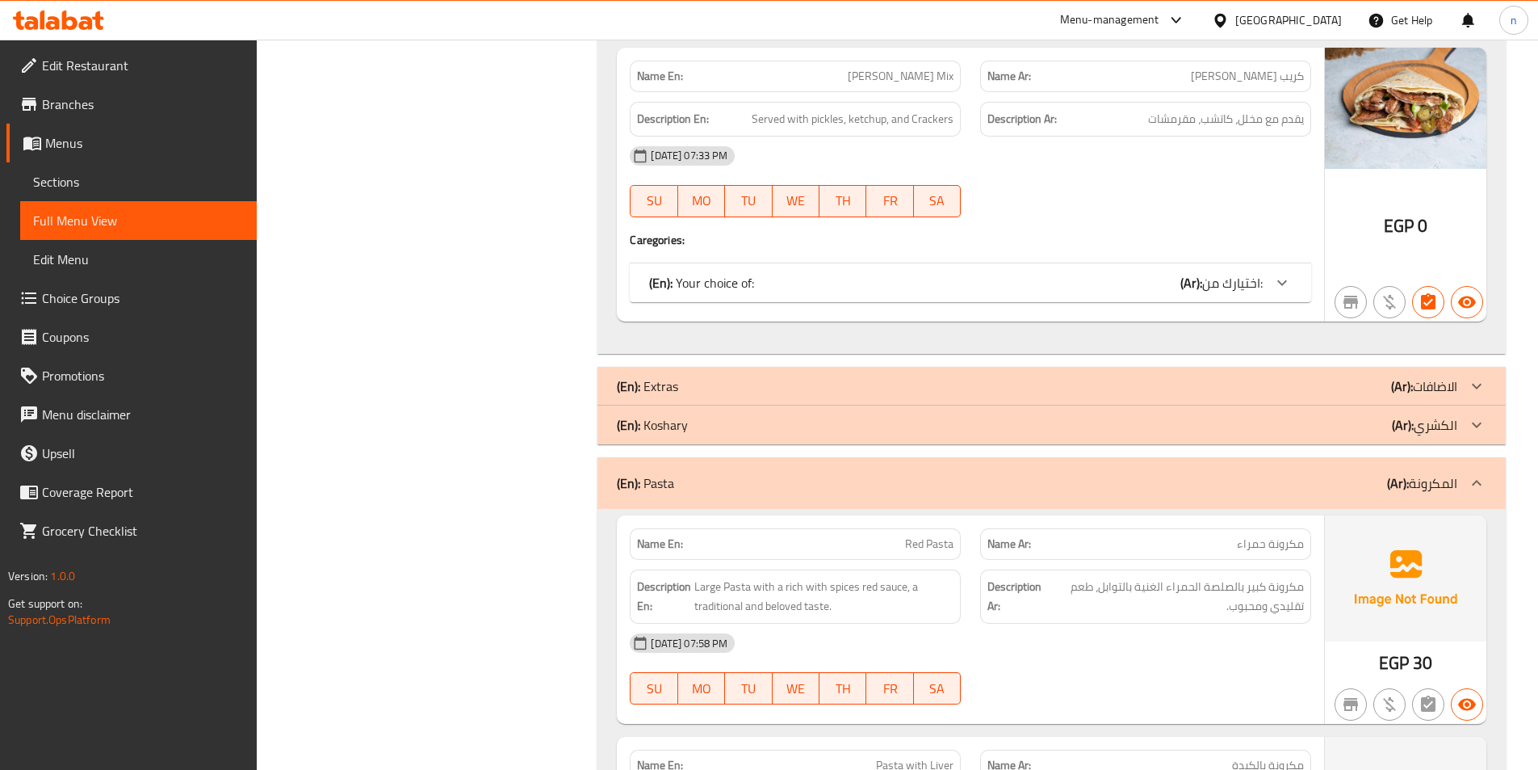
scroll to position [2988, 0]
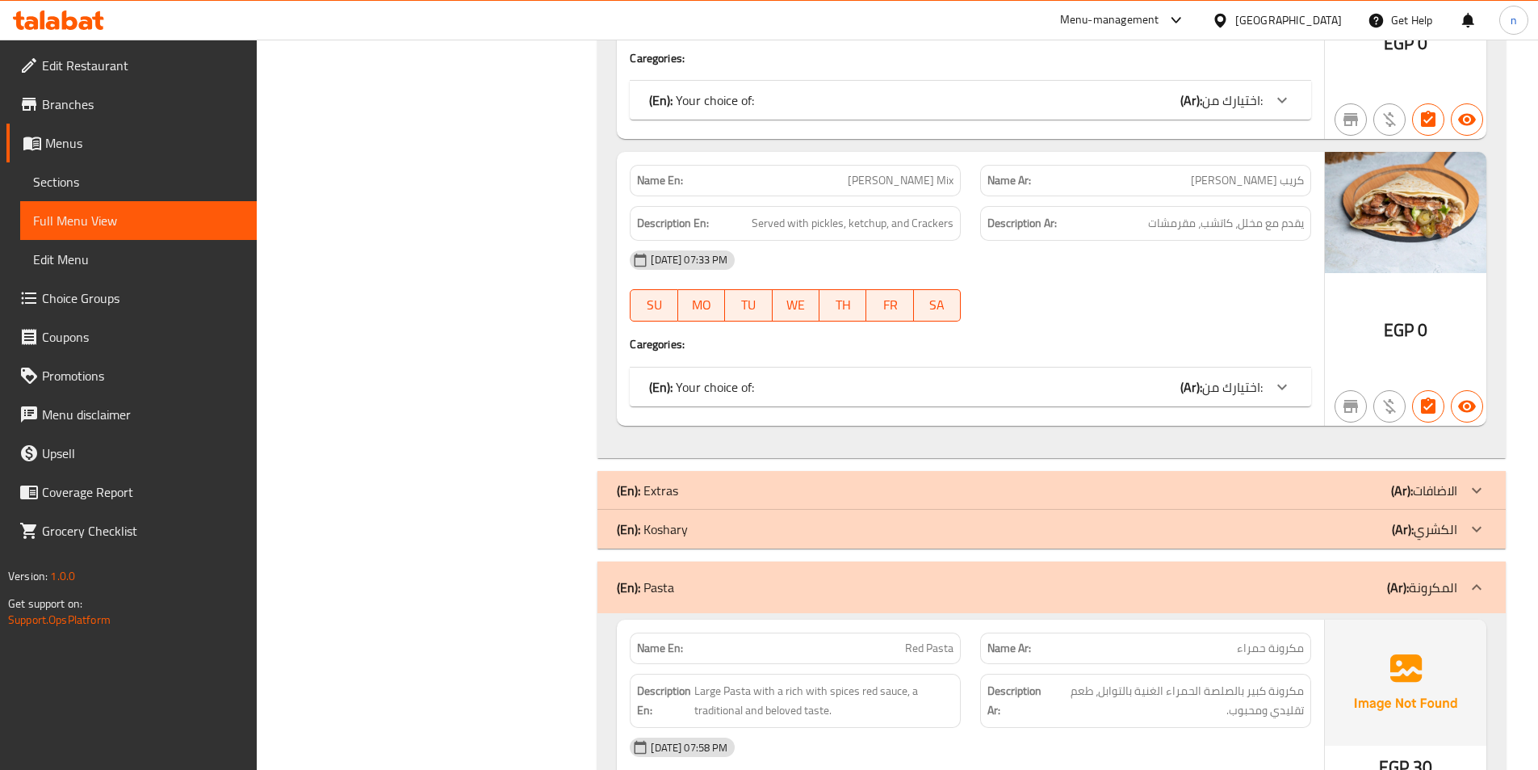
click at [1212, 487] on div "(En): Extras (Ar): الاضافات" at bounding box center [1037, 490] width 841 height 19
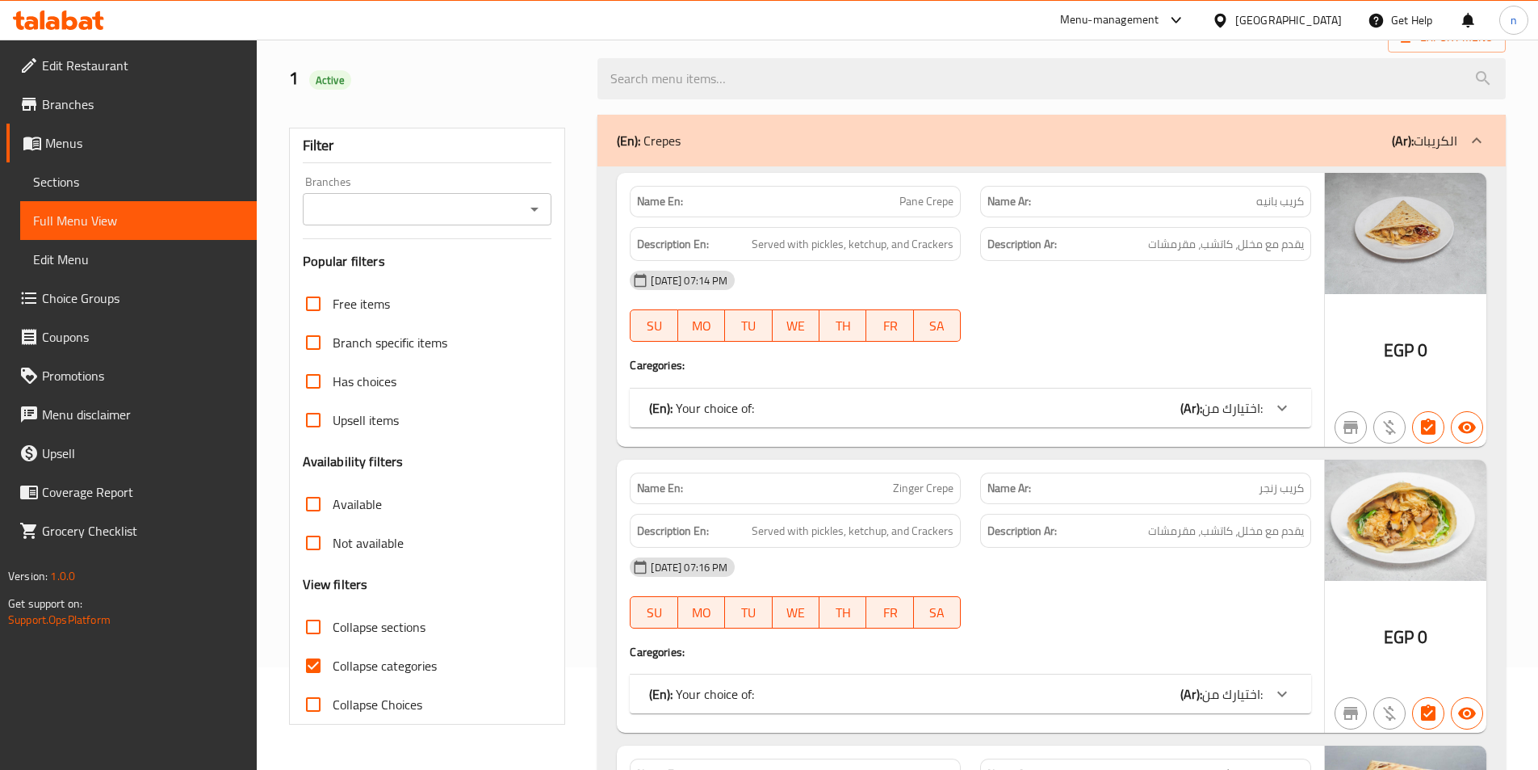
scroll to position [162, 0]
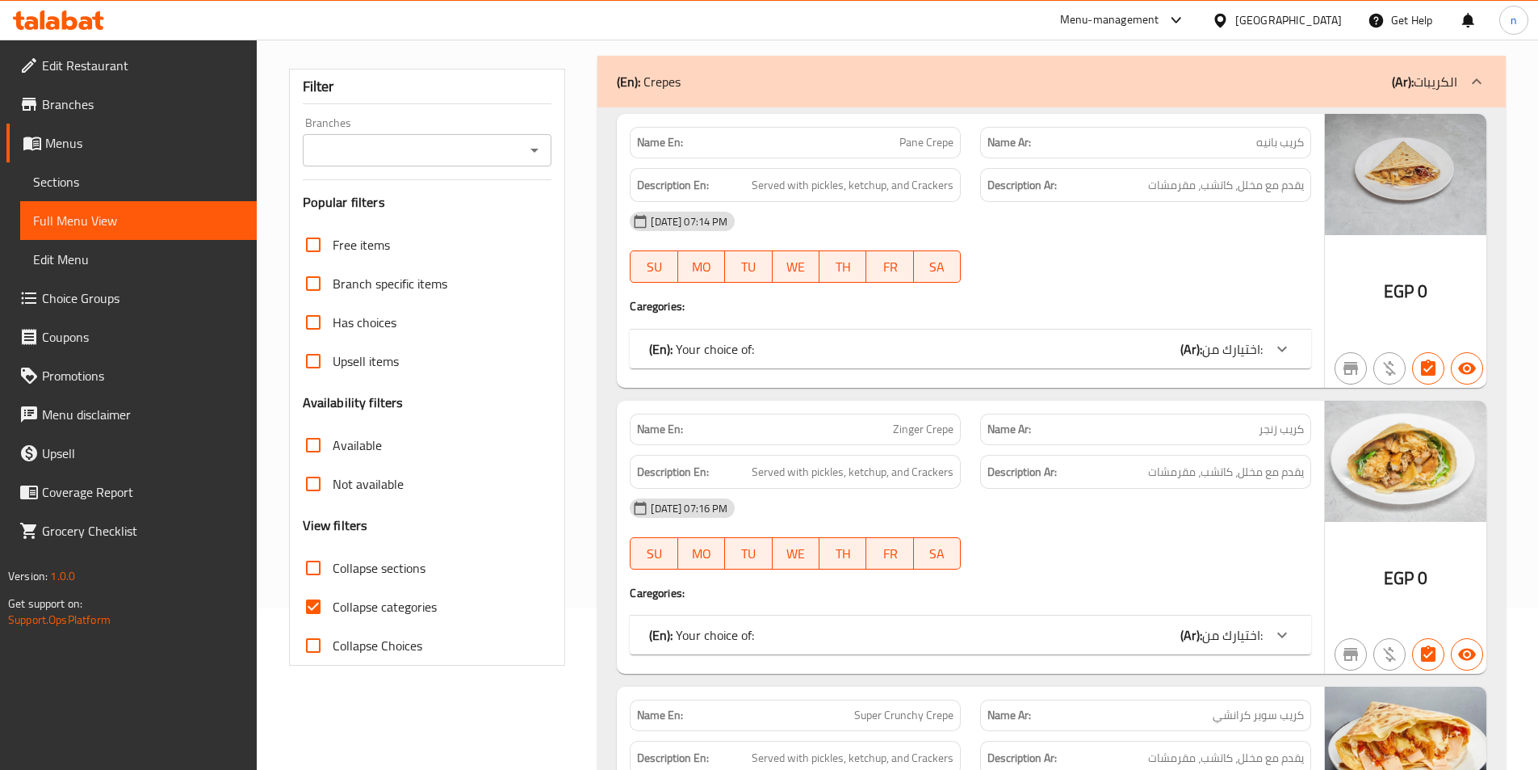
click at [309, 604] on input "Collapse categories" at bounding box center [313, 606] width 39 height 39
checkbox input "false"
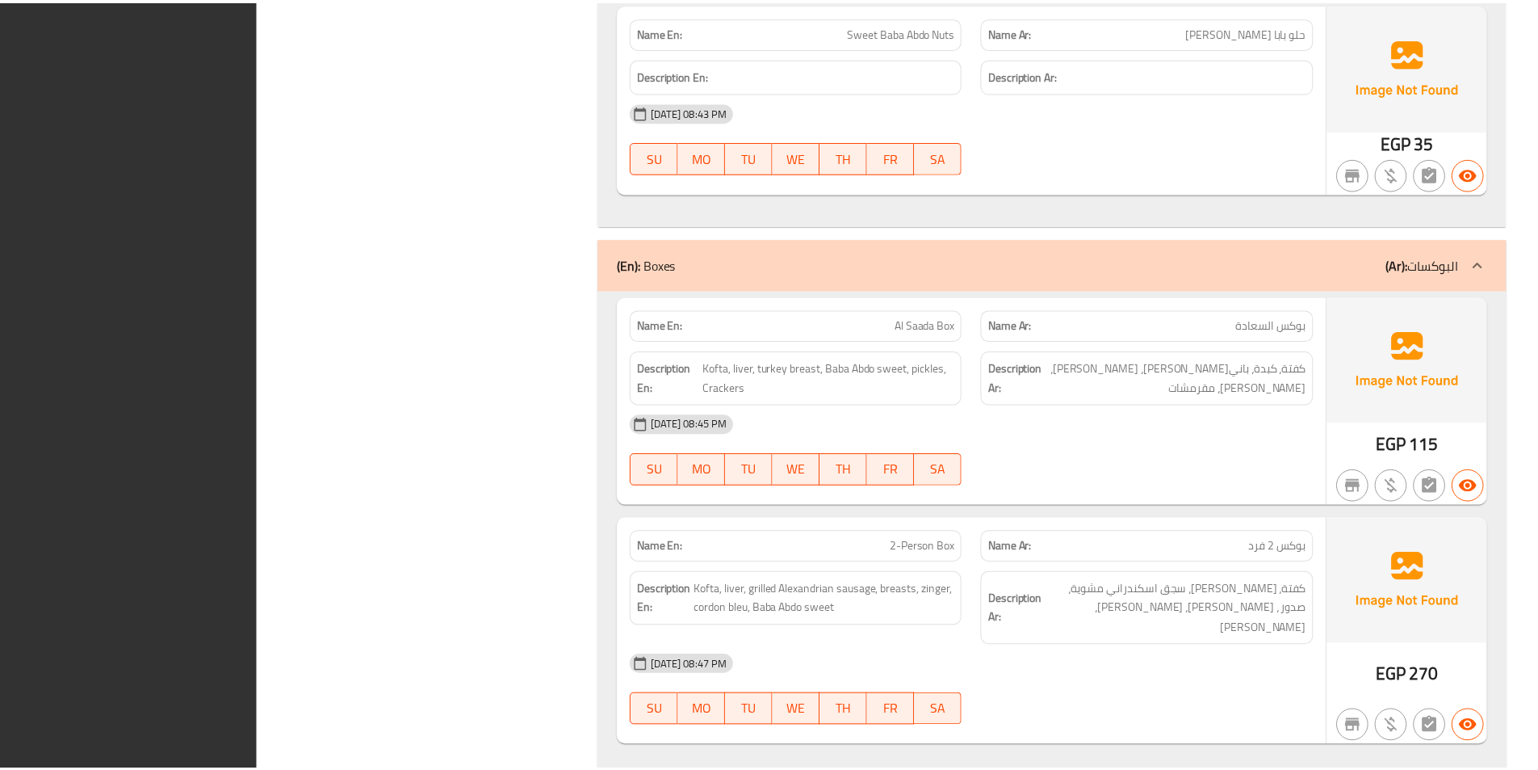
scroll to position [16398, 0]
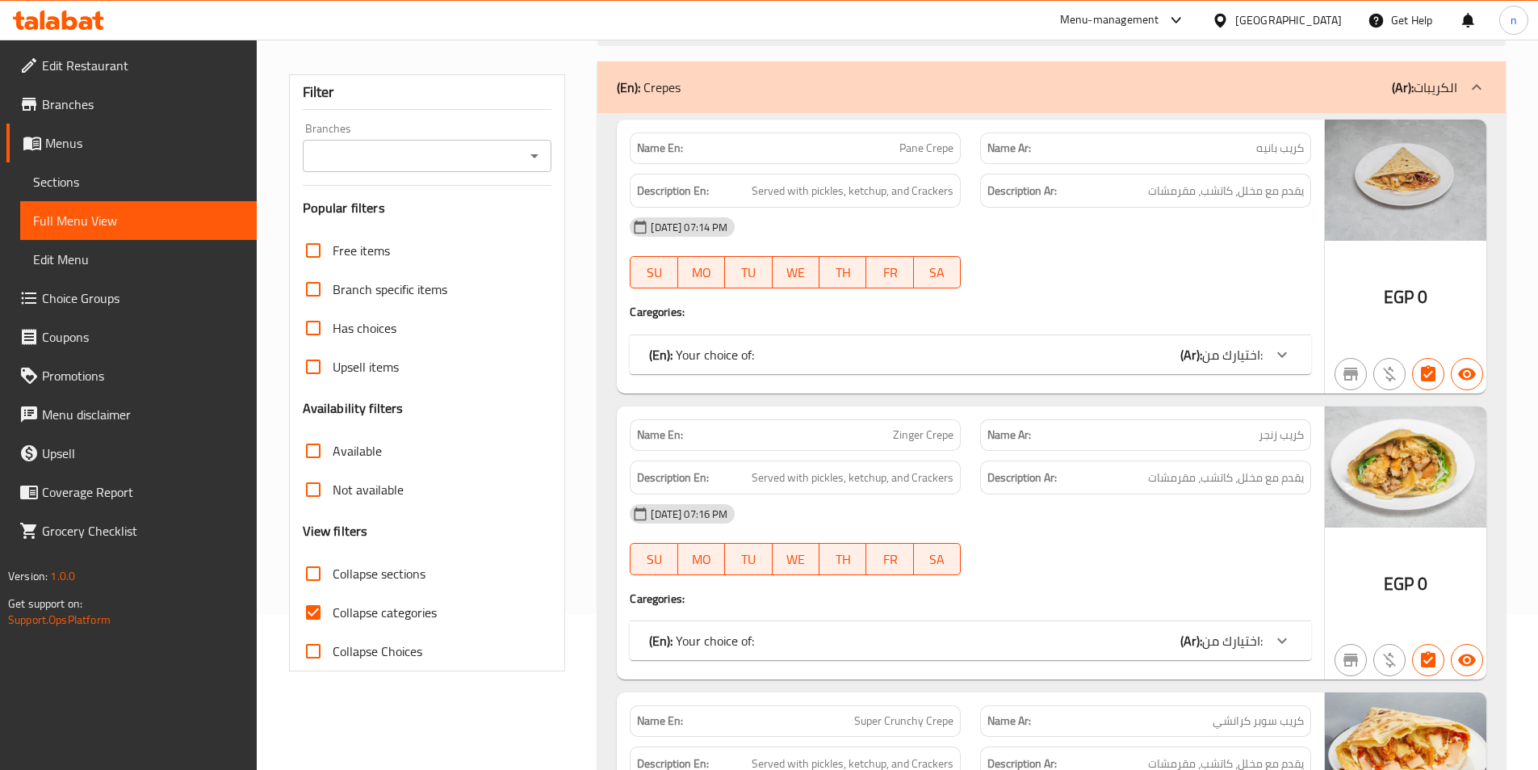
scroll to position [162, 0]
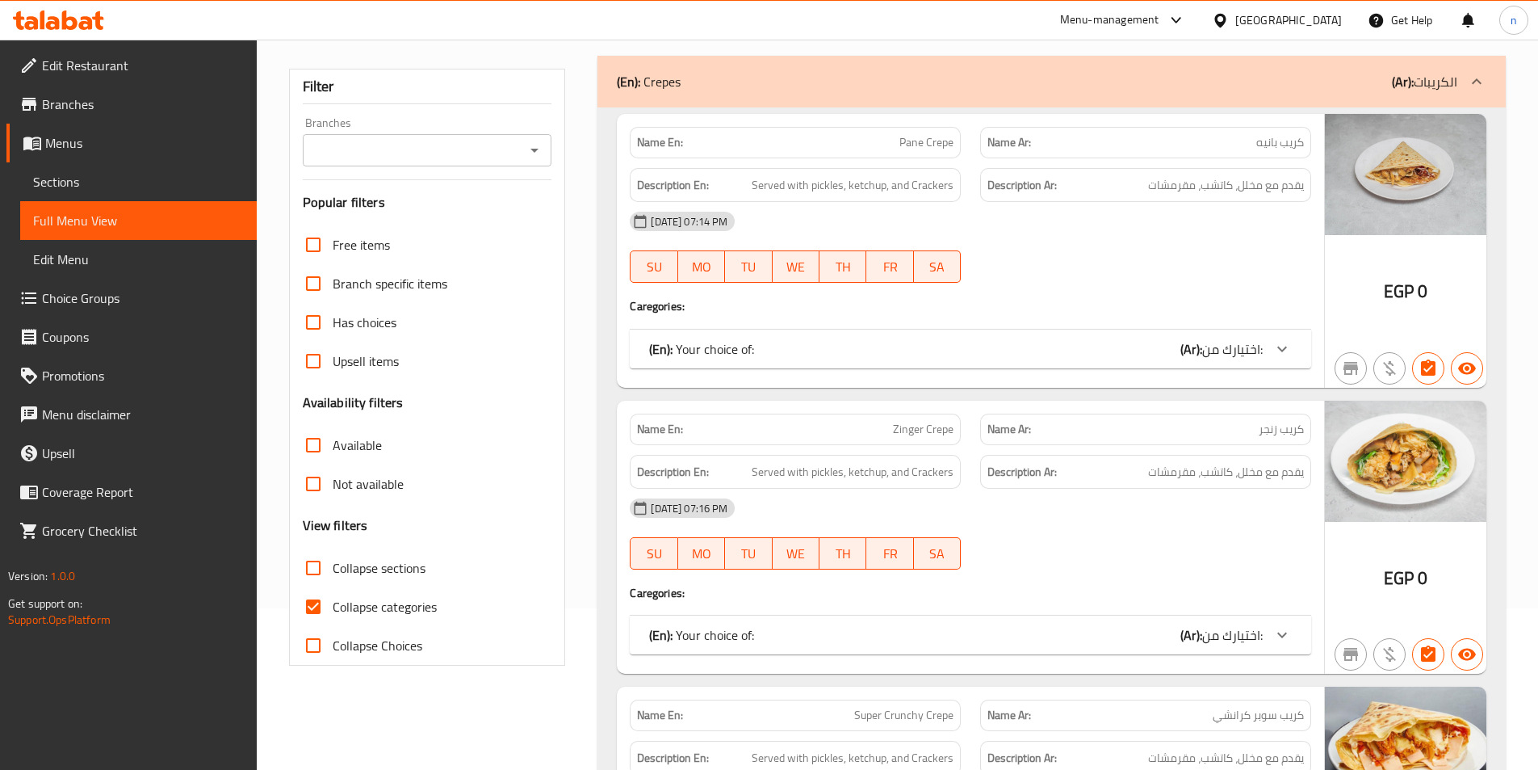
click at [311, 610] on input "Collapse categories" at bounding box center [313, 606] width 39 height 39
checkbox input "false"
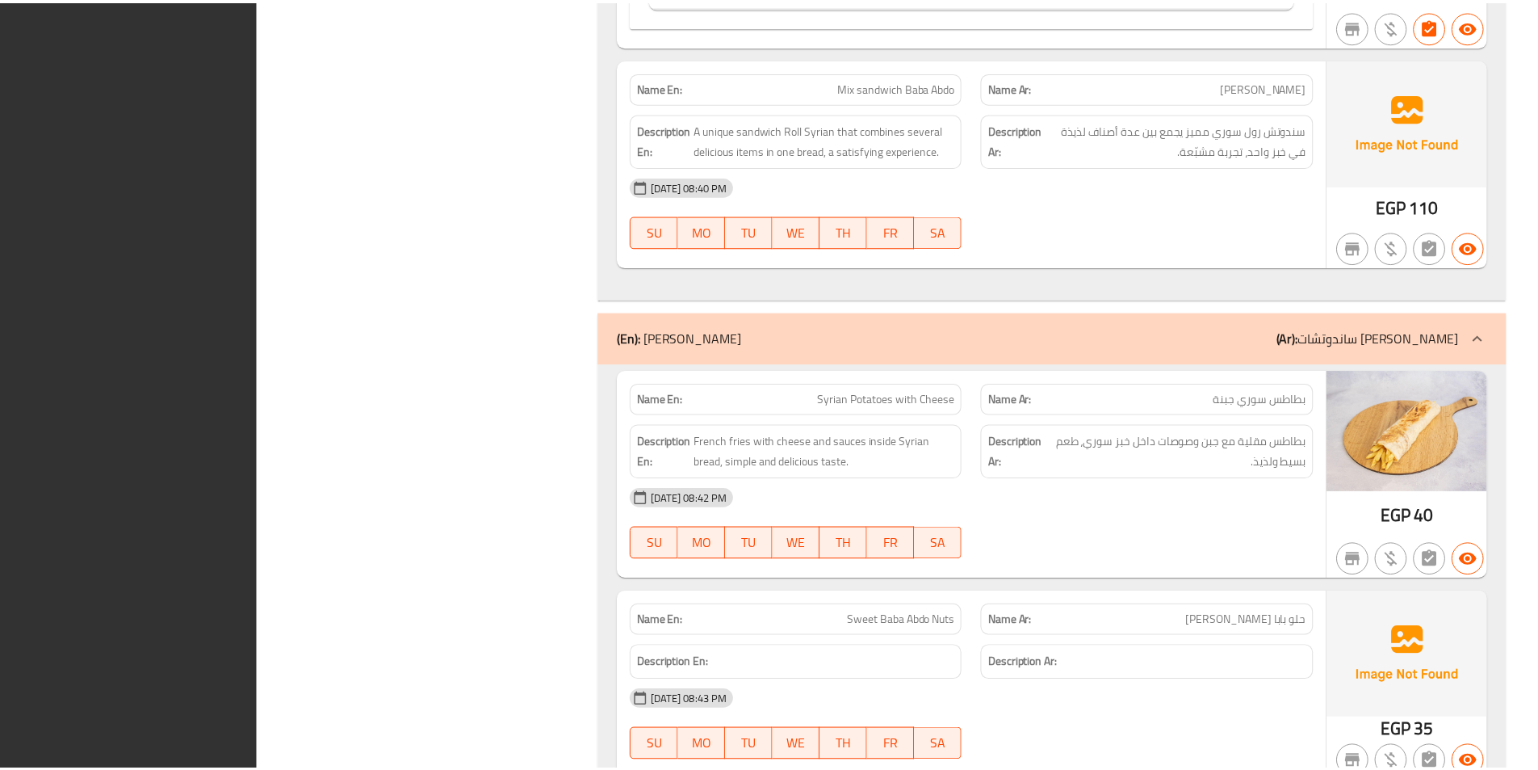
scroll to position [18202, 0]
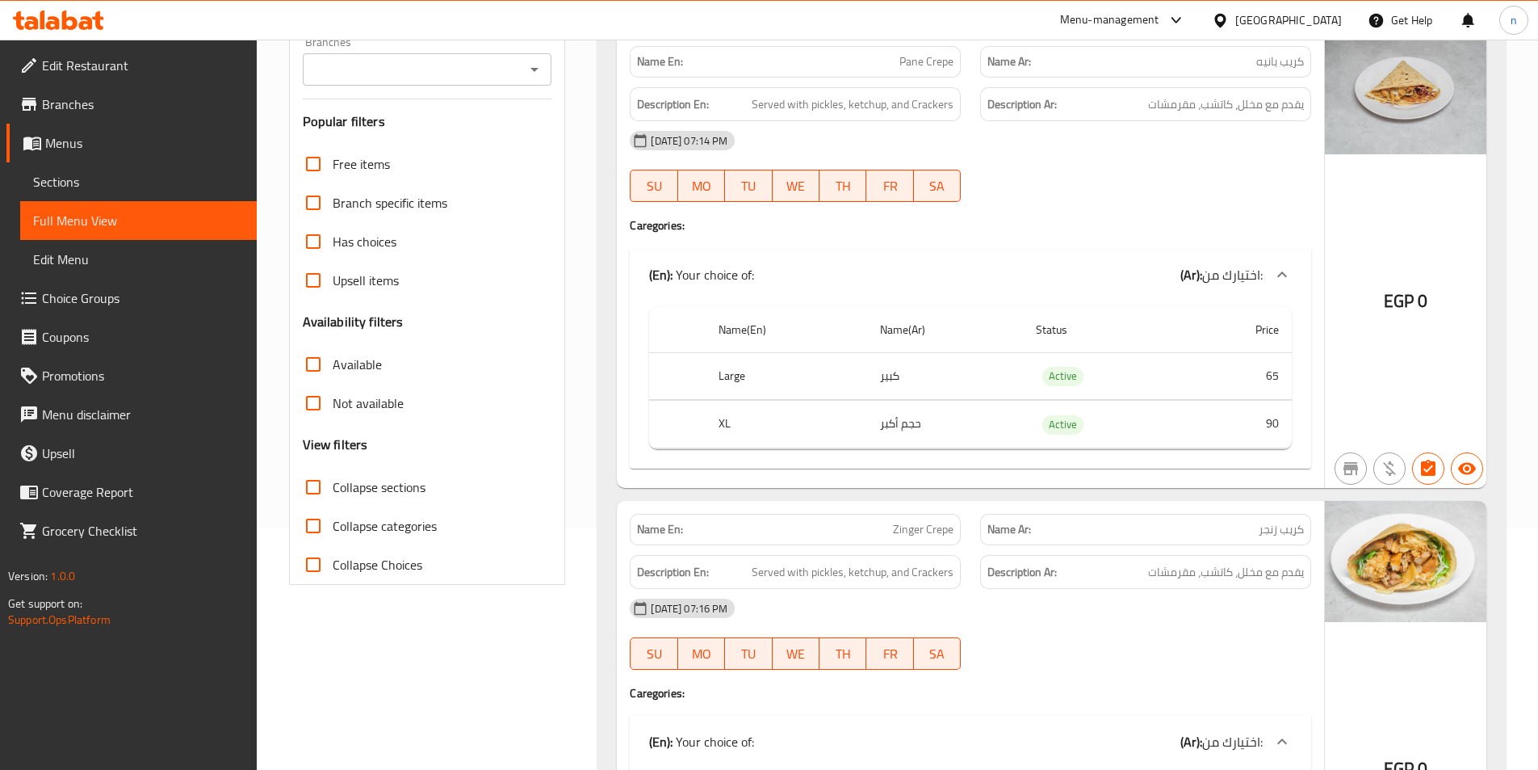
scroll to position [0, 0]
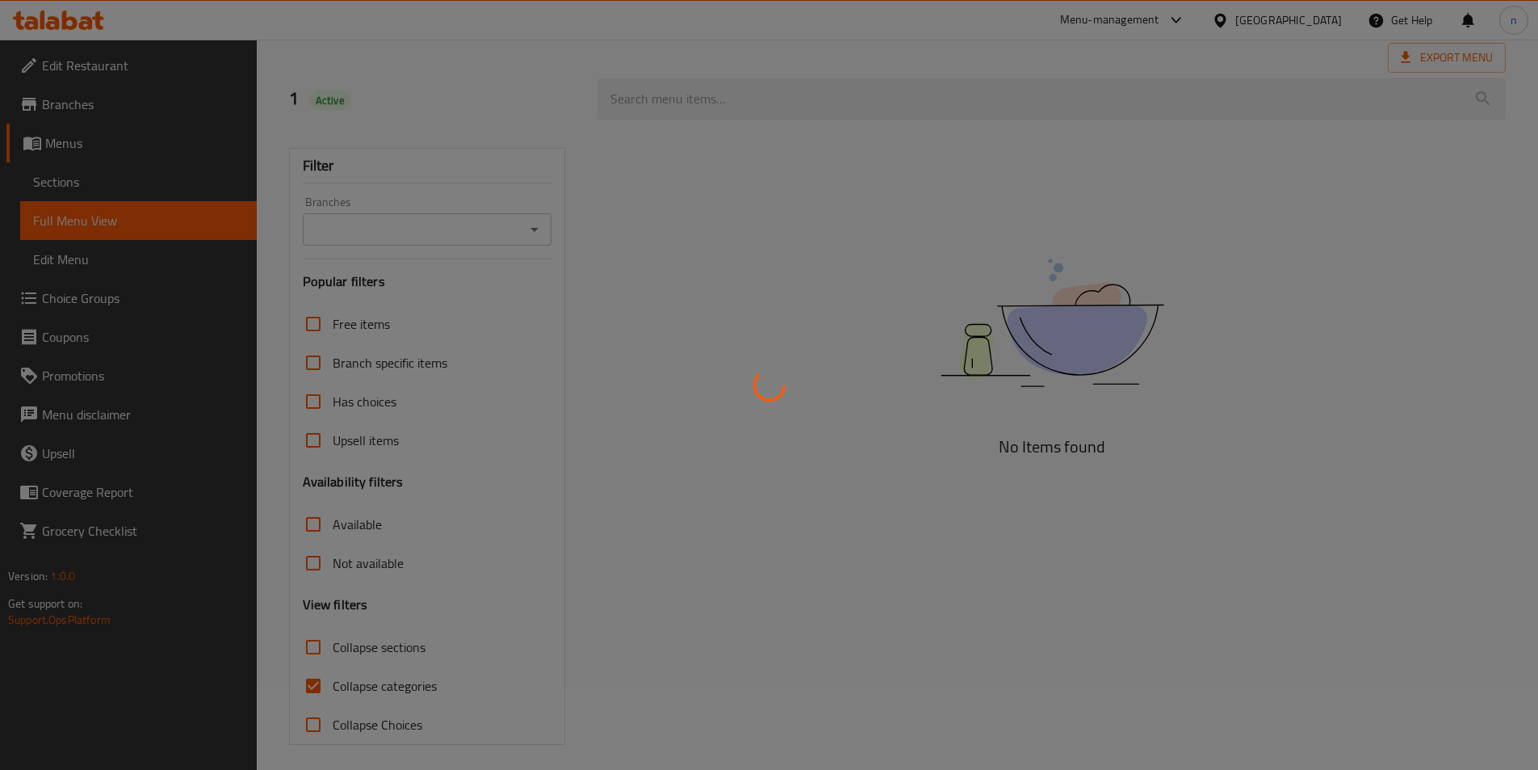
scroll to position [90, 0]
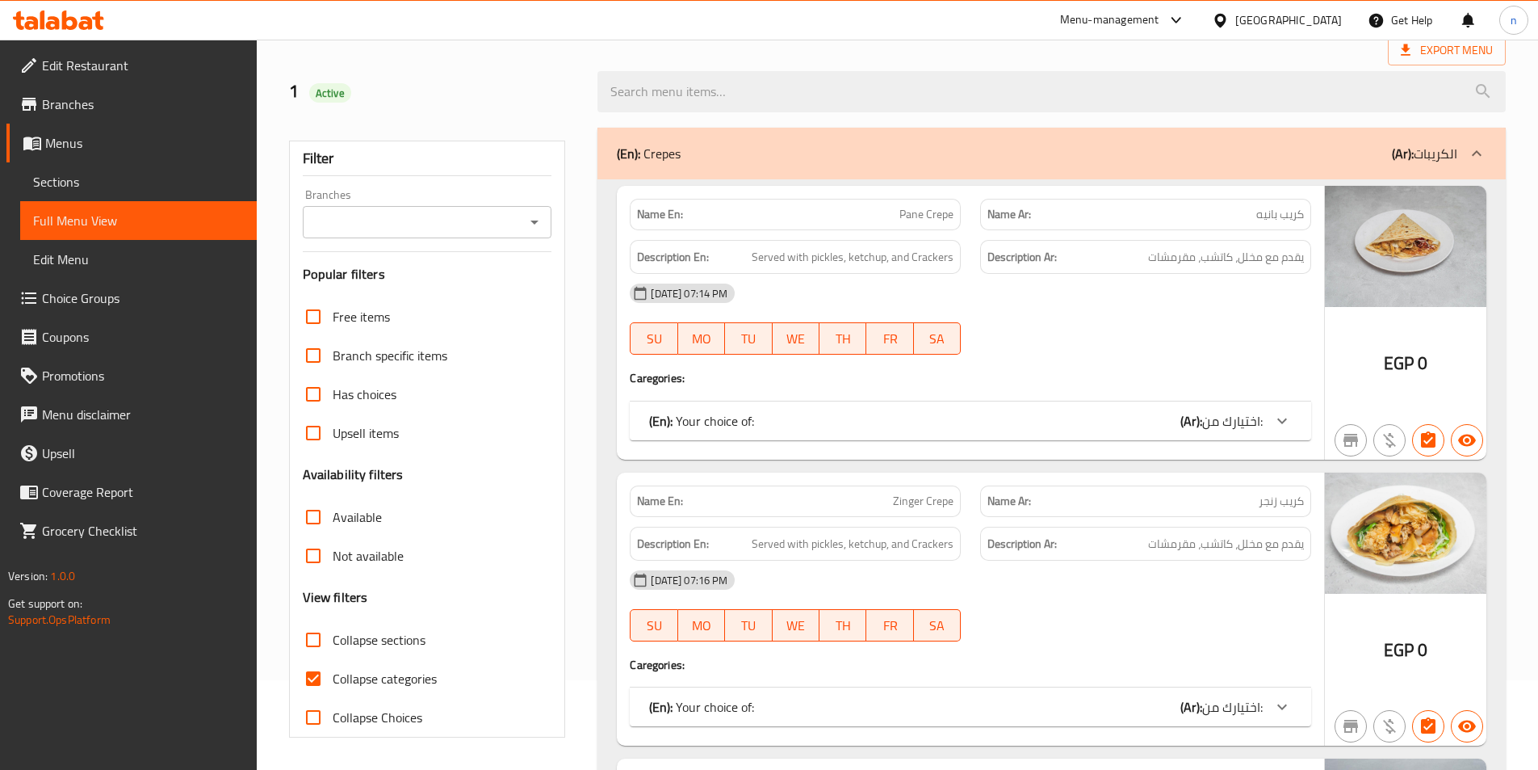
click at [305, 678] on input "Collapse categories" at bounding box center [313, 678] width 39 height 39
checkbox input "false"
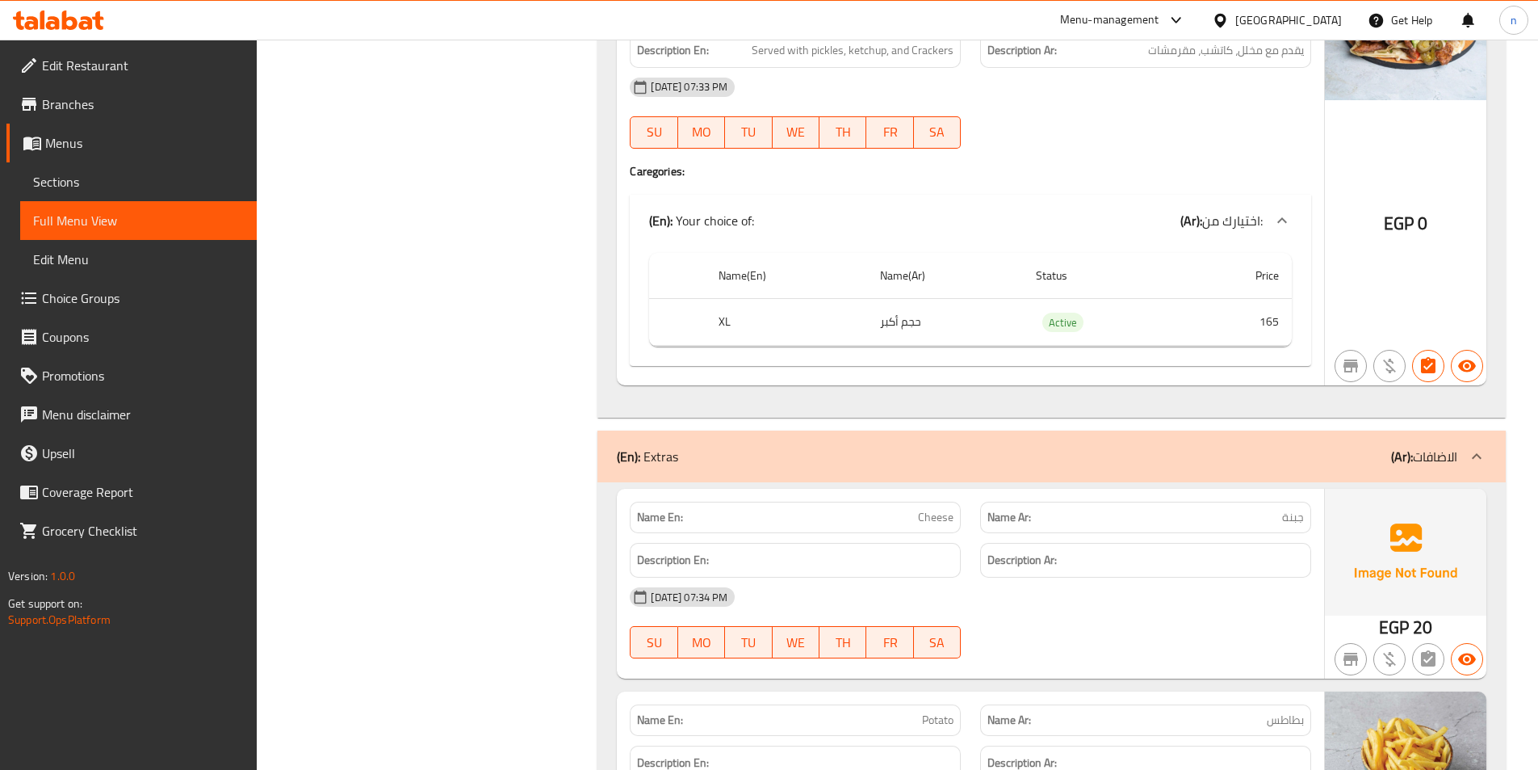
scroll to position [4774, 0]
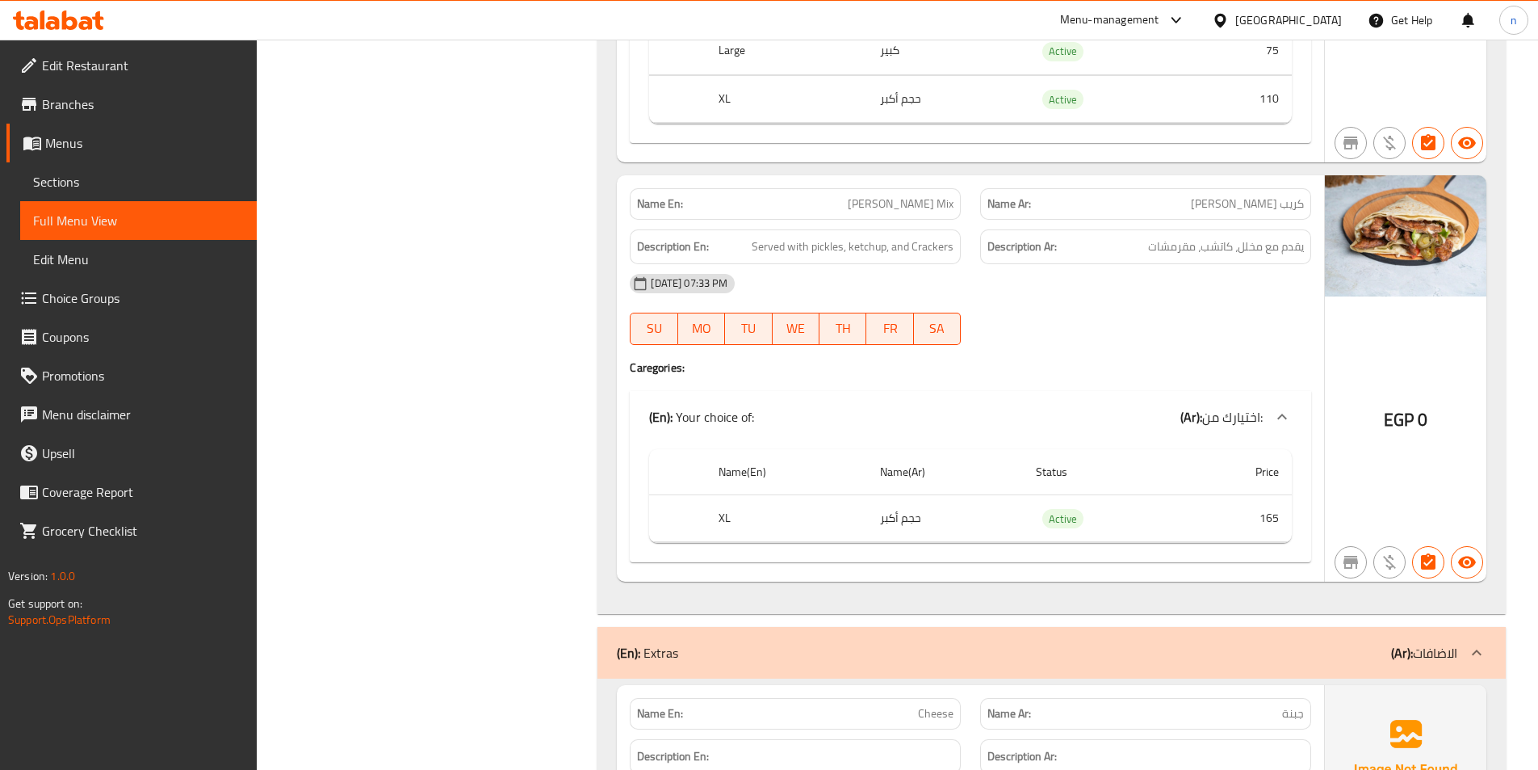
click at [1171, 351] on div at bounding box center [1146, 344] width 351 height 19
click at [921, 212] on span "[PERSON_NAME] Mix" at bounding box center [901, 203] width 106 height 17
click at [920, 211] on span "[PERSON_NAME] Mix" at bounding box center [901, 203] width 106 height 17
copy span "[PERSON_NAME] Mix"
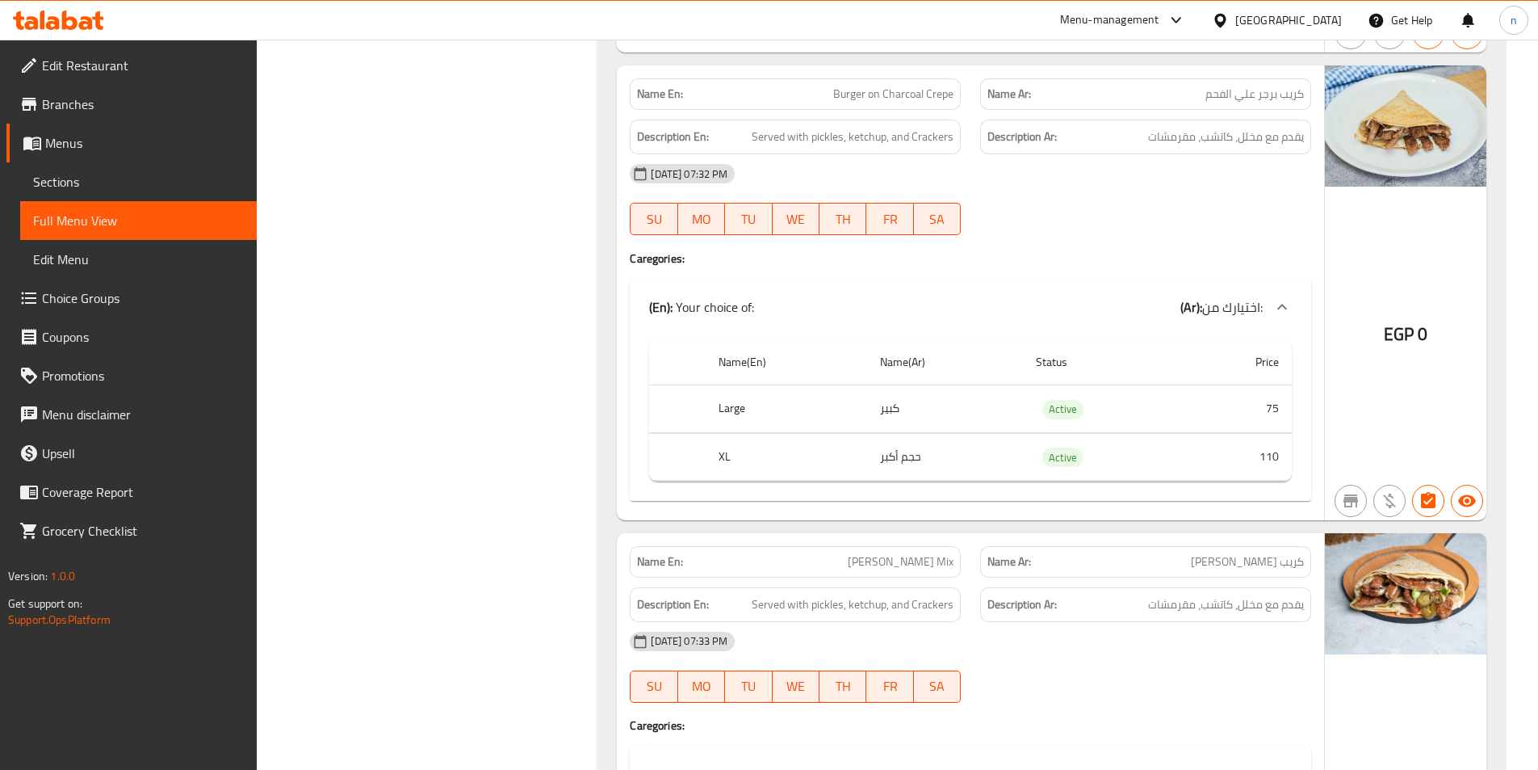
scroll to position [4289, 0]
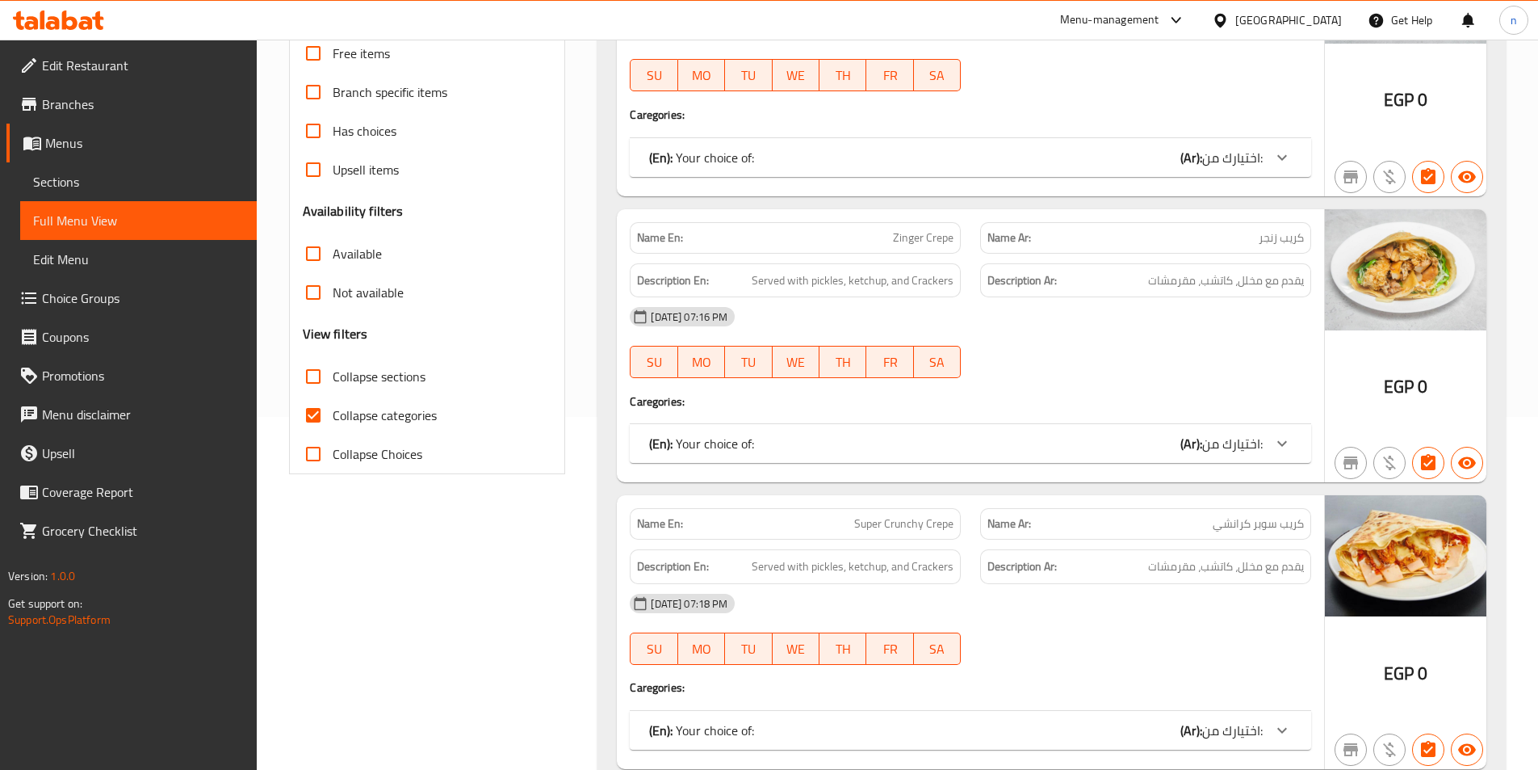
scroll to position [404, 0]
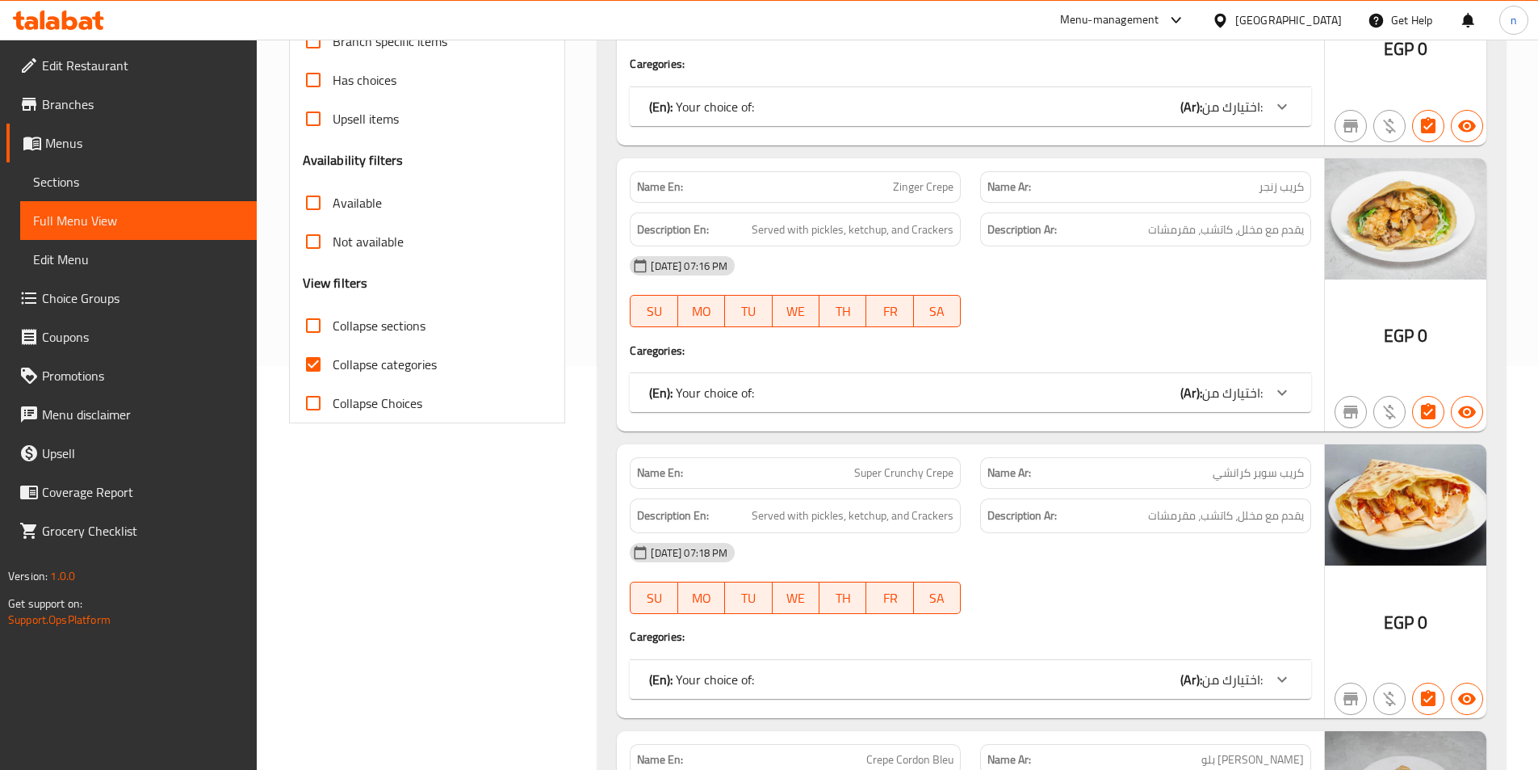
click at [325, 359] on input "Collapse categories" at bounding box center [313, 364] width 39 height 39
checkbox input "false"
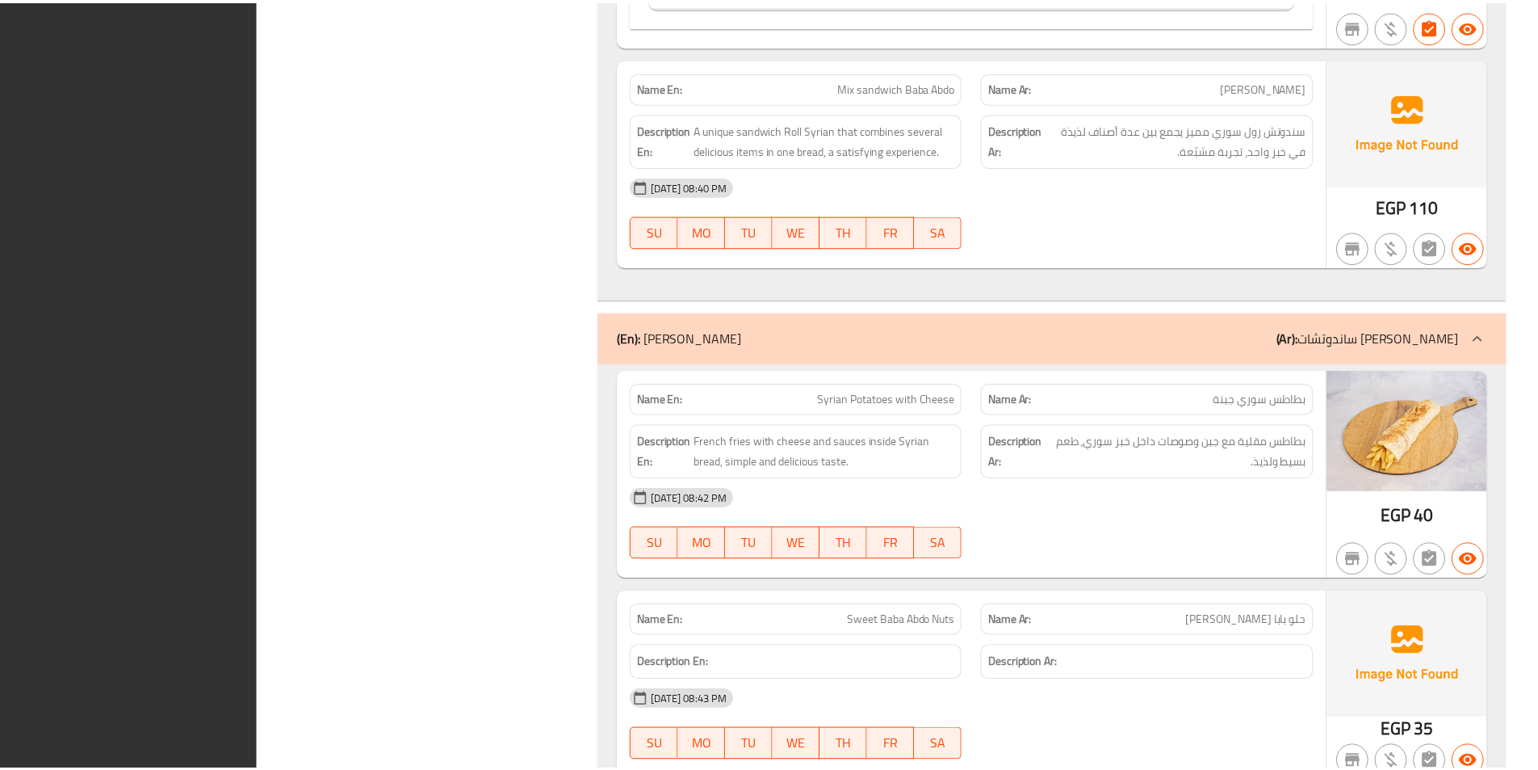
scroll to position [18202, 0]
